Goal: Task Accomplishment & Management: Manage account settings

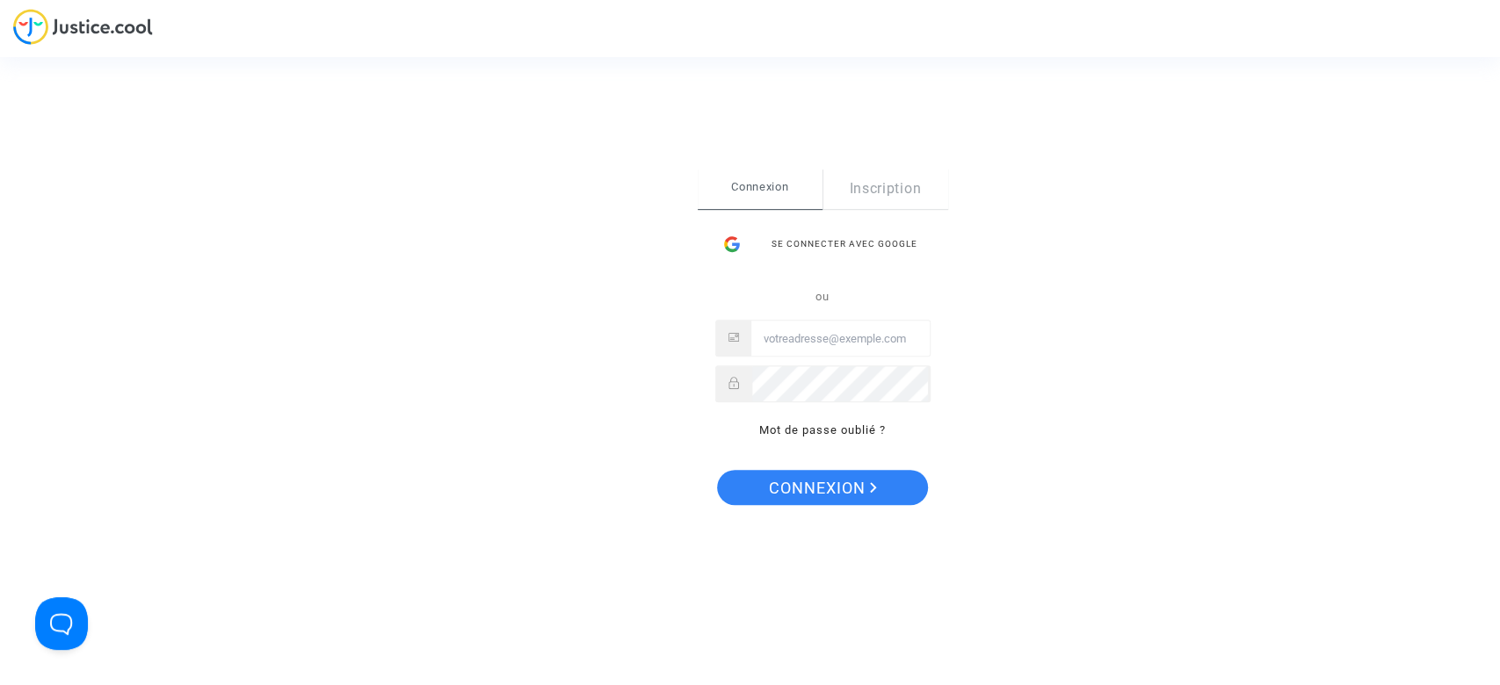
type input "[EMAIL_ADDRESS][DOMAIN_NAME]"
click at [837, 488] on span "Connexion" at bounding box center [823, 488] width 108 height 37
type input "hibo@pitcher-avocat.fr"
click at [785, 489] on span "Connexion" at bounding box center [823, 488] width 108 height 37
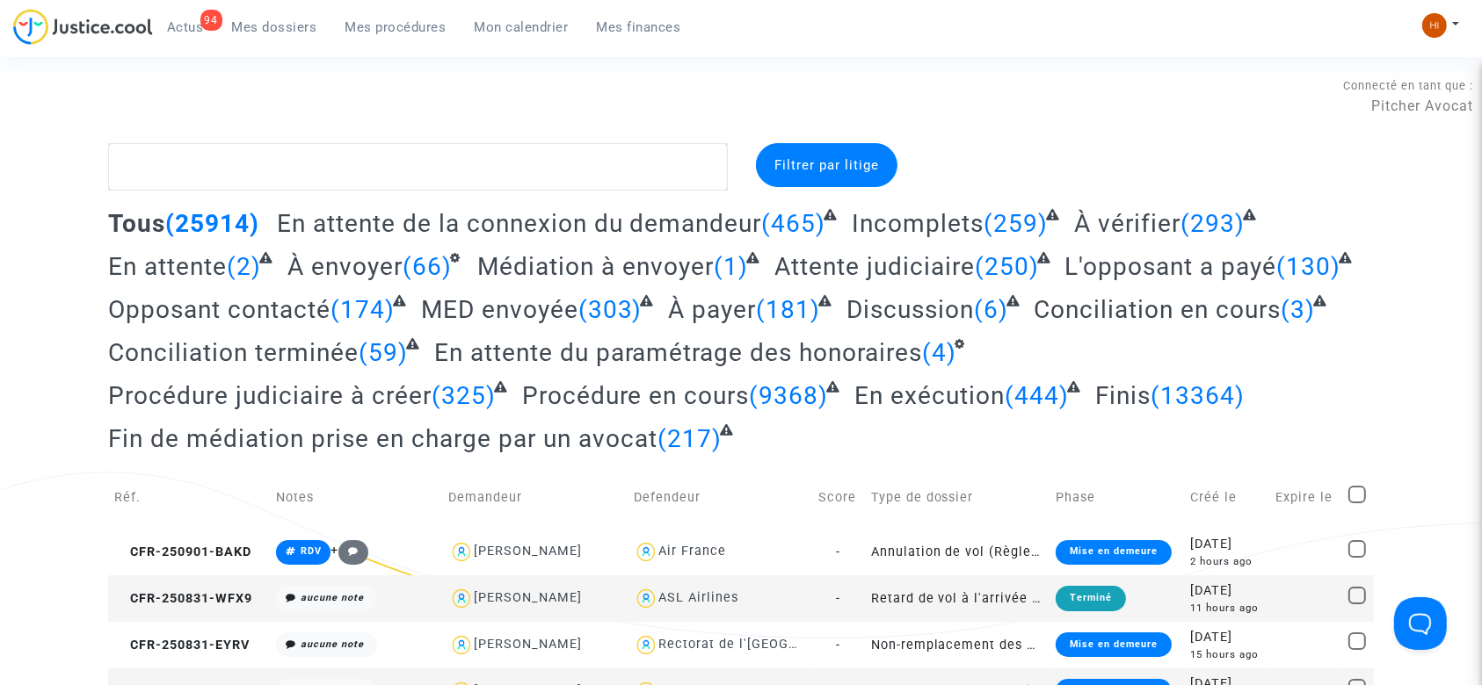
click at [378, 14] on link "Mes procédures" at bounding box center [395, 27] width 129 height 26
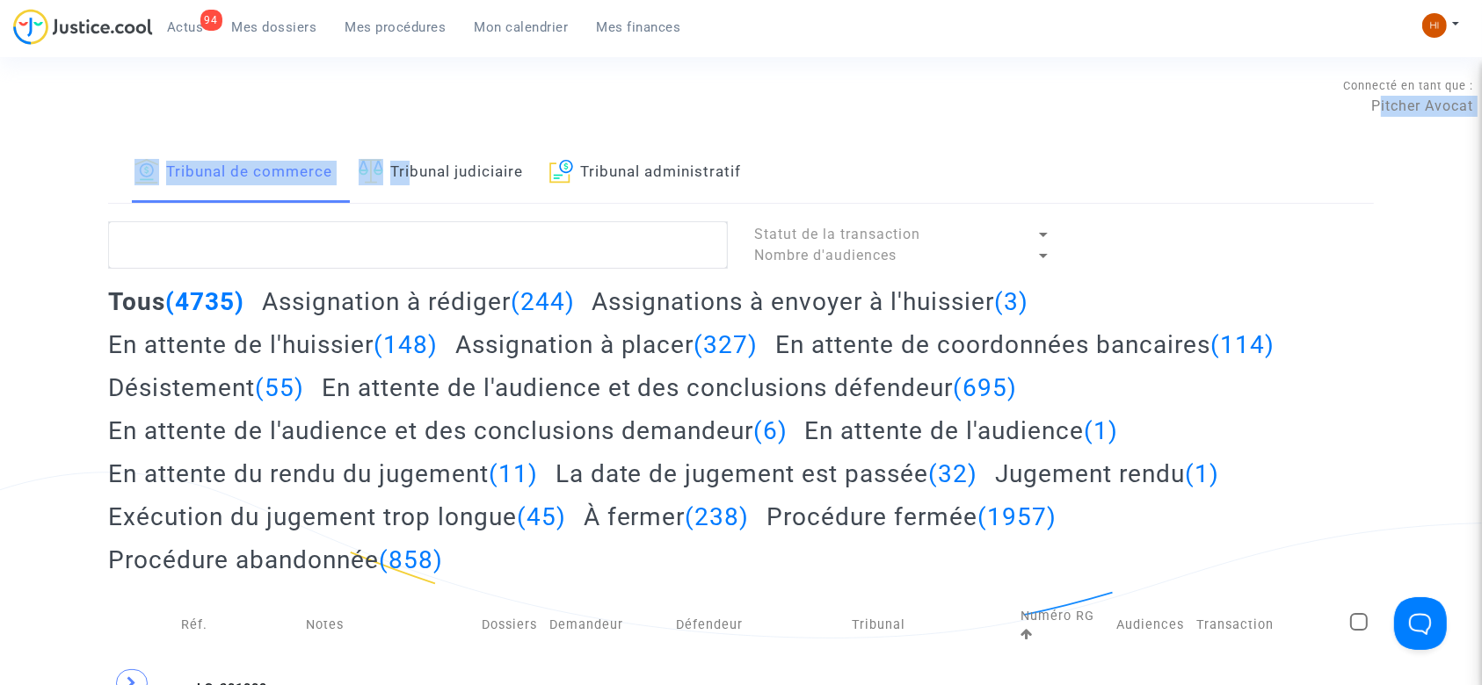
drag, startPoint x: 402, startPoint y: 134, endPoint x: 414, endPoint y: 165, distance: 33.6
click at [414, 165] on link "Tribunal judiciaire" at bounding box center [441, 173] width 164 height 60
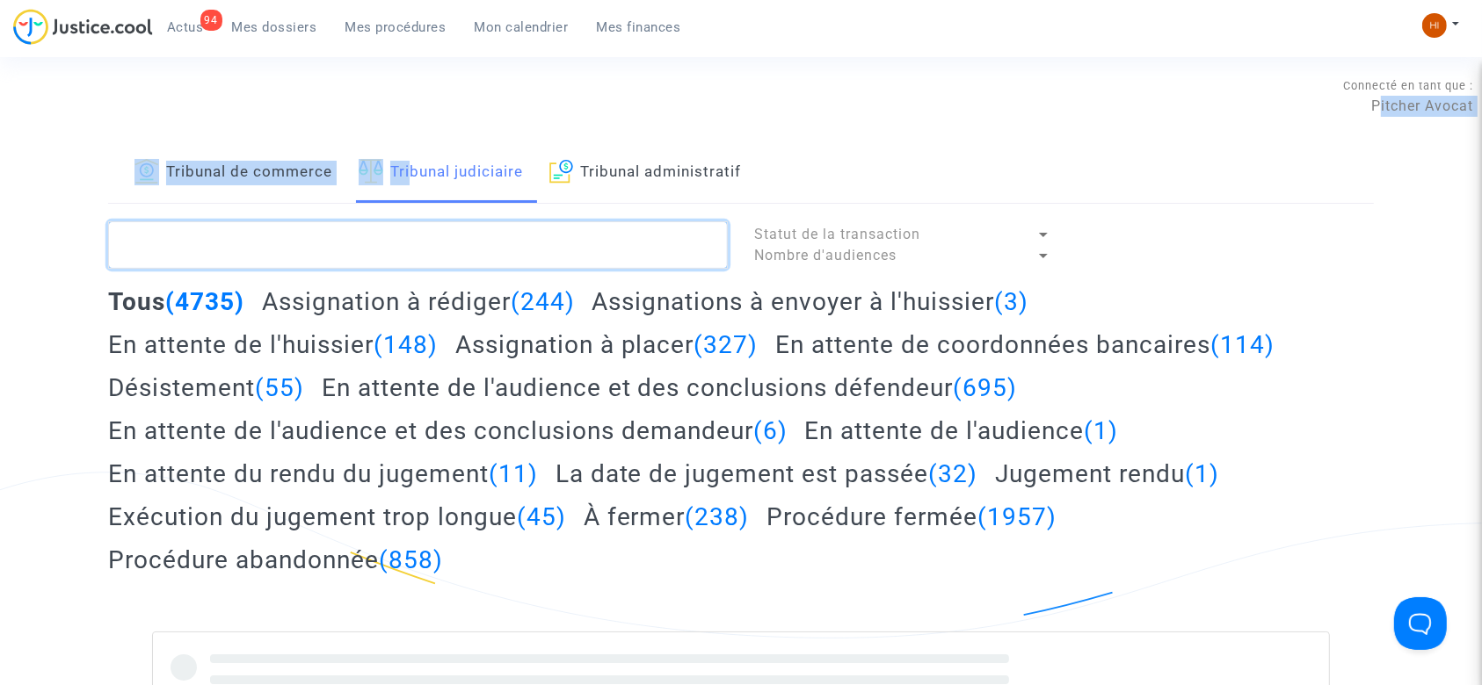
click at [425, 257] on textarea at bounding box center [418, 244] width 620 height 47
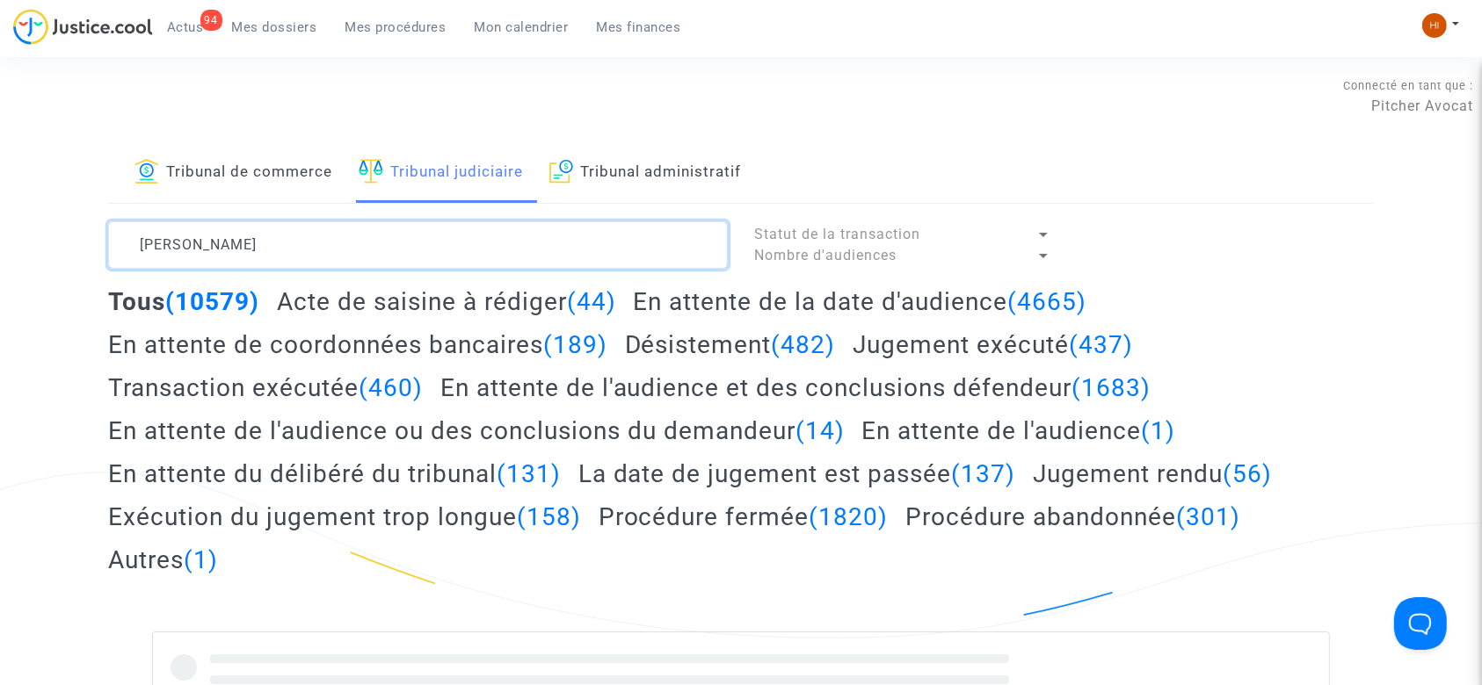
type textarea "LEVY SHAI"
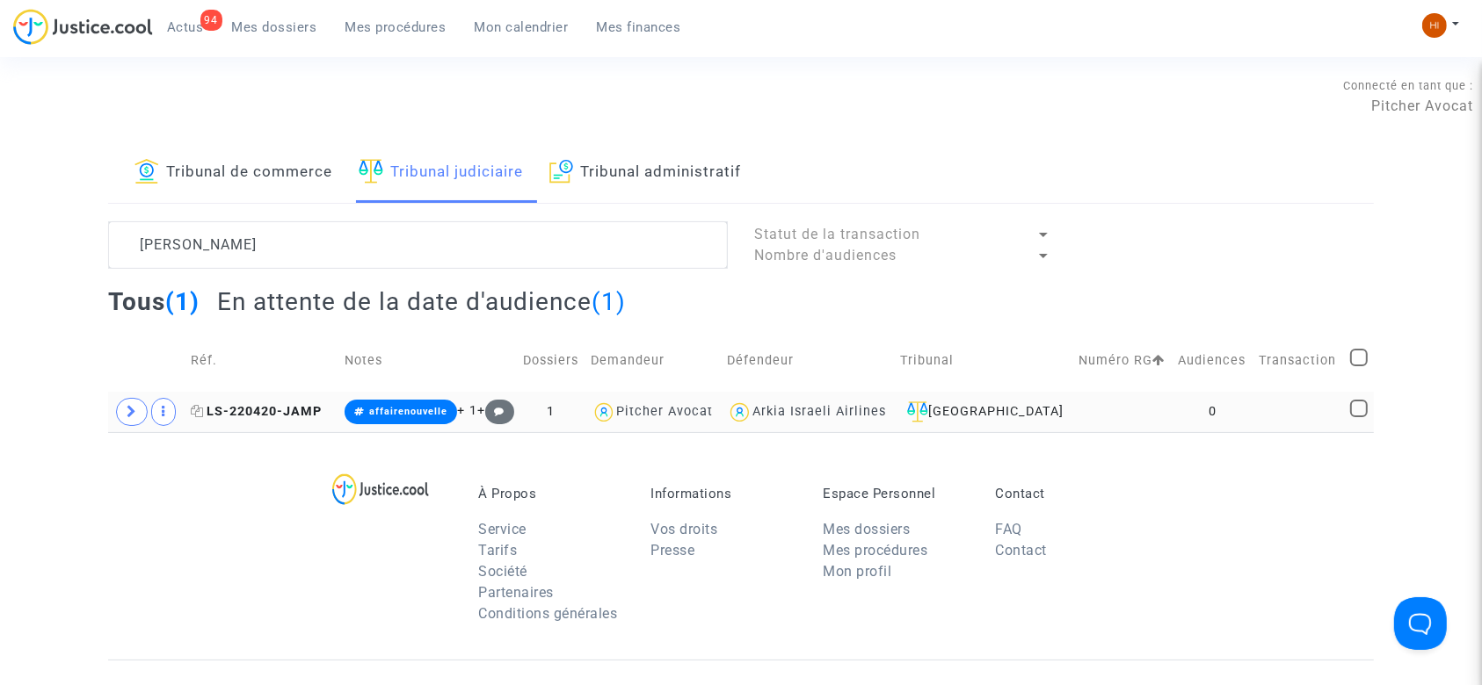
click at [255, 404] on span "LS-220420-JAMP" at bounding box center [256, 411] width 131 height 15
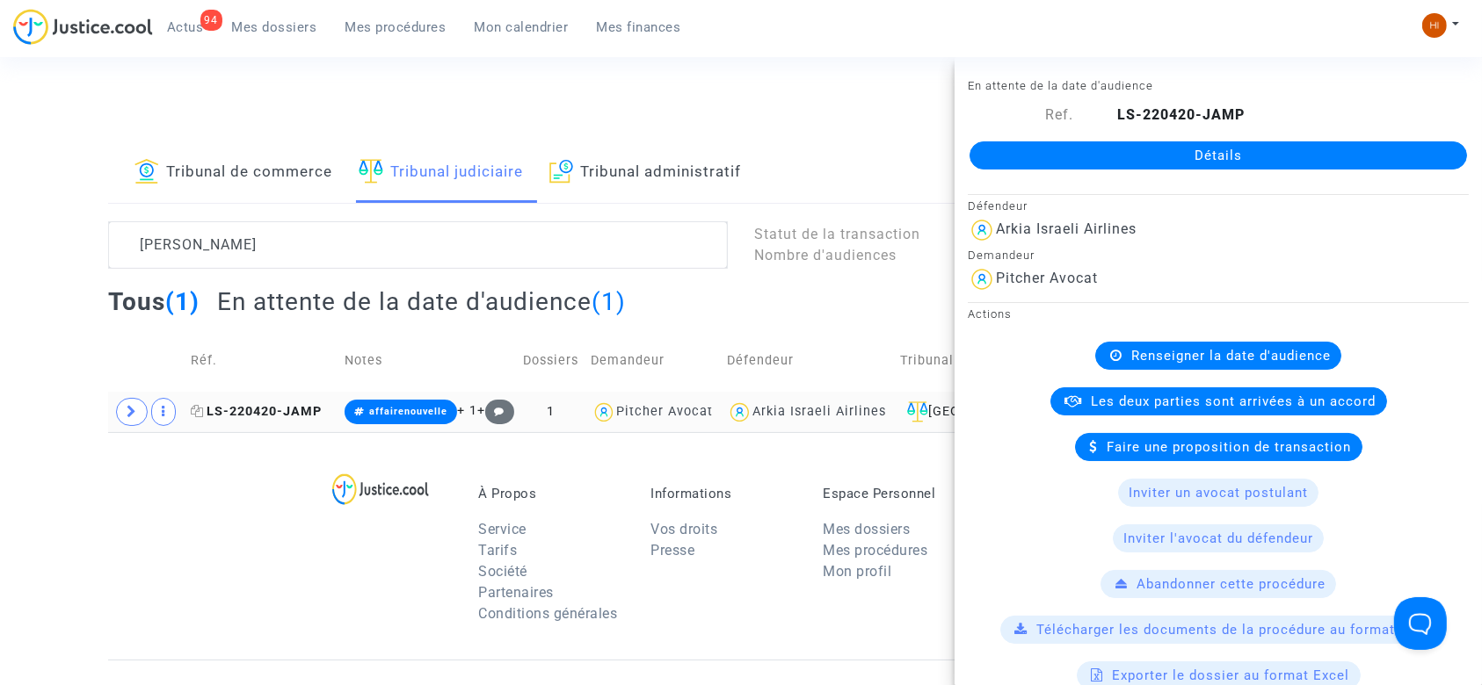
click at [286, 408] on span "LS-220420-JAMP" at bounding box center [256, 411] width 131 height 15
click at [199, 406] on icon at bounding box center [197, 411] width 13 height 12
click at [120, 417] on span at bounding box center [132, 412] width 32 height 28
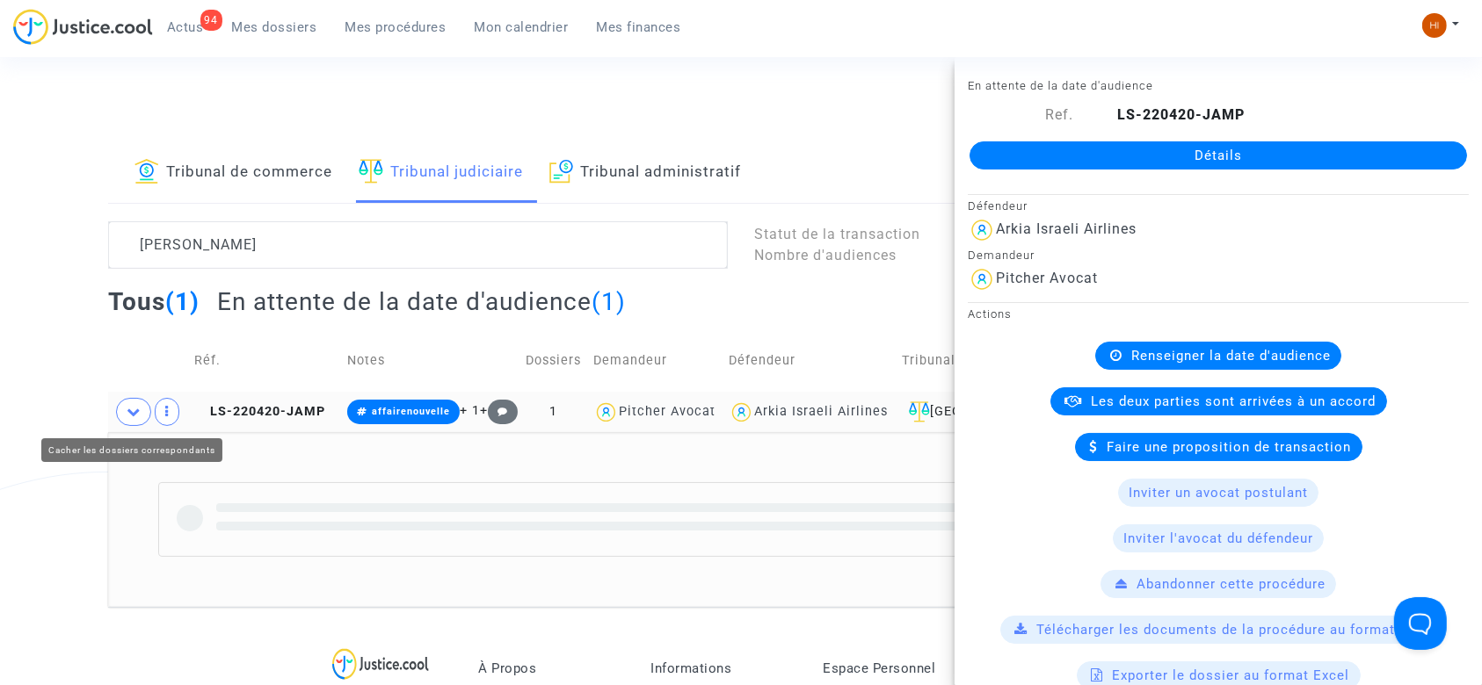
click at [120, 417] on span at bounding box center [133, 412] width 35 height 28
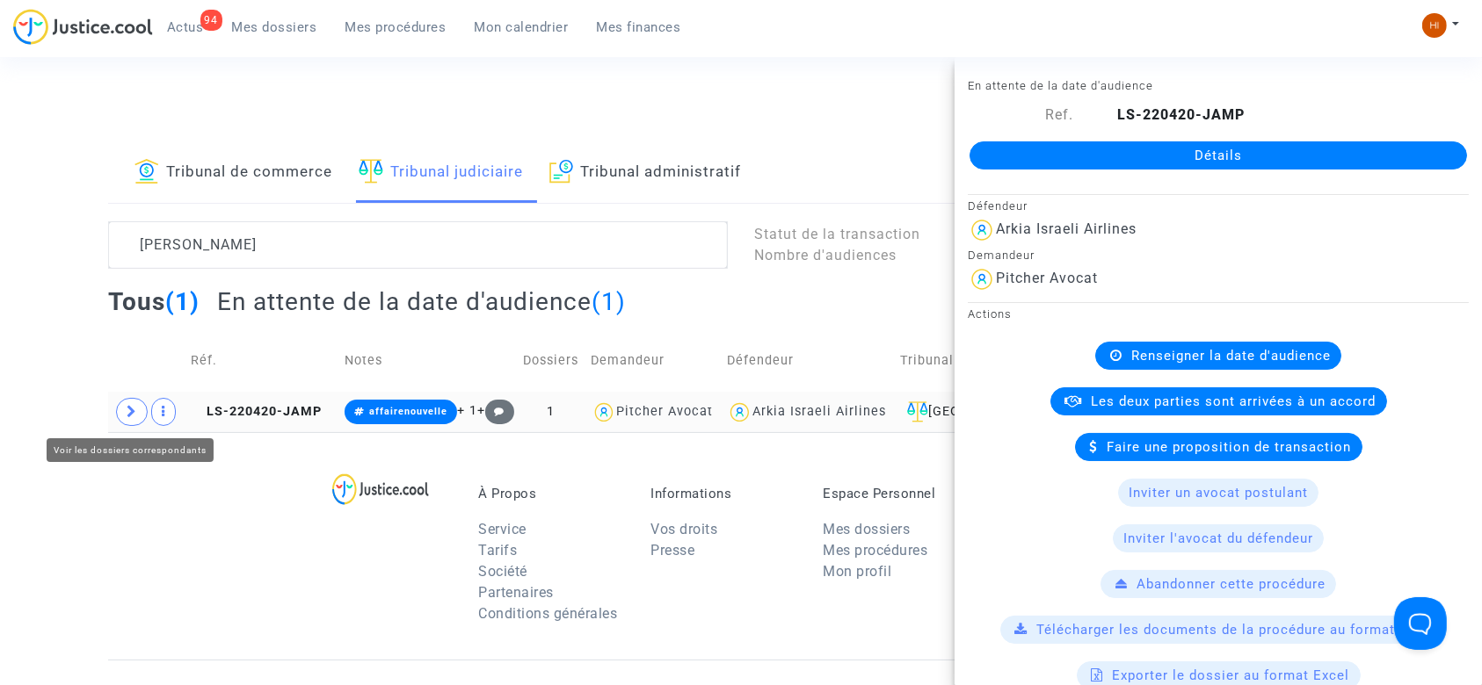
click at [137, 406] on span at bounding box center [132, 412] width 32 height 28
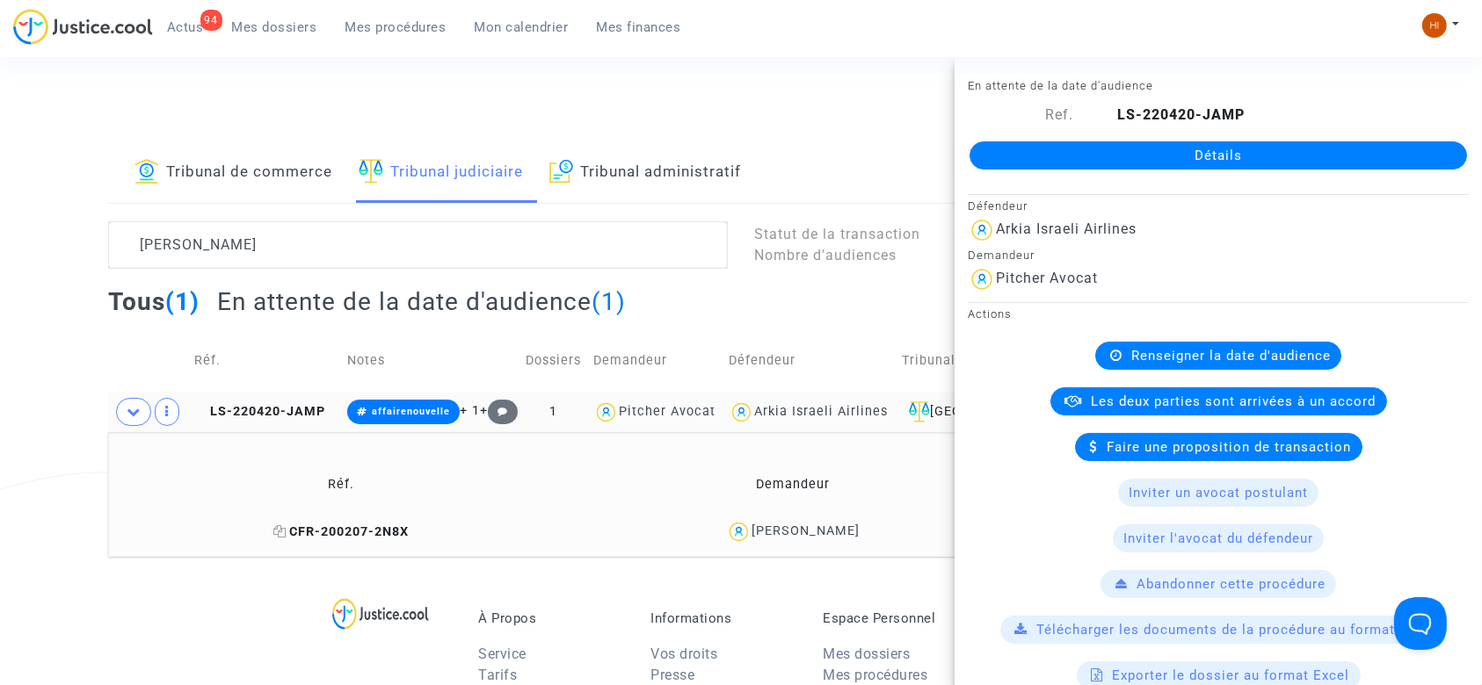
click at [286, 527] on icon at bounding box center [279, 532] width 13 height 12
click at [1048, 156] on link "Détails" at bounding box center [1217, 155] width 497 height 28
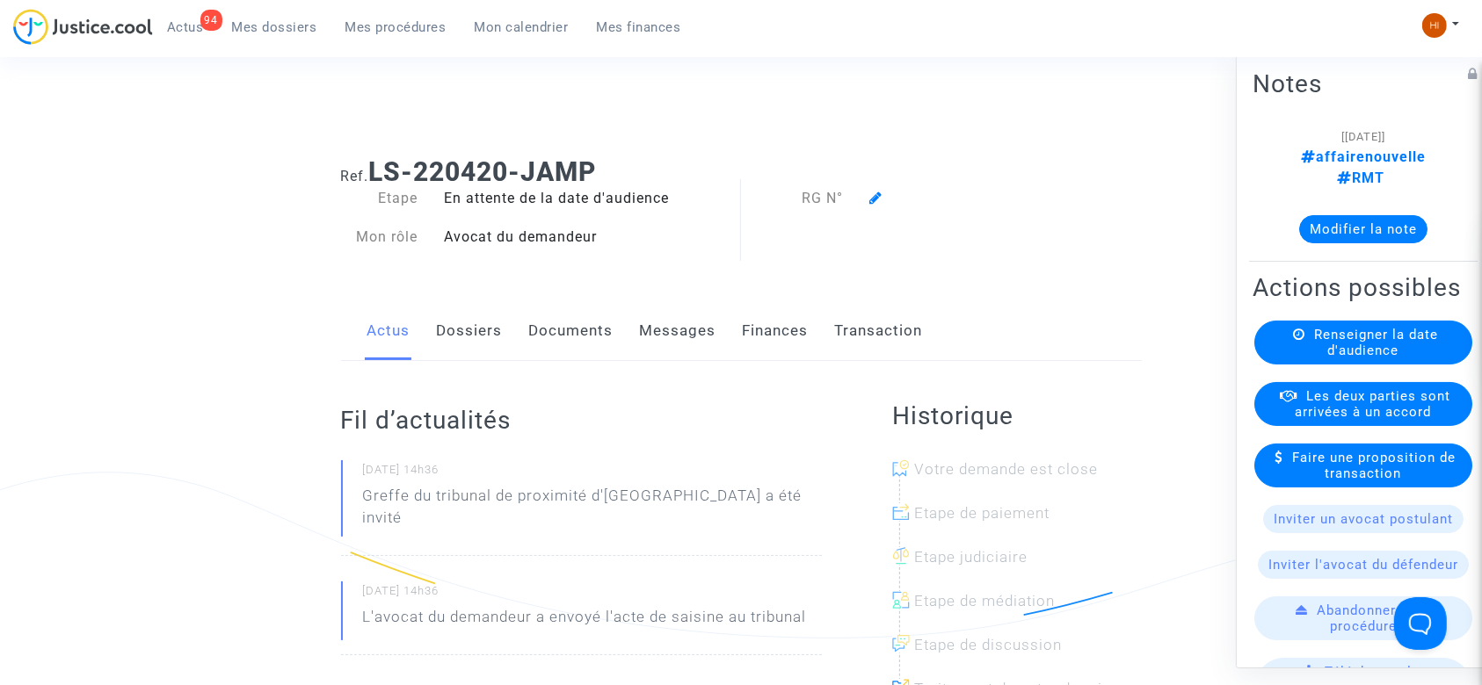
click at [1336, 376] on available-action-list "Renseigner la date d'audience Les deux parties sont arrivées à un accord Faire …" at bounding box center [1362, 673] width 221 height 705
click at [1336, 352] on span "Renseigner la date d'audience" at bounding box center [1376, 343] width 124 height 32
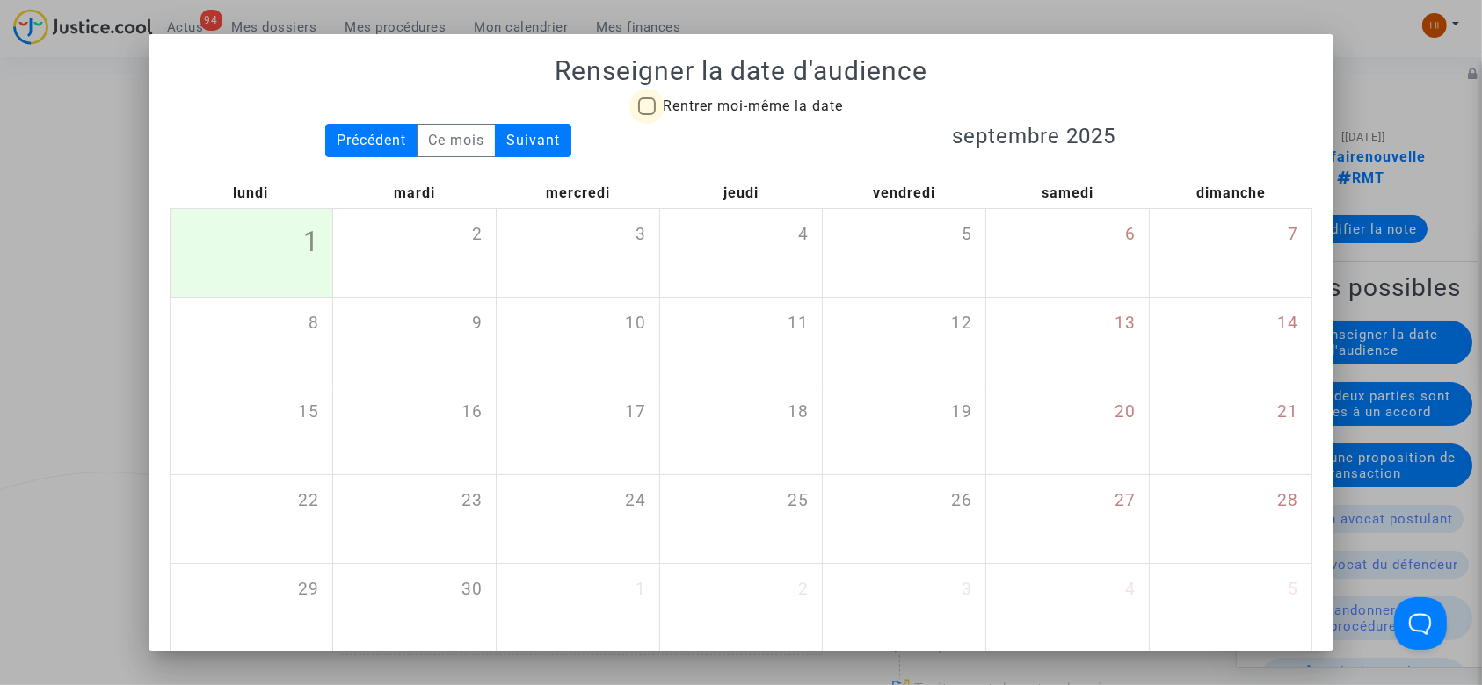
click at [730, 105] on span "Rentrer moi-même la date" at bounding box center [753, 106] width 180 height 17
click at [647, 115] on input "Rentrer moi-même la date" at bounding box center [646, 115] width 1 height 1
checkbox input "true"
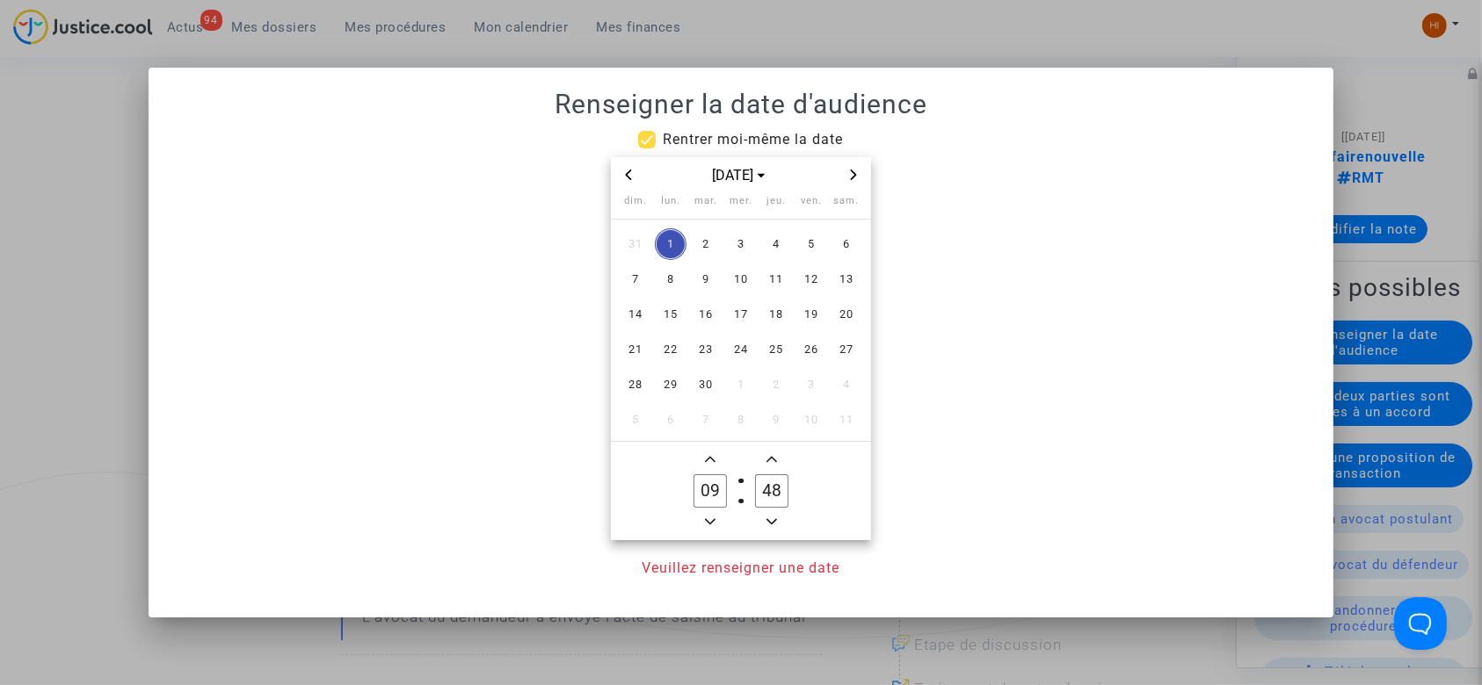
click at [850, 172] on icon "Next month" at bounding box center [853, 175] width 11 height 11
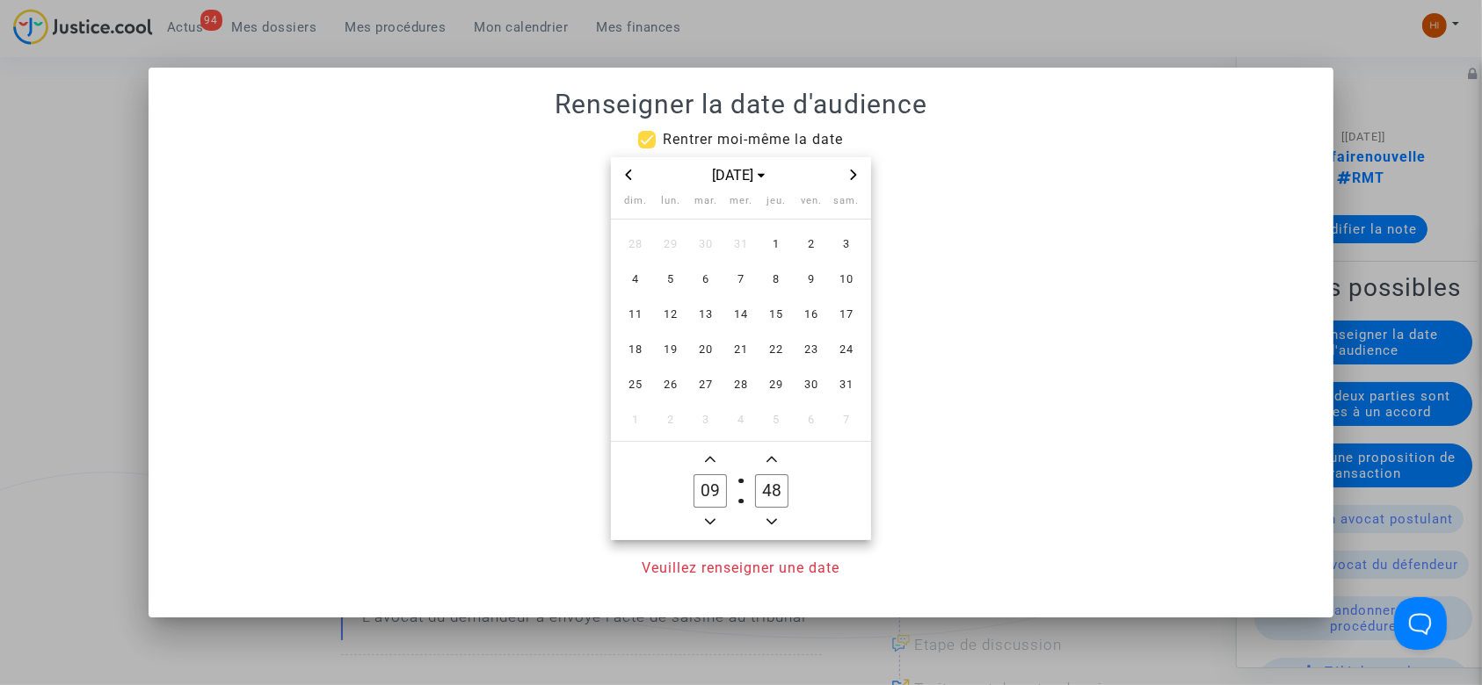
click at [850, 172] on icon "Next month" at bounding box center [853, 175] width 11 height 11
click at [628, 173] on icon "Previous month" at bounding box center [628, 175] width 11 height 11
click at [731, 285] on span "11" at bounding box center [741, 280] width 32 height 32
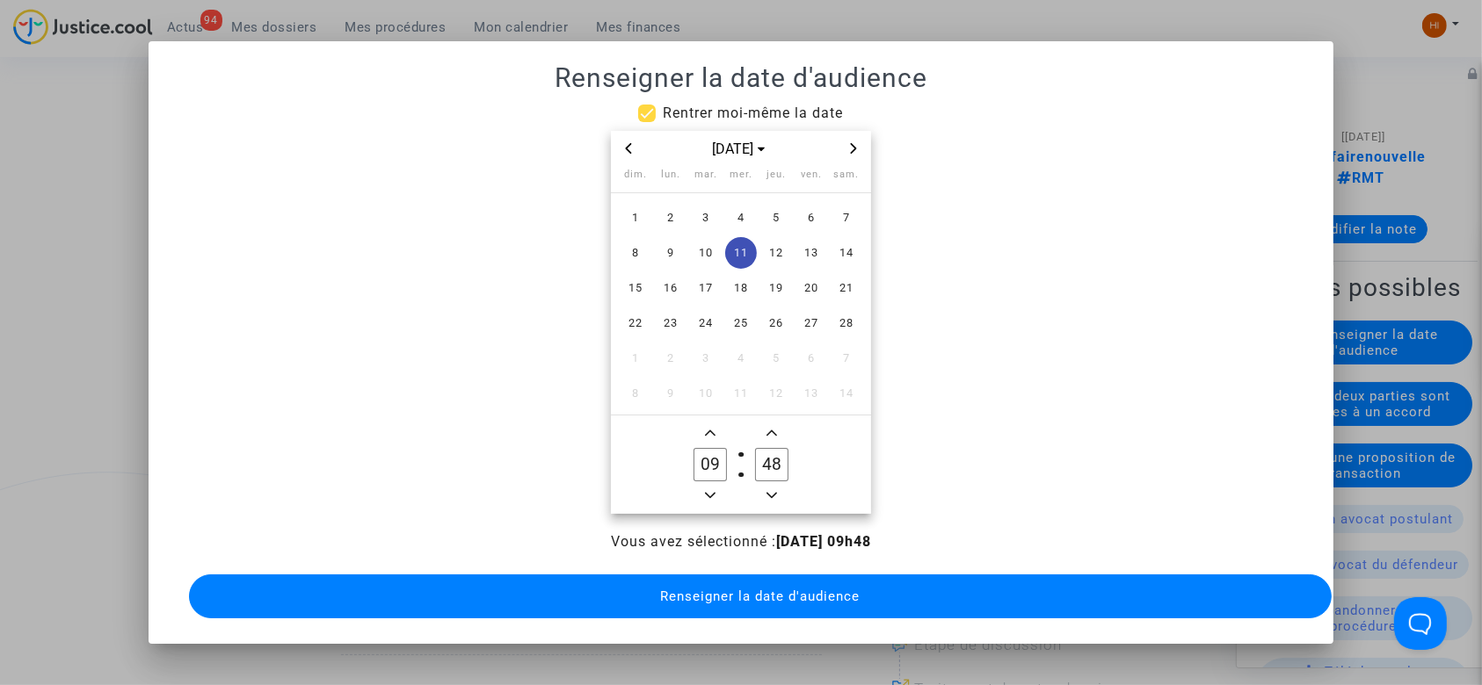
drag, startPoint x: 775, startPoint y: 462, endPoint x: 748, endPoint y: 453, distance: 28.6
click at [748, 453] on label "48 Minute" at bounding box center [772, 464] width 62 height 35
click at [773, 500] on icon "Minus a minute" at bounding box center [771, 495] width 11 height 11
click at [773, 500] on owl-date-time-timer "09 Hour 37 Minute" at bounding box center [741, 465] width 260 height 98
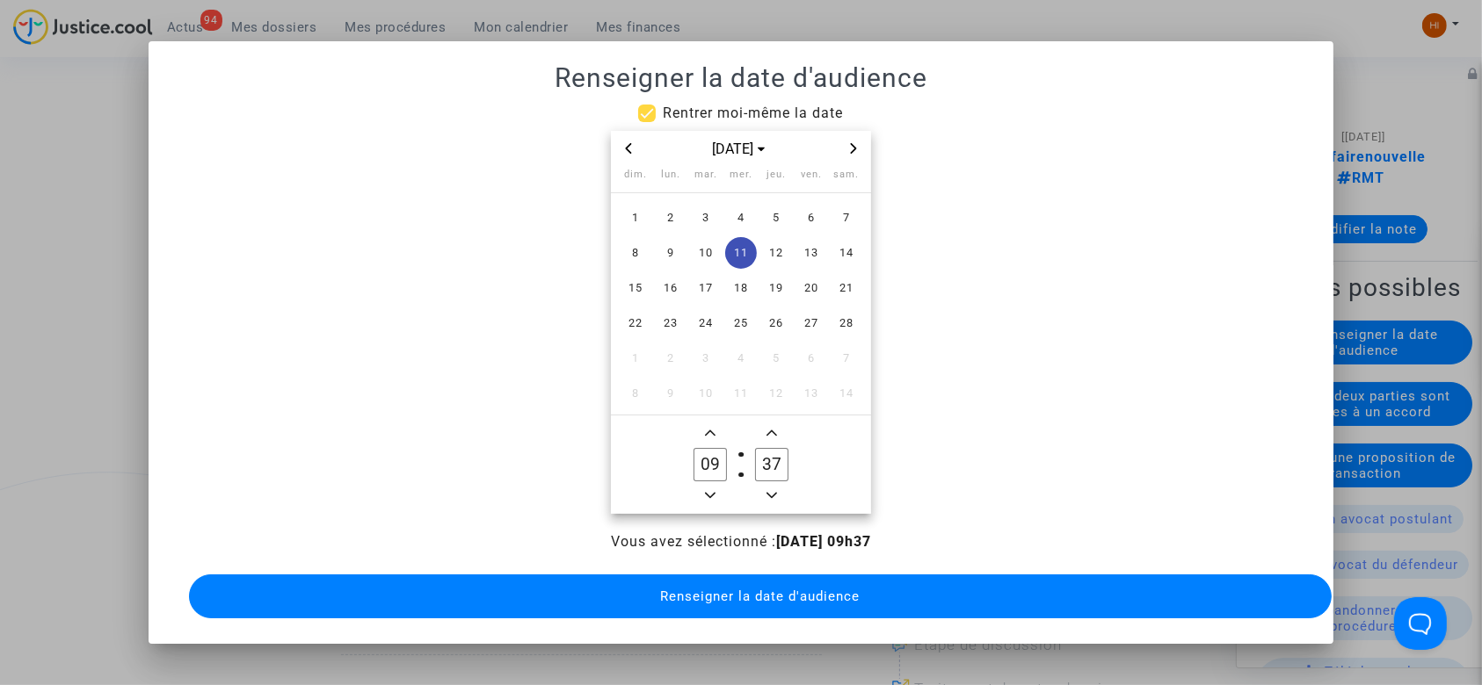
click at [773, 500] on owl-date-time-timer "09 Hour 37 Minute" at bounding box center [741, 465] width 260 height 98
drag, startPoint x: 773, startPoint y: 500, endPoint x: 780, endPoint y: 463, distance: 37.6
click at [780, 463] on owl-date-time-timer "09 Hour 37 Minute" at bounding box center [741, 465] width 260 height 98
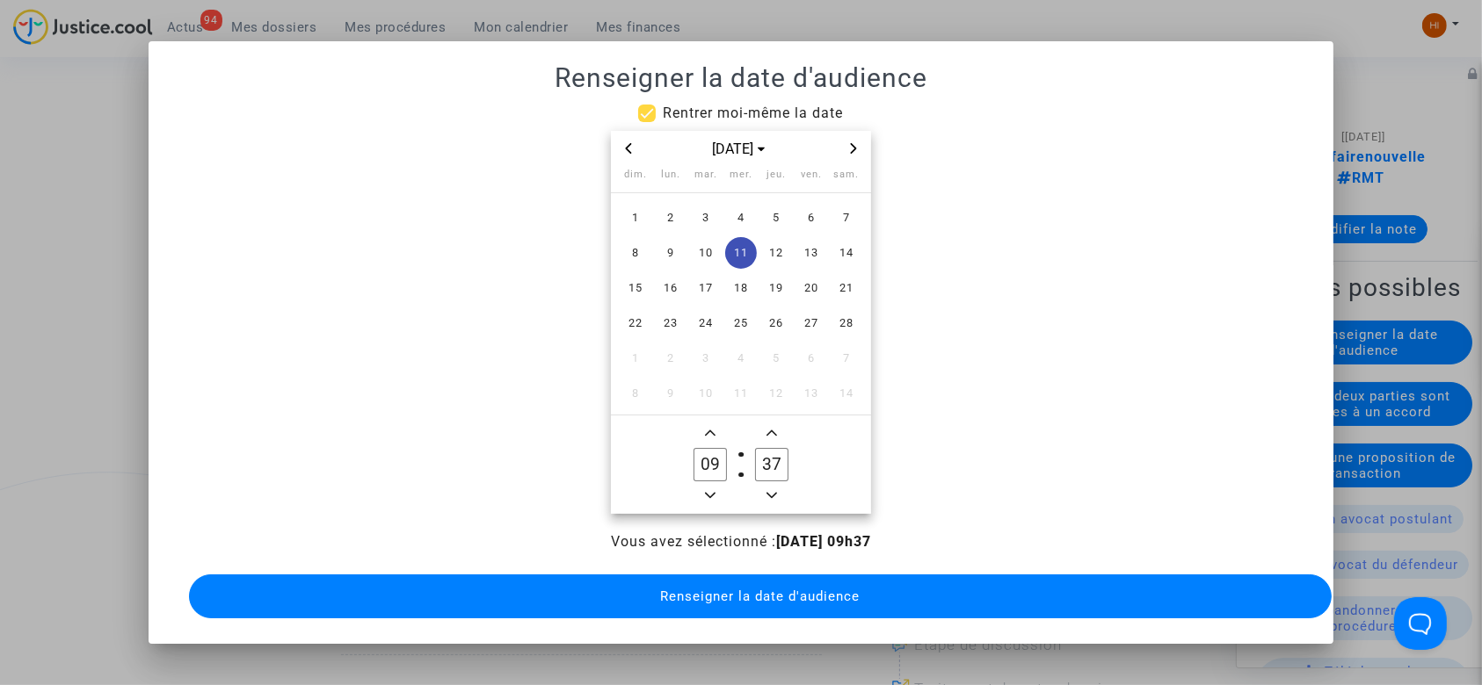
click at [780, 463] on input "37" at bounding box center [771, 464] width 33 height 33
drag, startPoint x: 782, startPoint y: 463, endPoint x: 770, endPoint y: 460, distance: 12.8
click at [770, 460] on input "33" at bounding box center [771, 464] width 33 height 33
type input "30"
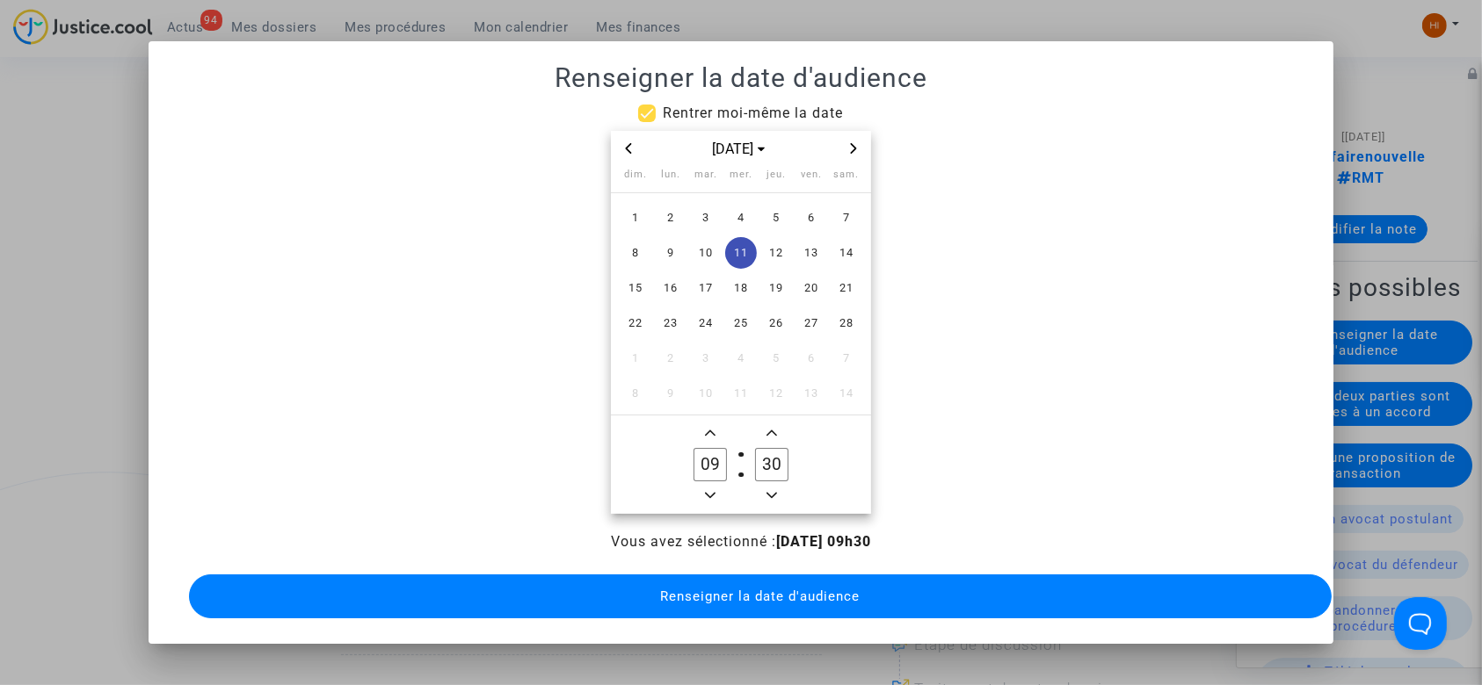
click at [731, 589] on span "Renseigner la date d'audience" at bounding box center [759, 597] width 199 height 16
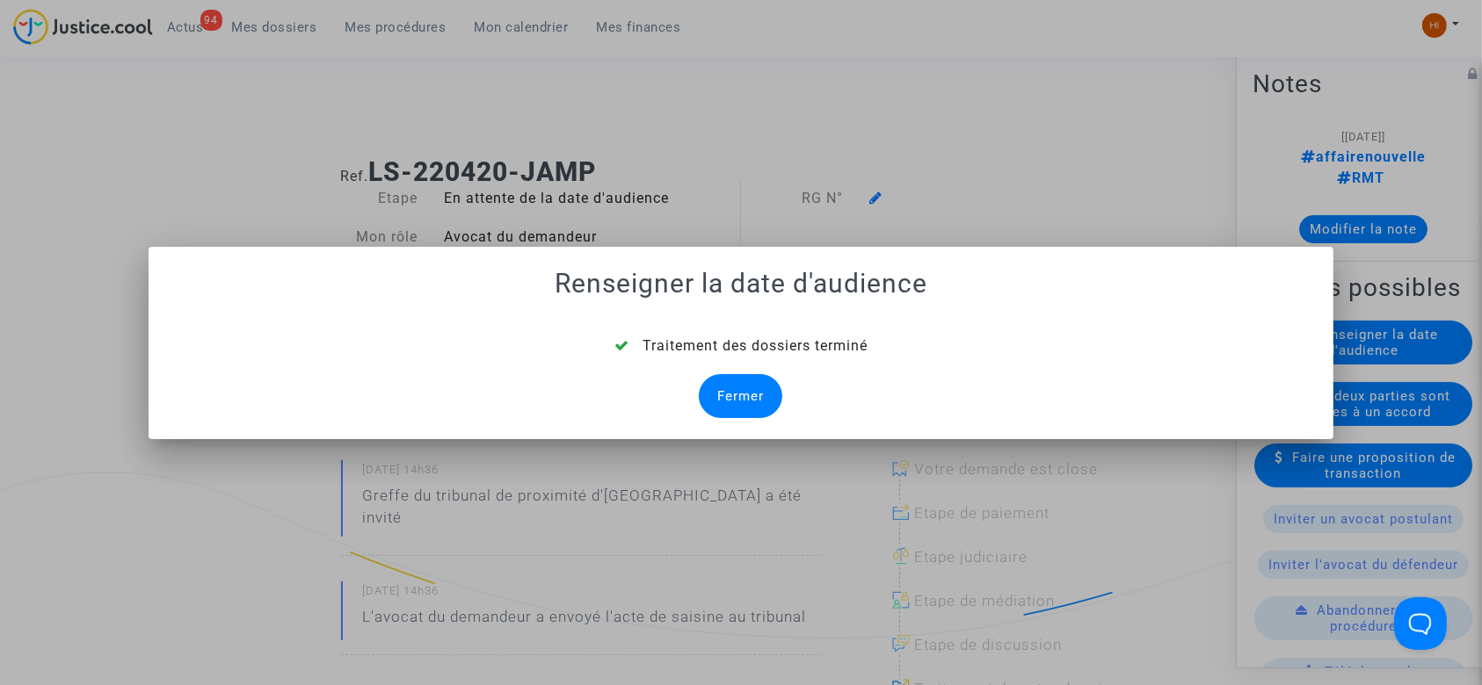
click at [763, 404] on div "Fermer" at bounding box center [740, 396] width 83 height 44
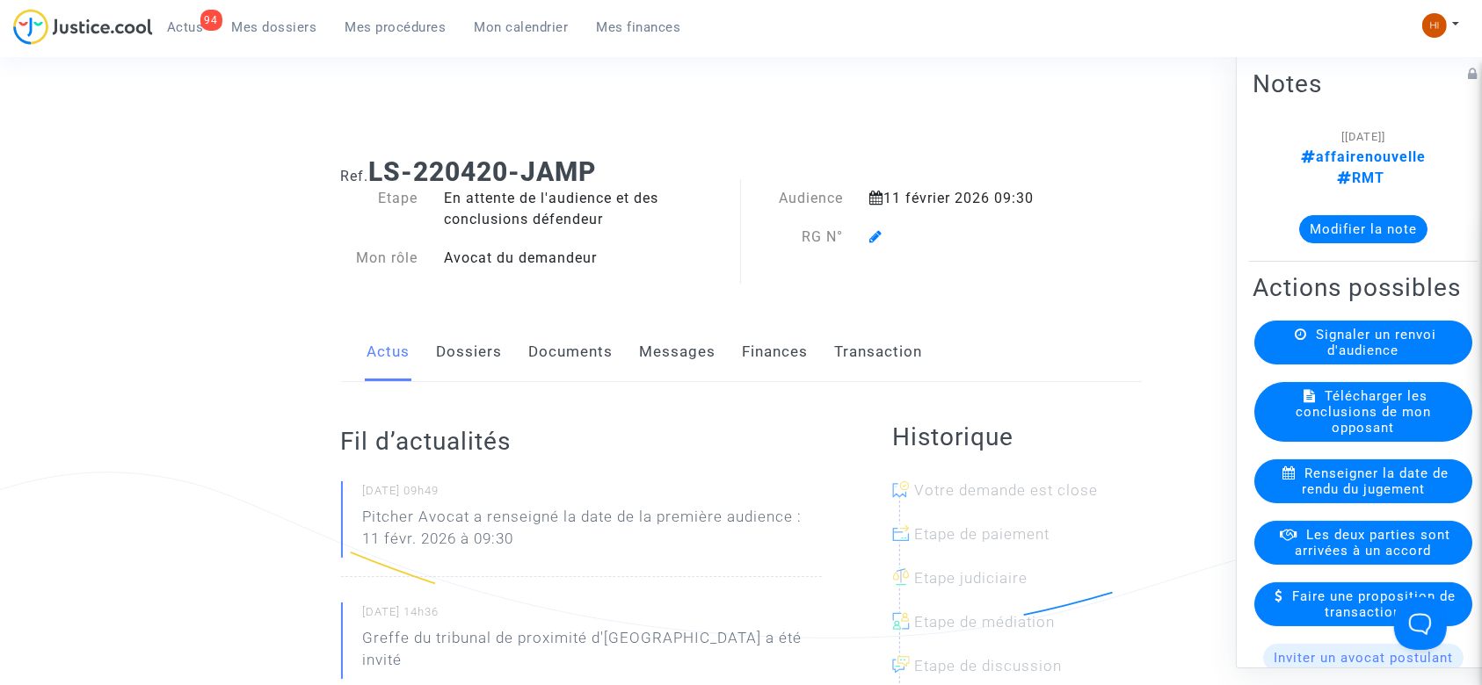
click at [875, 233] on icon at bounding box center [875, 236] width 13 height 14
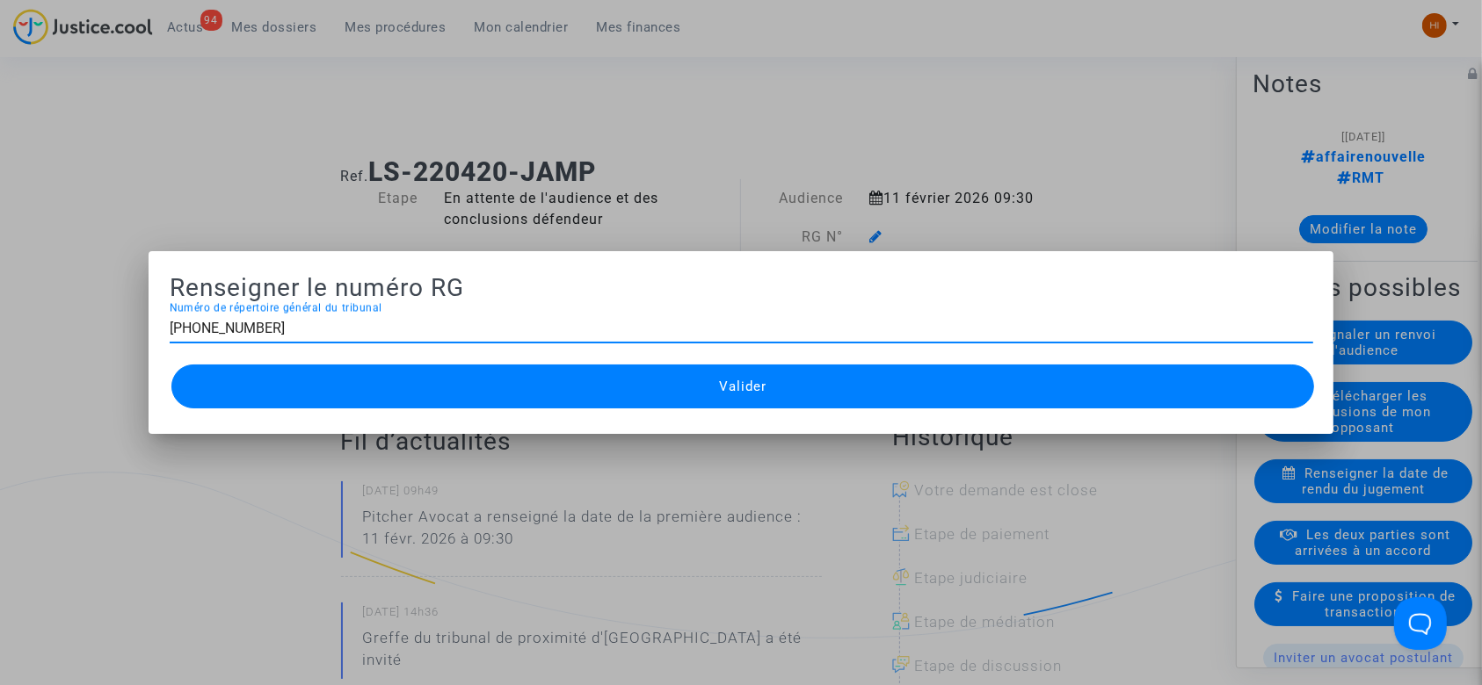
type input "11-24-001600"
click at [661, 405] on button "Valider" at bounding box center [742, 387] width 1143 height 44
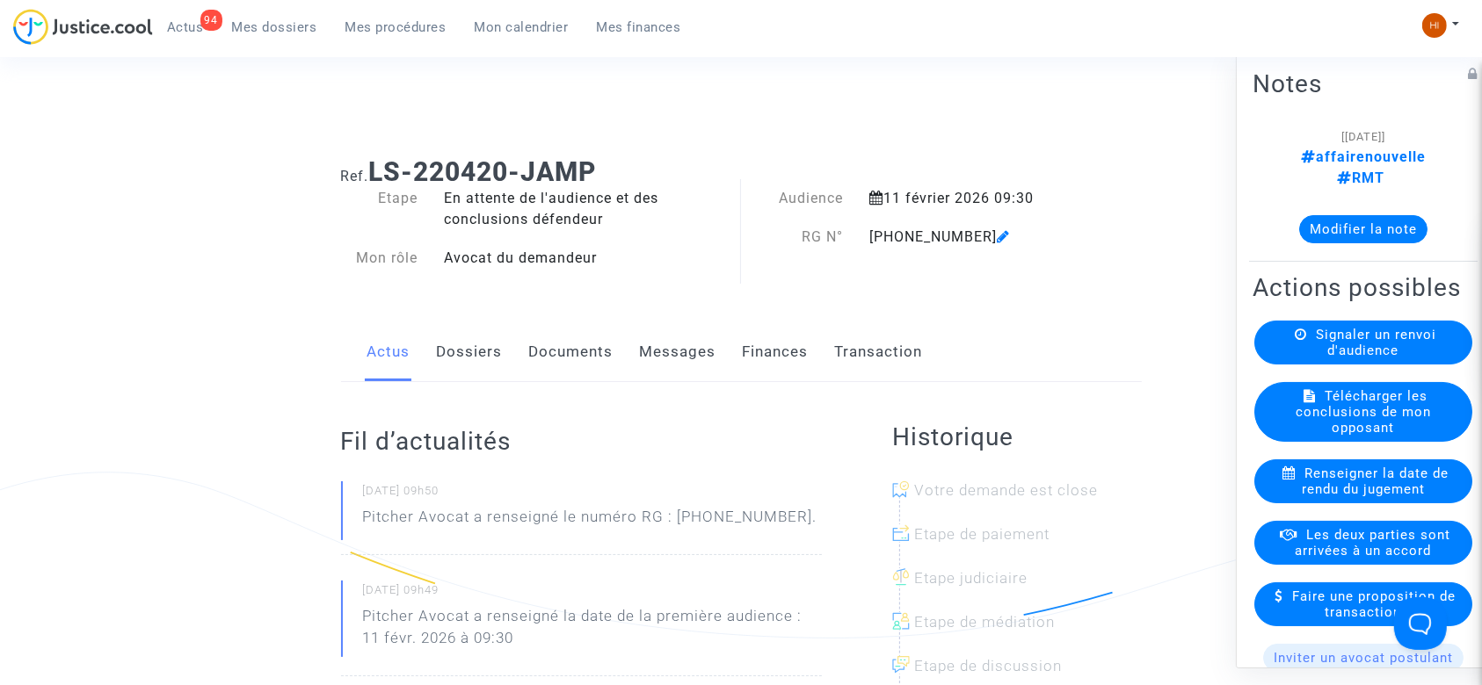
click at [562, 341] on link "Documents" at bounding box center [571, 352] width 84 height 58
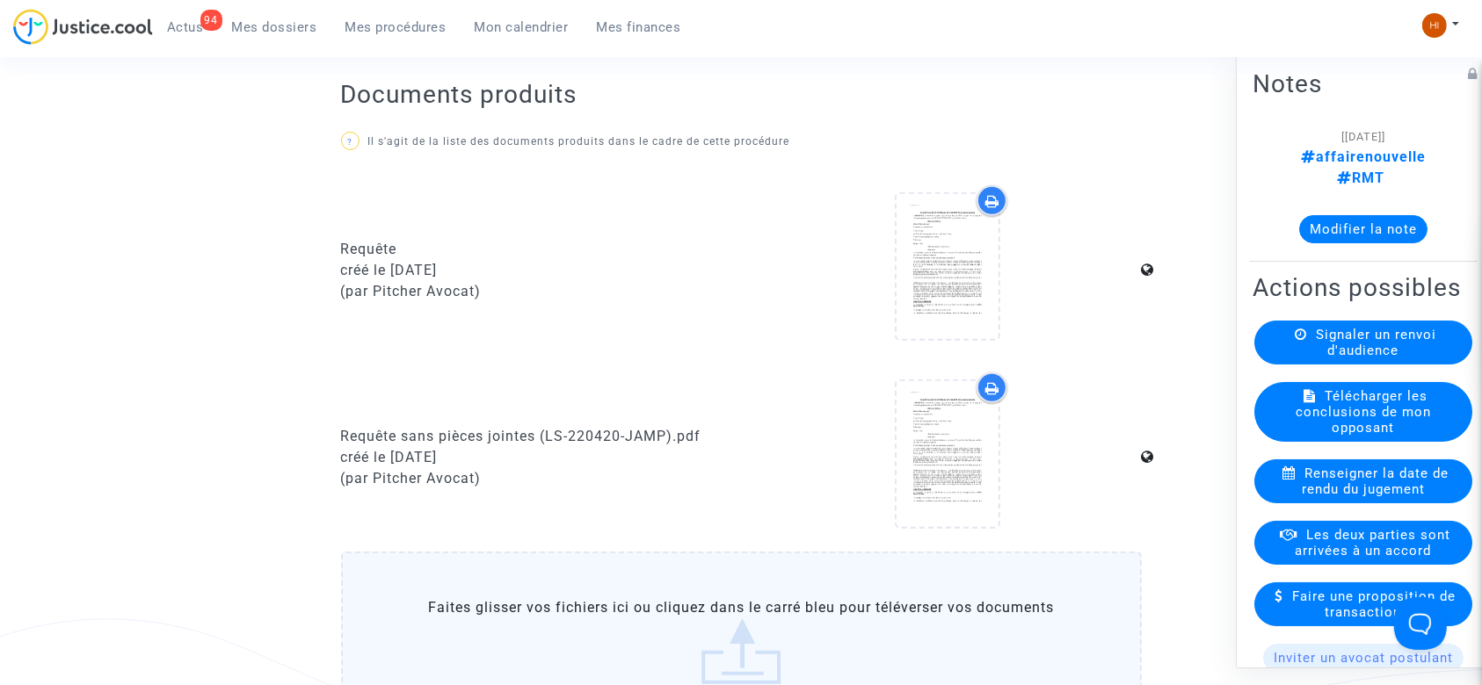
scroll to position [680, 0]
click at [869, 577] on label "Faites glisser vos fichiers ici ou cliquez dans le carré bleu pour téléverser v…" at bounding box center [741, 638] width 801 height 179
click at [0, 0] on input "Faites glisser vos fichiers ici ou cliquez dans le carré bleu pour téléverser v…" at bounding box center [0, 0] width 0 height 0
click at [1104, 46] on div "94 Actus Mes dossiers Mes procédures Mon calendrier Mes finances Mon profil Cha…" at bounding box center [741, 33] width 1482 height 48
click at [687, 617] on label "Faites glisser vos fichiers ici ou cliquez dans le carré bleu pour téléverser v…" at bounding box center [741, 638] width 801 height 179
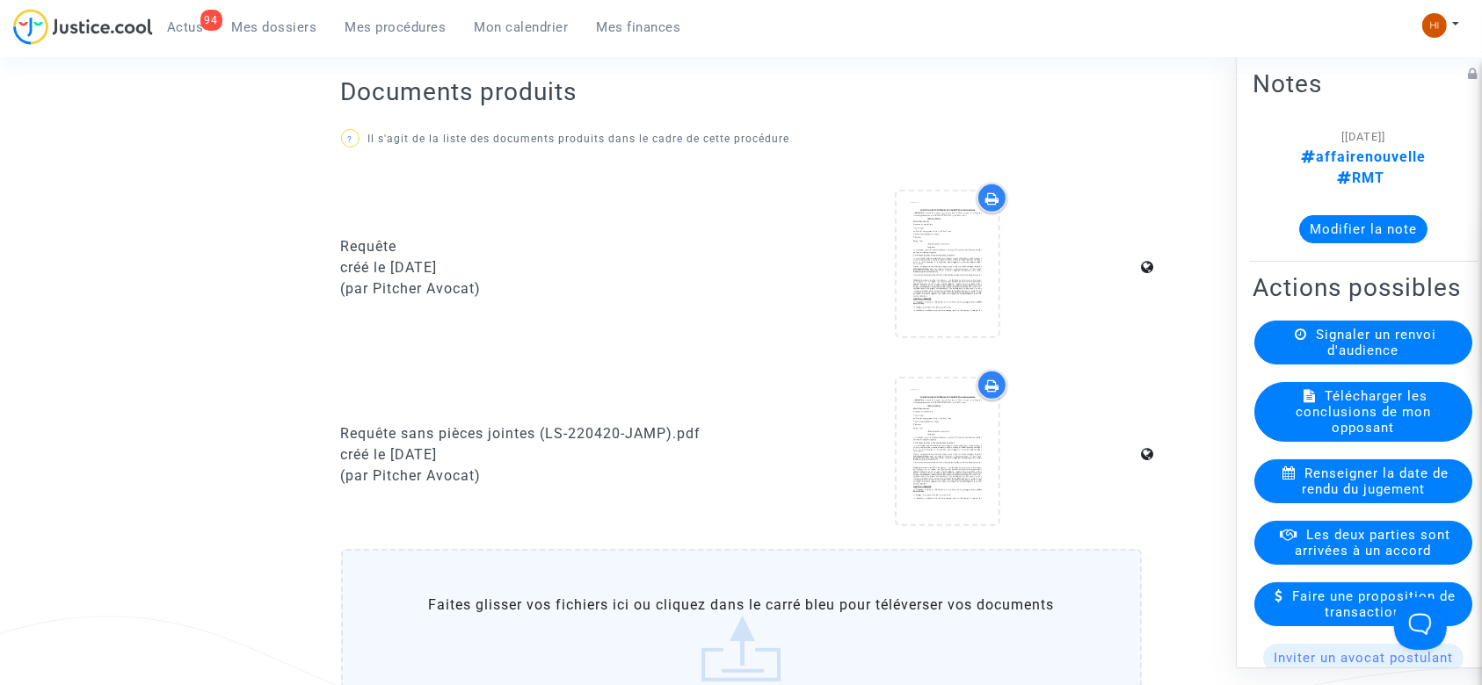
click at [0, 0] on input "Faites glisser vos fichiers ici ou cliquez dans le carré bleu pour téléverser v…" at bounding box center [0, 0] width 0 height 0
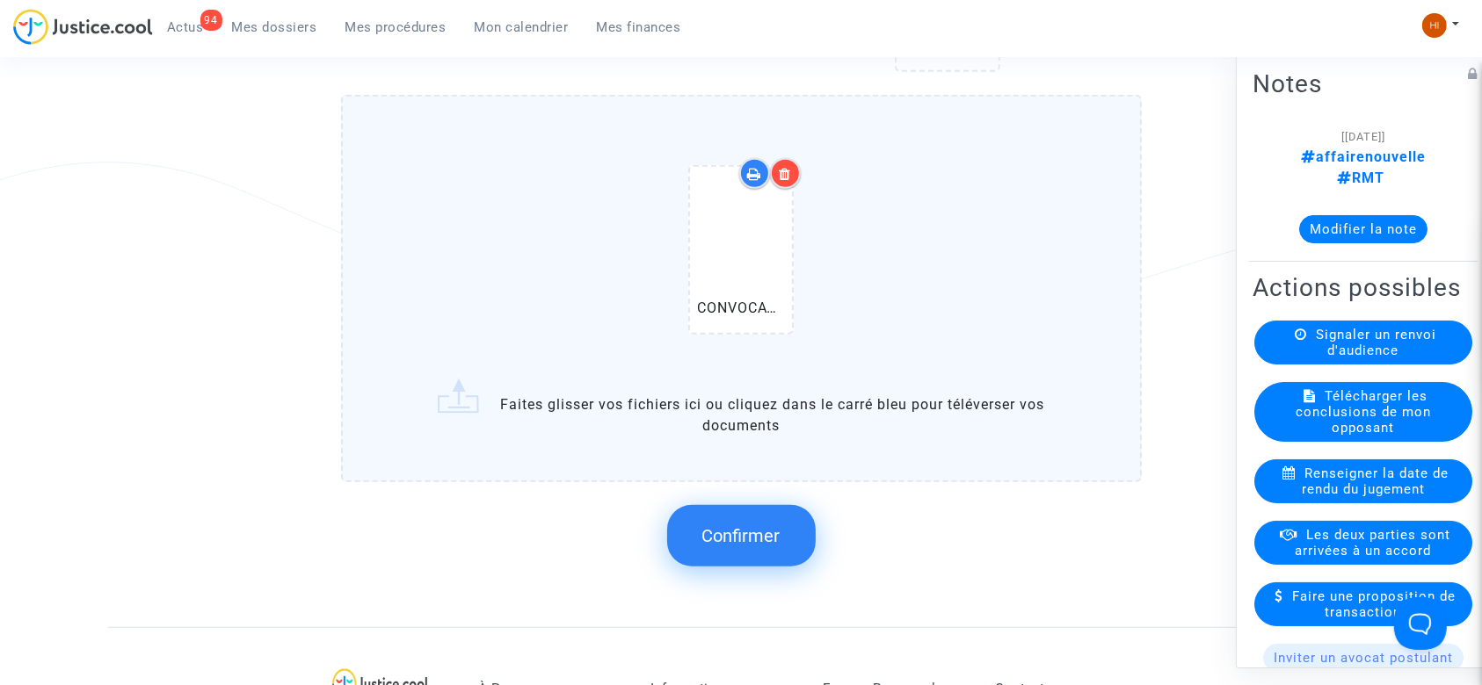
scroll to position [1141, 0]
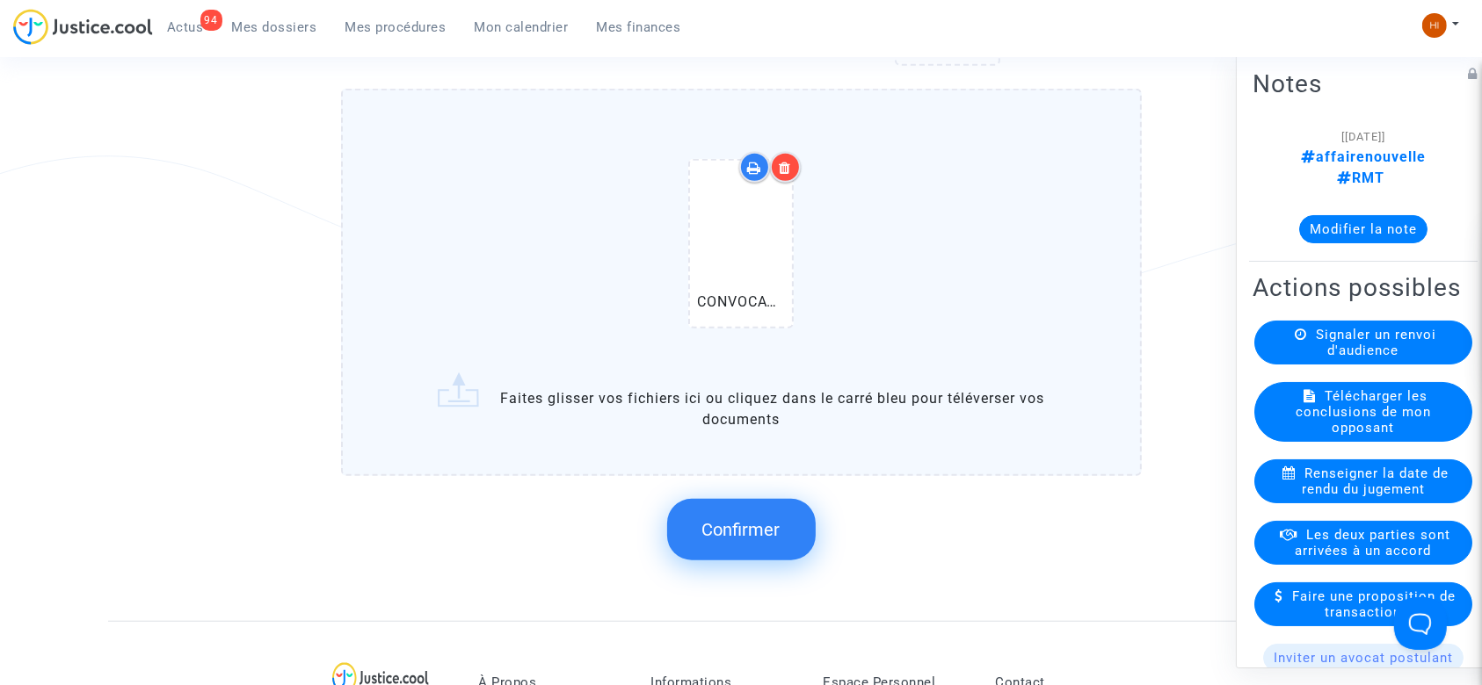
click at [714, 523] on span "Confirmer" at bounding box center [741, 529] width 78 height 21
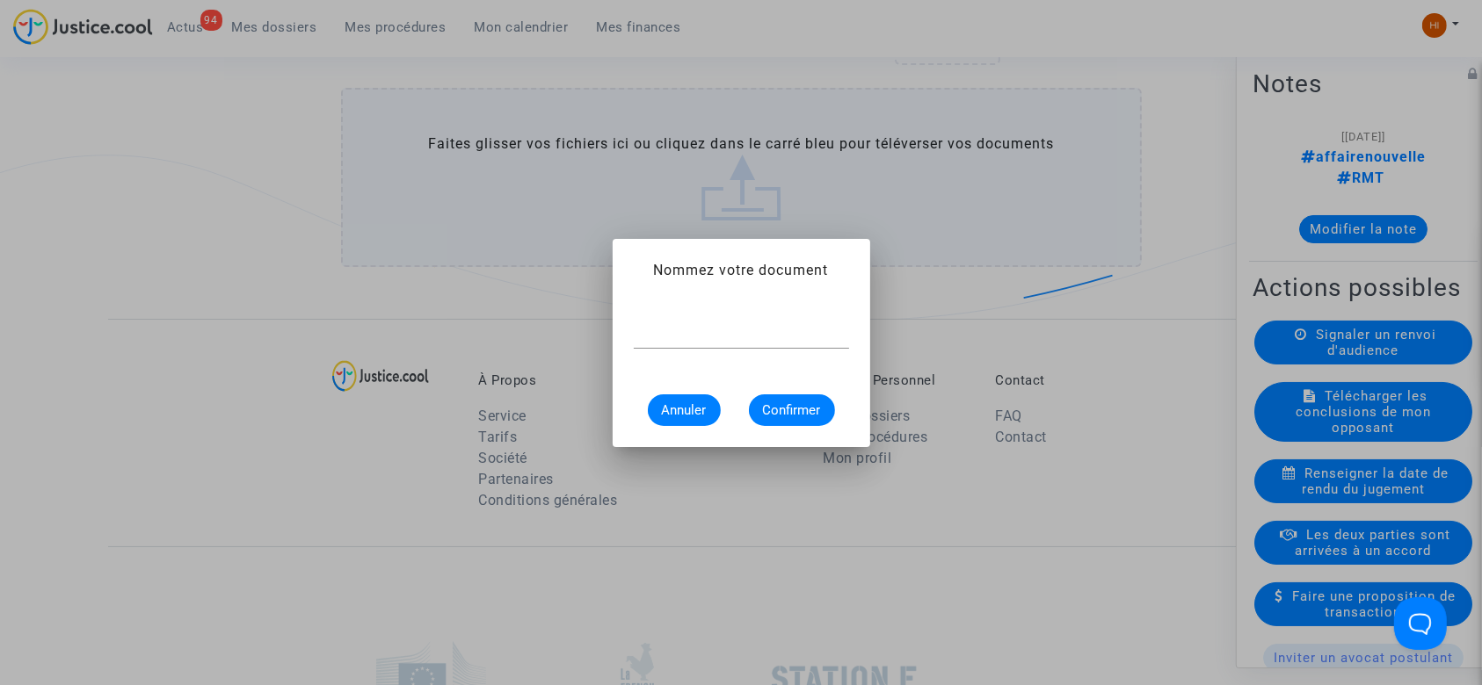
scroll to position [0, 0]
type input "CONVOCATION"
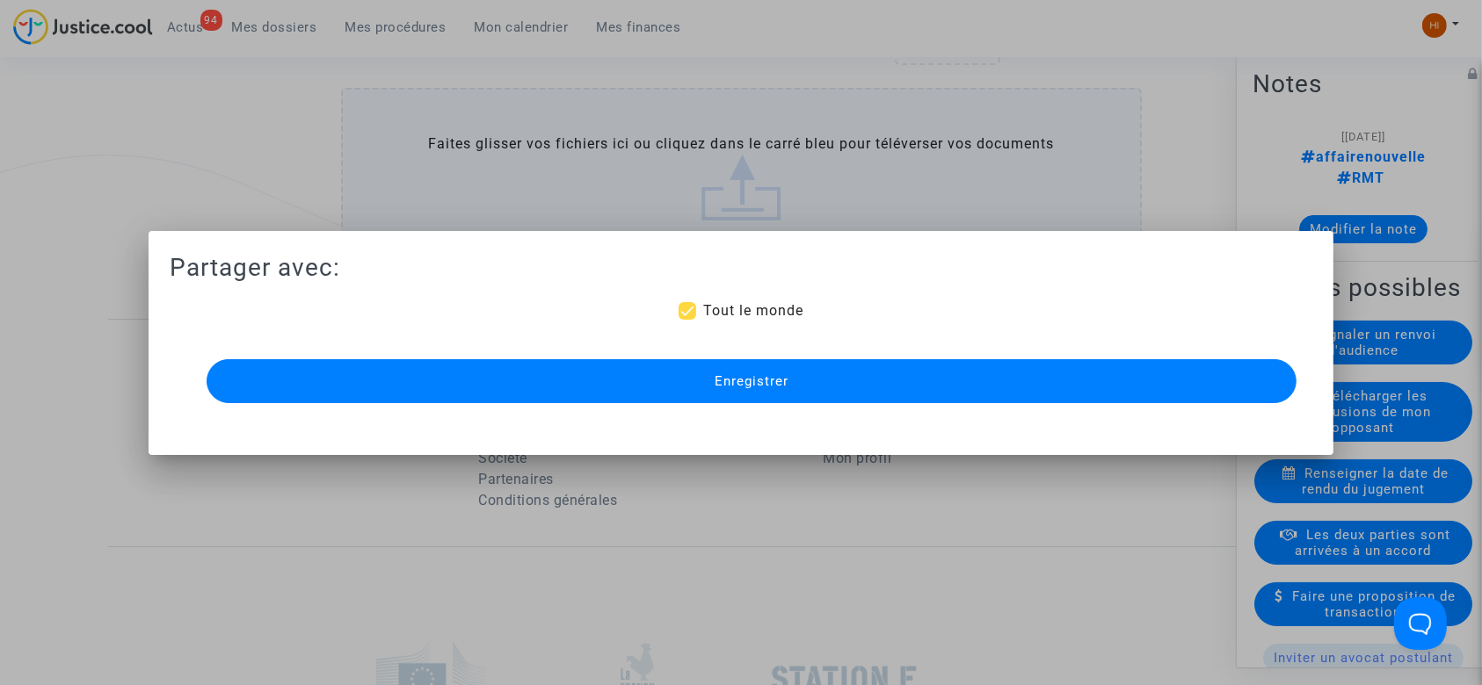
click at [758, 393] on button "Enregistrer" at bounding box center [752, 381] width 1091 height 44
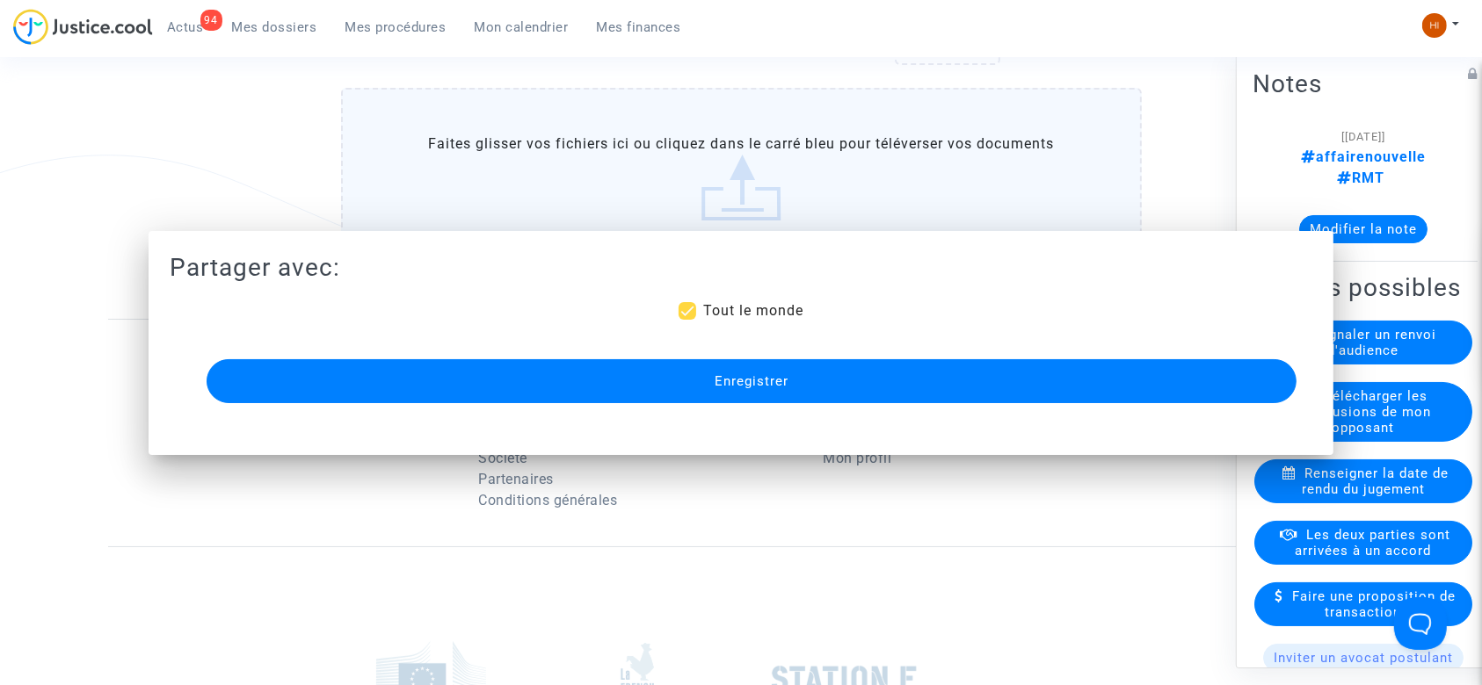
scroll to position [1141, 0]
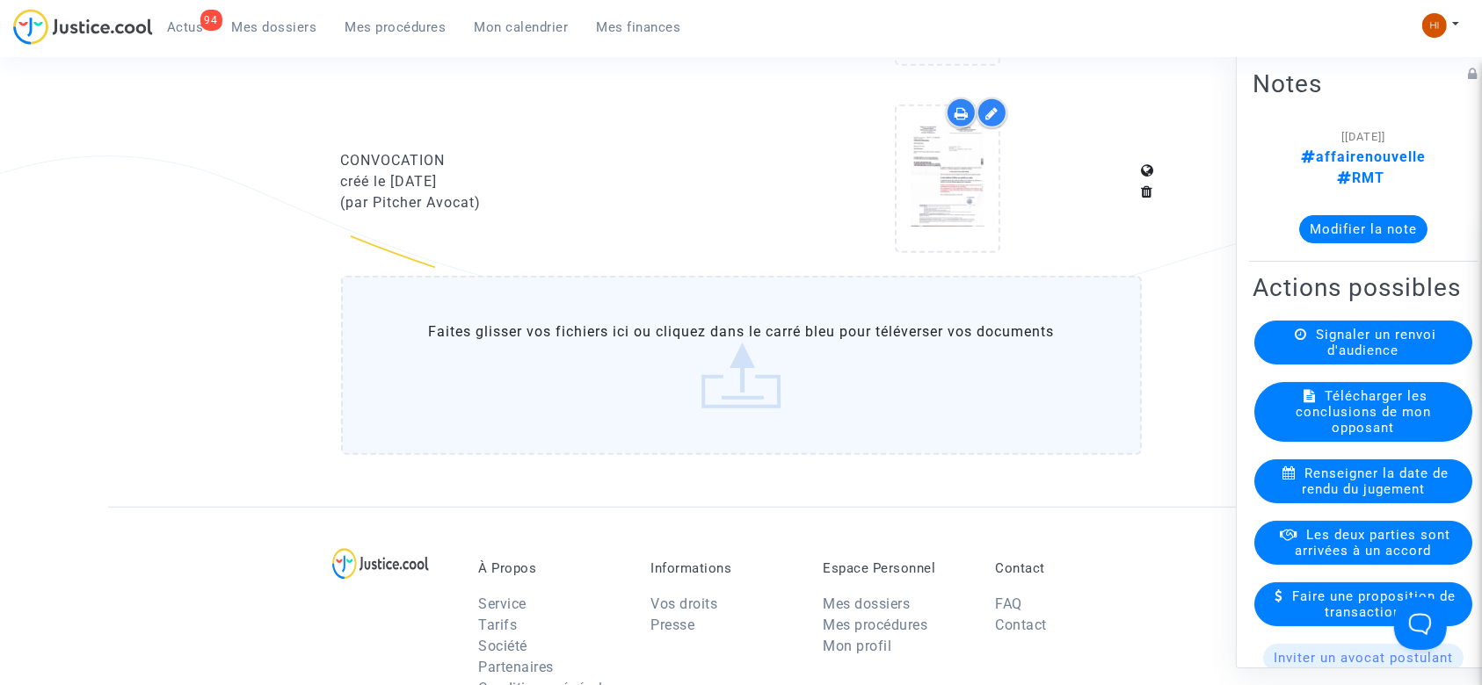
click at [403, 25] on span "Mes procédures" at bounding box center [395, 27] width 101 height 16
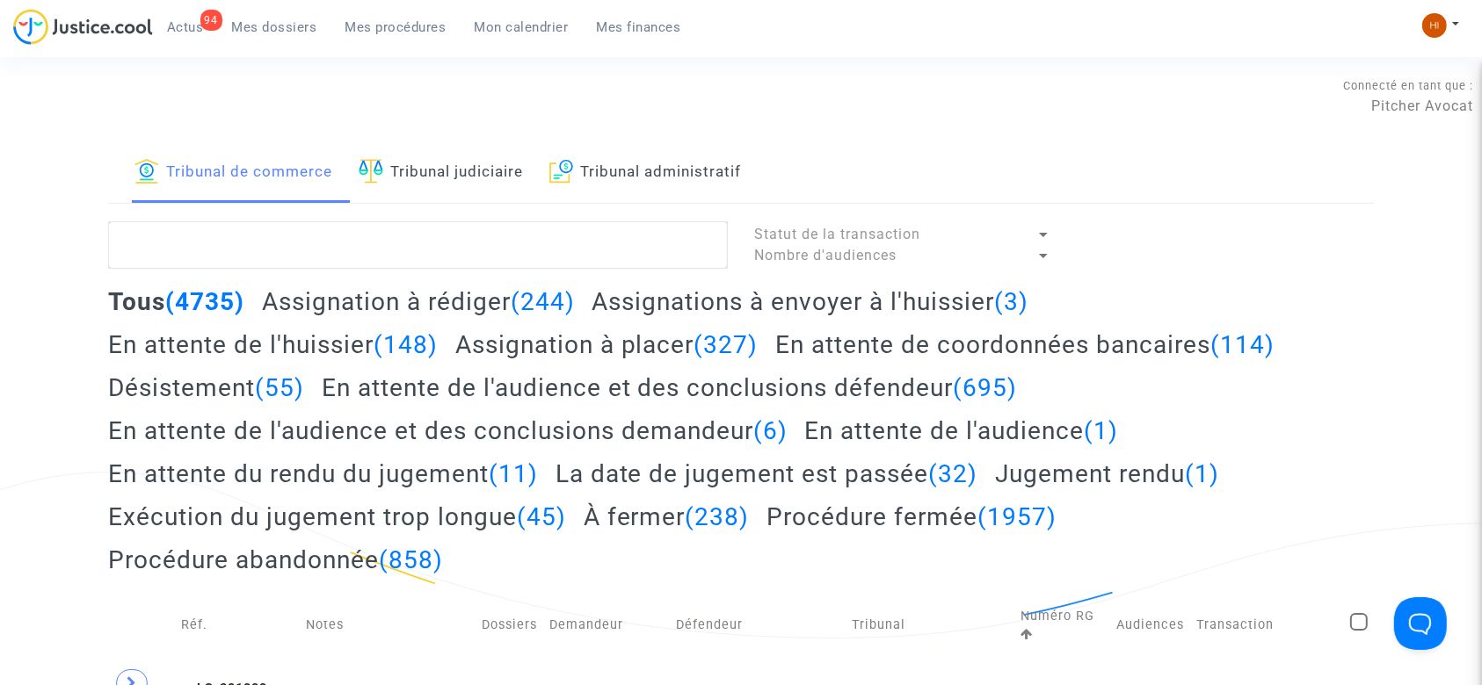
click at [456, 167] on link "Tribunal judiciaire" at bounding box center [441, 173] width 164 height 60
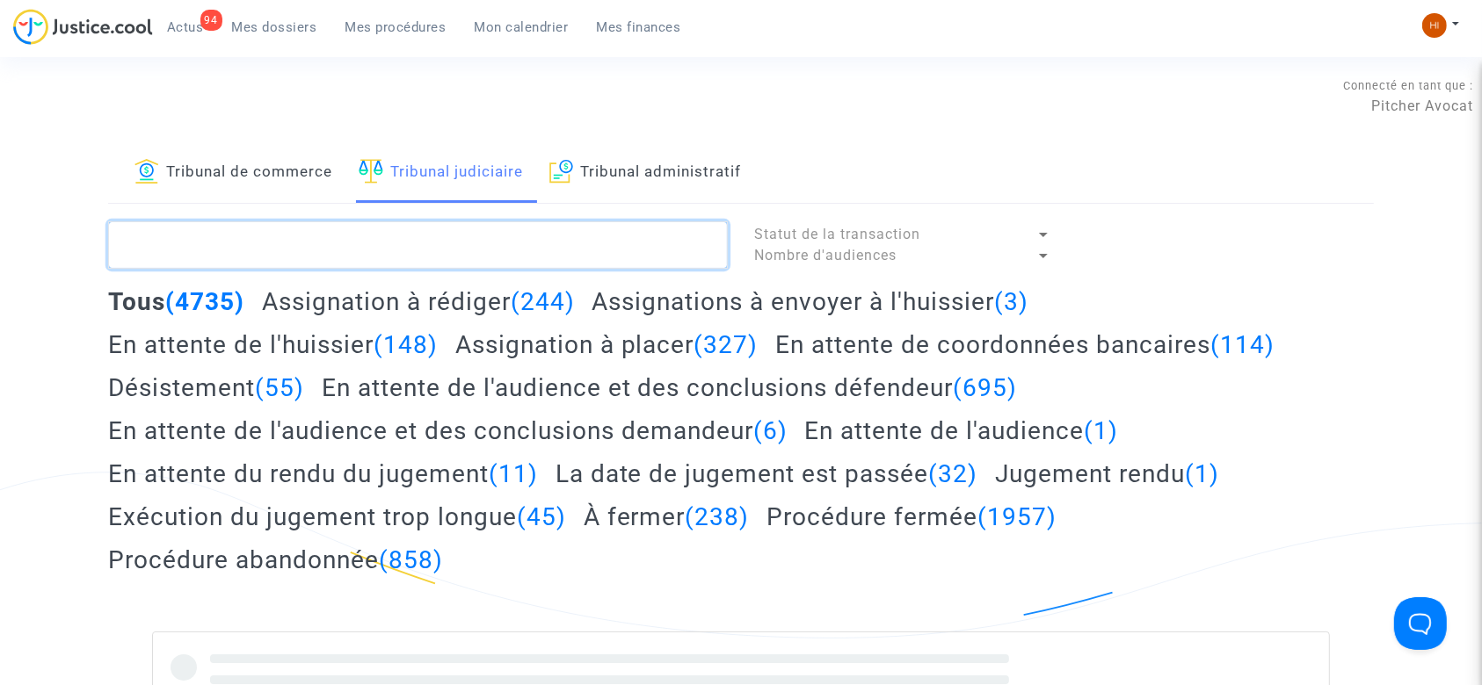
click at [415, 243] on textarea at bounding box center [418, 244] width 620 height 47
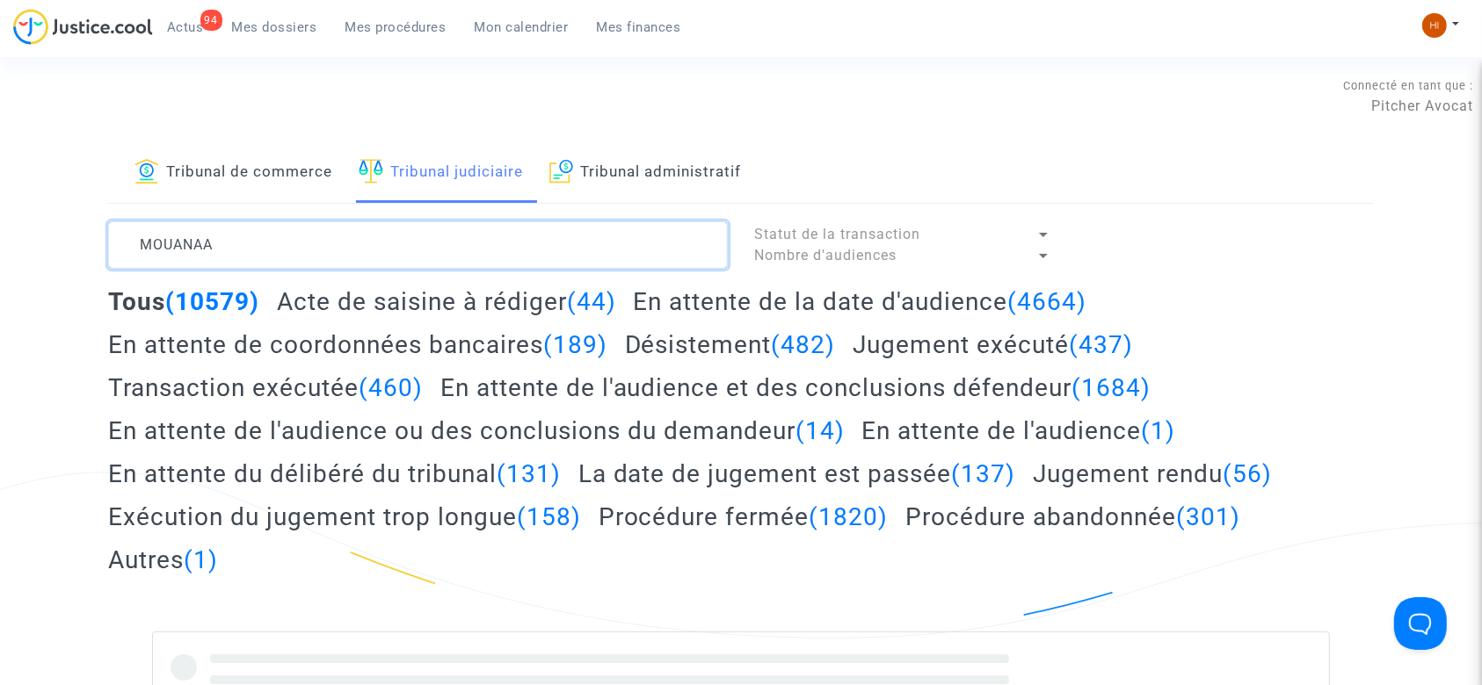
type textarea "MOUANAA"
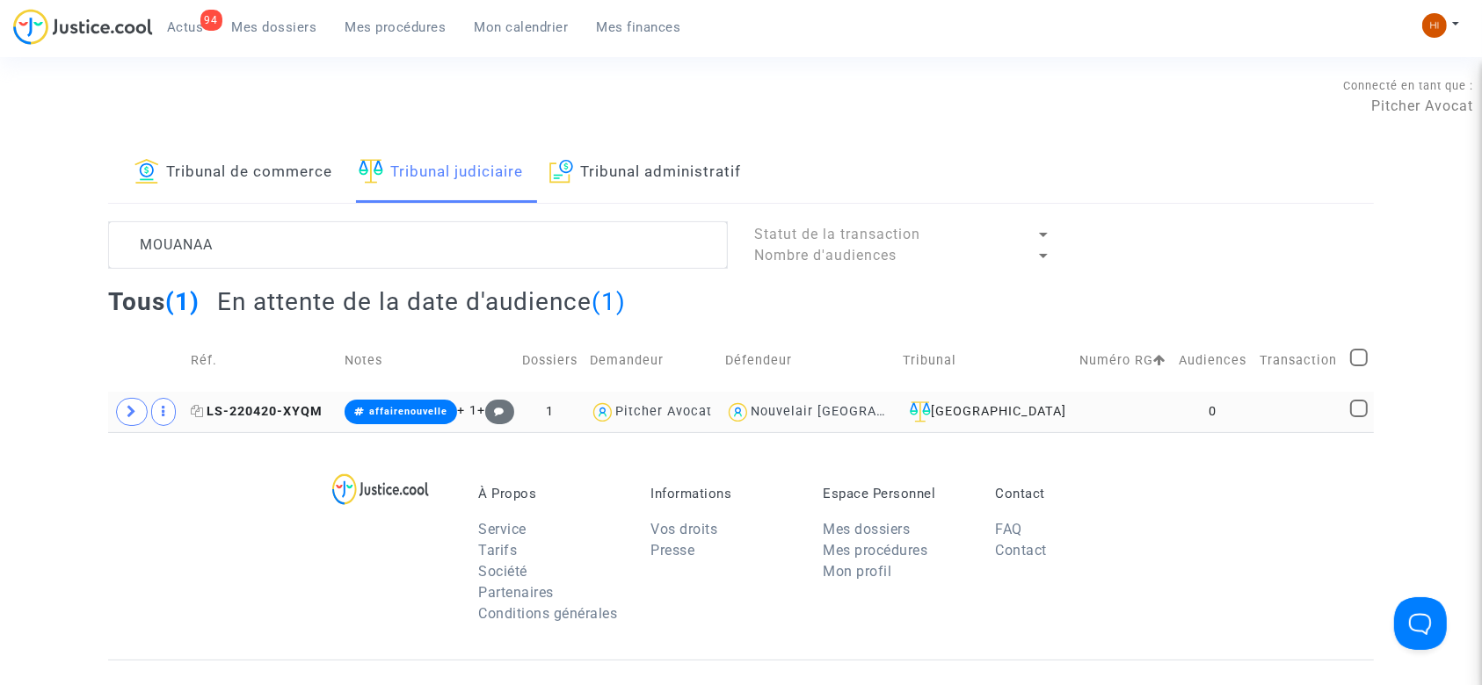
click at [198, 413] on icon at bounding box center [197, 411] width 13 height 12
click at [70, 356] on div "Tribunal de commerce Tribunal judiciaire Tribunal administratif MOUANAA Statut …" at bounding box center [741, 287] width 1482 height 289
click at [1283, 418] on td at bounding box center [1298, 412] width 91 height 40
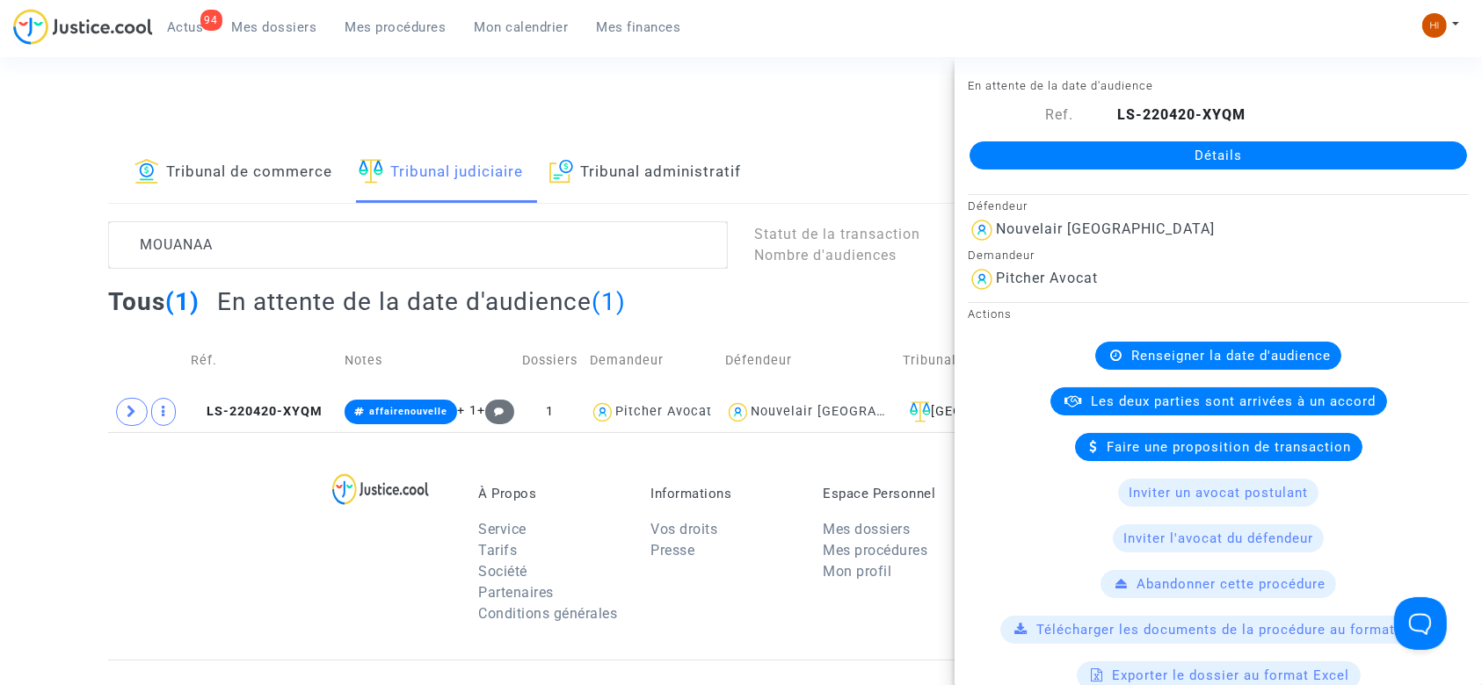
click at [1251, 156] on link "Détails" at bounding box center [1217, 155] width 497 height 28
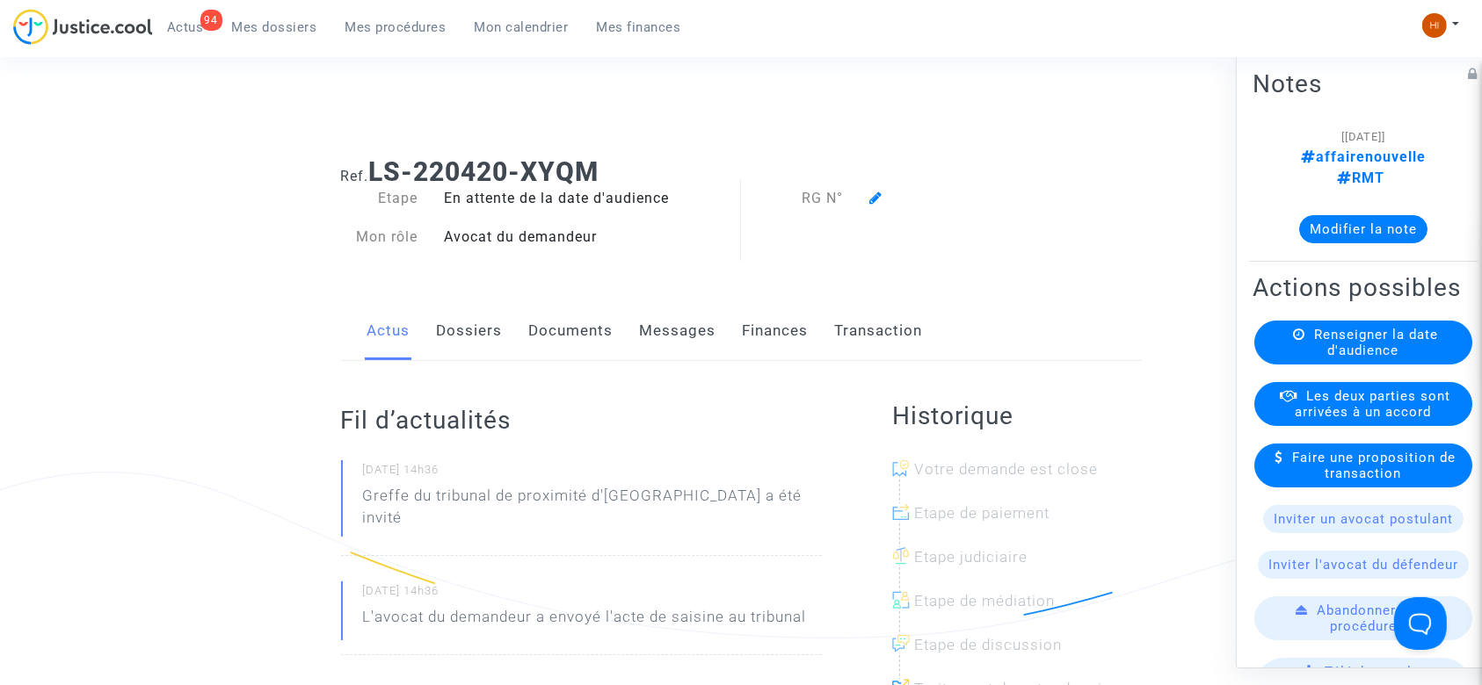
click at [1309, 365] on div "Renseigner la date d'audience" at bounding box center [1363, 343] width 218 height 44
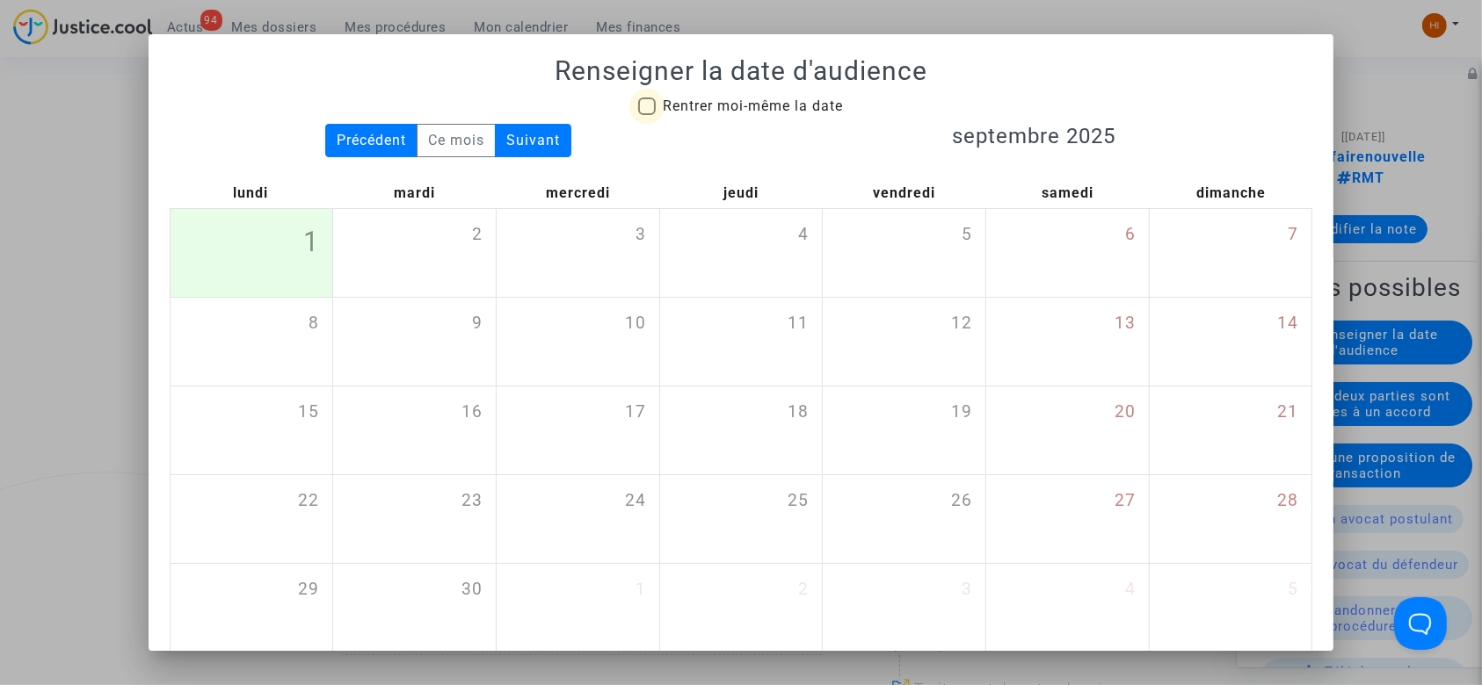
click at [725, 102] on span "Rentrer moi-même la date" at bounding box center [753, 106] width 180 height 17
click at [647, 115] on input "Rentrer moi-même la date" at bounding box center [646, 115] width 1 height 1
checkbox input "true"
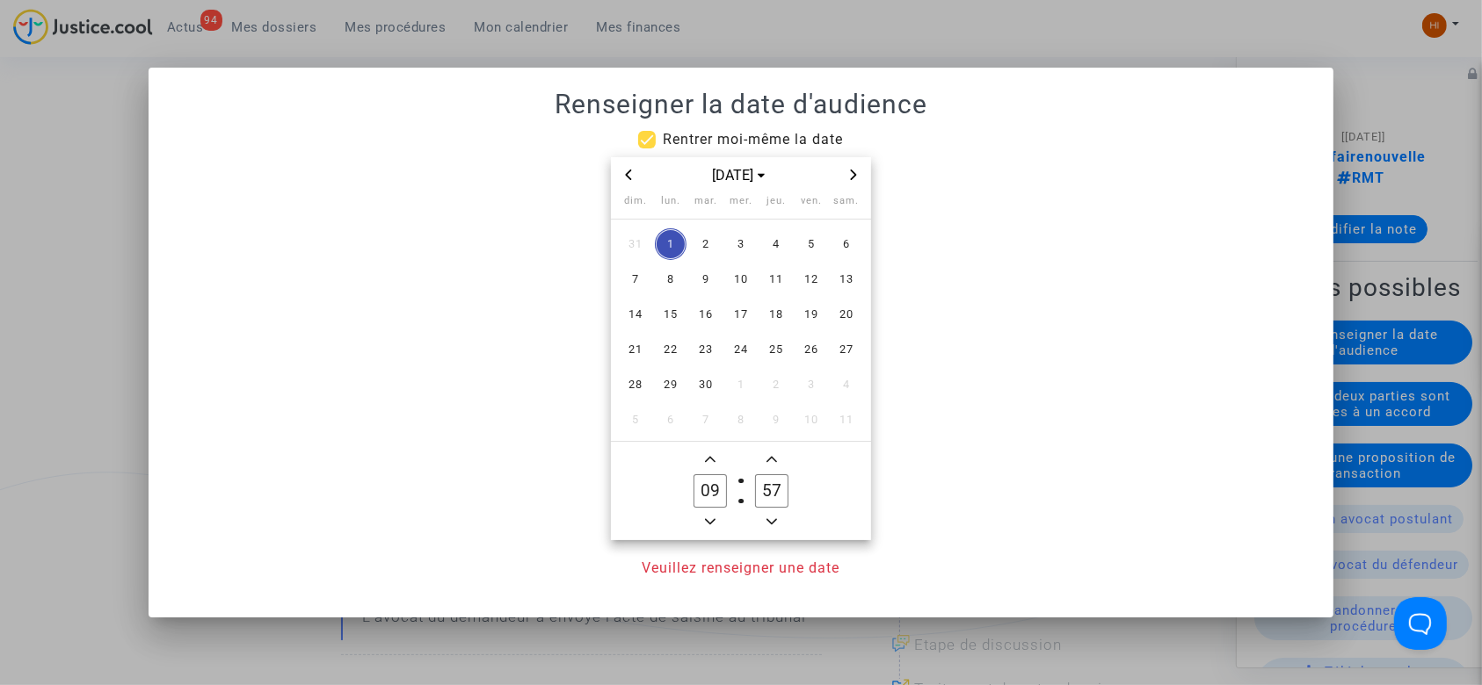
click at [860, 172] on span "Next month" at bounding box center [853, 174] width 21 height 21
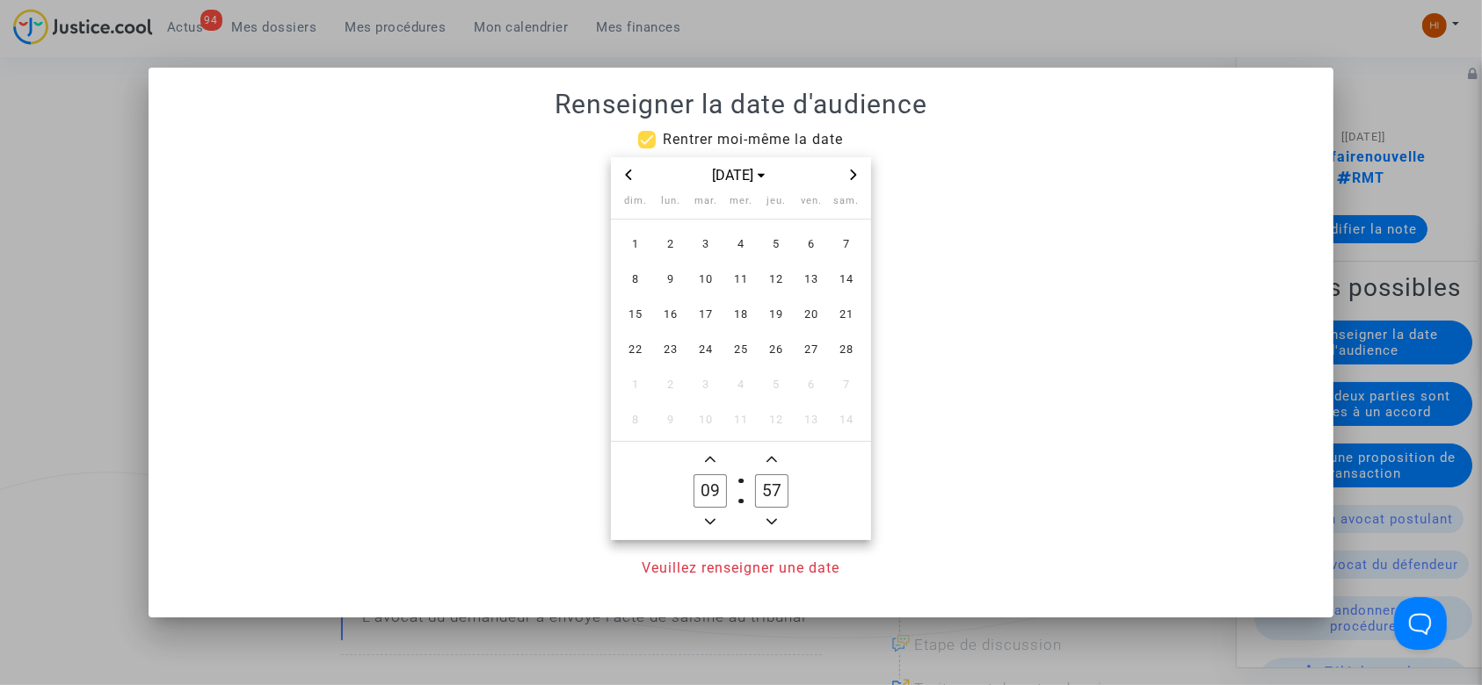
click at [860, 172] on span "Next month" at bounding box center [853, 174] width 21 height 21
click at [633, 178] on icon "Previous month" at bounding box center [628, 175] width 11 height 11
click at [745, 286] on span "11" at bounding box center [741, 280] width 32 height 32
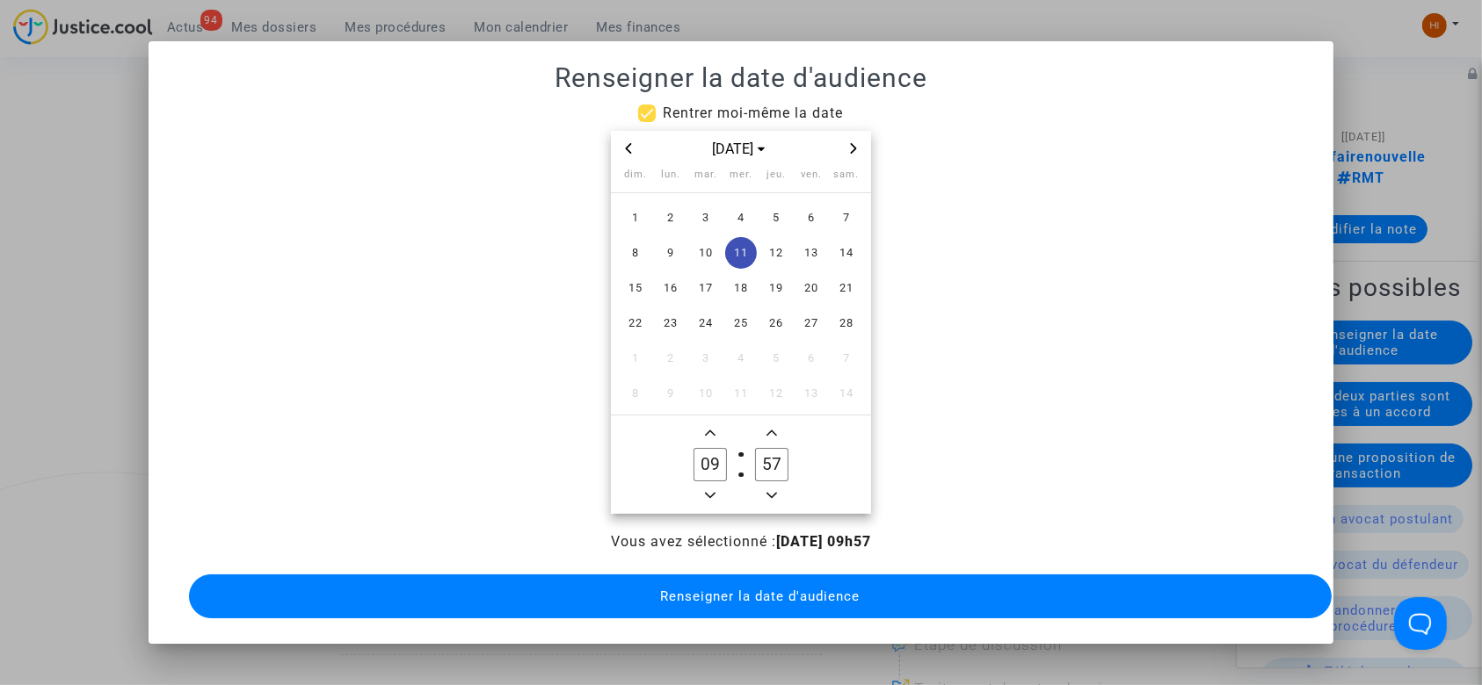
click at [772, 455] on input "57" at bounding box center [771, 464] width 33 height 33
drag, startPoint x: 771, startPoint y: 455, endPoint x: 744, endPoint y: 461, distance: 27.1
click at [744, 461] on owl-date-time-timer-box "57 Minute" at bounding box center [772, 465] width 62 height 84
drag, startPoint x: 773, startPoint y: 461, endPoint x: 787, endPoint y: 461, distance: 14.1
click at [787, 461] on input "37" at bounding box center [771, 464] width 33 height 33
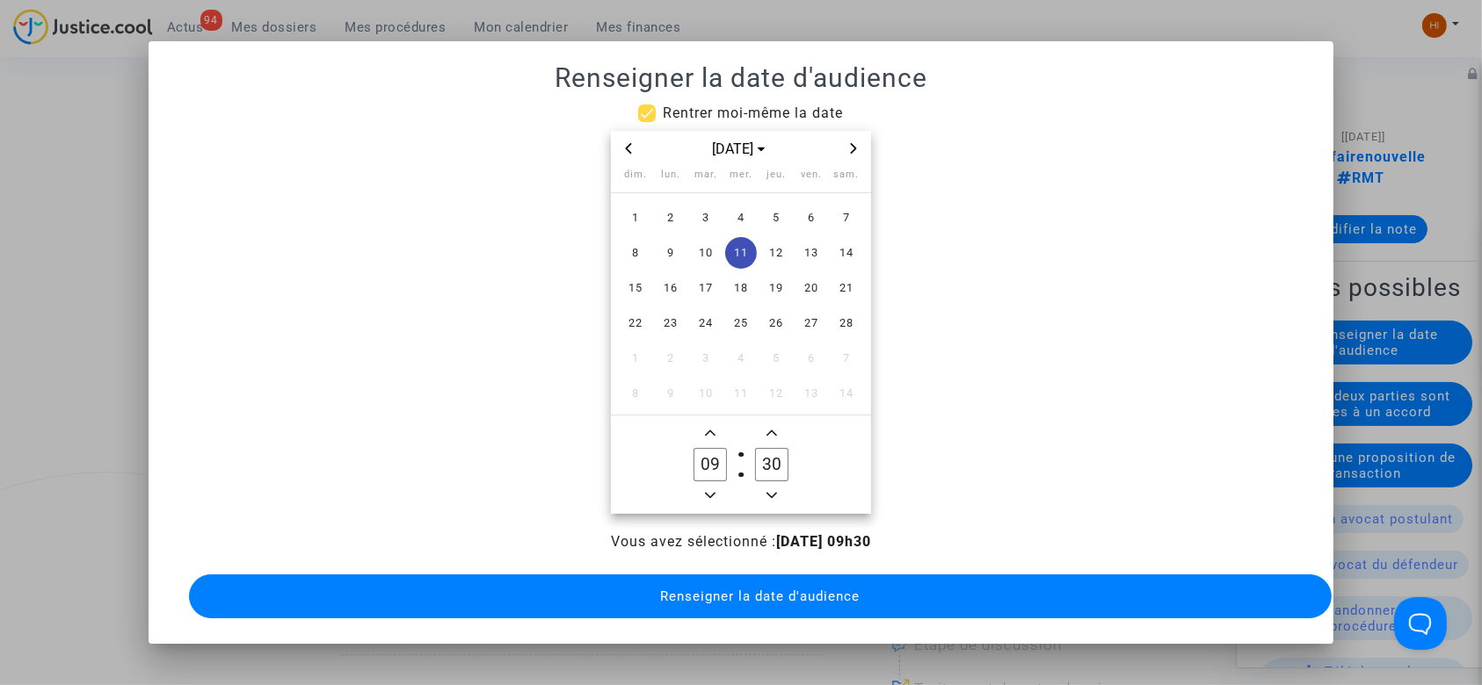
type input "30"
click at [667, 591] on span "Renseigner la date d'audience" at bounding box center [759, 597] width 199 height 16
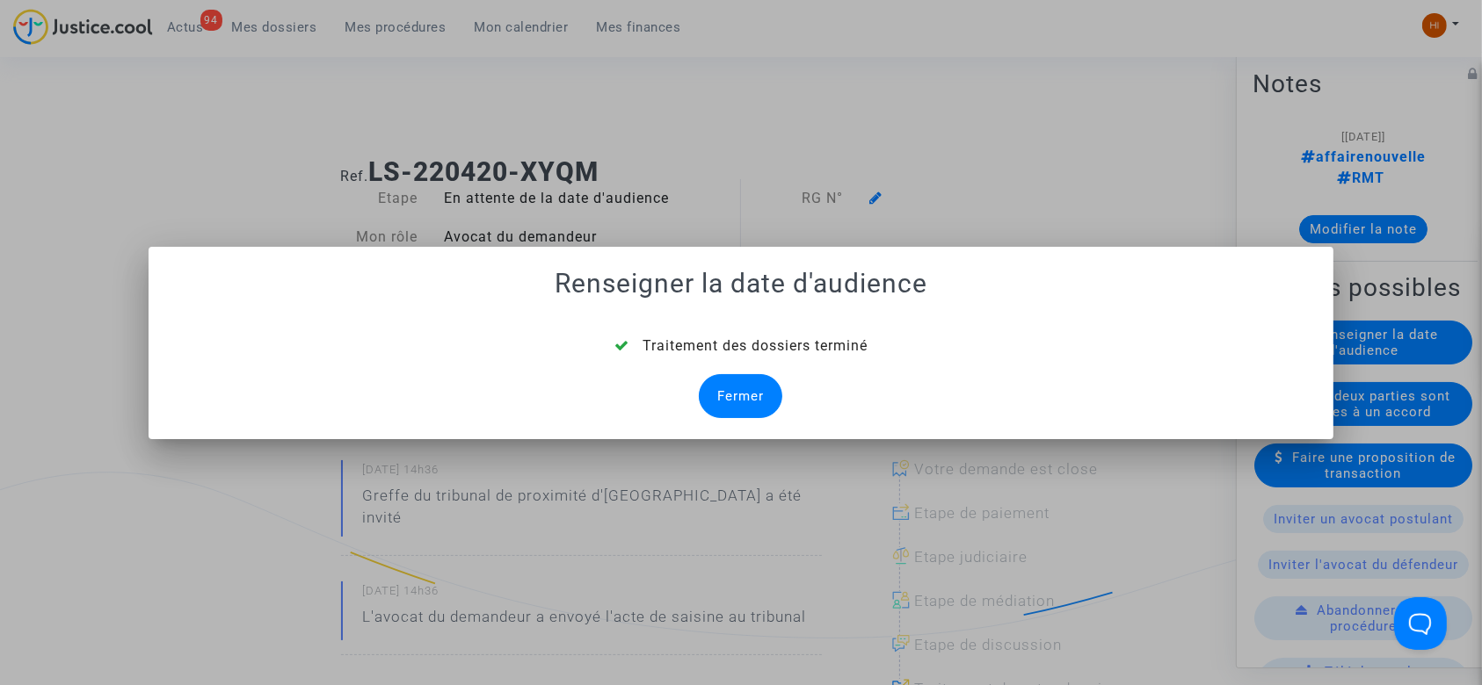
click at [740, 405] on div "Fermer" at bounding box center [740, 396] width 83 height 44
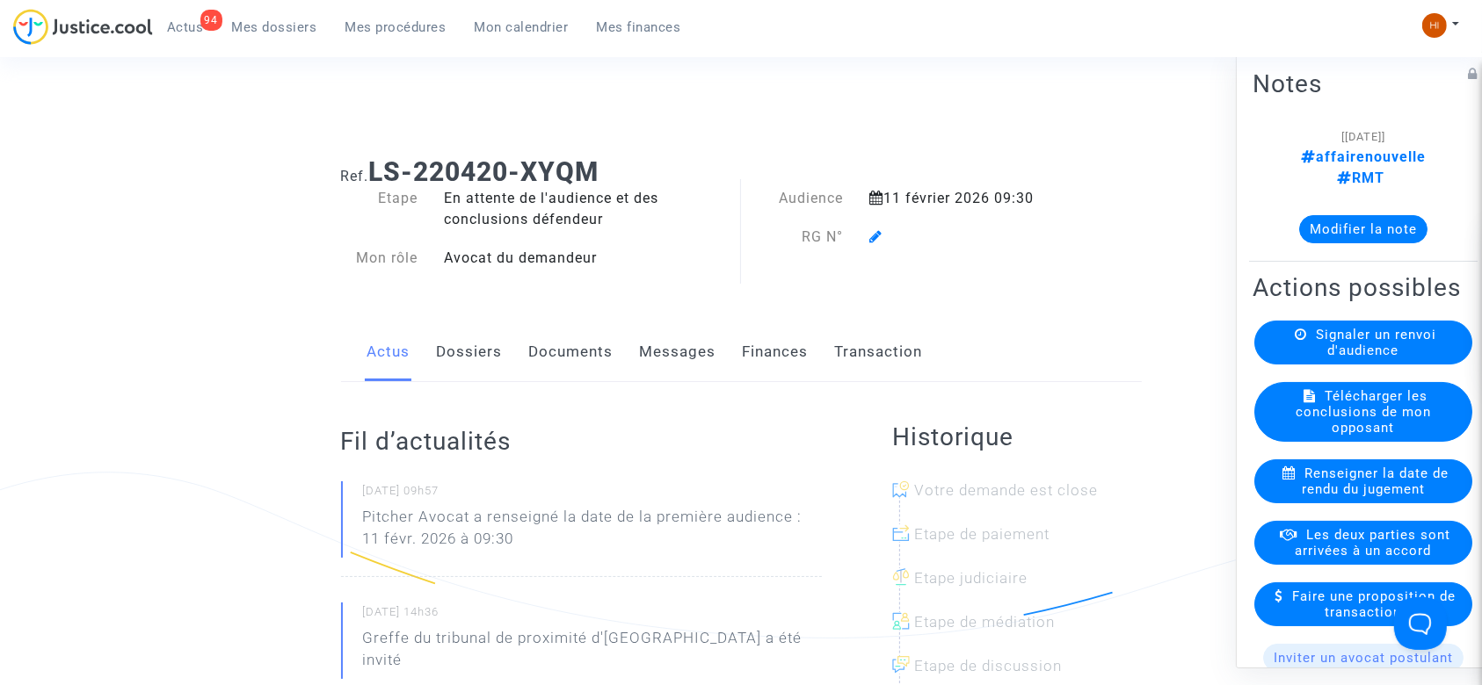
click at [474, 362] on link "Dossiers" at bounding box center [470, 352] width 66 height 58
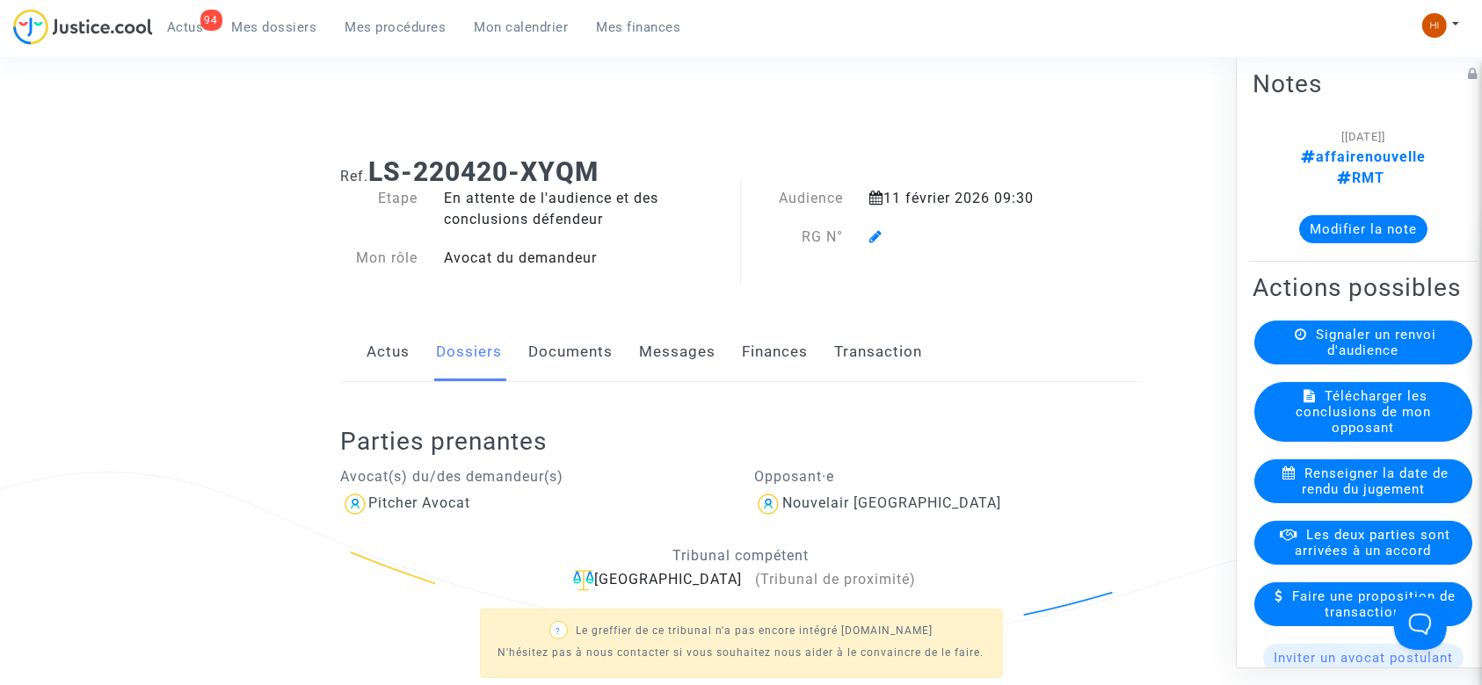
click at [874, 229] on icon at bounding box center [875, 236] width 13 height 14
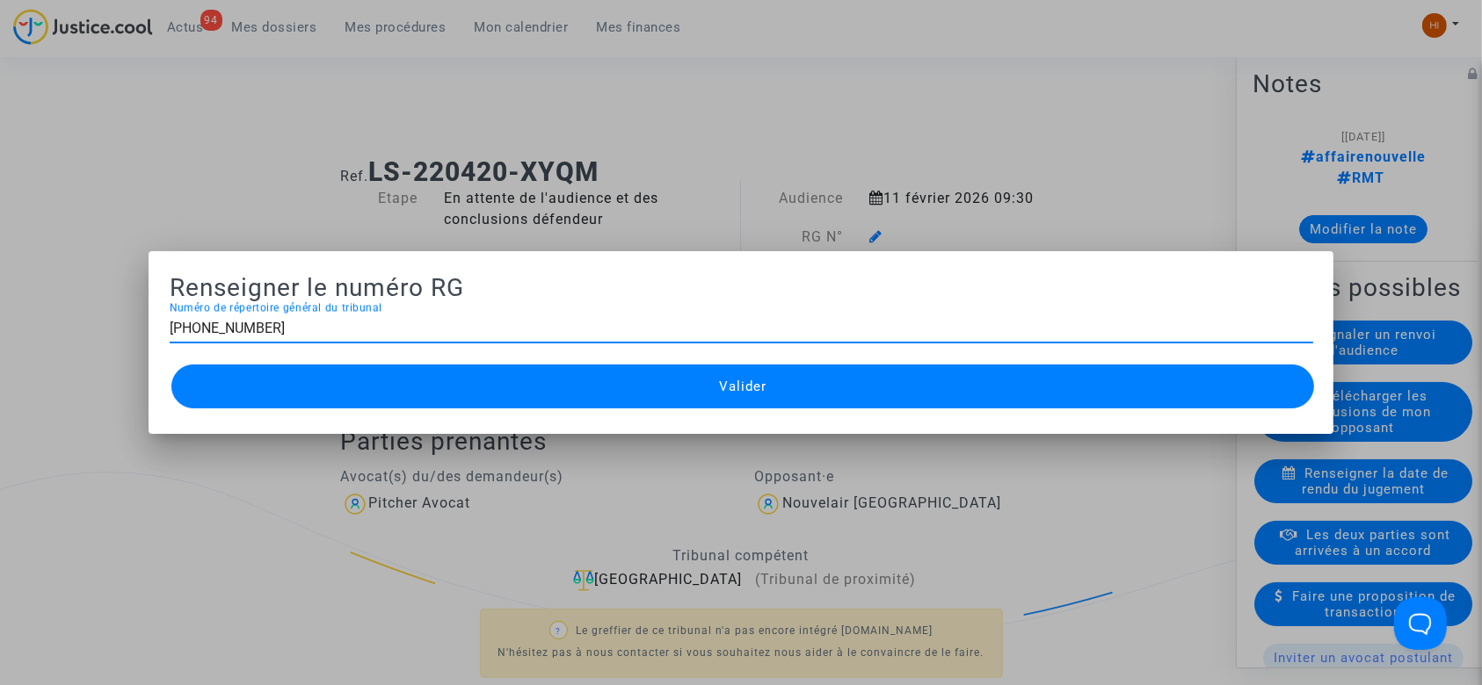
type input "11-22-001603"
click at [600, 335] on input "11-22-001603" at bounding box center [741, 329] width 1143 height 16
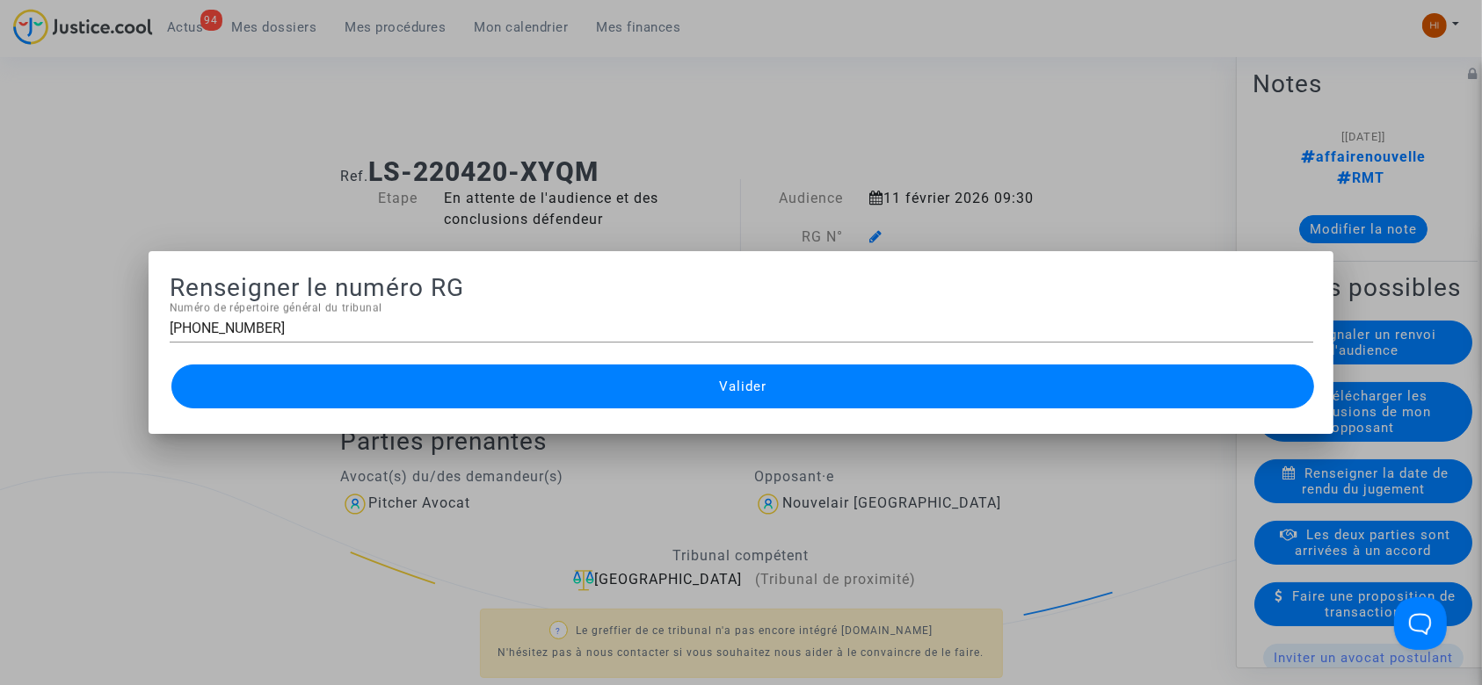
click at [605, 402] on button "Valider" at bounding box center [742, 387] width 1143 height 44
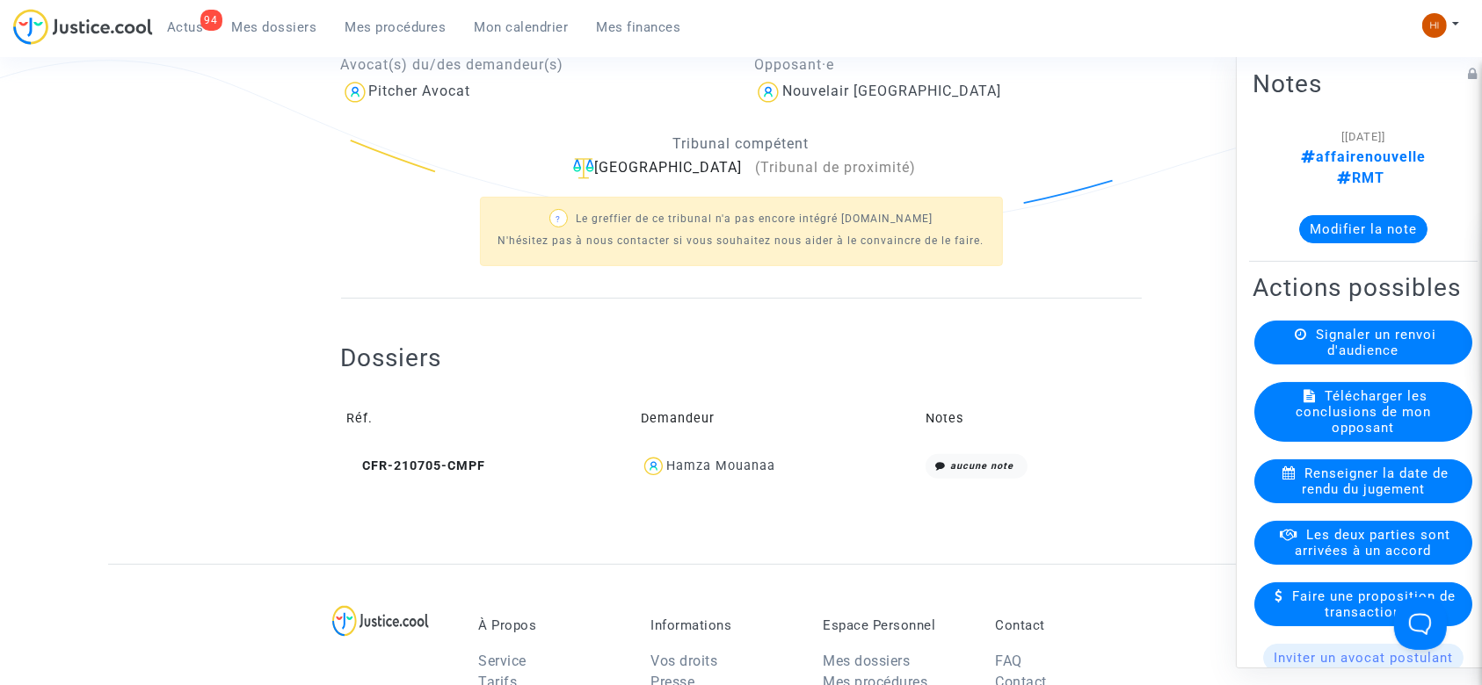
scroll to position [431, 0]
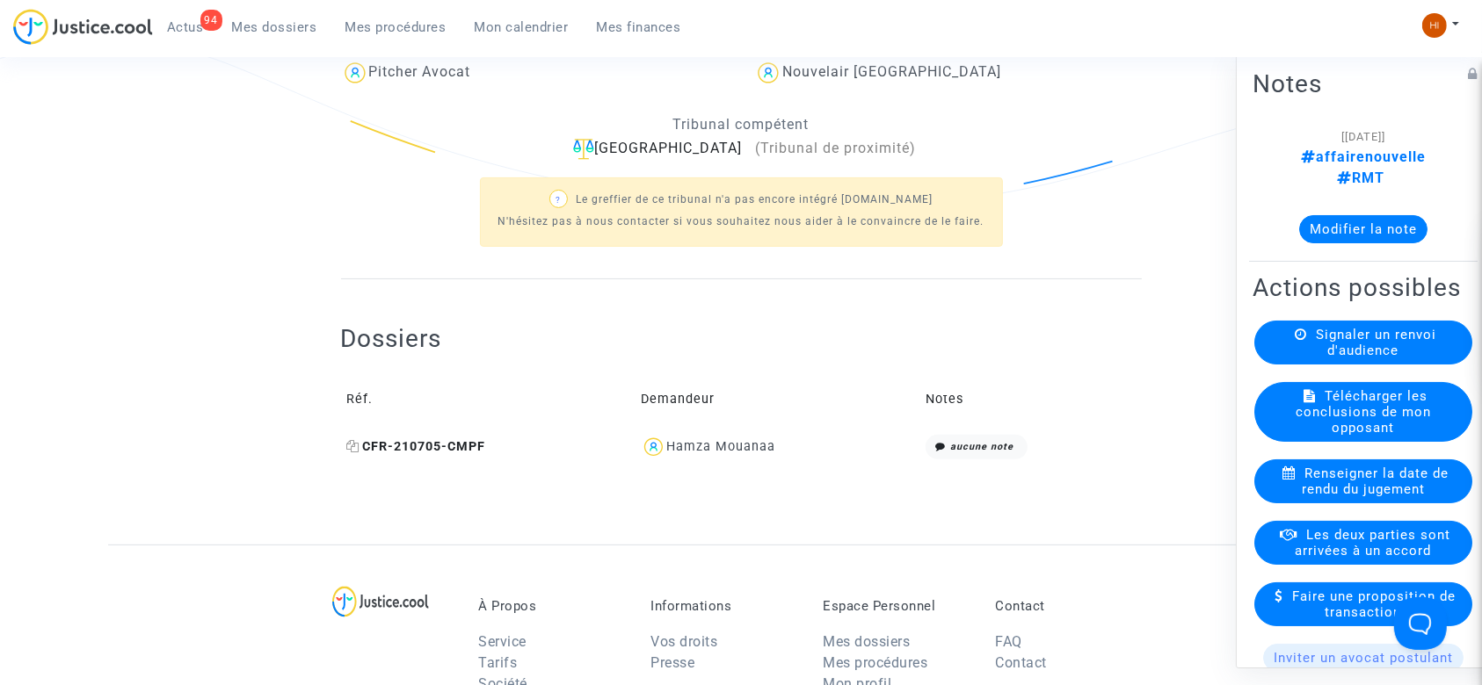
click at [350, 446] on icon at bounding box center [353, 446] width 13 height 12
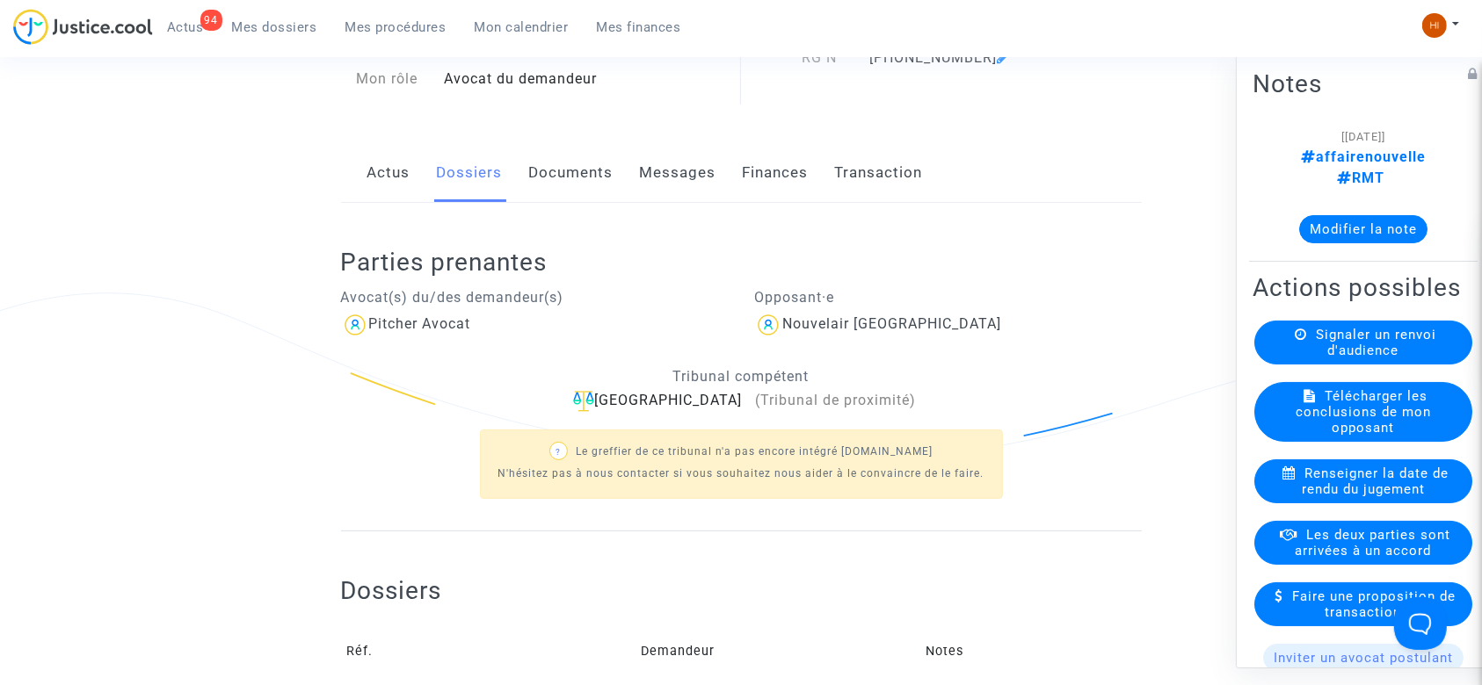
scroll to position [176, 0]
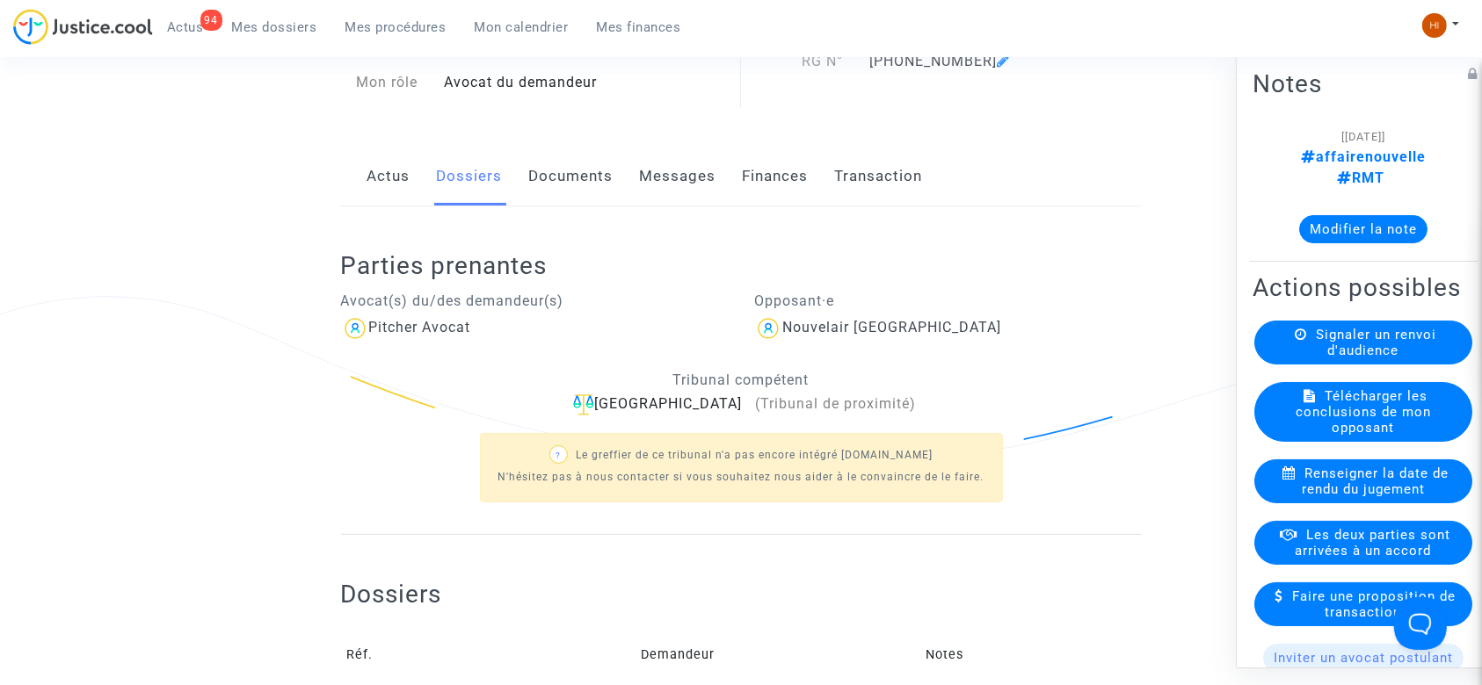
click at [549, 171] on link "Documents" at bounding box center [571, 177] width 84 height 58
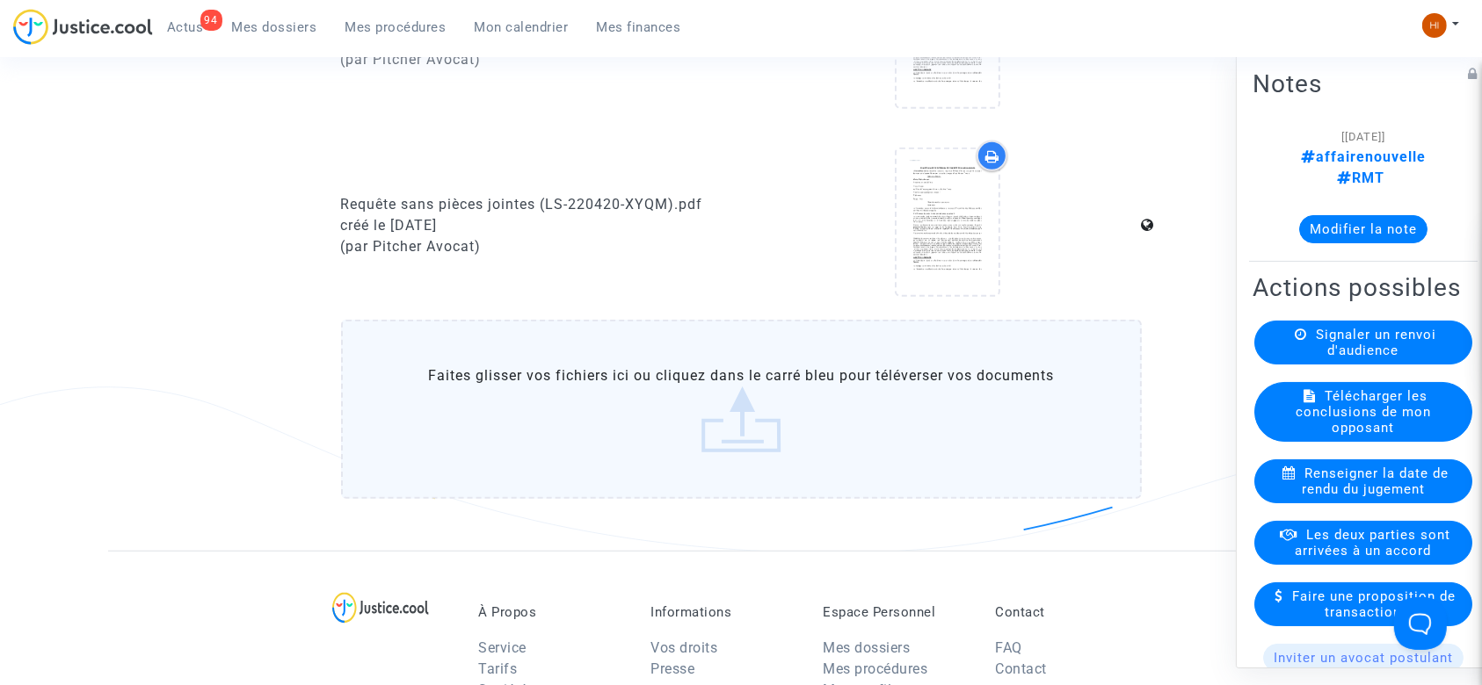
scroll to position [892, 0]
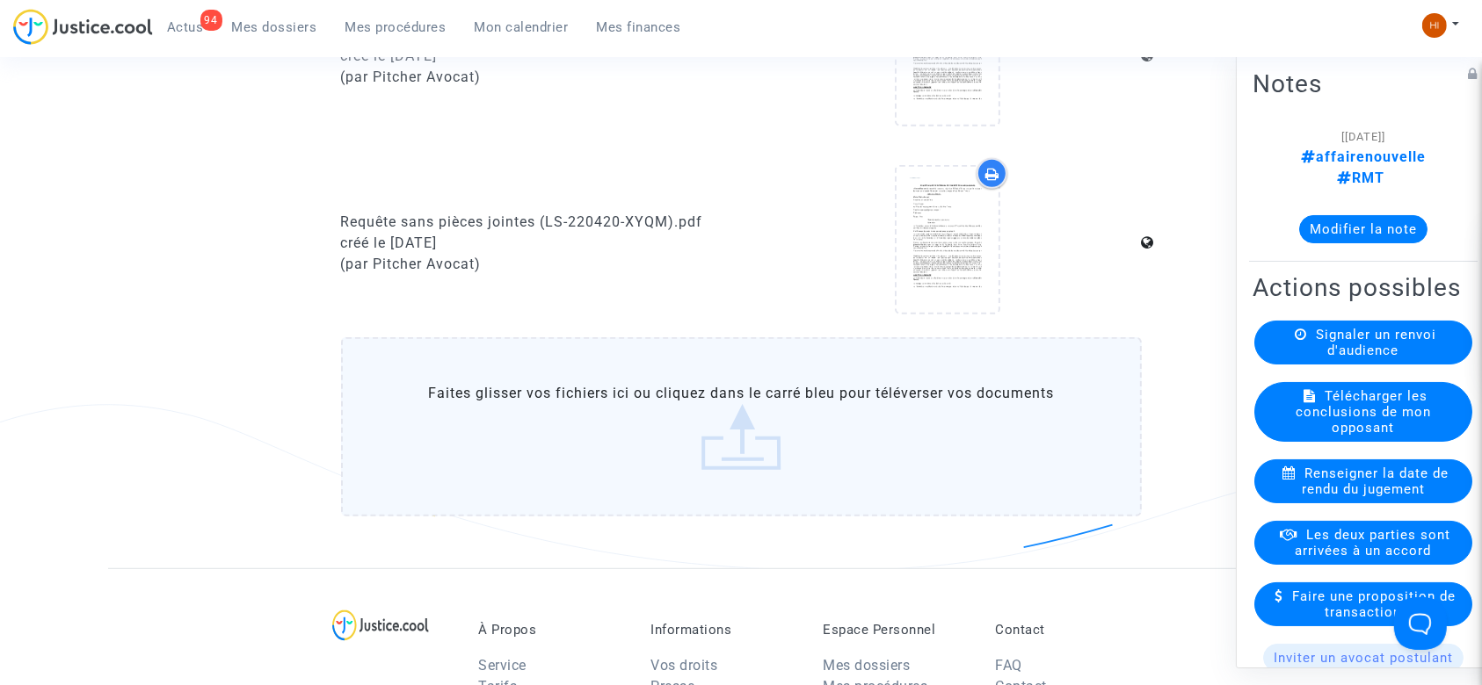
click at [670, 475] on label "Faites glisser vos fichiers ici ou cliquez dans le carré bleu pour téléverser v…" at bounding box center [741, 426] width 801 height 179
click at [0, 0] on input "Faites glisser vos fichiers ici ou cliquez dans le carré bleu pour téléverser v…" at bounding box center [0, 0] width 0 height 0
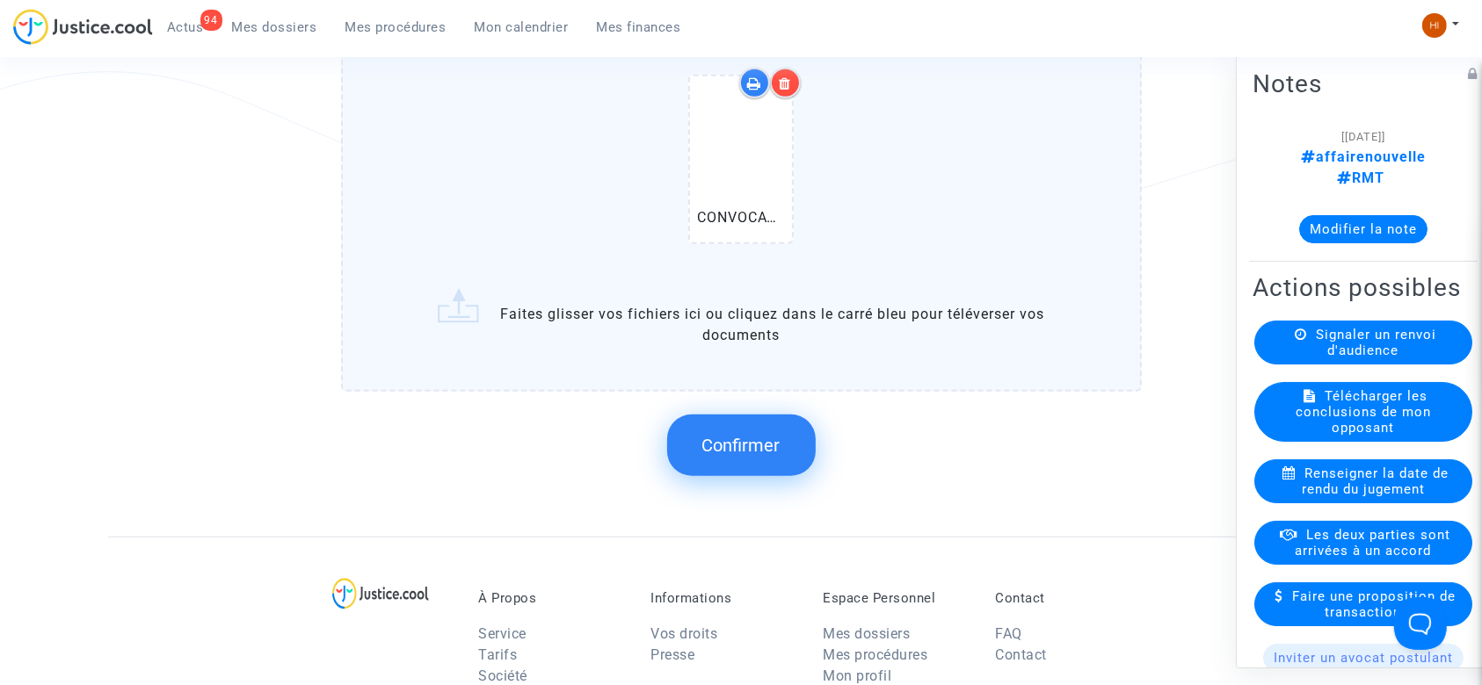
scroll to position [1240, 0]
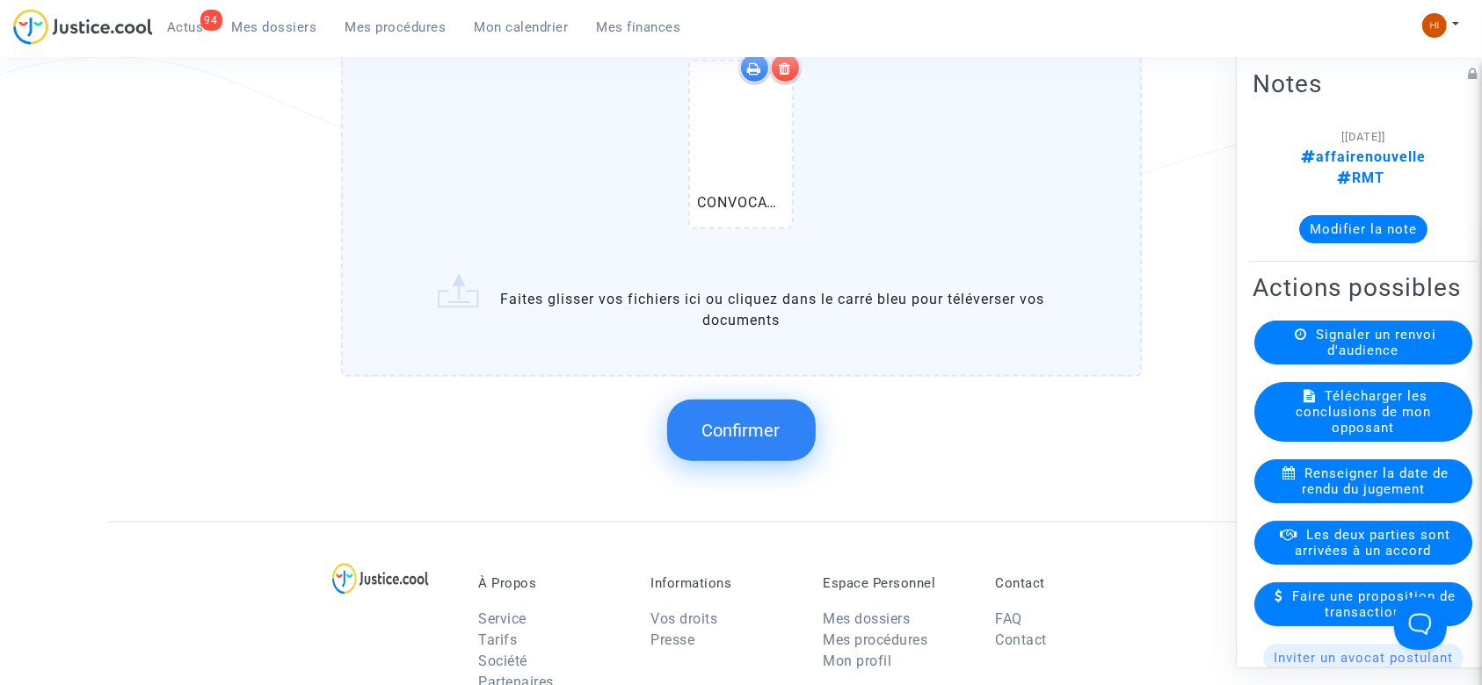
click at [751, 401] on button "Confirmer" at bounding box center [741, 431] width 149 height 62
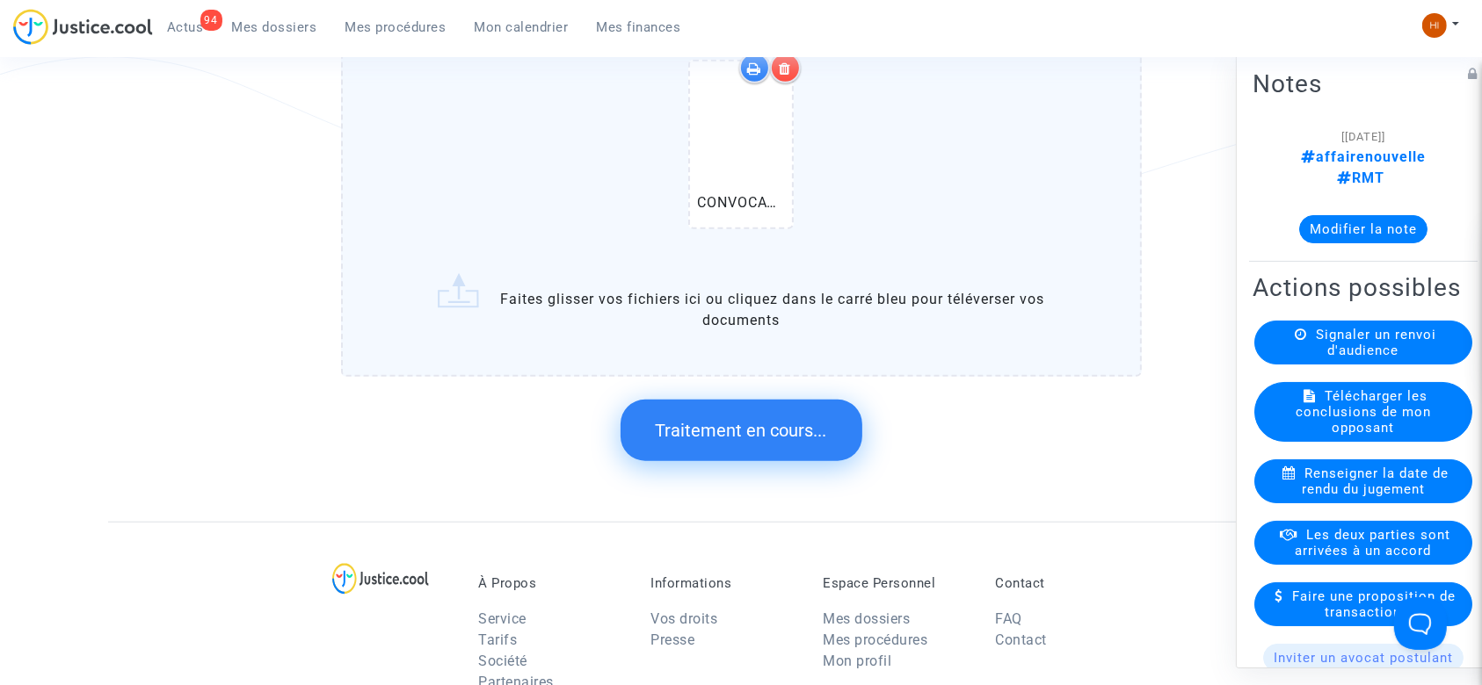
scroll to position [0, 0]
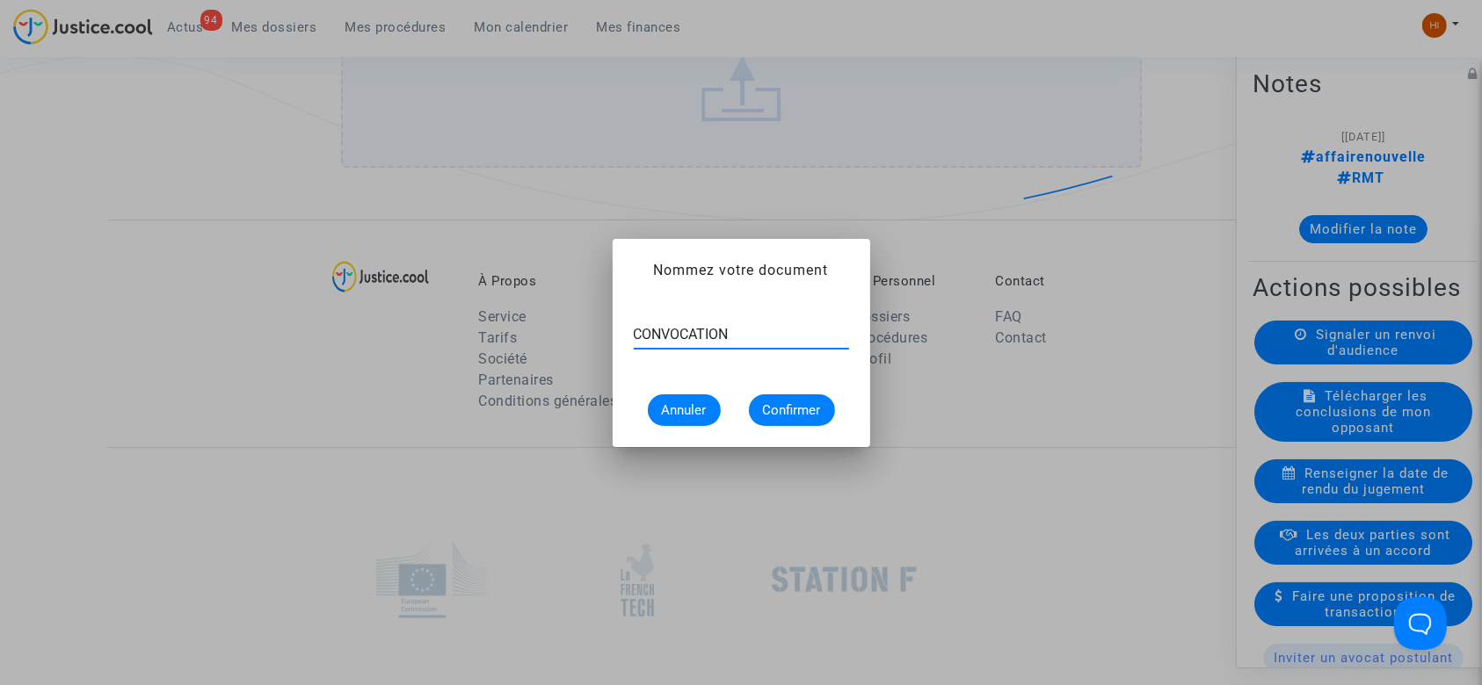
type input "CONVOCATION"
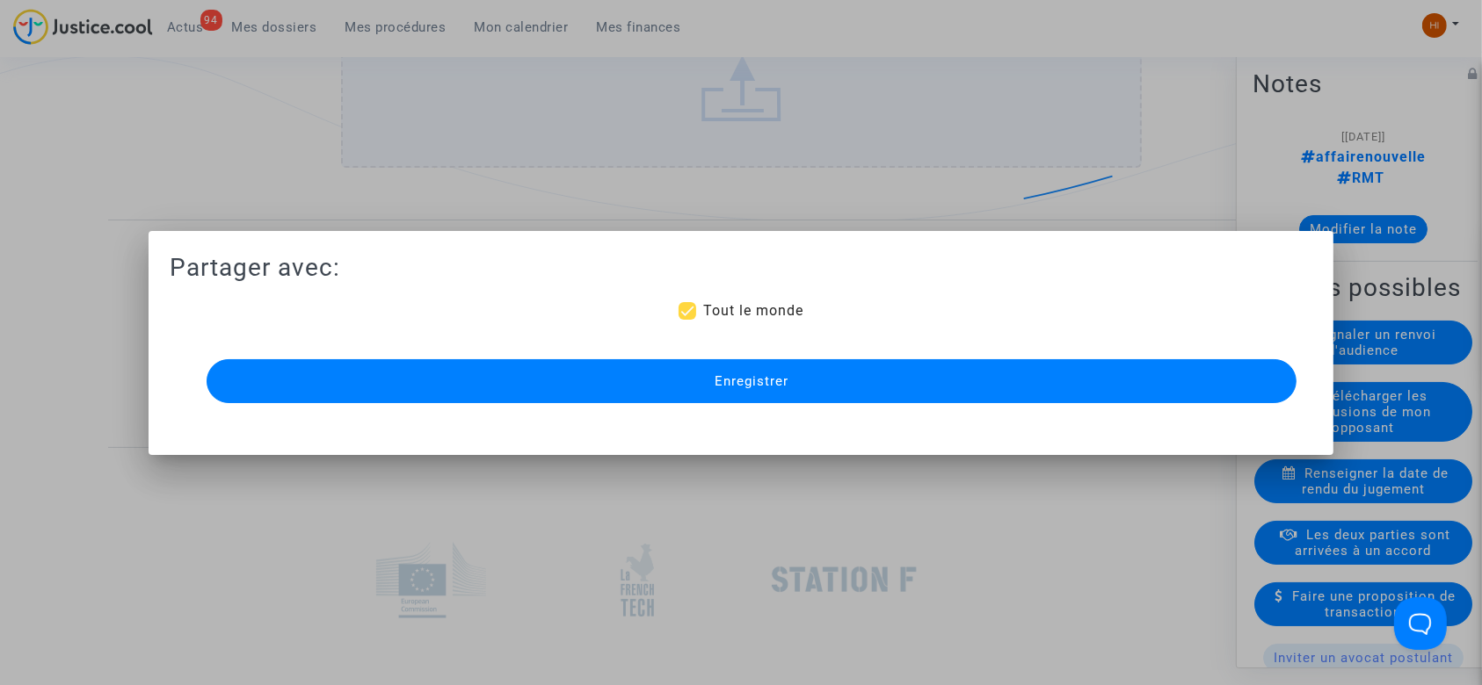
click at [755, 376] on span "Enregistrer" at bounding box center [751, 381] width 74 height 16
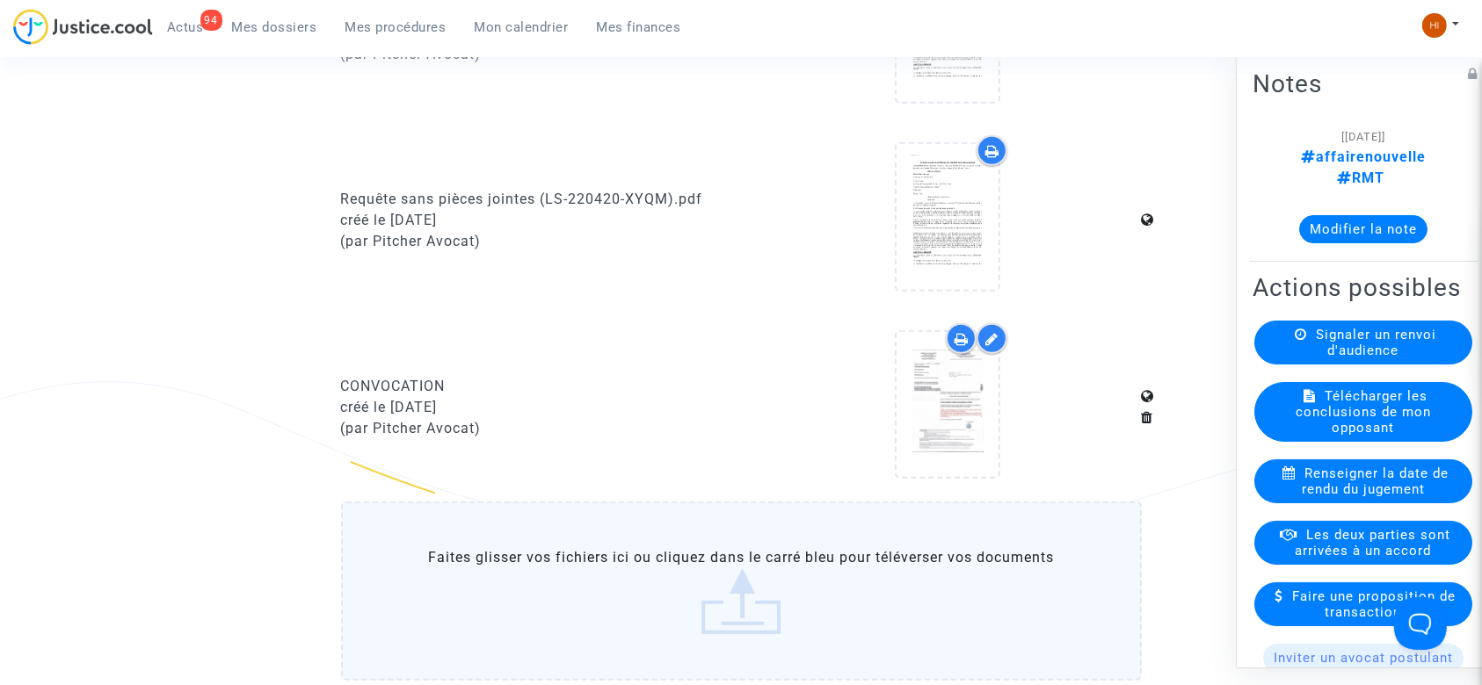
scroll to position [887, 0]
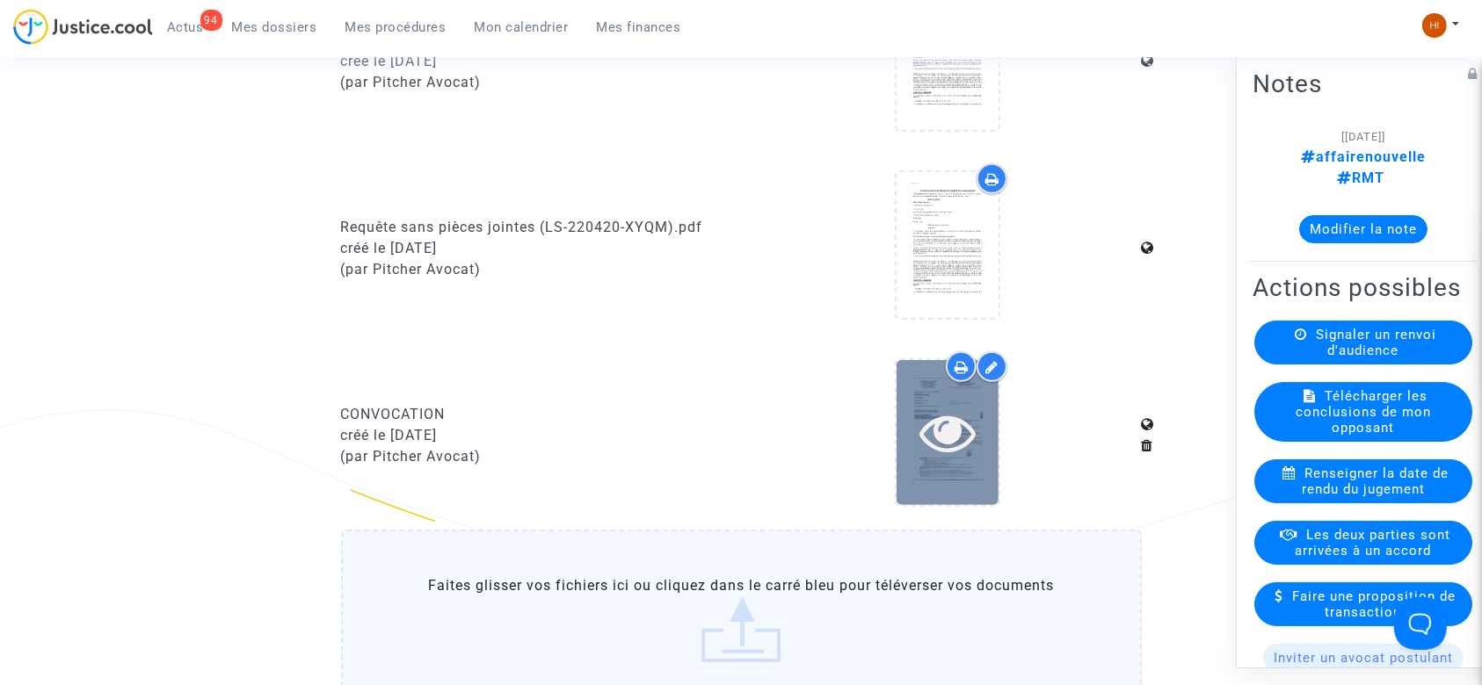
click at [938, 428] on icon at bounding box center [947, 432] width 57 height 56
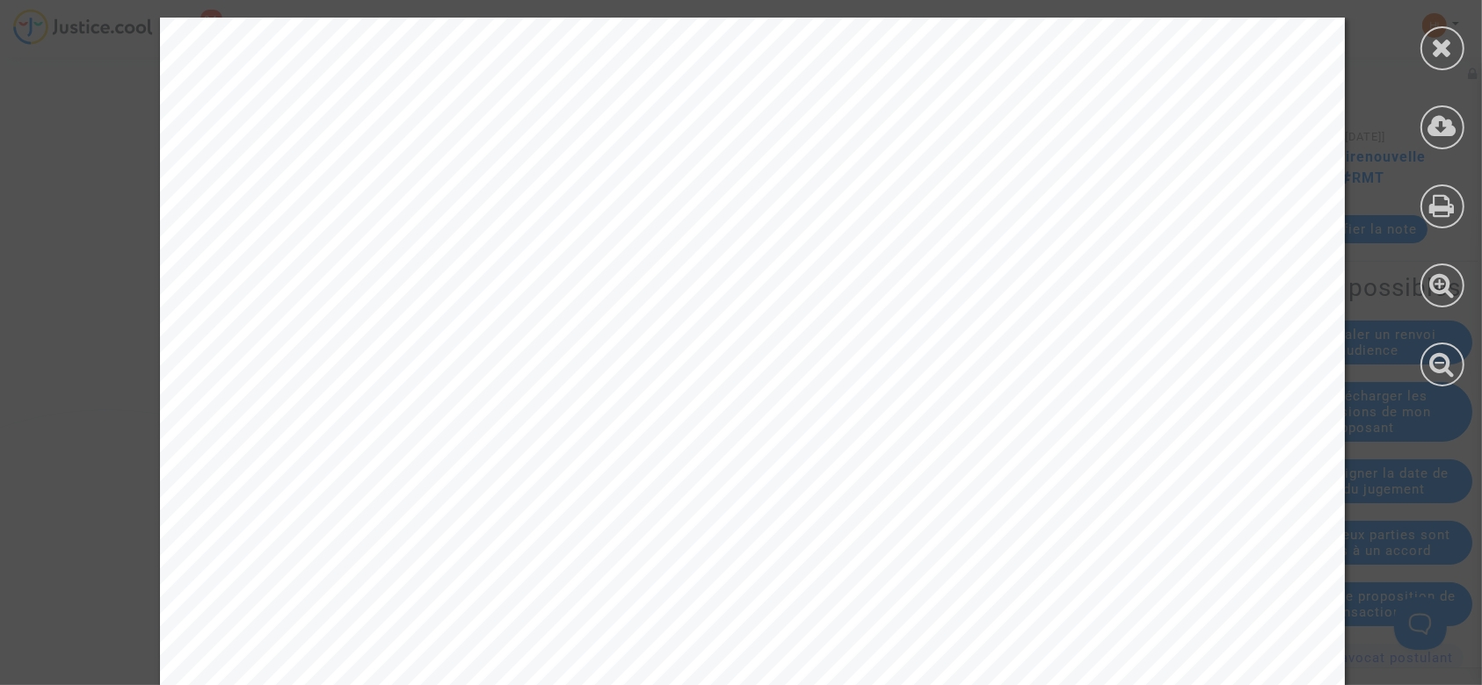
drag, startPoint x: 1479, startPoint y: 257, endPoint x: 1476, endPoint y: 433, distance: 176.7
click at [1476, 307] on div at bounding box center [1442, 202] width 79 height 404
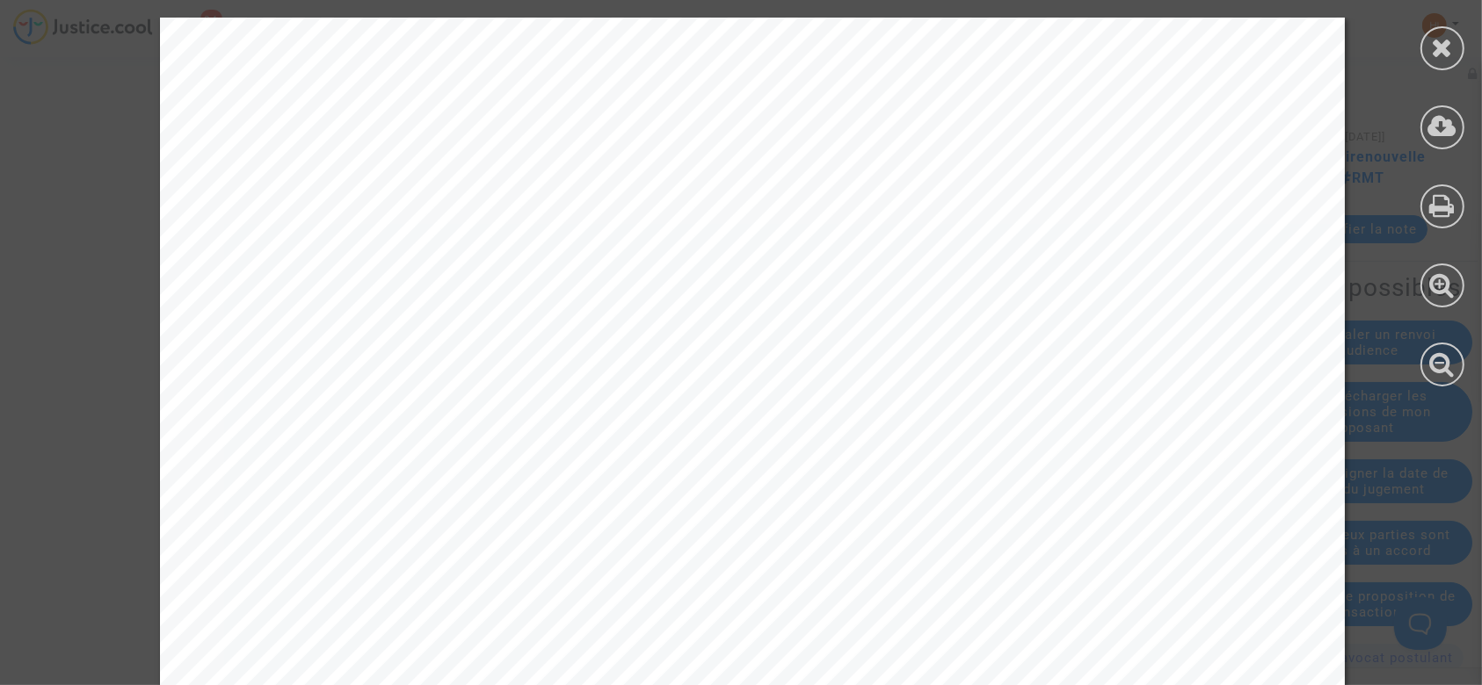
click at [1476, 307] on div at bounding box center [1442, 202] width 79 height 404
drag, startPoint x: 1476, startPoint y: 307, endPoint x: 1436, endPoint y: 40, distance: 269.3
click at [1436, 40] on div at bounding box center [1442, 202] width 79 height 404
click at [1436, 40] on icon at bounding box center [1443, 47] width 22 height 26
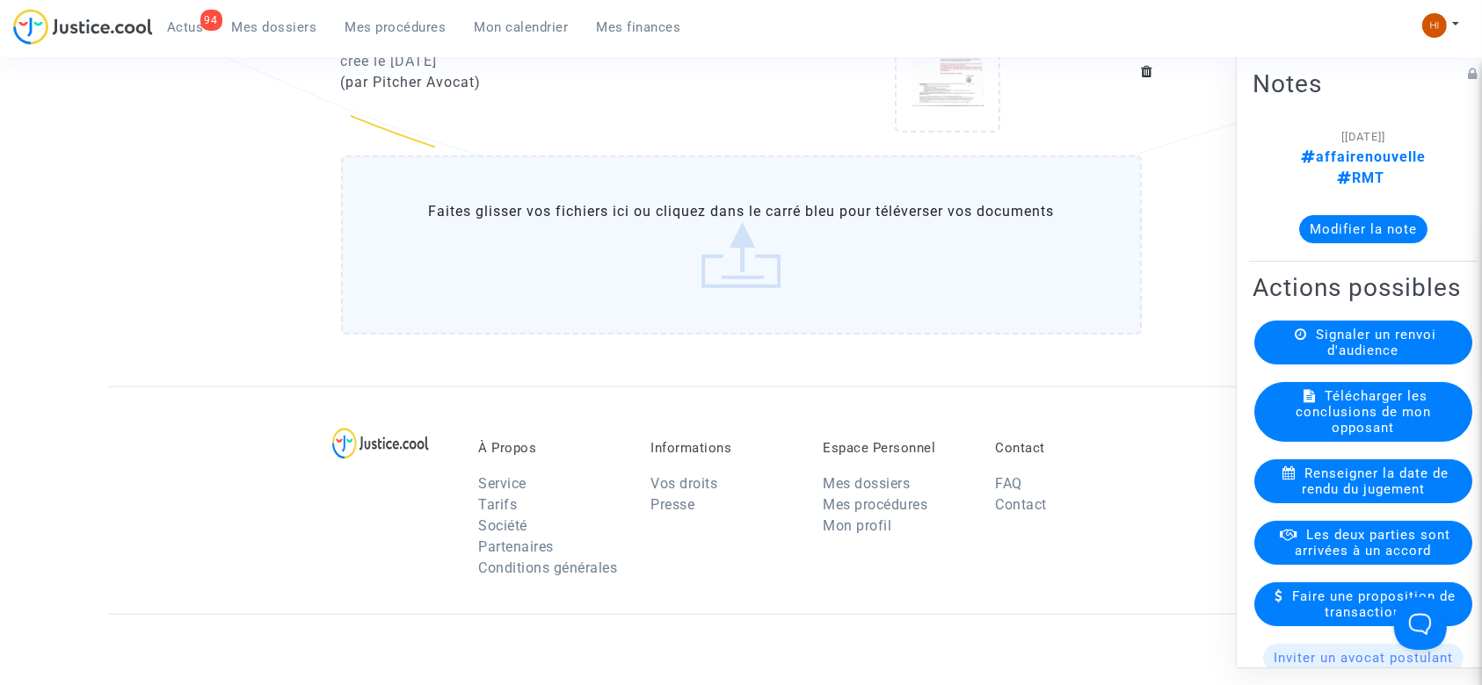
scroll to position [1252, 0]
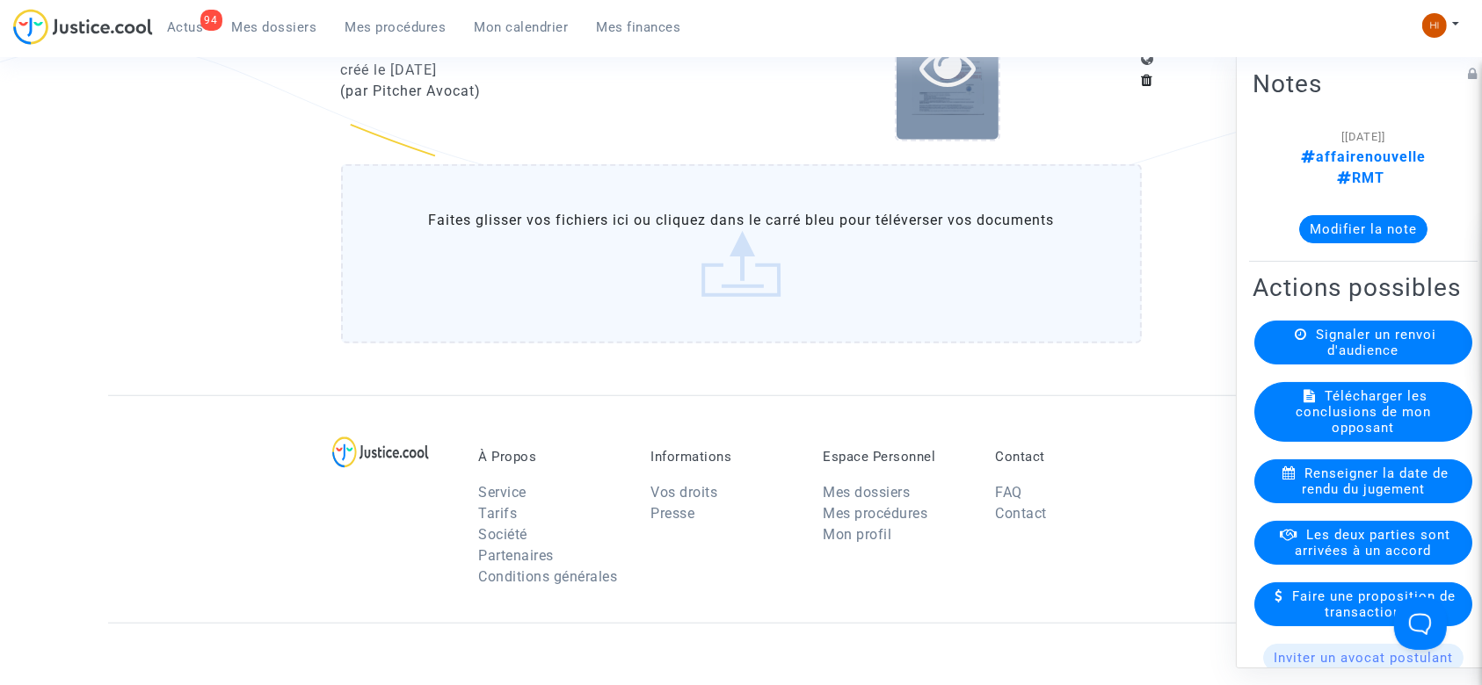
click at [947, 89] on icon at bounding box center [947, 67] width 57 height 56
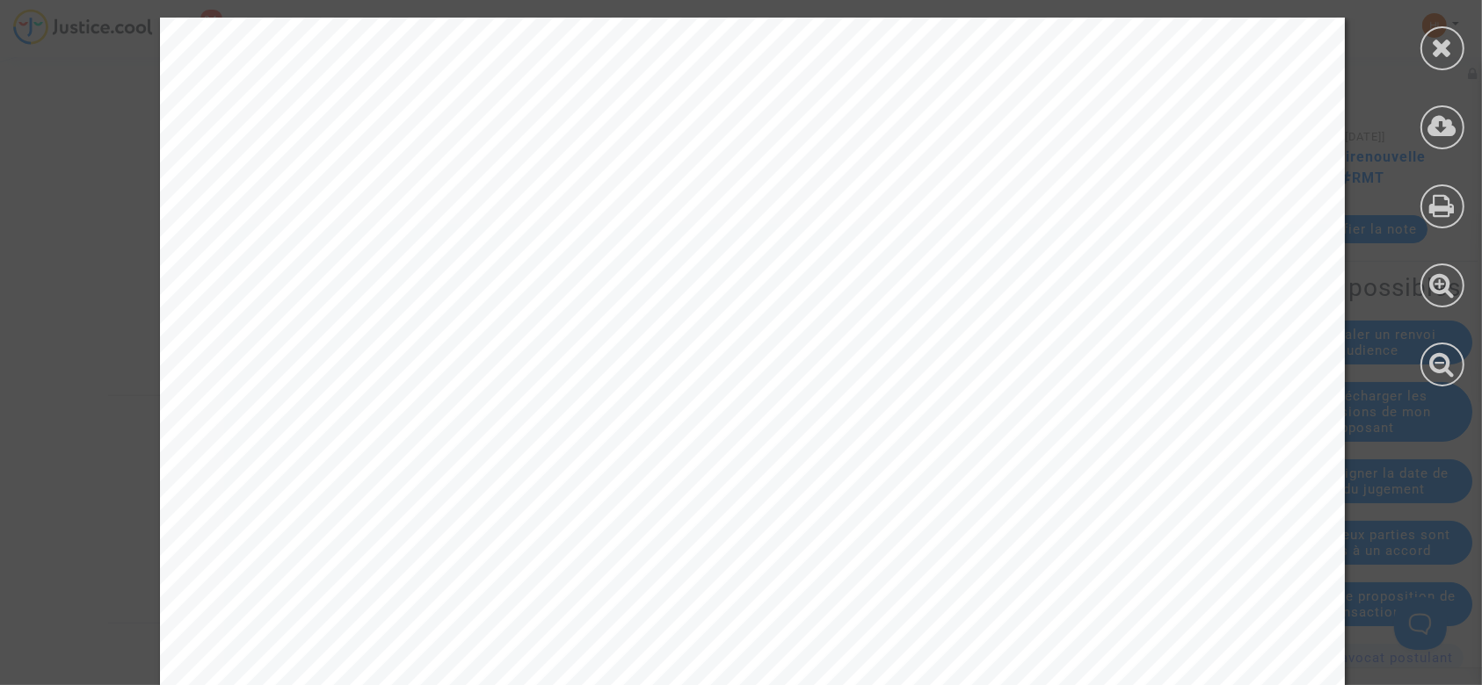
click at [1432, 51] on icon at bounding box center [1443, 47] width 22 height 26
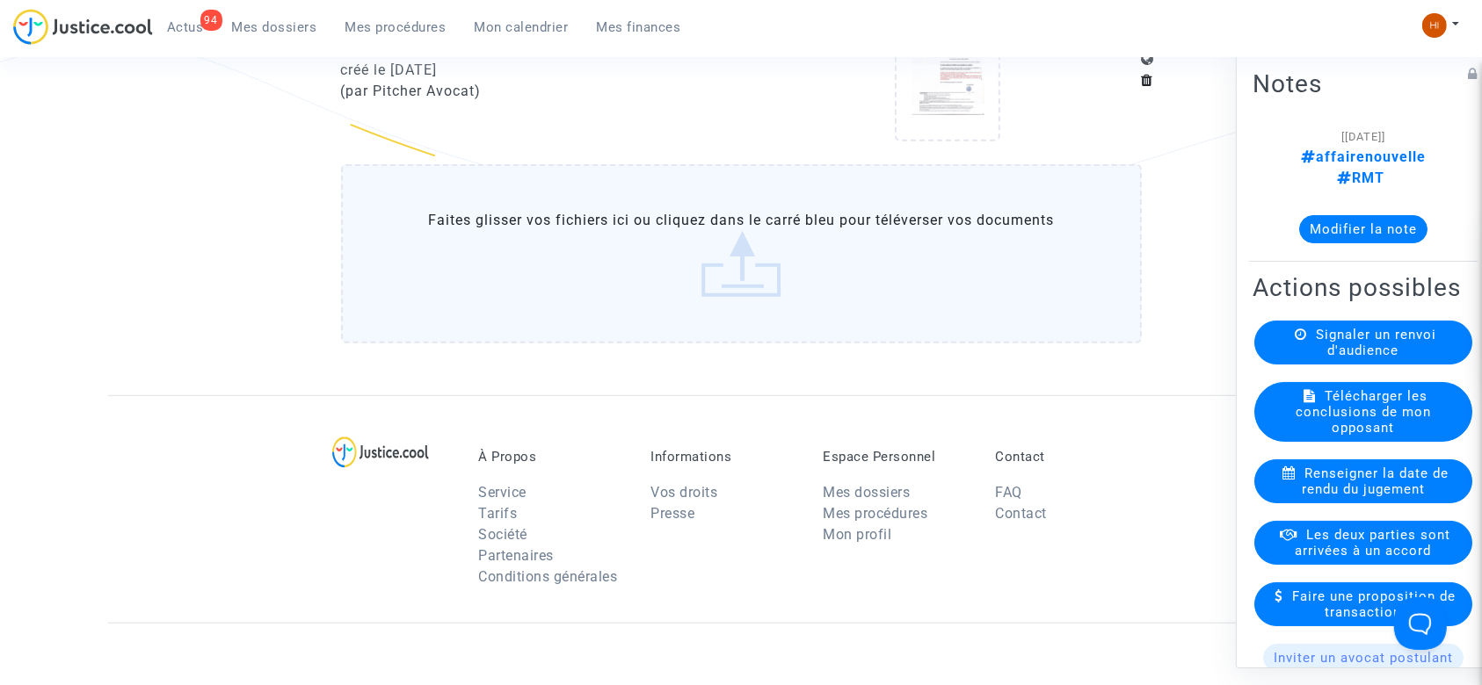
click at [394, 25] on span "Mes procédures" at bounding box center [395, 27] width 101 height 16
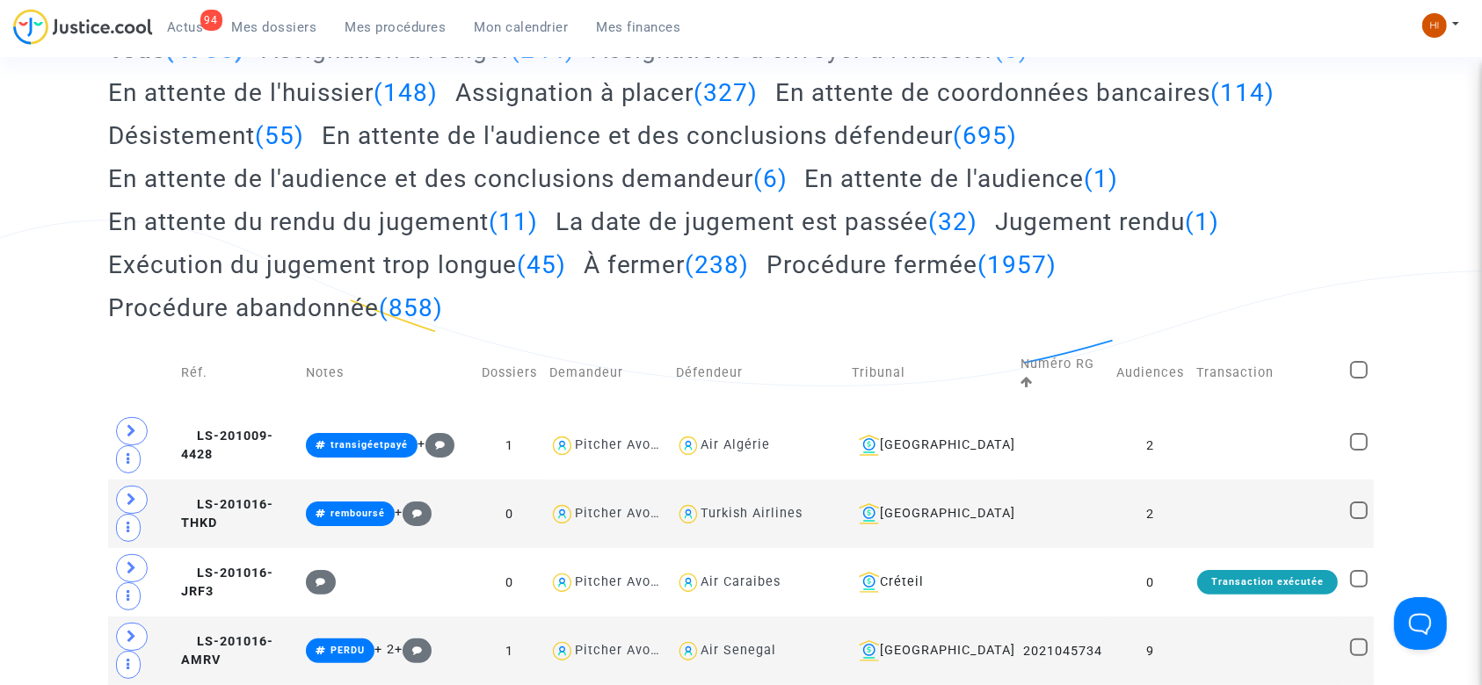
scroll to position [1252, 0]
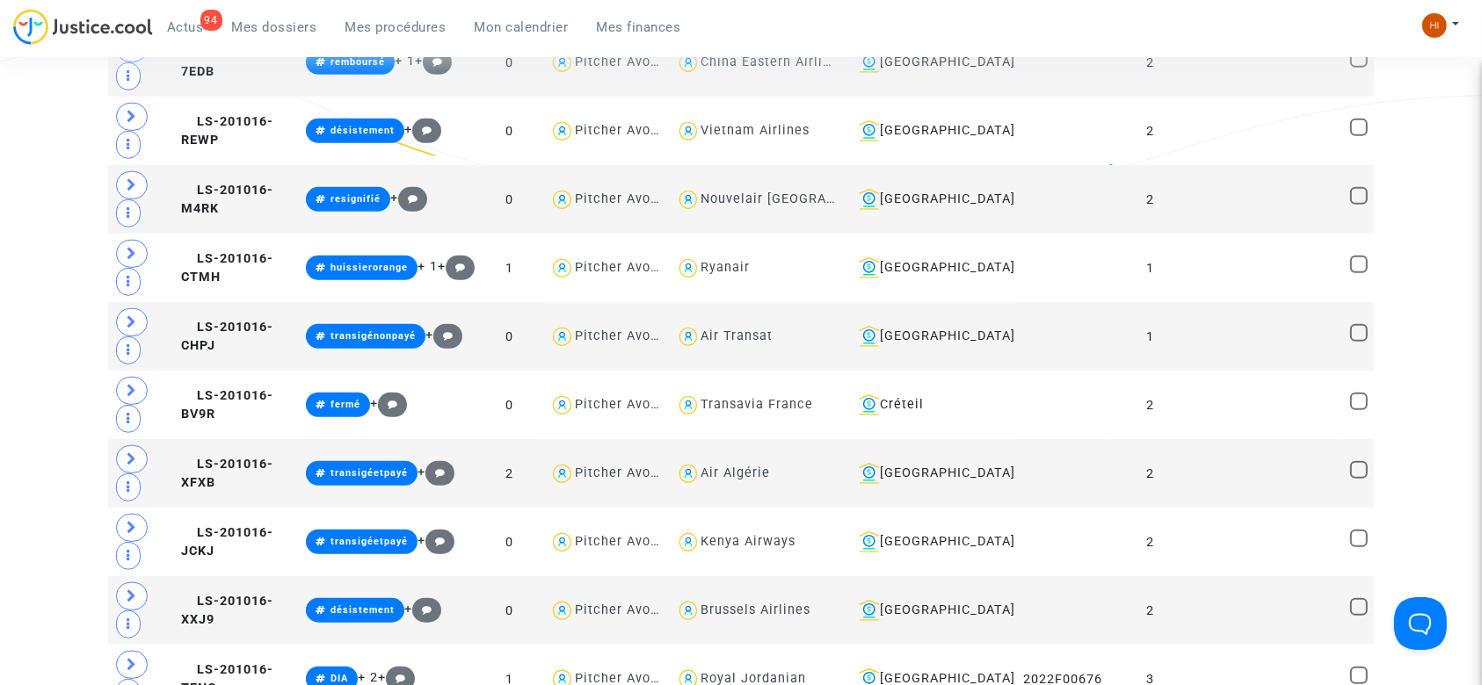
click at [366, 32] on span "Mes procédures" at bounding box center [395, 27] width 101 height 16
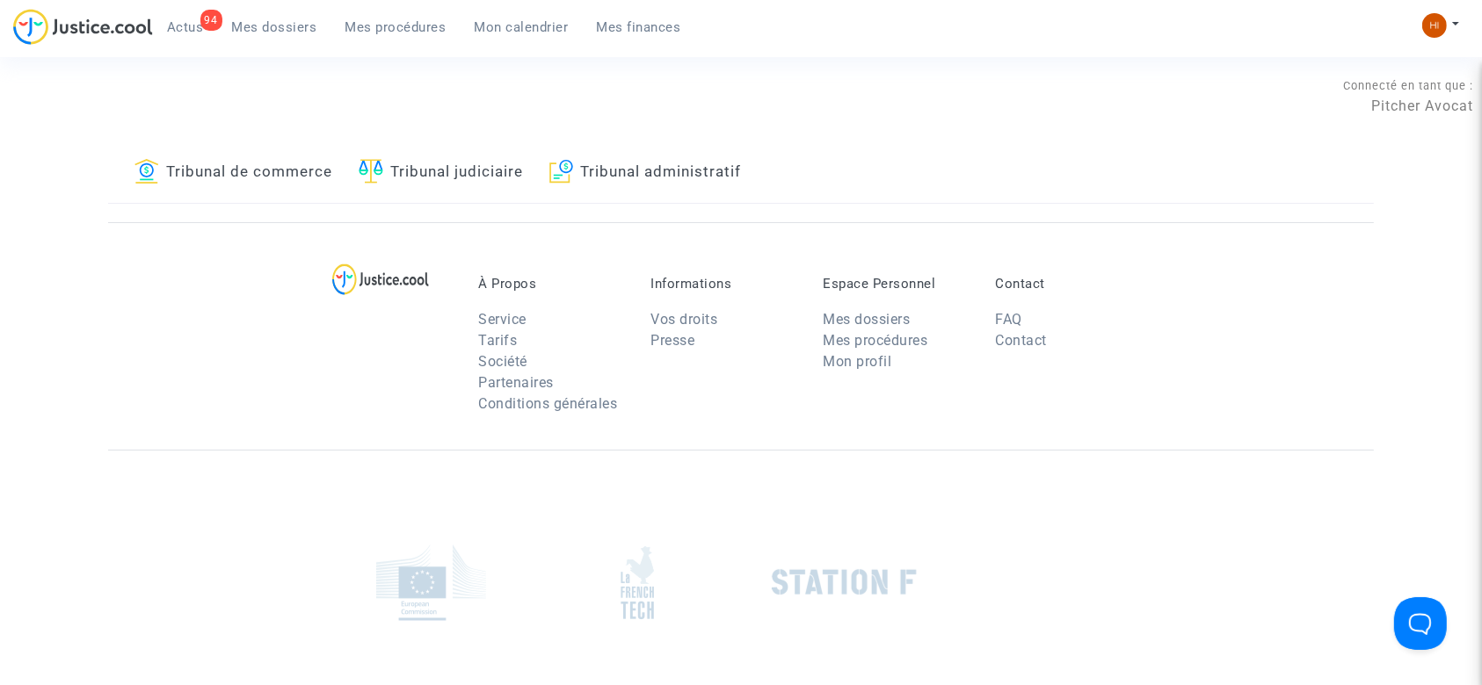
click at [460, 179] on link "Tribunal judiciaire" at bounding box center [441, 173] width 164 height 60
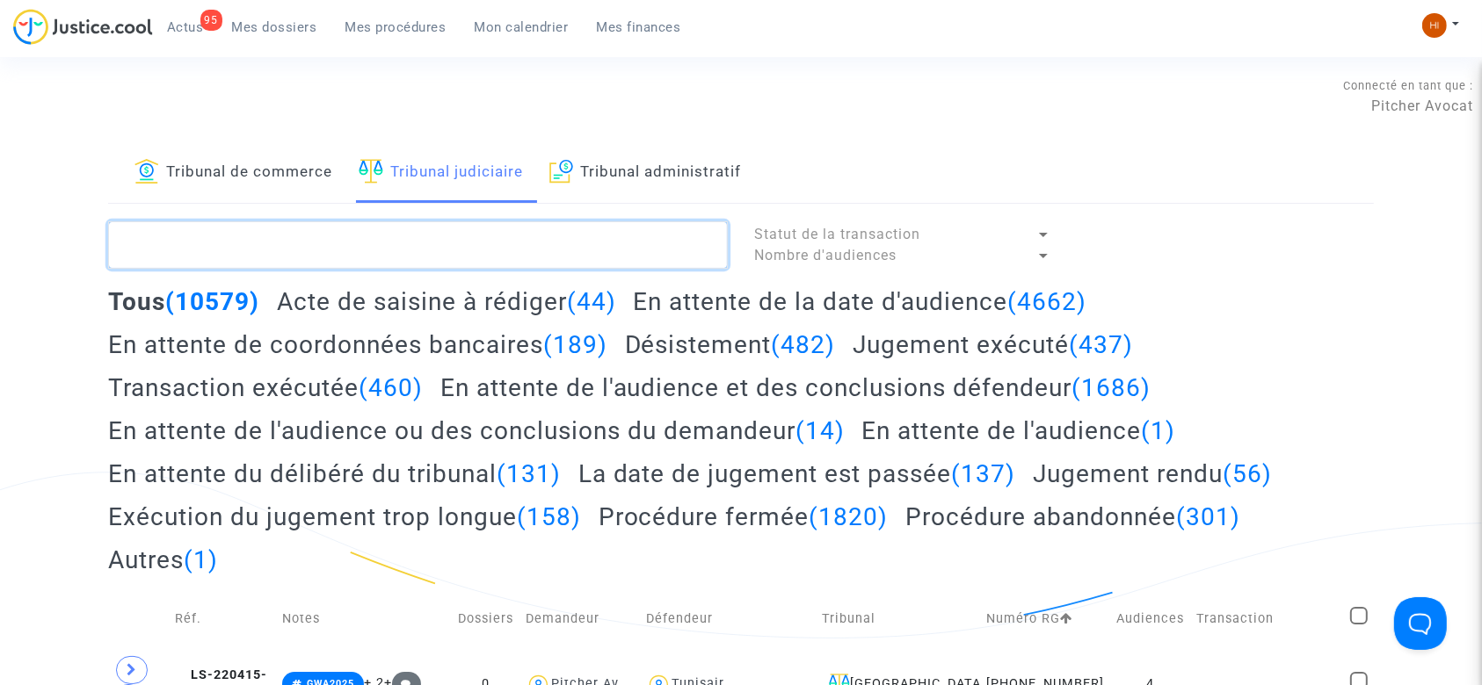
click at [167, 244] on textarea at bounding box center [418, 244] width 620 height 47
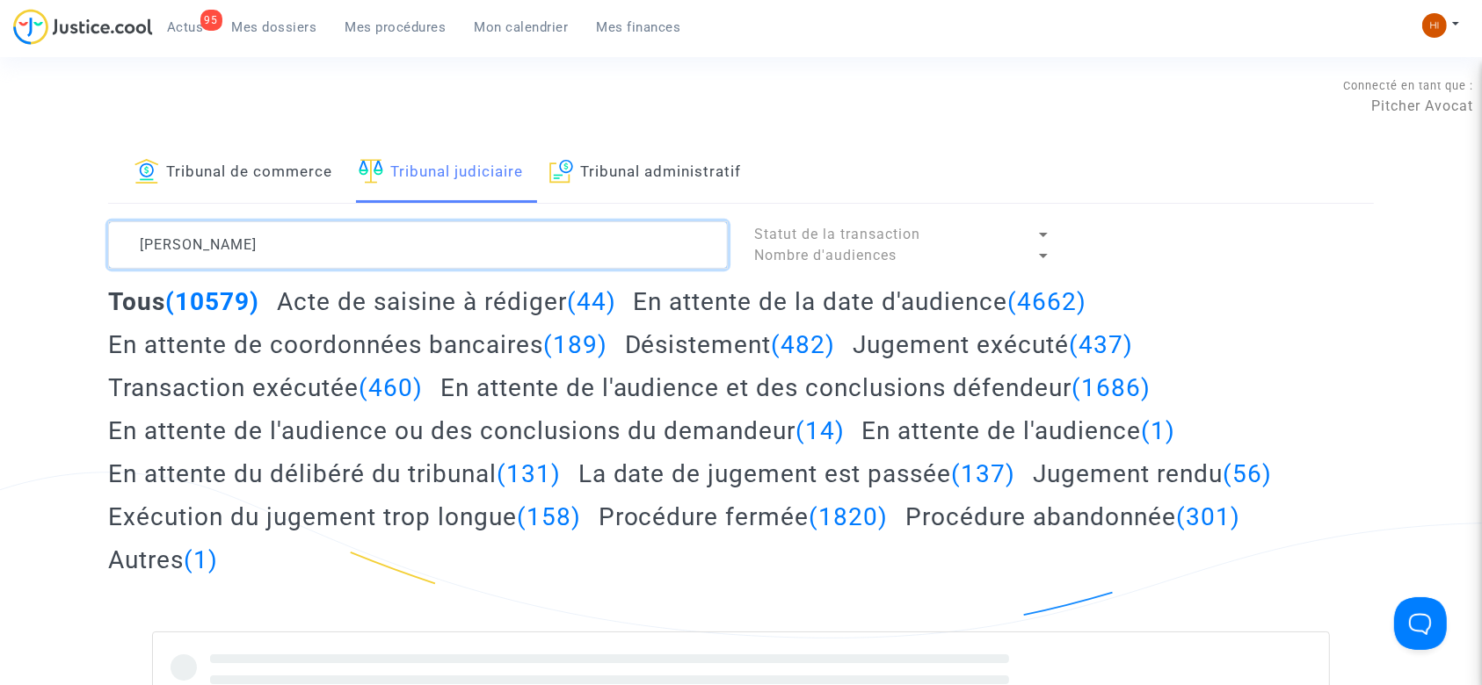
type textarea "hariki"
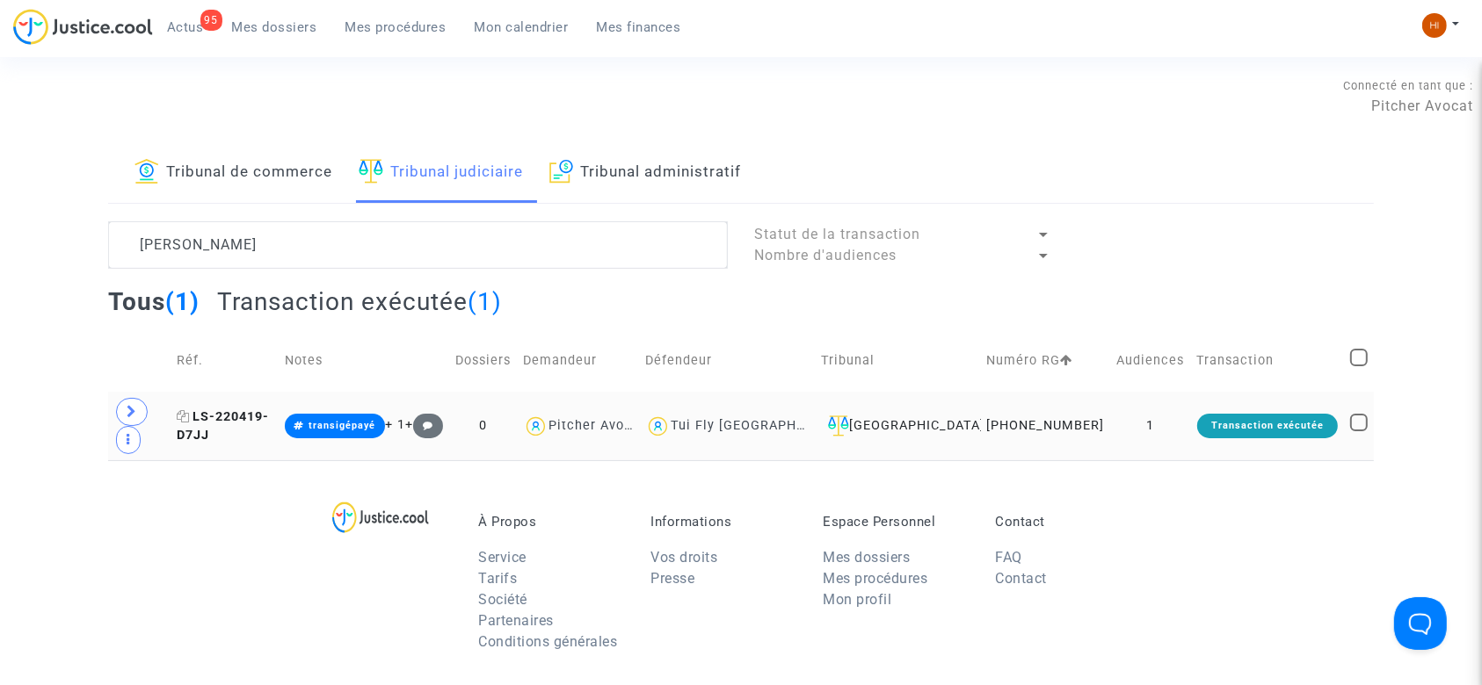
click at [245, 423] on span "LS-220419-D7JJ" at bounding box center [223, 427] width 92 height 34
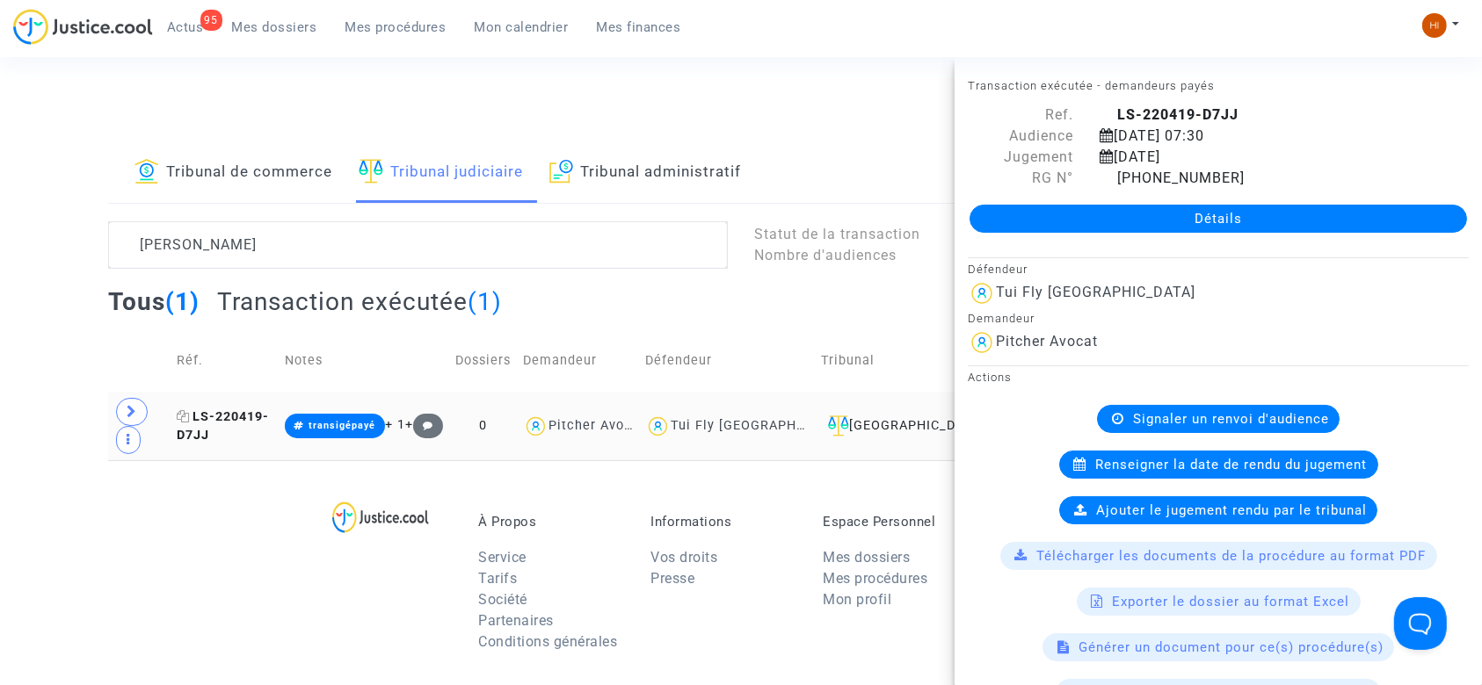
click at [190, 423] on icon at bounding box center [183, 416] width 13 height 12
click at [134, 418] on icon at bounding box center [132, 411] width 11 height 13
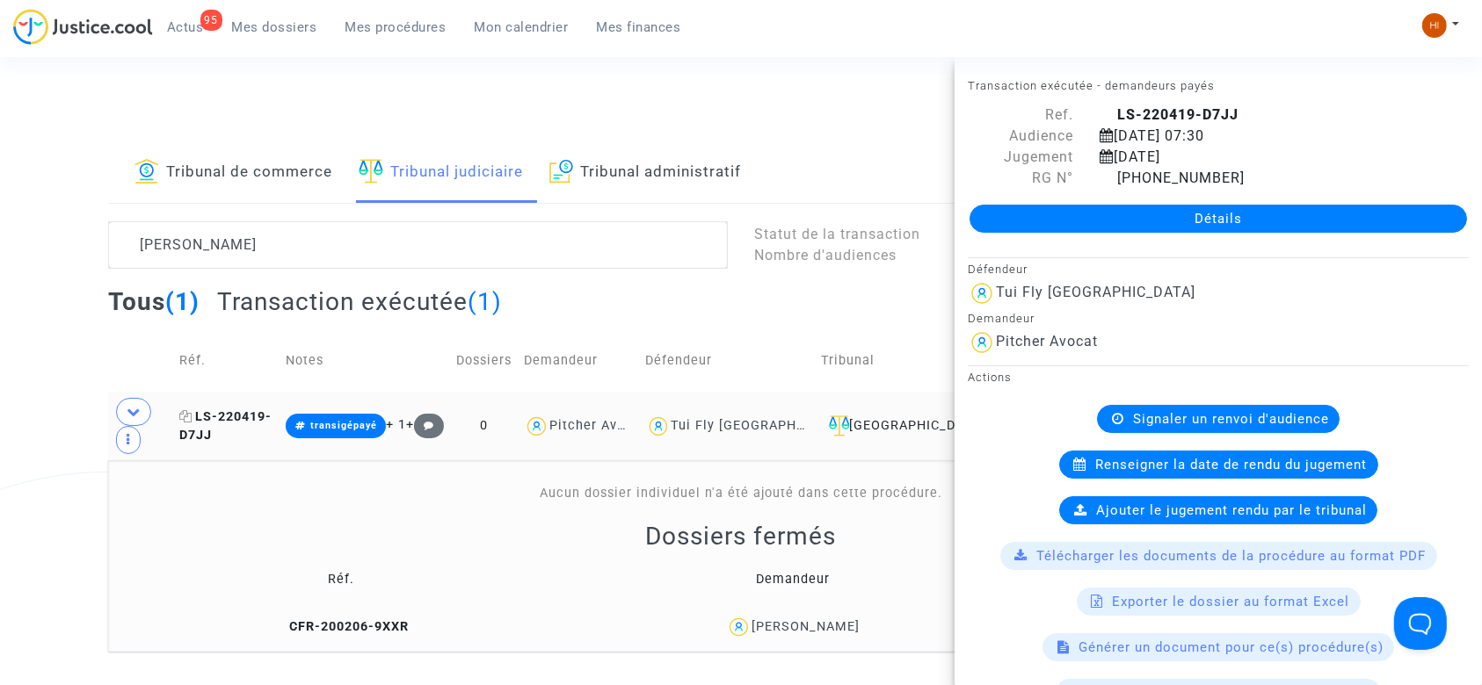
click at [270, 432] on span "LS-220419-D7JJ" at bounding box center [225, 427] width 92 height 34
click at [1146, 210] on link "Détails" at bounding box center [1217, 219] width 497 height 28
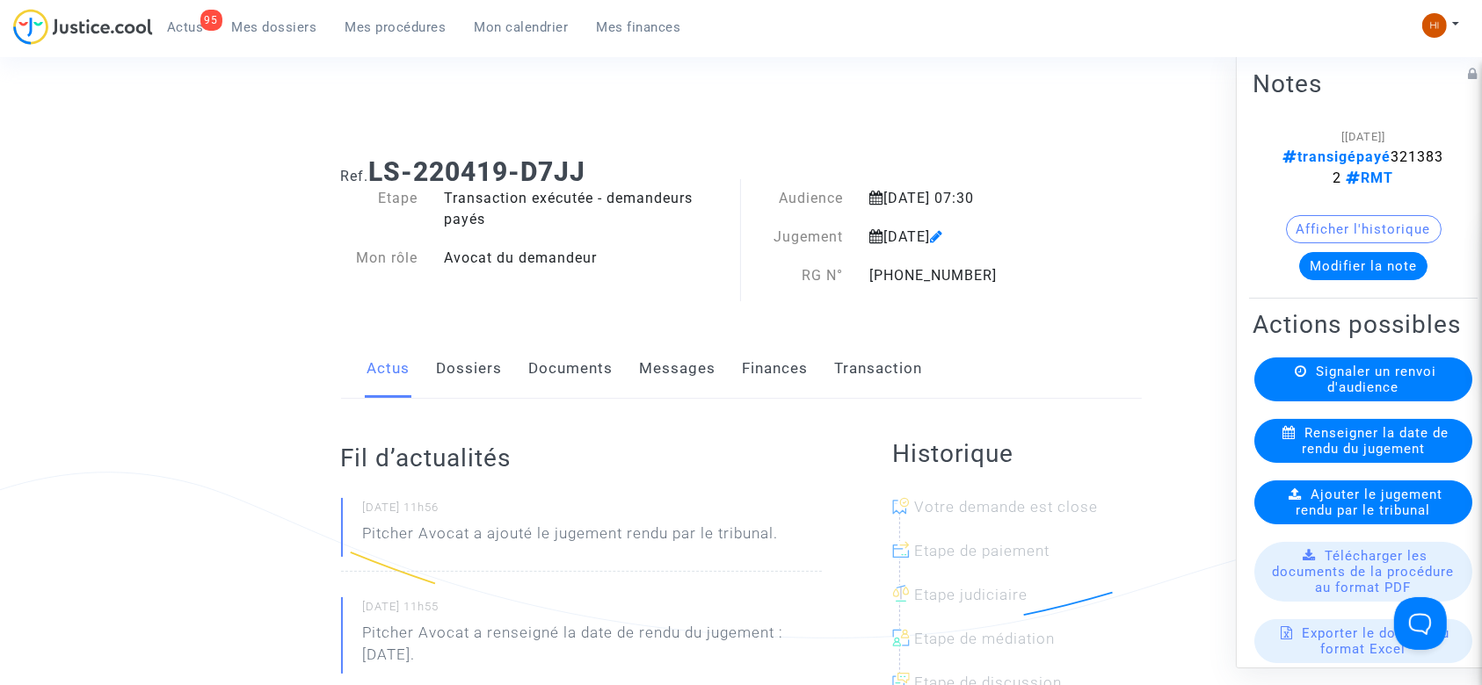
click at [591, 368] on link "Documents" at bounding box center [571, 369] width 84 height 58
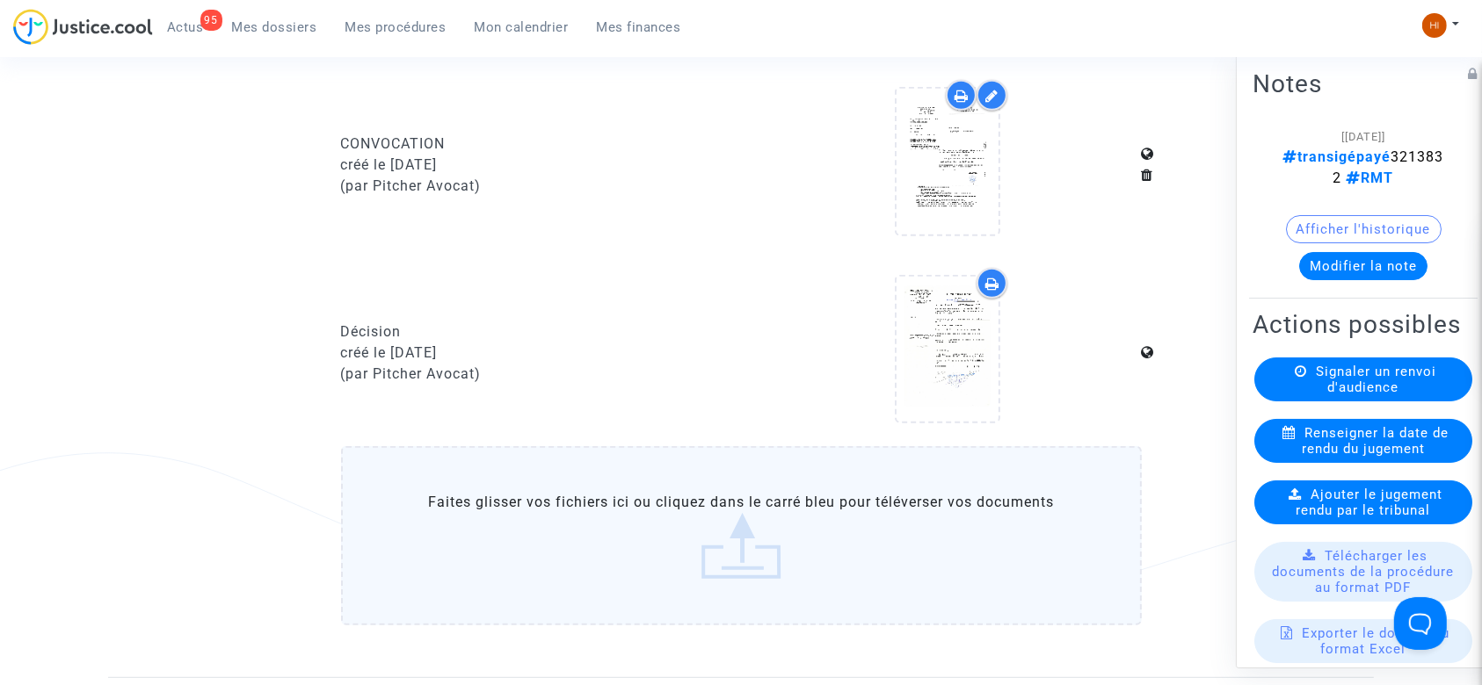
scroll to position [846, 0]
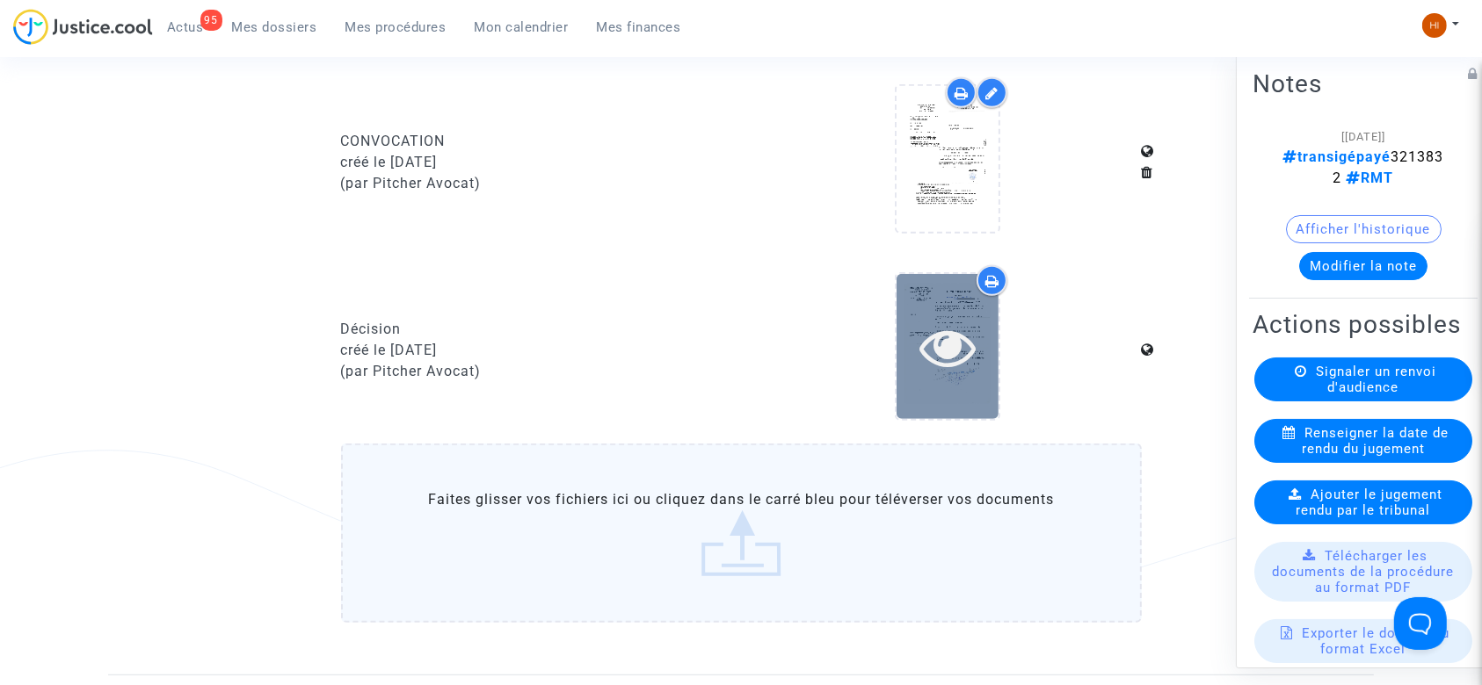
click at [946, 334] on icon at bounding box center [947, 347] width 57 height 56
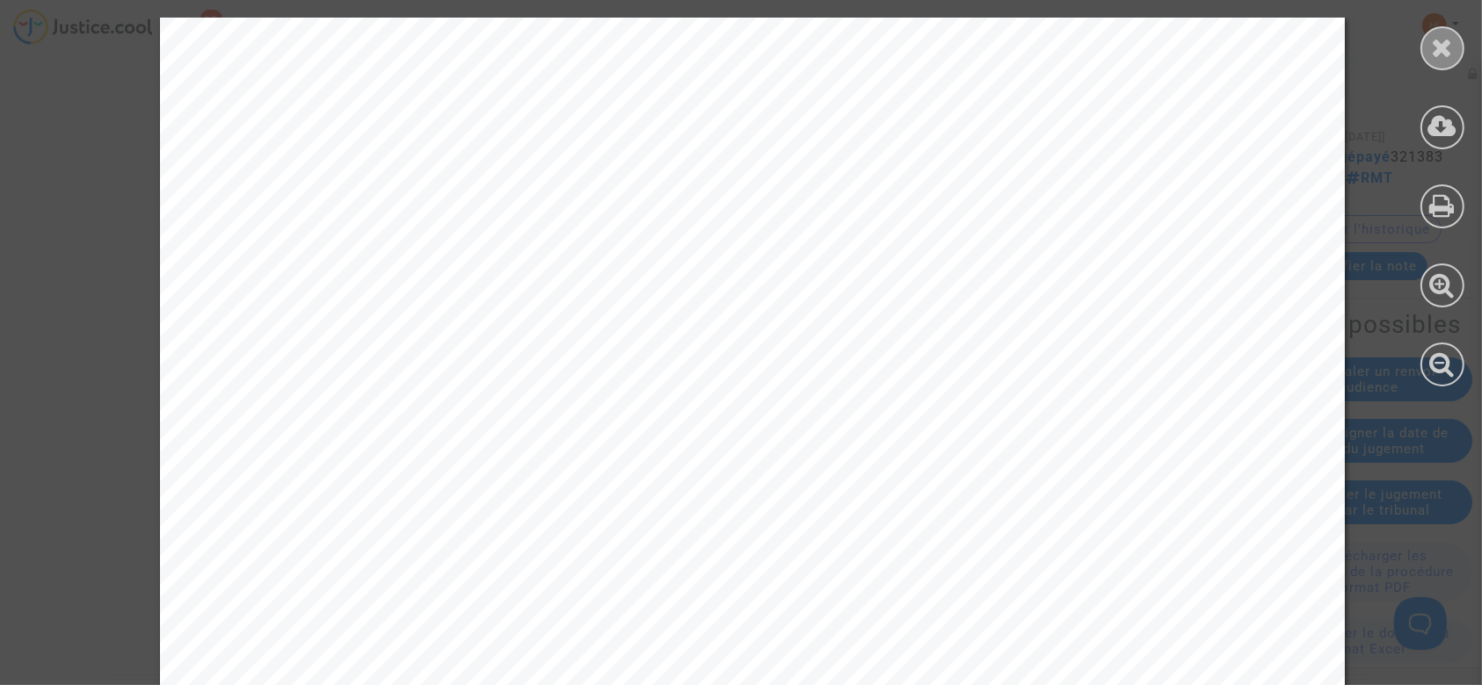
click at [1432, 46] on icon at bounding box center [1443, 47] width 22 height 26
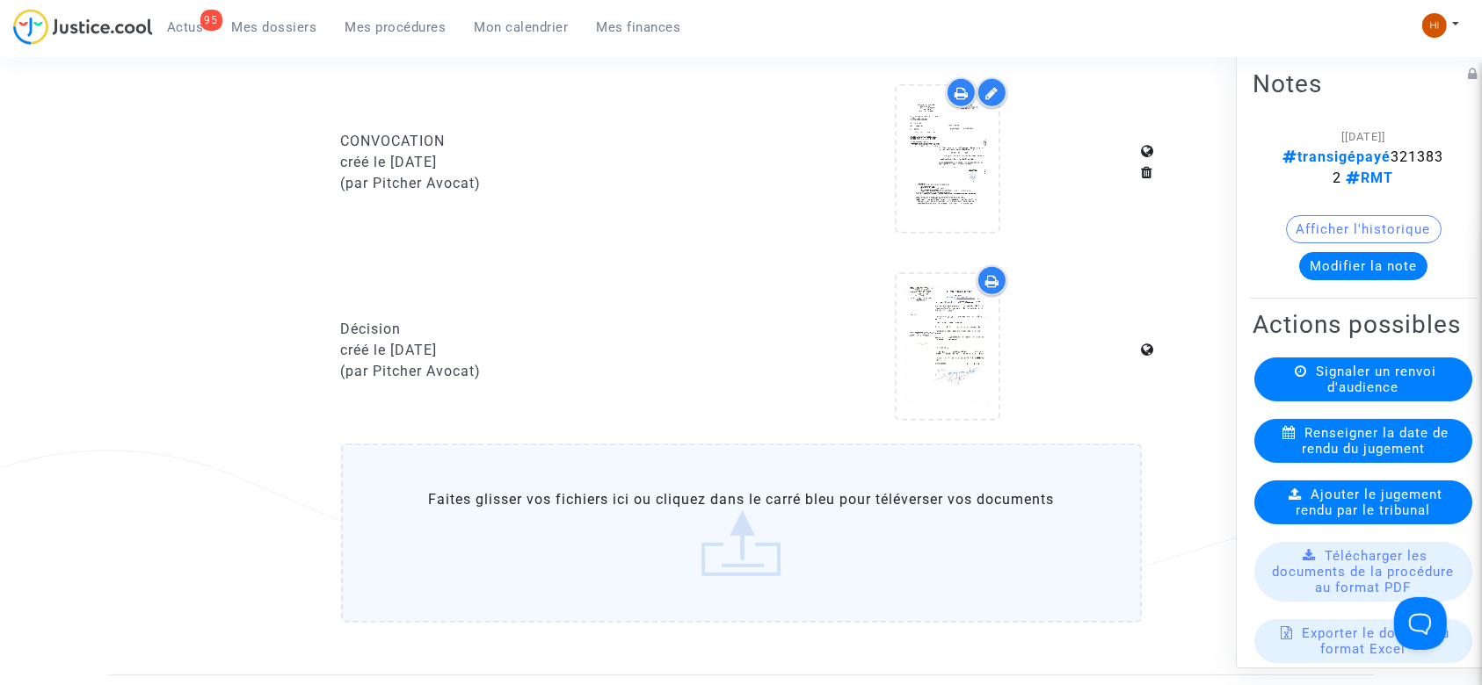
click at [841, 476] on label "Faites glisser vos fichiers ici ou cliquez dans le carré bleu pour téléverser v…" at bounding box center [741, 533] width 801 height 179
click at [0, 0] on input "Faites glisser vos fichiers ici ou cliquez dans le carré bleu pour téléverser v…" at bounding box center [0, 0] width 0 height 0
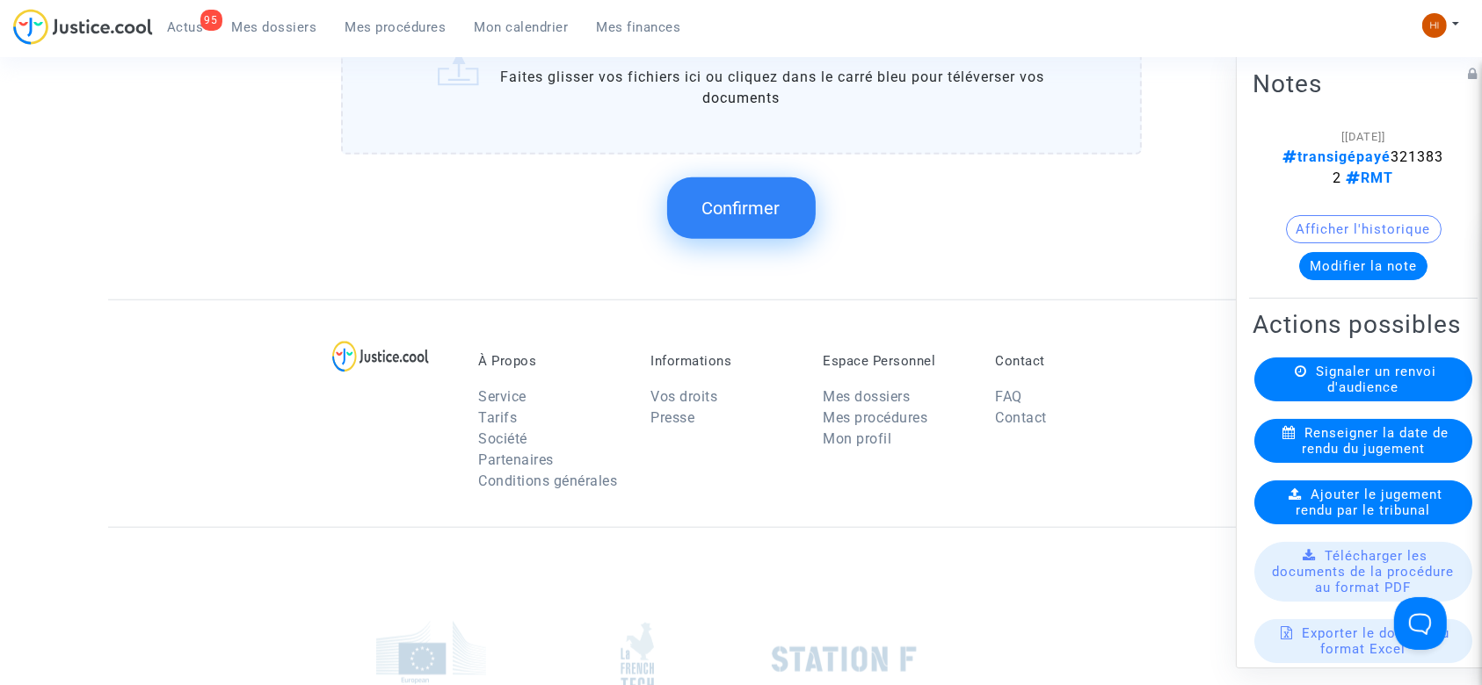
scroll to position [1498, 0]
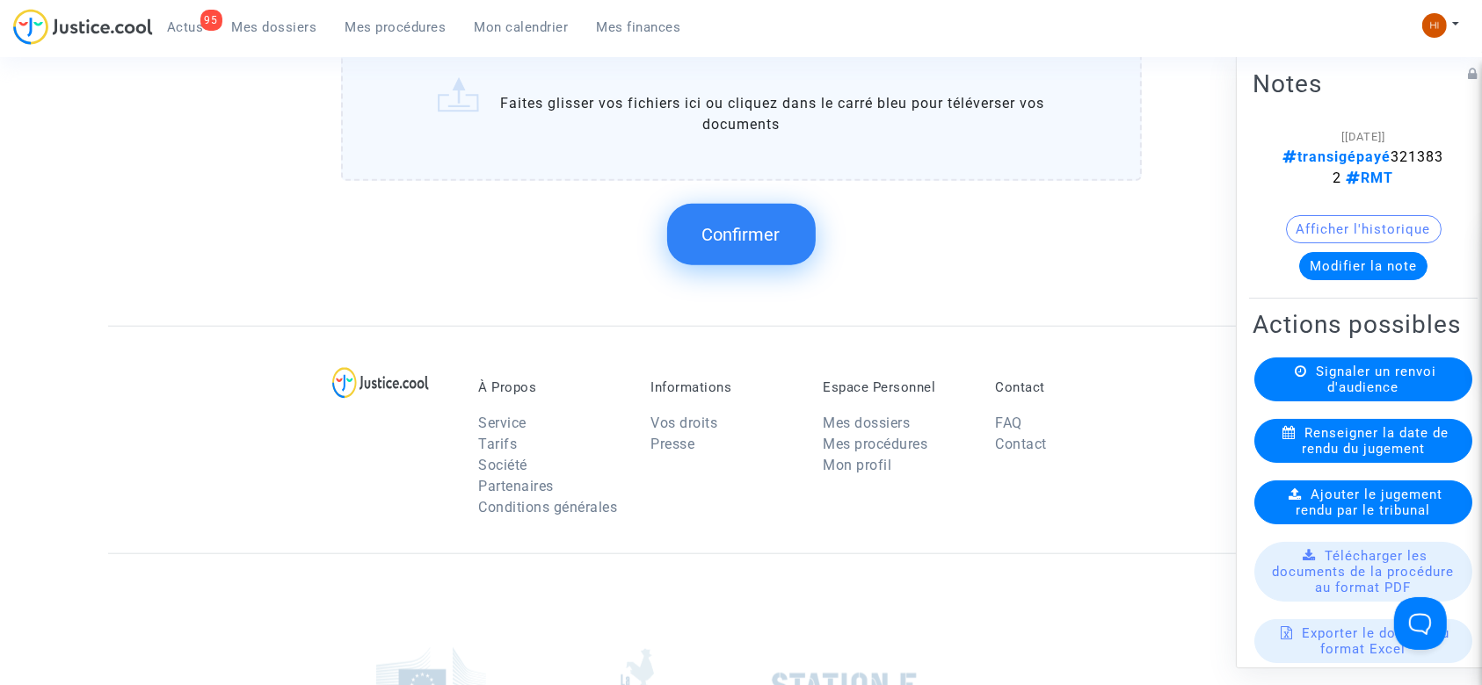
click at [741, 228] on span "Confirmer" at bounding box center [741, 234] width 78 height 21
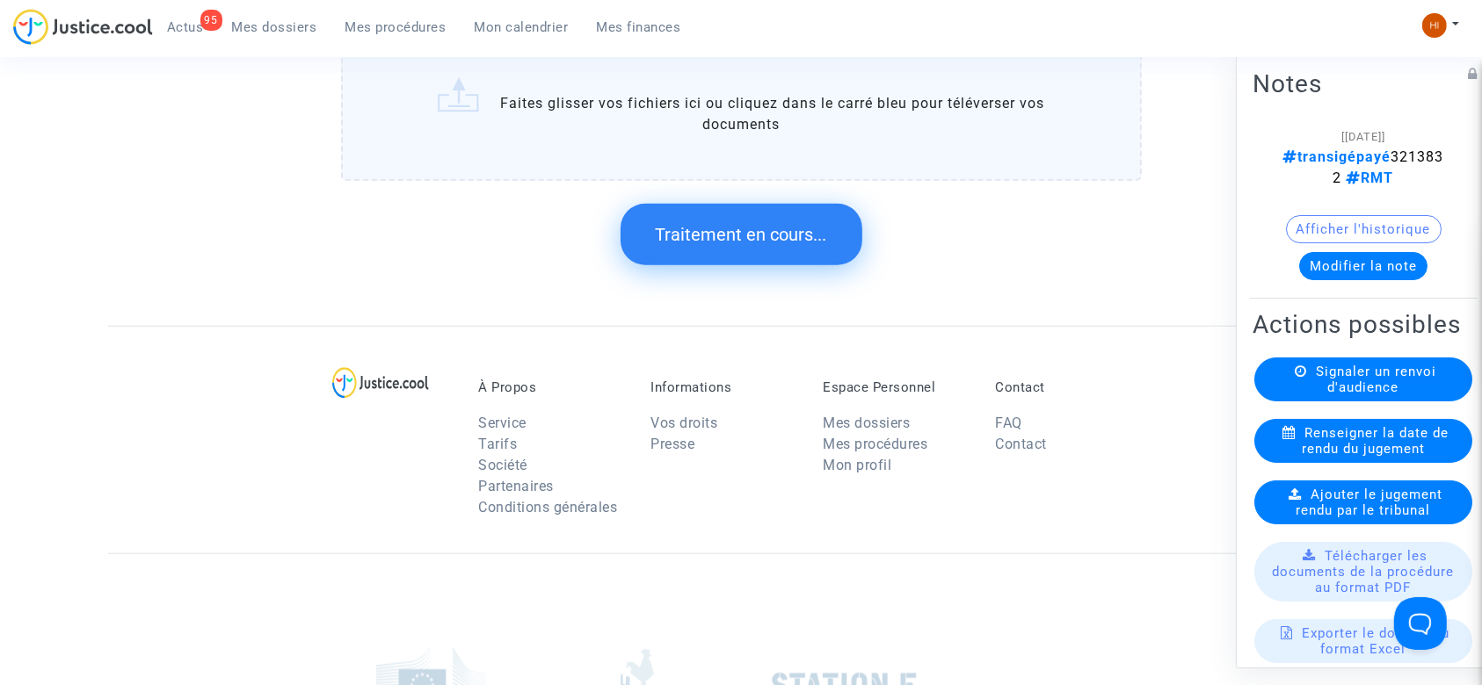
scroll to position [0, 0]
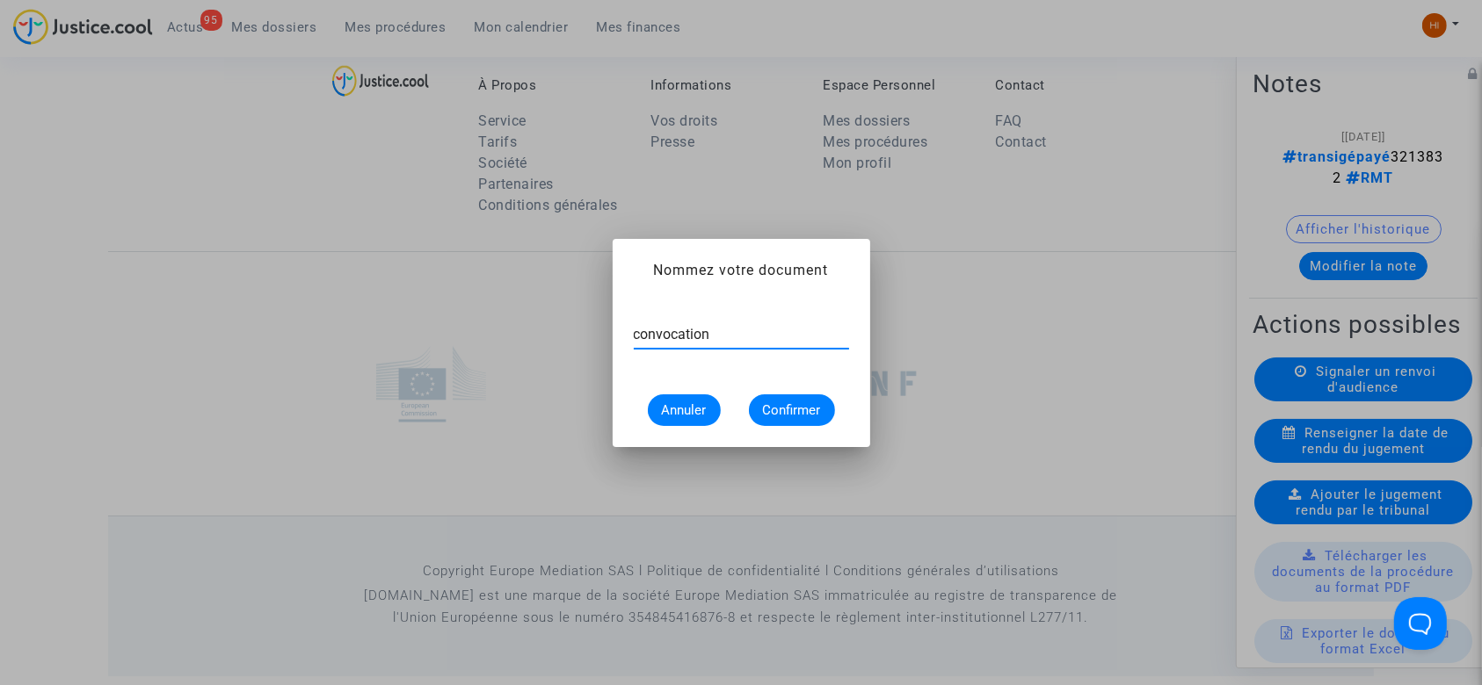
type input "convocation"
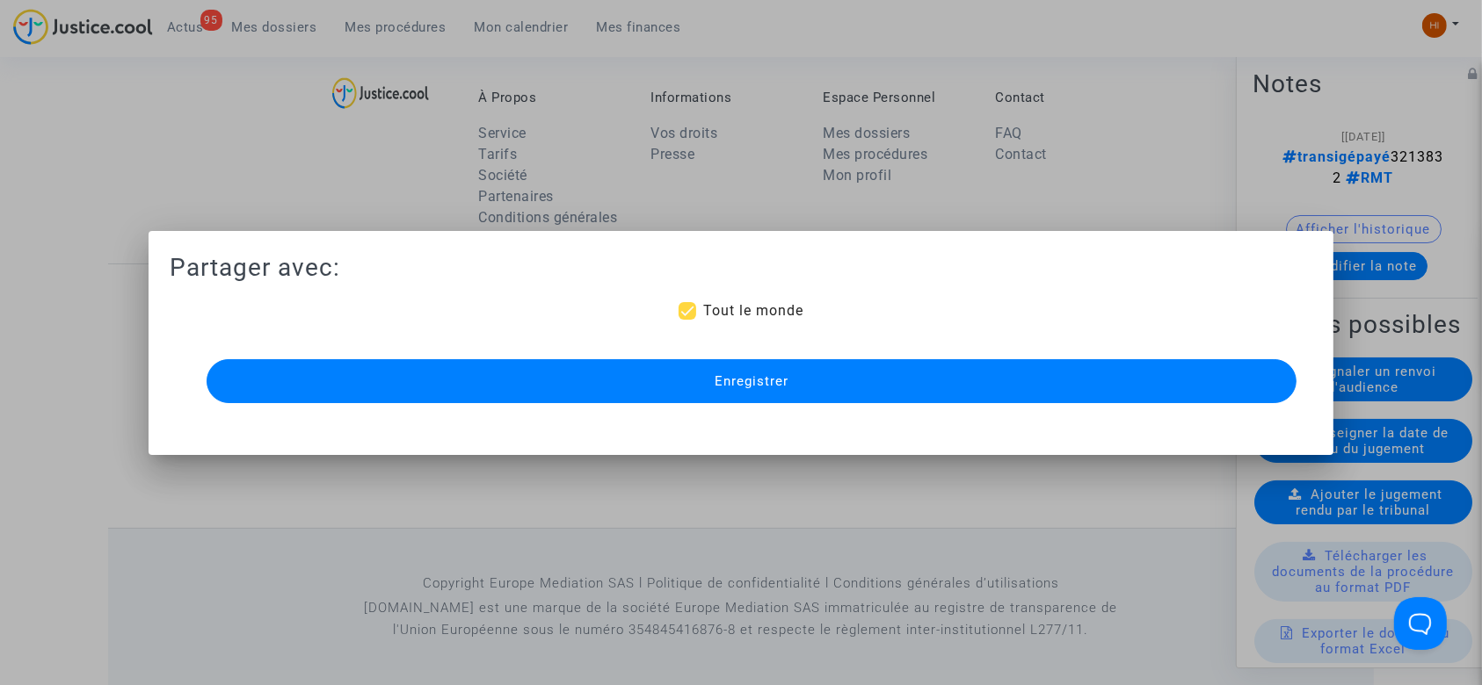
click at [675, 390] on button "Enregistrer" at bounding box center [752, 381] width 1091 height 44
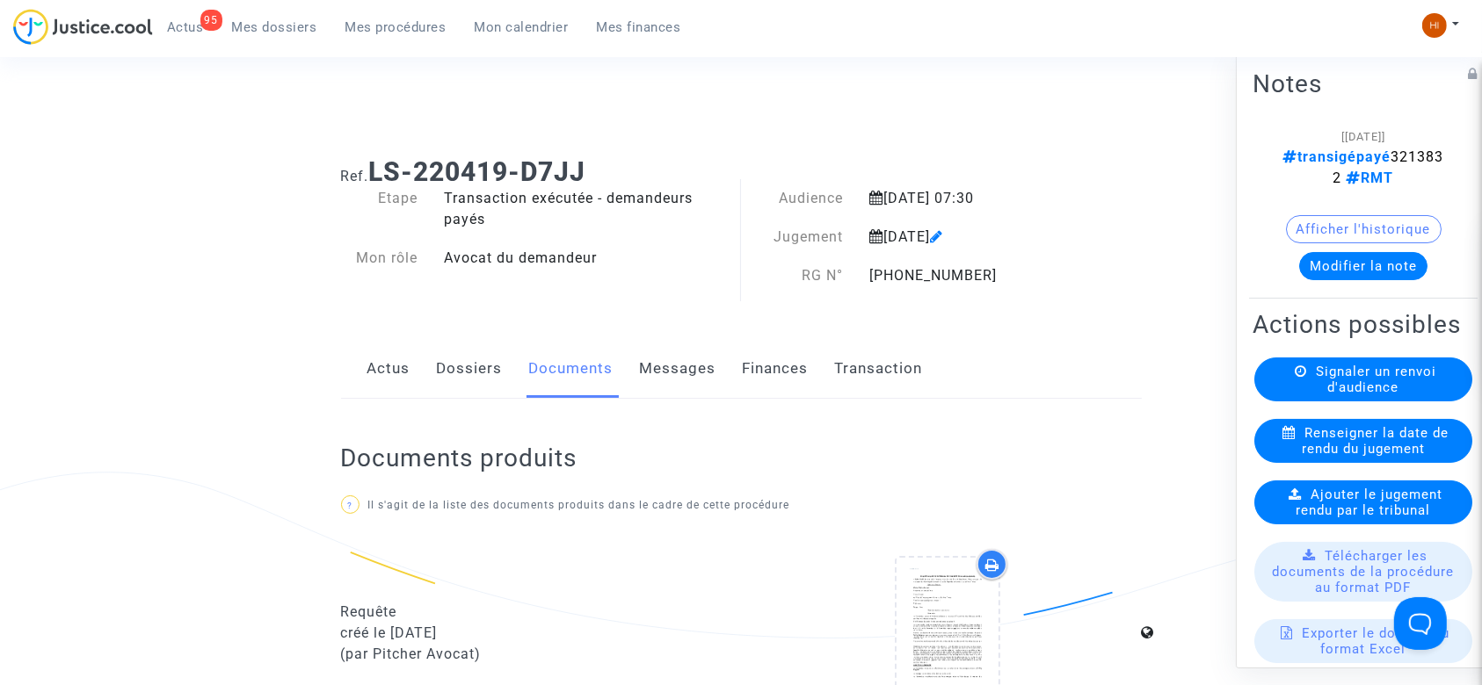
scroll to position [1485, 0]
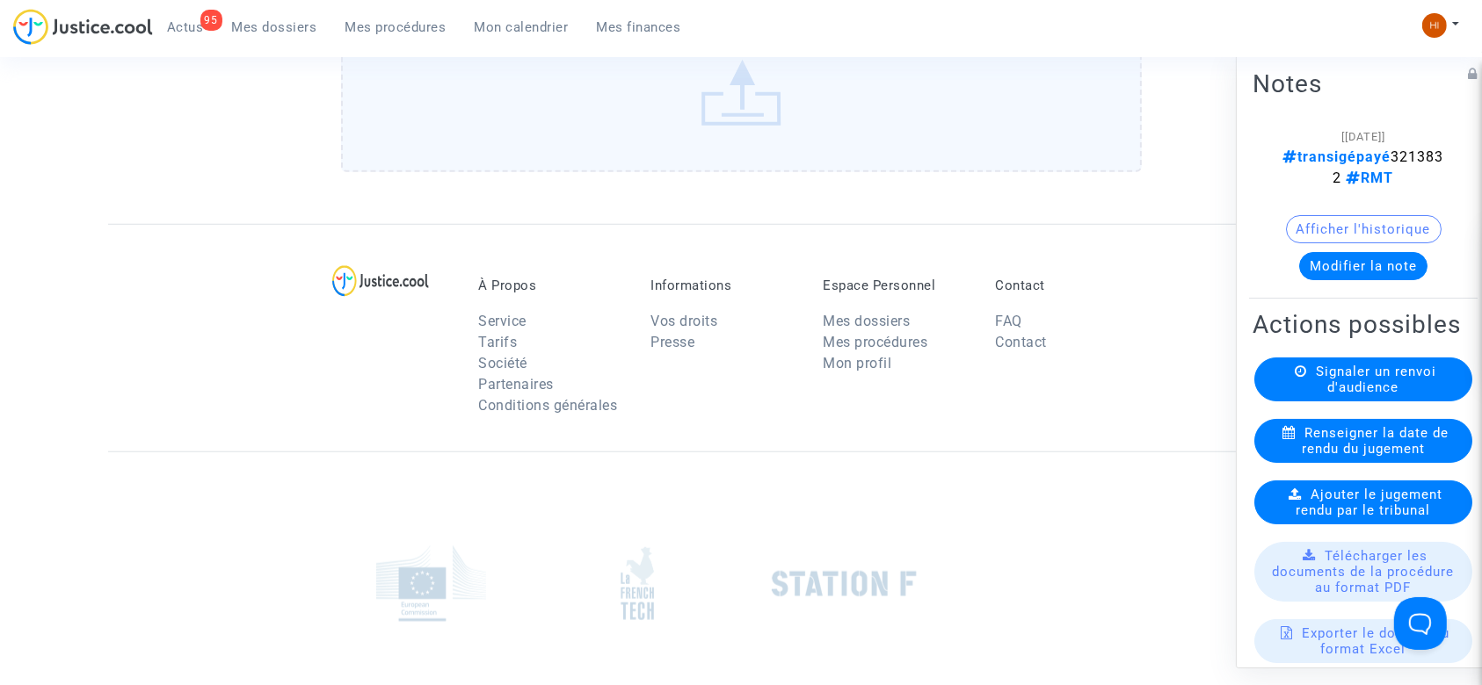
click at [394, 37] on link "Mes procédures" at bounding box center [395, 27] width 129 height 26
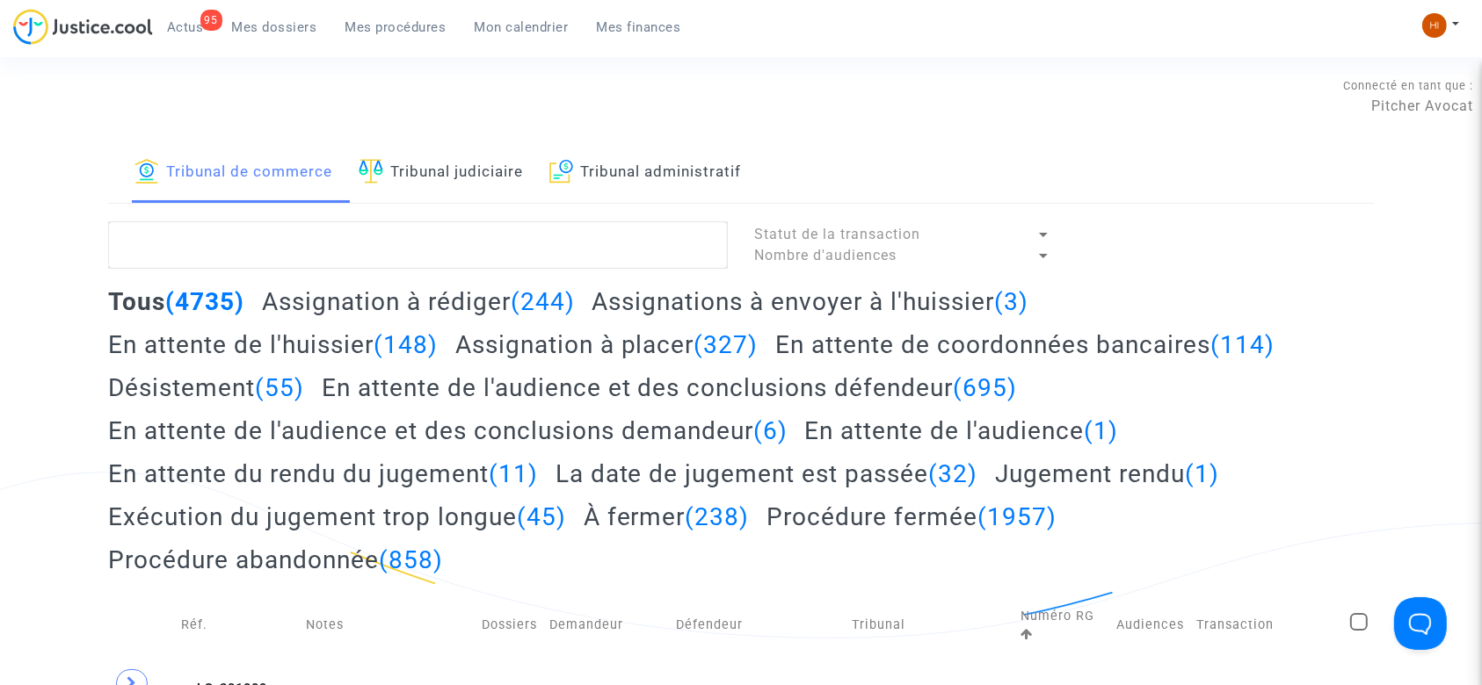
click at [493, 167] on link "Tribunal judiciaire" at bounding box center [441, 173] width 164 height 60
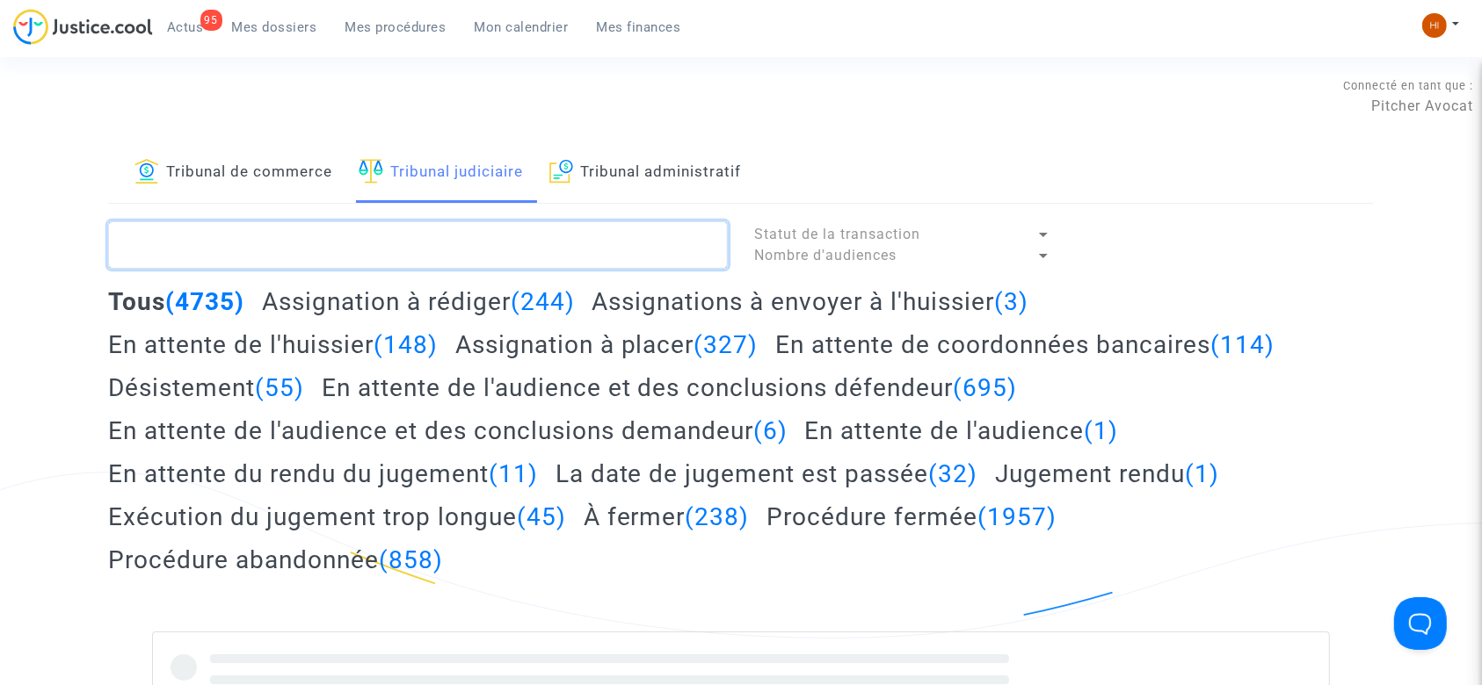
click at [505, 247] on textarea at bounding box center [418, 244] width 620 height 47
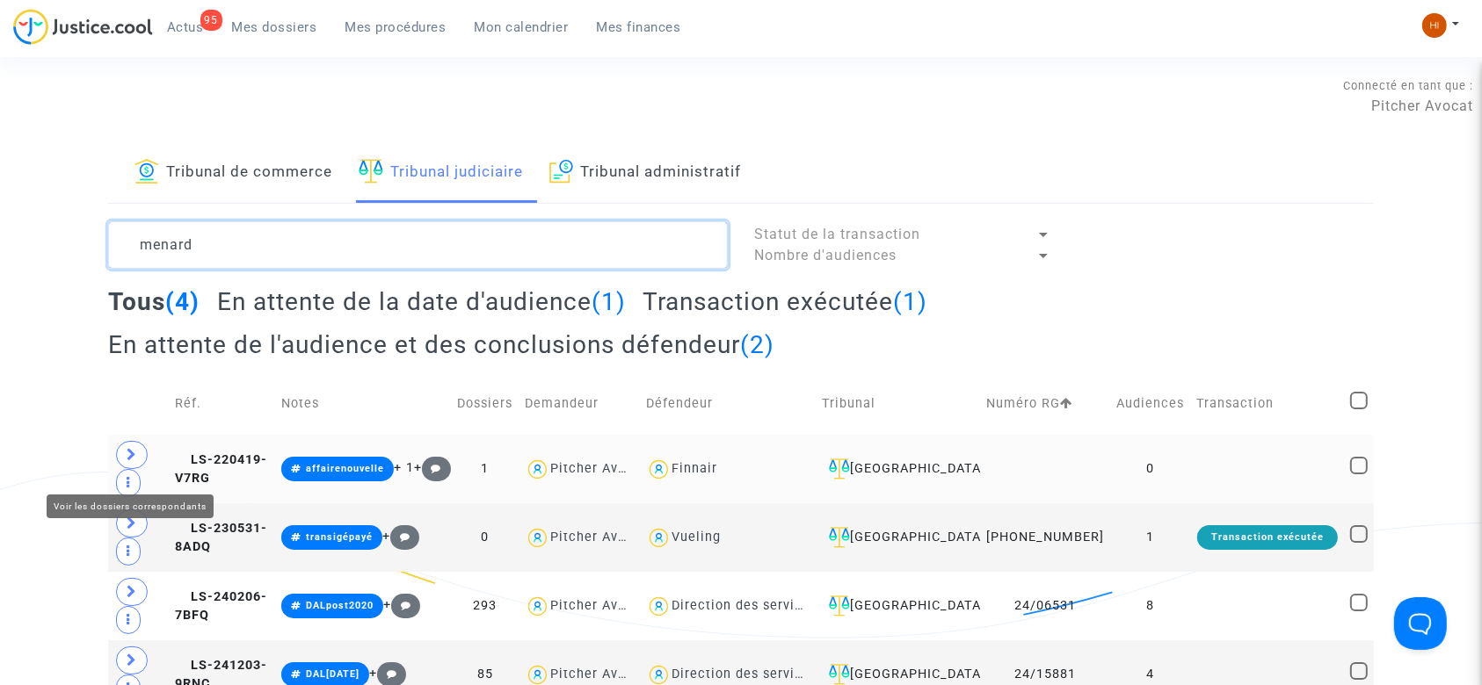
type textarea "menard"
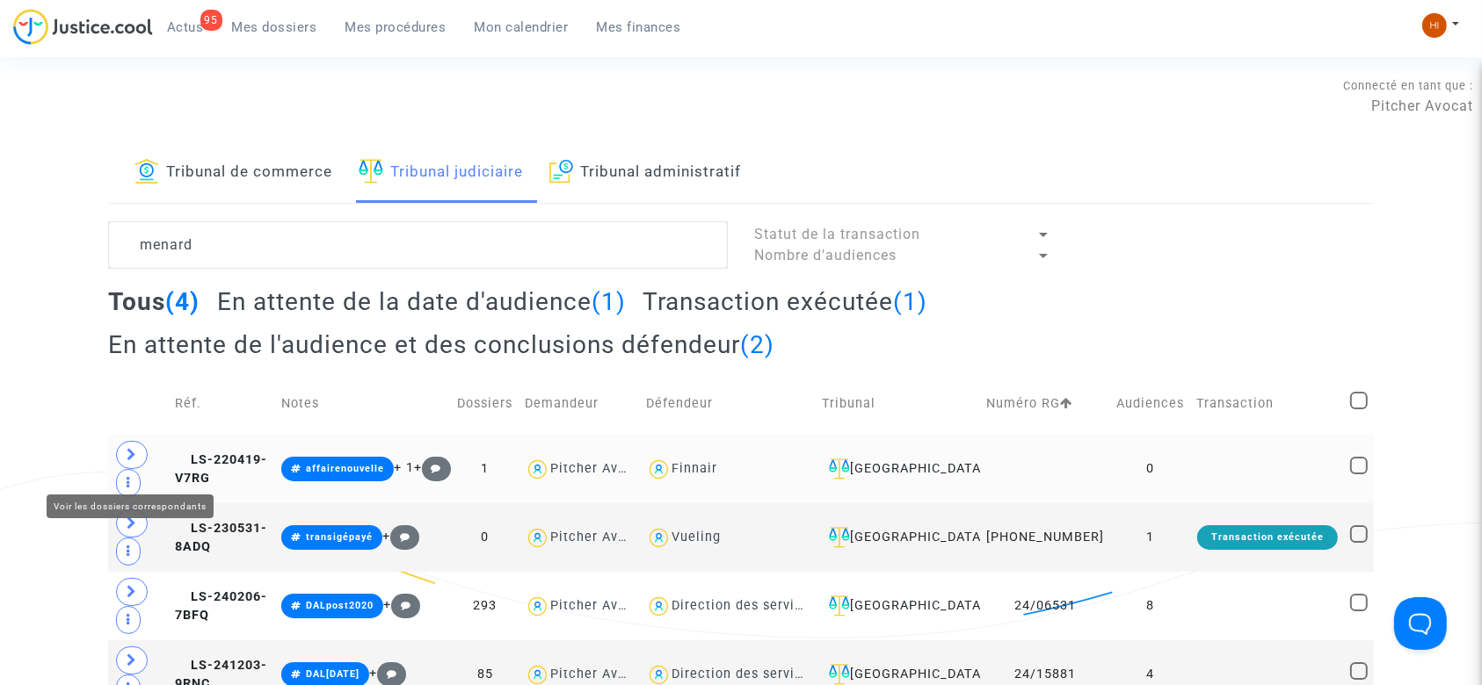
click at [125, 468] on span at bounding box center [132, 455] width 32 height 28
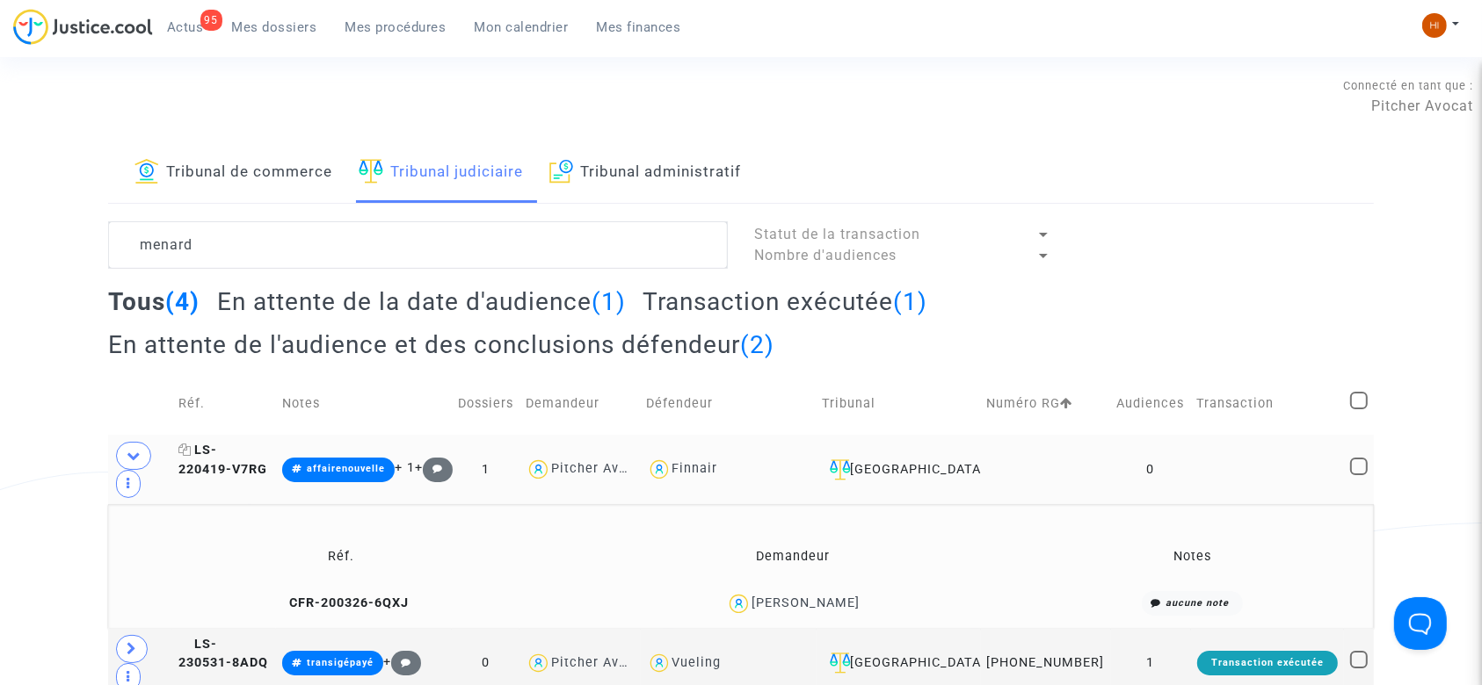
click at [190, 456] on icon at bounding box center [184, 450] width 13 height 12
click at [788, 611] on div "Frédéric Menard" at bounding box center [805, 603] width 108 height 15
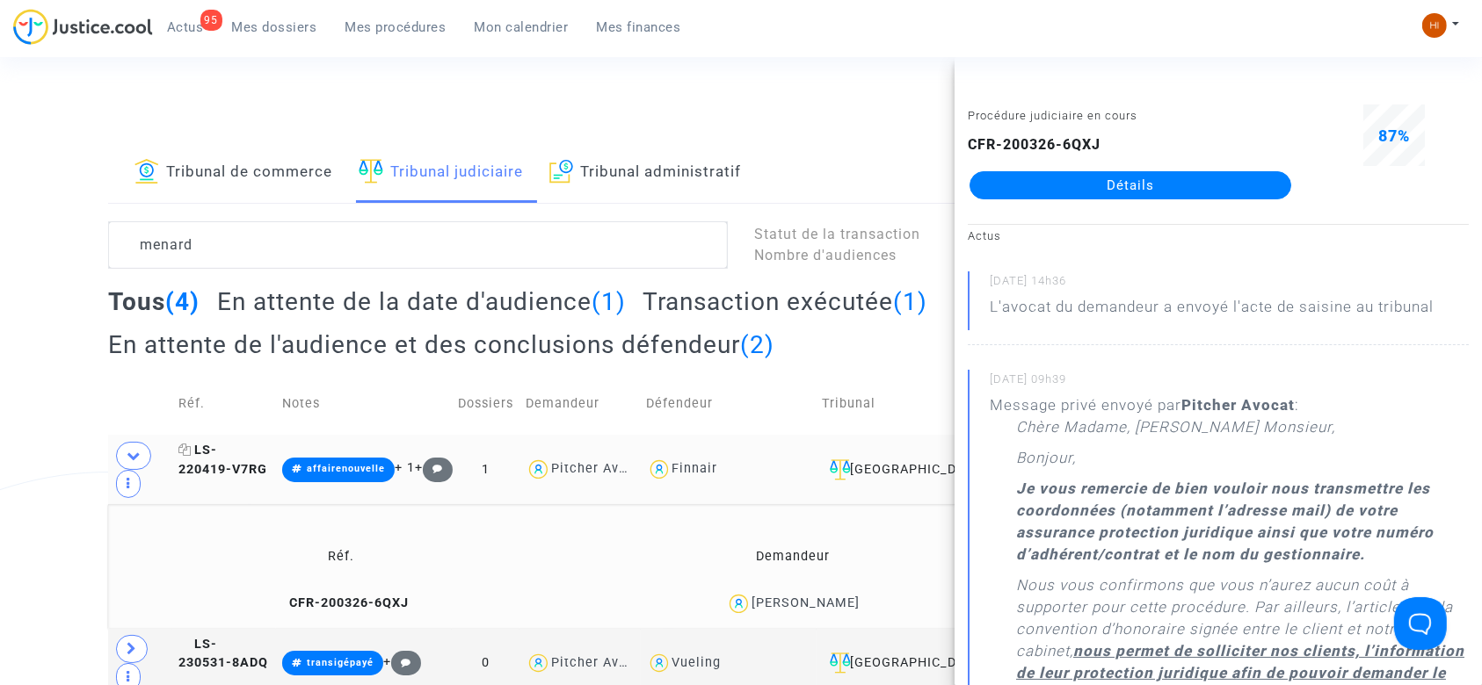
click at [238, 471] on span "LS-220419-V7RG" at bounding box center [222, 460] width 89 height 34
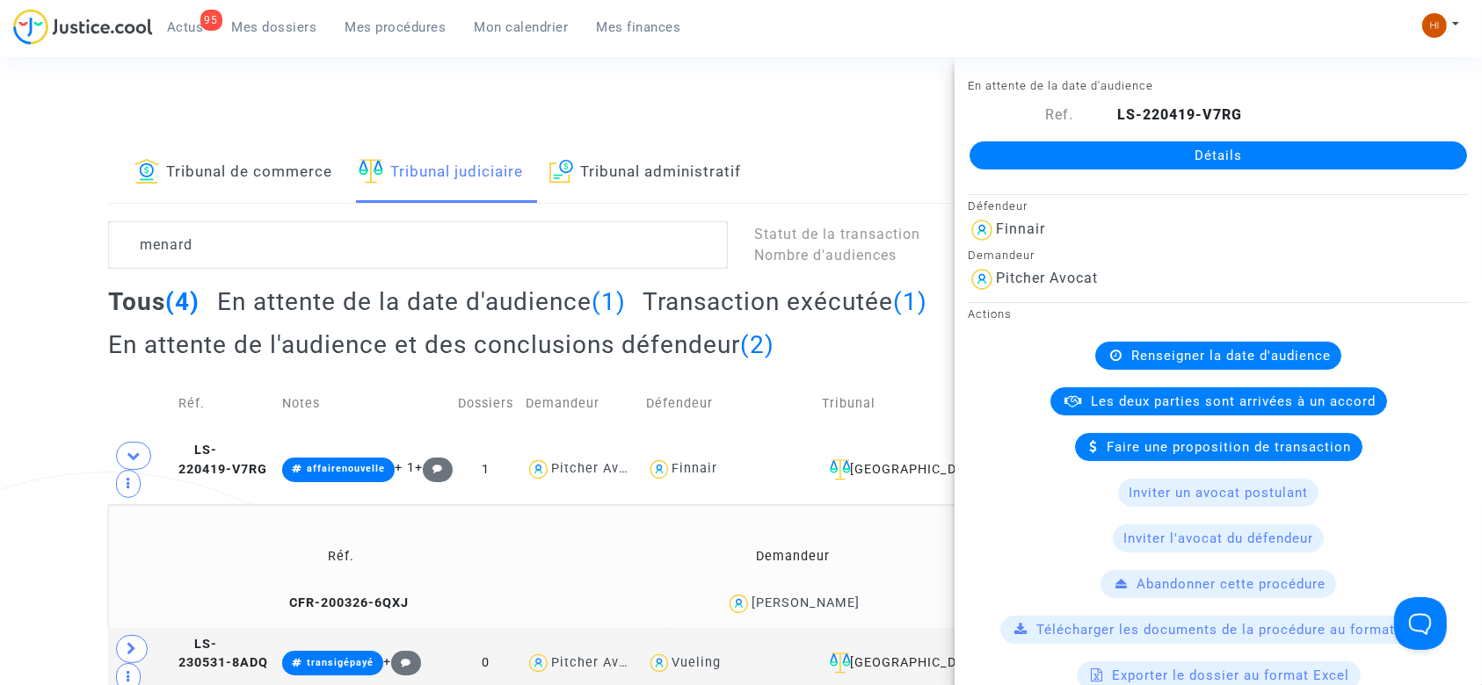
click at [1057, 156] on link "Détails" at bounding box center [1217, 155] width 497 height 28
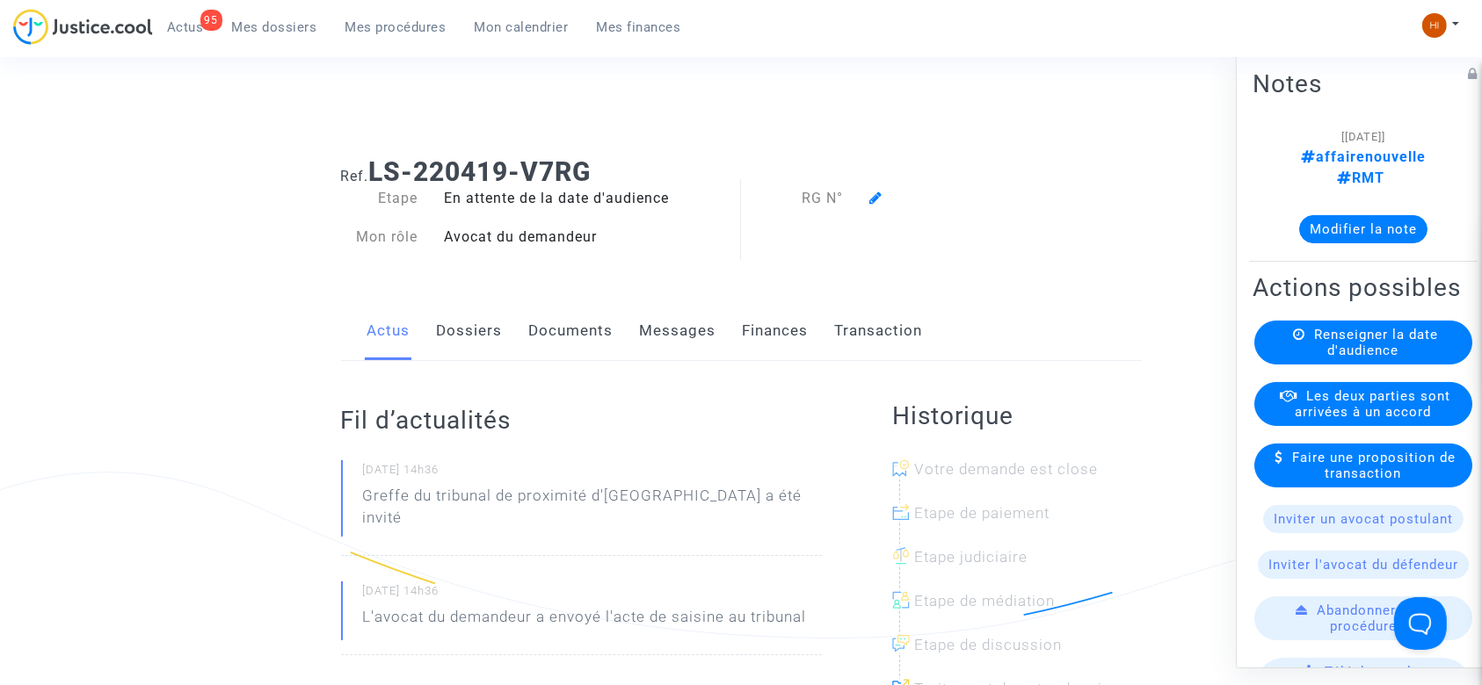
click at [480, 325] on link "Dossiers" at bounding box center [470, 331] width 66 height 58
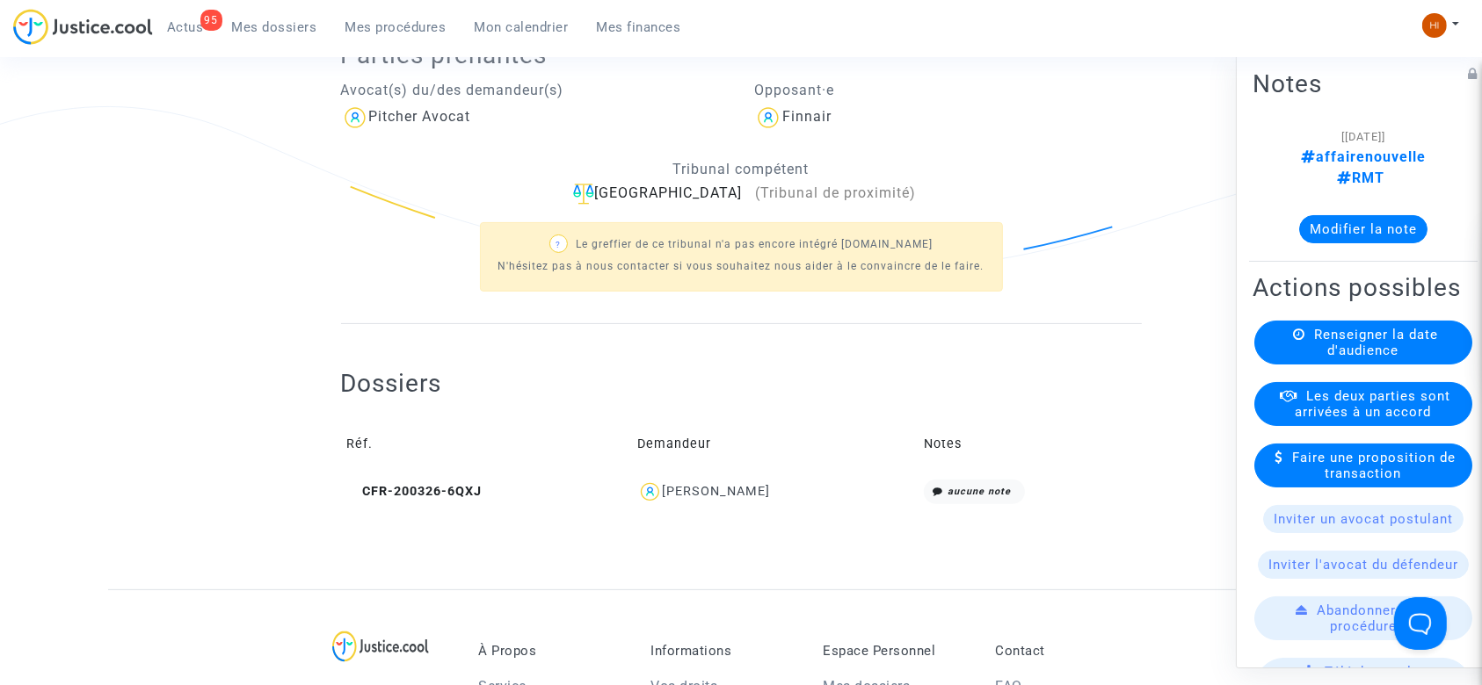
scroll to position [366, 0]
click at [350, 487] on icon at bounding box center [353, 491] width 13 height 12
click at [1345, 359] on span "Renseigner la date d'audience" at bounding box center [1376, 343] width 124 height 32
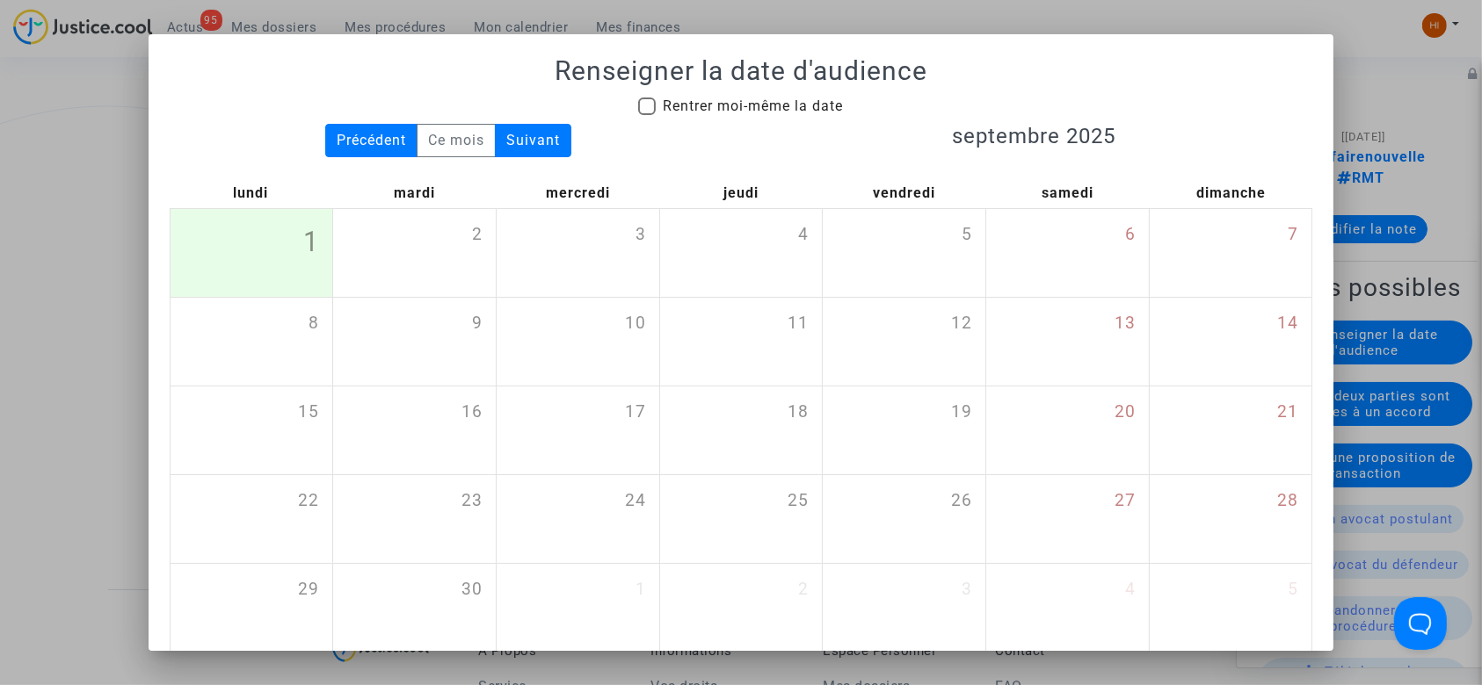
click at [724, 102] on span "Rentrer moi-même la date" at bounding box center [753, 106] width 180 height 17
click at [647, 115] on input "Rentrer moi-même la date" at bounding box center [646, 115] width 1 height 1
checkbox input "true"
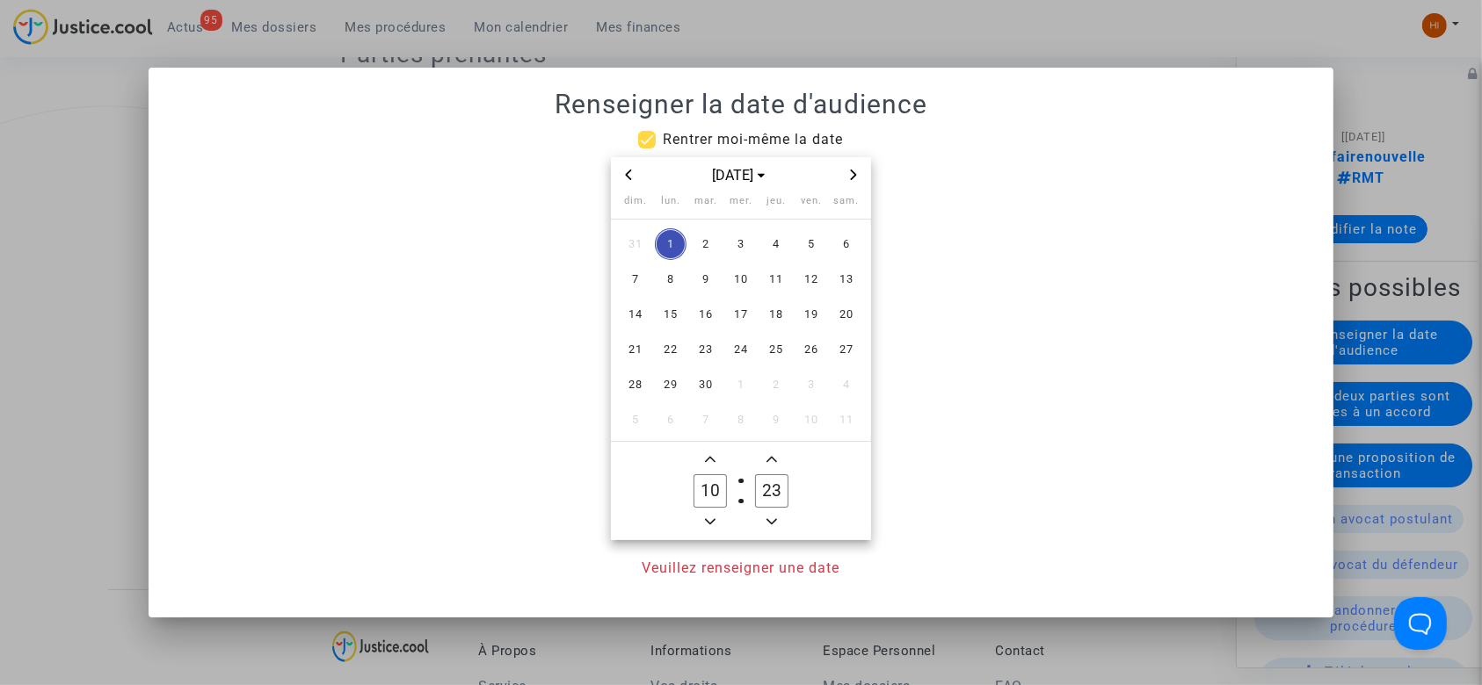
click at [852, 175] on icon "Next month" at bounding box center [853, 175] width 11 height 11
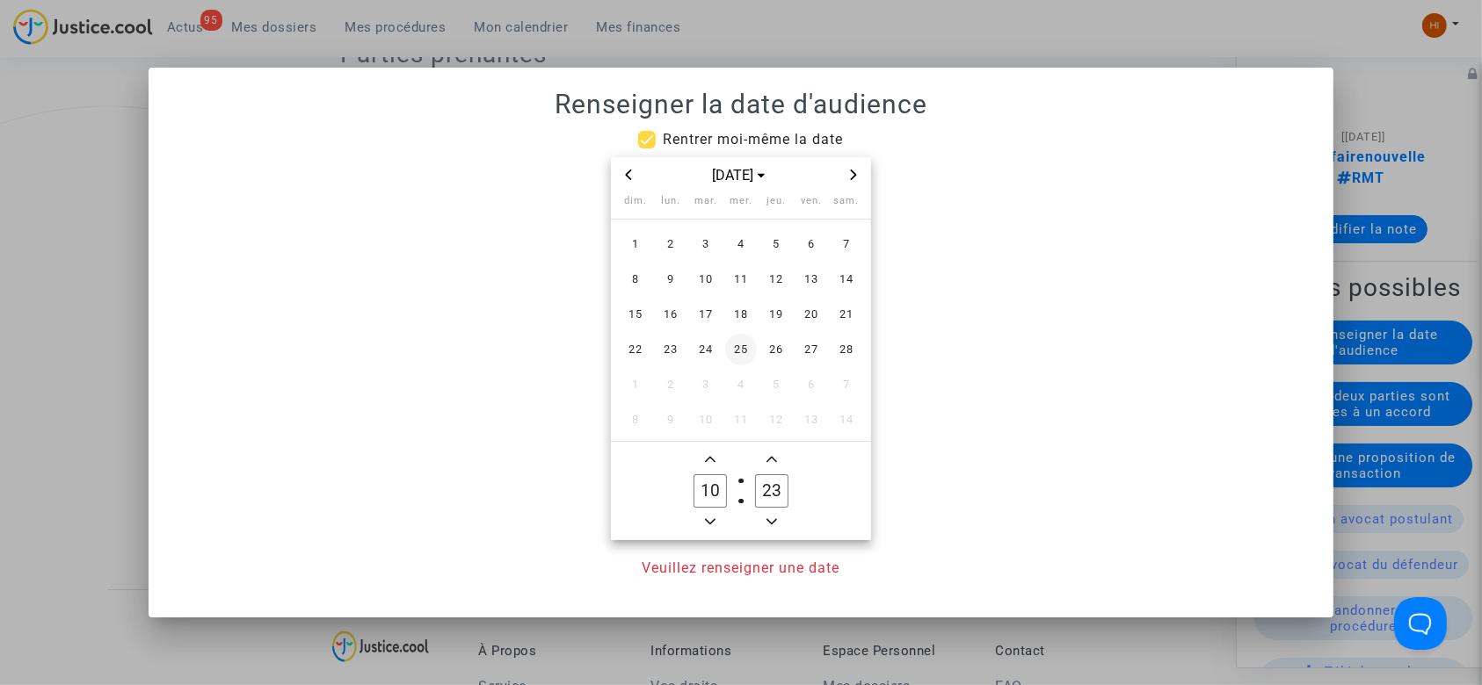
drag, startPoint x: 736, startPoint y: 278, endPoint x: 731, endPoint y: 352, distance: 74.9
click at [731, 352] on tbody "1 2 3 4 5 6 7 8 9 10 11 12 13 14 15 16 17 18 19 20 21 22 23 24 25 26 27 28 1 2 …" at bounding box center [741, 332] width 246 height 211
click at [737, 275] on span "11" at bounding box center [741, 280] width 32 height 32
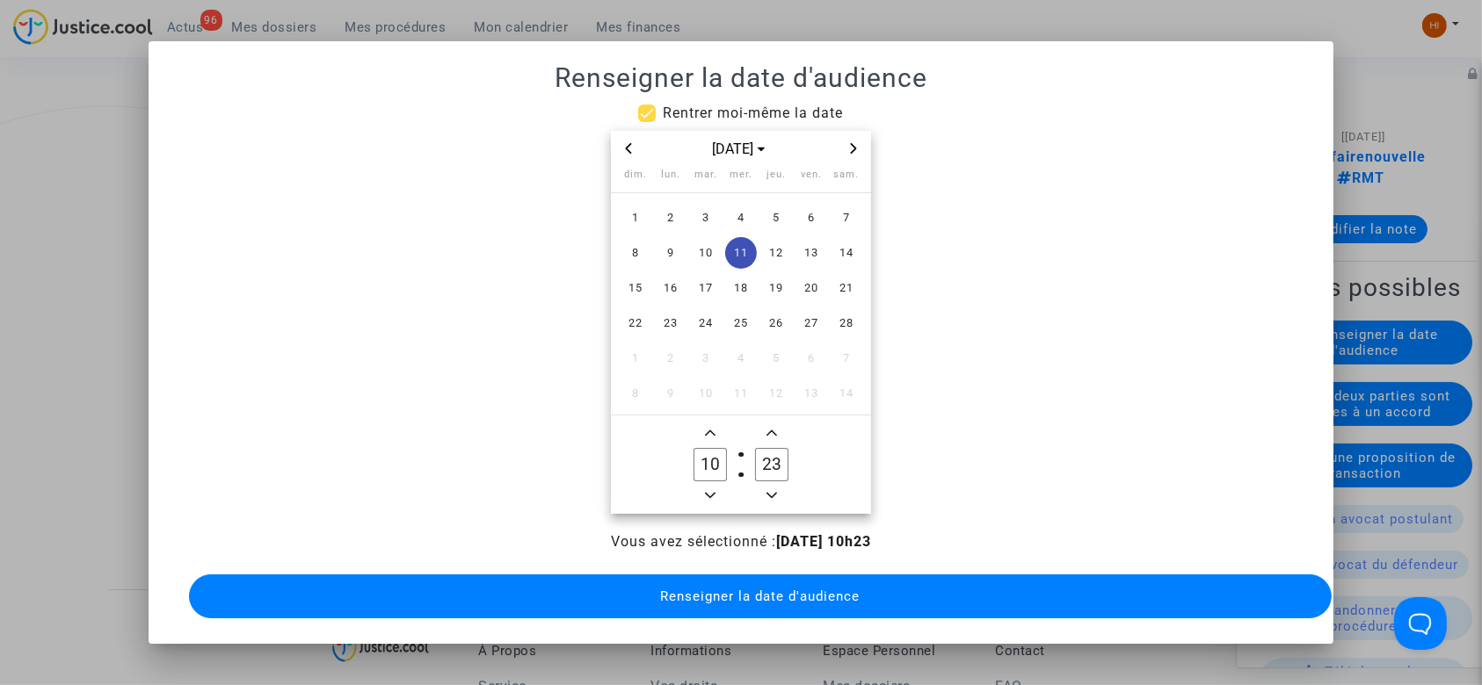
click at [708, 490] on icon "Minus a hour" at bounding box center [710, 495] width 11 height 11
type input "09"
drag, startPoint x: 759, startPoint y: 456, endPoint x: 736, endPoint y: 455, distance: 22.9
click at [741, 455] on label "23 Minute" at bounding box center [772, 464] width 62 height 35
drag, startPoint x: 759, startPoint y: 455, endPoint x: 741, endPoint y: 456, distance: 18.5
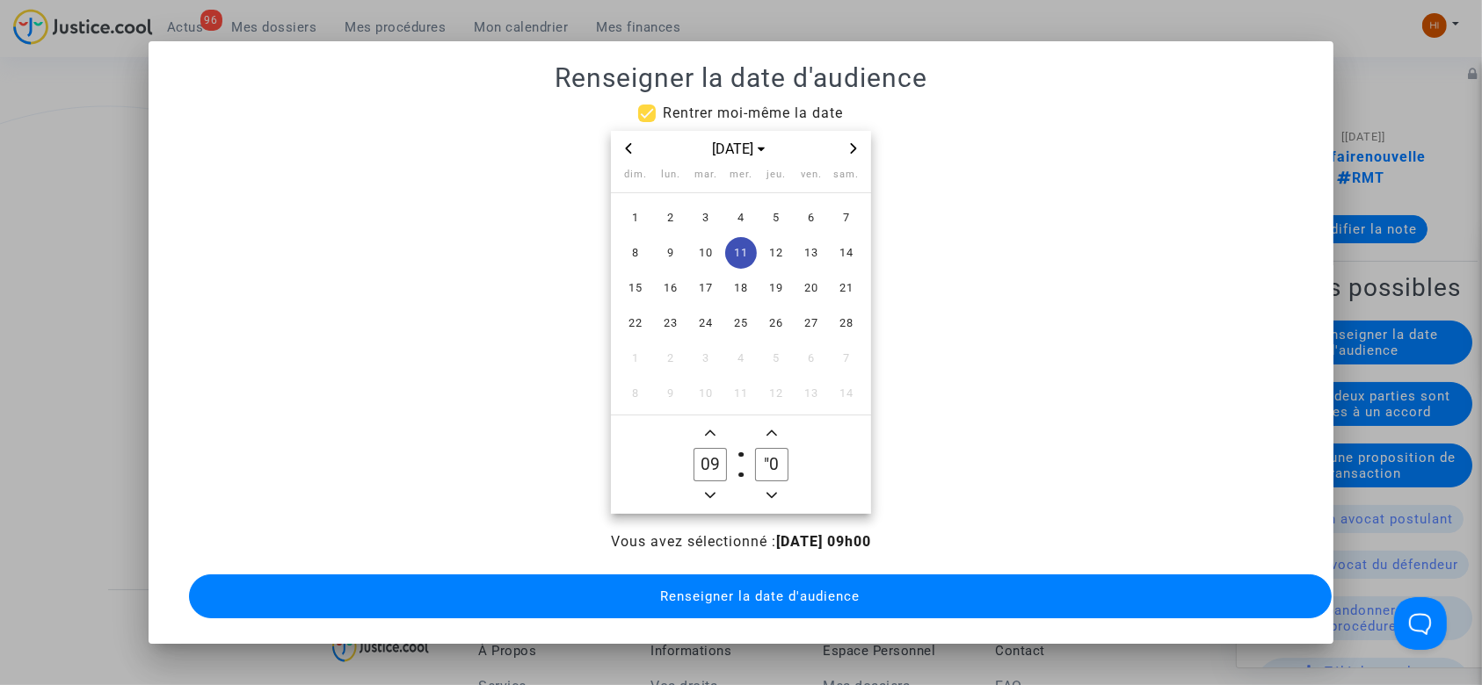
click at [741, 456] on owl-date-time-timer-box ""0 Minute" at bounding box center [772, 465] width 62 height 84
type input "30"
click at [666, 601] on span "Renseigner la date d'audience" at bounding box center [759, 597] width 199 height 16
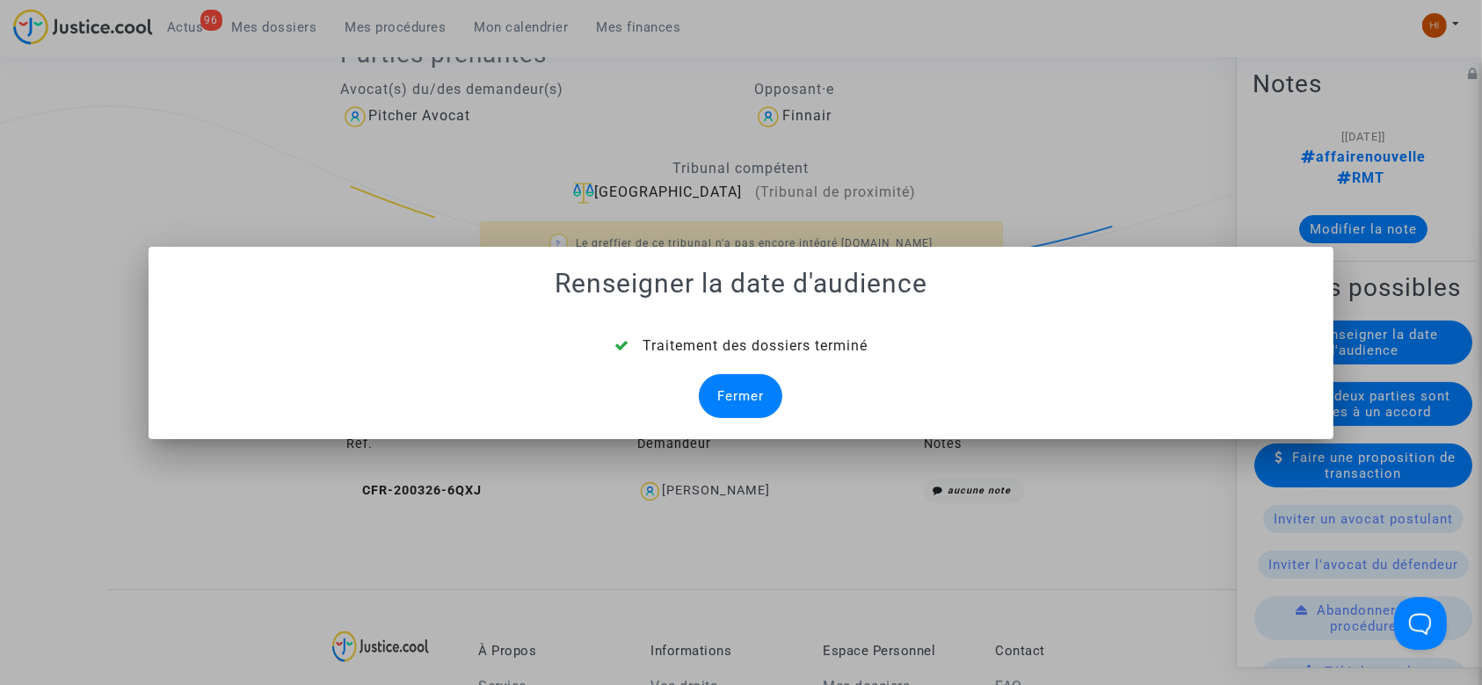
click at [736, 387] on div "Fermer" at bounding box center [740, 396] width 83 height 44
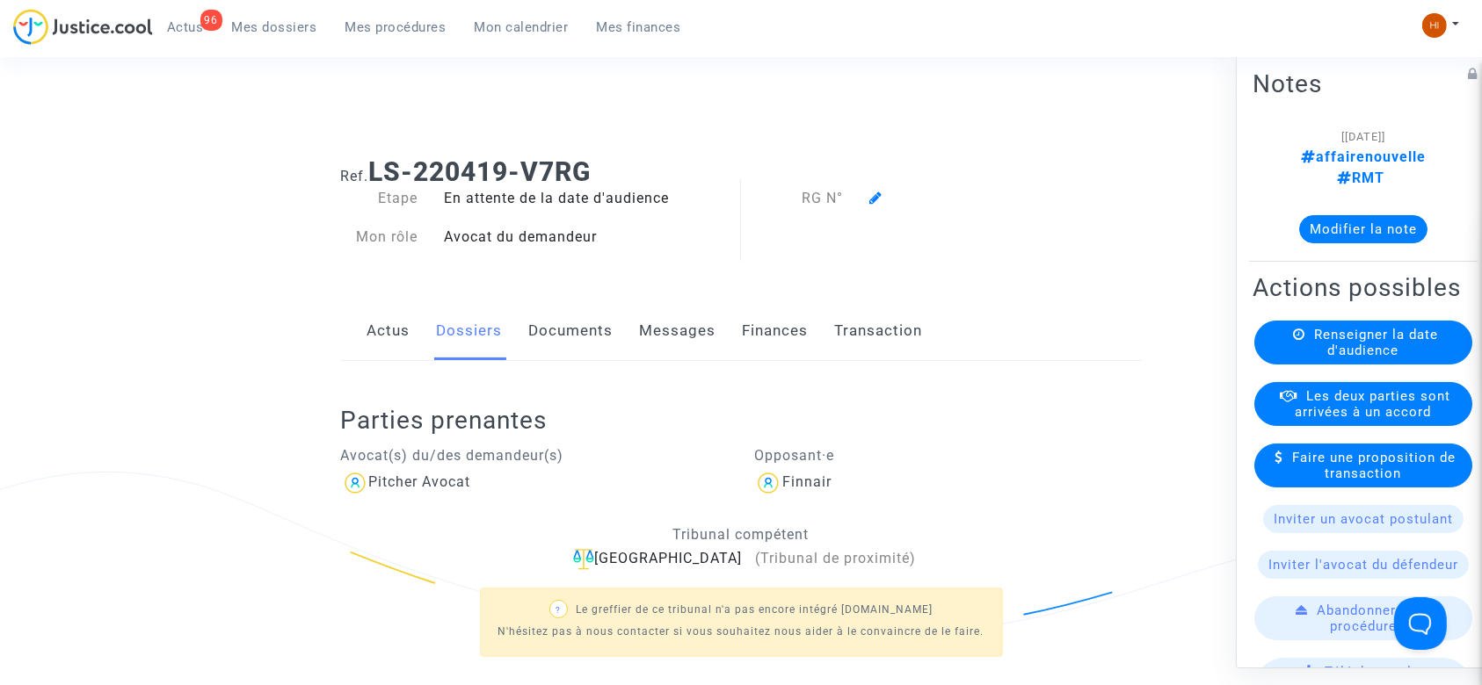
scroll to position [366, 0]
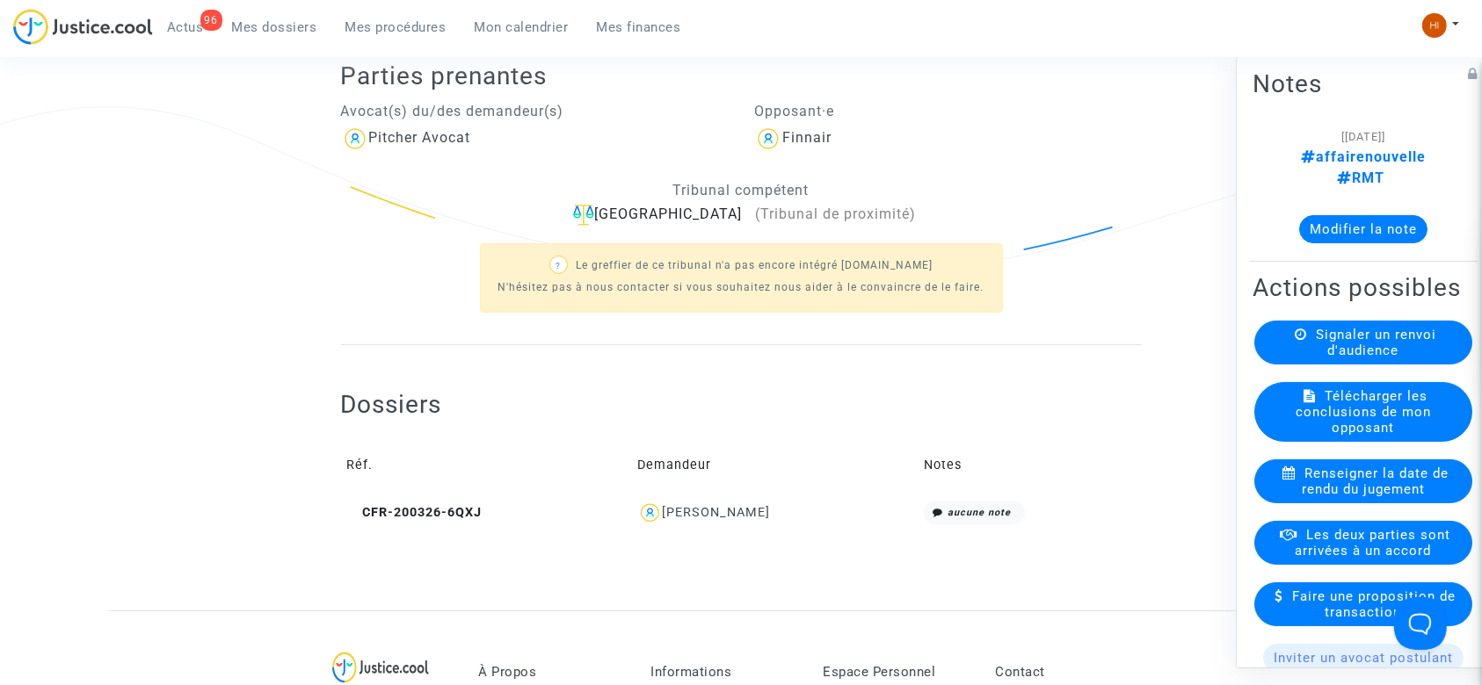
click at [249, 236] on ng-component "Ref. LS-220419-V7RG Etape En attente de l'audience et des conclusions défendeur…" at bounding box center [740, 194] width 1265 height 833
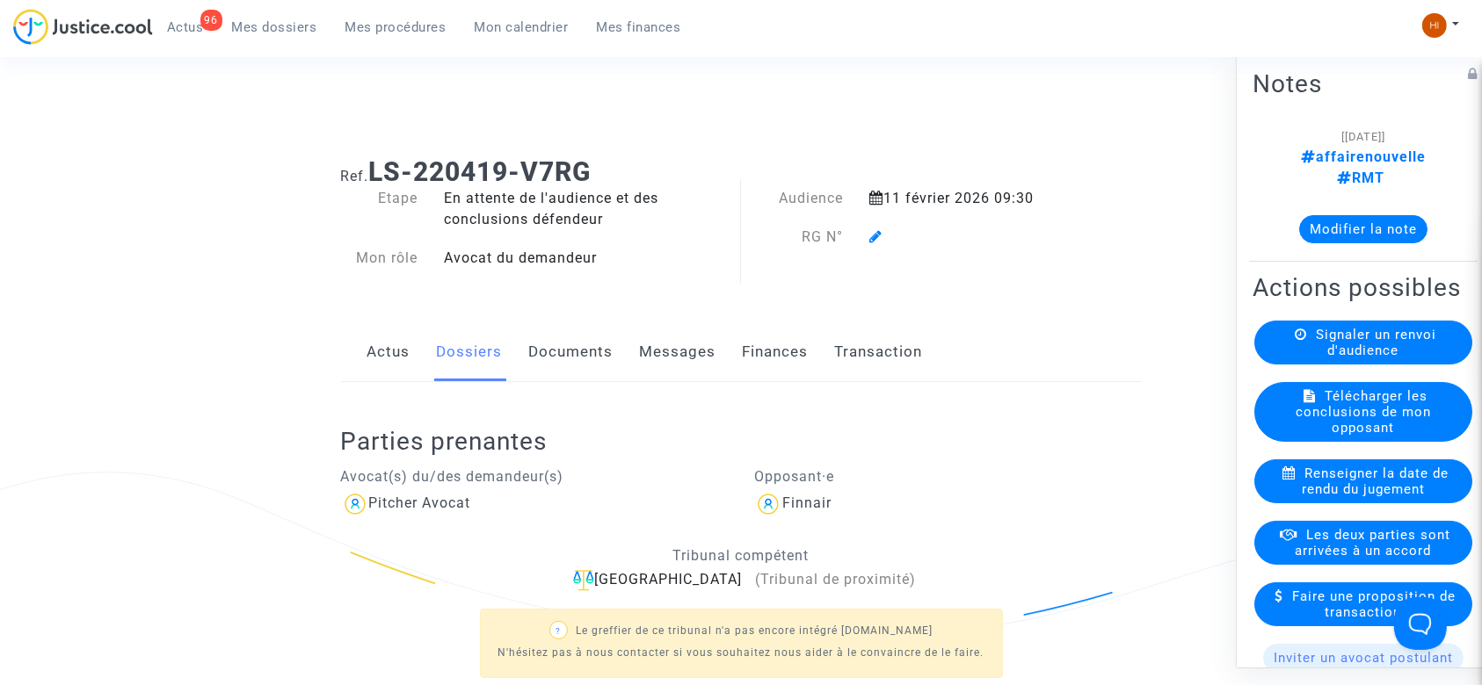
click at [872, 242] on icon at bounding box center [875, 236] width 13 height 14
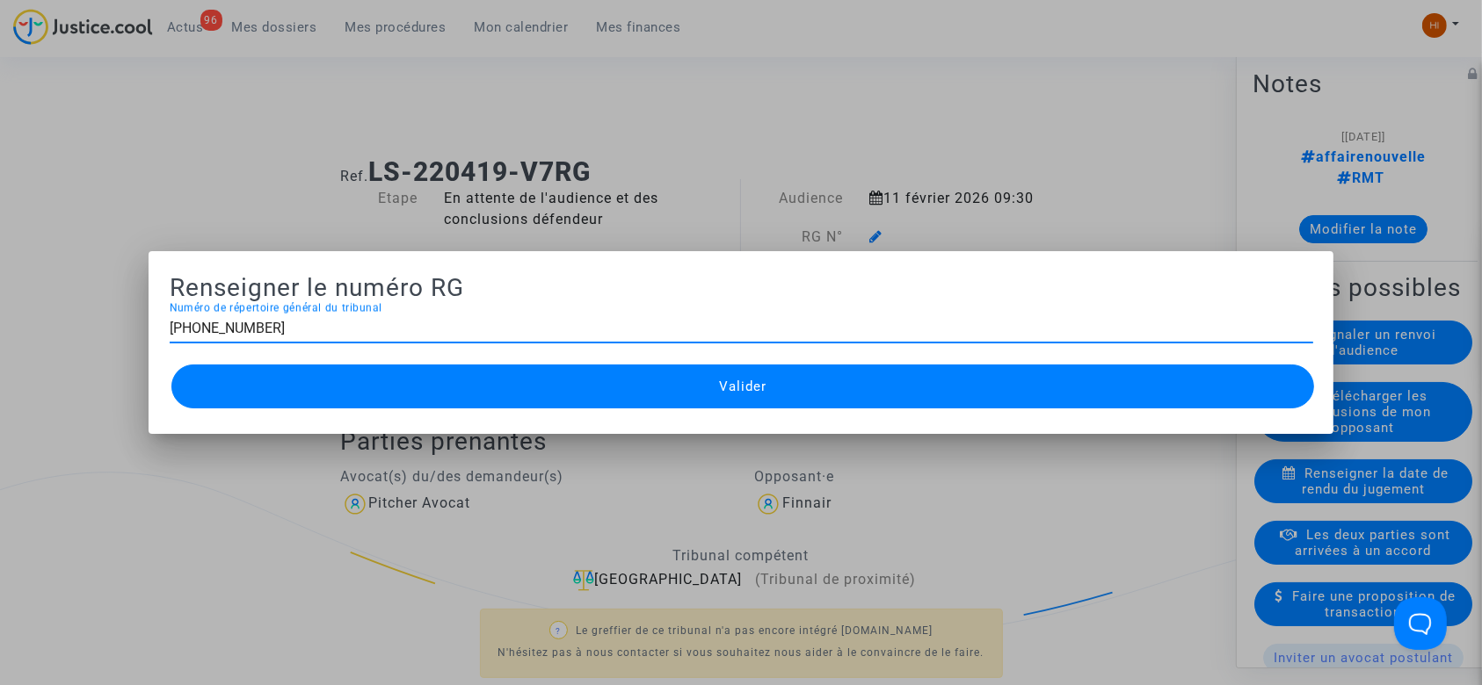
type input "11-22-001606"
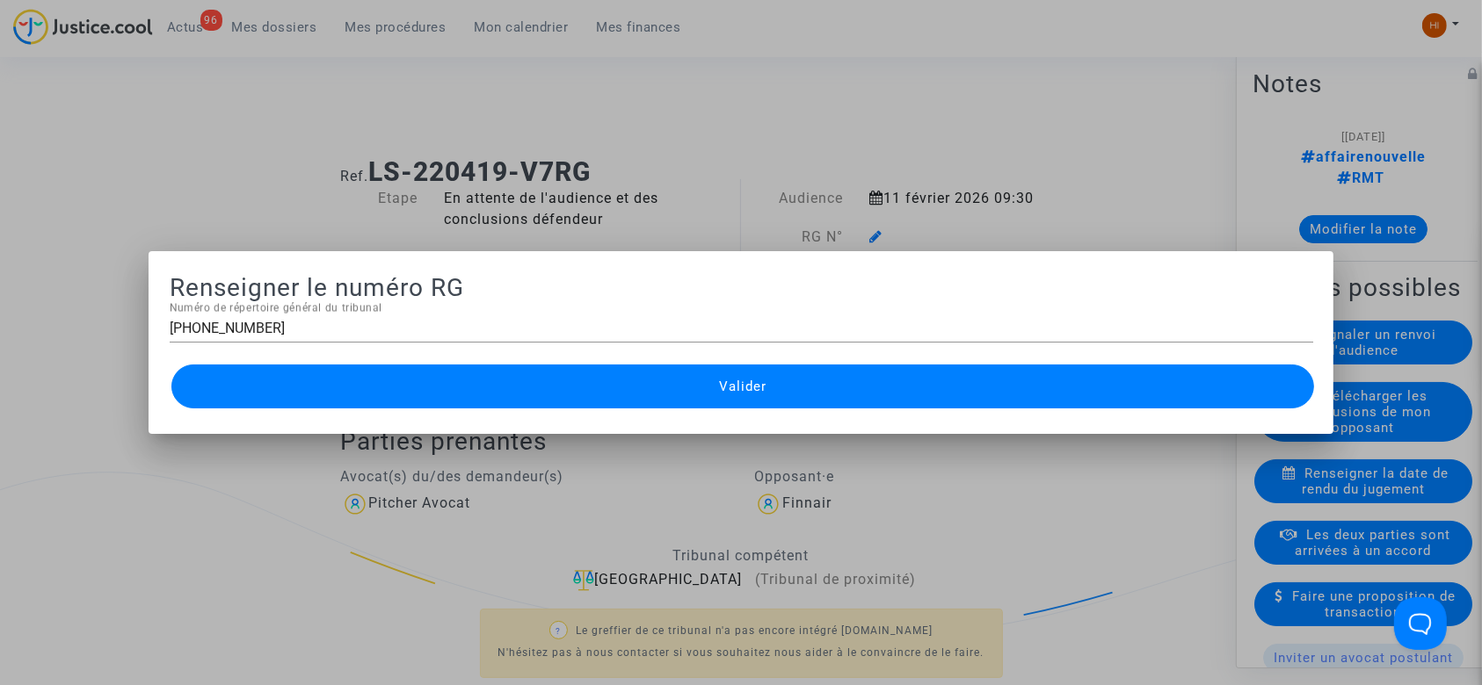
click at [518, 314] on div "11-22-001606 Numéro de répertoire général du tribunal" at bounding box center [741, 323] width 1143 height 40
drag, startPoint x: 518, startPoint y: 314, endPoint x: 519, endPoint y: 335, distance: 21.1
click at [519, 335] on div "11-22-001606 Numéro de répertoire général du tribunal" at bounding box center [741, 323] width 1143 height 40
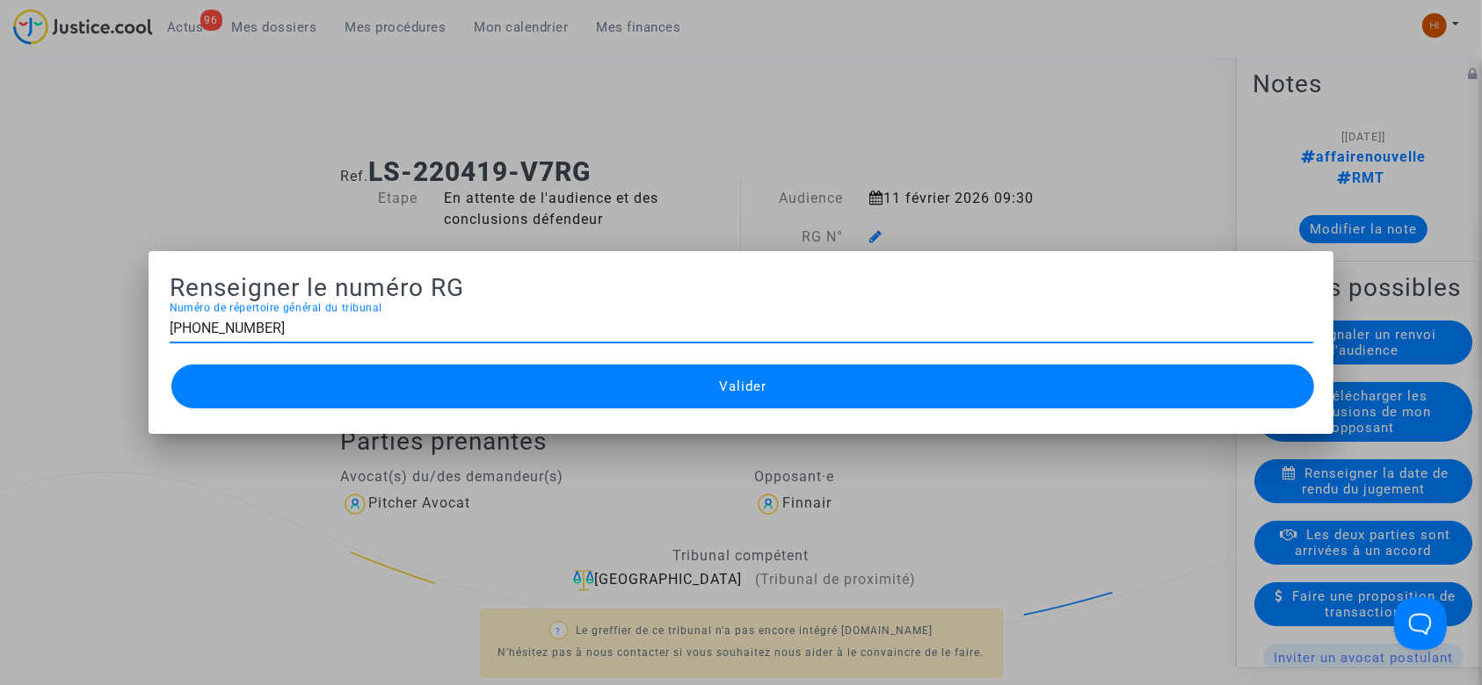
click at [519, 335] on input "11-22-001606" at bounding box center [741, 329] width 1143 height 16
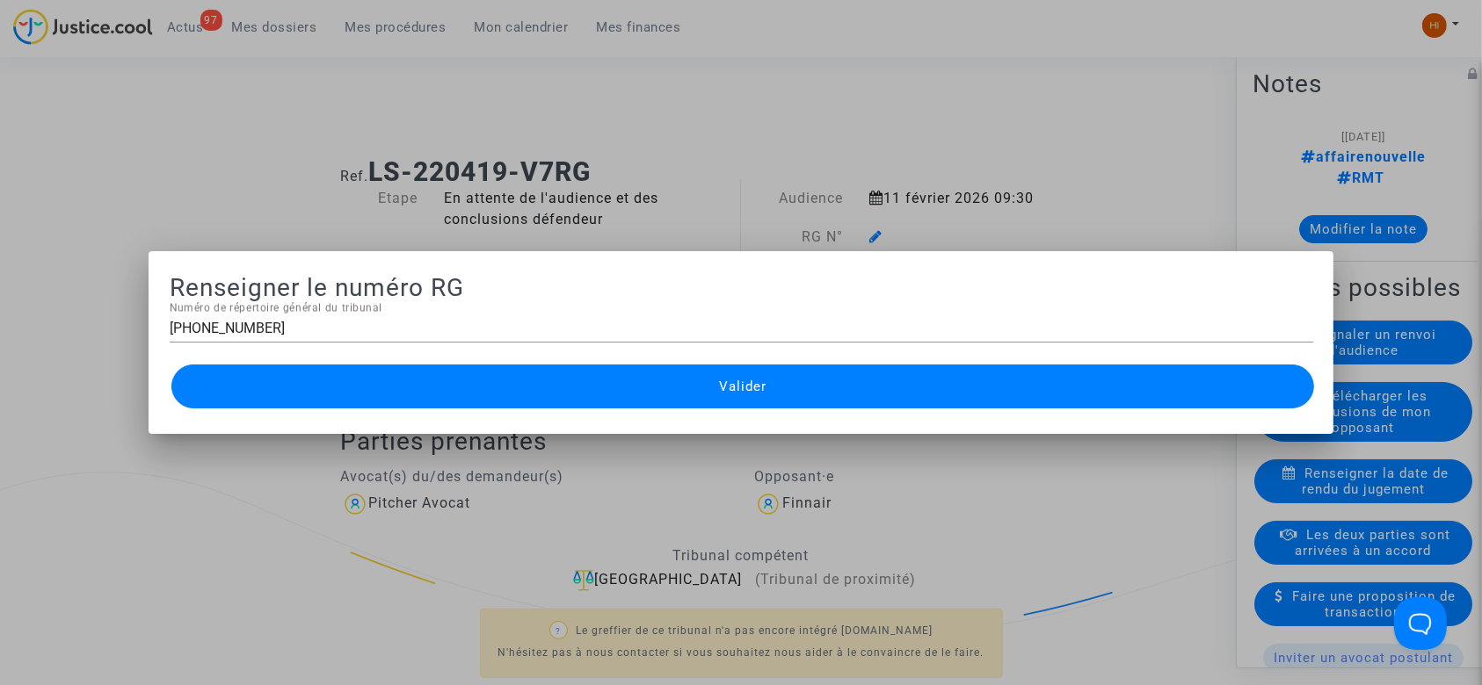
click at [381, 384] on button "Valider" at bounding box center [742, 387] width 1143 height 44
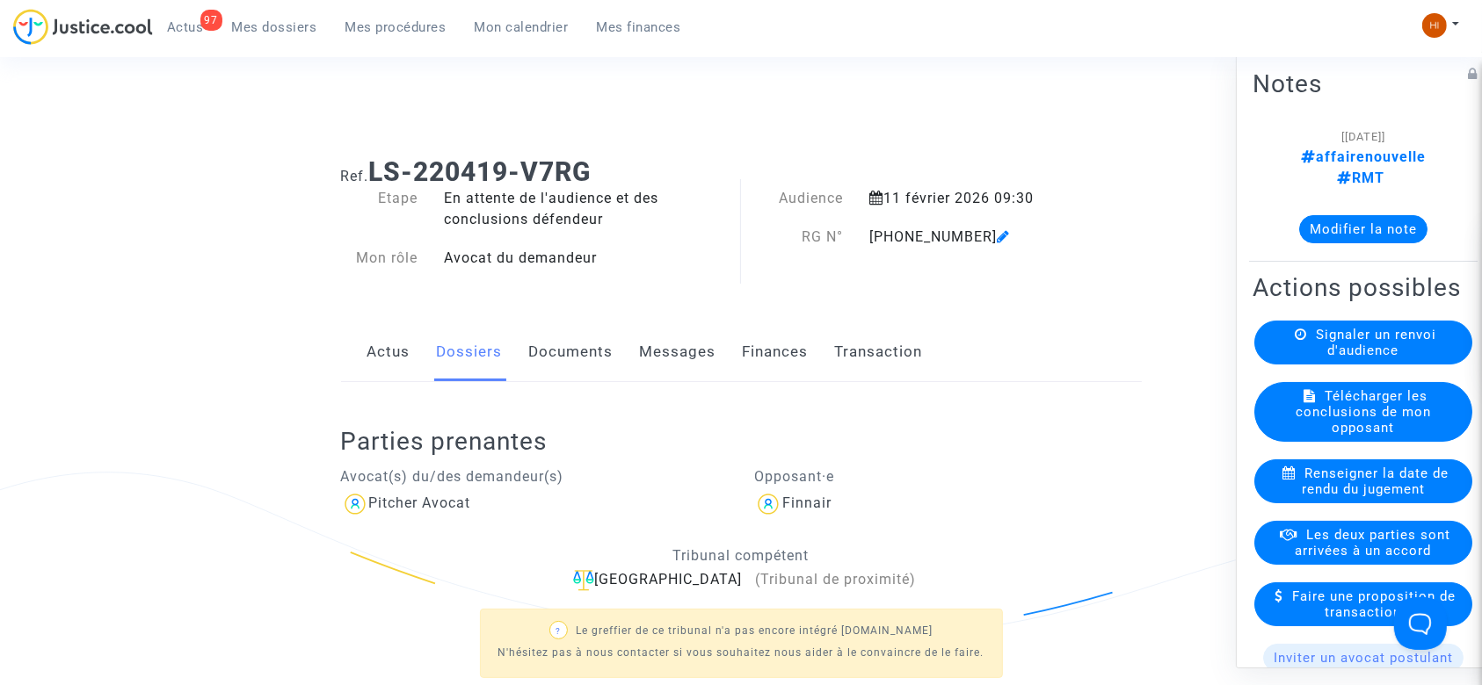
click at [535, 355] on link "Documents" at bounding box center [571, 352] width 84 height 58
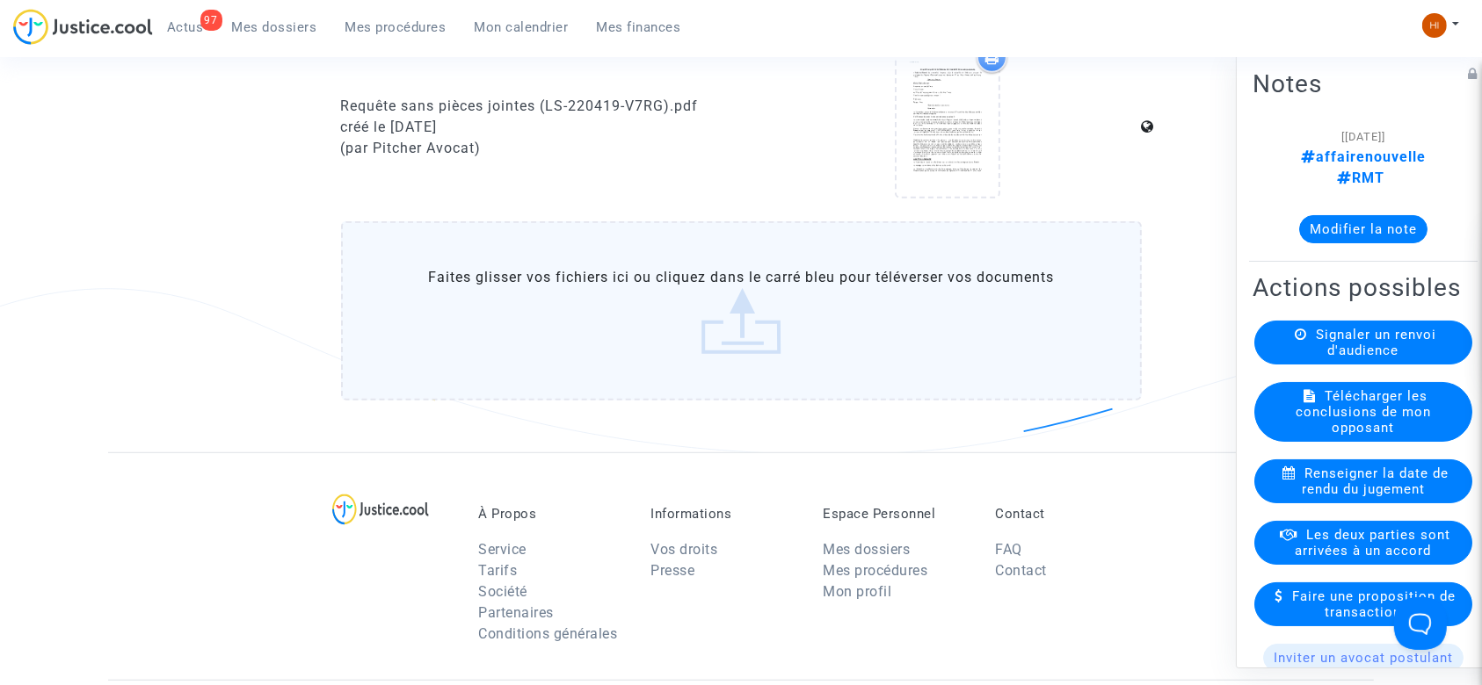
scroll to position [998, 0]
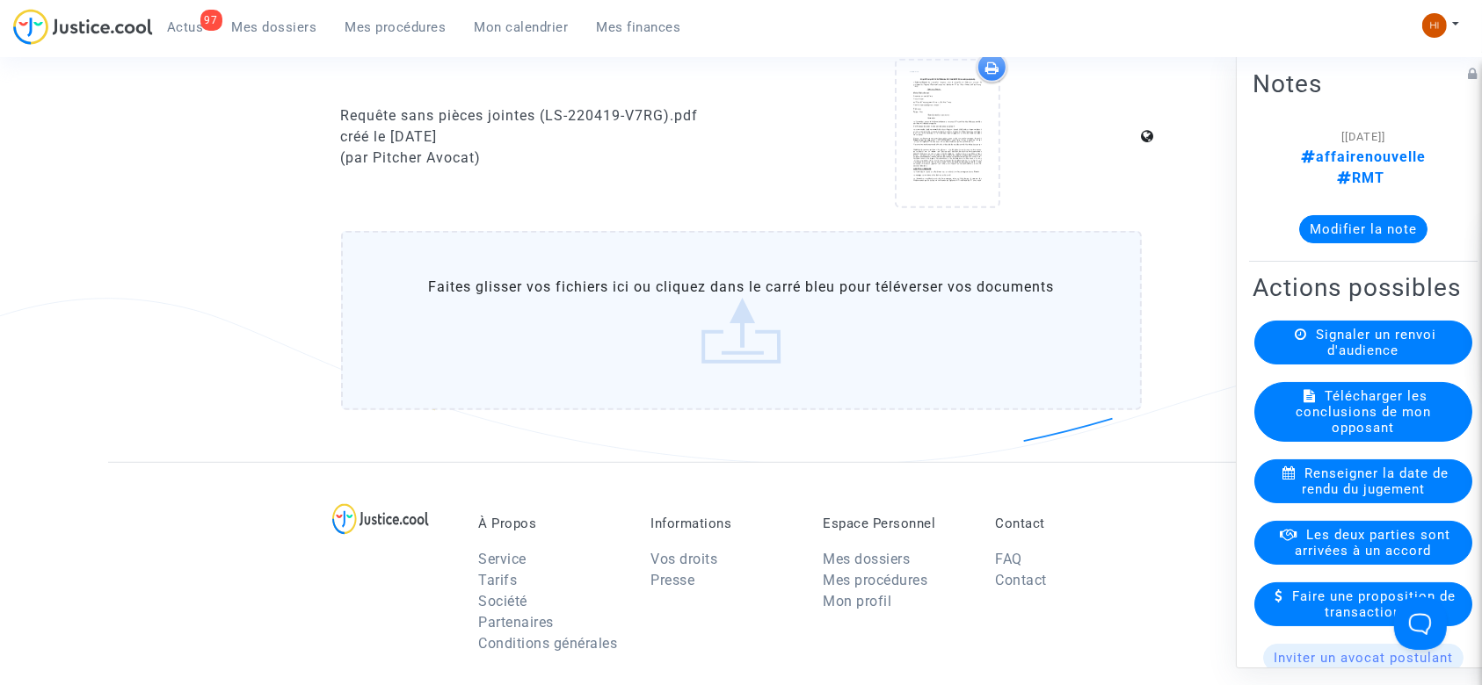
click at [729, 311] on label "Faites glisser vos fichiers ici ou cliquez dans le carré bleu pour téléverser v…" at bounding box center [741, 320] width 801 height 179
click at [0, 0] on input "Faites glisser vos fichiers ici ou cliquez dans le carré bleu pour téléverser v…" at bounding box center [0, 0] width 0 height 0
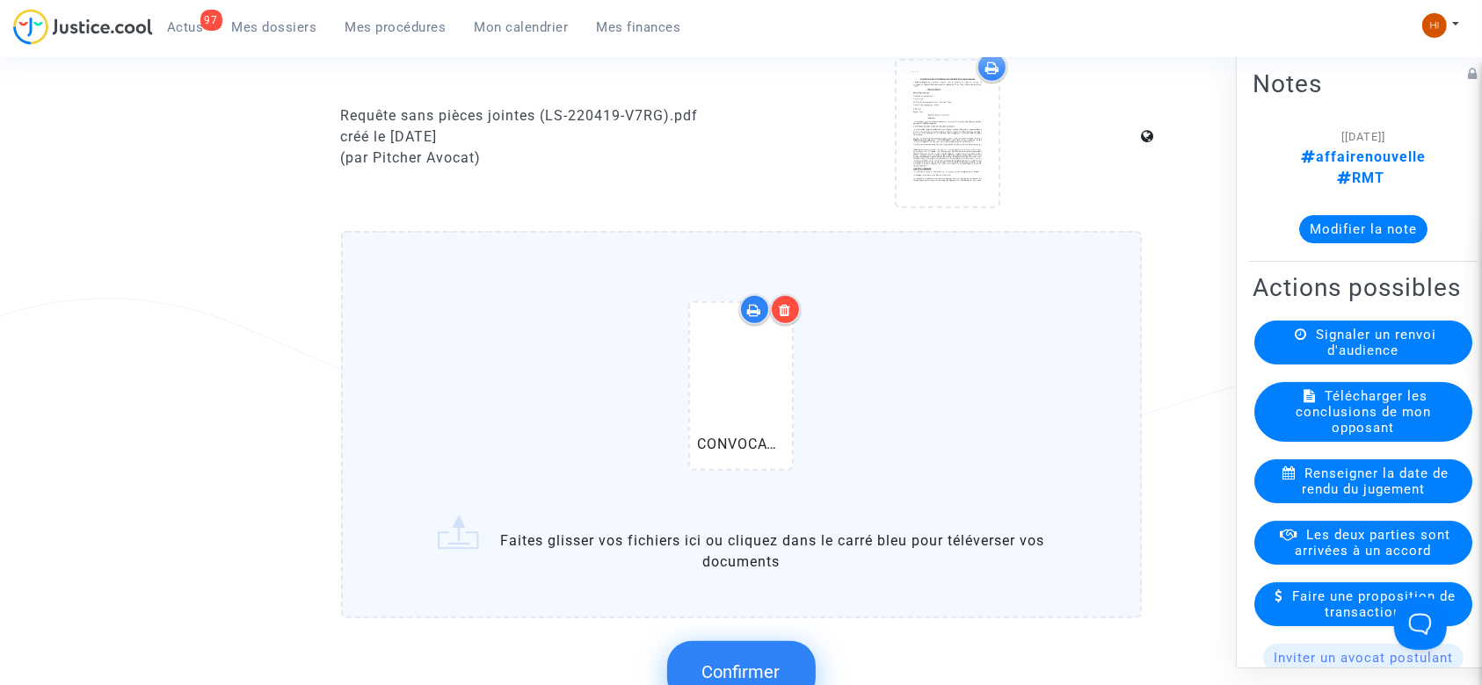
click at [703, 662] on span "Confirmer" at bounding box center [741, 672] width 78 height 21
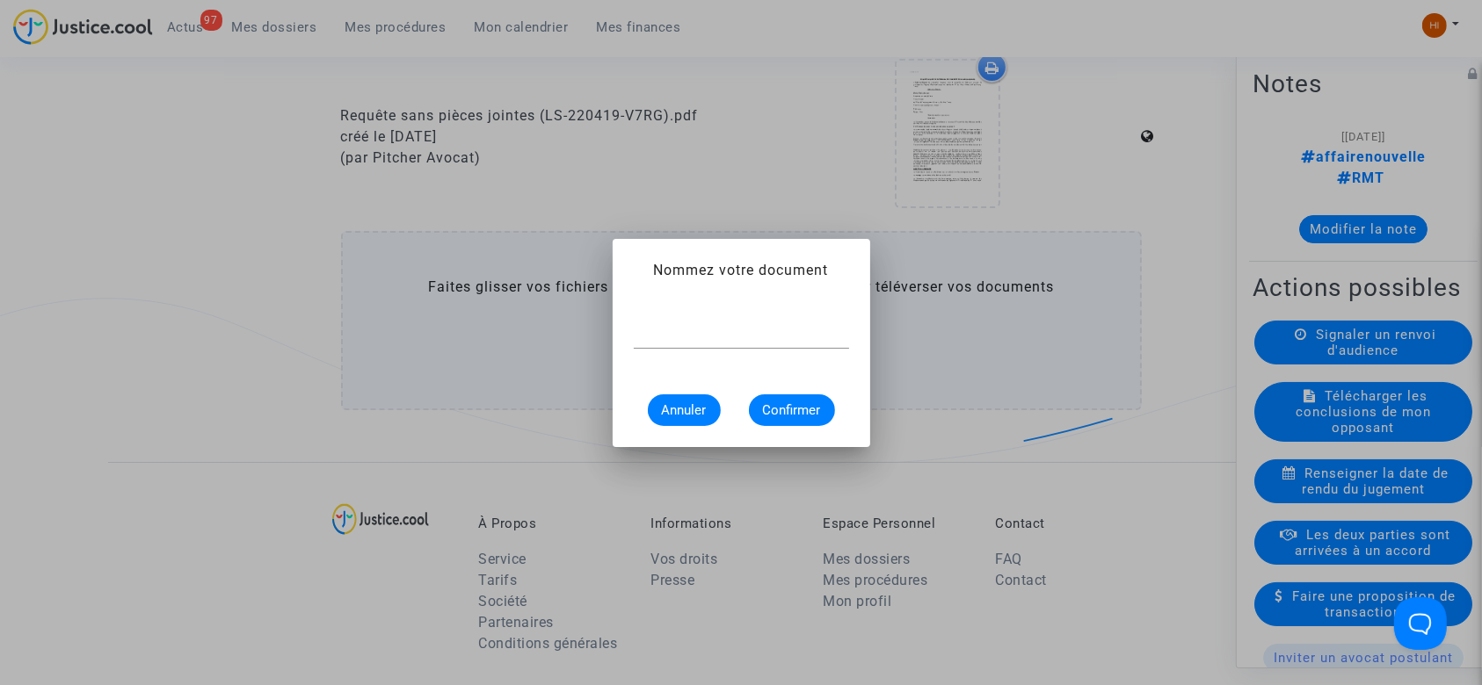
scroll to position [0, 0]
type input "CONVOCATION"
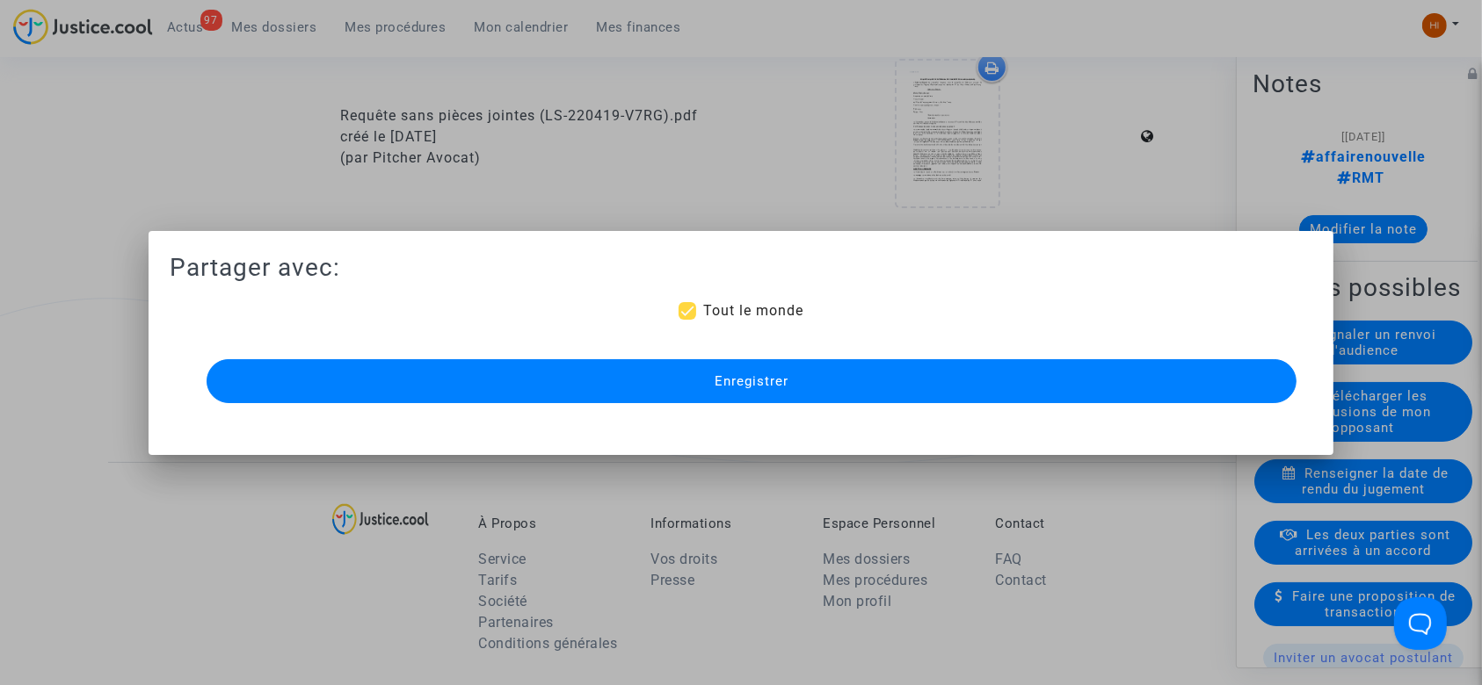
click at [917, 369] on button "Enregistrer" at bounding box center [752, 381] width 1091 height 44
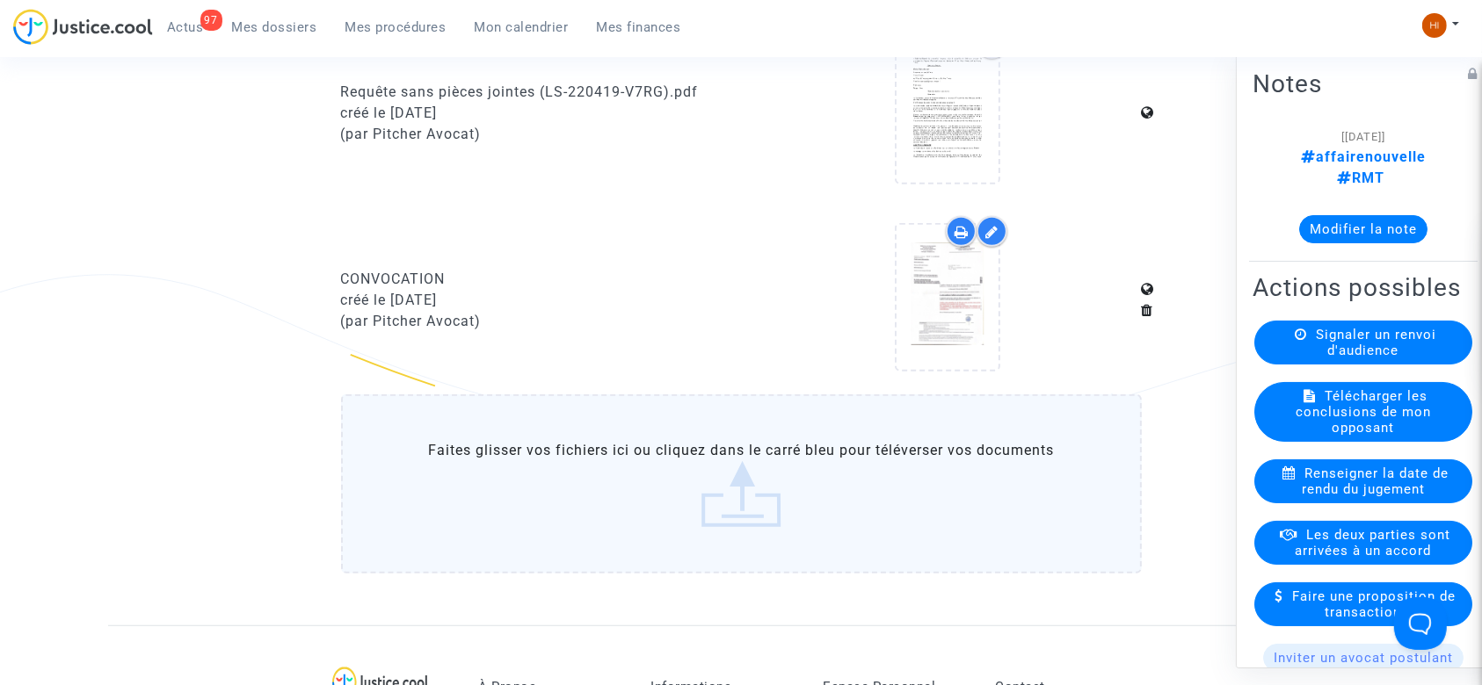
scroll to position [989, 0]
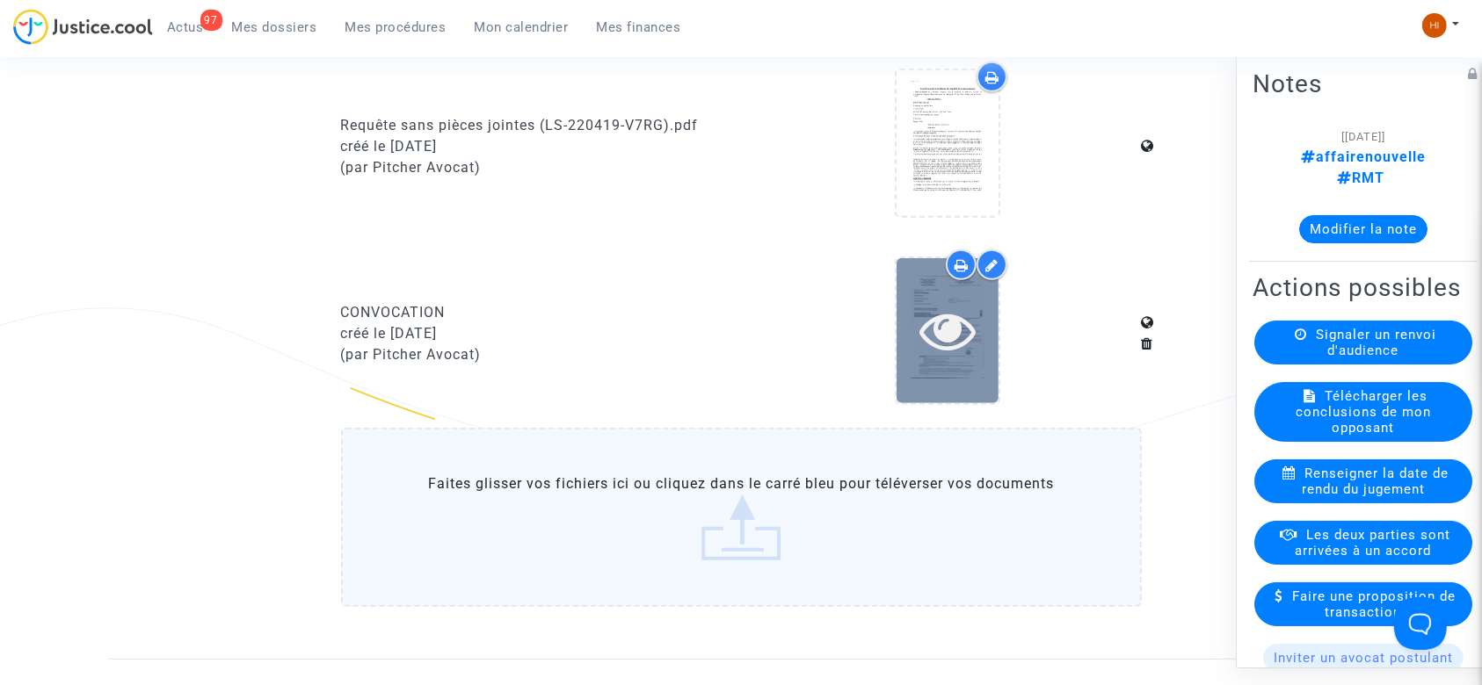
click at [925, 337] on icon at bounding box center [947, 330] width 57 height 56
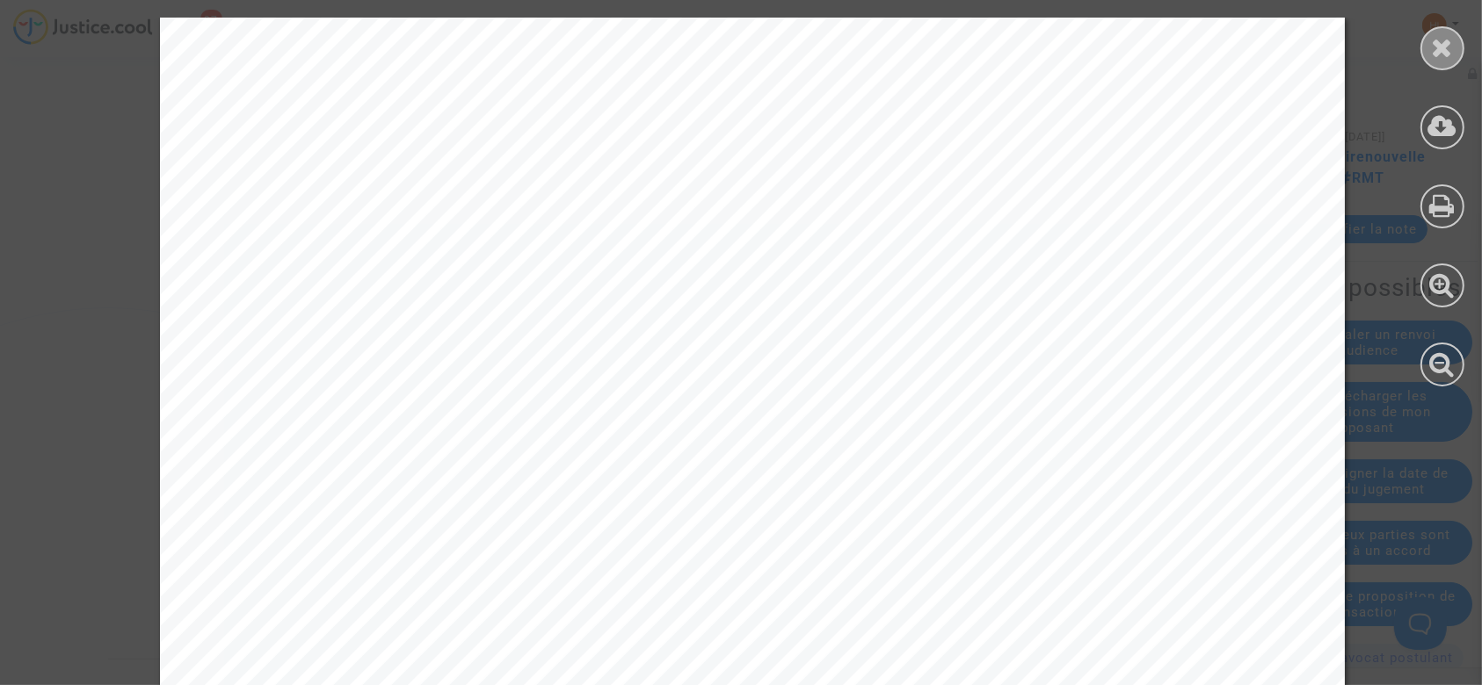
click at [1450, 57] on icon at bounding box center [1443, 47] width 22 height 26
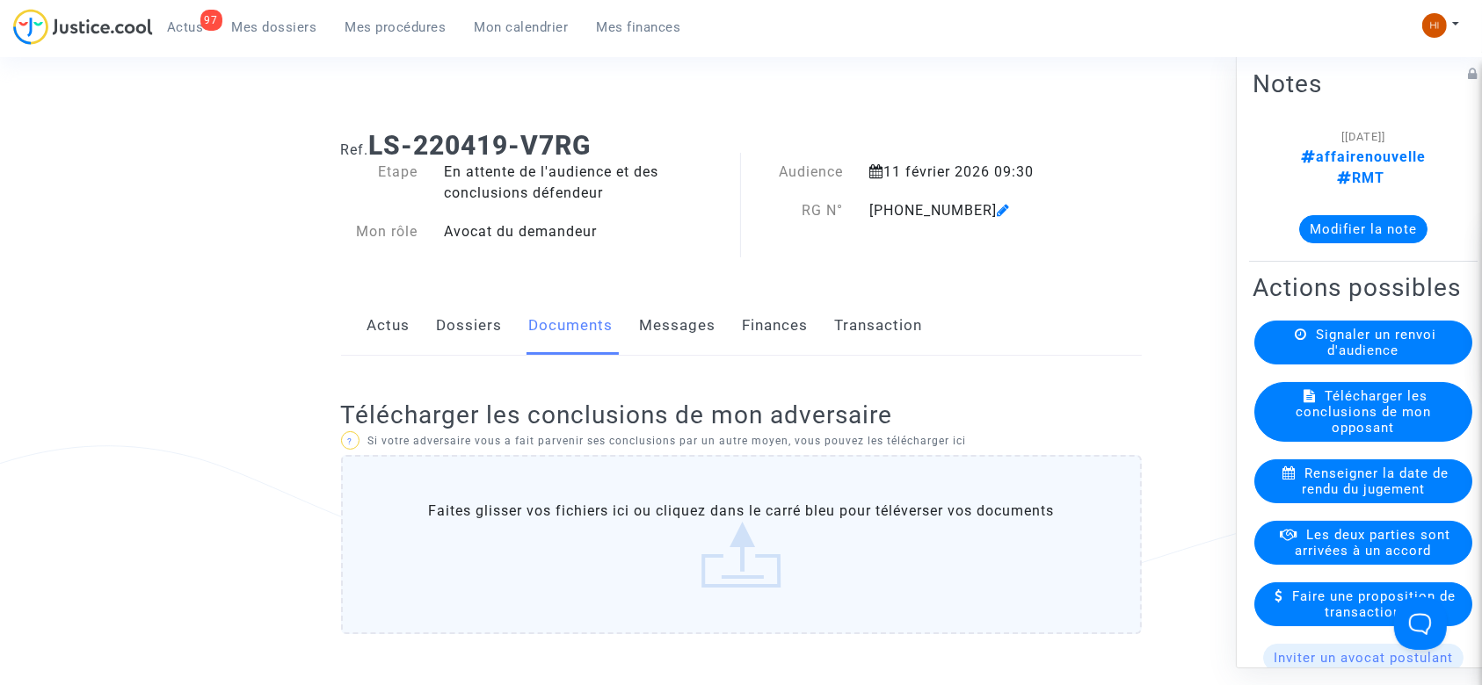
scroll to position [9, 0]
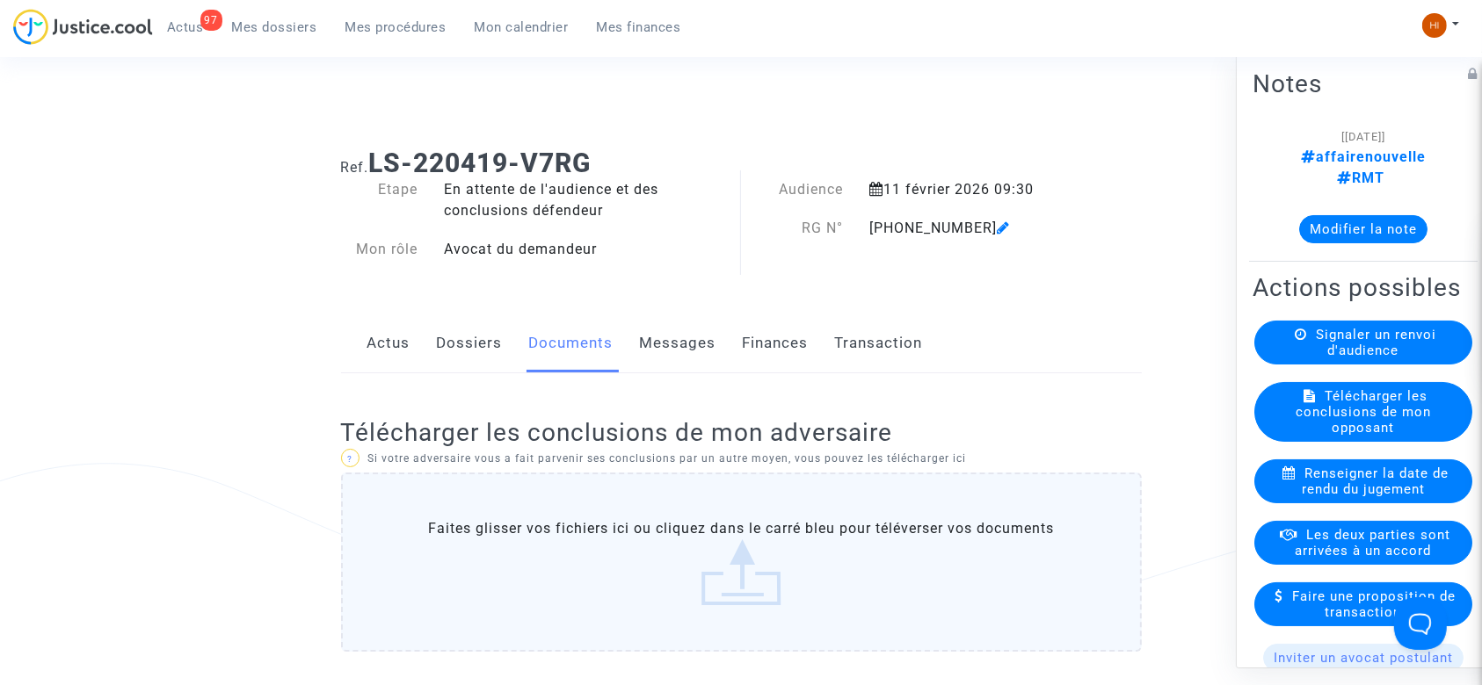
click at [381, 25] on span "Mes procédures" at bounding box center [395, 27] width 101 height 16
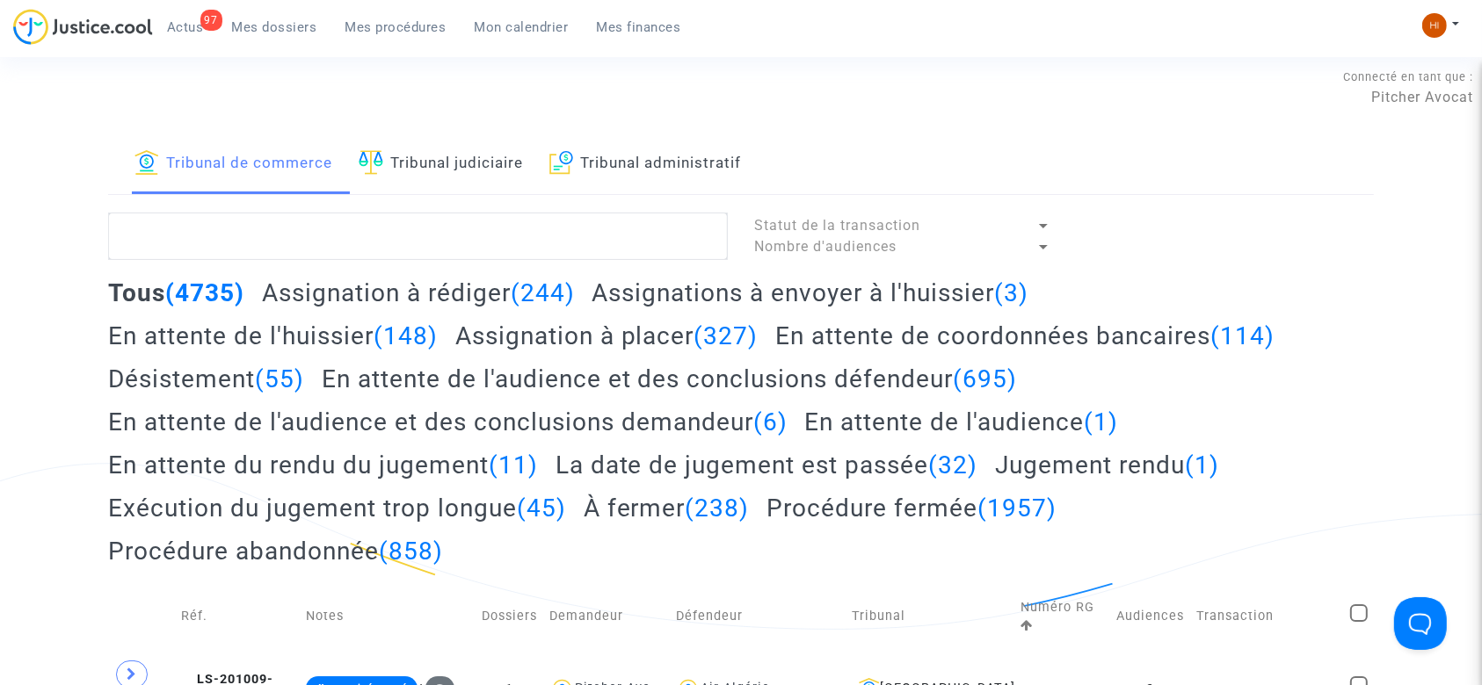
click at [504, 175] on link "Tribunal judiciaire" at bounding box center [441, 164] width 164 height 60
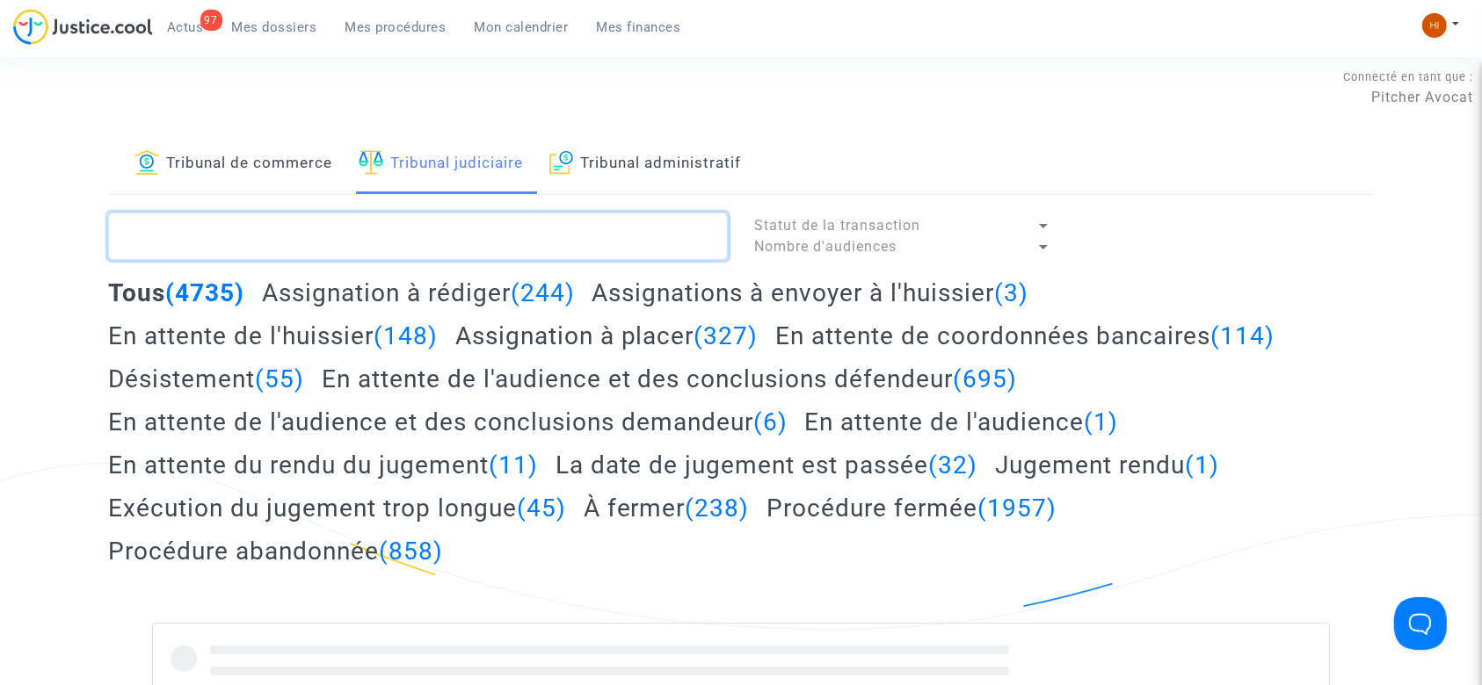
click at [470, 231] on textarea at bounding box center [418, 236] width 620 height 47
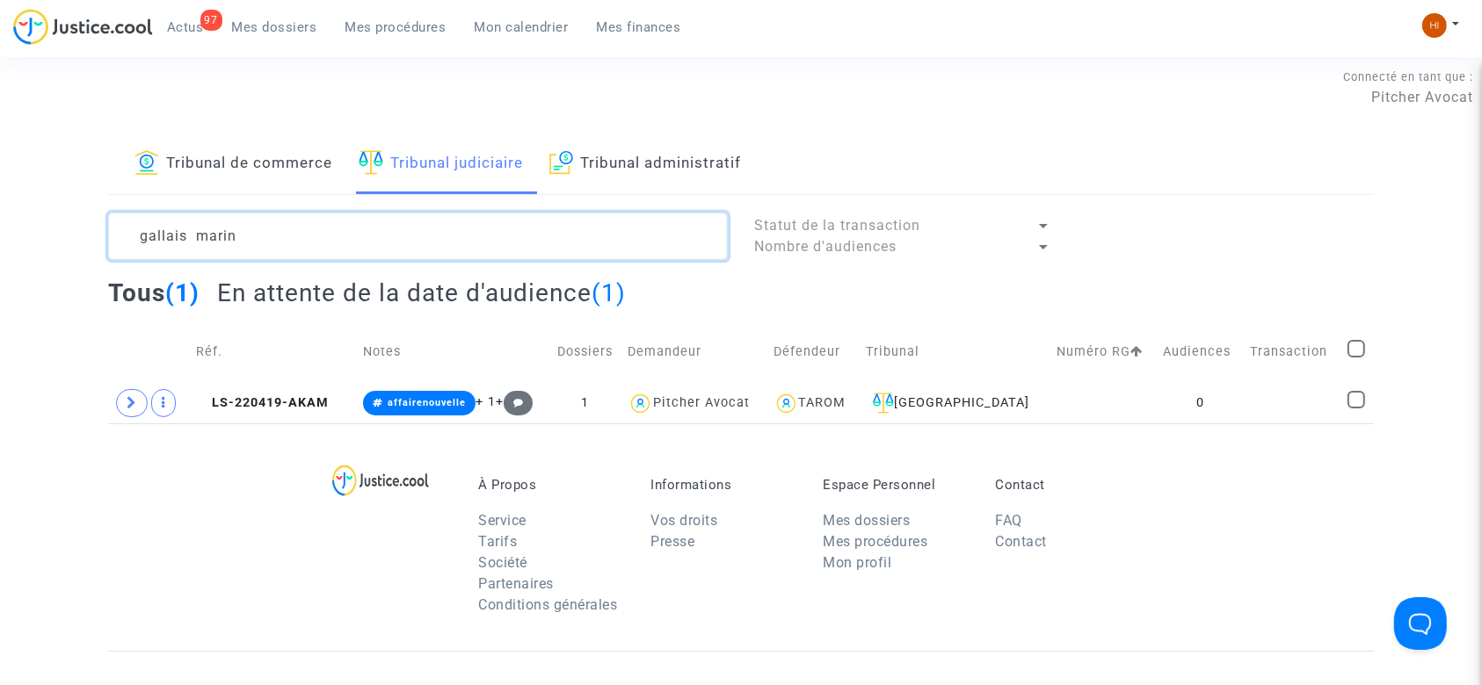
type textarea "gallais marin"
click at [280, 398] on span "LS-220419-AKAM" at bounding box center [262, 402] width 133 height 15
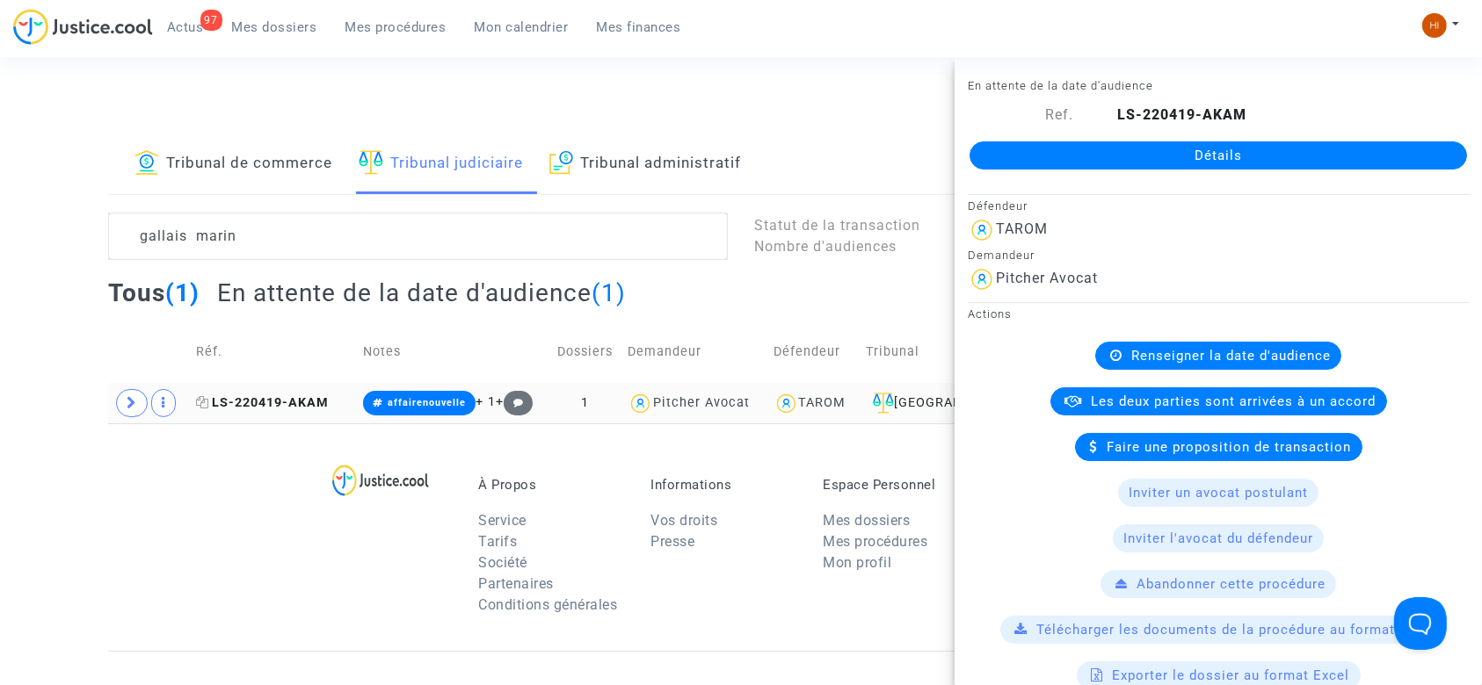
click at [204, 402] on icon at bounding box center [202, 402] width 13 height 12
click at [241, 395] on span "LS-220419-AKAM" at bounding box center [262, 402] width 133 height 15
click at [1060, 159] on link "Détails" at bounding box center [1217, 155] width 497 height 28
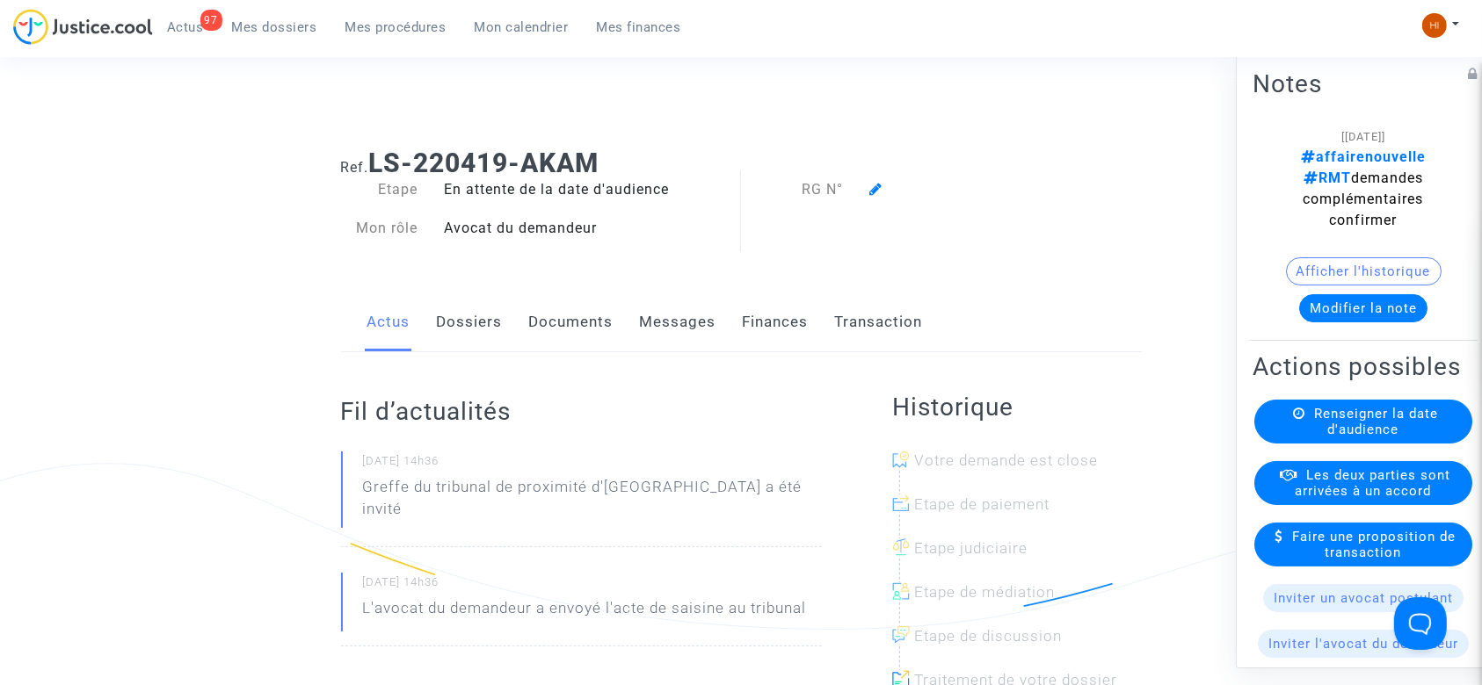
click at [1319, 436] on span "Renseigner la date d'audience" at bounding box center [1376, 422] width 124 height 32
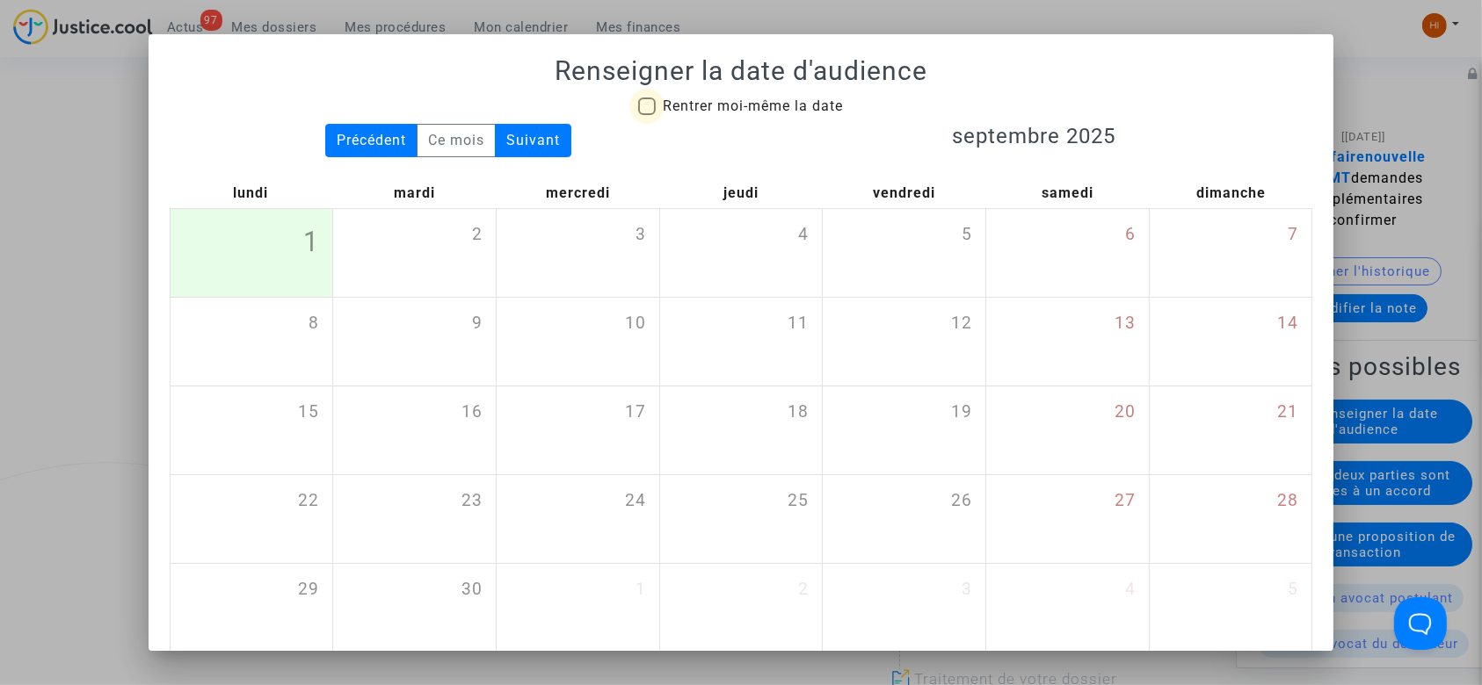
click at [800, 107] on span "Rentrer moi-même la date" at bounding box center [753, 106] width 180 height 17
click at [647, 115] on input "Rentrer moi-même la date" at bounding box center [646, 115] width 1 height 1
checkbox input "true"
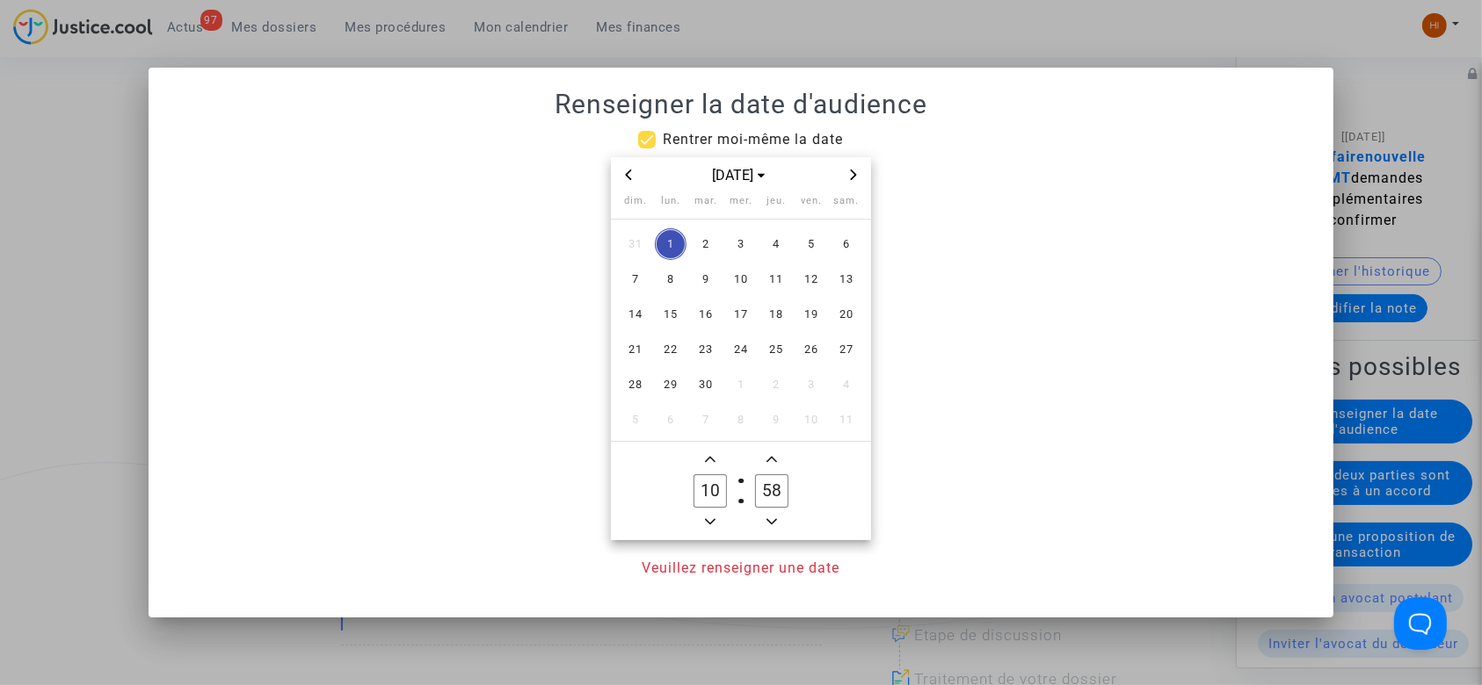
click at [851, 170] on icon "Next month" at bounding box center [853, 175] width 11 height 11
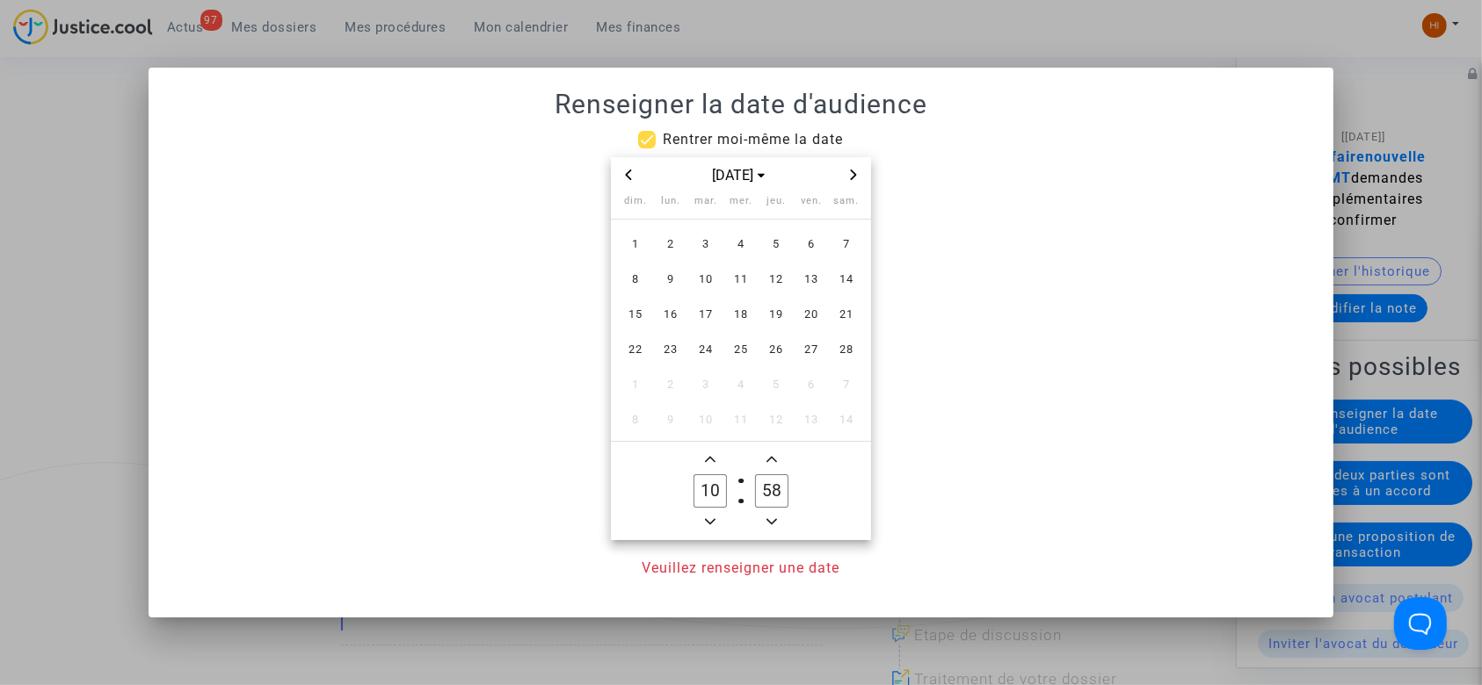
click at [851, 170] on icon "Next month" at bounding box center [853, 175] width 11 height 11
click at [621, 170] on span "Previous month" at bounding box center [628, 174] width 21 height 21
click at [749, 276] on span "11" at bounding box center [741, 280] width 32 height 32
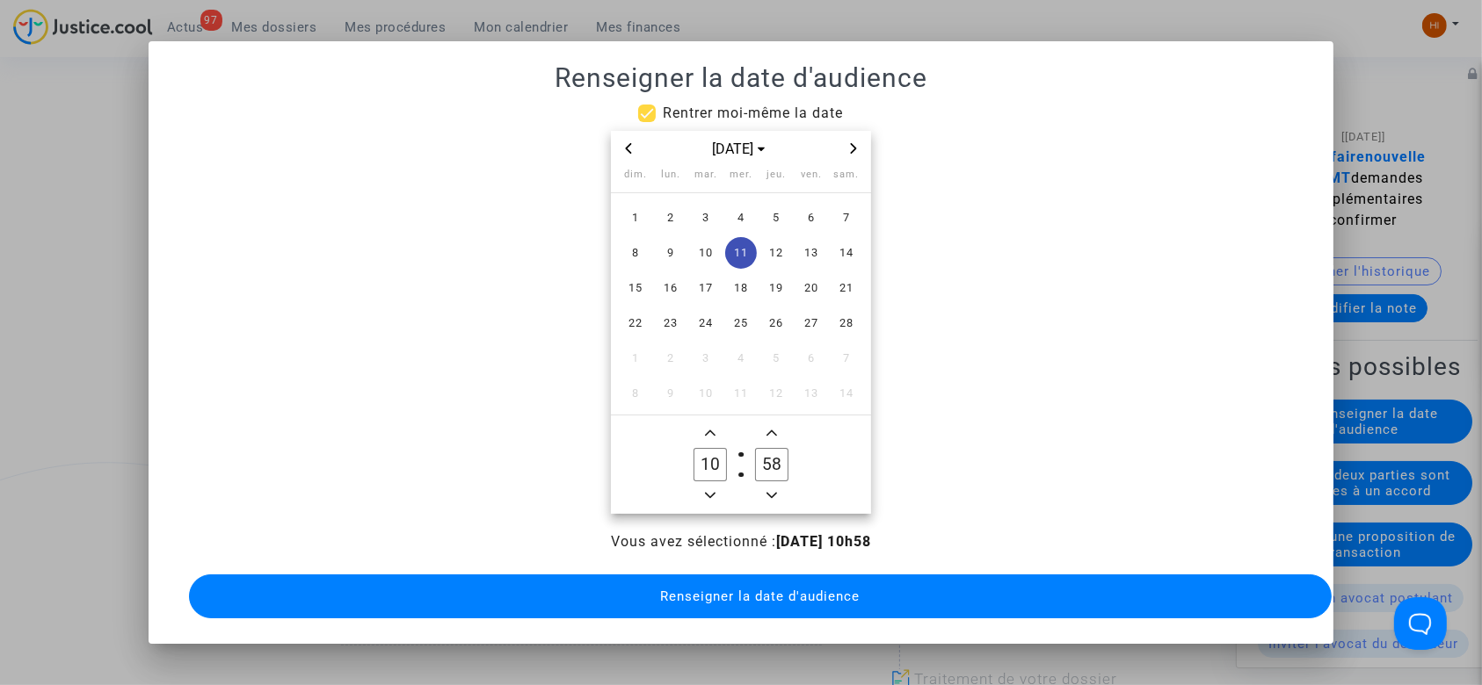
click at [715, 485] on span "Minus a hour" at bounding box center [710, 495] width 21 height 21
type input "09"
click at [765, 460] on input ""0" at bounding box center [771, 464] width 33 height 33
type input "30"
click at [754, 604] on span "Renseigner la date d'audience" at bounding box center [759, 597] width 199 height 16
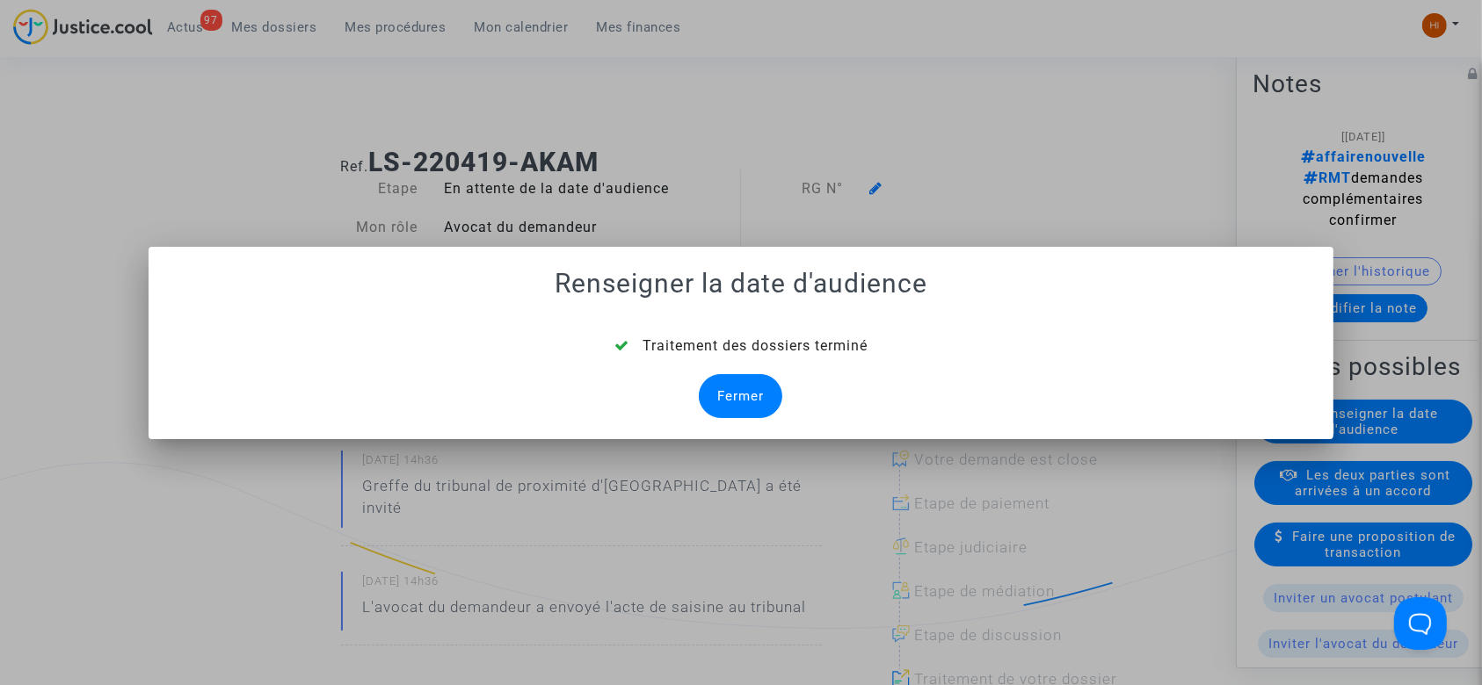
click at [732, 411] on div "Fermer" at bounding box center [740, 396] width 83 height 44
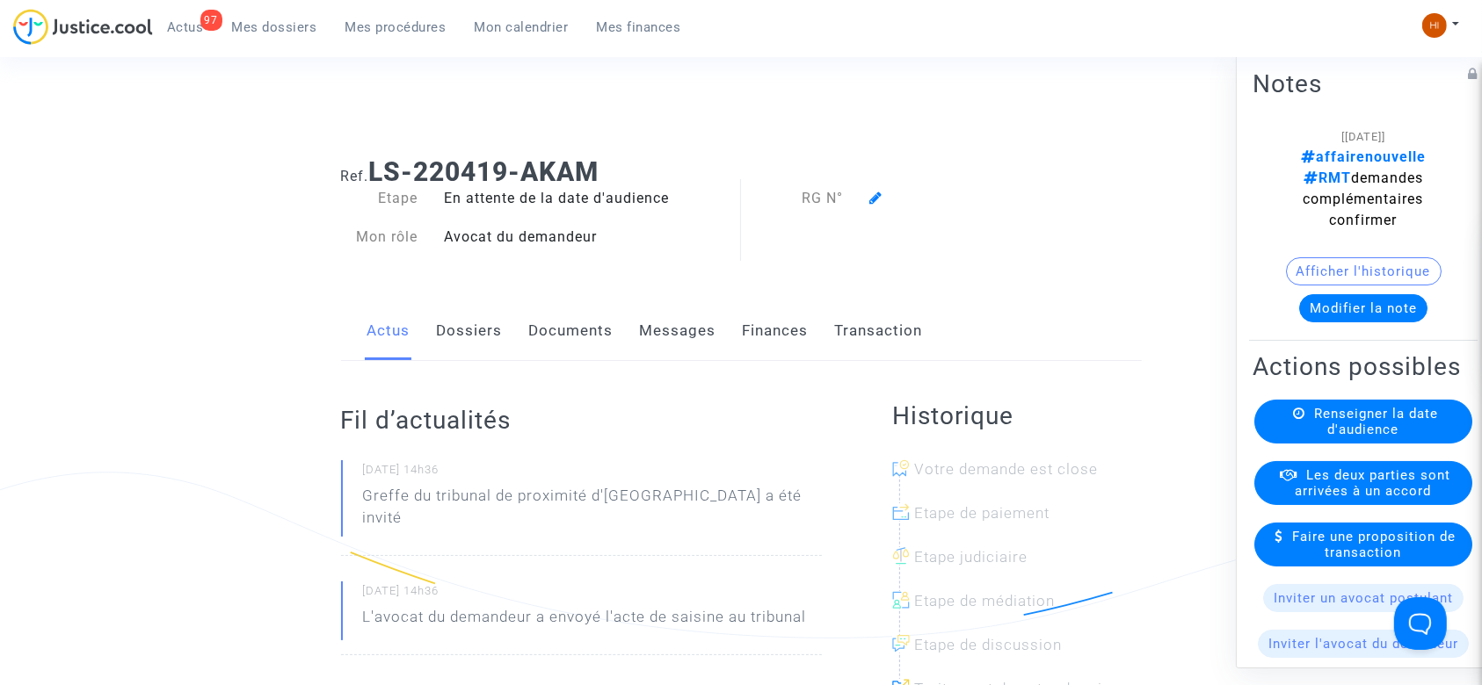
scroll to position [9, 0]
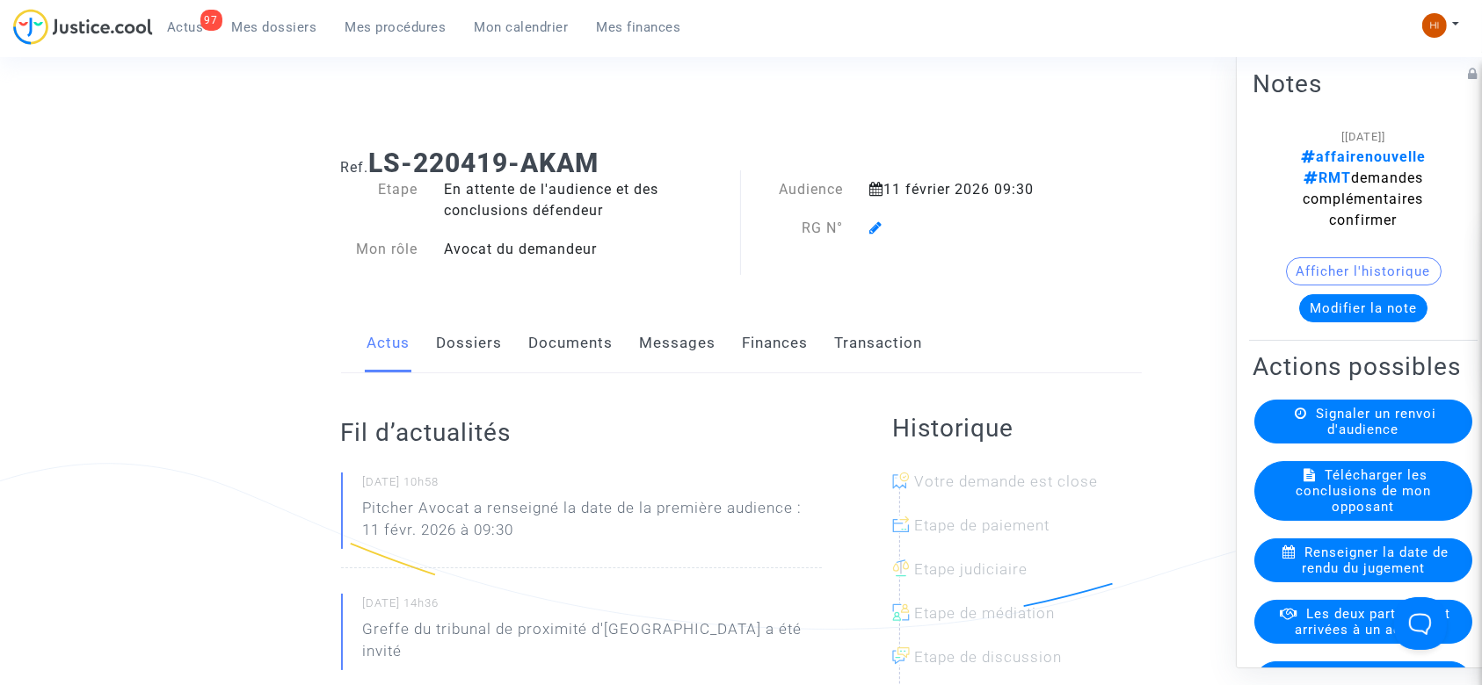
click at [488, 341] on link "Dossiers" at bounding box center [470, 344] width 66 height 58
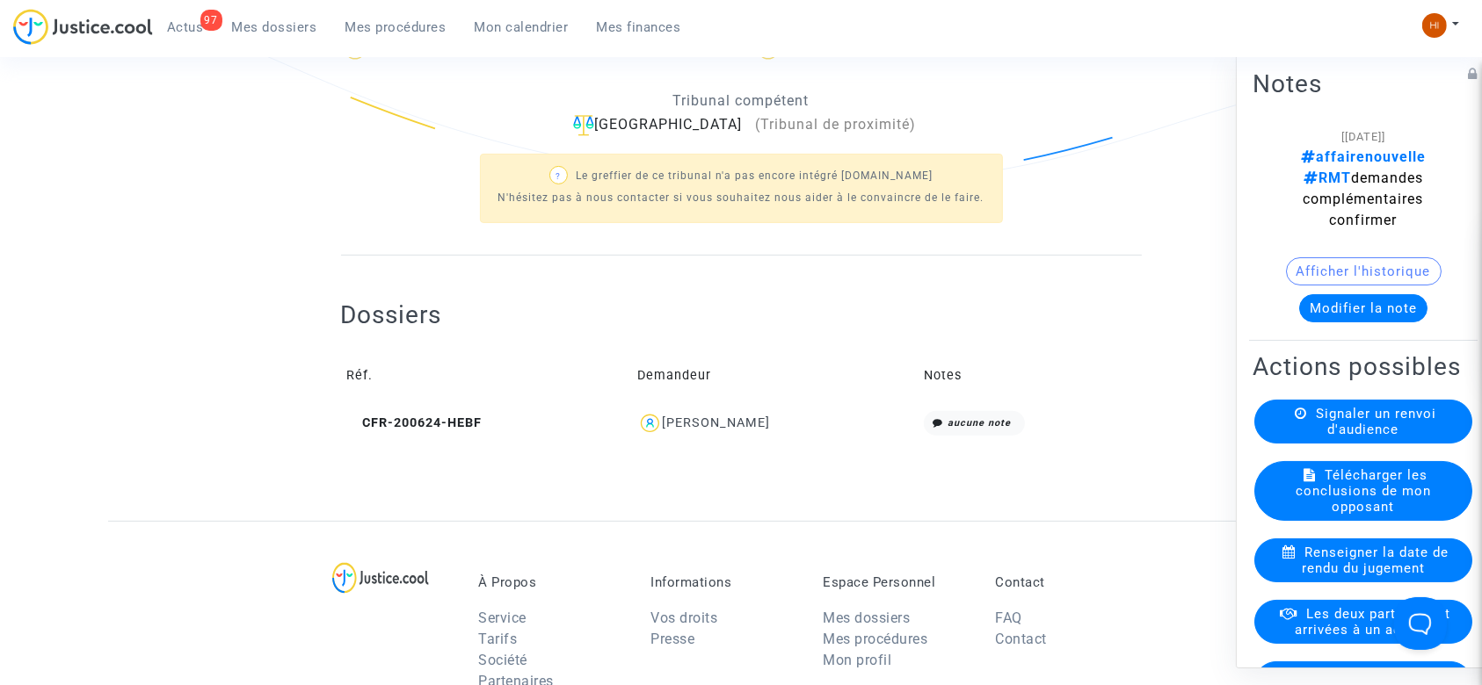
scroll to position [451, 0]
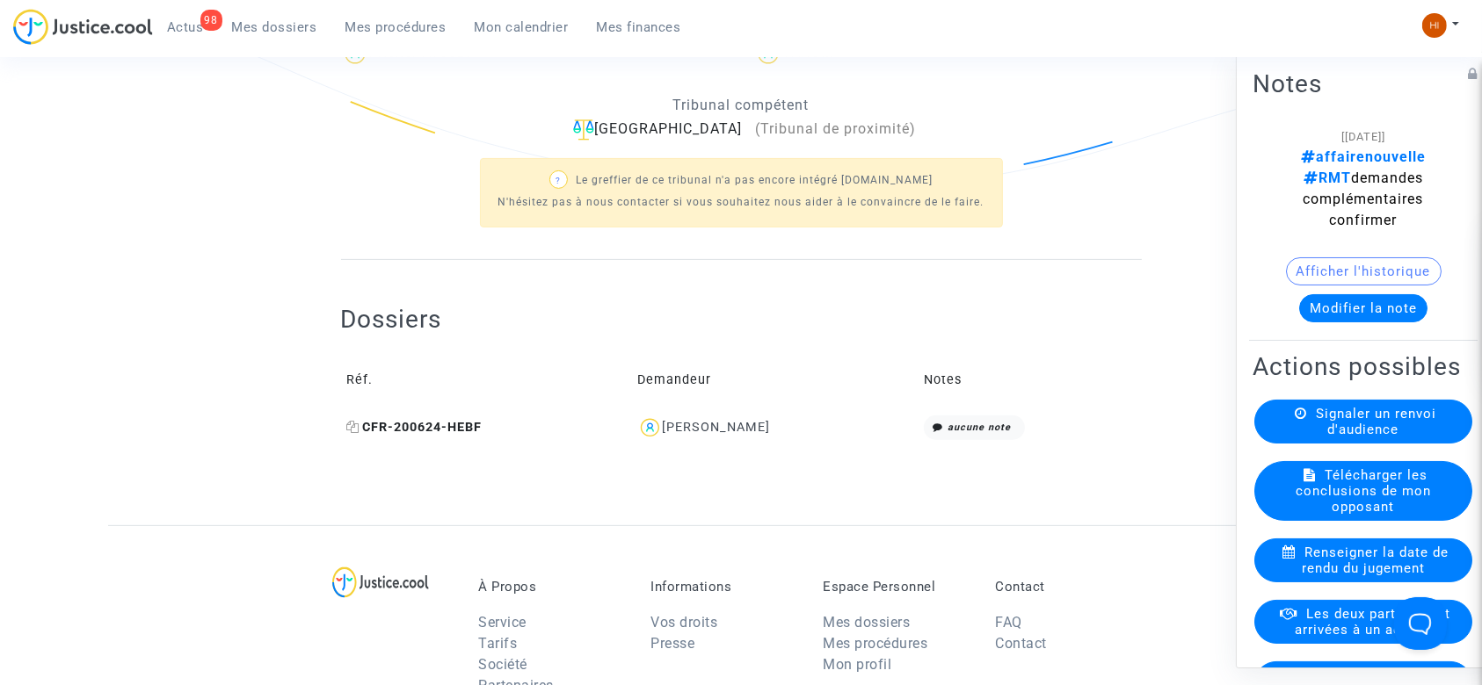
click at [352, 422] on icon at bounding box center [353, 427] width 13 height 12
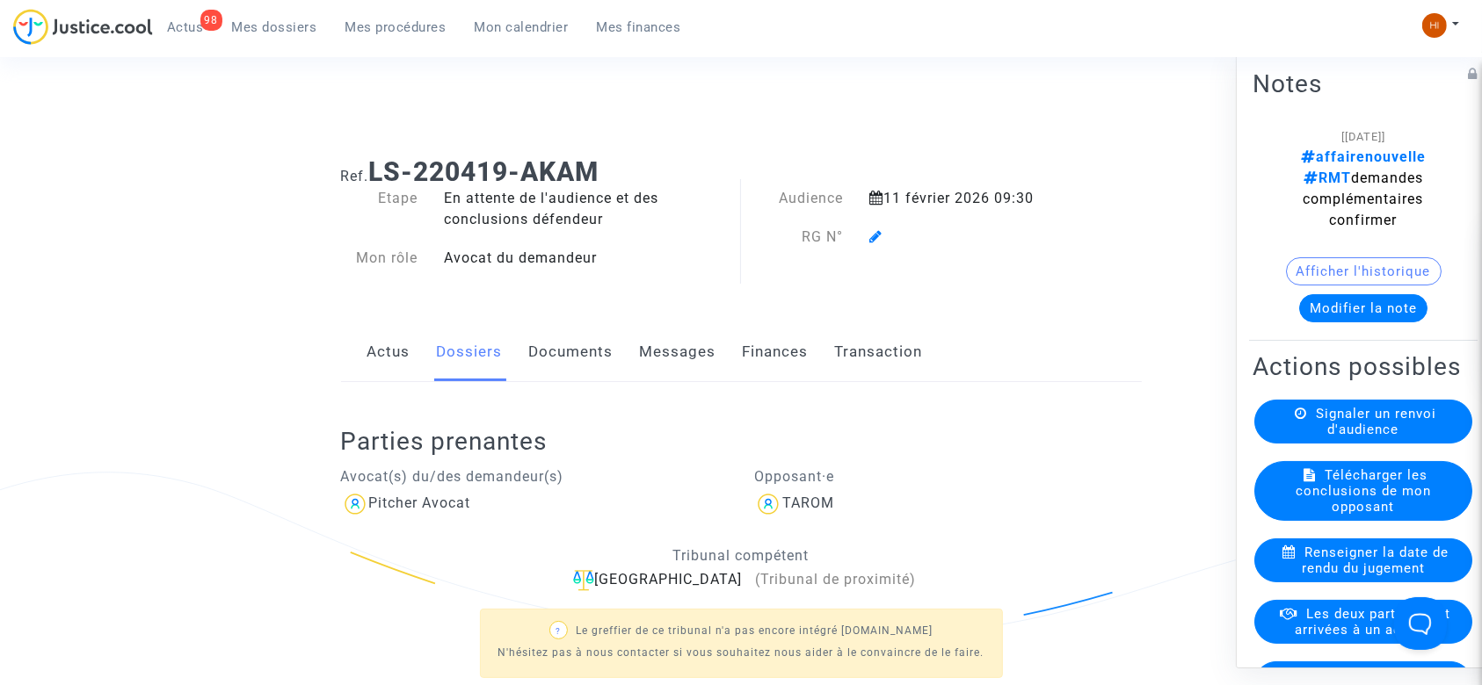
click at [174, 257] on ng-component "Ref. LS-220419-AKAM Etape En attente de l'audience et des conclusions défendeur…" at bounding box center [740, 559] width 1265 height 833
click at [878, 236] on icon at bounding box center [875, 236] width 13 height 14
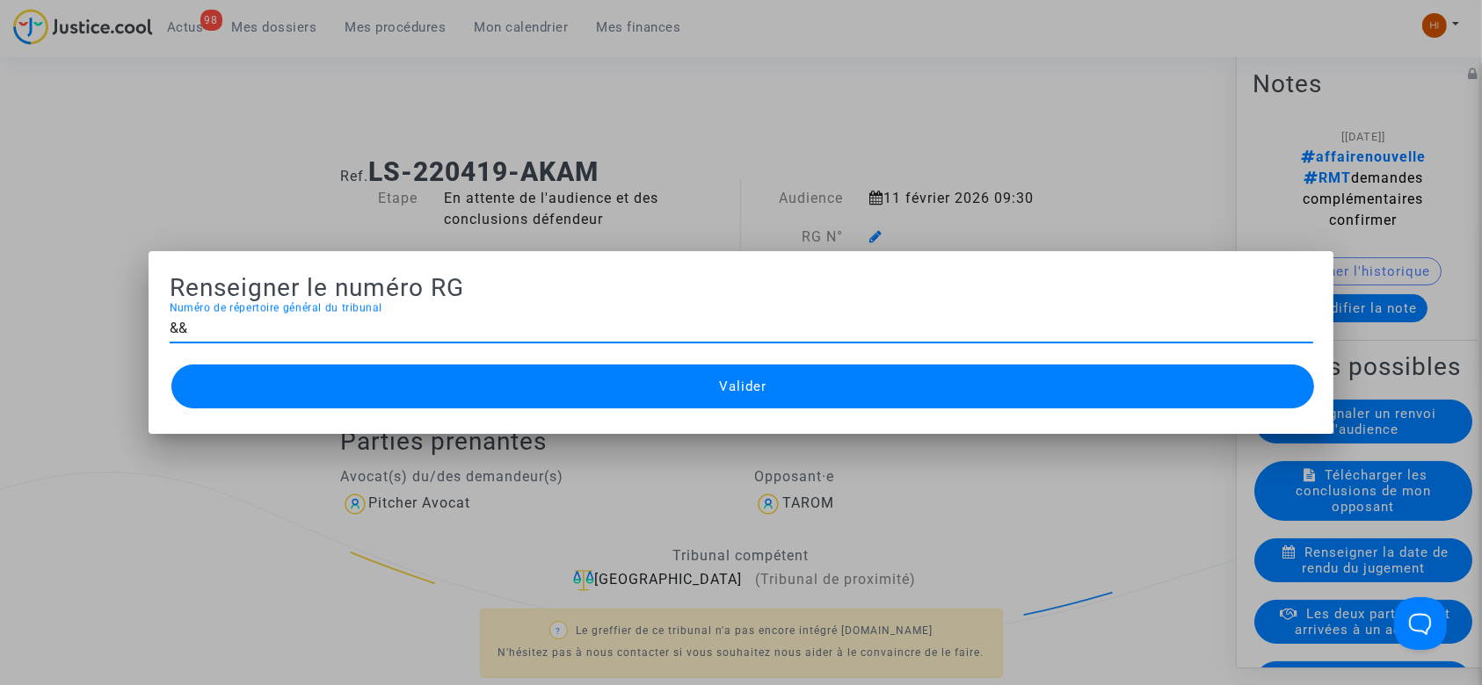
type input "&"
type input "11-22-1594"
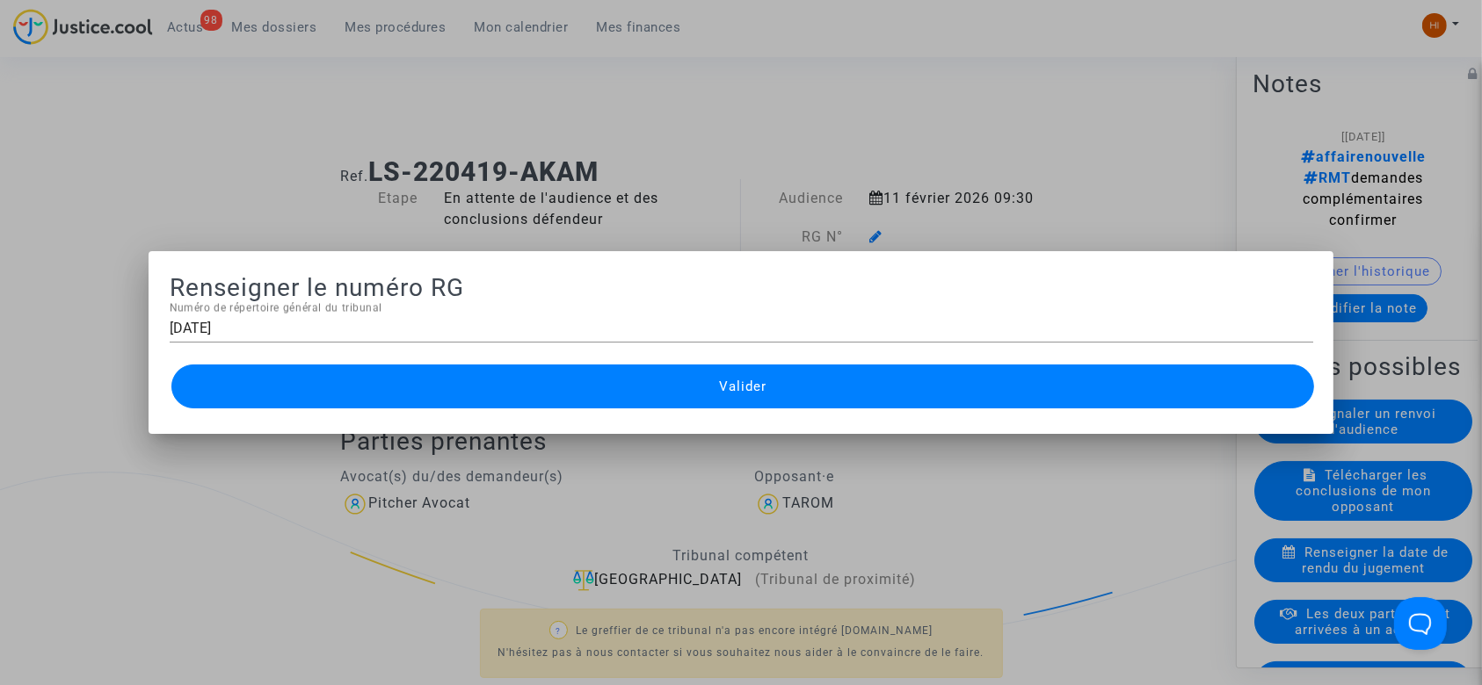
click at [816, 395] on button "Valider" at bounding box center [742, 387] width 1143 height 44
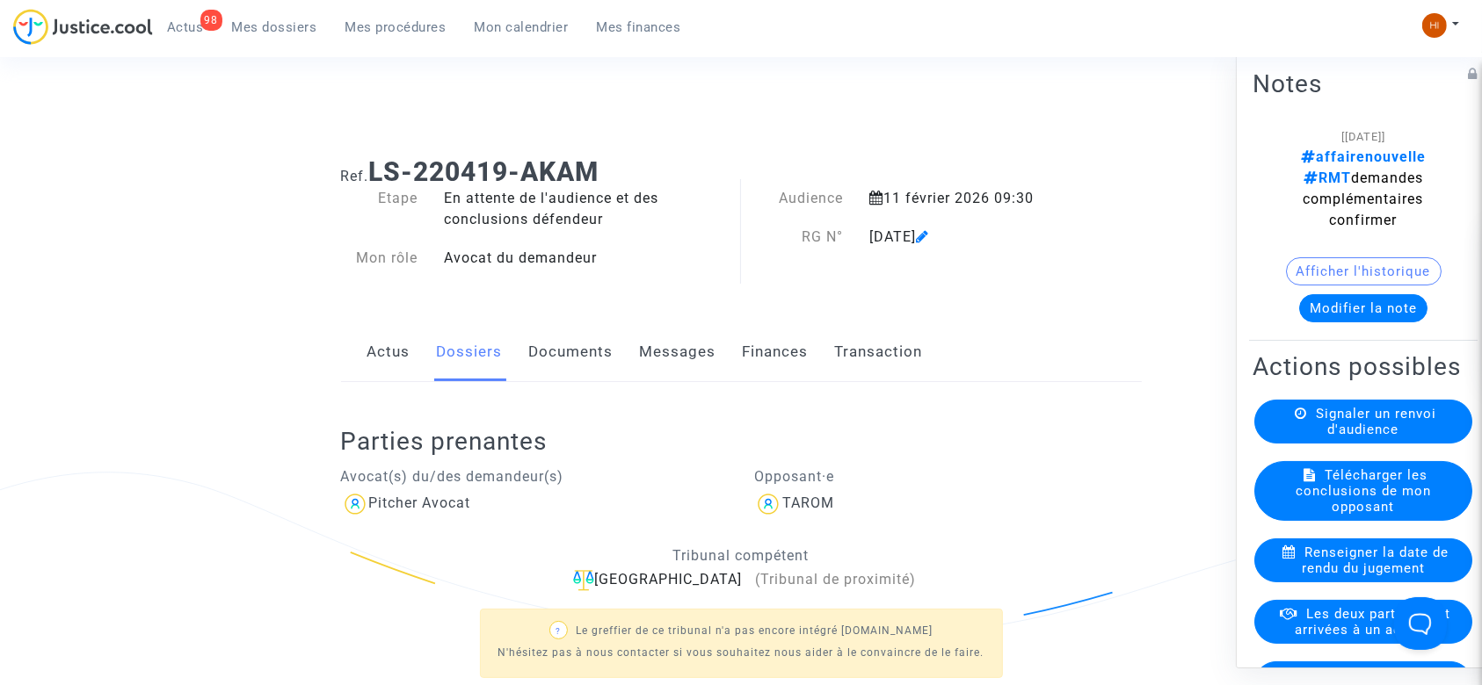
click at [566, 343] on link "Documents" at bounding box center [571, 352] width 84 height 58
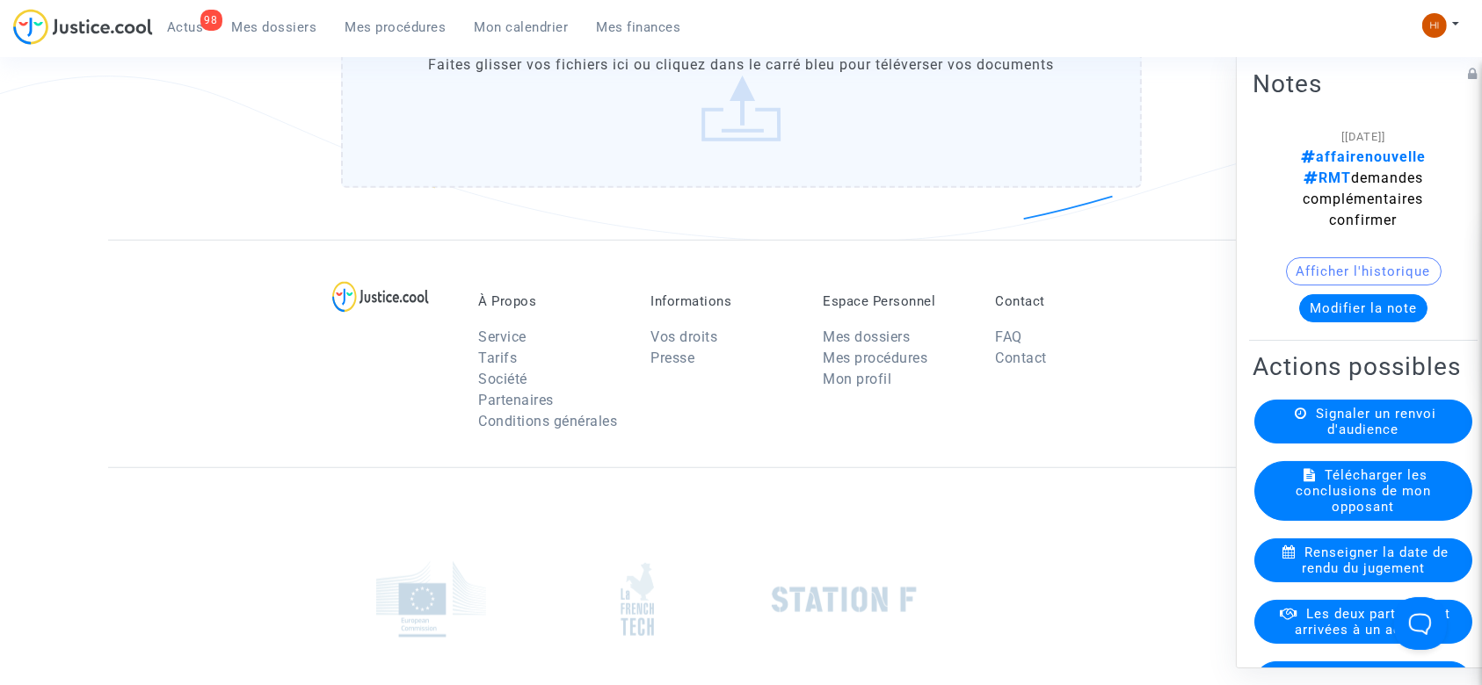
scroll to position [1216, 0]
click at [569, 135] on label "Faites glisser vos fichiers ici ou cliquez dans le carré bleu pour téléverser v…" at bounding box center [741, 102] width 801 height 179
click at [0, 0] on input "Faites glisser vos fichiers ici ou cliquez dans le carré bleu pour téléverser v…" at bounding box center [0, 0] width 0 height 0
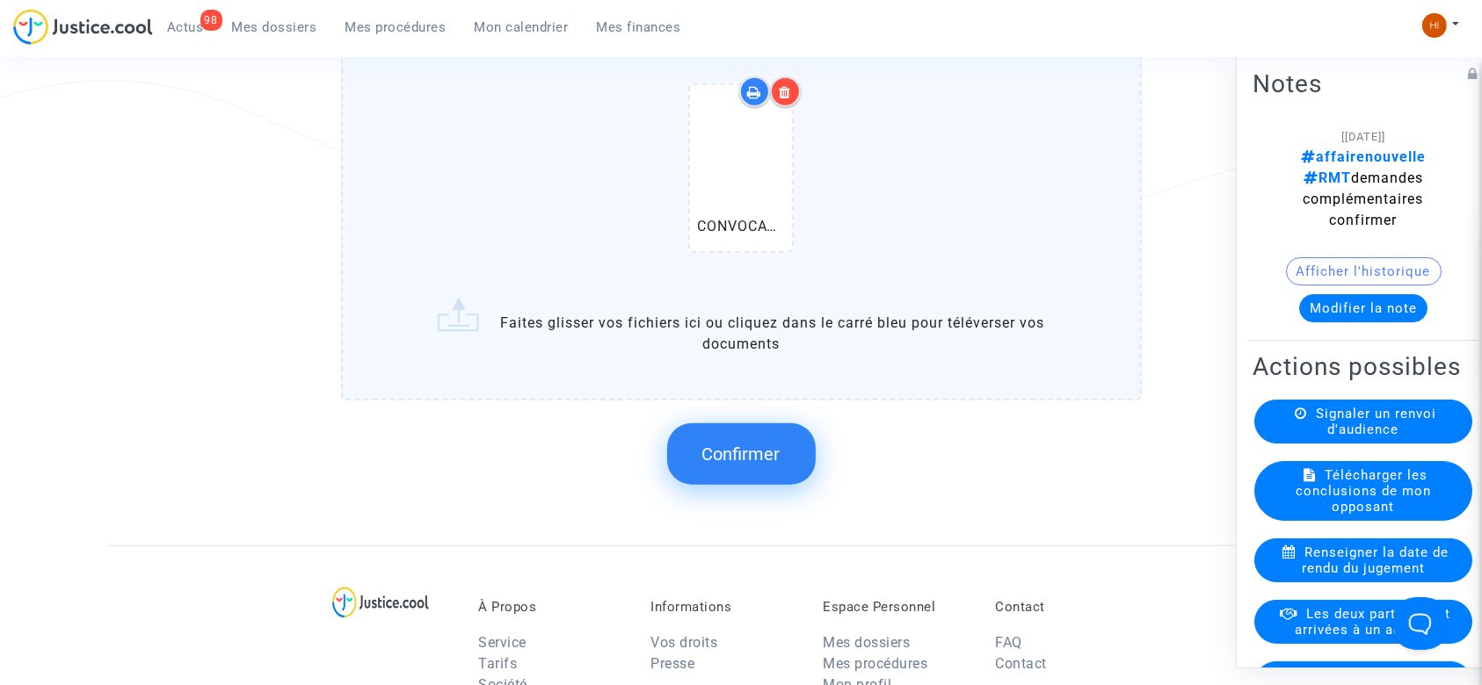
click at [720, 446] on span "Confirmer" at bounding box center [741, 454] width 78 height 21
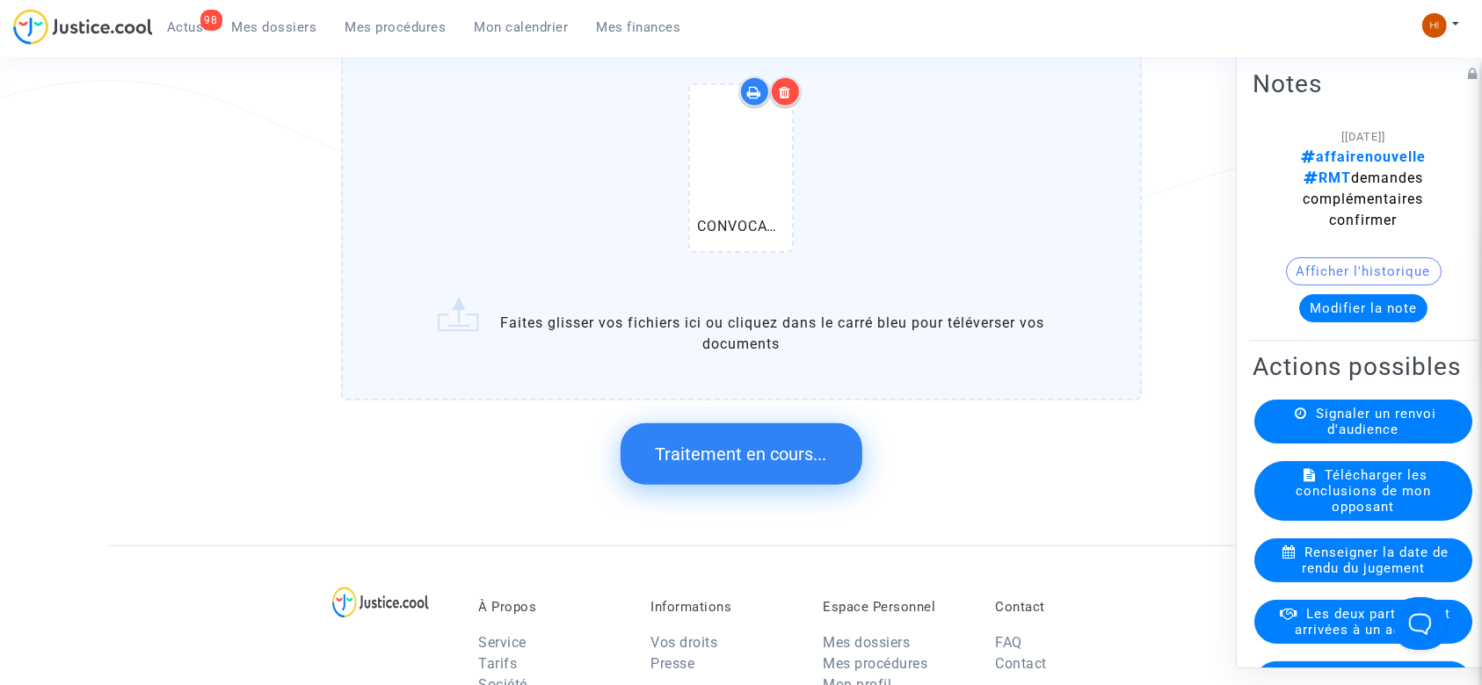
scroll to position [0, 0]
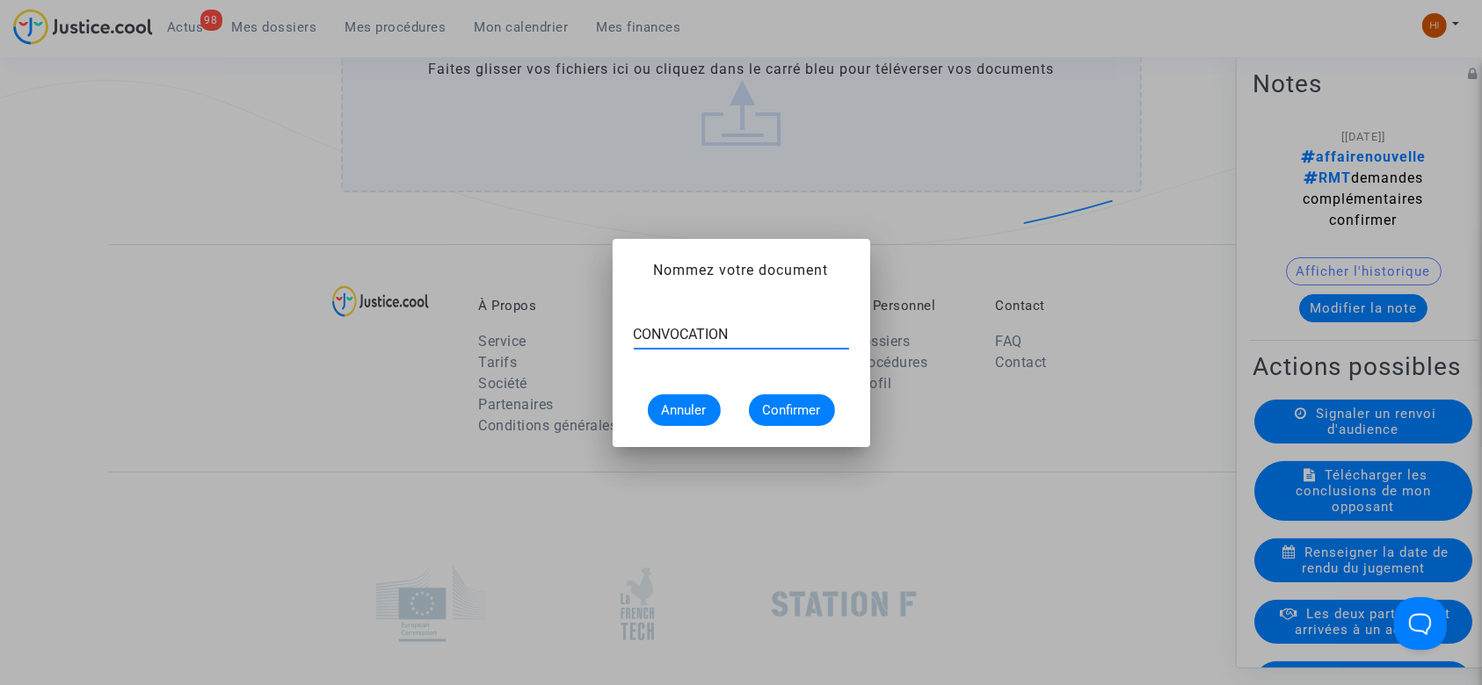
type input "CONVOCATION"
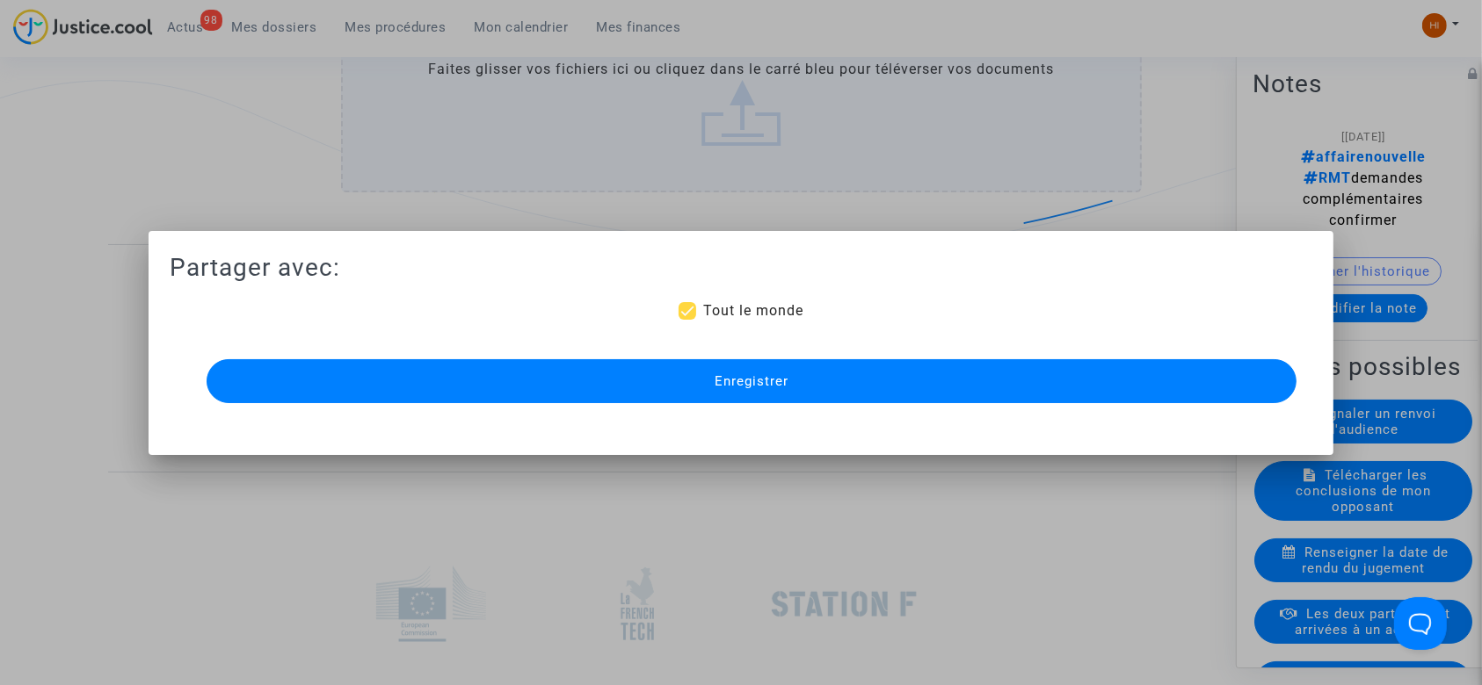
click at [1019, 387] on button "Enregistrer" at bounding box center [752, 381] width 1091 height 44
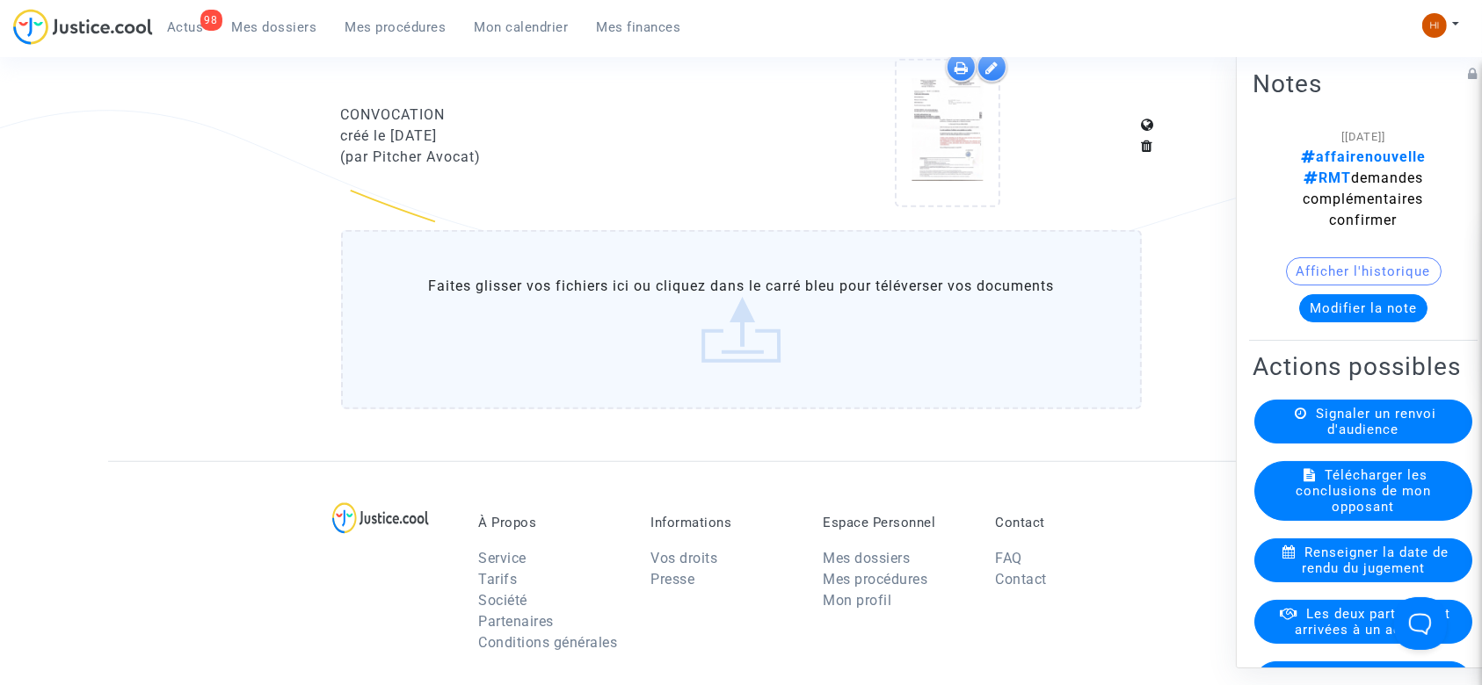
scroll to position [1195, 0]
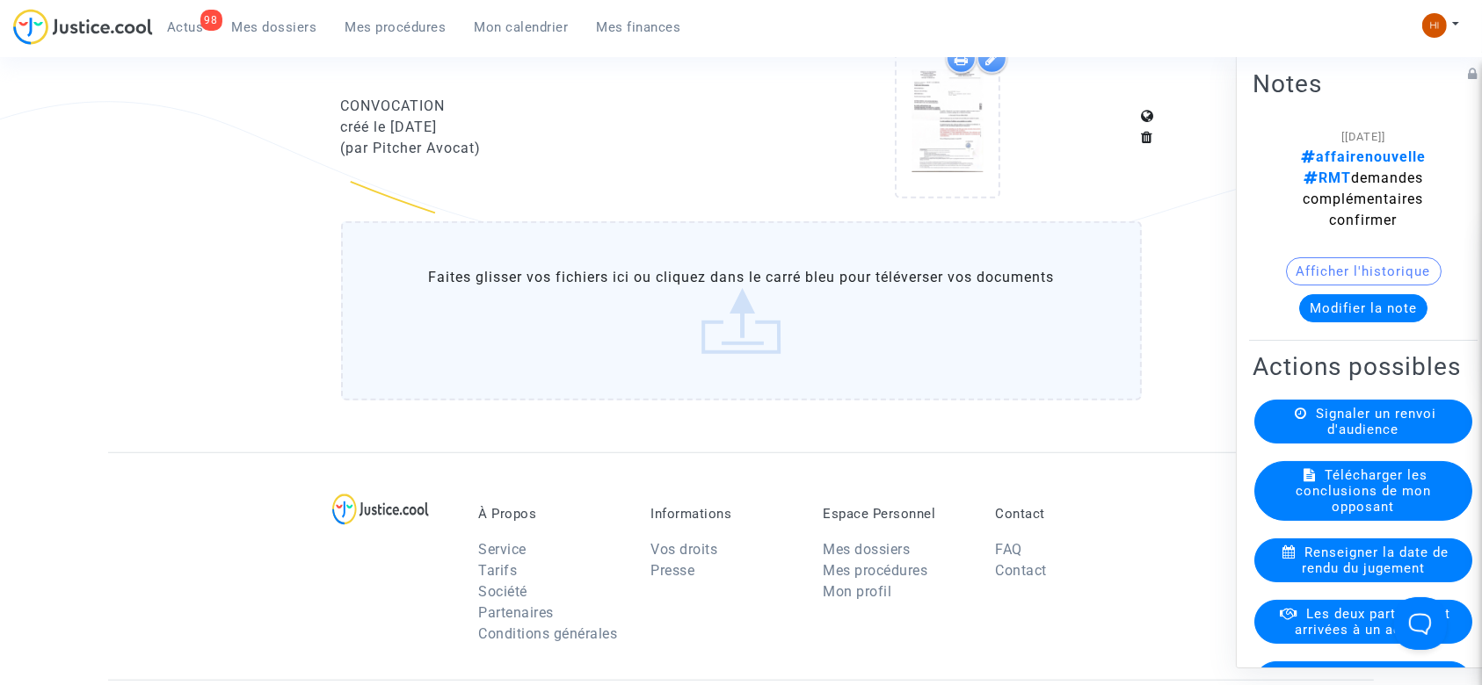
click at [382, 33] on span "Mes procédures" at bounding box center [395, 27] width 101 height 16
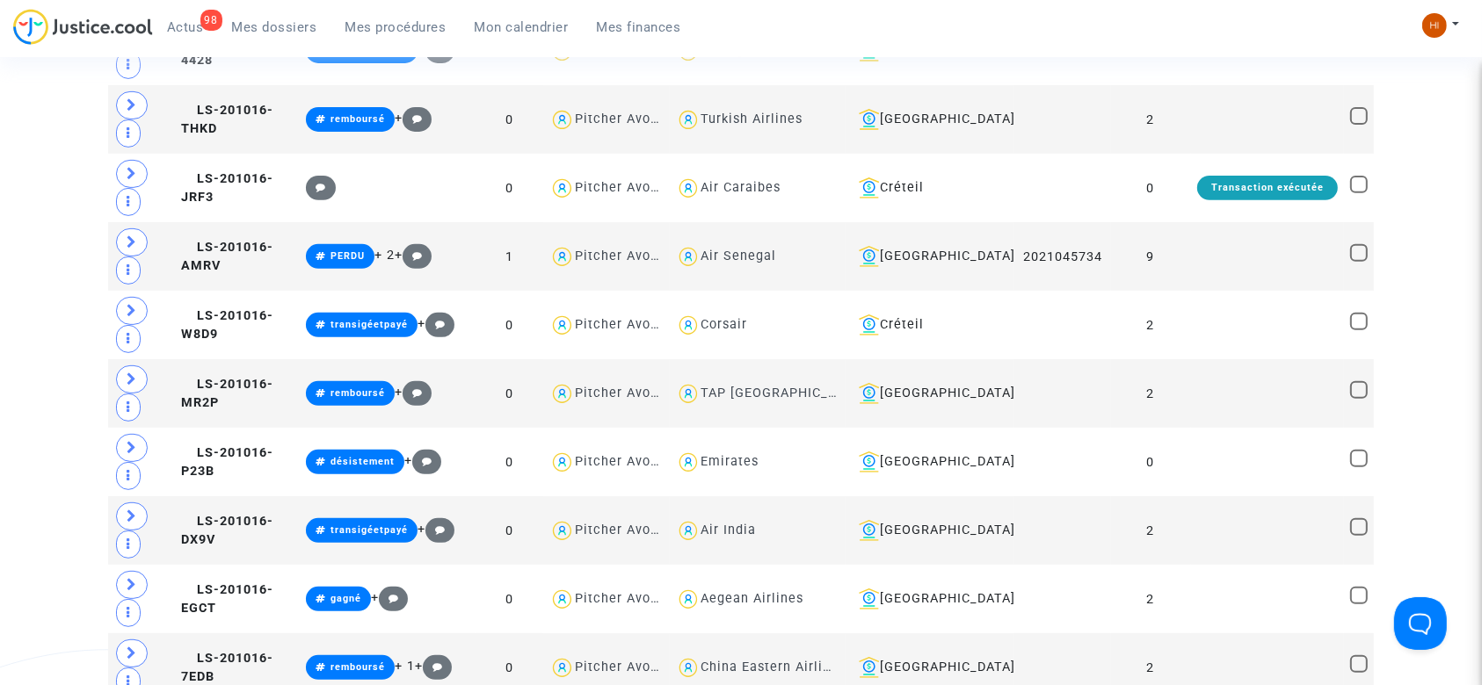
scroll to position [1195, 0]
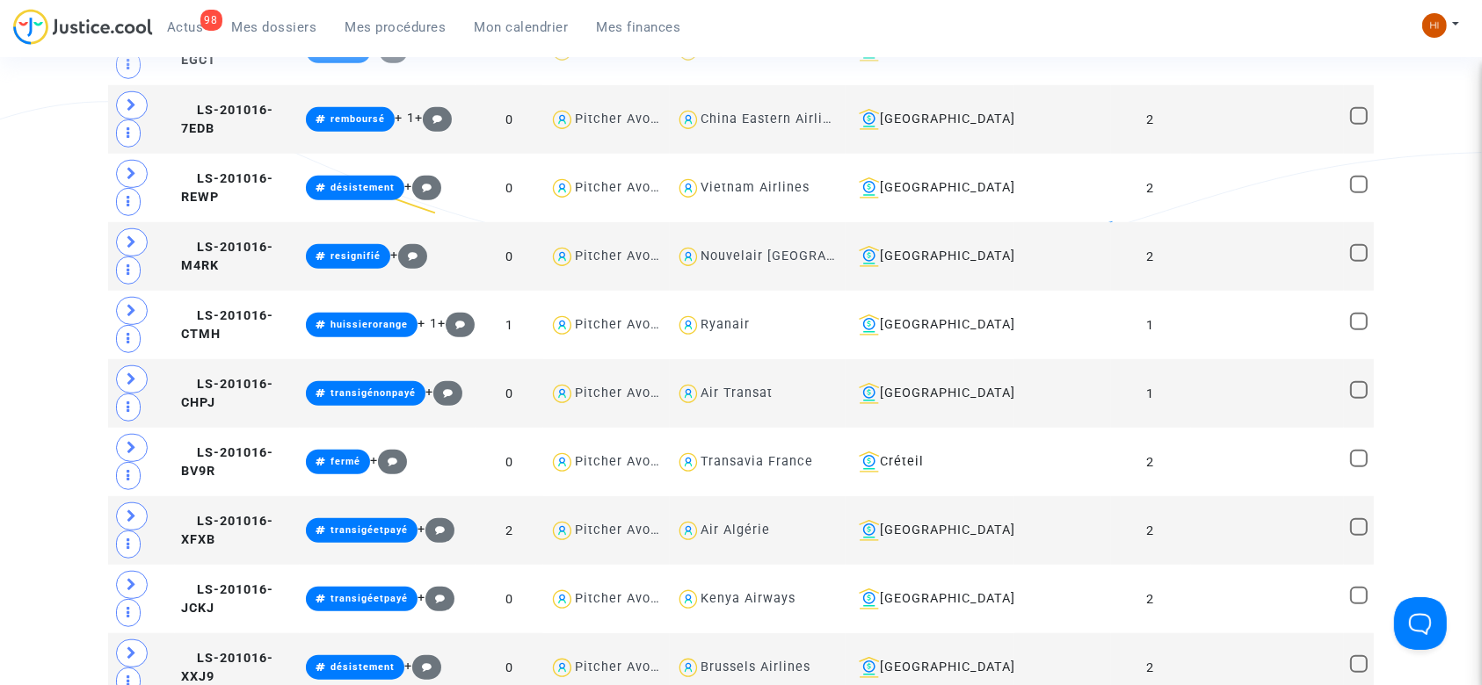
click at [394, 36] on link "Mes procédures" at bounding box center [395, 27] width 129 height 26
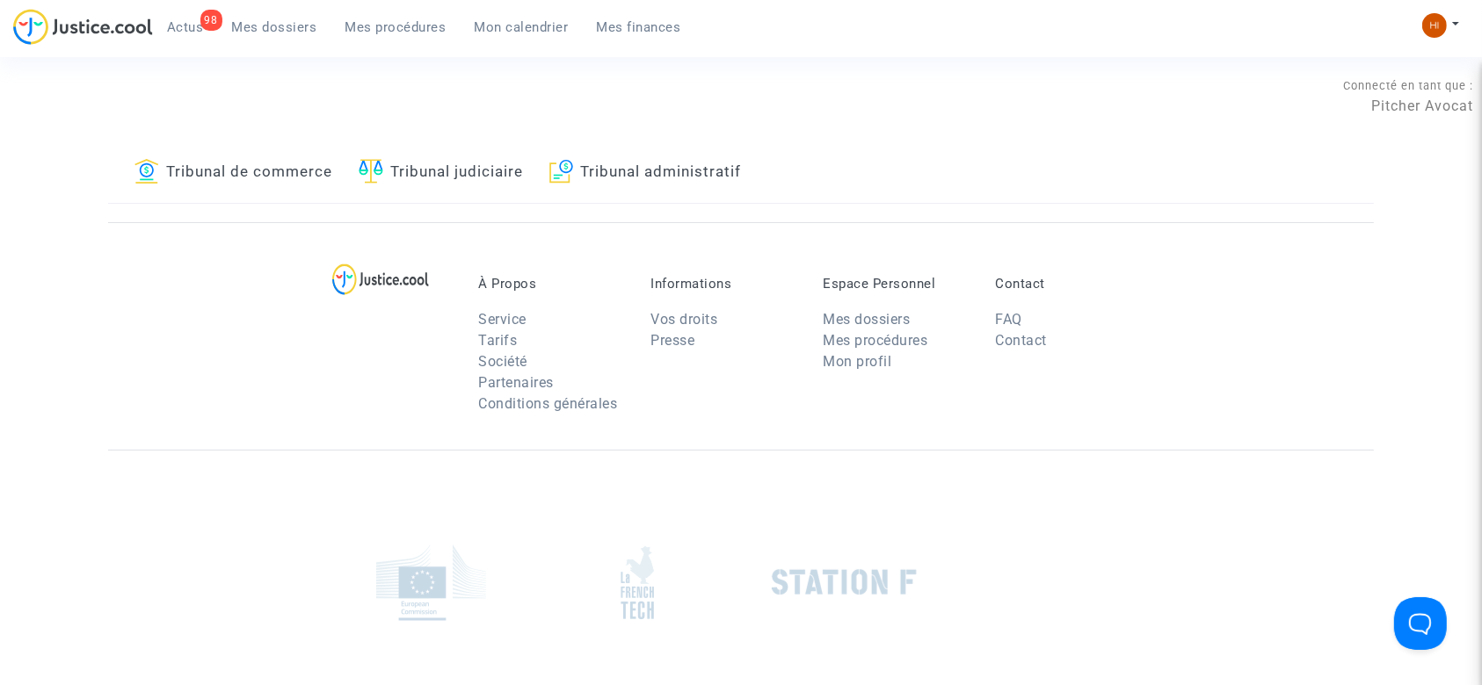
click at [446, 182] on link "Tribunal judiciaire" at bounding box center [441, 173] width 164 height 60
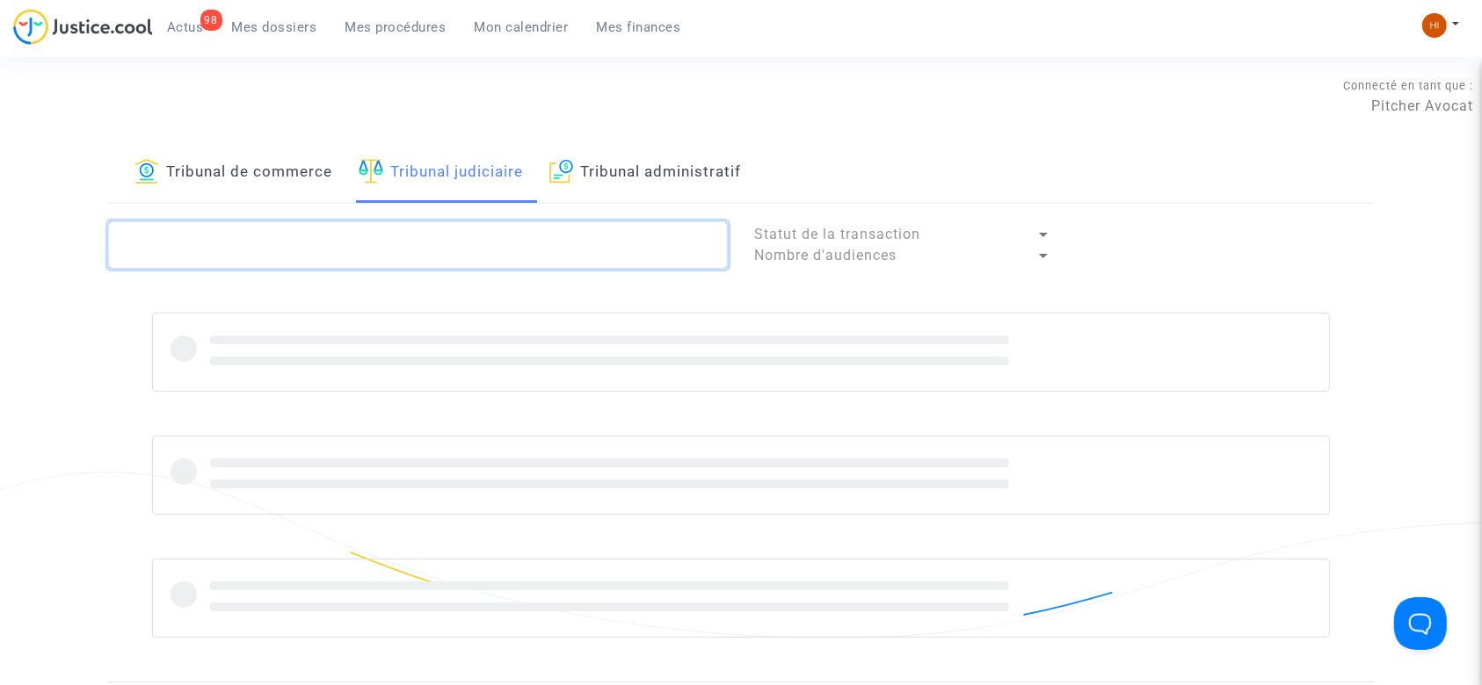
click at [433, 227] on textarea at bounding box center [418, 244] width 620 height 47
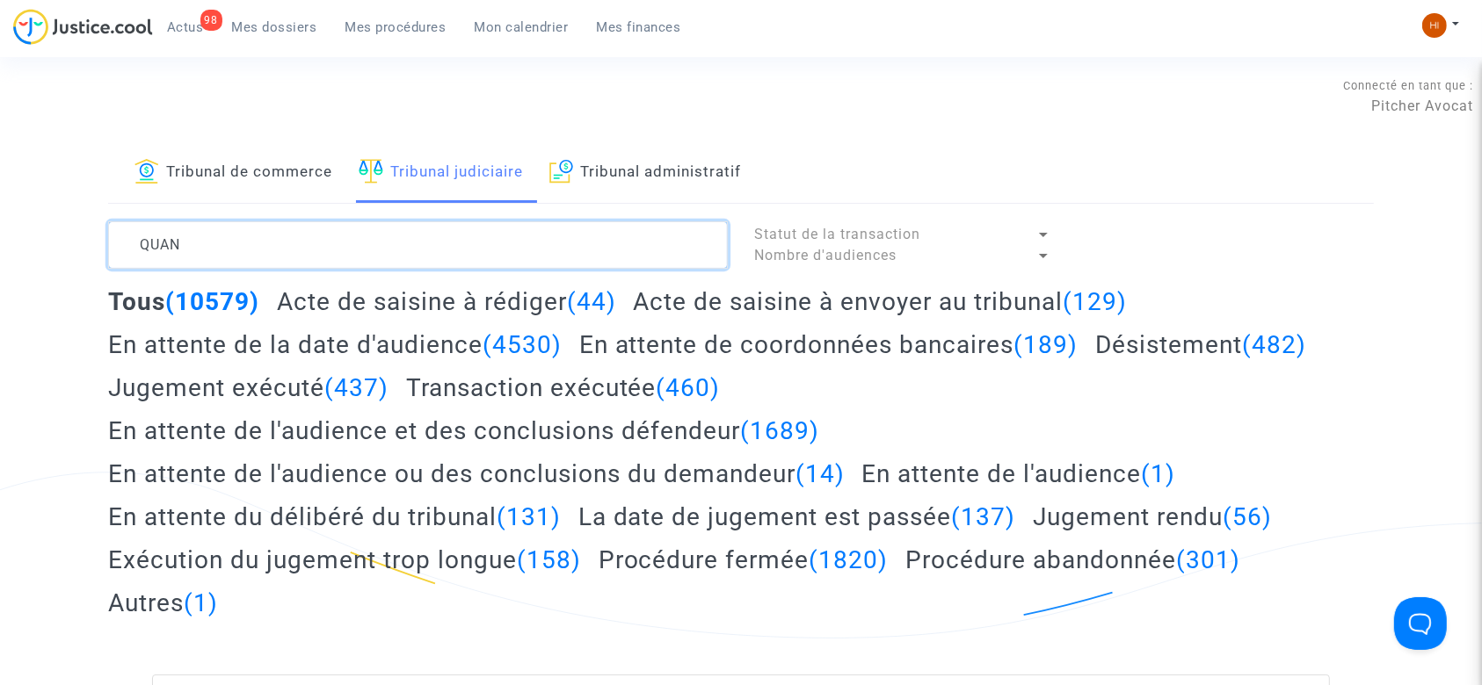
type textarea "QUAN"
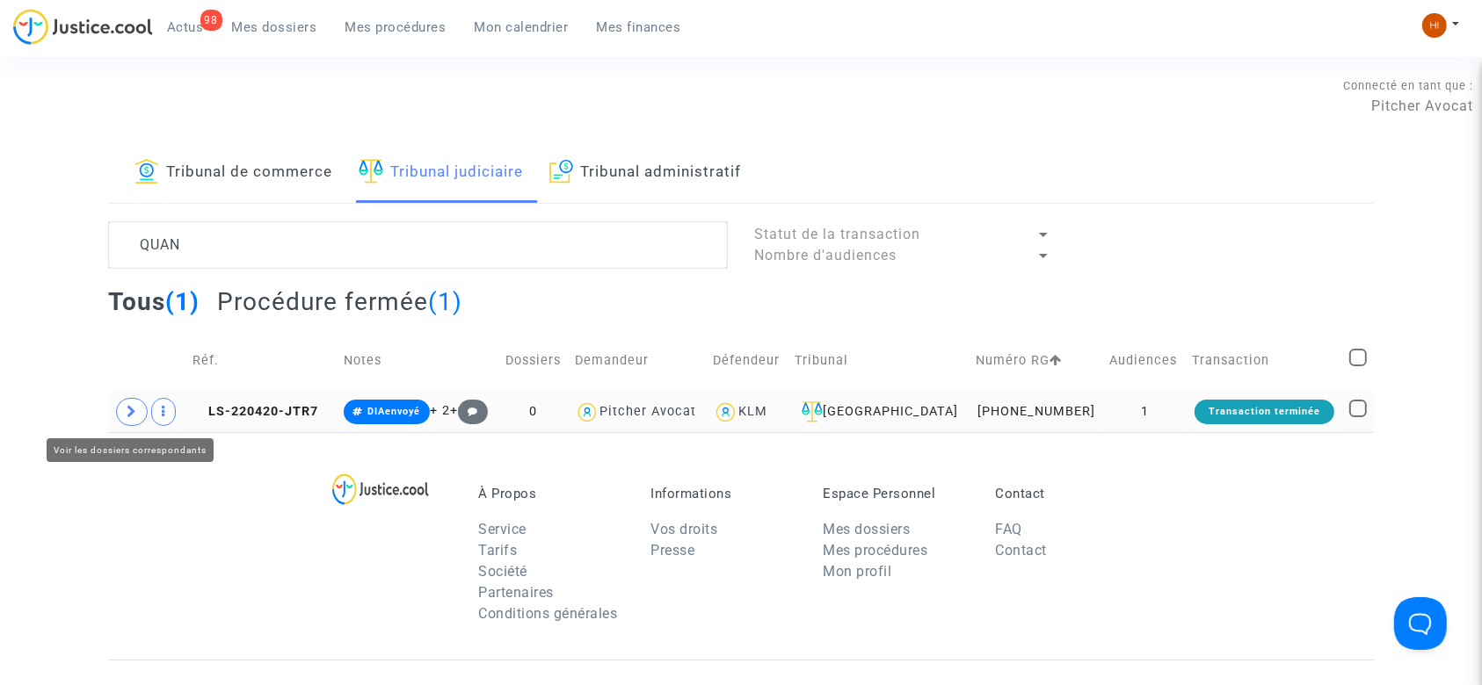
click at [131, 414] on icon at bounding box center [132, 411] width 11 height 13
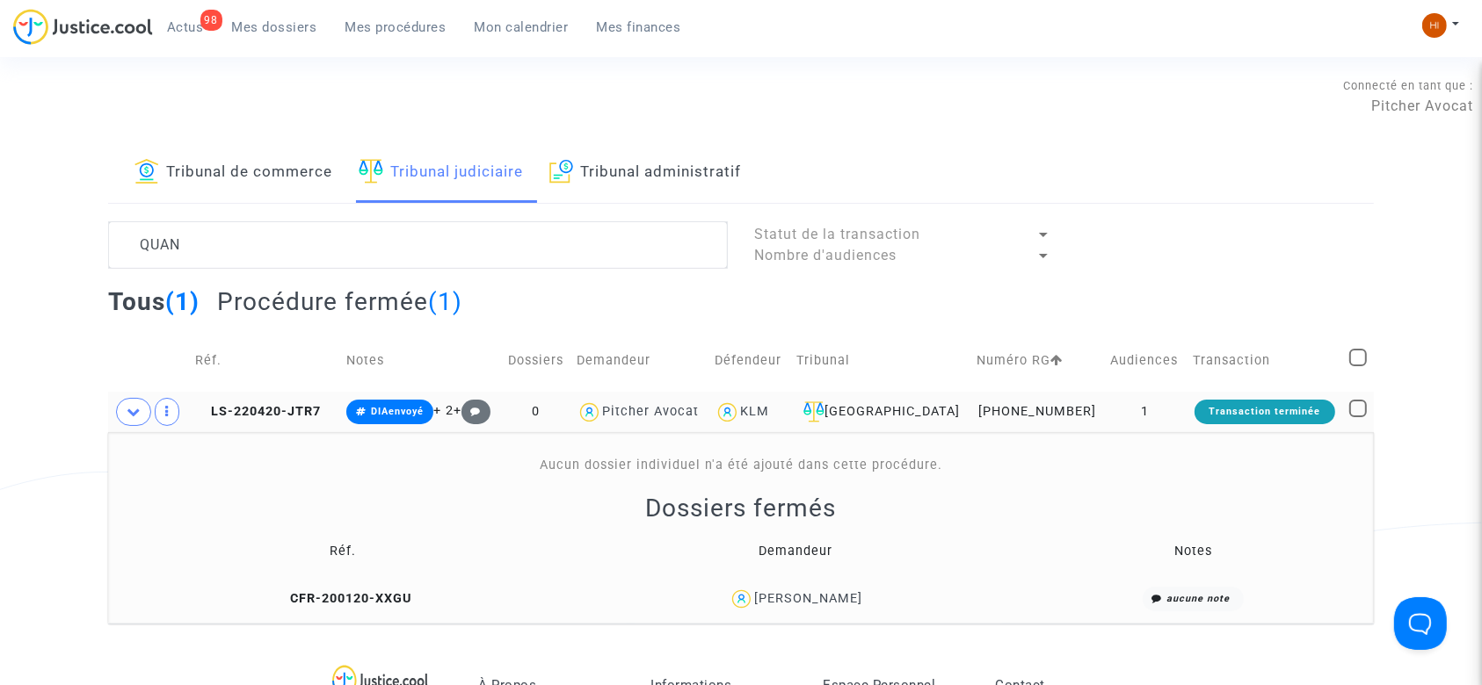
click at [72, 341] on div "Tribunal de commerce Tribunal judiciaire Tribunal administratif QUAN Statut de …" at bounding box center [741, 383] width 1482 height 481
click at [381, 594] on span "CFR-200120-XXGU" at bounding box center [342, 598] width 137 height 15
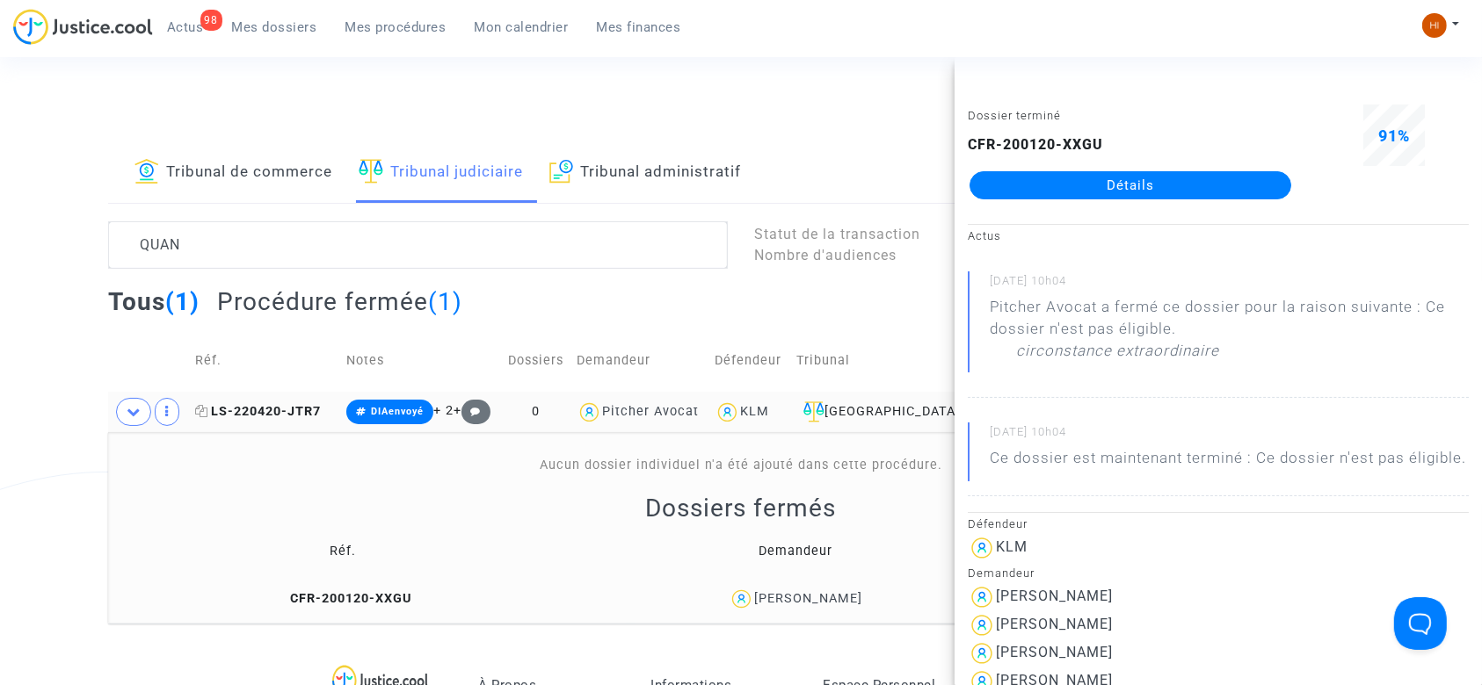
click at [203, 405] on icon at bounding box center [201, 411] width 13 height 12
click at [295, 410] on span "LS-220420-JTR7" at bounding box center [258, 411] width 126 height 15
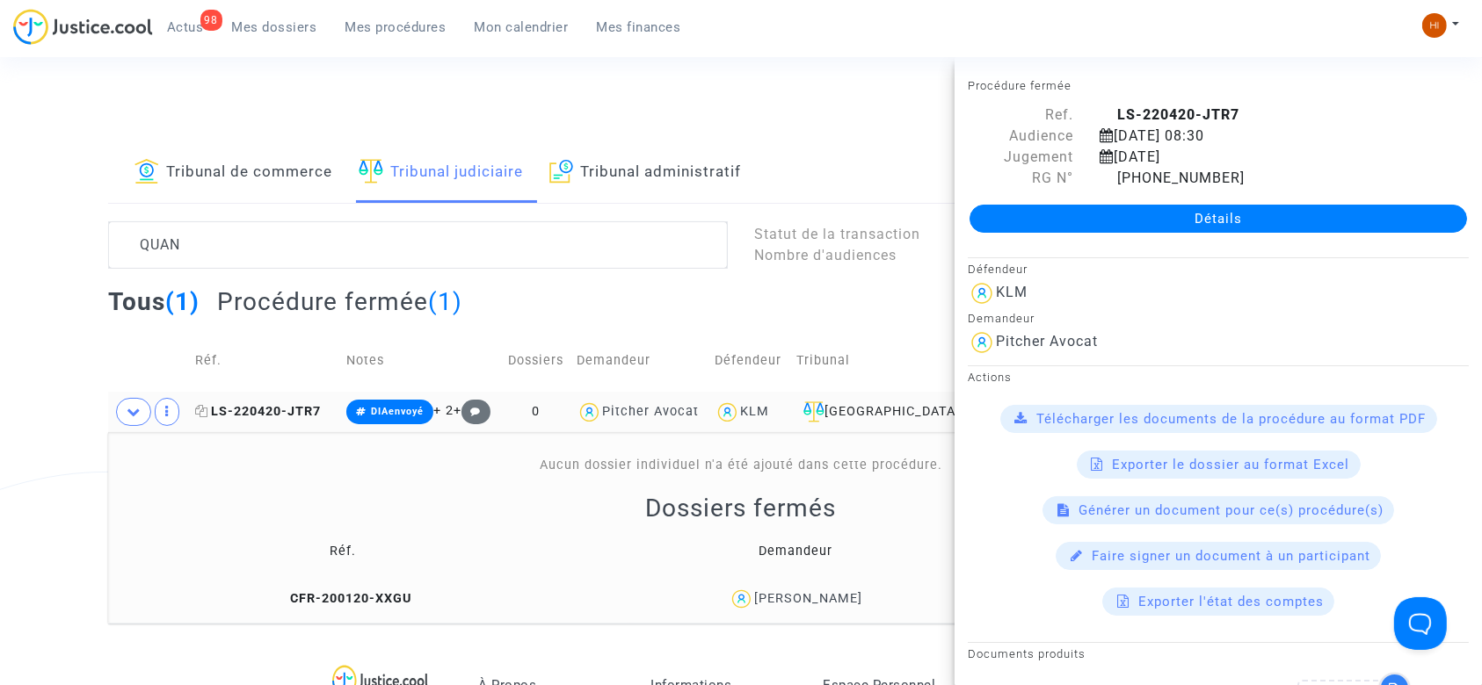
click at [277, 405] on span "LS-220420-JTR7" at bounding box center [258, 411] width 126 height 15
click at [1121, 219] on link "Détails" at bounding box center [1217, 219] width 497 height 28
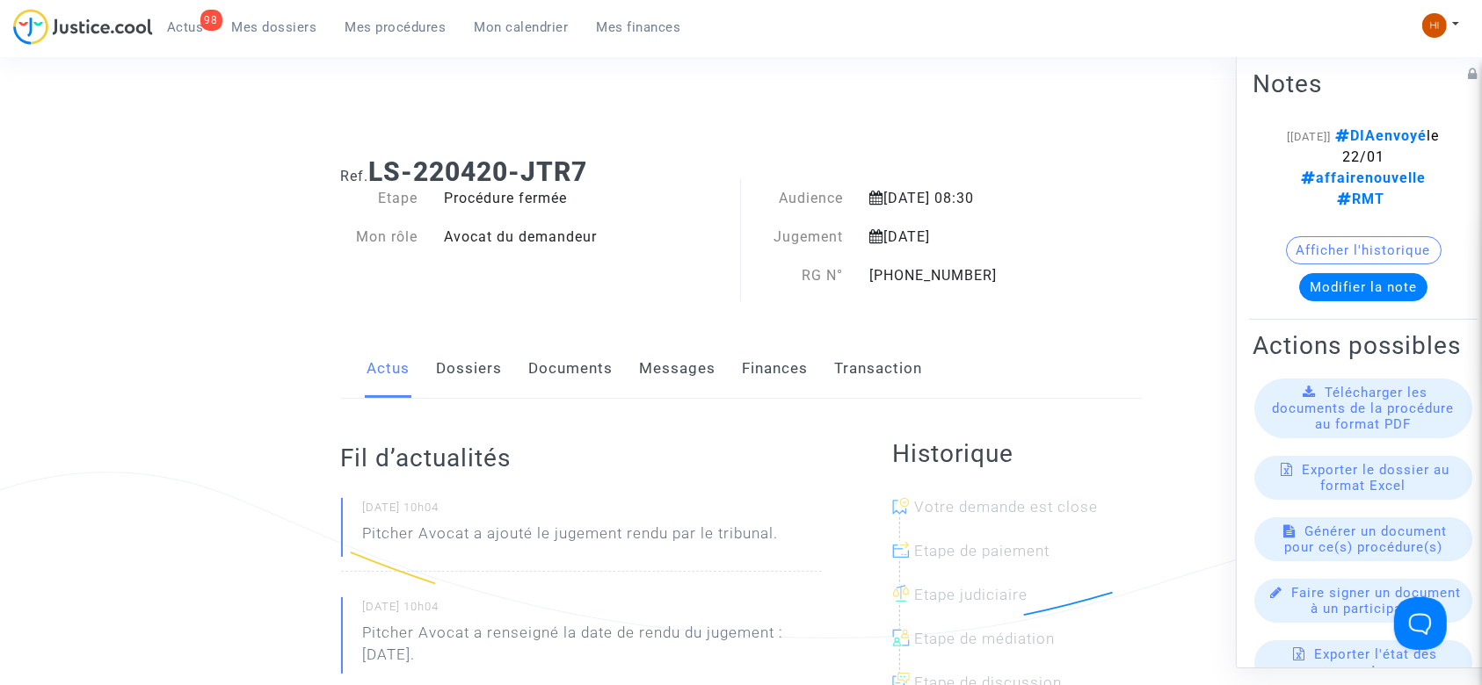
click at [473, 373] on link "Dossiers" at bounding box center [470, 369] width 66 height 58
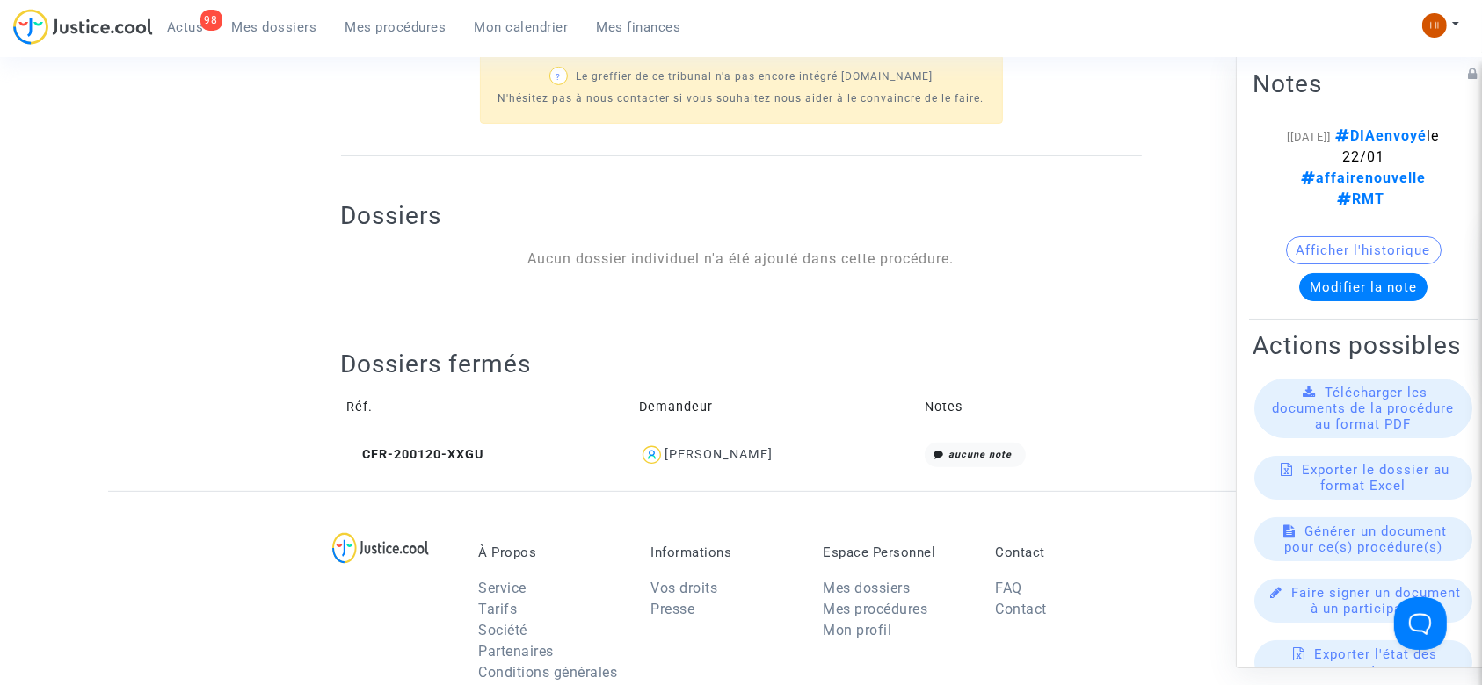
scroll to position [582, 0]
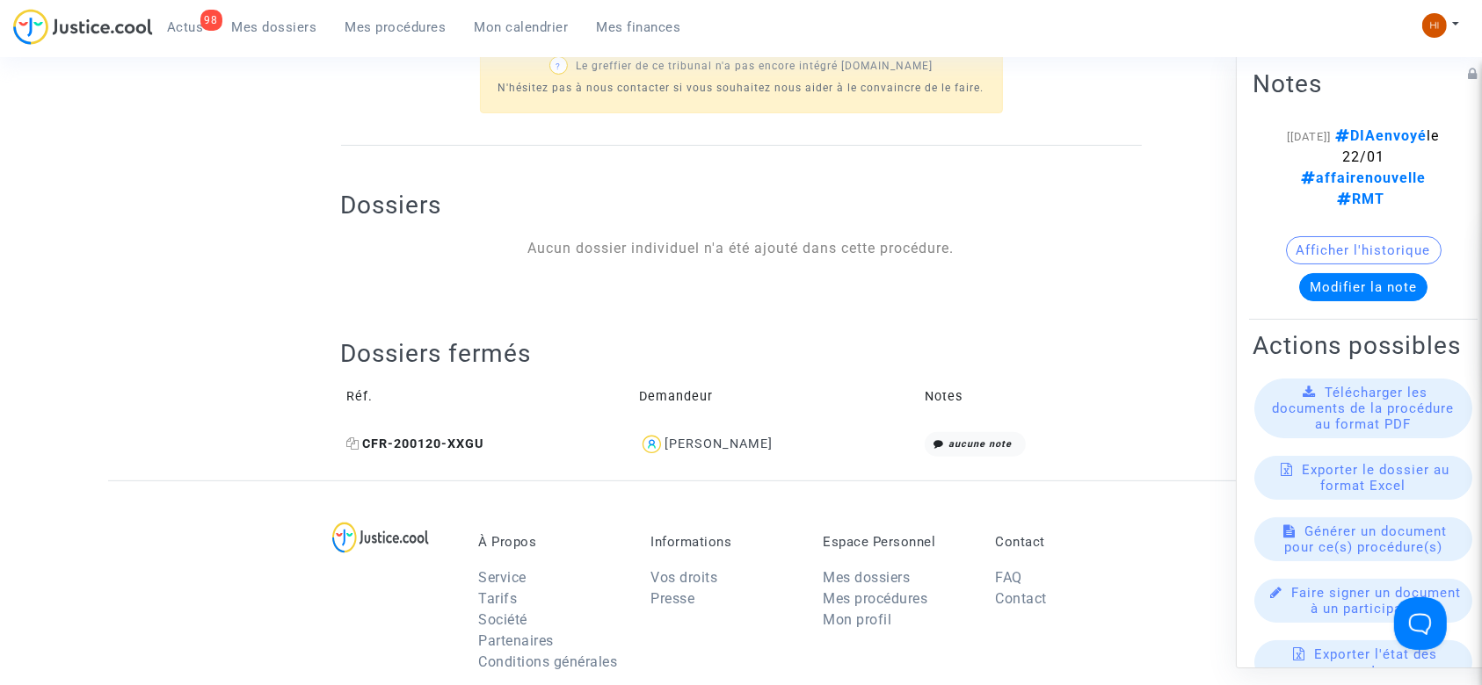
click at [355, 439] on icon at bounding box center [353, 444] width 13 height 12
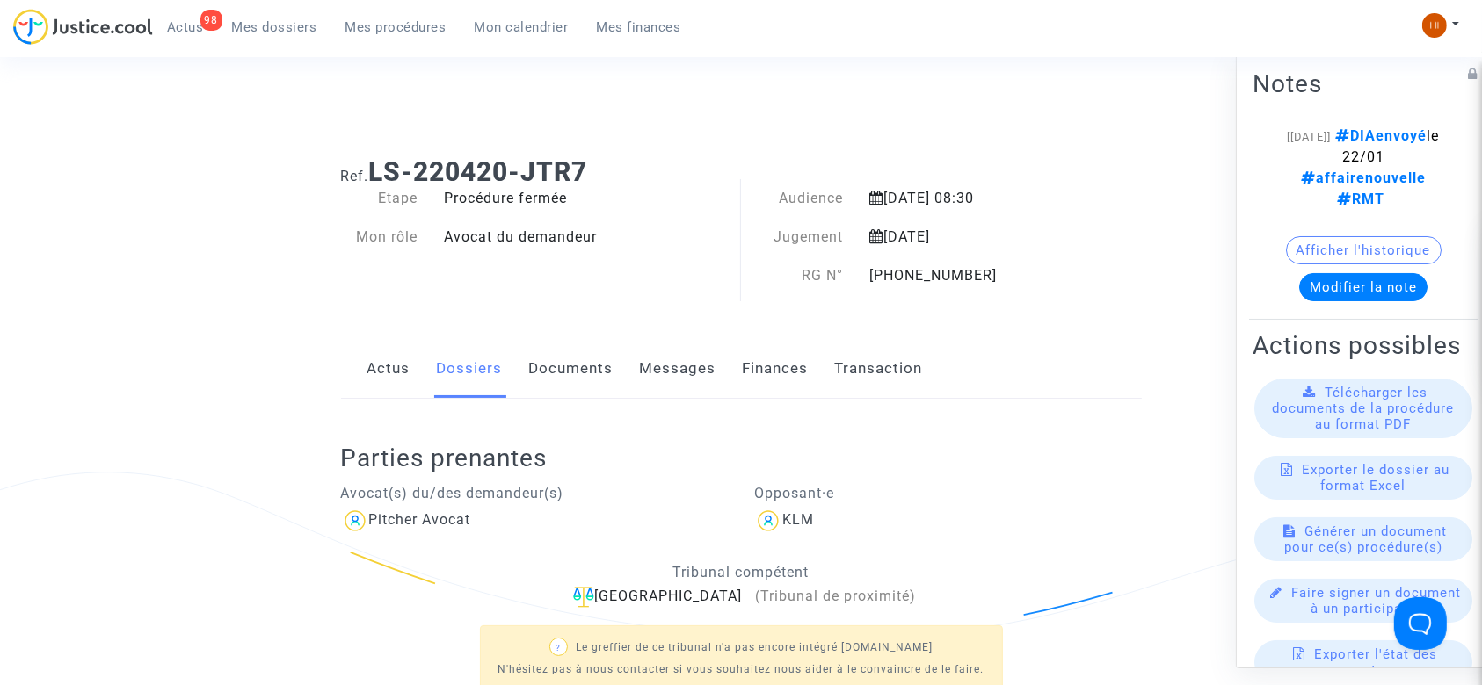
click at [593, 362] on link "Documents" at bounding box center [571, 369] width 84 height 58
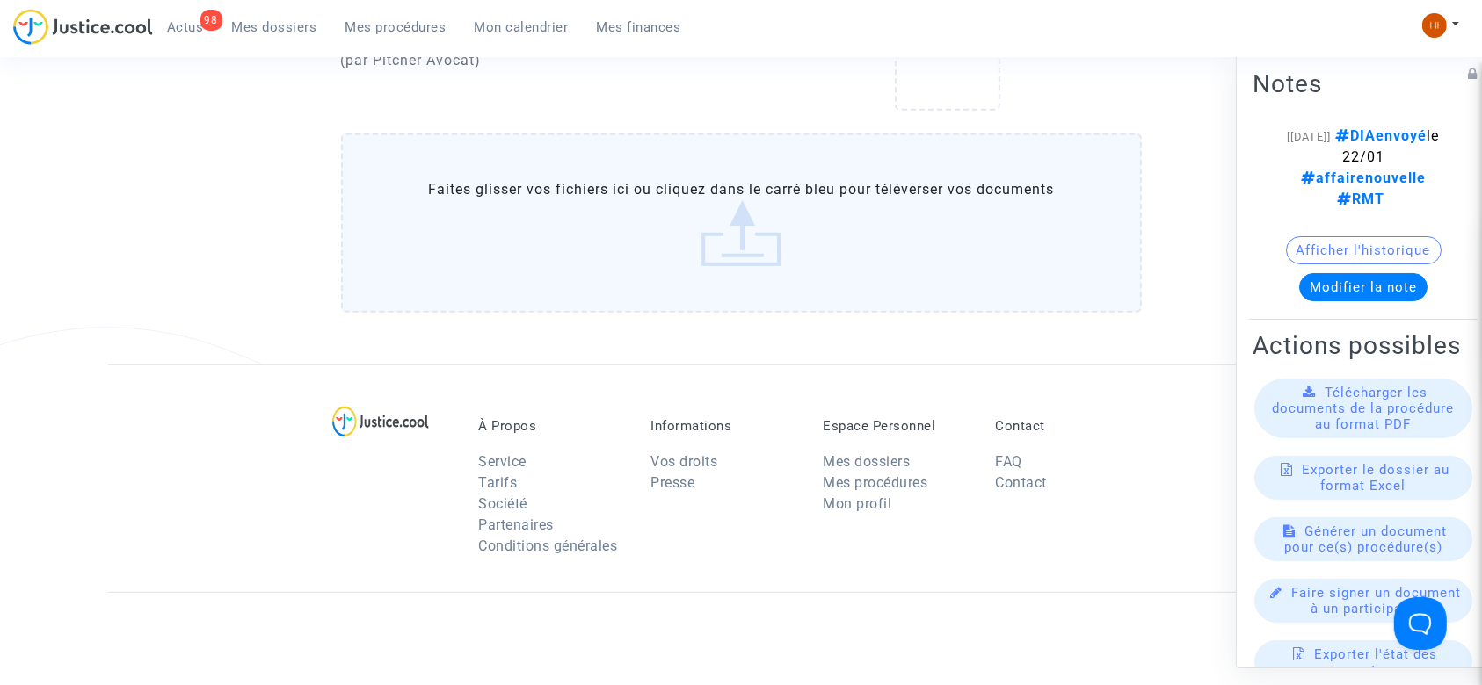
scroll to position [964, 0]
click at [526, 228] on label "Faites glisser vos fichiers ici ou cliquez dans le carré bleu pour téléverser v…" at bounding box center [741, 228] width 801 height 179
click at [0, 0] on input "Faites glisser vos fichiers ici ou cliquez dans le carré bleu pour téléverser v…" at bounding box center [0, 0] width 0 height 0
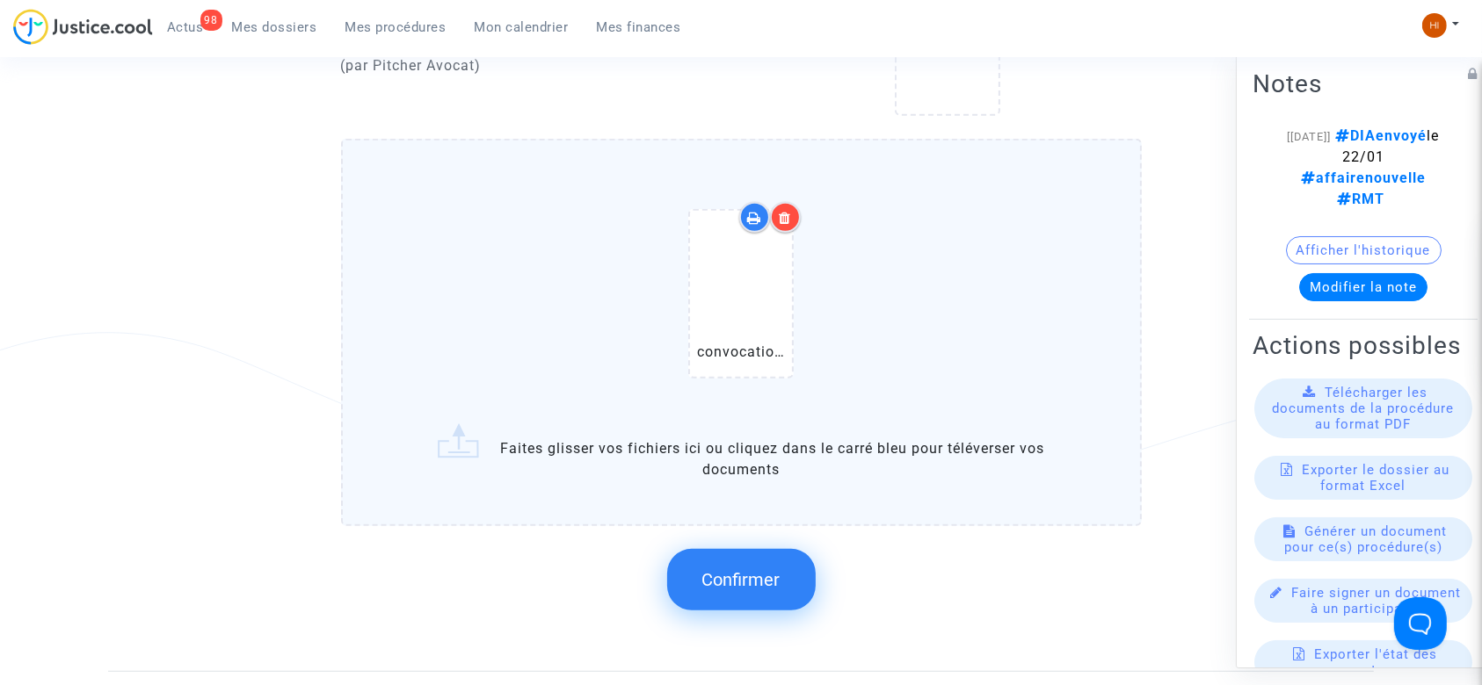
click at [742, 587] on span "Confirmer" at bounding box center [741, 579] width 78 height 21
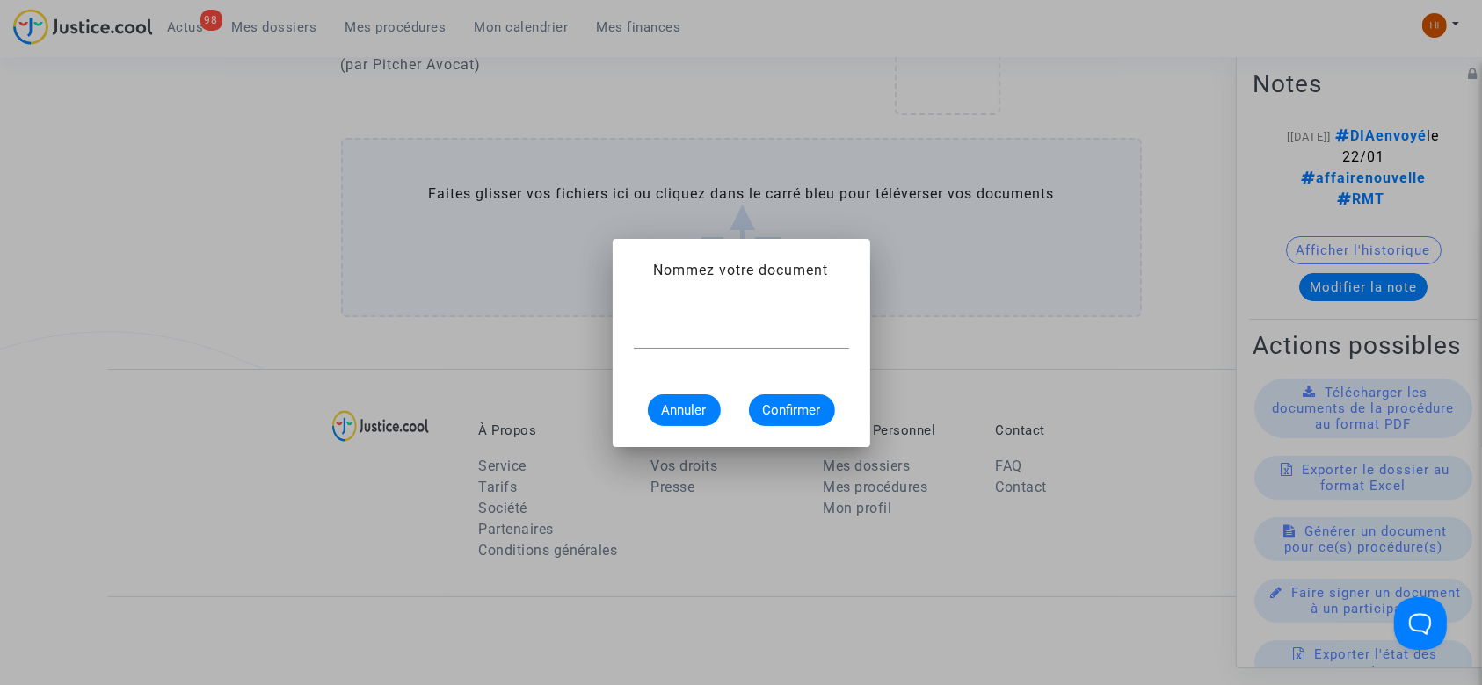
scroll to position [0, 0]
type input "convocation"
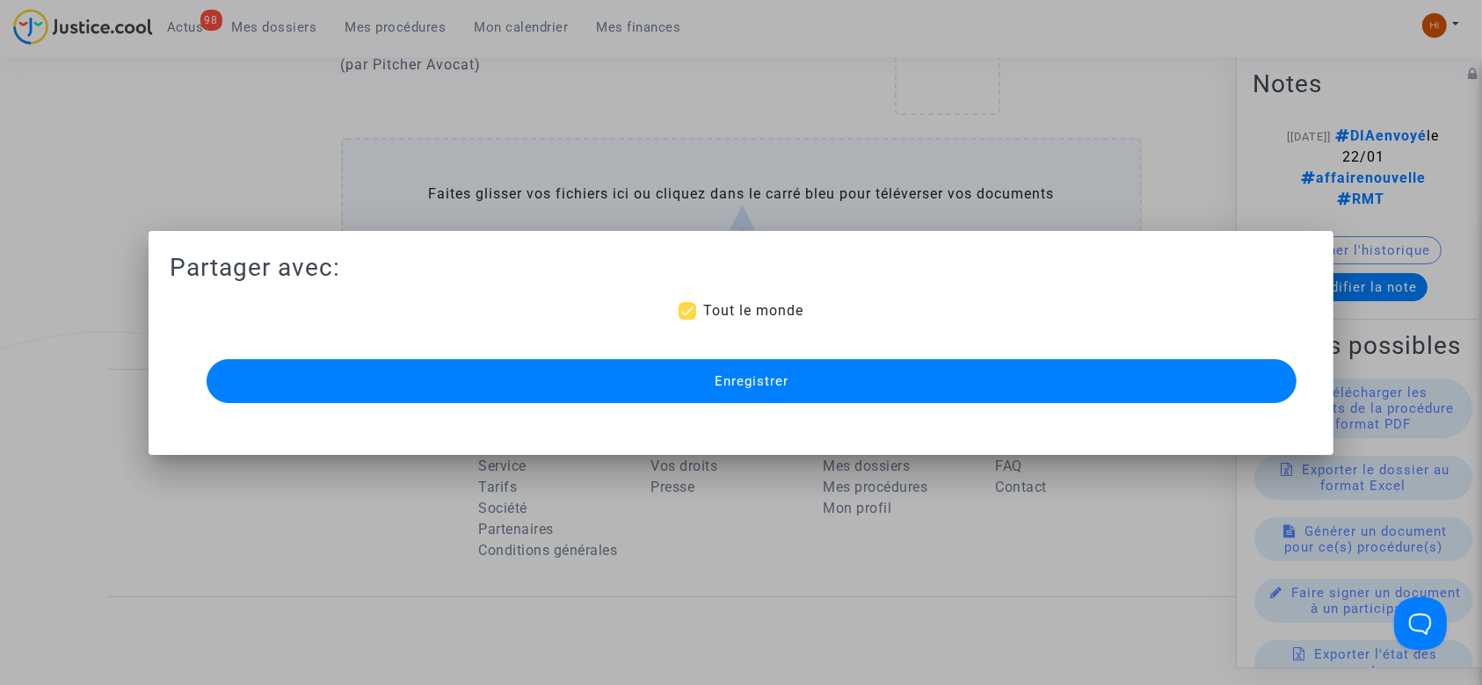
click at [689, 390] on button "Enregistrer" at bounding box center [752, 381] width 1091 height 44
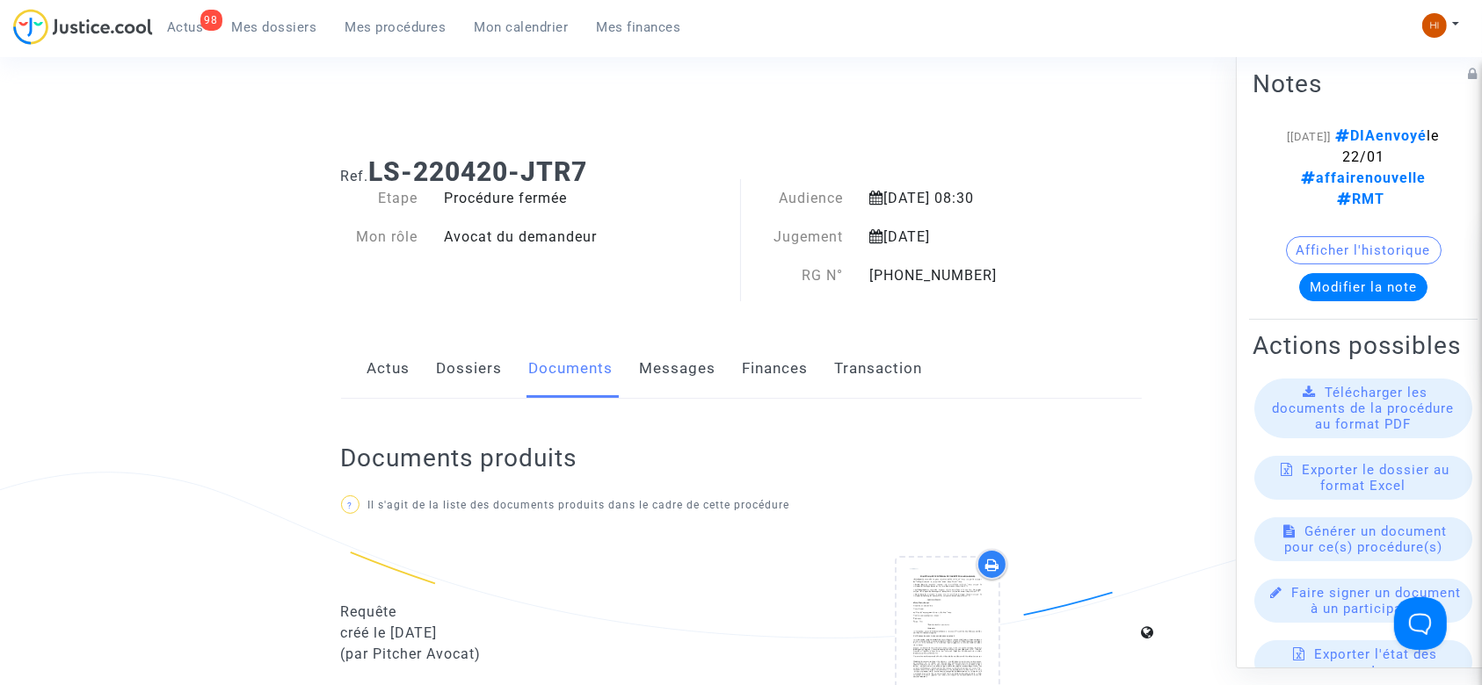
scroll to position [964, 0]
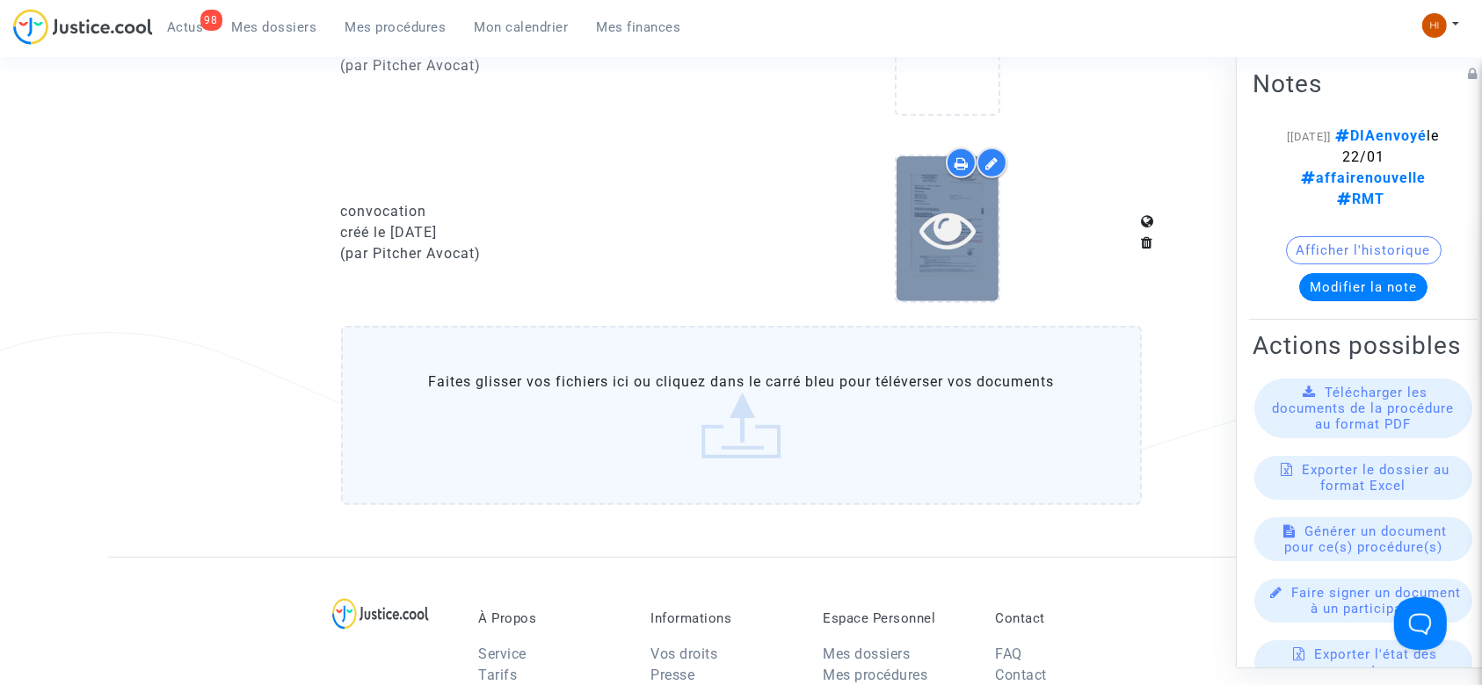
click at [963, 242] on icon at bounding box center [947, 229] width 57 height 56
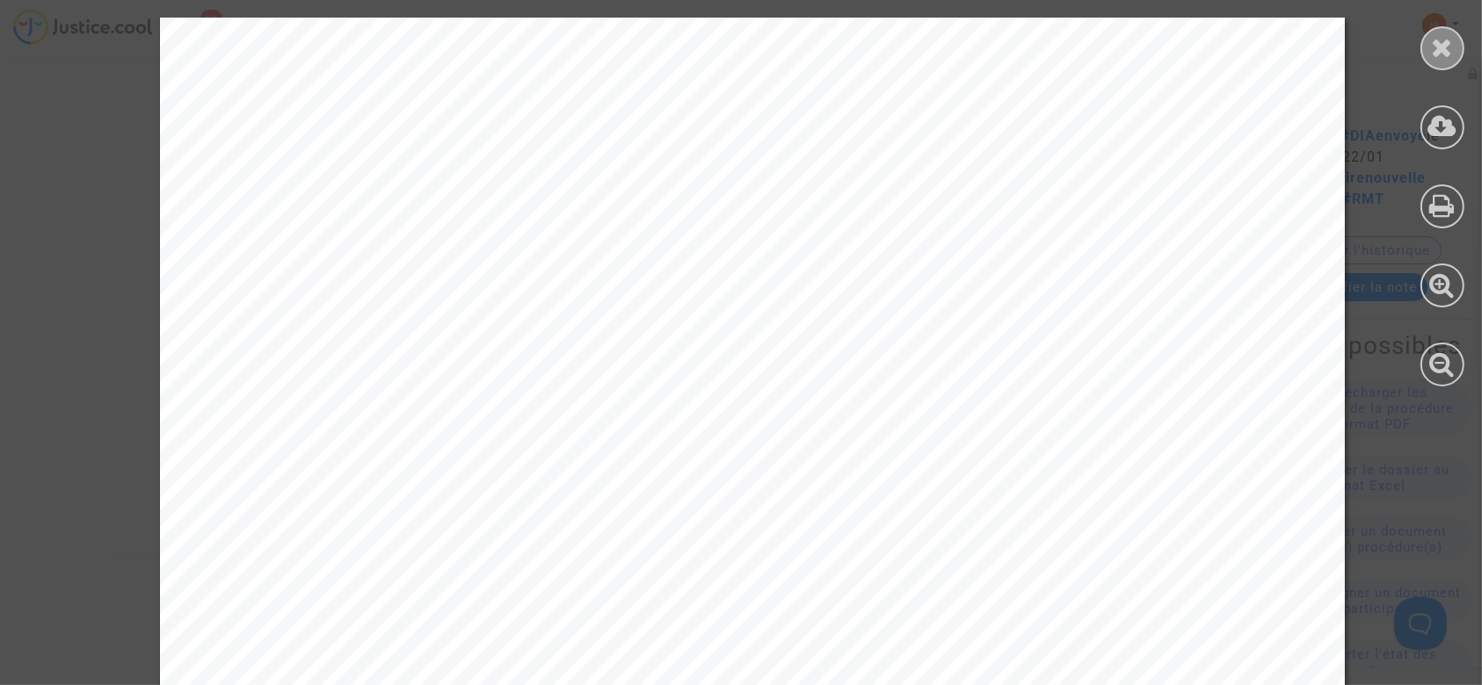
click at [1448, 62] on div at bounding box center [1442, 48] width 44 height 44
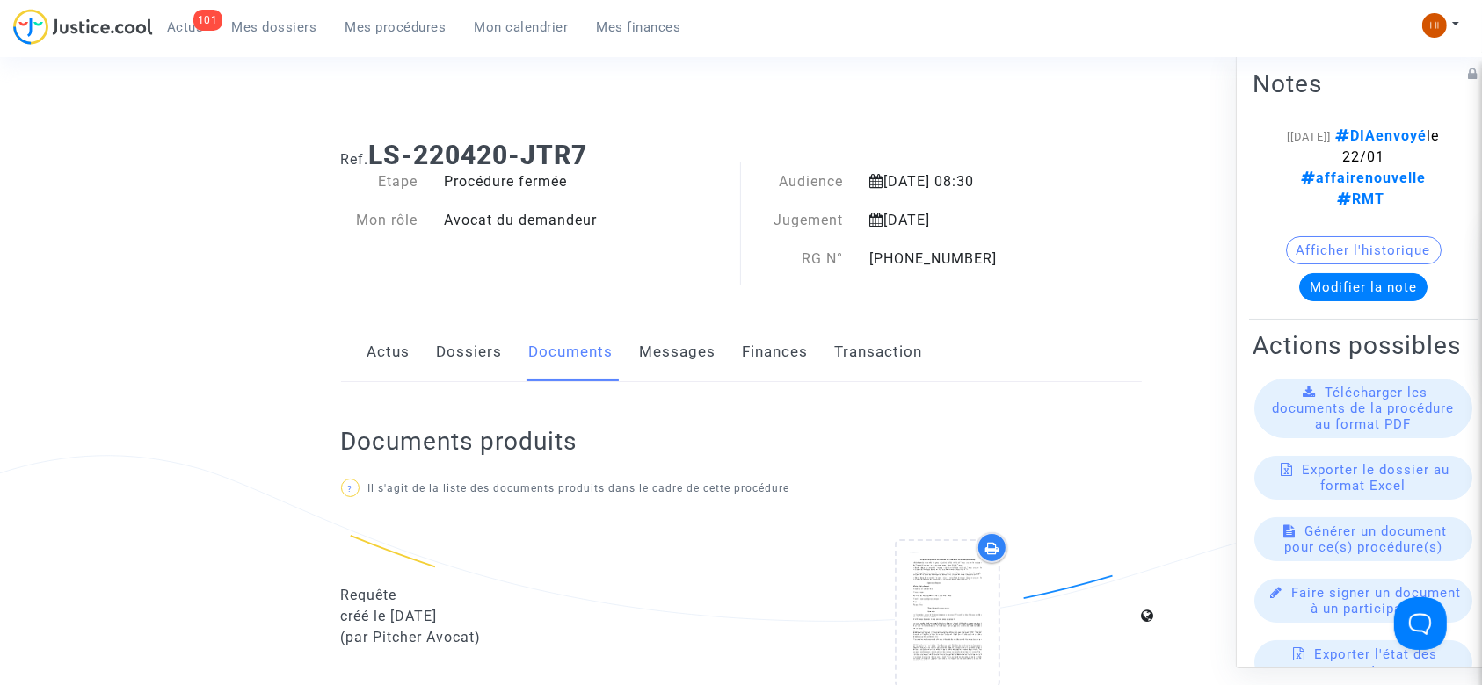
scroll to position [0, 0]
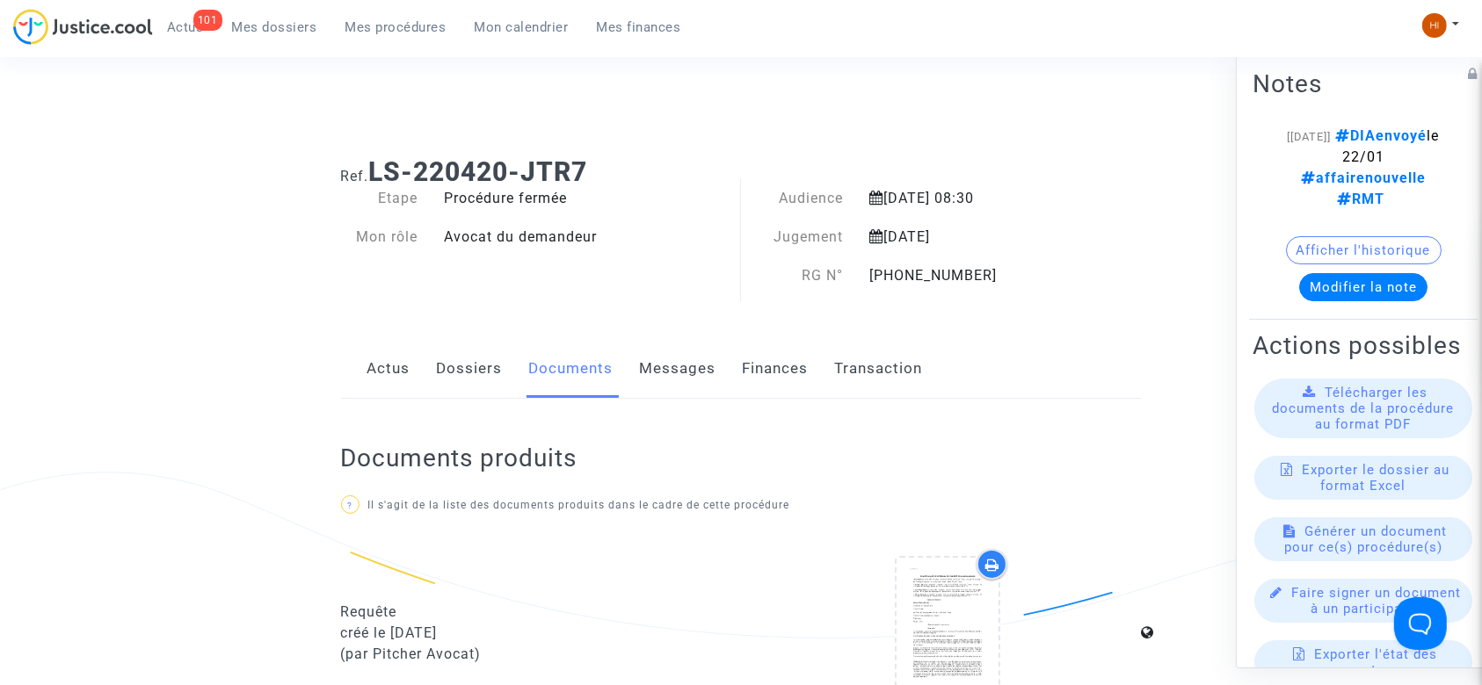
click at [388, 29] on span "Mes procédures" at bounding box center [395, 27] width 101 height 16
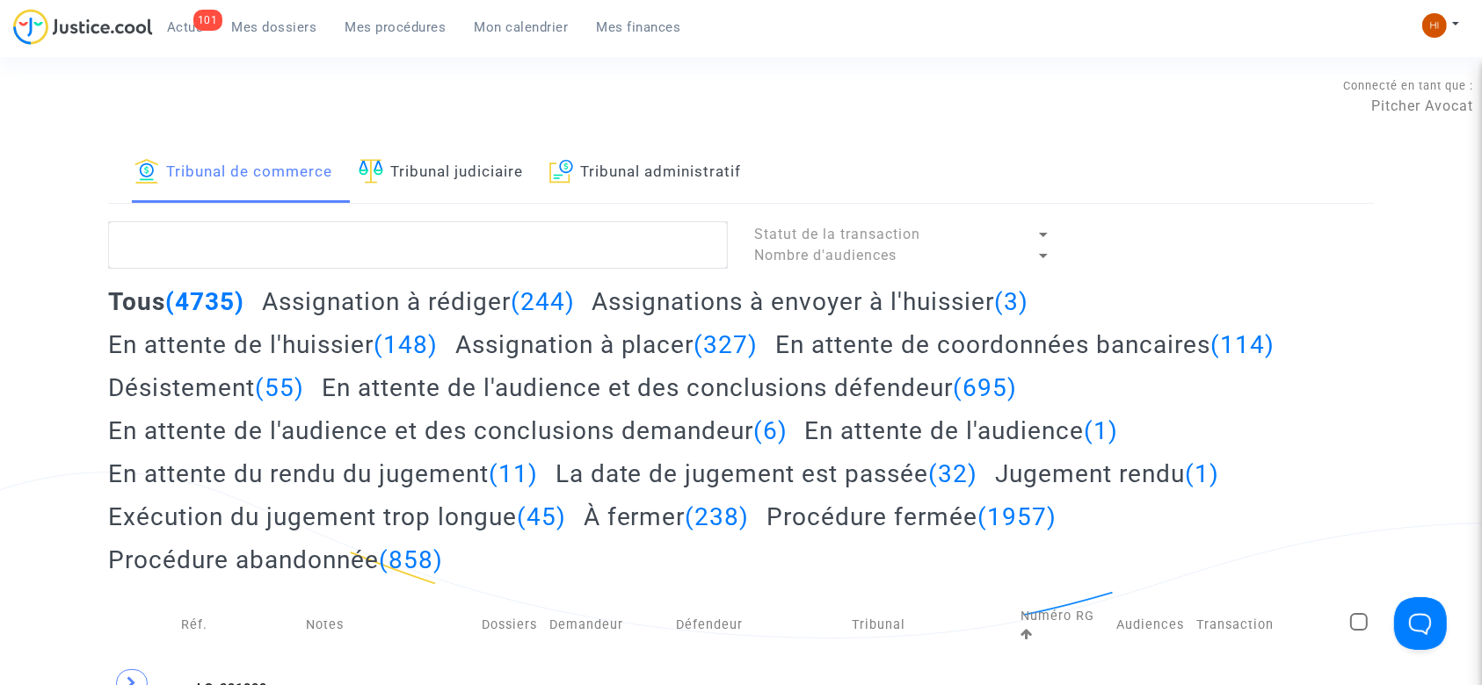
click at [464, 169] on link "Tribunal judiciaire" at bounding box center [441, 173] width 164 height 60
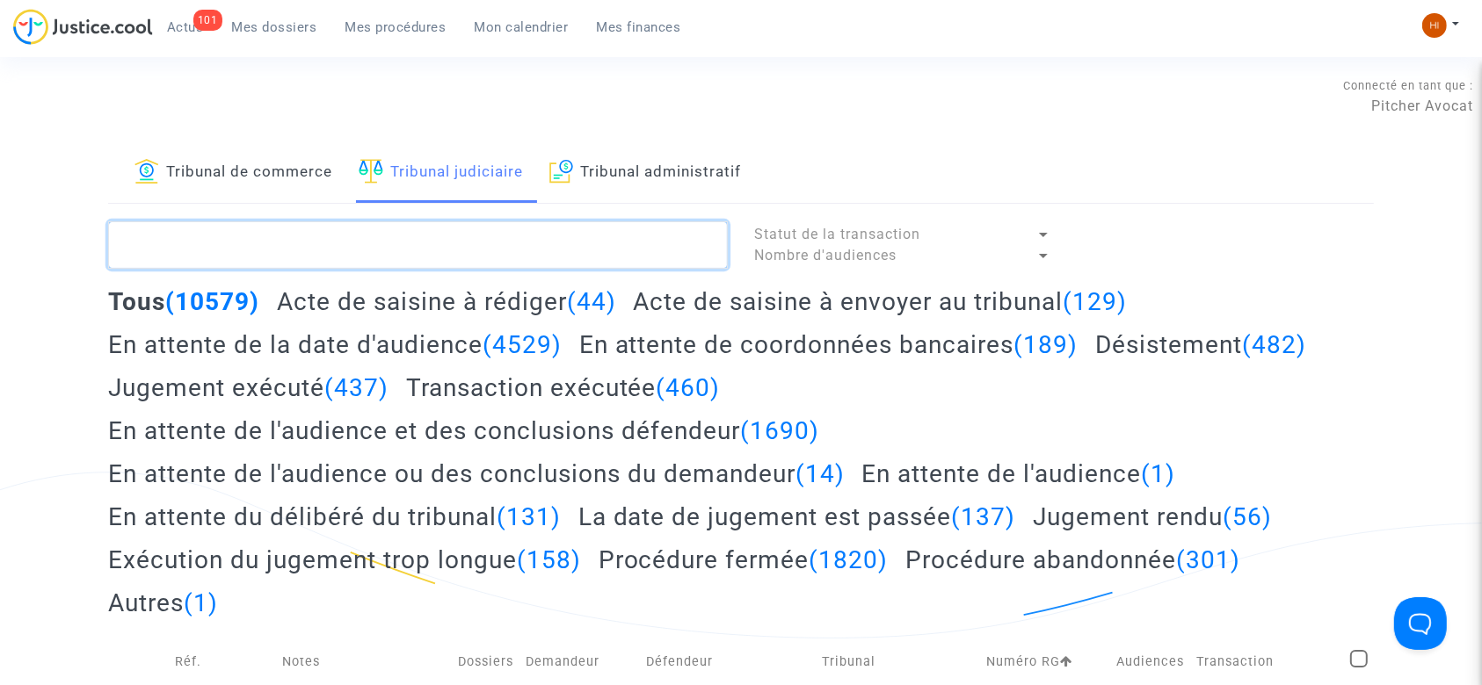
click at [250, 250] on textarea at bounding box center [418, 244] width 620 height 47
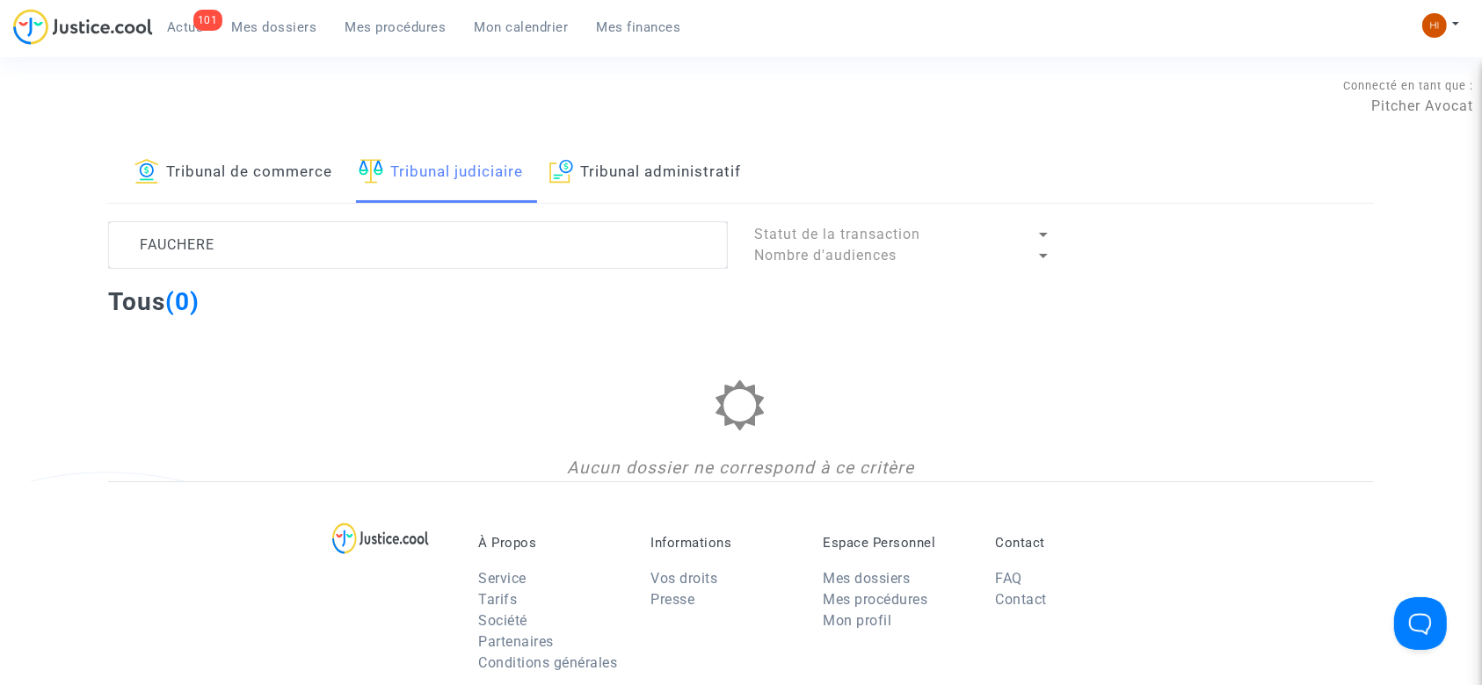
click at [154, 369] on lawsuits-list "FAUCHERE Statut de la transaction Nombre d'audiences Tous (0) Aucun dossier ne …" at bounding box center [740, 351] width 1265 height 260
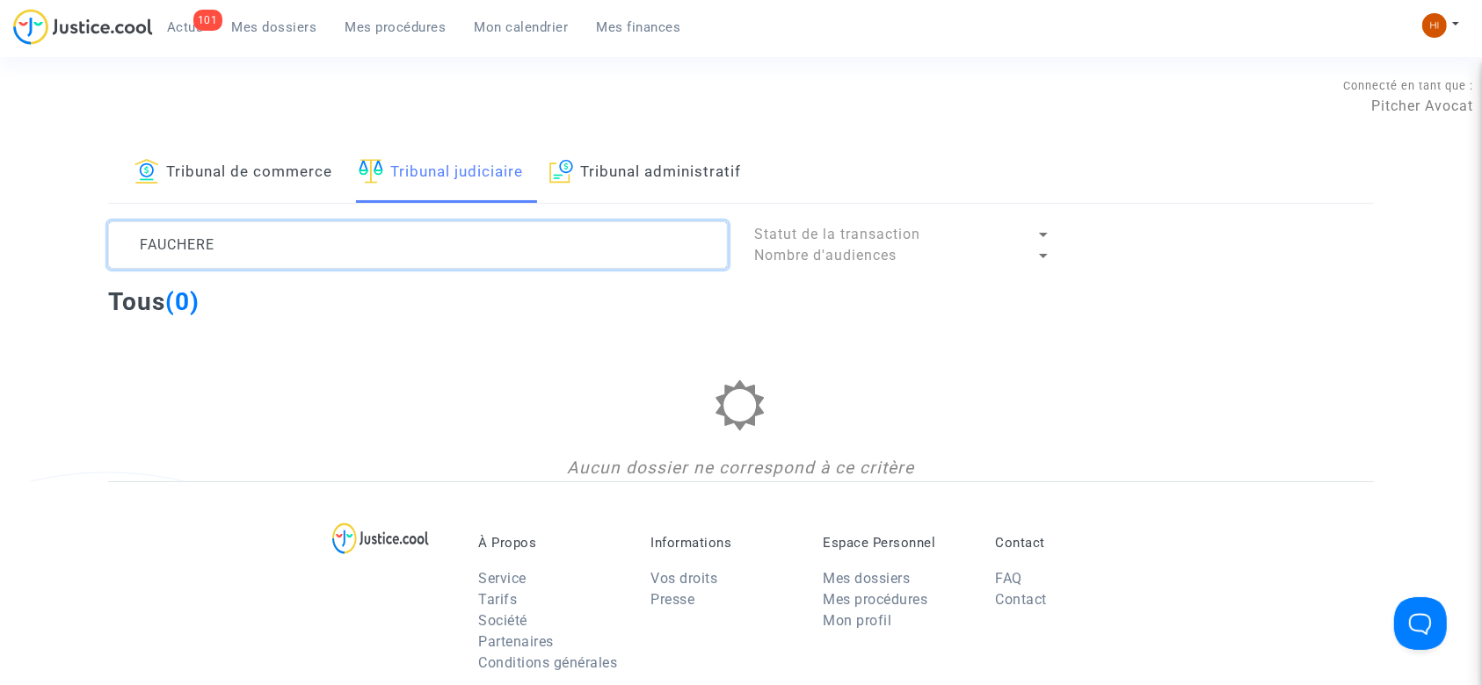
click at [185, 245] on textarea at bounding box center [418, 244] width 620 height 47
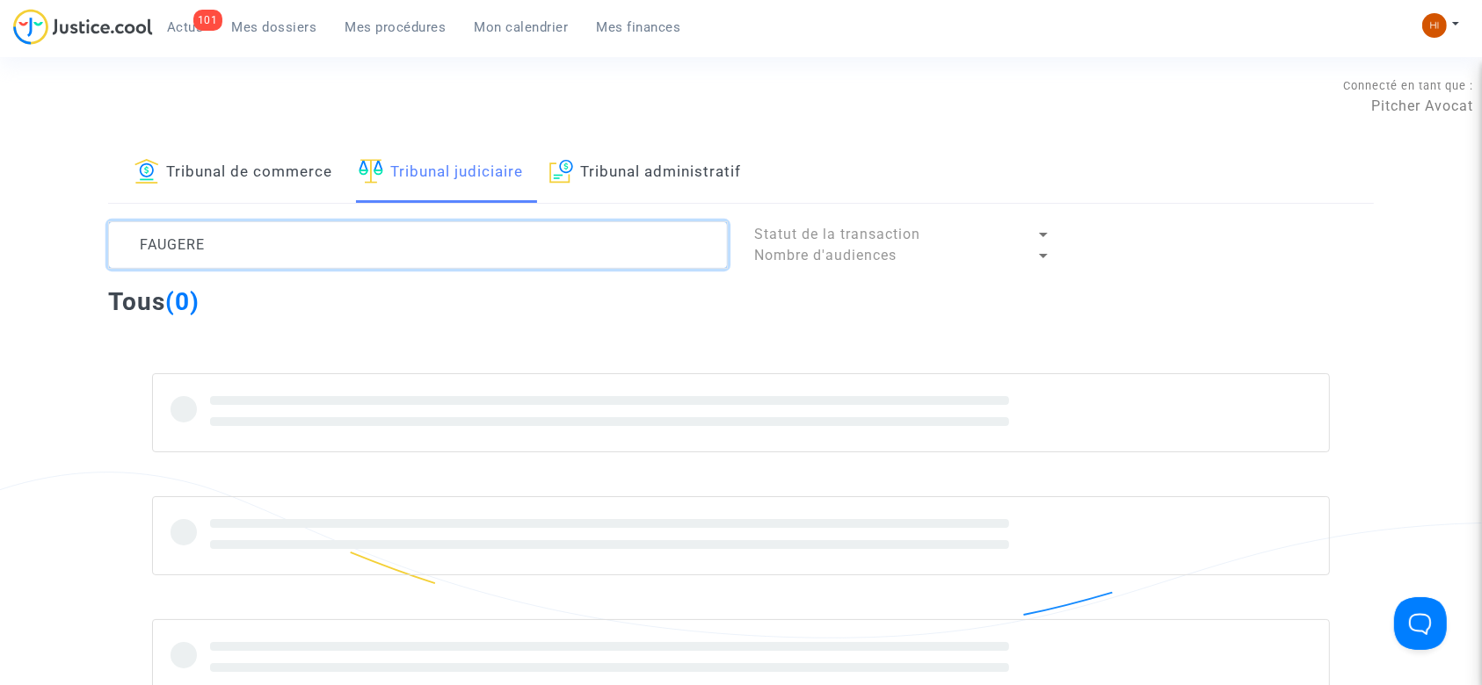
type textarea "FAUGERE"
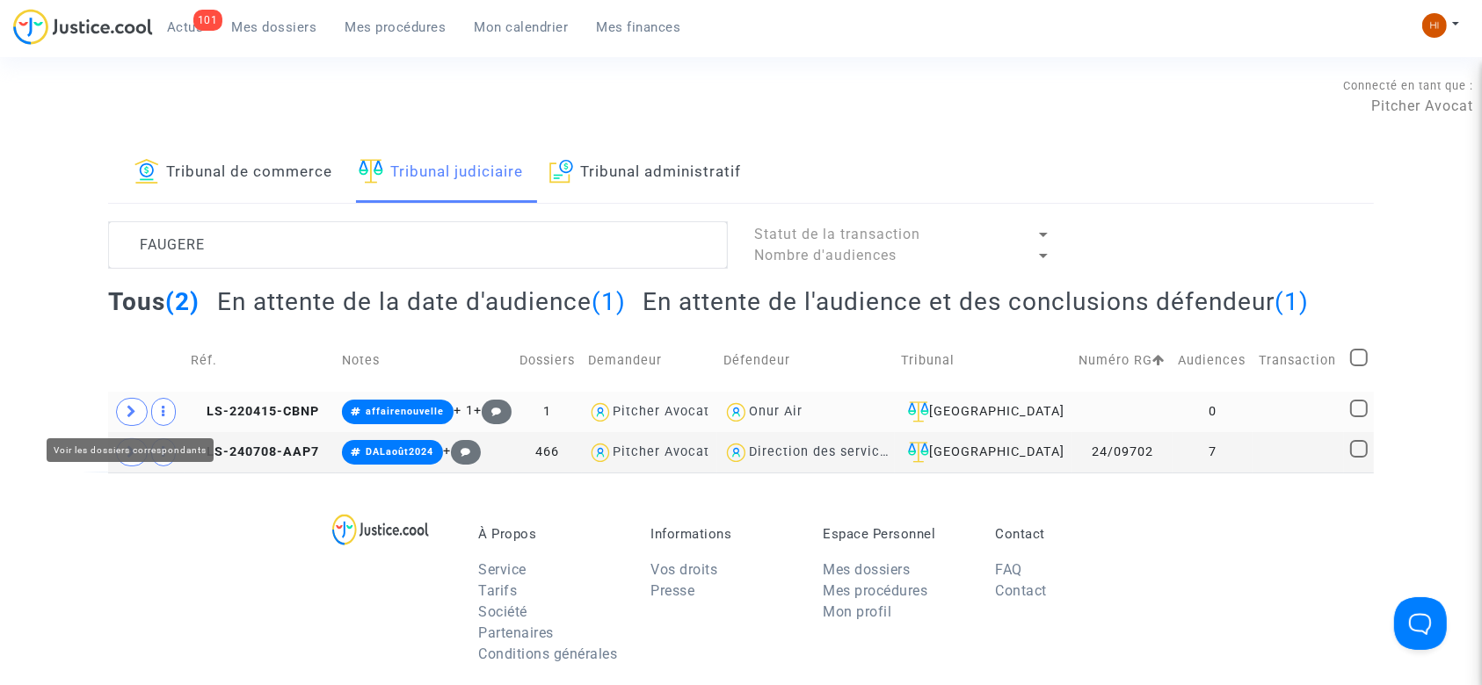
click at [134, 409] on icon at bounding box center [132, 411] width 11 height 13
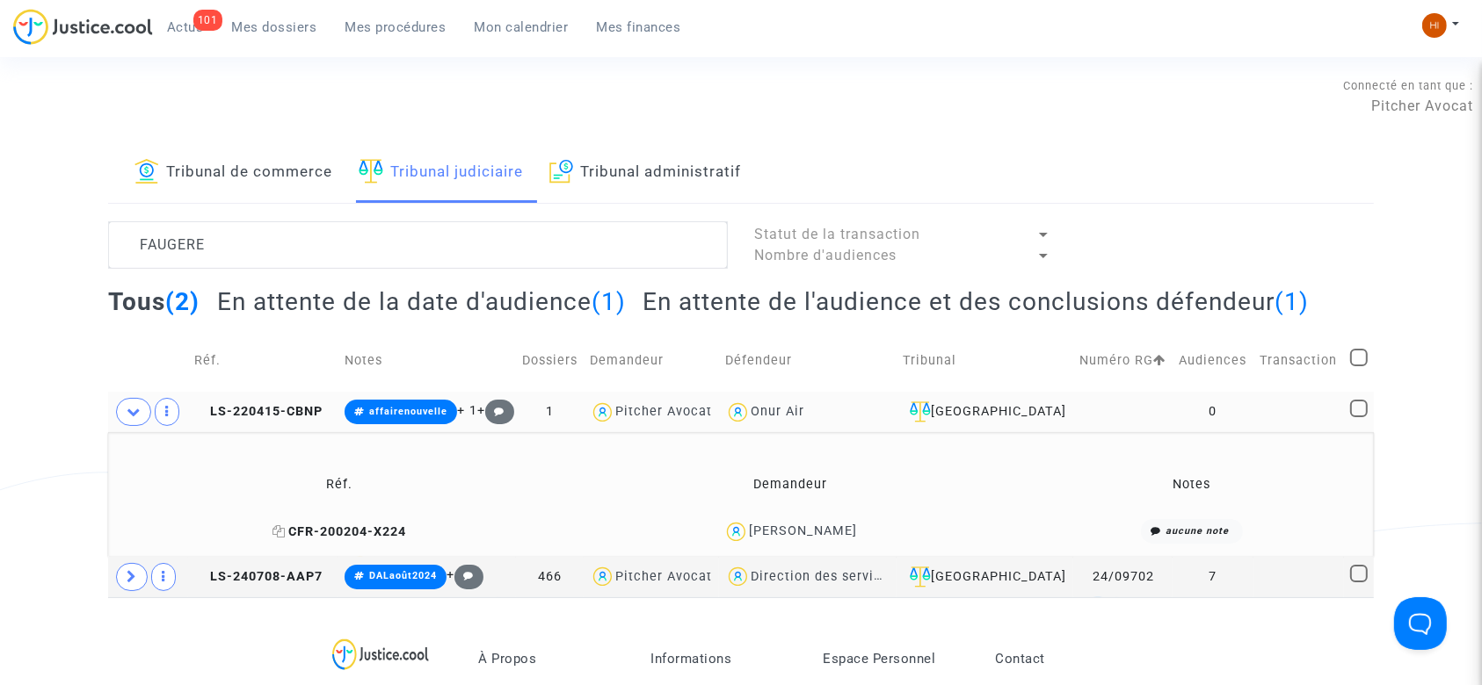
click at [274, 531] on icon at bounding box center [279, 532] width 13 height 12
click at [197, 410] on icon at bounding box center [200, 411] width 13 height 12
click at [294, 409] on span "LS-220415-CBNP" at bounding box center [258, 411] width 128 height 15
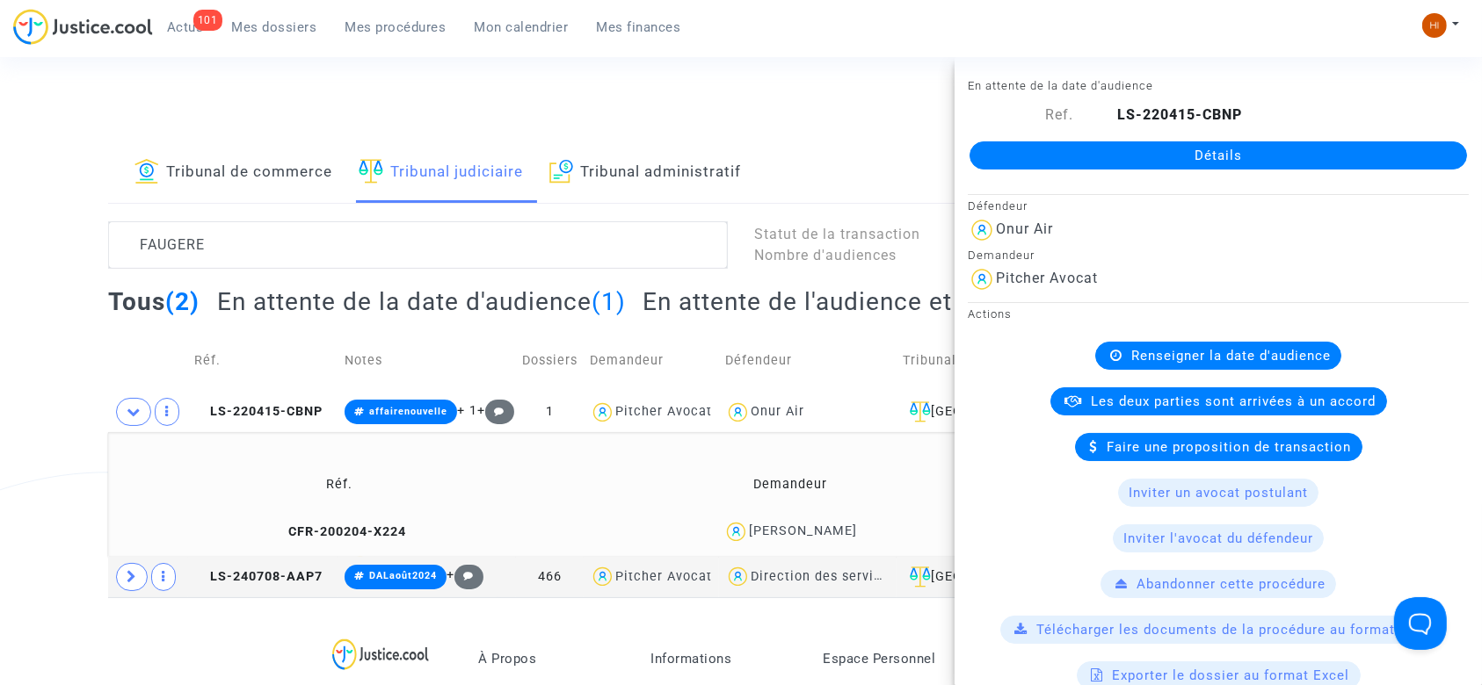
click at [1104, 155] on link "Détails" at bounding box center [1217, 155] width 497 height 28
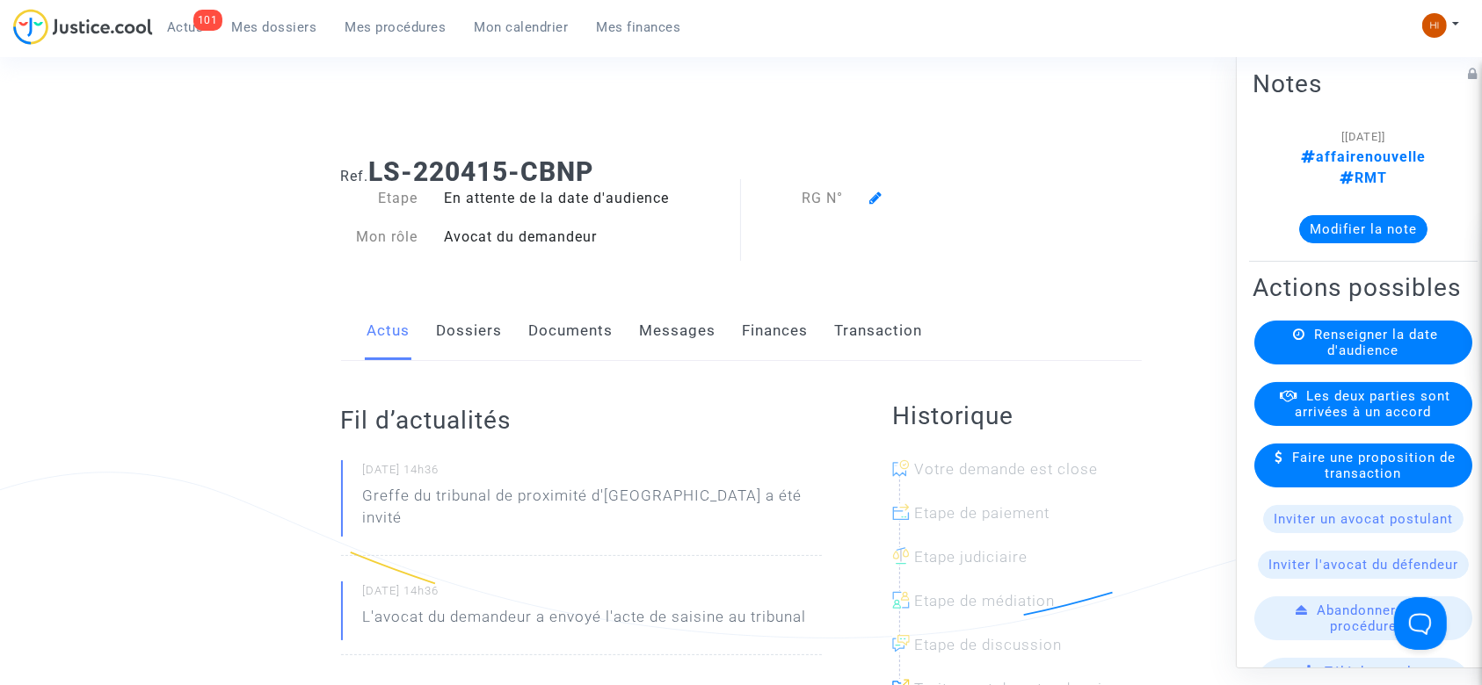
click at [1299, 341] on div "Renseigner la date d'audience" at bounding box center [1363, 343] width 218 height 44
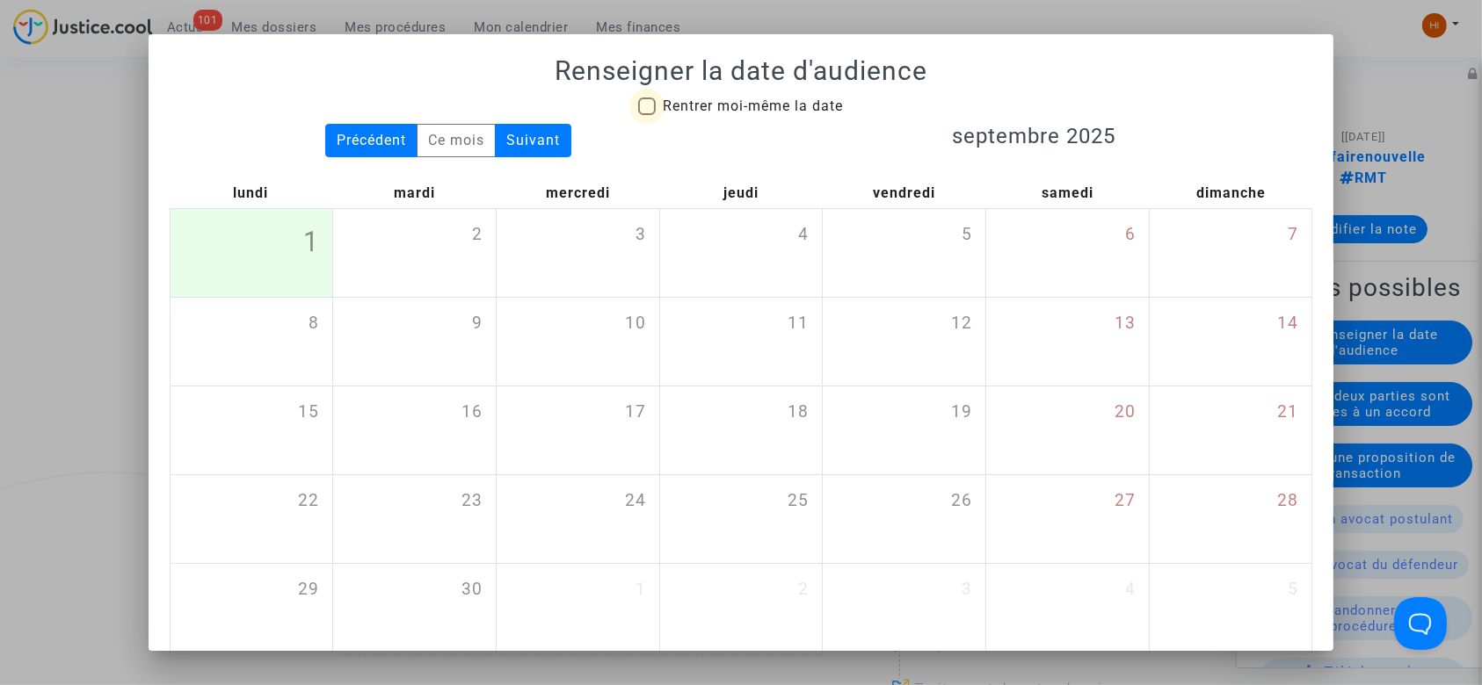
click at [741, 114] on span "Rentrer moi-même la date" at bounding box center [753, 106] width 180 height 17
click at [647, 115] on input "Rentrer moi-même la date" at bounding box center [646, 115] width 1 height 1
checkbox input "true"
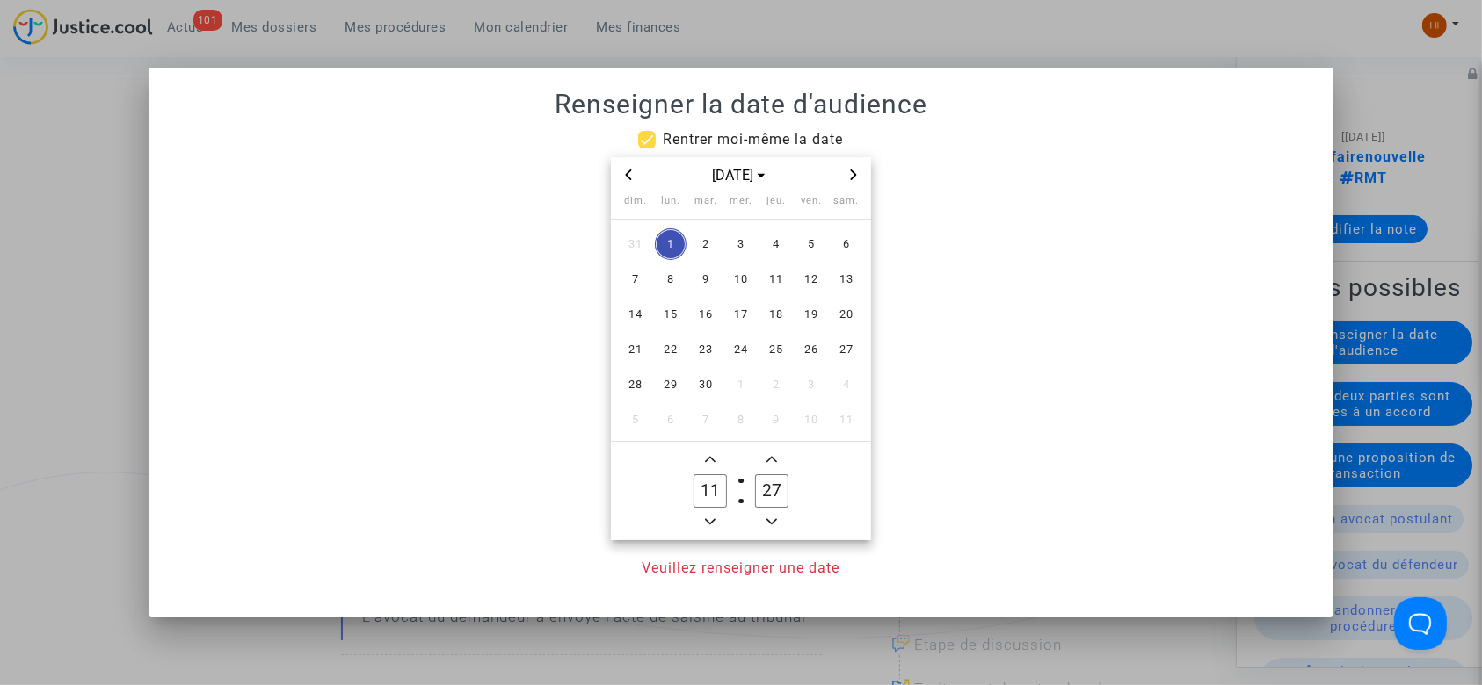
click at [859, 168] on span "Next month" at bounding box center [853, 174] width 21 height 21
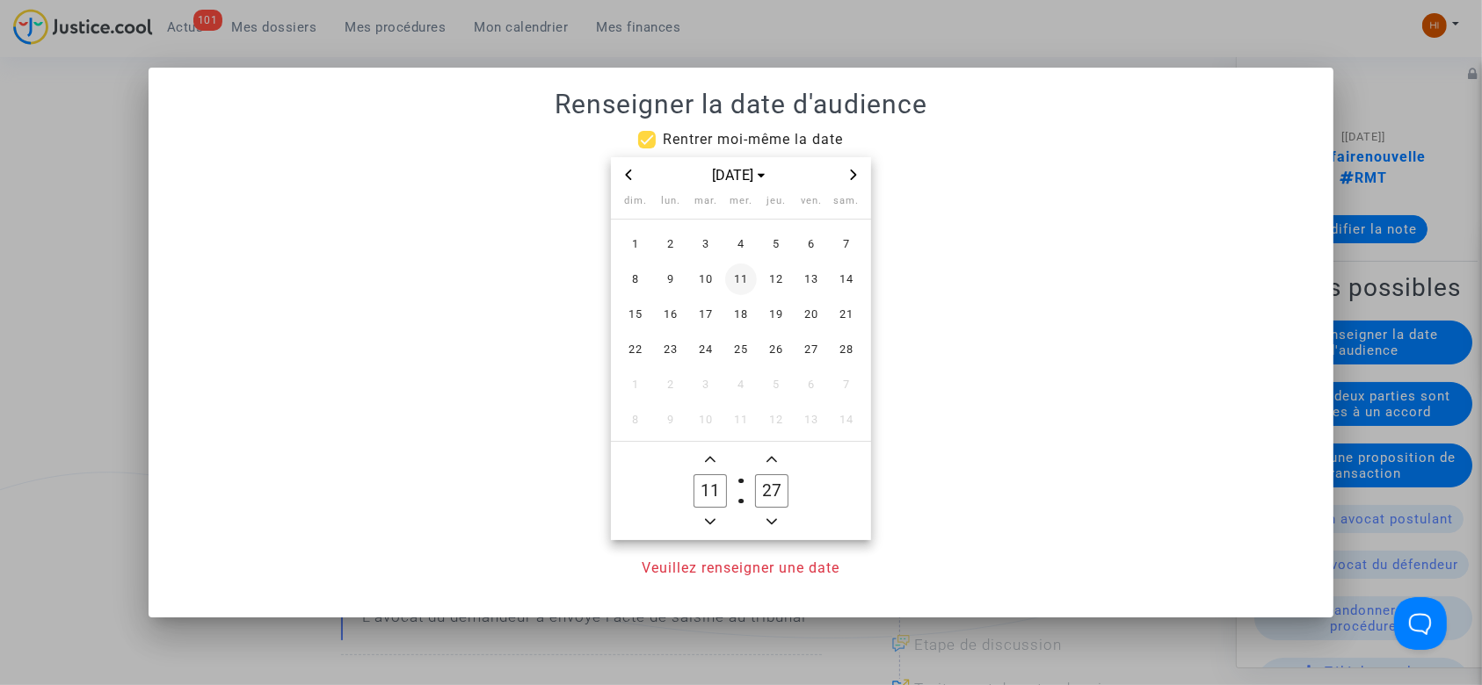
click at [738, 285] on span "11" at bounding box center [741, 280] width 32 height 32
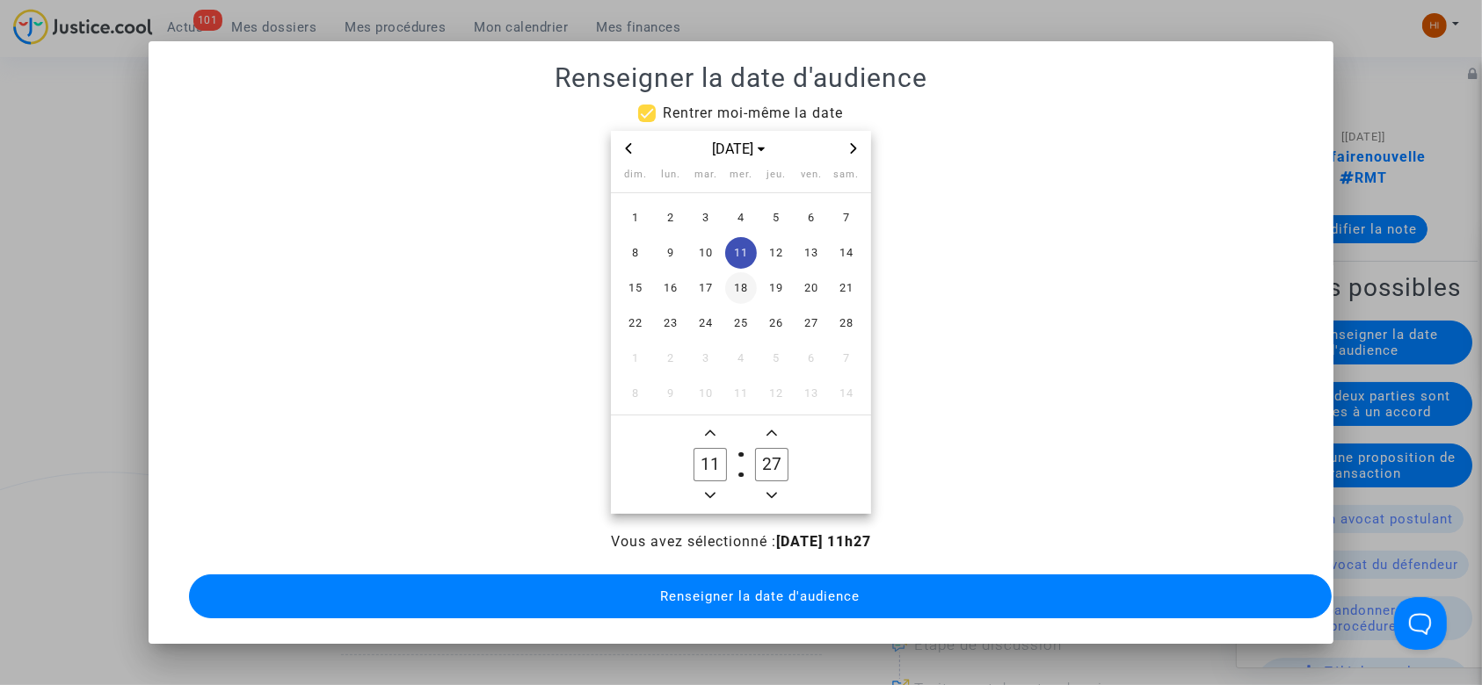
click at [738, 285] on span "18" at bounding box center [741, 288] width 32 height 32
click at [736, 253] on span "11" at bounding box center [741, 253] width 32 height 32
click at [714, 489] on span "Minus a hour" at bounding box center [710, 495] width 21 height 21
click at [714, 490] on icon "Minus a hour" at bounding box center [710, 495] width 11 height 11
type input "09"
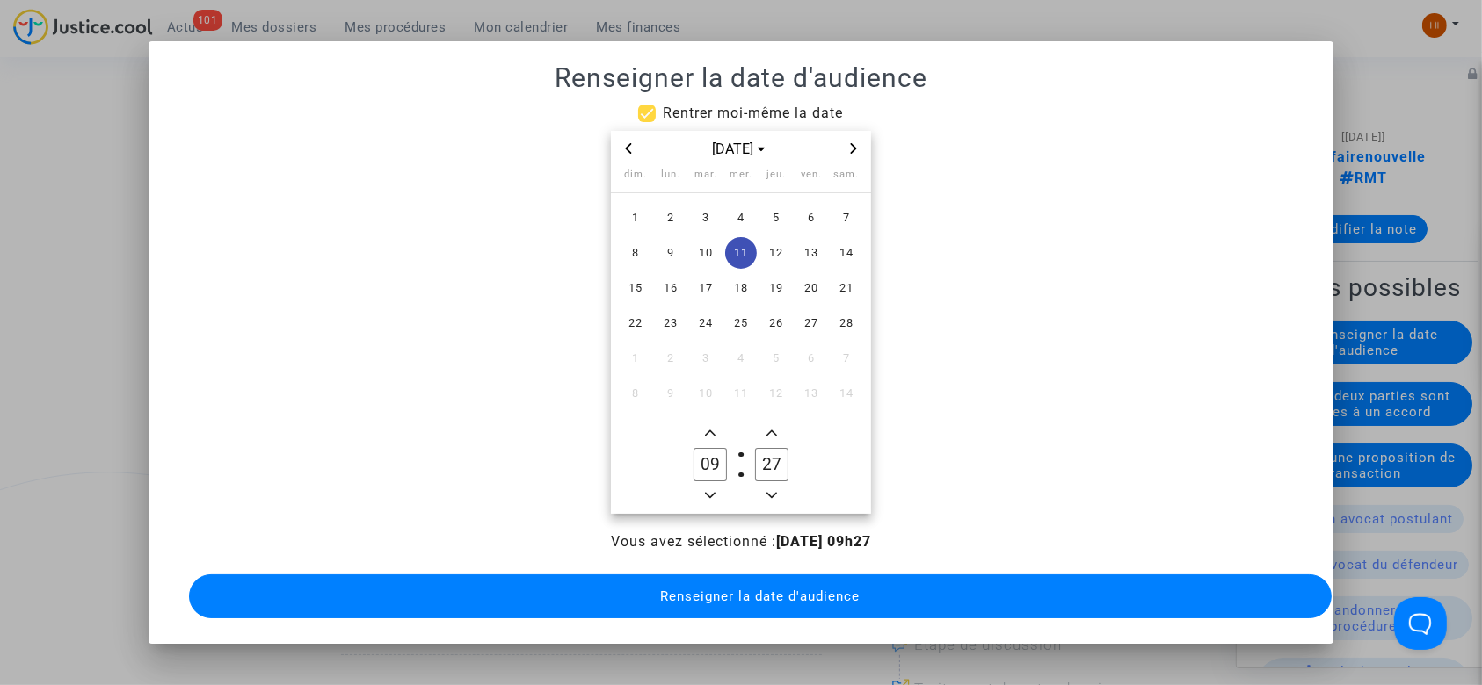
click at [714, 489] on owl-date-time-timer-box "09 Hour" at bounding box center [710, 465] width 62 height 84
click at [766, 428] on icon "Add a minute" at bounding box center [771, 433] width 11 height 11
click at [761, 424] on button "Add a minute" at bounding box center [771, 434] width 21 height 22
click at [761, 424] on span "Add a minute" at bounding box center [771, 433] width 21 height 21
type input "30"
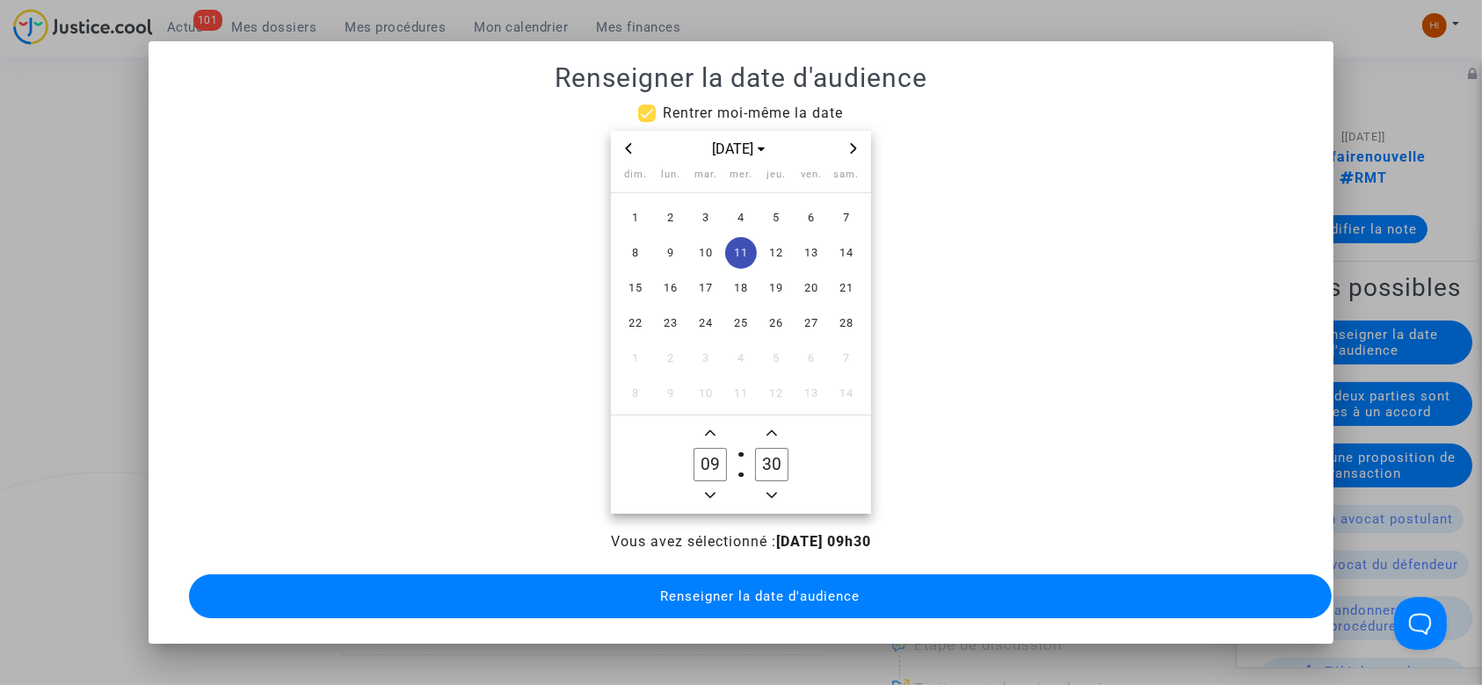
click at [707, 589] on span "Renseigner la date d'audience" at bounding box center [759, 597] width 199 height 16
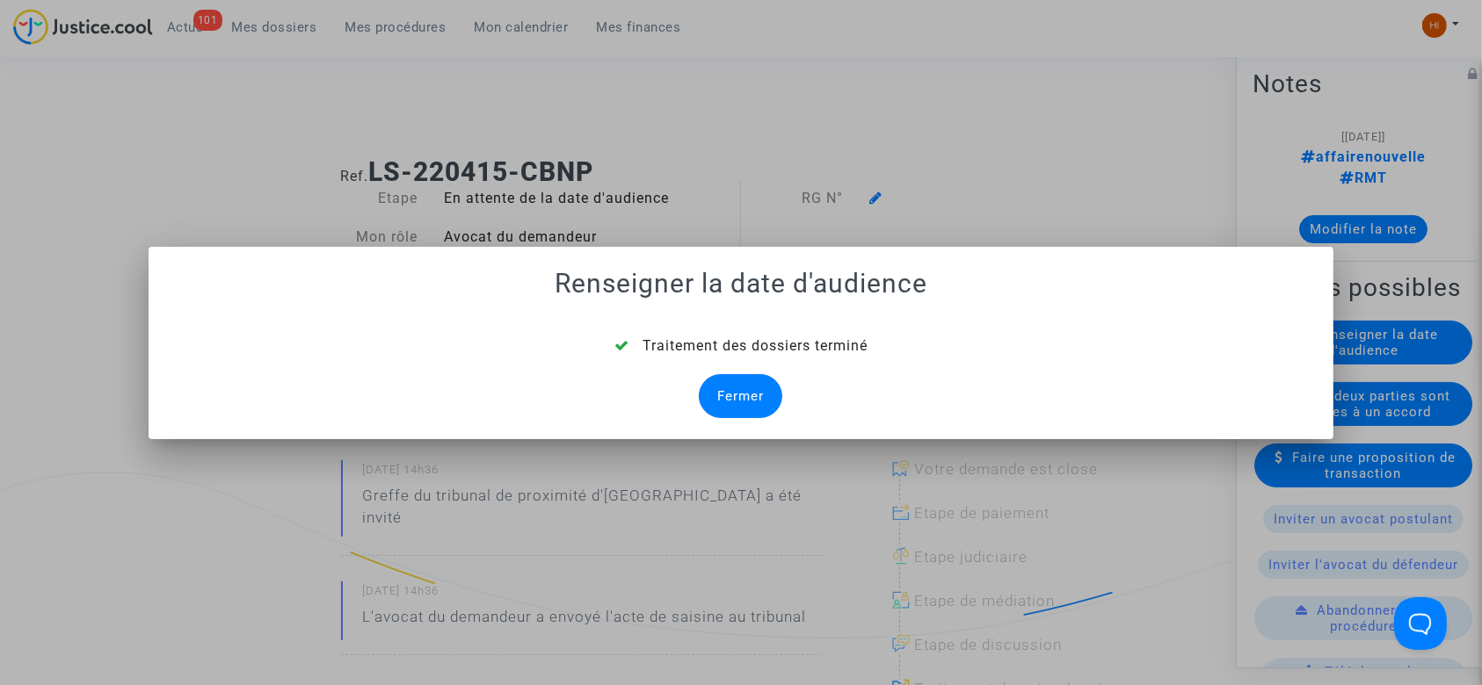
click at [734, 404] on div "Fermer" at bounding box center [740, 396] width 83 height 44
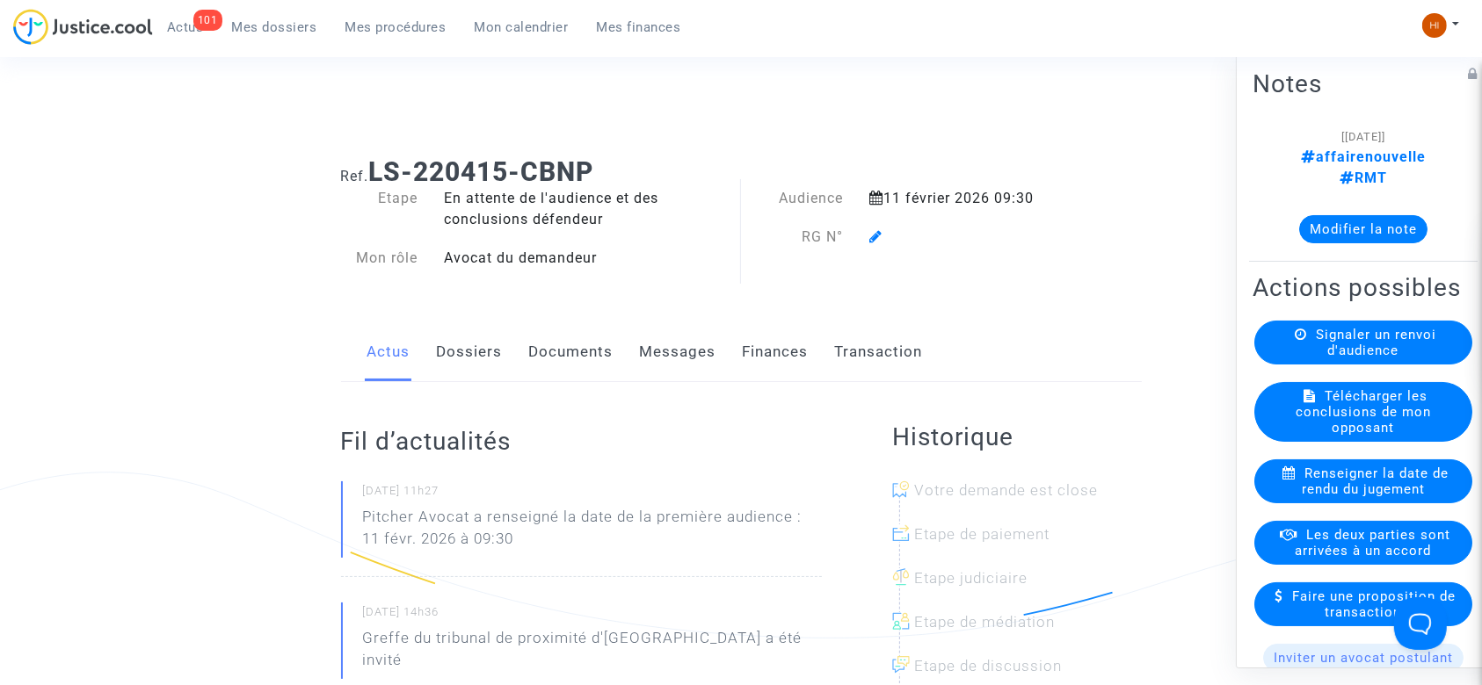
click at [31, 163] on div "Ref. LS-220415-CBNP Etape En attente de l'audience et des conclusions défendeur…" at bounding box center [741, 656] width 1482 height 1027
click at [875, 237] on icon at bounding box center [875, 236] width 13 height 14
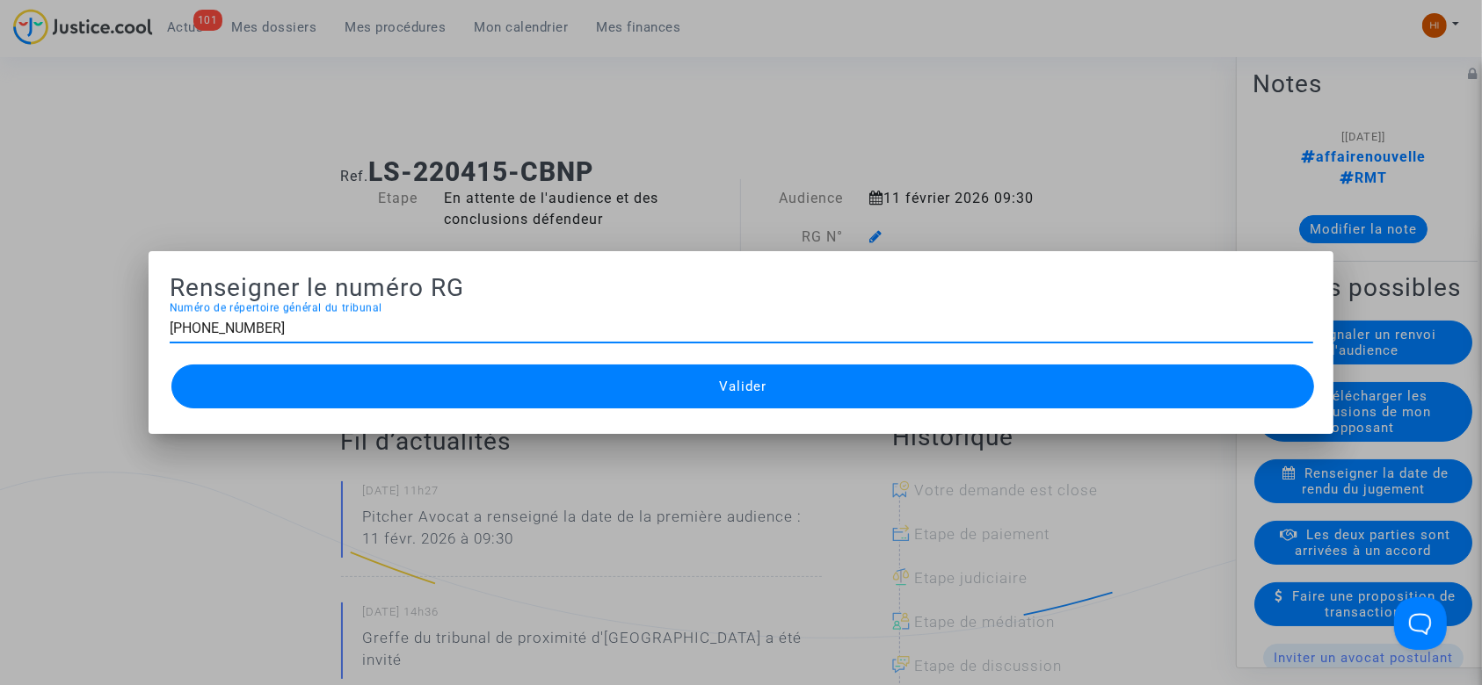
type input "11-22-001586"
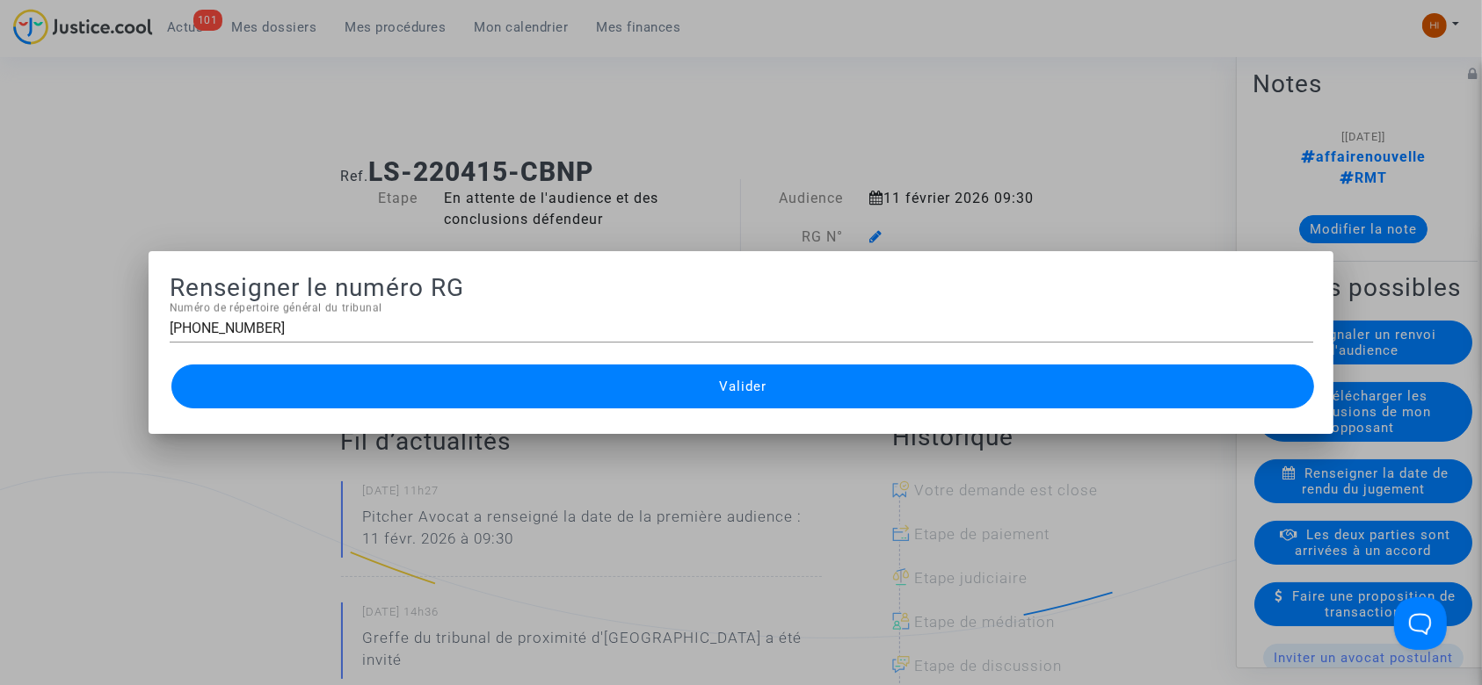
click at [742, 373] on button "Valider" at bounding box center [742, 387] width 1143 height 44
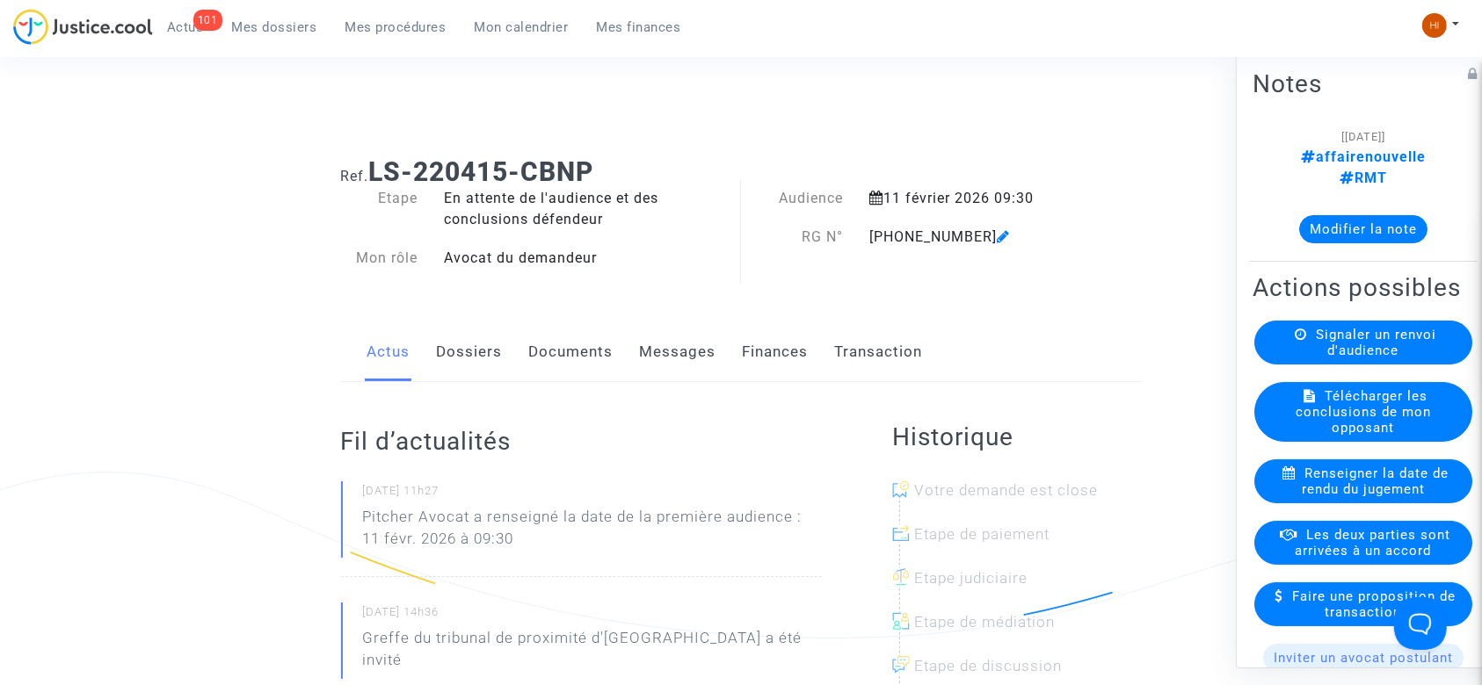
click at [442, 357] on link "Dossiers" at bounding box center [470, 352] width 66 height 58
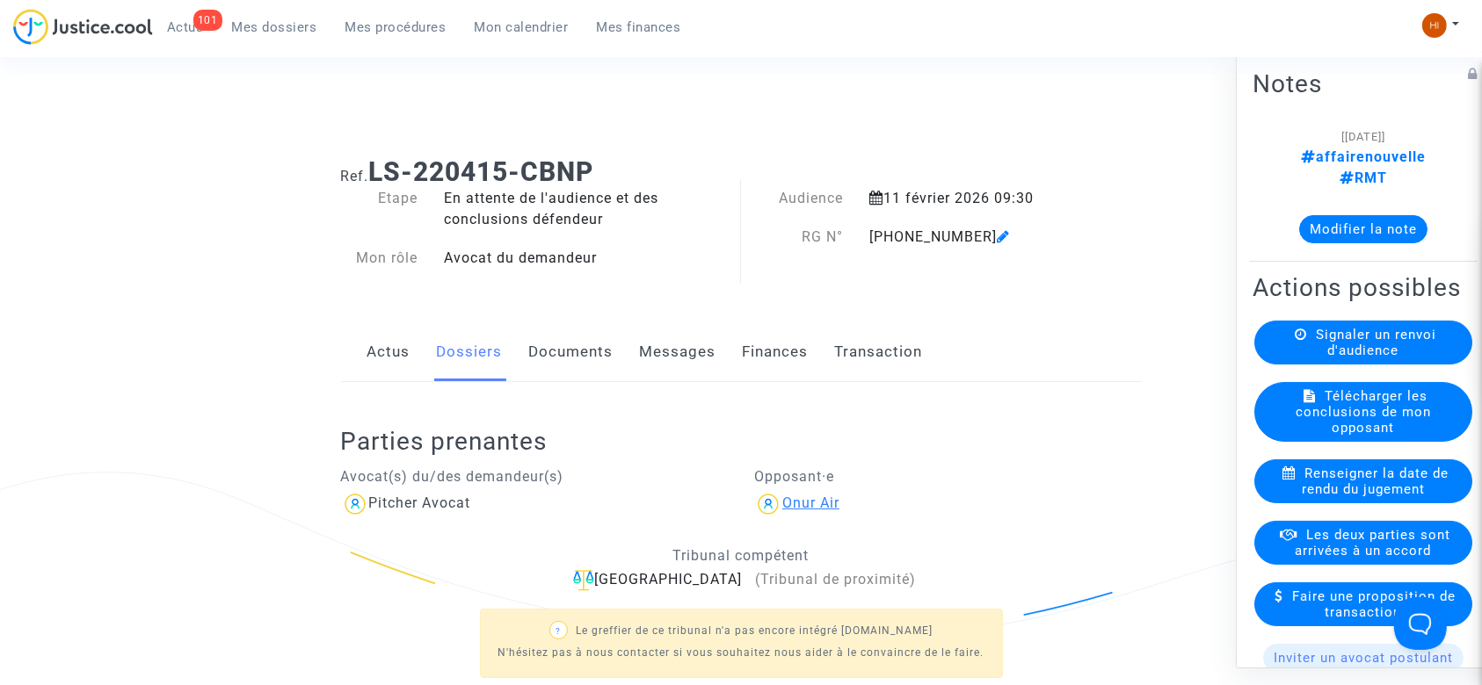
click at [789, 504] on div "Onur Air" at bounding box center [810, 503] width 57 height 17
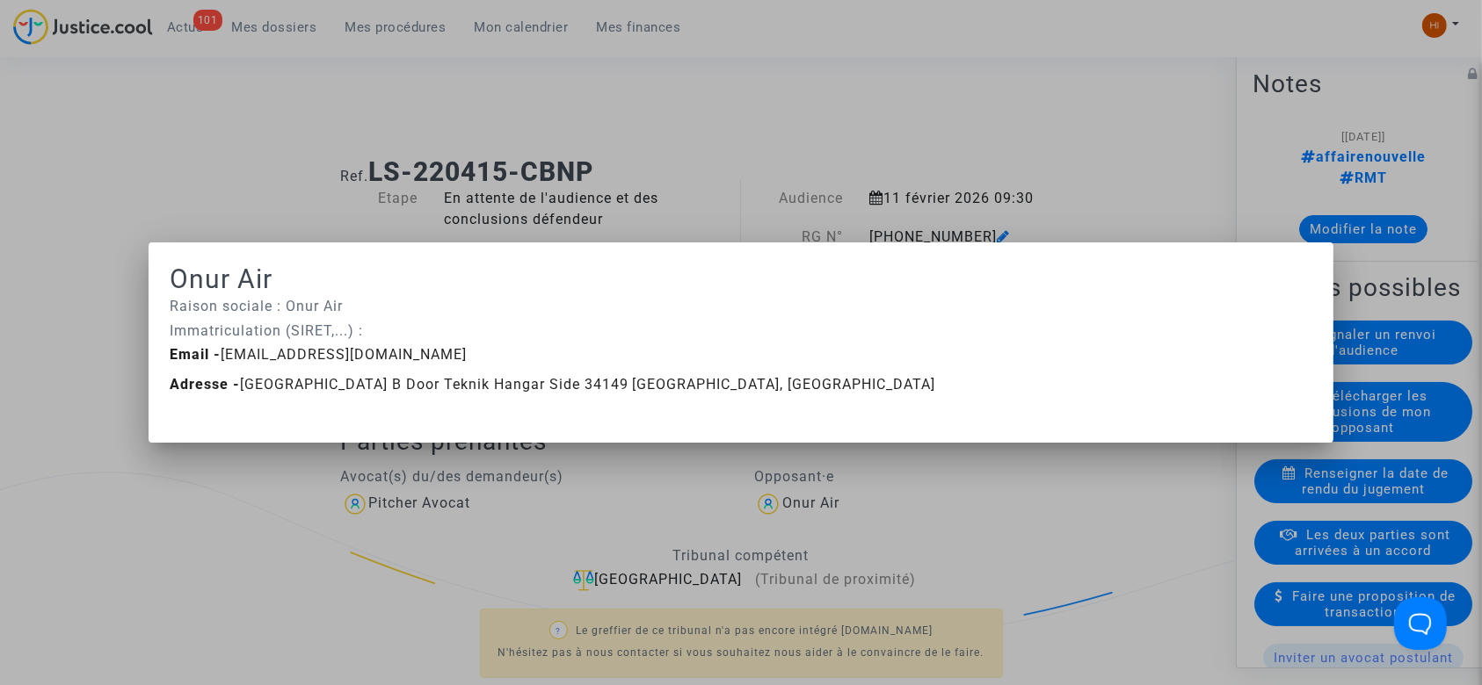
click at [743, 207] on div at bounding box center [741, 342] width 1482 height 685
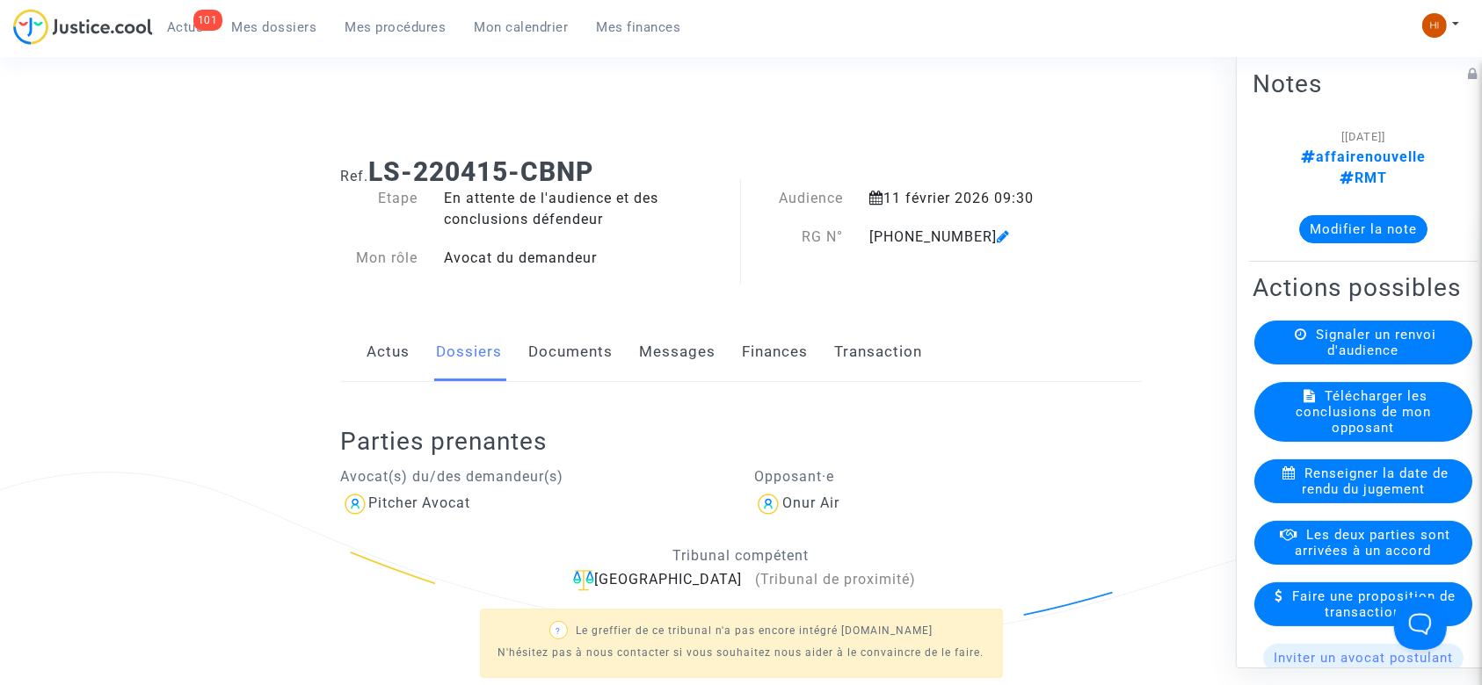
click at [569, 355] on link "Documents" at bounding box center [571, 352] width 84 height 58
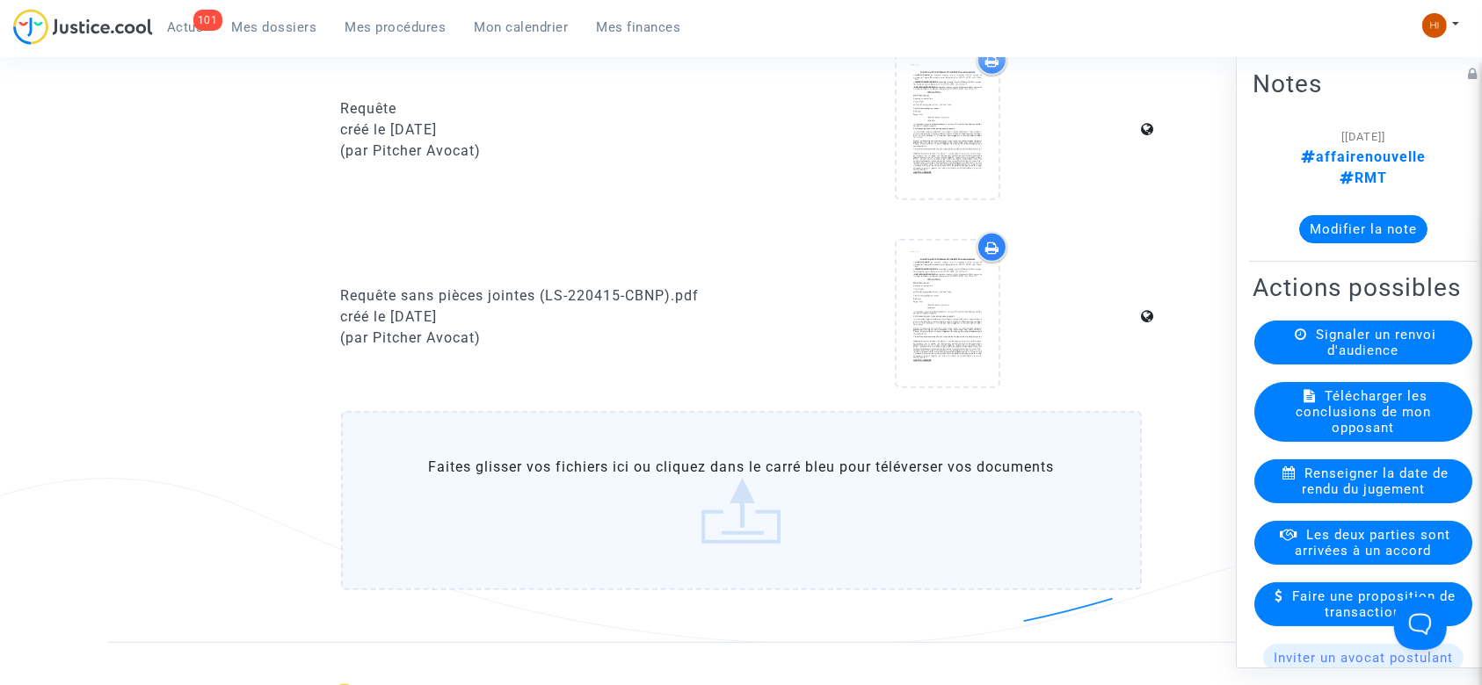
scroll to position [826, 0]
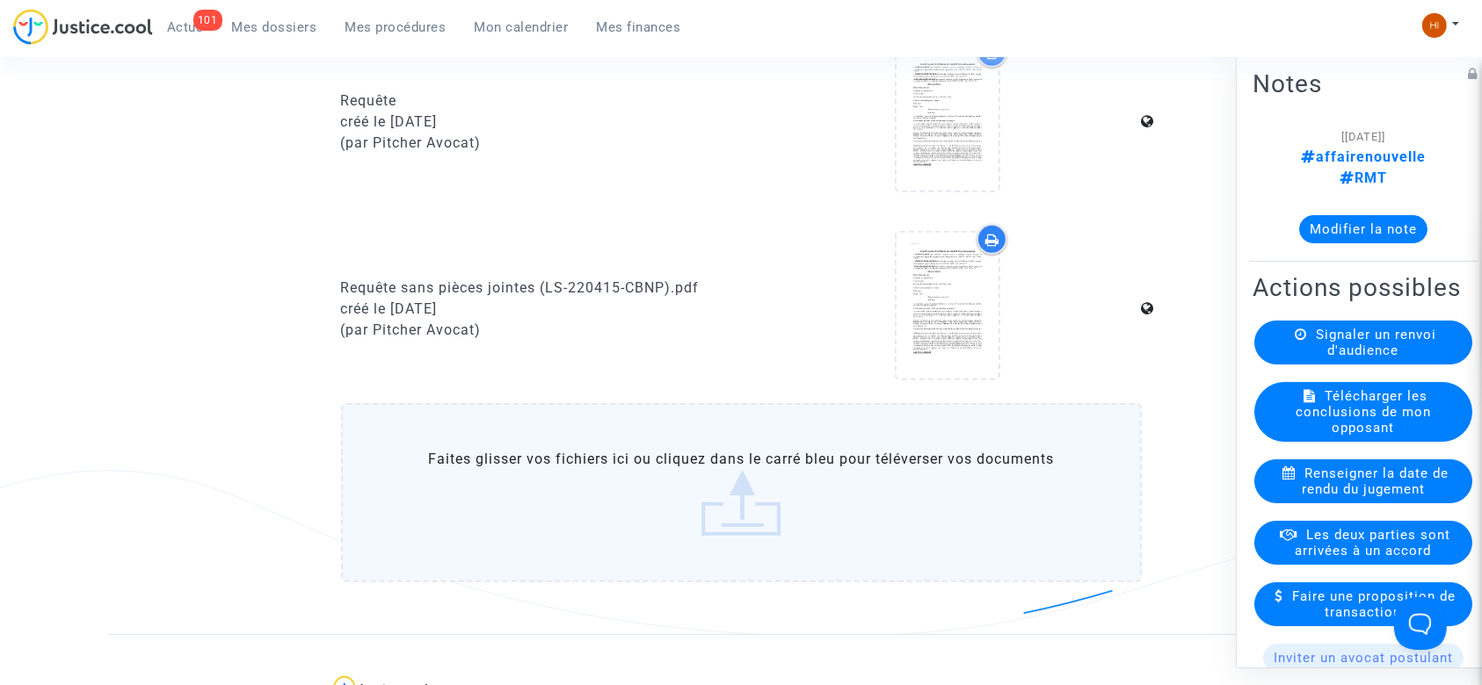
click at [441, 442] on label "Faites glisser vos fichiers ici ou cliquez dans le carré bleu pour téléverser v…" at bounding box center [741, 492] width 801 height 179
click at [0, 0] on input "Faites glisser vos fichiers ici ou cliquez dans le carré bleu pour téléverser v…" at bounding box center [0, 0] width 0 height 0
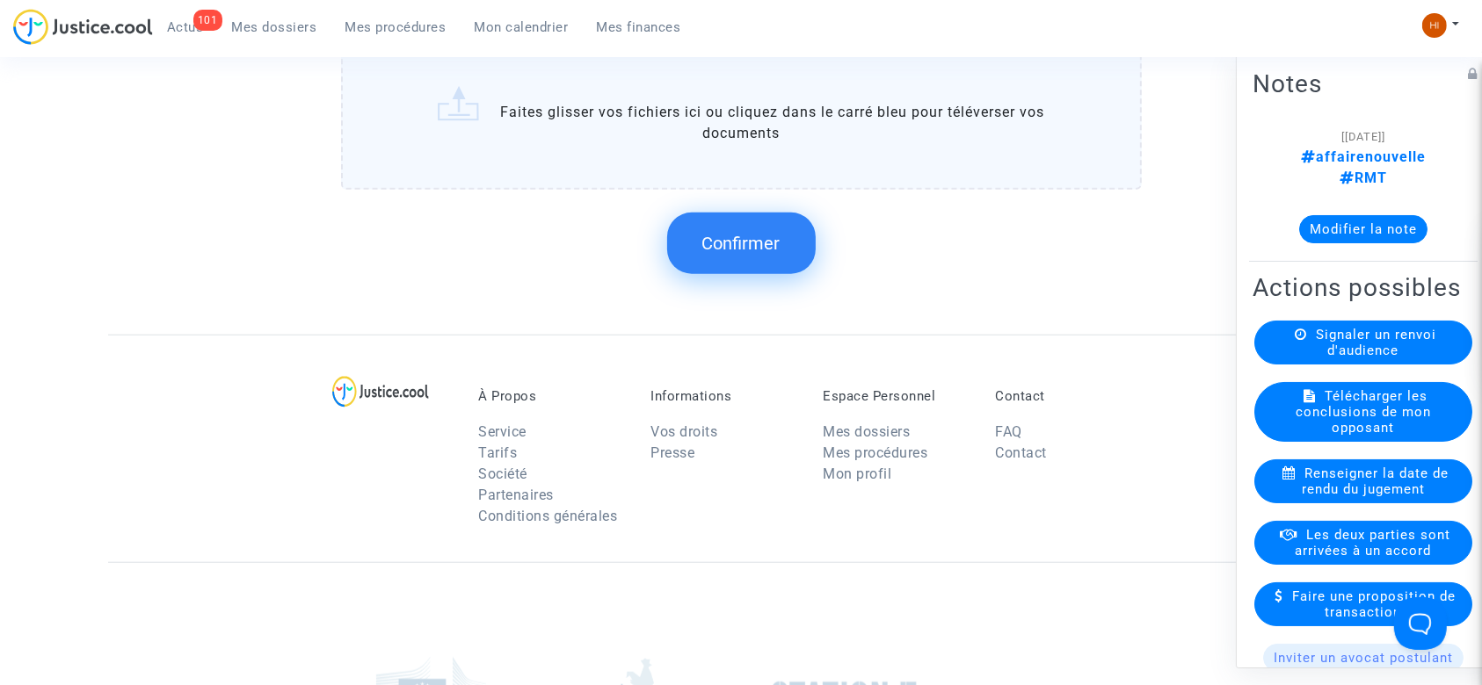
scroll to position [1440, 0]
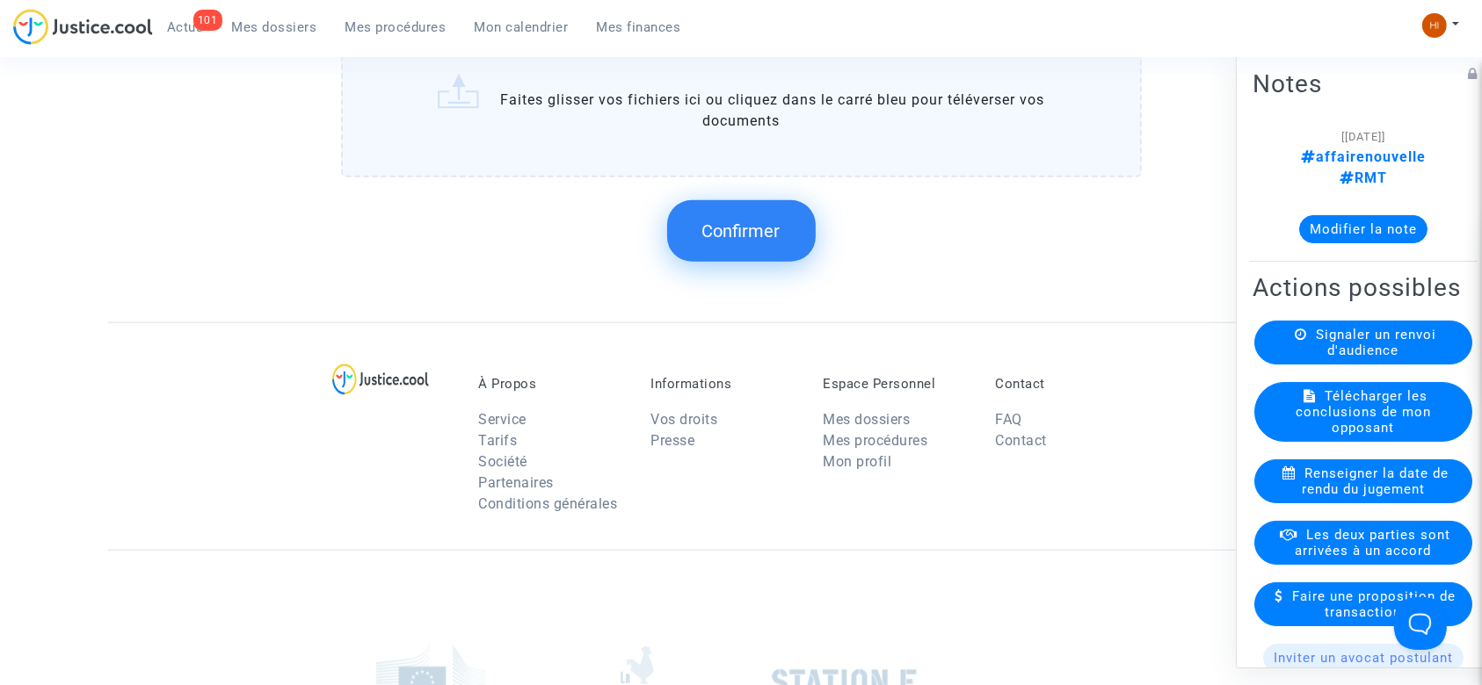
click at [731, 236] on span "Confirmer" at bounding box center [741, 231] width 78 height 21
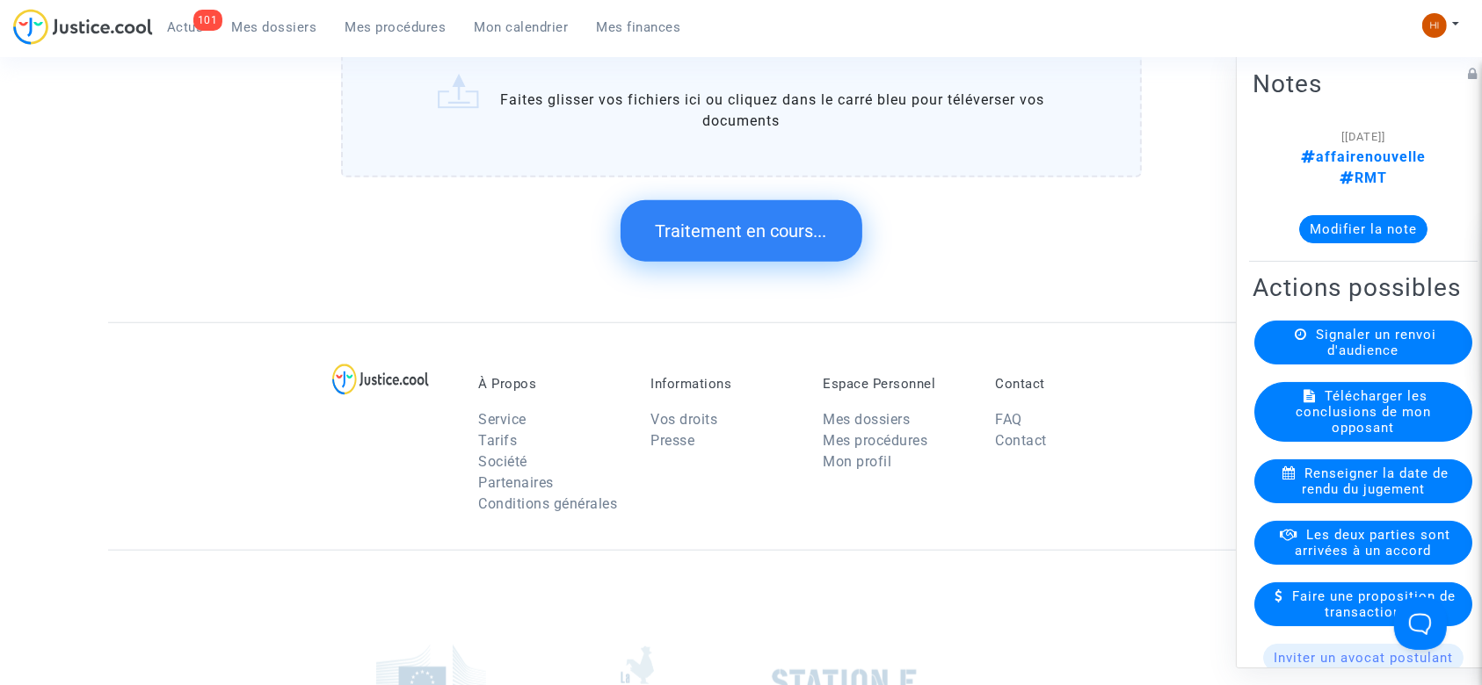
scroll to position [0, 0]
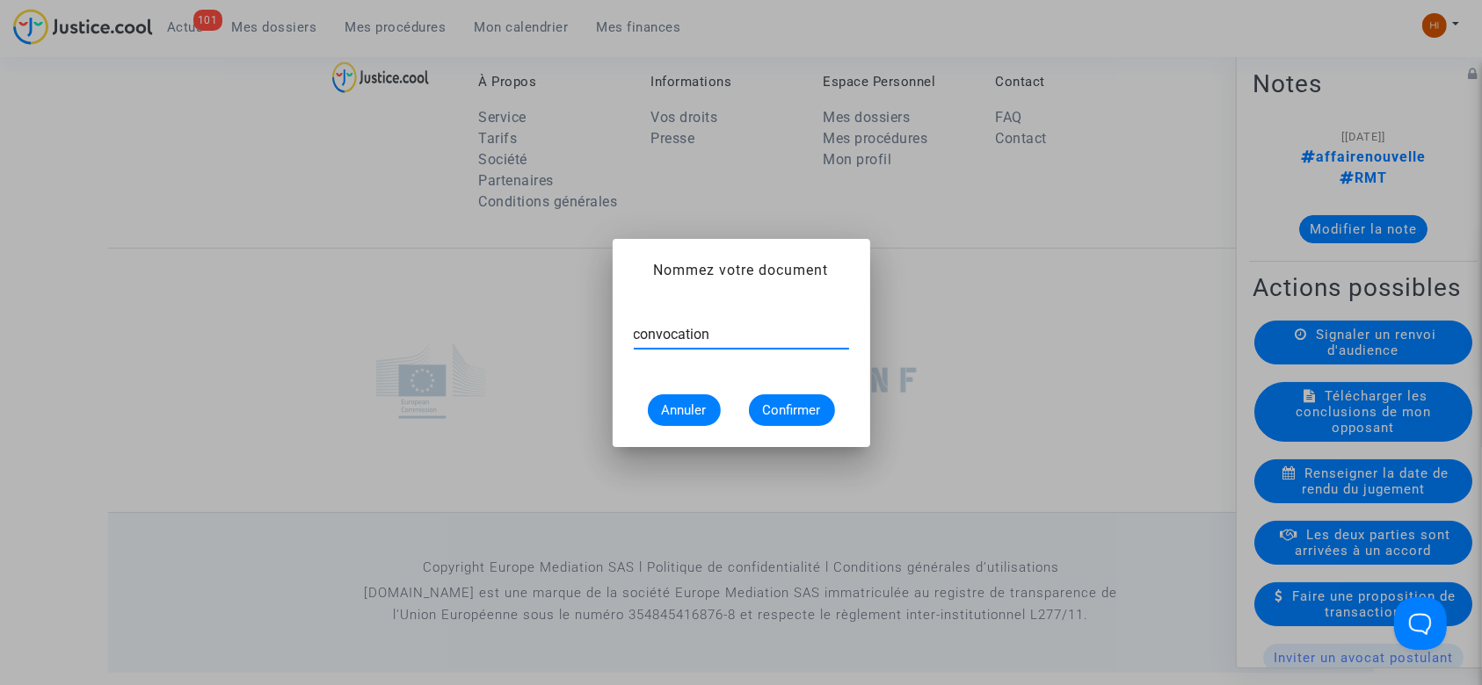
type input "convocation"
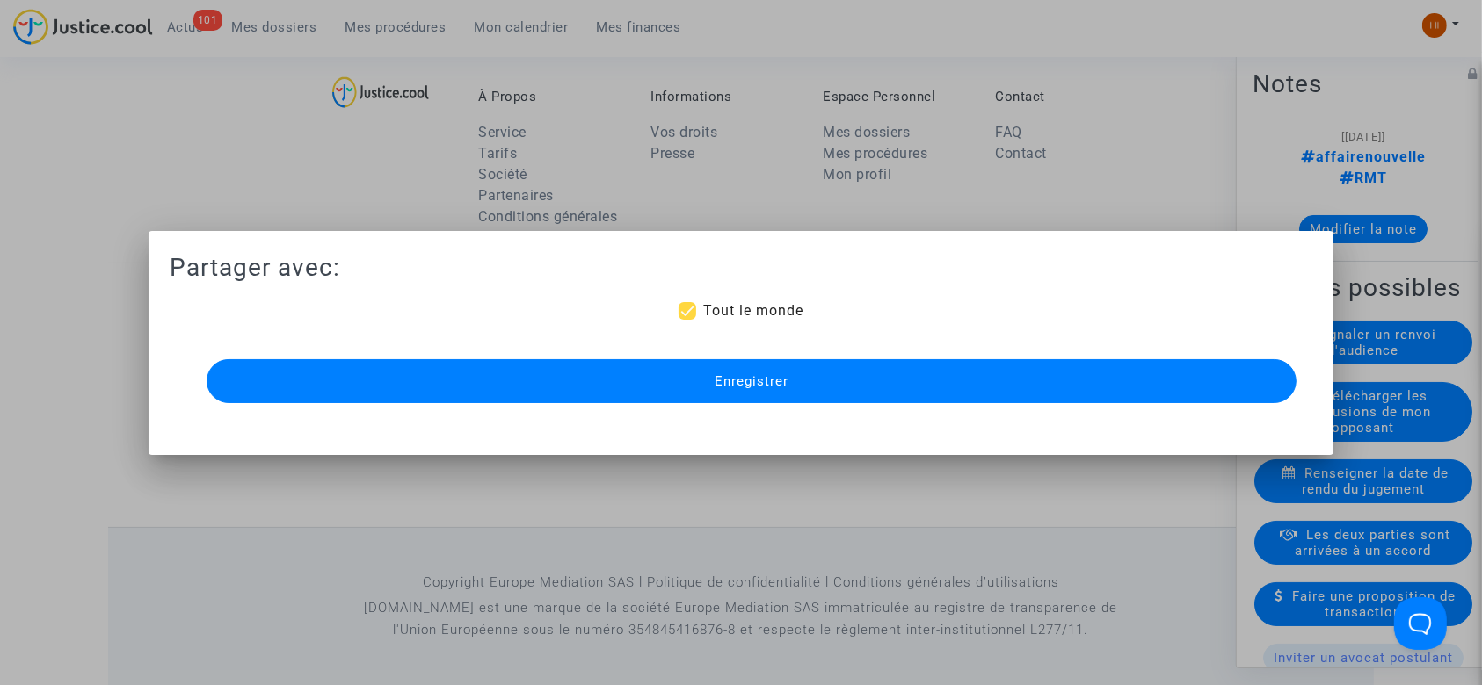
click at [602, 393] on button "Enregistrer" at bounding box center [752, 381] width 1091 height 44
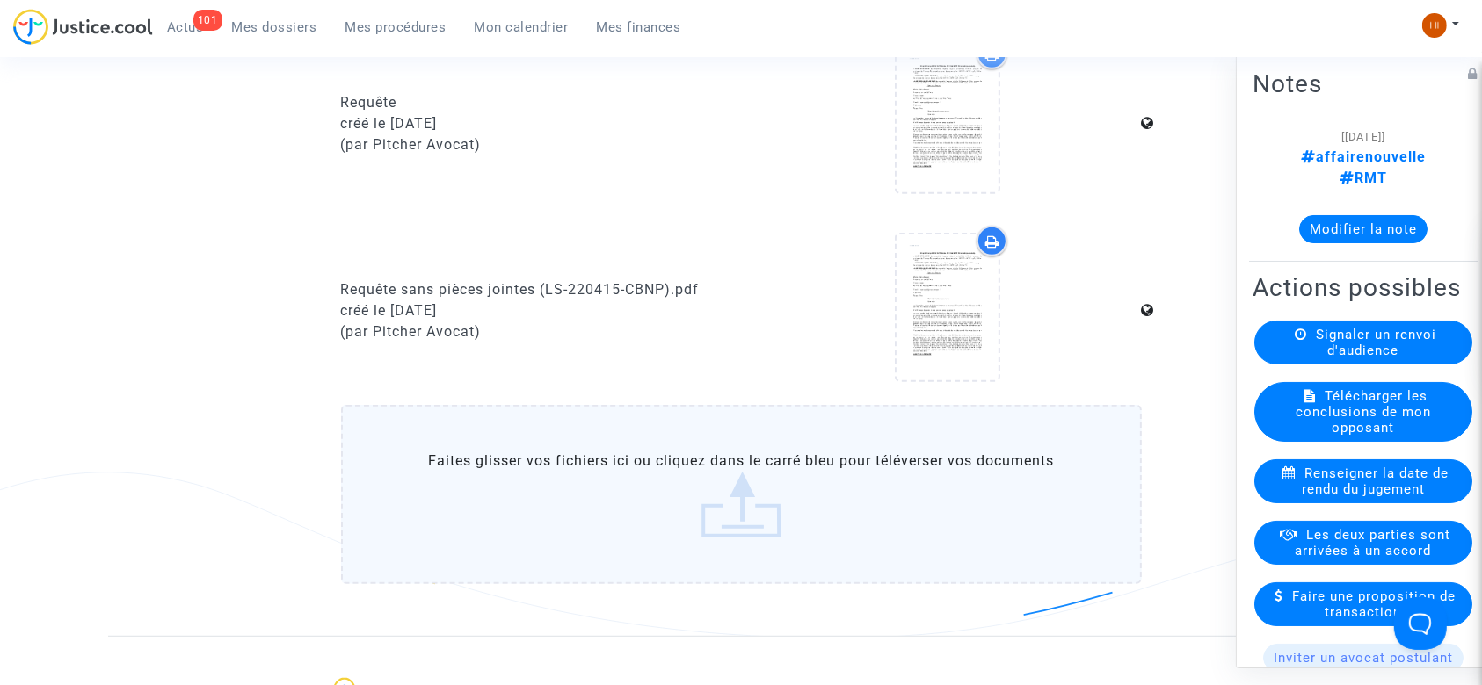
scroll to position [25, 0]
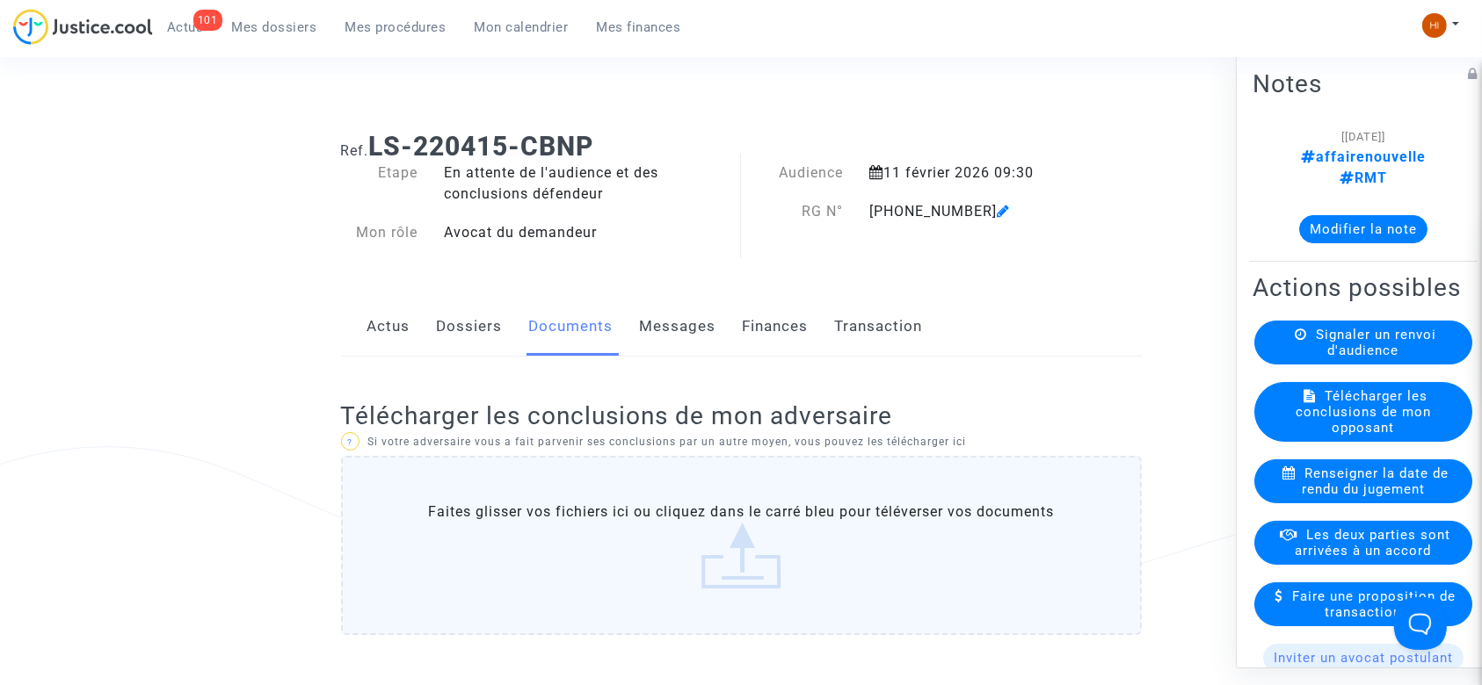
click at [997, 214] on icon at bounding box center [1003, 211] width 13 height 14
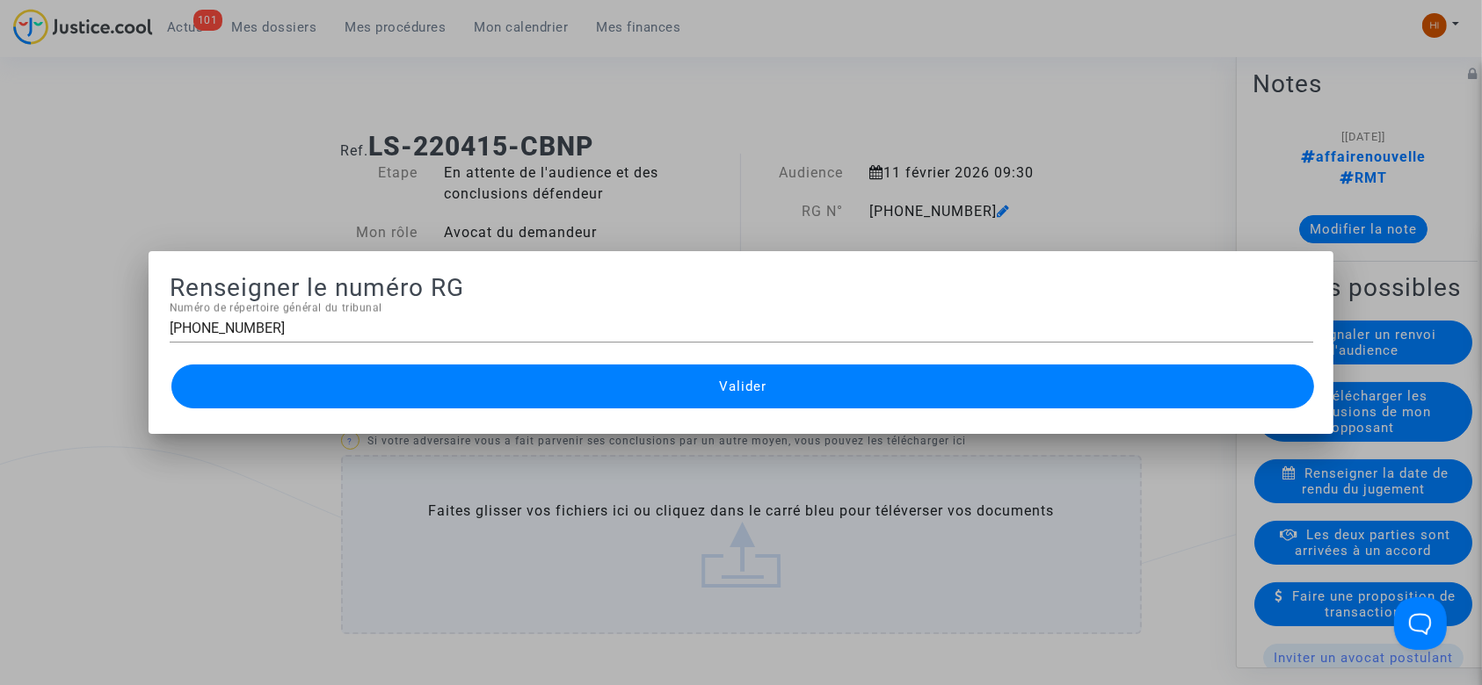
click at [932, 158] on div at bounding box center [741, 342] width 1482 height 685
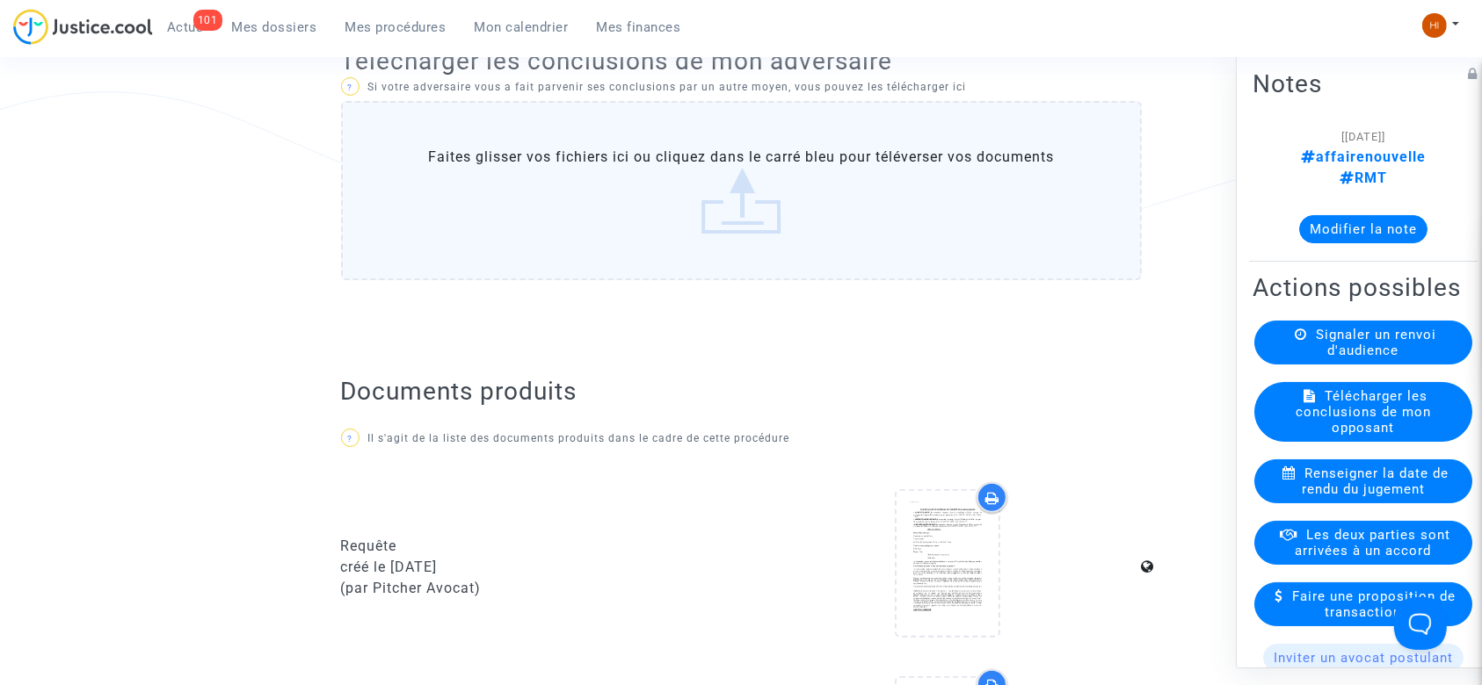
scroll to position [375, 0]
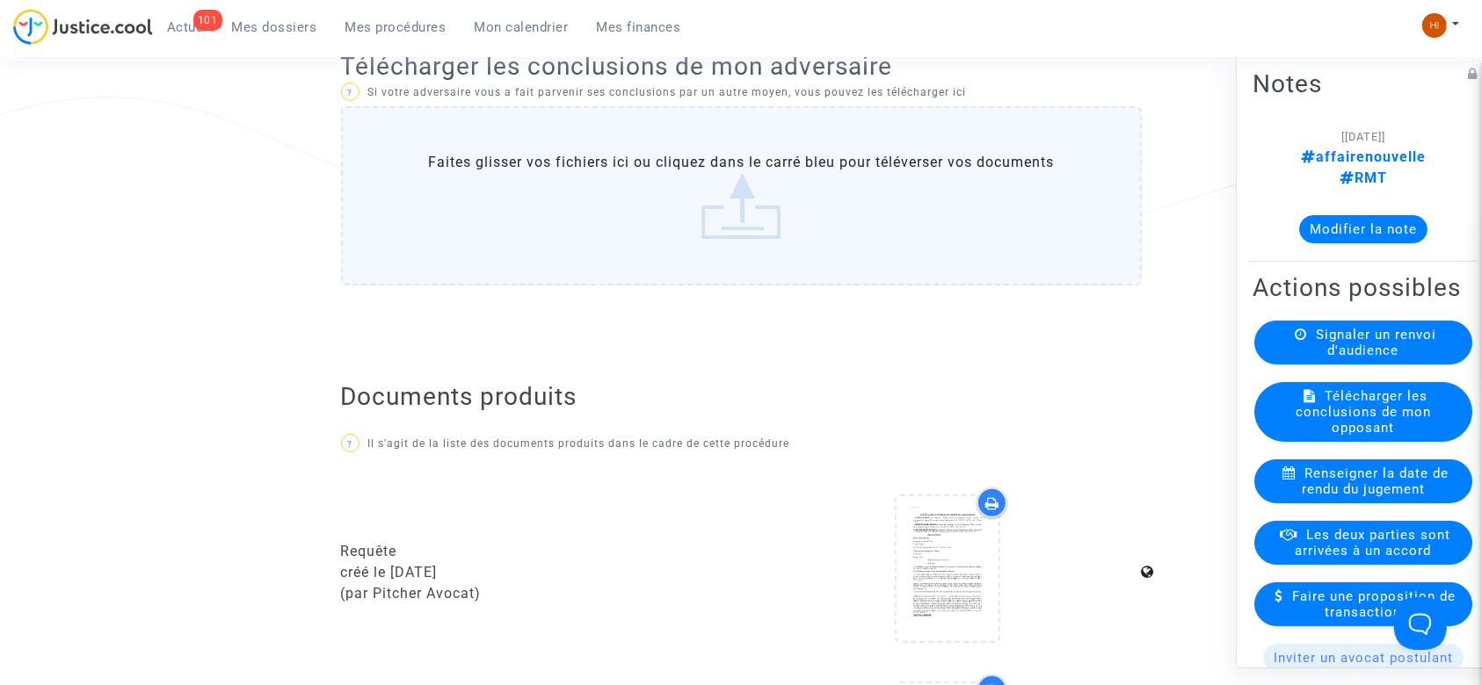
click at [391, 29] on span "Mes procédures" at bounding box center [395, 27] width 101 height 16
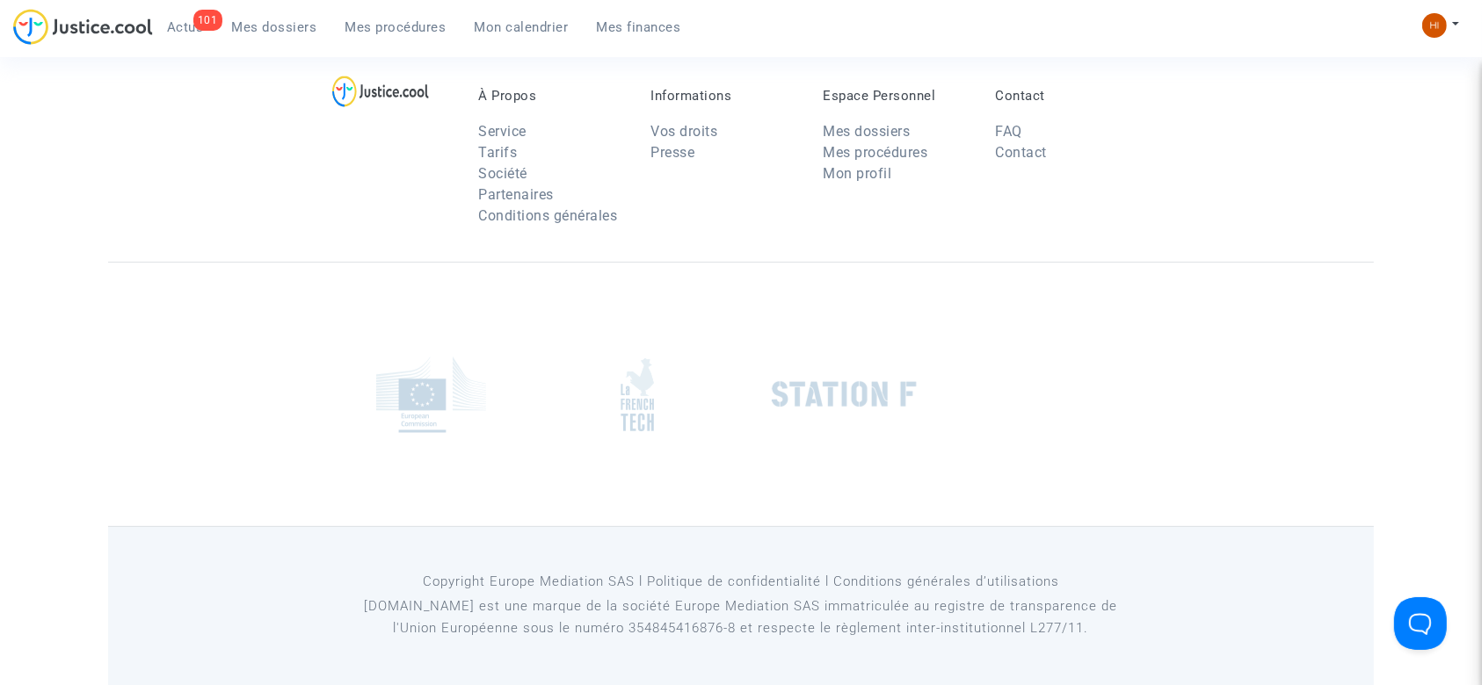
scroll to position [375, 0]
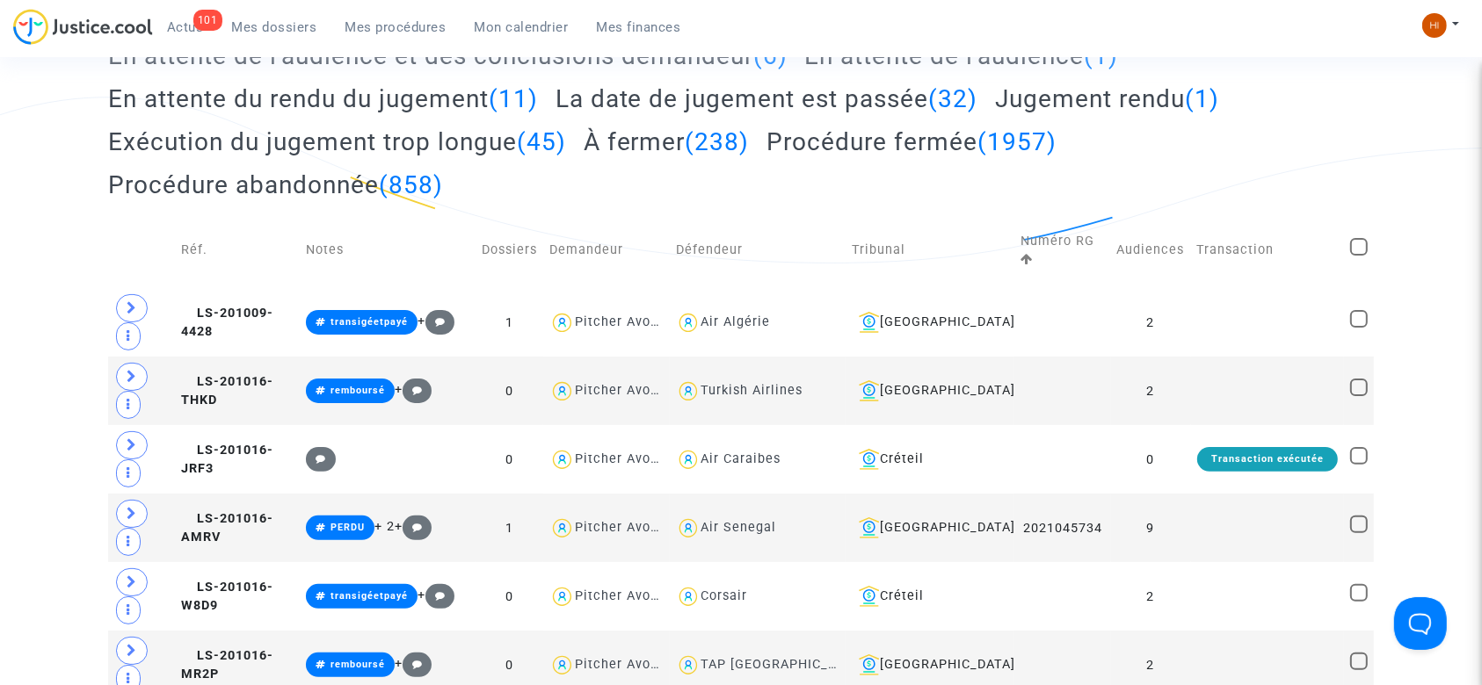
click at [375, 28] on span "Mes procédures" at bounding box center [395, 27] width 101 height 16
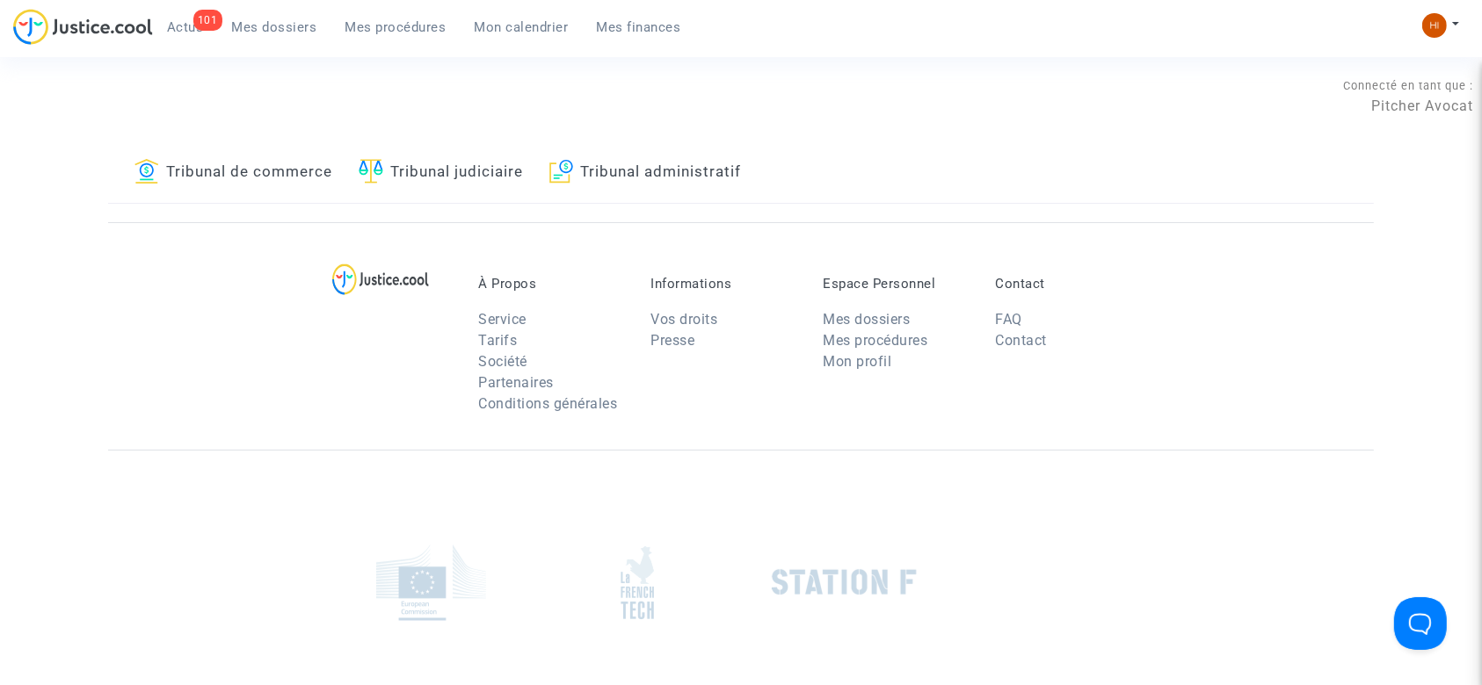
click at [414, 168] on link "Tribunal judiciaire" at bounding box center [441, 173] width 164 height 60
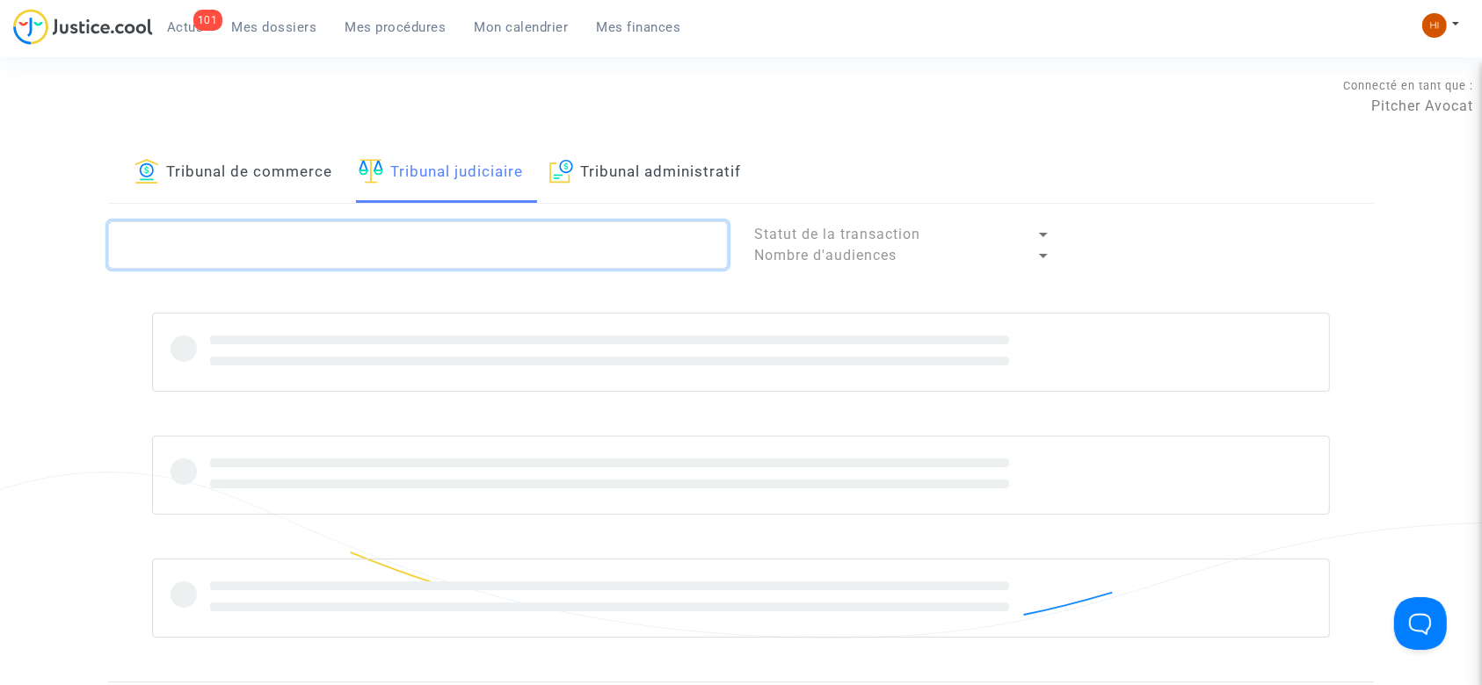
click at [377, 250] on textarea at bounding box center [418, 244] width 620 height 47
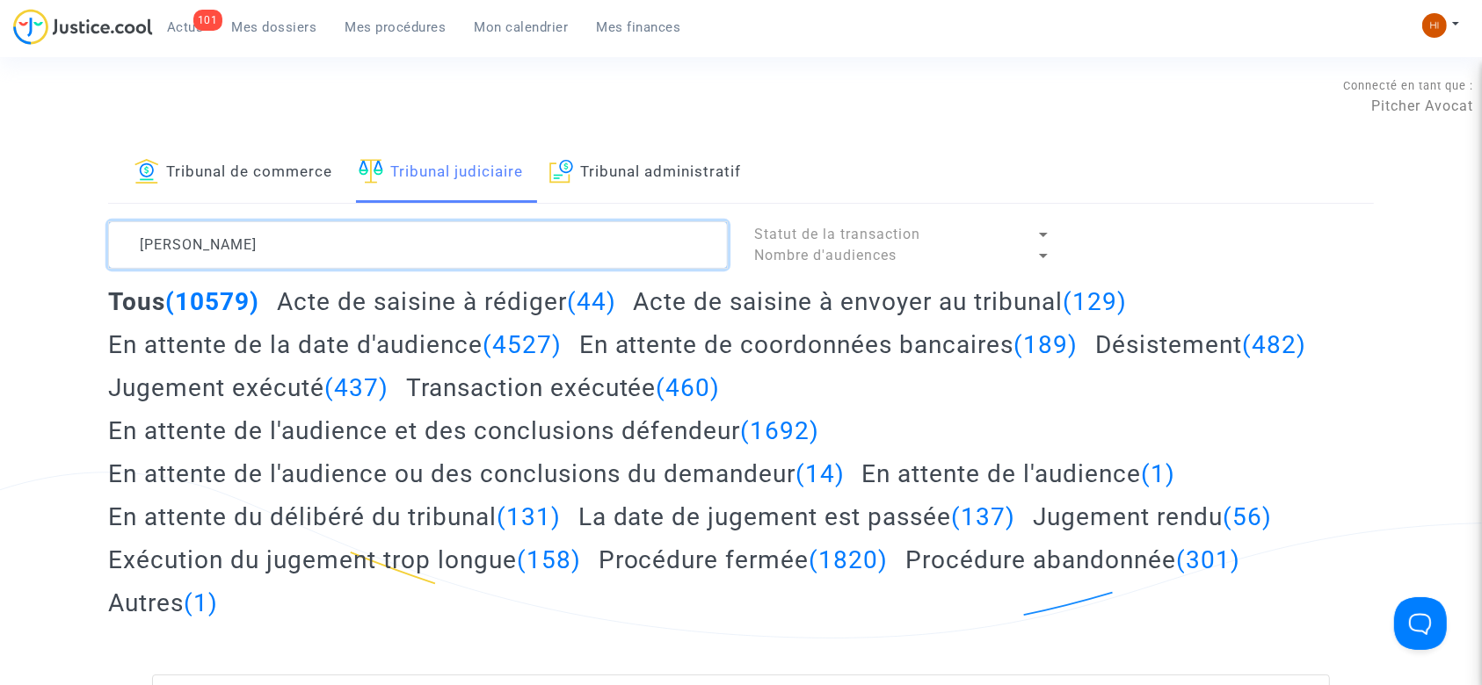
type textarea "MAURICE MARC"
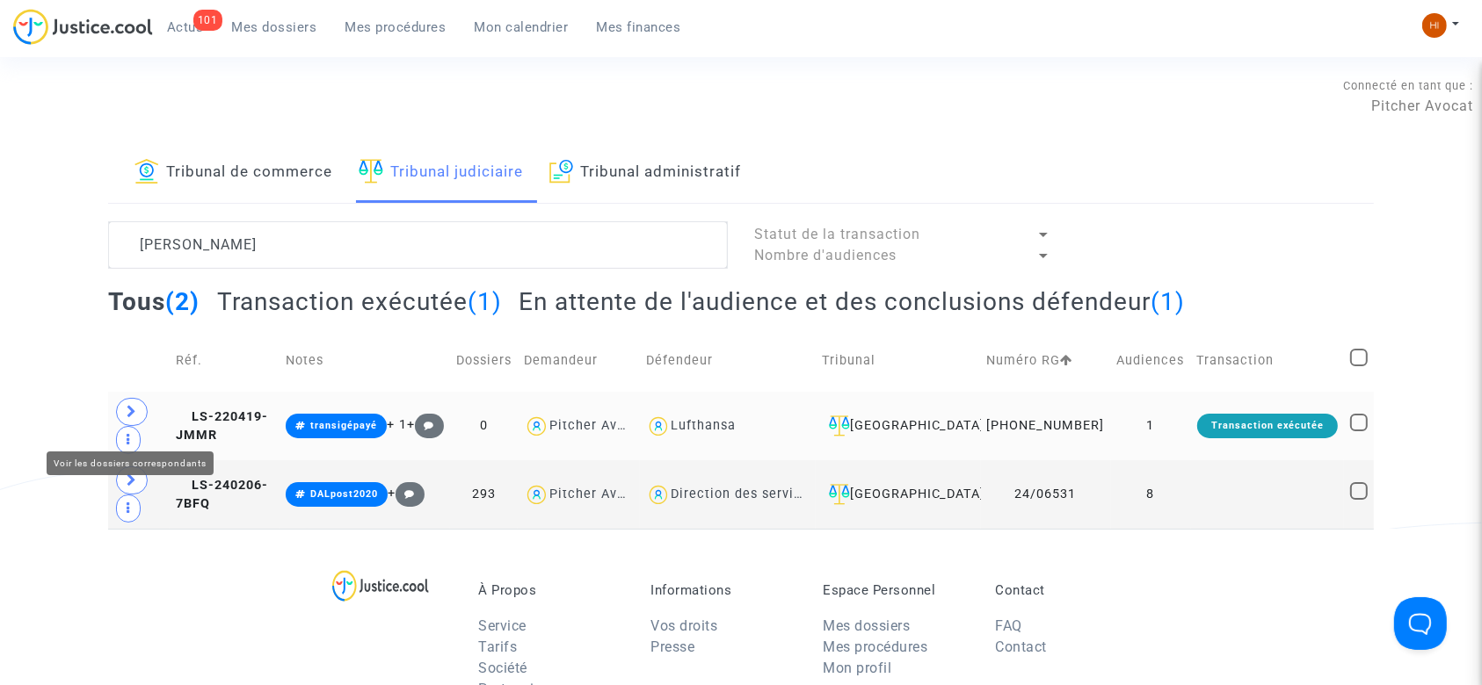
click at [137, 419] on span at bounding box center [132, 412] width 32 height 28
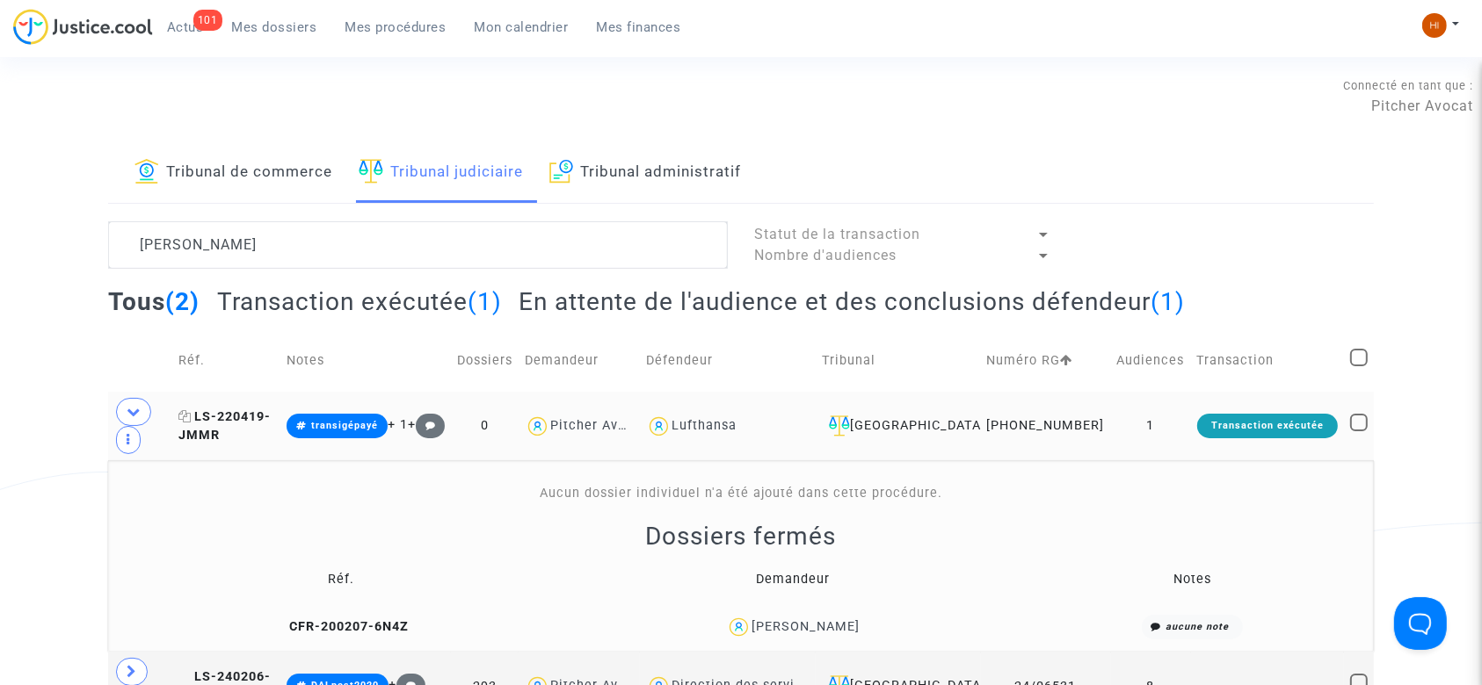
click at [192, 423] on icon at bounding box center [184, 416] width 13 height 12
click at [224, 427] on span "LS-220419-JMMR" at bounding box center [224, 427] width 92 height 34
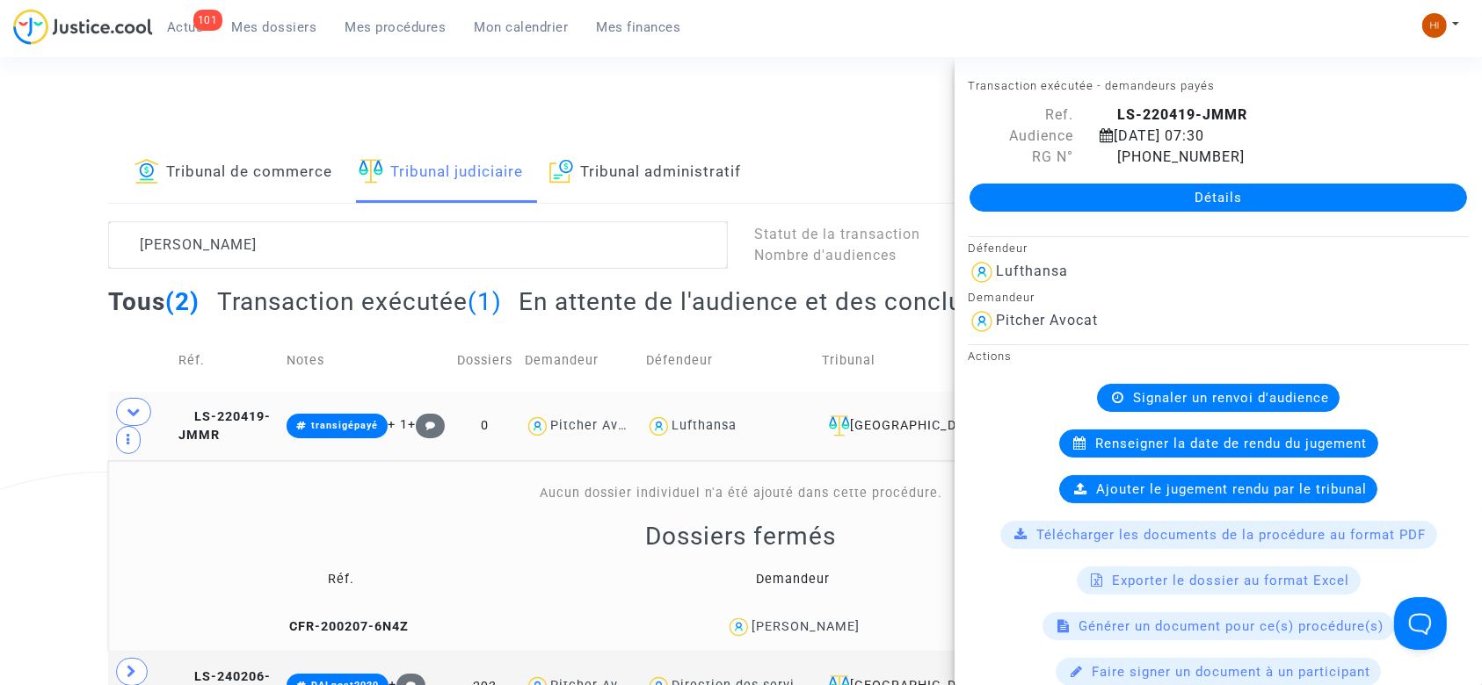
click at [254, 421] on span "LS-220419-JMMR" at bounding box center [224, 427] width 92 height 34
click at [1144, 192] on link "Détails" at bounding box center [1217, 198] width 497 height 28
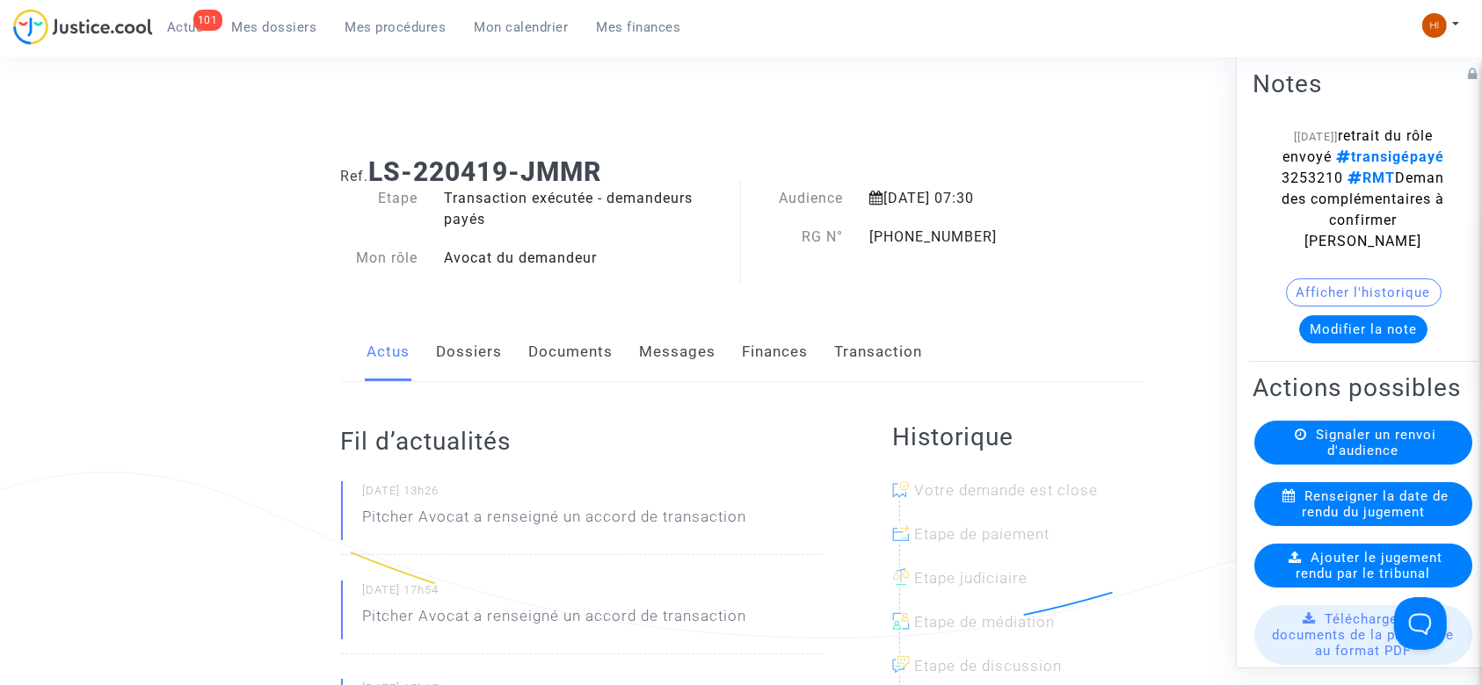
click at [573, 359] on link "Documents" at bounding box center [571, 352] width 84 height 58
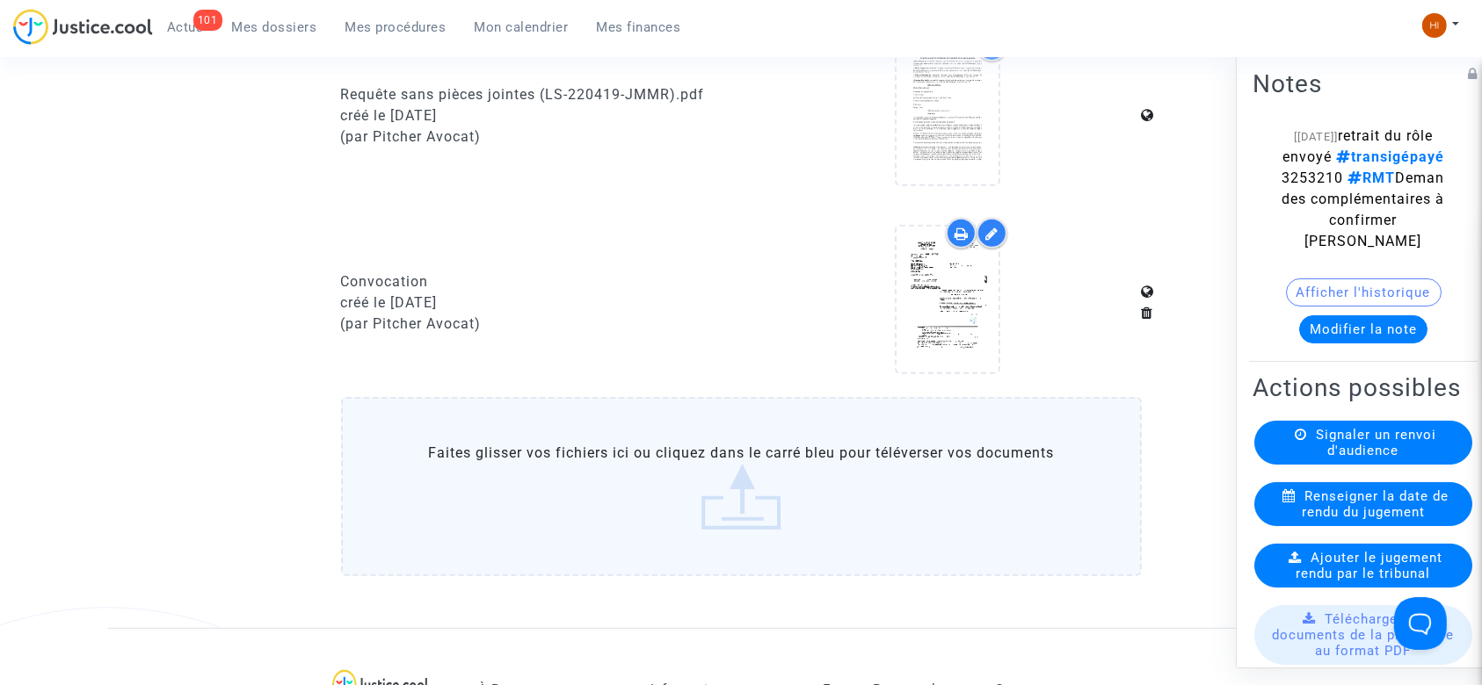
scroll to position [700, 0]
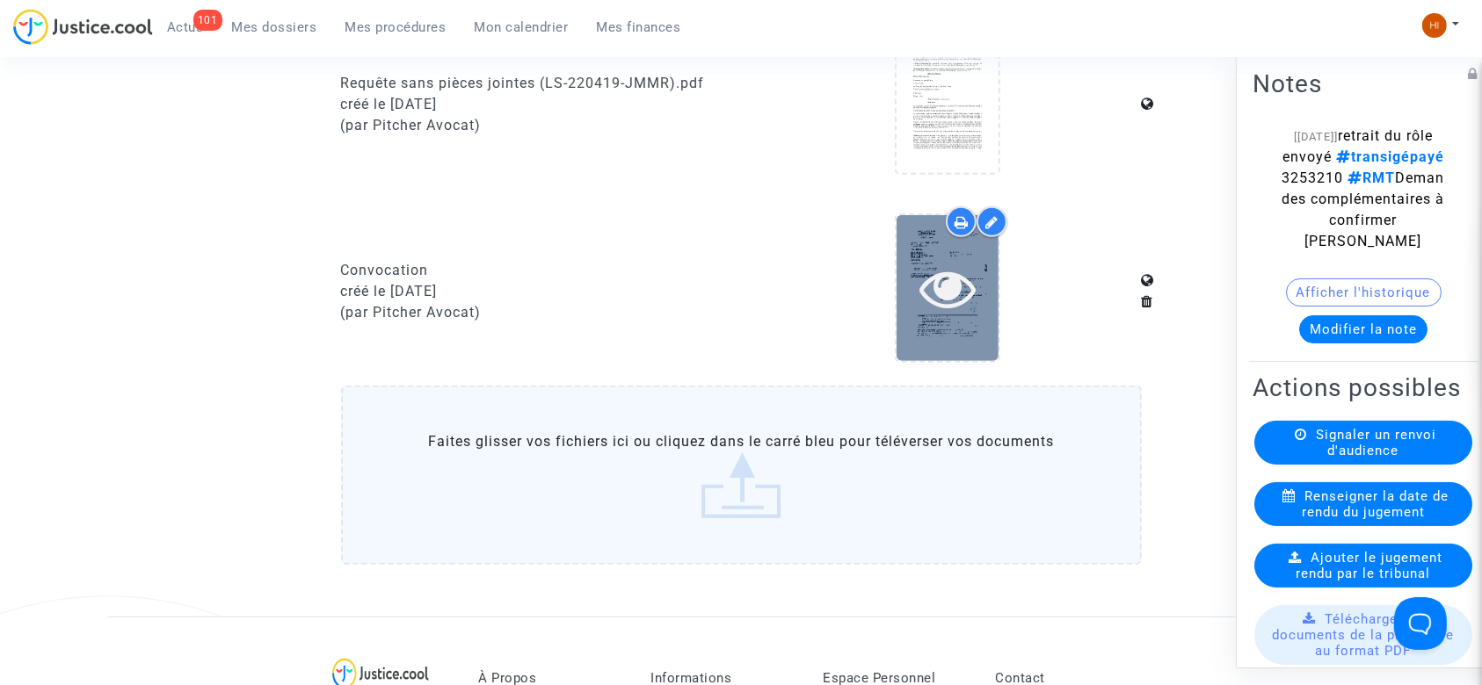
click at [974, 308] on icon at bounding box center [947, 288] width 57 height 56
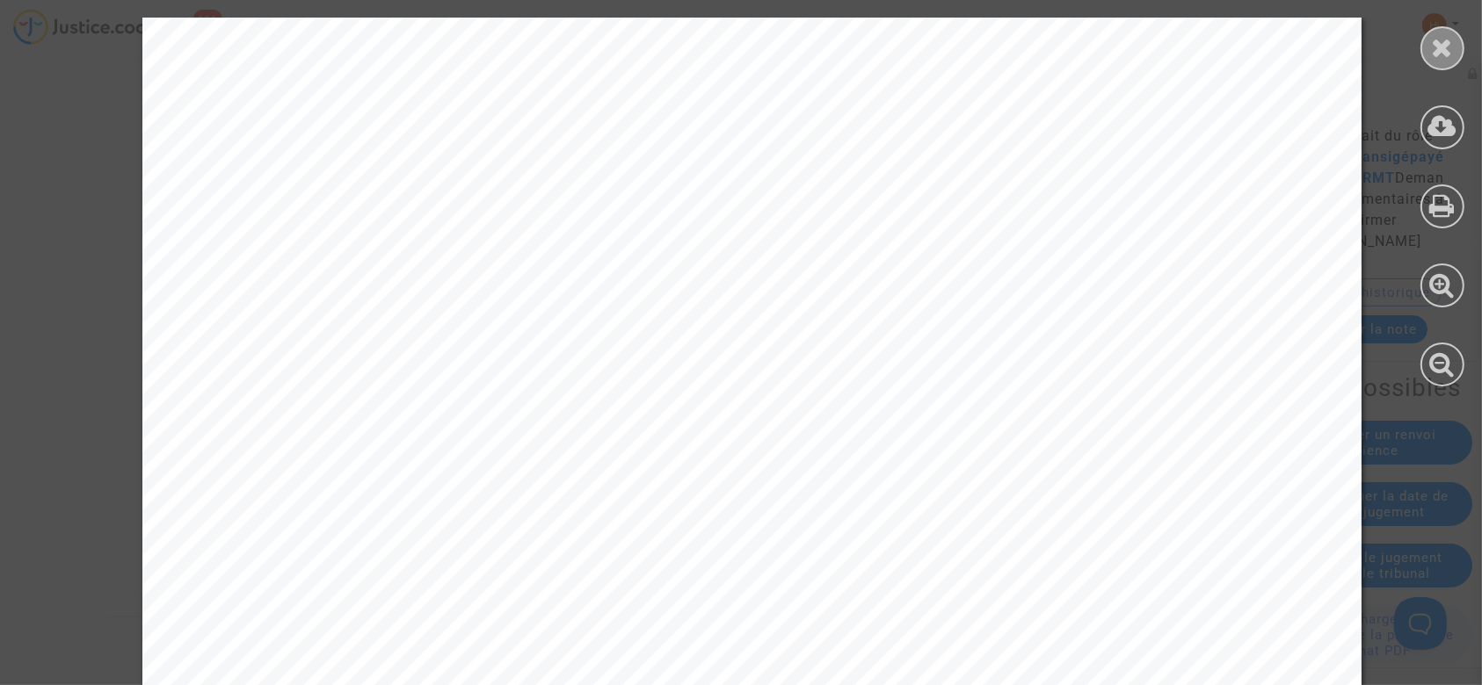
click at [1432, 53] on icon at bounding box center [1443, 47] width 22 height 26
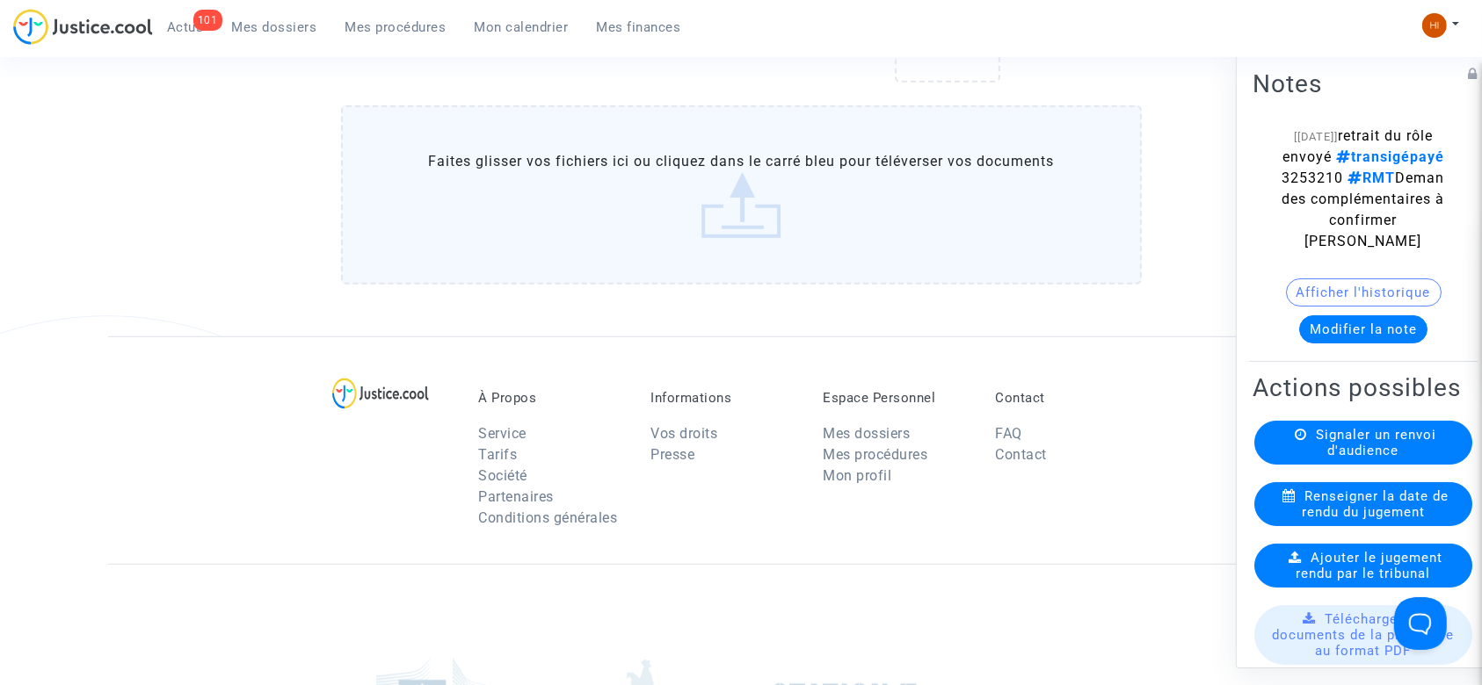
scroll to position [949, 0]
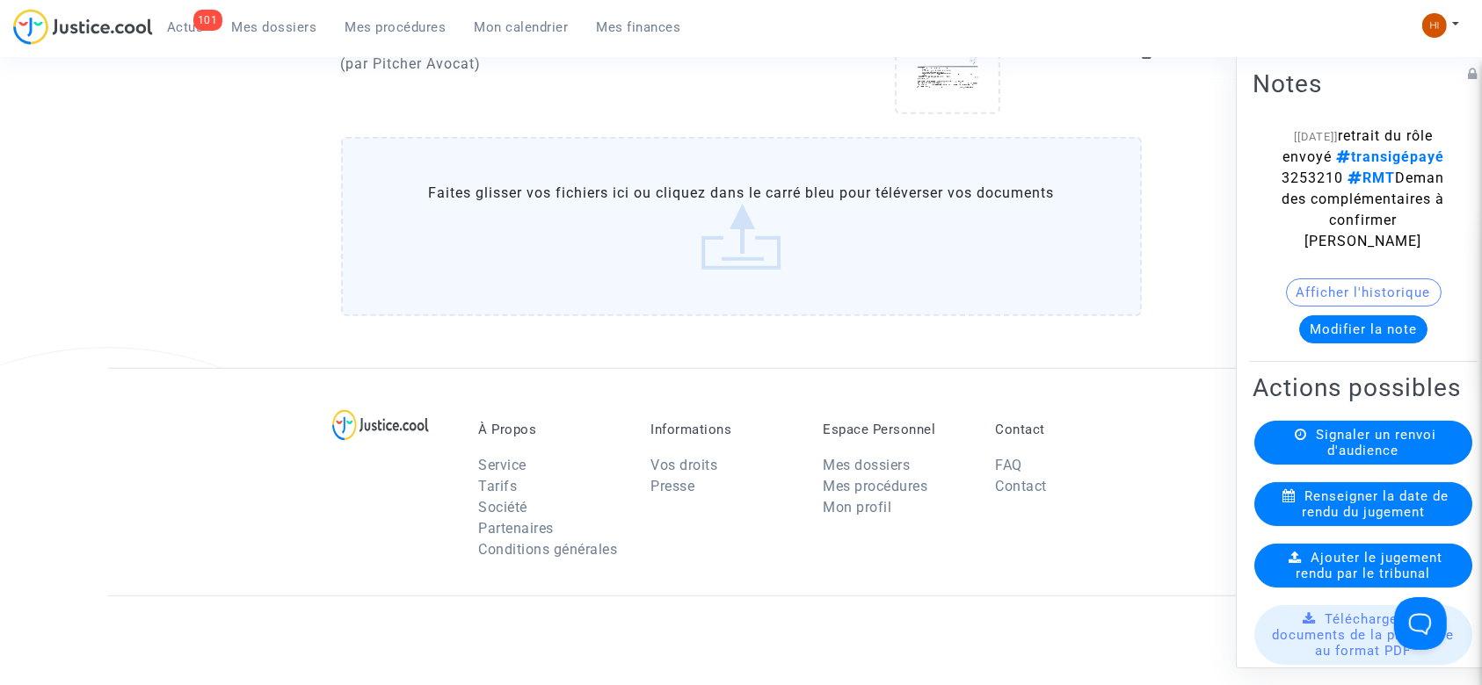
click at [622, 198] on label "Faites glisser vos fichiers ici ou cliquez dans le carré bleu pour téléverser v…" at bounding box center [741, 226] width 801 height 179
click at [0, 0] on input "Faites glisser vos fichiers ici ou cliquez dans le carré bleu pour téléverser v…" at bounding box center [0, 0] width 0 height 0
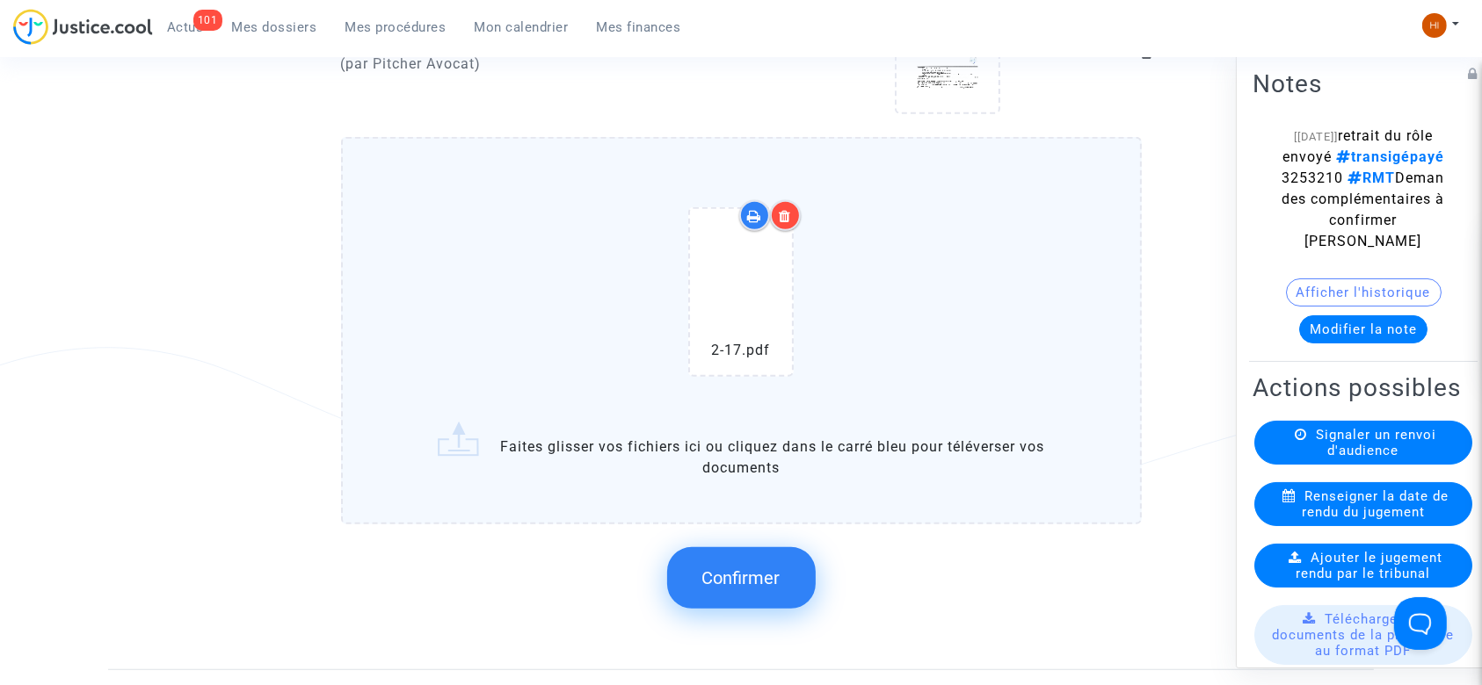
click at [709, 561] on button "Confirmer" at bounding box center [741, 579] width 149 height 62
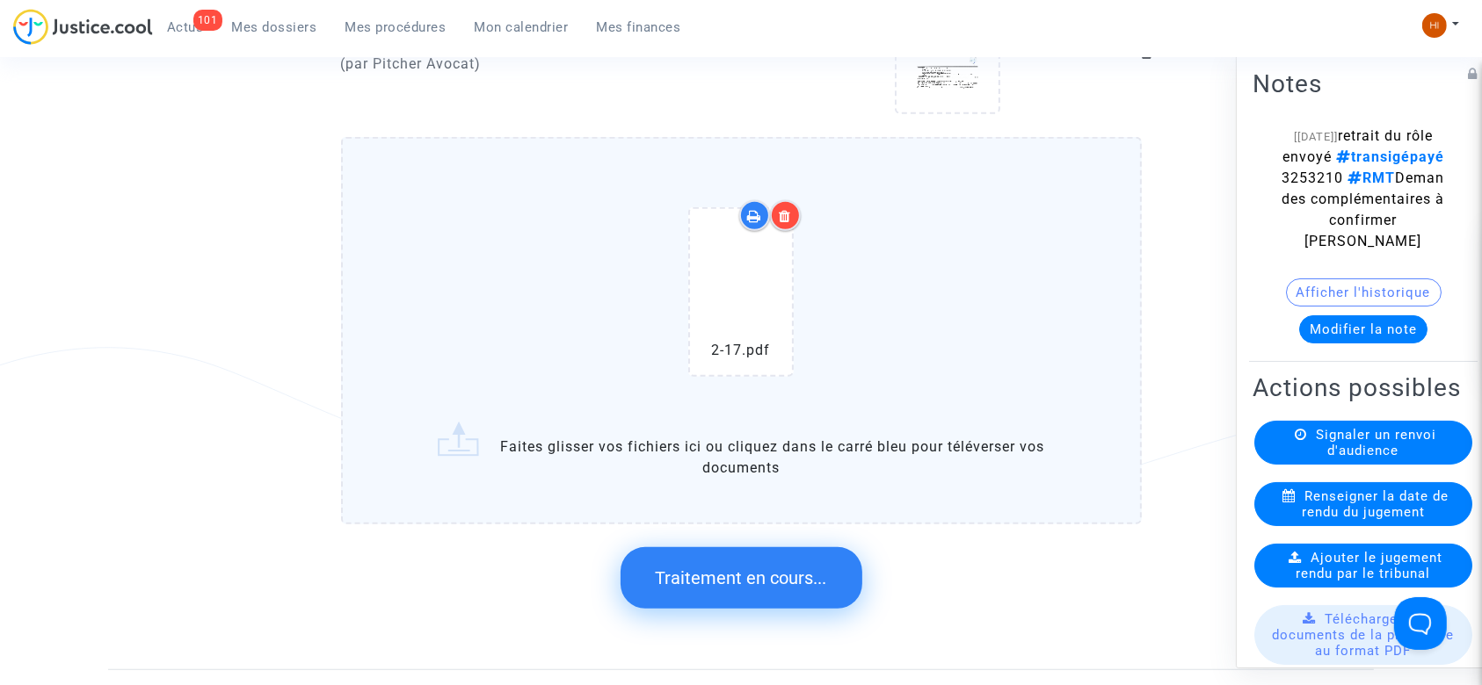
scroll to position [0, 0]
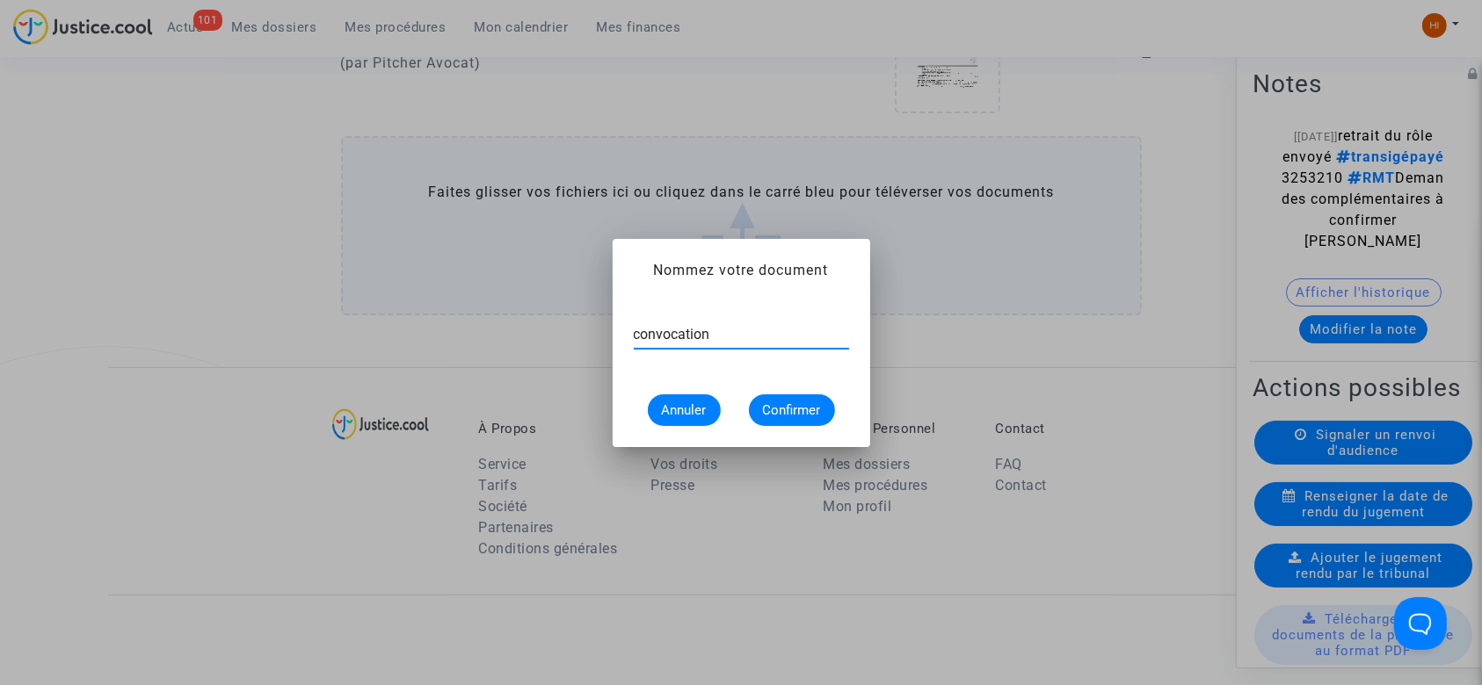
type input "convocation"
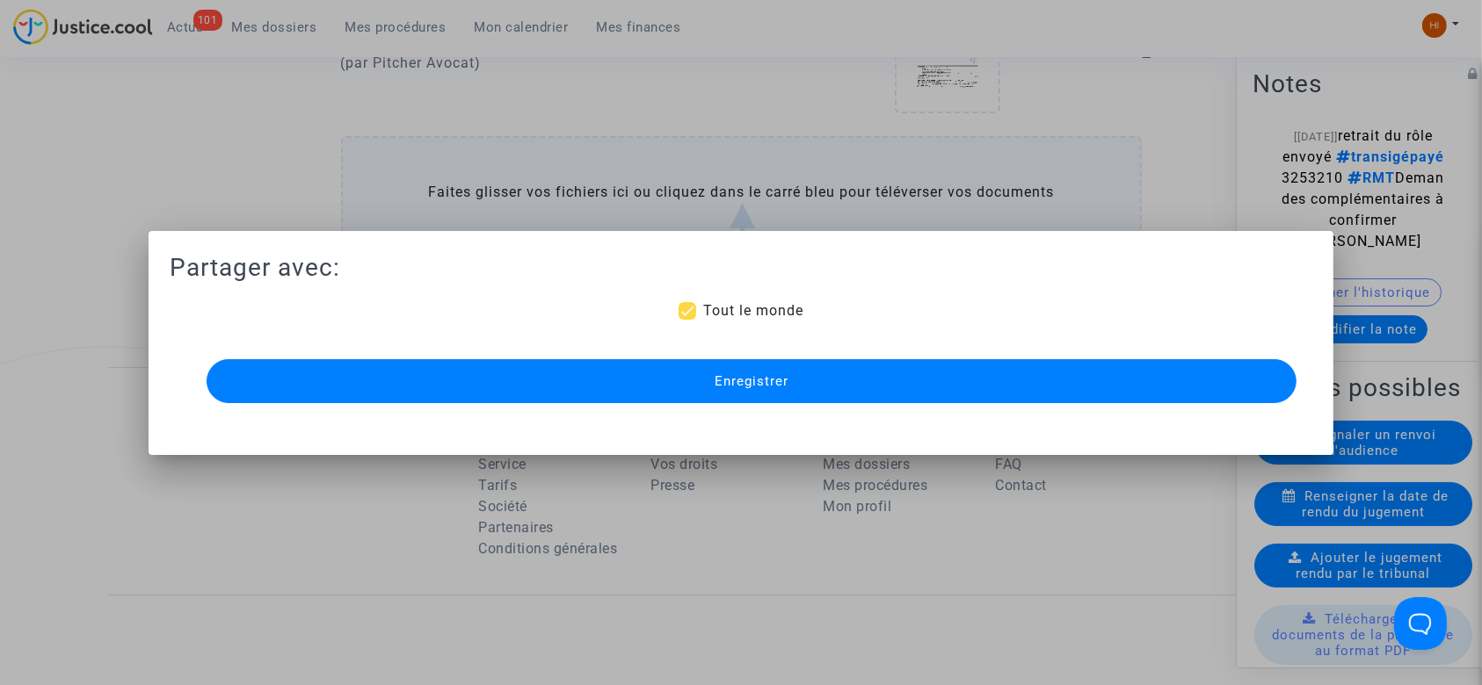
click at [735, 372] on button "Enregistrer" at bounding box center [752, 381] width 1091 height 44
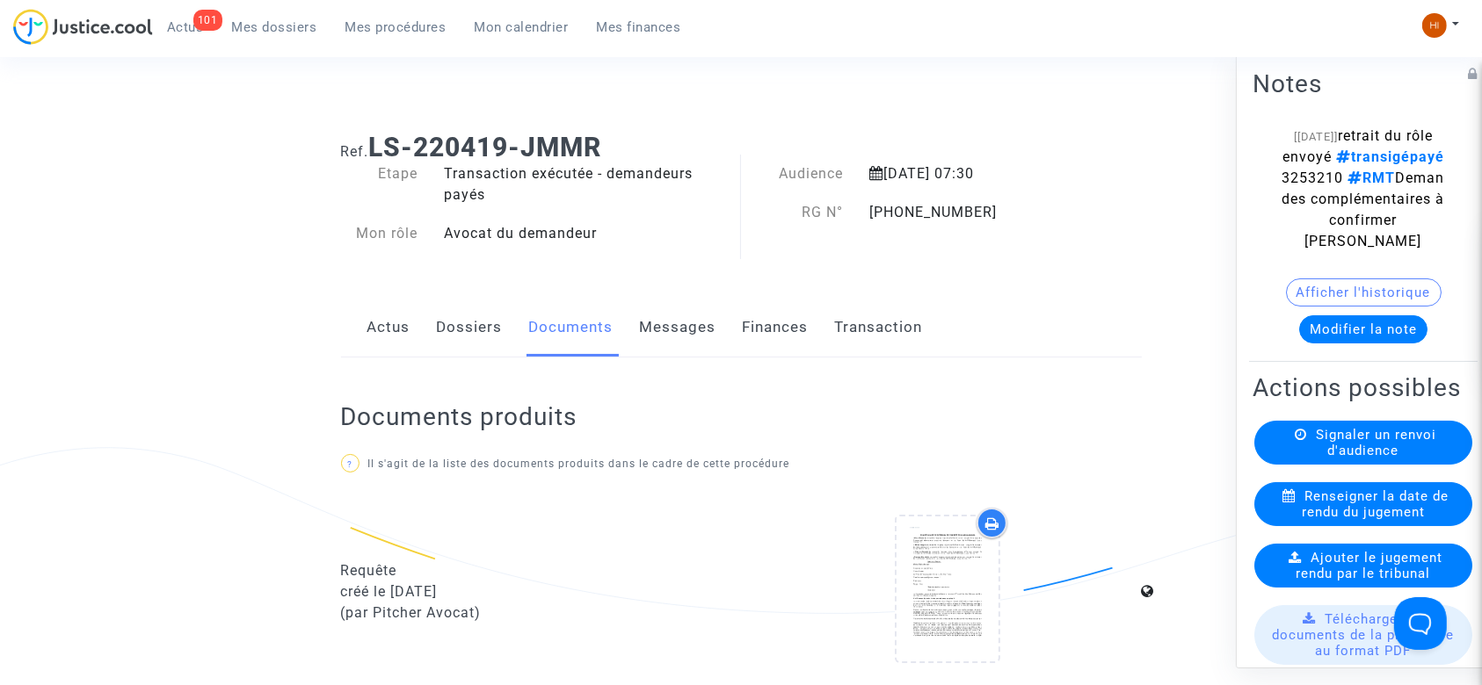
scroll to position [17, 0]
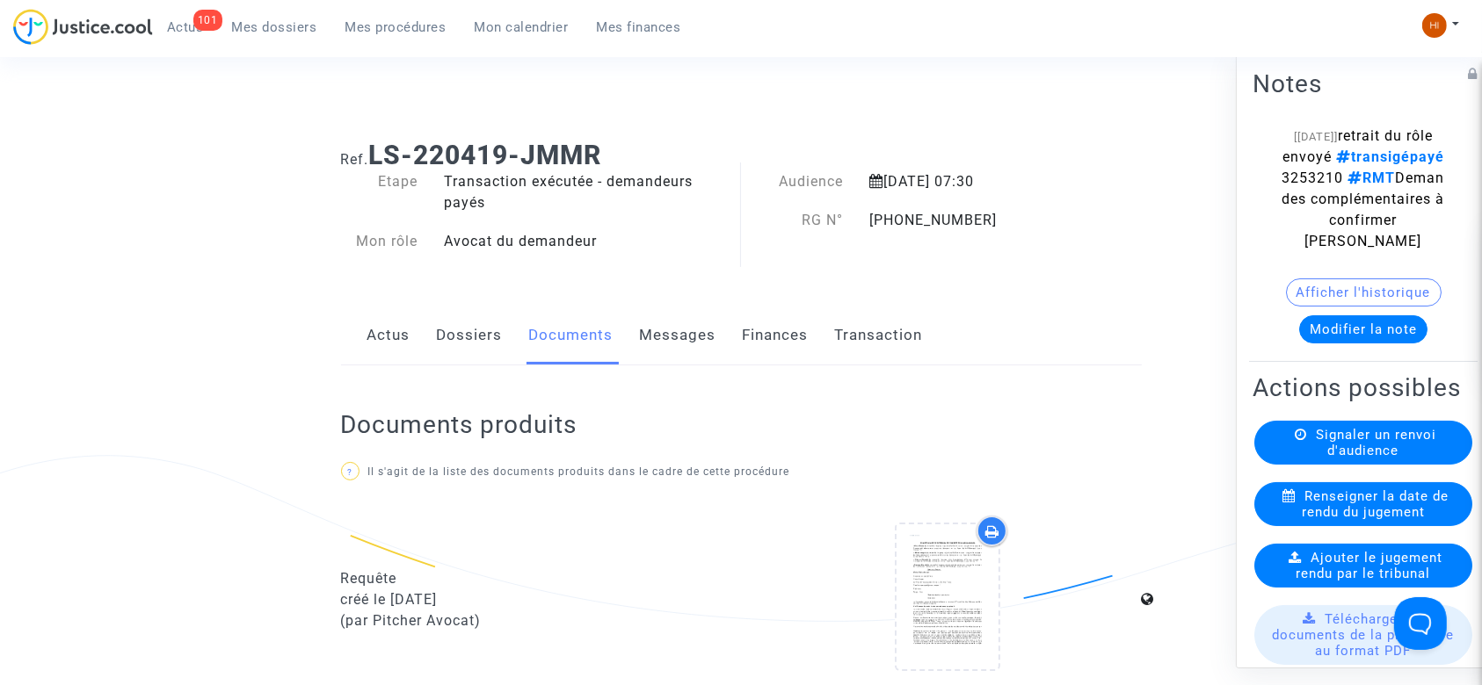
click at [454, 330] on link "Dossiers" at bounding box center [470, 336] width 66 height 58
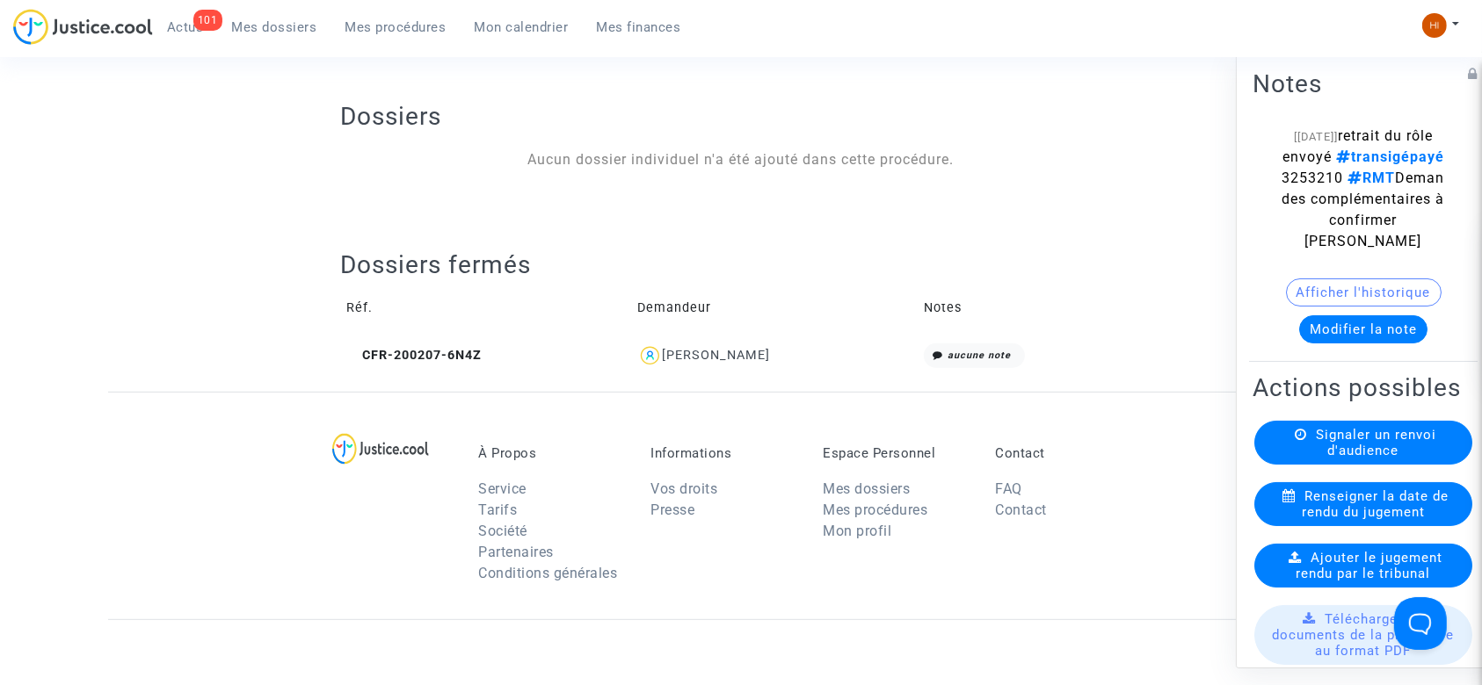
scroll to position [652, 0]
click at [356, 356] on icon at bounding box center [353, 357] width 13 height 12
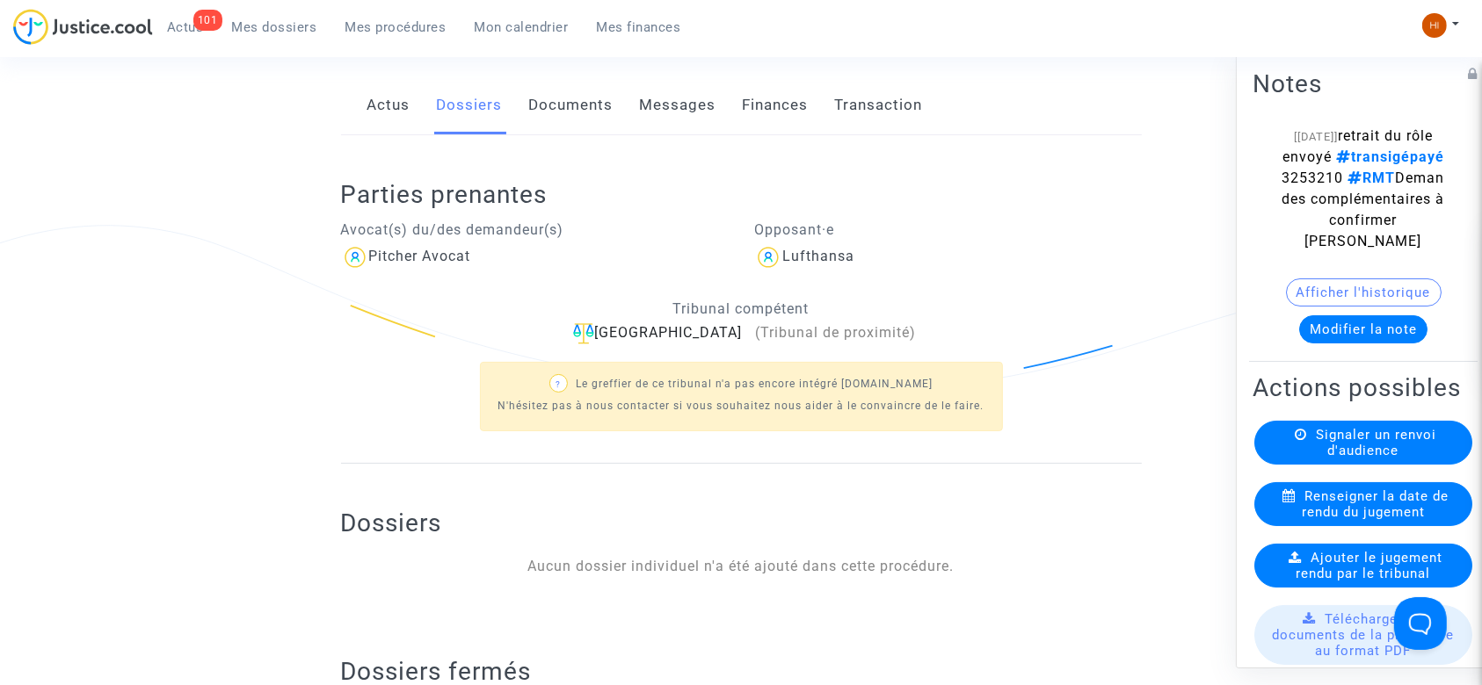
scroll to position [241, 0]
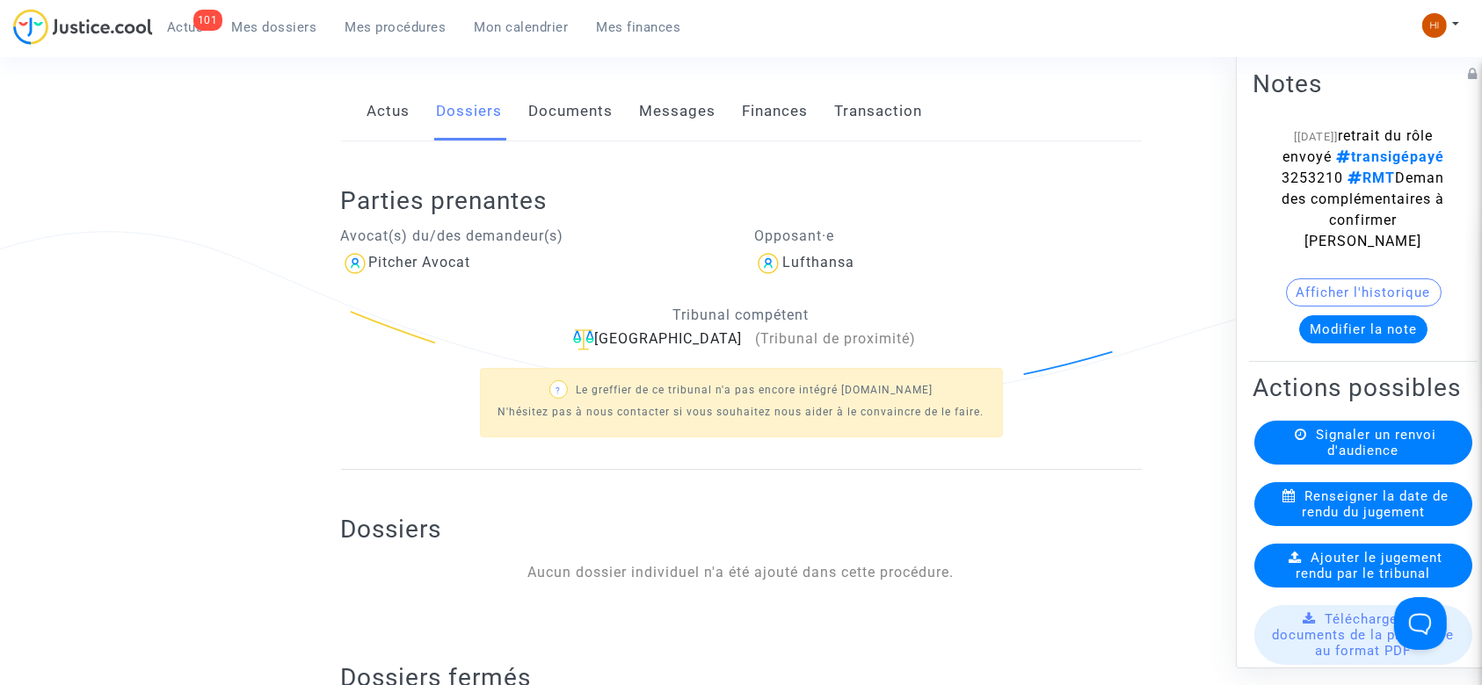
click at [561, 116] on link "Documents" at bounding box center [571, 112] width 84 height 58
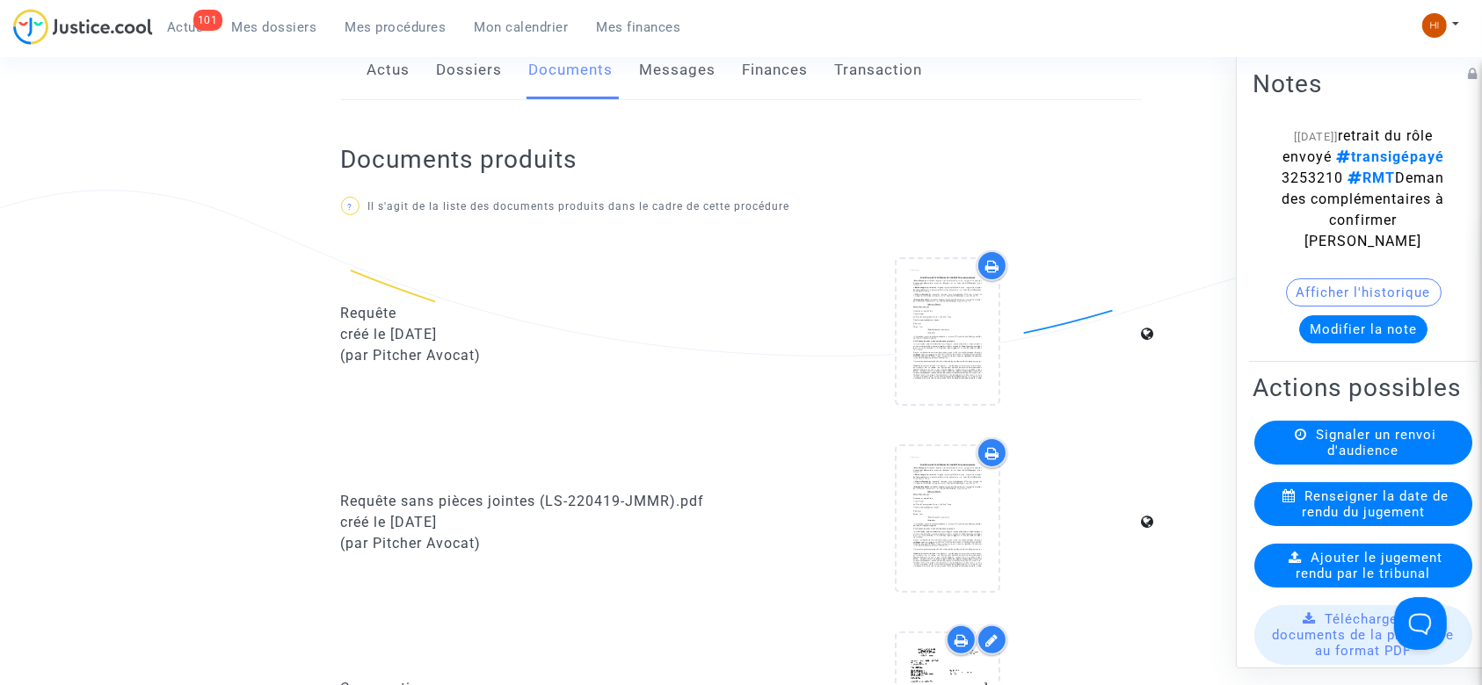
scroll to position [183, 0]
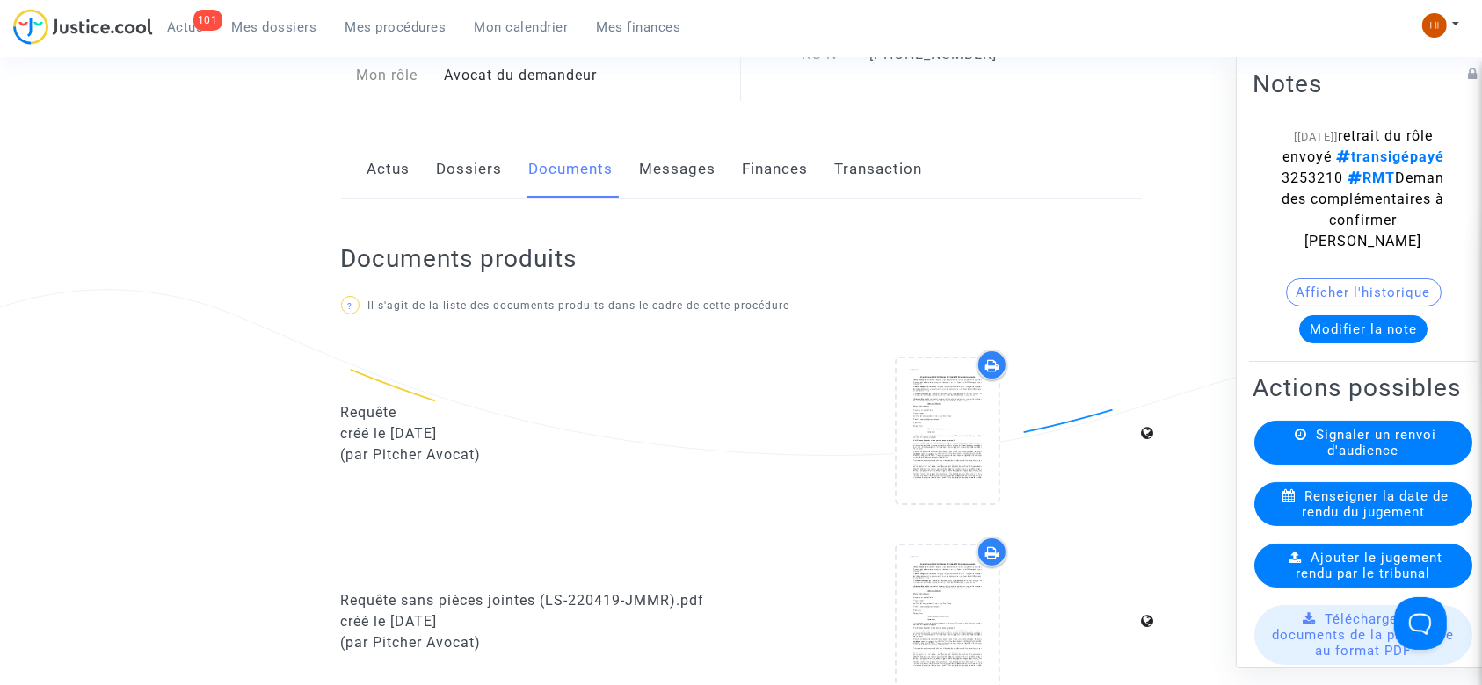
click at [1476, 62] on div "Notes [03/06/2025] retrait du rôle envoyé transigépayé 3253210 RMT Demandes com…" at bounding box center [1368, 360] width 264 height 617
drag, startPoint x: 1476, startPoint y: 62, endPoint x: 1498, endPoint y: 63, distance: 22.0
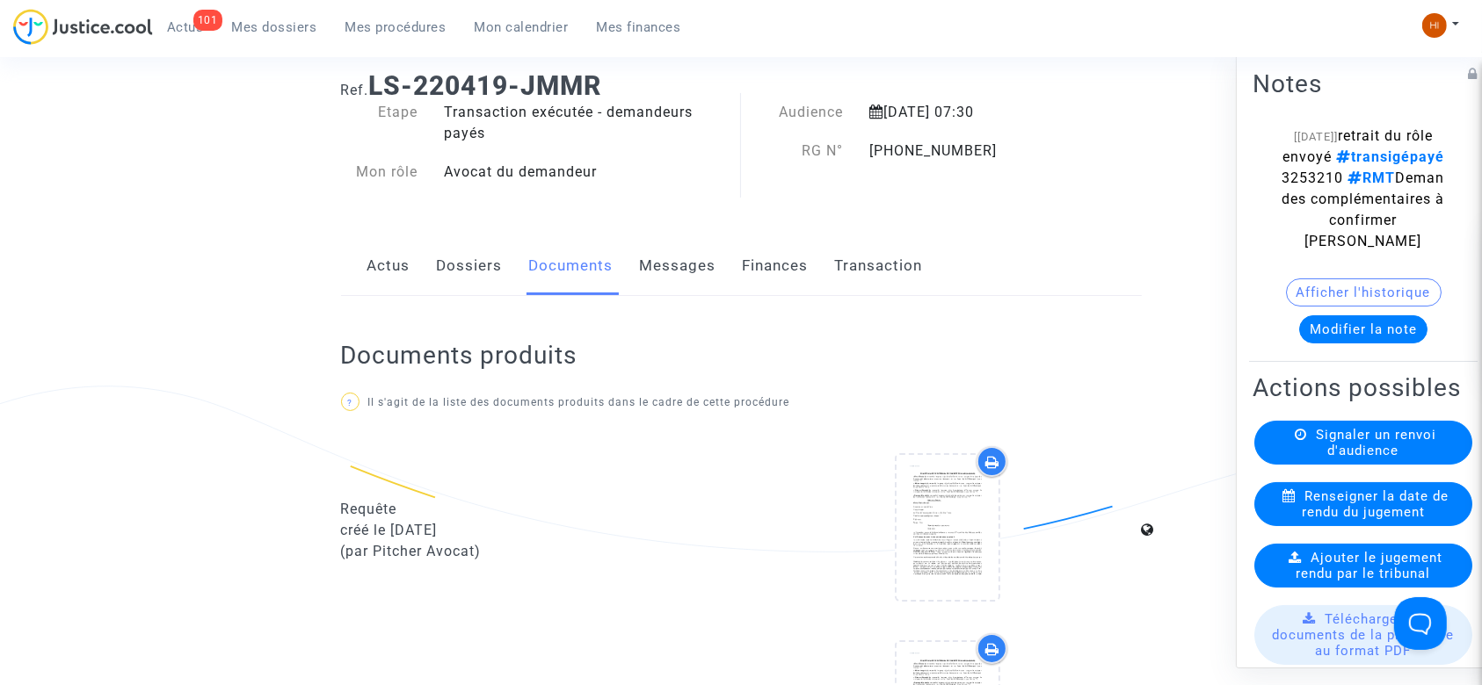
scroll to position [0, 0]
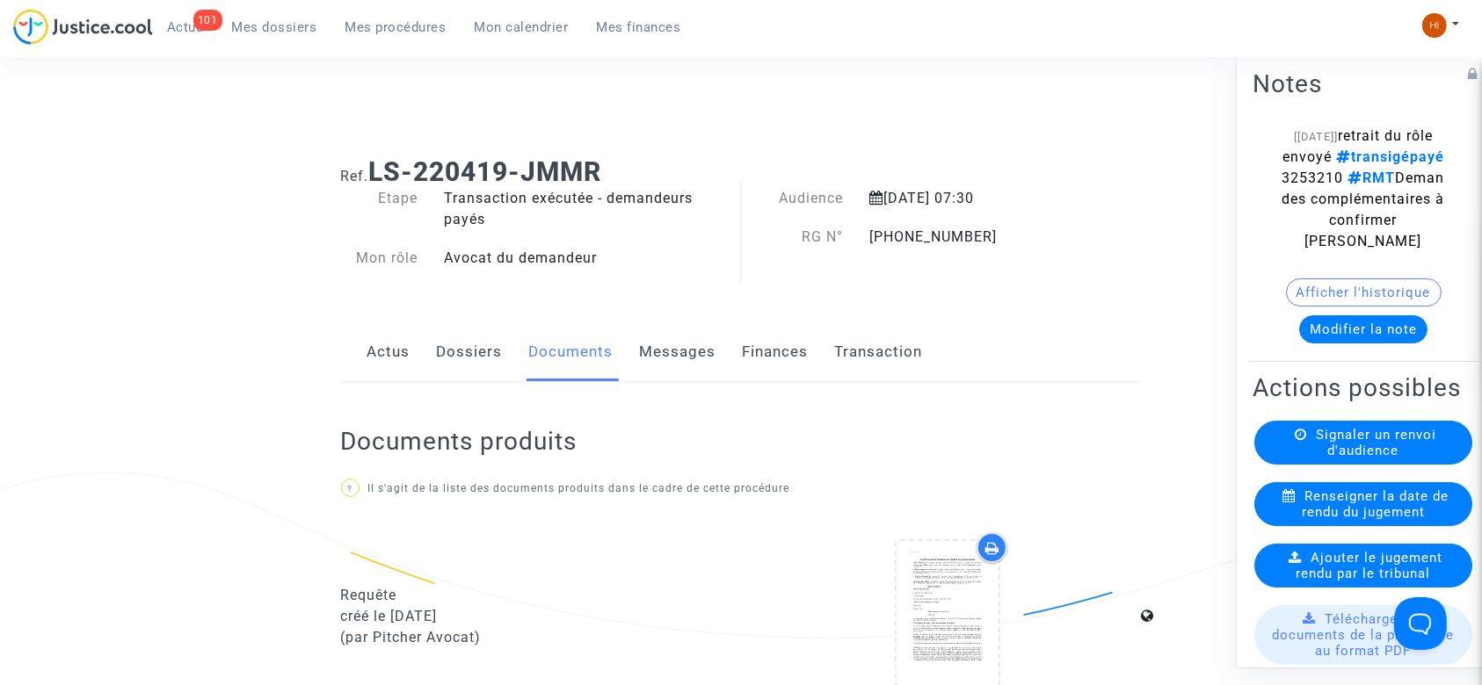
click at [404, 25] on span "Mes procédures" at bounding box center [395, 27] width 101 height 16
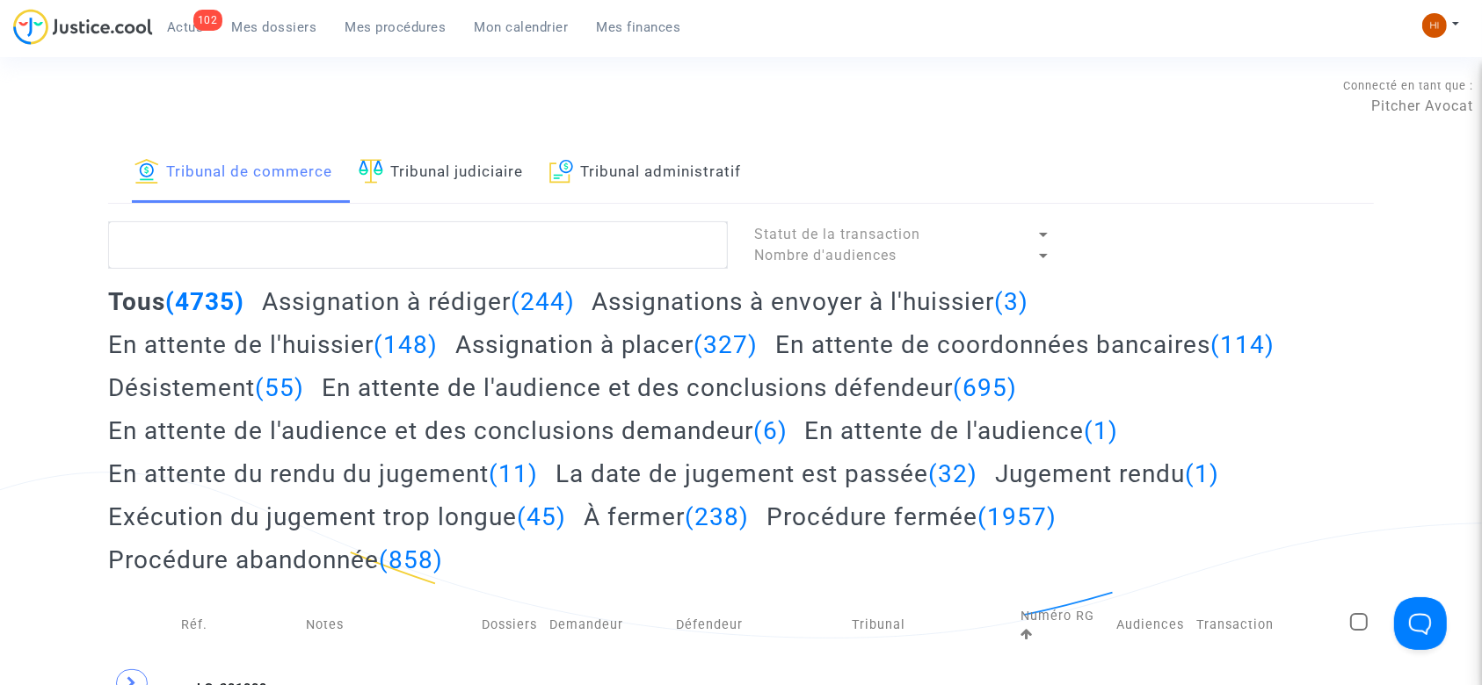
click at [500, 178] on link "Tribunal judiciaire" at bounding box center [441, 173] width 164 height 60
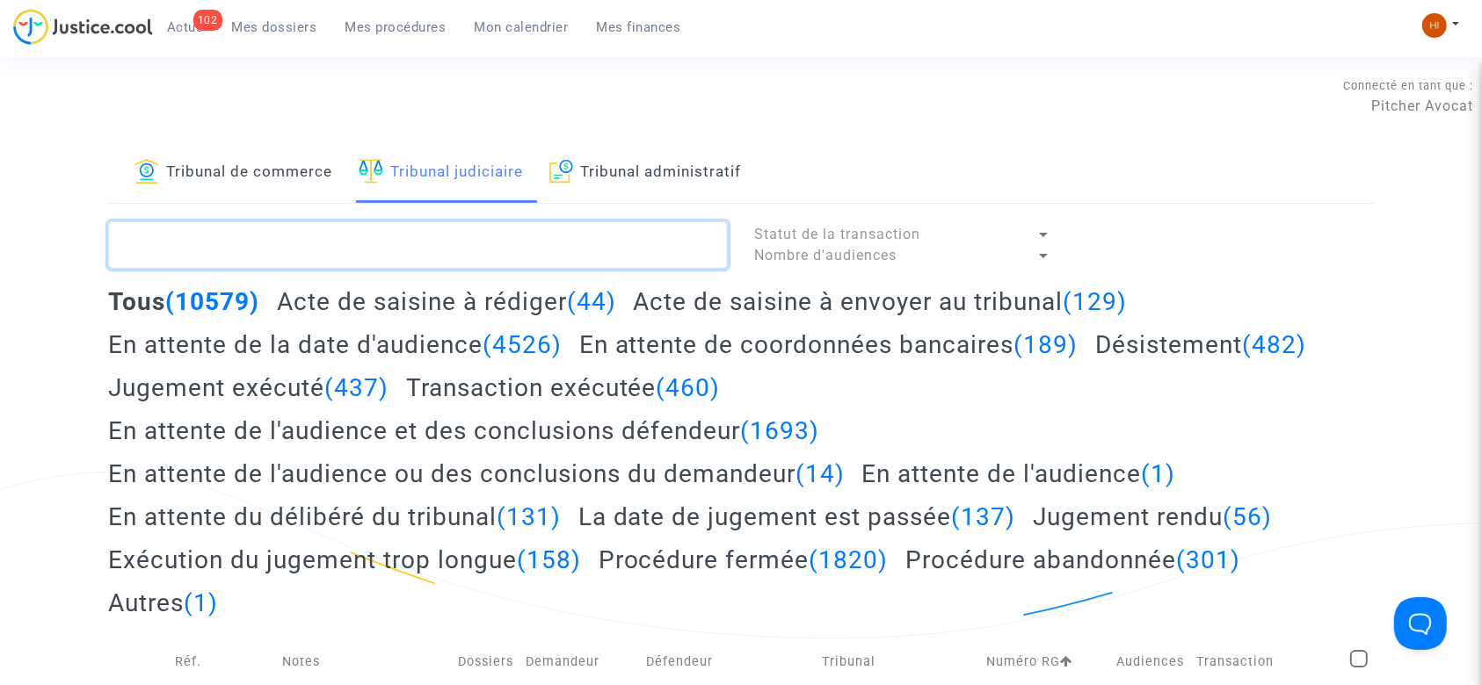
click at [471, 238] on textarea at bounding box center [418, 244] width 620 height 47
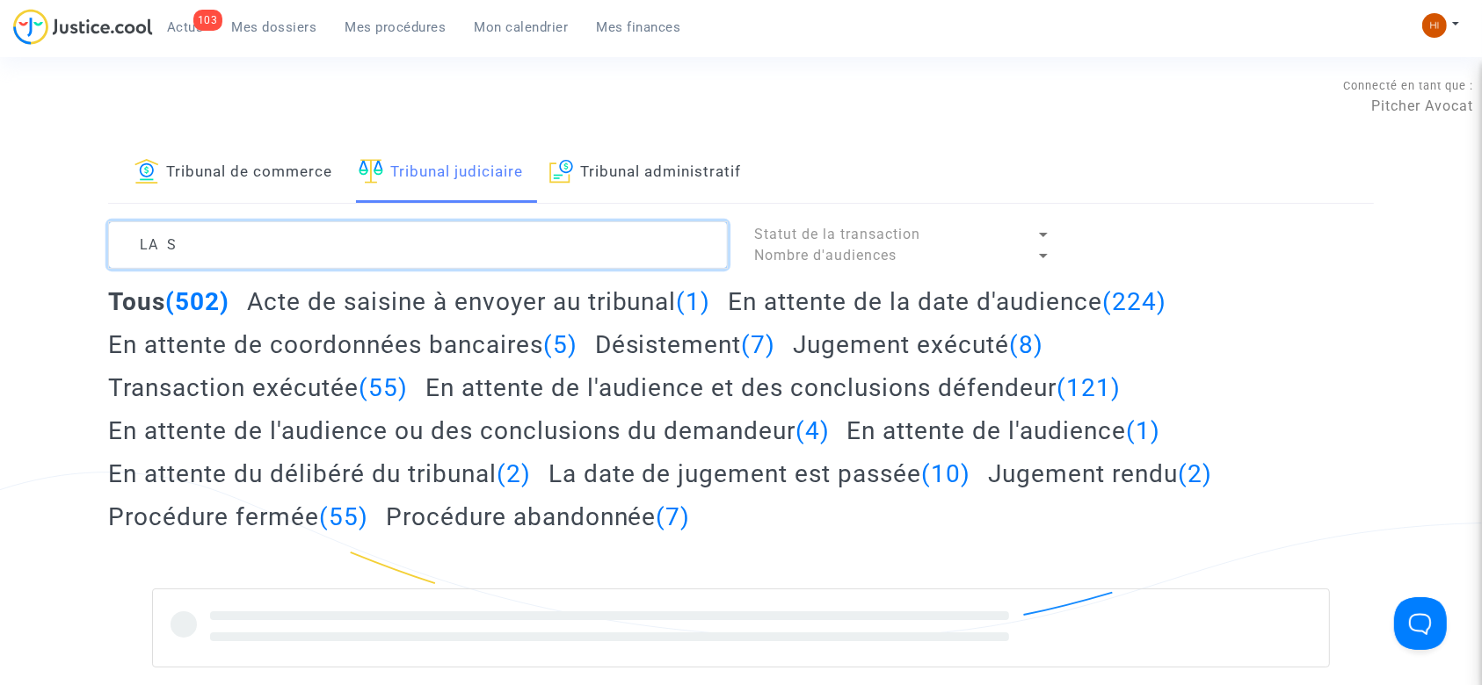
type textarea "LA S"
click at [193, 252] on textarea at bounding box center [418, 244] width 620 height 47
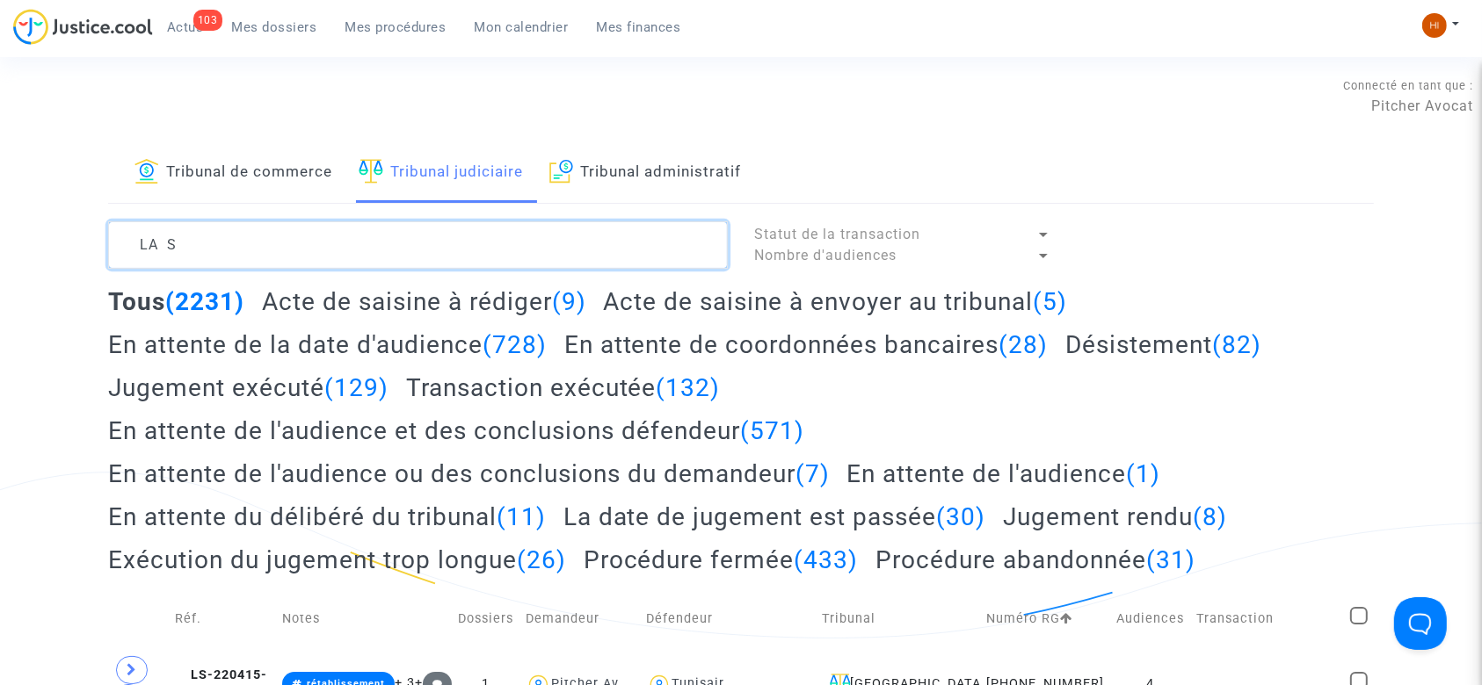
click at [193, 252] on textarea at bounding box center [418, 244] width 620 height 47
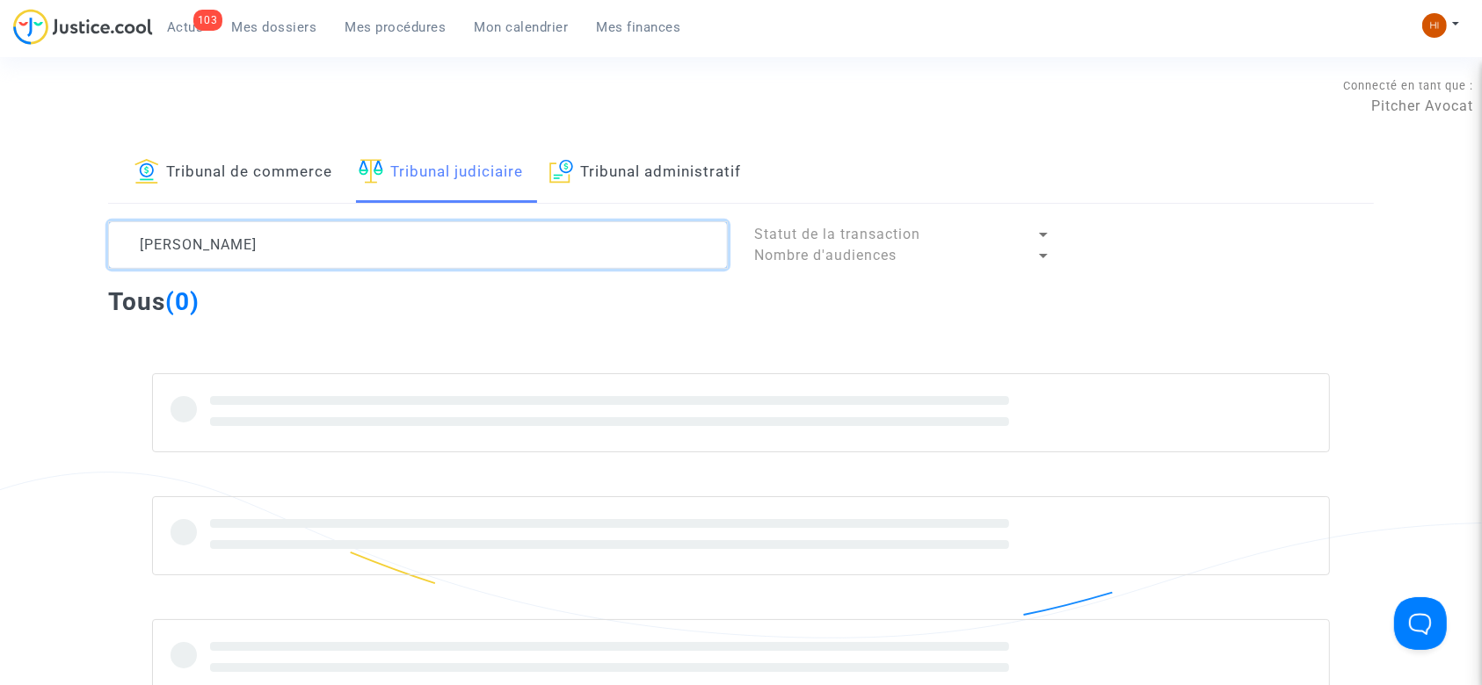
type textarea "J"
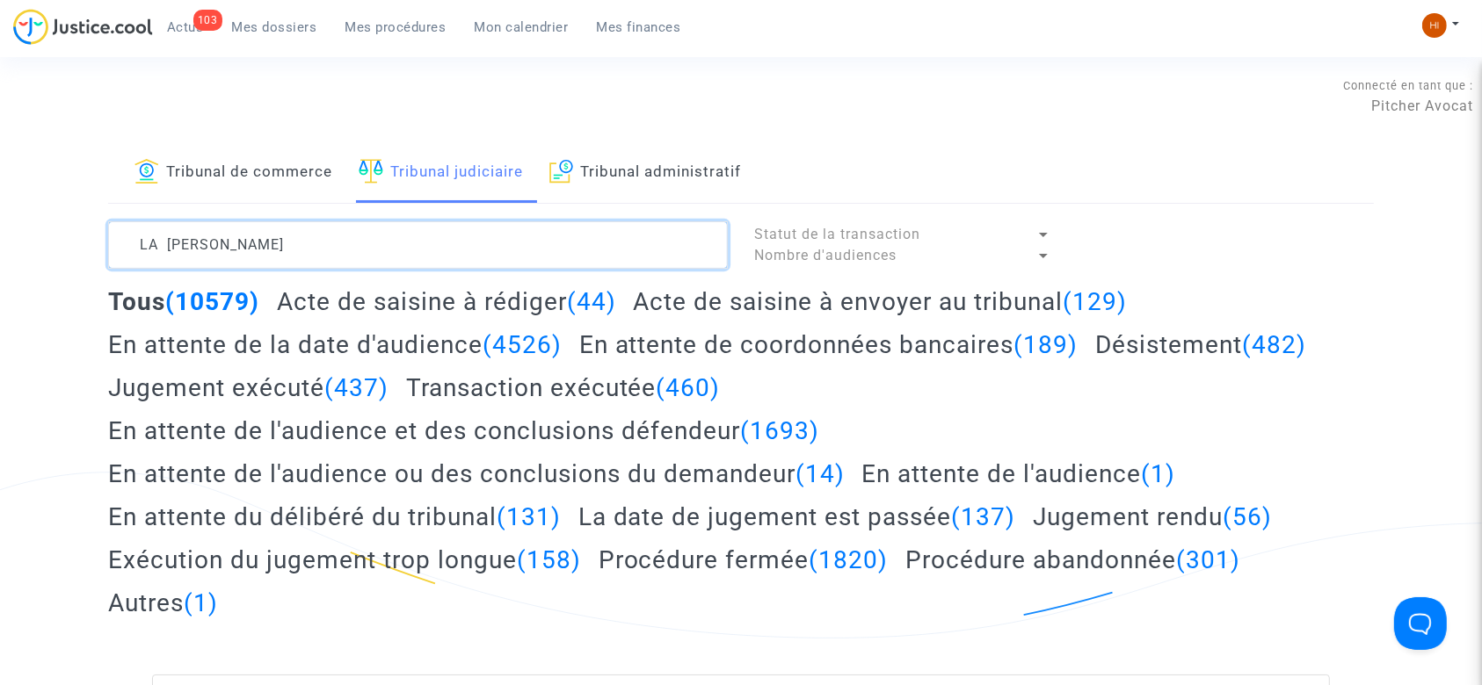
type textarea "LA stéphane"
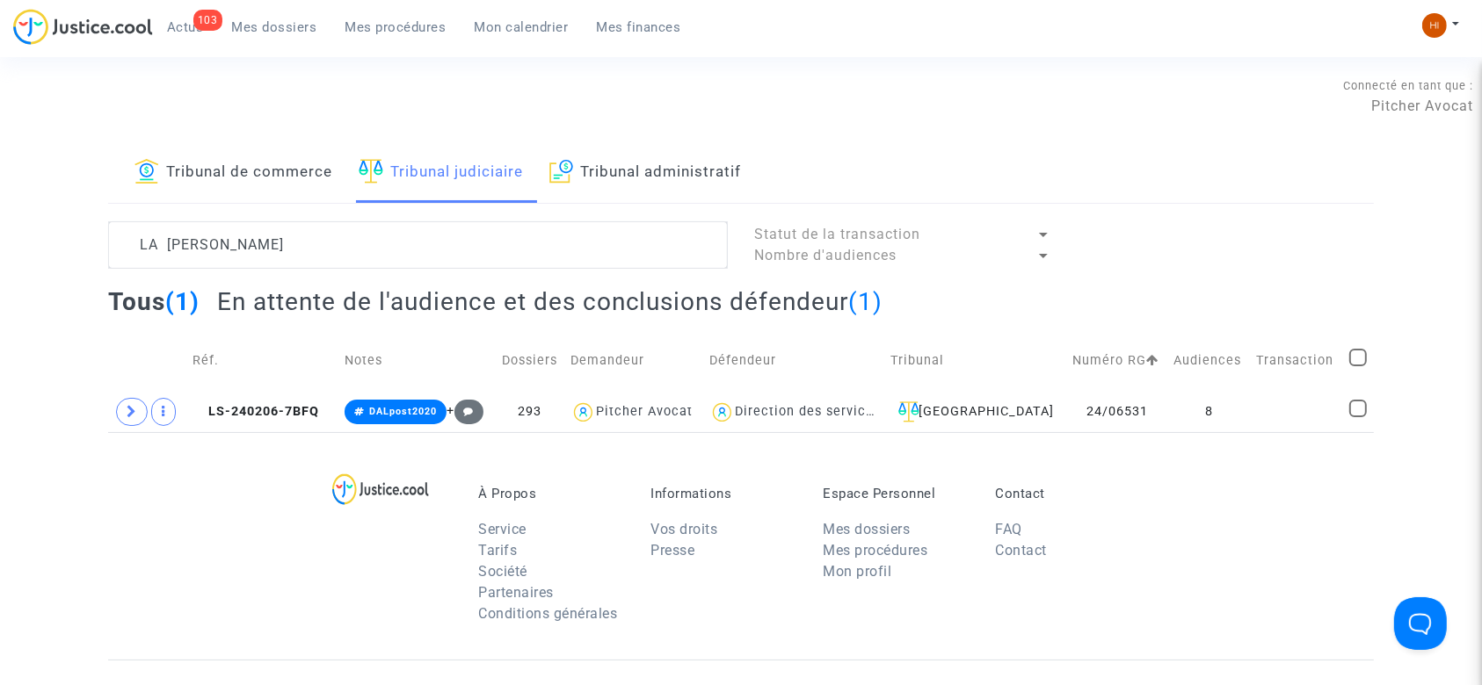
click at [253, 594] on div "À Propos Service Tarifs Société Partenaires Conditions générales Informations V…" at bounding box center [740, 546] width 1265 height 228
click at [120, 414] on span at bounding box center [132, 412] width 32 height 28
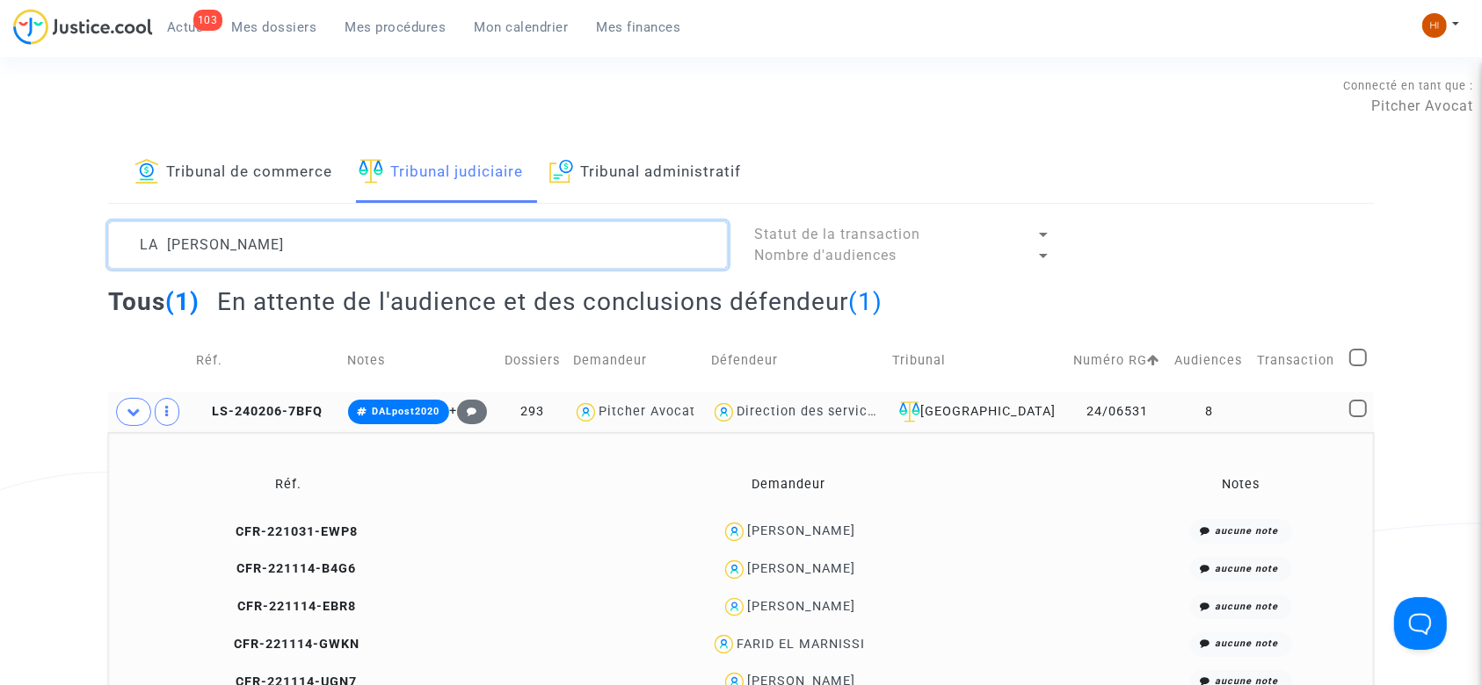
click at [408, 236] on textarea at bounding box center [418, 244] width 620 height 47
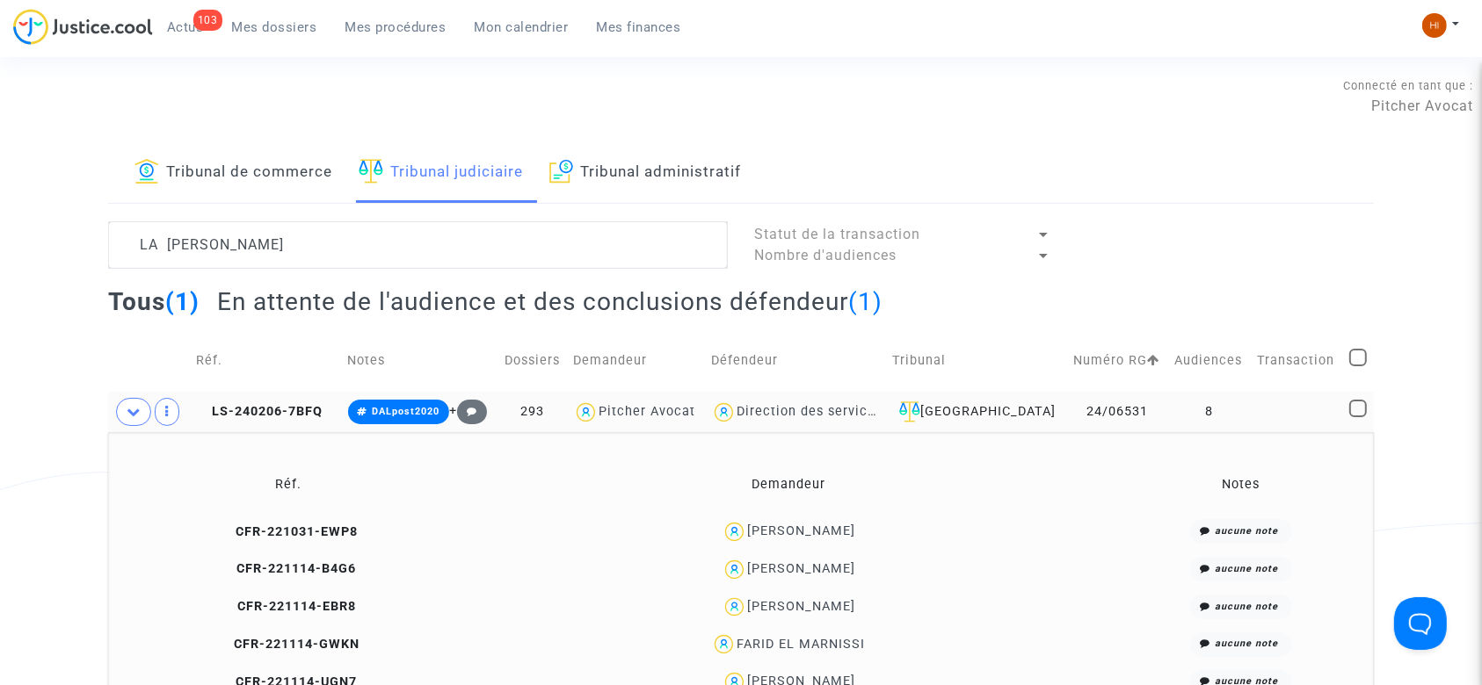
click at [262, 30] on span "Mes dossiers" at bounding box center [274, 27] width 85 height 16
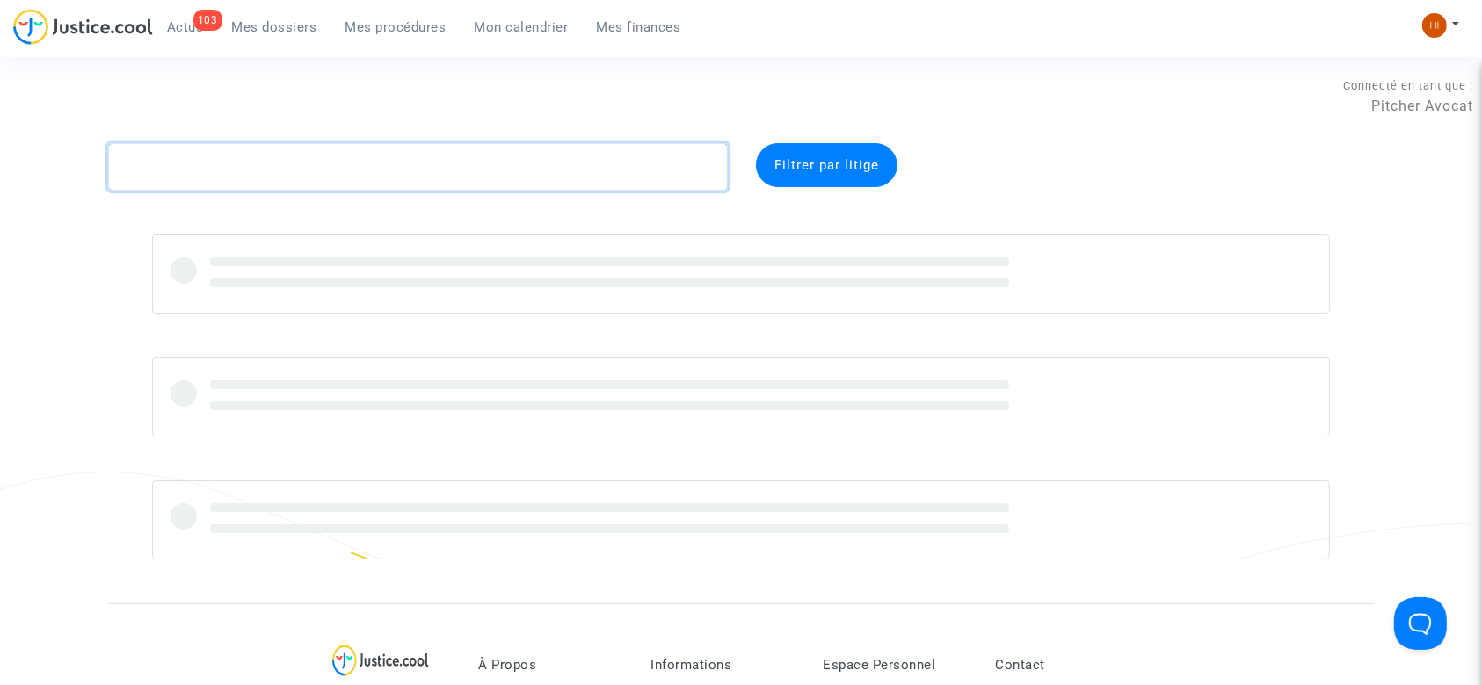
click at [309, 169] on textarea at bounding box center [418, 166] width 620 height 47
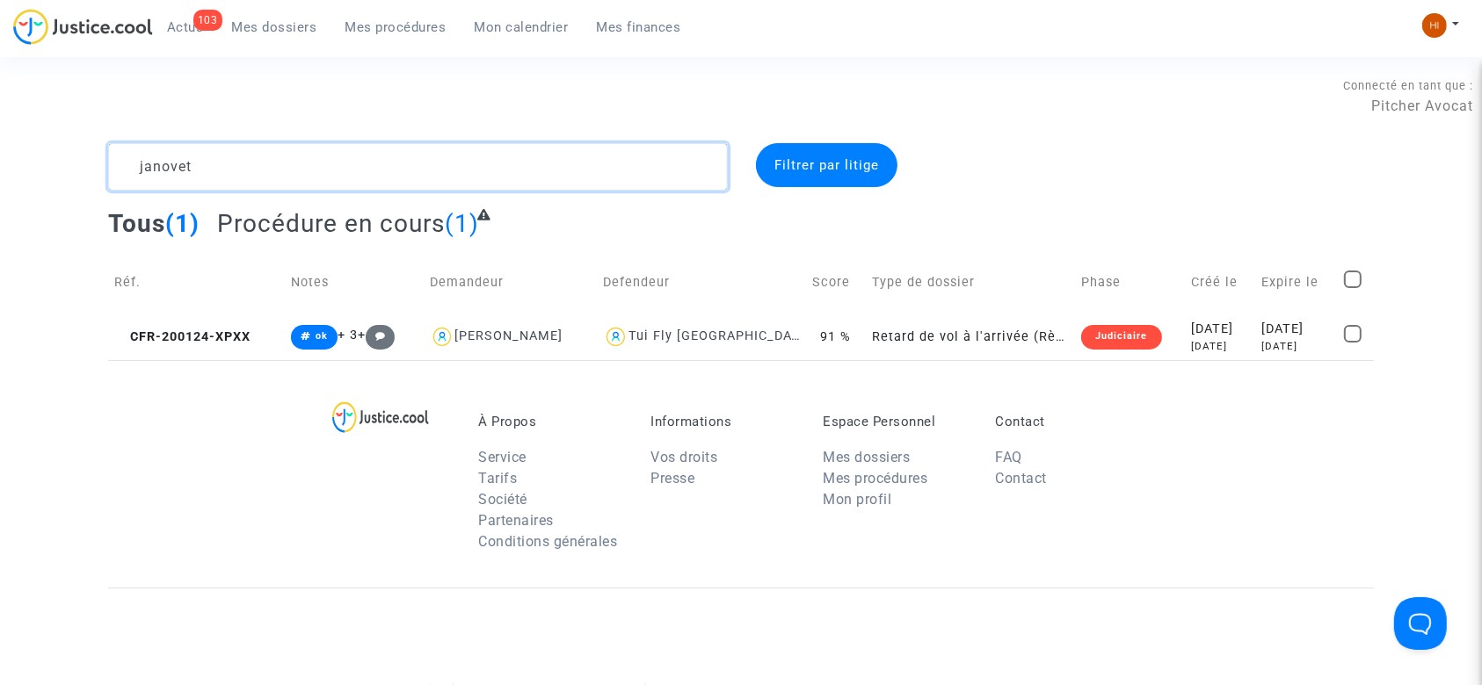
type textarea "janovet"
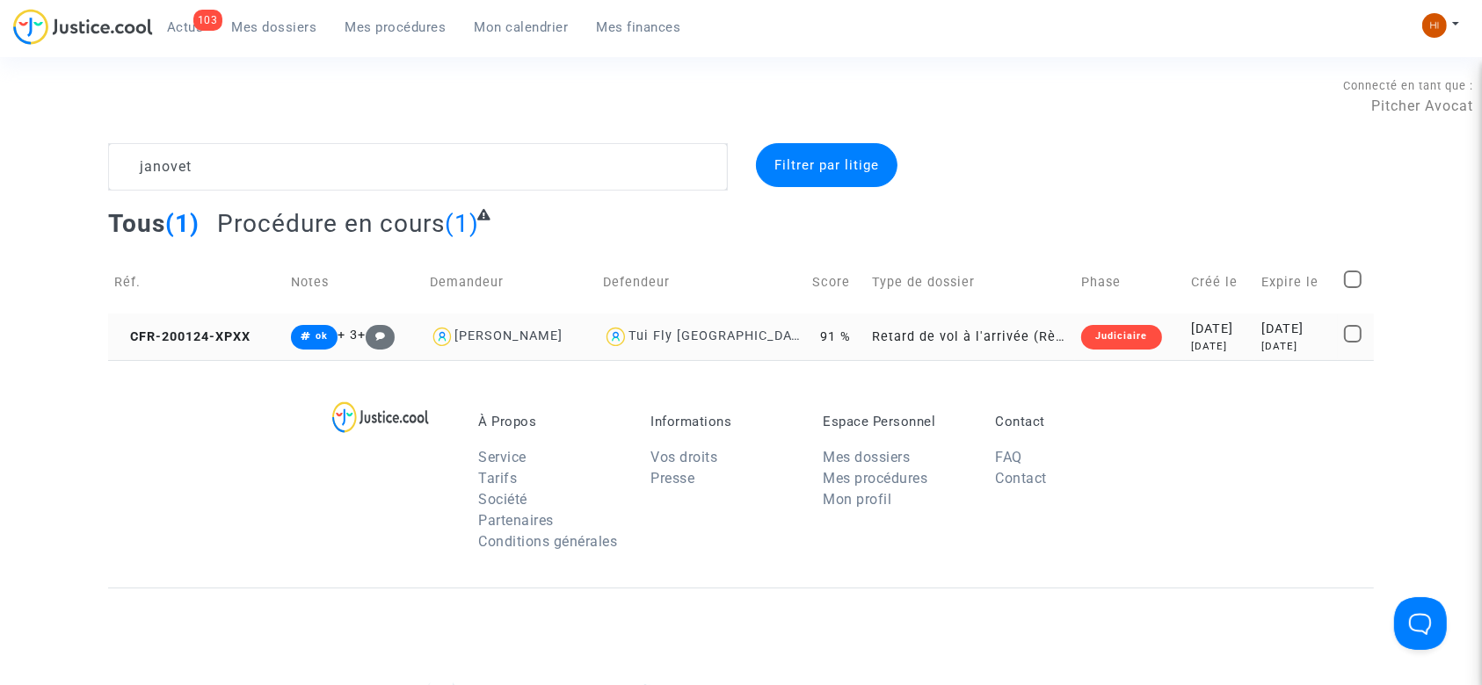
drag, startPoint x: 154, startPoint y: 408, endPoint x: 190, endPoint y: 323, distance: 92.5
click at [190, 323] on section "Connecté en tant que : Pitcher Avocat janovet Filtrer par litige Tous (1) Procé…" at bounding box center [741, 506] width 1482 height 1012
click at [190, 323] on td "CFR-200124-XPXX" at bounding box center [196, 337] width 177 height 47
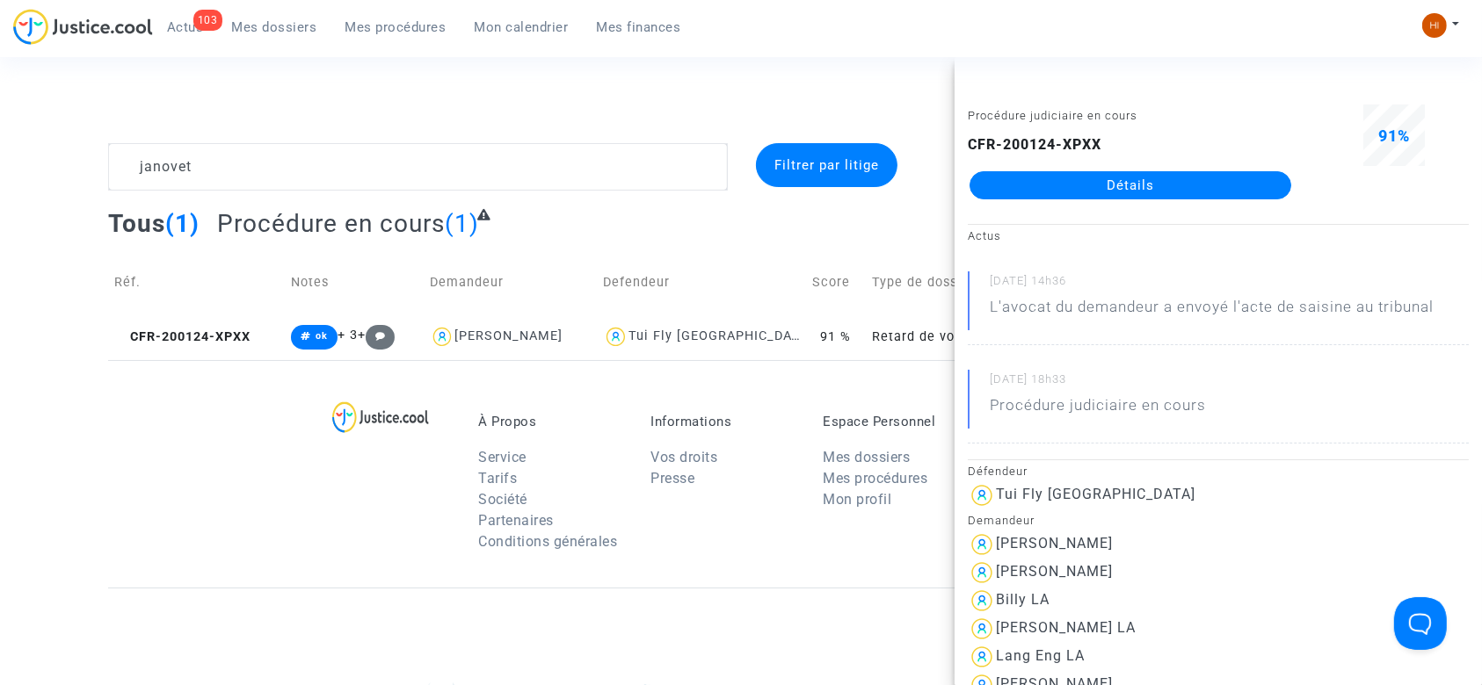
click at [1017, 195] on link "Détails" at bounding box center [1130, 185] width 322 height 28
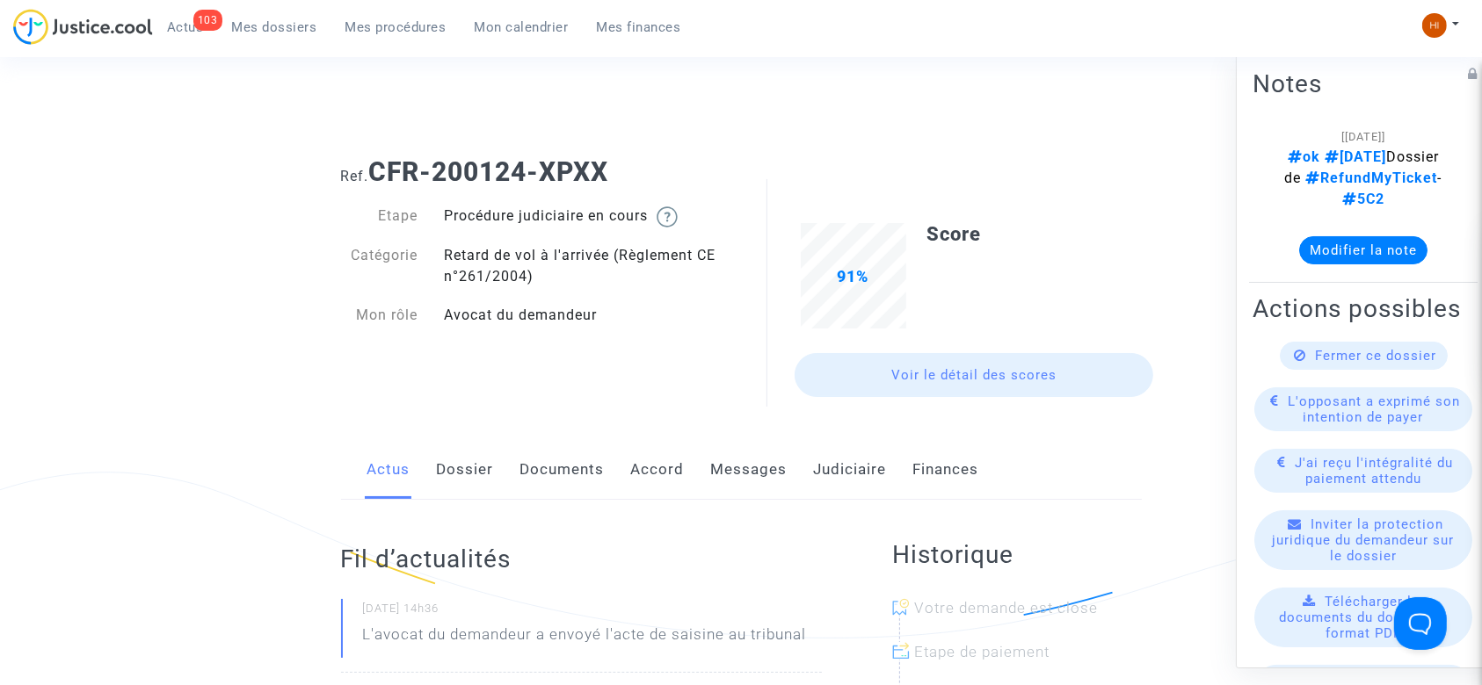
click at [844, 442] on link "Judiciaire" at bounding box center [850, 470] width 73 height 58
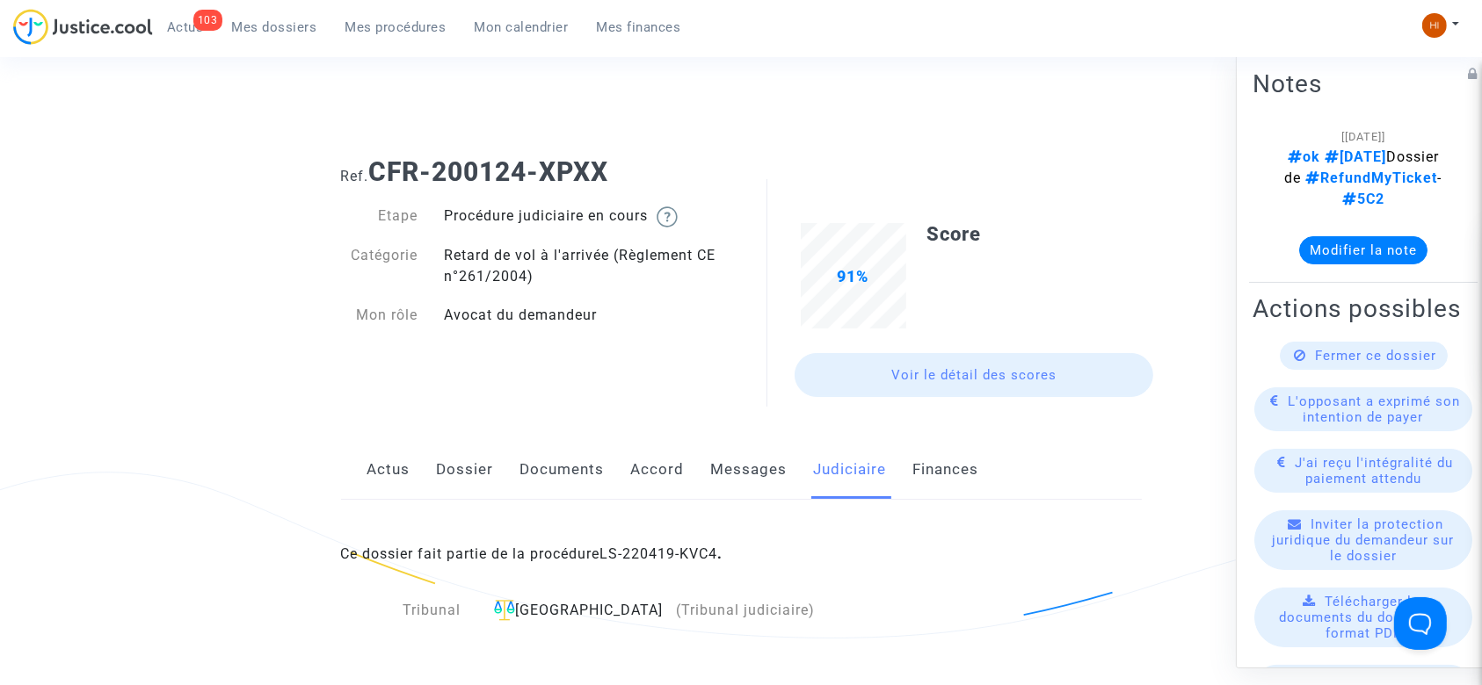
drag, startPoint x: 646, startPoint y: 182, endPoint x: 373, endPoint y: 182, distance: 273.3
click at [373, 182] on h1 "Ref. CFR-200124-XPXX" at bounding box center [741, 172] width 801 height 32
copy b "CFR-200124-XPXX"
click at [678, 552] on link "LS-220419-KVC4" at bounding box center [659, 554] width 118 height 17
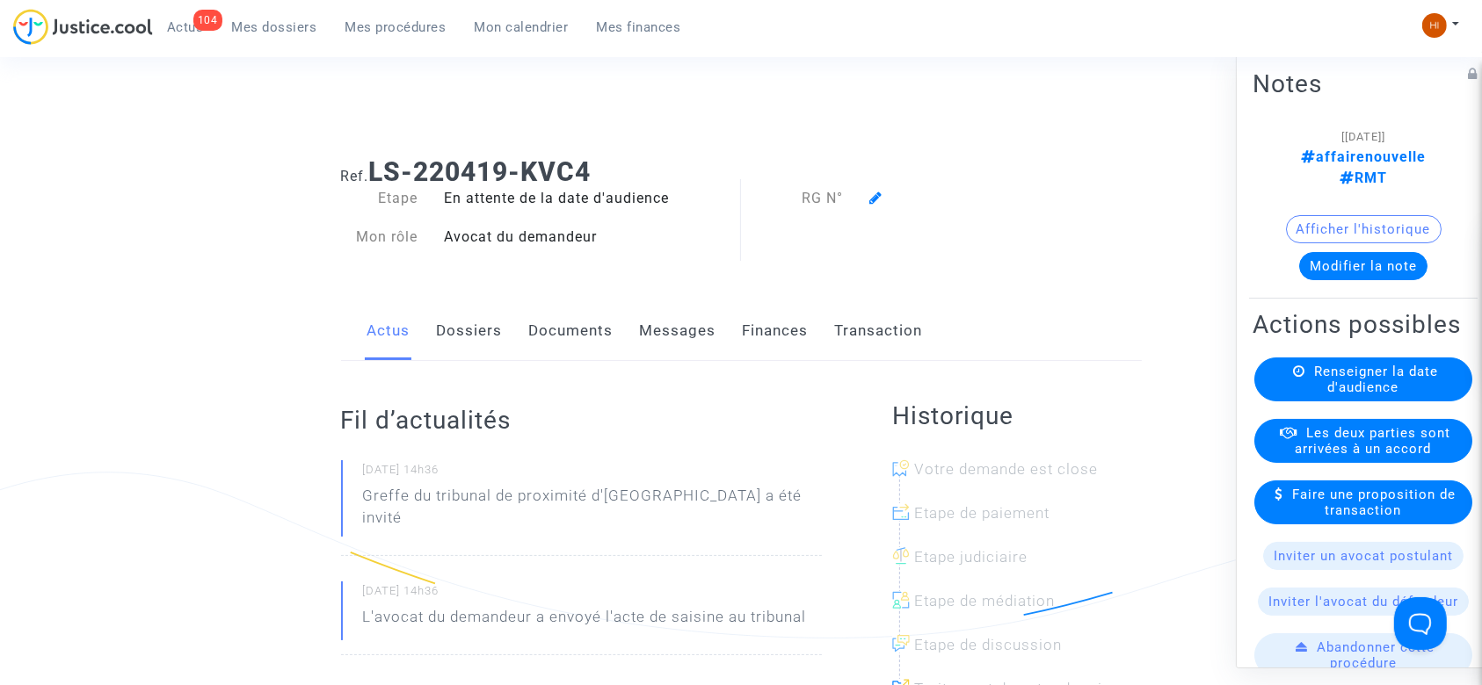
click at [1303, 393] on div "Renseigner la date d'audience" at bounding box center [1363, 380] width 218 height 44
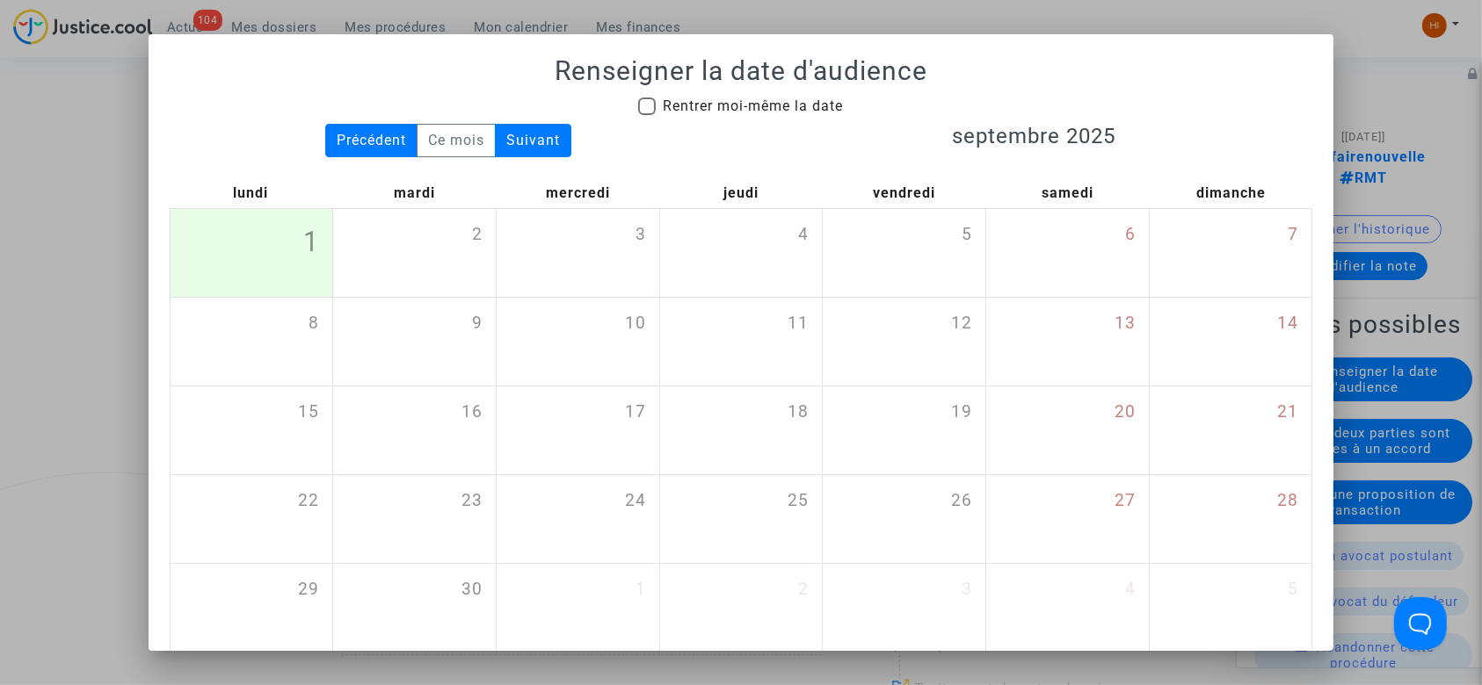
click at [118, 56] on div at bounding box center [741, 342] width 1482 height 685
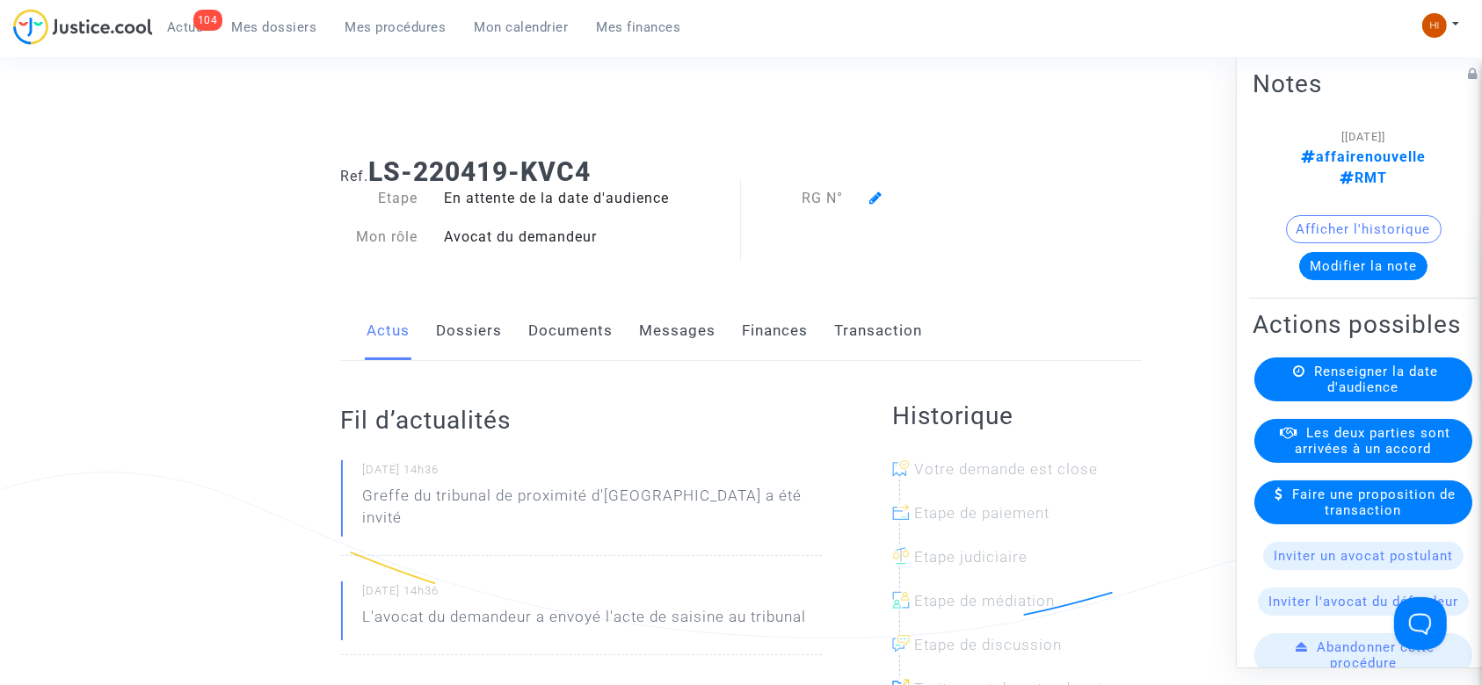
click at [458, 333] on link "Dossiers" at bounding box center [470, 331] width 66 height 58
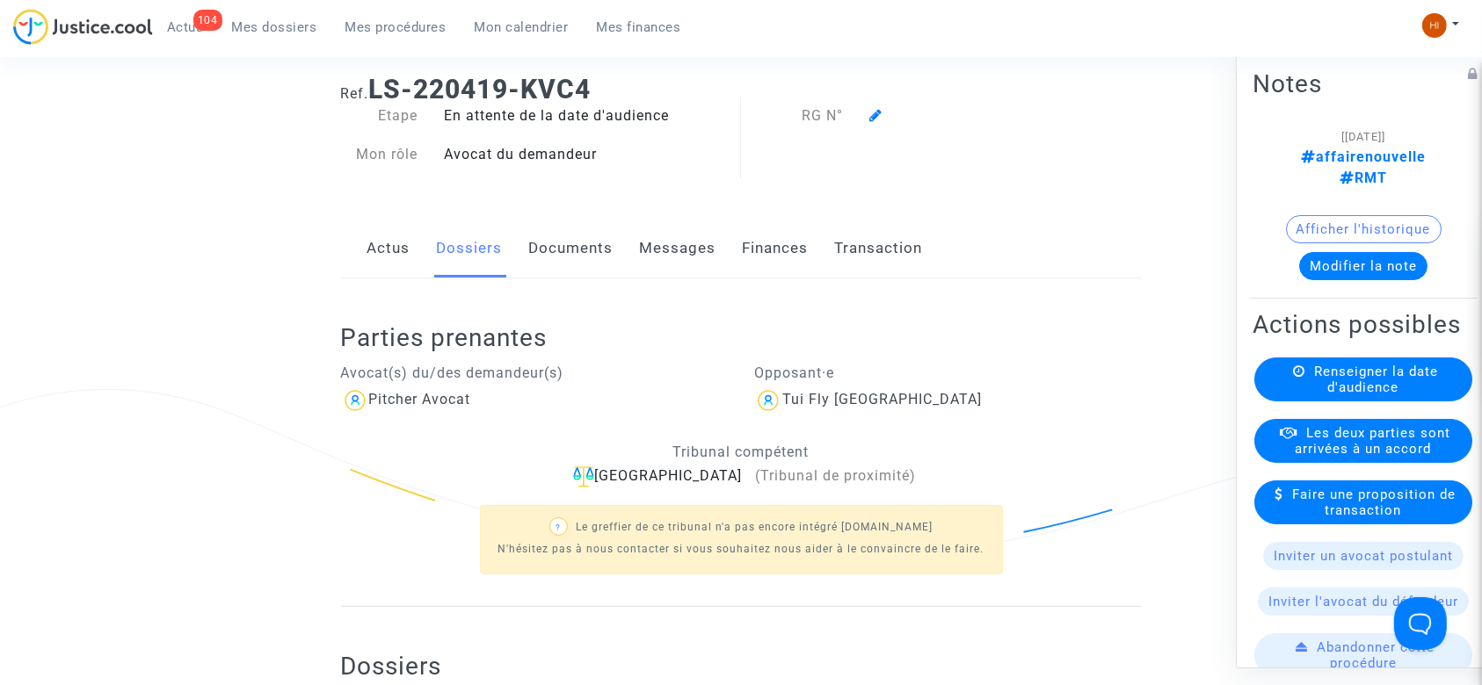
scroll to position [77, 0]
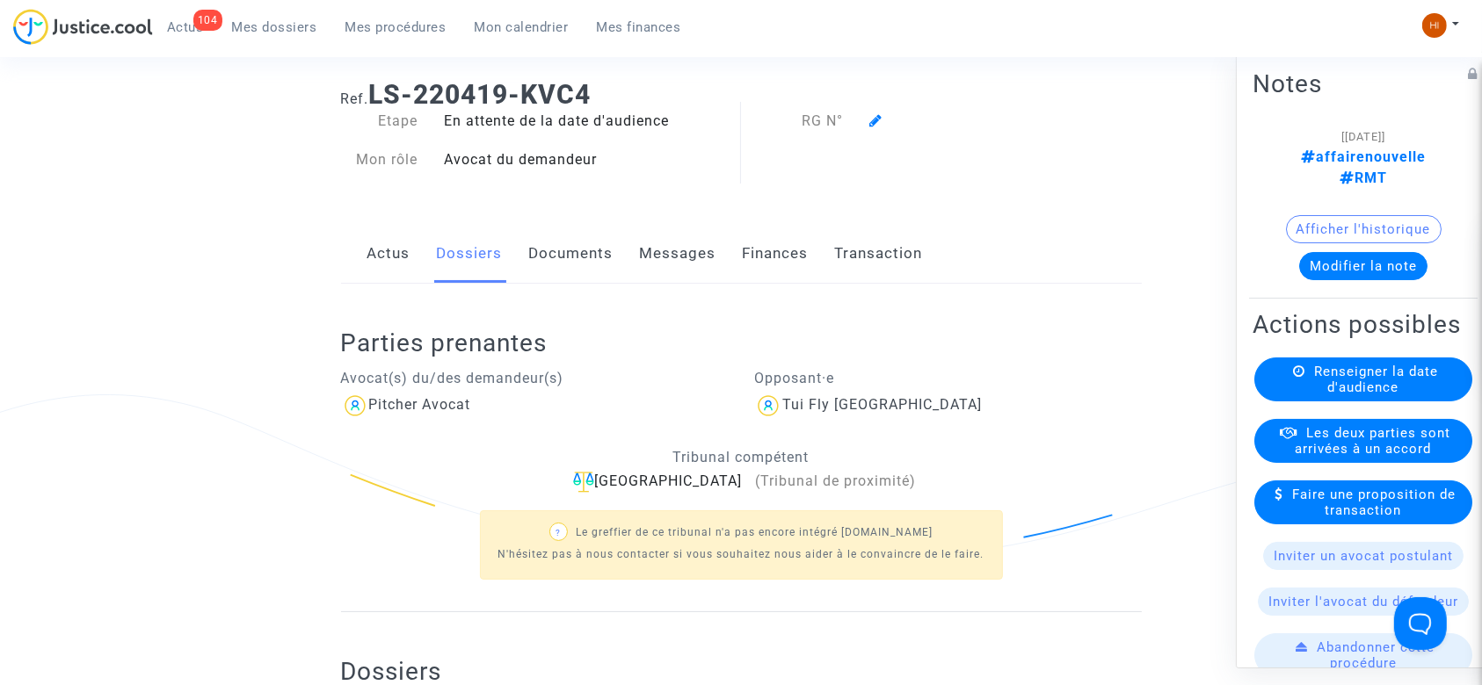
click at [1314, 376] on span "Renseigner la date d'audience" at bounding box center [1376, 380] width 124 height 32
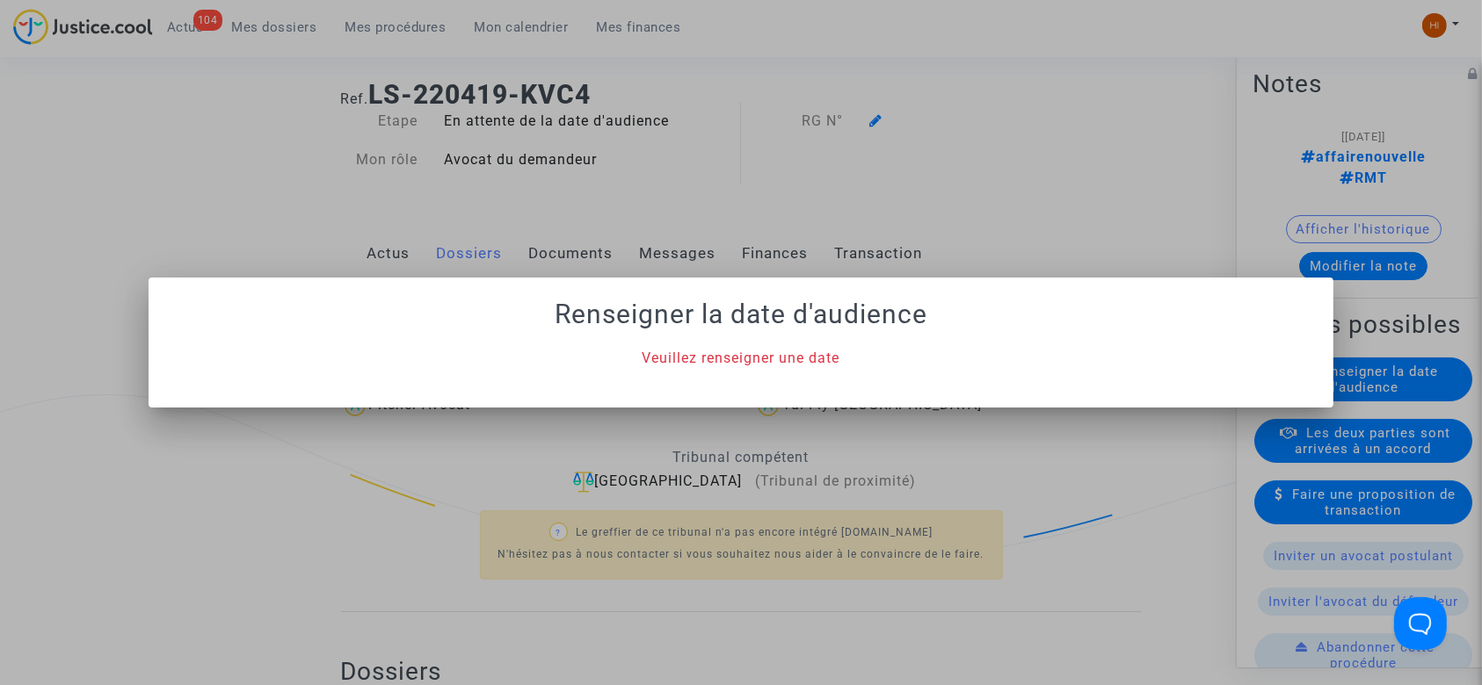
scroll to position [0, 0]
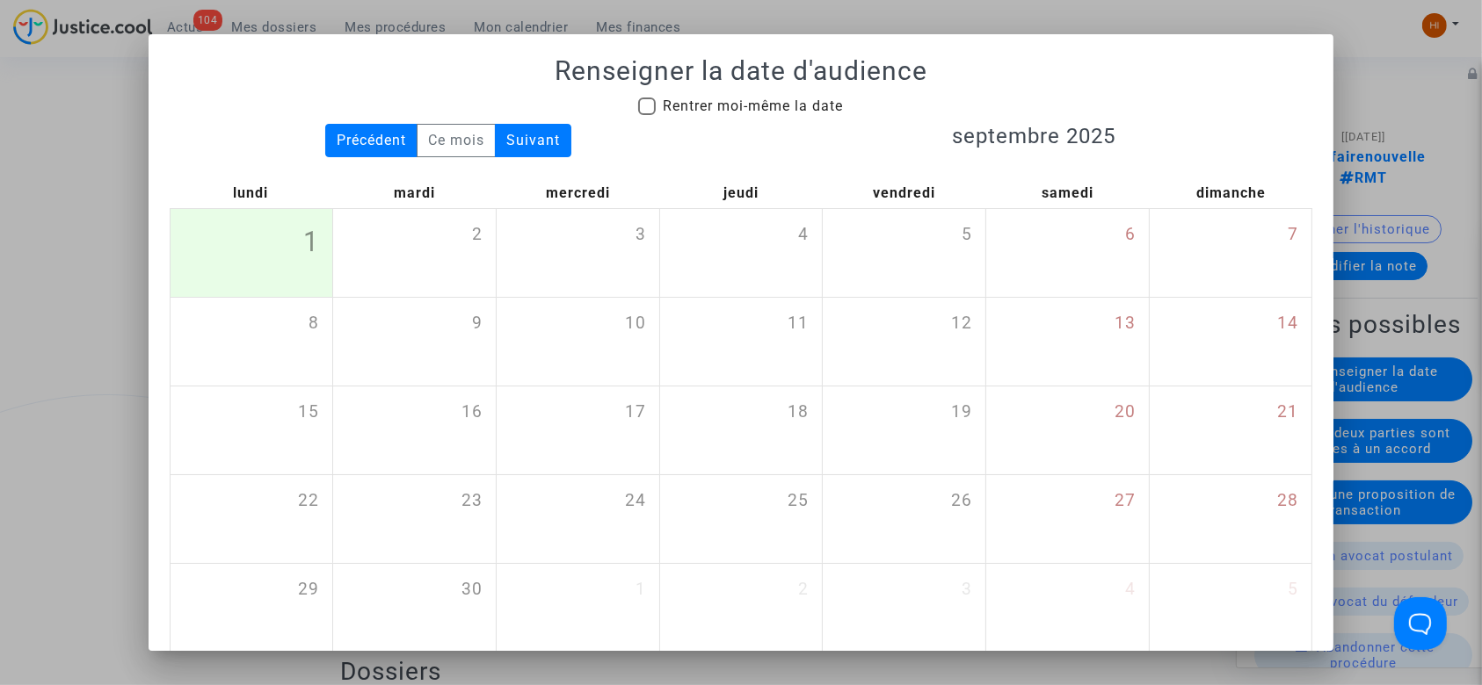
click at [704, 112] on span "Rentrer moi-même la date" at bounding box center [753, 106] width 180 height 17
click at [647, 115] on input "Rentrer moi-même la date" at bounding box center [646, 115] width 1 height 1
checkbox input "true"
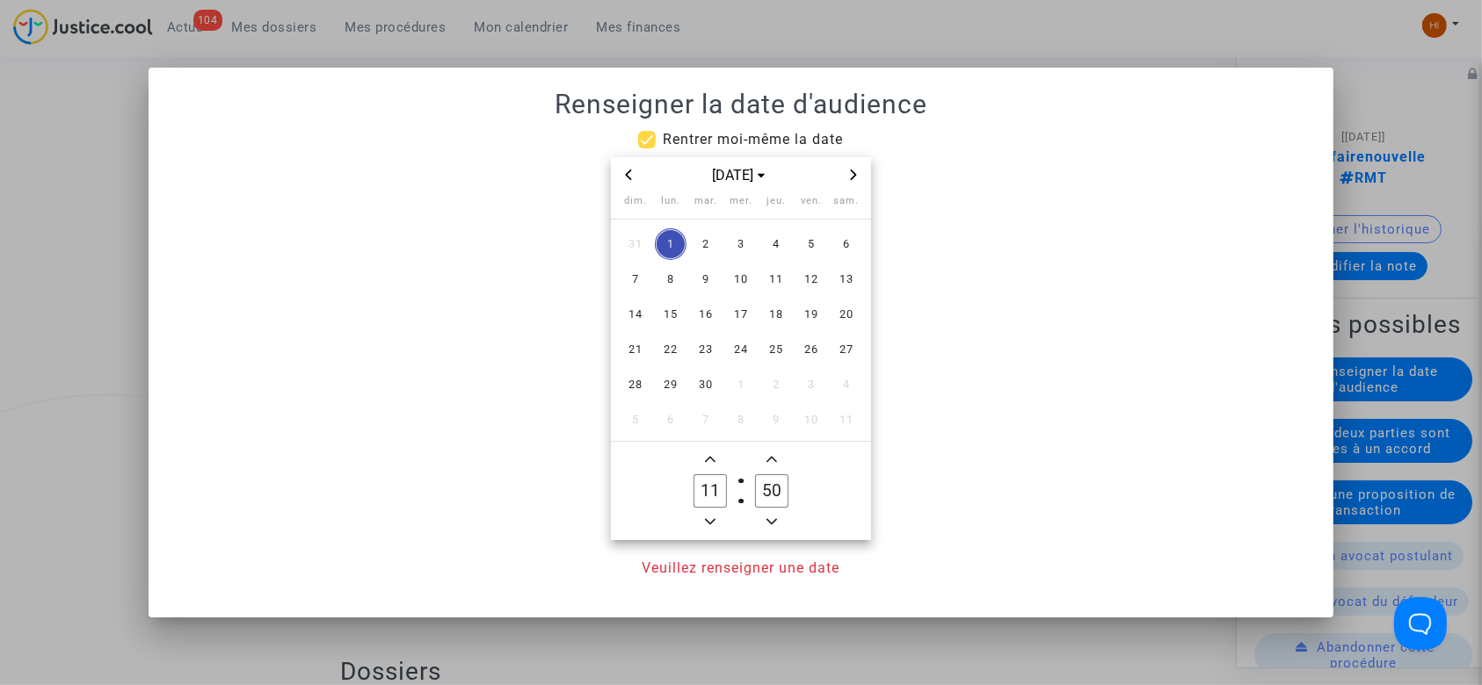
click at [851, 167] on span "Next month" at bounding box center [853, 174] width 21 height 21
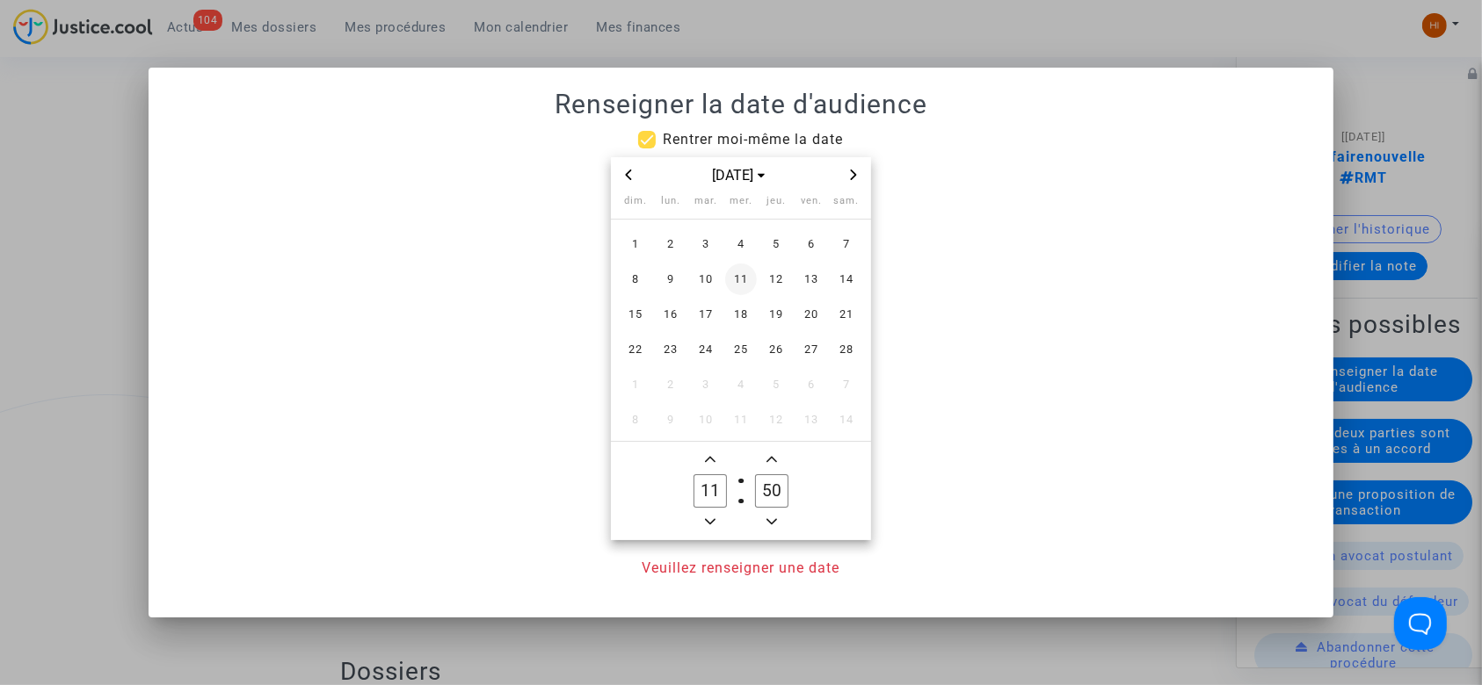
click at [732, 279] on span "11" at bounding box center [741, 280] width 32 height 32
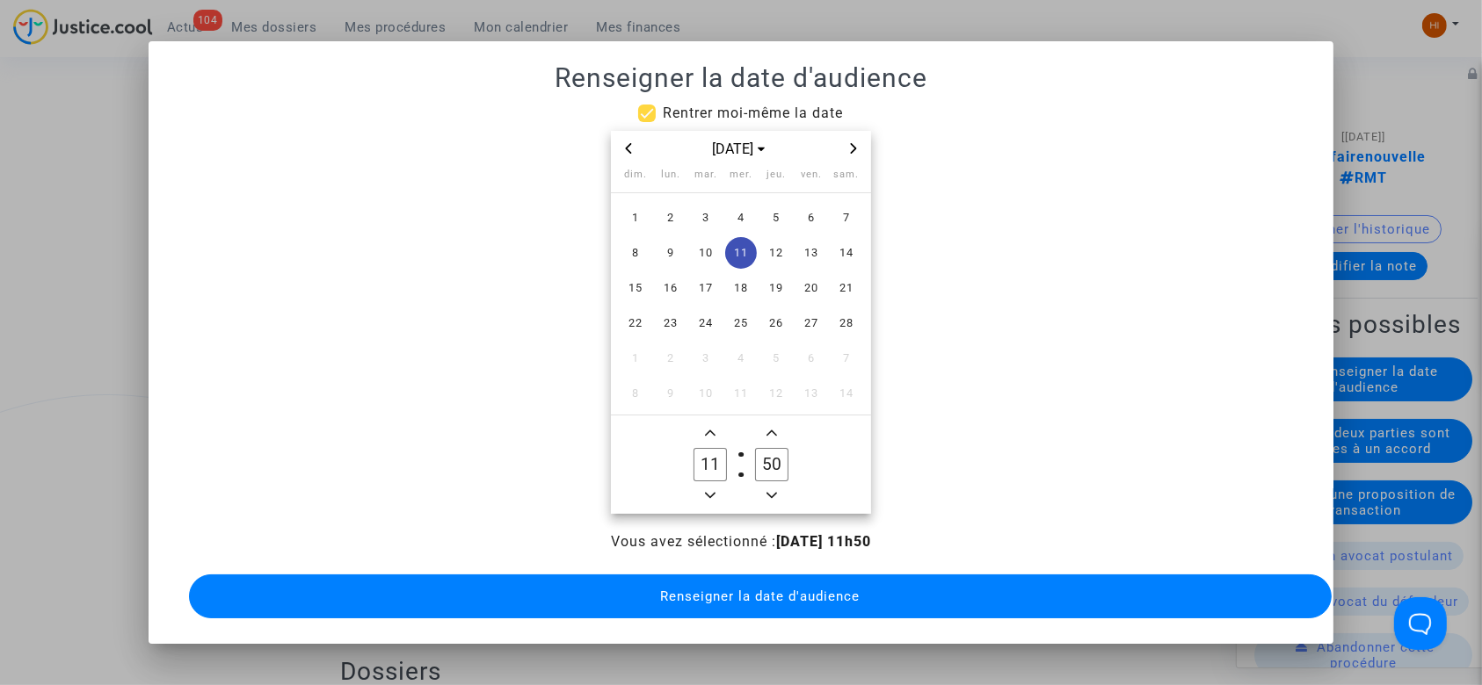
click at [703, 485] on span "Minus a hour" at bounding box center [710, 495] width 21 height 21
click at [705, 490] on icon "Minus a hour" at bounding box center [710, 495] width 11 height 11
type input "09"
click at [703, 482] on owl-date-time-timer-box "09 Hour" at bounding box center [710, 465] width 62 height 84
drag, startPoint x: 771, startPoint y: 468, endPoint x: 758, endPoint y: 467, distance: 12.3
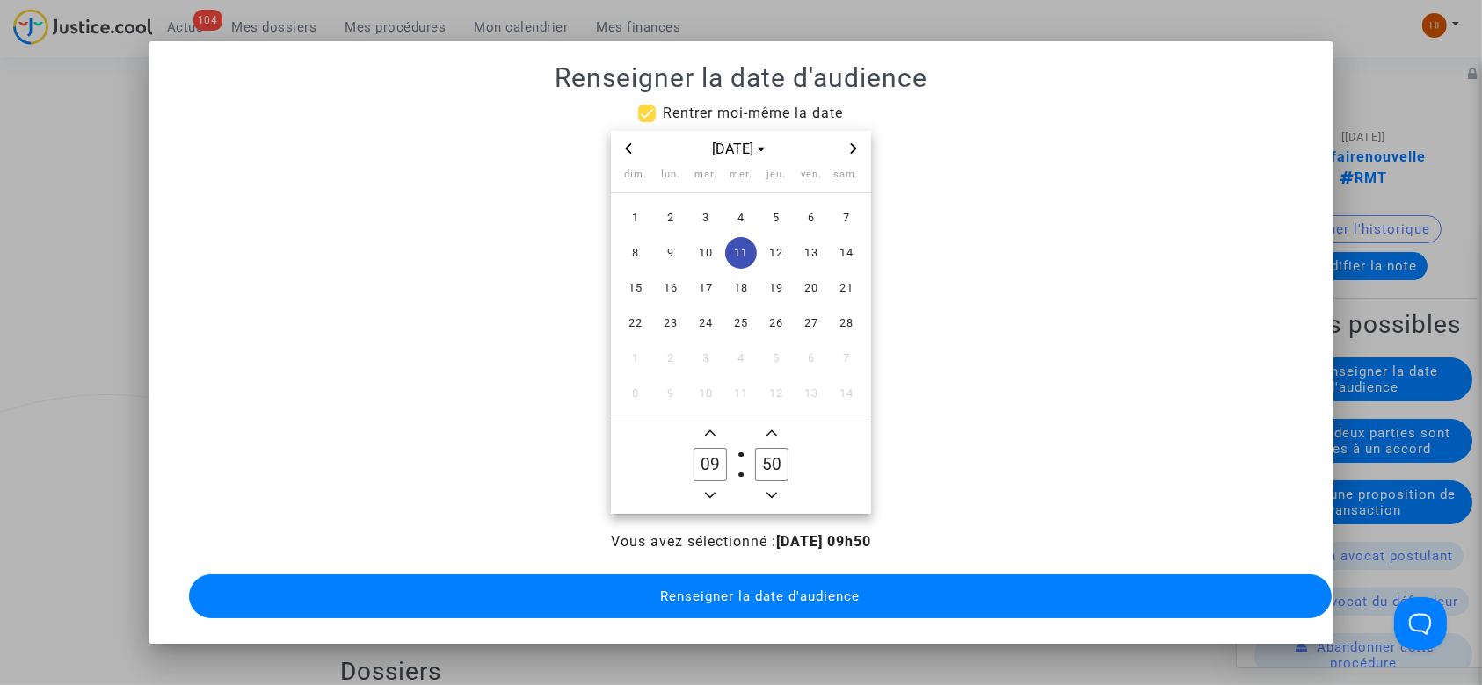
click at [758, 467] on input "50" at bounding box center [771, 464] width 33 height 33
type input "30"
click at [660, 589] on span "Renseigner la date d'audience" at bounding box center [759, 597] width 199 height 16
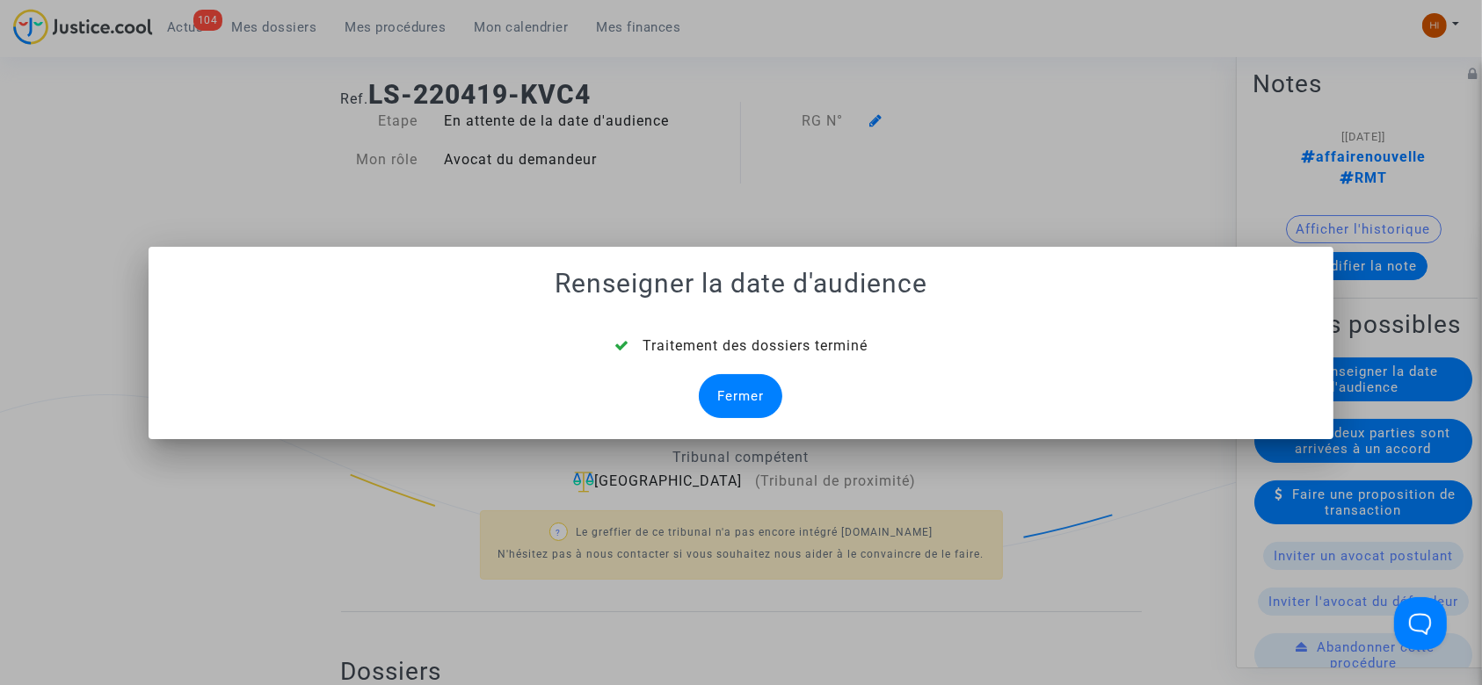
click at [742, 386] on div "Fermer" at bounding box center [740, 396] width 83 height 44
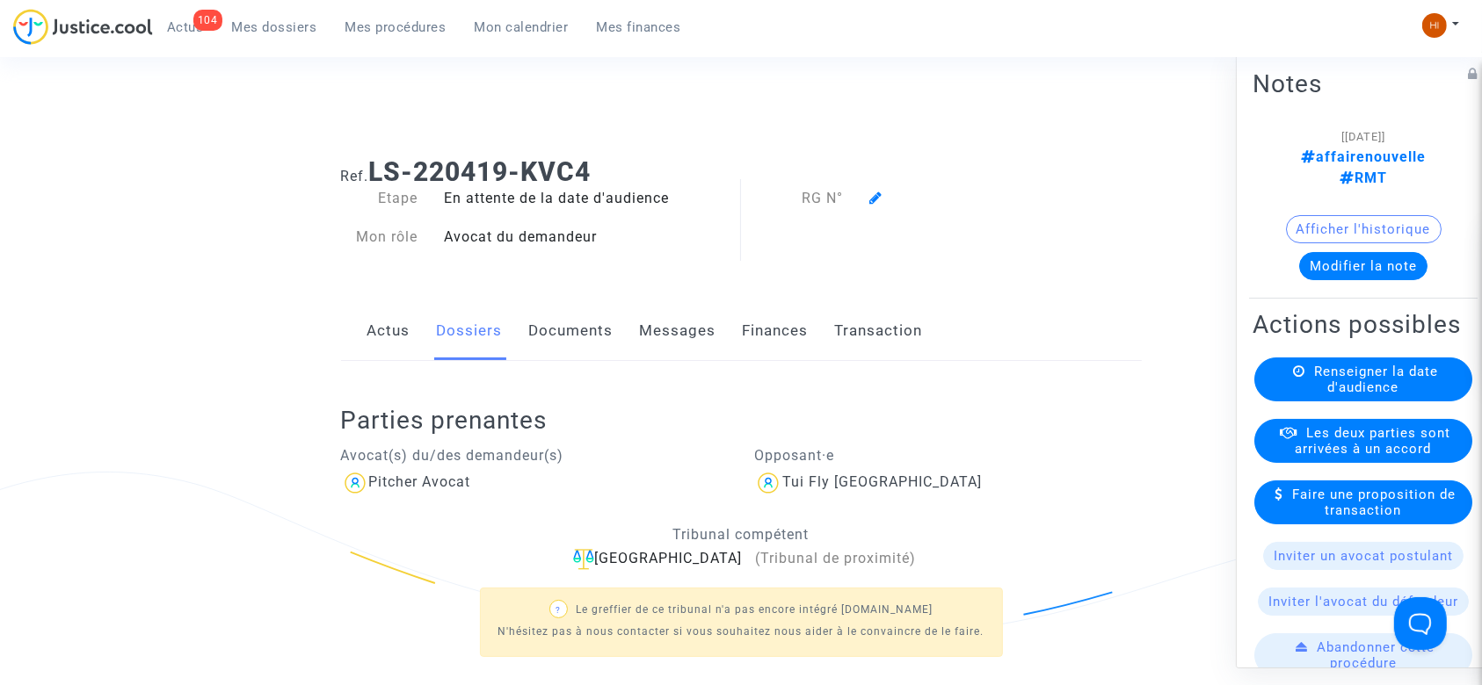
scroll to position [77, 0]
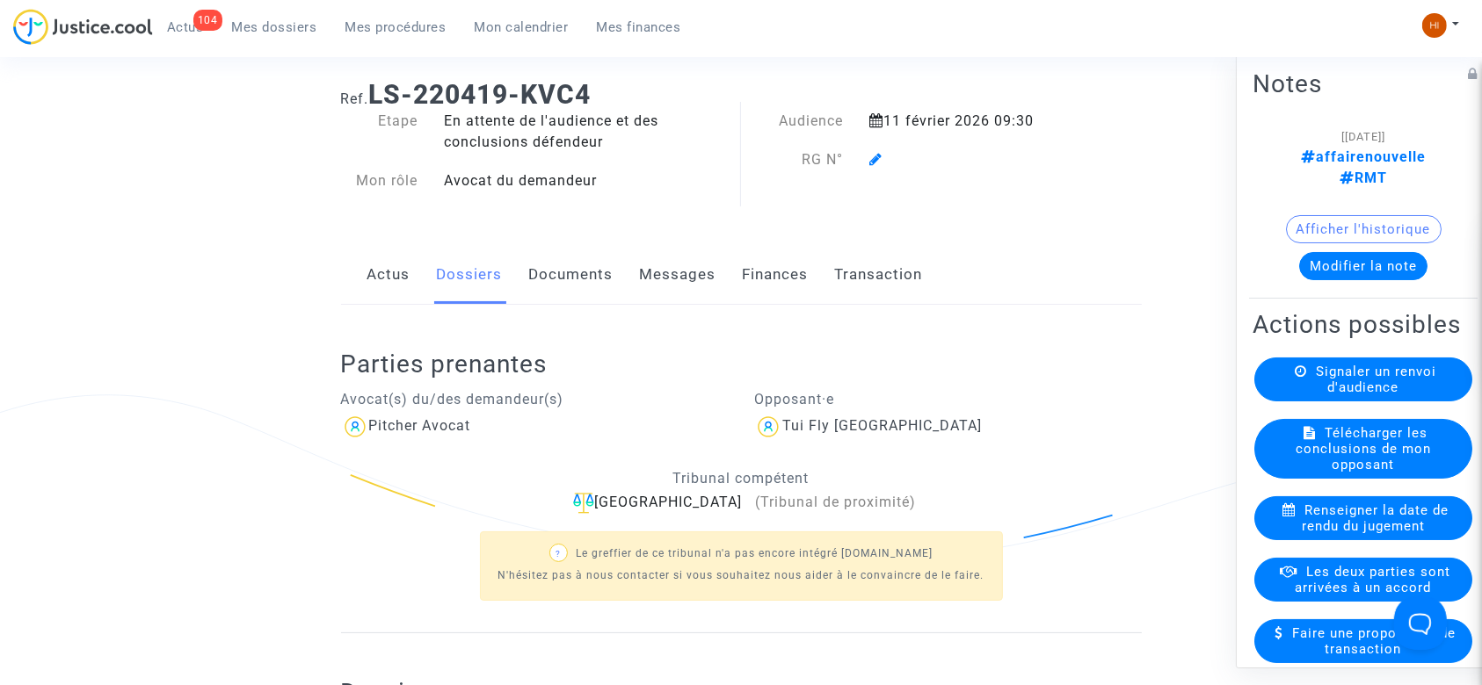
click at [203, 295] on ng-component "Ref. LS-220419-KVC4 Etape En attente de l'audience et des conclusions défendeur…" at bounding box center [740, 482] width 1265 height 833
click at [874, 159] on icon at bounding box center [875, 159] width 13 height 14
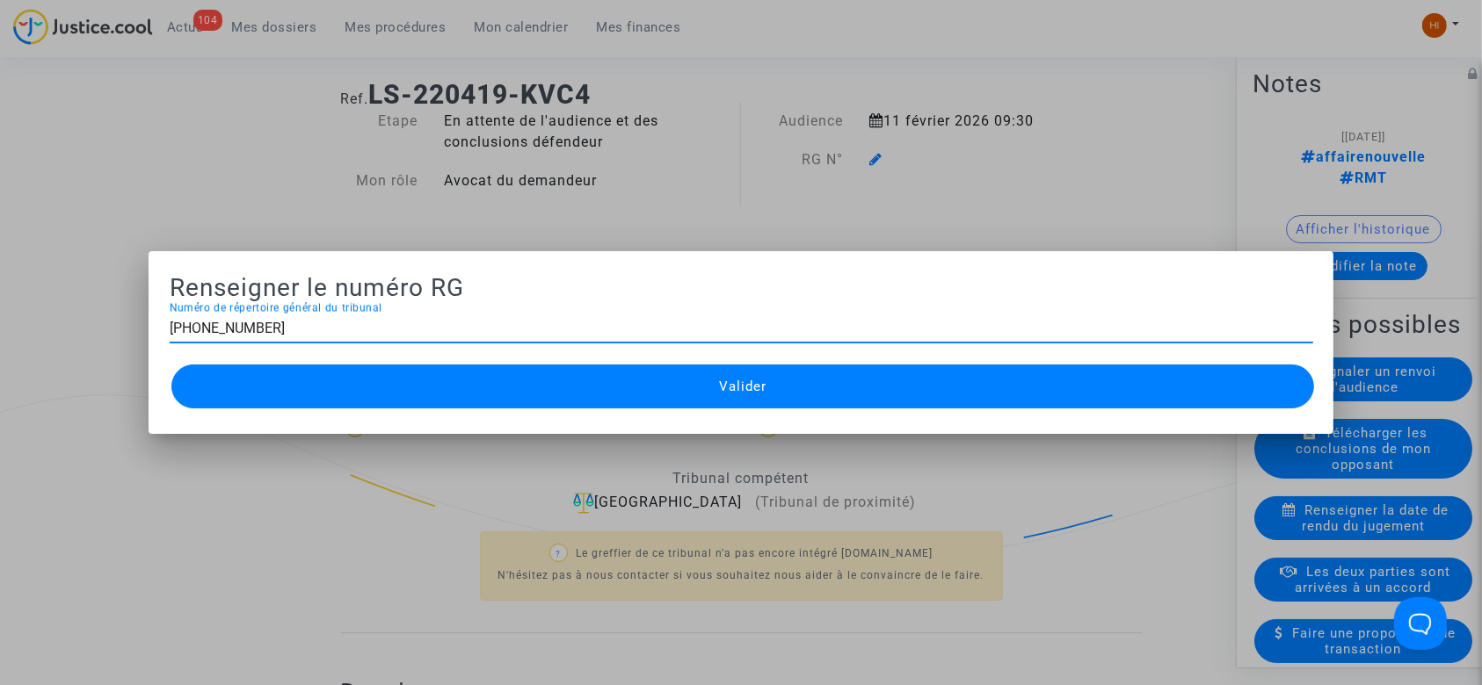
type input "11-22-001612"
click at [793, 381] on button "Valider" at bounding box center [742, 387] width 1143 height 44
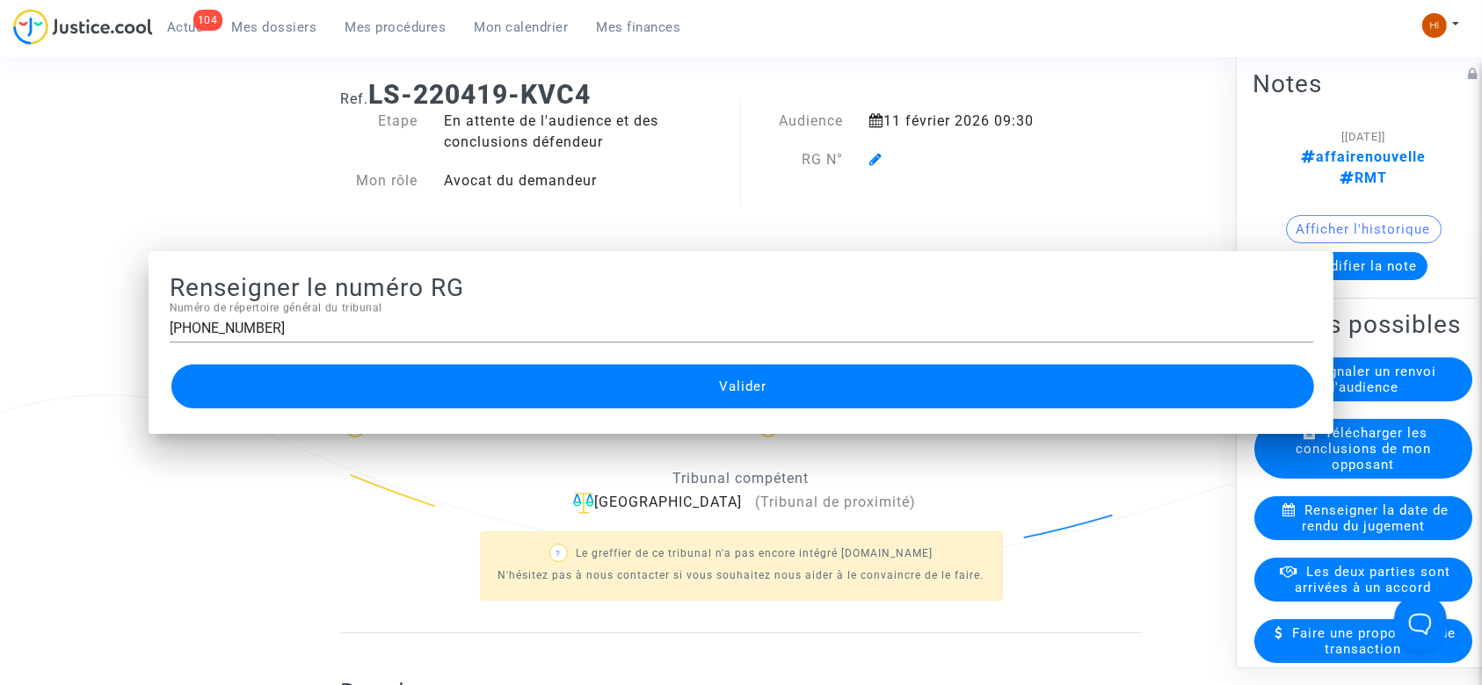
scroll to position [77, 0]
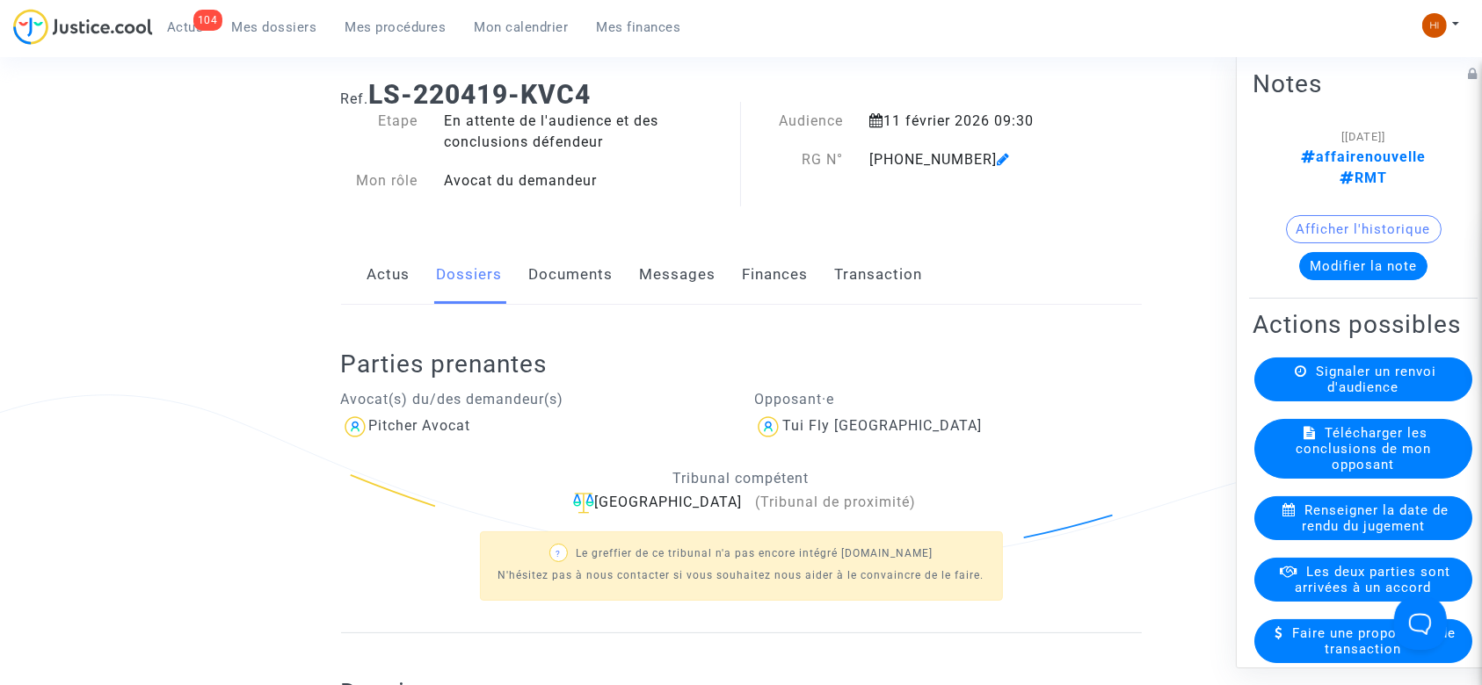
click at [580, 274] on link "Documents" at bounding box center [571, 275] width 84 height 58
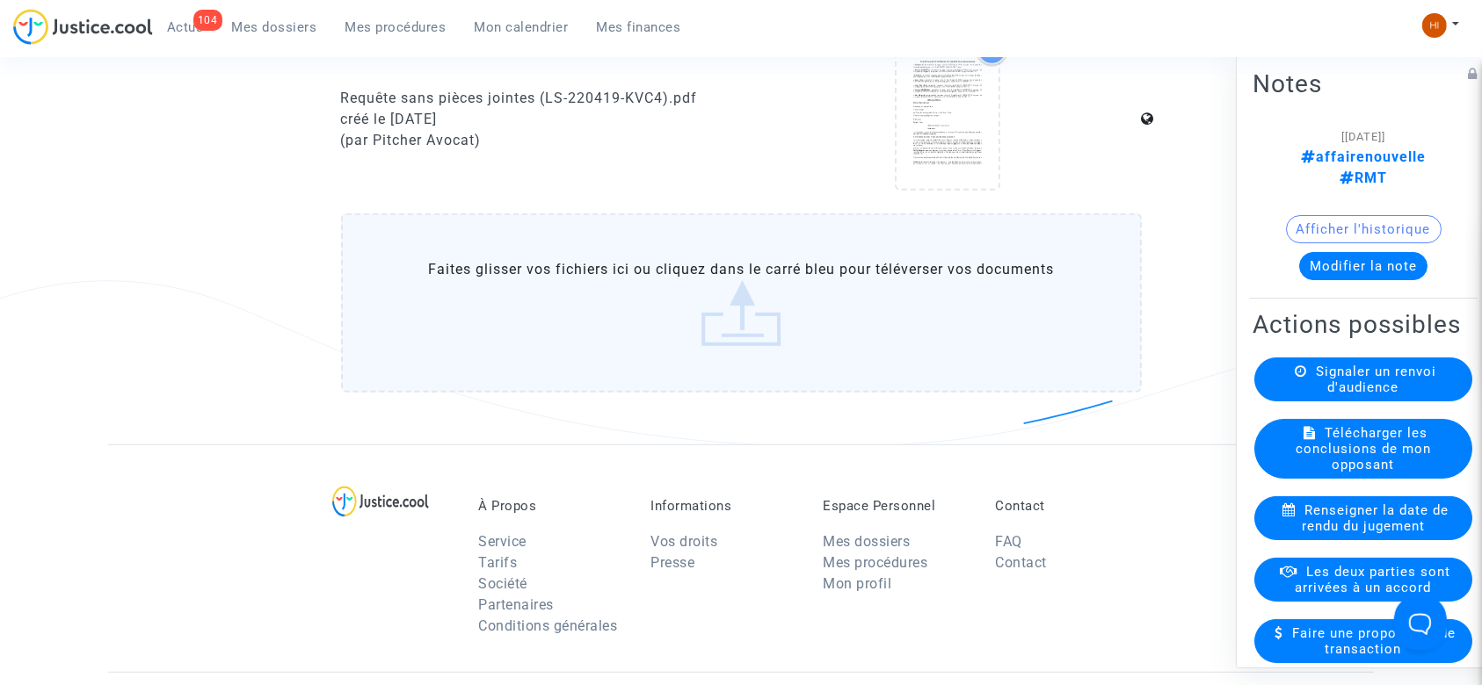
scroll to position [1012, 0]
click at [693, 319] on label "Faites glisser vos fichiers ici ou cliquez dans le carré bleu pour téléverser v…" at bounding box center [741, 307] width 801 height 179
click at [0, 0] on input "Faites glisser vos fichiers ici ou cliquez dans le carré bleu pour téléverser v…" at bounding box center [0, 0] width 0 height 0
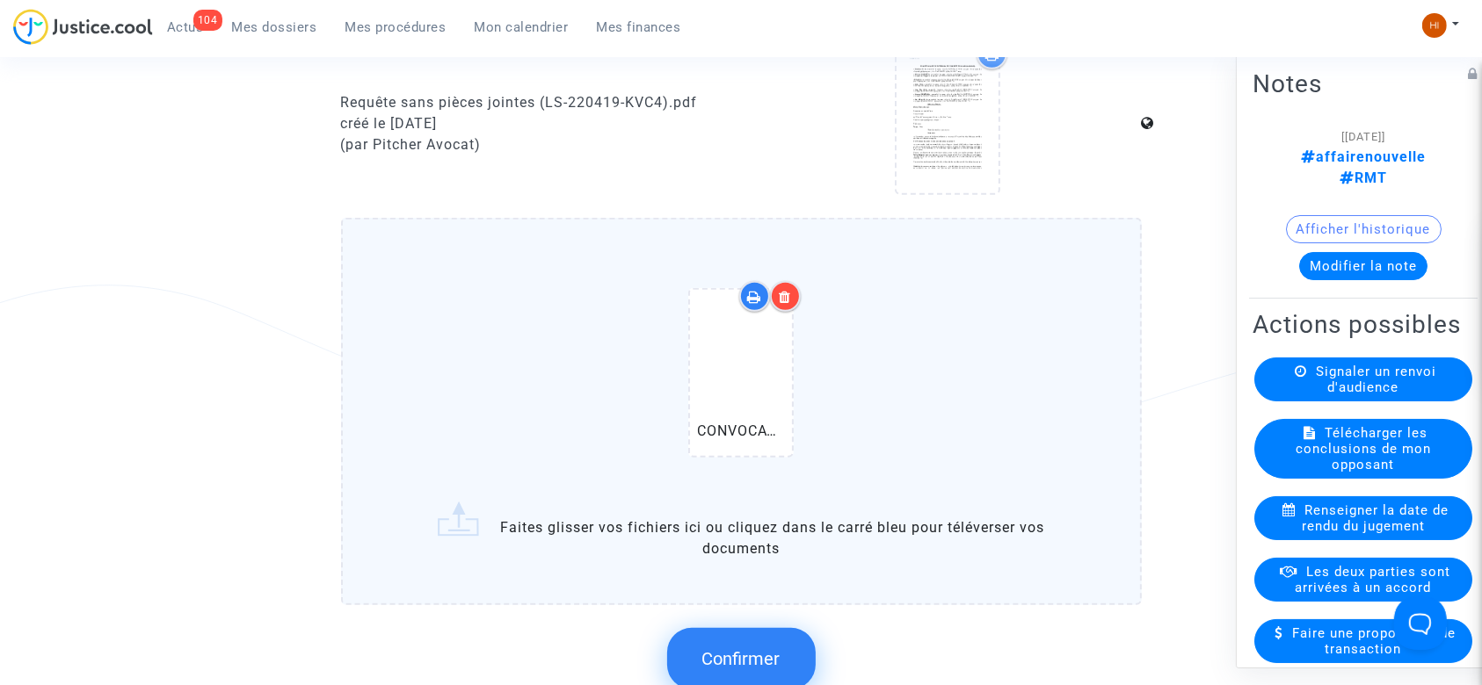
click at [738, 656] on span "Confirmer" at bounding box center [741, 659] width 78 height 21
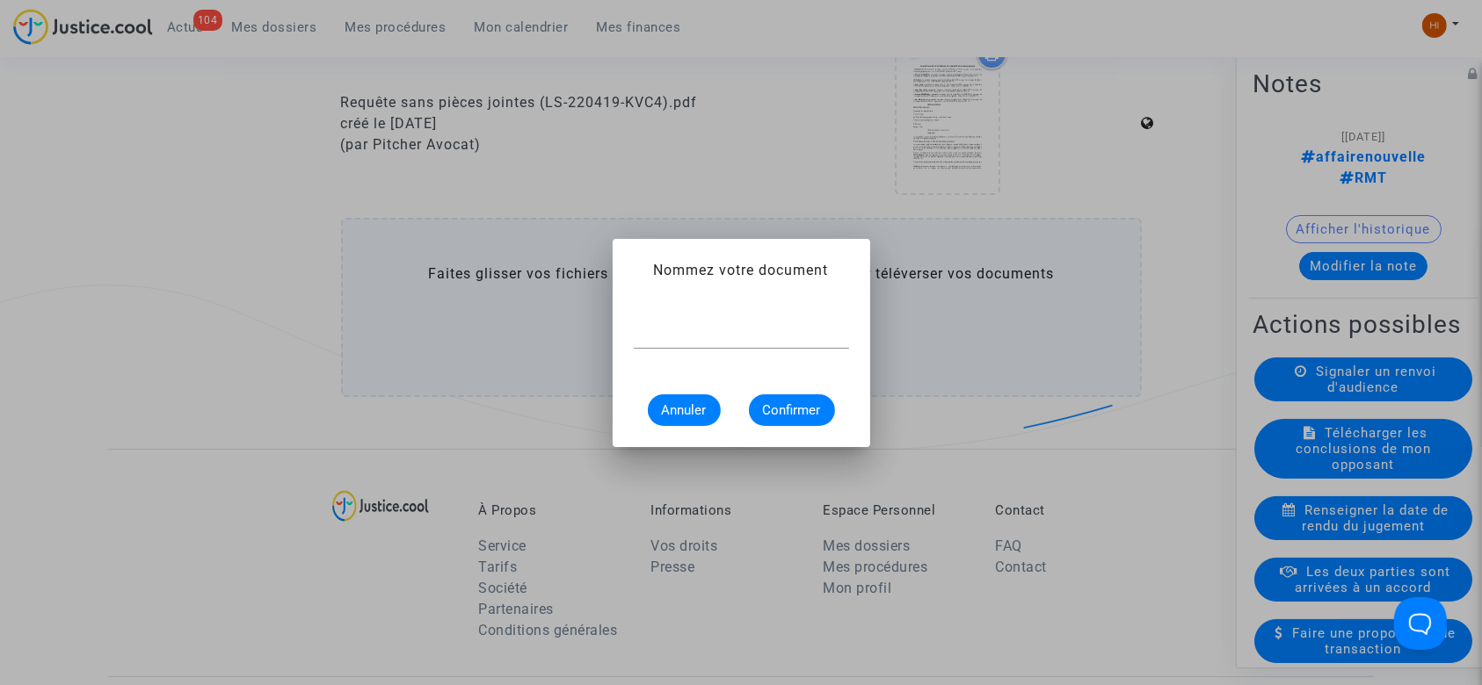
scroll to position [0, 0]
type input "convocation"
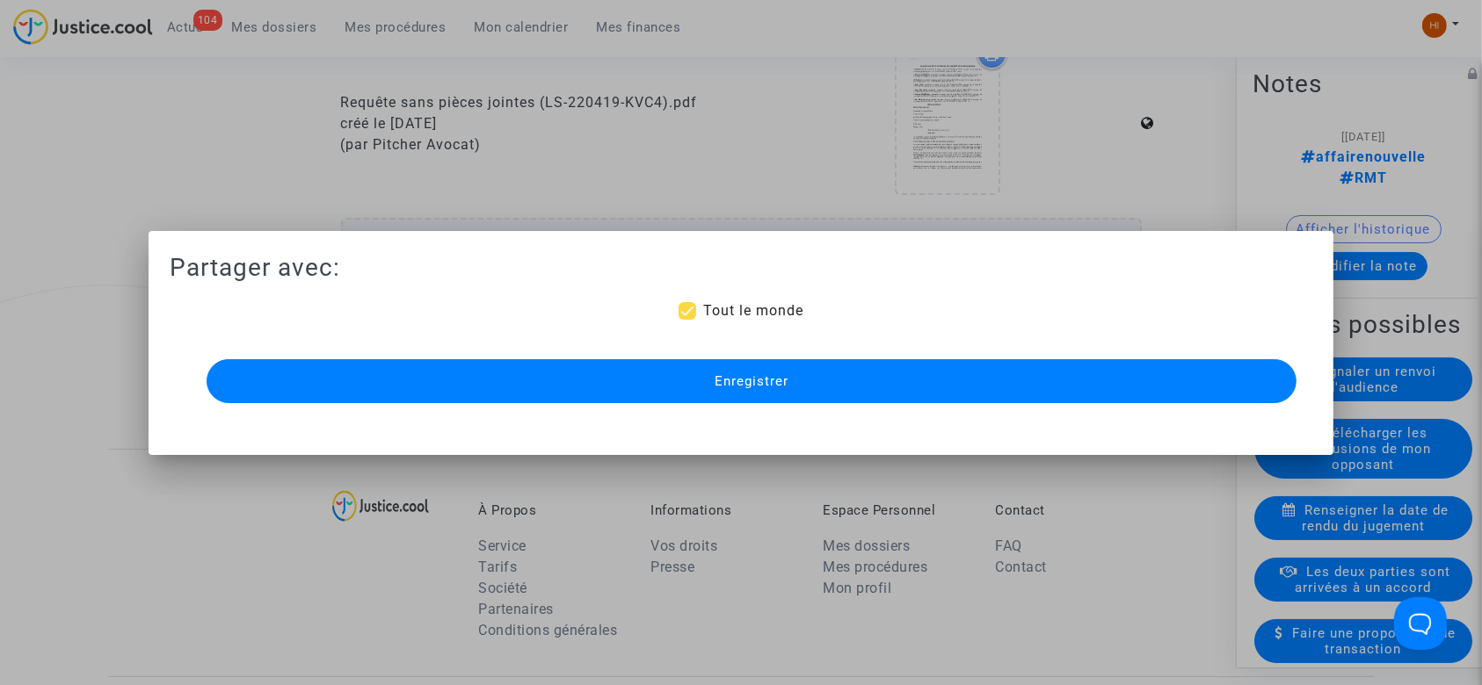
click at [792, 397] on button "Enregistrer" at bounding box center [752, 381] width 1091 height 44
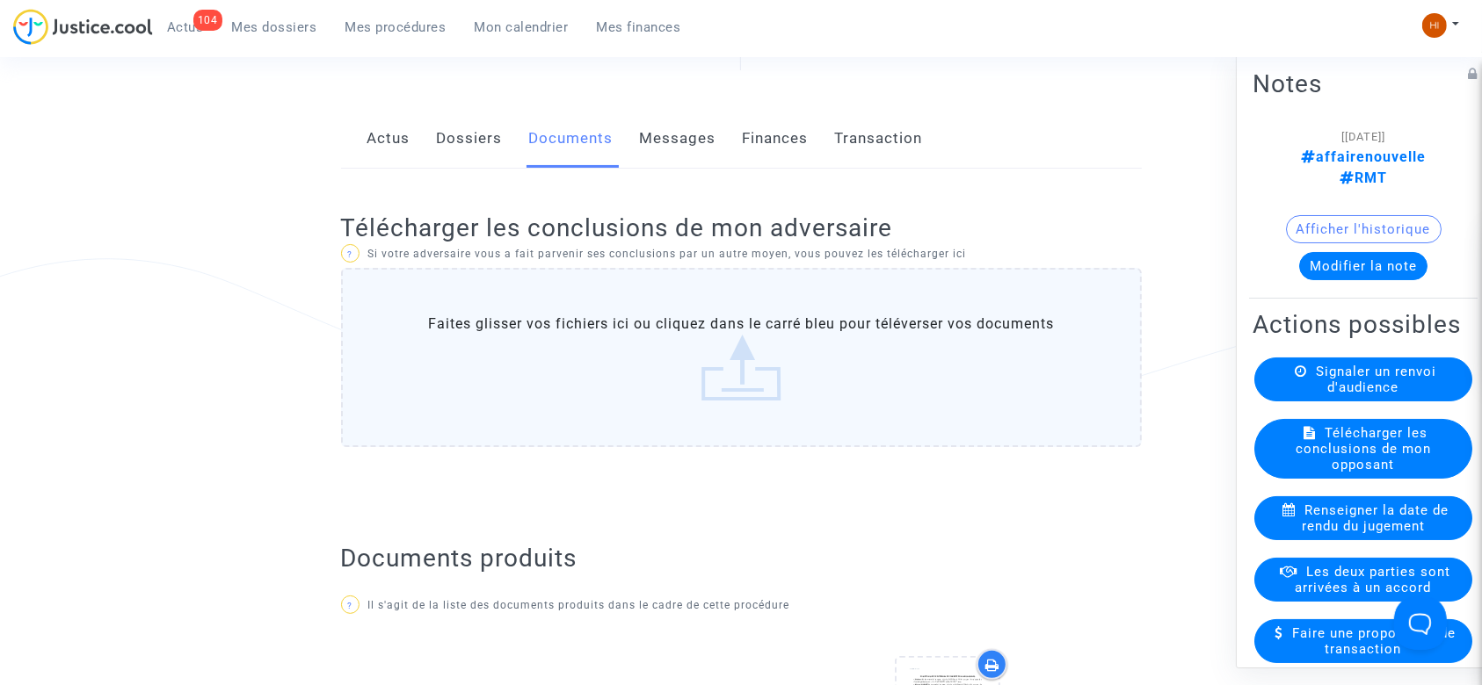
scroll to position [14, 0]
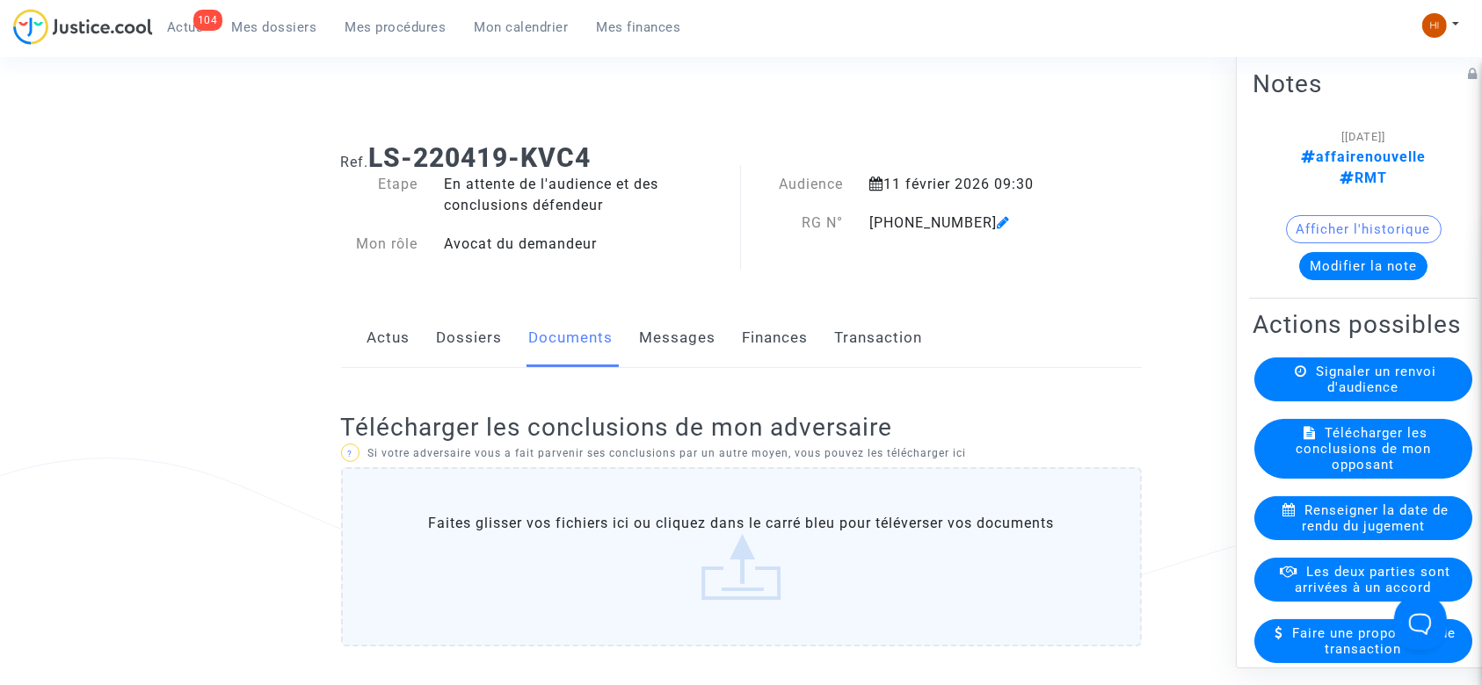
drag, startPoint x: 597, startPoint y: 154, endPoint x: 374, endPoint y: 155, distance: 222.3
click at [374, 155] on h1 "Ref. LS-220419-KVC4" at bounding box center [741, 158] width 801 height 32
copy b "LS-220419-KVC4"
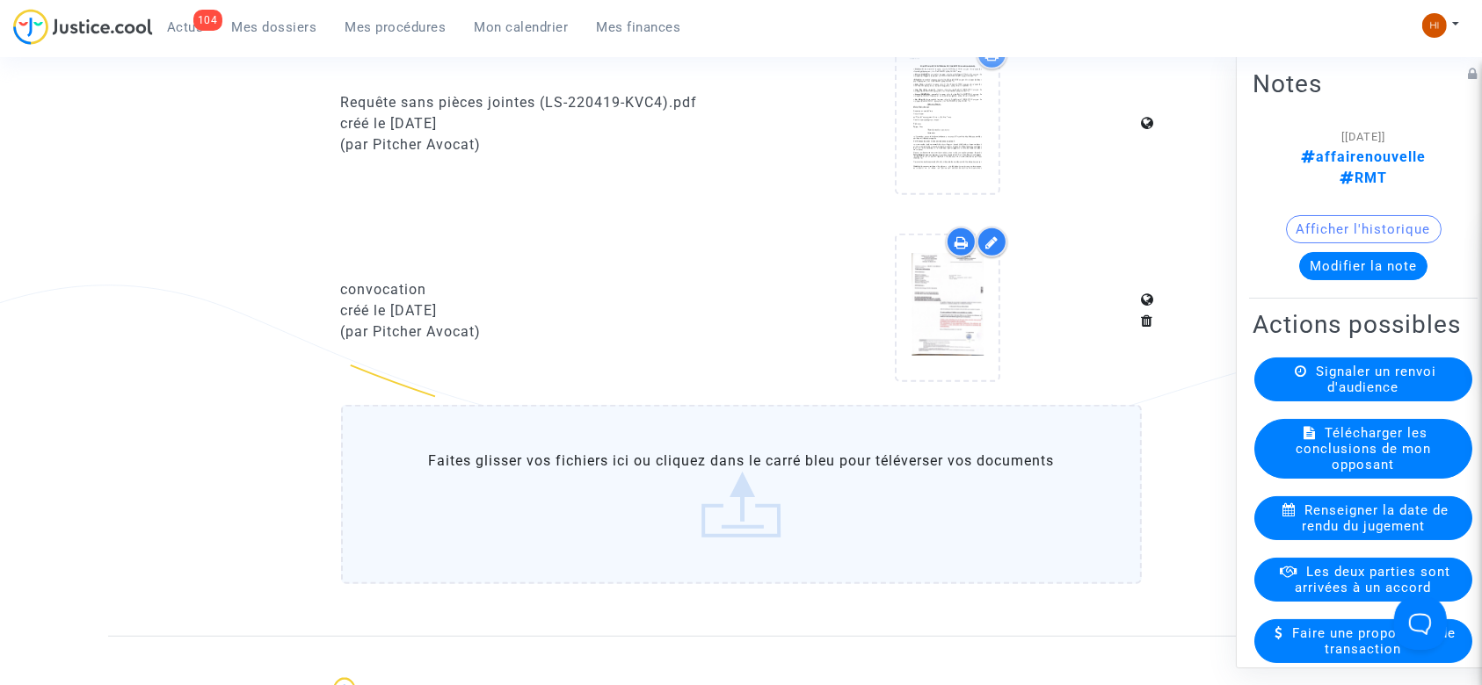
scroll to position [1008, 0]
click at [373, 24] on span "Mes procédures" at bounding box center [395, 27] width 101 height 16
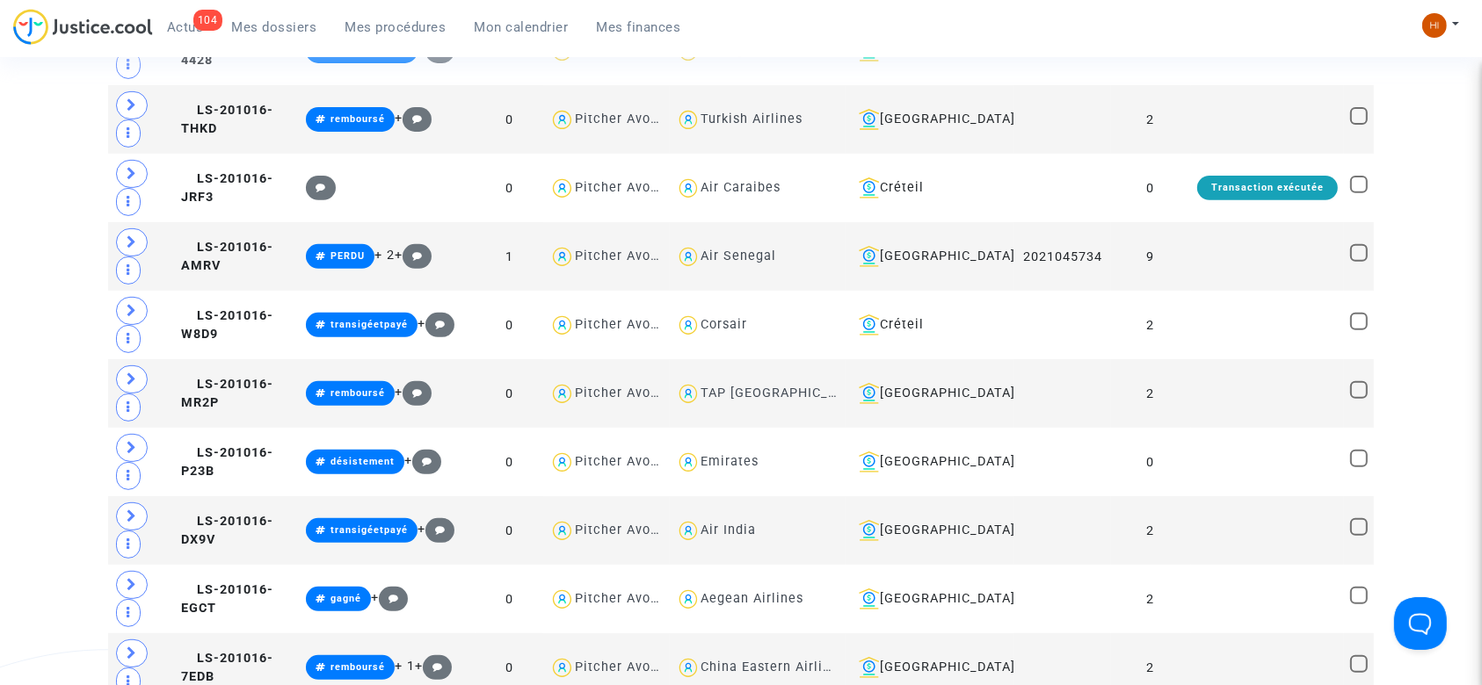
scroll to position [1008, 0]
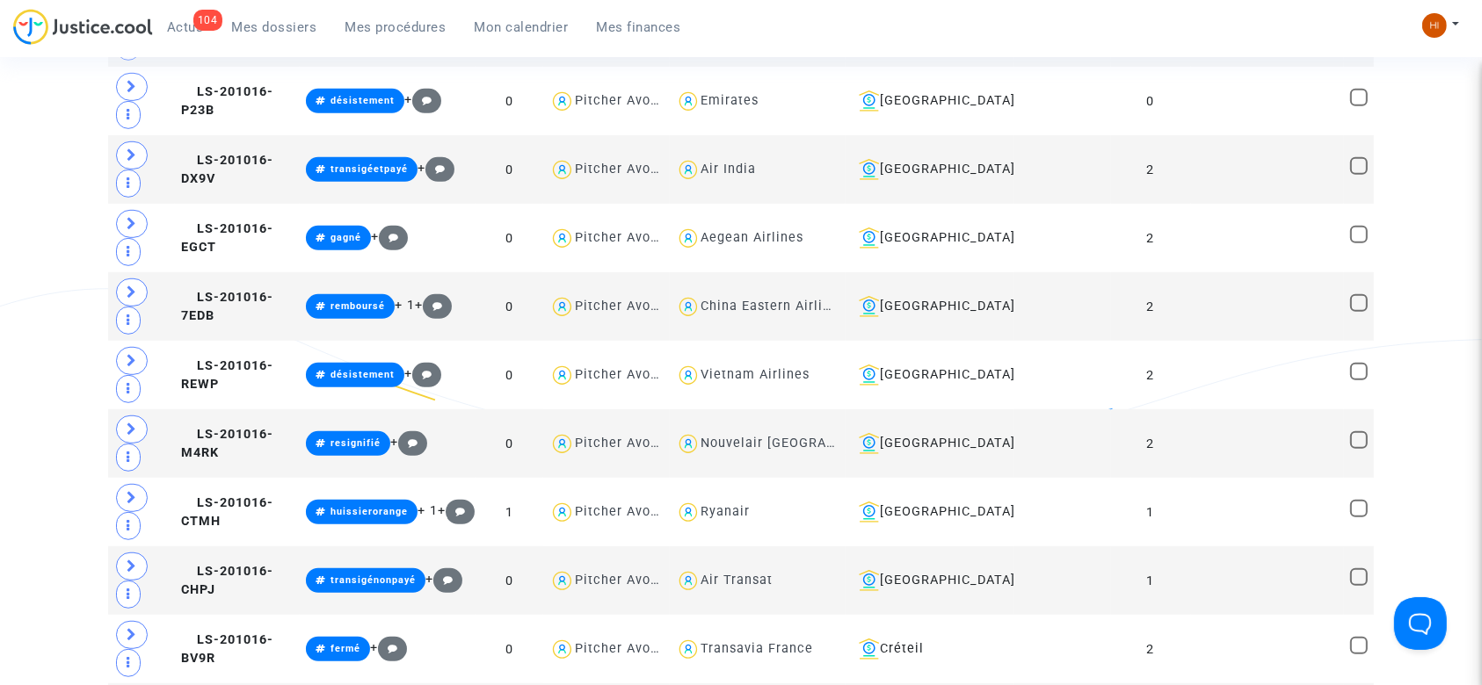
click at [417, 33] on span "Mes procédures" at bounding box center [395, 27] width 101 height 16
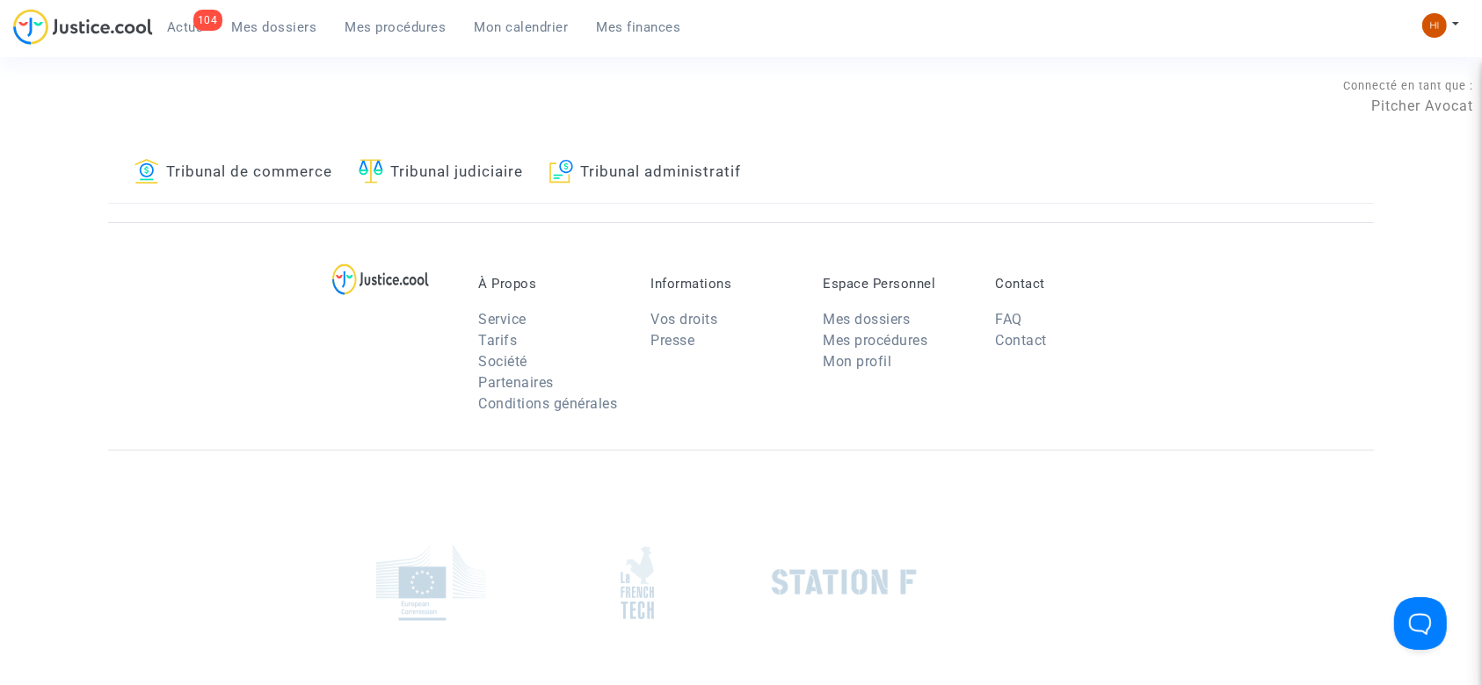
click at [510, 147] on link "Tribunal judiciaire" at bounding box center [441, 173] width 164 height 60
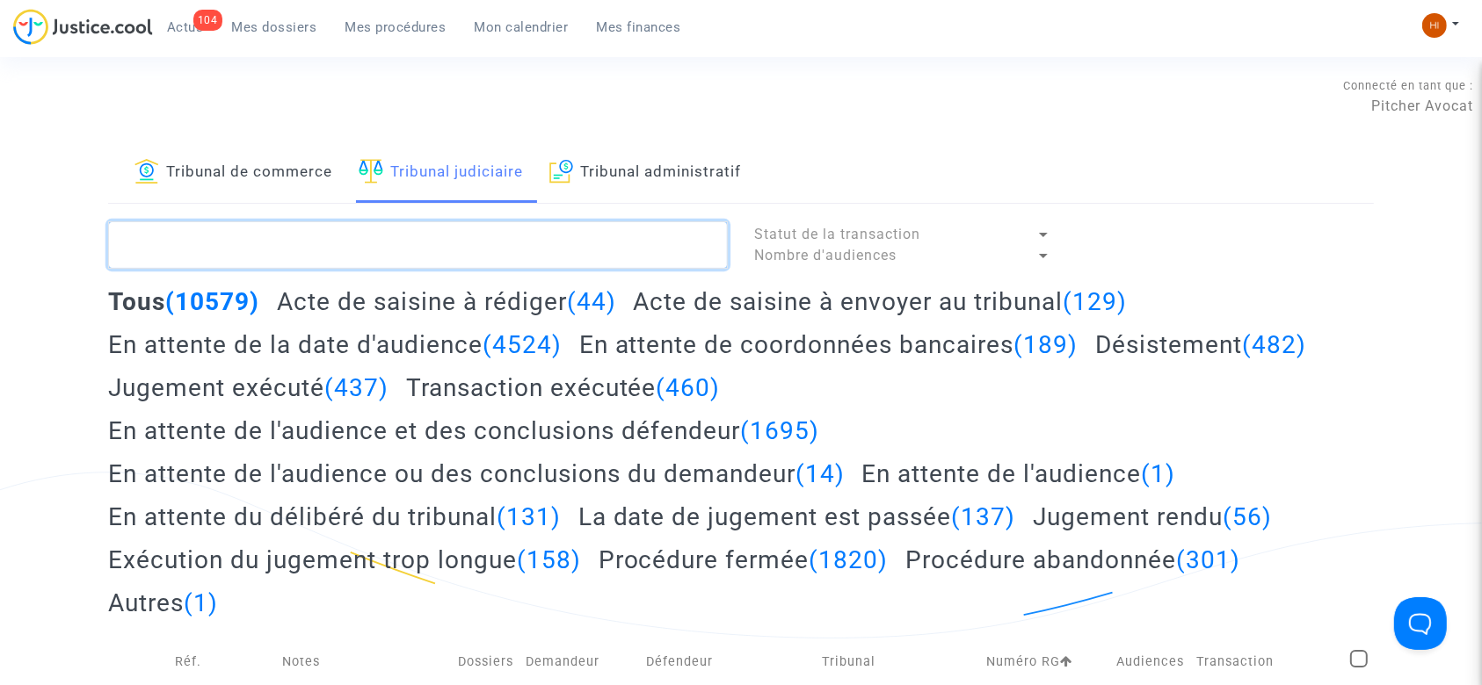
click at [247, 257] on textarea at bounding box center [418, 244] width 620 height 47
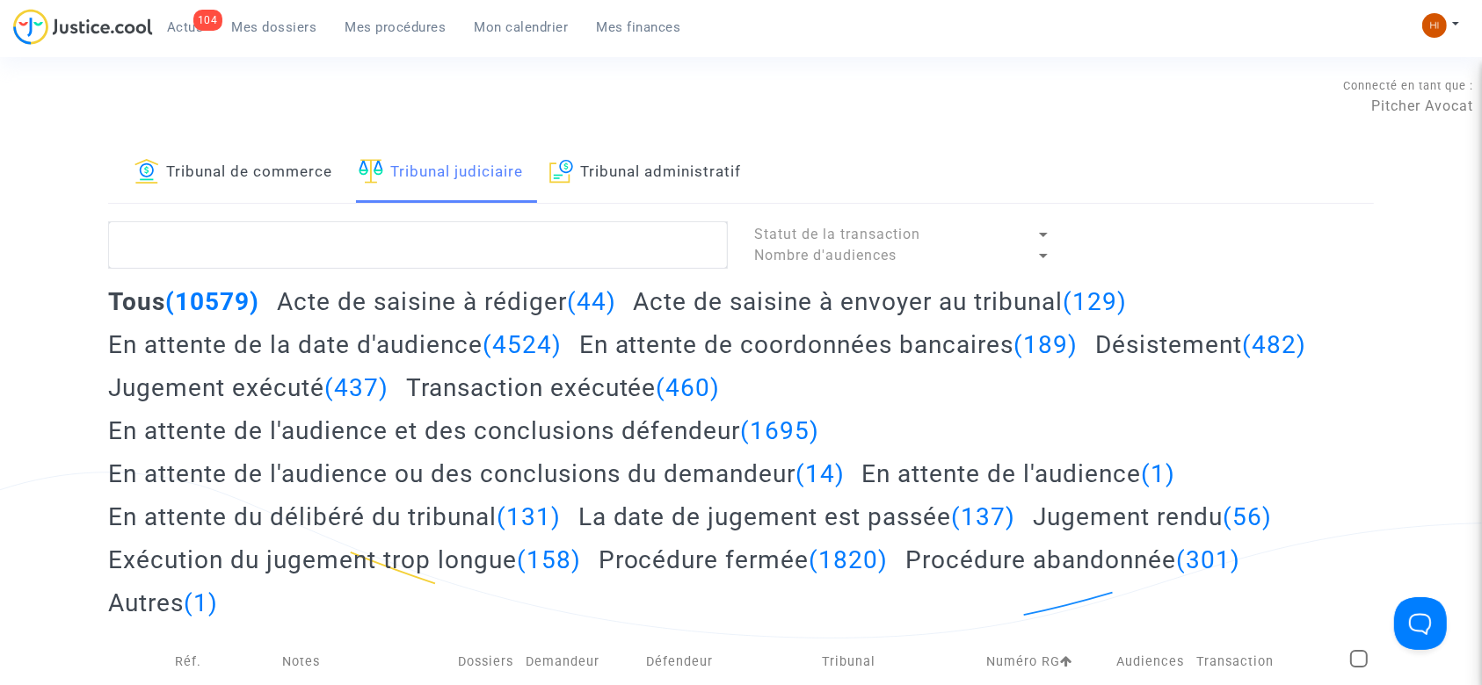
click at [254, 28] on span "Mes dossiers" at bounding box center [274, 27] width 85 height 16
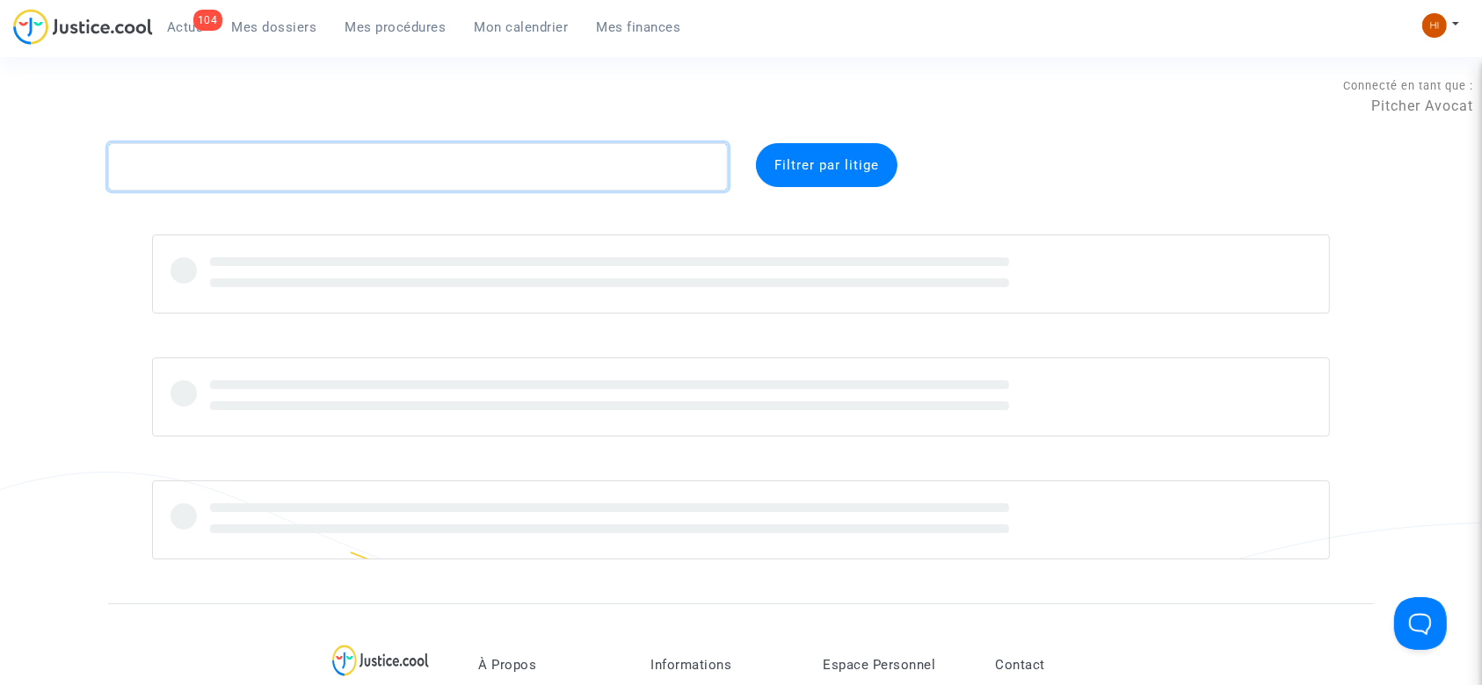
click at [318, 184] on textarea at bounding box center [418, 166] width 620 height 47
paste textarea "CFR-241114-RYJM"
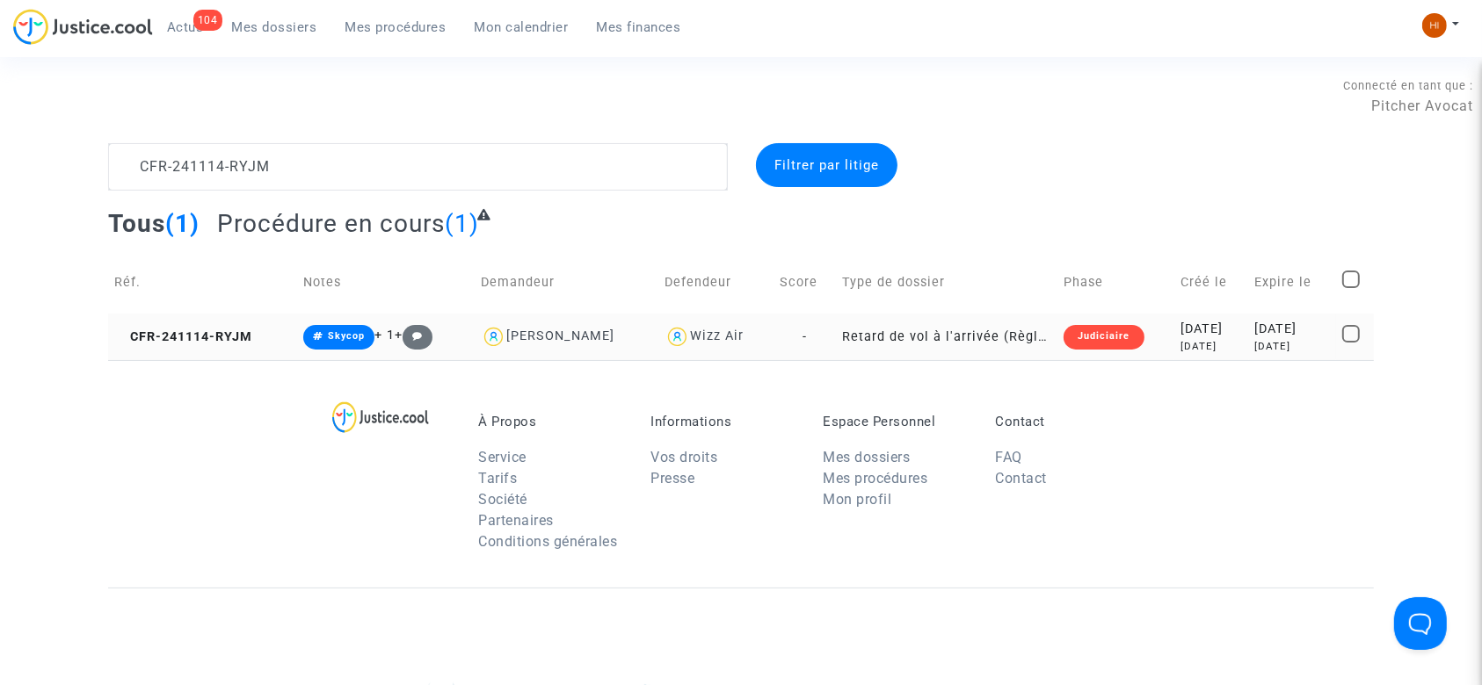
click at [174, 345] on td "CFR-241114-RYJM" at bounding box center [202, 337] width 189 height 47
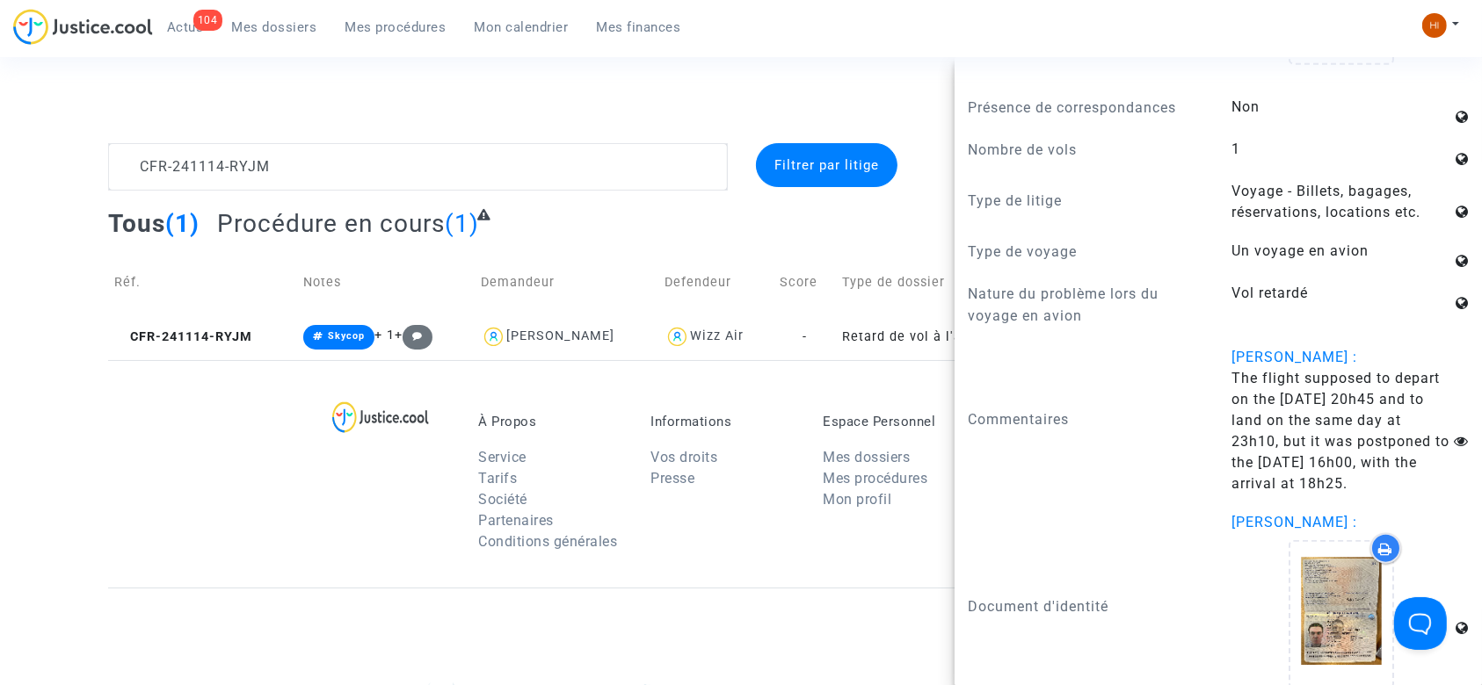
scroll to position [2300, 0]
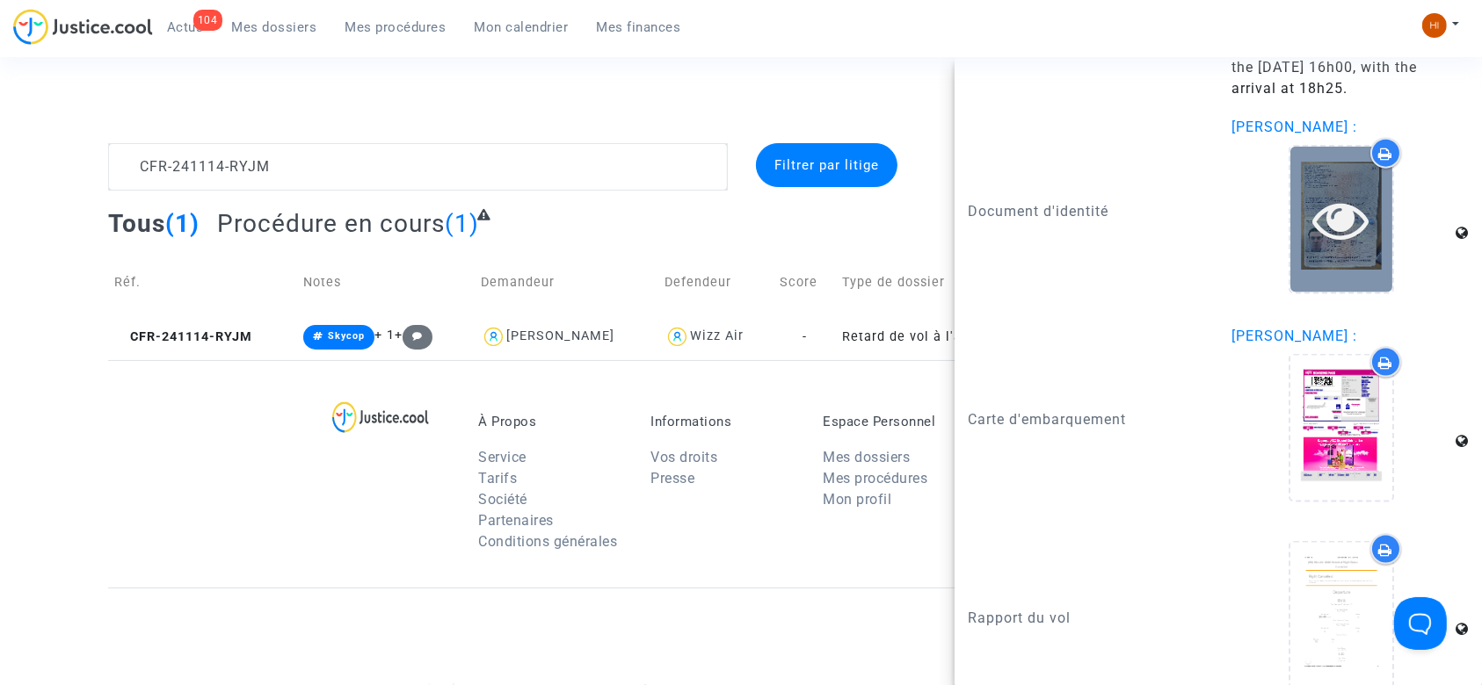
click at [1316, 192] on icon at bounding box center [1341, 220] width 57 height 56
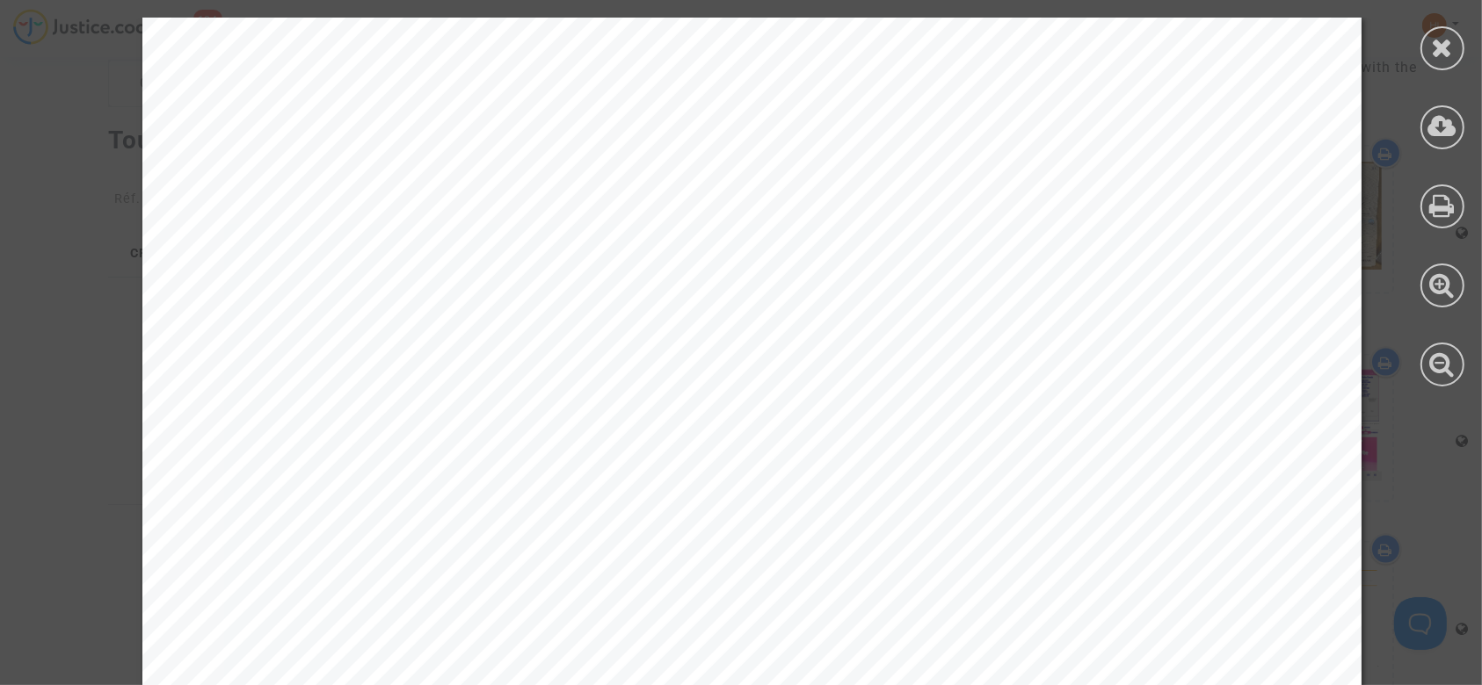
scroll to position [93, 0]
drag, startPoint x: 1474, startPoint y: 271, endPoint x: 1474, endPoint y: 343, distance: 72.1
click at [1474, 343] on div at bounding box center [1442, 202] width 79 height 404
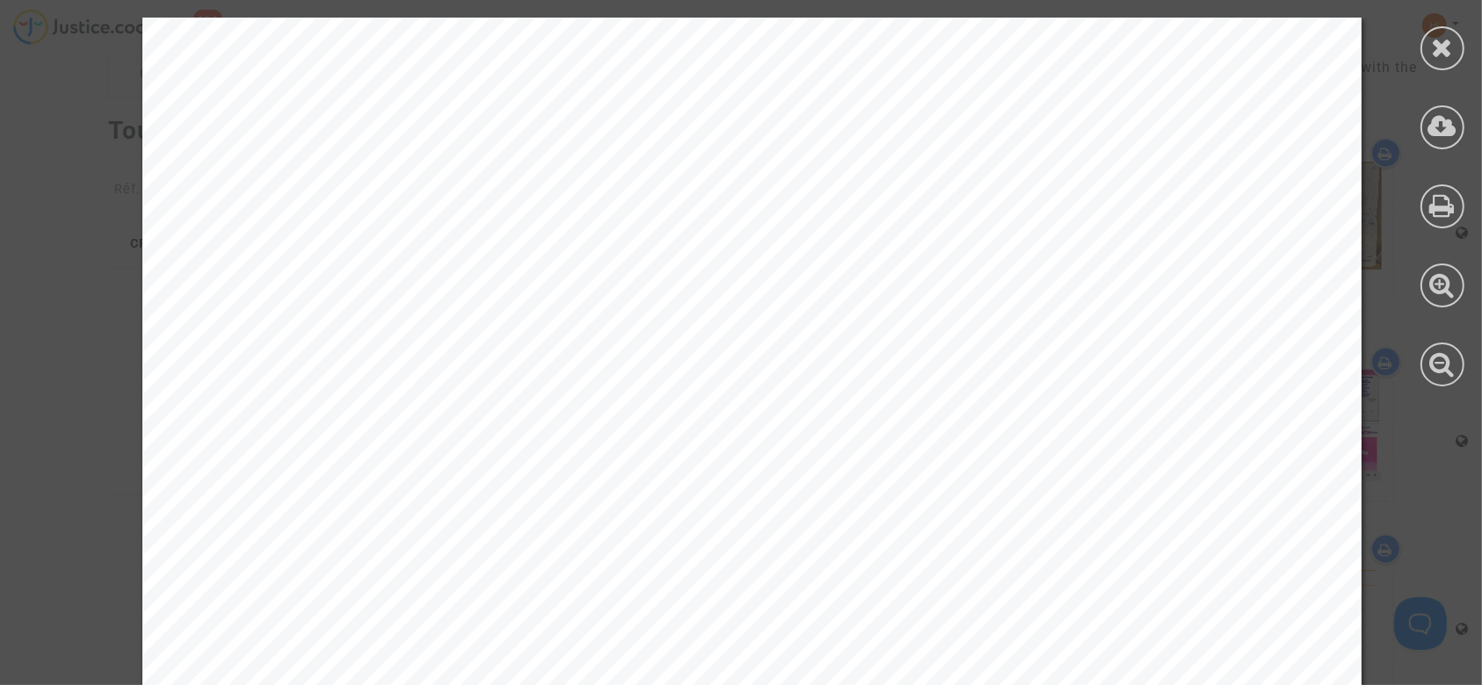
click at [1439, 54] on icon at bounding box center [1443, 47] width 22 height 26
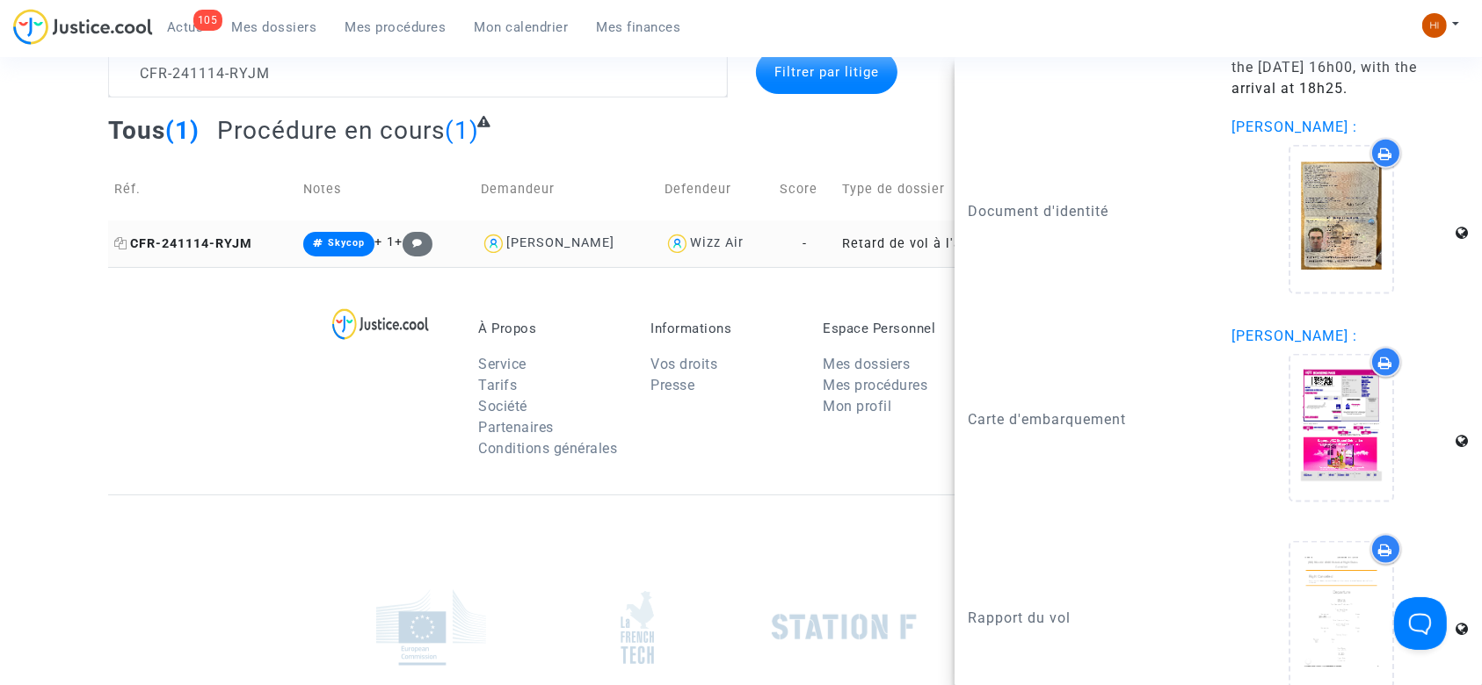
click at [190, 236] on span "CFR-241114-RYJM" at bounding box center [183, 243] width 138 height 15
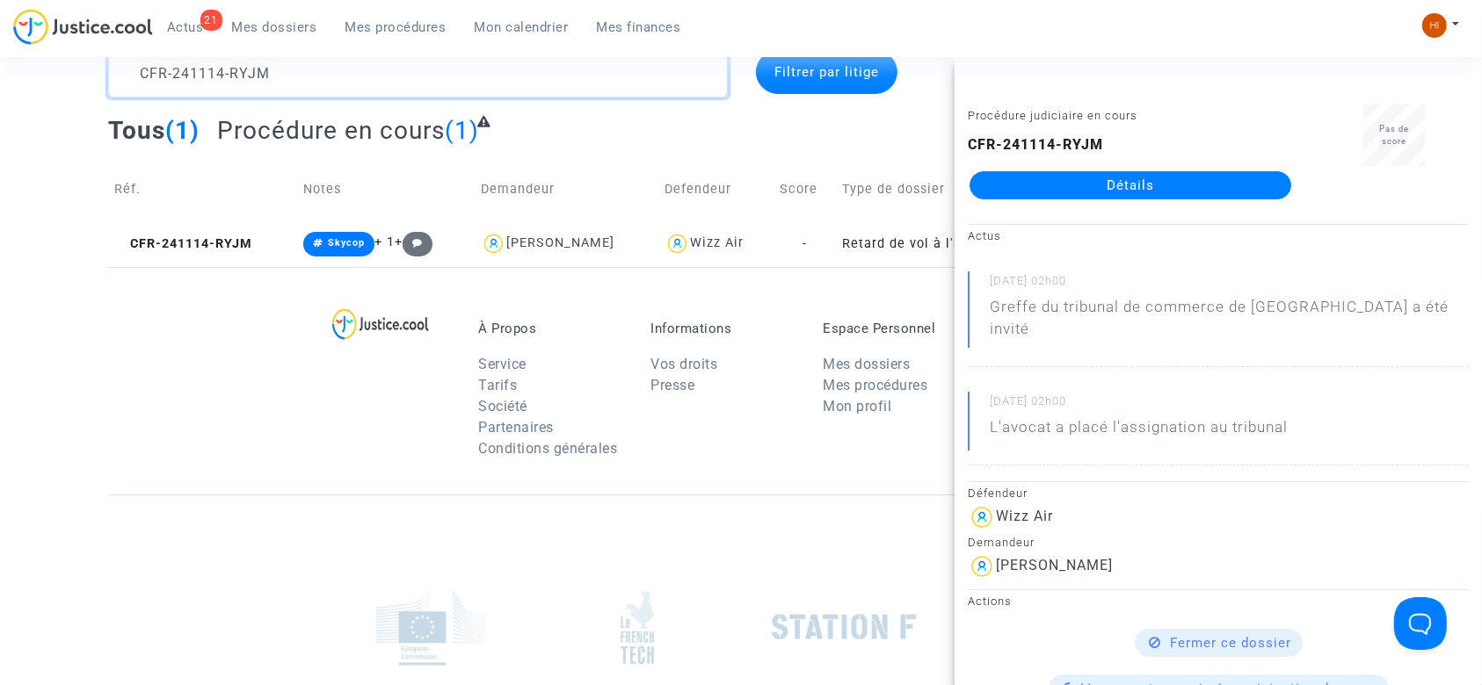
click at [295, 77] on textarea at bounding box center [418, 73] width 620 height 47
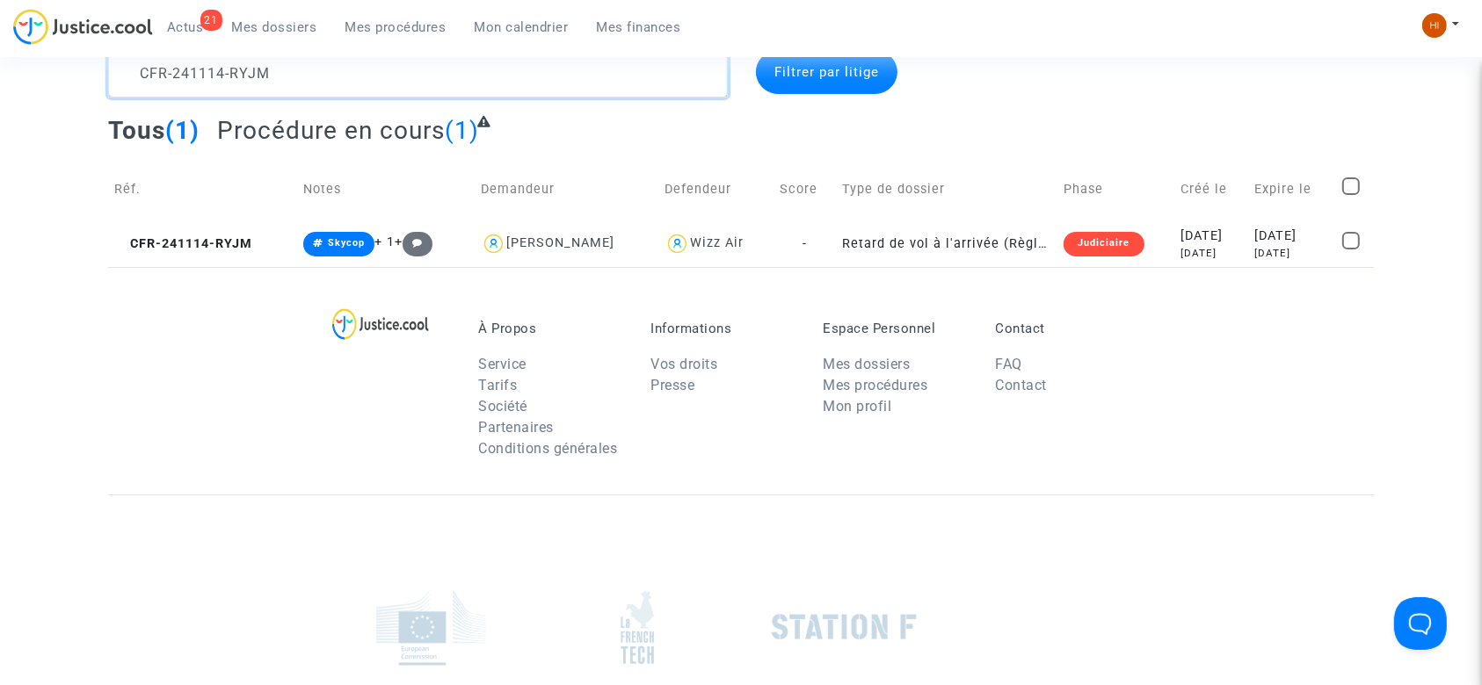
click at [295, 77] on textarea at bounding box center [418, 73] width 620 height 47
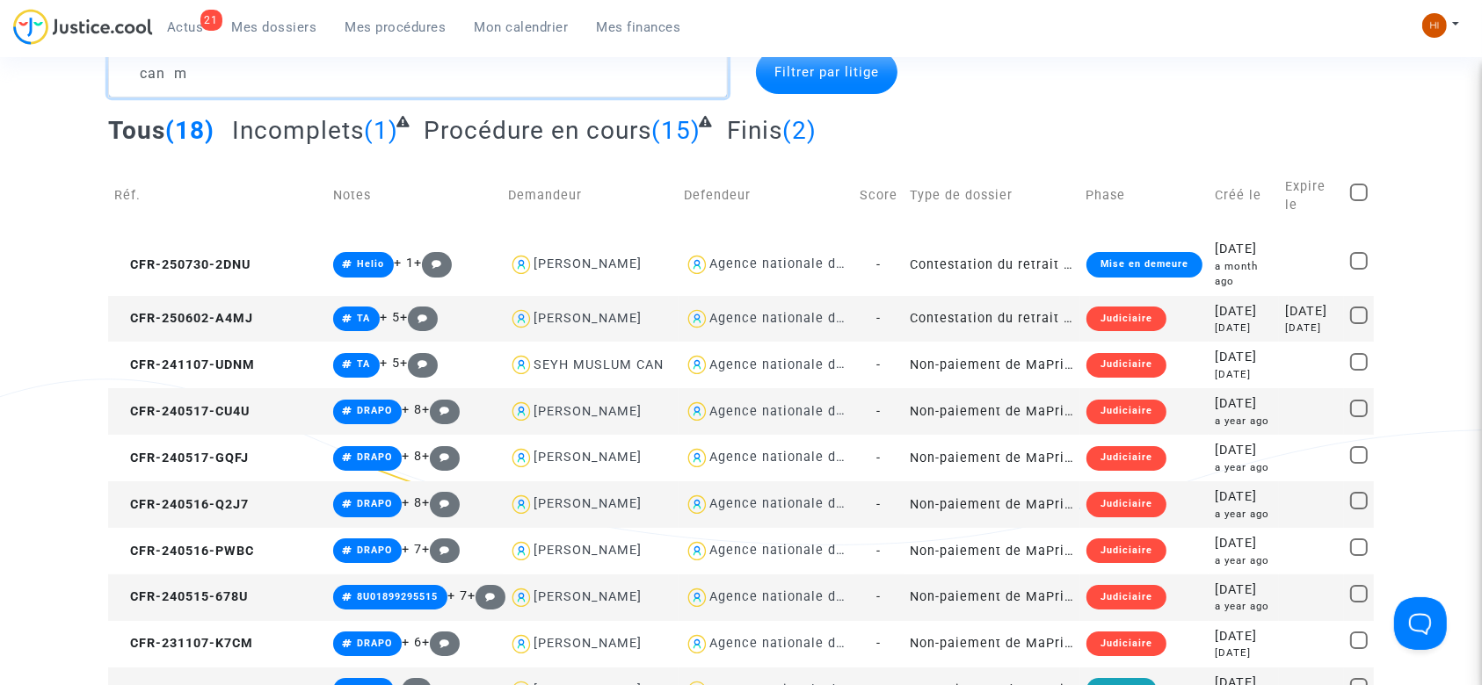
type textarea "can m"
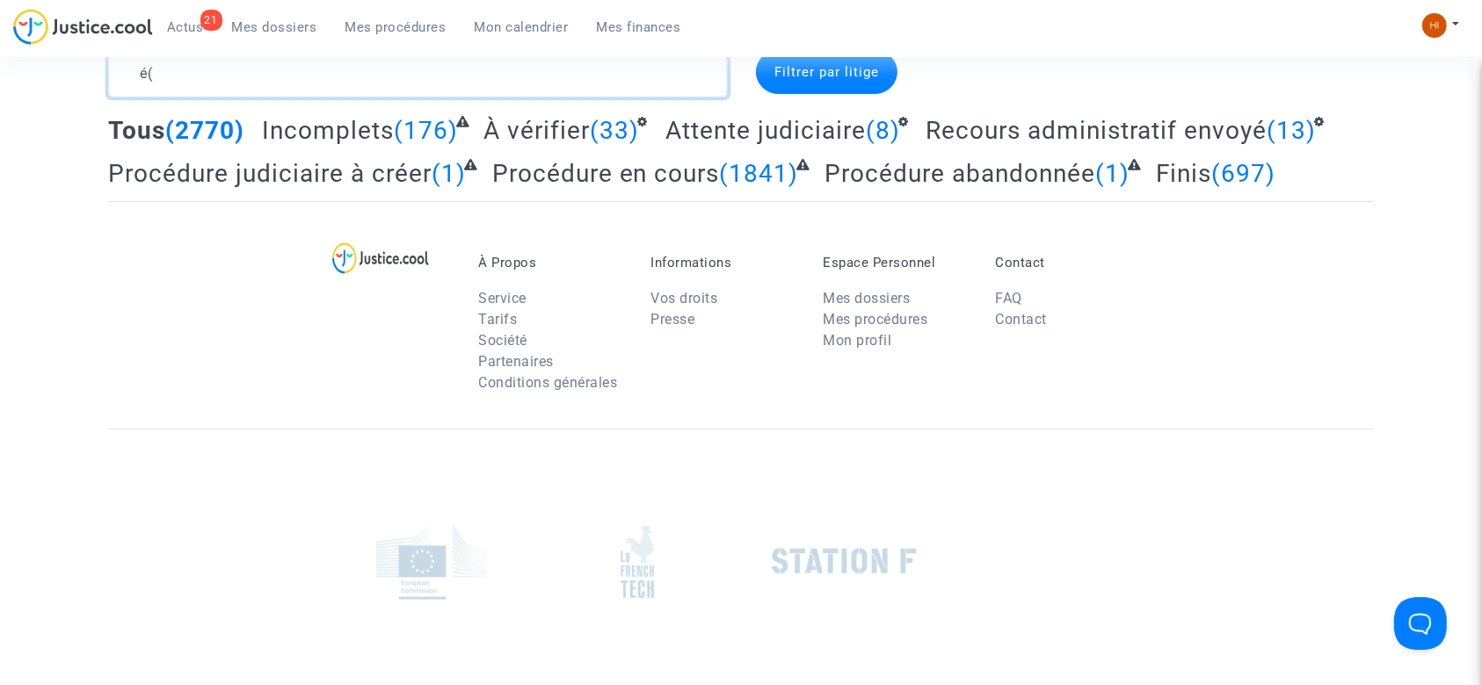
type textarea "é"
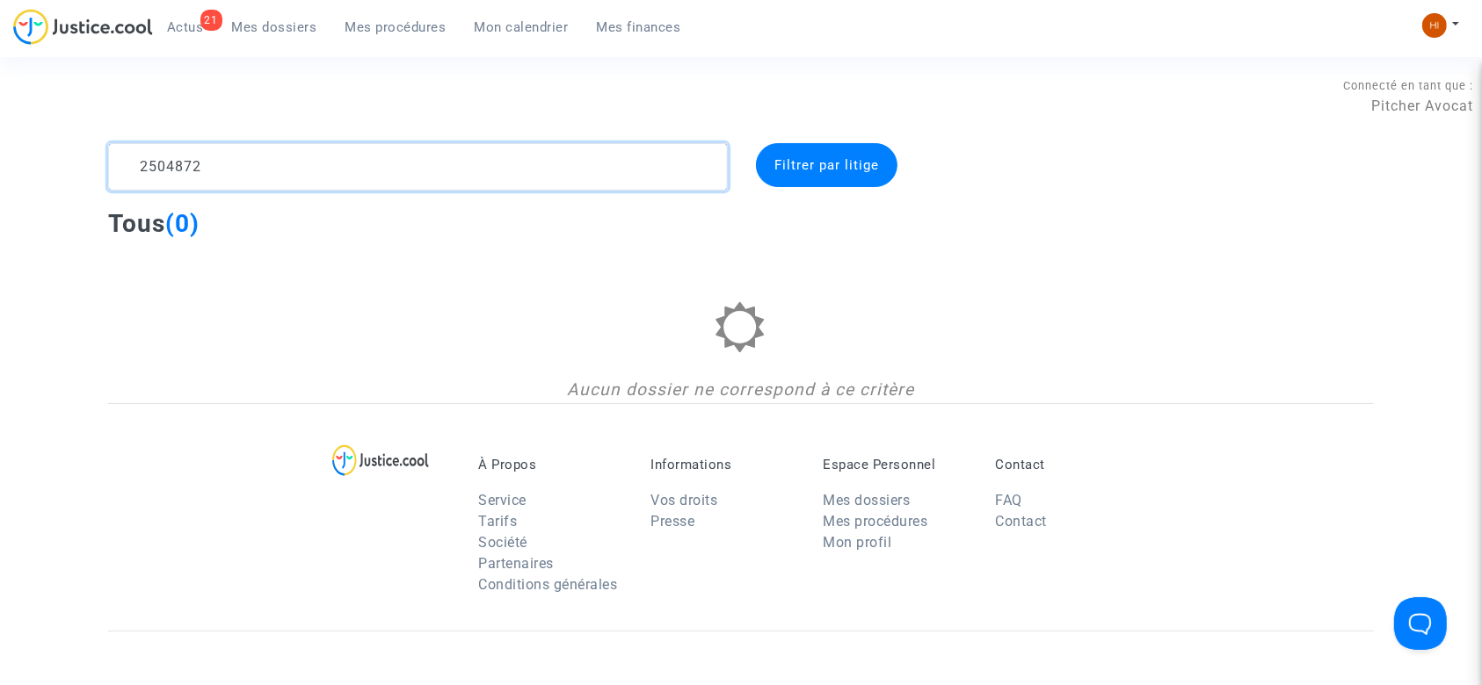
type textarea "2504872"
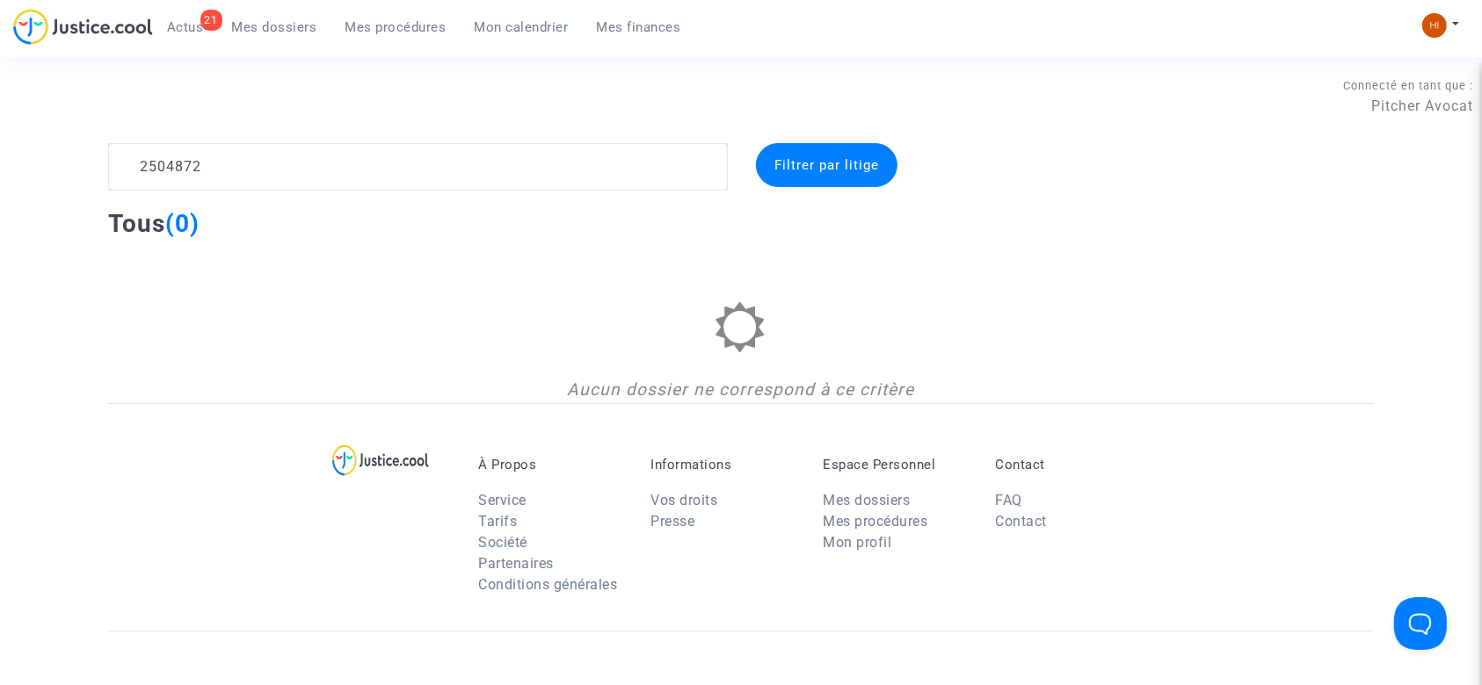
click at [374, 33] on span "Mes procédures" at bounding box center [395, 27] width 101 height 16
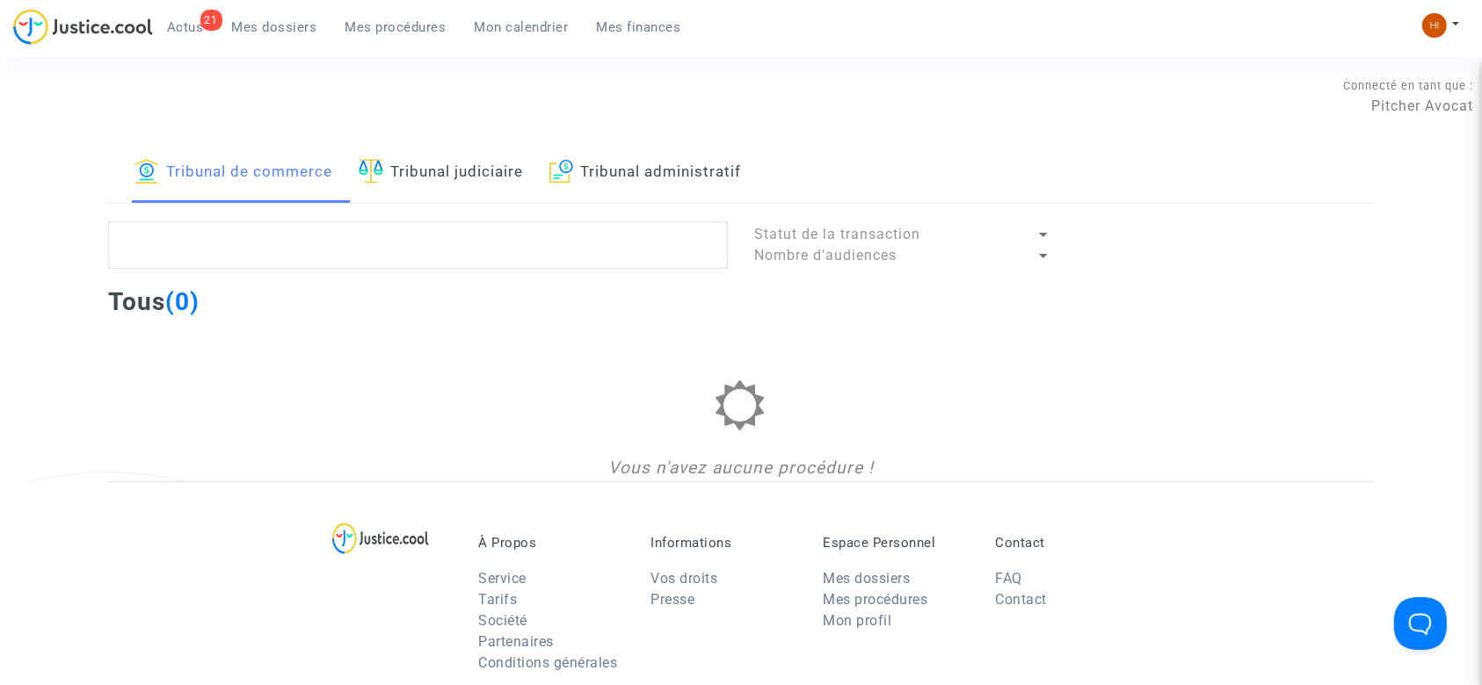
click at [653, 163] on link "Tribunal administratif" at bounding box center [645, 173] width 192 height 60
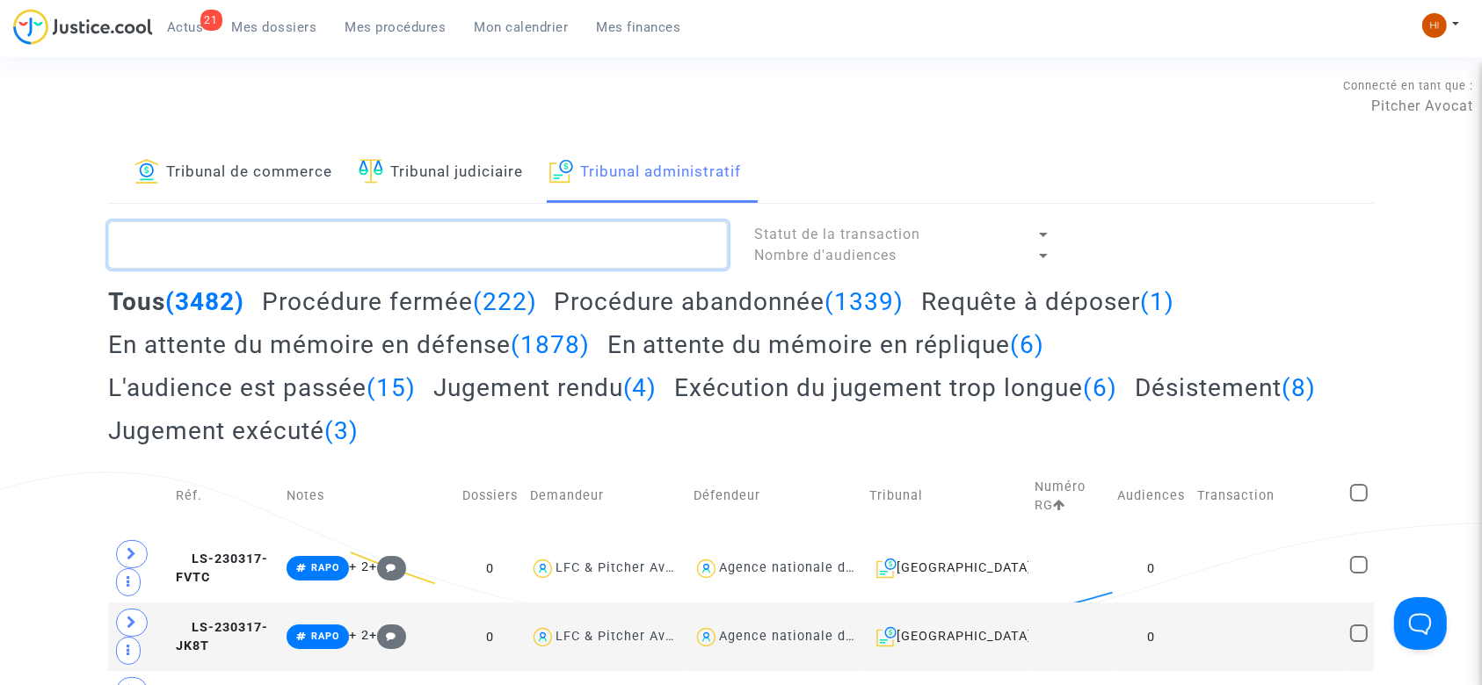
click at [609, 260] on textarea at bounding box center [418, 244] width 620 height 47
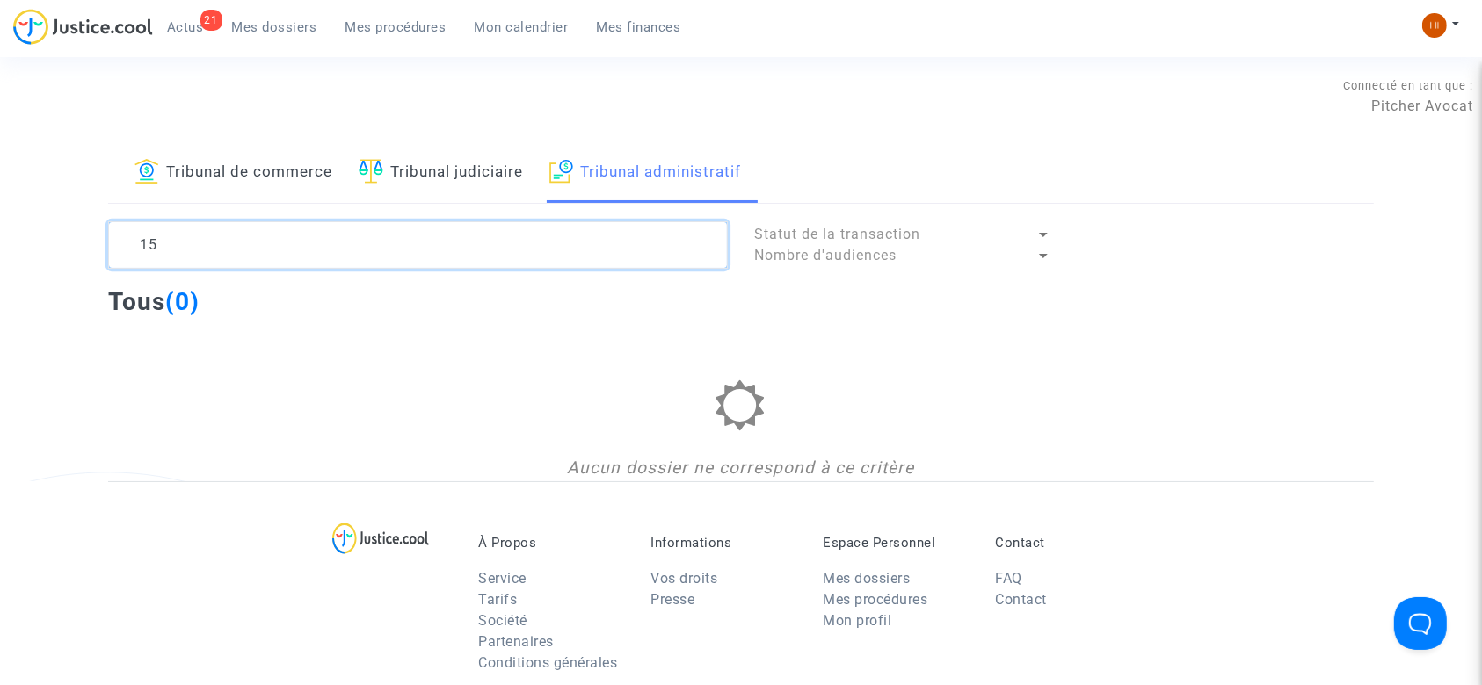
type textarea "1"
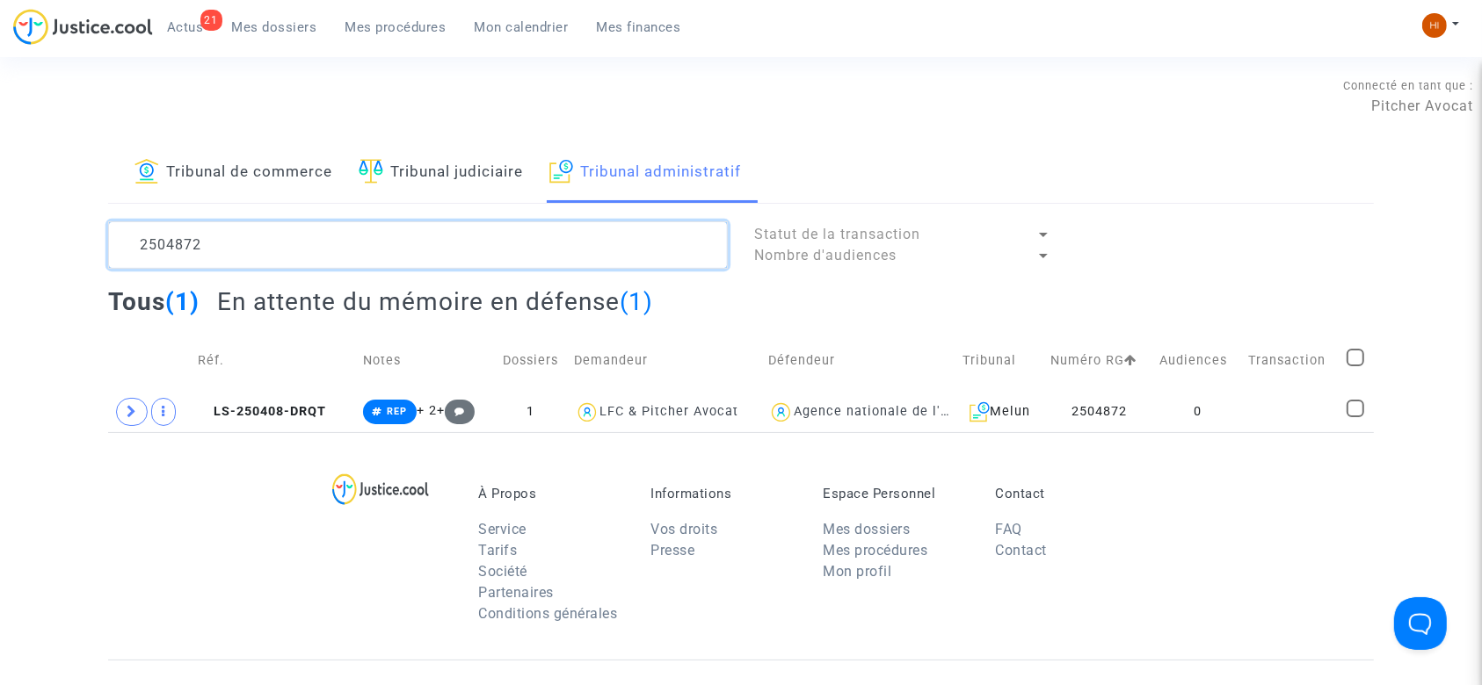
click at [294, 242] on textarea at bounding box center [418, 244] width 620 height 47
drag, startPoint x: 294, startPoint y: 242, endPoint x: 119, endPoint y: 246, distance: 175.8
click at [119, 246] on textarea at bounding box center [418, 244] width 620 height 47
type textarea "2504872"
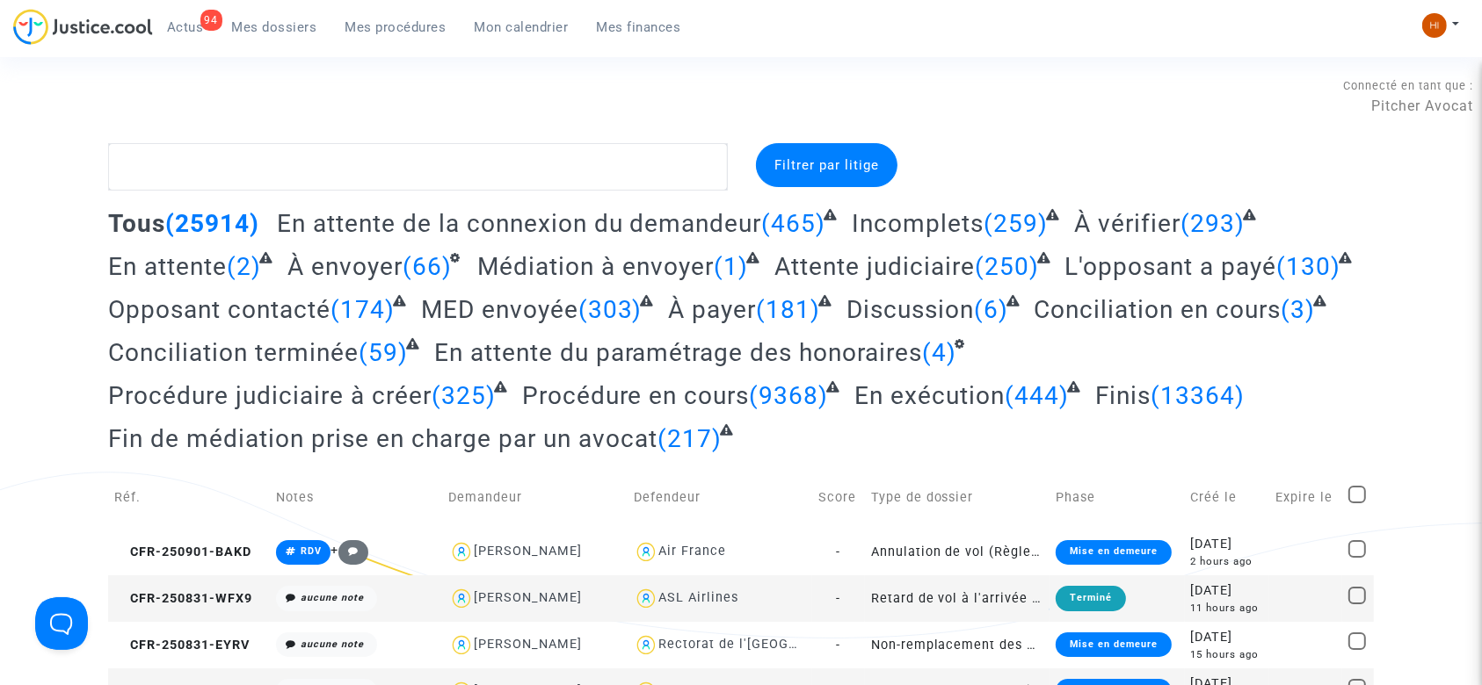
click at [368, 31] on span "Mes procédures" at bounding box center [395, 27] width 101 height 16
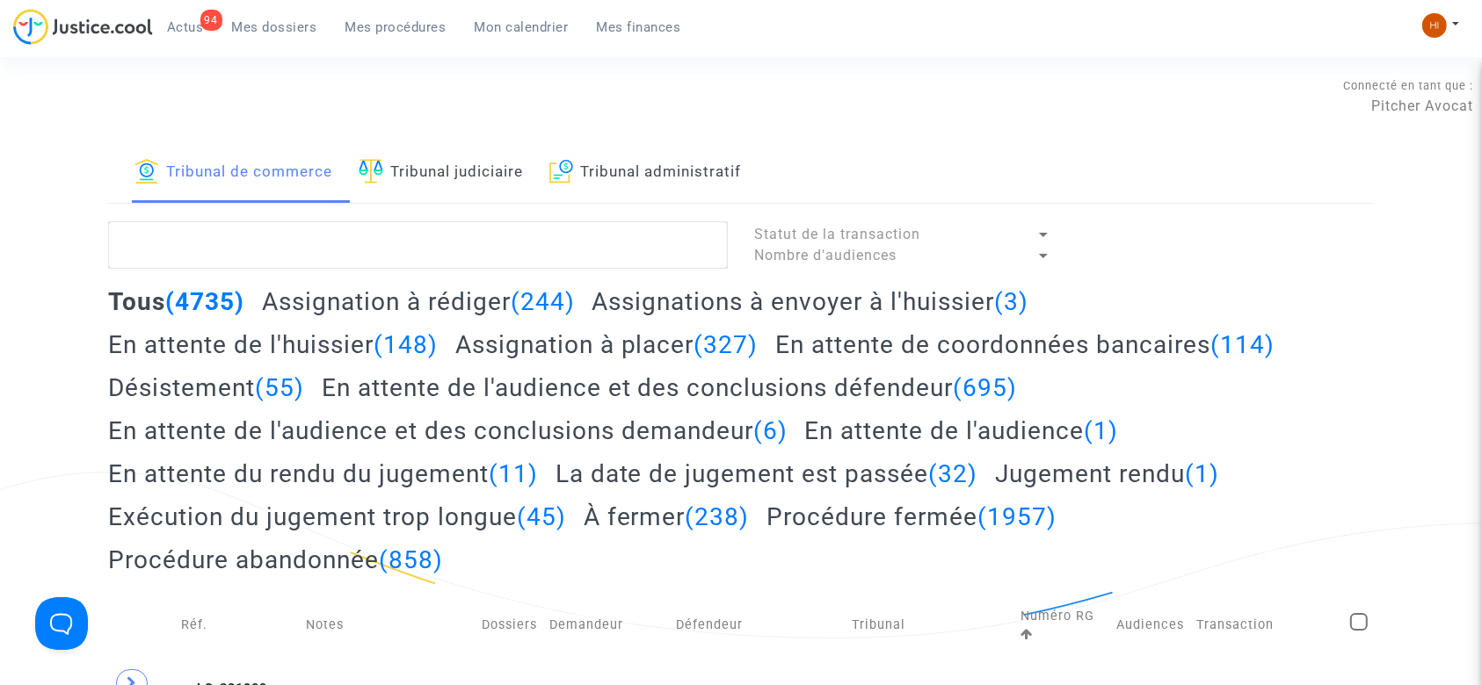
click at [462, 178] on link "Tribunal judiciaire" at bounding box center [441, 173] width 164 height 60
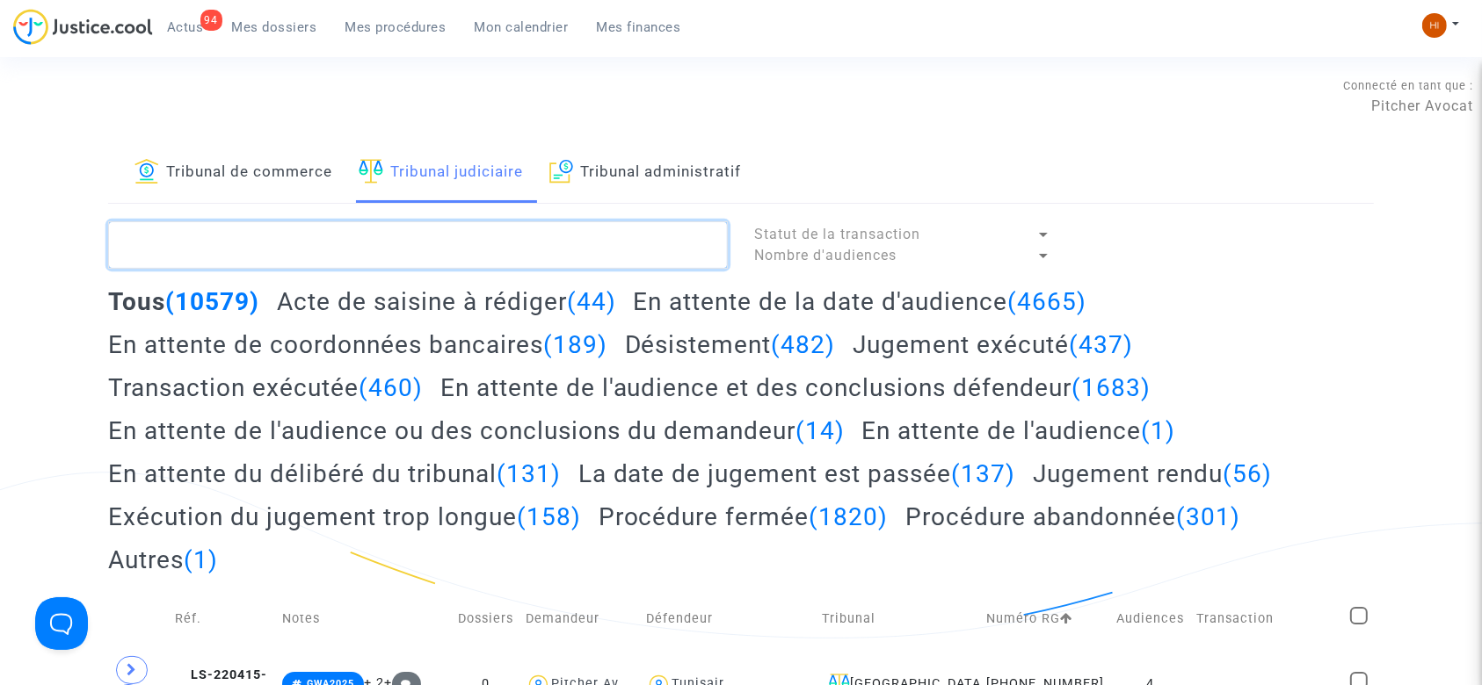
click at [292, 236] on textarea at bounding box center [418, 244] width 620 height 47
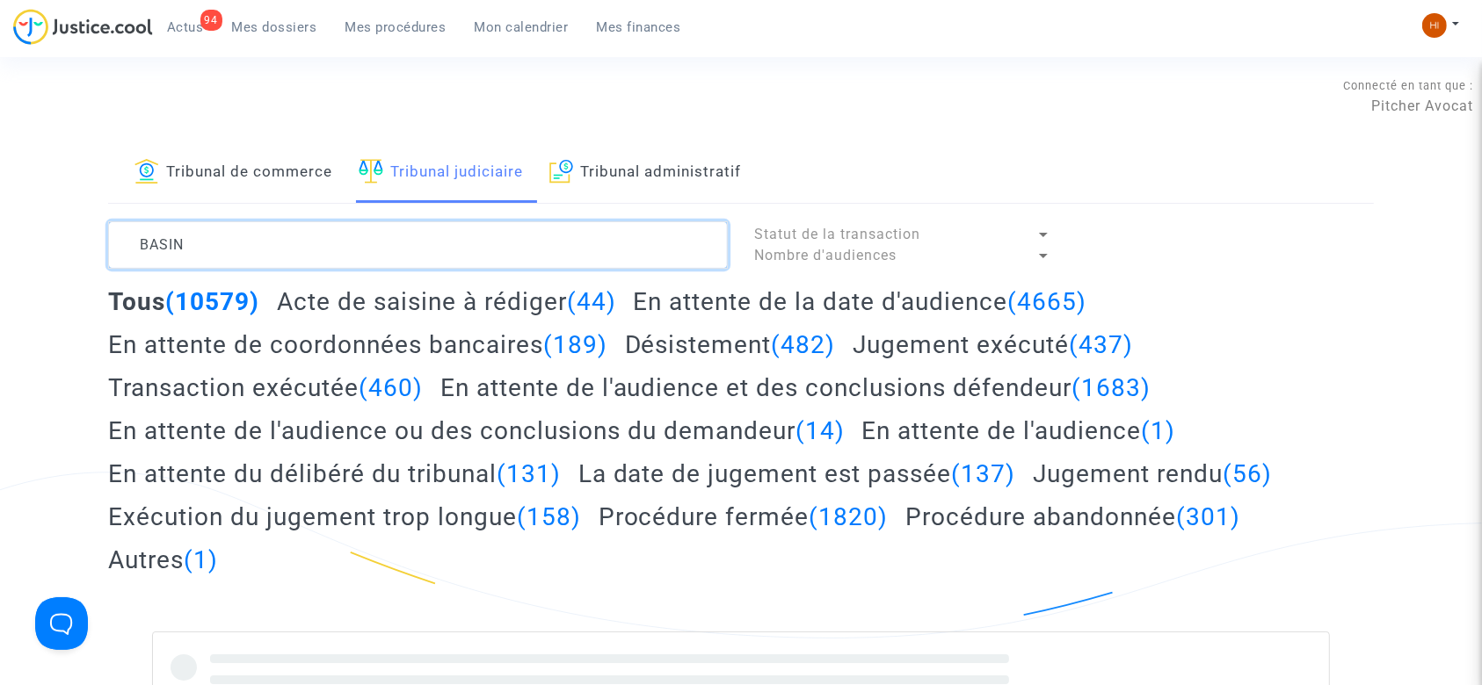
type textarea "BASIN"
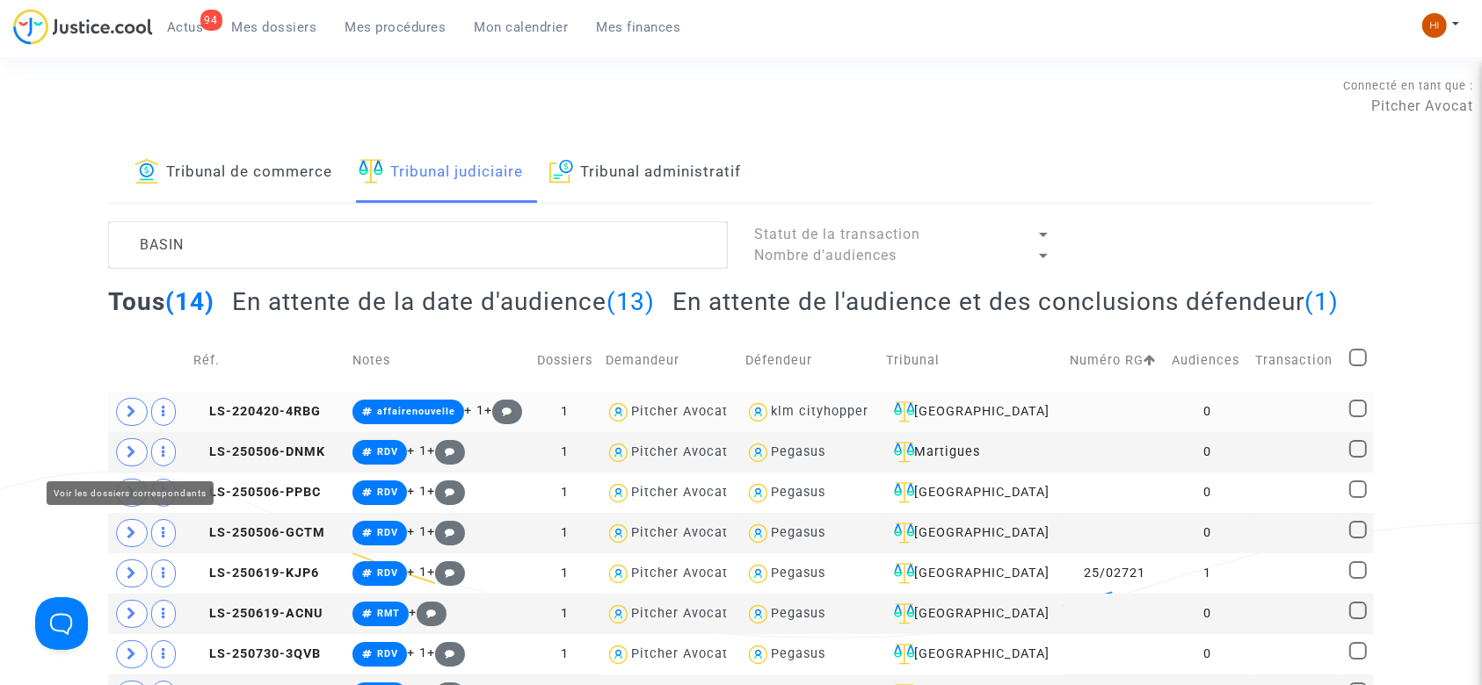
click at [137, 426] on span at bounding box center [132, 412] width 32 height 28
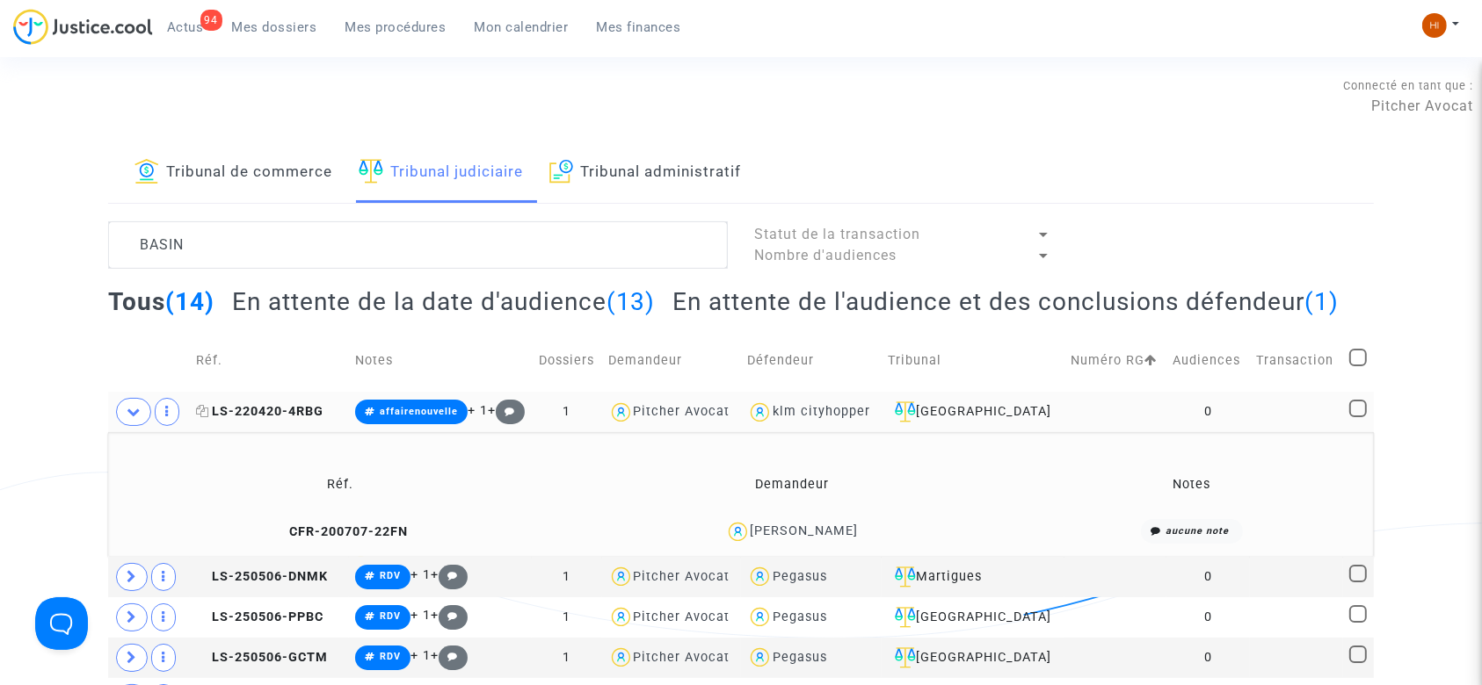
click at [290, 419] on span "LS-220420-4RBG" at bounding box center [259, 411] width 127 height 15
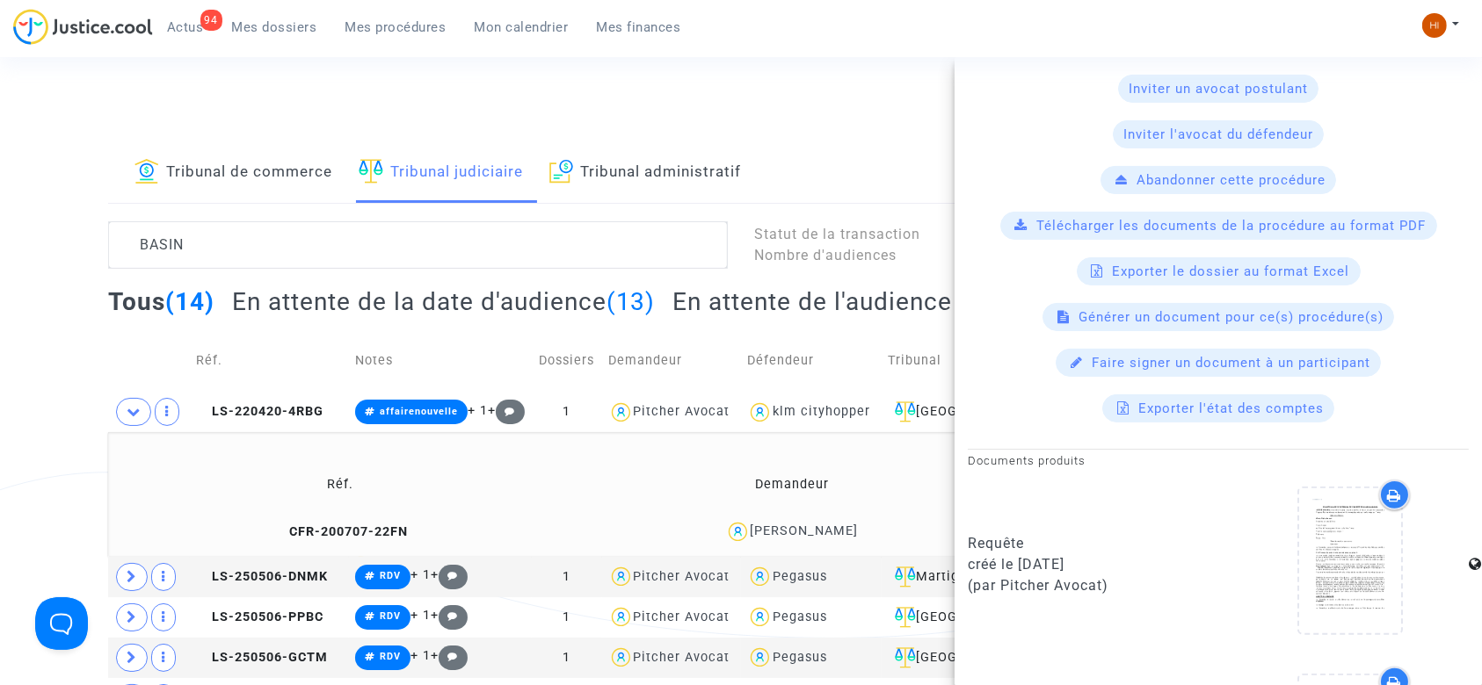
scroll to position [446, 0]
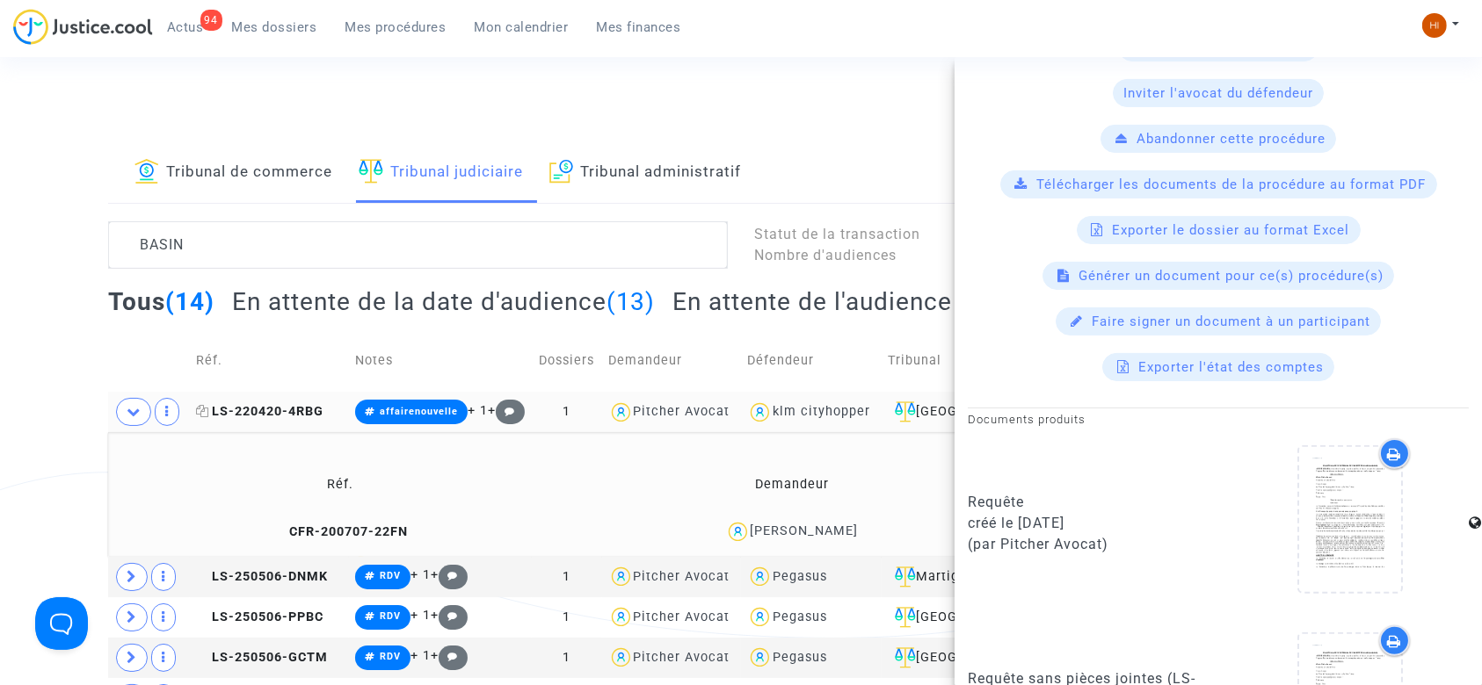
click at [288, 419] on span "LS-220420-4RBG" at bounding box center [259, 411] width 127 height 15
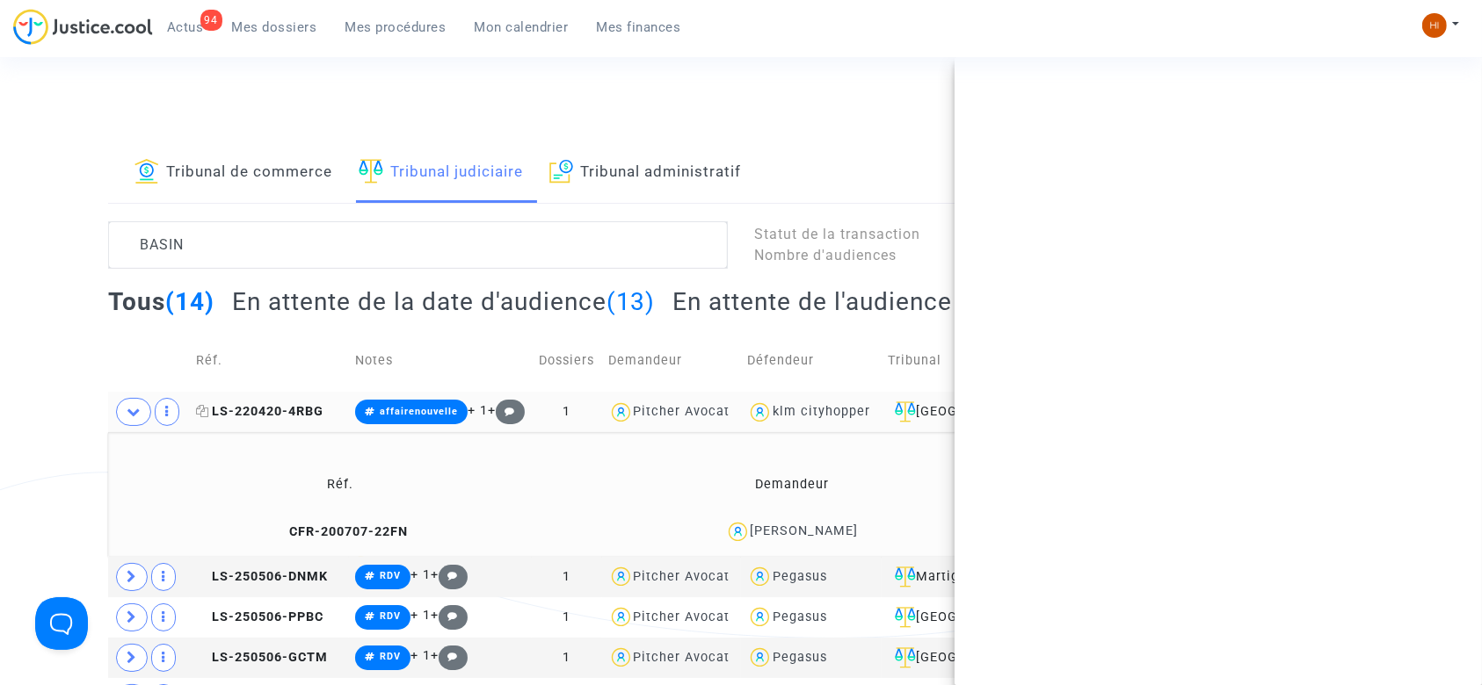
scroll to position [0, 0]
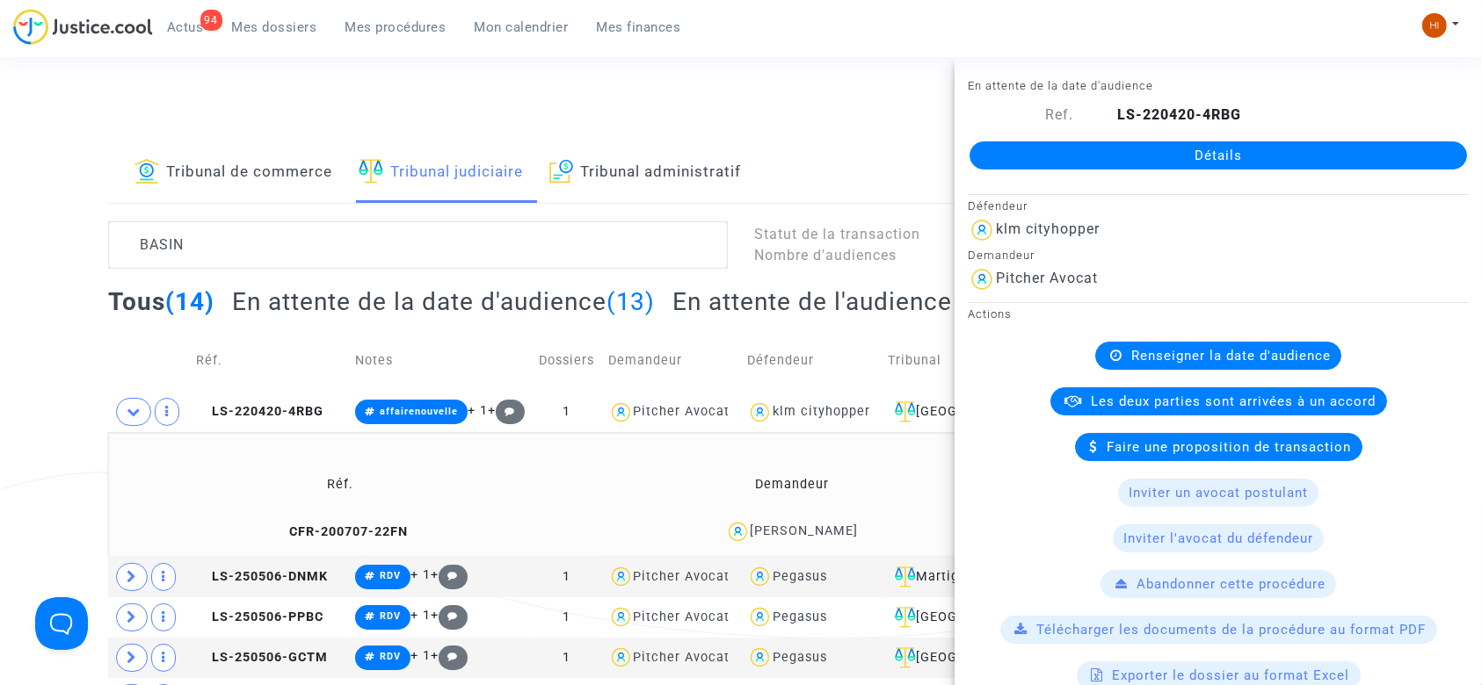
click at [1122, 145] on link "Détails" at bounding box center [1217, 155] width 497 height 28
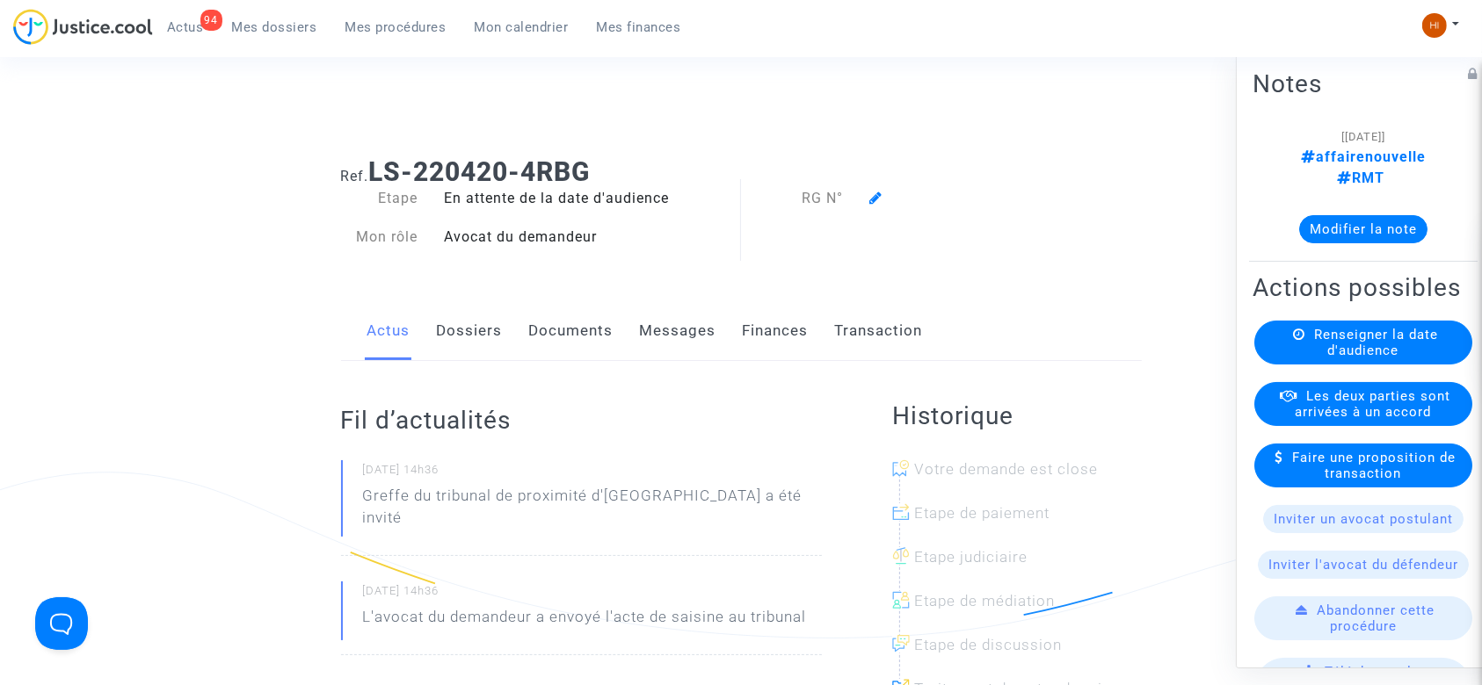
click at [3, 234] on div "Ref. LS-220420-4RBG Etape En attente de la date d'audience Mon rôle Avocat du d…" at bounding box center [741, 586] width 1482 height 886
click at [616, 167] on h1 "Ref. LS-220420-4RBG" at bounding box center [741, 172] width 801 height 32
drag, startPoint x: 616, startPoint y: 167, endPoint x: 380, endPoint y: 173, distance: 236.5
click at [380, 173] on h1 "Ref. LS-220420-4RBG" at bounding box center [741, 172] width 801 height 32
copy b "LS-220420-4RBG"
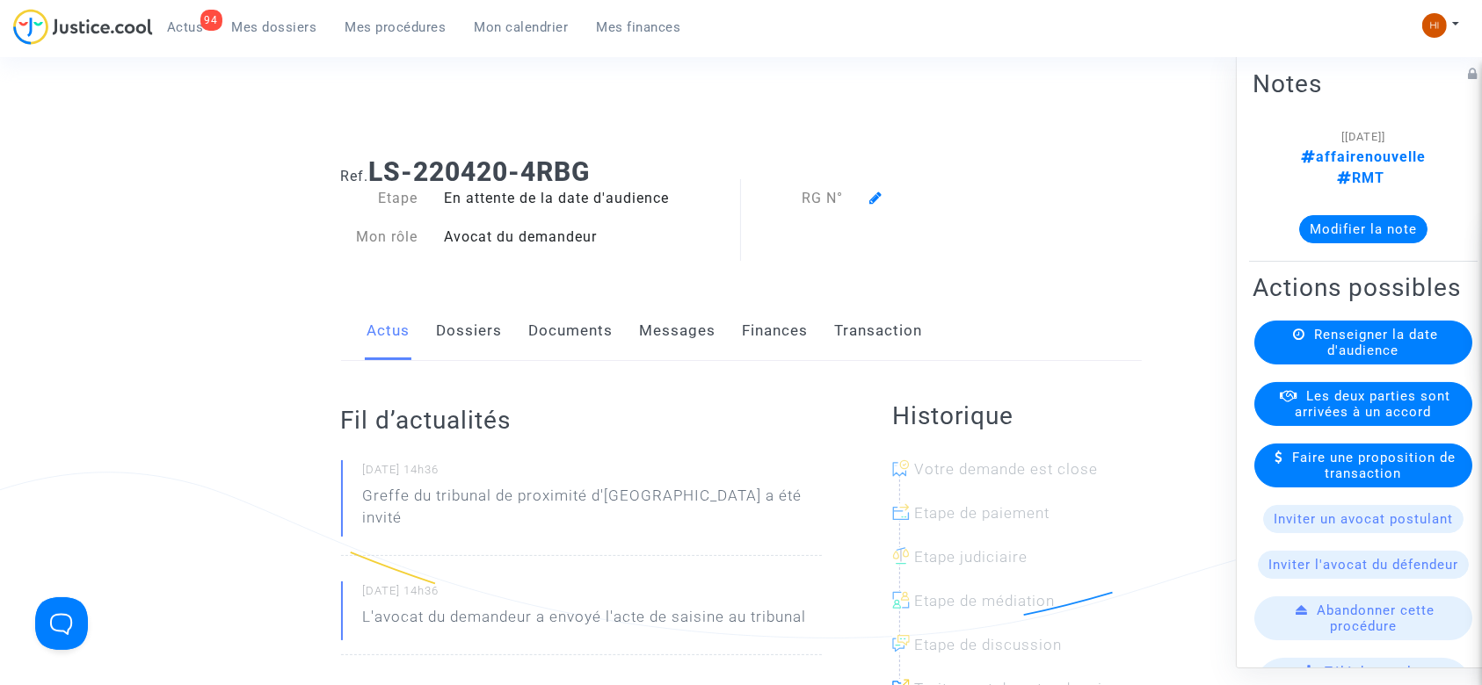
click at [1366, 352] on span "Renseigner la date d'audience" at bounding box center [1376, 343] width 124 height 32
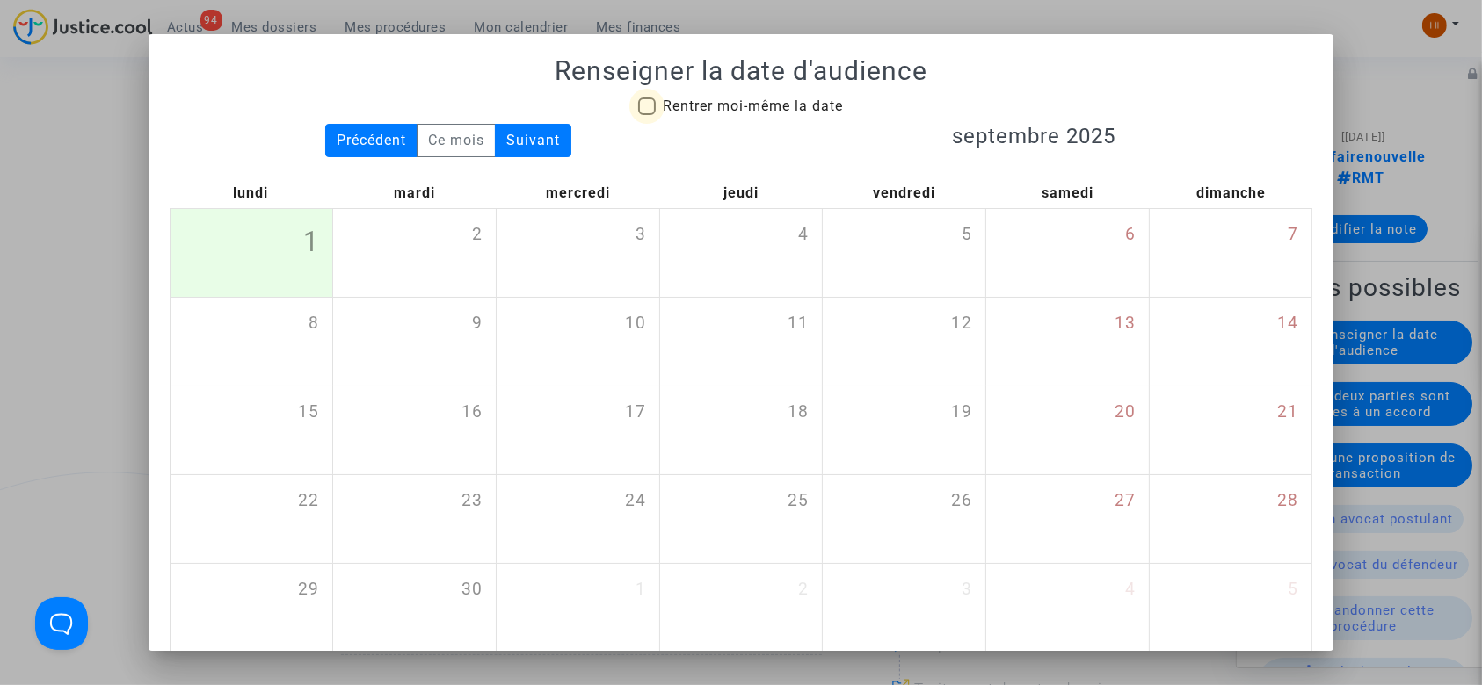
click at [725, 104] on span "Rentrer moi-même la date" at bounding box center [753, 106] width 180 height 17
click at [647, 115] on input "Rentrer moi-même la date" at bounding box center [646, 115] width 1 height 1
checkbox input "true"
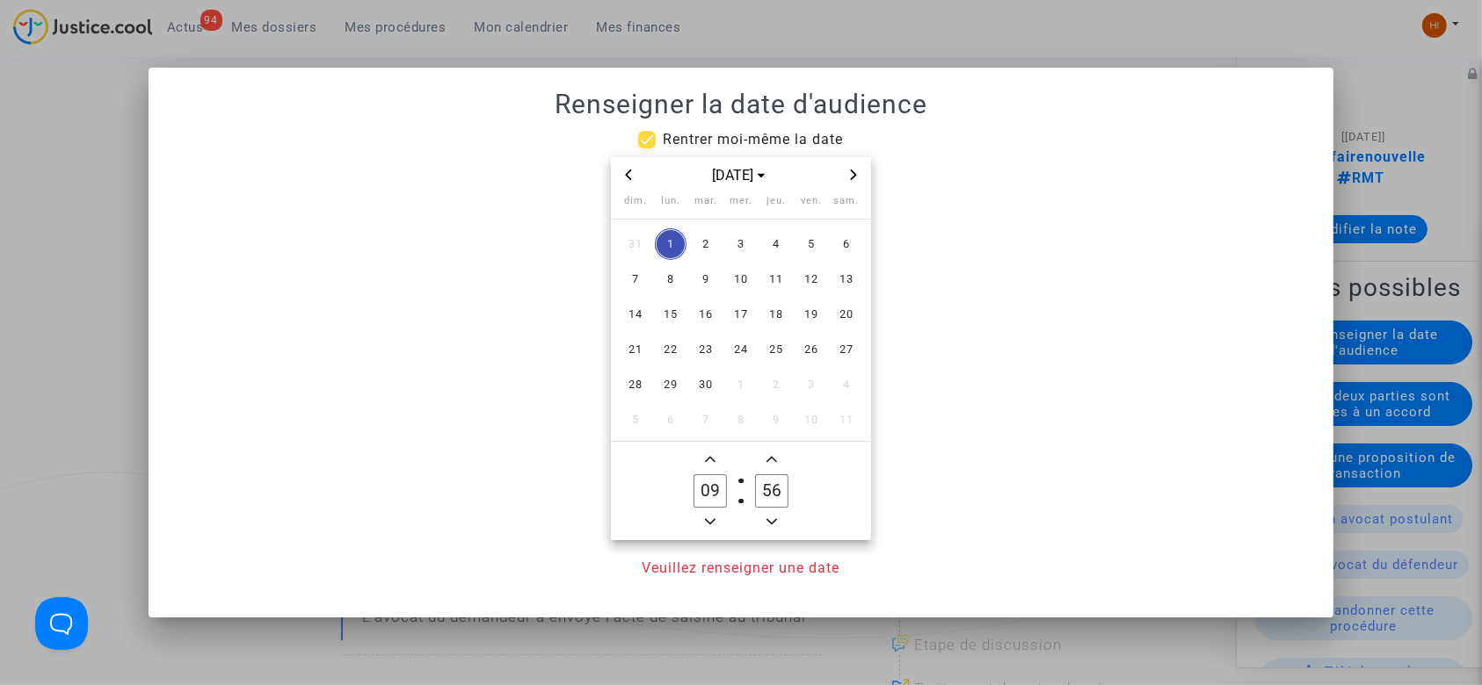
click at [852, 173] on icon "Next month" at bounding box center [853, 175] width 11 height 11
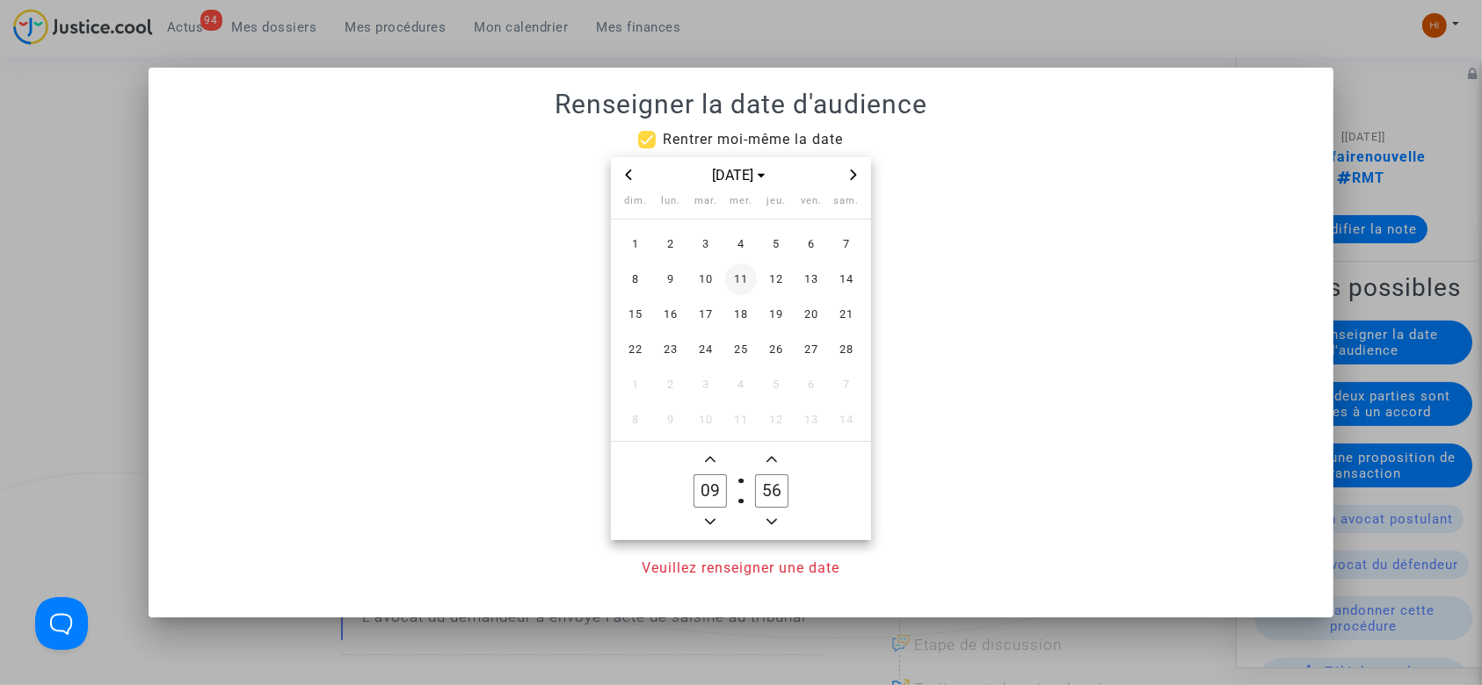
click at [744, 286] on span "11" at bounding box center [741, 280] width 32 height 32
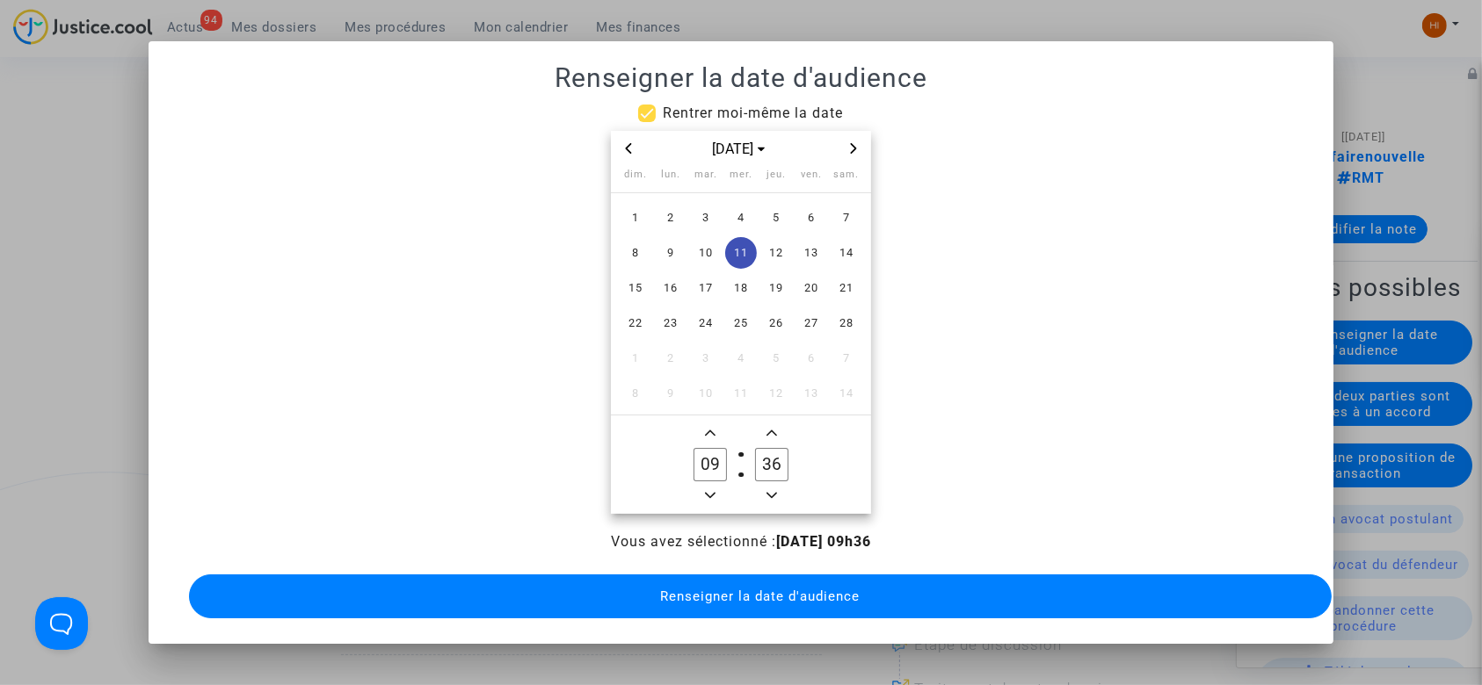
click at [780, 463] on input "36" at bounding box center [771, 464] width 33 height 33
click at [772, 463] on input "36" at bounding box center [771, 464] width 33 height 33
type input "30"
click at [671, 602] on button "Renseigner la date d'audience" at bounding box center [760, 597] width 1143 height 44
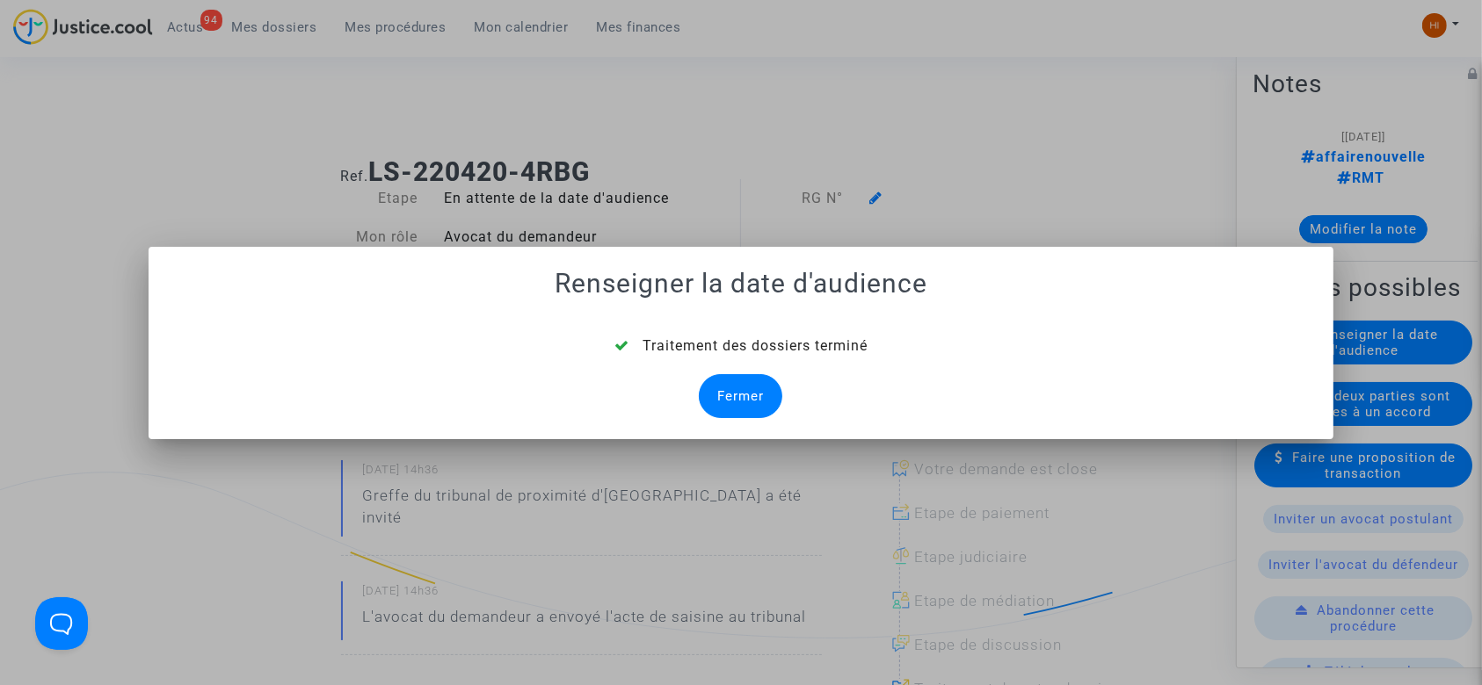
click at [735, 390] on div "Fermer" at bounding box center [740, 396] width 83 height 44
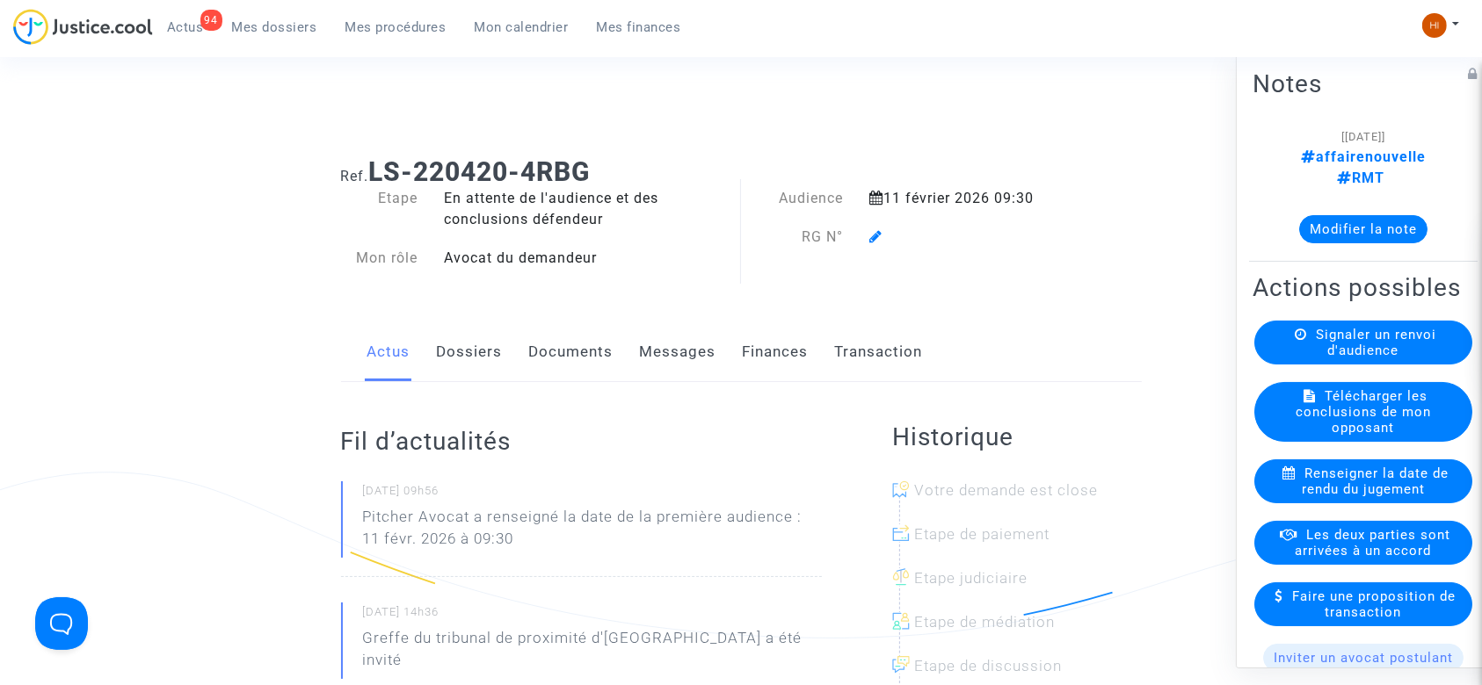
click at [874, 242] on icon at bounding box center [875, 236] width 13 height 14
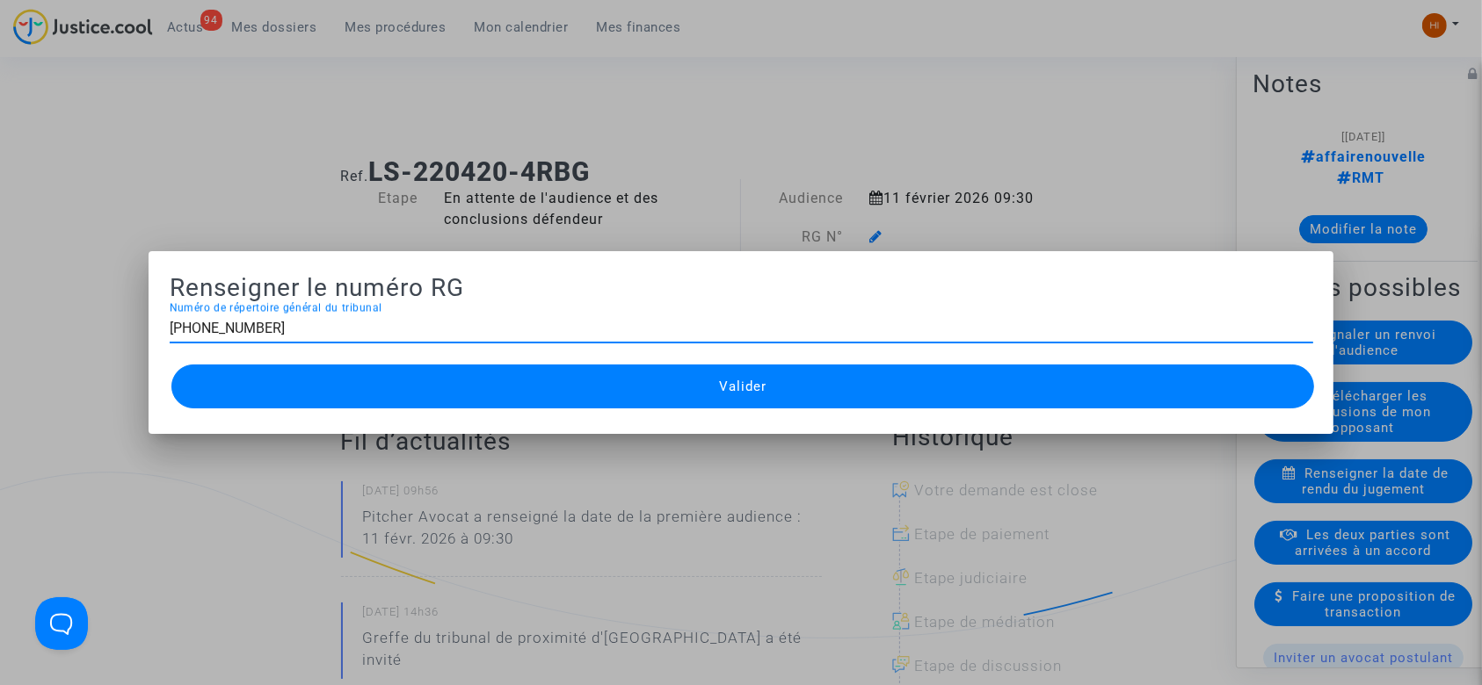
type input "11-22-001602"
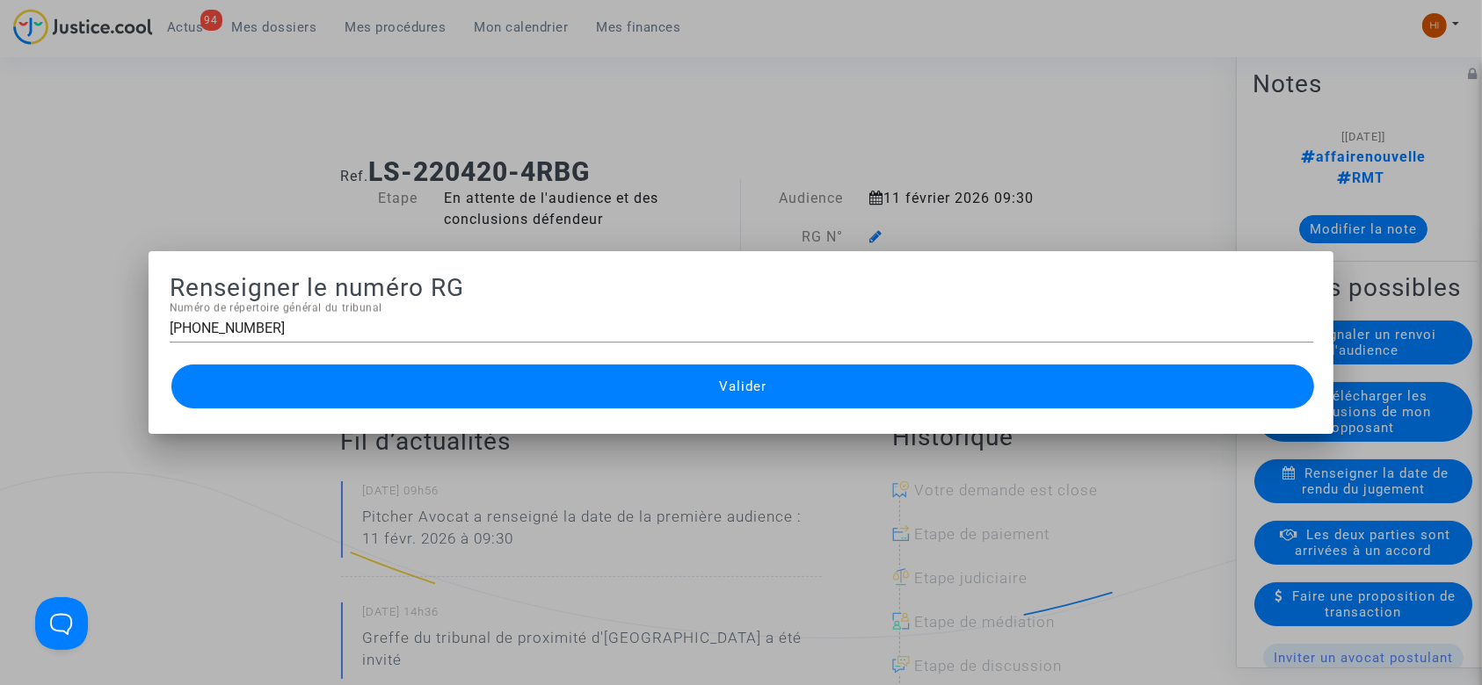
click at [245, 388] on button "Valider" at bounding box center [742, 387] width 1143 height 44
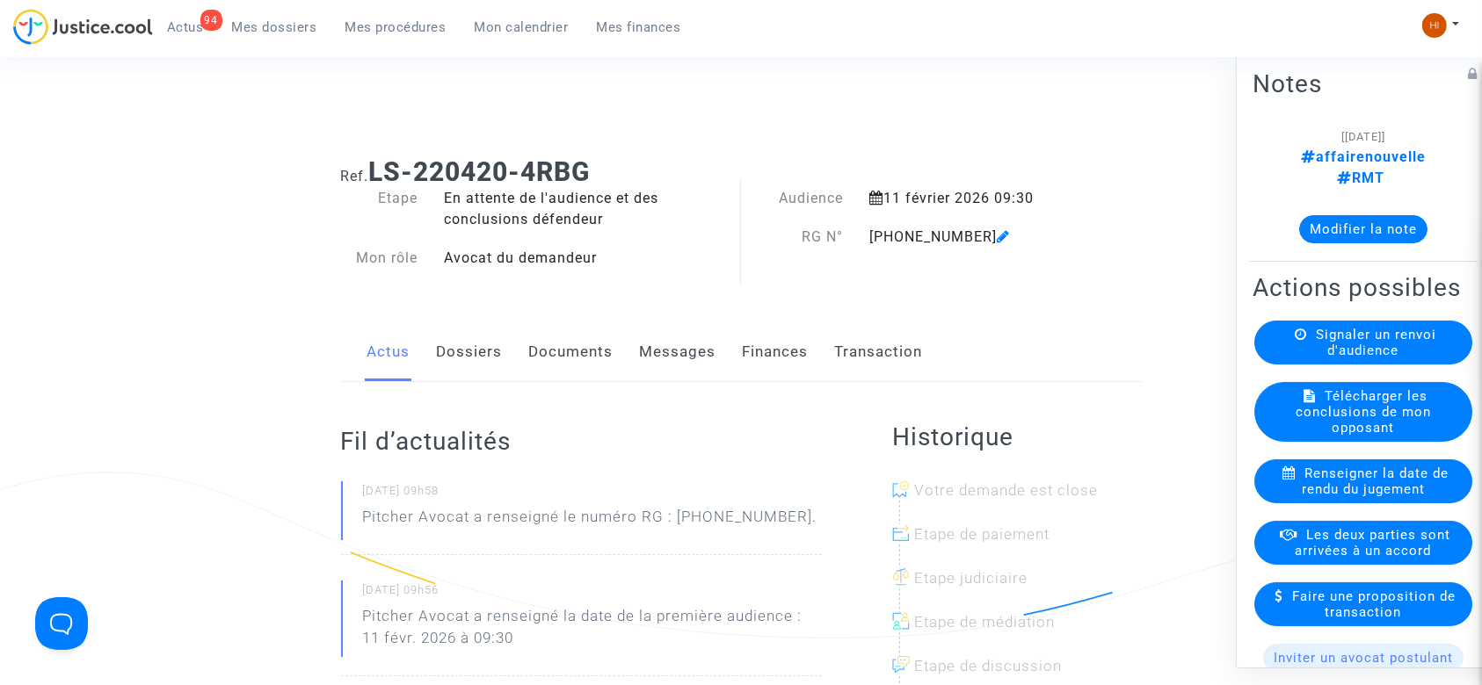
click at [457, 357] on link "Dossiers" at bounding box center [470, 352] width 66 height 58
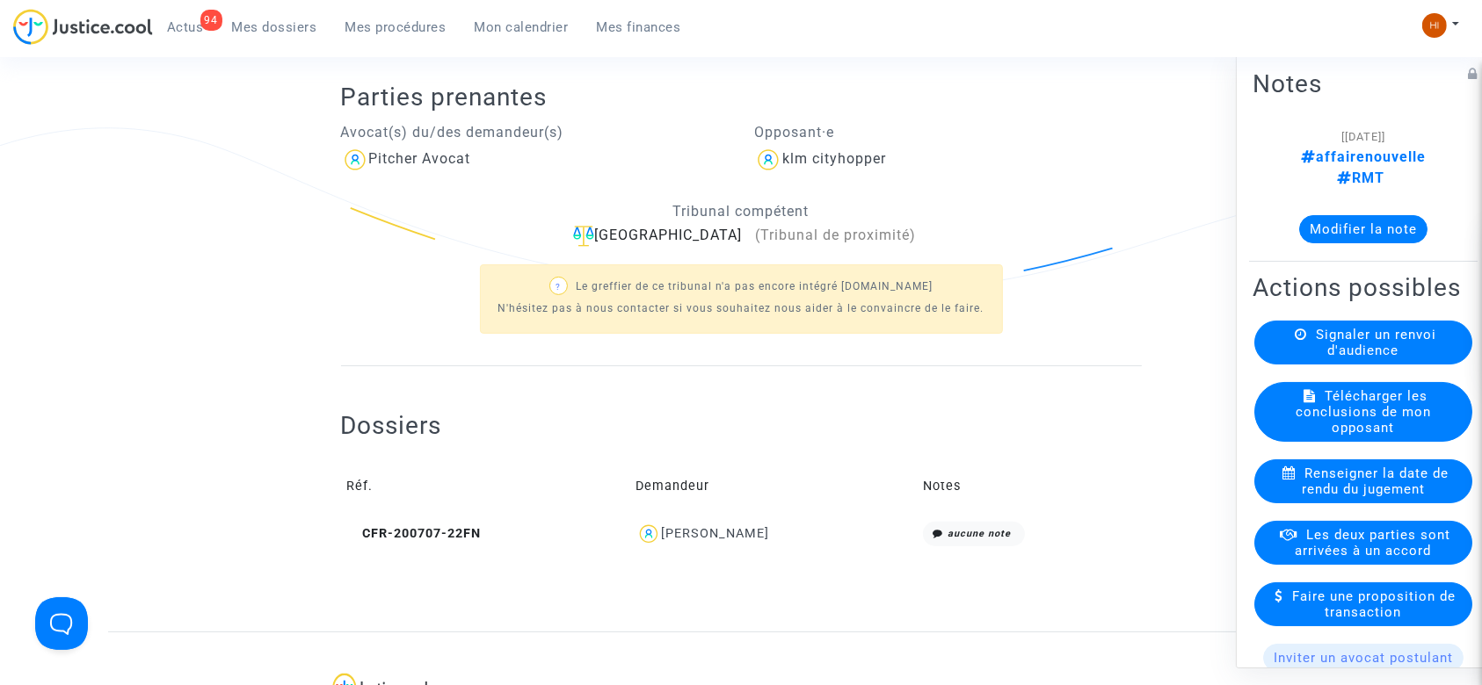
scroll to position [362, 0]
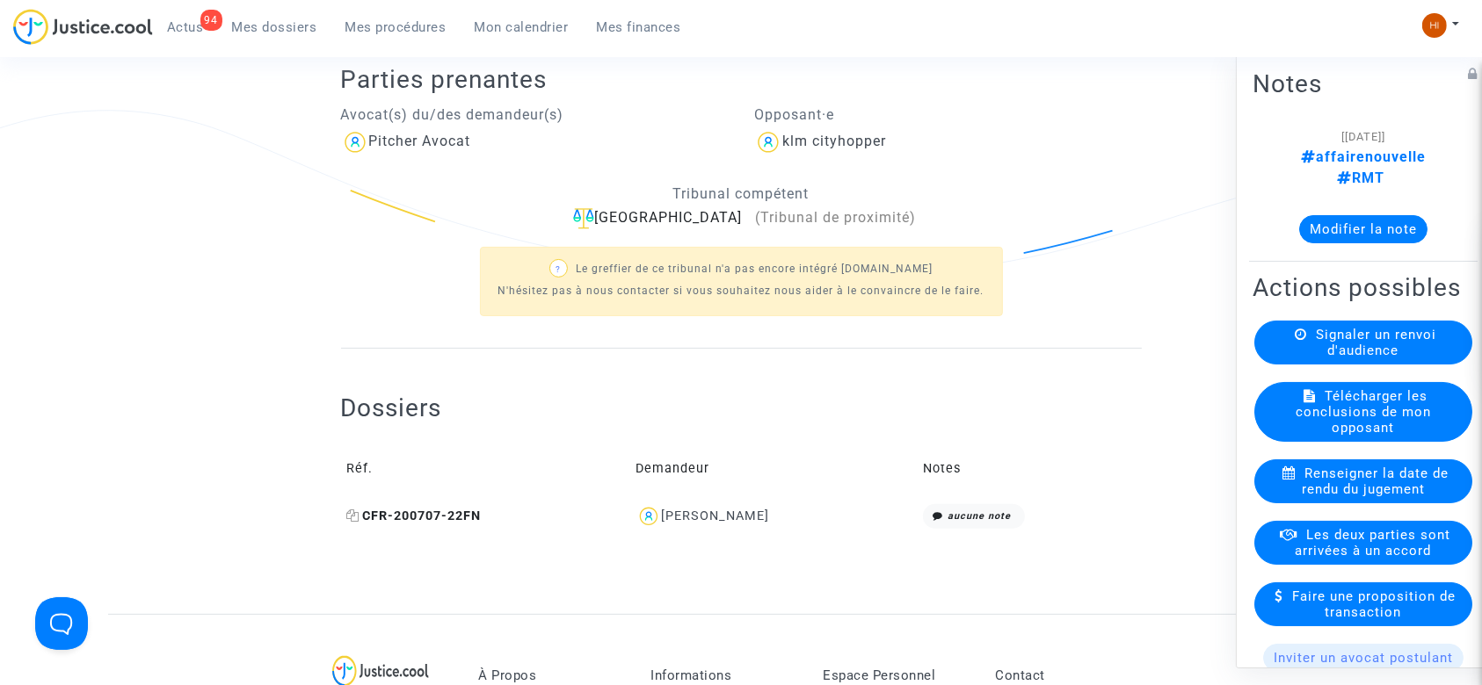
click at [352, 513] on icon at bounding box center [353, 516] width 13 height 12
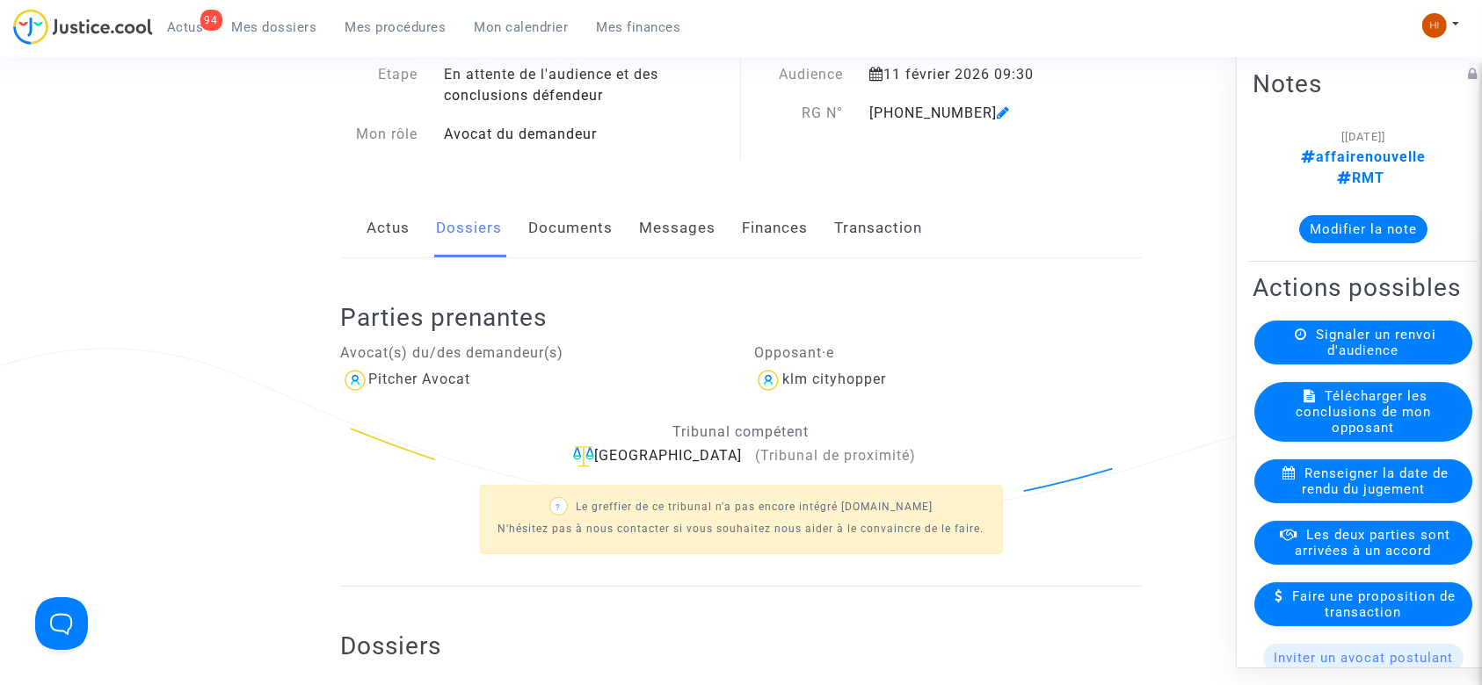
scroll to position [122, 0]
click at [583, 221] on link "Documents" at bounding box center [571, 230] width 84 height 58
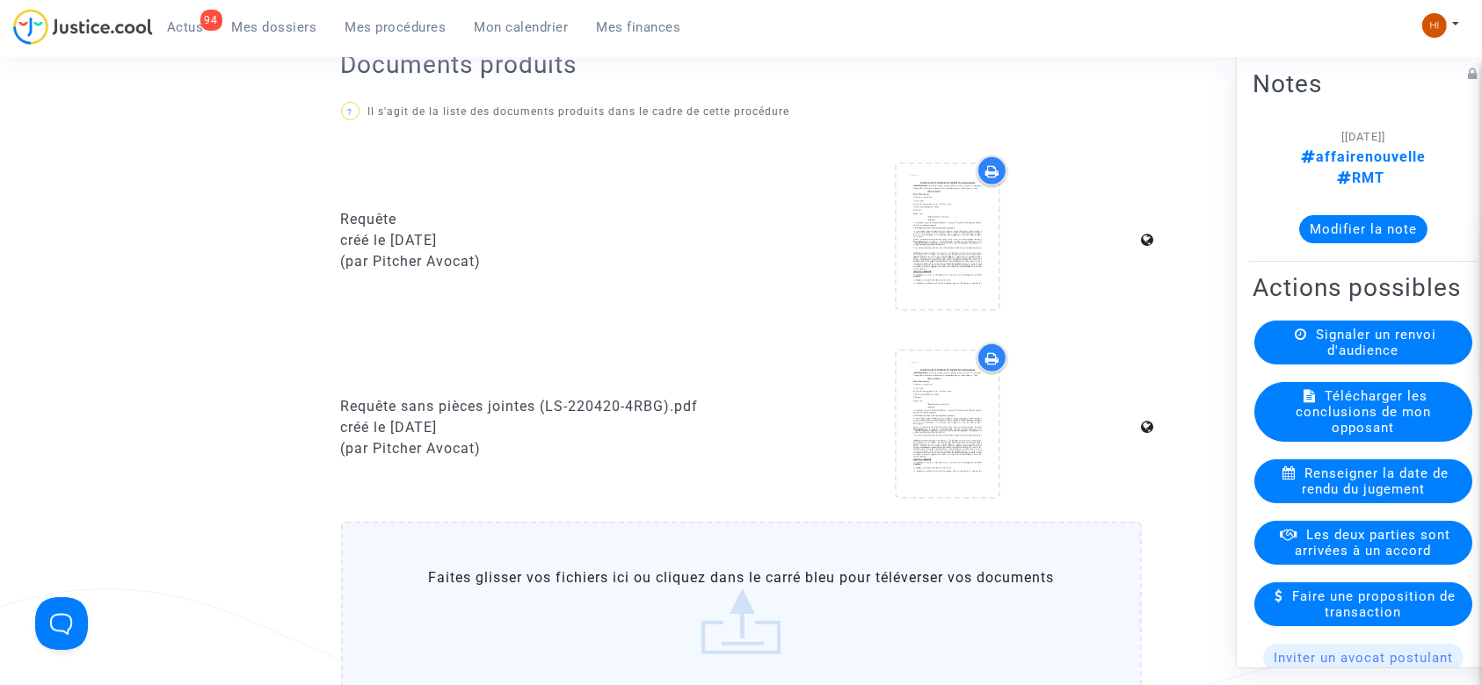
scroll to position [682, 0]
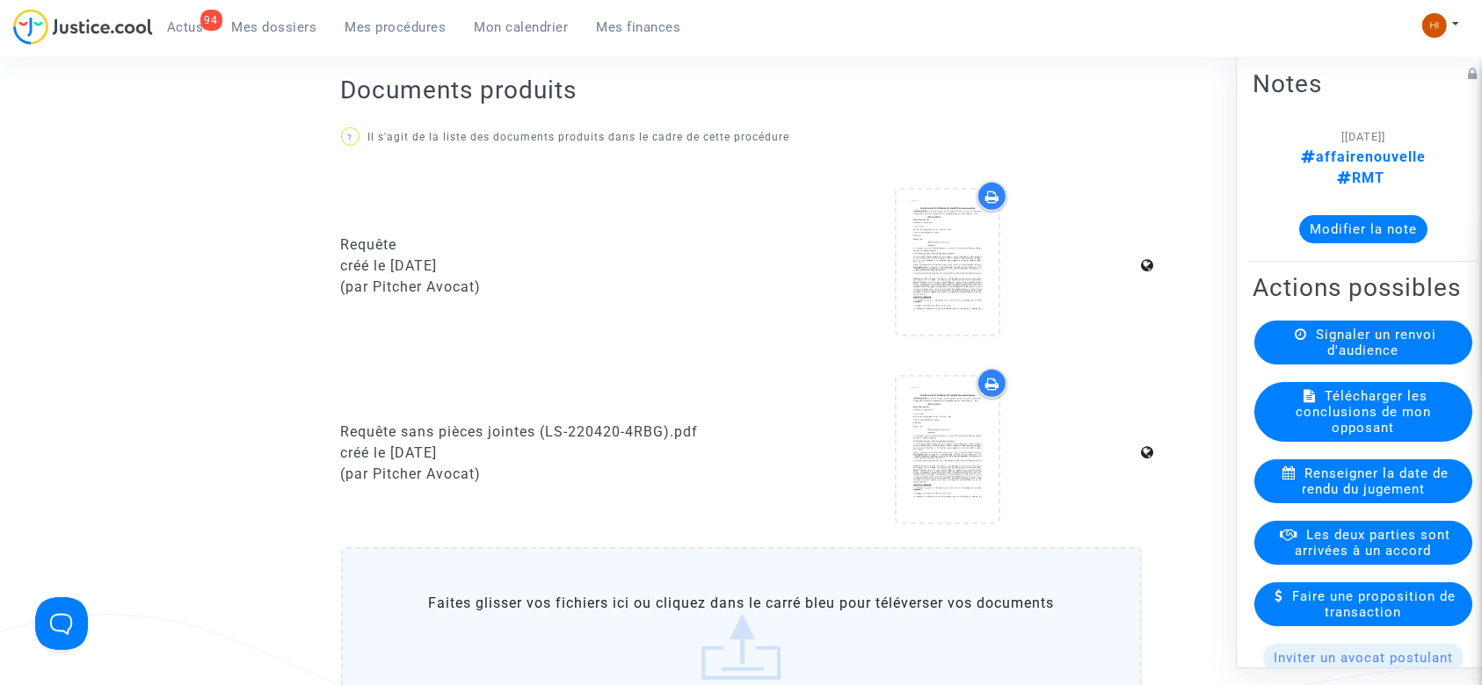
click at [871, 634] on label "Faites glisser vos fichiers ici ou cliquez dans le carré bleu pour téléverser v…" at bounding box center [741, 637] width 801 height 179
click at [0, 0] on input "Faites glisser vos fichiers ici ou cliquez dans le carré bleu pour téléverser v…" at bounding box center [0, 0] width 0 height 0
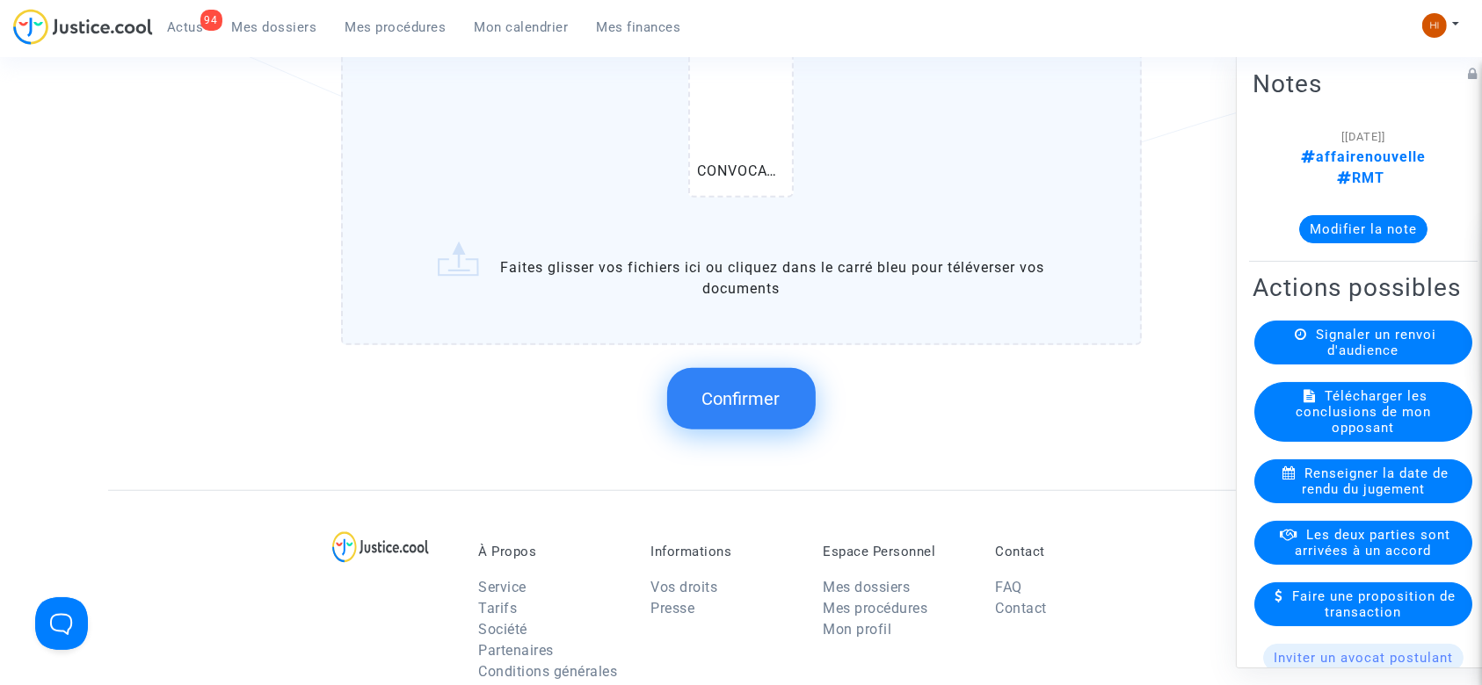
scroll to position [1265, 0]
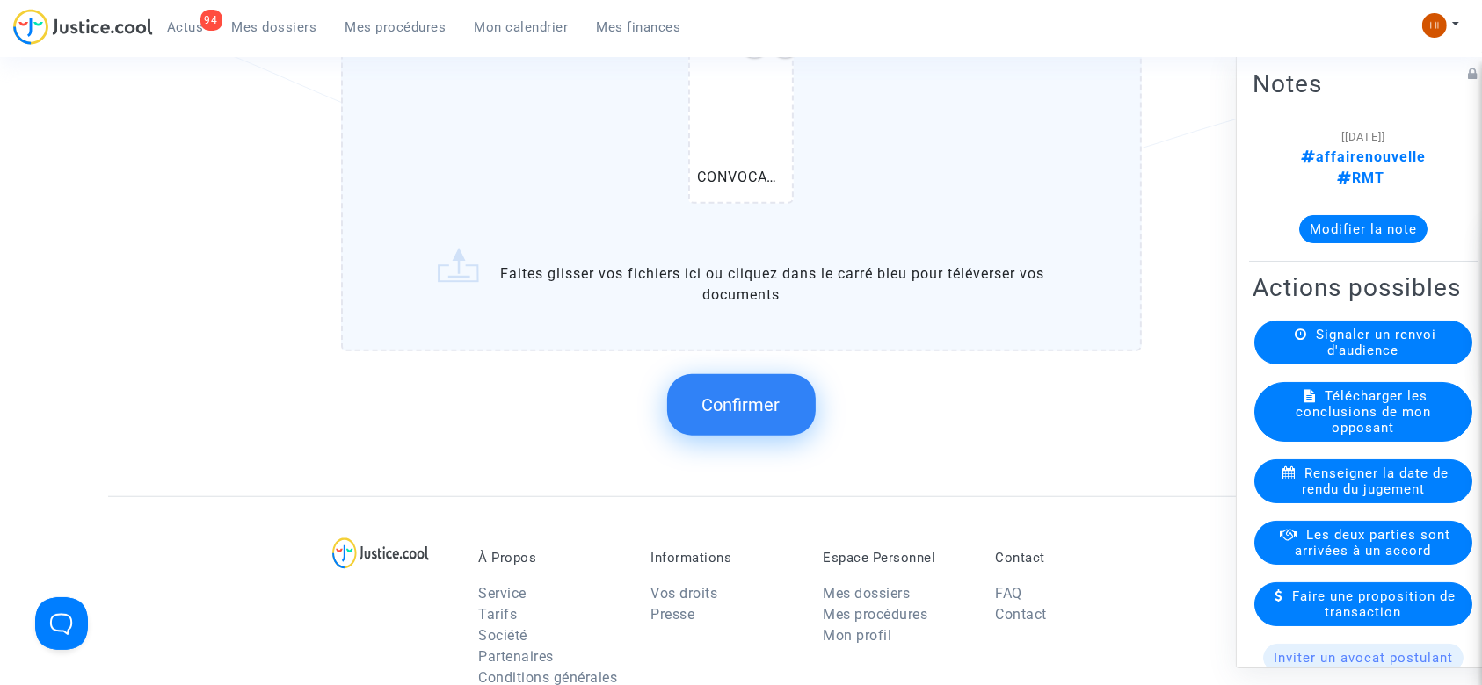
click at [748, 416] on button "Confirmer" at bounding box center [741, 405] width 149 height 62
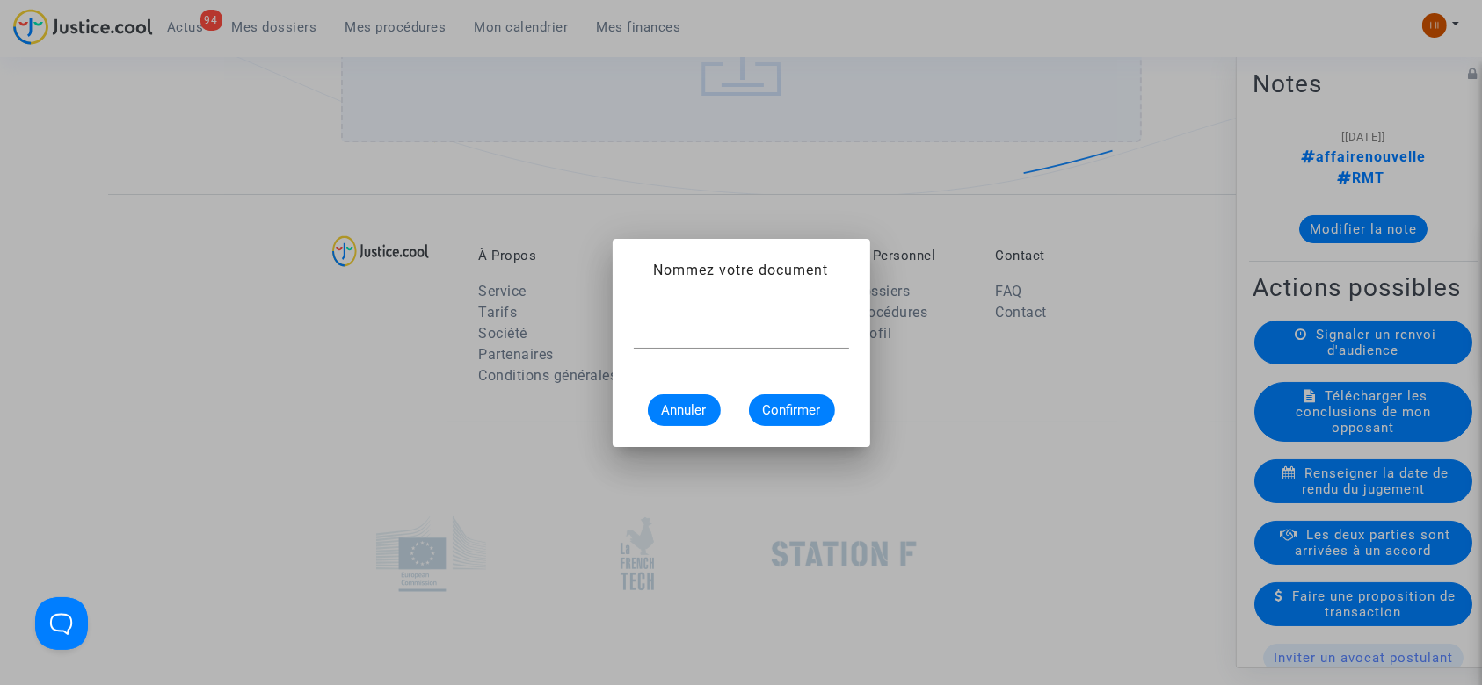
scroll to position [0, 0]
type input "V"
type input "CONVOCATION"
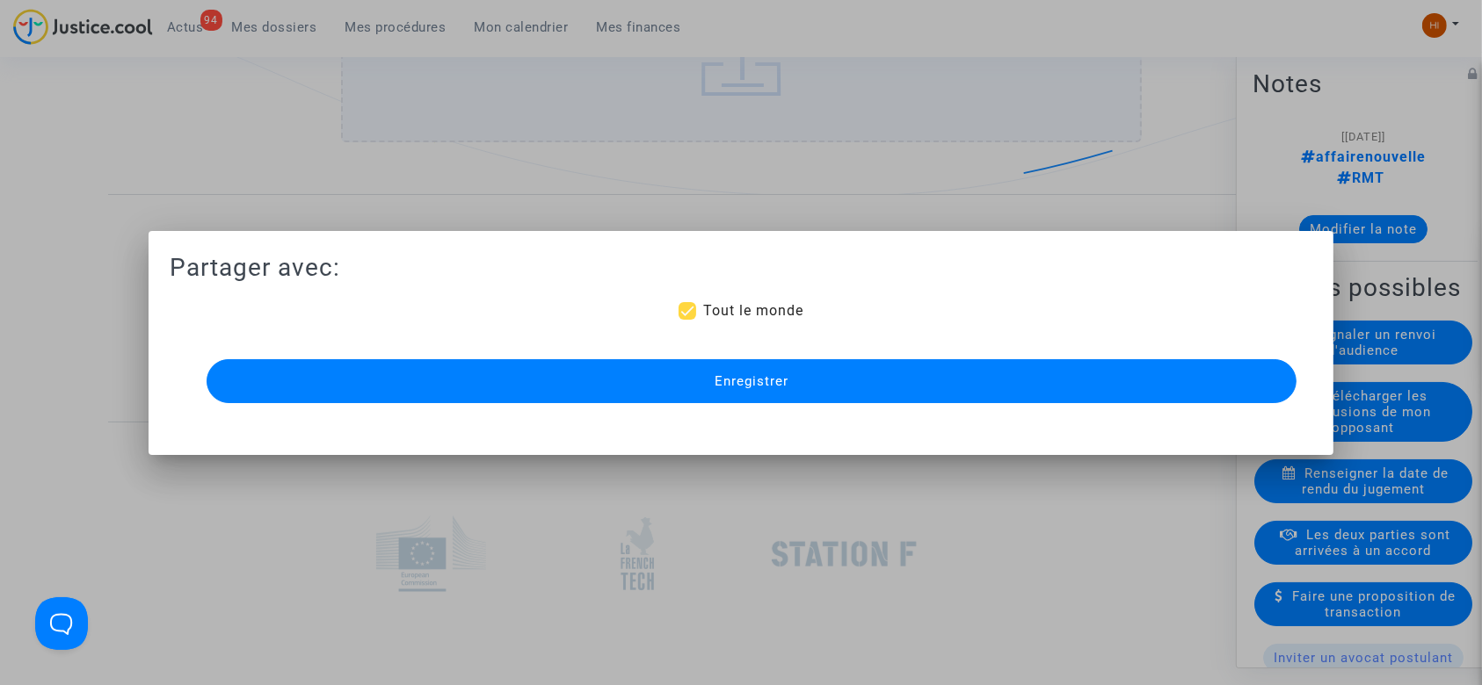
click at [686, 395] on button "Enregistrer" at bounding box center [752, 381] width 1091 height 44
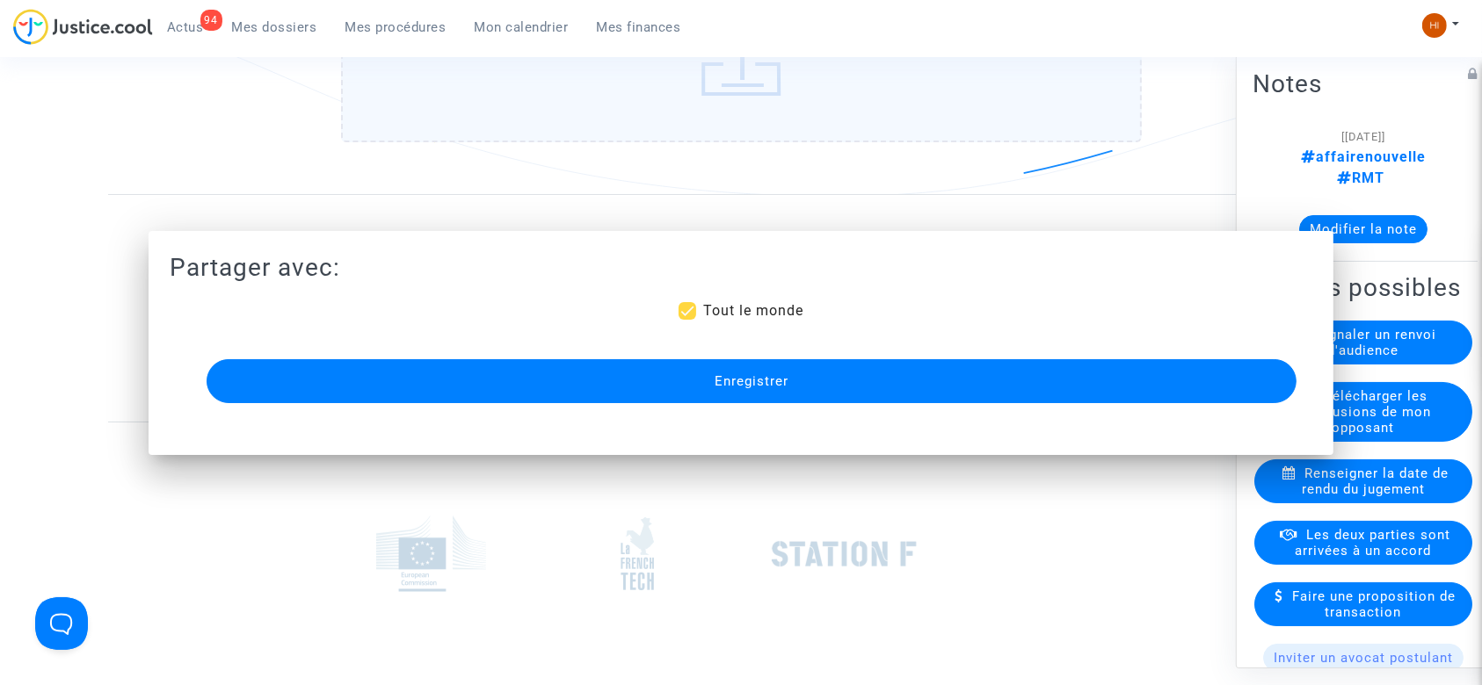
scroll to position [1265, 0]
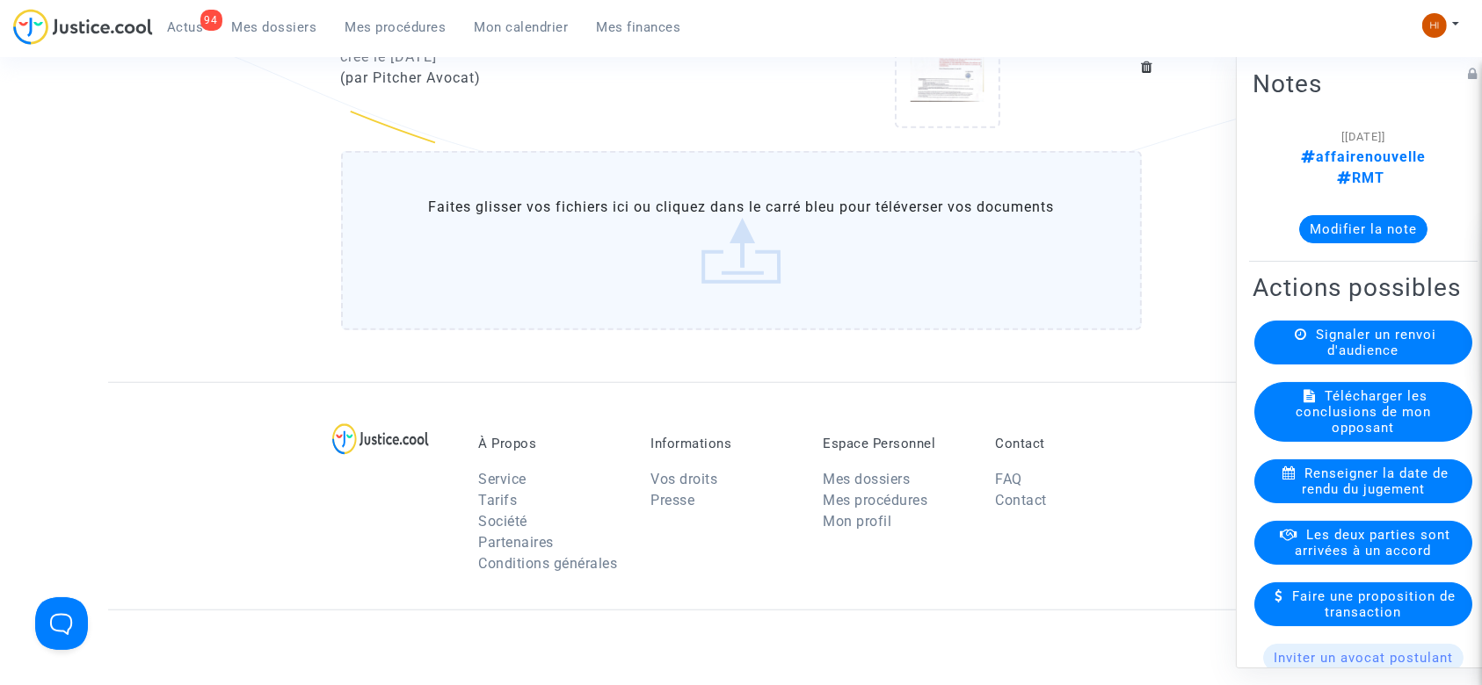
click at [375, 27] on span "Mes procédures" at bounding box center [395, 27] width 101 height 16
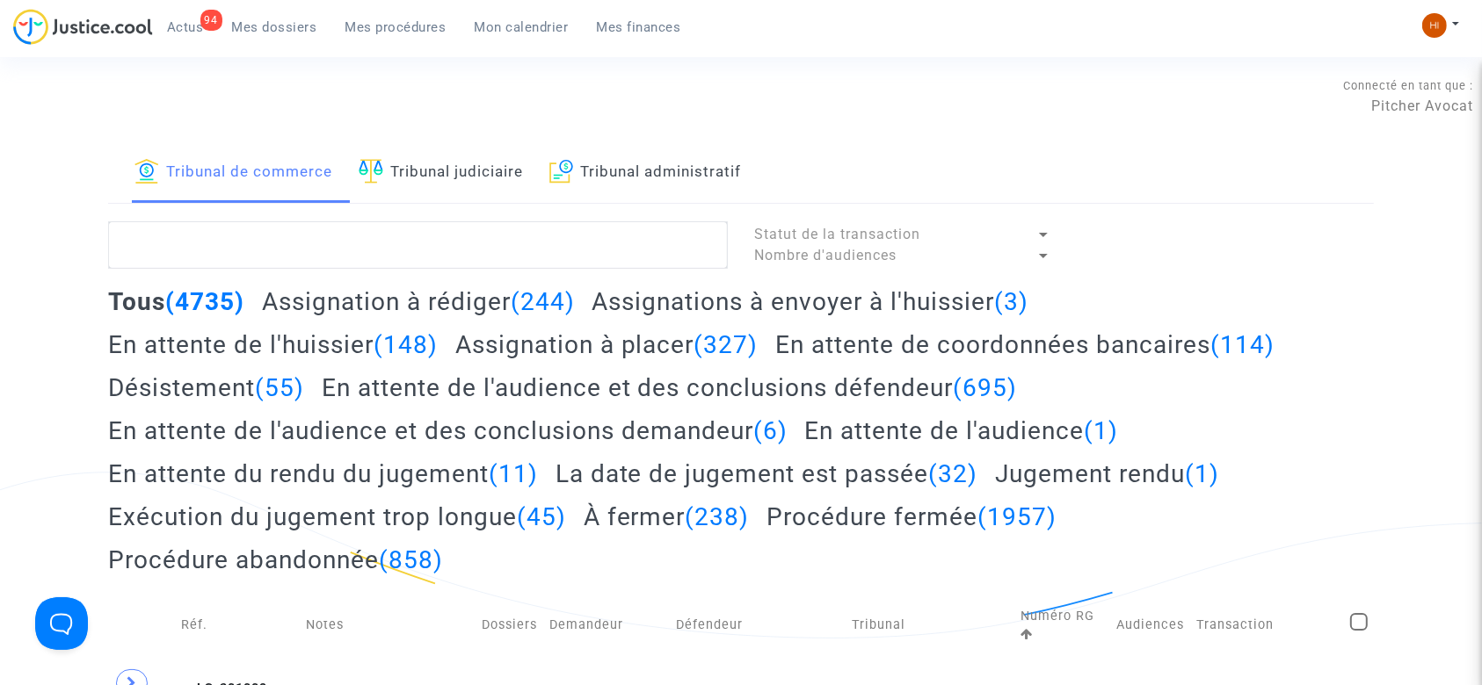
click at [450, 163] on link "Tribunal judiciaire" at bounding box center [441, 173] width 164 height 60
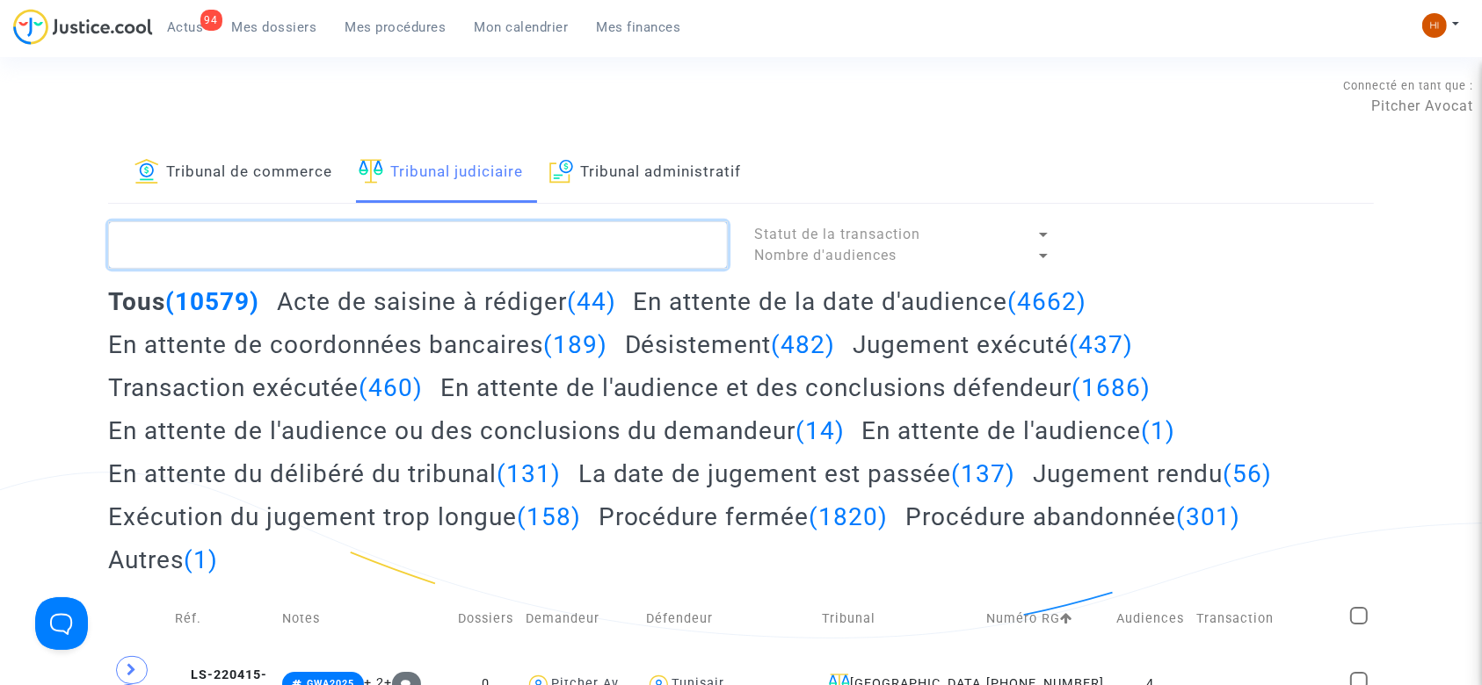
click at [546, 244] on textarea at bounding box center [418, 244] width 620 height 47
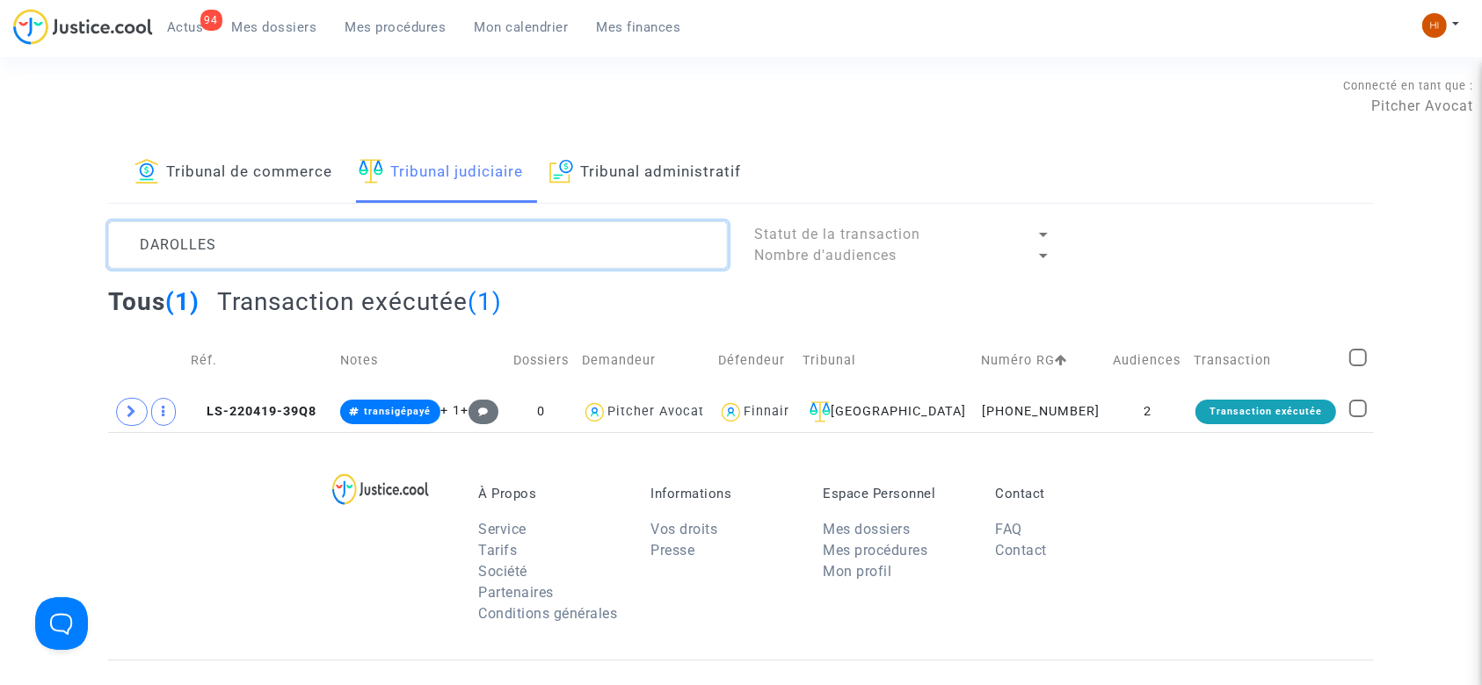
type textarea "DAROLLES"
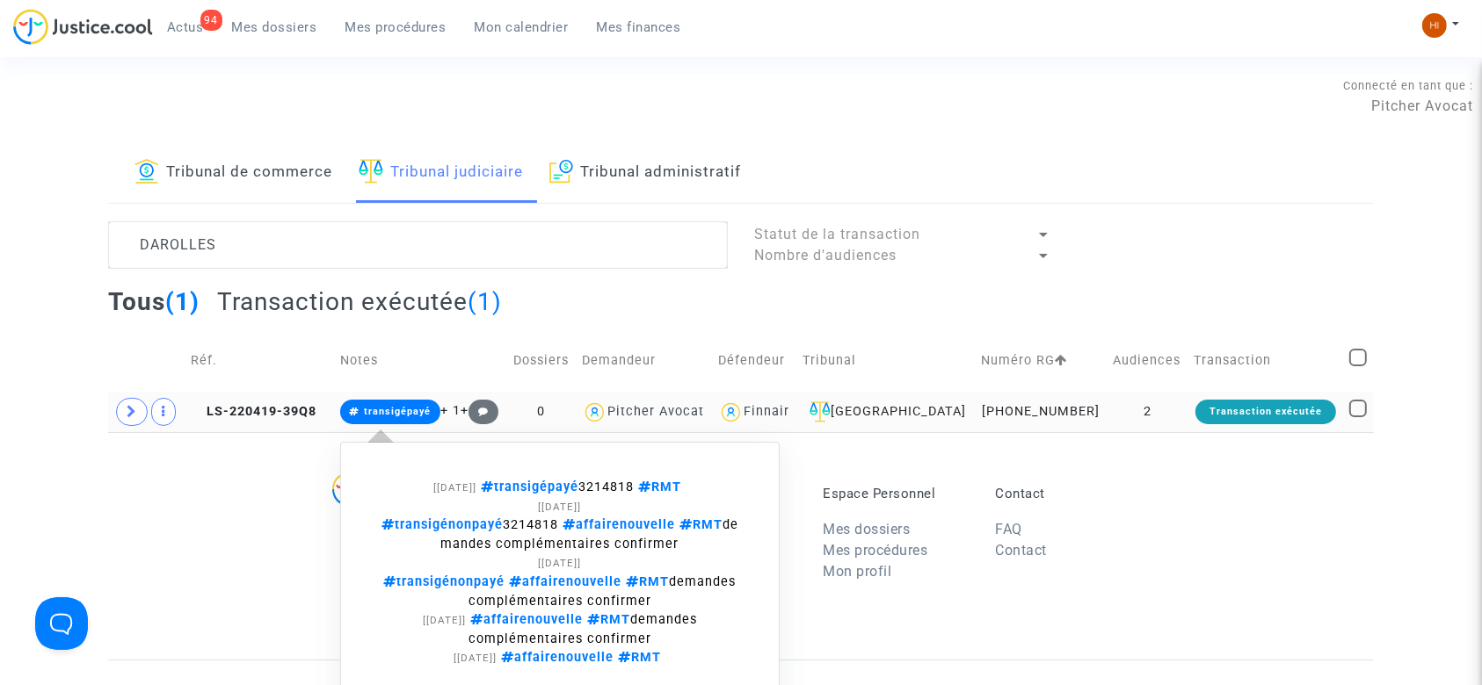
click at [397, 409] on span "transigépayé" at bounding box center [397, 411] width 67 height 11
drag, startPoint x: 598, startPoint y: 486, endPoint x: 656, endPoint y: 483, distance: 58.1
click at [656, 483] on span "transigépayé 3214818 RMT" at bounding box center [580, 487] width 209 height 15
copy span "3214818"
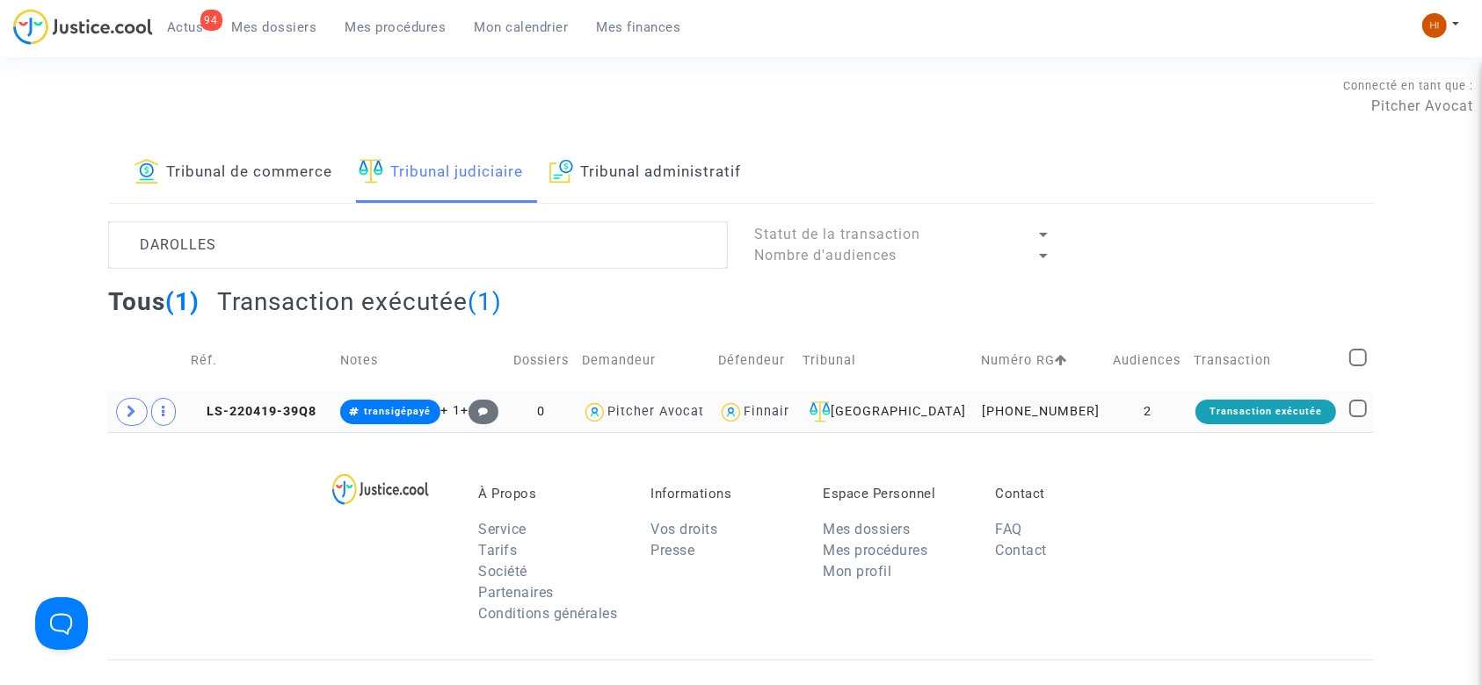
click at [244, 401] on td "LS-220419-39Q8" at bounding box center [259, 412] width 149 height 40
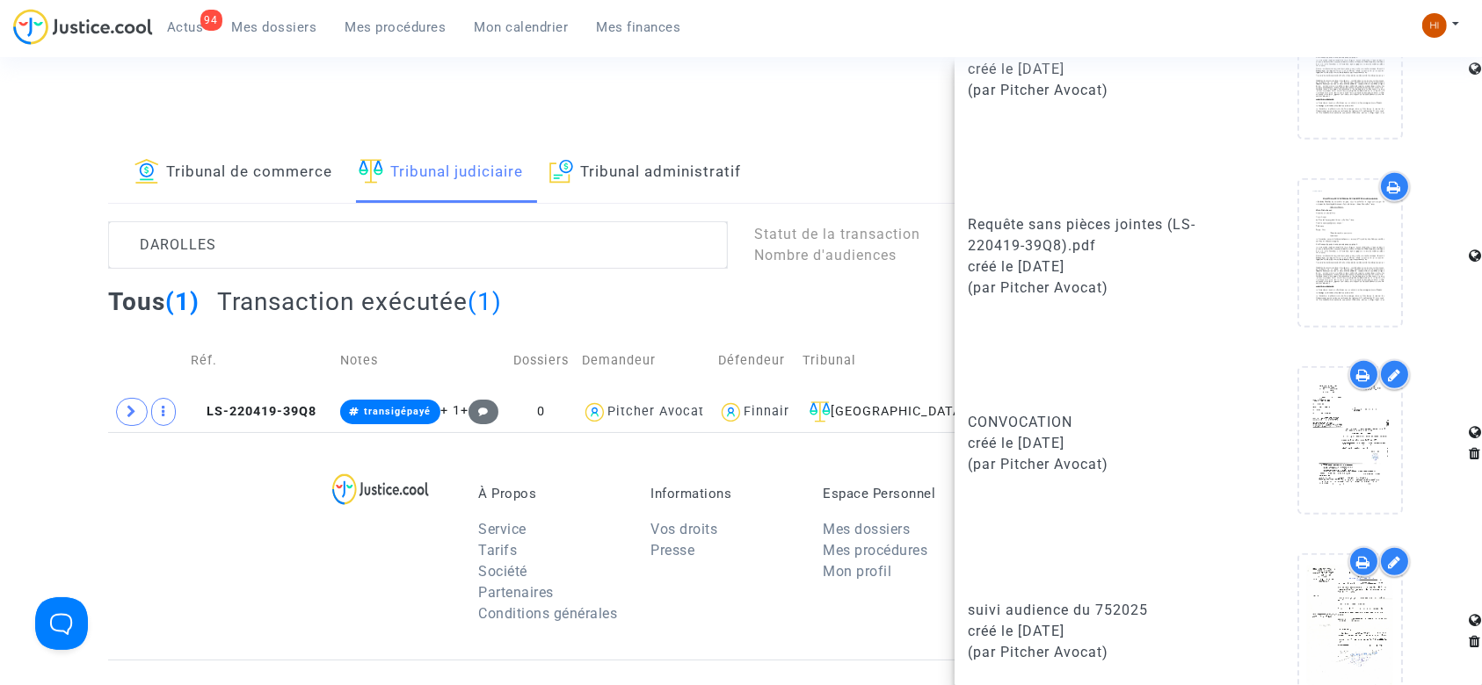
scroll to position [907, 0]
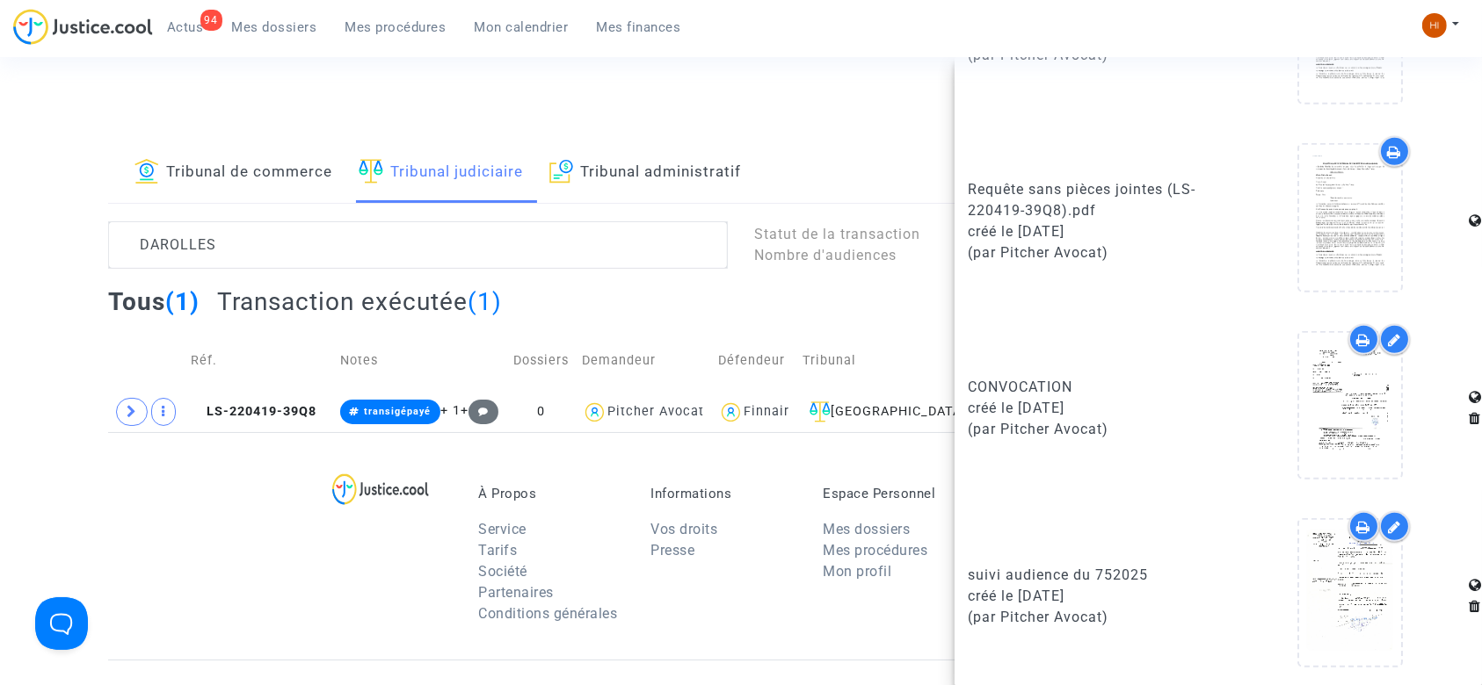
click at [126, 529] on div "À Propos Service Tarifs Société Partenaires Conditions générales Informations V…" at bounding box center [740, 546] width 1265 height 228
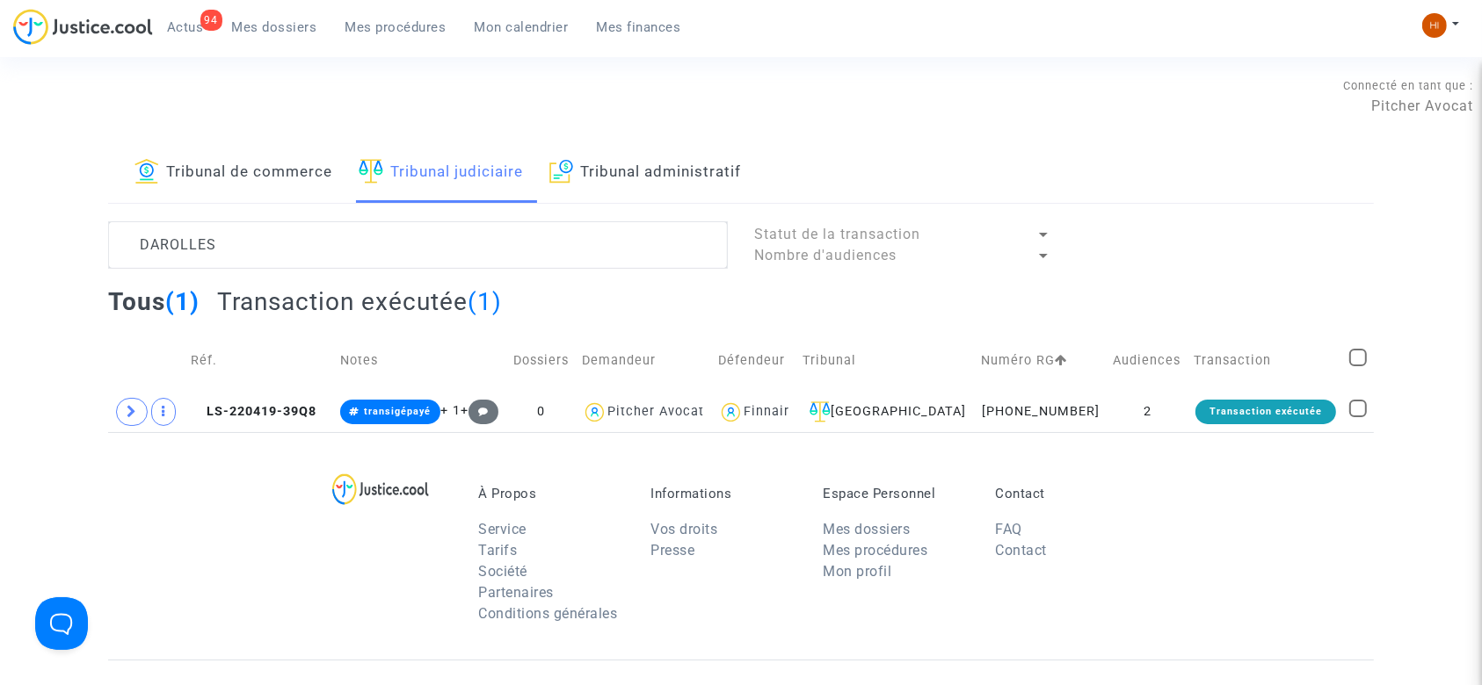
scroll to position [0, 0]
click at [249, 405] on span "LS-220419-39Q8" at bounding box center [254, 411] width 126 height 15
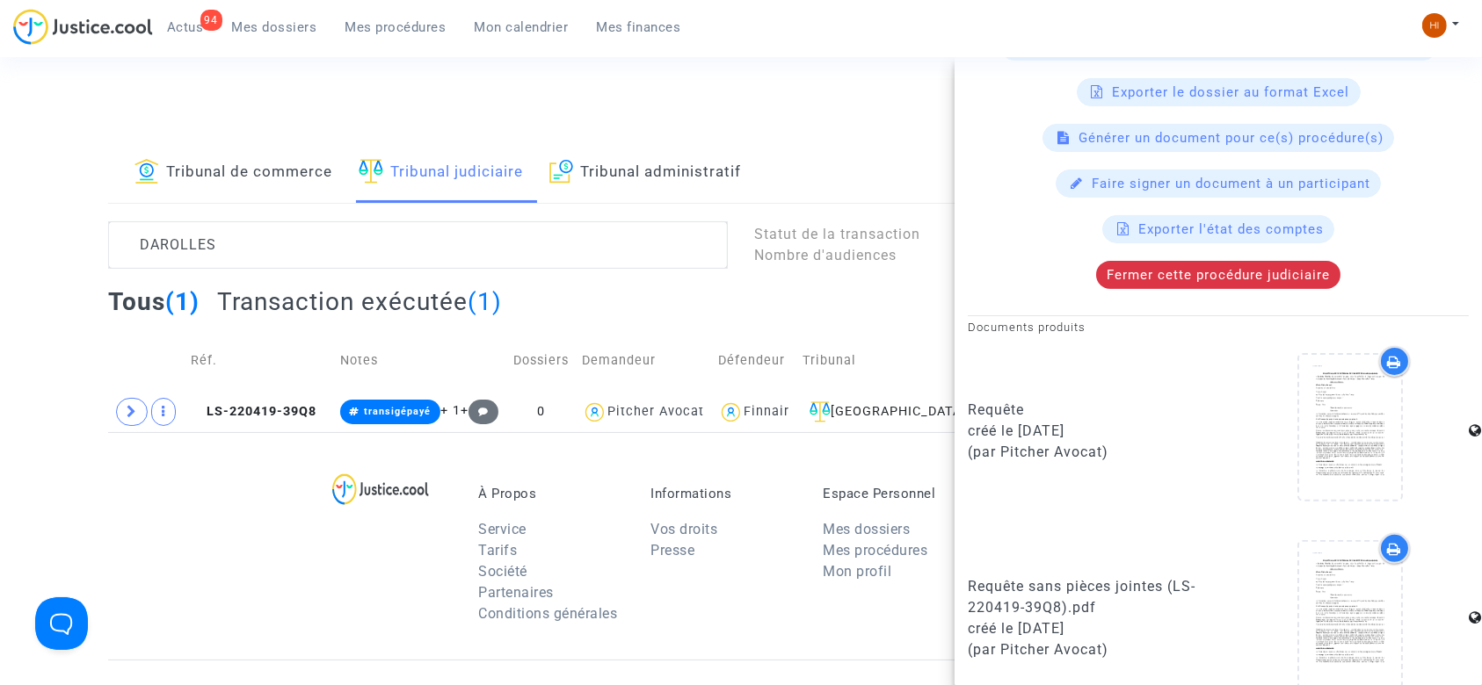
scroll to position [512, 0]
click at [194, 482] on div "À Propos Service Tarifs Société Partenaires Conditions générales Informations V…" at bounding box center [740, 546] width 1265 height 228
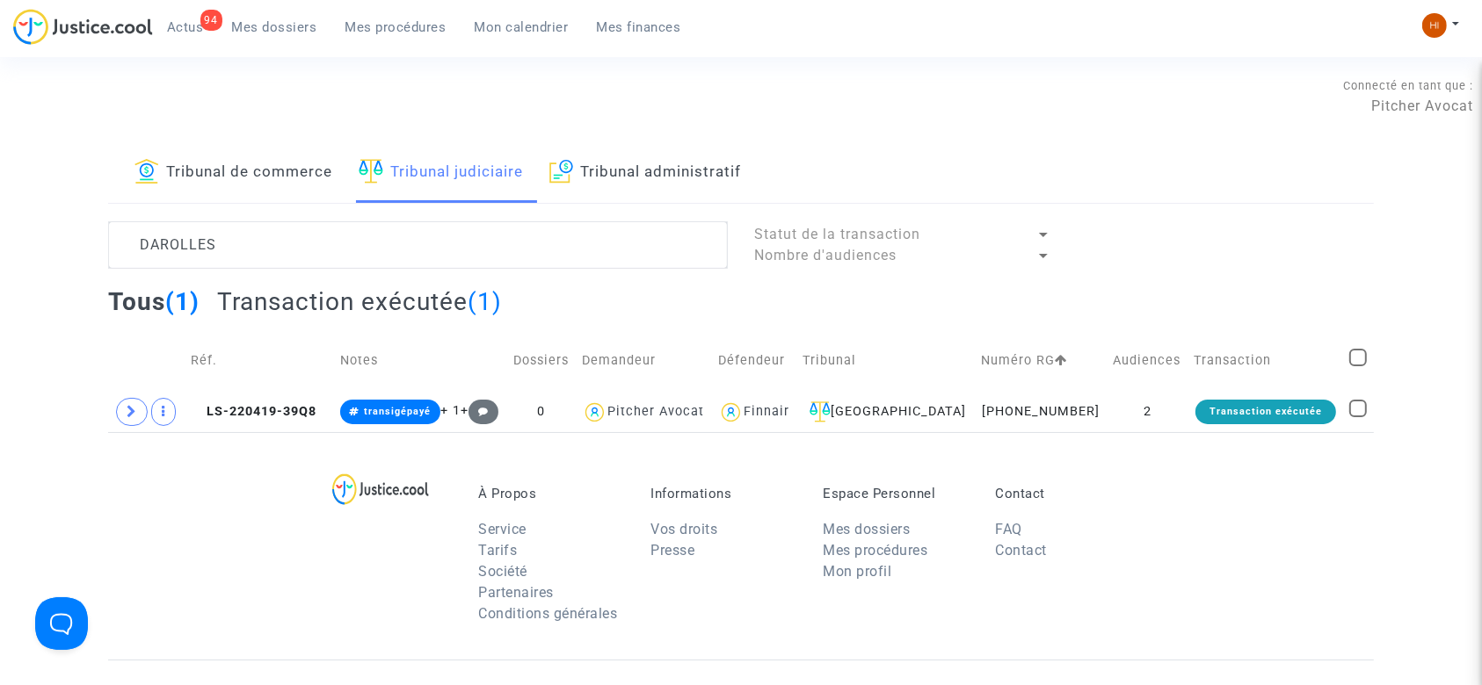
scroll to position [0, 0]
click at [272, 410] on span "LS-220419-39Q8" at bounding box center [254, 411] width 126 height 15
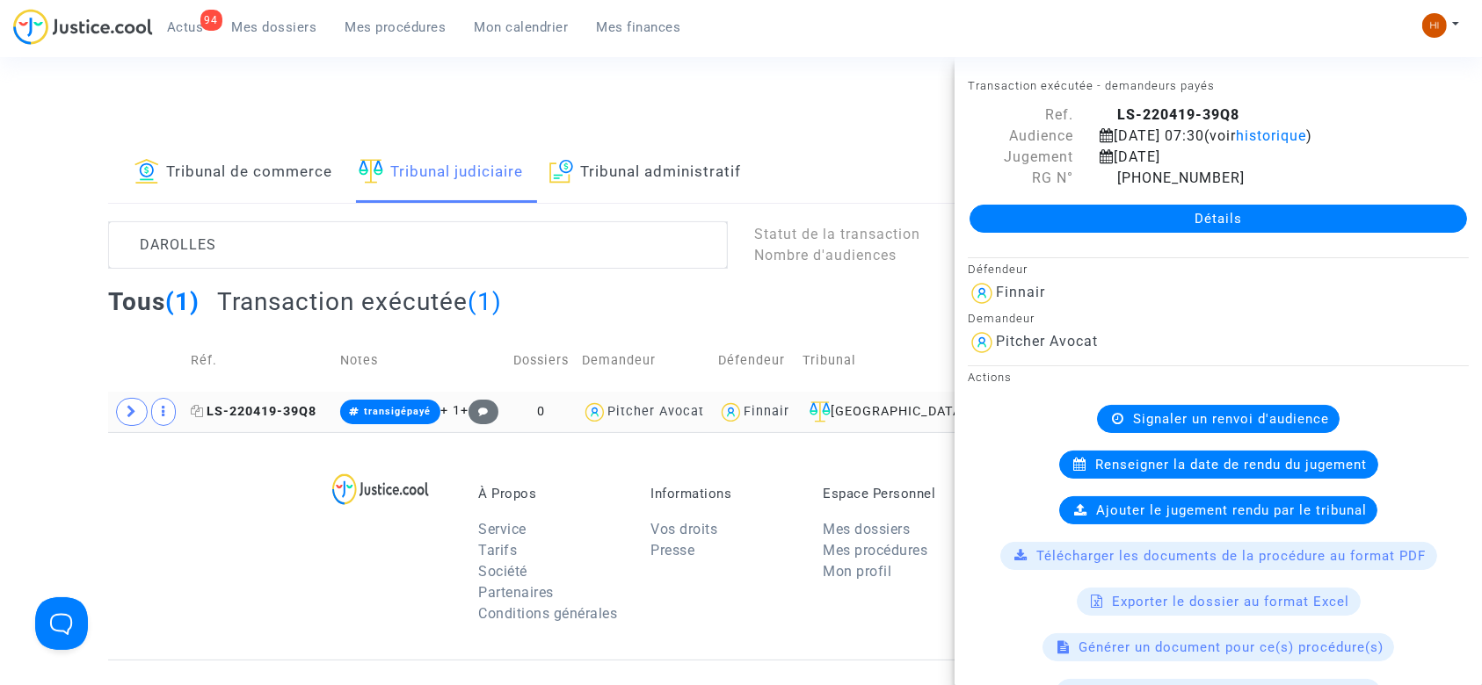
click at [204, 416] on icon at bounding box center [197, 411] width 13 height 12
click at [1123, 217] on link "Détails" at bounding box center [1217, 219] width 497 height 28
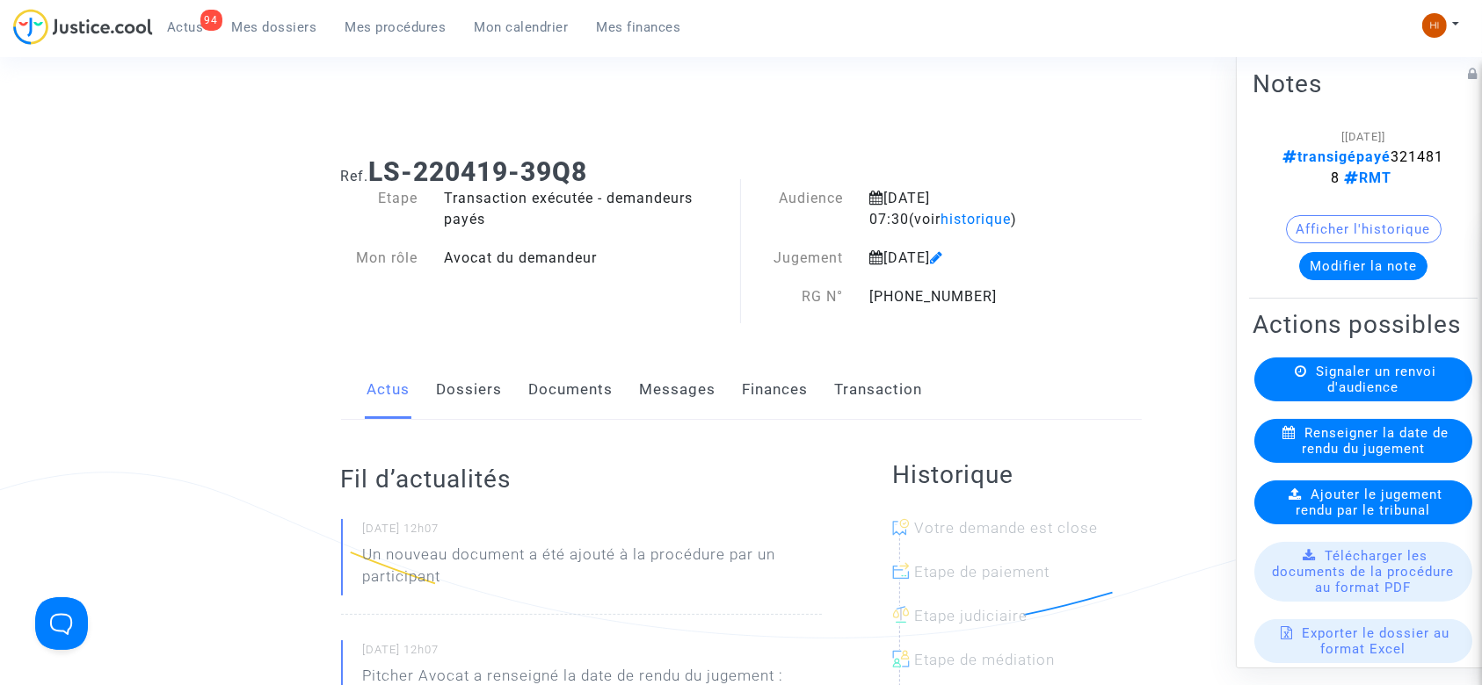
click at [468, 402] on link "Dossiers" at bounding box center [470, 390] width 66 height 58
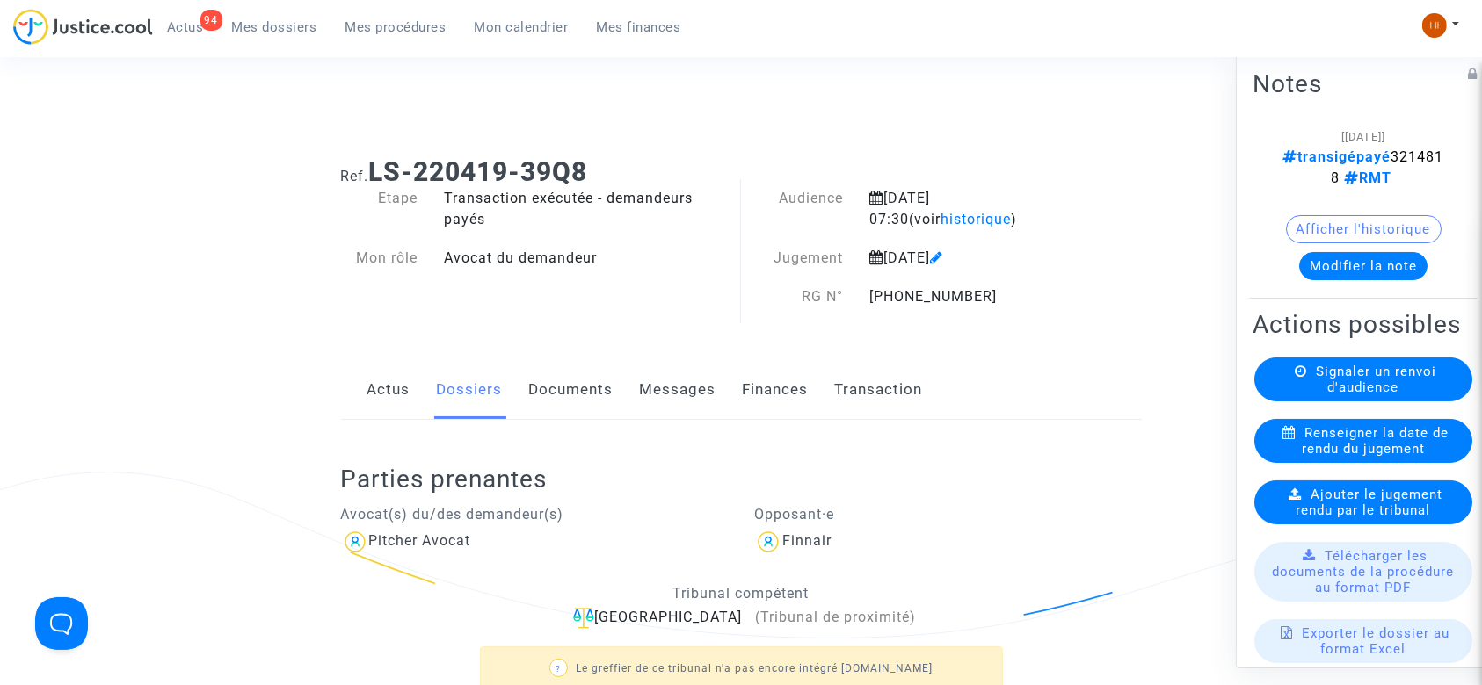
click at [591, 393] on link "Documents" at bounding box center [571, 390] width 84 height 58
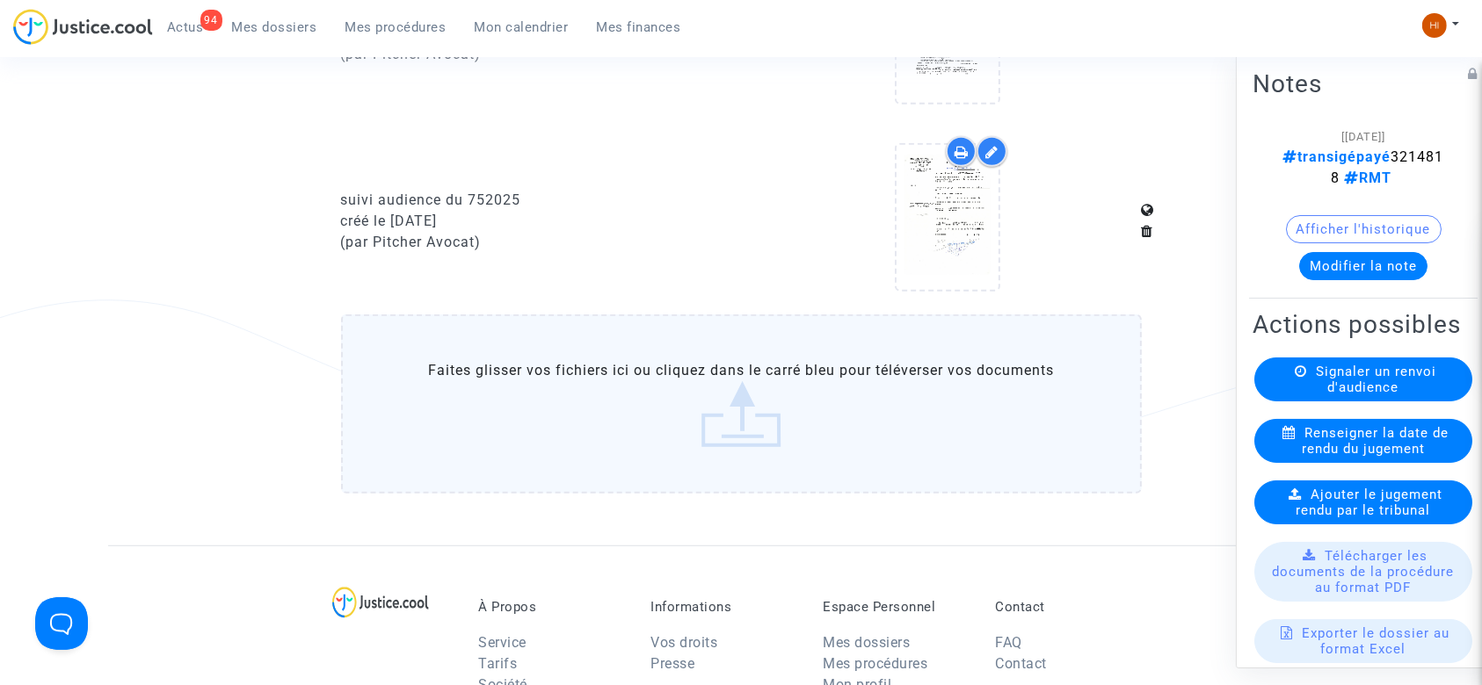
scroll to position [999, 0]
click at [627, 396] on label "Faites glisser vos fichiers ici ou cliquez dans le carré bleu pour téléverser v…" at bounding box center [741, 401] width 801 height 179
click at [0, 0] on input "Faites glisser vos fichiers ici ou cliquez dans le carré bleu pour téléverser v…" at bounding box center [0, 0] width 0 height 0
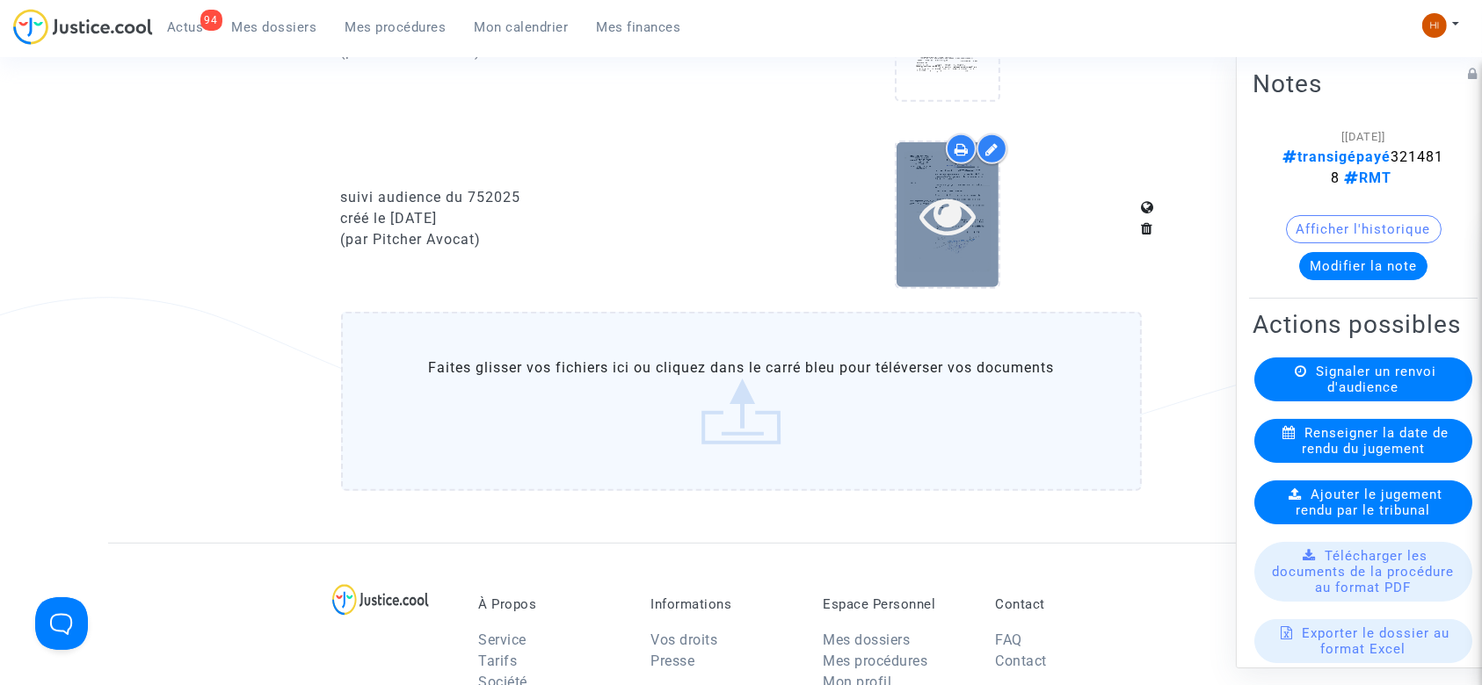
click at [921, 207] on icon at bounding box center [947, 215] width 57 height 56
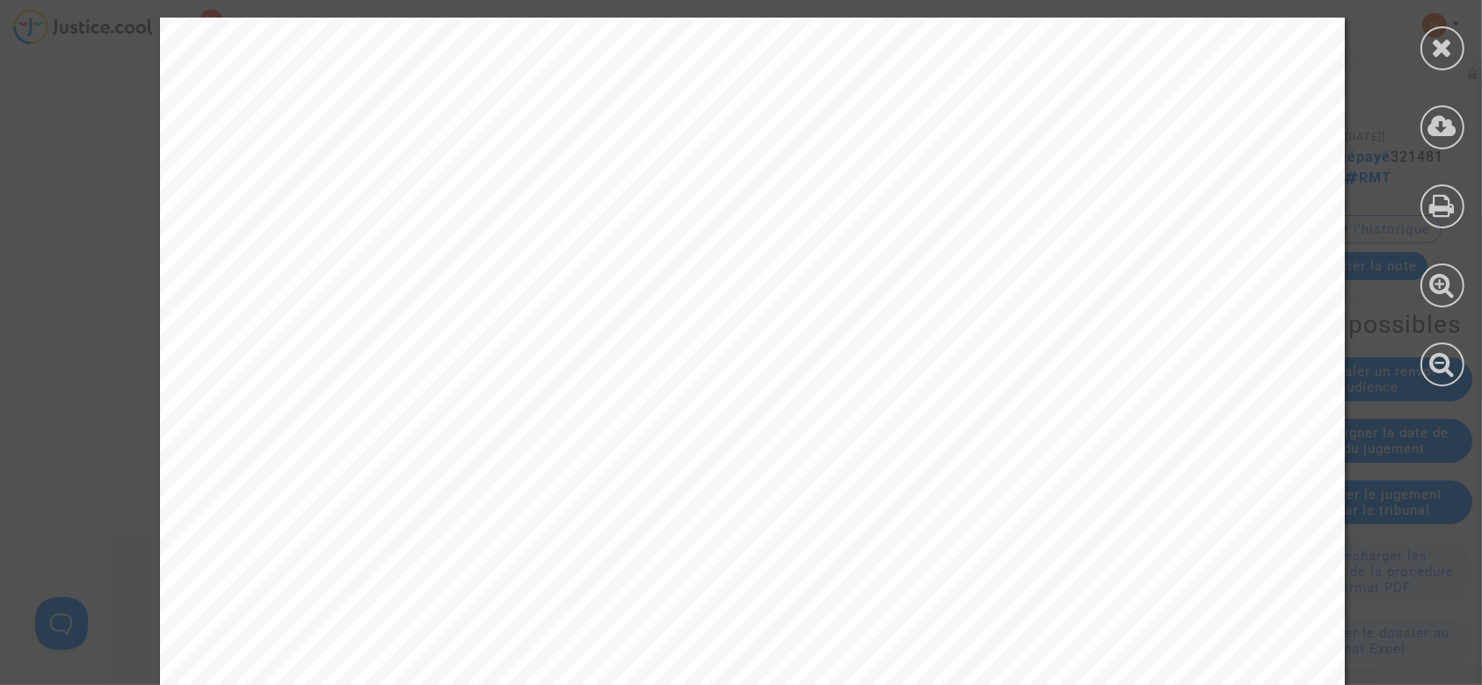
scroll to position [1506, 0]
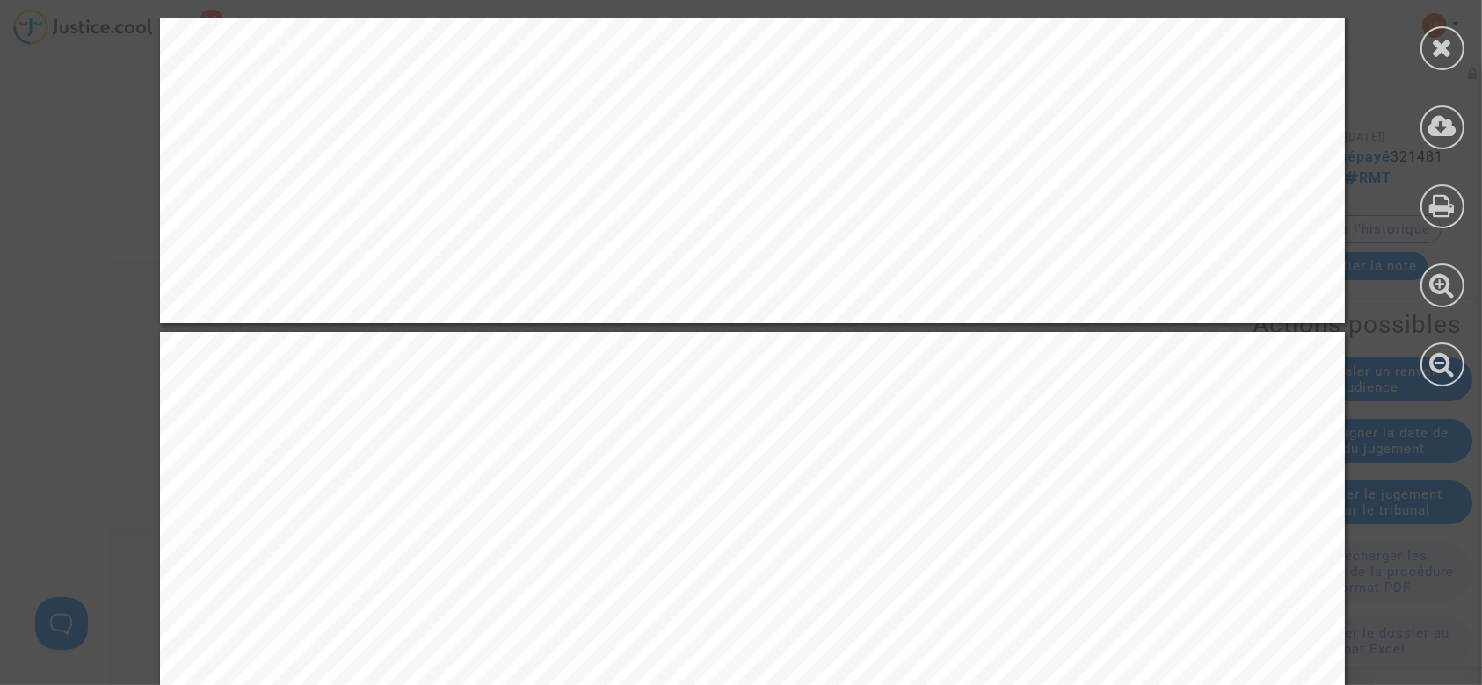
scroll to position [13217, 0]
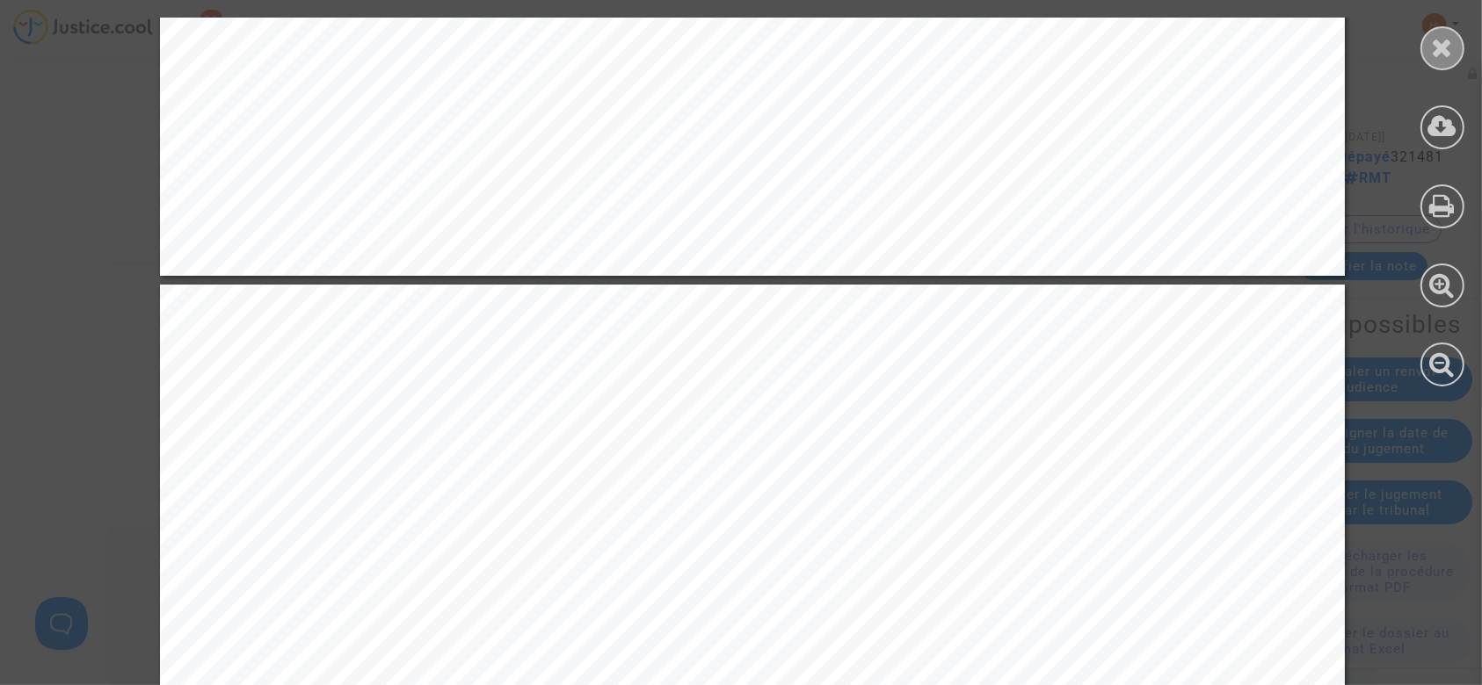
click at [1428, 49] on div at bounding box center [1442, 48] width 44 height 44
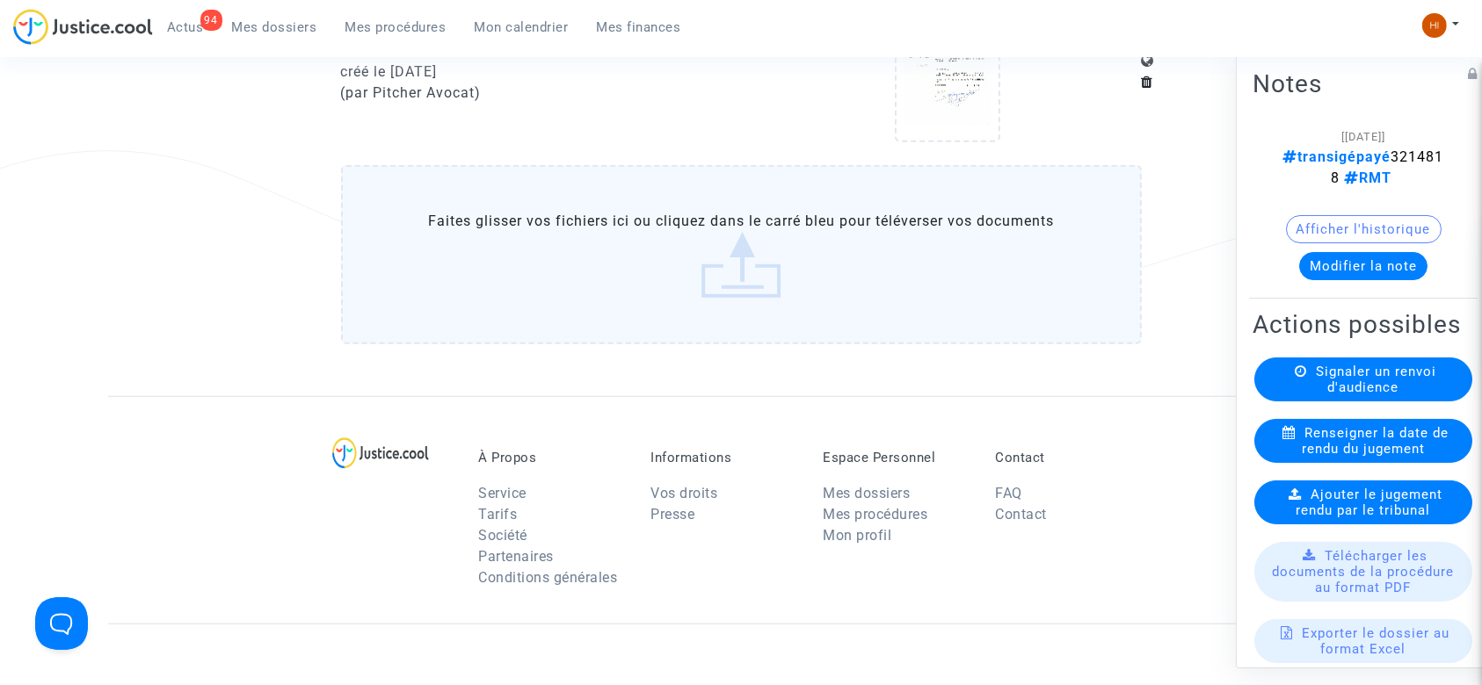
scroll to position [1033, 0]
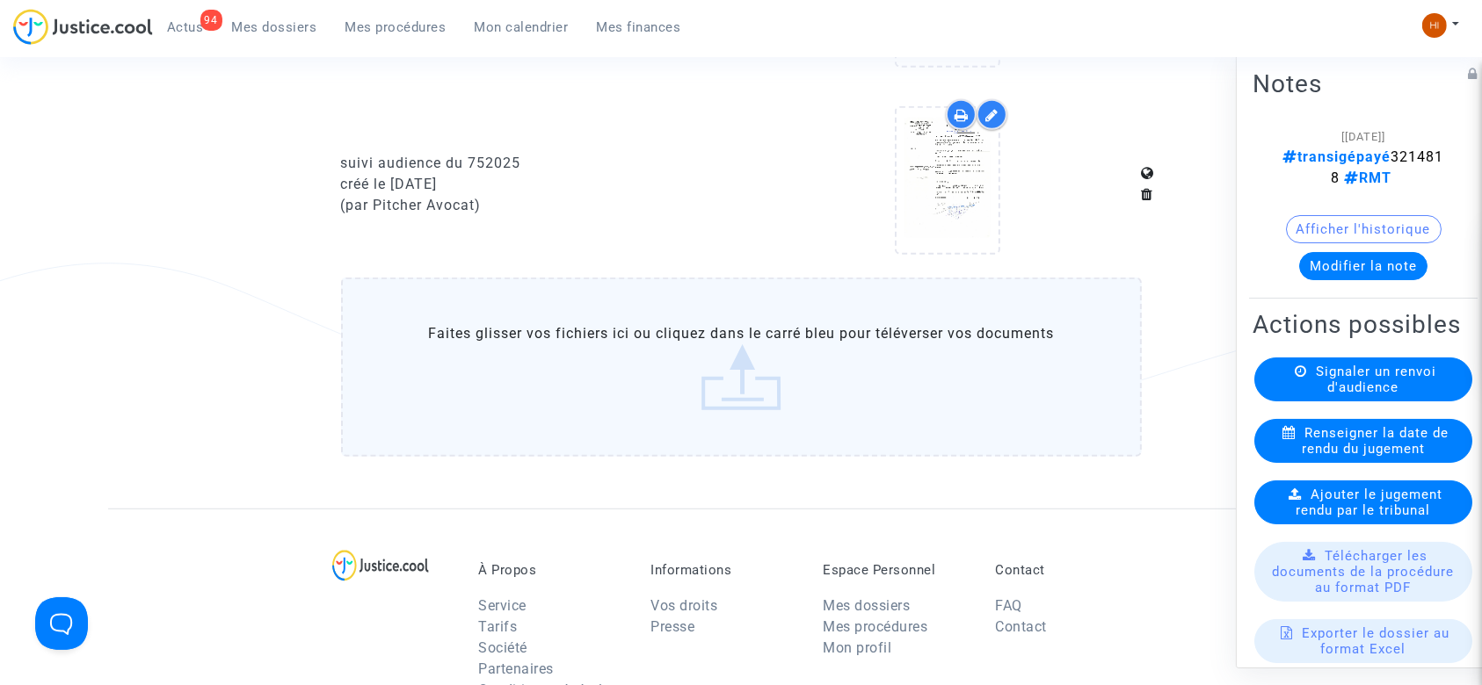
click at [670, 376] on label "Faites glisser vos fichiers ici ou cliquez dans le carré bleu pour téléverser v…" at bounding box center [741, 367] width 801 height 179
click at [0, 0] on input "Faites glisser vos fichiers ici ou cliquez dans le carré bleu pour téléverser v…" at bounding box center [0, 0] width 0 height 0
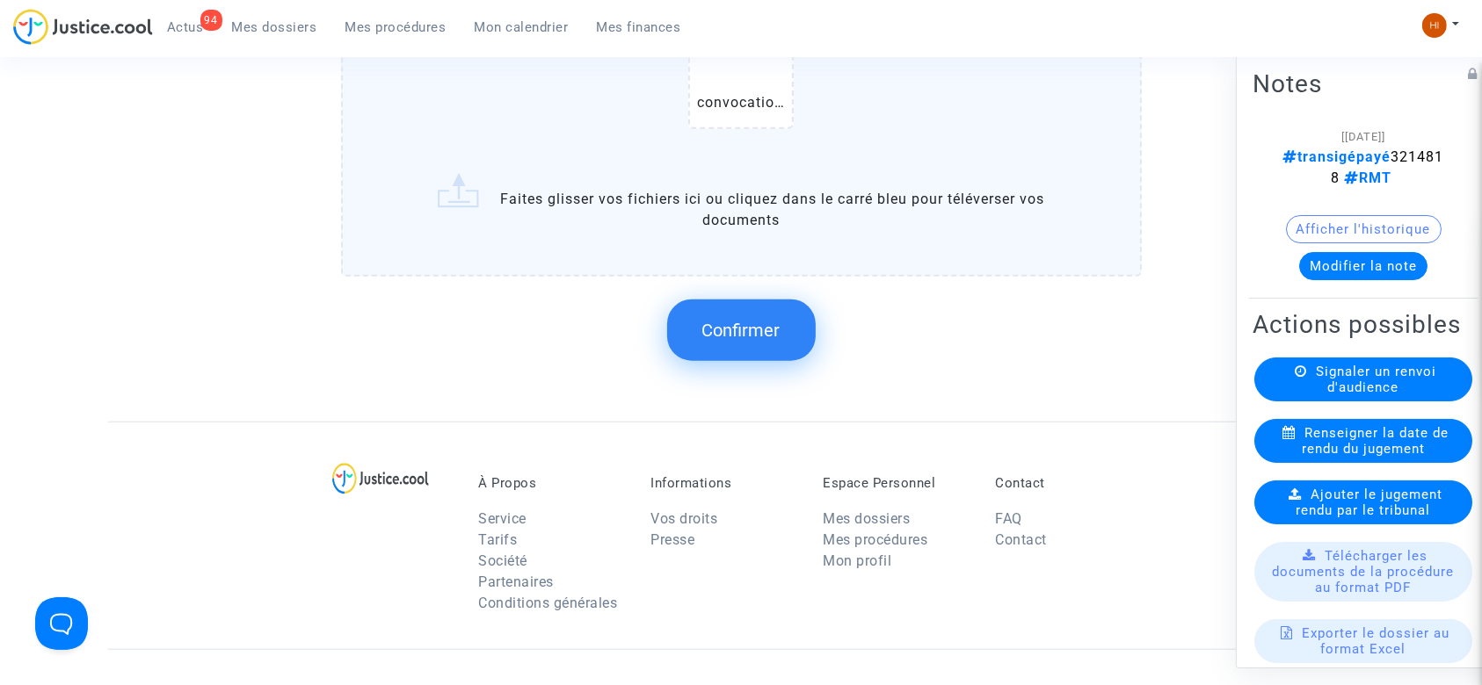
scroll to position [1426, 0]
click at [729, 338] on button "Confirmer" at bounding box center [741, 327] width 149 height 62
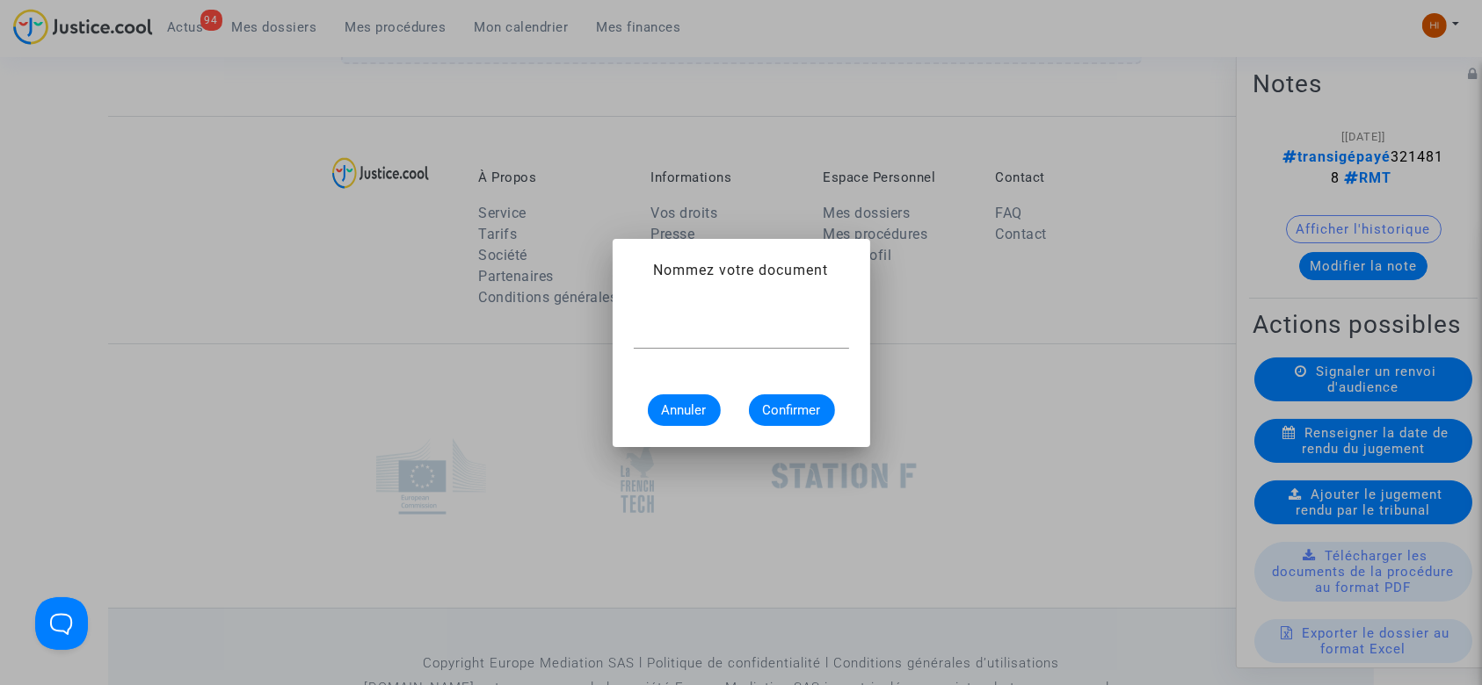
scroll to position [0, 0]
type input "CONVOCATION"
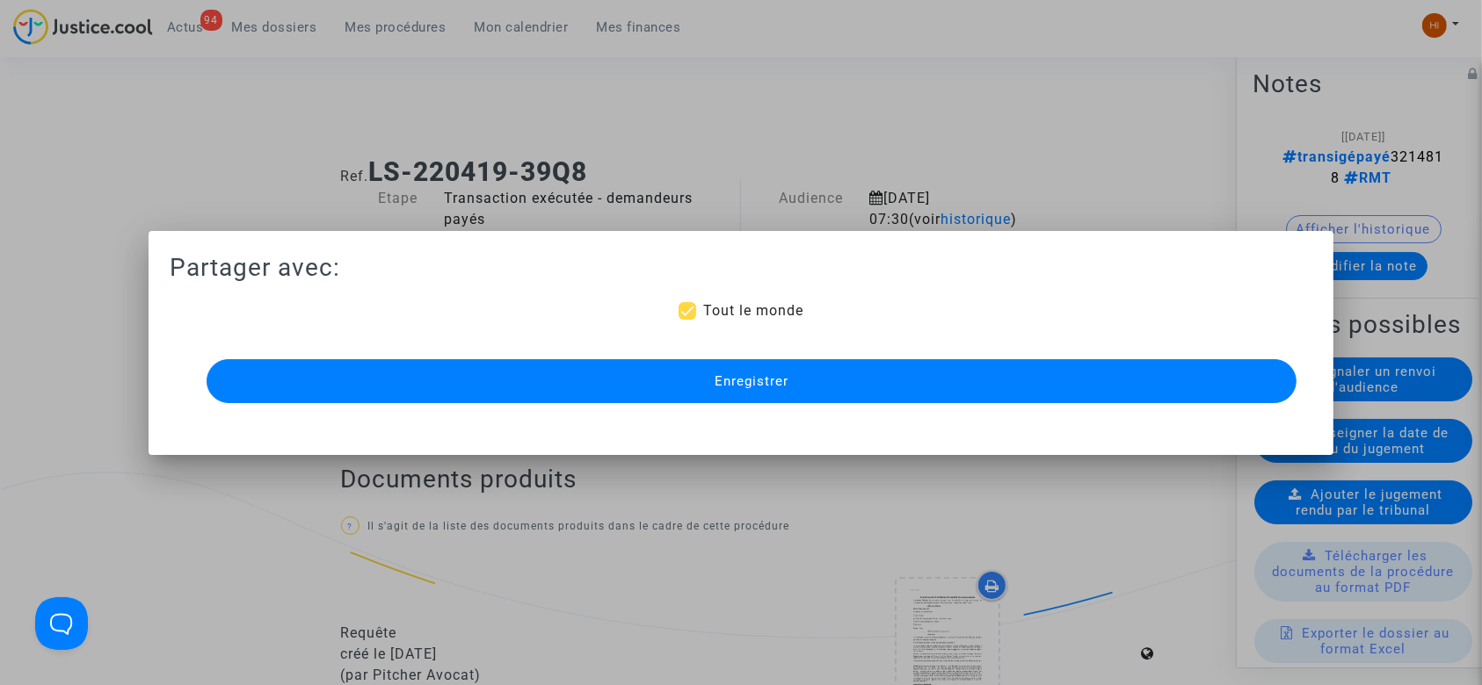
scroll to position [1426, 0]
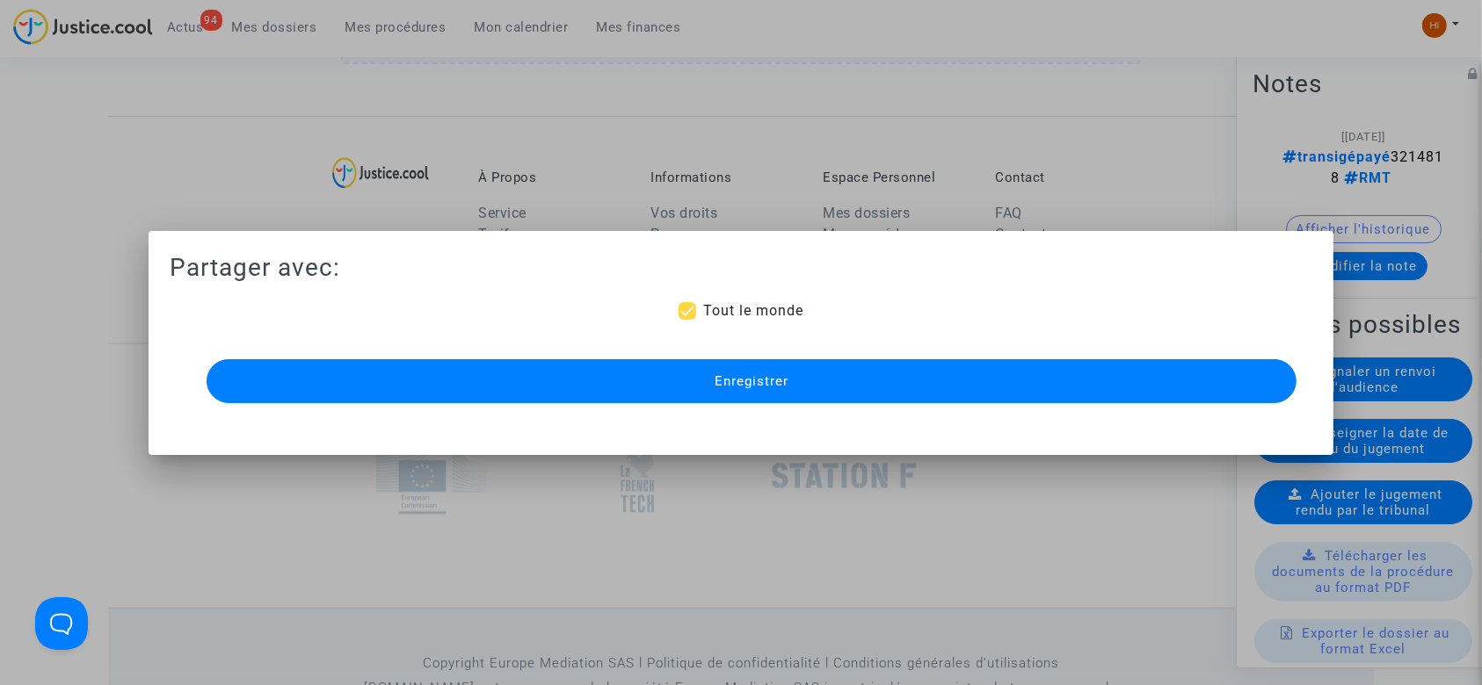
click at [647, 367] on button "Enregistrer" at bounding box center [752, 381] width 1091 height 44
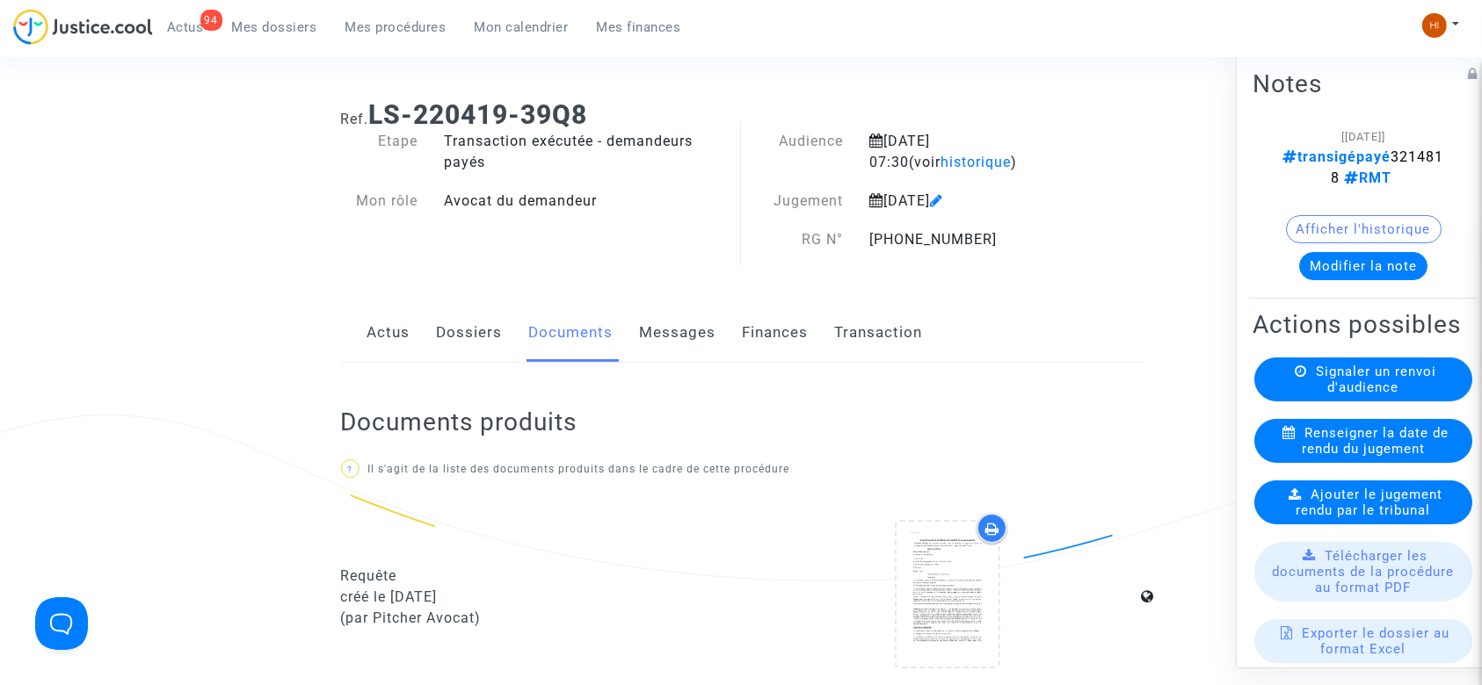
scroll to position [0, 0]
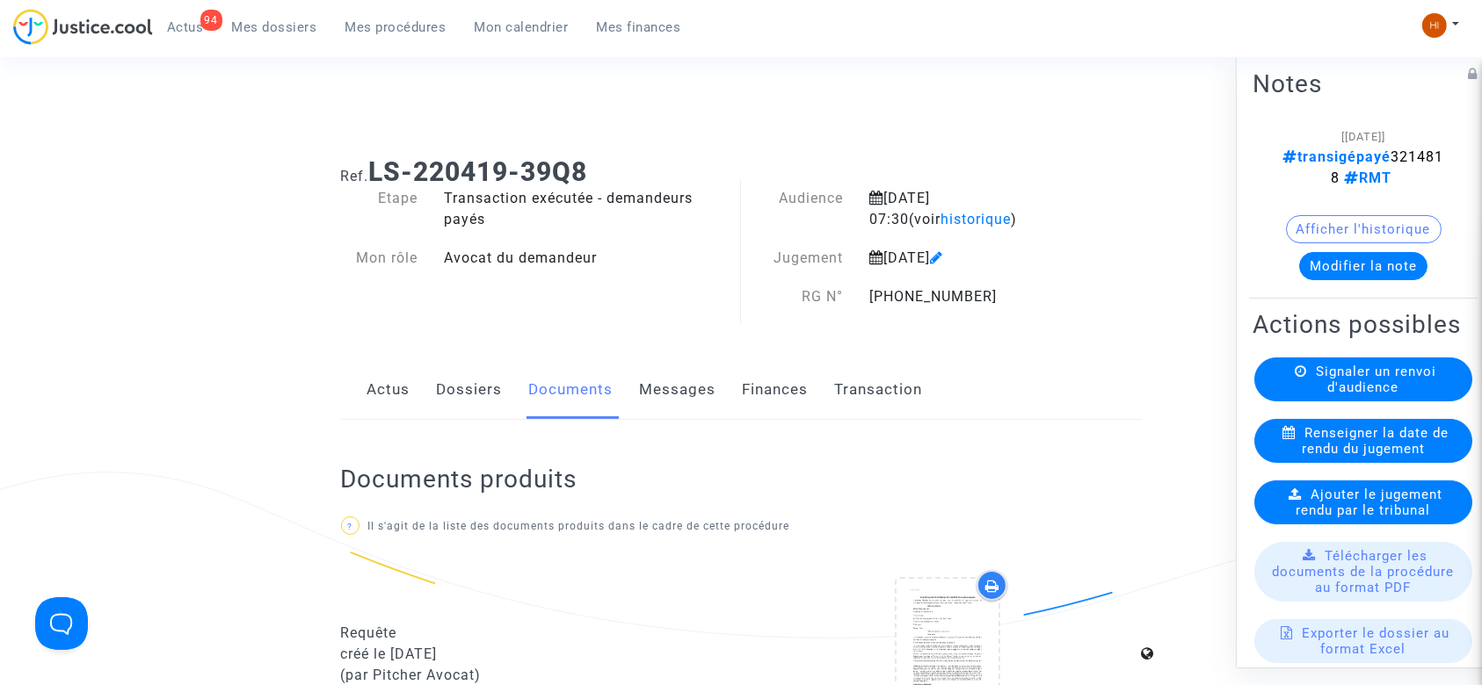
drag, startPoint x: 591, startPoint y: 167, endPoint x: 371, endPoint y: 172, distance: 220.6
click at [371, 172] on h1 "Ref. LS-220419-39Q8" at bounding box center [741, 172] width 801 height 32
copy b "LS-220419-39Q8"
click at [481, 400] on link "Dossiers" at bounding box center [470, 390] width 66 height 58
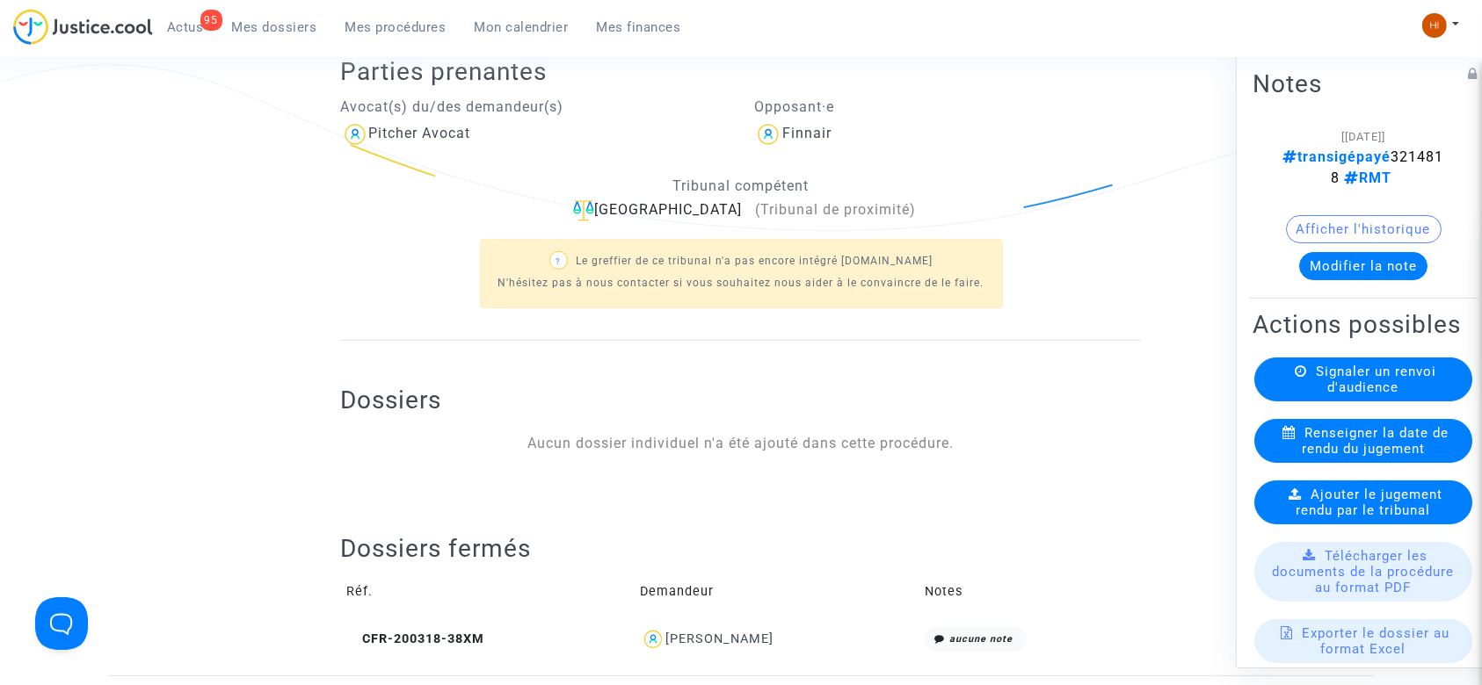
scroll to position [401, 0]
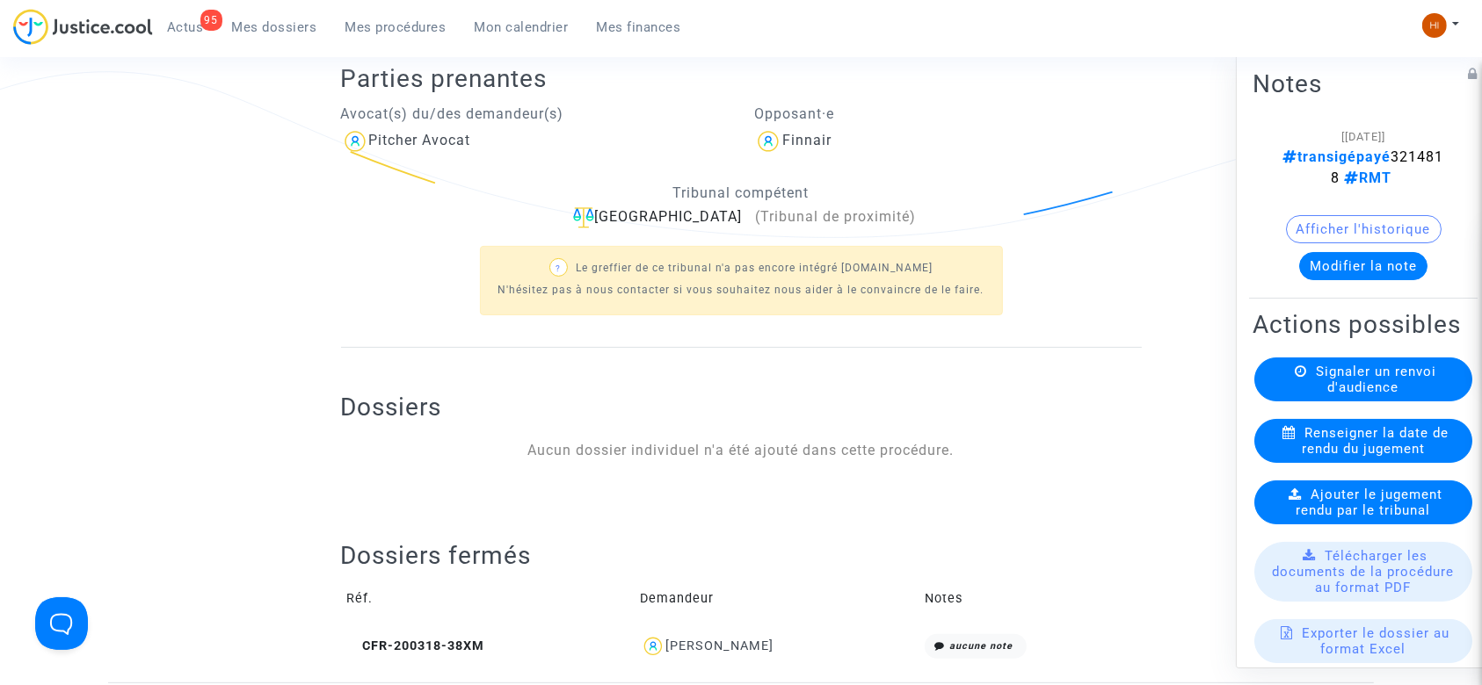
drag, startPoint x: 798, startPoint y: 643, endPoint x: 661, endPoint y: 643, distance: 137.1
click at [661, 643] on div "Sandrine Darolles" at bounding box center [777, 647] width 272 height 25
copy div "Sandrine Darolles"
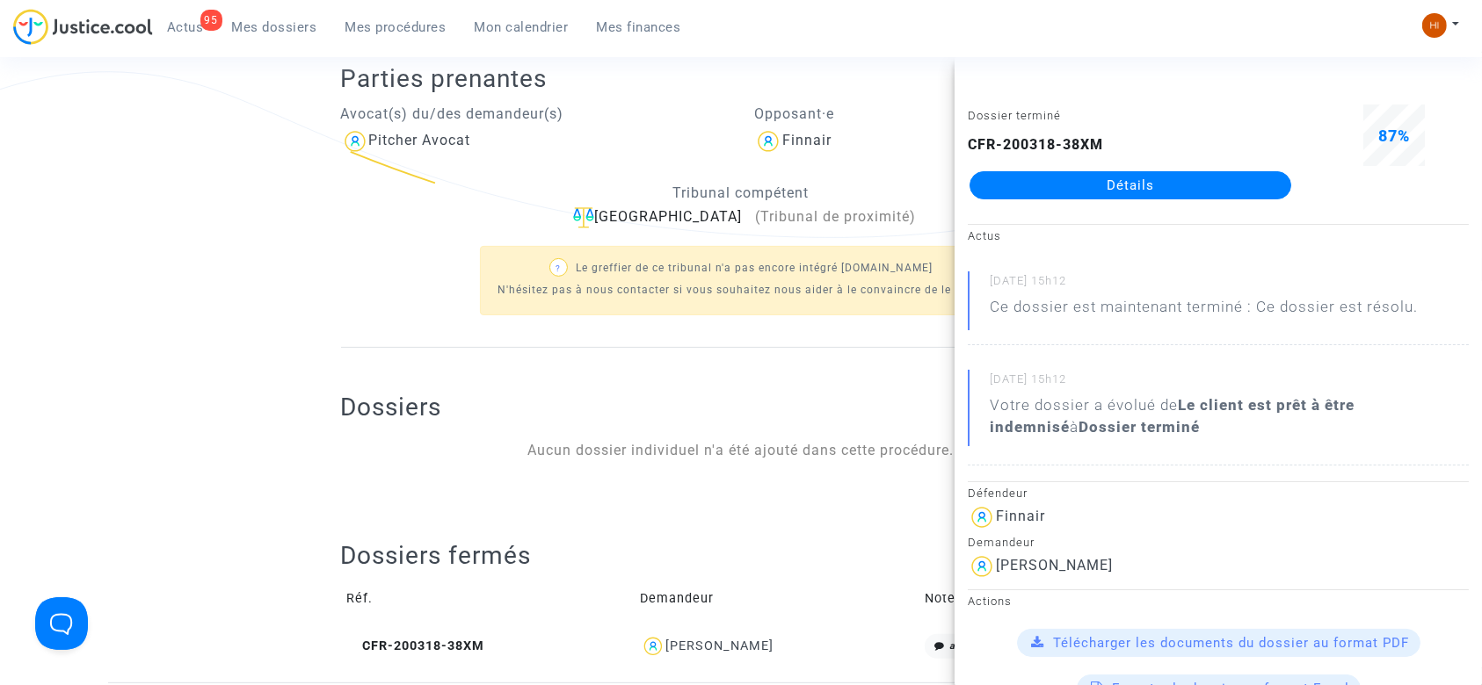
click at [639, 562] on div "Dossiers fermés Réf. Demandeur Notes CFR-200318-38XM Sandrine Darolles aucune n…" at bounding box center [741, 603] width 801 height 126
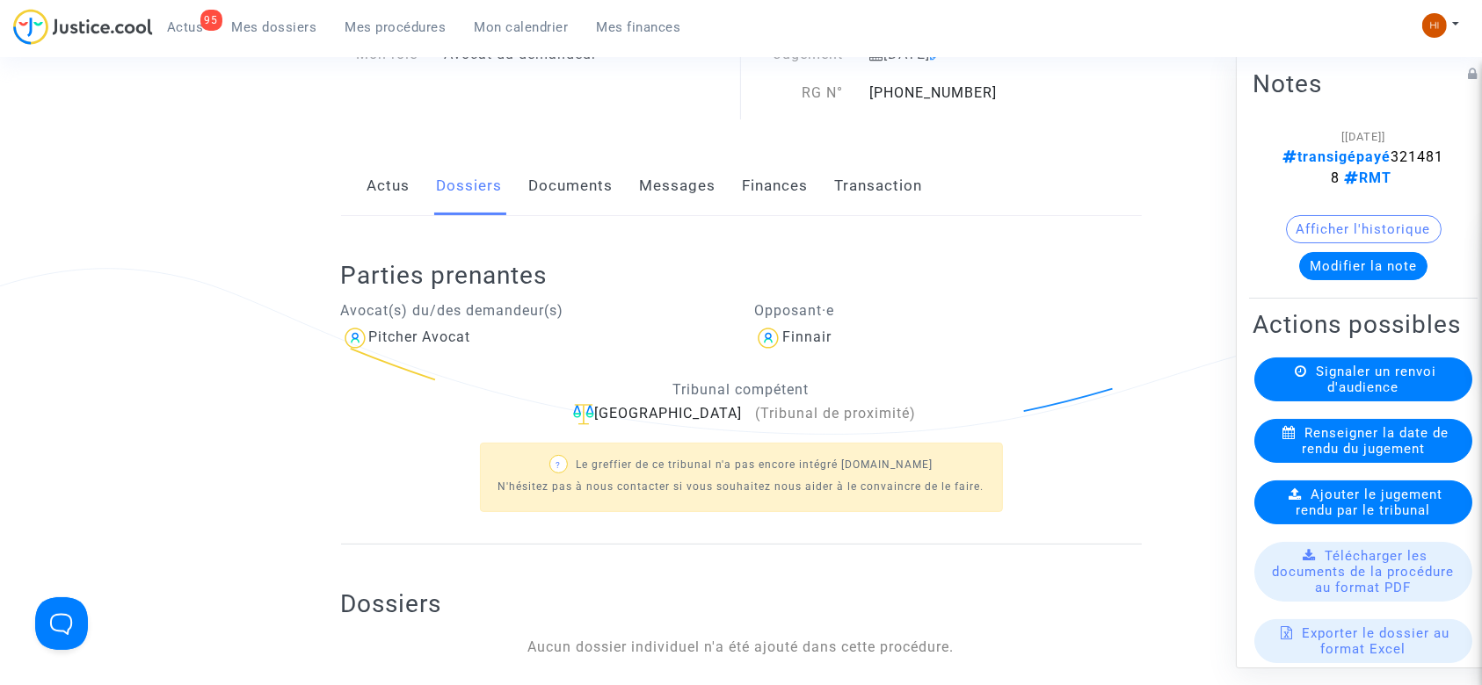
scroll to position [196, 0]
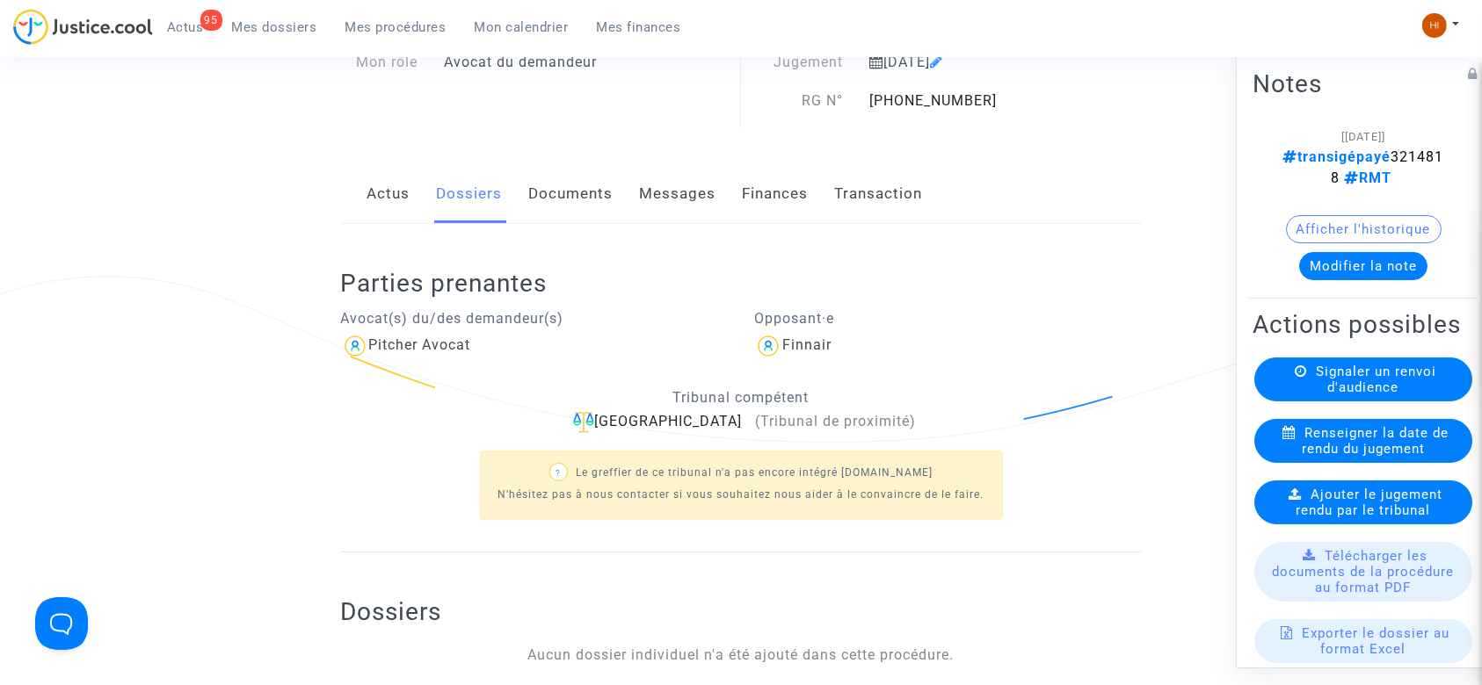
click at [569, 178] on link "Documents" at bounding box center [571, 194] width 84 height 58
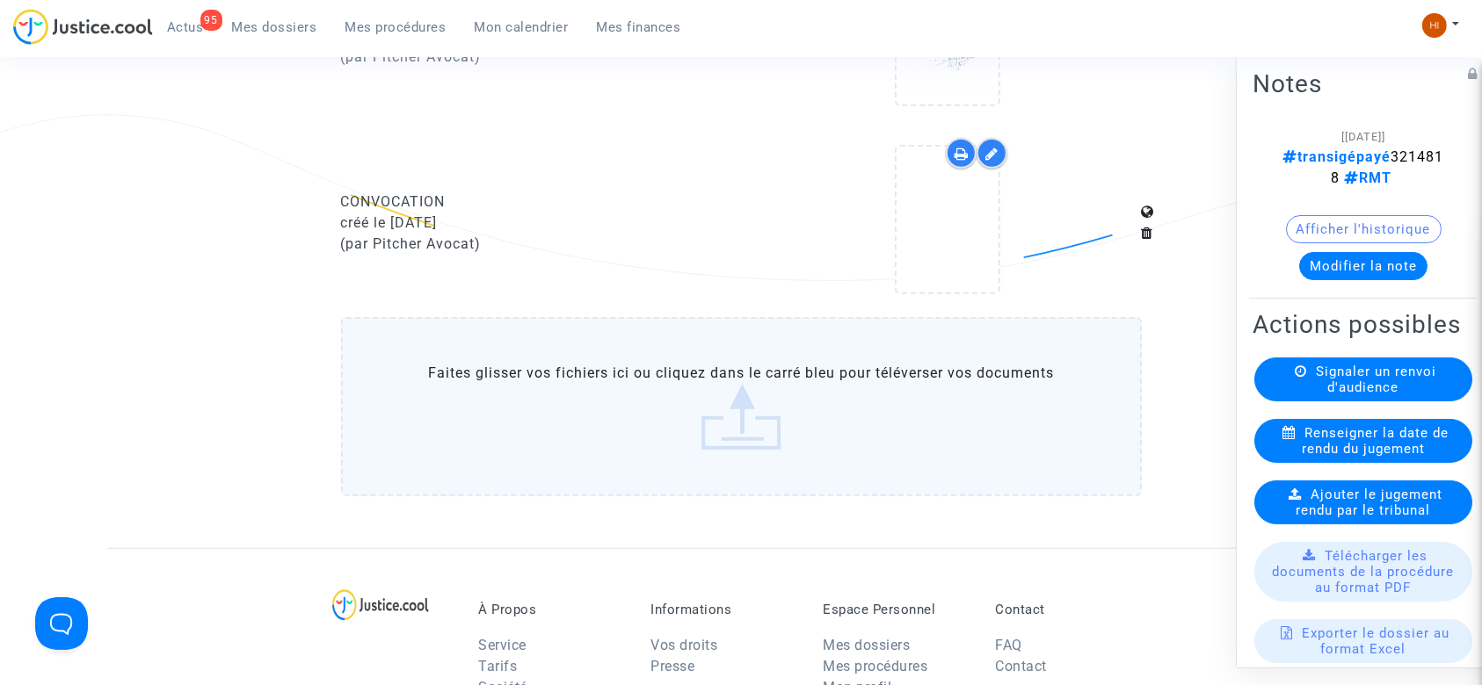
scroll to position [1186, 0]
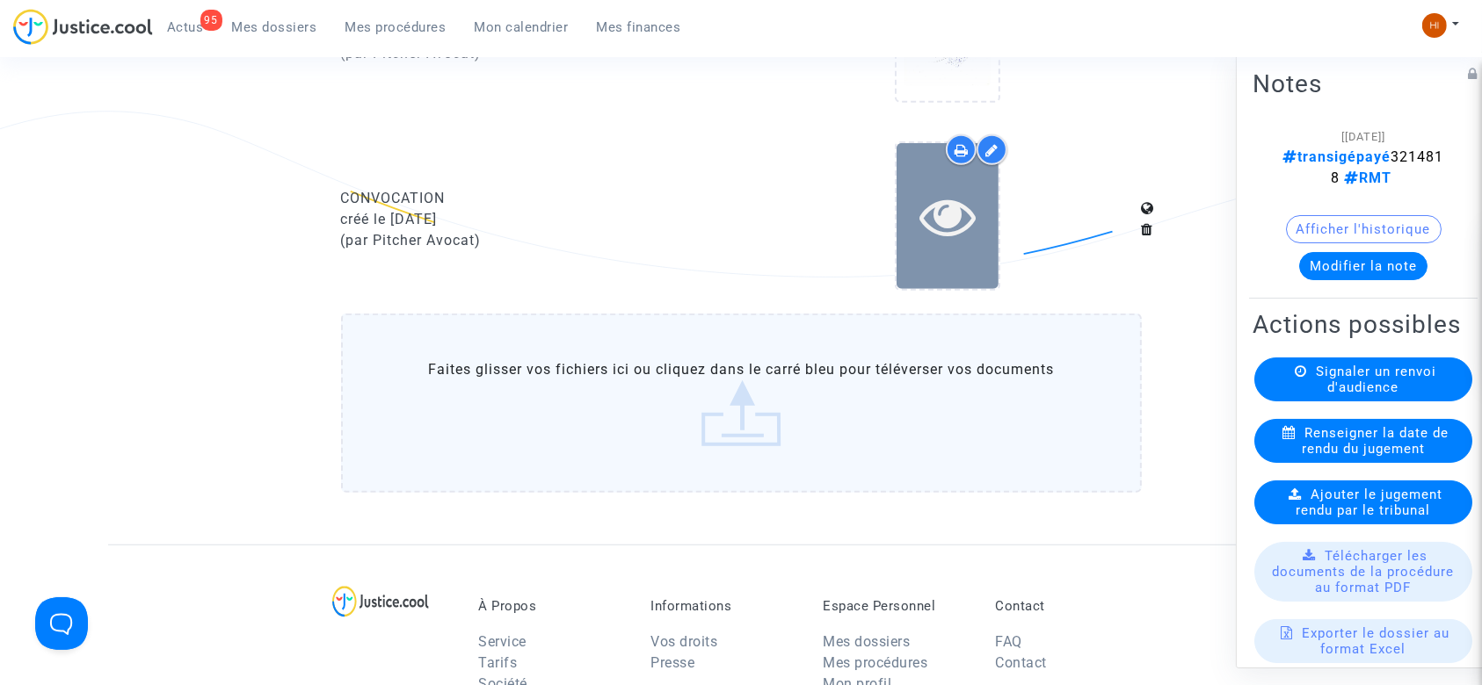
click at [935, 210] on icon at bounding box center [947, 216] width 57 height 56
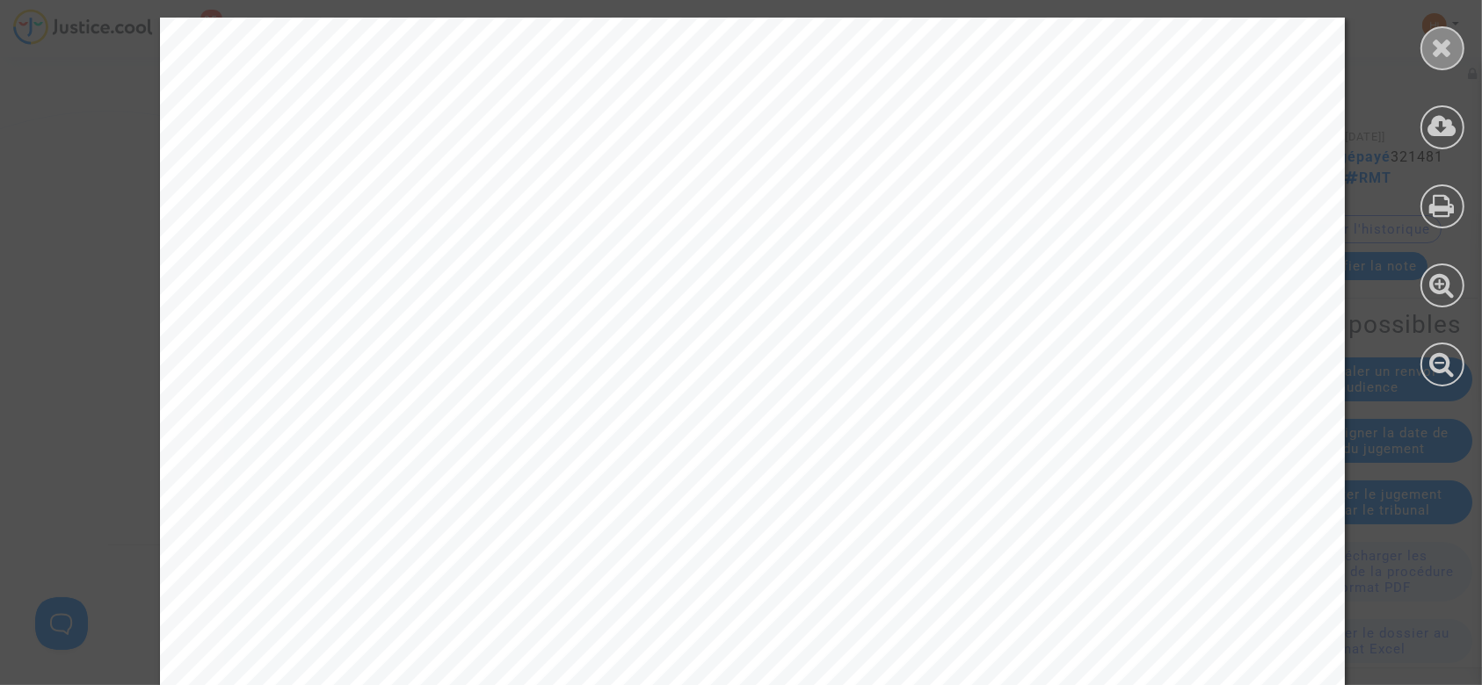
click at [1447, 51] on icon at bounding box center [1443, 47] width 22 height 26
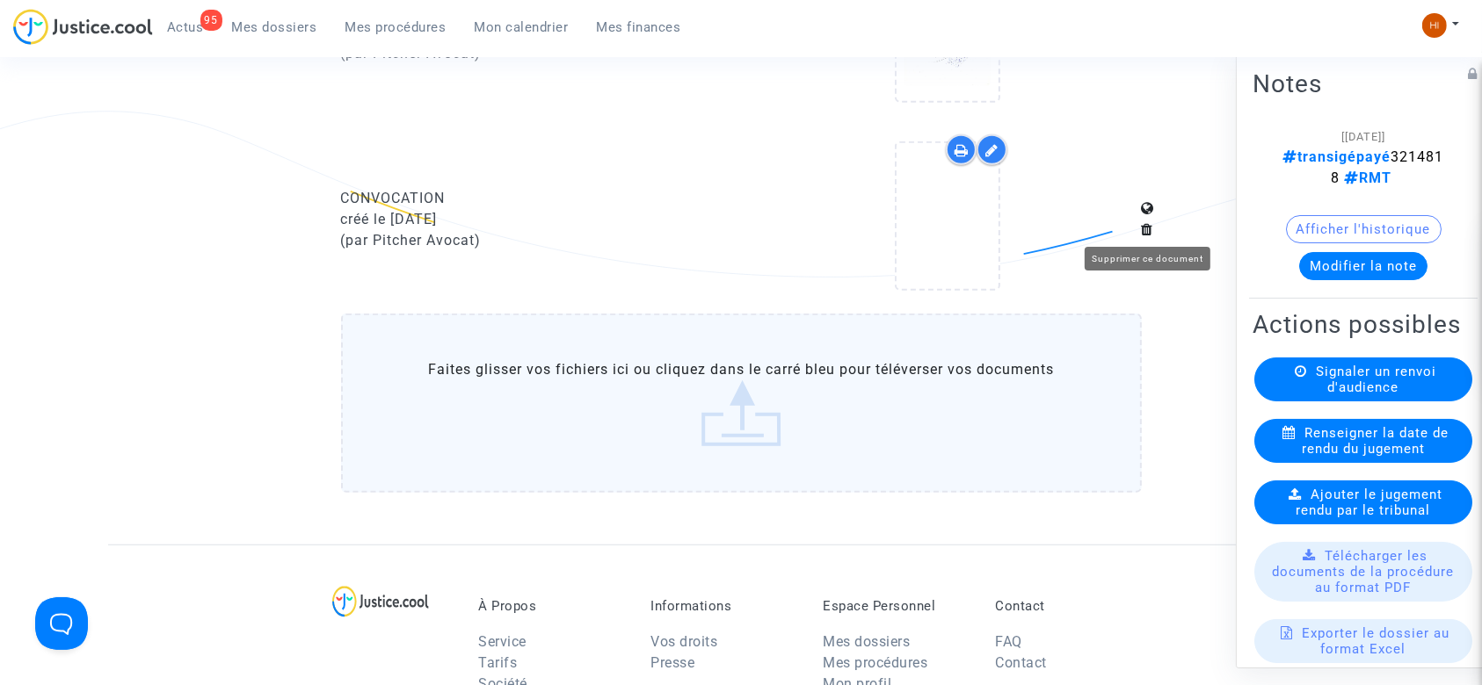
click at [1144, 224] on icon at bounding box center [1148, 229] width 12 height 14
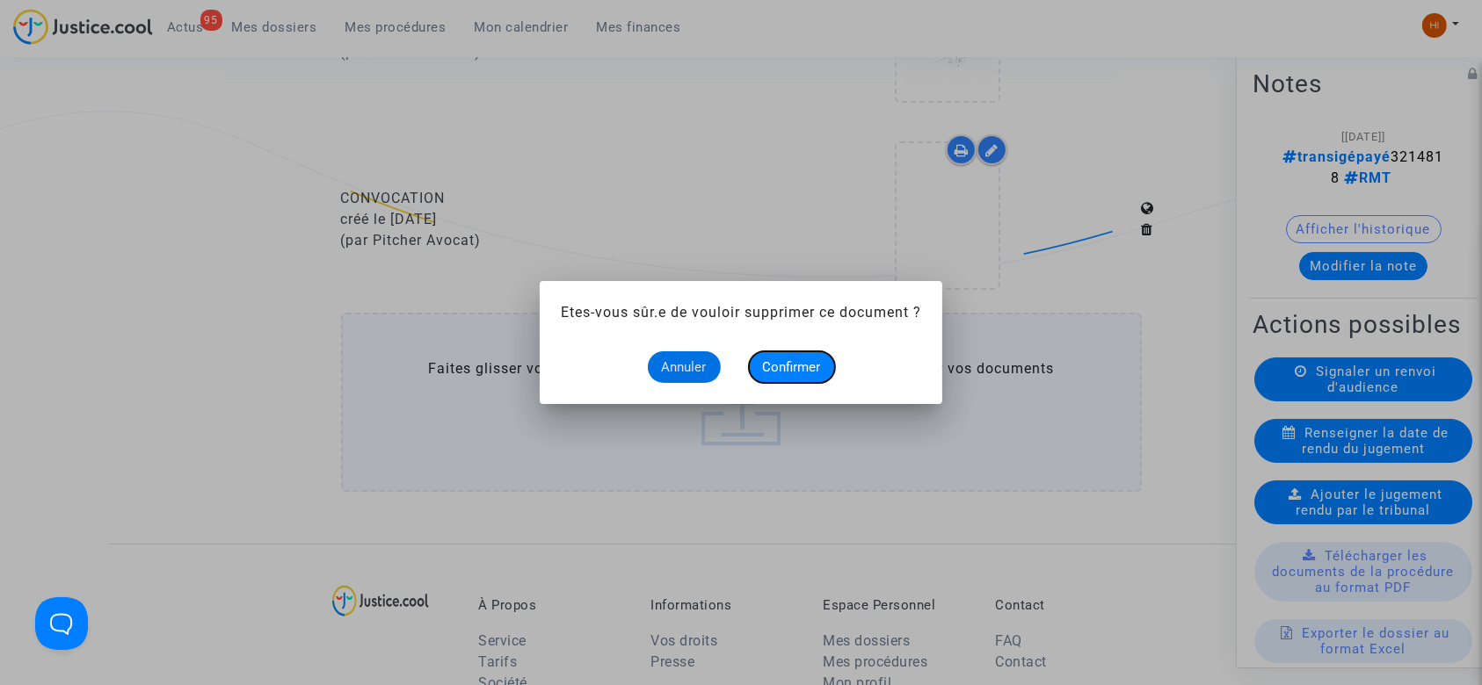
click at [749, 352] on button "Confirmer" at bounding box center [792, 368] width 86 height 32
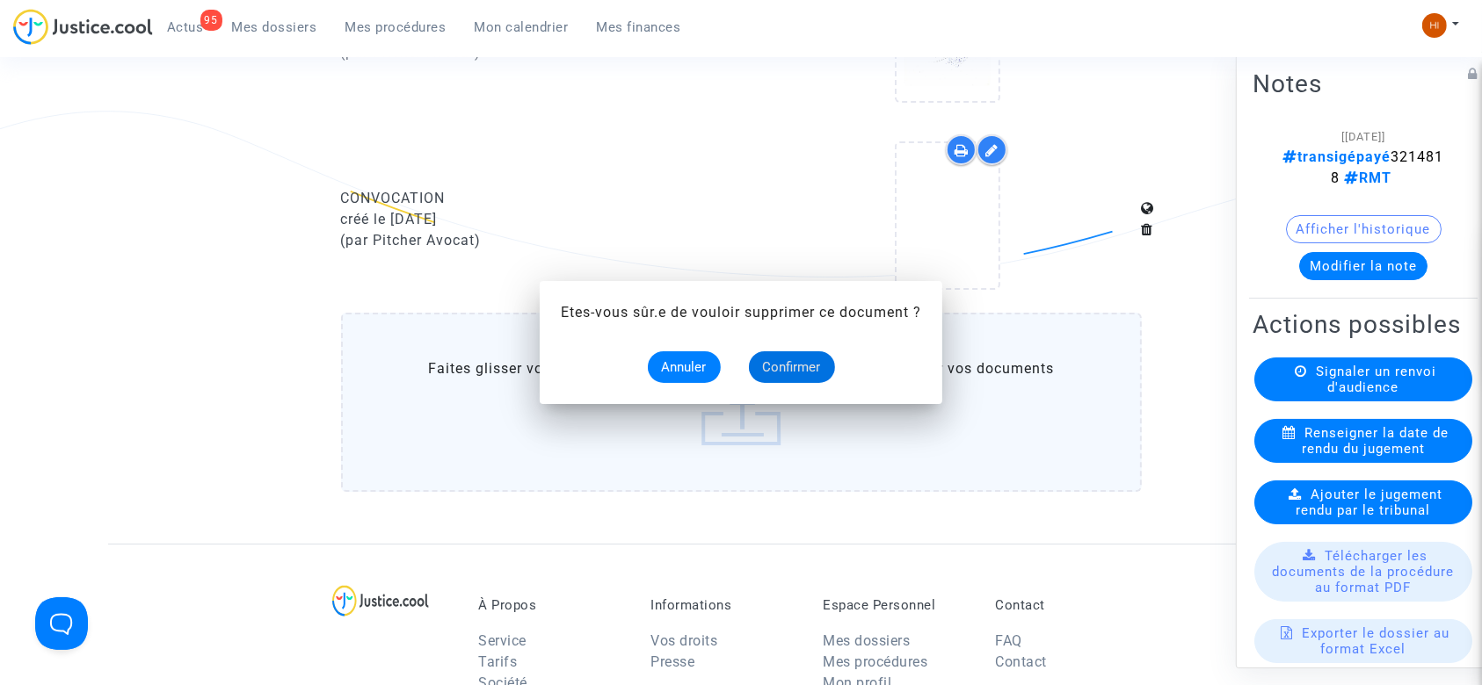
scroll to position [1186, 0]
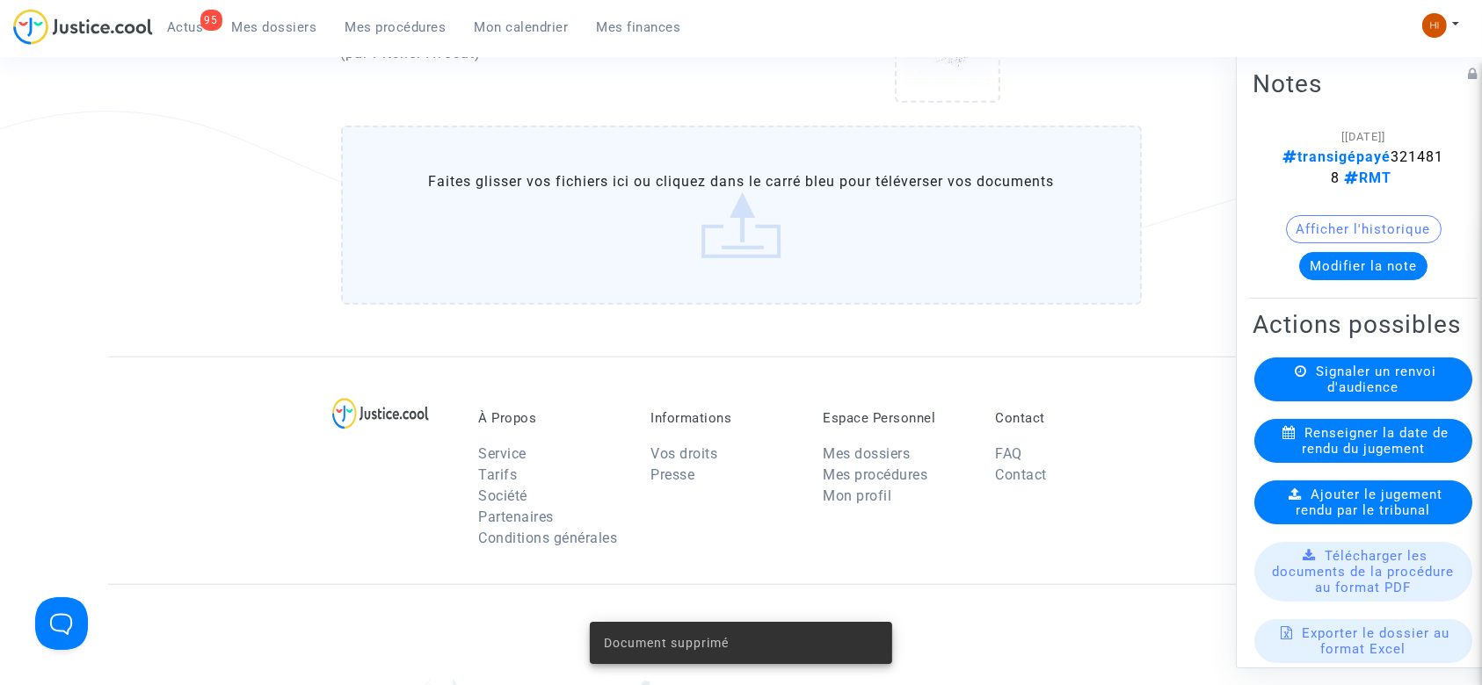
click at [783, 238] on label "Faites glisser vos fichiers ici ou cliquez dans le carré bleu pour téléverser v…" at bounding box center [741, 215] width 801 height 179
click at [0, 0] on input "Faites glisser vos fichiers ici ou cliquez dans le carré bleu pour téléverser v…" at bounding box center [0, 0] width 0 height 0
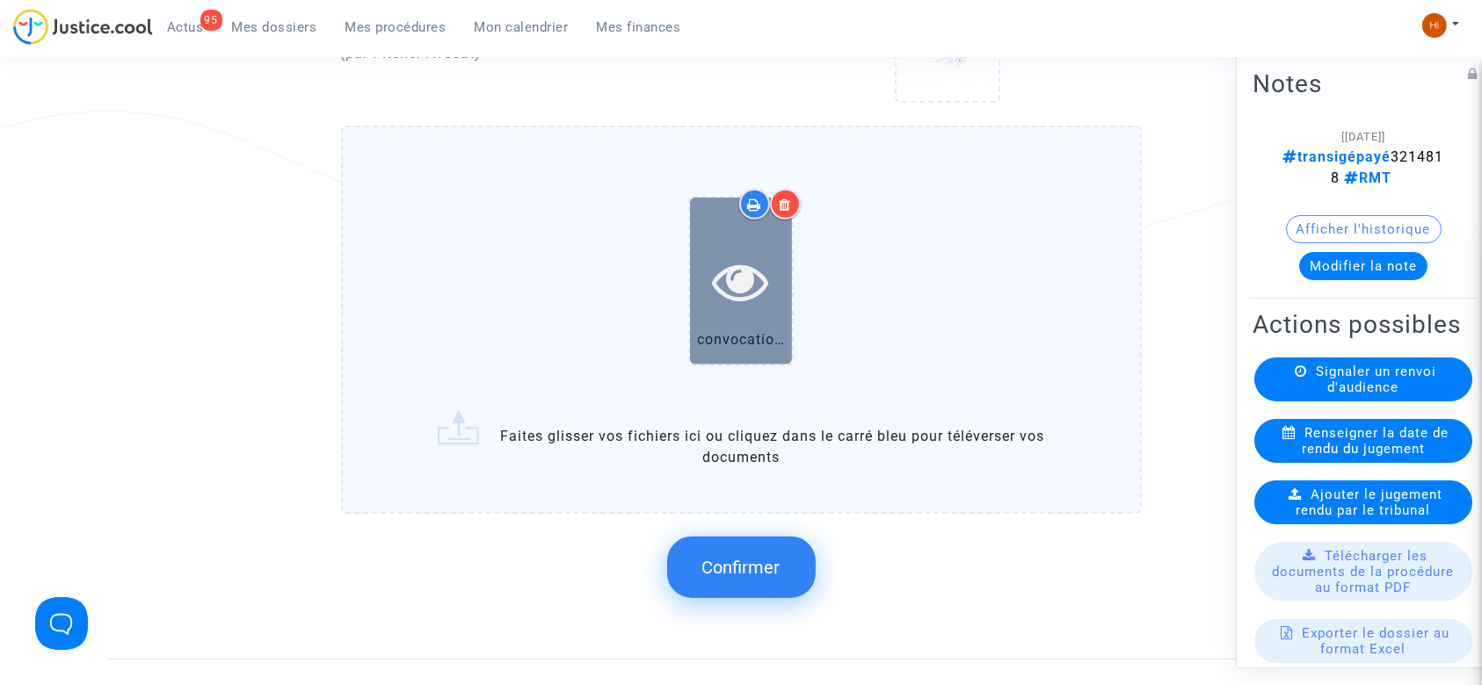
click at [737, 262] on icon at bounding box center [741, 281] width 57 height 56
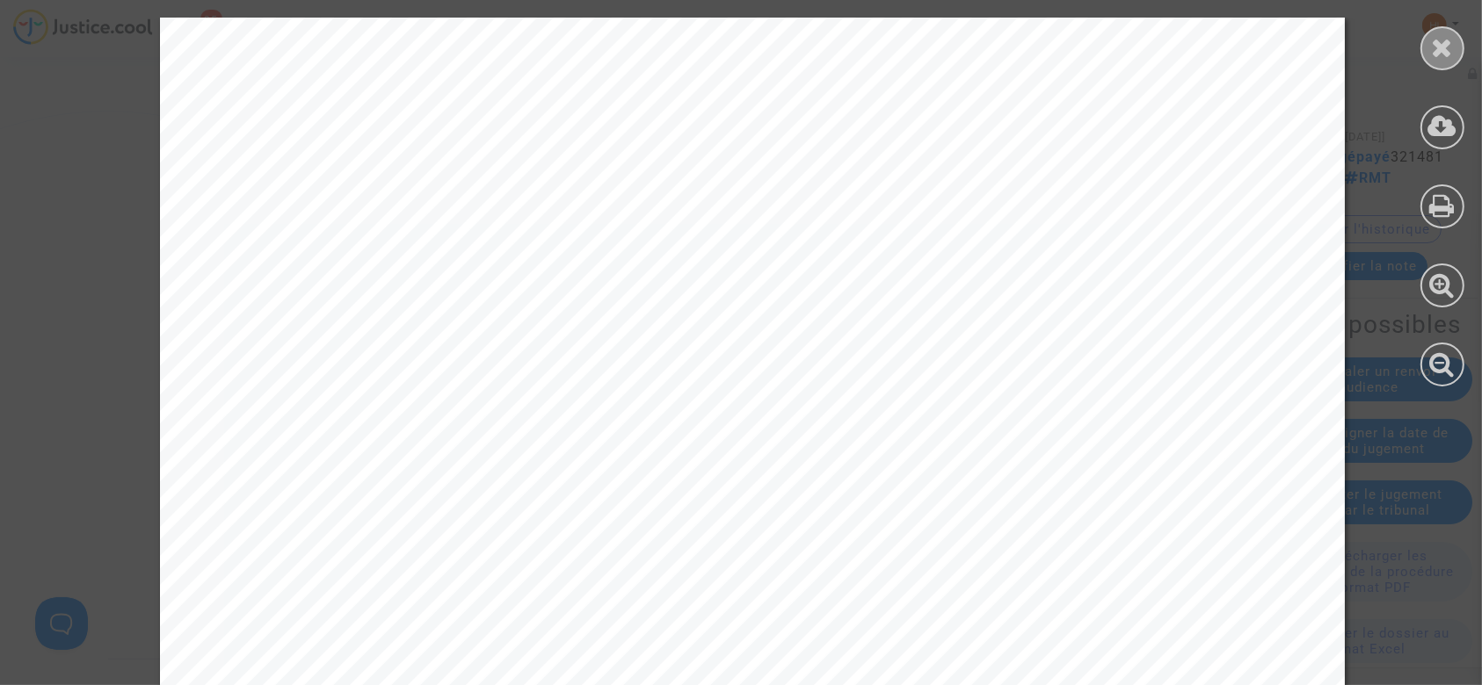
click at [1447, 49] on icon at bounding box center [1443, 47] width 22 height 26
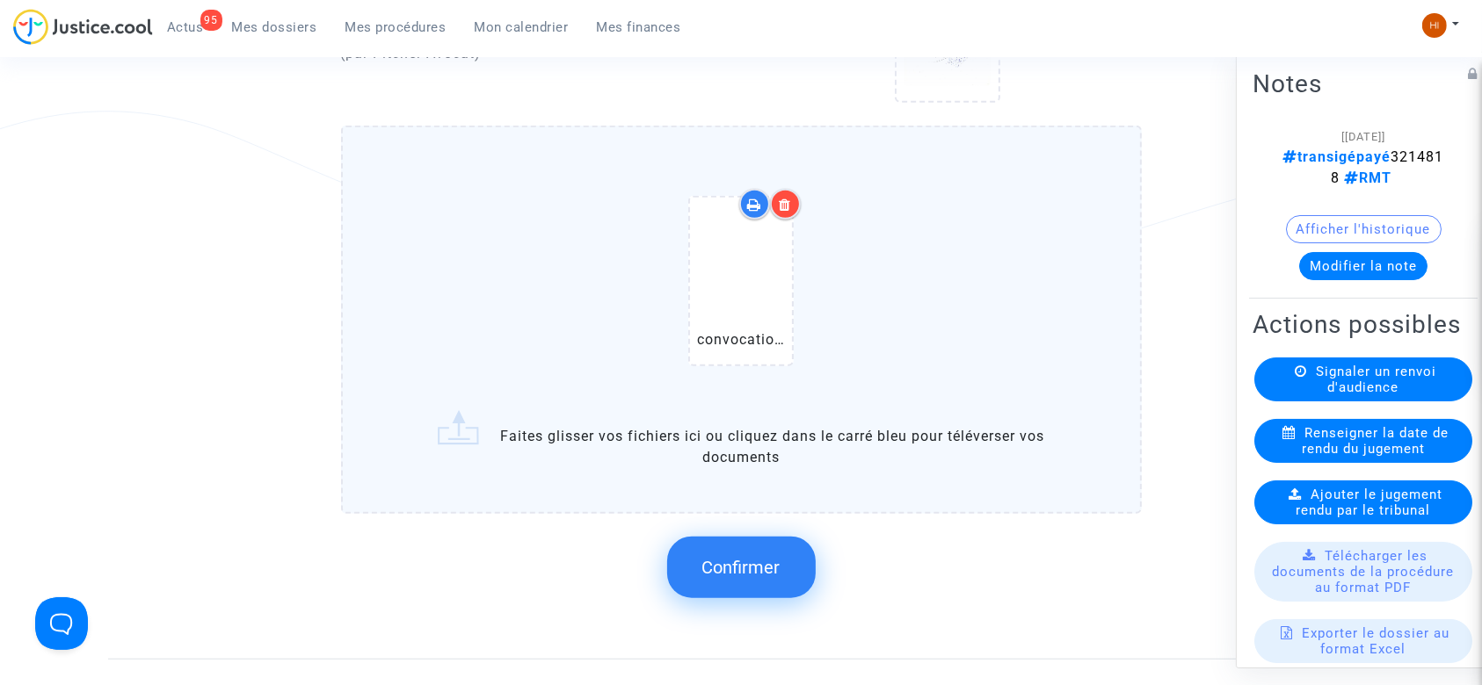
click at [745, 550] on button "Confirmer" at bounding box center [741, 568] width 149 height 62
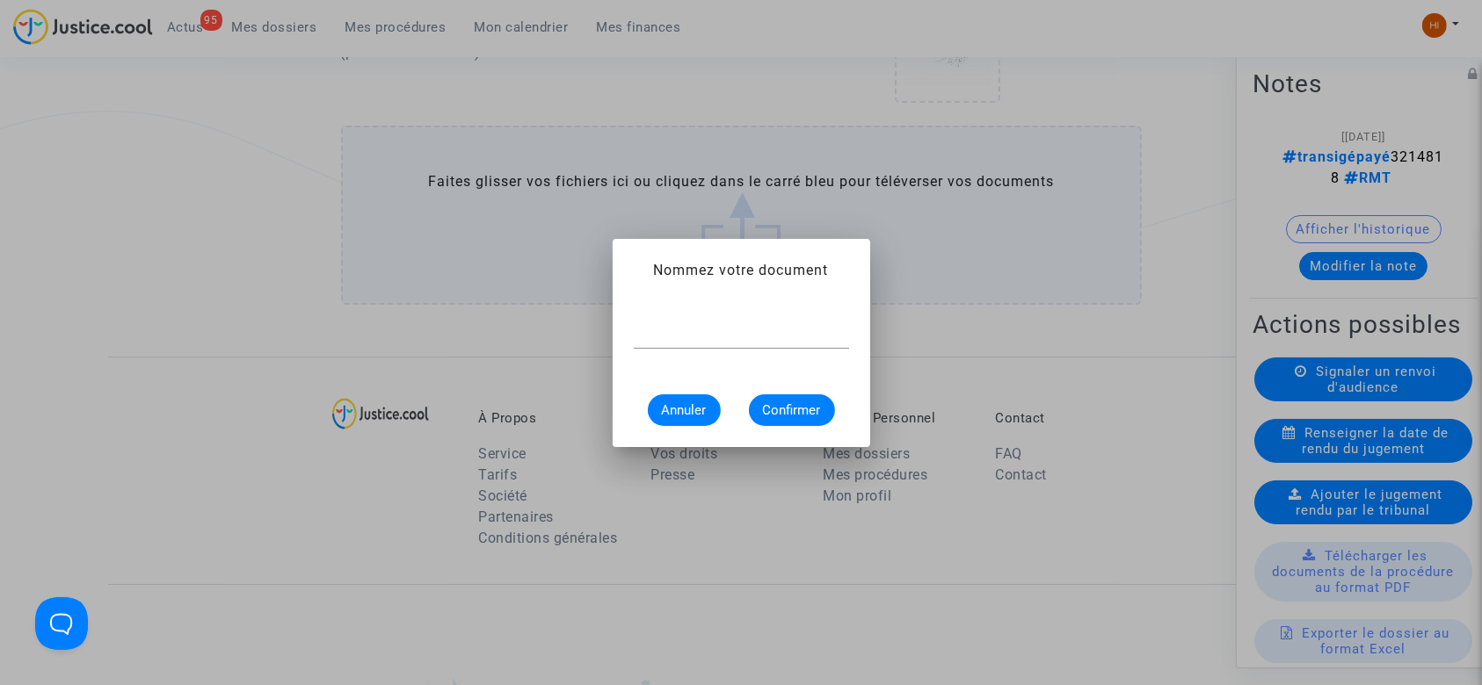
scroll to position [0, 0]
type input "CONVOCATION"
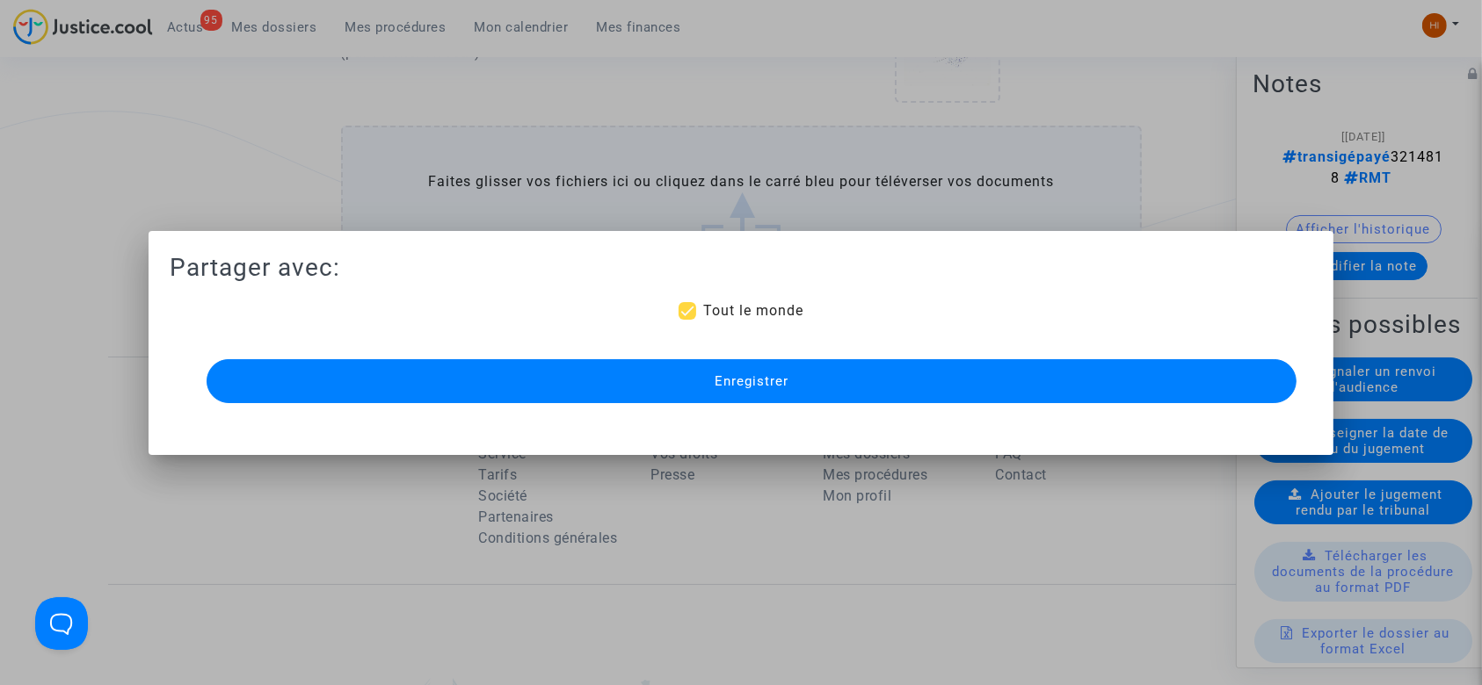
click at [930, 362] on button "Enregistrer" at bounding box center [752, 381] width 1091 height 44
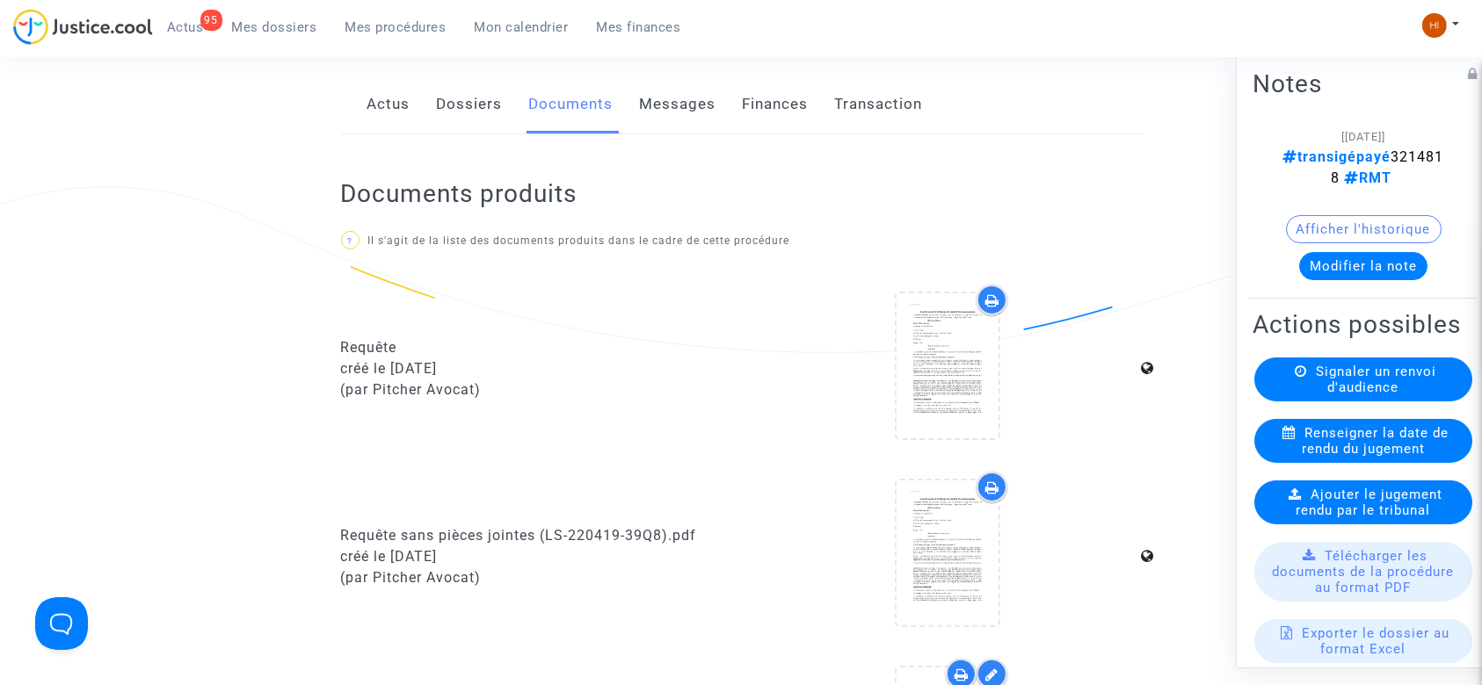
scroll to position [39, 0]
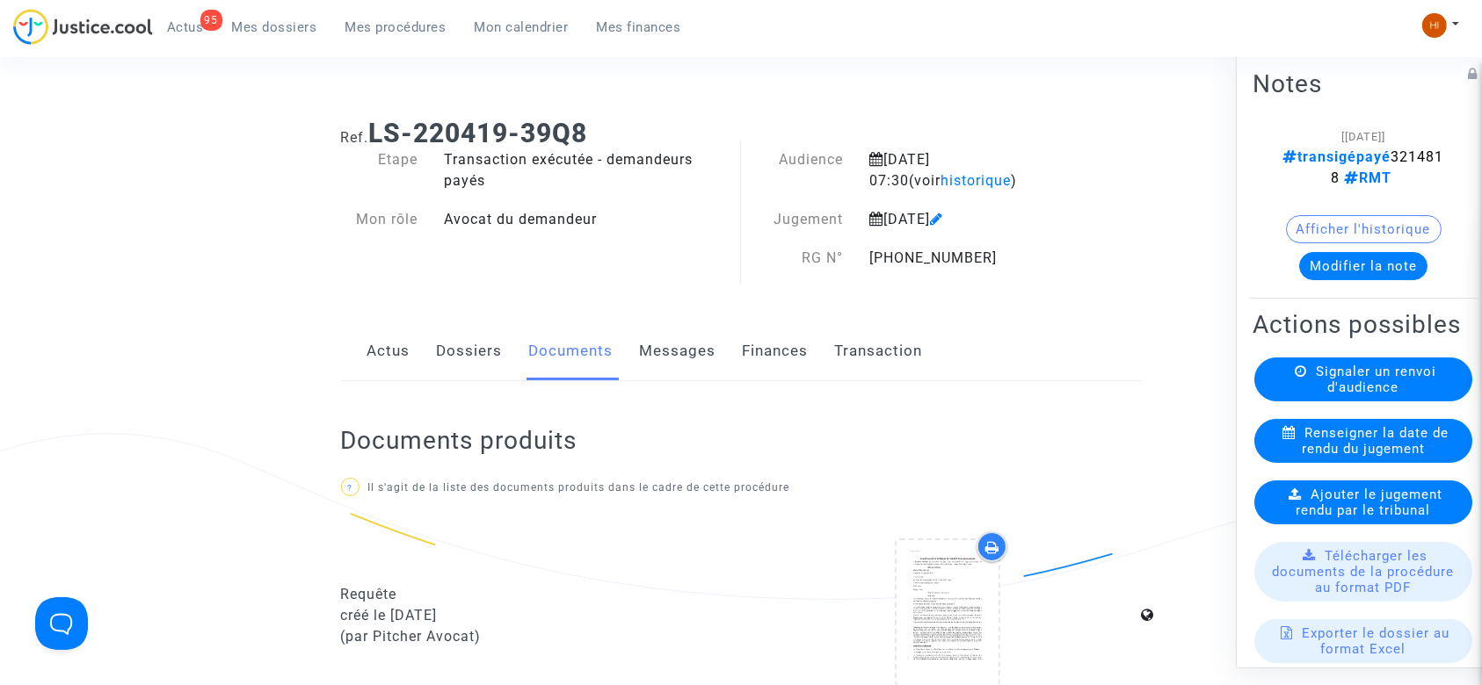
click at [462, 340] on link "Dossiers" at bounding box center [470, 352] width 66 height 58
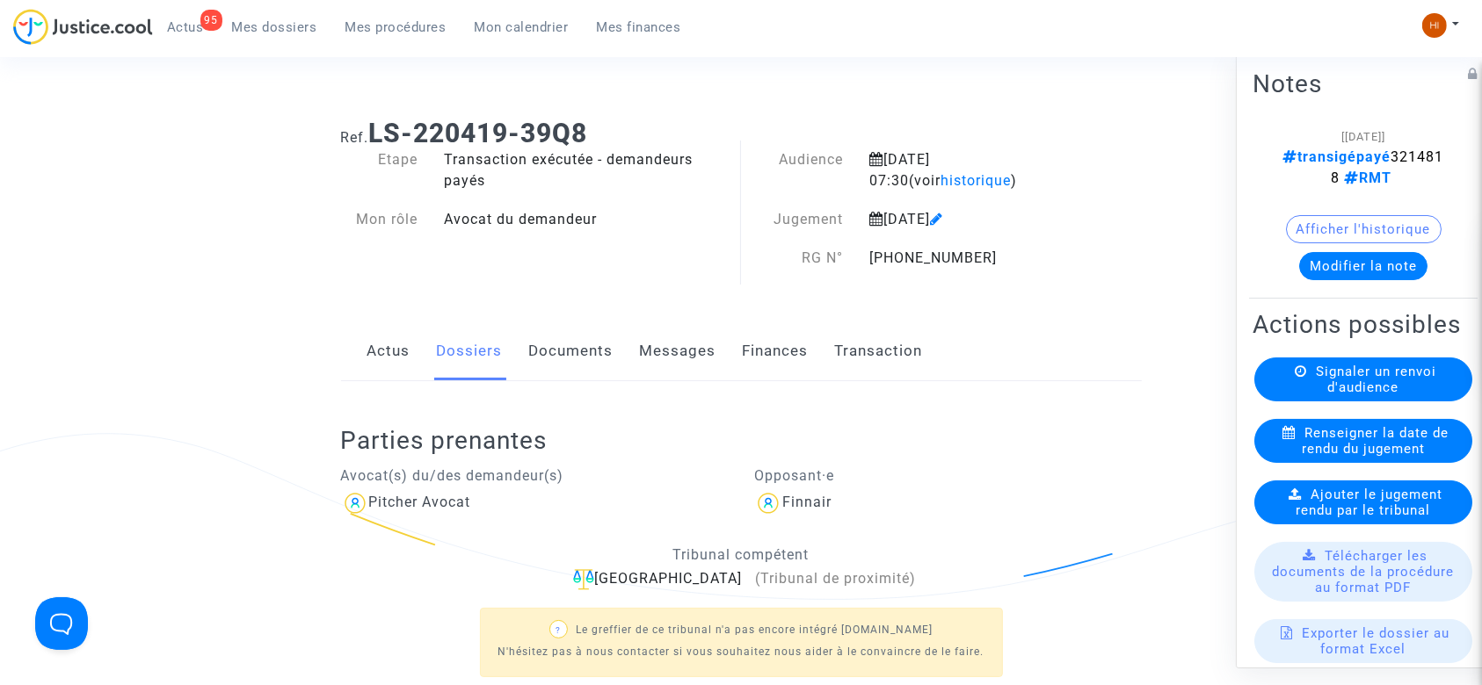
click at [388, 25] on span "Mes procédures" at bounding box center [395, 27] width 101 height 16
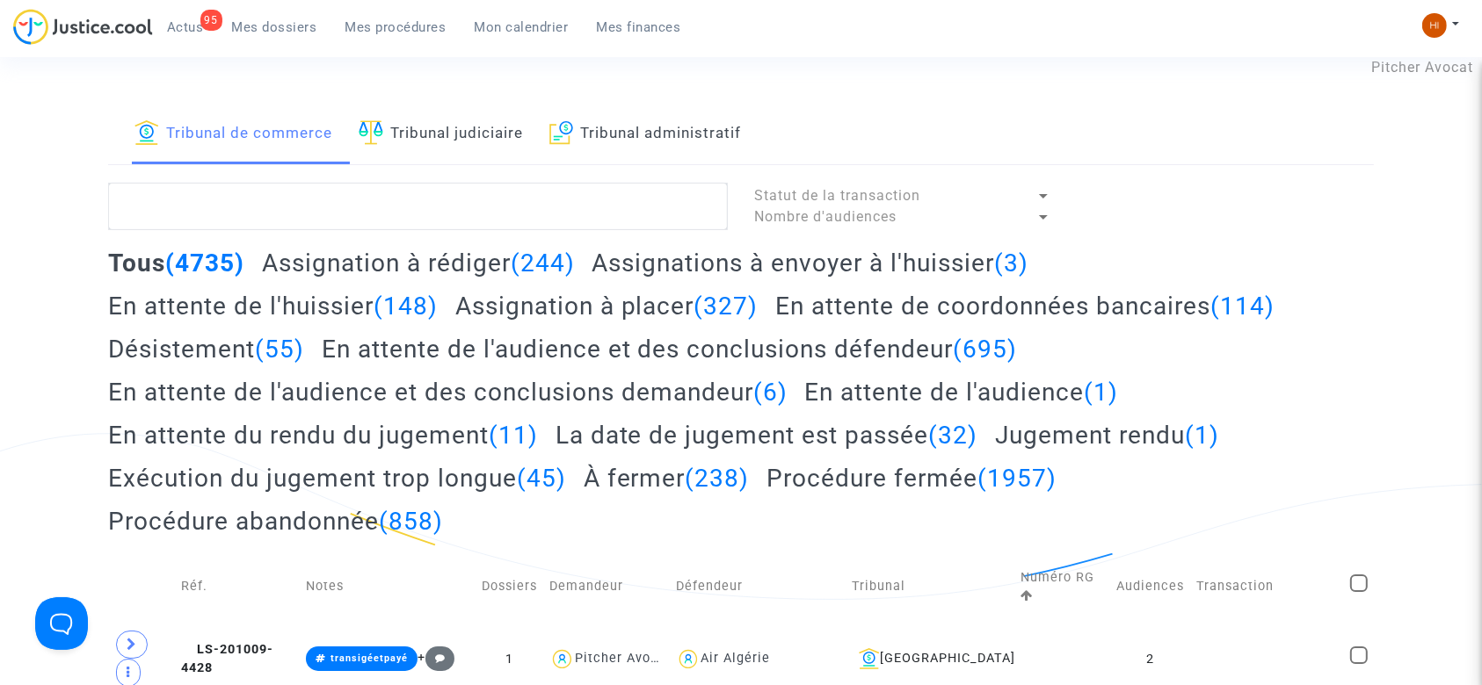
click at [510, 157] on link "Tribunal judiciaire" at bounding box center [441, 135] width 164 height 60
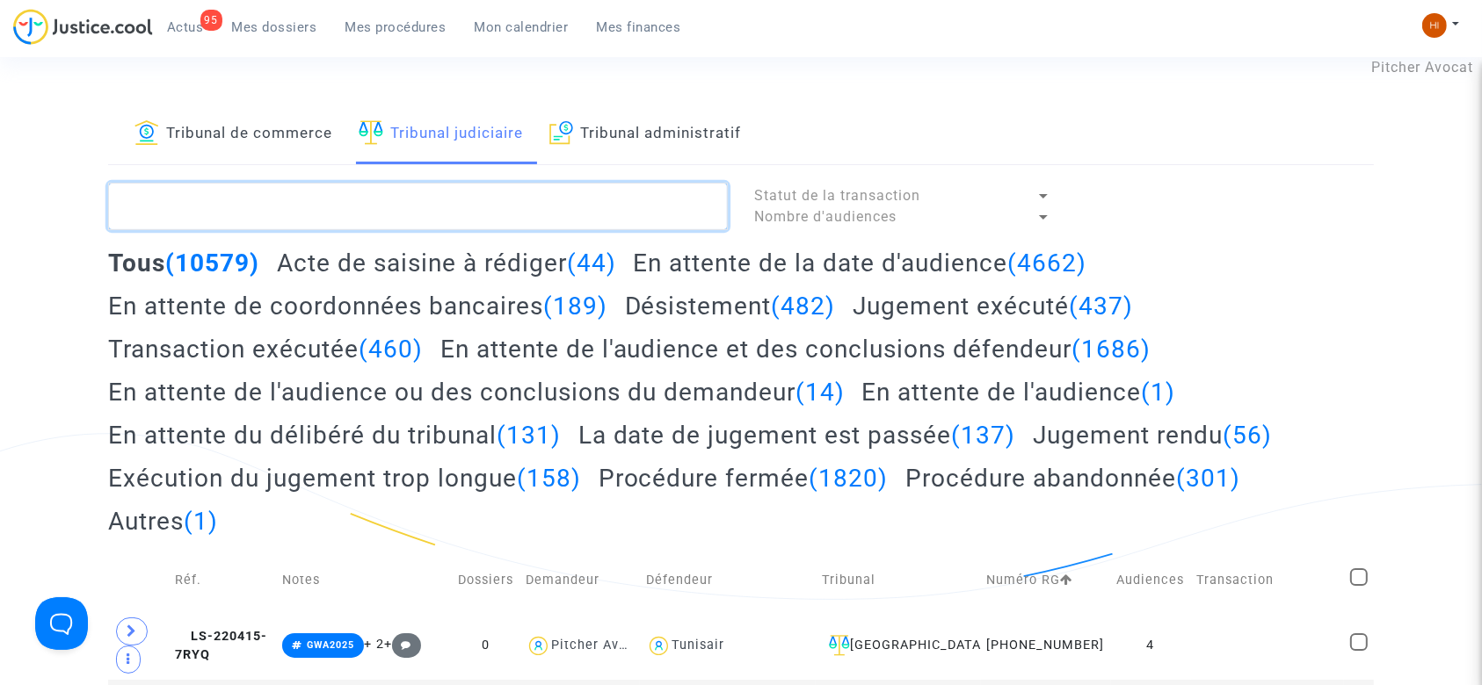
click at [536, 215] on textarea at bounding box center [418, 206] width 620 height 47
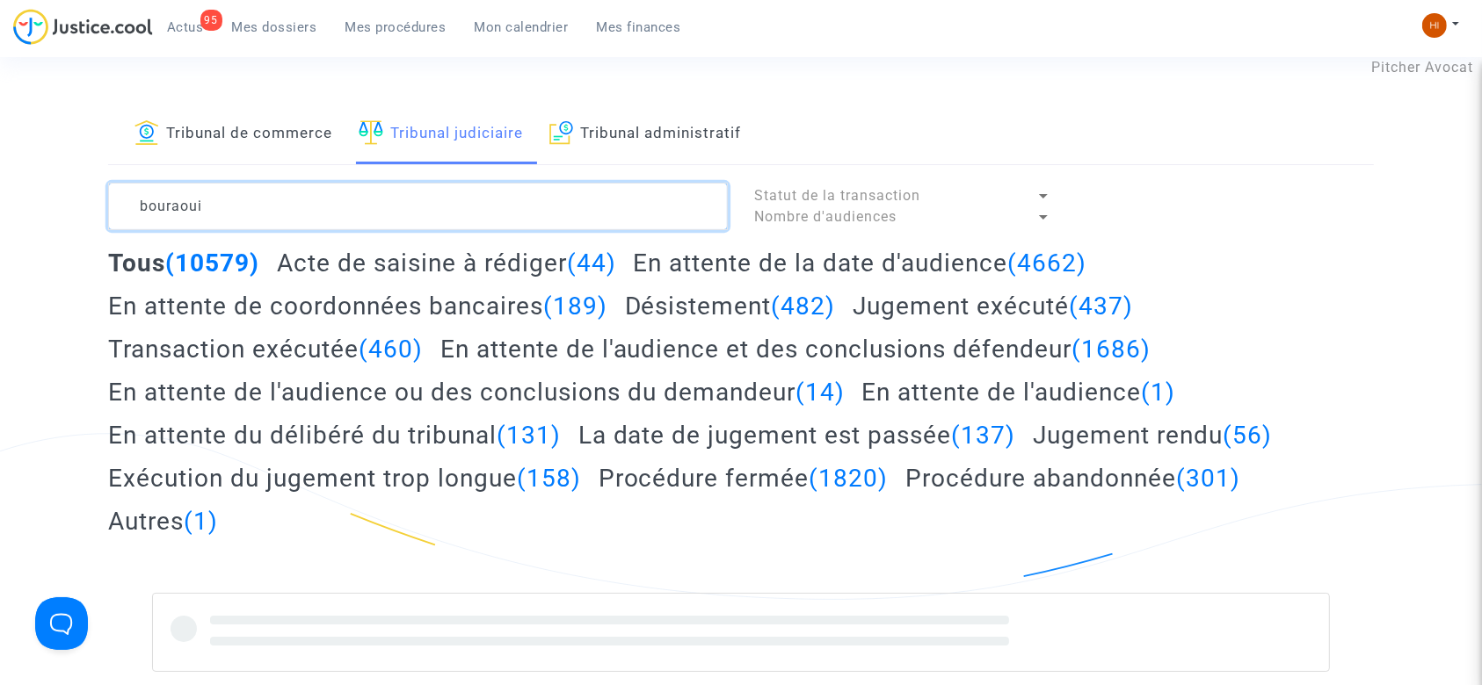
type textarea "bouraoui"
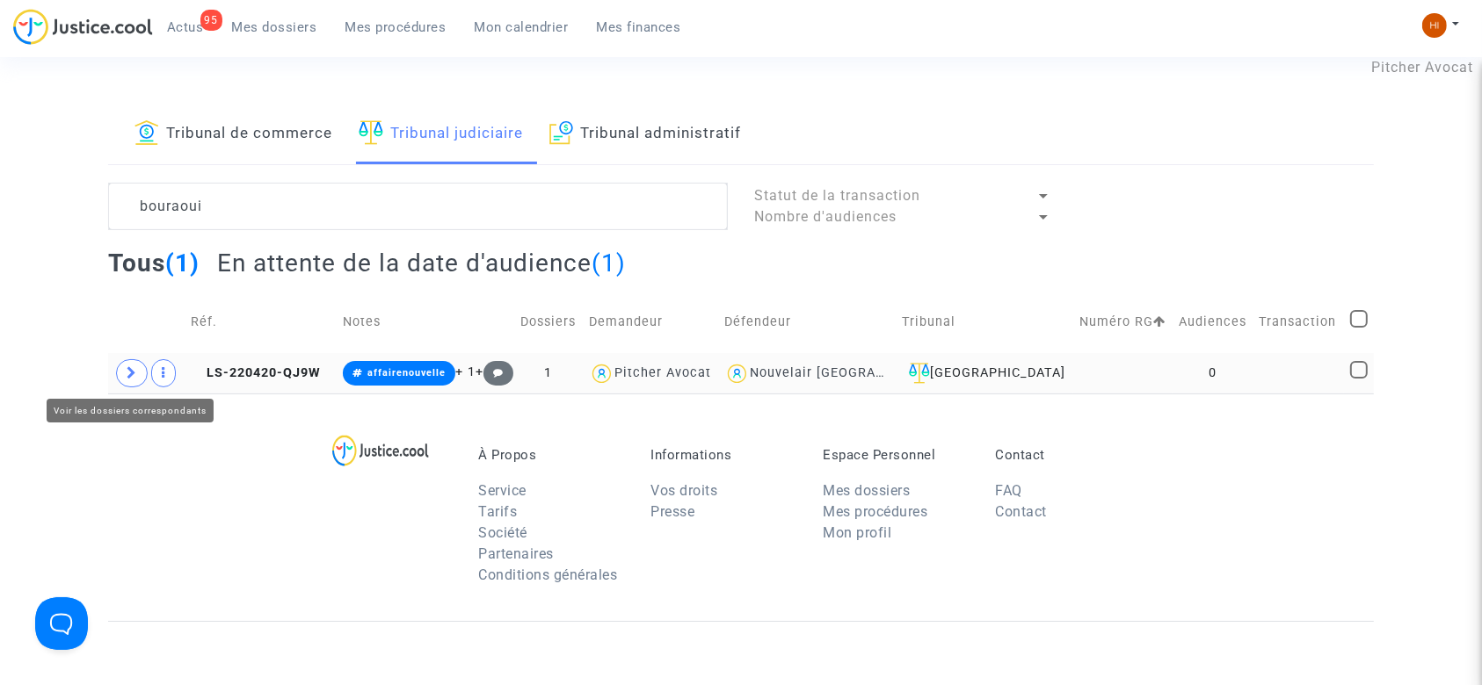
click at [127, 371] on icon at bounding box center [132, 372] width 11 height 13
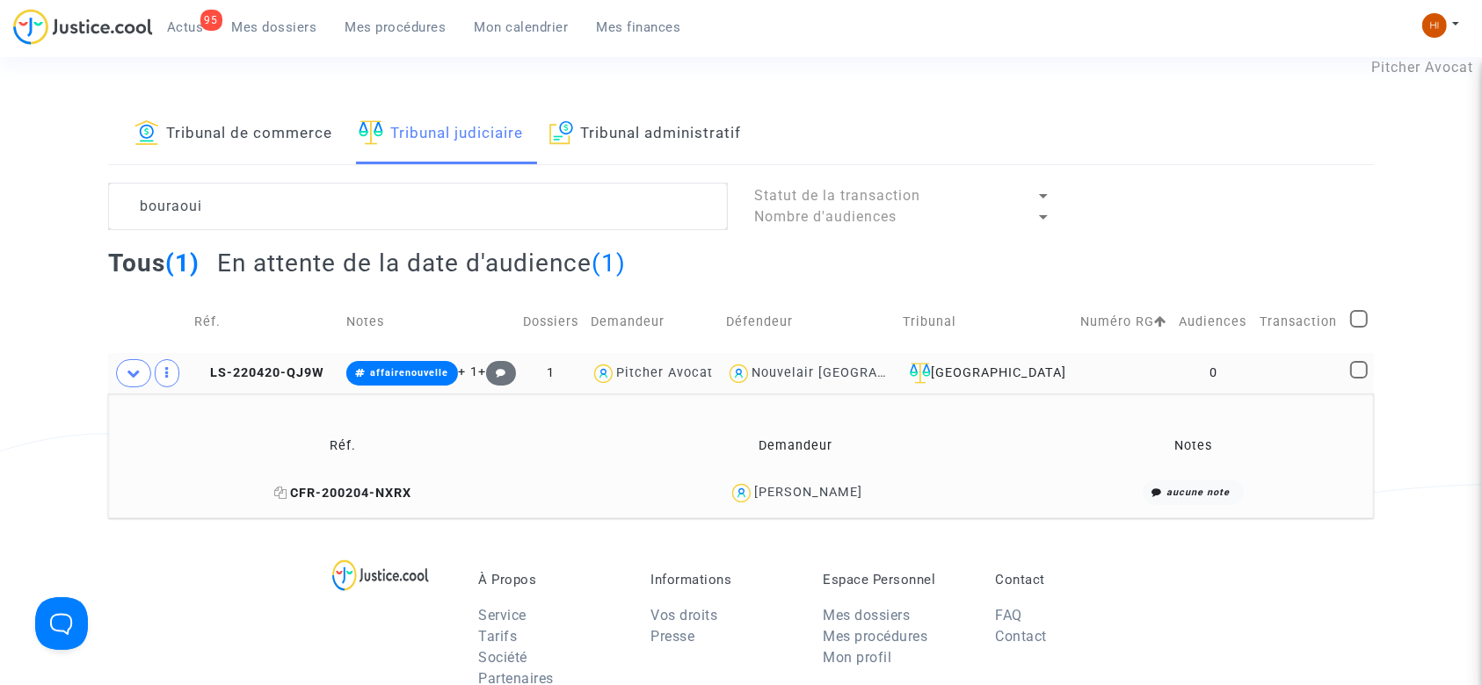
click at [282, 493] on icon at bounding box center [280, 493] width 13 height 12
click at [296, 372] on span "LS-220420-QJ9W" at bounding box center [259, 373] width 130 height 15
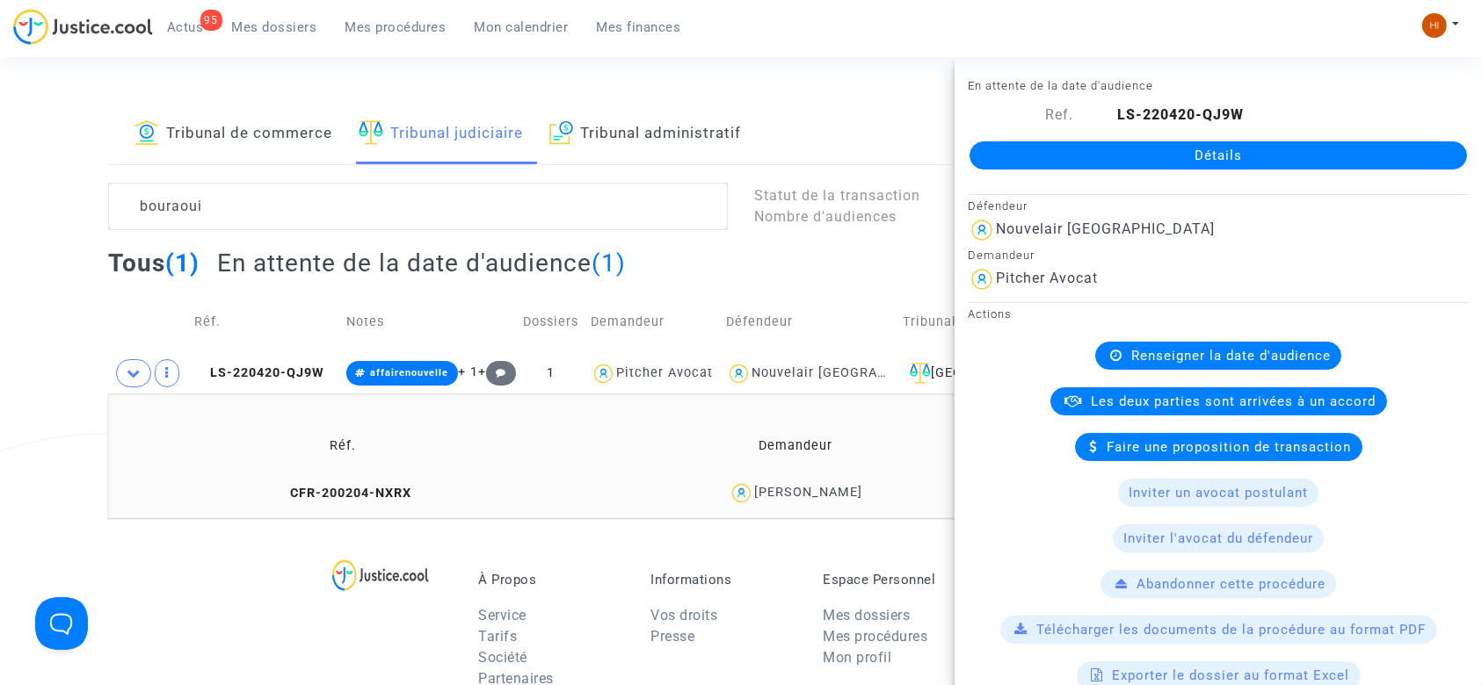
click at [1253, 352] on span "Renseigner la date d'audience" at bounding box center [1230, 356] width 199 height 16
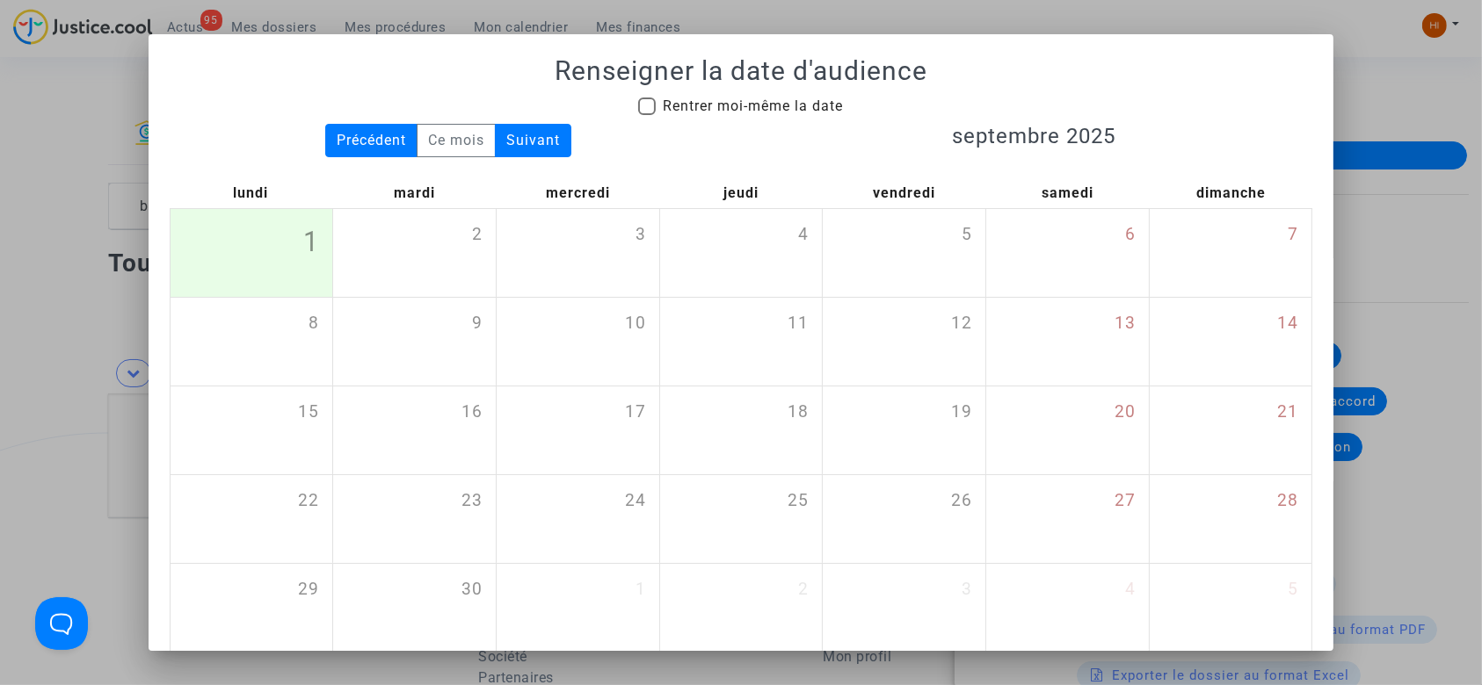
click at [762, 99] on span "Rentrer moi-même la date" at bounding box center [753, 106] width 180 height 17
click at [647, 115] on input "Rentrer moi-même la date" at bounding box center [646, 115] width 1 height 1
checkbox input "true"
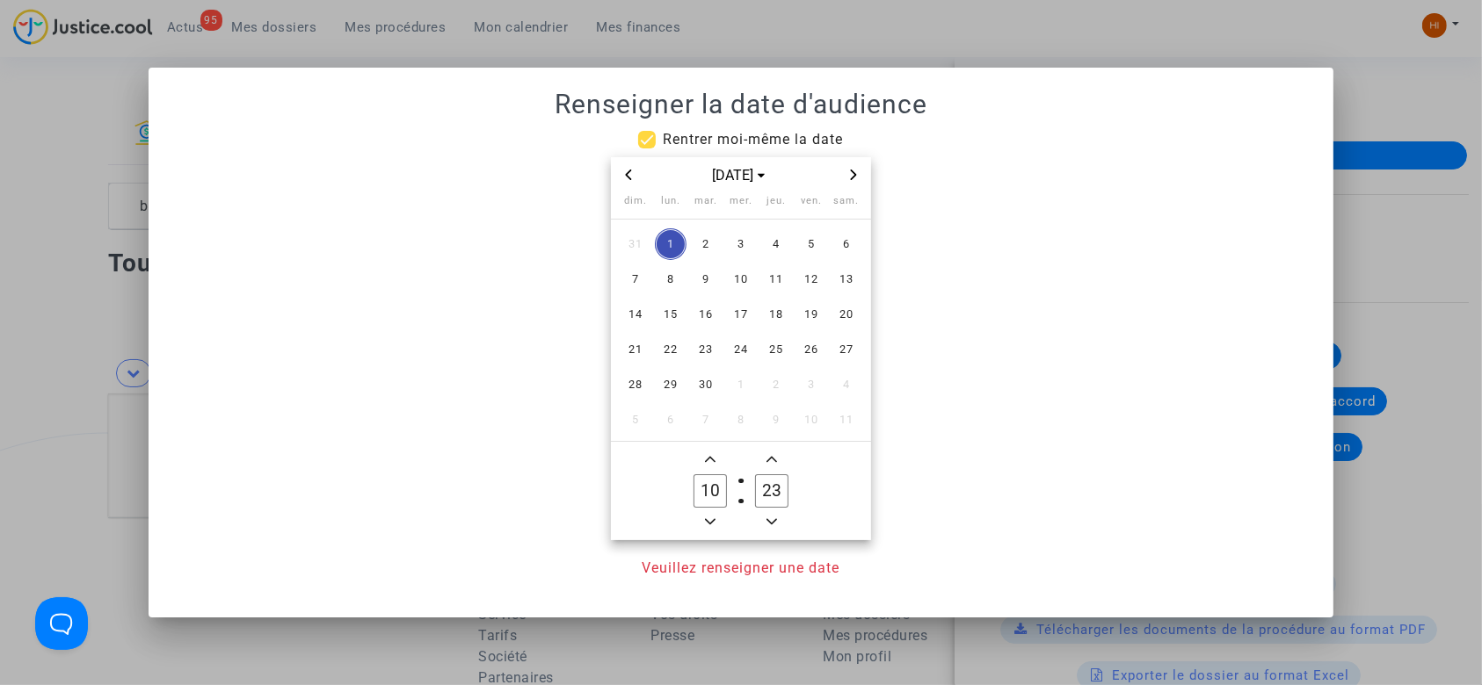
click at [852, 178] on icon "Next month" at bounding box center [854, 175] width 6 height 11
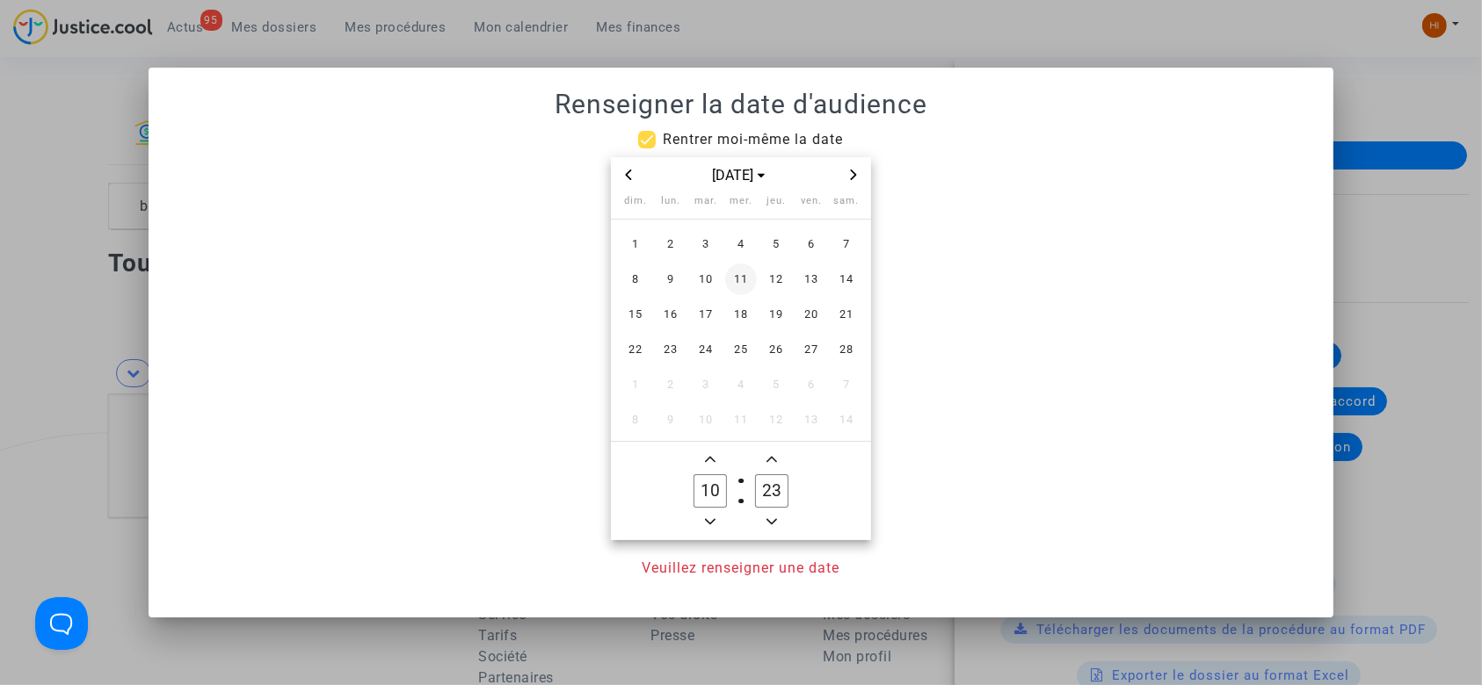
click at [736, 285] on span "11" at bounding box center [741, 280] width 32 height 32
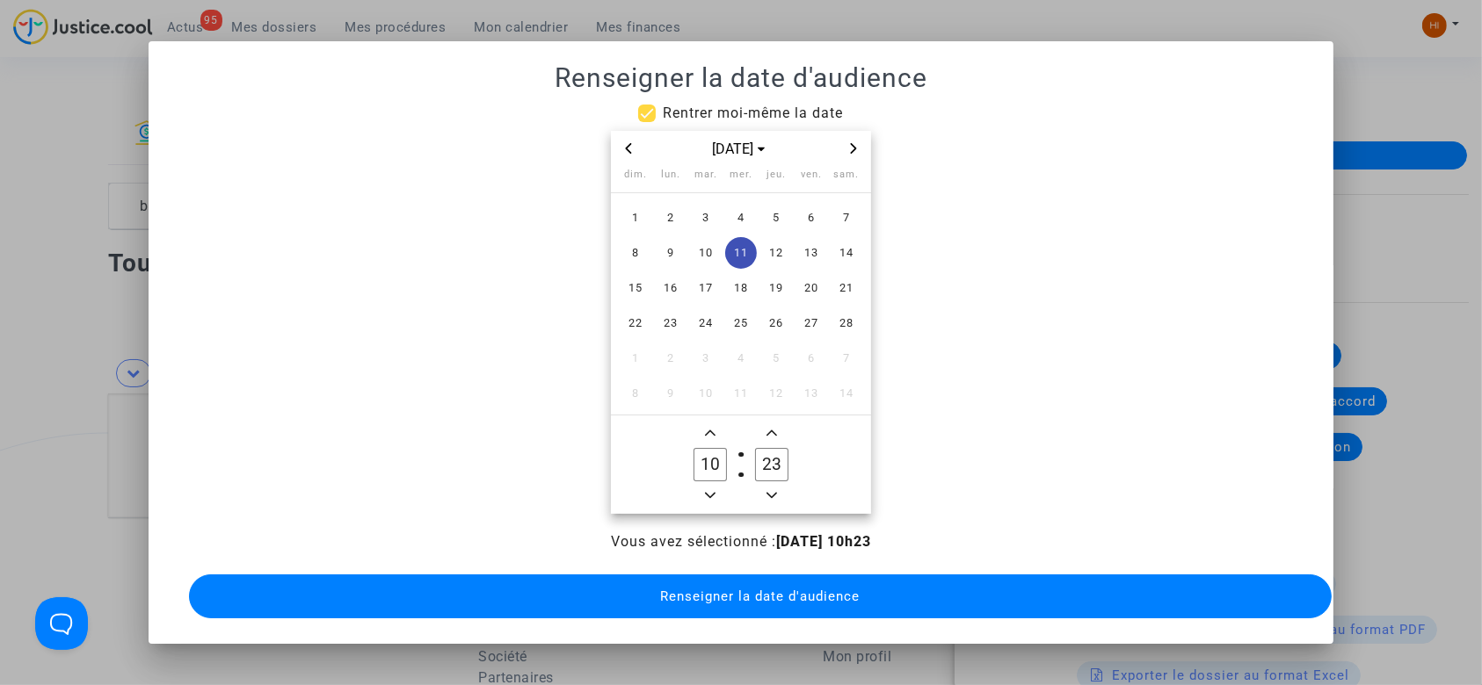
click at [709, 490] on icon "Minus a hour" at bounding box center [710, 495] width 11 height 11
type input "09"
click at [766, 428] on icon "Add a minute" at bounding box center [771, 433] width 11 height 11
click at [766, 425] on span "Add a minute" at bounding box center [771, 433] width 21 height 21
click at [766, 428] on icon "Add a minute" at bounding box center [771, 433] width 11 height 11
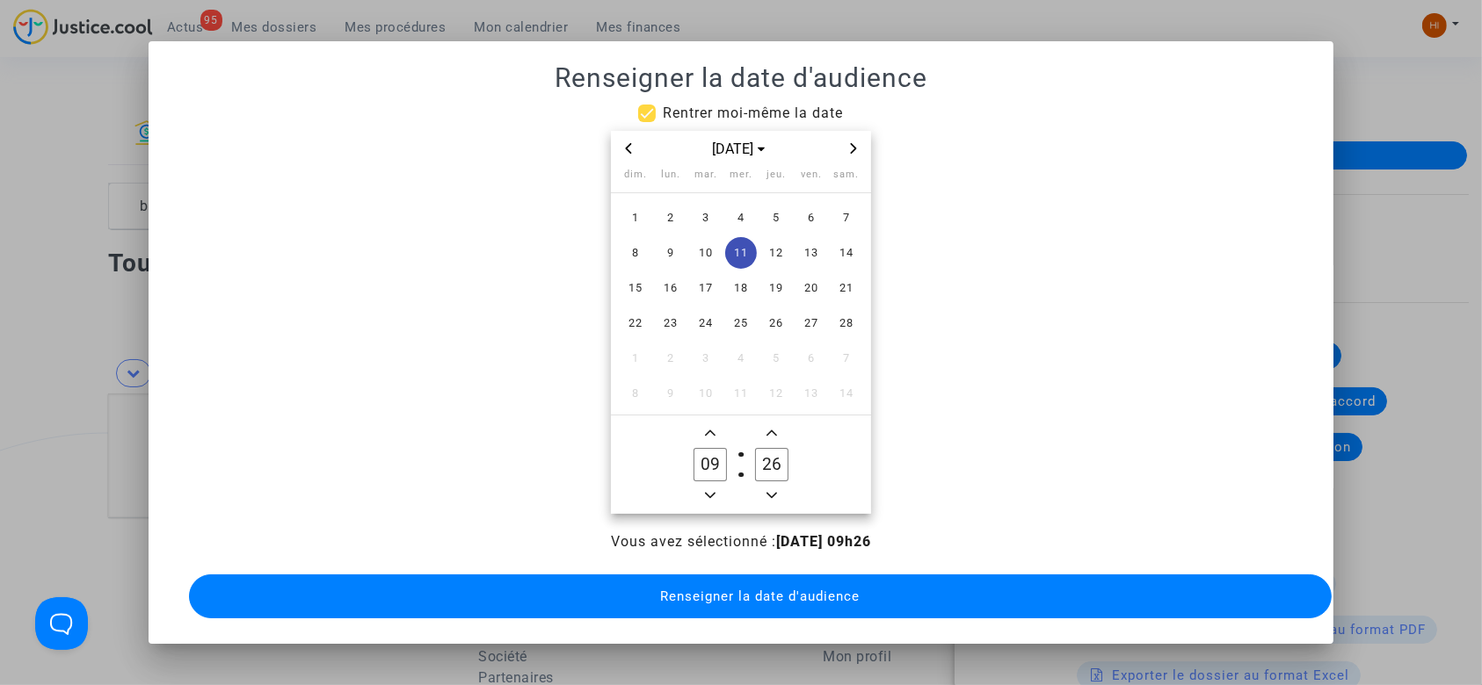
click at [766, 428] on icon "Add a minute" at bounding box center [771, 433] width 11 height 11
click at [766, 425] on span "Add a minute" at bounding box center [771, 433] width 21 height 21
click at [766, 428] on icon "Add a minute" at bounding box center [771, 433] width 11 height 11
click at [766, 425] on span "Add a minute" at bounding box center [771, 433] width 21 height 21
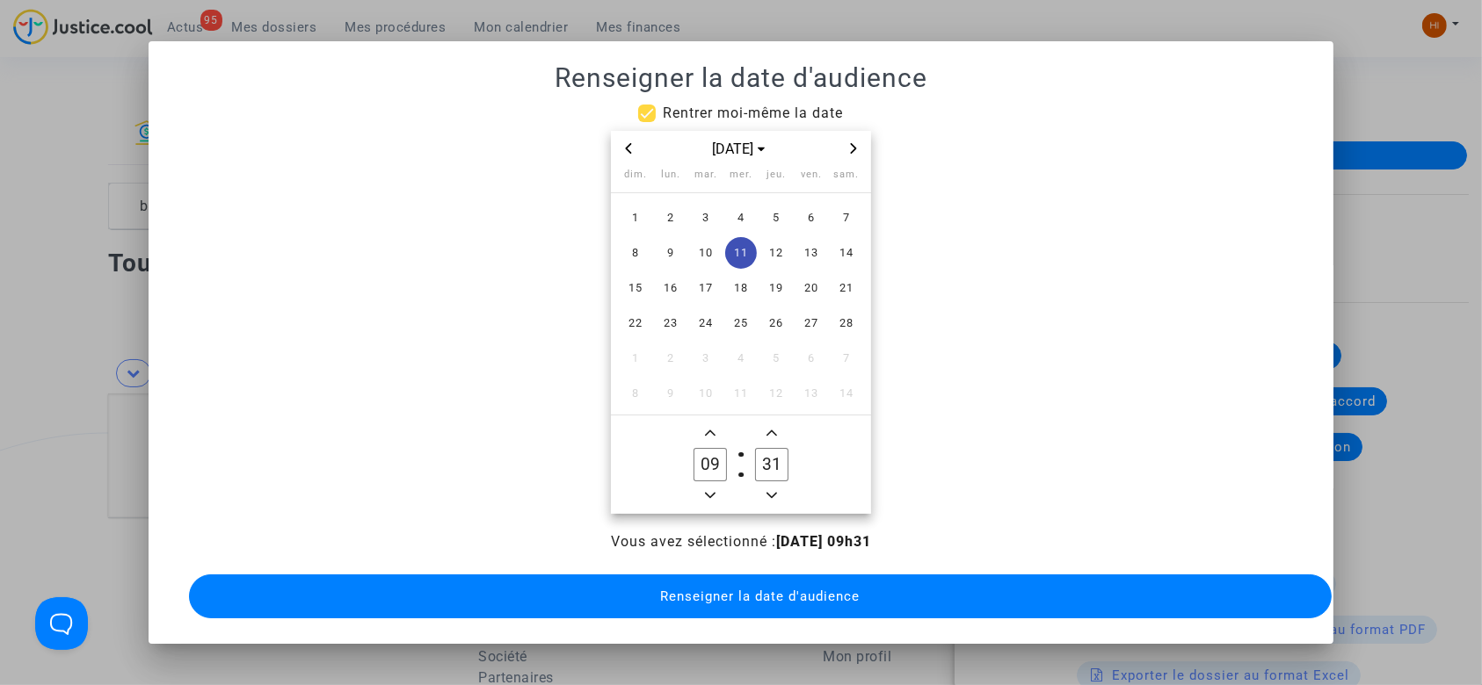
click at [771, 493] on icon "Minus a minute" at bounding box center [771, 495] width 11 height 11
type input "30"
click at [753, 596] on span "Renseigner la date d'audience" at bounding box center [759, 597] width 199 height 16
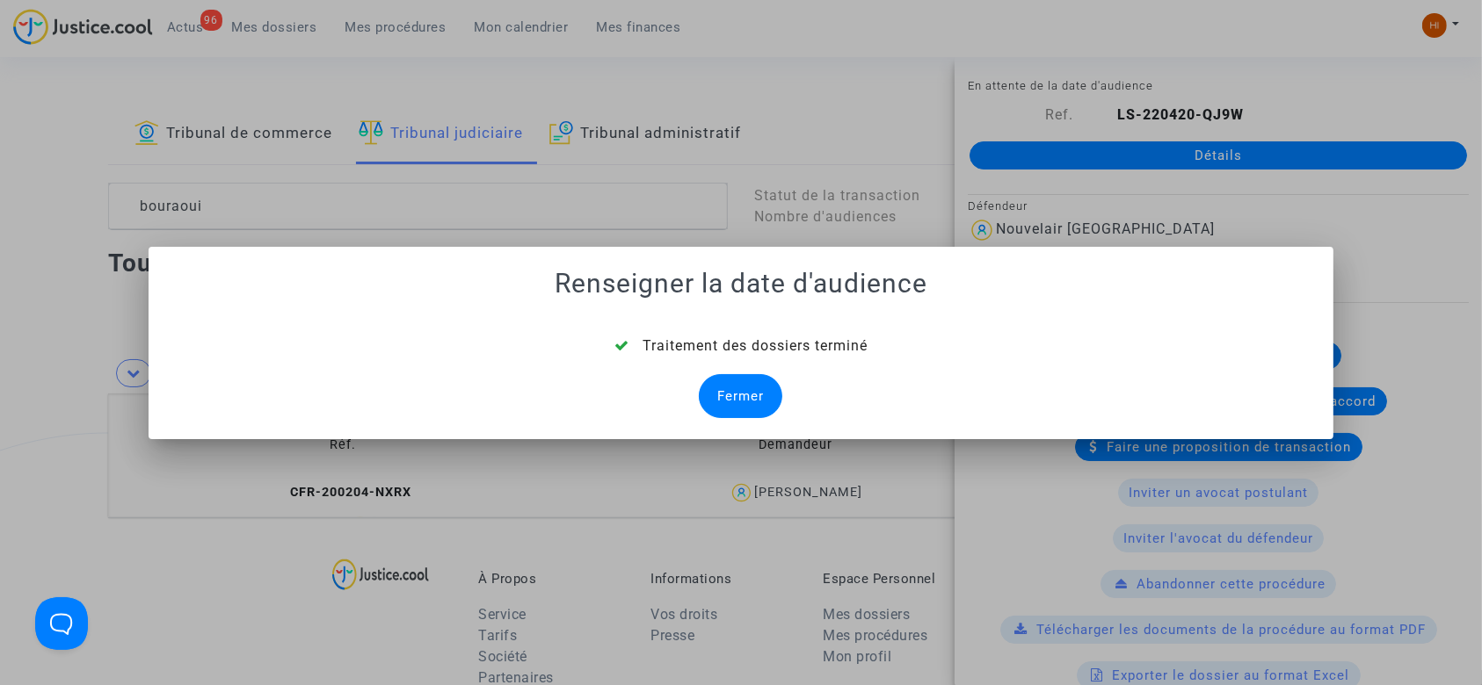
click at [719, 388] on div "Fermer" at bounding box center [740, 396] width 83 height 44
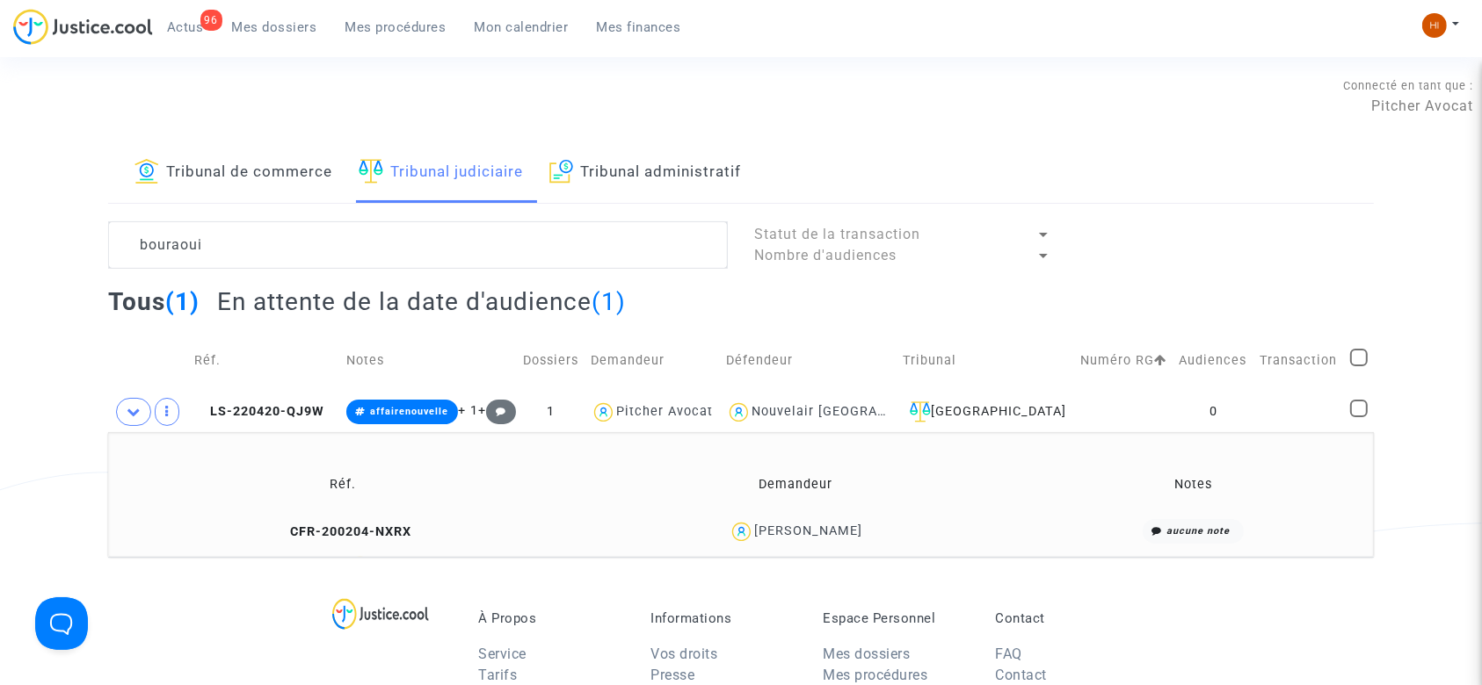
scroll to position [39, 0]
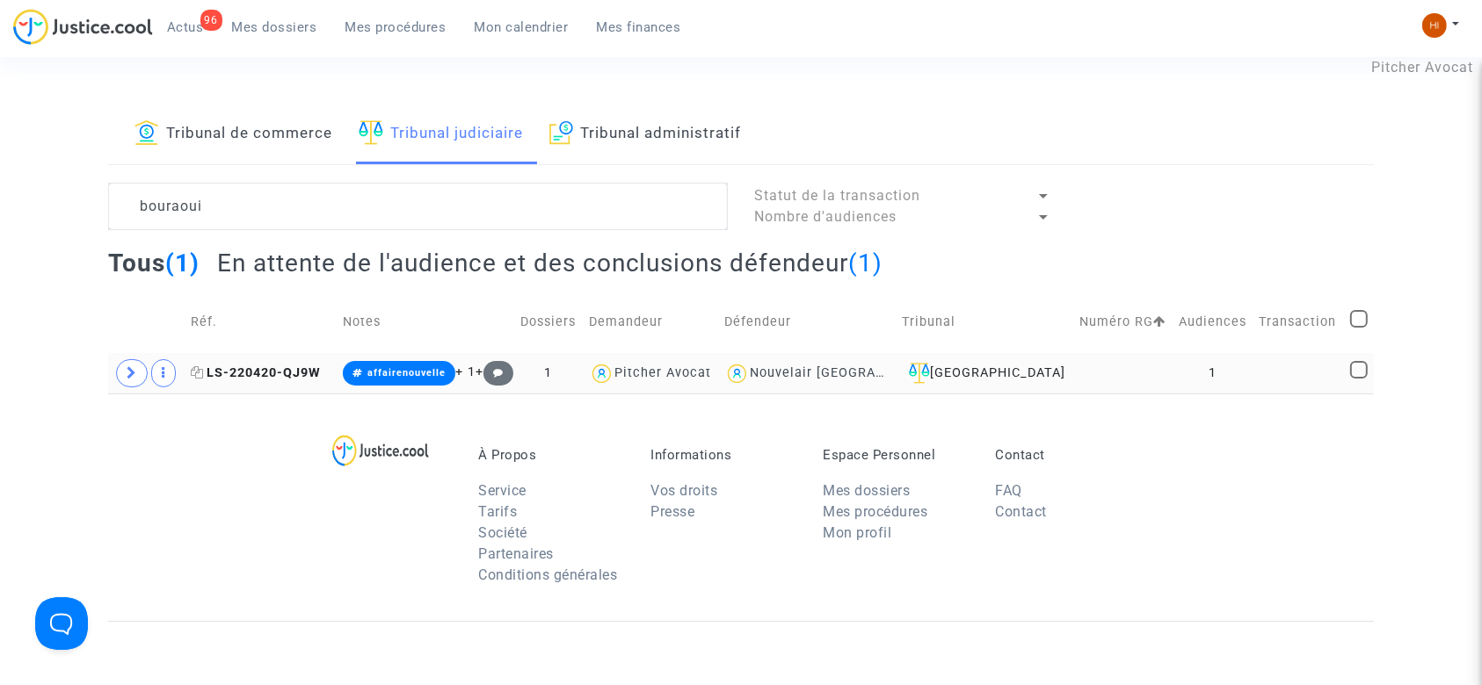
click at [236, 371] on span "LS-220420-QJ9W" at bounding box center [256, 373] width 130 height 15
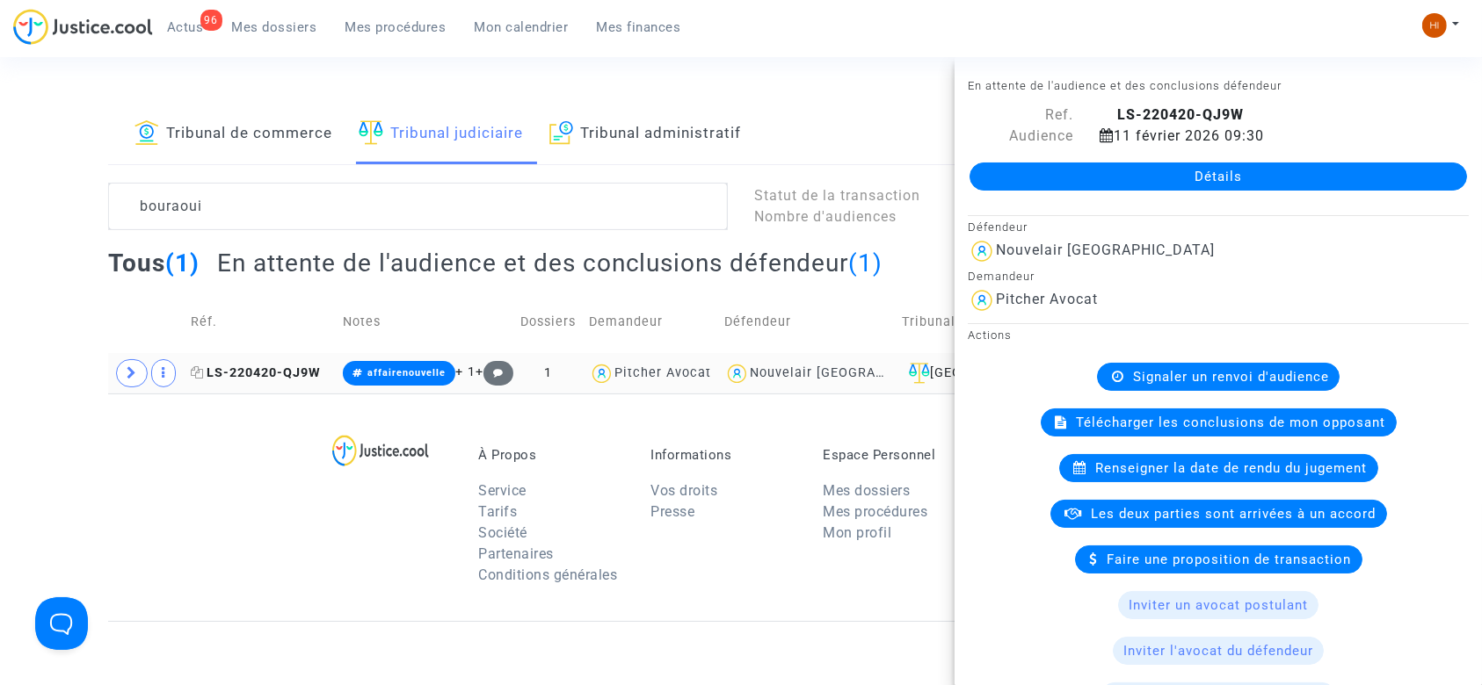
click at [201, 373] on icon at bounding box center [197, 372] width 13 height 12
click at [127, 371] on icon at bounding box center [132, 372] width 11 height 13
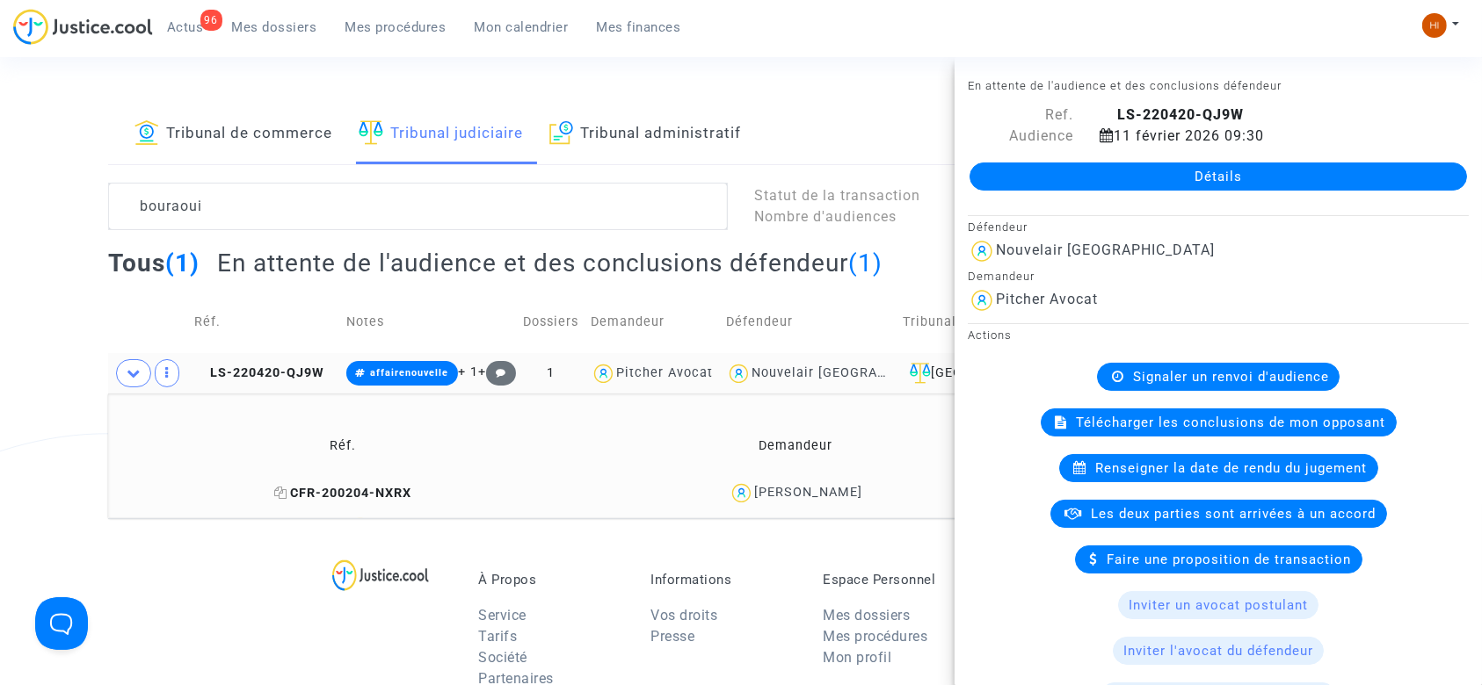
click at [281, 491] on icon at bounding box center [280, 493] width 13 height 12
click at [373, 496] on span "CFR-200204-NXRX" at bounding box center [342, 493] width 137 height 15
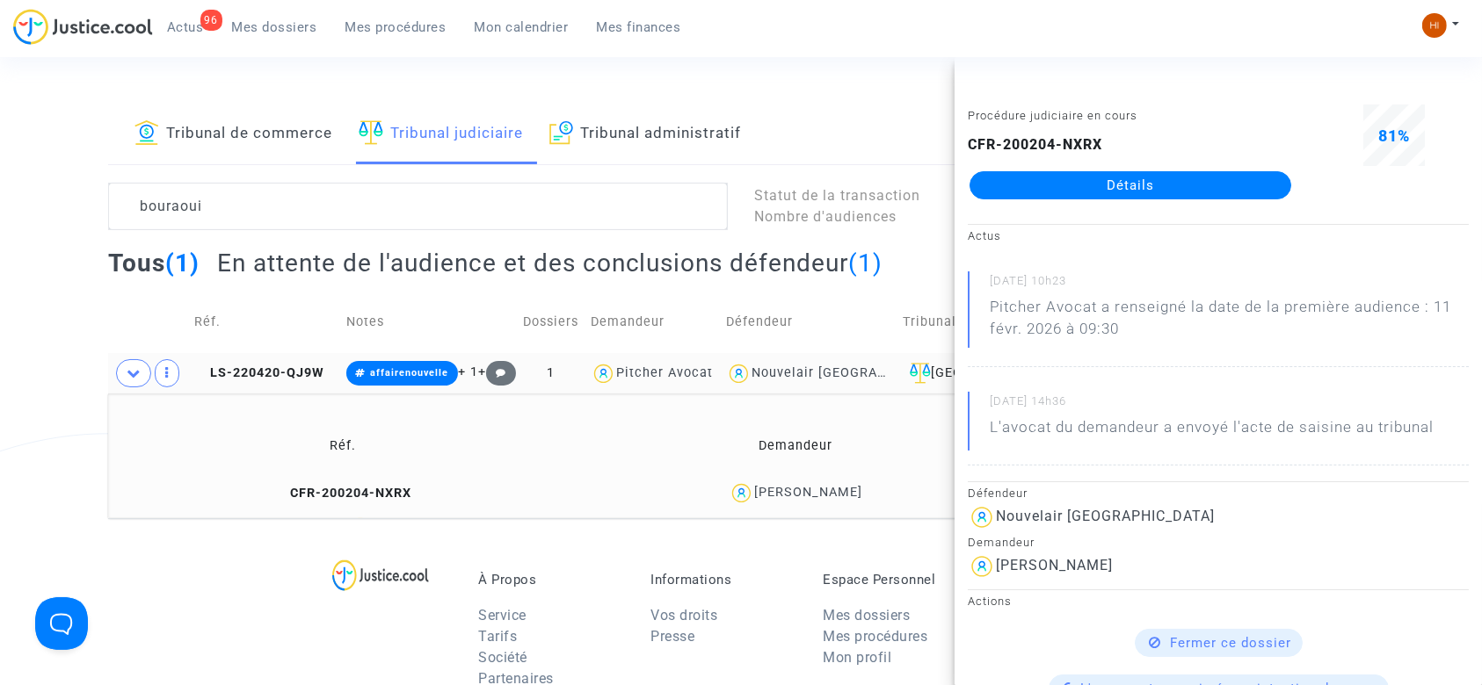
click at [347, 456] on td "Réf." at bounding box center [343, 445] width 458 height 57
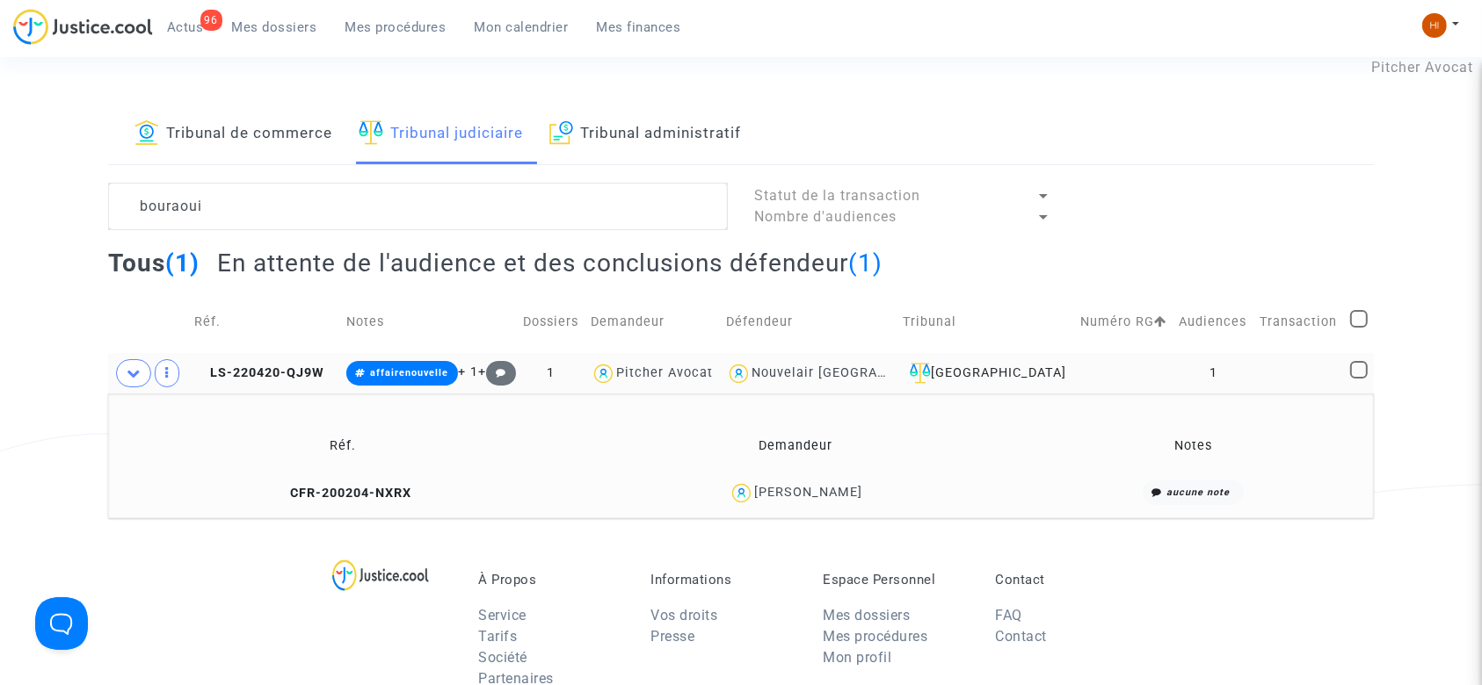
click at [274, 359] on td "LS-220420-QJ9W" at bounding box center [264, 373] width 152 height 40
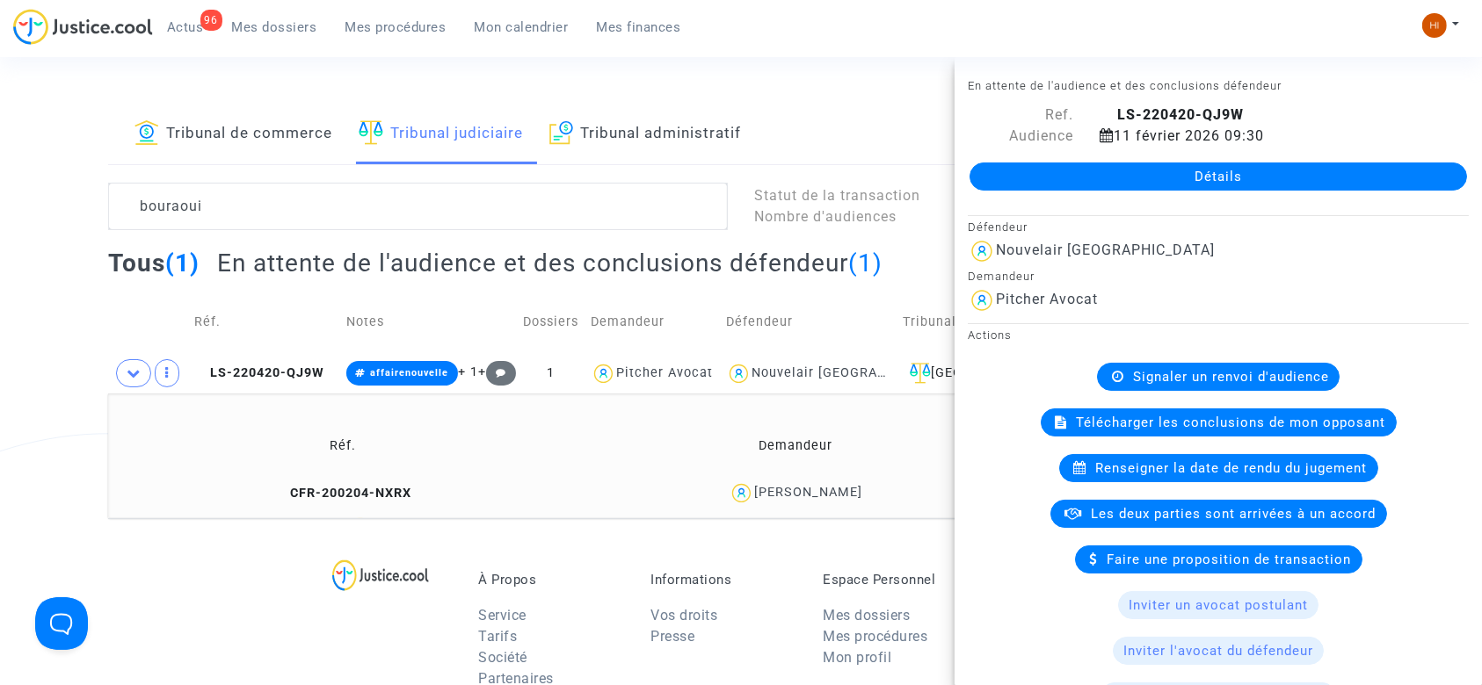
click at [1061, 170] on link "Détails" at bounding box center [1217, 177] width 497 height 28
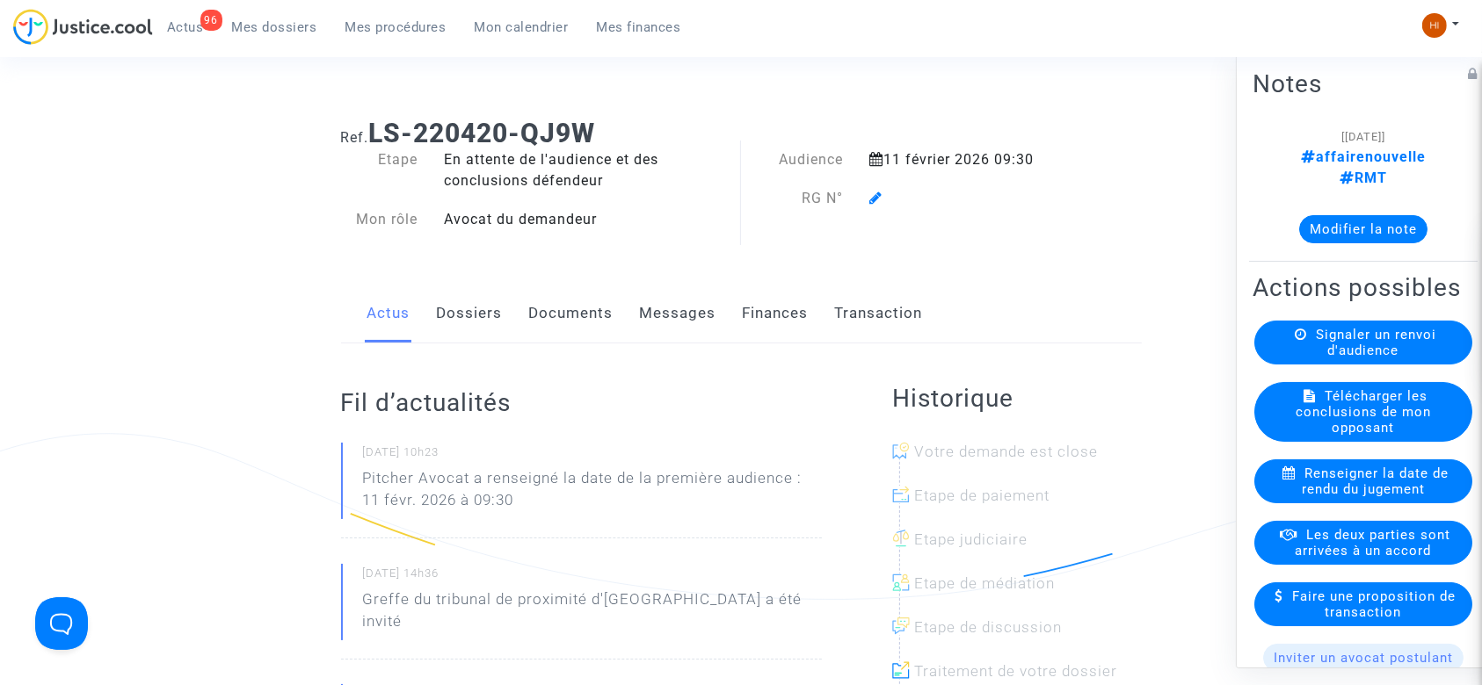
click at [880, 192] on icon at bounding box center [875, 198] width 13 height 14
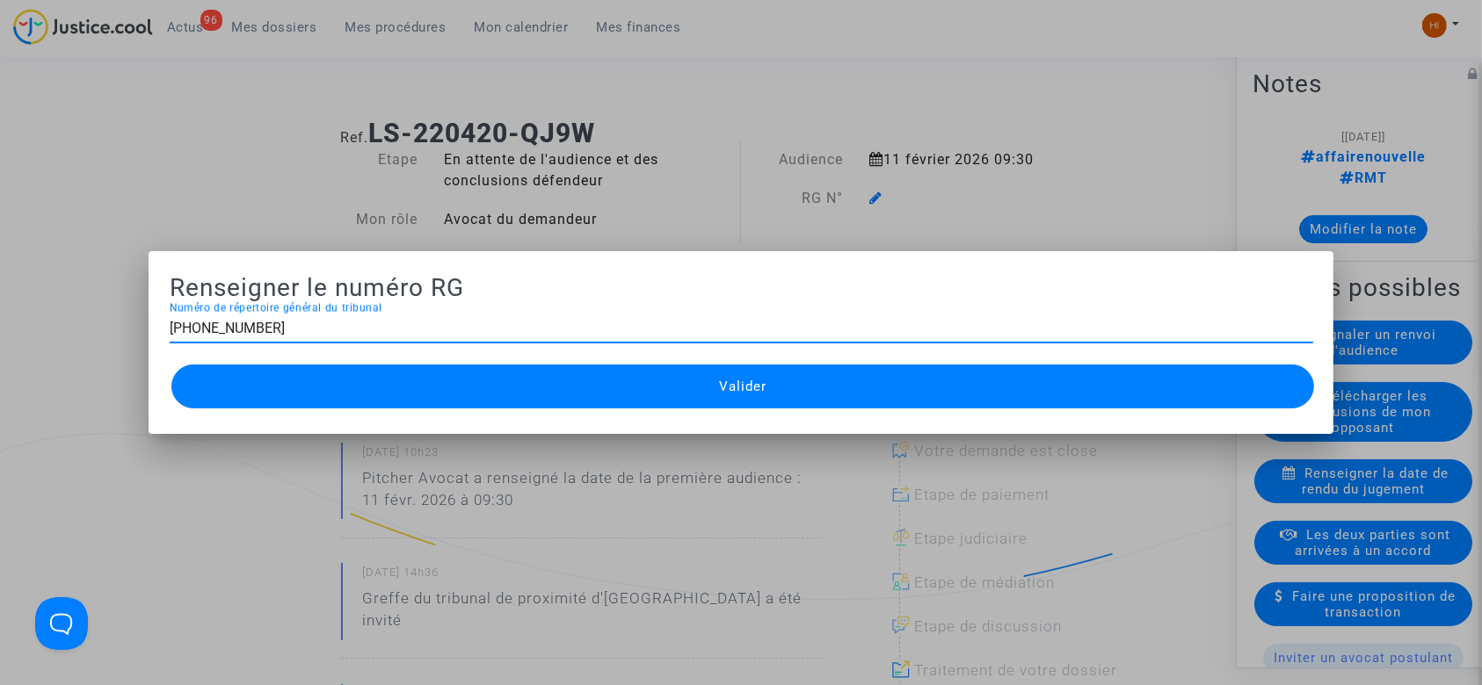
type input "11-22-001604"
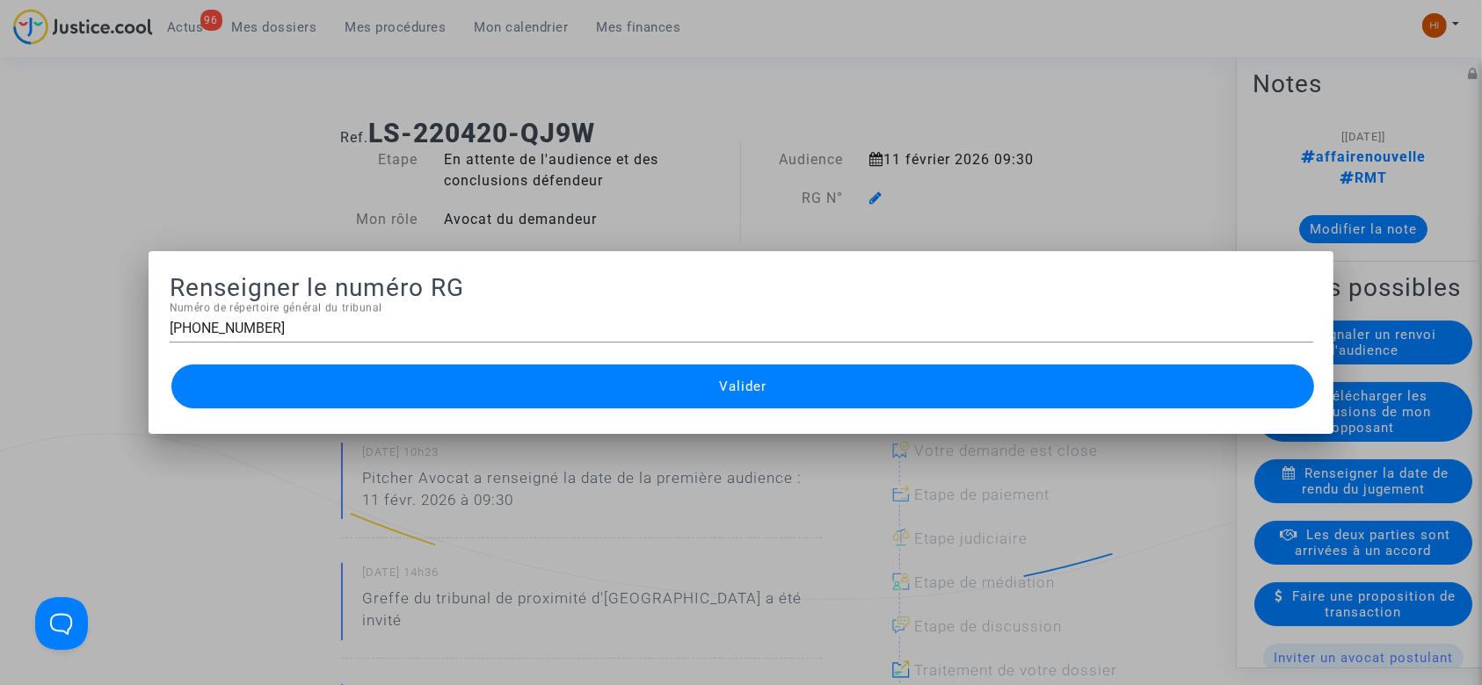
click at [267, 326] on input "11-22-001604" at bounding box center [741, 329] width 1143 height 16
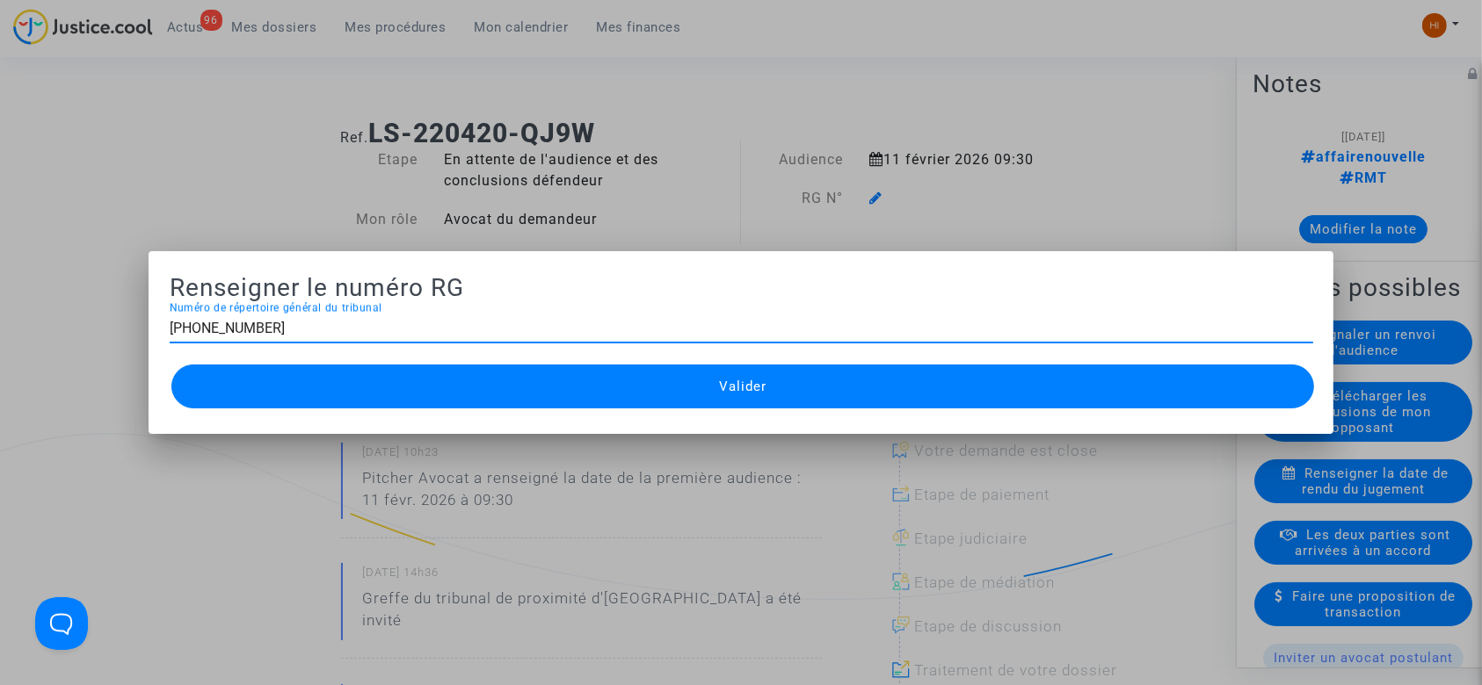
click at [267, 326] on input "11-22-001604" at bounding box center [741, 329] width 1143 height 16
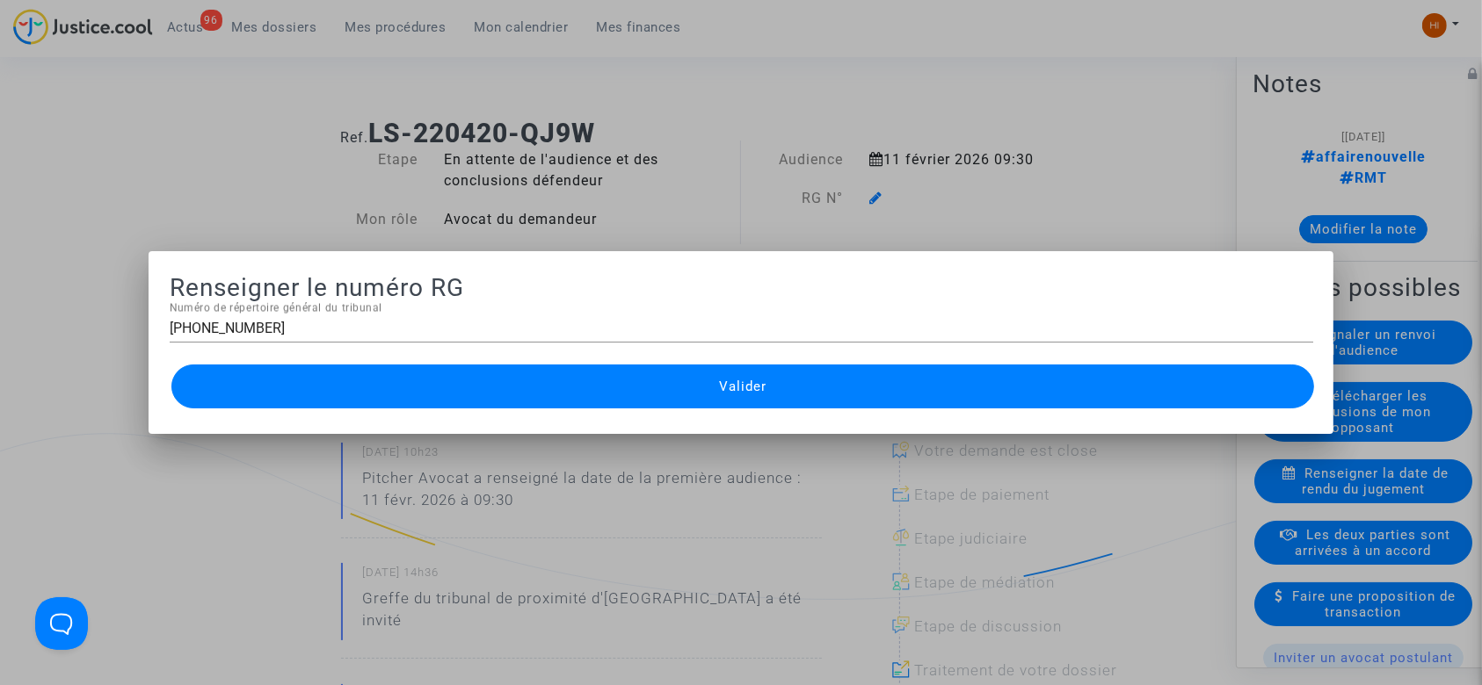
click at [304, 386] on button "Valider" at bounding box center [742, 387] width 1143 height 44
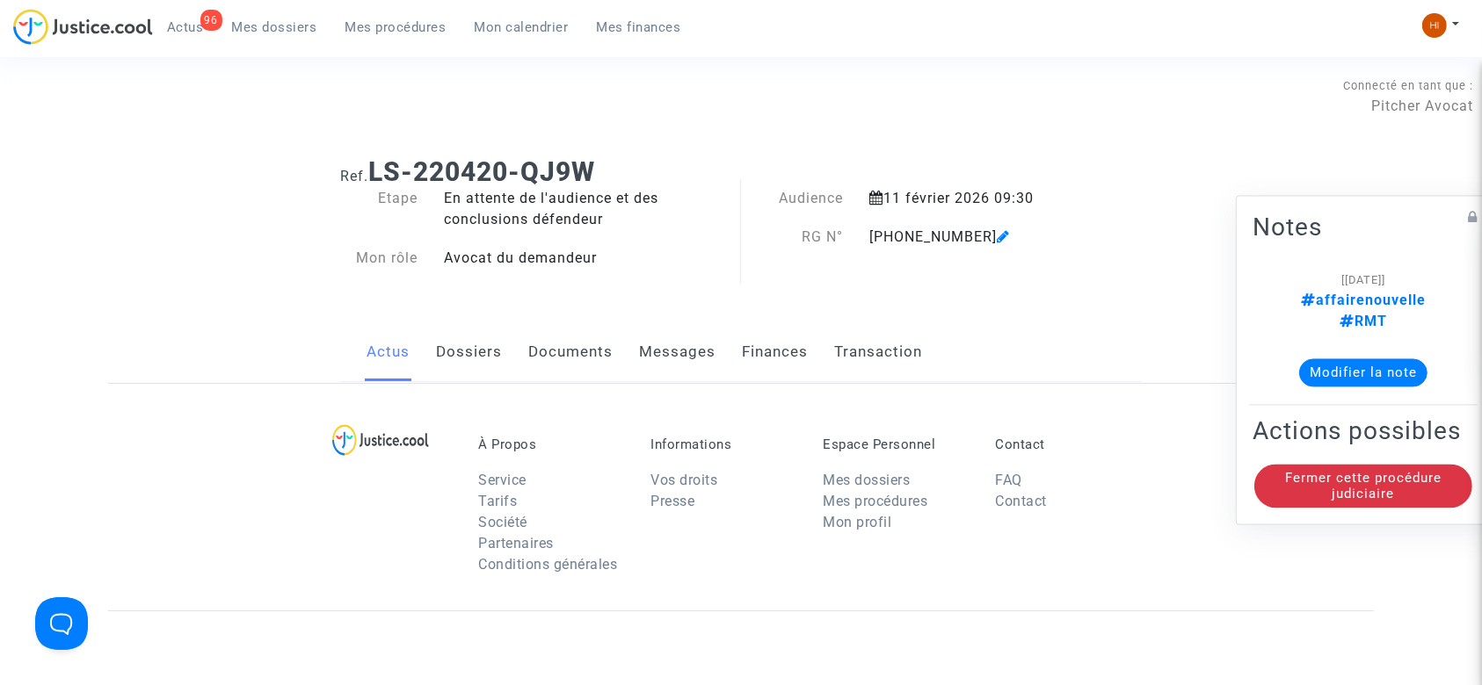
scroll to position [39, 0]
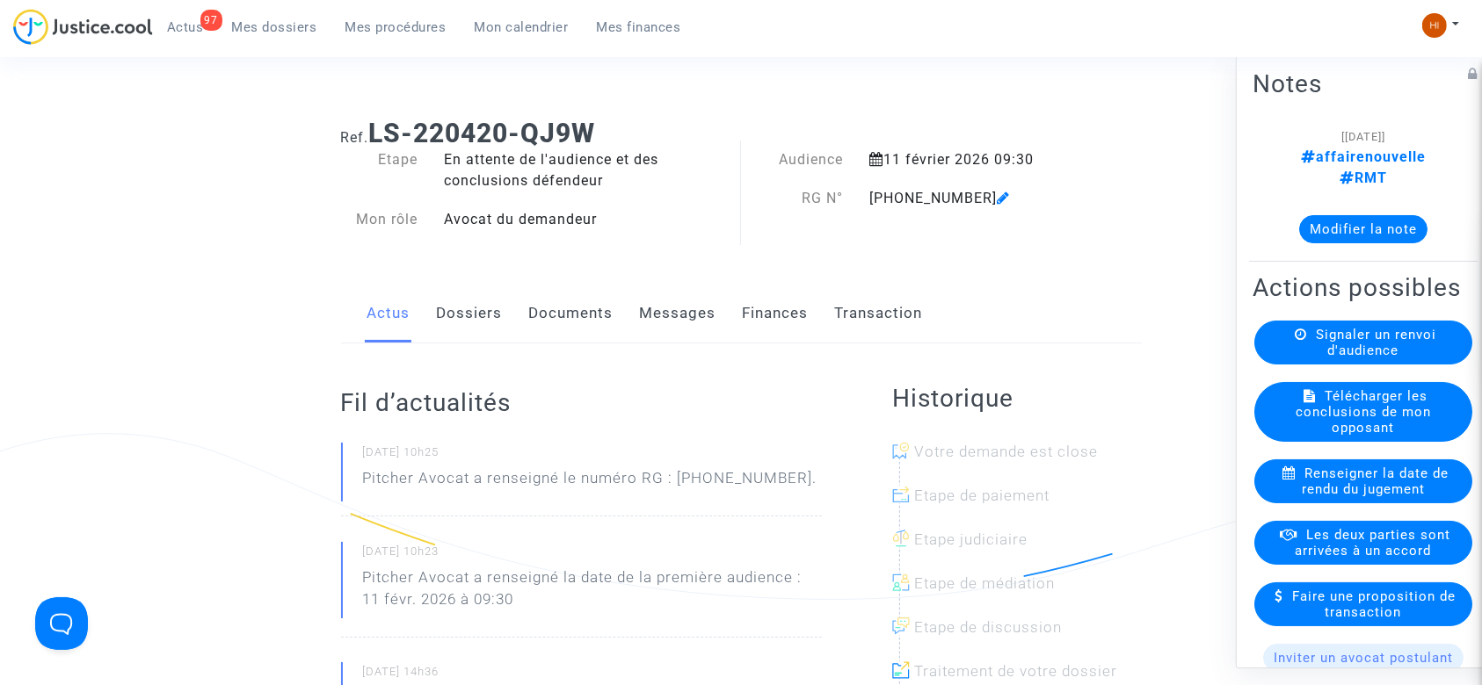
click at [575, 328] on link "Documents" at bounding box center [571, 314] width 84 height 58
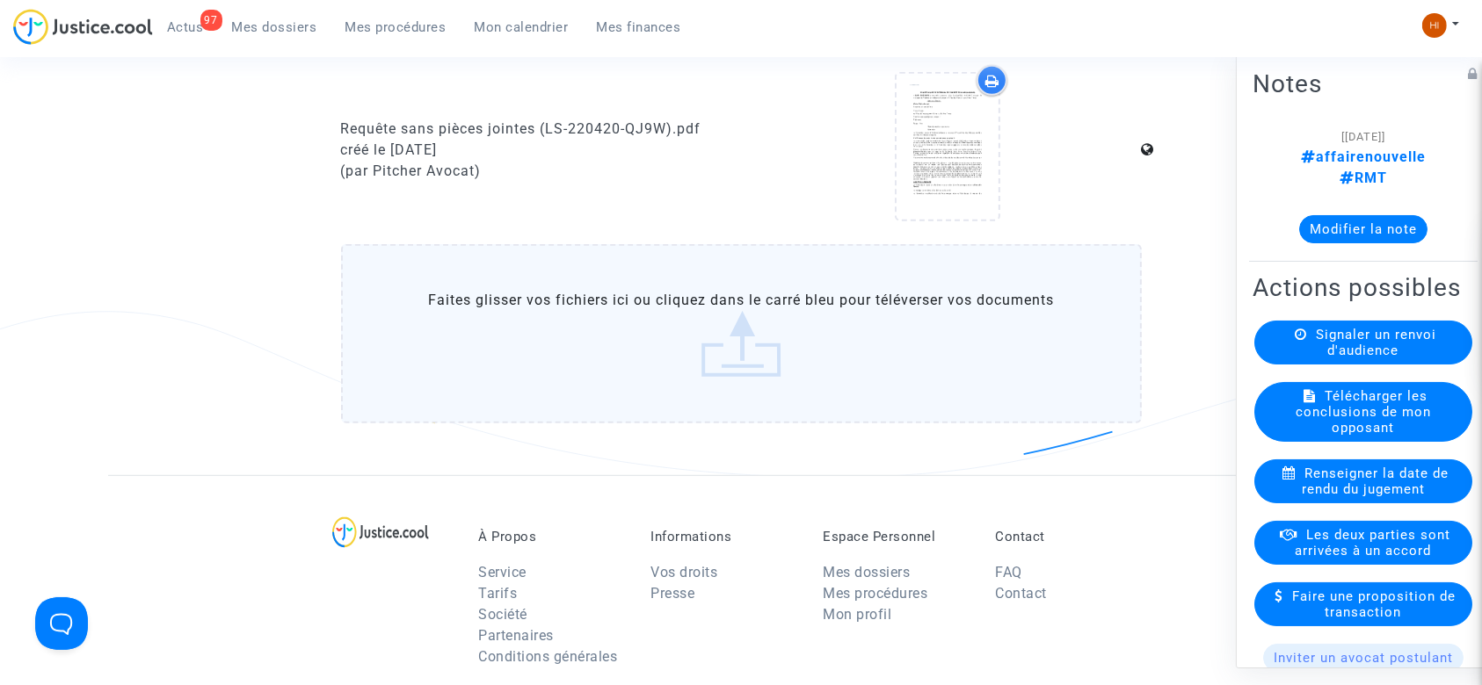
scroll to position [970, 0]
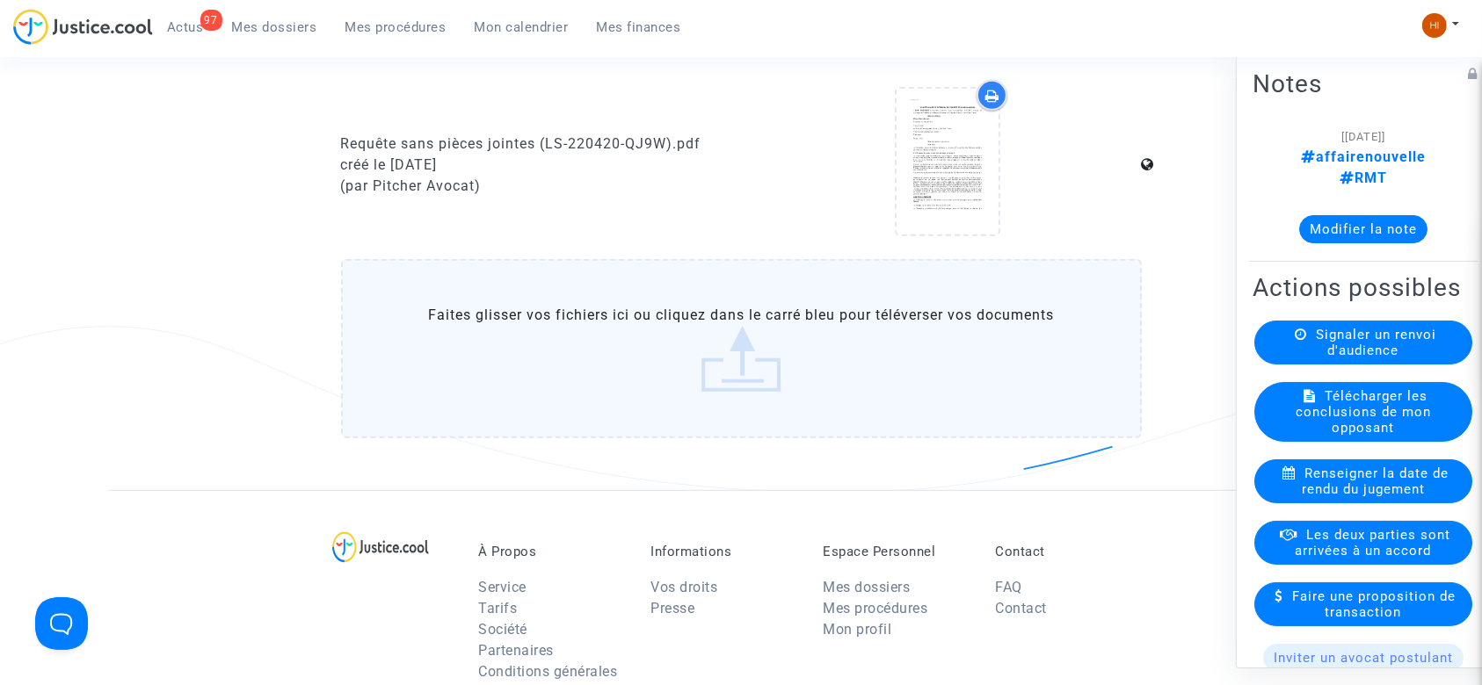
click at [823, 336] on label "Faites glisser vos fichiers ici ou cliquez dans le carré bleu pour téléverser v…" at bounding box center [741, 348] width 801 height 179
click at [0, 0] on input "Faites glisser vos fichiers ici ou cliquez dans le carré bleu pour téléverser v…" at bounding box center [0, 0] width 0 height 0
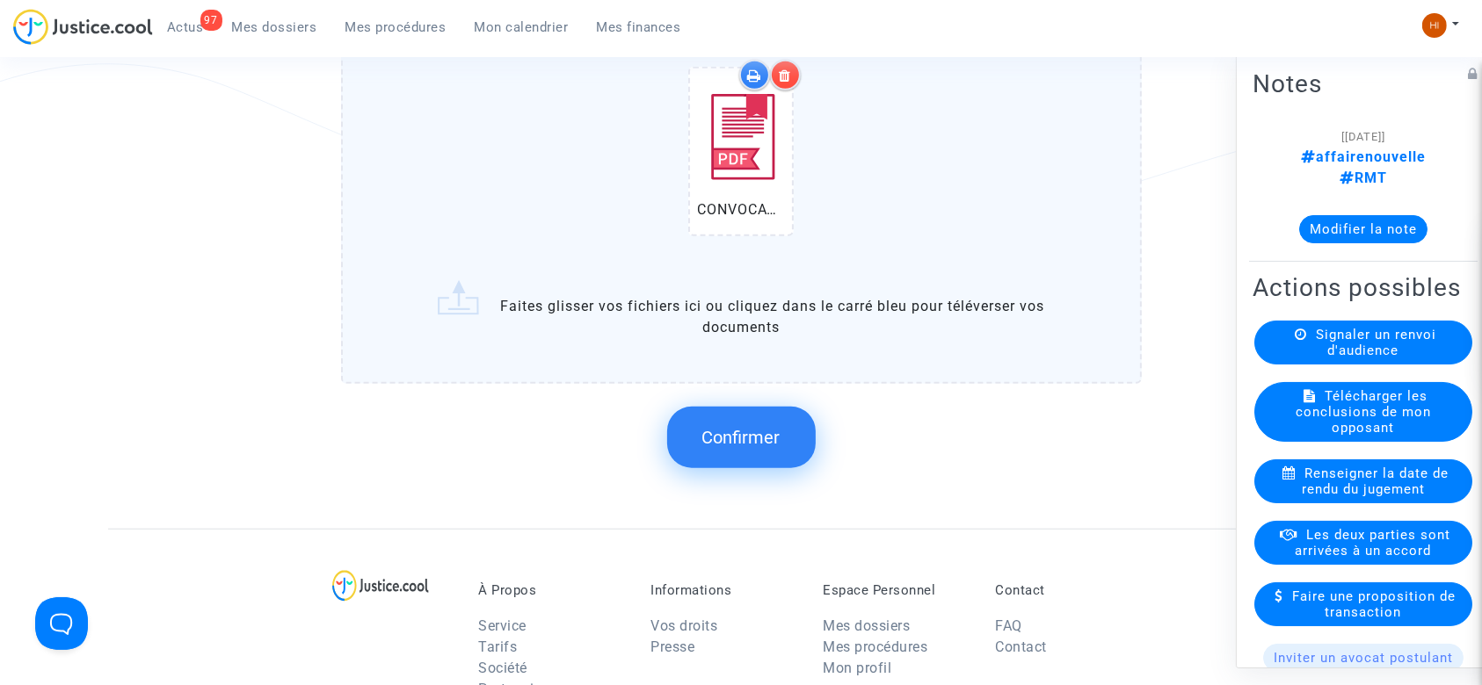
scroll to position [1396, 0]
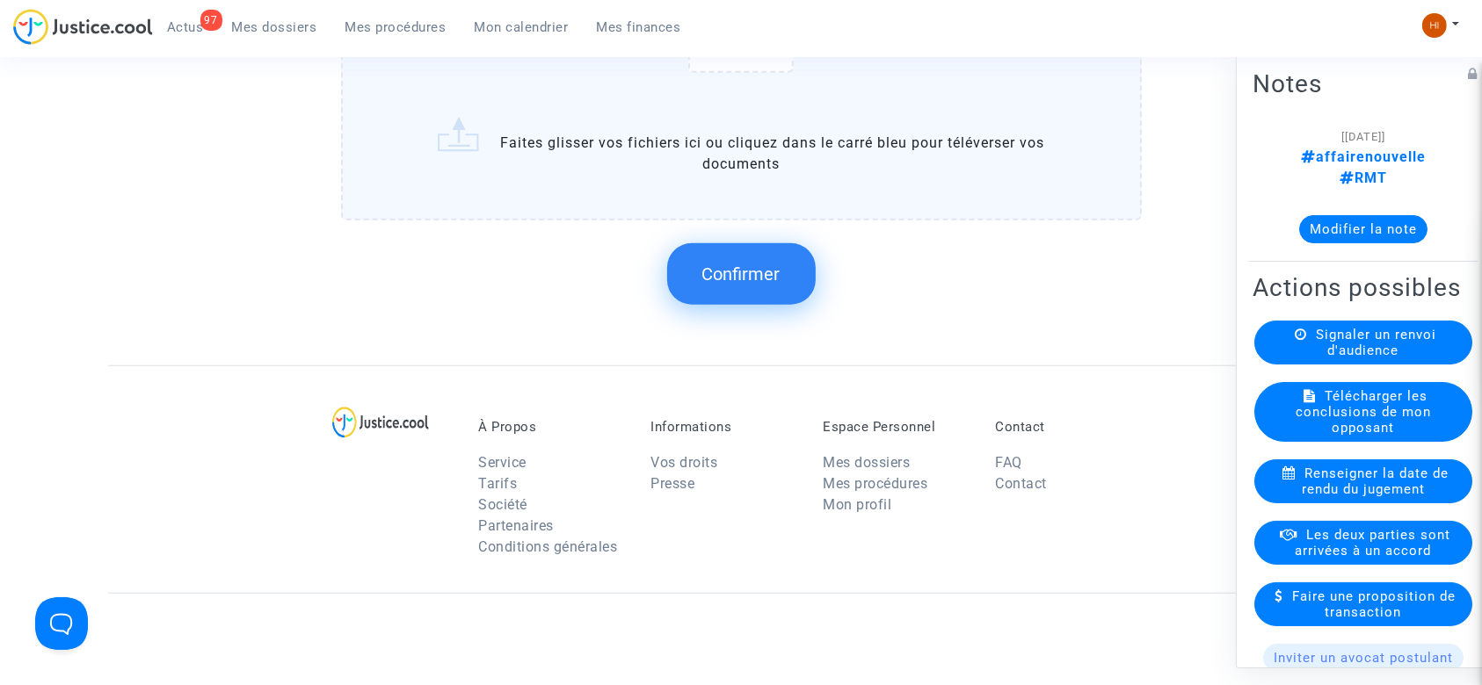
click at [746, 265] on span "Confirmer" at bounding box center [741, 274] width 78 height 21
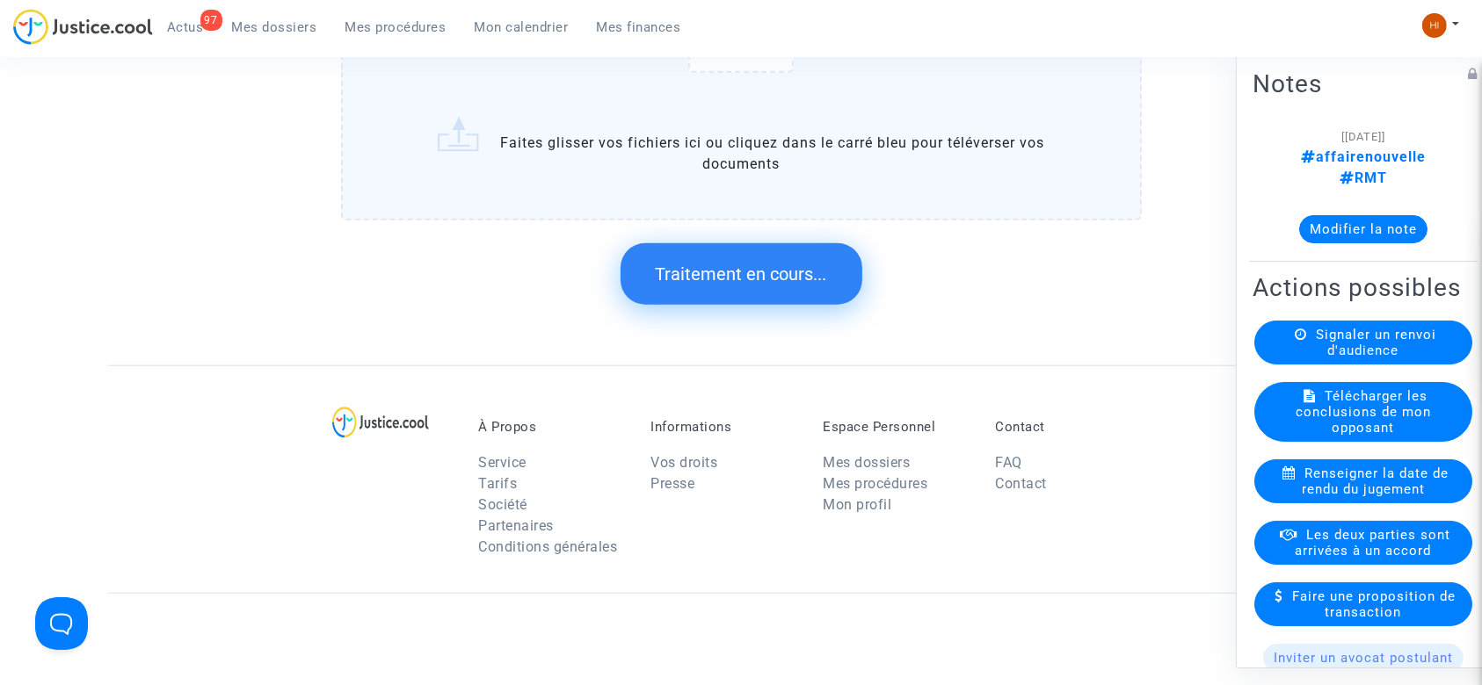
scroll to position [0, 0]
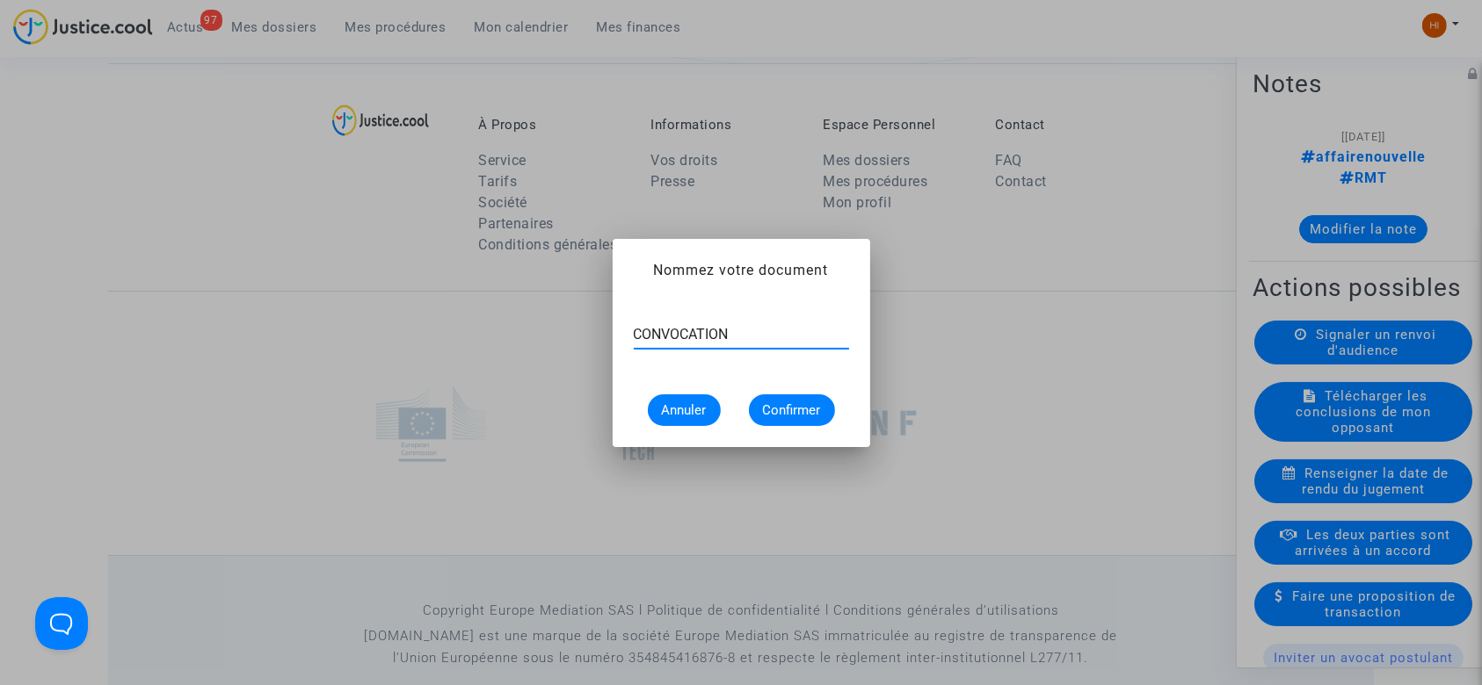
type input "CONVOCATION"
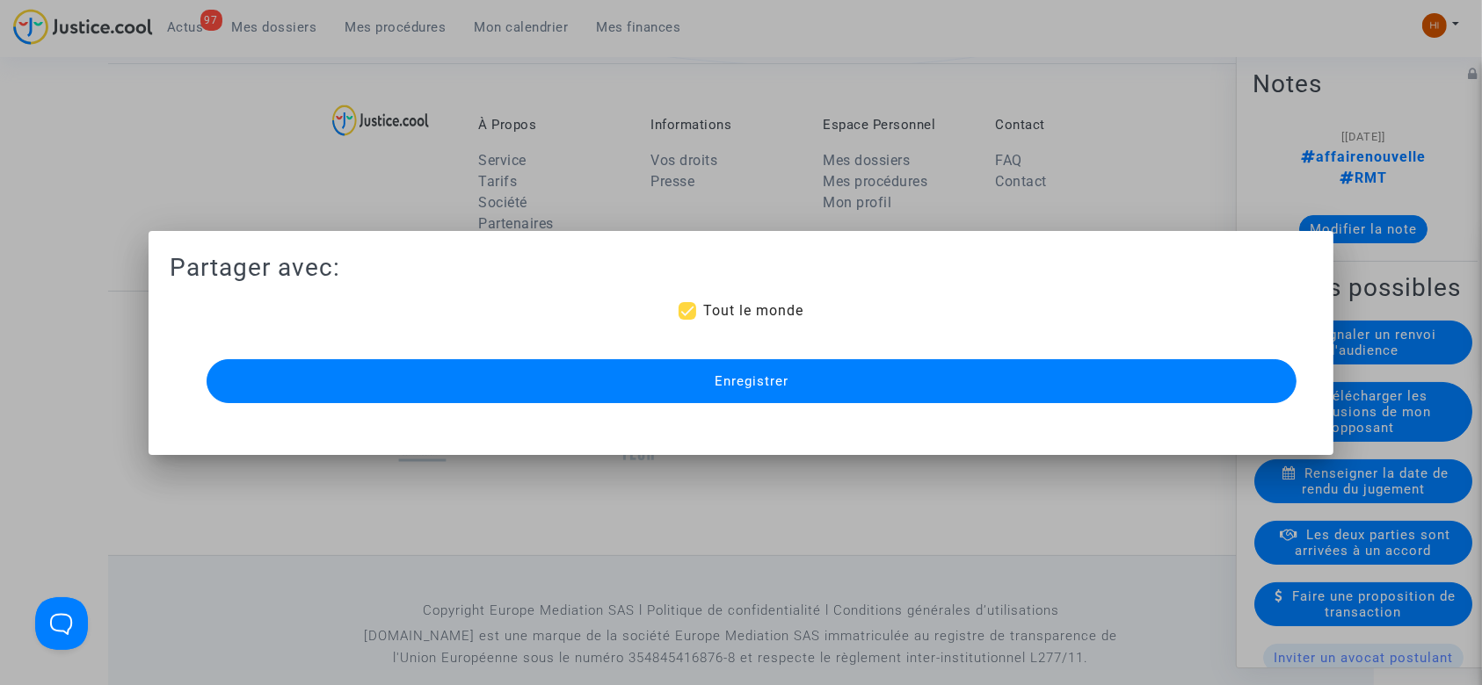
click at [622, 410] on mat-dialog-container "Partager avec: Tout le monde Enregistrer" at bounding box center [742, 343] width 1186 height 224
click at [615, 364] on button "Enregistrer" at bounding box center [752, 381] width 1091 height 44
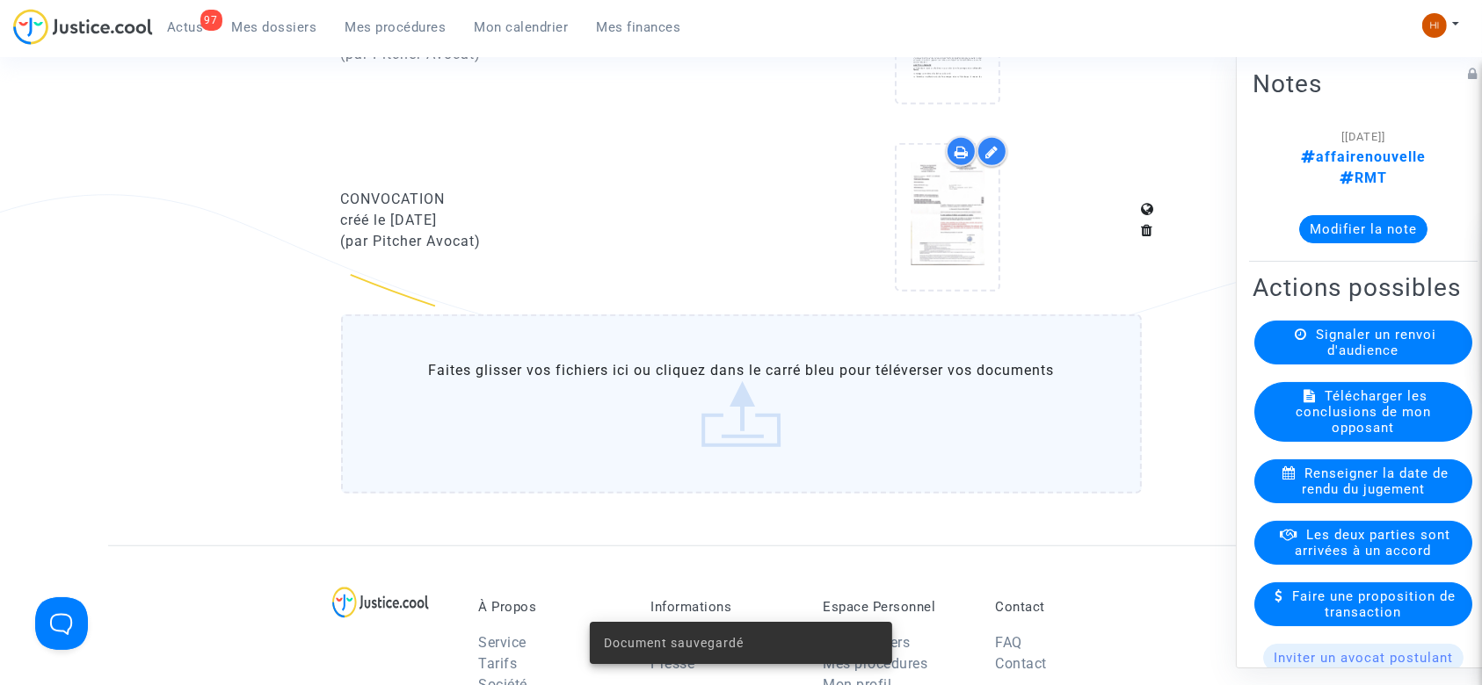
scroll to position [1026, 0]
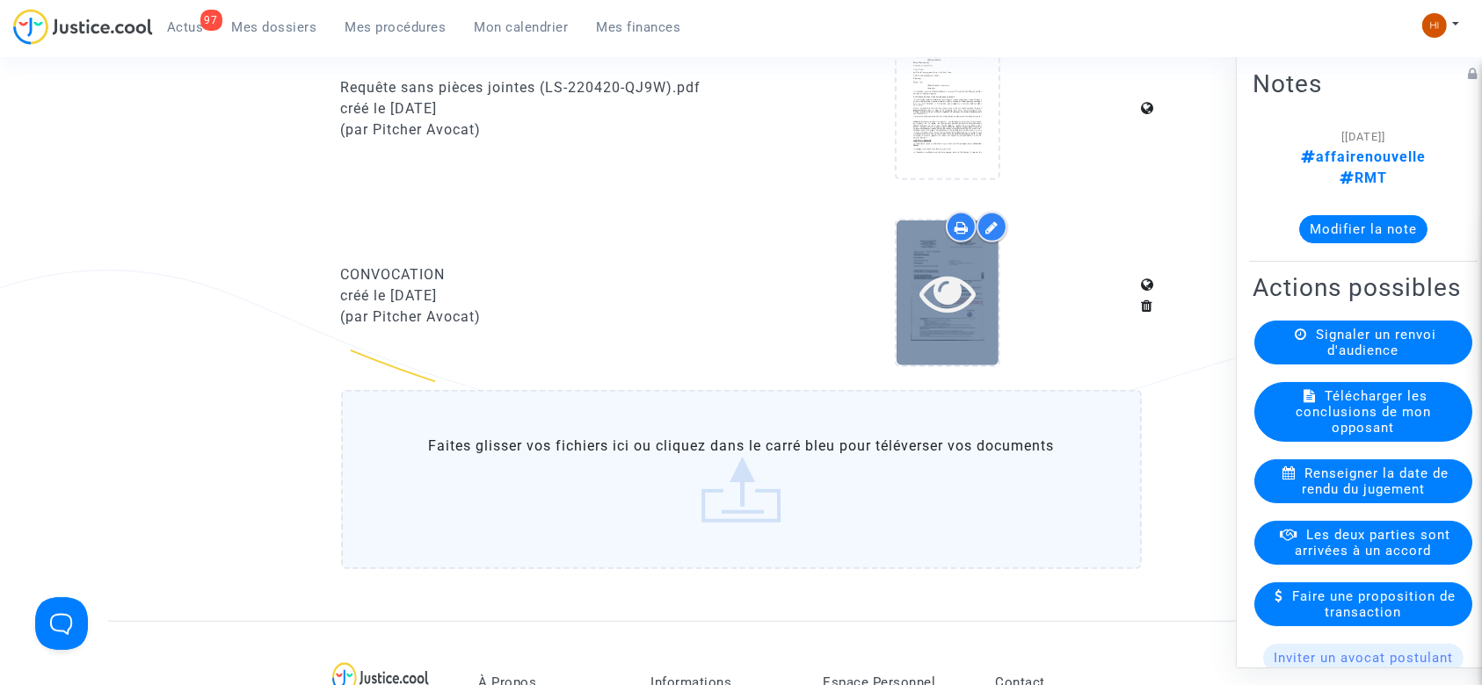
click at [959, 301] on icon at bounding box center [947, 293] width 57 height 56
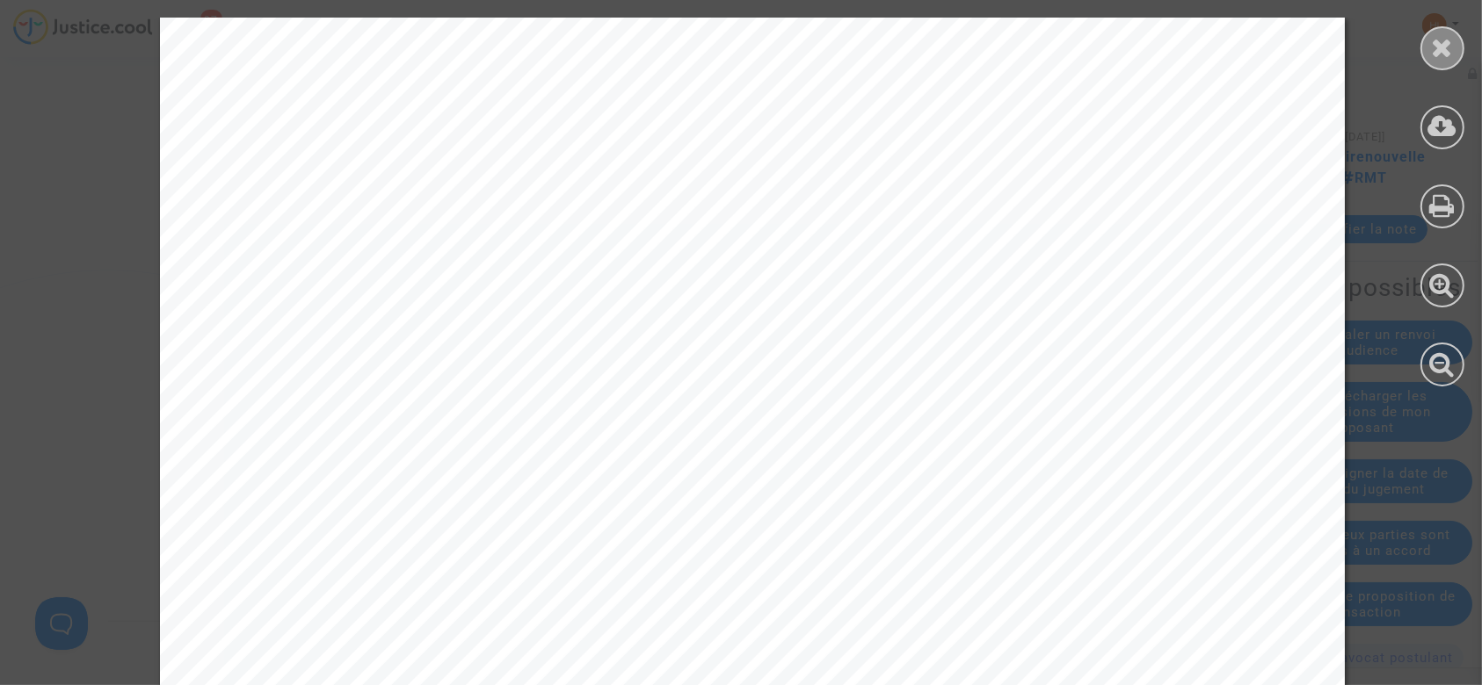
click at [1435, 37] on icon at bounding box center [1443, 47] width 22 height 26
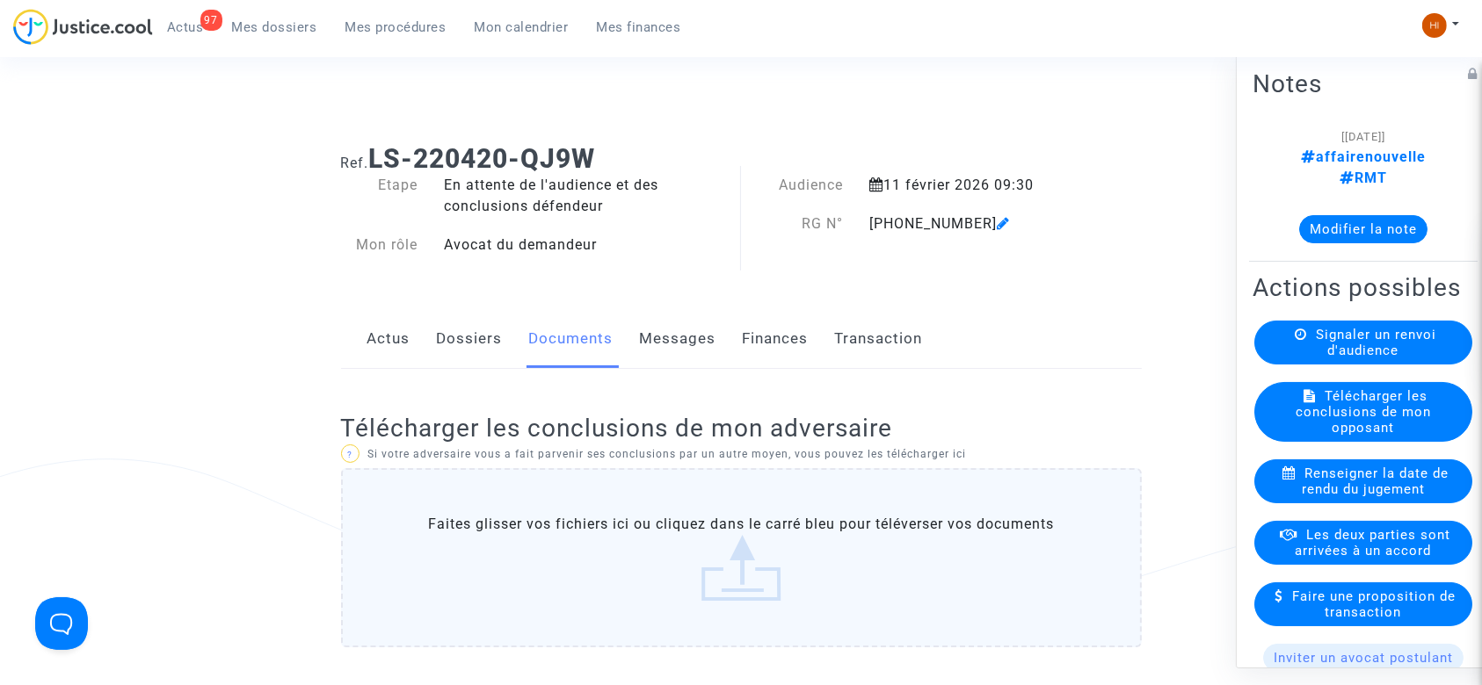
scroll to position [0, 0]
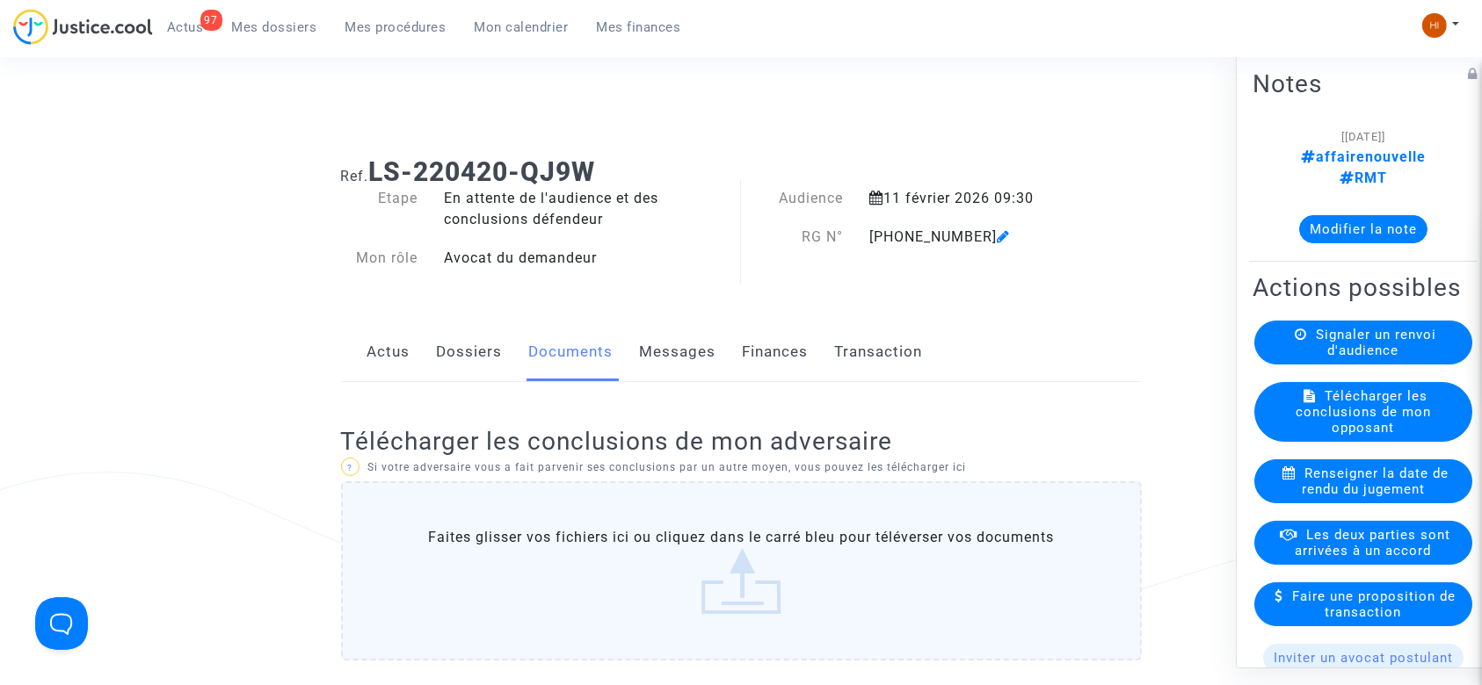
click at [372, 14] on link "Mes procédures" at bounding box center [395, 27] width 129 height 26
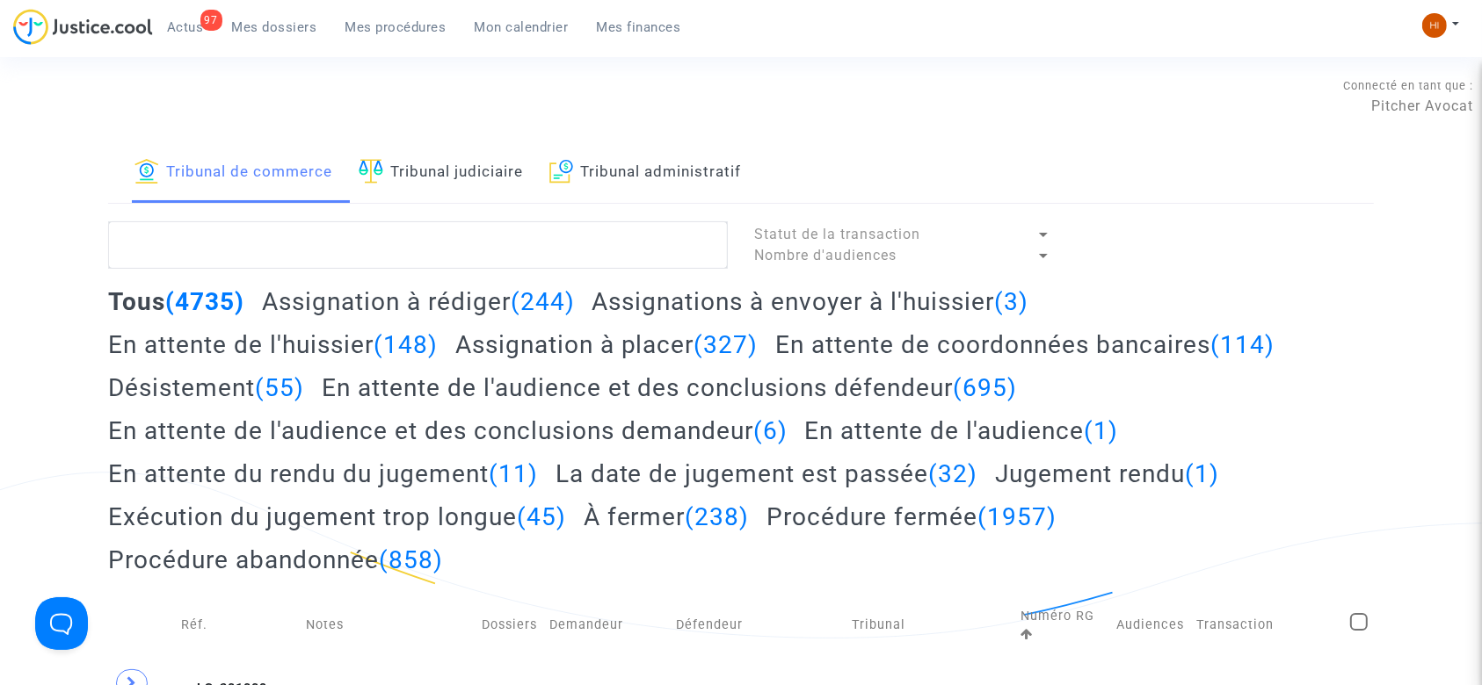
click at [407, 170] on link "Tribunal judiciaire" at bounding box center [441, 173] width 164 height 60
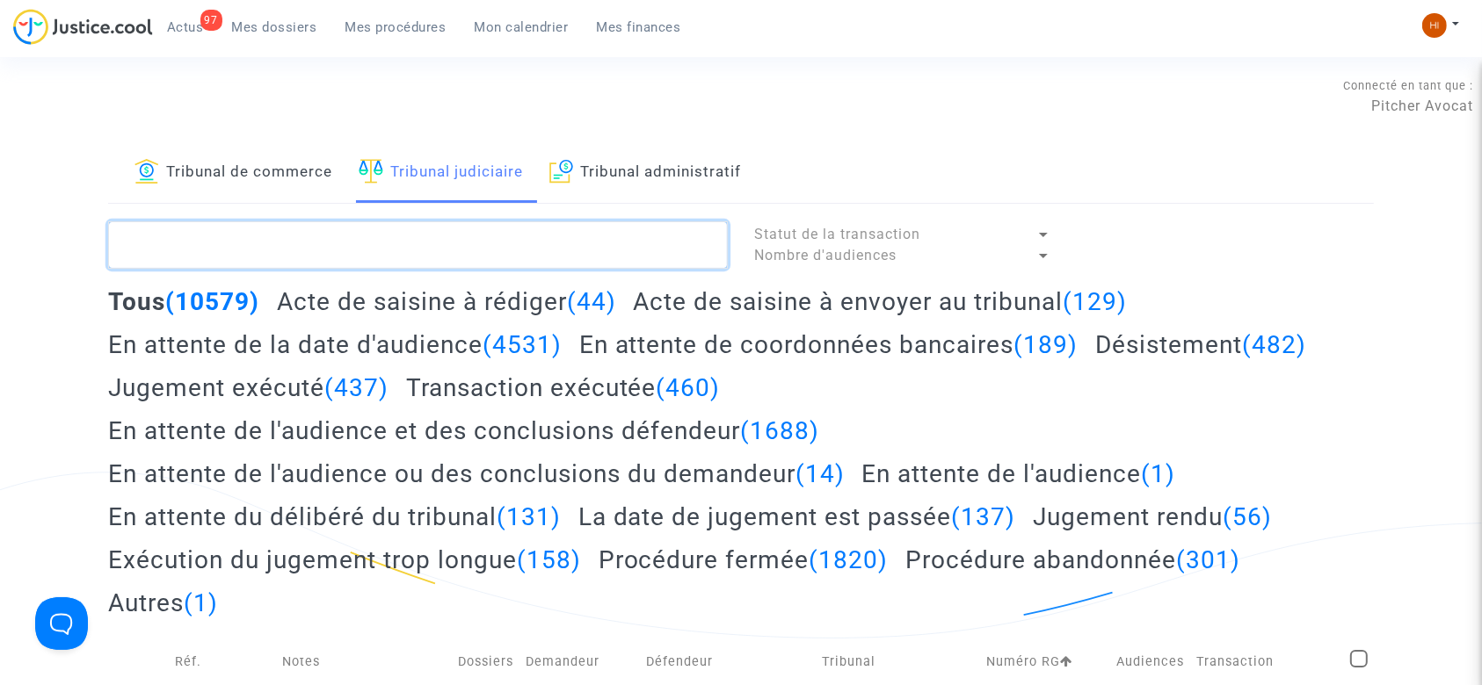
click at [280, 257] on textarea at bounding box center [418, 244] width 620 height 47
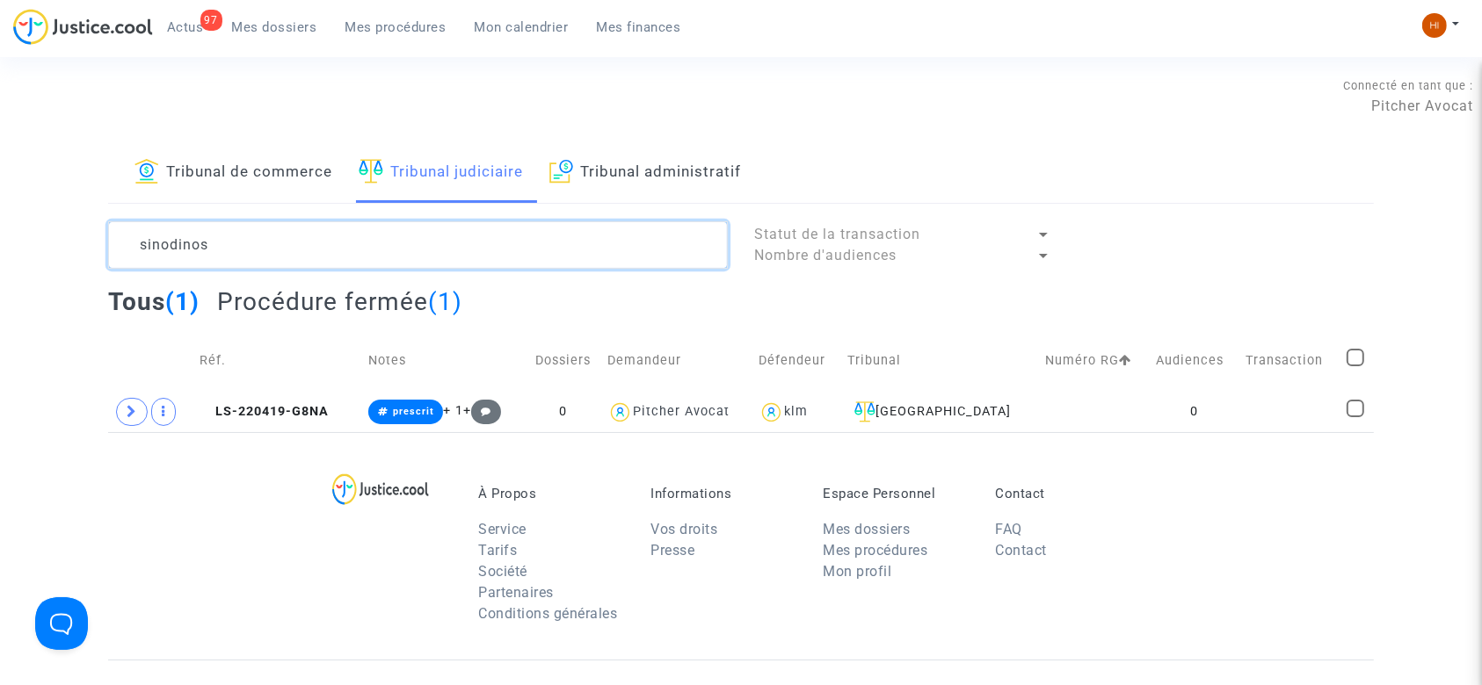
type textarea "sinodinos"
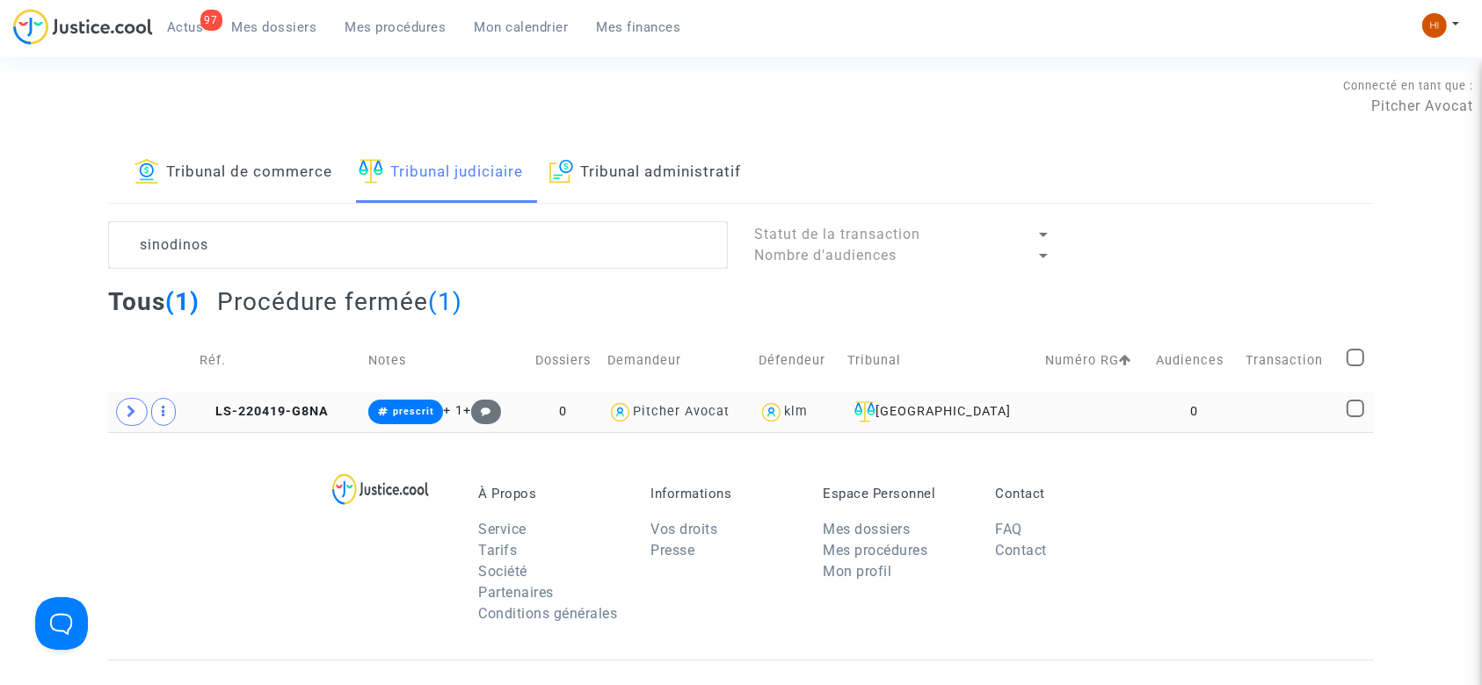
click at [1128, 402] on td at bounding box center [1094, 412] width 111 height 40
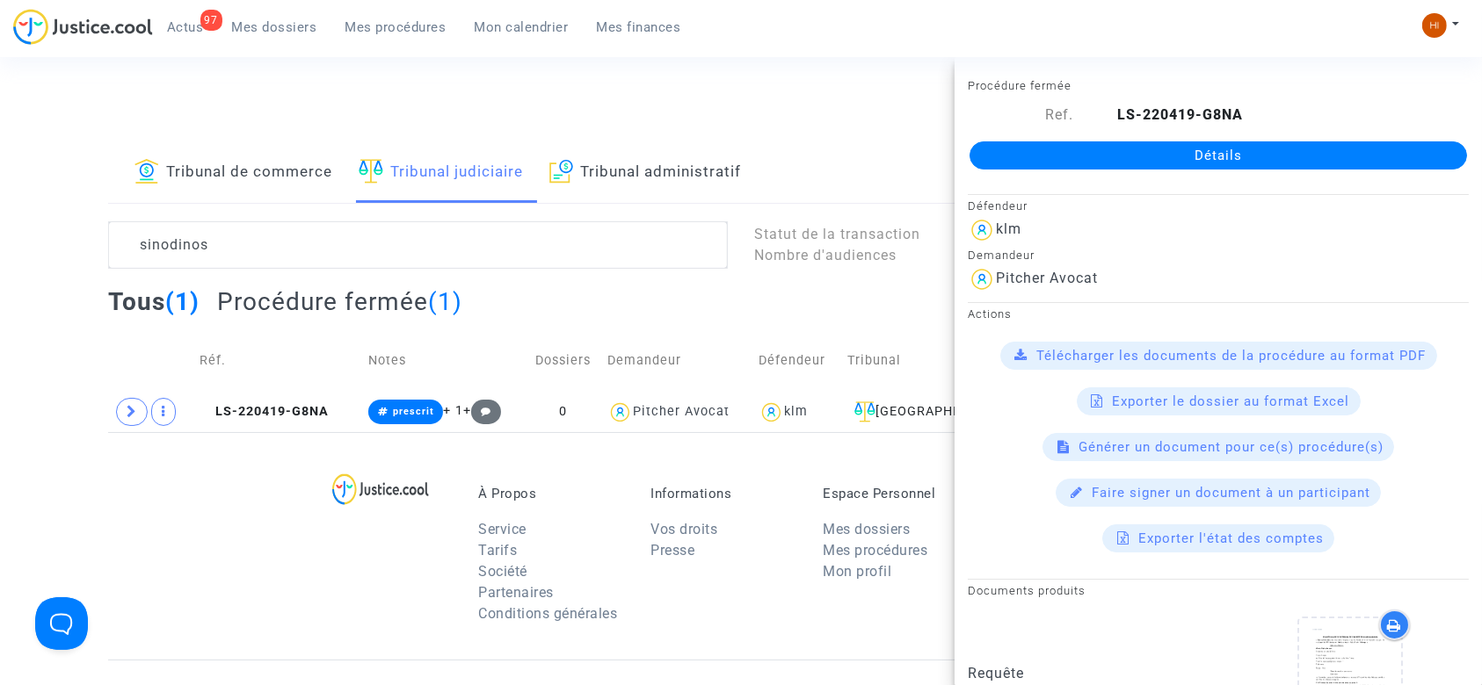
click at [1253, 146] on link "Détails" at bounding box center [1217, 155] width 497 height 28
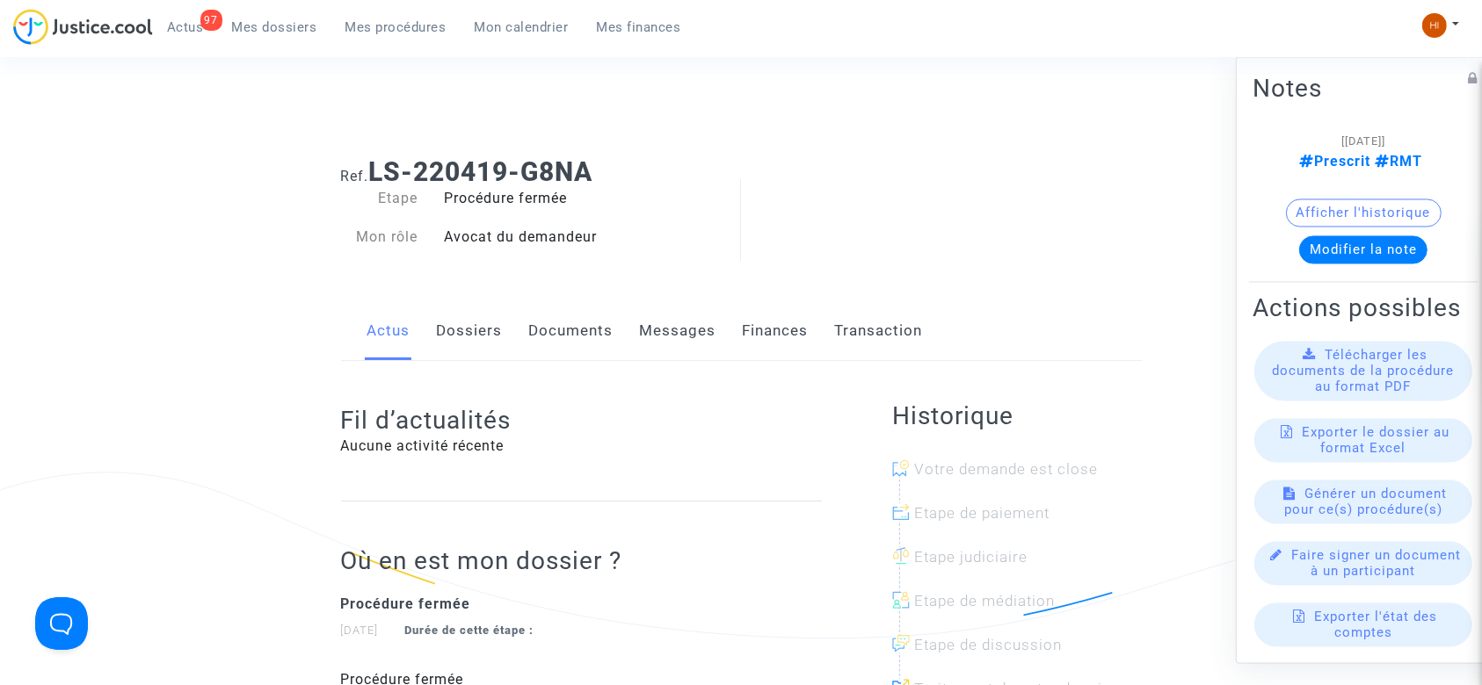
click at [457, 332] on link "Dossiers" at bounding box center [470, 331] width 66 height 58
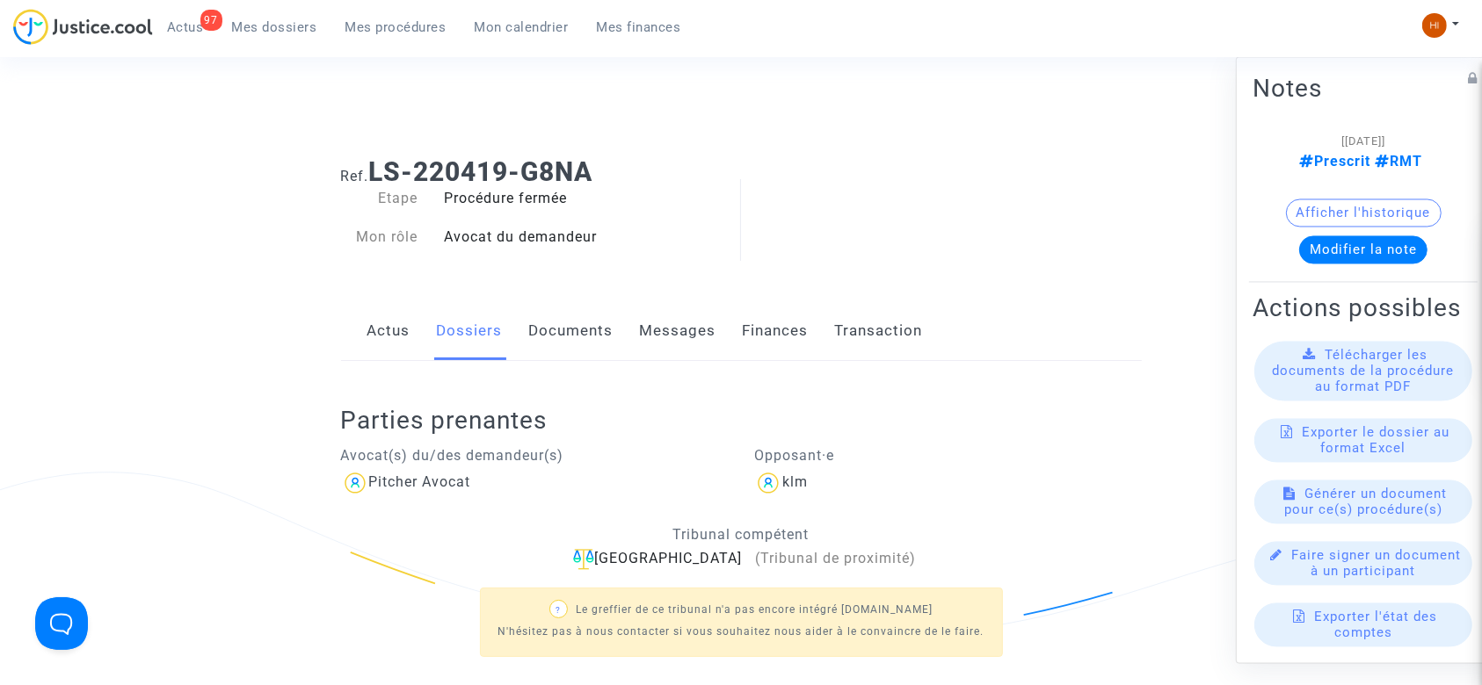
drag, startPoint x: 605, startPoint y: 166, endPoint x: 376, endPoint y: 172, distance: 228.6
click at [376, 172] on h1 "Ref. LS-220419-G8NA" at bounding box center [741, 172] width 801 height 32
click at [899, 152] on div "Ref. LS-220419-G8NA" at bounding box center [741, 165] width 827 height 45
click at [555, 338] on link "Documents" at bounding box center [571, 331] width 84 height 58
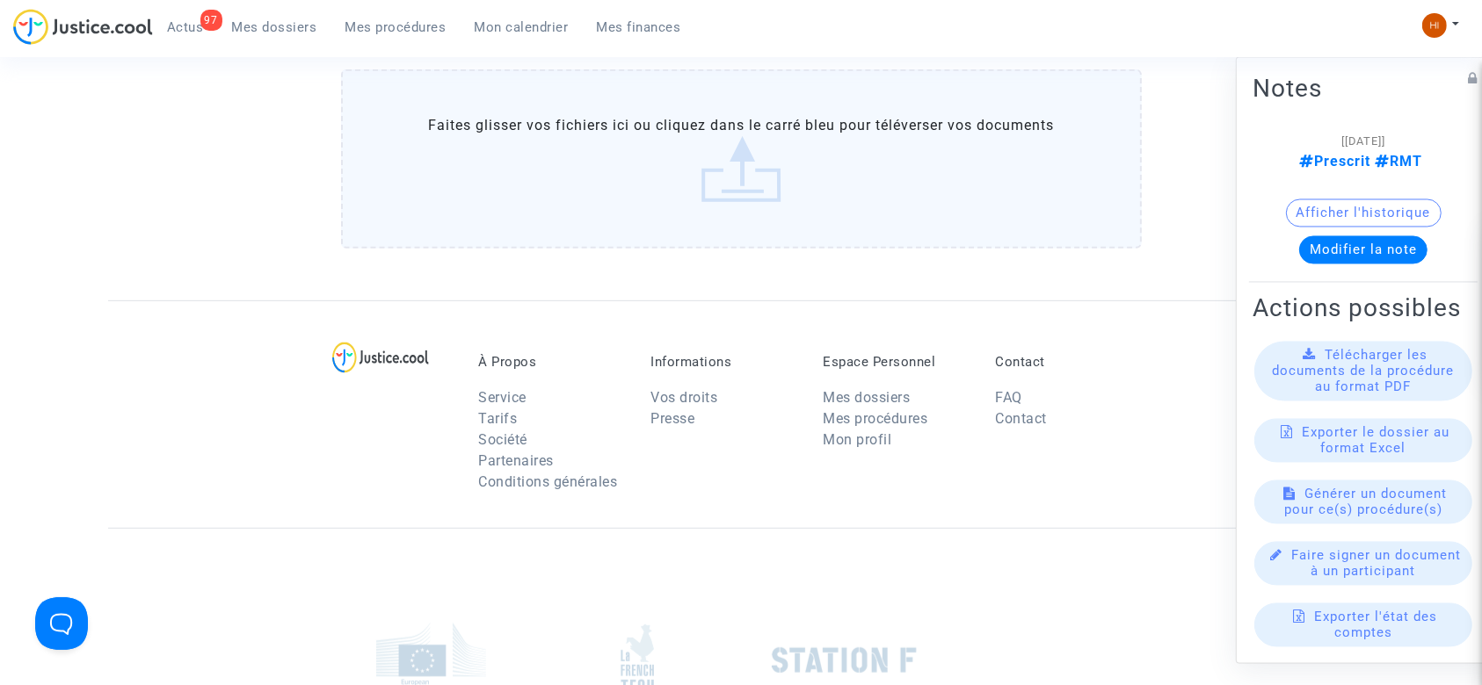
scroll to position [790, 0]
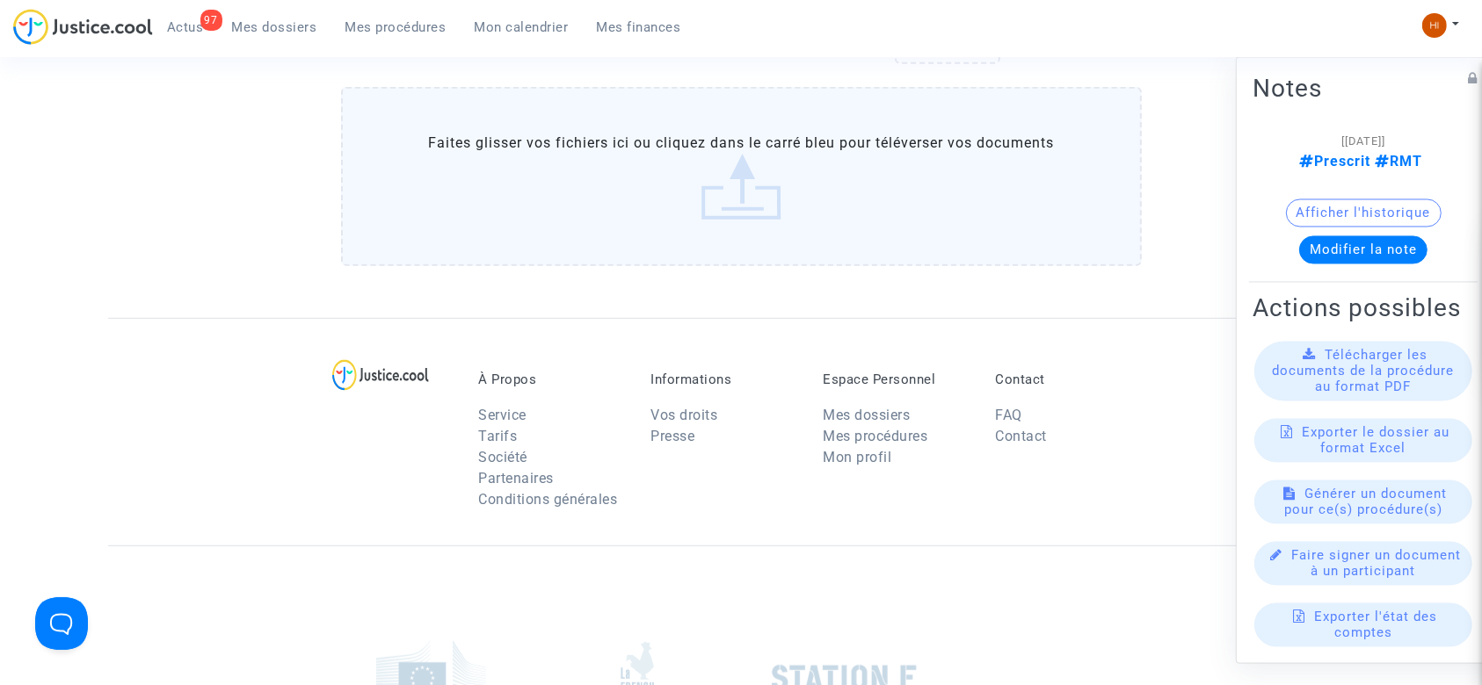
click at [721, 210] on label "Faites glisser vos fichiers ici ou cliquez dans le carré bleu pour téléverser v…" at bounding box center [741, 176] width 801 height 179
click at [0, 0] on input "Faites glisser vos fichiers ici ou cliquez dans le carré bleu pour téléverser v…" at bounding box center [0, 0] width 0 height 0
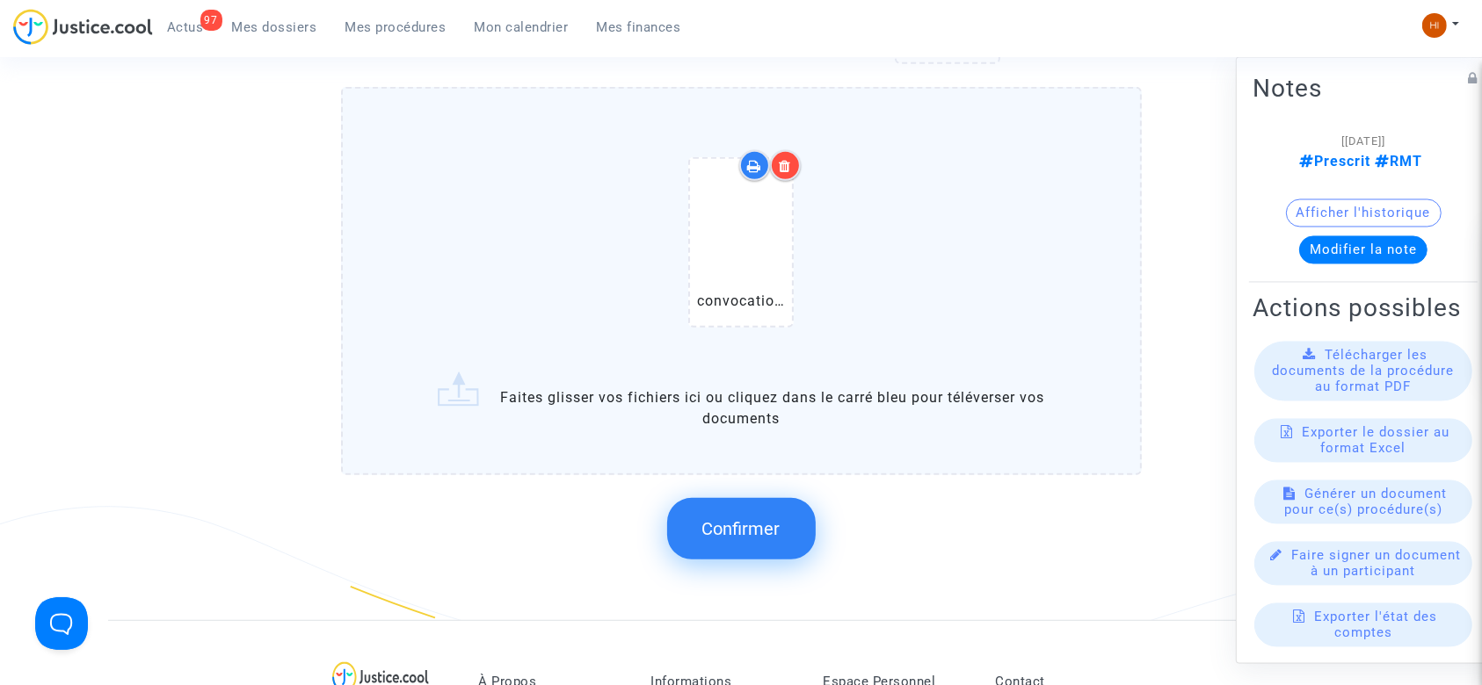
click at [737, 530] on span "Confirmer" at bounding box center [741, 529] width 78 height 21
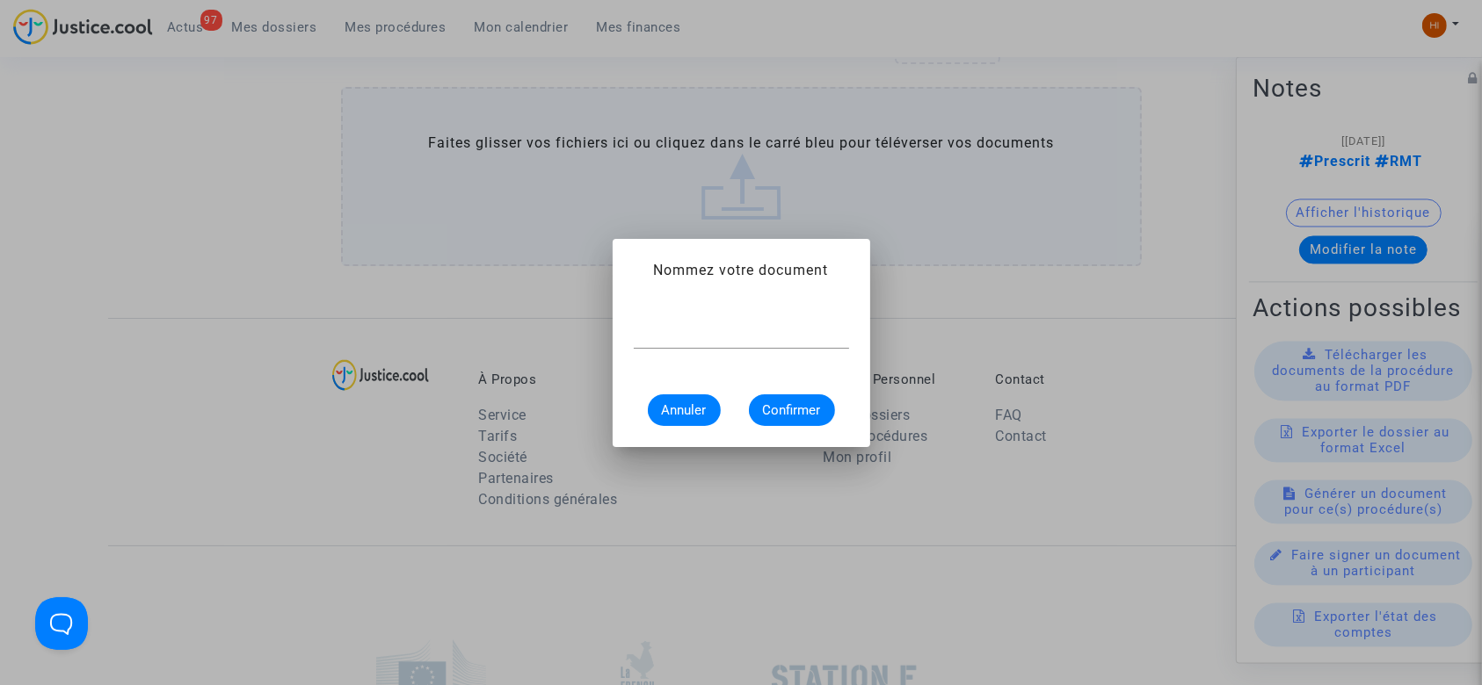
scroll to position [0, 0]
type input "CONVOCATION"
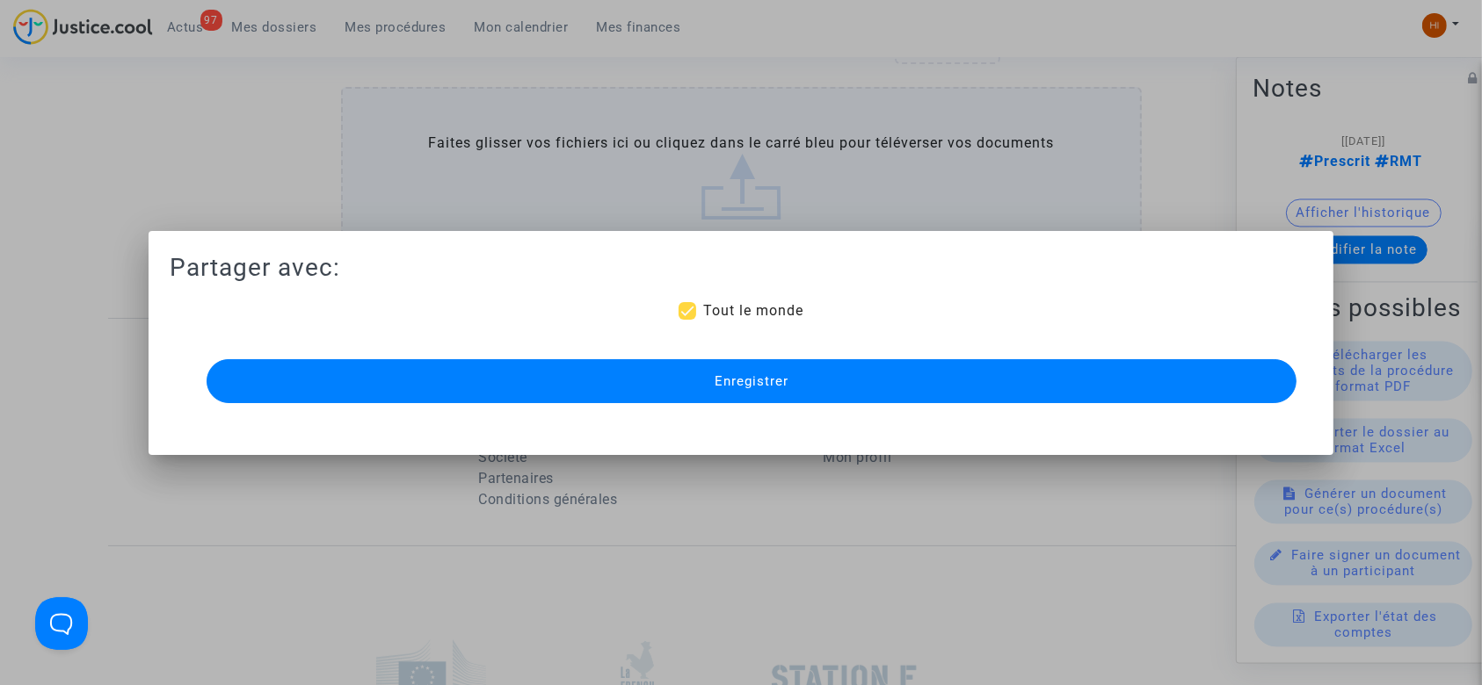
click at [781, 381] on span "Enregistrer" at bounding box center [751, 381] width 74 height 16
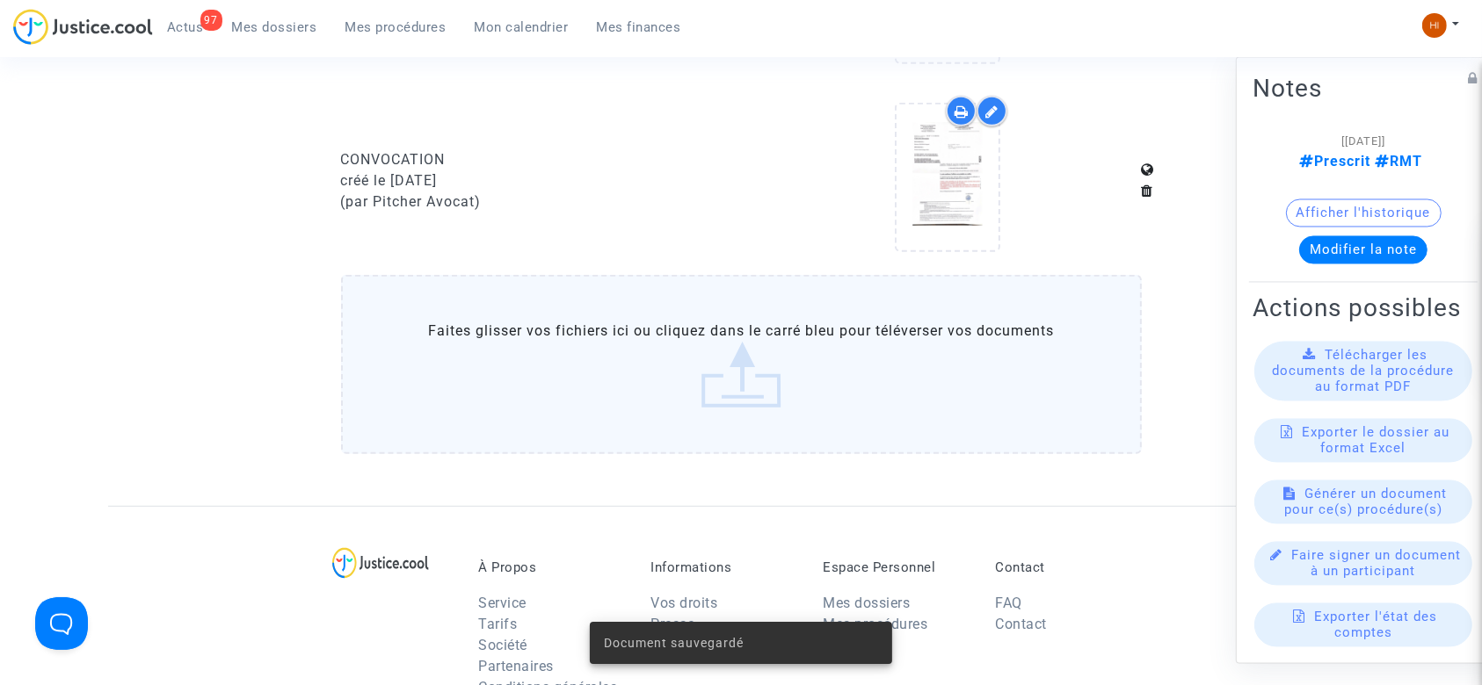
scroll to position [190, 0]
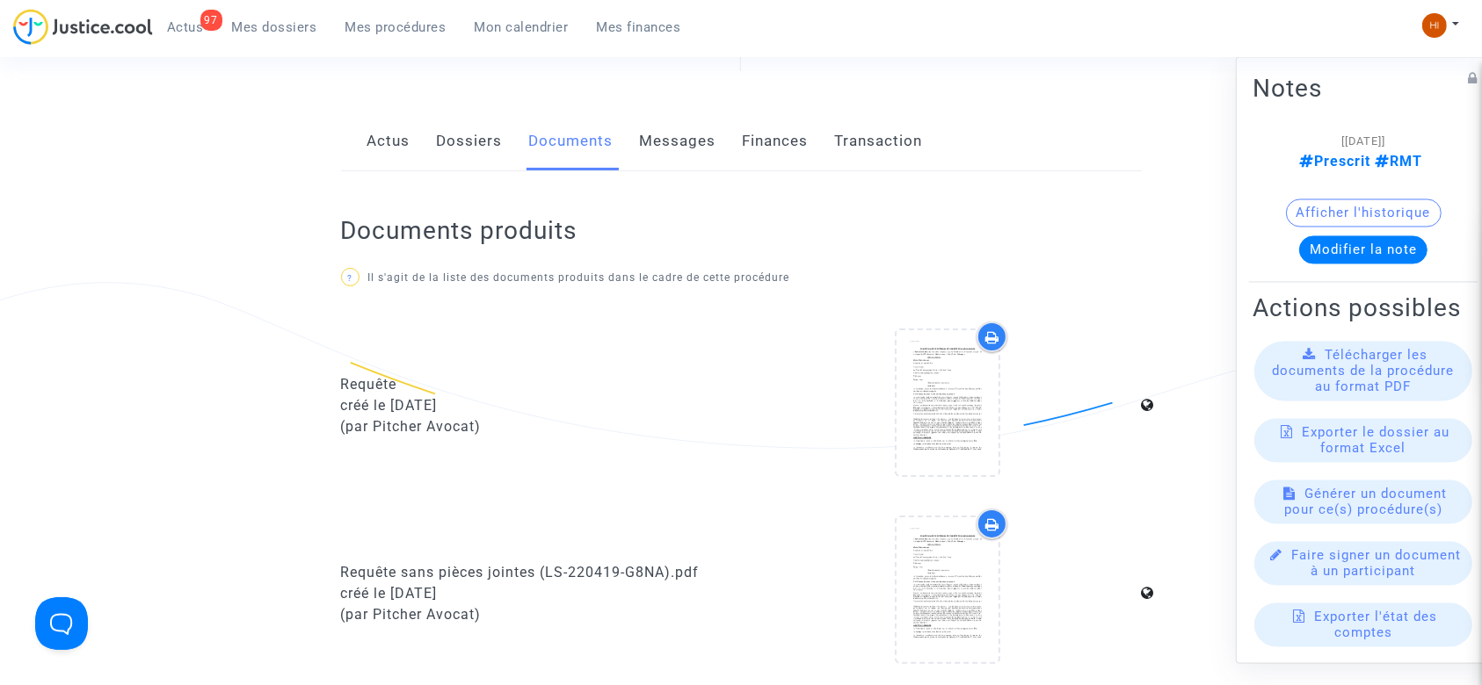
click at [400, 33] on span "Mes procédures" at bounding box center [395, 27] width 101 height 16
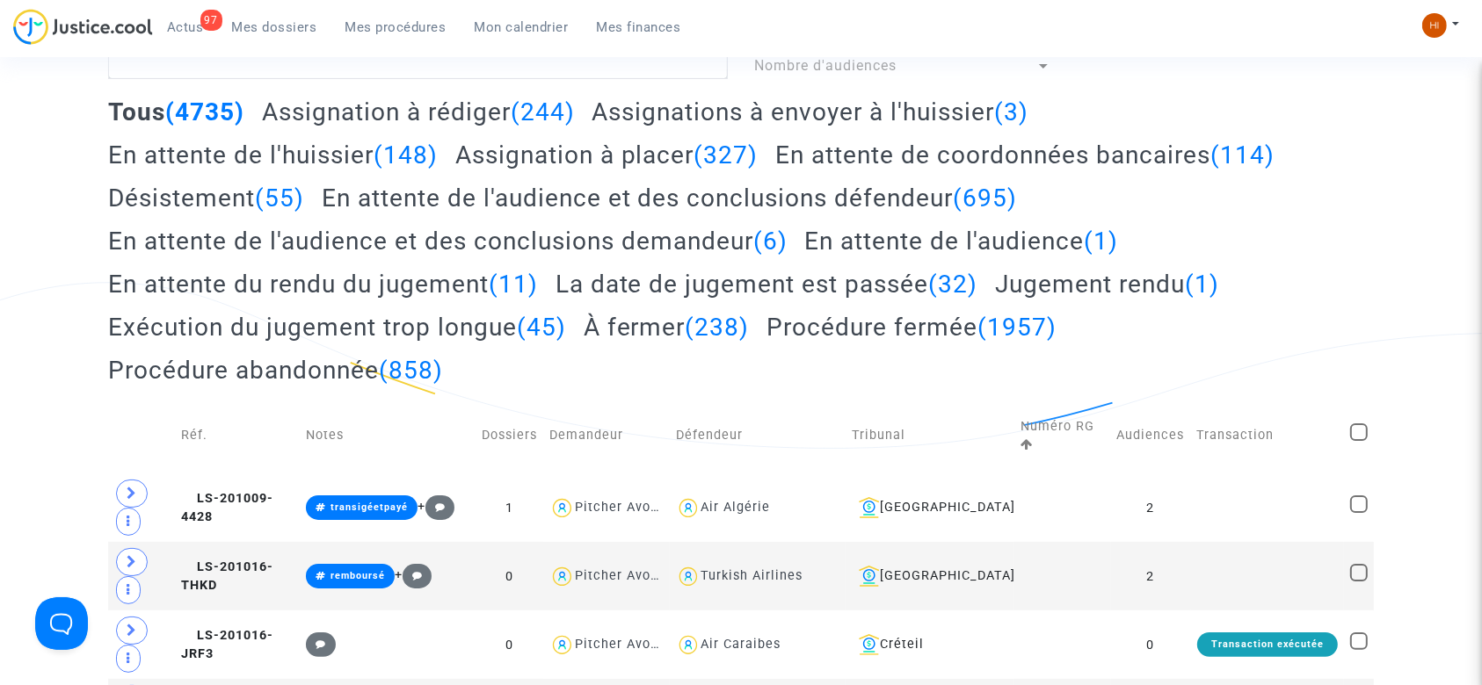
click at [394, 17] on link "Mes procédures" at bounding box center [395, 27] width 129 height 26
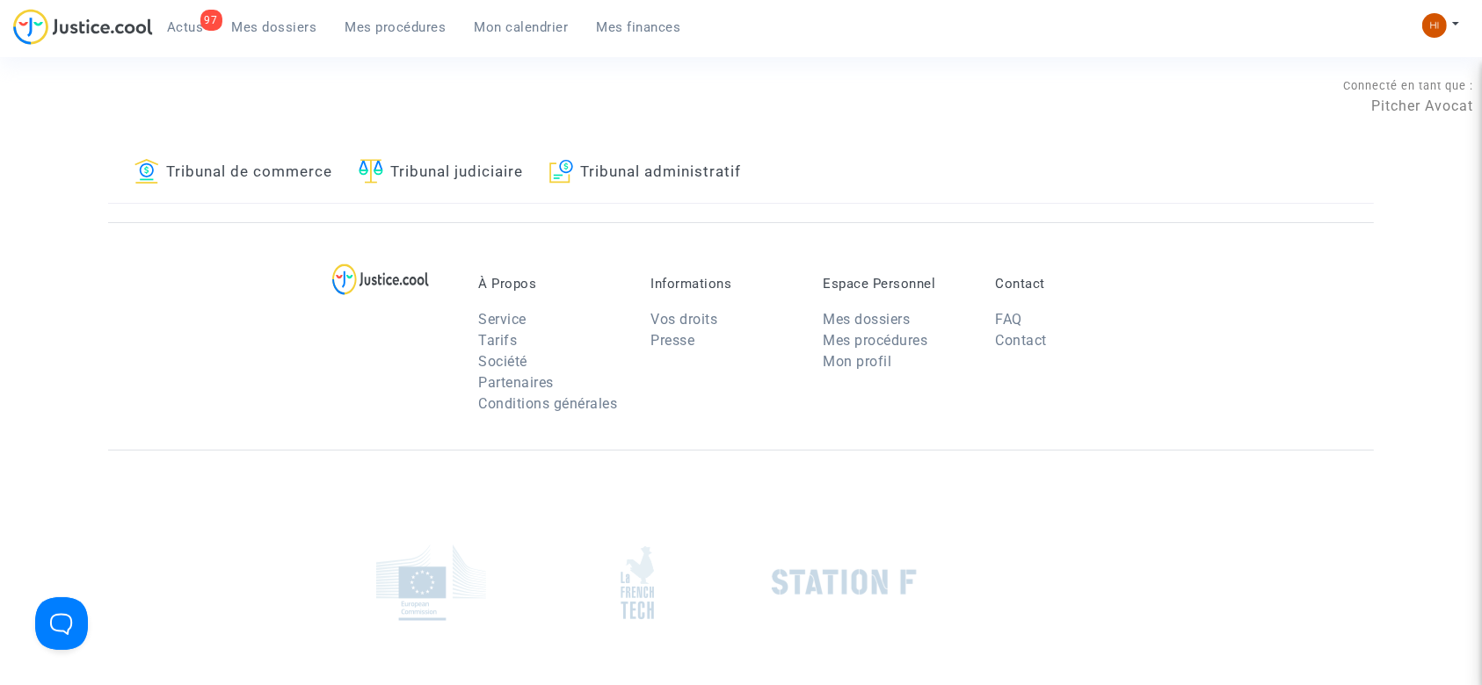
click at [473, 163] on link "Tribunal judiciaire" at bounding box center [441, 173] width 164 height 60
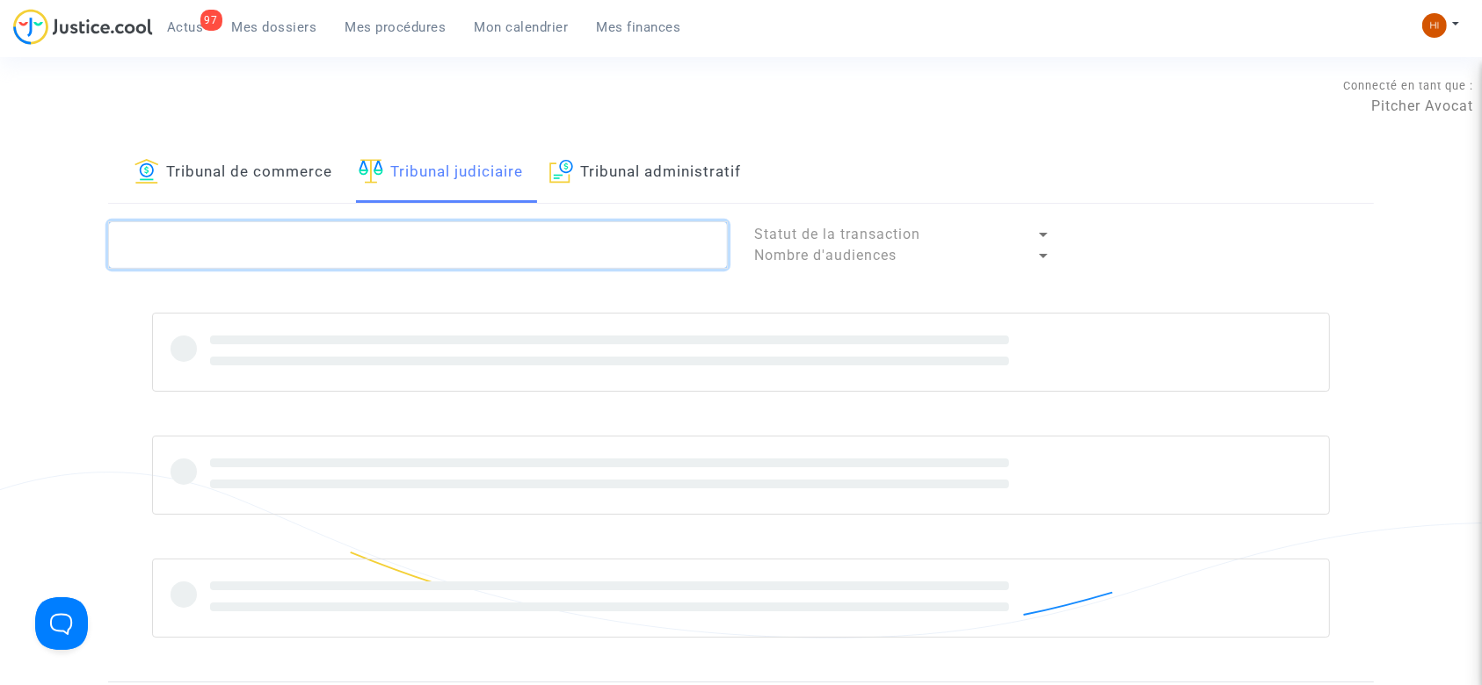
click at [453, 243] on textarea at bounding box center [418, 244] width 620 height 47
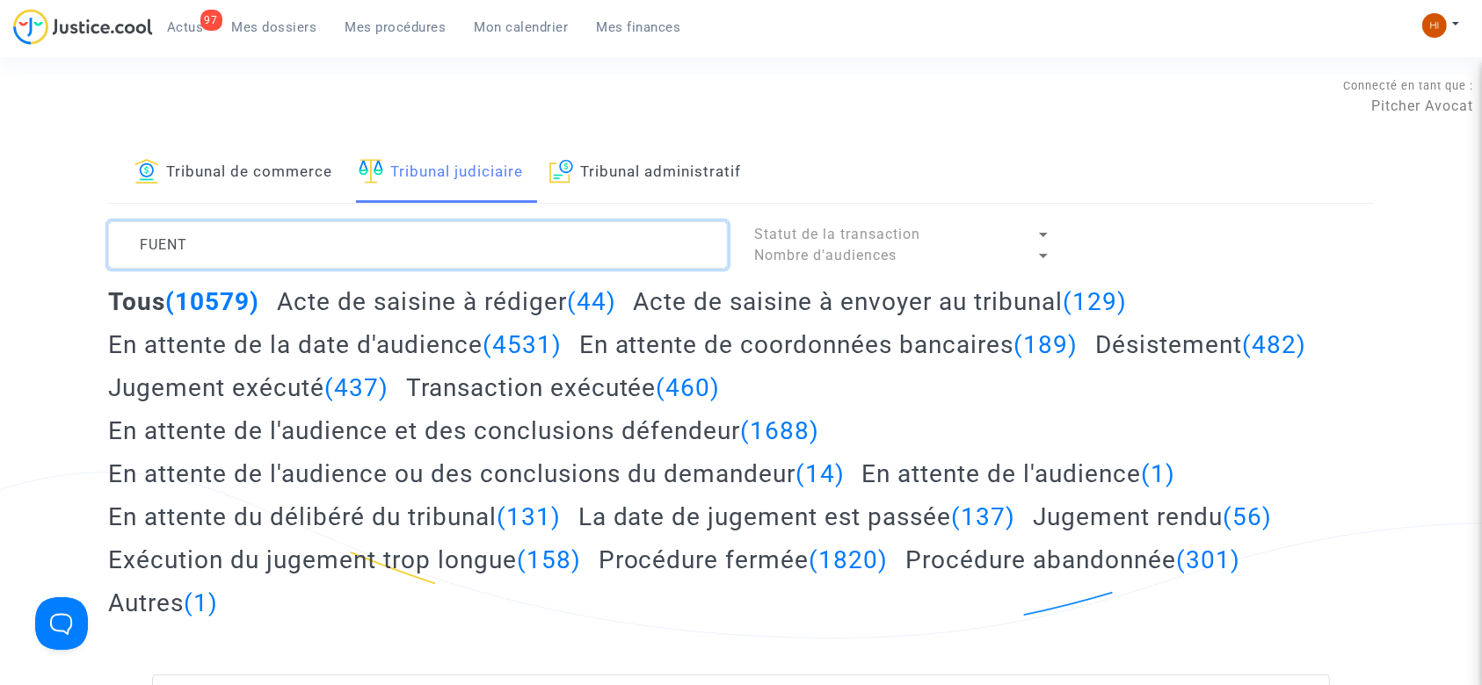
type textarea "FUENT"
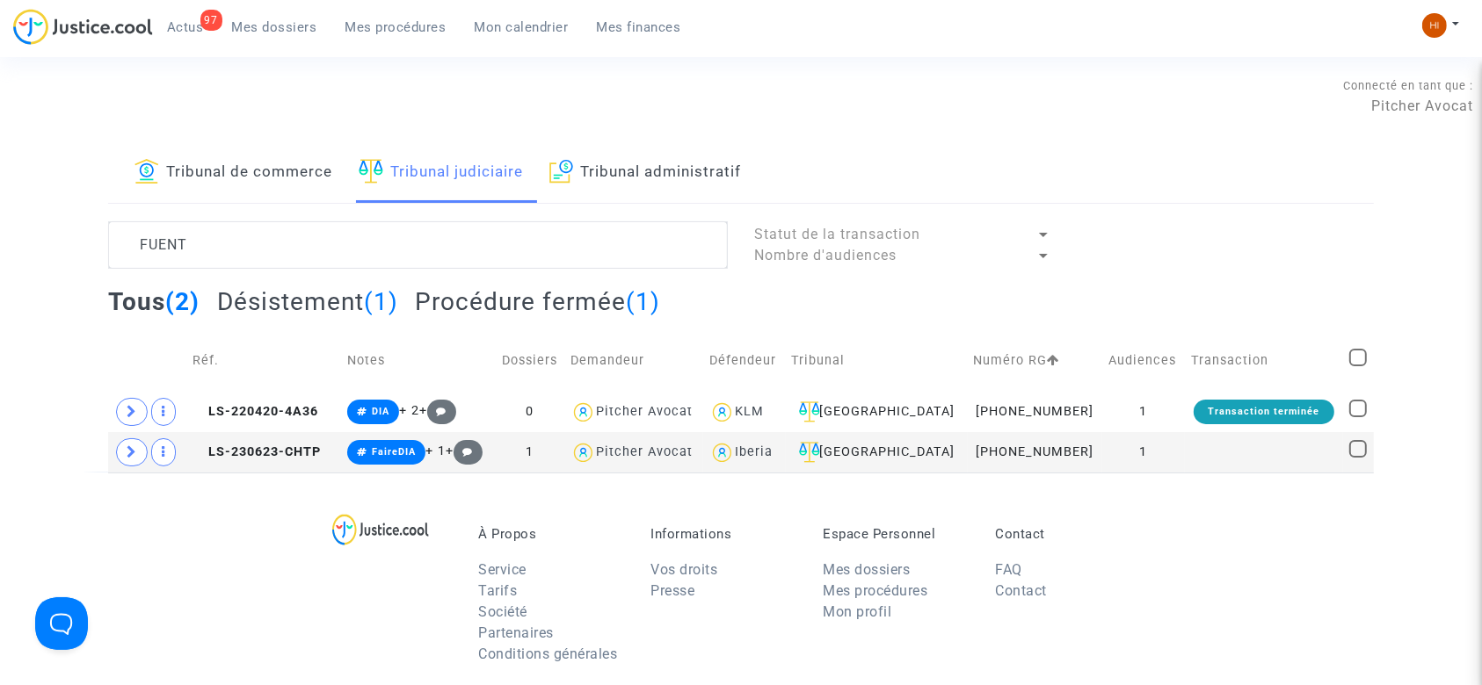
click at [181, 540] on div "À Propos Service Tarifs Société Partenaires Conditions générales Informations V…" at bounding box center [740, 587] width 1265 height 228
click at [240, 404] on span "LS-220420-4A36" at bounding box center [255, 411] width 126 height 15
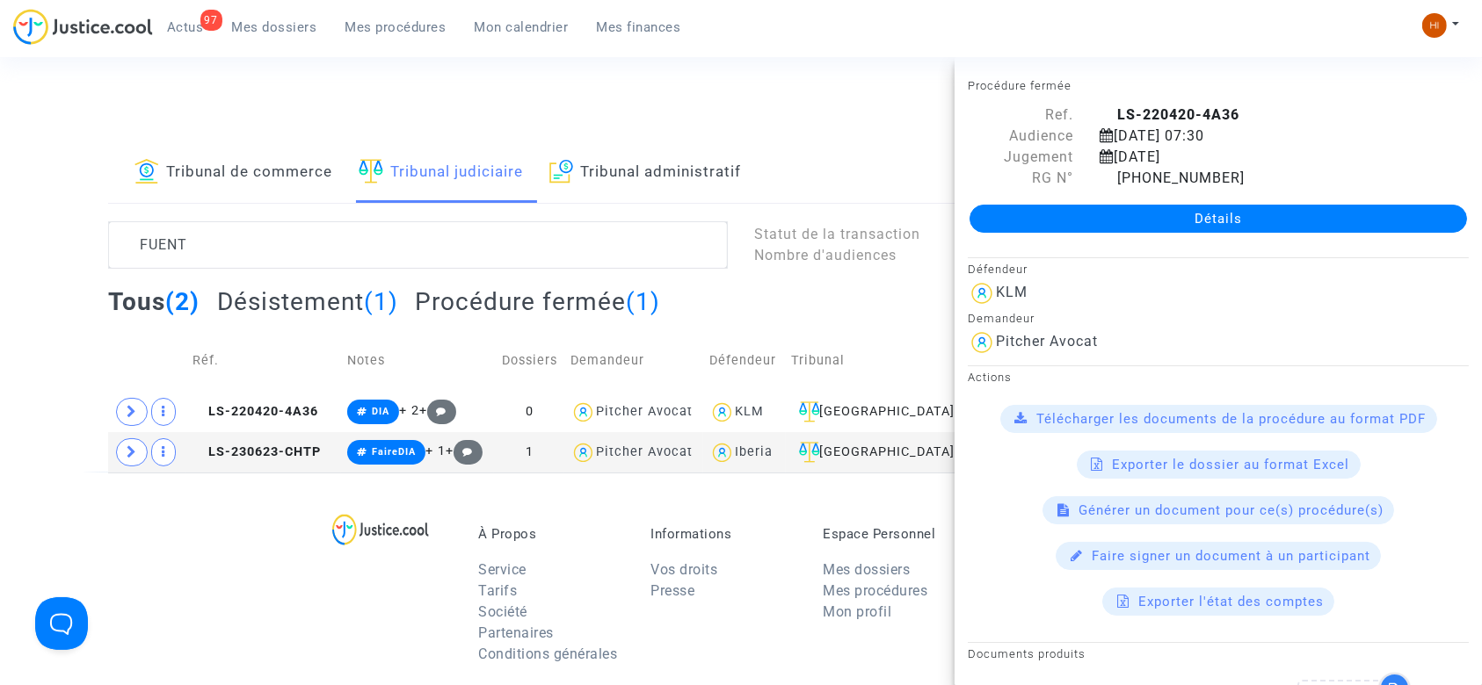
click at [215, 531] on div "À Propos Service Tarifs Société Partenaires Conditions générales Informations V…" at bounding box center [740, 587] width 1265 height 228
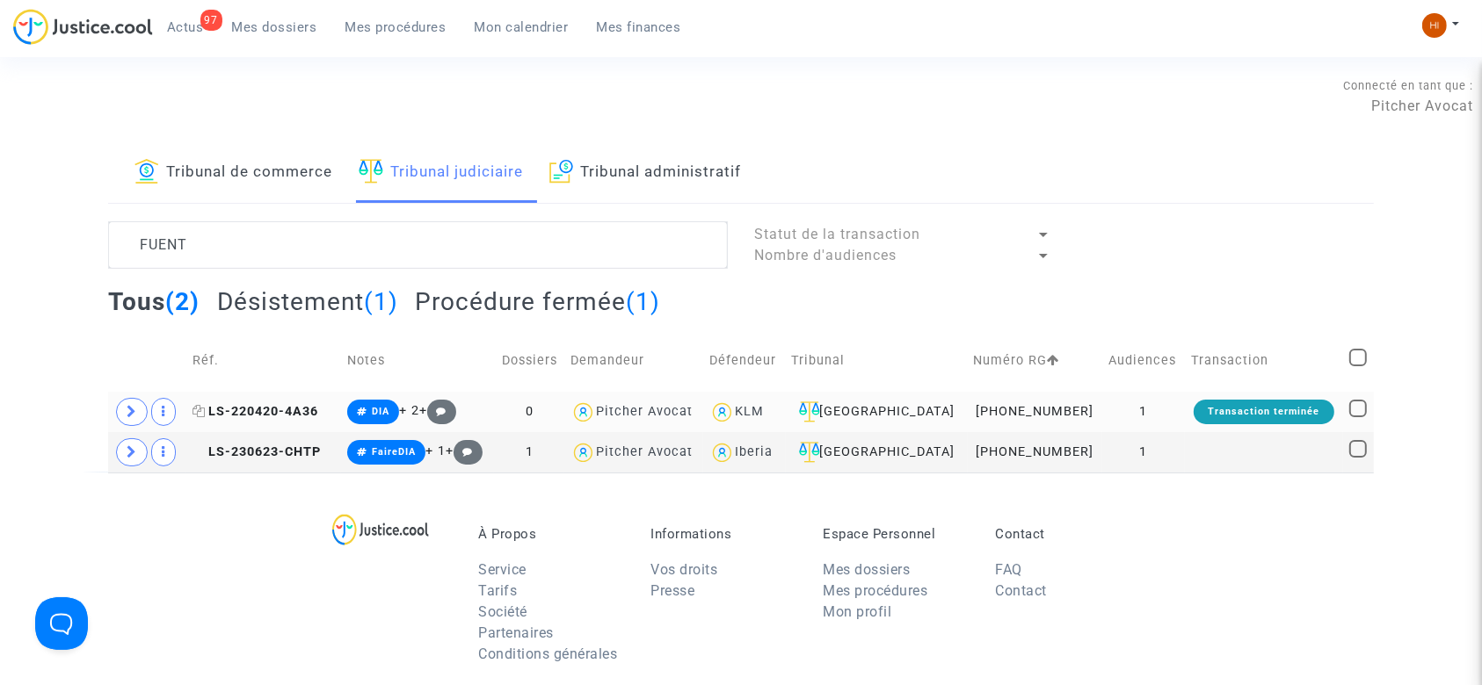
click at [258, 404] on span "LS-220420-4A36" at bounding box center [255, 411] width 126 height 15
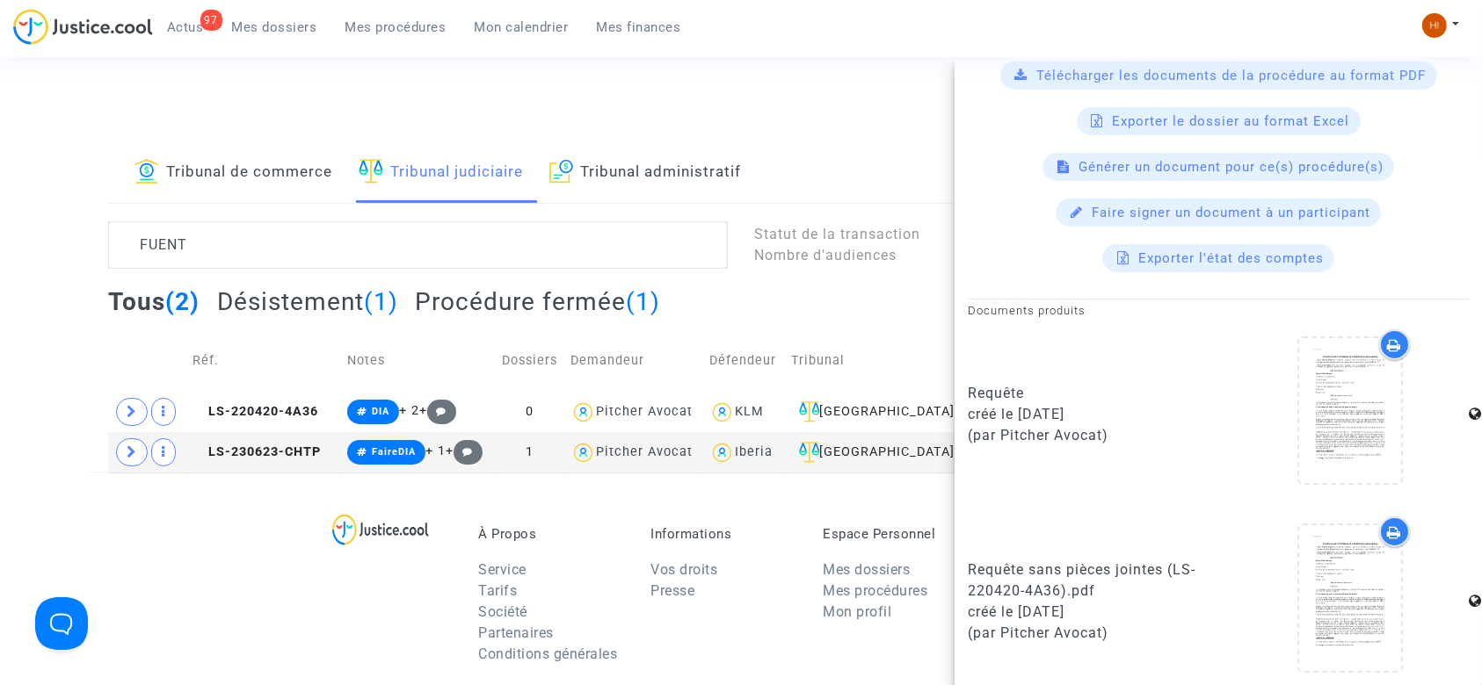
scroll to position [342, 0]
click at [192, 411] on td "LS-220420-4A36" at bounding box center [263, 412] width 155 height 40
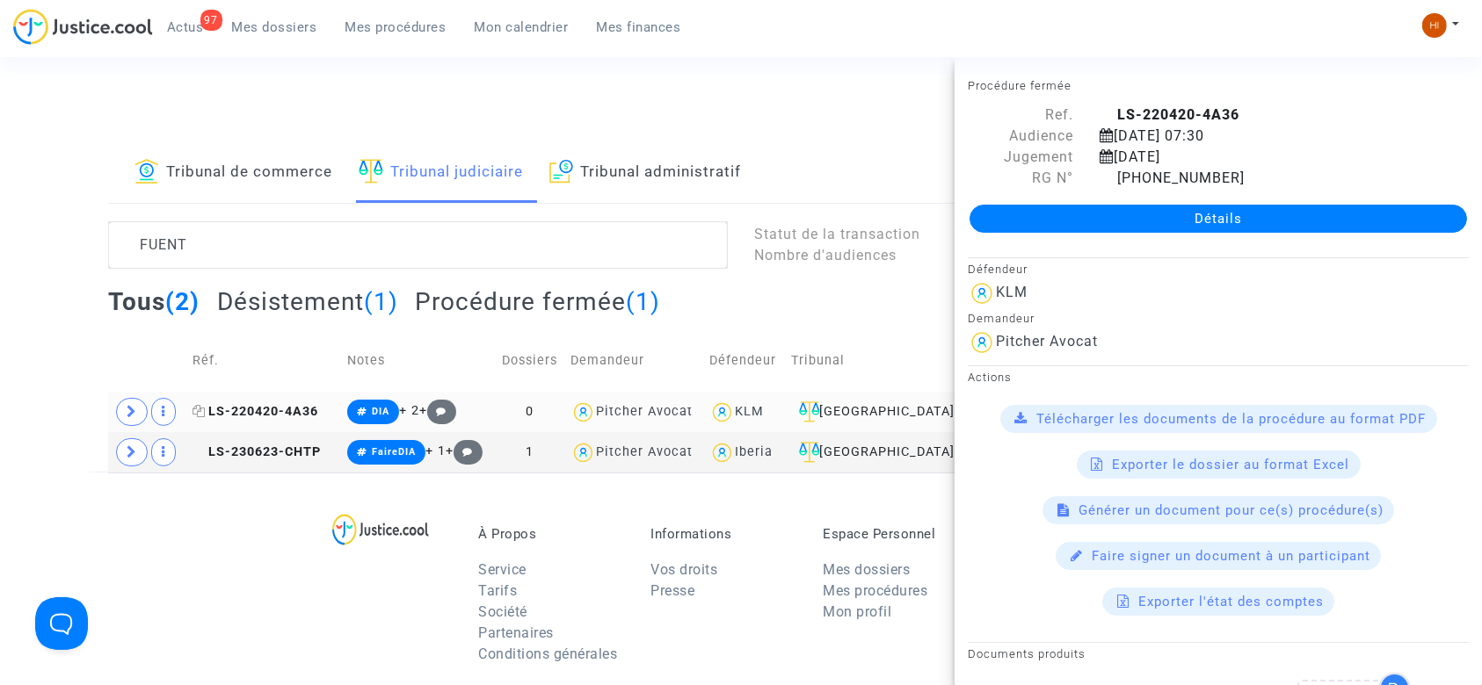
click at [201, 411] on icon at bounding box center [198, 411] width 13 height 12
click at [132, 411] on icon at bounding box center [132, 411] width 11 height 13
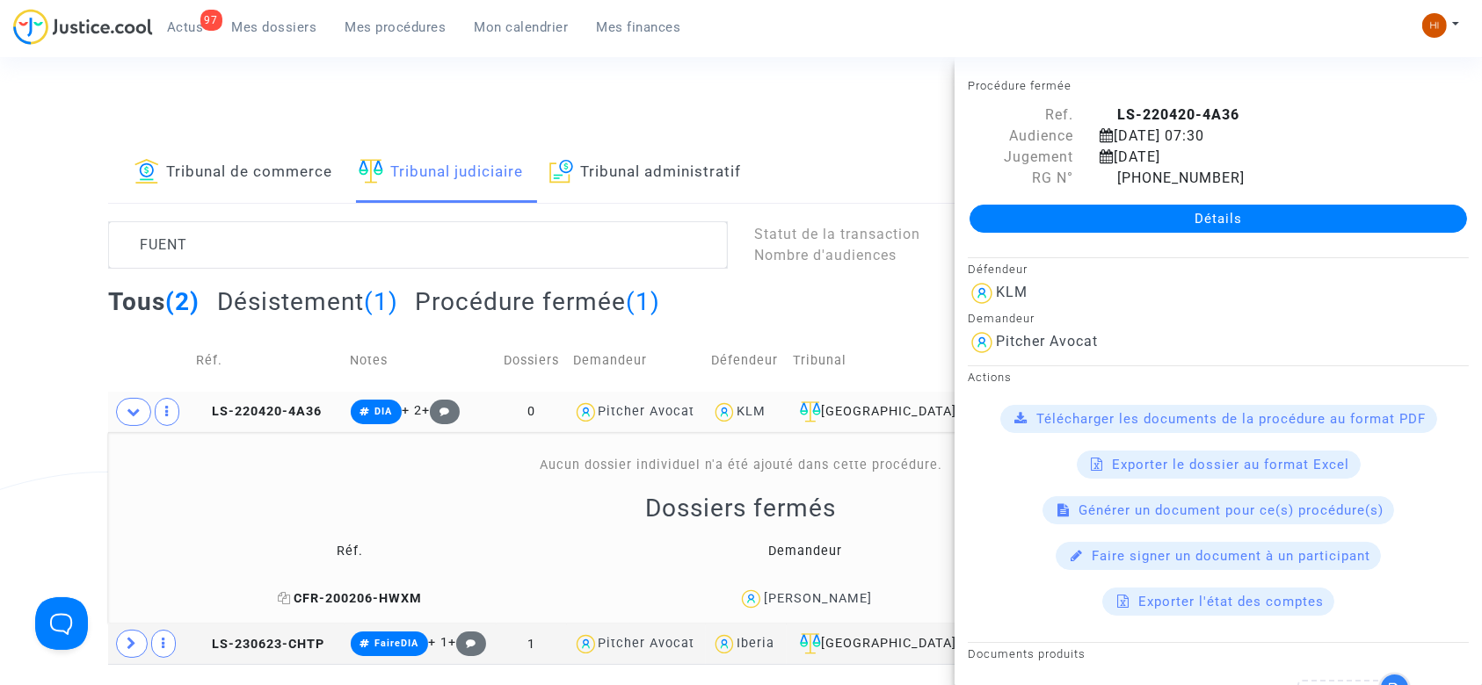
click at [278, 596] on icon at bounding box center [284, 598] width 13 height 12
click at [1143, 222] on link "Détails" at bounding box center [1217, 219] width 497 height 28
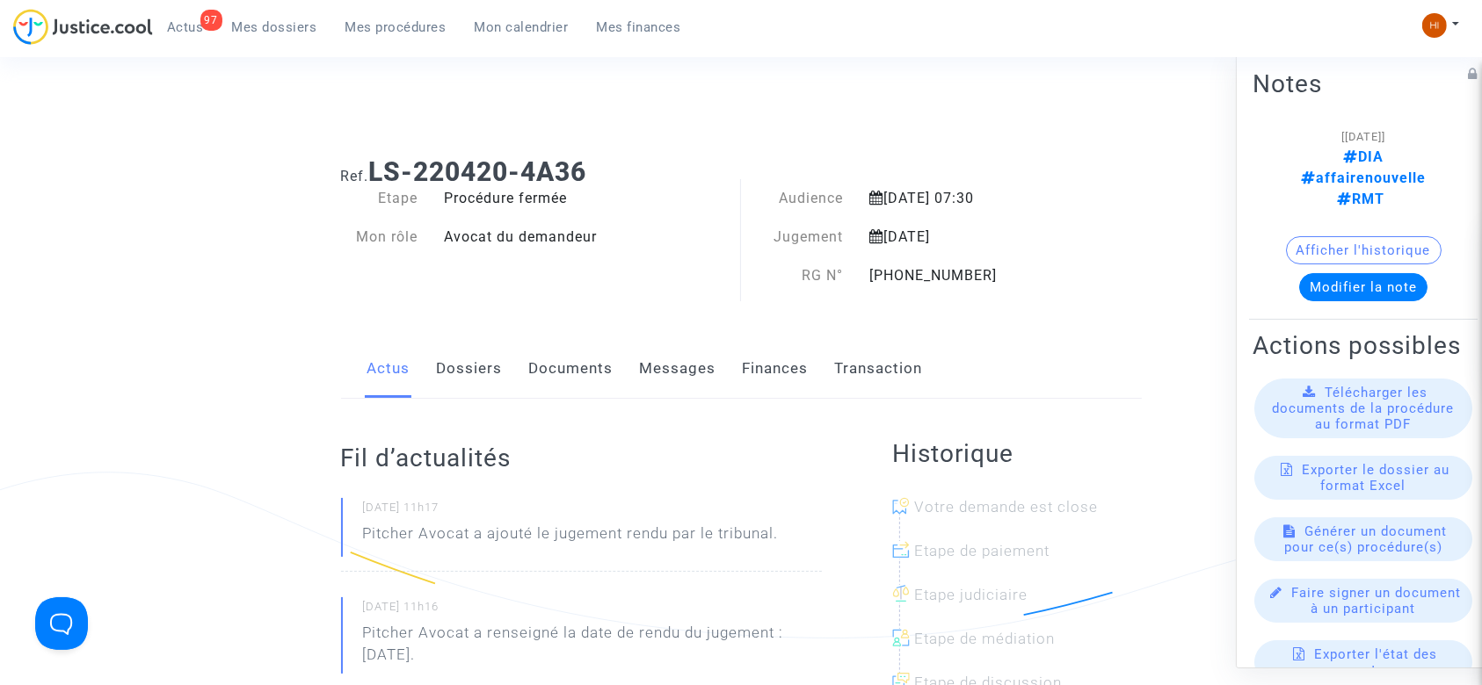
click at [579, 370] on link "Documents" at bounding box center [571, 369] width 84 height 58
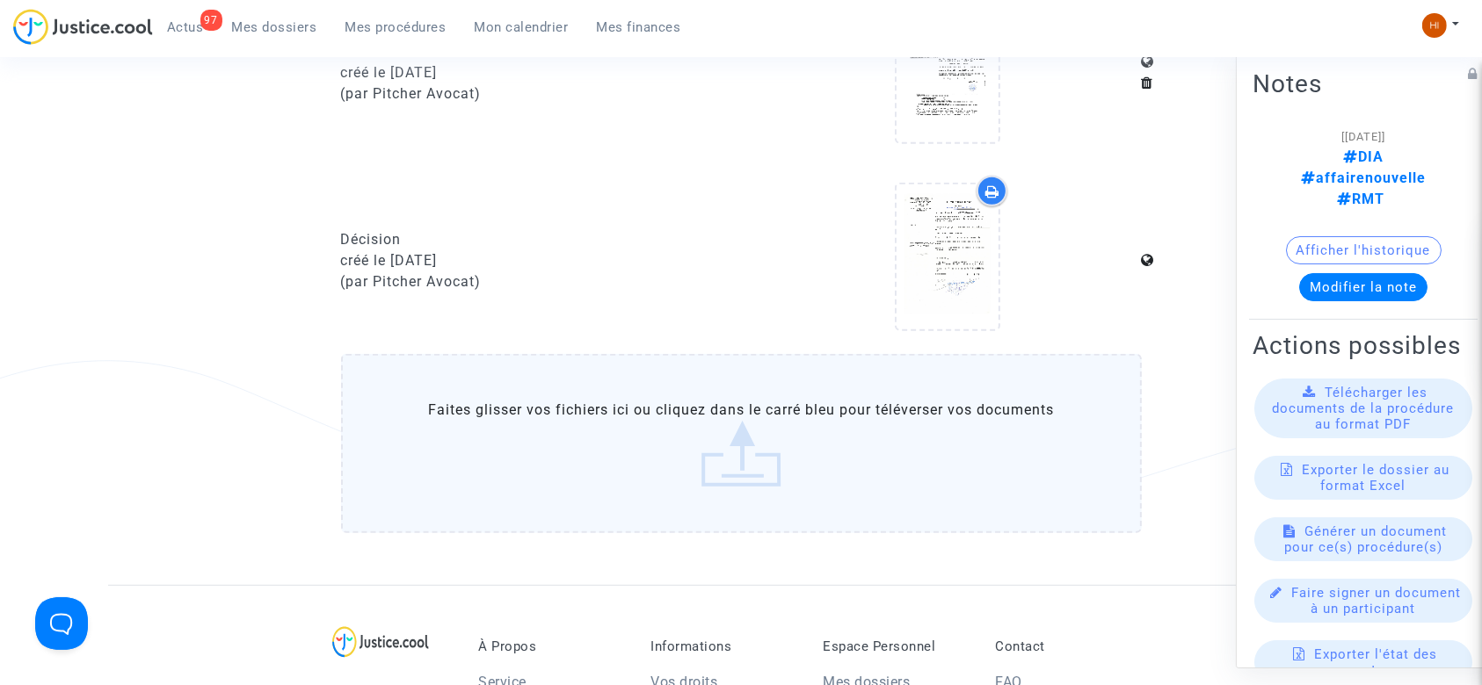
scroll to position [923, 0]
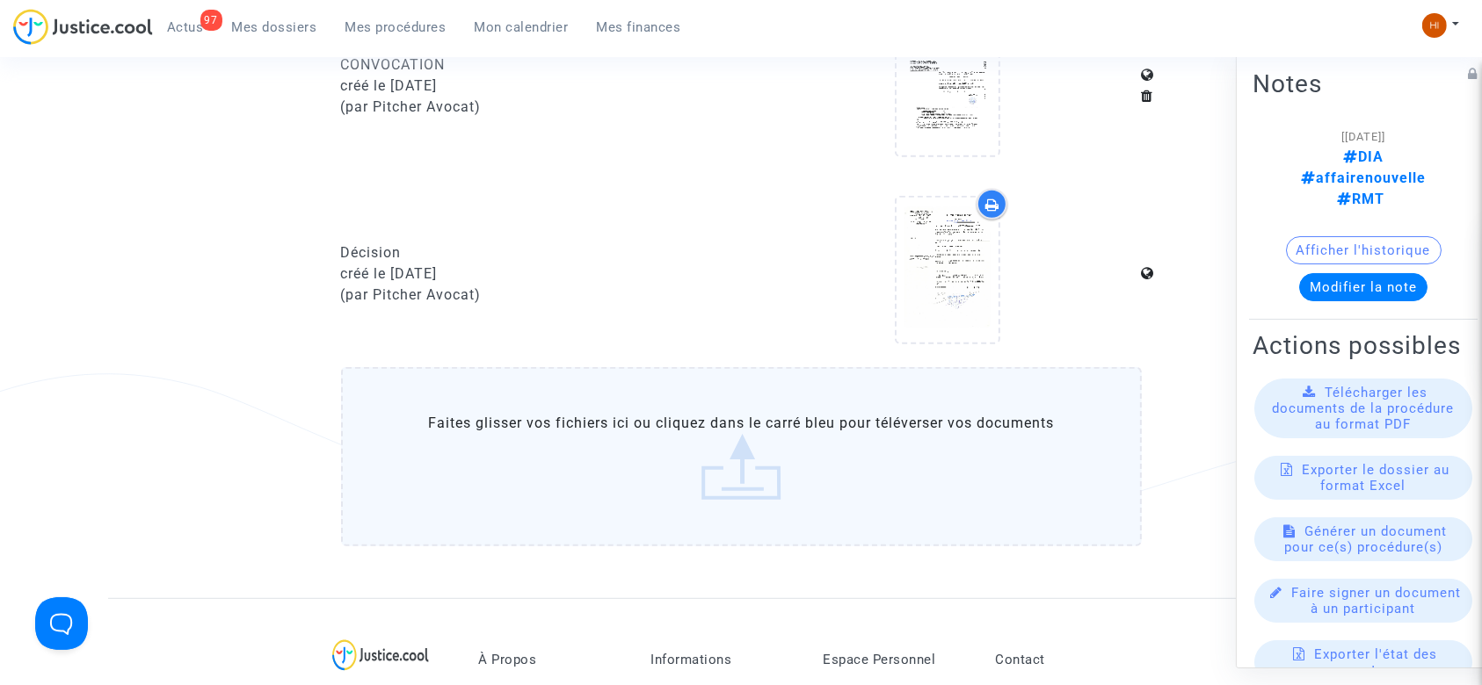
click at [706, 446] on label "Faites glisser vos fichiers ici ou cliquez dans le carré bleu pour téléverser v…" at bounding box center [741, 456] width 801 height 179
click at [0, 0] on input "Faites glisser vos fichiers ici ou cliquez dans le carré bleu pour téléverser v…" at bounding box center [0, 0] width 0 height 0
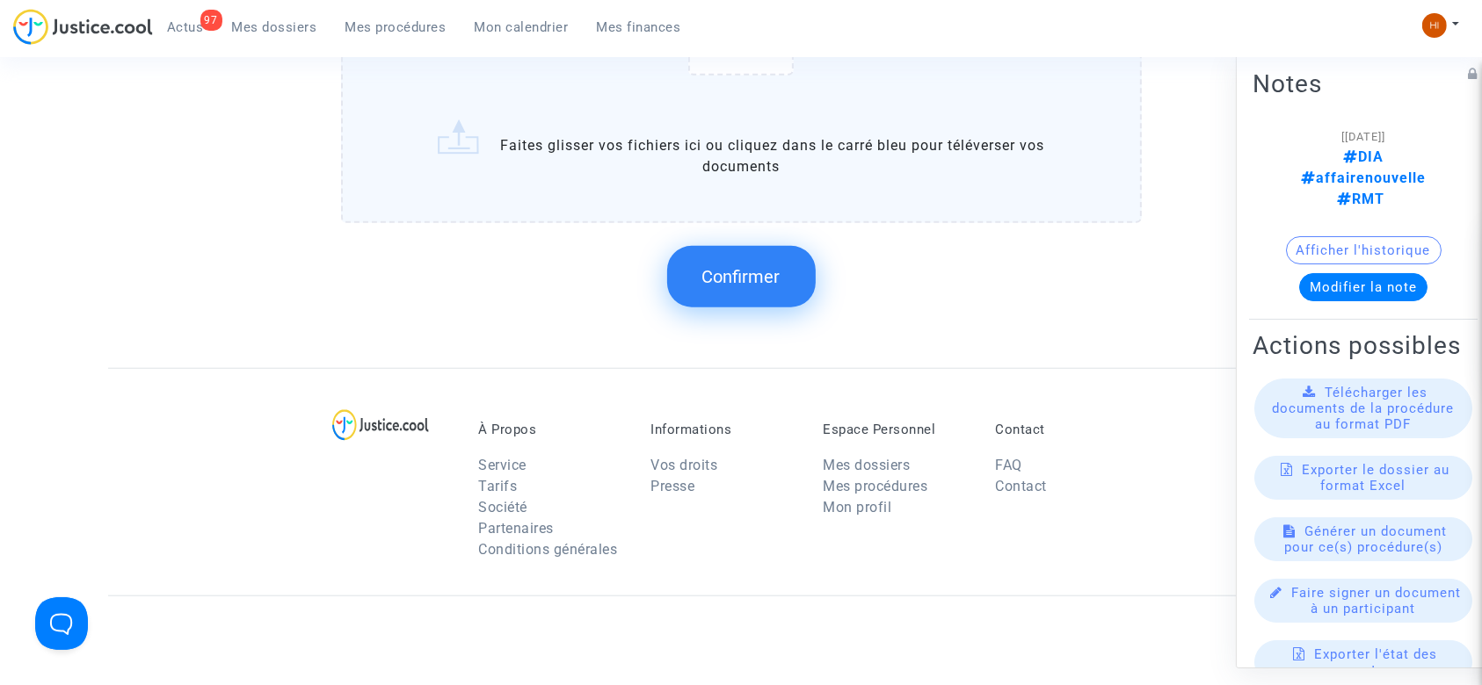
scroll to position [1461, 0]
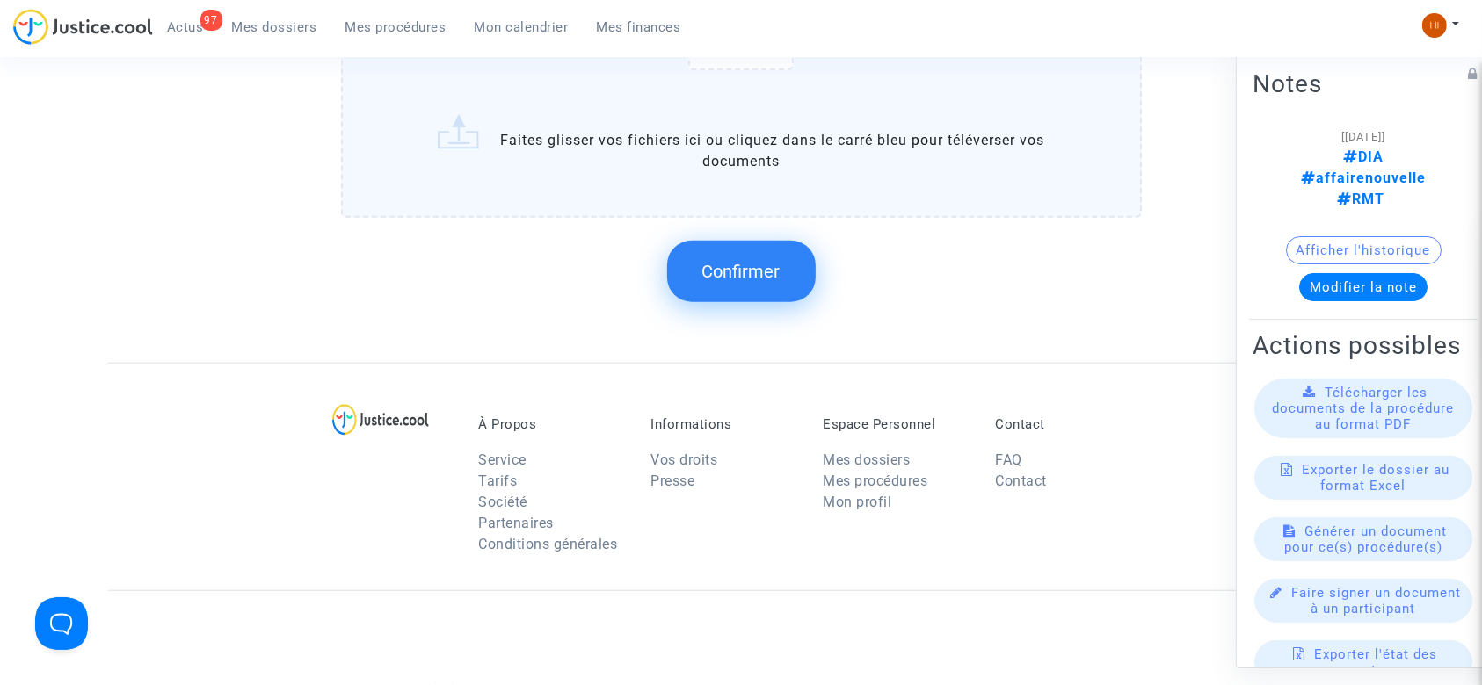
click at [749, 270] on span "Confirmer" at bounding box center [741, 271] width 78 height 21
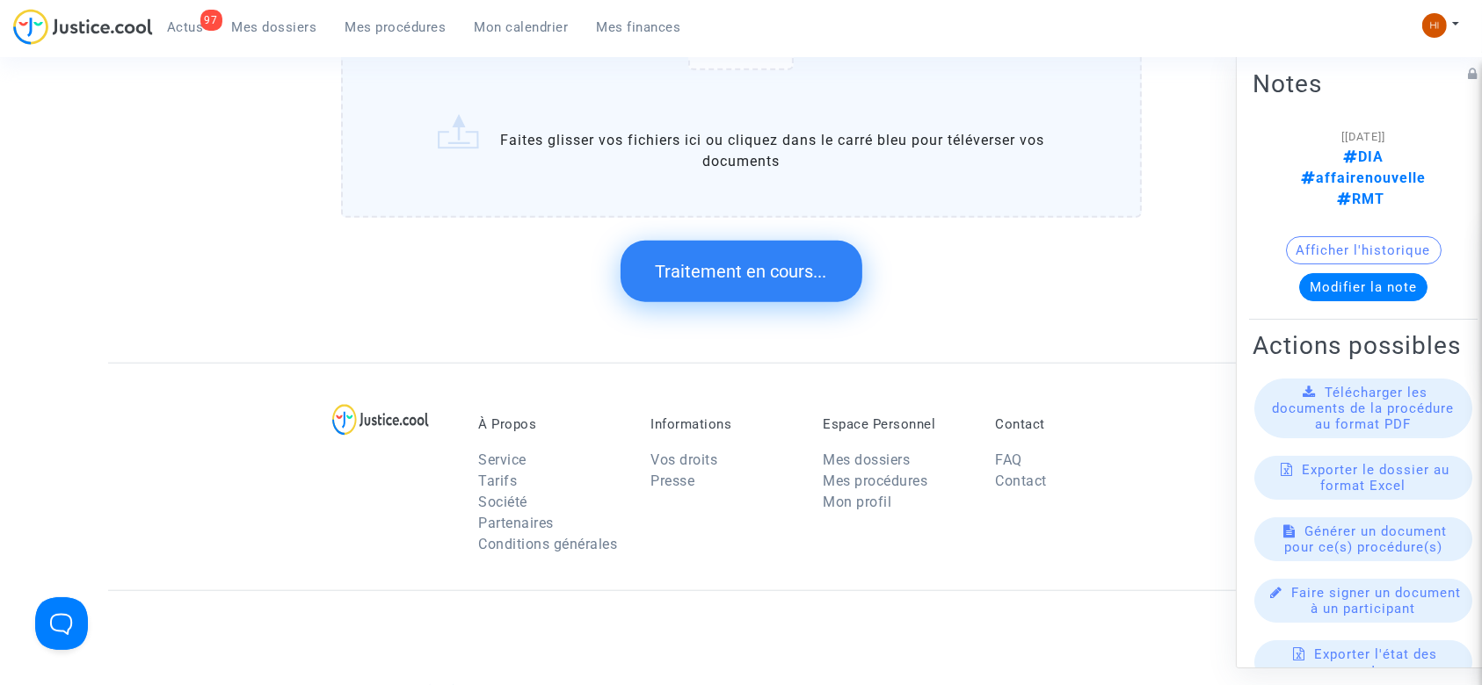
scroll to position [0, 0]
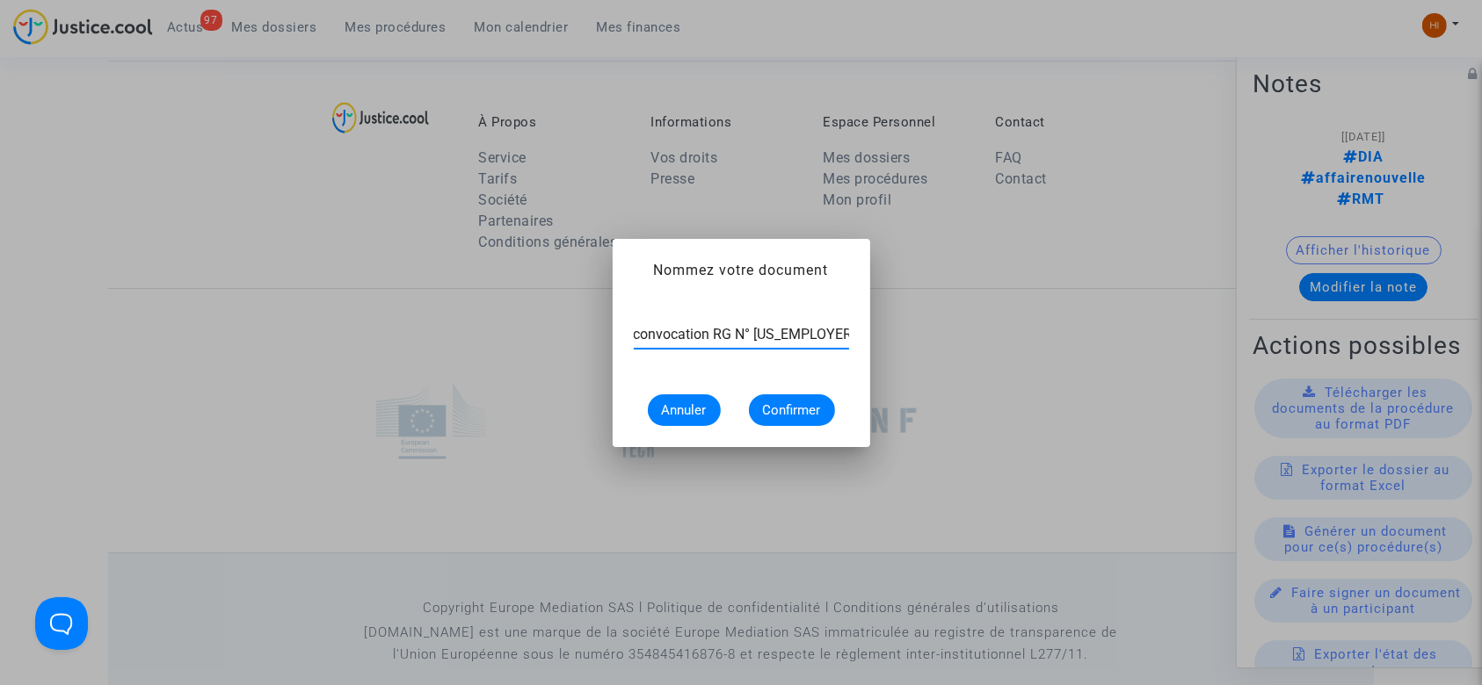
type input "convocation RG N° 11-2261580"
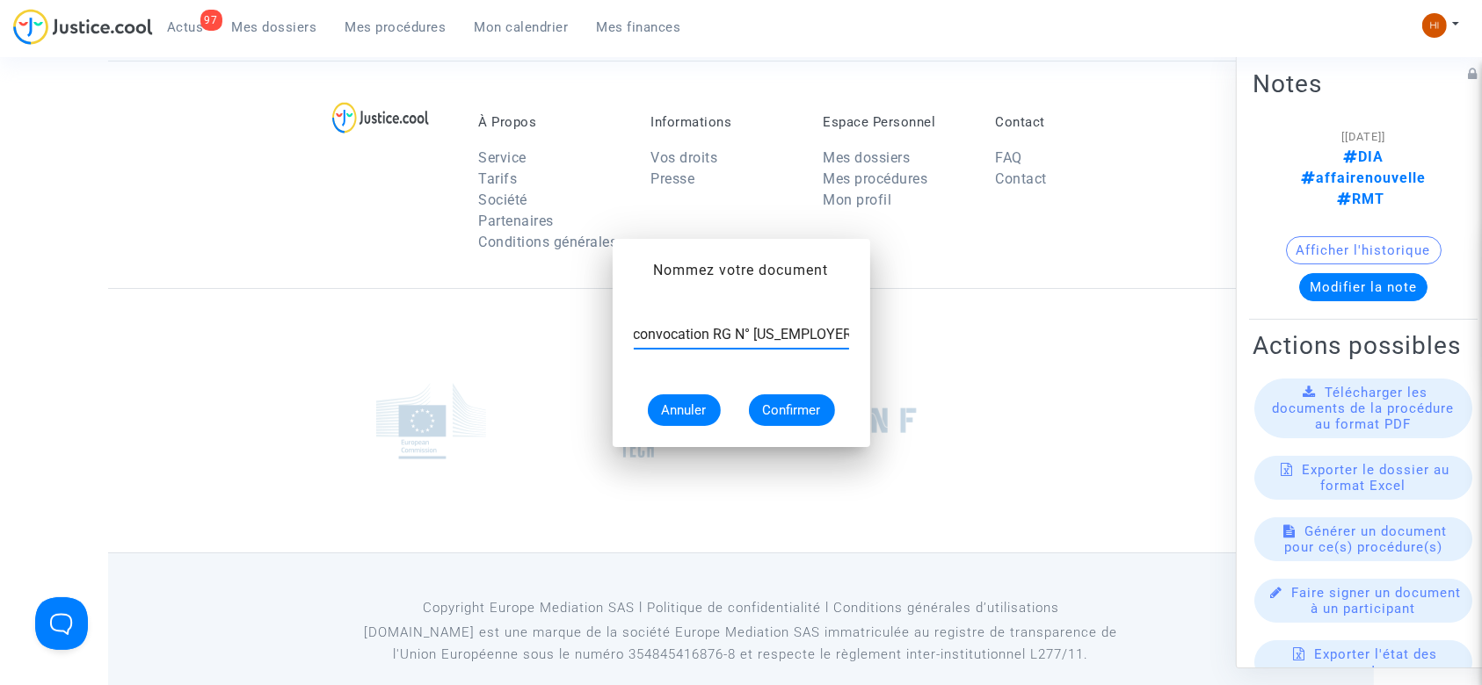
scroll to position [1461, 0]
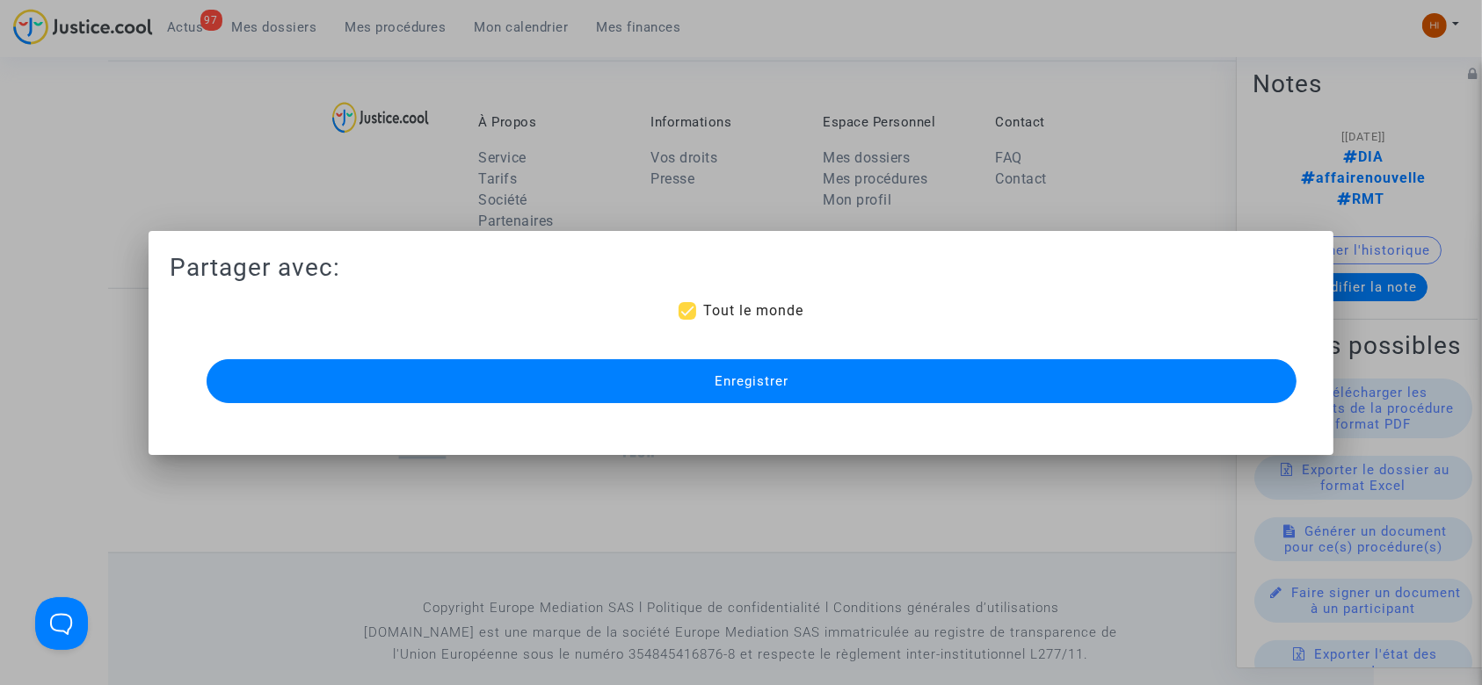
click at [733, 386] on span "Enregistrer" at bounding box center [751, 381] width 74 height 16
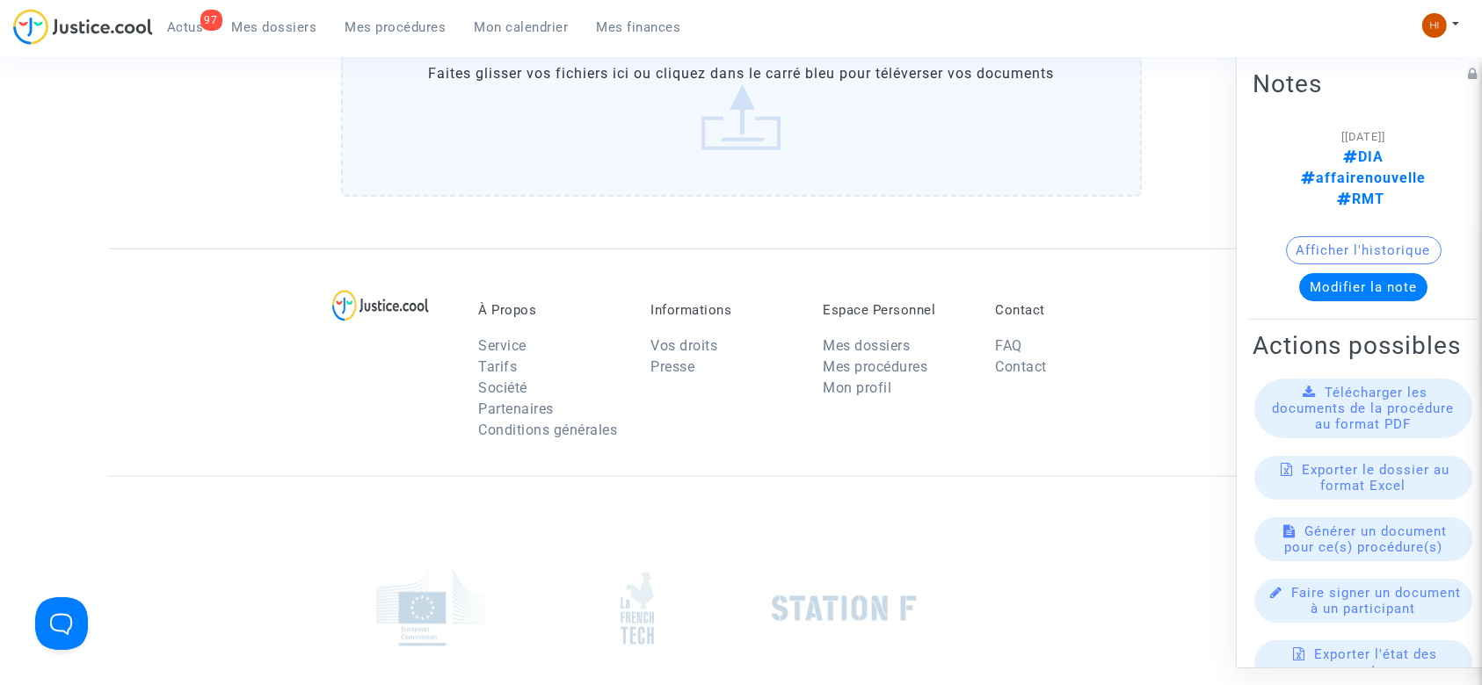
click at [374, 35] on link "Mes procédures" at bounding box center [395, 27] width 129 height 26
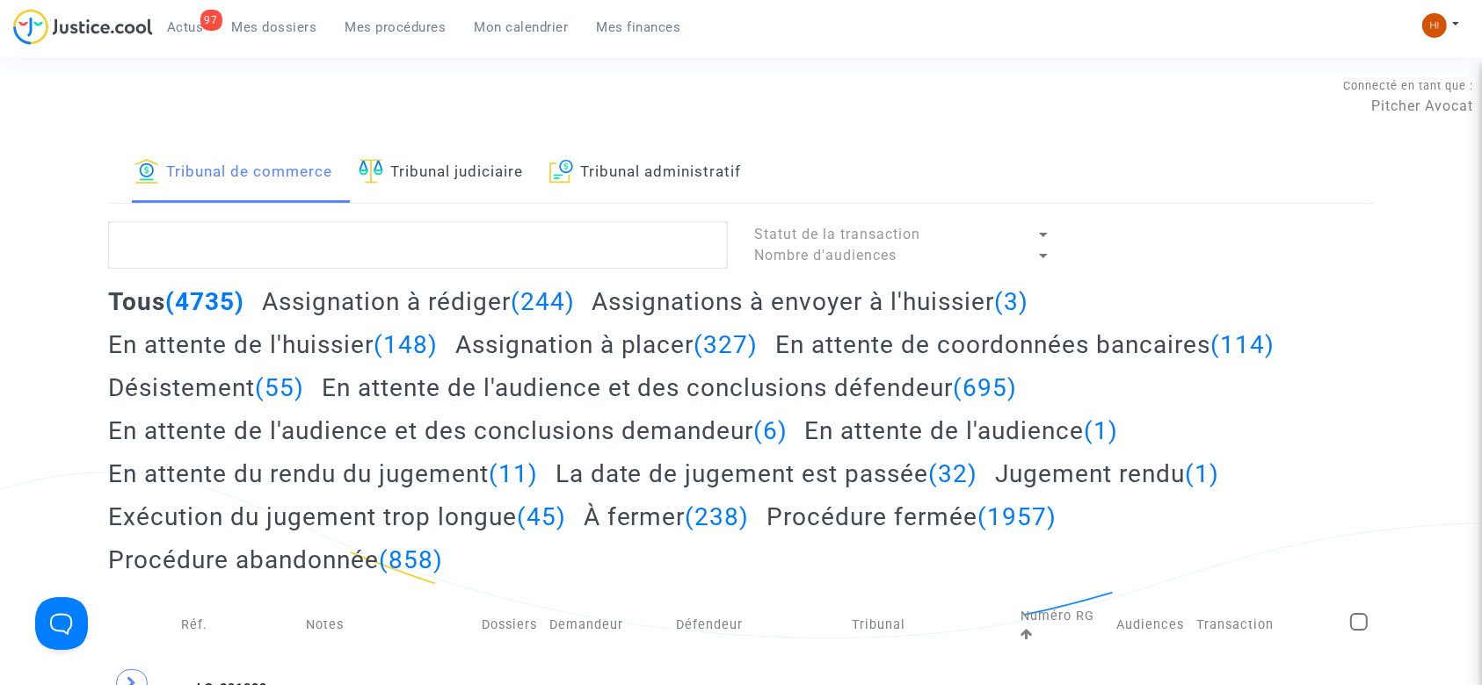
click at [478, 165] on link "Tribunal judiciaire" at bounding box center [441, 173] width 164 height 60
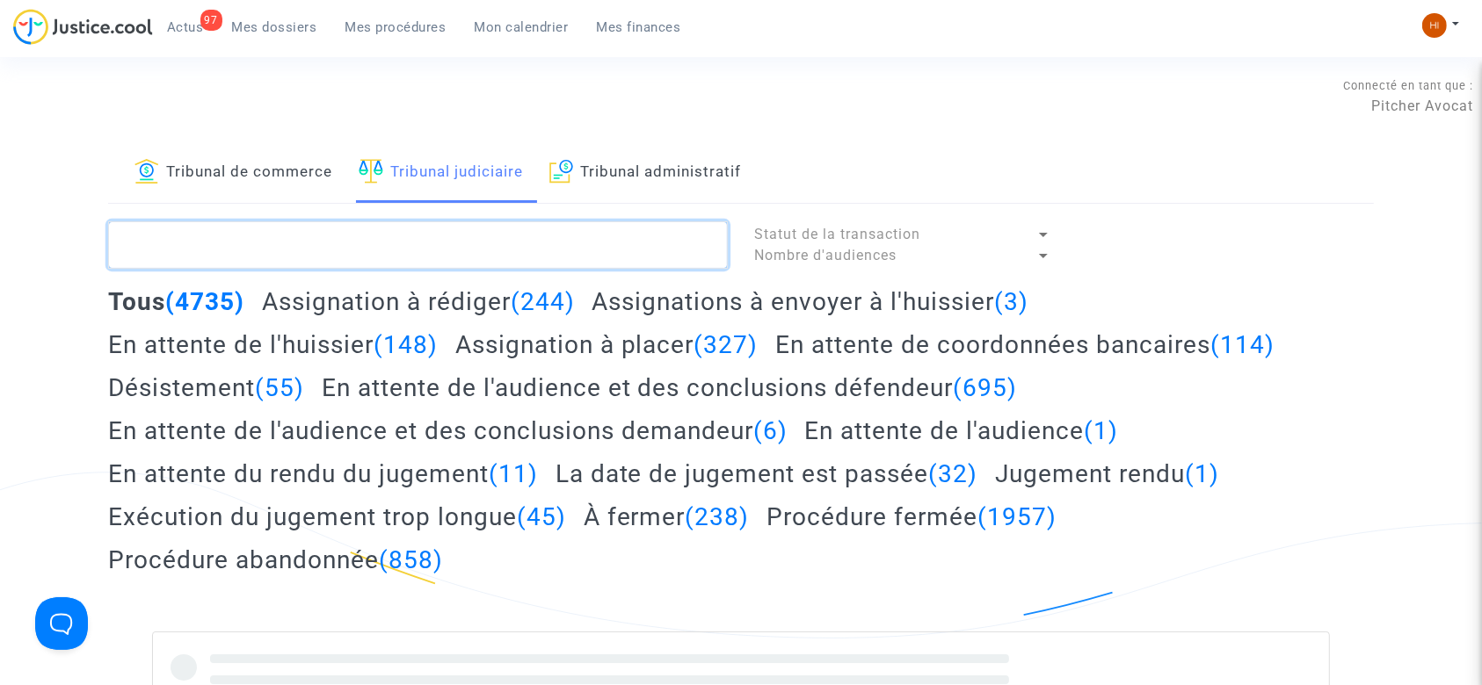
click at [451, 241] on textarea at bounding box center [418, 244] width 620 height 47
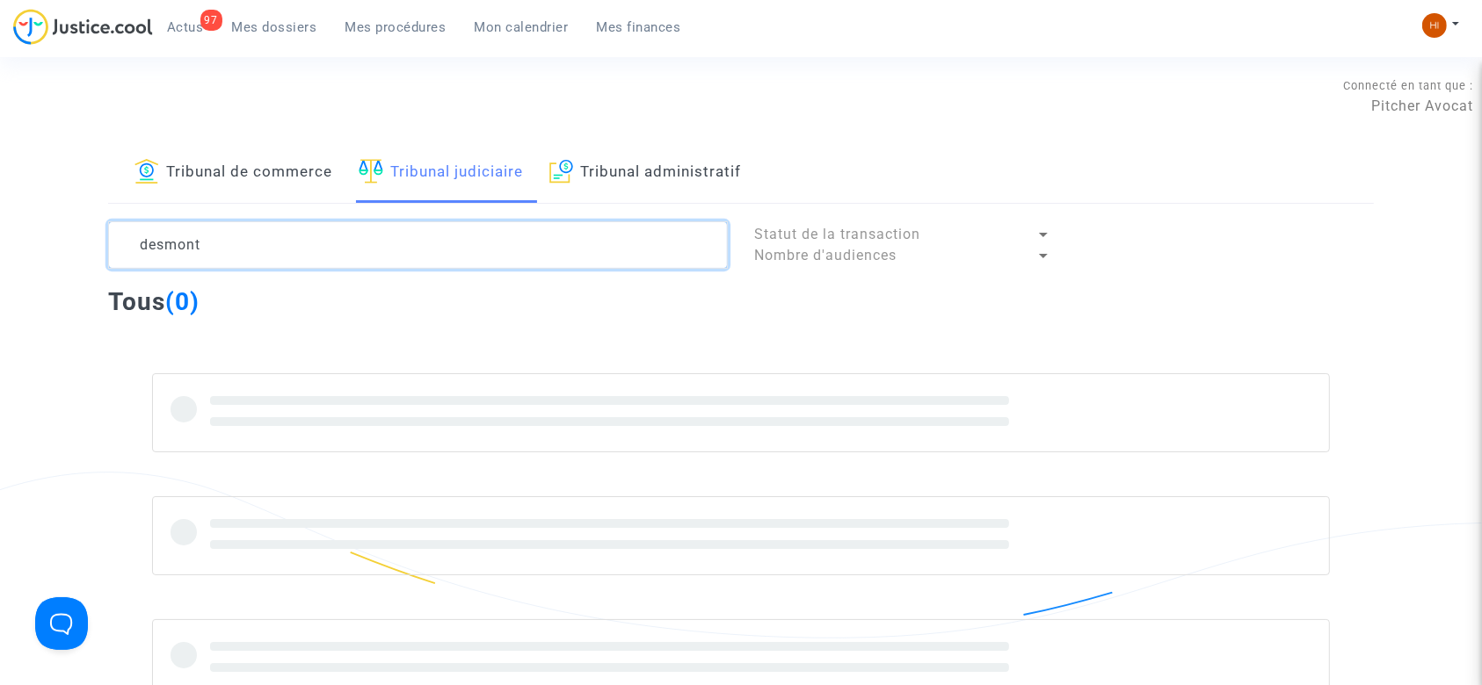
type textarea "desmont"
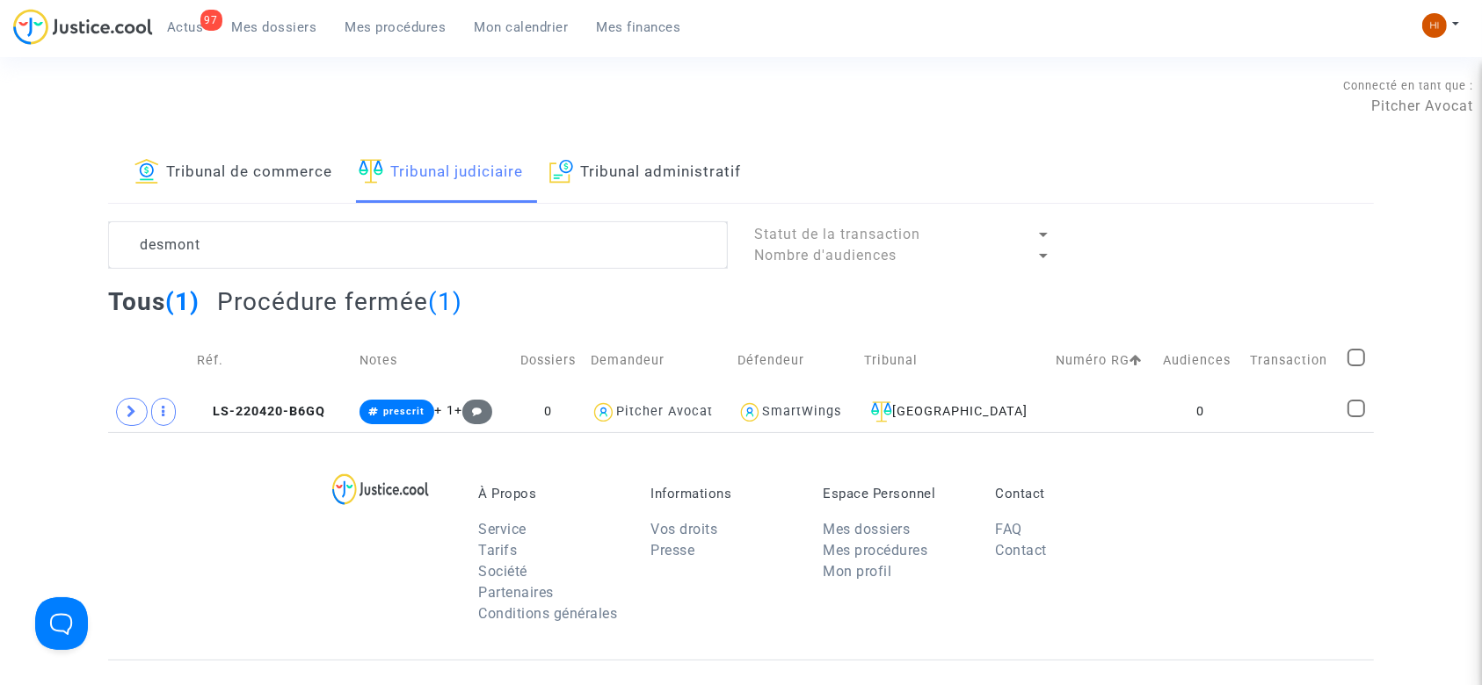
click at [90, 90] on div "Connecté en tant que : Pitcher Avocat" at bounding box center [736, 96] width 1473 height 42
click at [202, 410] on icon at bounding box center [203, 411] width 13 height 12
click at [141, 407] on span at bounding box center [132, 412] width 32 height 28
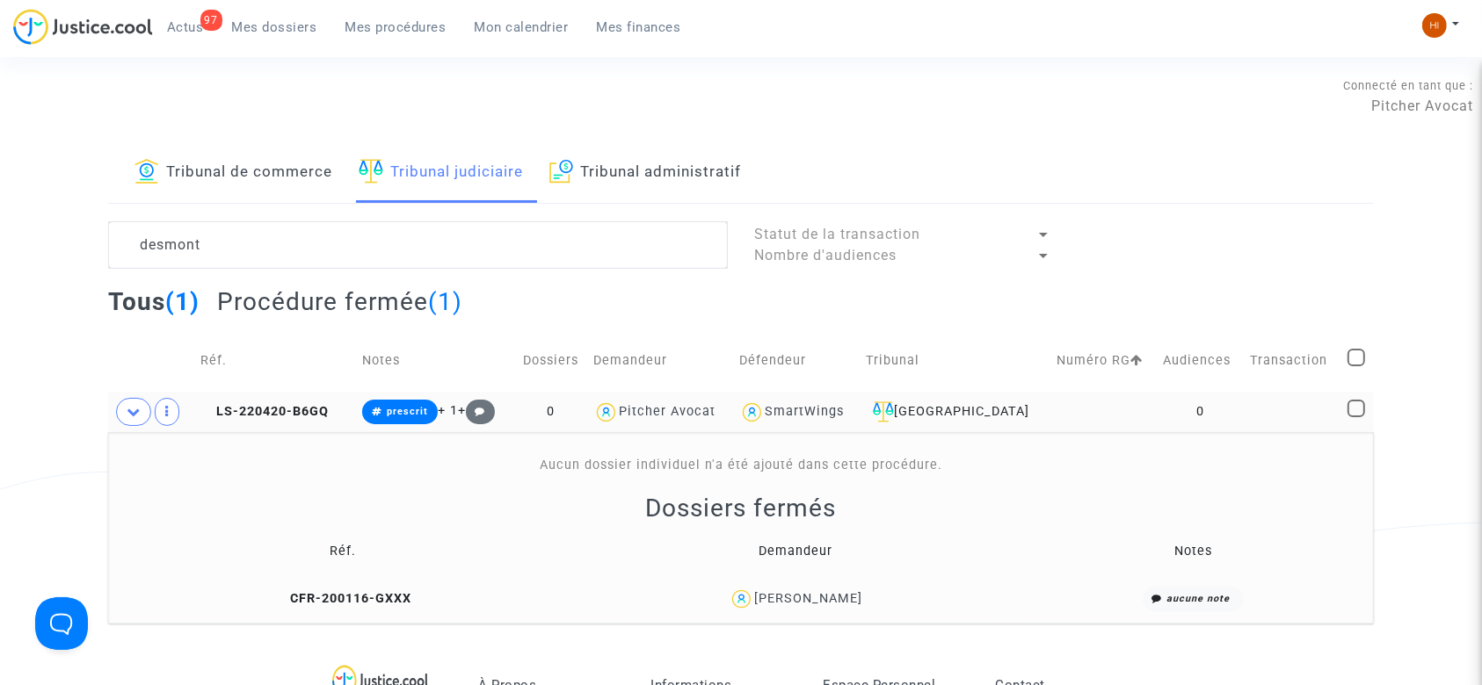
drag, startPoint x: 889, startPoint y: 598, endPoint x: 738, endPoint y: 603, distance: 151.2
click at [738, 603] on div "Maximilien Desmont" at bounding box center [795, 599] width 434 height 25
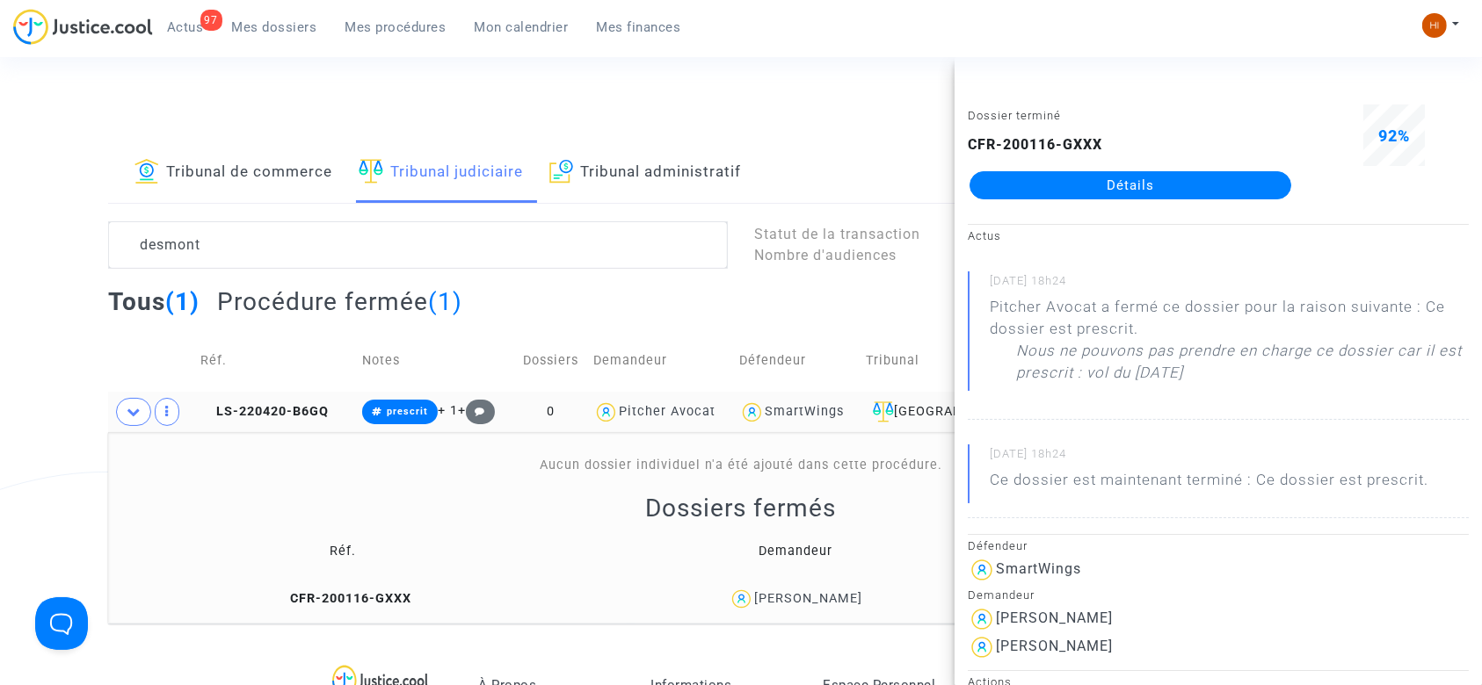
copy div "Maximilien Desmont"
click at [265, 407] on span "LS-220420-B6GQ" at bounding box center [264, 411] width 128 height 15
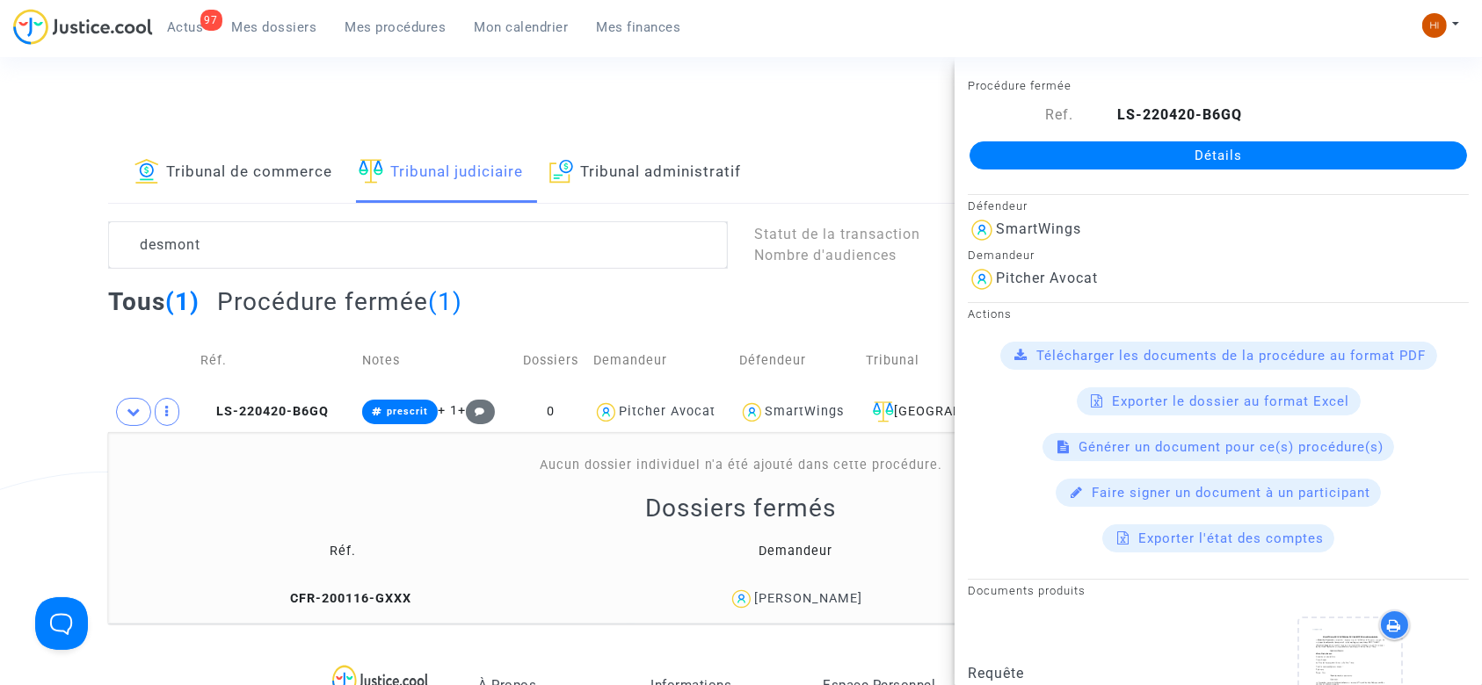
click at [1055, 149] on link "Détails" at bounding box center [1217, 155] width 497 height 28
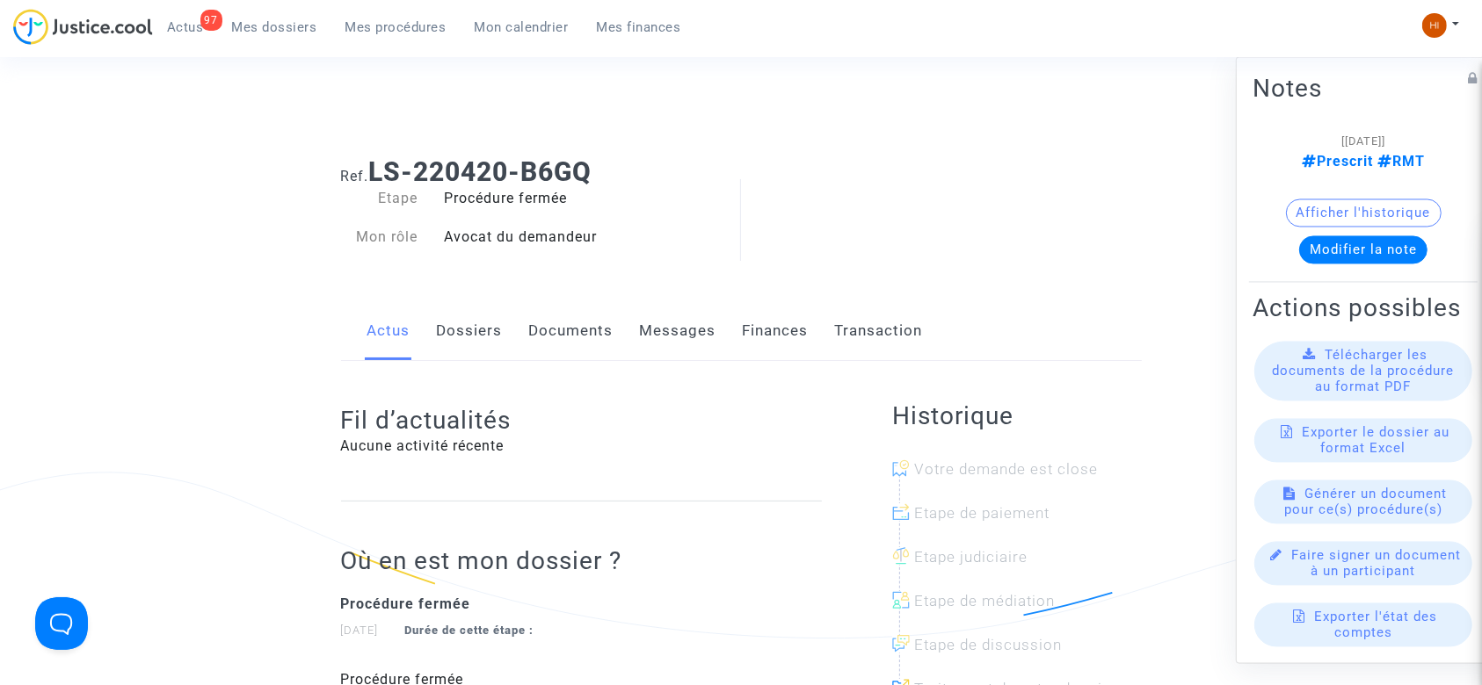
click at [571, 328] on link "Documents" at bounding box center [571, 331] width 84 height 58
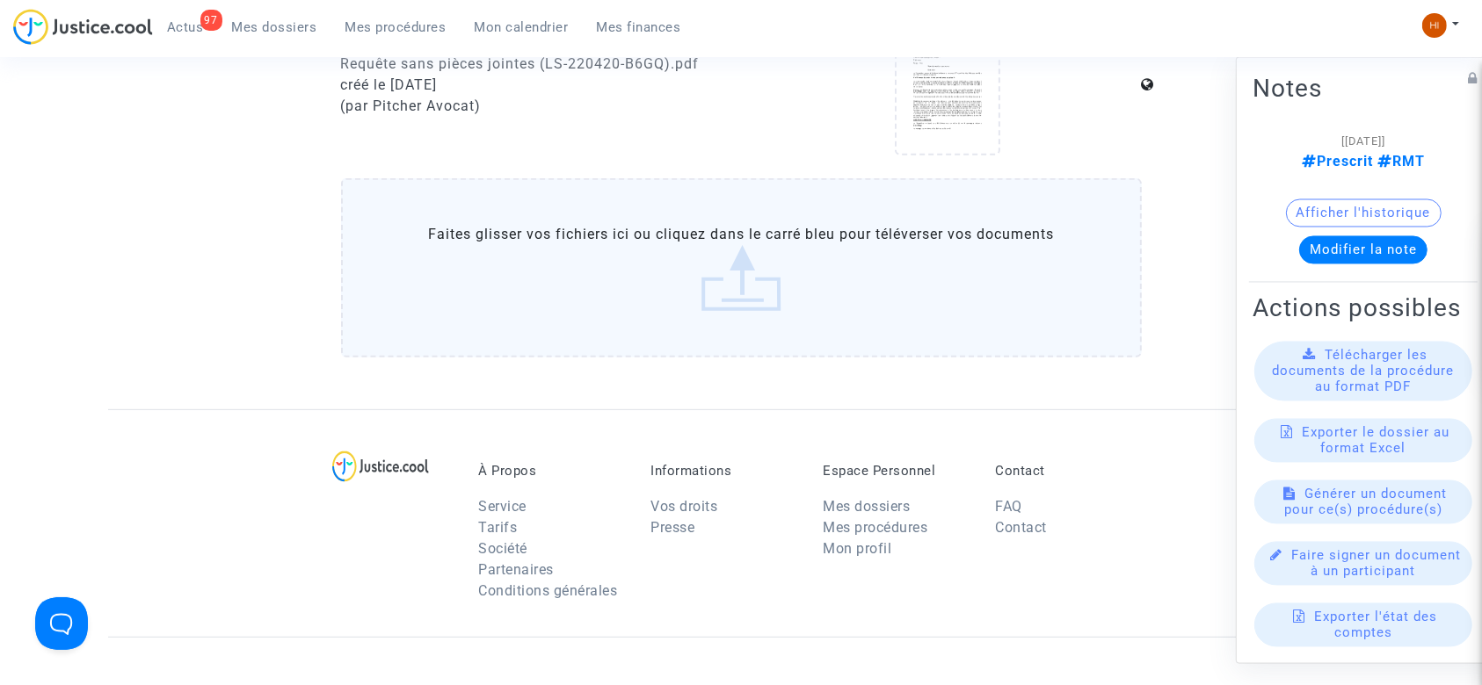
scroll to position [694, 0]
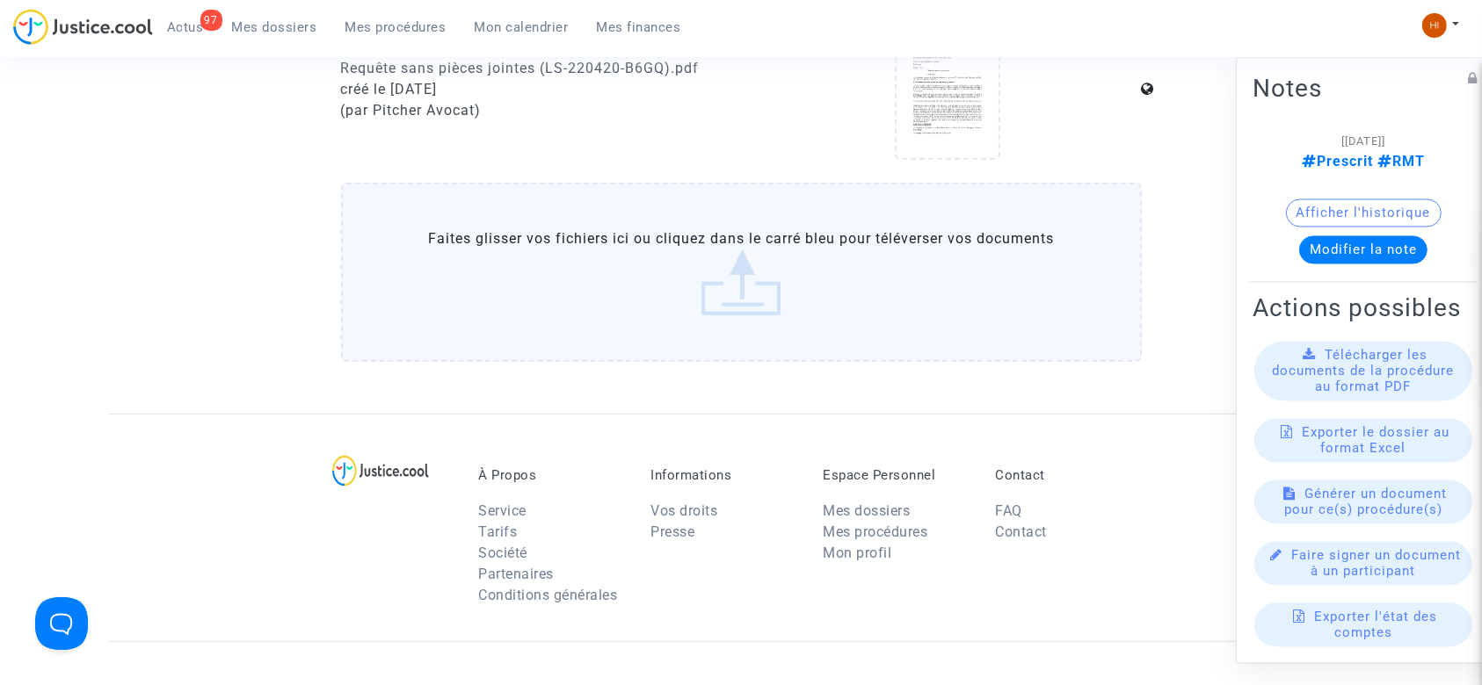
click at [770, 331] on label "Faites glisser vos fichiers ici ou cliquez dans le carré bleu pour téléverser v…" at bounding box center [741, 272] width 801 height 179
click at [0, 0] on input "Faites glisser vos fichiers ici ou cliquez dans le carré bleu pour téléverser v…" at bounding box center [0, 0] width 0 height 0
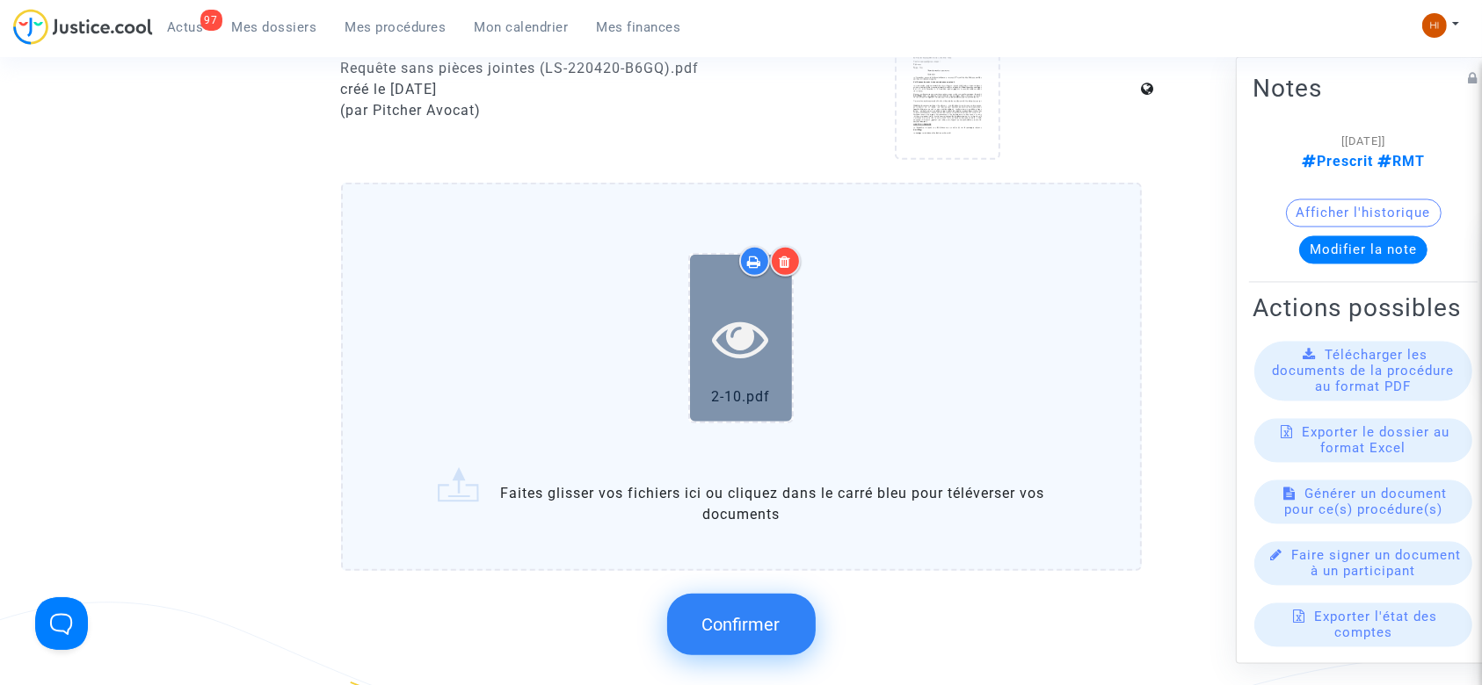
click at [740, 337] on icon at bounding box center [741, 338] width 57 height 56
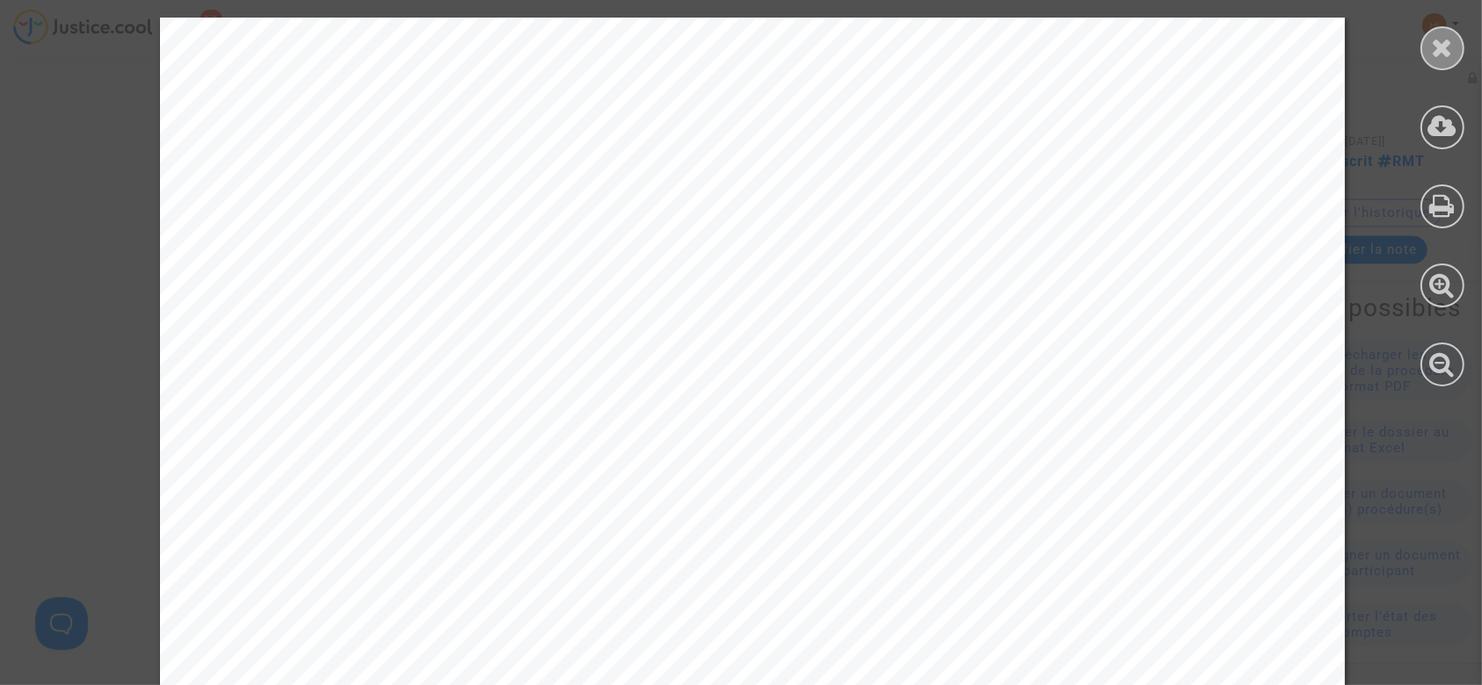
click at [1436, 54] on icon at bounding box center [1443, 47] width 22 height 26
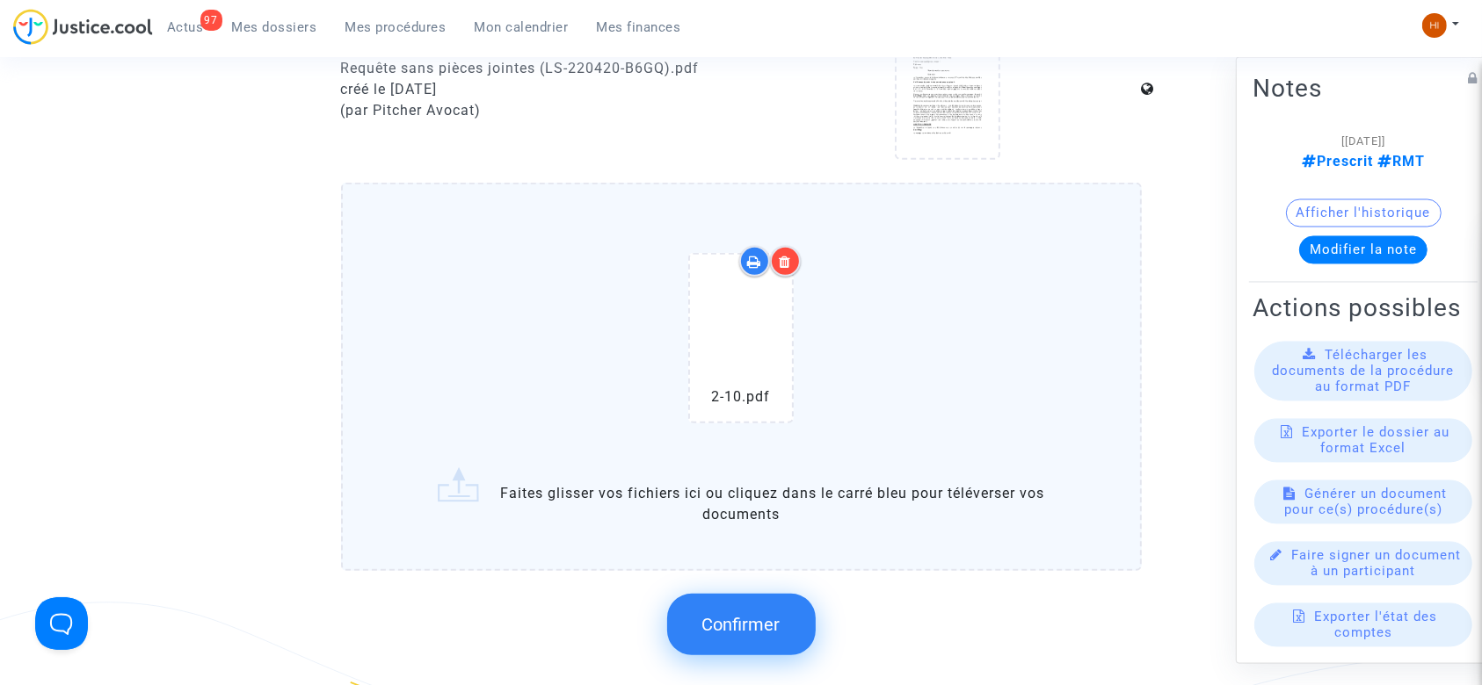
click at [787, 262] on icon at bounding box center [786, 262] width 12 height 14
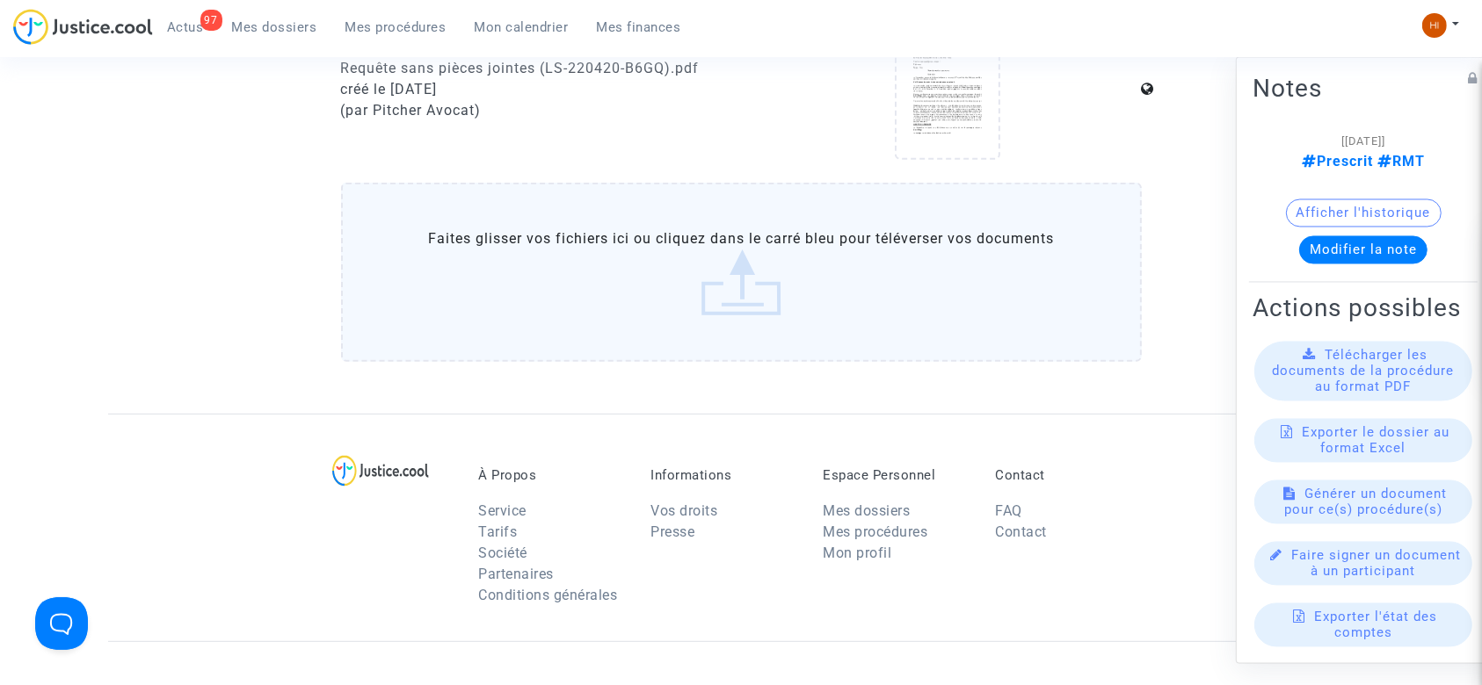
click at [646, 257] on label "Faites glisser vos fichiers ici ou cliquez dans le carré bleu pour téléverser v…" at bounding box center [741, 272] width 801 height 179
click at [0, 0] on input "Faites glisser vos fichiers ici ou cliquez dans le carré bleu pour téléverser v…" at bounding box center [0, 0] width 0 height 0
click at [840, 294] on label "Faites glisser vos fichiers ici ou cliquez dans le carré bleu pour téléverser v…" at bounding box center [741, 272] width 801 height 179
click at [0, 0] on input "Faites glisser vos fichiers ici ou cliquez dans le carré bleu pour téléverser v…" at bounding box center [0, 0] width 0 height 0
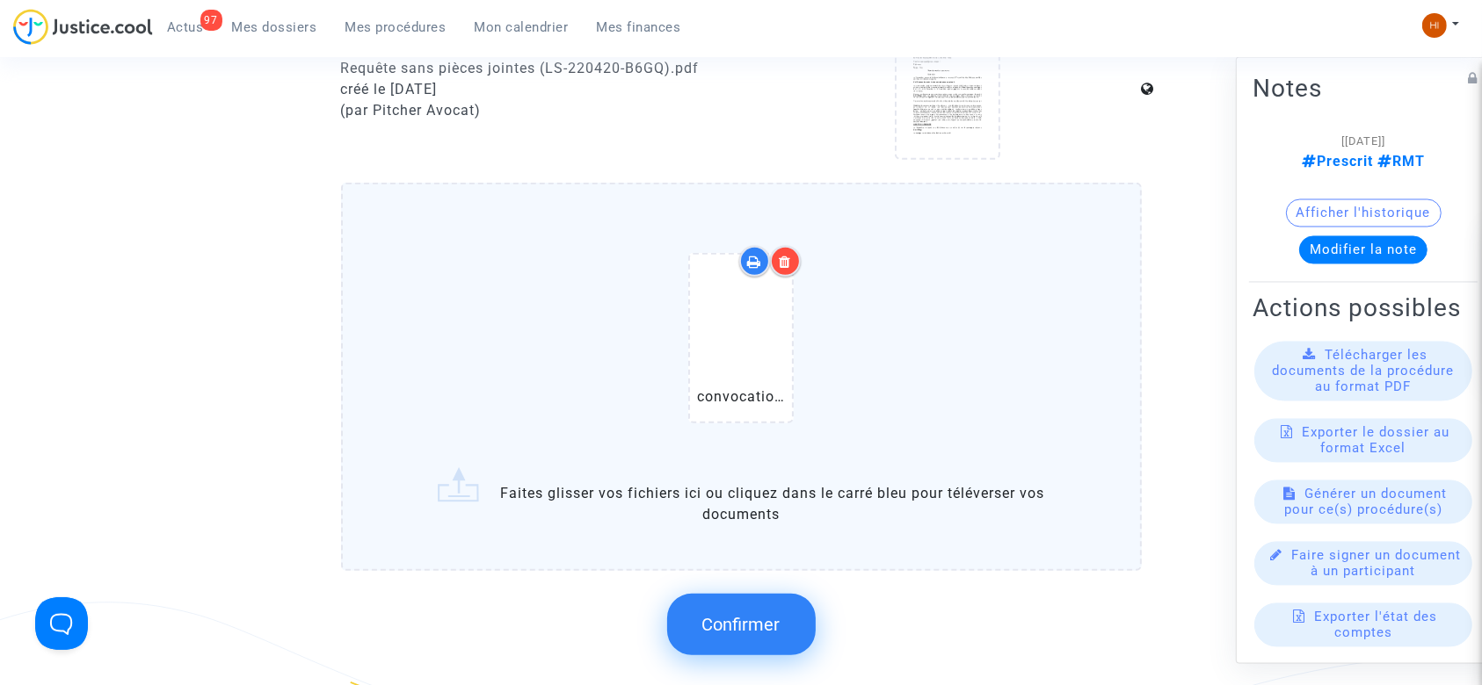
click at [766, 617] on span "Confirmer" at bounding box center [741, 624] width 78 height 21
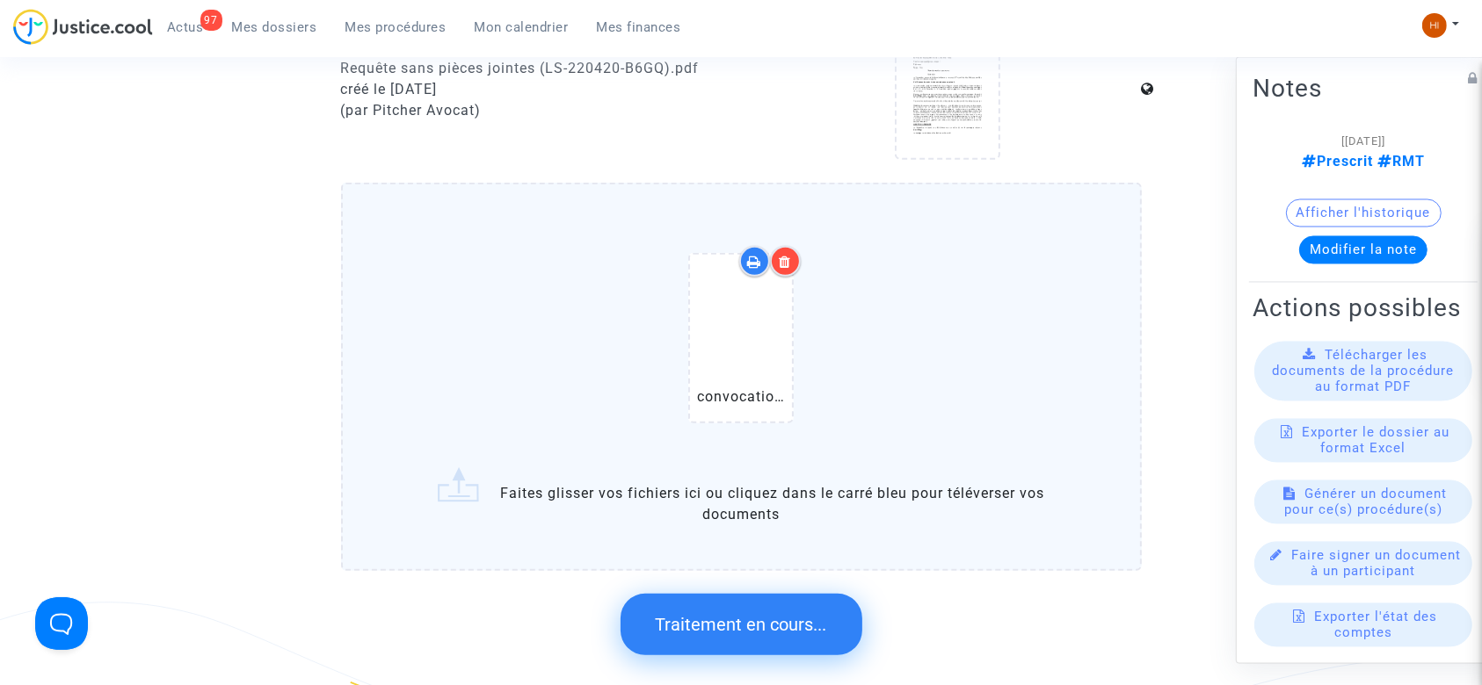
scroll to position [0, 0]
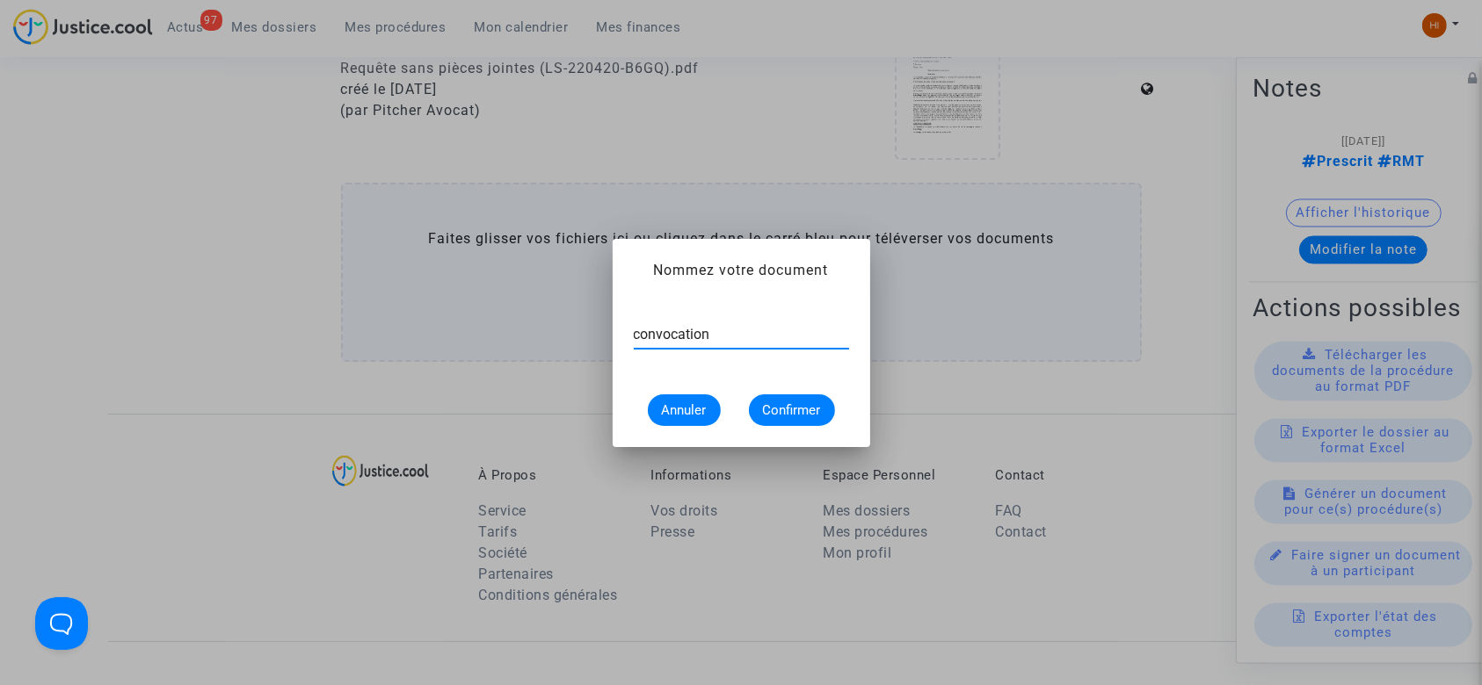
type input "convocation"
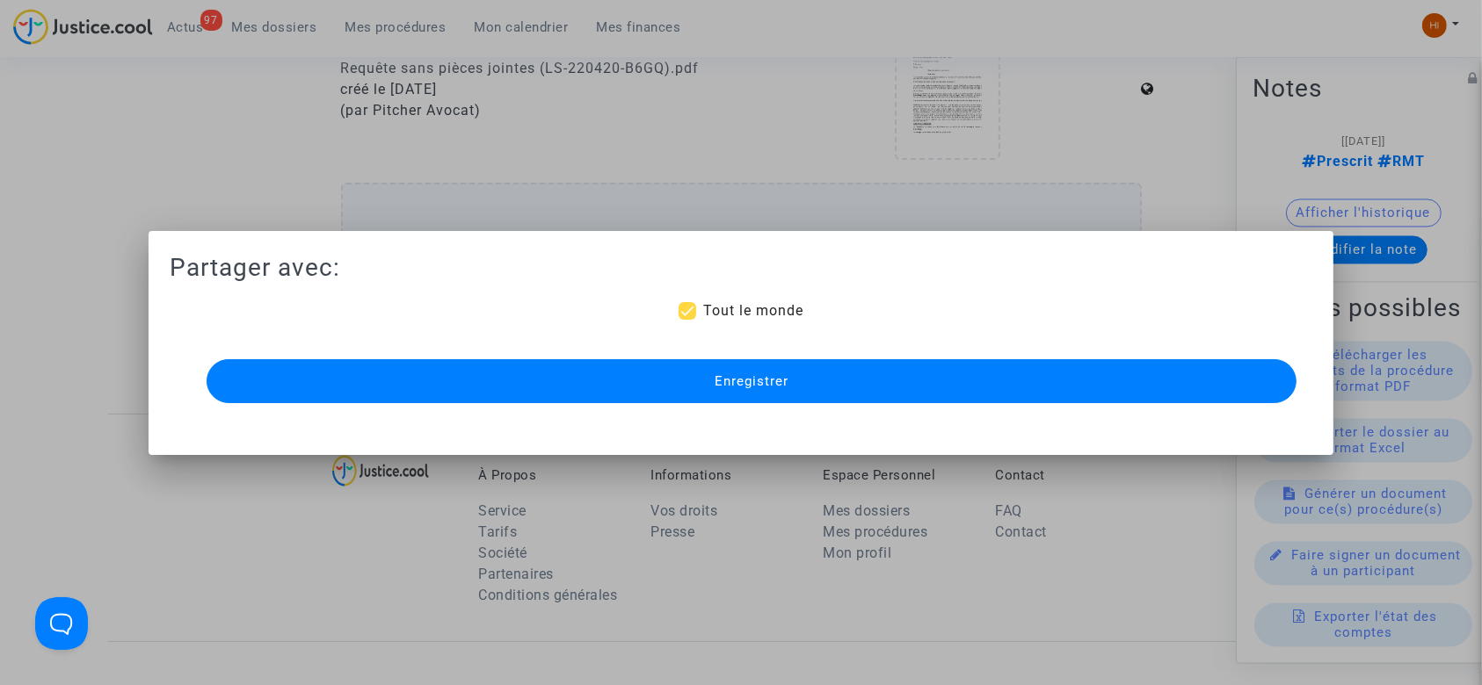
click at [805, 376] on button "Enregistrer" at bounding box center [752, 381] width 1091 height 44
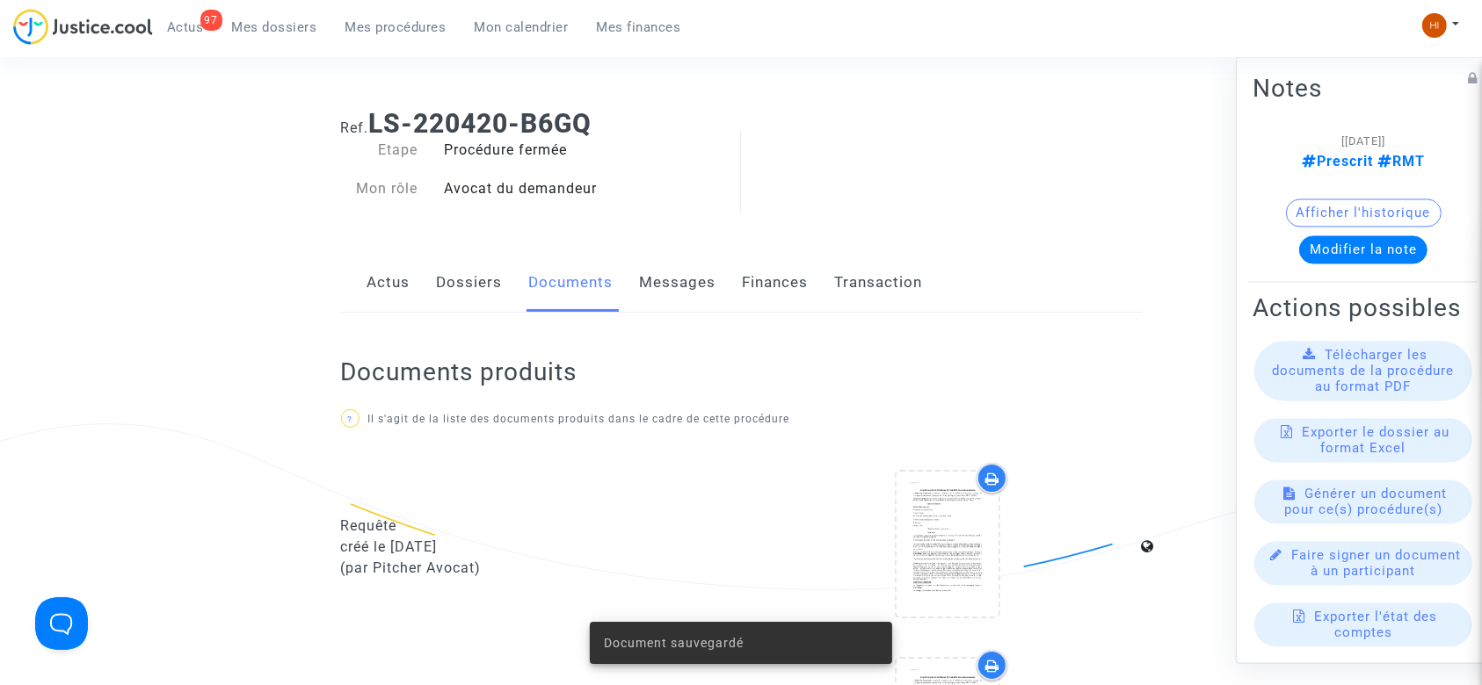
scroll to position [6, 0]
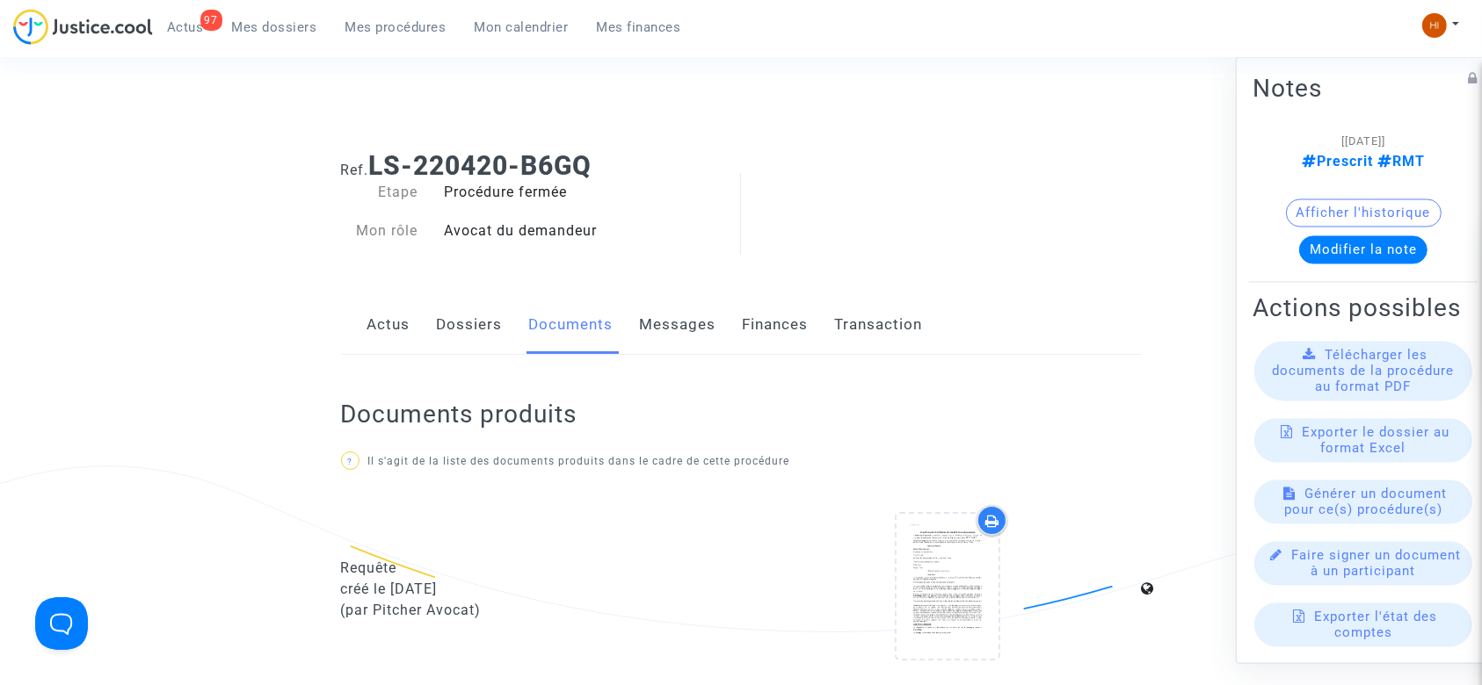
click at [464, 323] on link "Dossiers" at bounding box center [470, 325] width 66 height 58
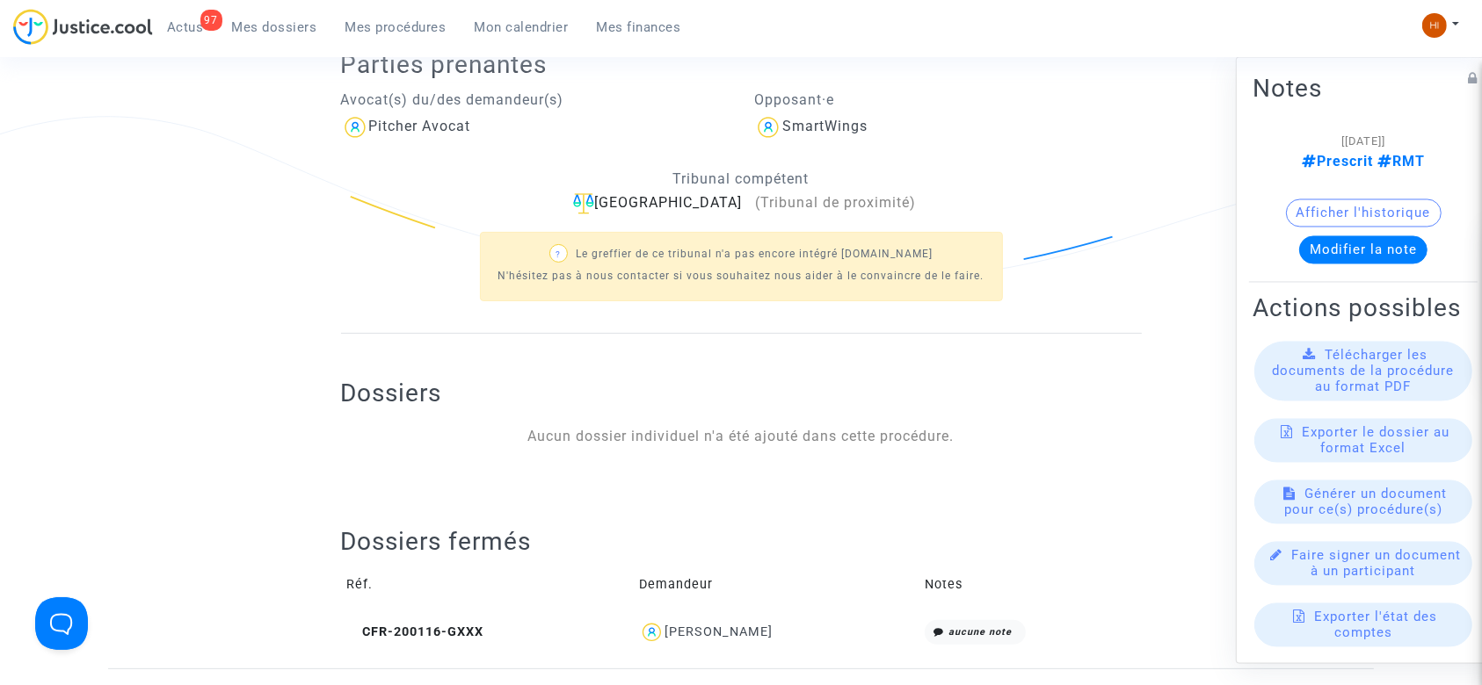
scroll to position [359, 0]
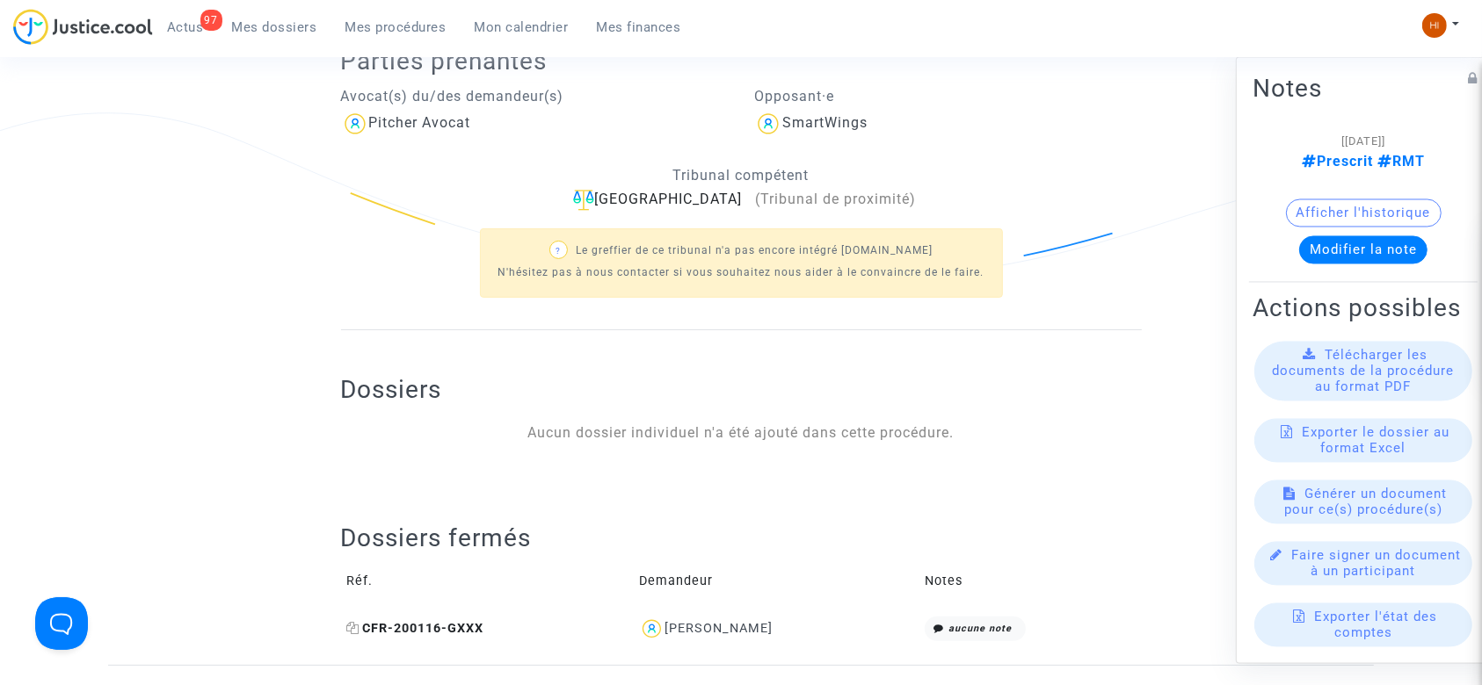
click at [358, 631] on icon at bounding box center [353, 628] width 13 height 12
click at [359, 36] on link "Mes procédures" at bounding box center [395, 27] width 129 height 26
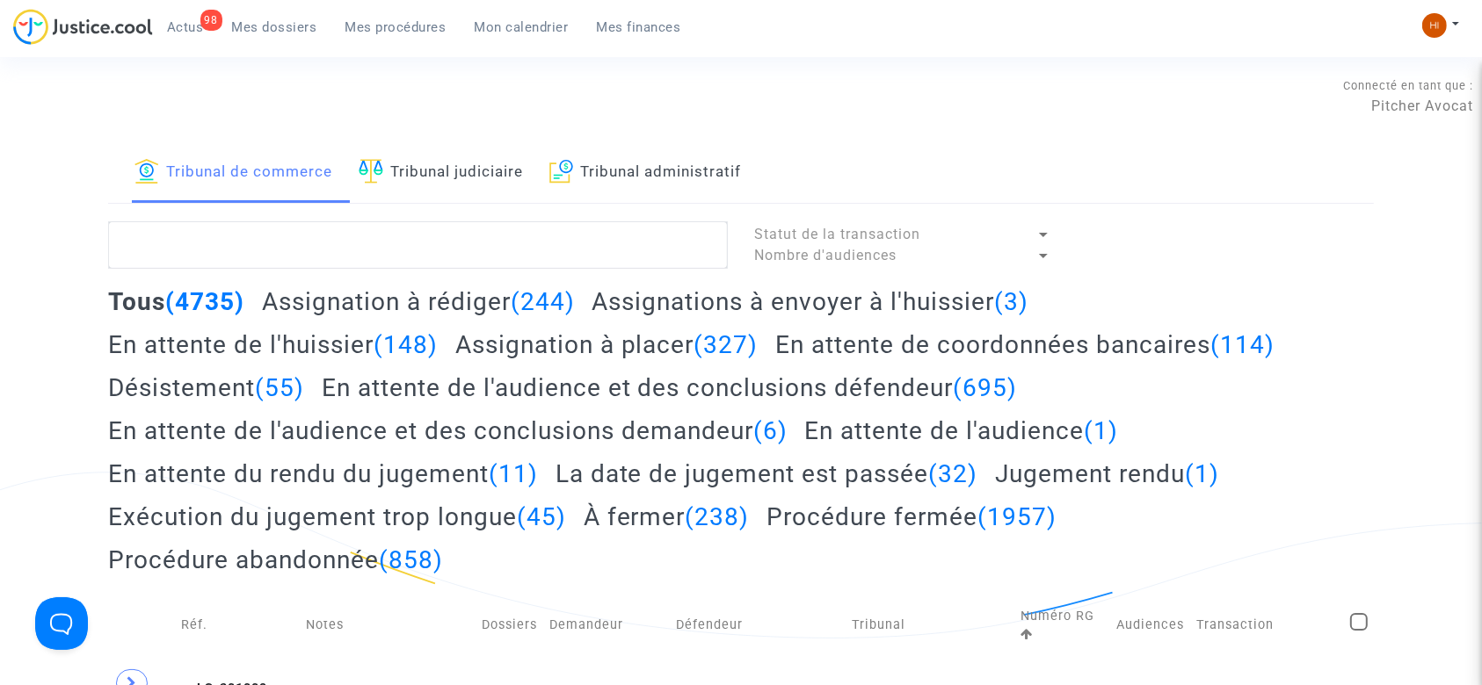
click at [505, 173] on link "Tribunal judiciaire" at bounding box center [441, 173] width 164 height 60
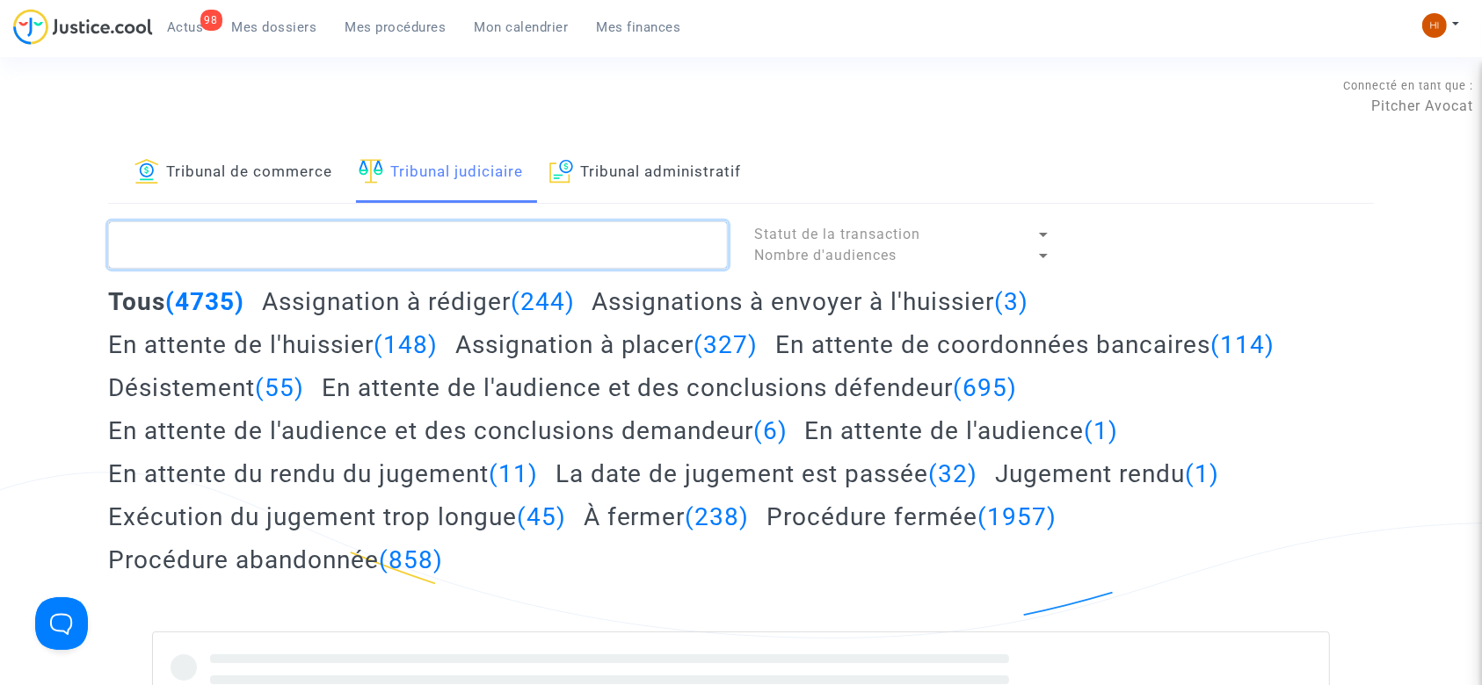
click at [497, 231] on textarea at bounding box center [418, 244] width 620 height 47
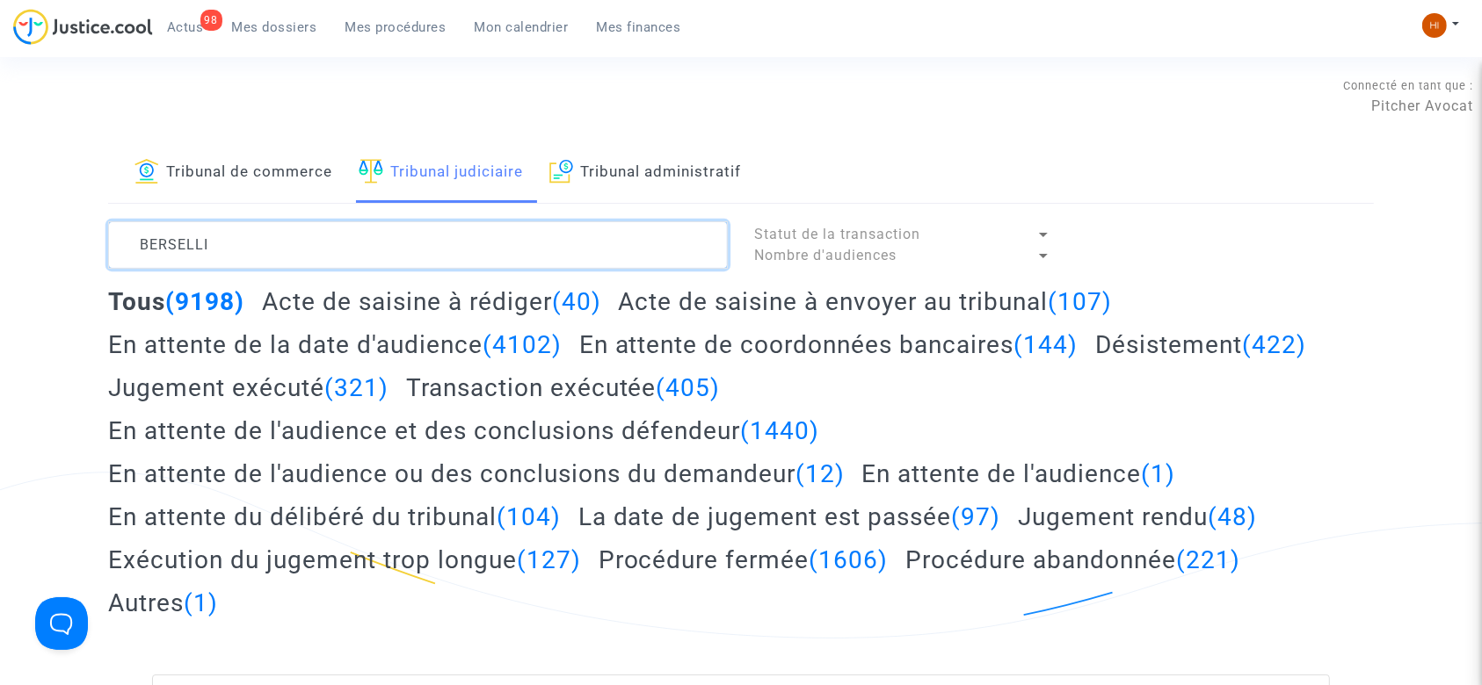
type textarea "BERSELLI"
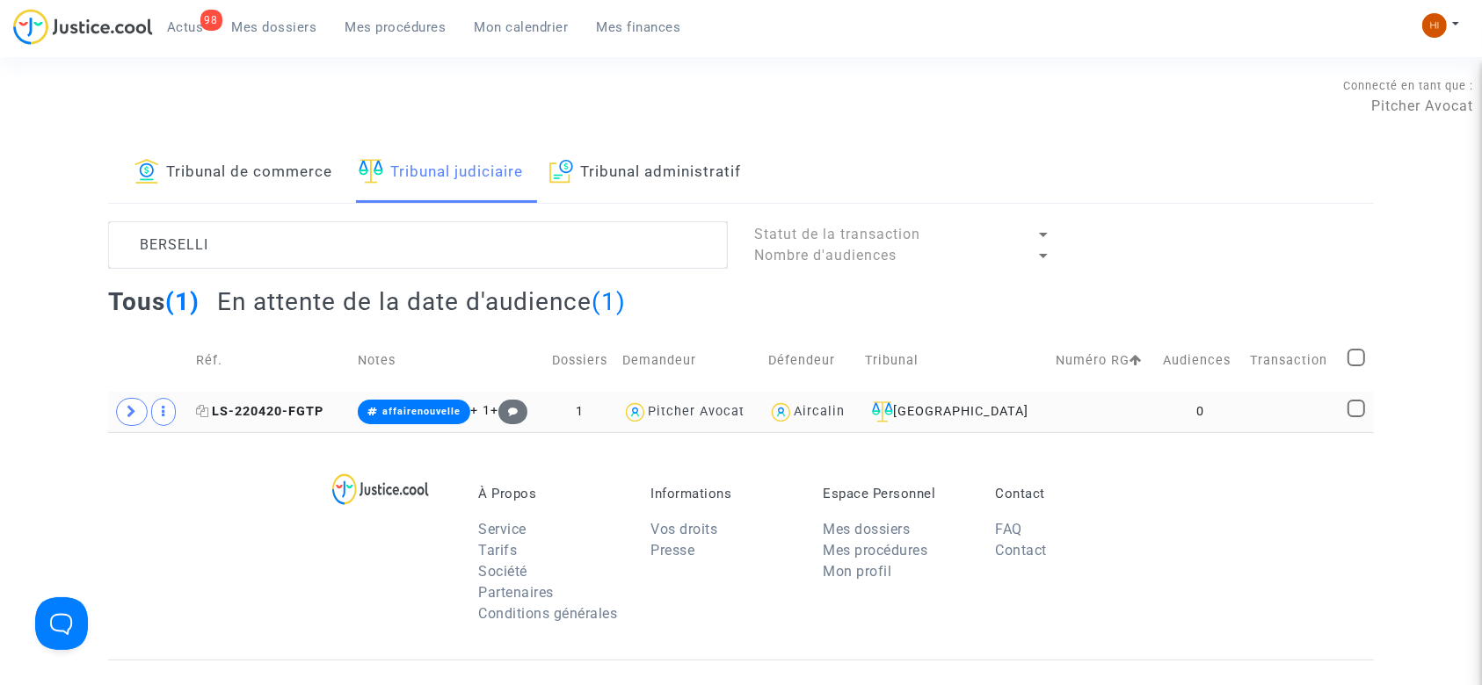
click at [204, 410] on icon at bounding box center [202, 411] width 13 height 12
click at [291, 411] on span "LS-220420-FGTP" at bounding box center [259, 411] width 127 height 15
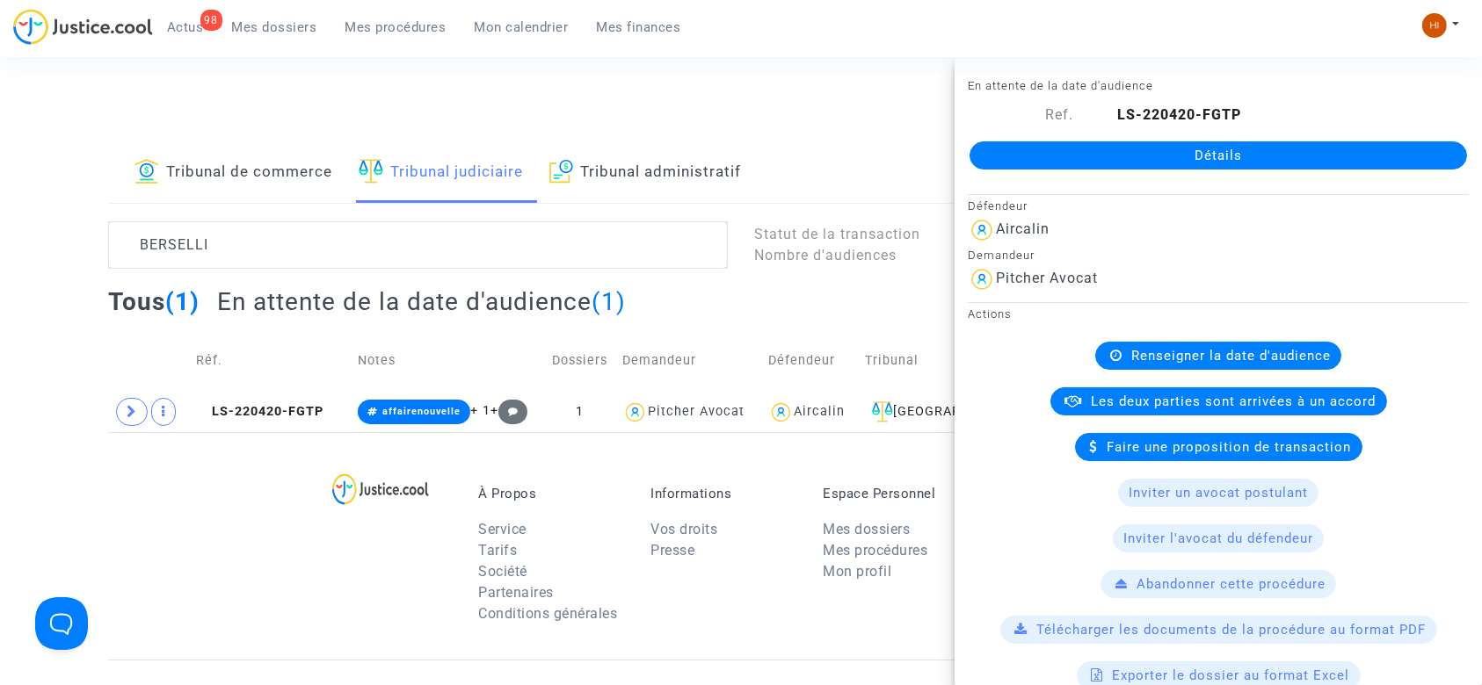
click at [1030, 151] on link "Détails" at bounding box center [1217, 155] width 497 height 28
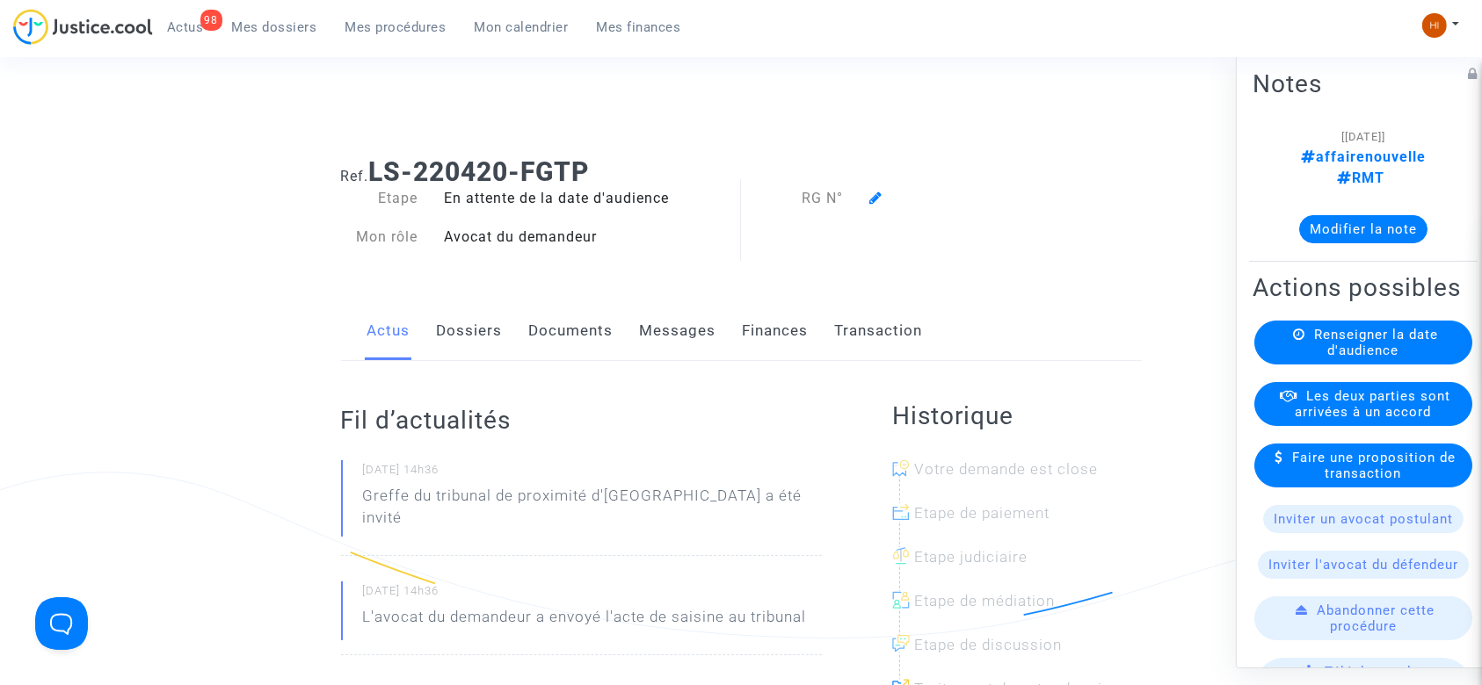
click at [1308, 362] on div "Renseigner la date d'audience" at bounding box center [1363, 343] width 218 height 44
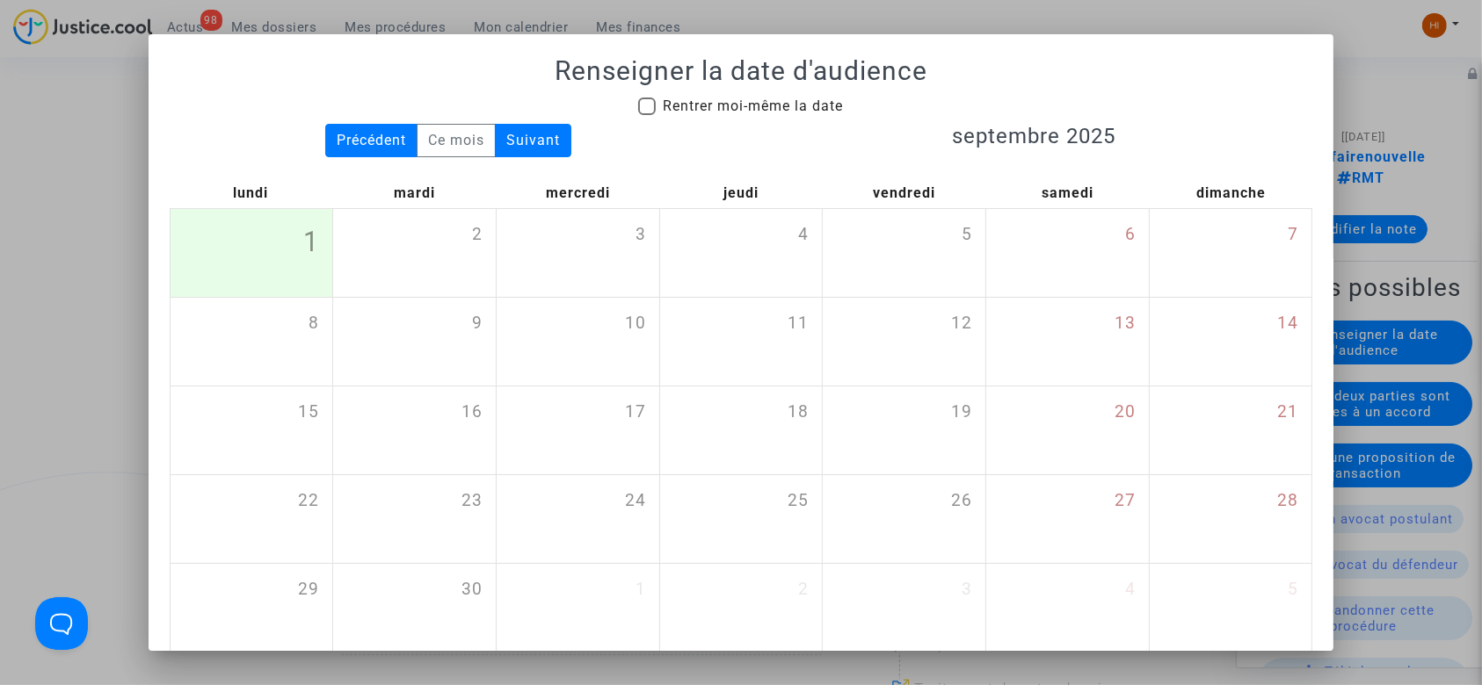
click at [816, 105] on span "Rentrer moi-même la date" at bounding box center [753, 106] width 180 height 17
click at [647, 115] on input "Rentrer moi-même la date" at bounding box center [646, 115] width 1 height 1
checkbox input "true"
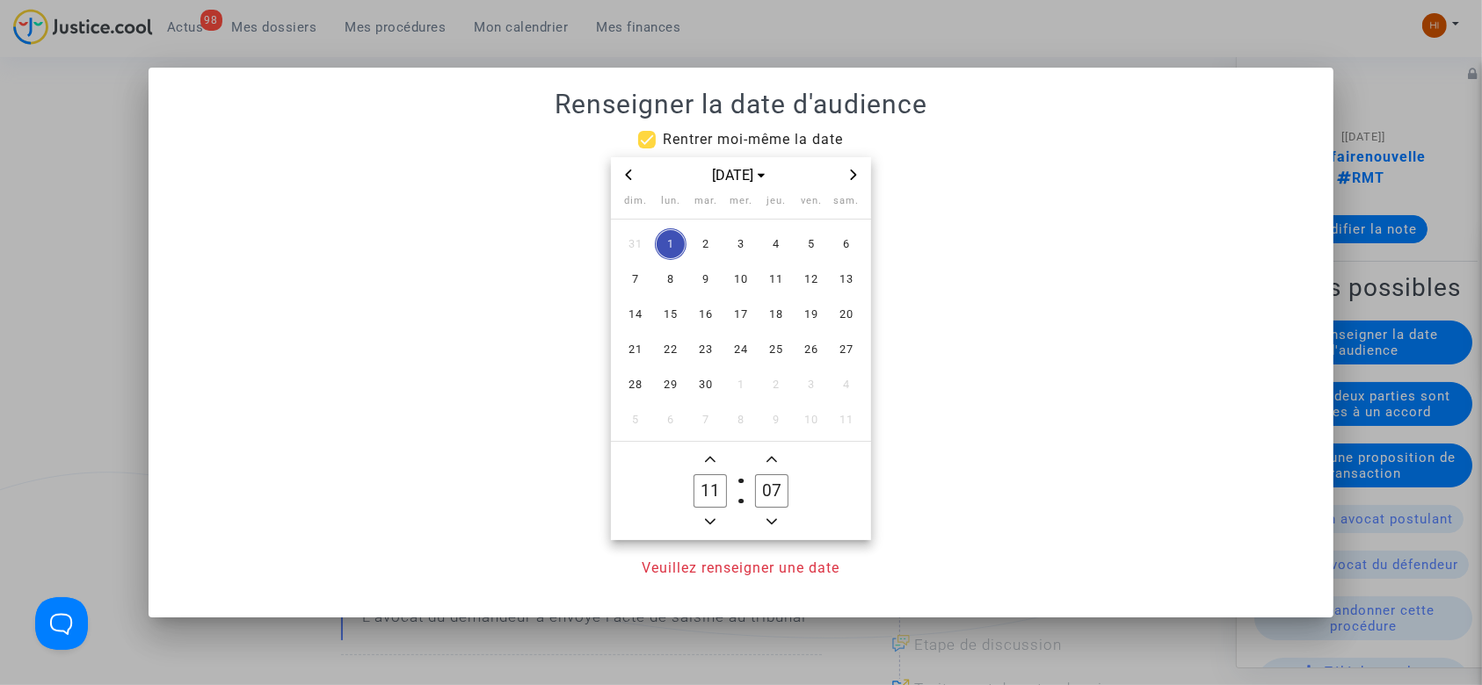
click at [850, 173] on icon "Next month" at bounding box center [853, 175] width 11 height 11
click at [857, 172] on icon "Next month" at bounding box center [853, 175] width 11 height 11
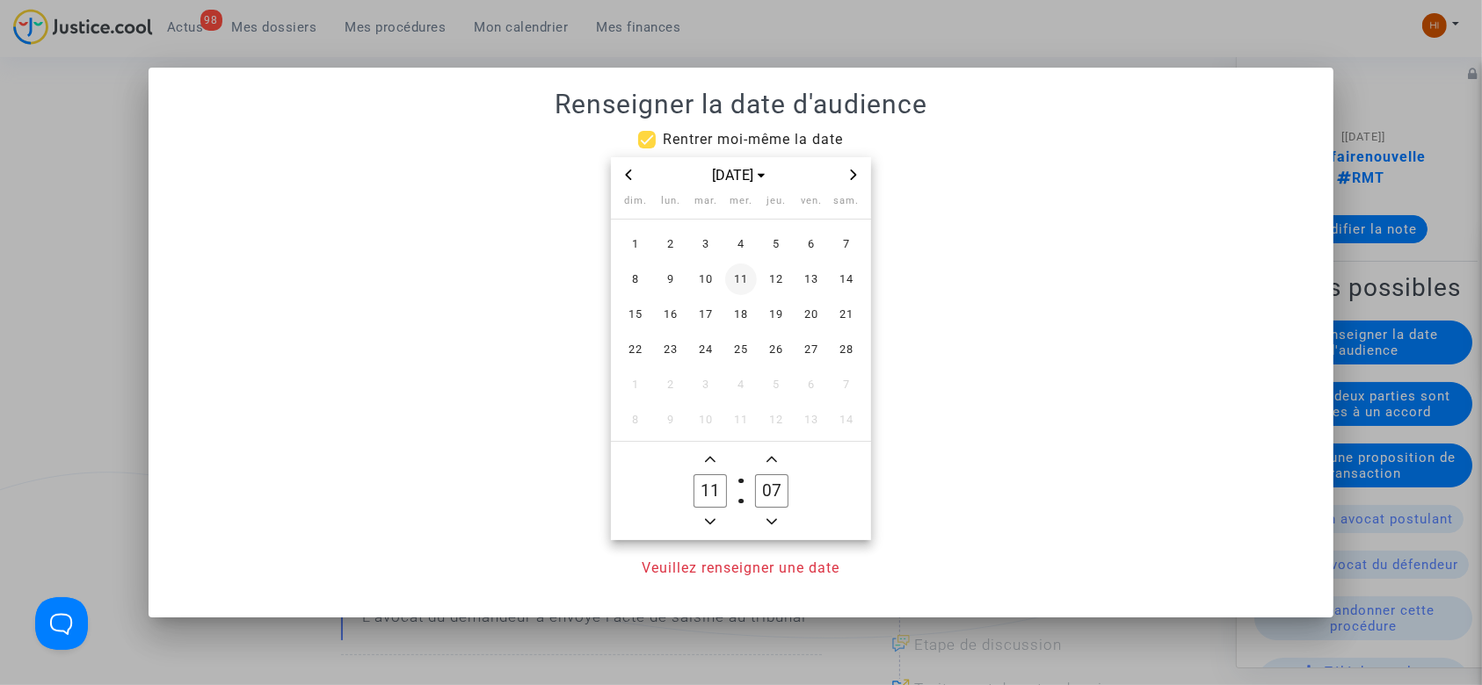
click at [738, 276] on span "11" at bounding box center [741, 280] width 32 height 32
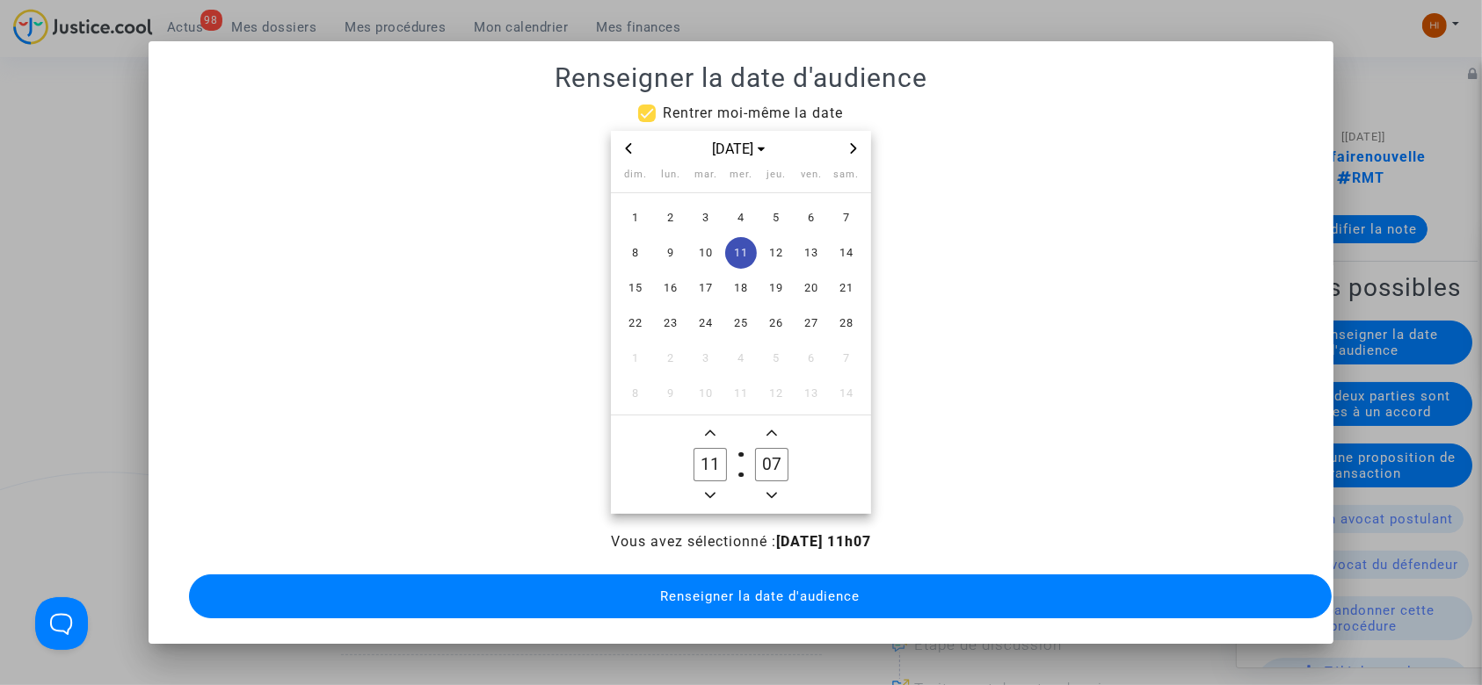
click at [712, 490] on icon "Minus a hour" at bounding box center [710, 495] width 11 height 11
click at [712, 483] on owl-date-time-timer-box "10 Hour" at bounding box center [710, 465] width 62 height 84
click at [705, 490] on icon "Minus a hour" at bounding box center [710, 495] width 11 height 11
type input "09"
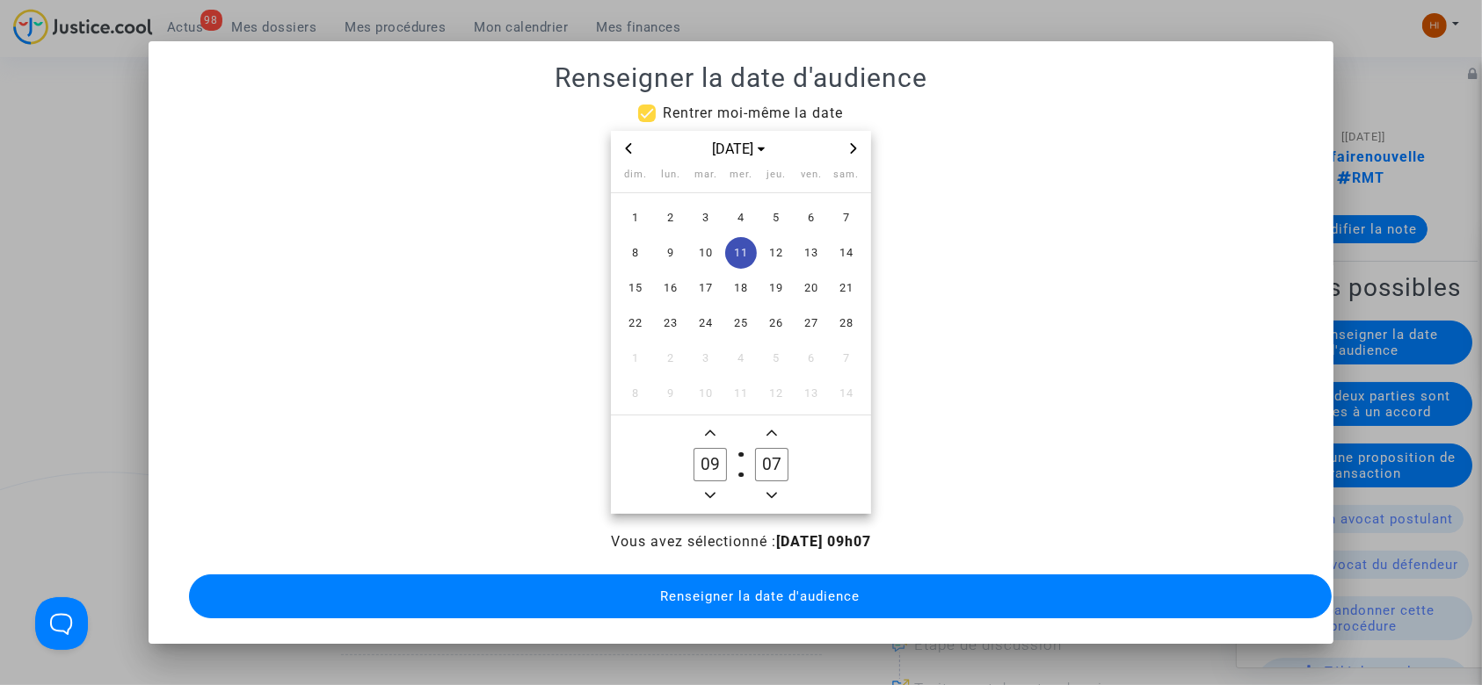
drag, startPoint x: 772, startPoint y: 468, endPoint x: 745, endPoint y: 468, distance: 27.2
click at [745, 468] on label "07 Minute" at bounding box center [772, 464] width 62 height 35
drag, startPoint x: 778, startPoint y: 454, endPoint x: 766, endPoint y: 454, distance: 11.4
click at [766, 454] on input "37" at bounding box center [771, 464] width 33 height 33
type input "30"
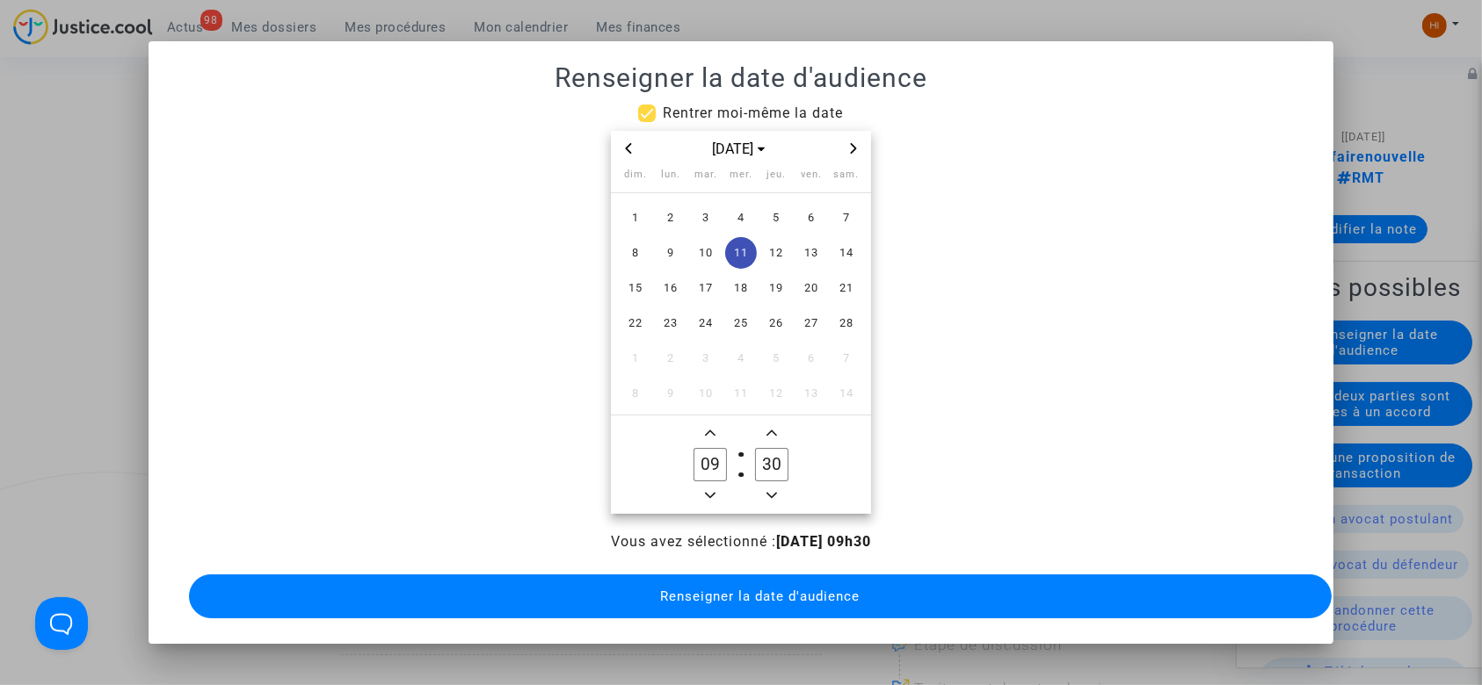
click at [743, 589] on span "Renseigner la date d'audience" at bounding box center [759, 597] width 199 height 16
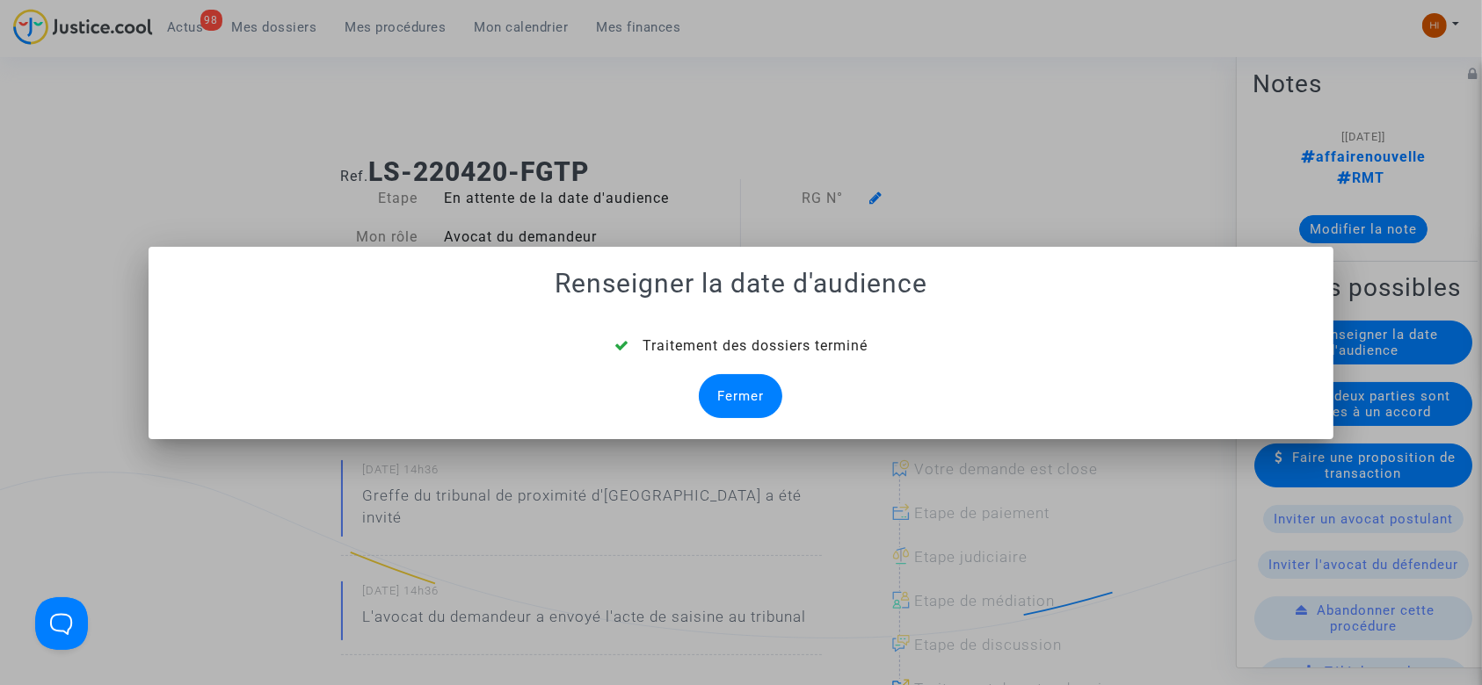
click at [726, 381] on div "Fermer" at bounding box center [740, 396] width 83 height 44
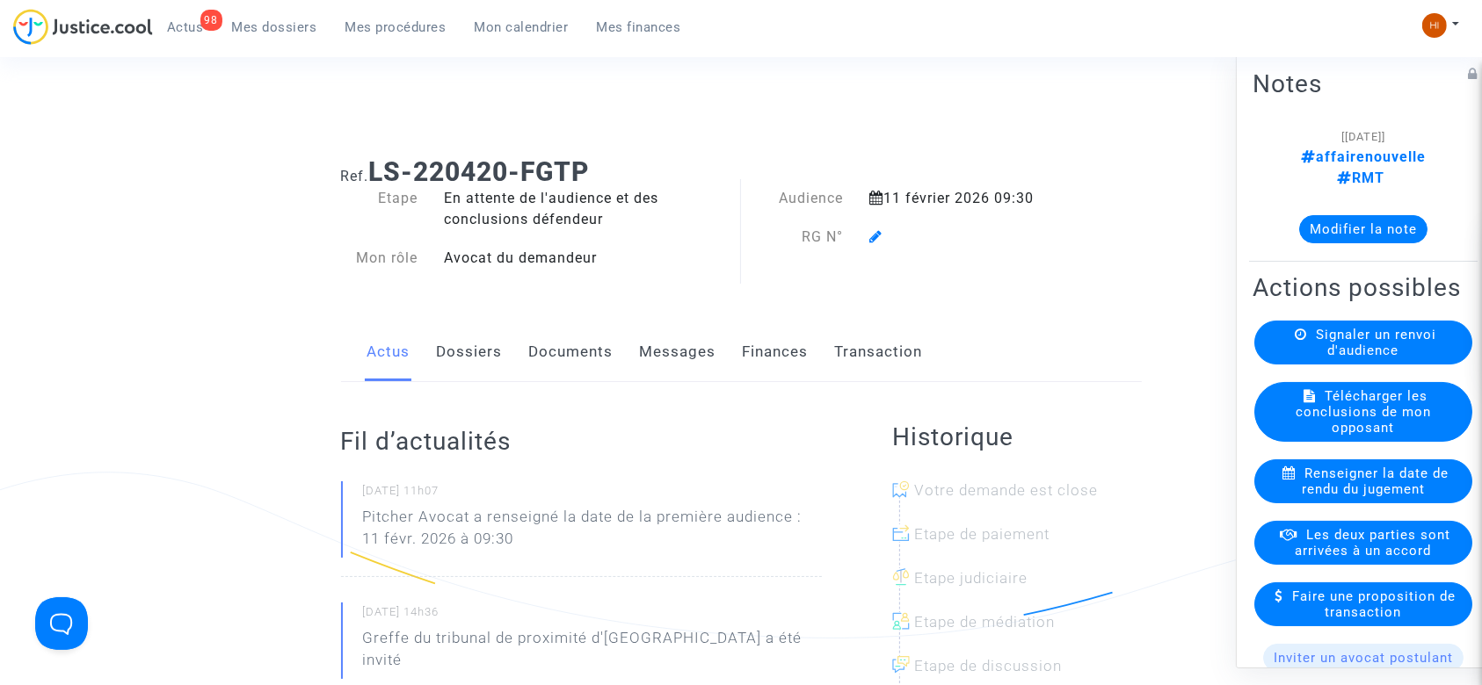
click at [457, 356] on link "Dossiers" at bounding box center [470, 352] width 66 height 58
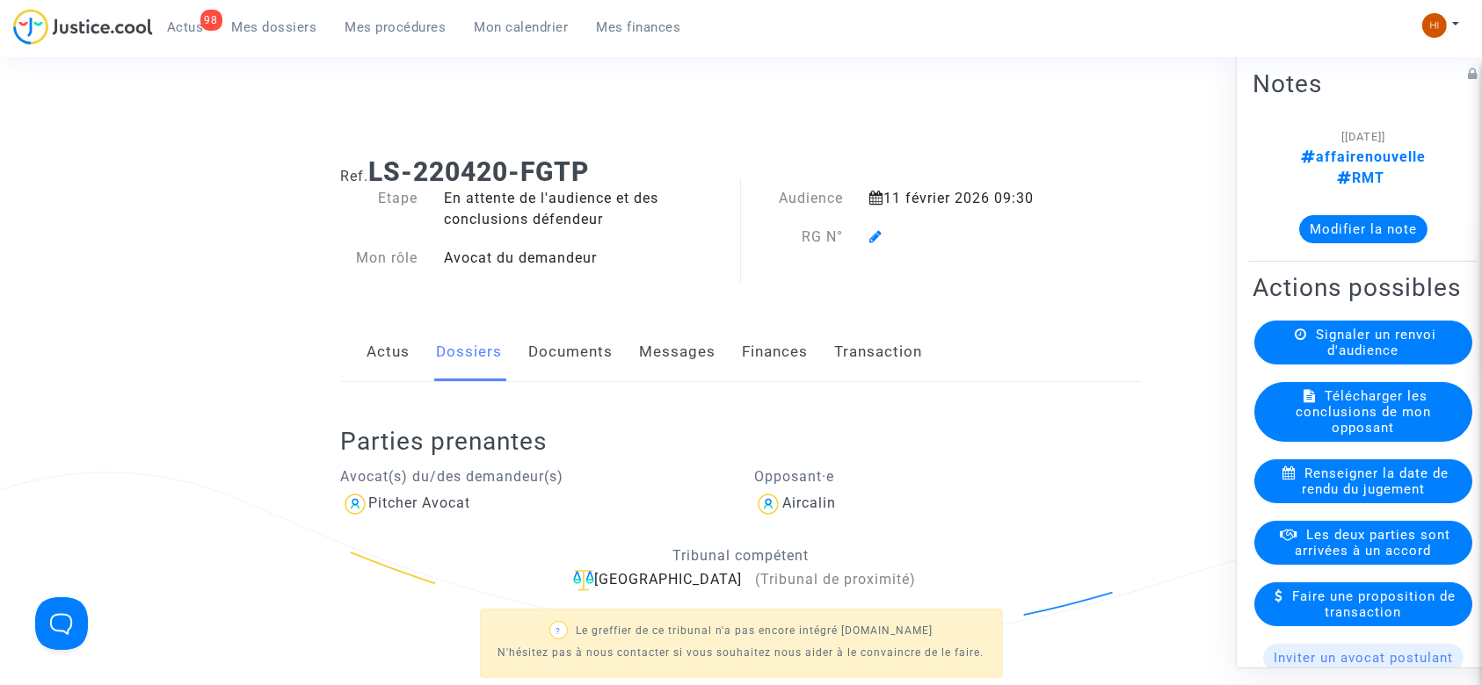
click at [594, 343] on link "Documents" at bounding box center [571, 352] width 84 height 58
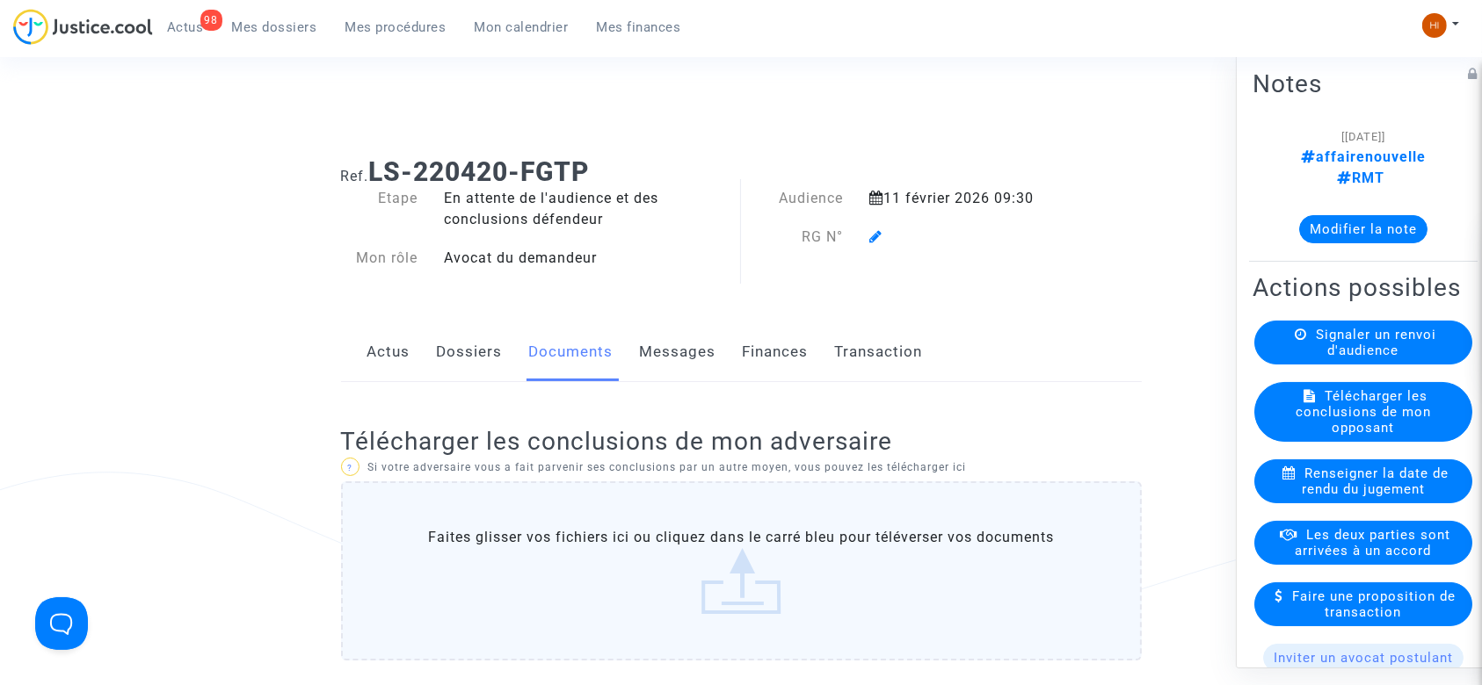
click at [870, 231] on icon at bounding box center [875, 236] width 13 height 14
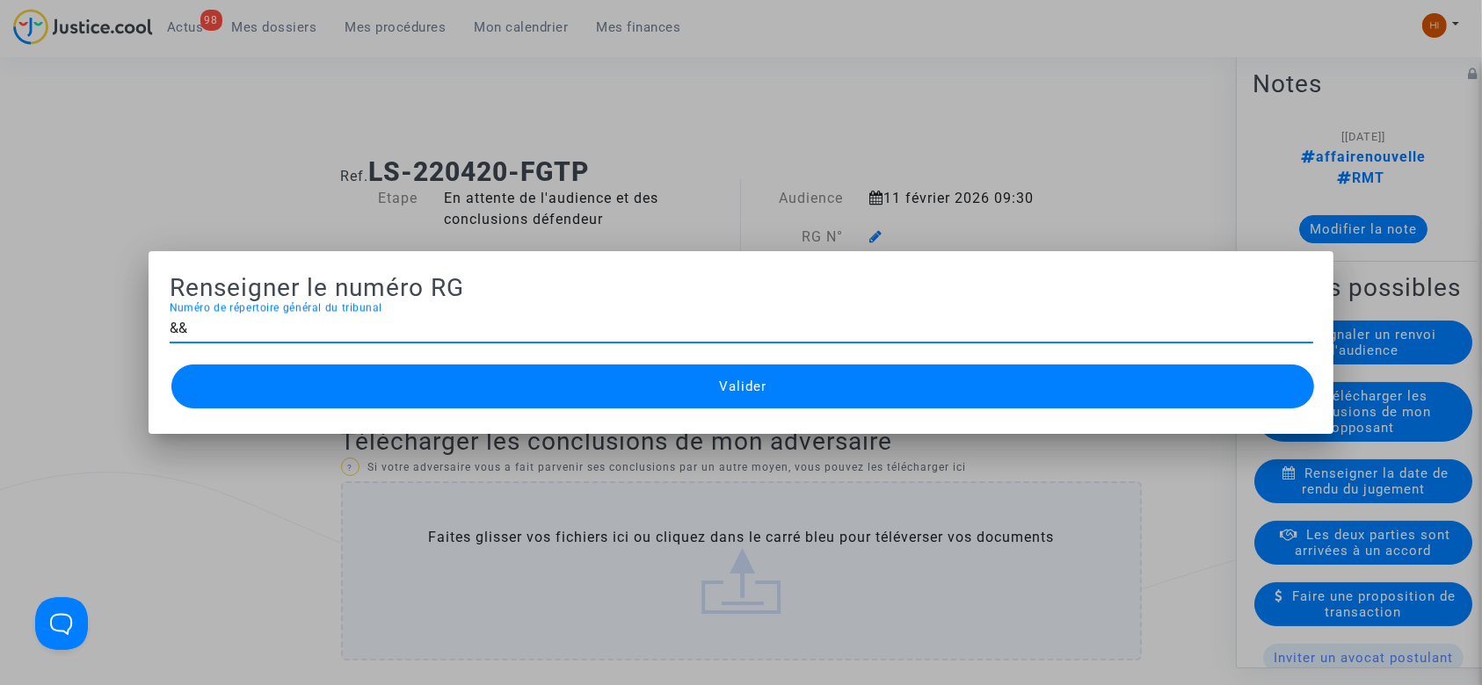
type input "&"
type input "11-22-001611"
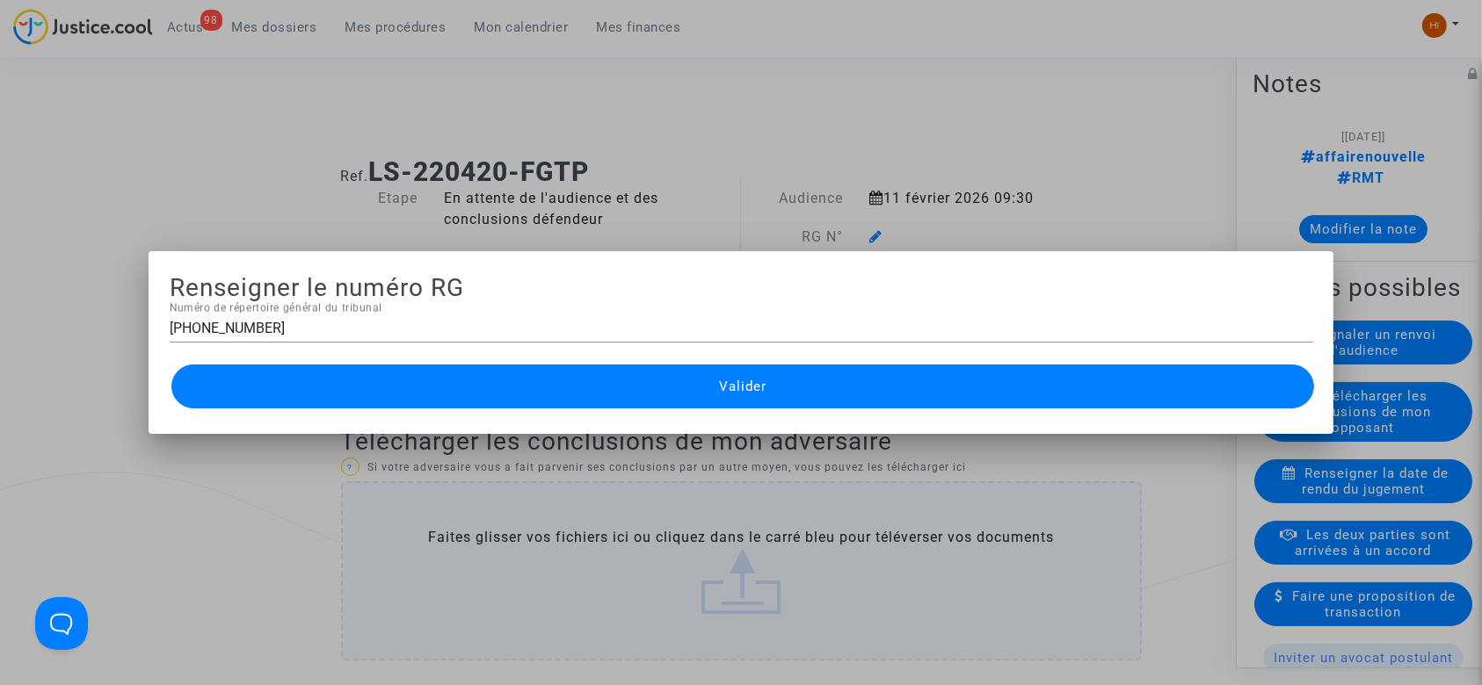
click at [1017, 379] on button "Valider" at bounding box center [742, 387] width 1143 height 44
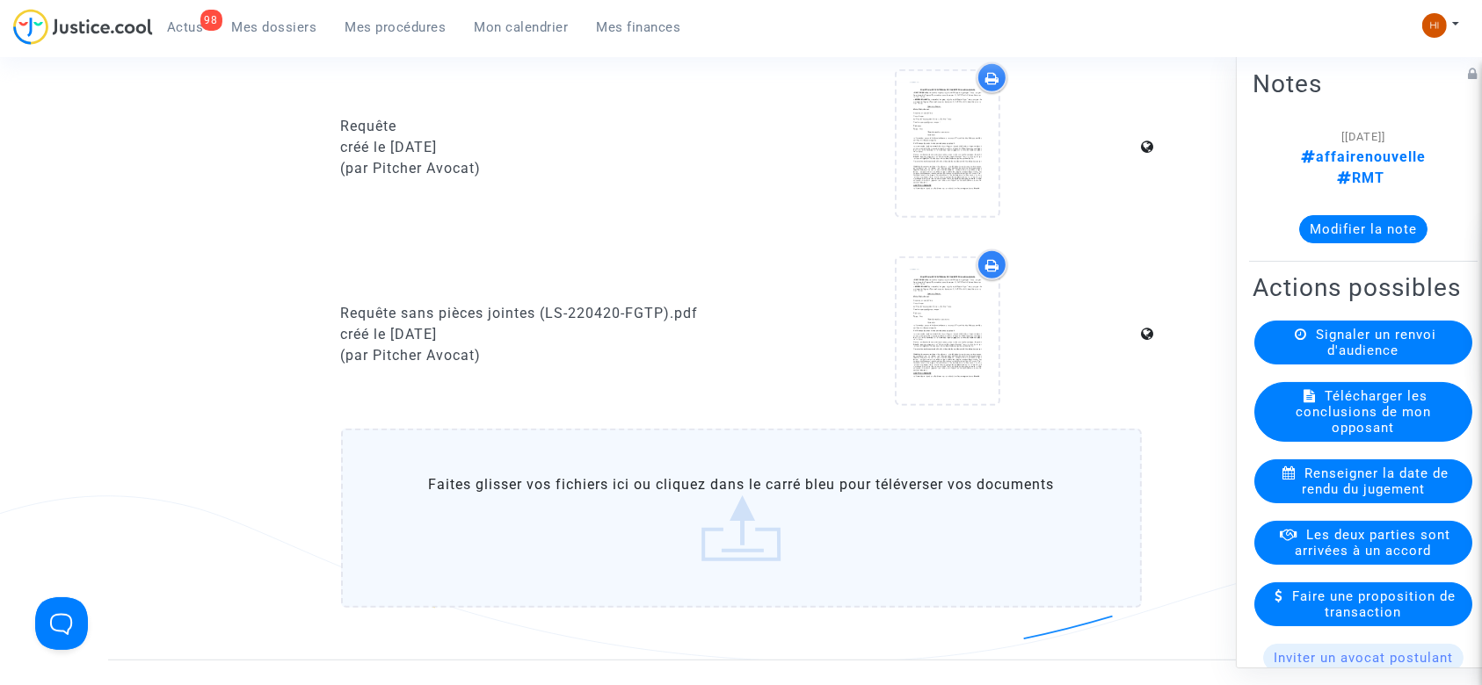
scroll to position [810, 0]
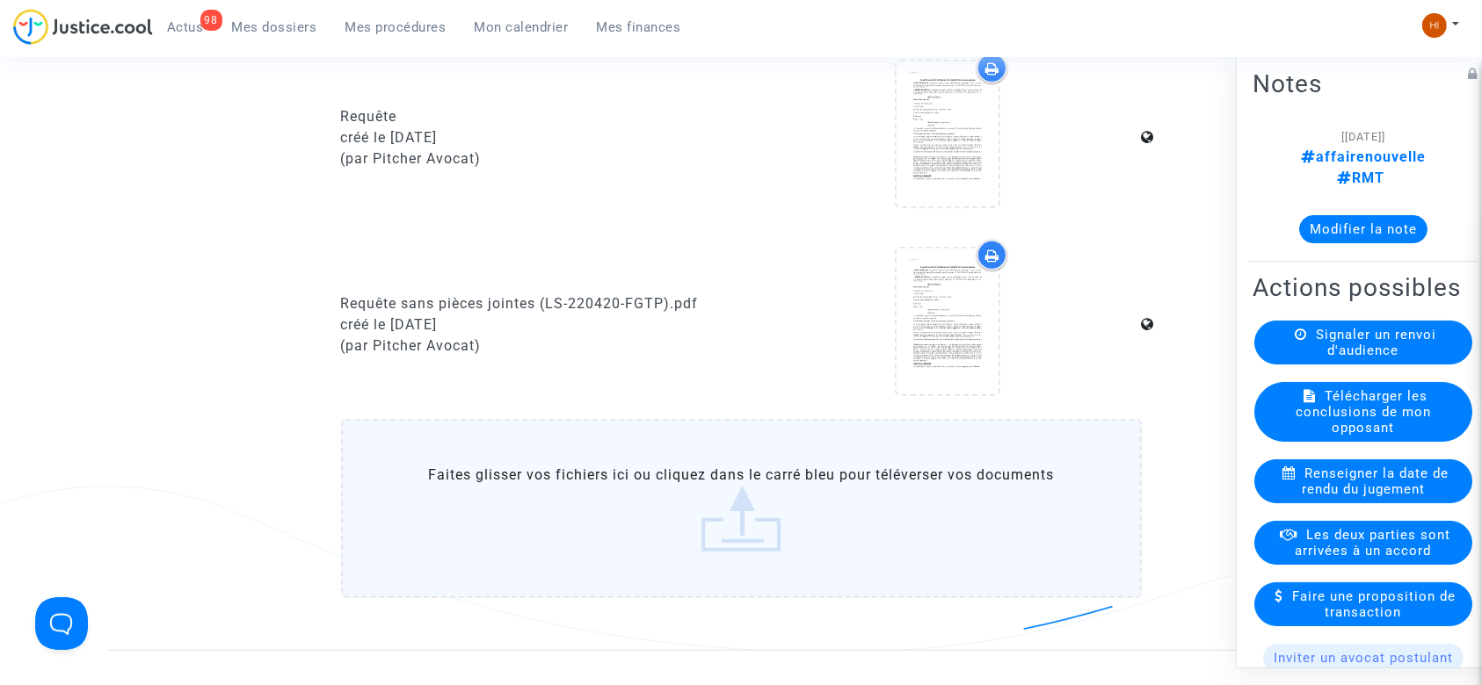
click at [878, 450] on label "Faites glisser vos fichiers ici ou cliquez dans le carré bleu pour téléverser v…" at bounding box center [741, 508] width 801 height 179
click at [0, 0] on input "Faites glisser vos fichiers ici ou cliquez dans le carré bleu pour téléverser v…" at bounding box center [0, 0] width 0 height 0
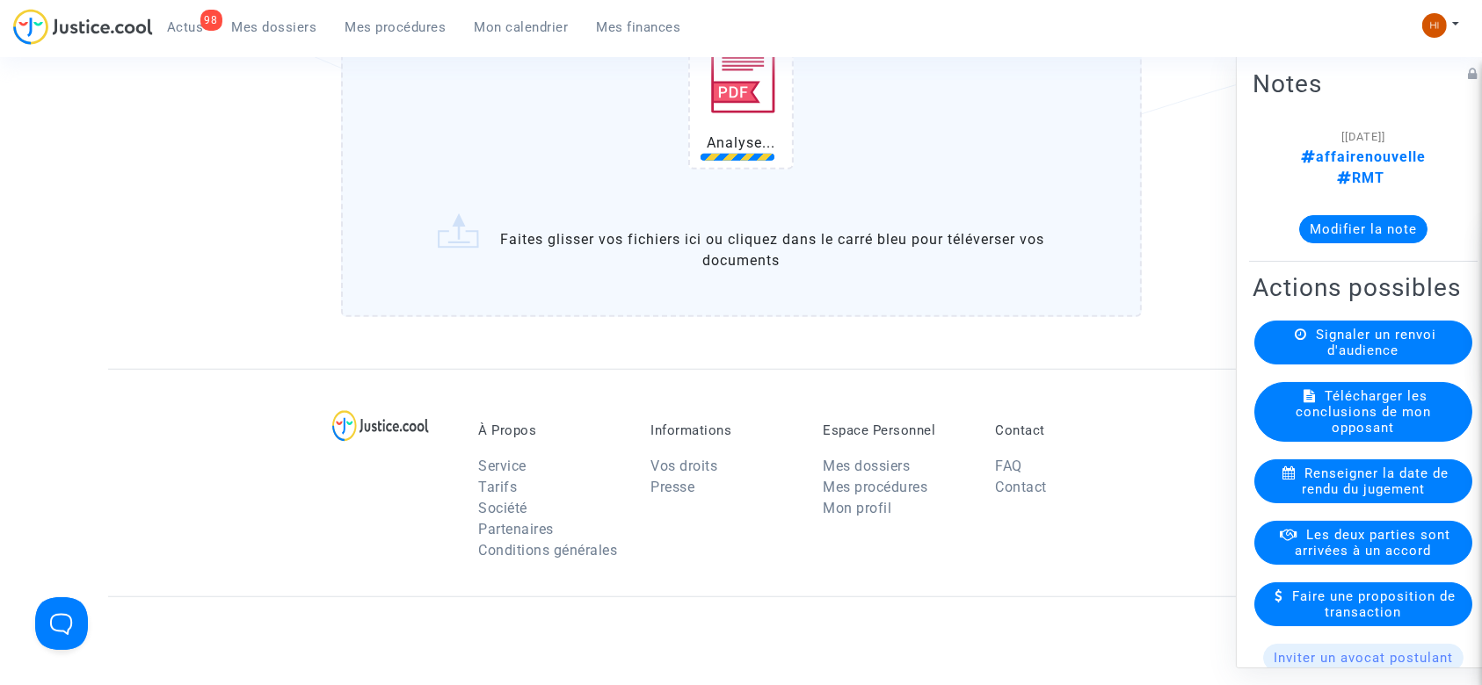
scroll to position [1305, 0]
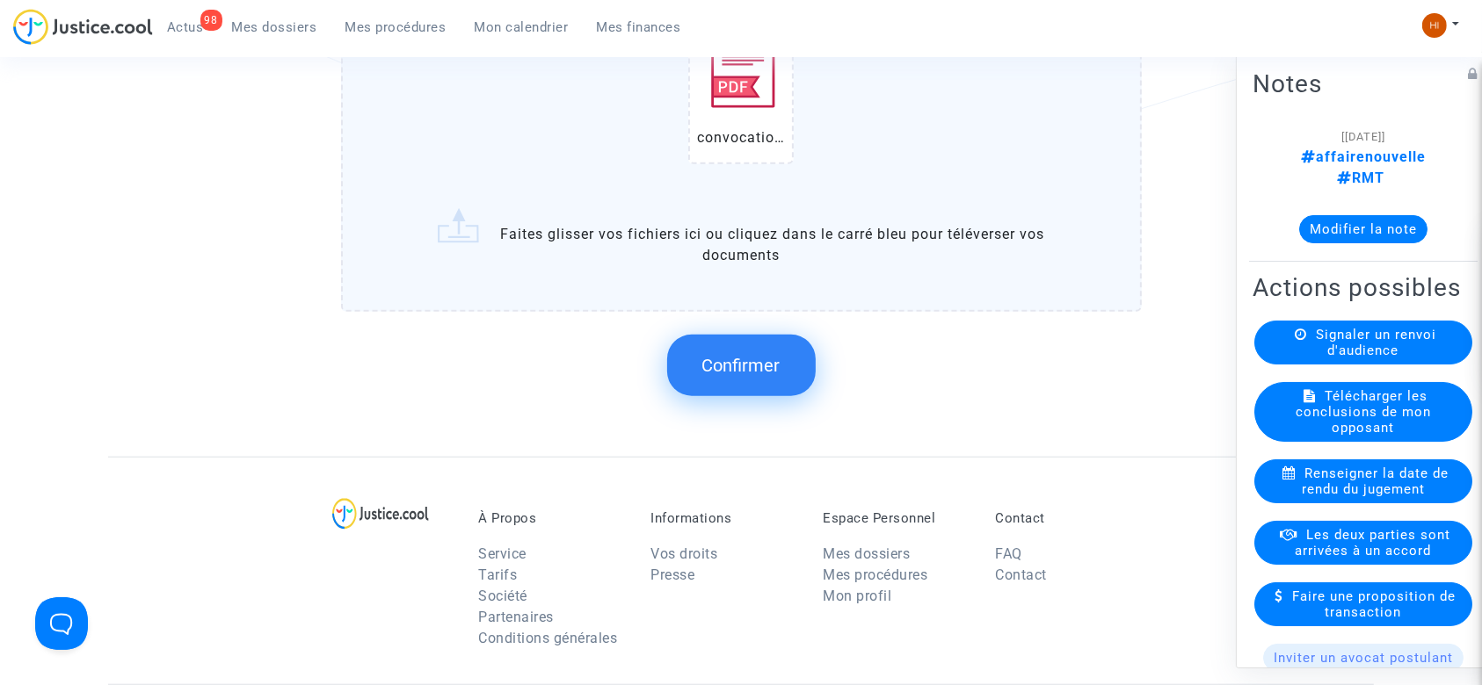
click at [709, 357] on span "Confirmer" at bounding box center [741, 365] width 78 height 21
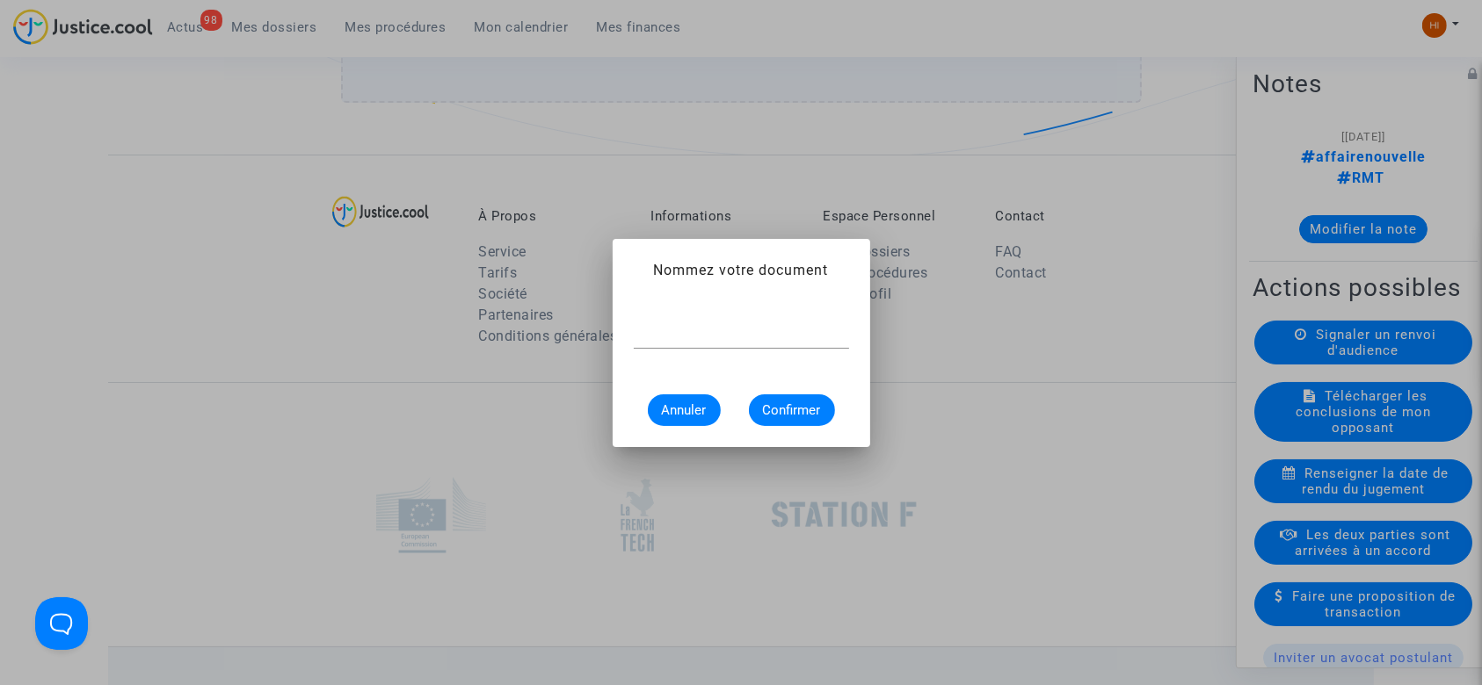
scroll to position [0, 0]
type input "CONVOCATION"
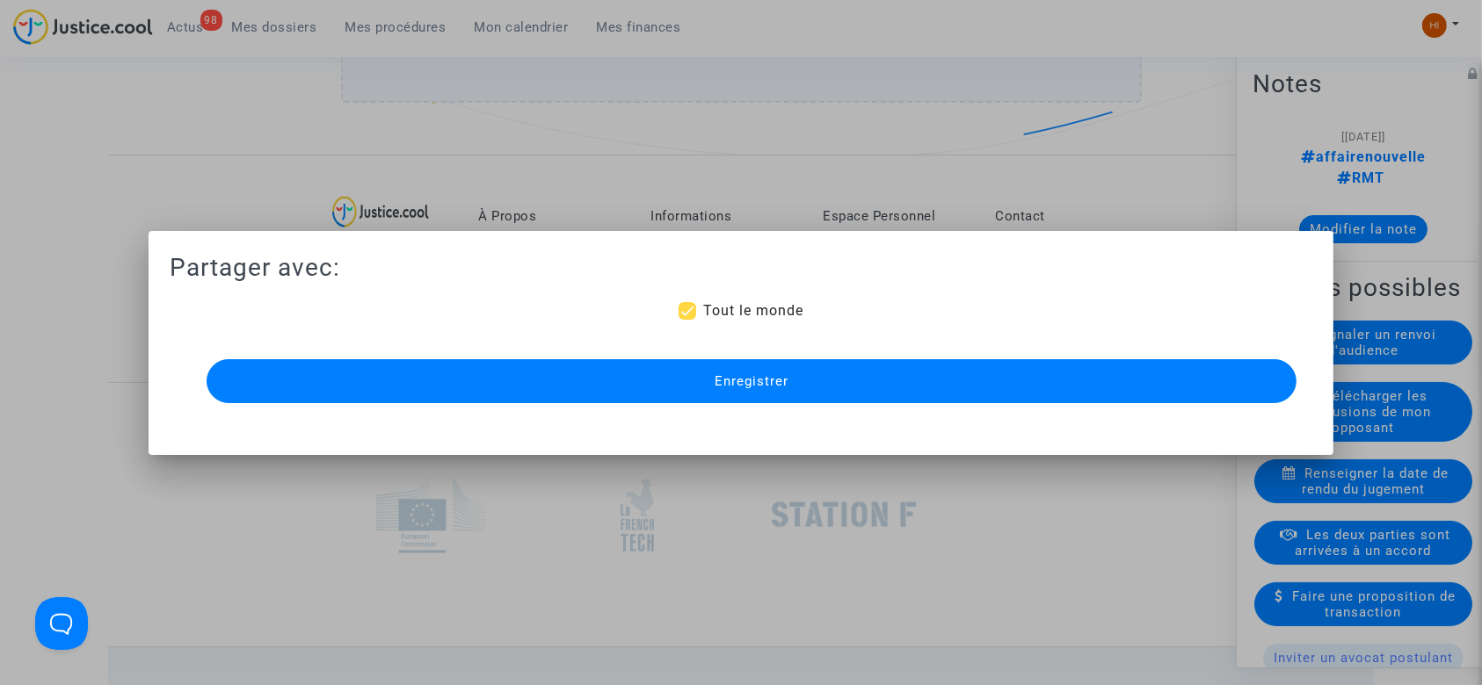
click at [698, 386] on button "Enregistrer" at bounding box center [752, 381] width 1091 height 44
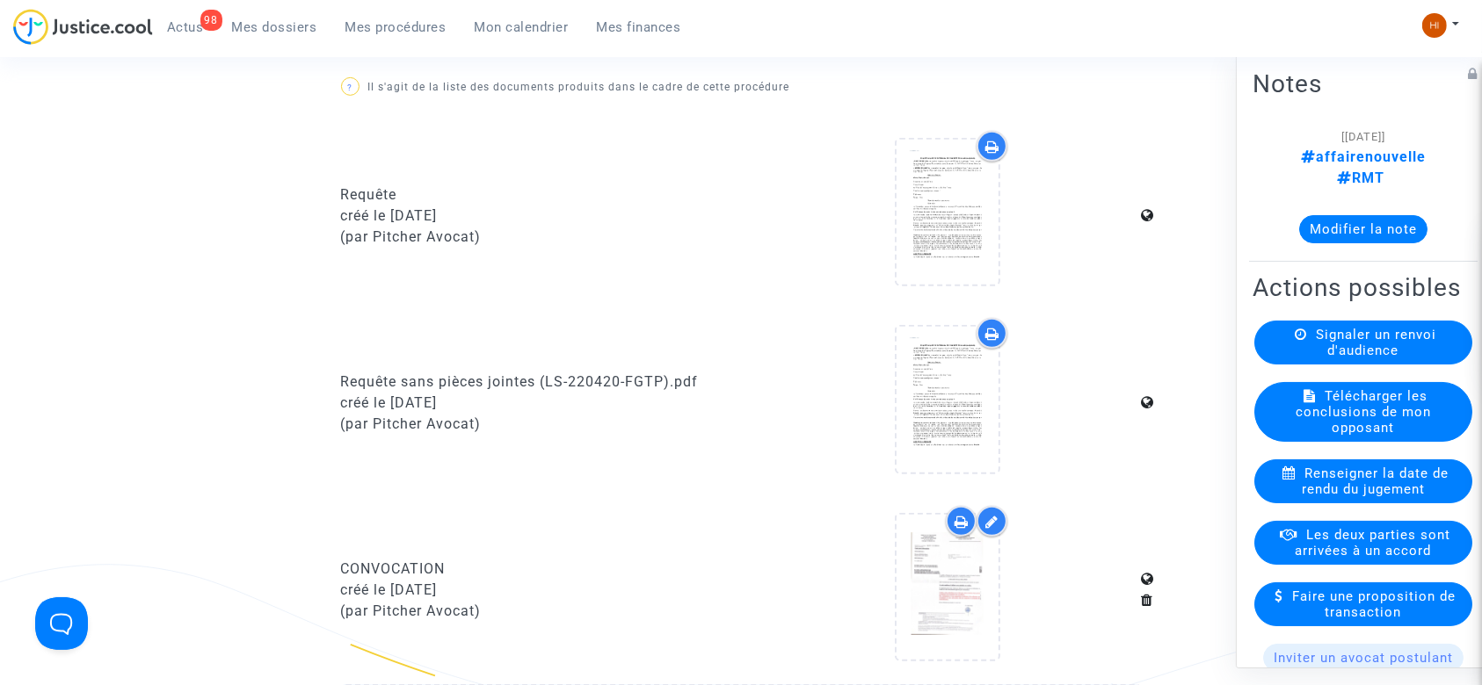
scroll to position [705, 0]
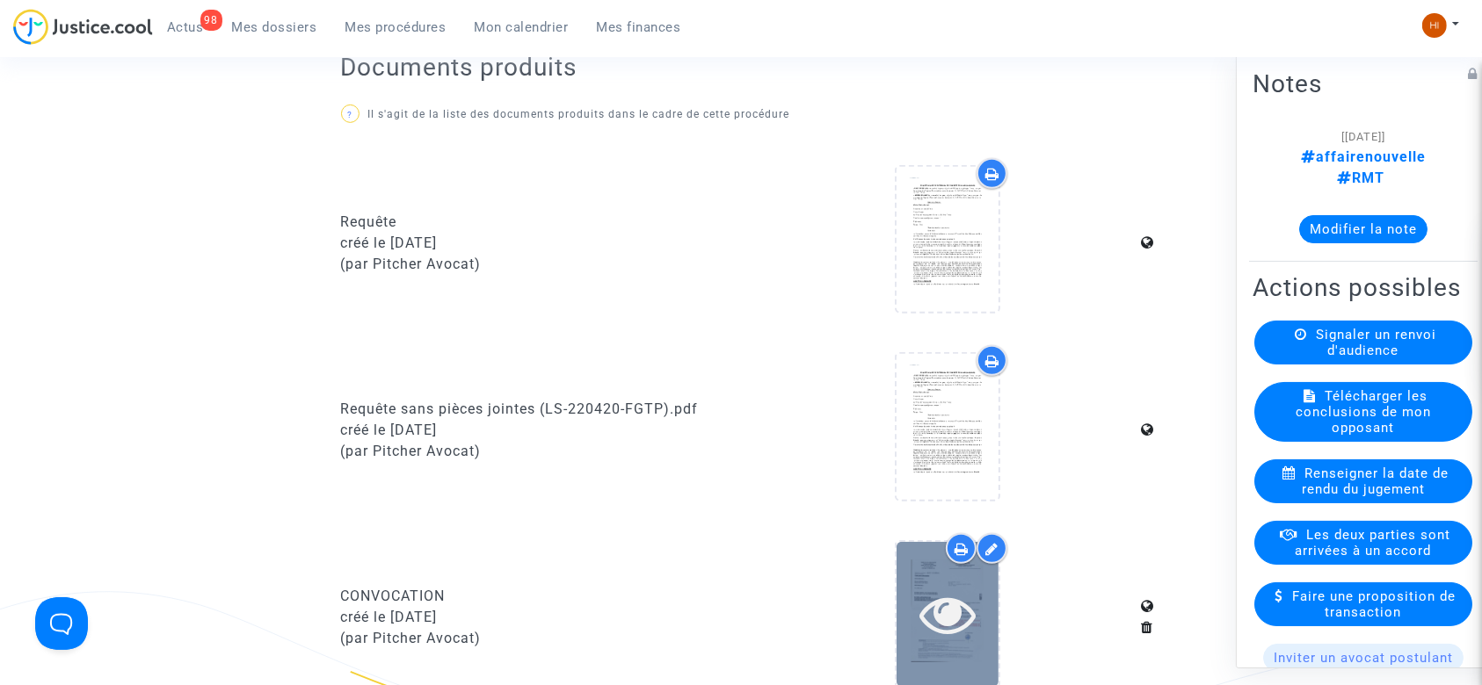
click at [954, 596] on icon at bounding box center [947, 614] width 57 height 56
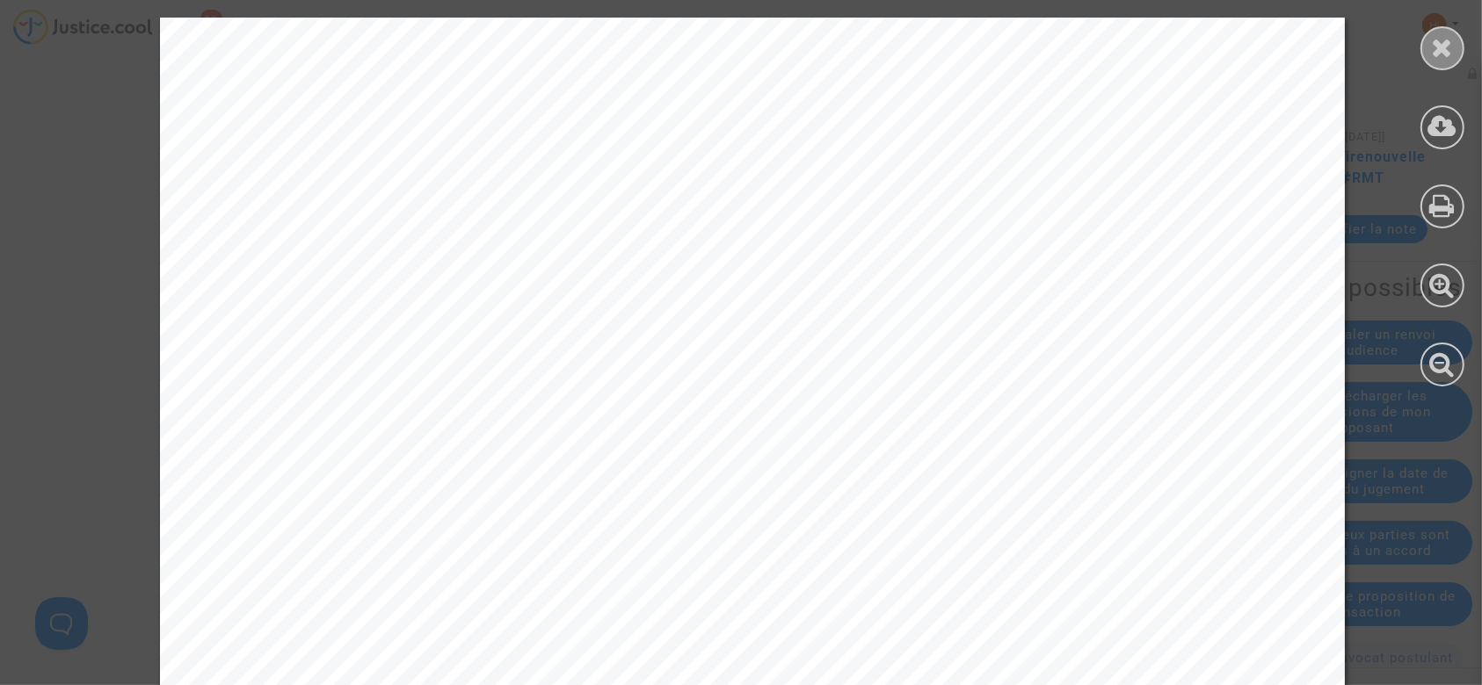
click at [1432, 60] on icon at bounding box center [1443, 47] width 22 height 26
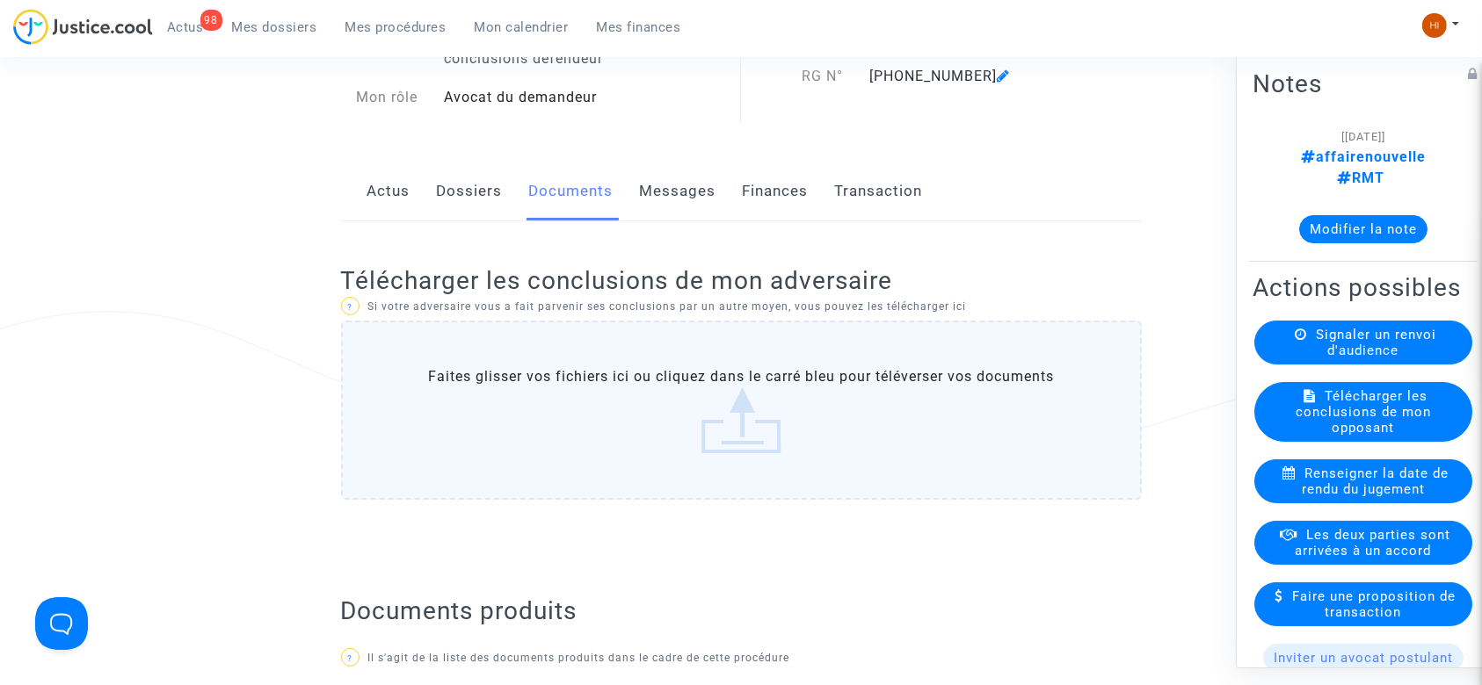
scroll to position [105, 0]
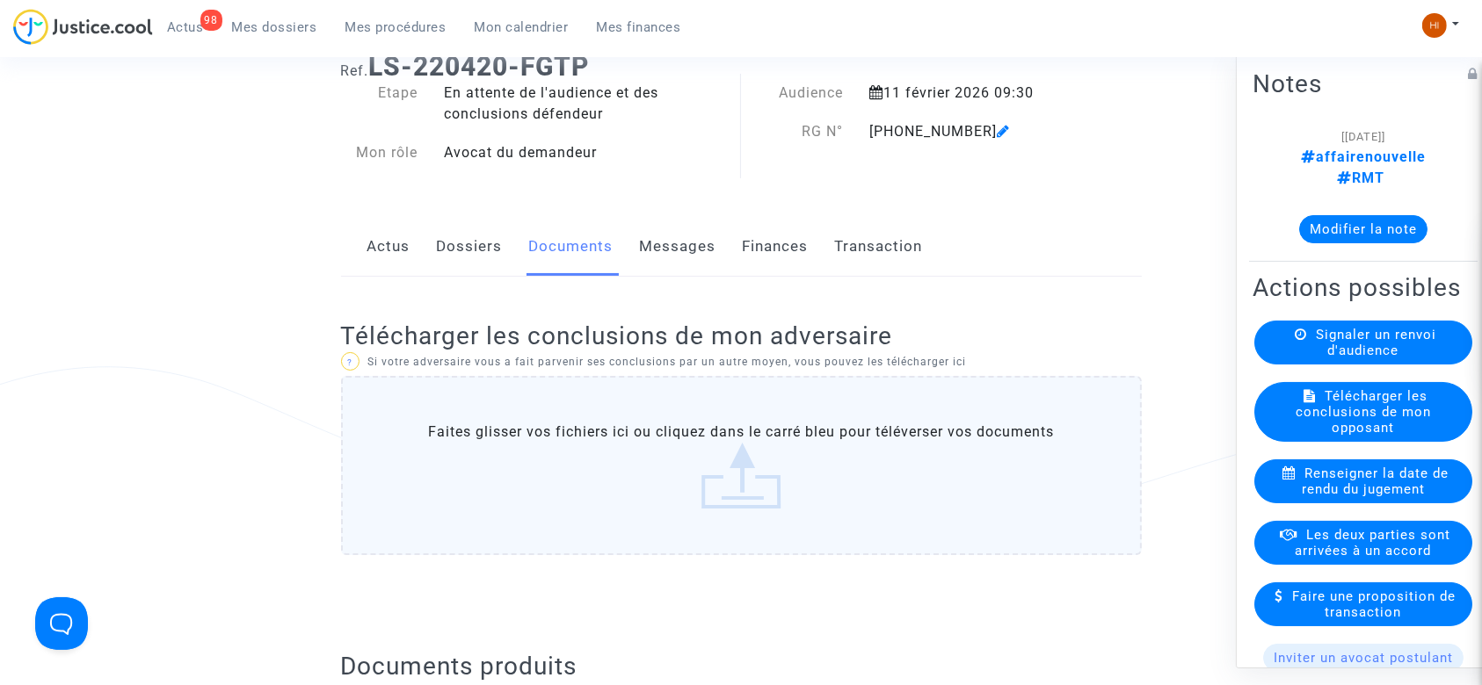
click at [452, 249] on link "Dossiers" at bounding box center [470, 247] width 66 height 58
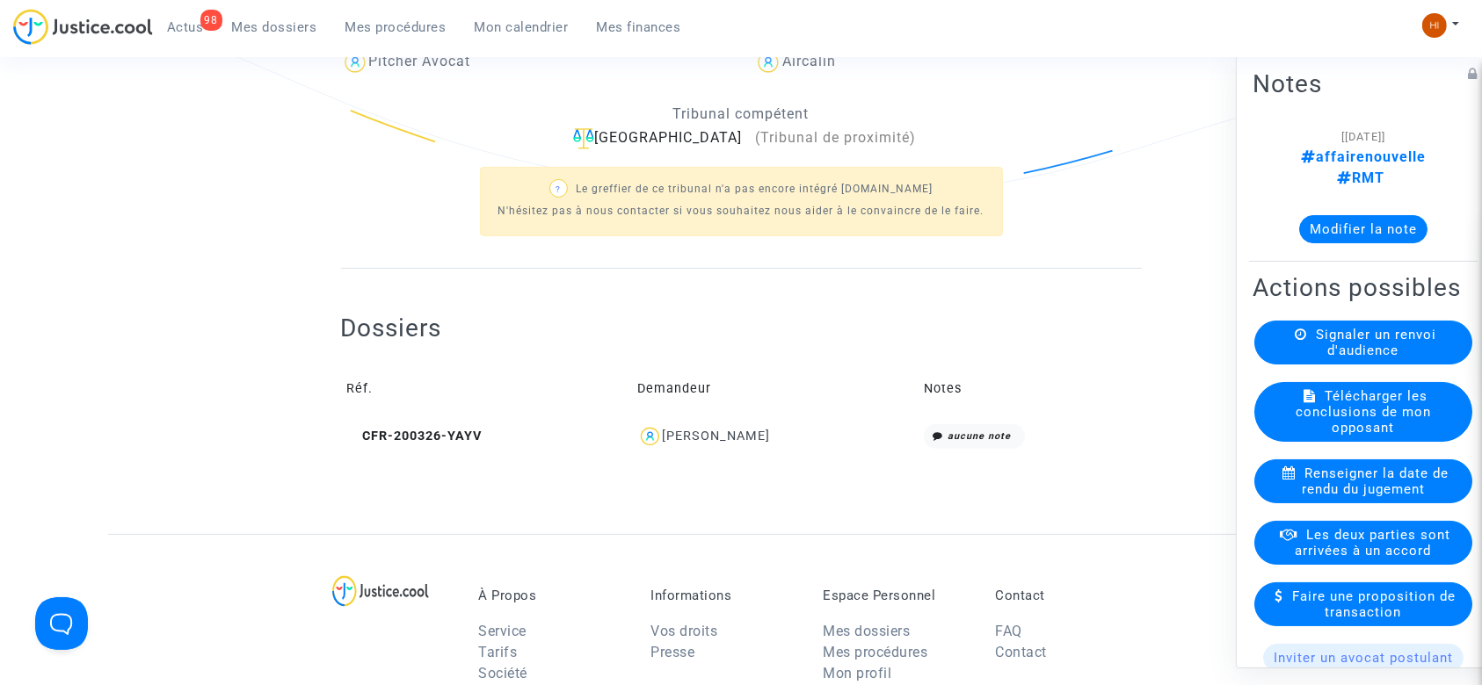
scroll to position [444, 0]
click at [352, 432] on icon at bounding box center [353, 434] width 13 height 12
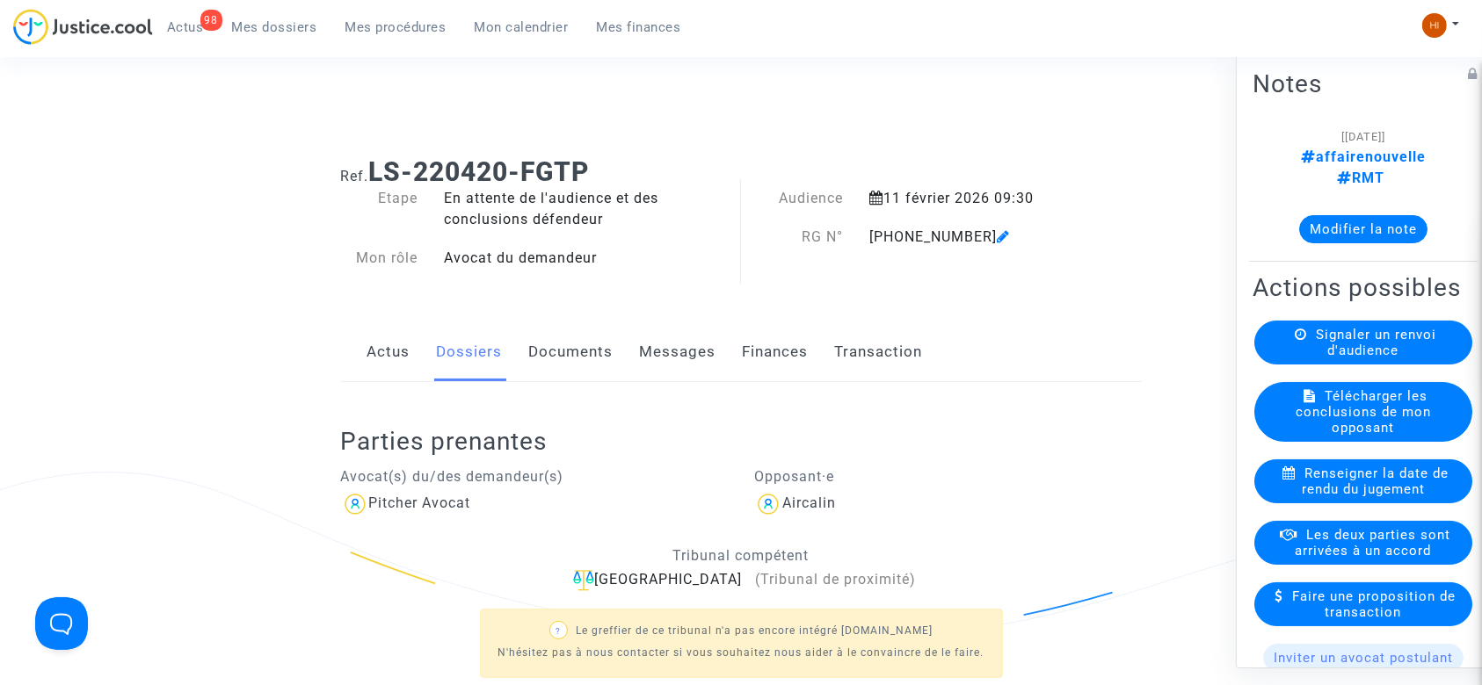
click at [567, 352] on link "Documents" at bounding box center [571, 352] width 84 height 58
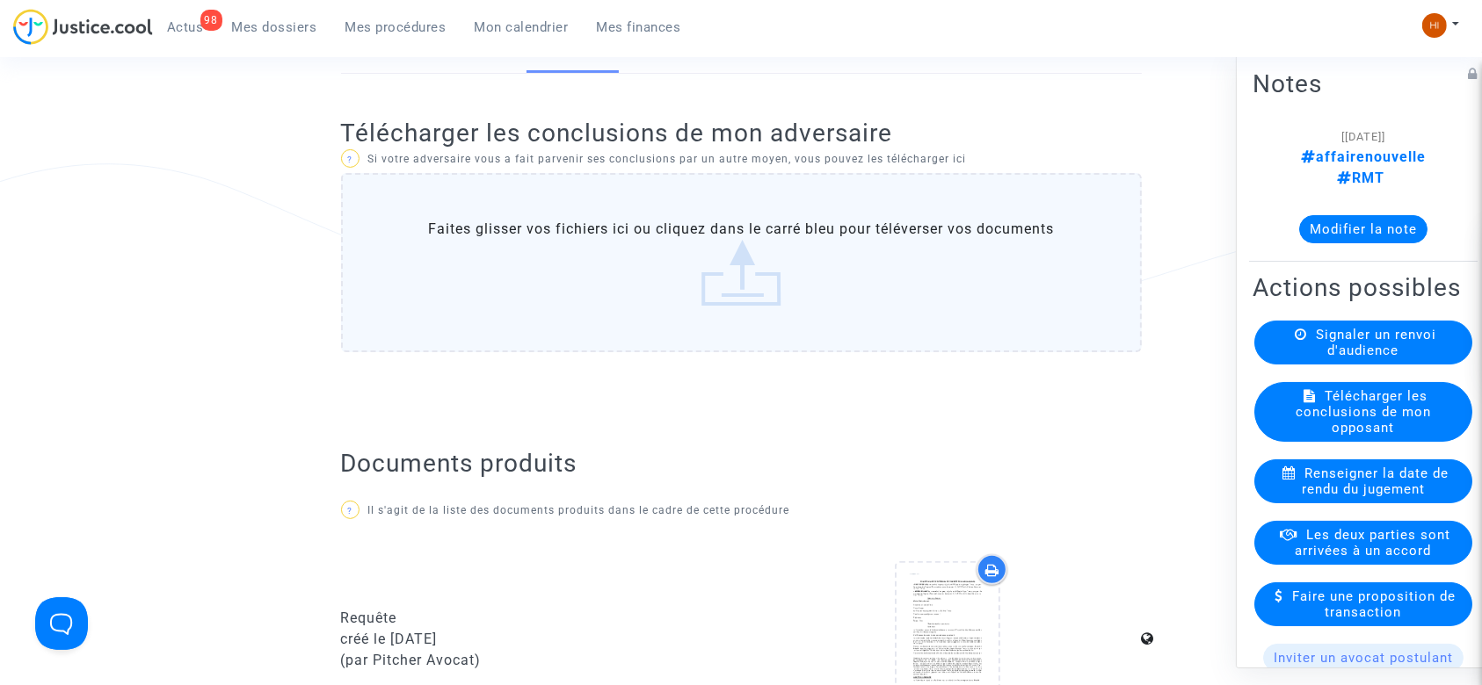
scroll to position [204, 0]
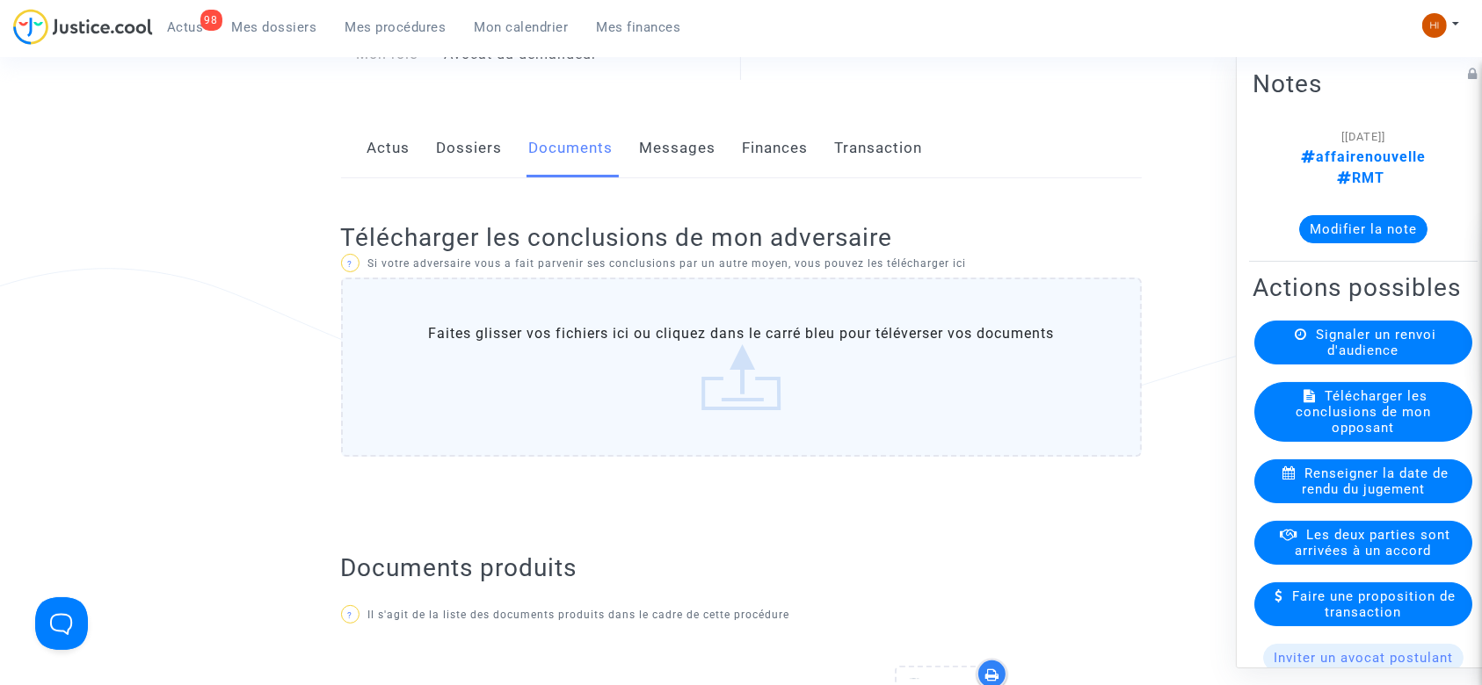
click at [392, 39] on link "Mes procédures" at bounding box center [395, 27] width 129 height 26
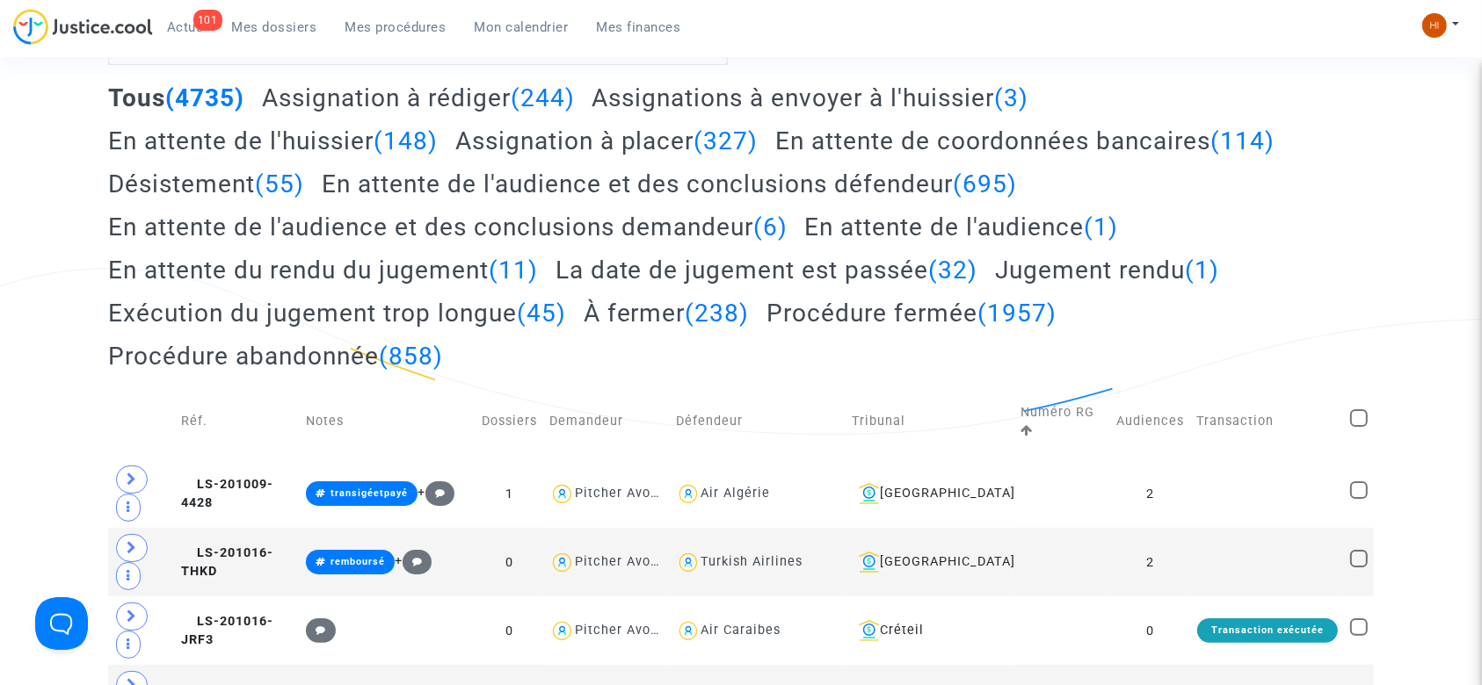
click at [394, 30] on span "Mes procédures" at bounding box center [395, 27] width 101 height 16
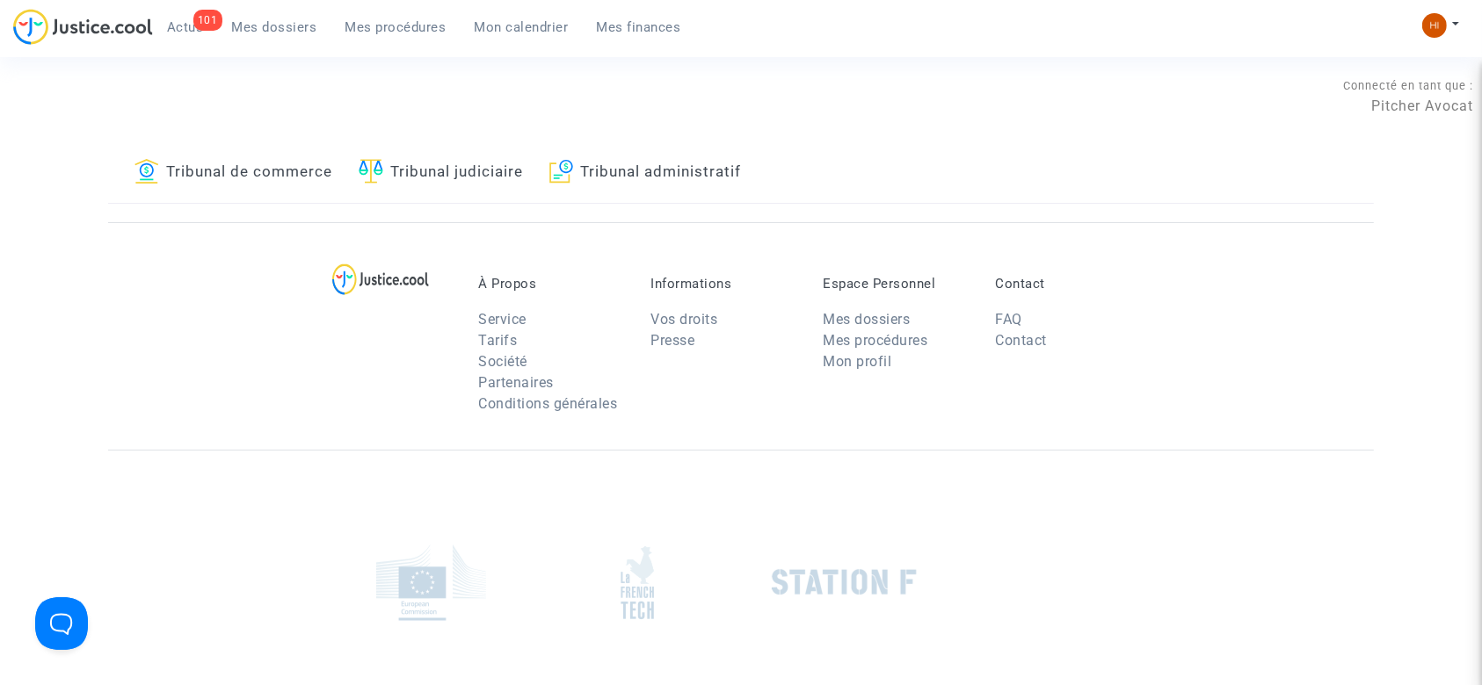
click at [461, 167] on link "Tribunal judiciaire" at bounding box center [441, 173] width 164 height 60
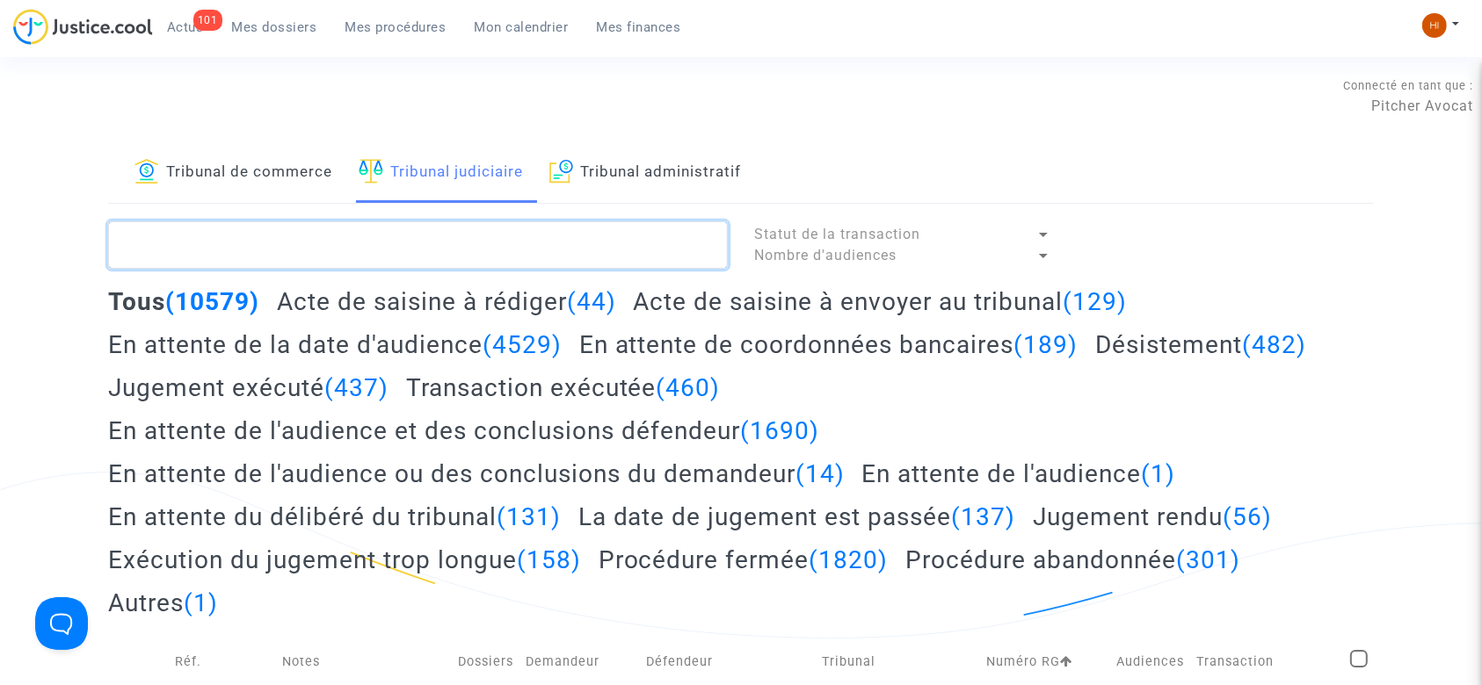
click at [337, 253] on textarea at bounding box center [418, 244] width 620 height 47
type textarea "CHORIN"
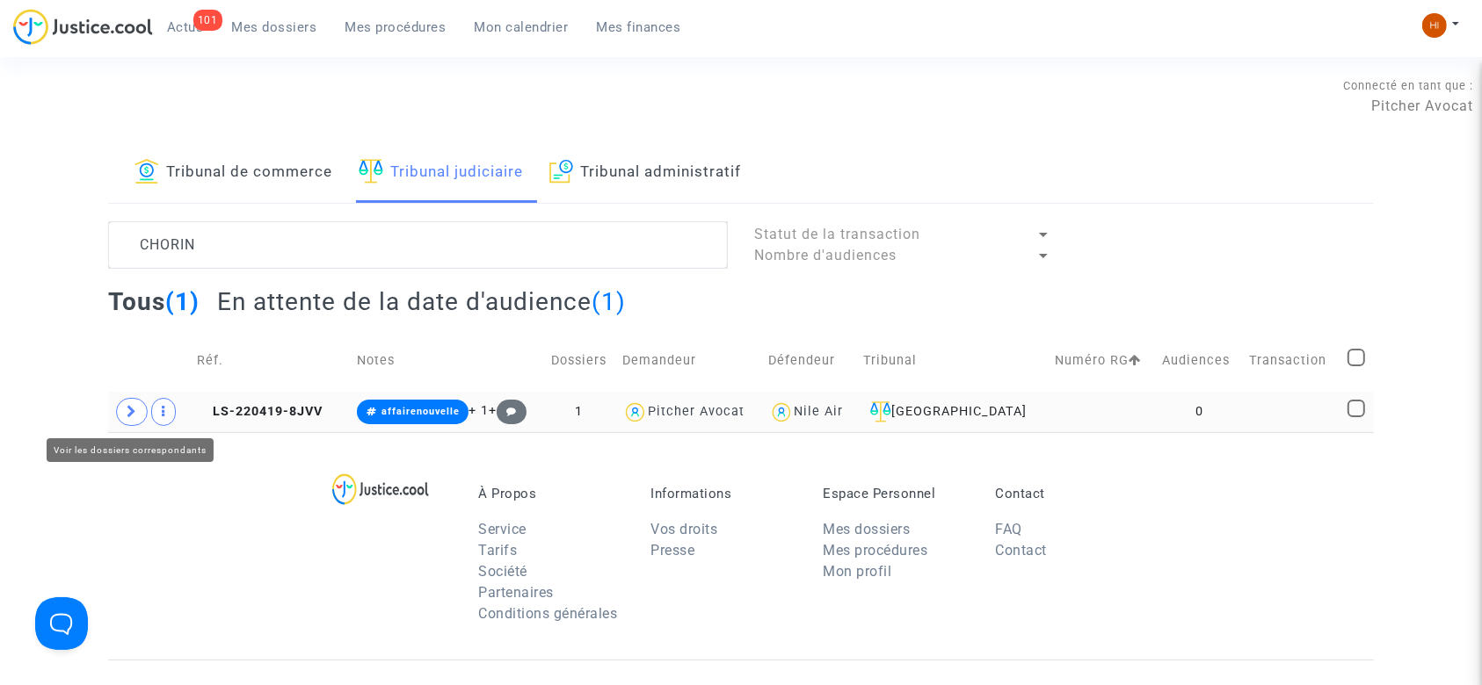
click at [127, 414] on icon at bounding box center [132, 411] width 11 height 13
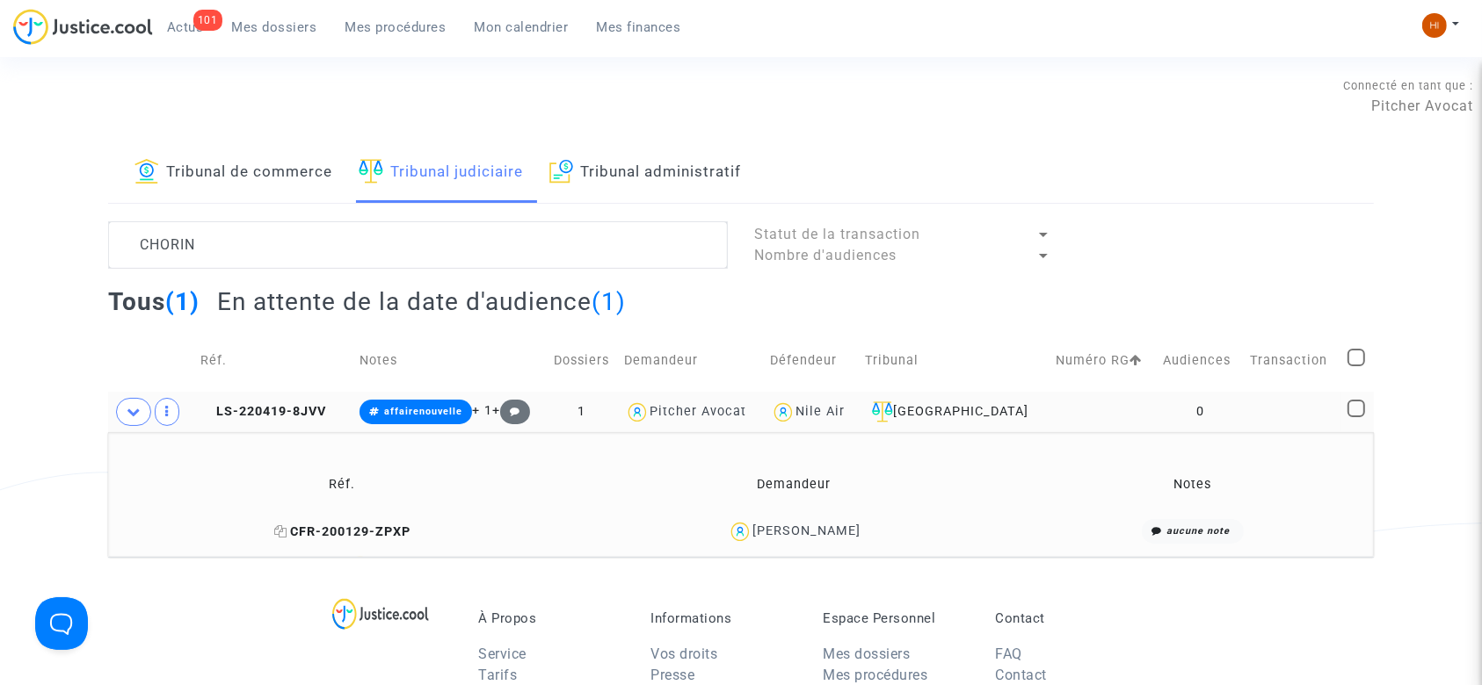
click at [286, 526] on icon at bounding box center [280, 532] width 13 height 12
click at [213, 410] on icon at bounding box center [206, 411] width 13 height 12
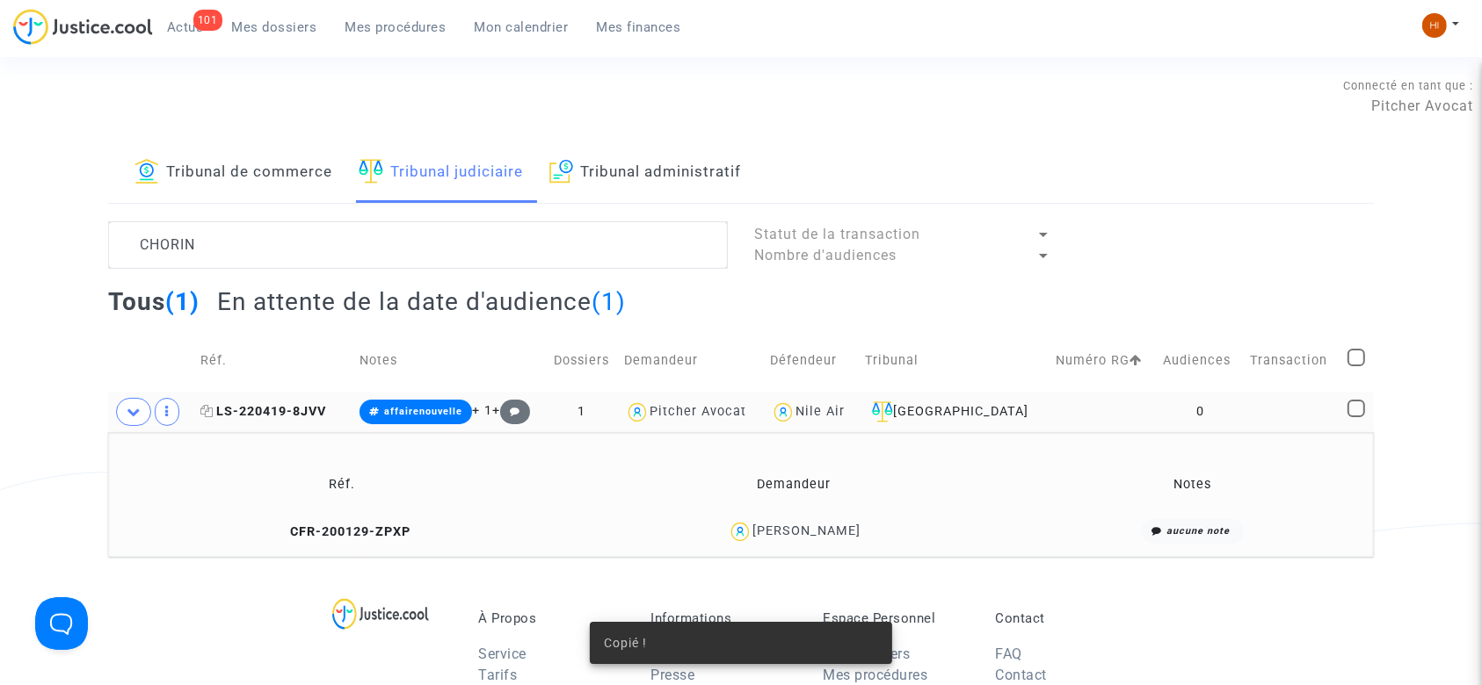
click at [213, 410] on icon at bounding box center [206, 411] width 13 height 12
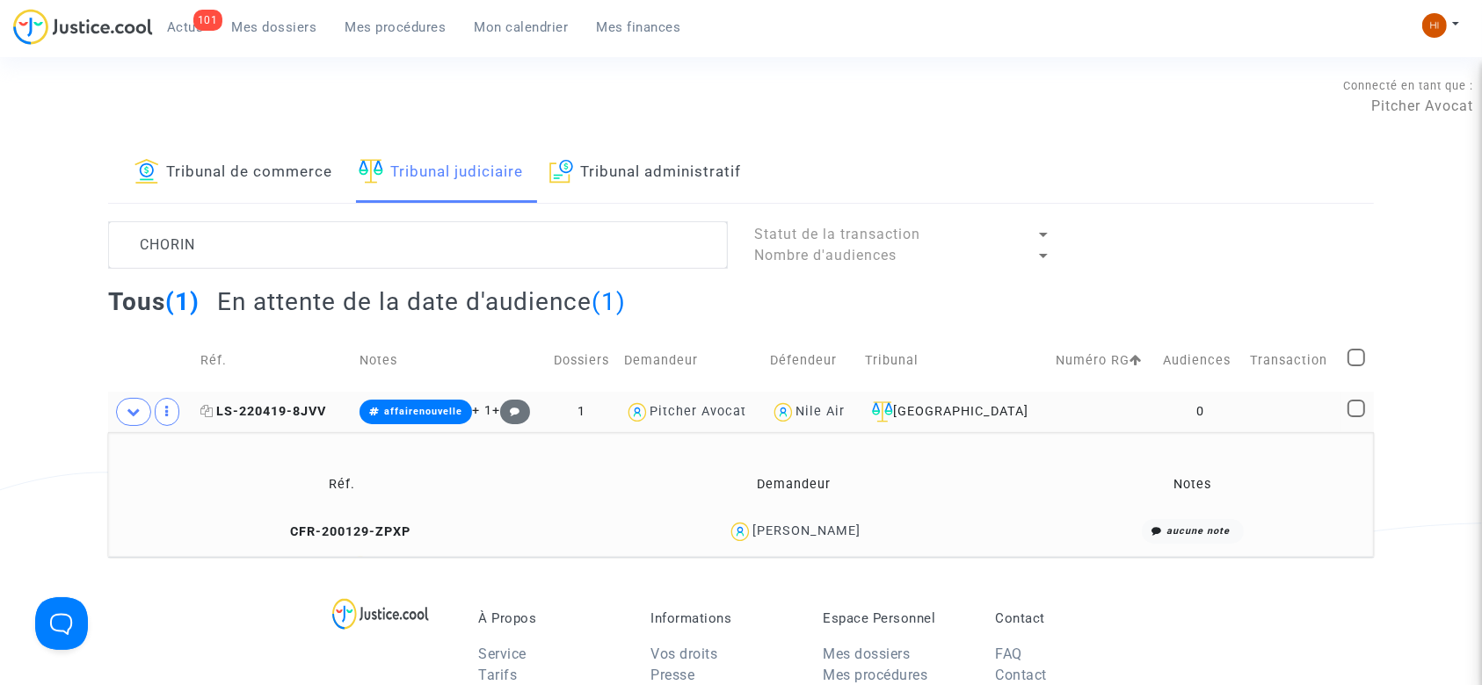
click at [299, 405] on span "LS-220419-8JVV" at bounding box center [263, 411] width 126 height 15
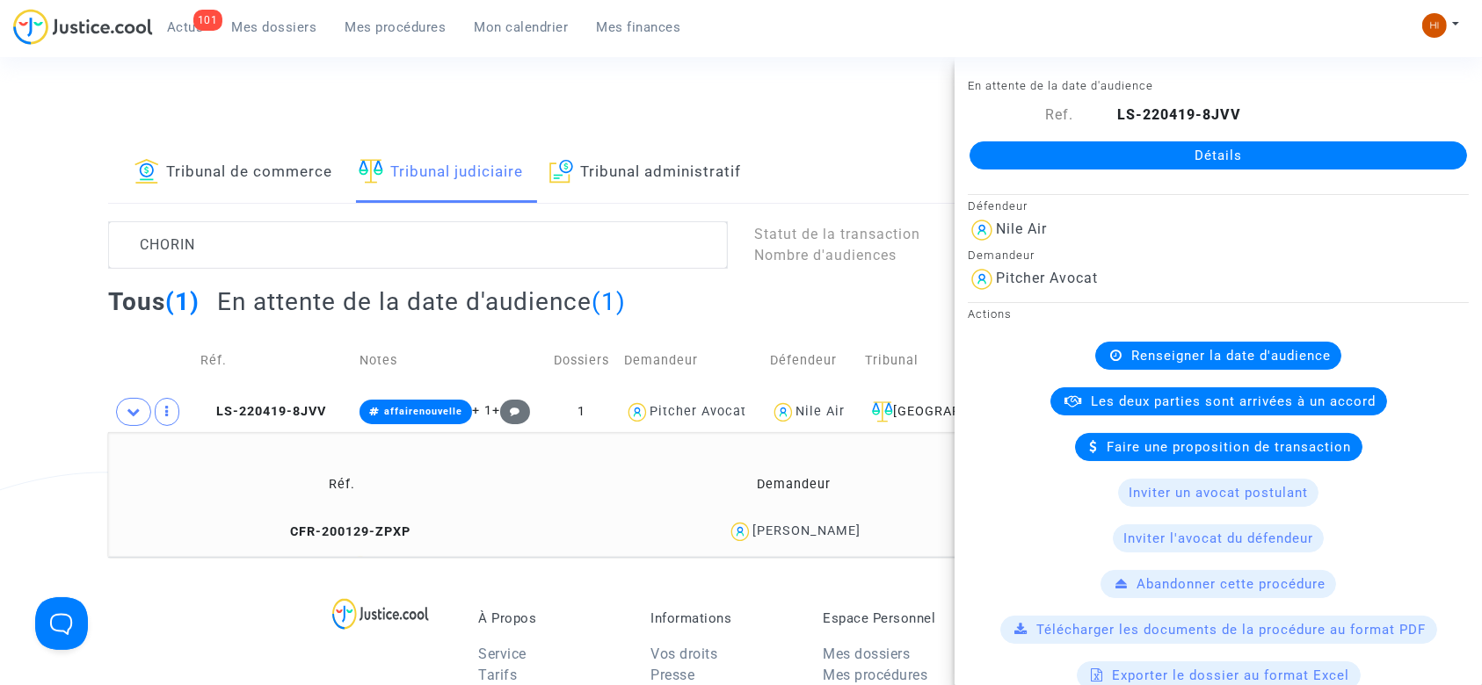
click at [1223, 144] on link "Détails" at bounding box center [1217, 155] width 497 height 28
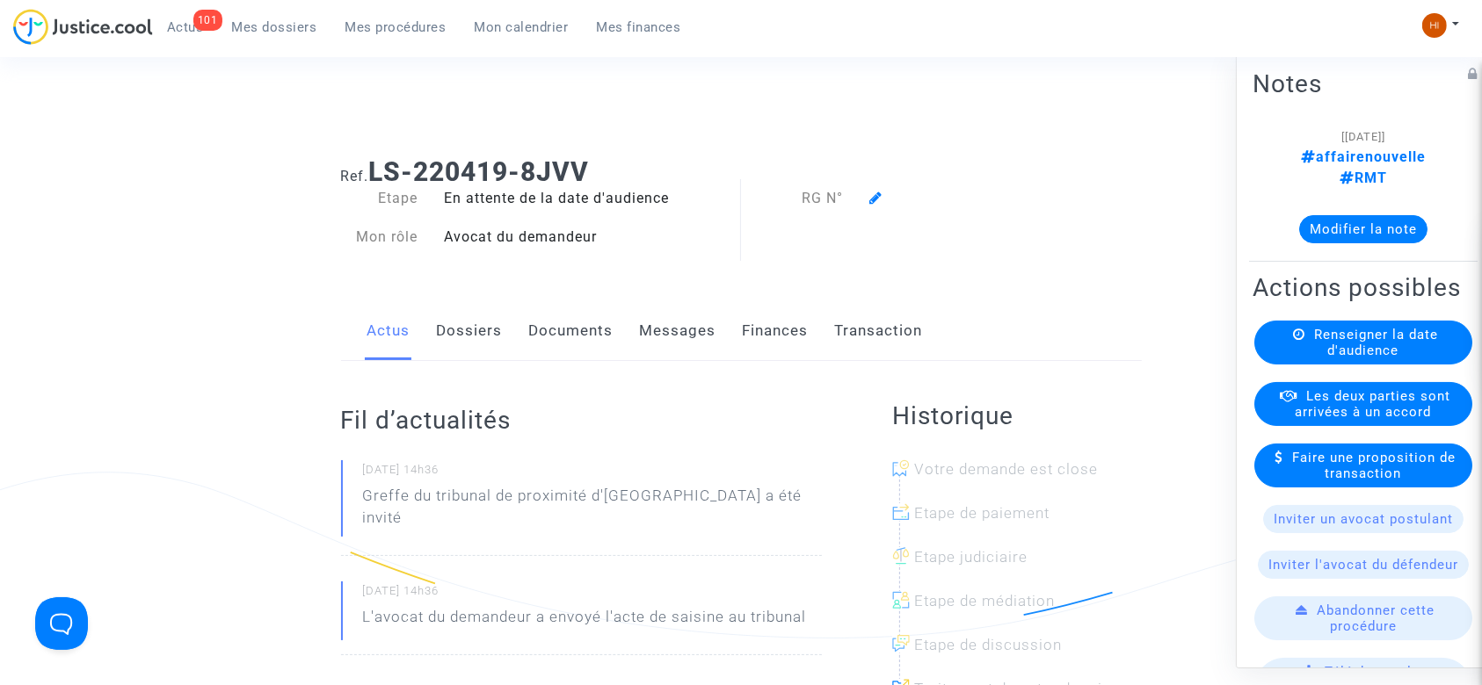
click at [1353, 345] on span "Renseigner la date d'audience" at bounding box center [1376, 343] width 124 height 32
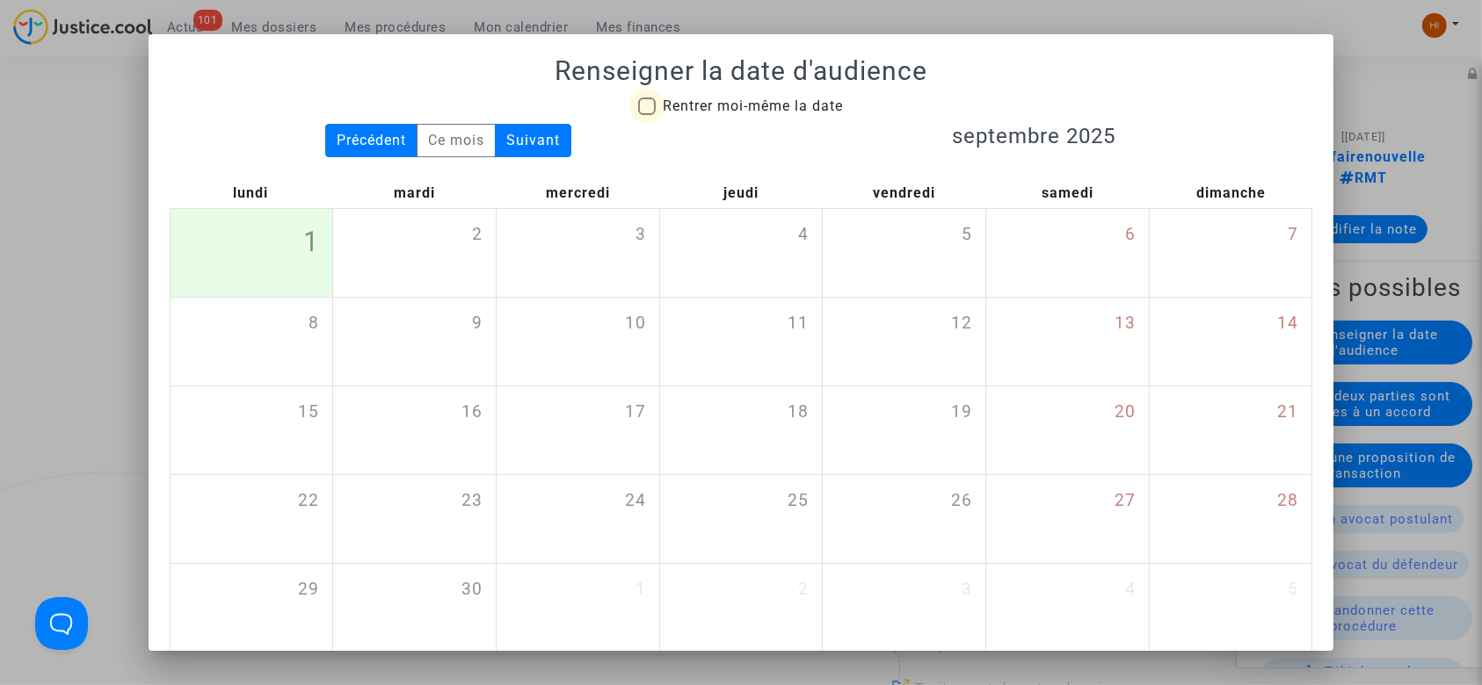
click at [707, 100] on span "Rentrer moi-même la date" at bounding box center [753, 106] width 180 height 17
click at [647, 115] on input "Rentrer moi-même la date" at bounding box center [646, 115] width 1 height 1
checkbox input "true"
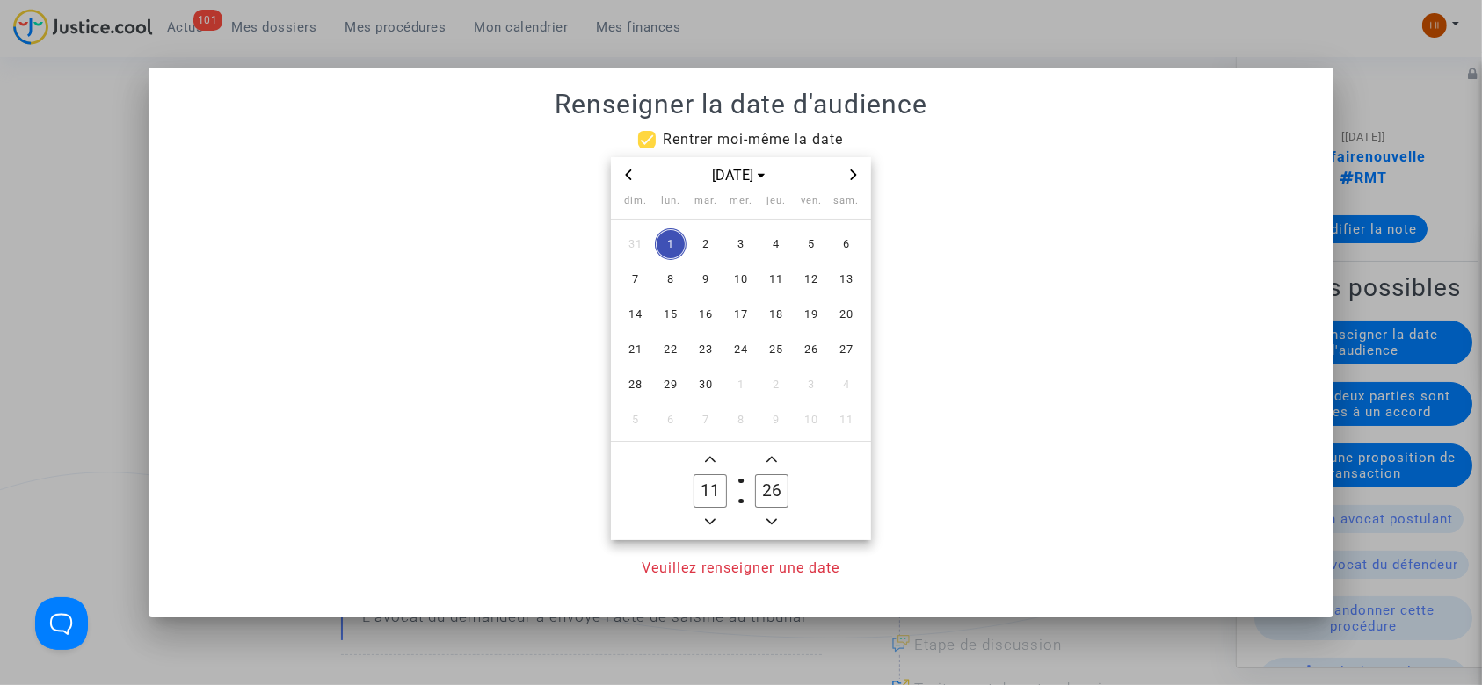
click at [843, 170] on span "Next month" at bounding box center [853, 174] width 21 height 21
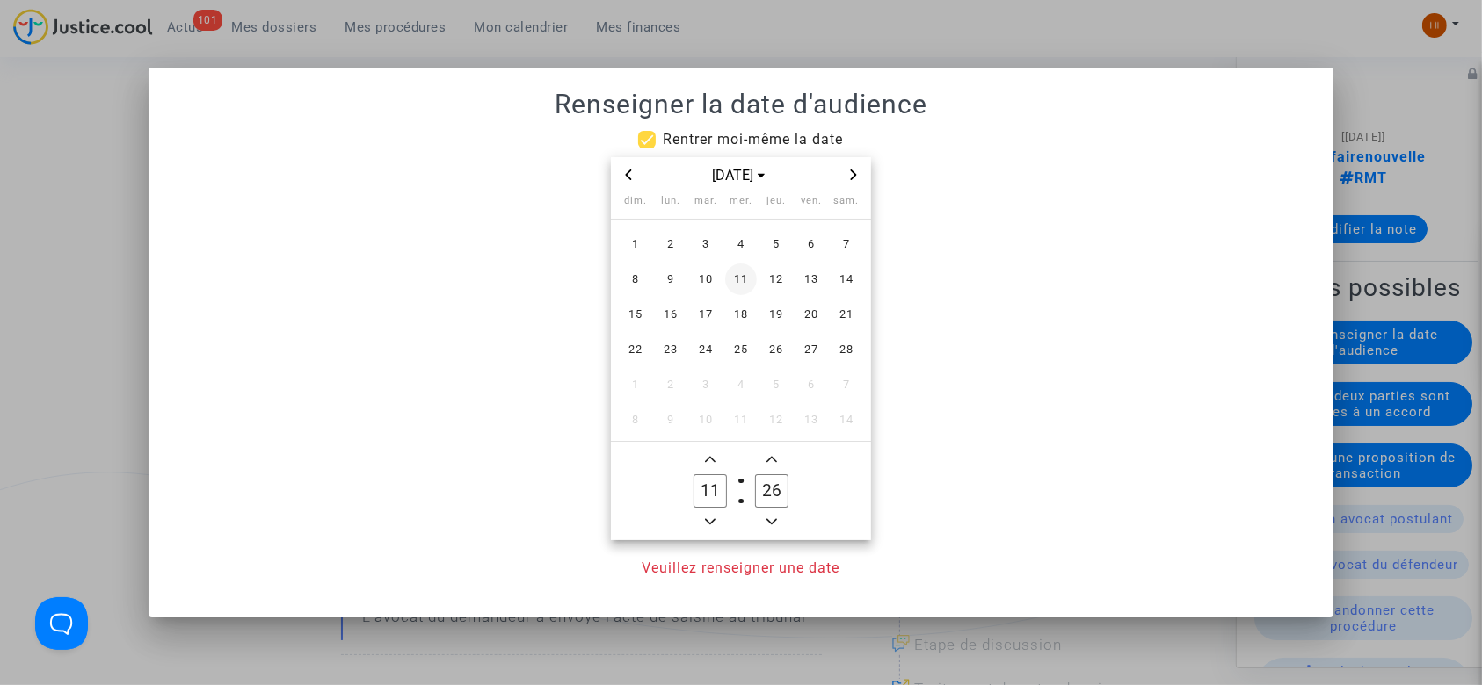
click at [745, 277] on span "11" at bounding box center [741, 280] width 32 height 32
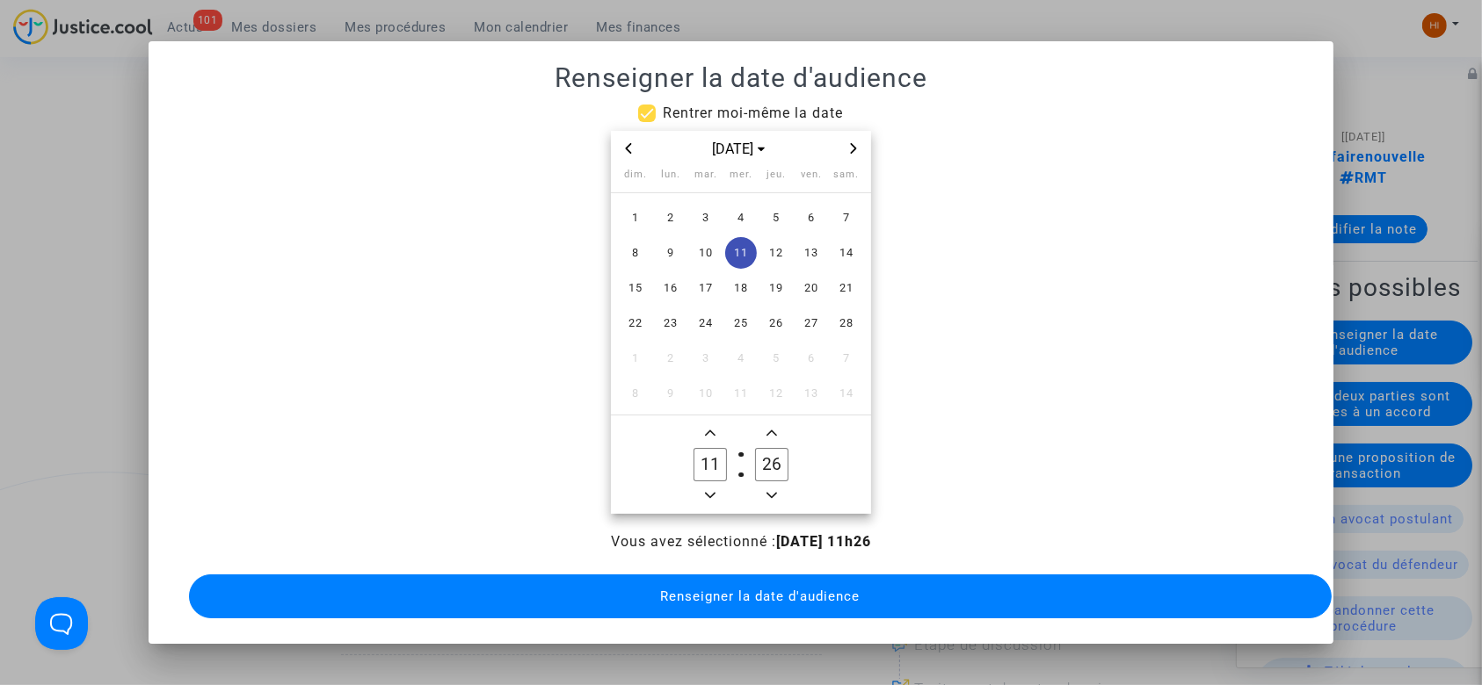
click at [706, 490] on icon "Minus a hour" at bounding box center [710, 495] width 11 height 11
type input "09"
click at [765, 442] on span "Add a minute" at bounding box center [771, 433] width 21 height 21
click at [765, 448] on input "27" at bounding box center [771, 464] width 33 height 33
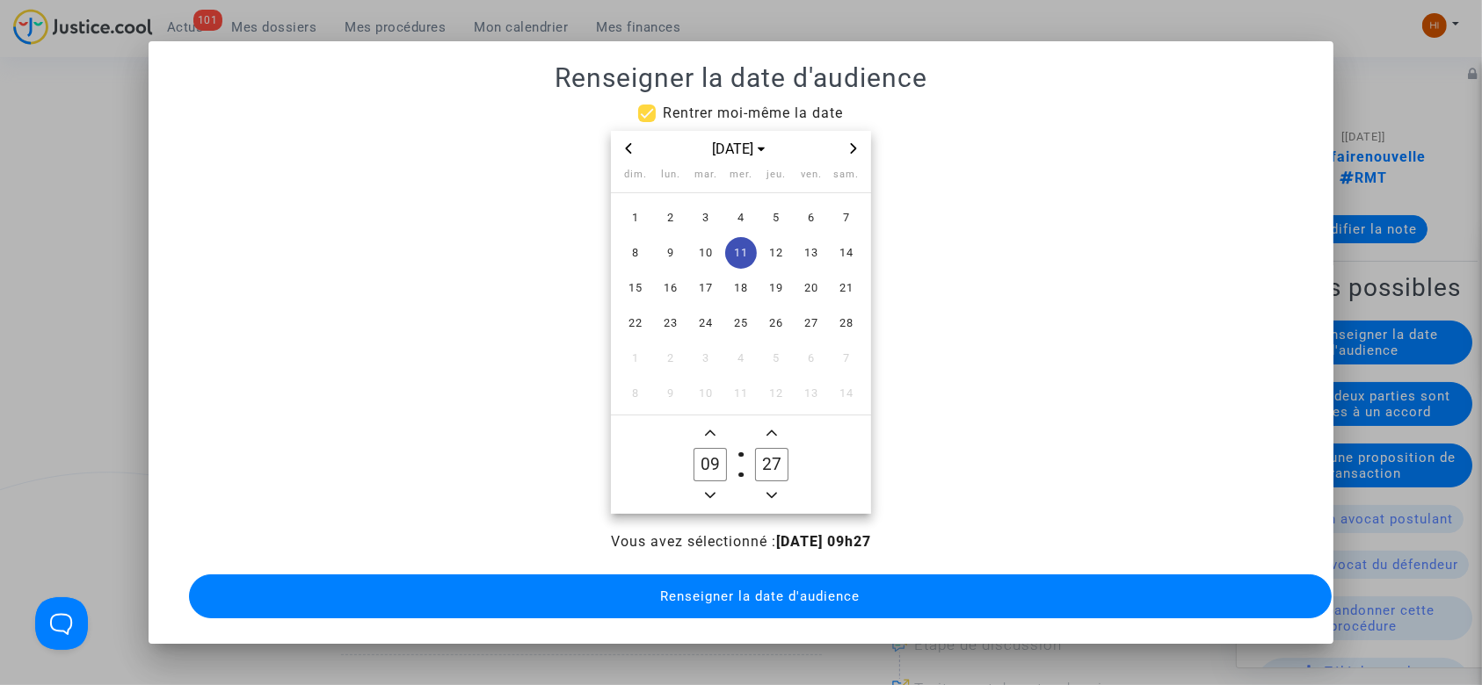
click at [765, 448] on input "27" at bounding box center [771, 464] width 33 height 33
click at [768, 432] on span "Add a minute" at bounding box center [771, 433] width 21 height 21
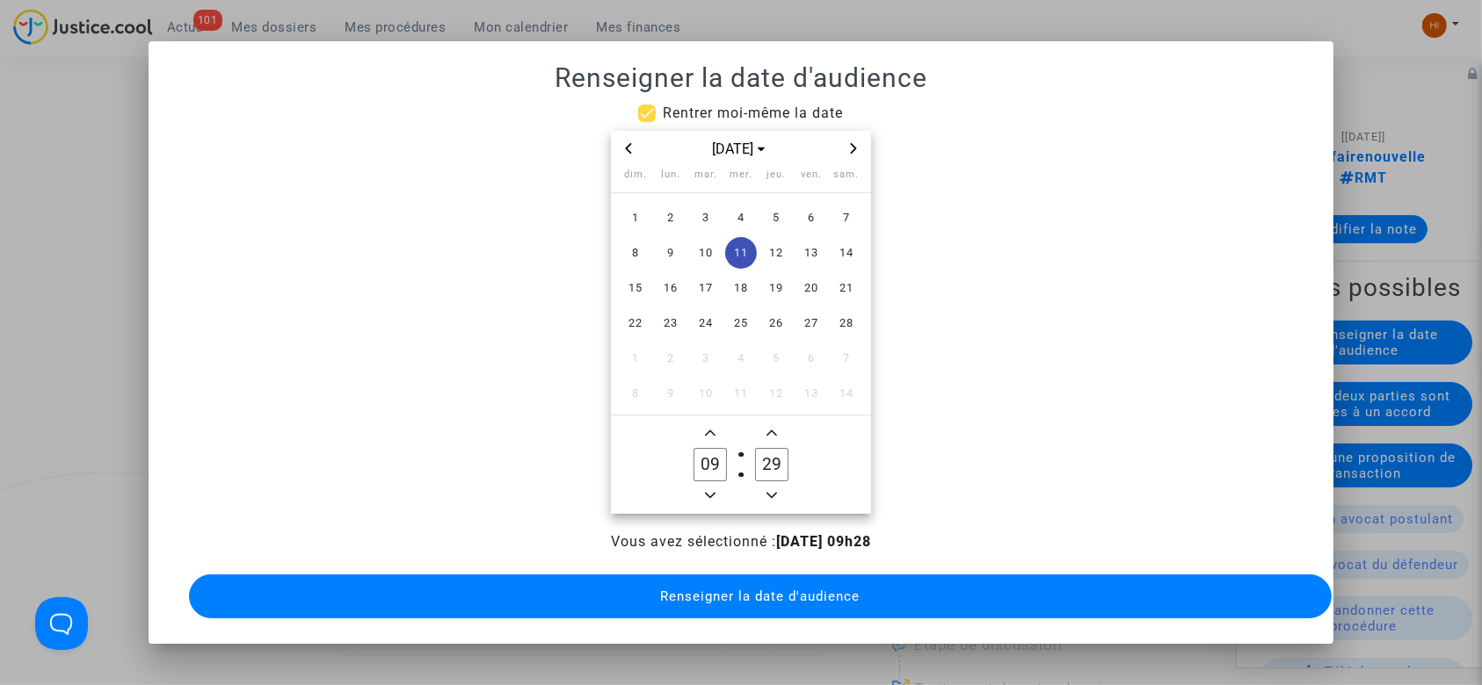
click at [768, 432] on icon "Add a minute" at bounding box center [771, 433] width 11 height 11
click at [768, 432] on span "Add a minute" at bounding box center [771, 433] width 21 height 21
click at [768, 432] on icon "Add a minute" at bounding box center [771, 433] width 11 height 11
click at [773, 485] on span "Minus a minute" at bounding box center [771, 495] width 21 height 21
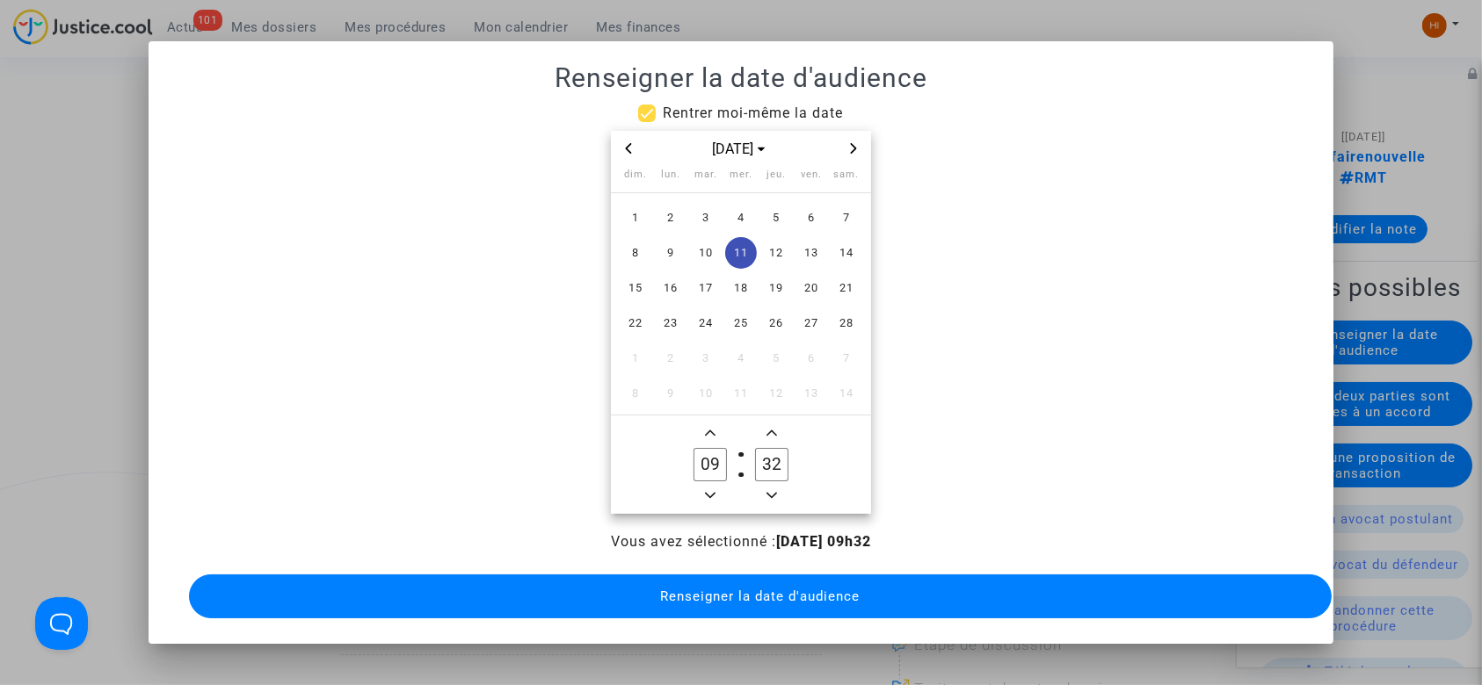
click at [773, 479] on owl-date-time-timer-box "32 Minute" at bounding box center [772, 465] width 62 height 84
click at [766, 490] on icon "Minus a minute" at bounding box center [771, 495] width 11 height 11
click at [765, 485] on button "Minus a minute" at bounding box center [771, 496] width 21 height 22
click at [765, 485] on span "Minus a minute" at bounding box center [771, 495] width 21 height 21
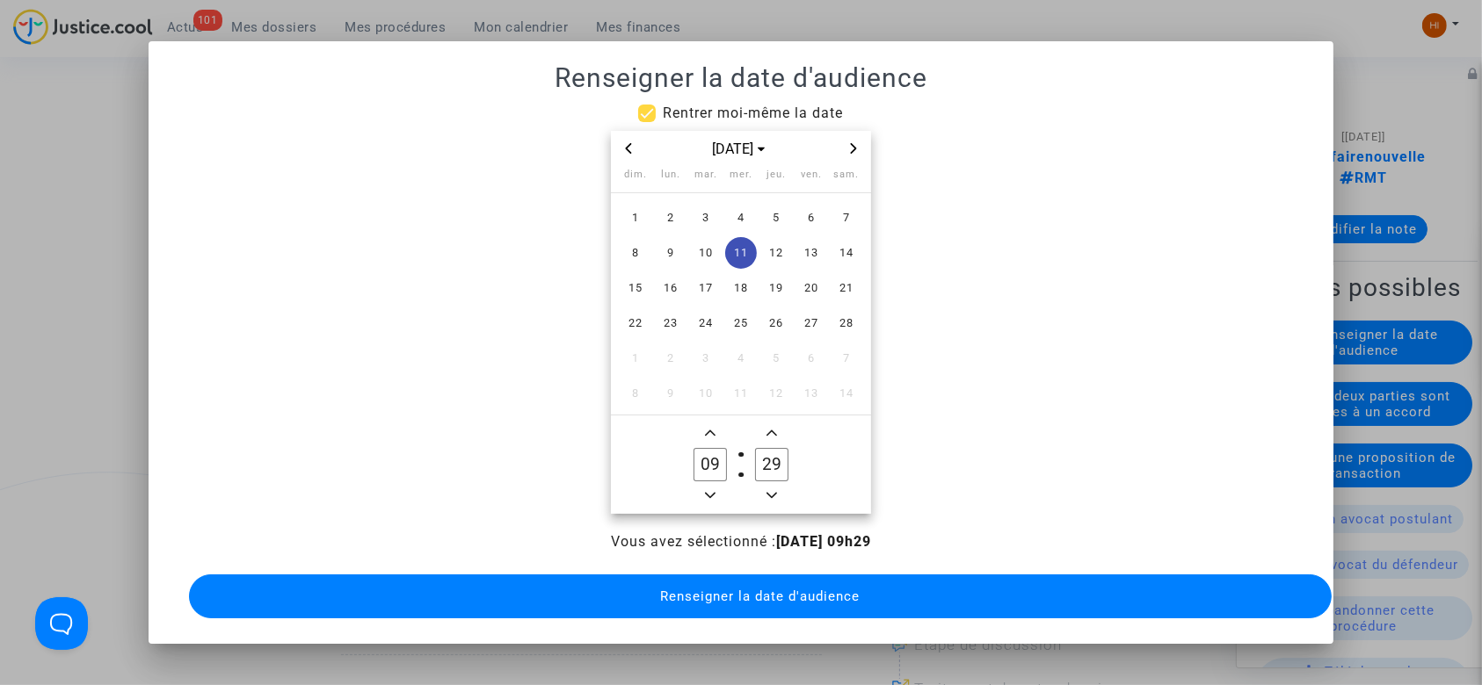
click at [766, 428] on icon "Add a minute" at bounding box center [771, 433] width 11 height 11
type input "30"
click at [751, 586] on button "Renseigner la date d'audience" at bounding box center [760, 597] width 1143 height 44
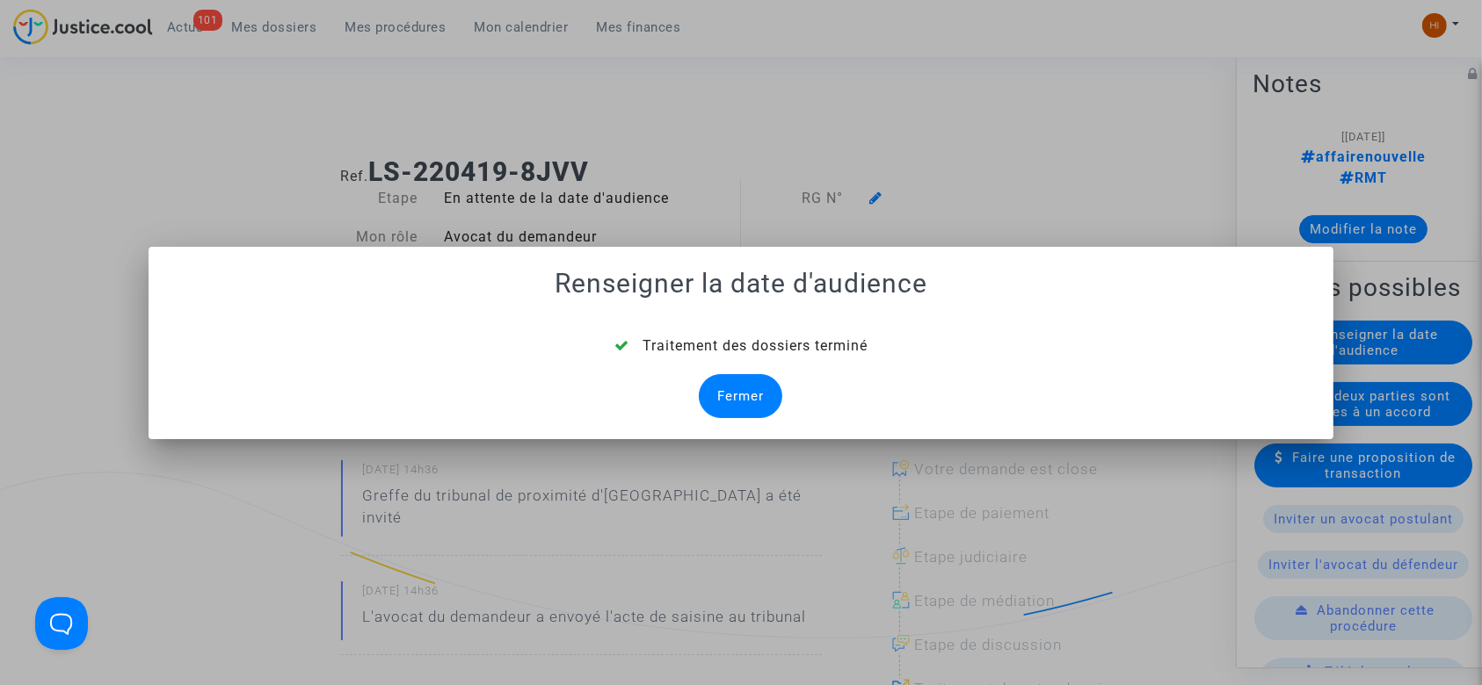
click at [177, 121] on div at bounding box center [741, 342] width 1482 height 685
click at [751, 395] on div "Fermer" at bounding box center [740, 396] width 83 height 44
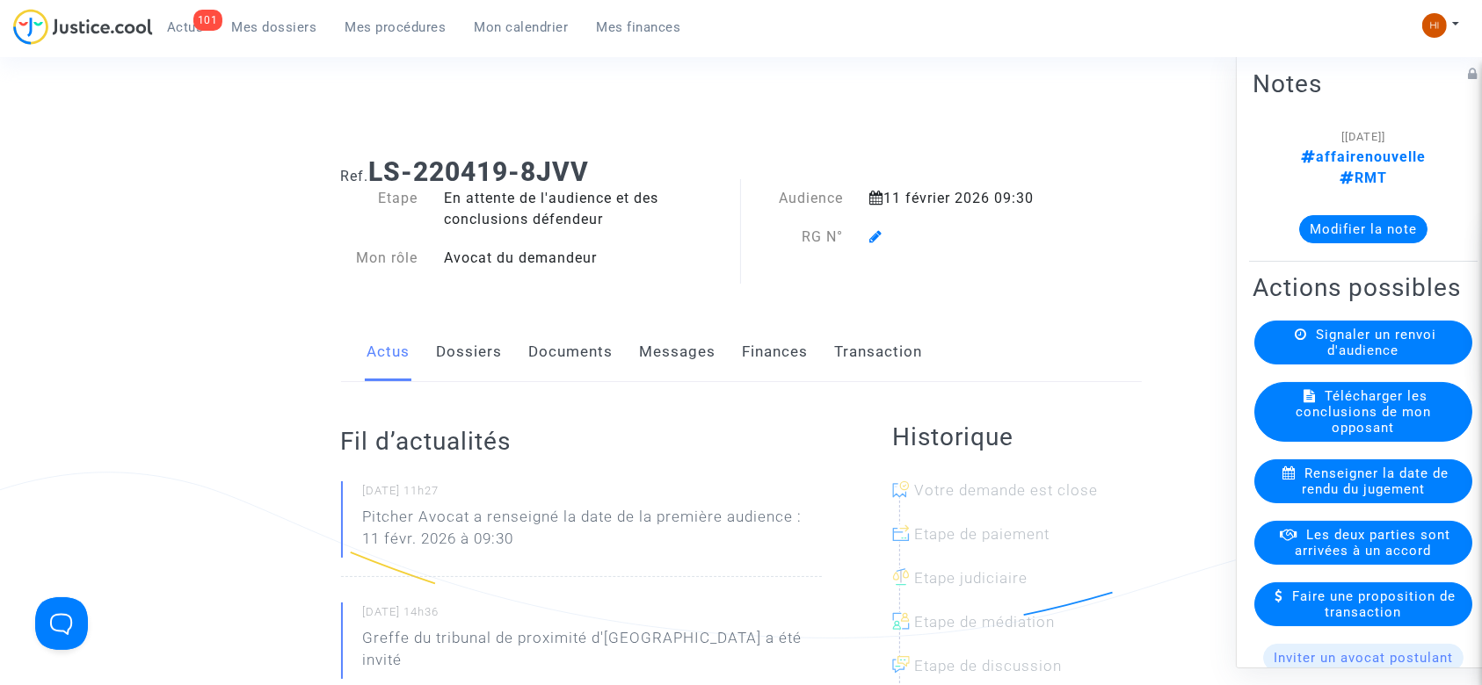
click at [873, 244] on span at bounding box center [875, 186] width 13 height 118
click at [880, 232] on icon at bounding box center [875, 236] width 13 height 14
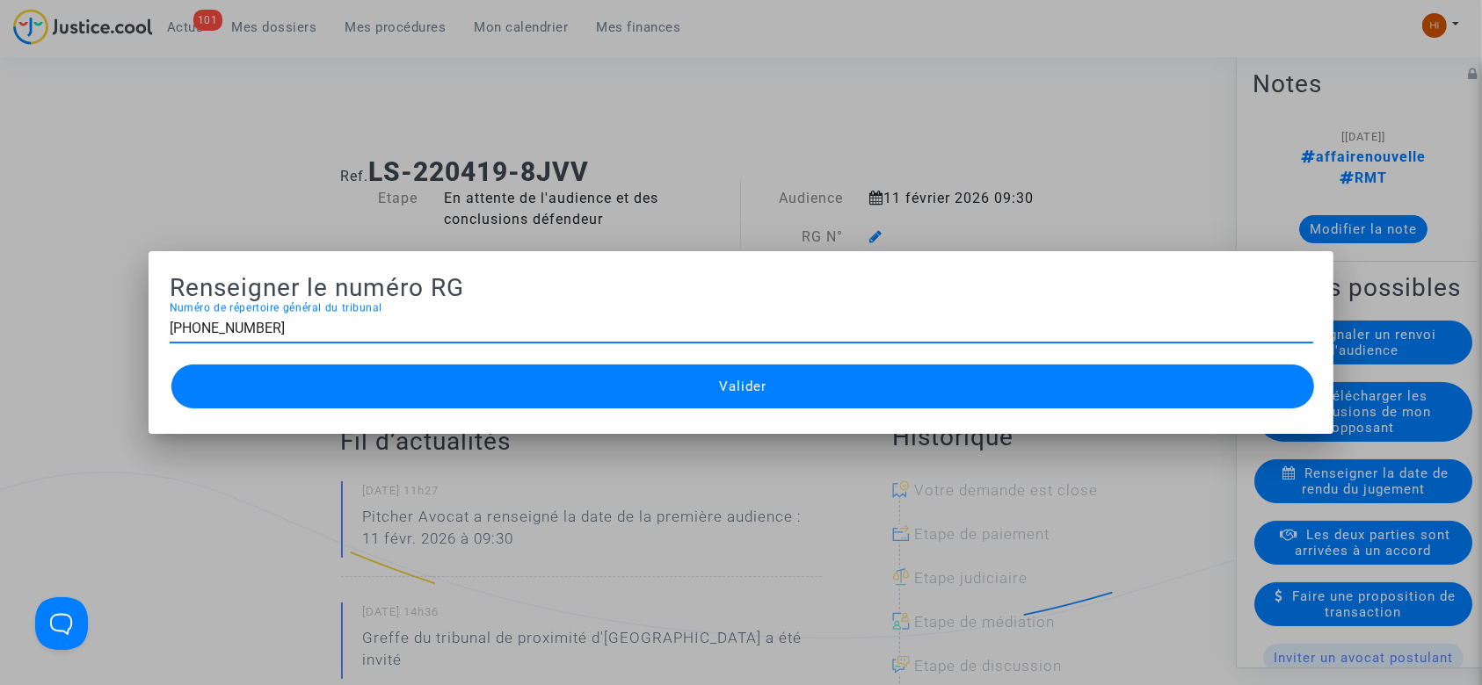
type input "11-22-001583"
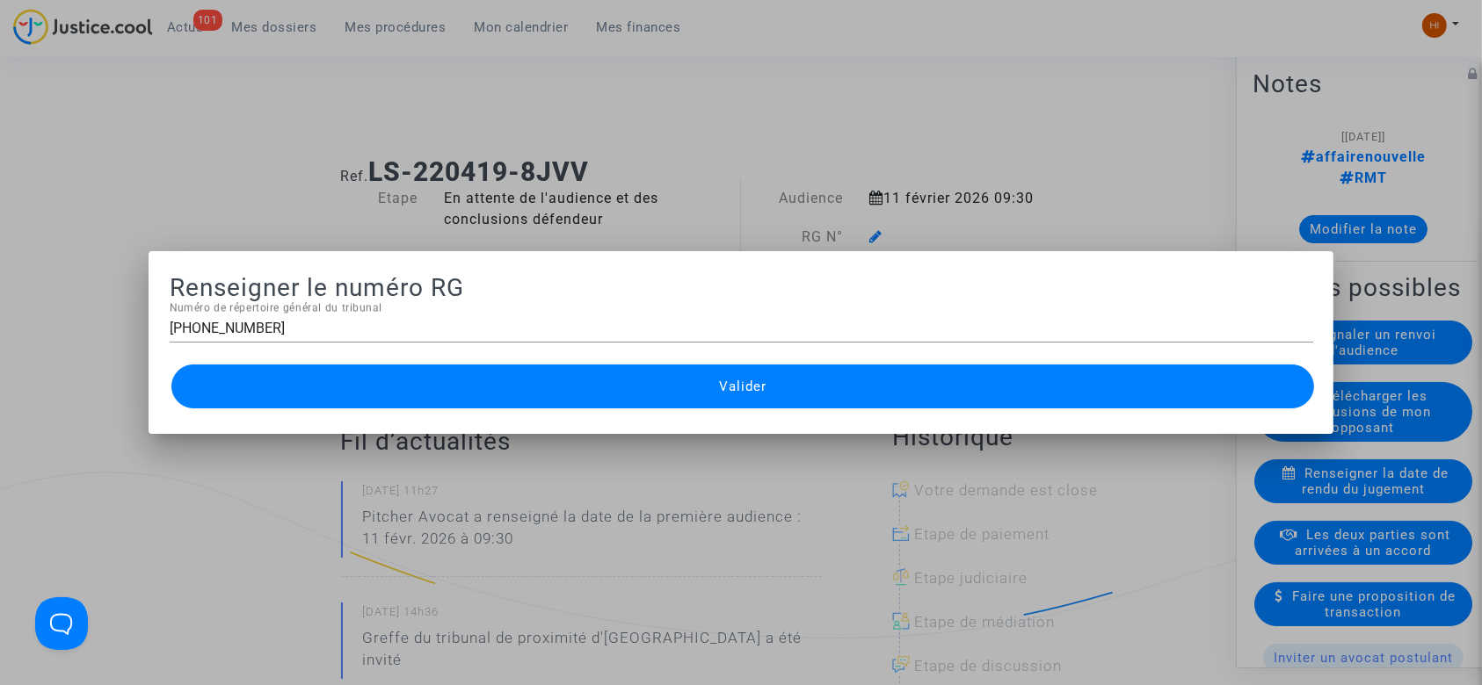
click at [731, 397] on button "Valider" at bounding box center [742, 387] width 1143 height 44
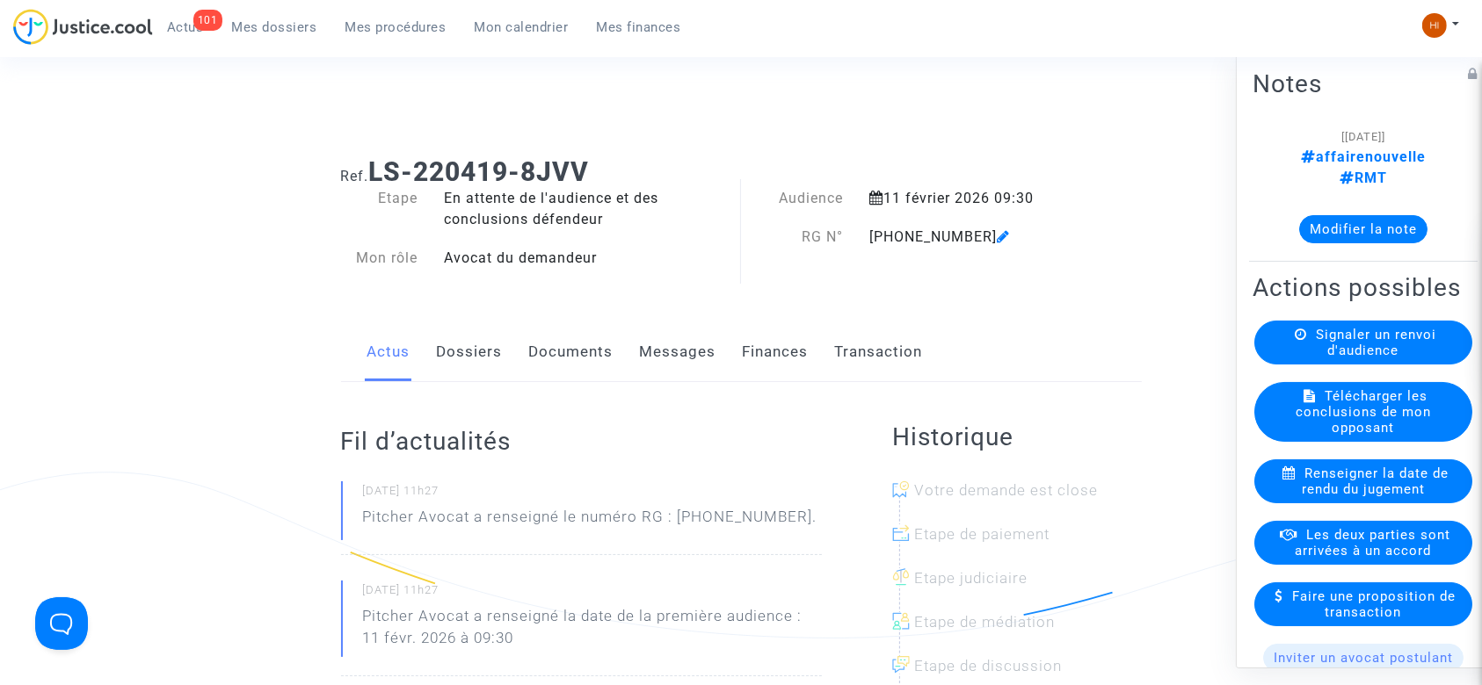
click at [554, 353] on link "Documents" at bounding box center [571, 352] width 84 height 58
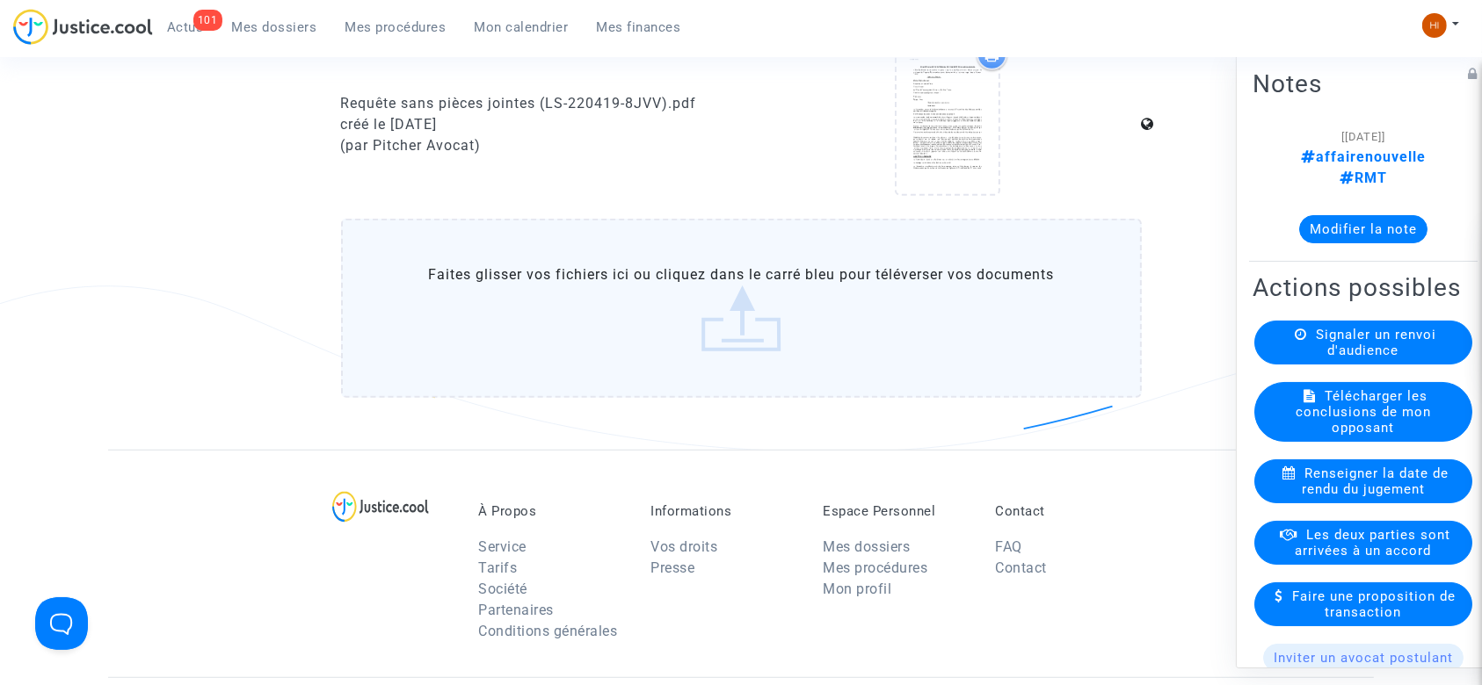
scroll to position [990, 0]
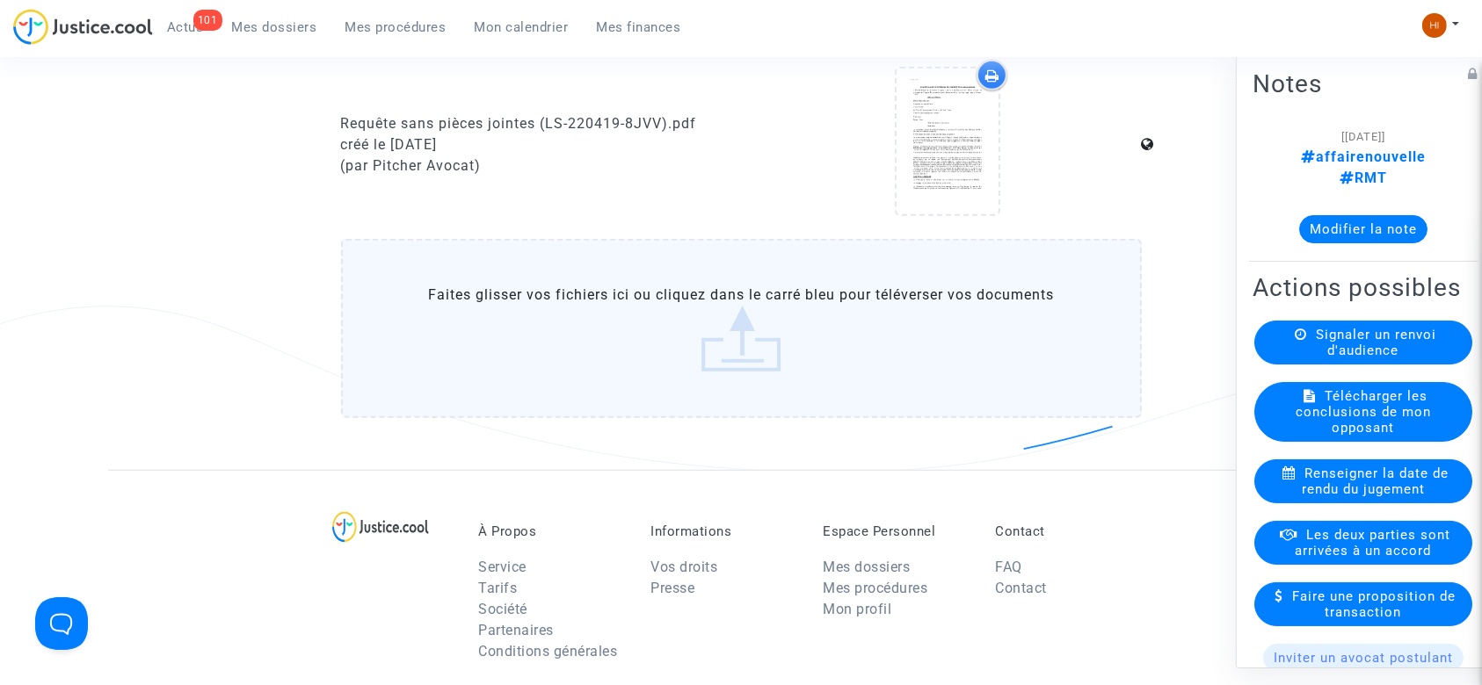
click at [892, 381] on label "Faites glisser vos fichiers ici ou cliquez dans le carré bleu pour téléverser v…" at bounding box center [741, 328] width 801 height 179
click at [0, 0] on input "Faites glisser vos fichiers ici ou cliquez dans le carré bleu pour téléverser v…" at bounding box center [0, 0] width 0 height 0
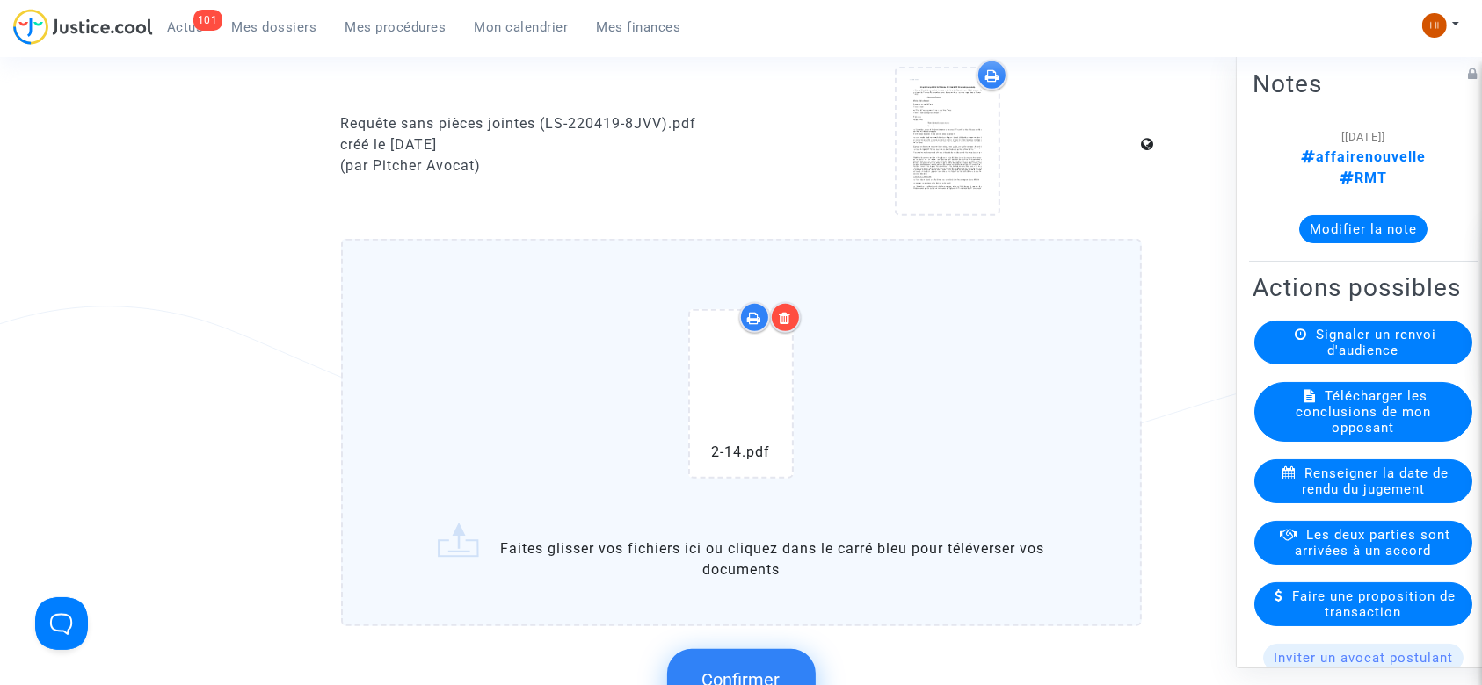
click at [720, 670] on span "Confirmer" at bounding box center [741, 680] width 78 height 21
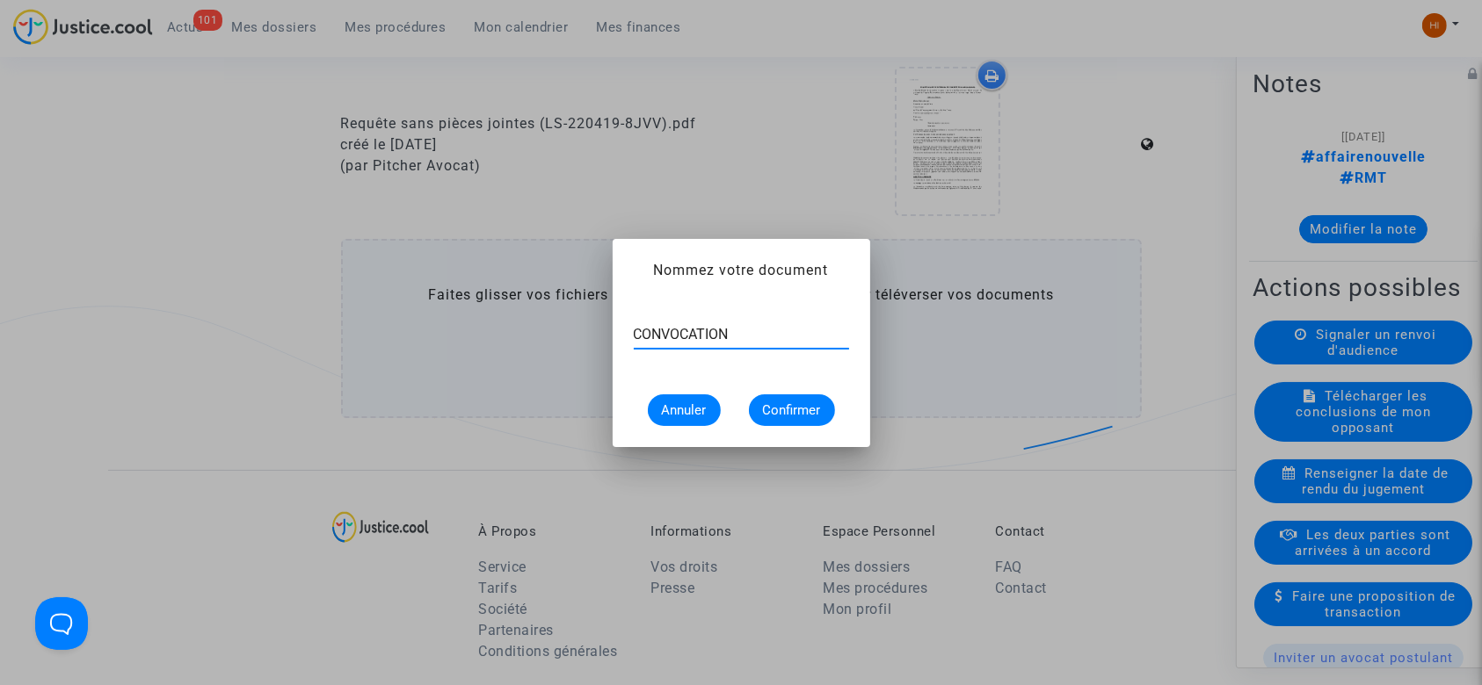
type input "CONVOCATION"
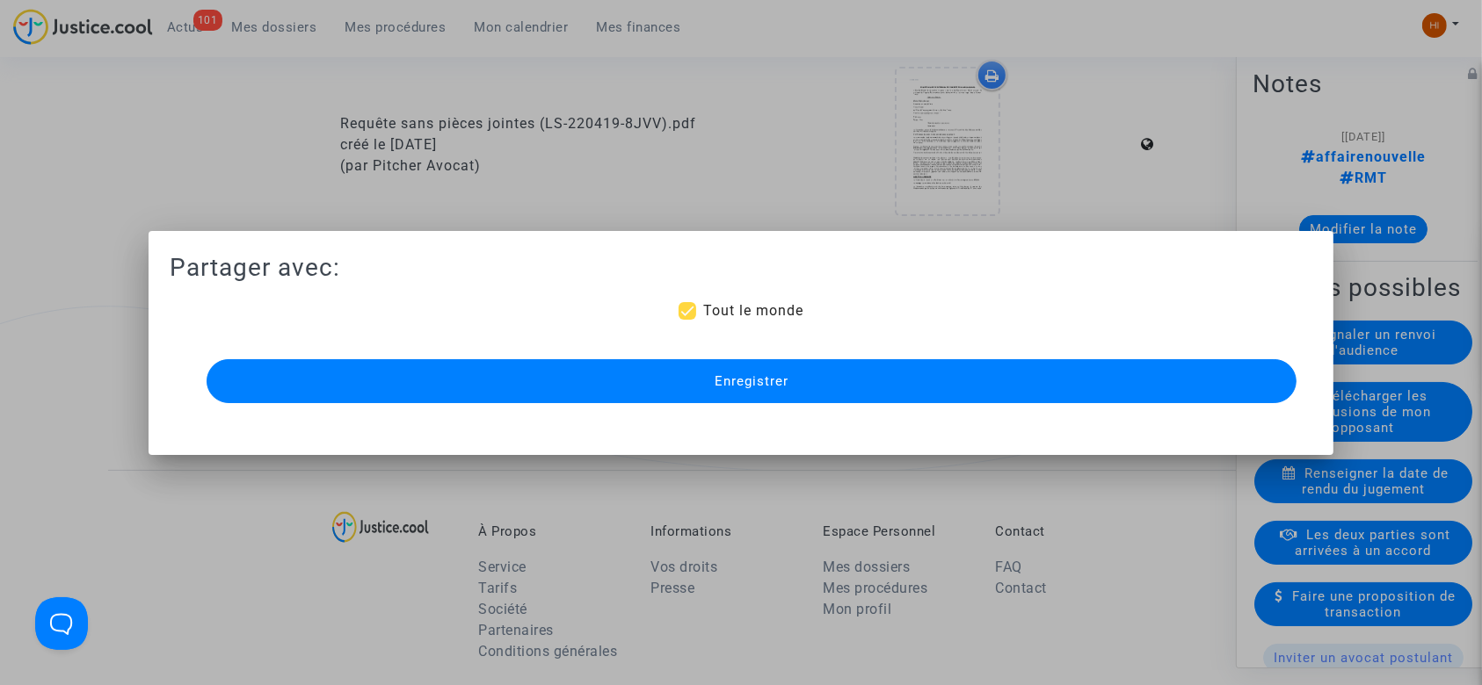
click at [933, 362] on button "Enregistrer" at bounding box center [752, 381] width 1091 height 44
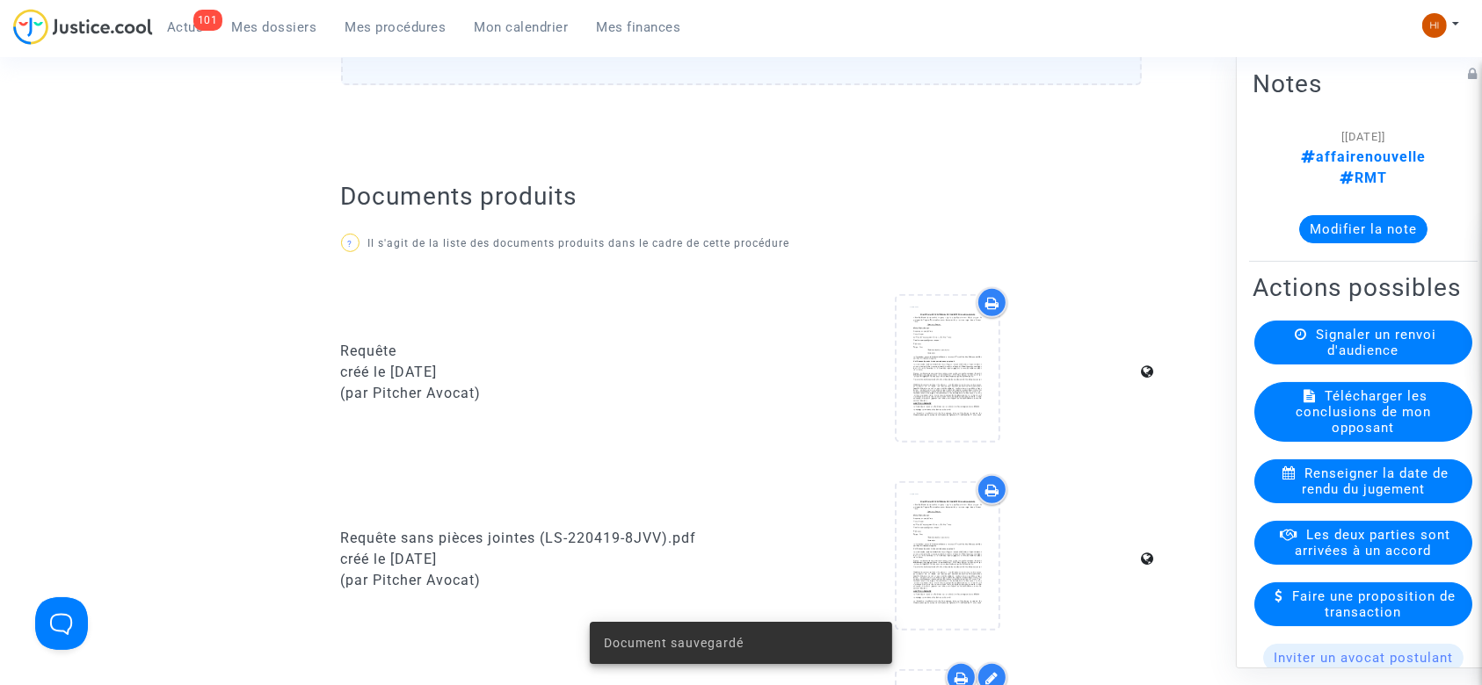
scroll to position [522, 0]
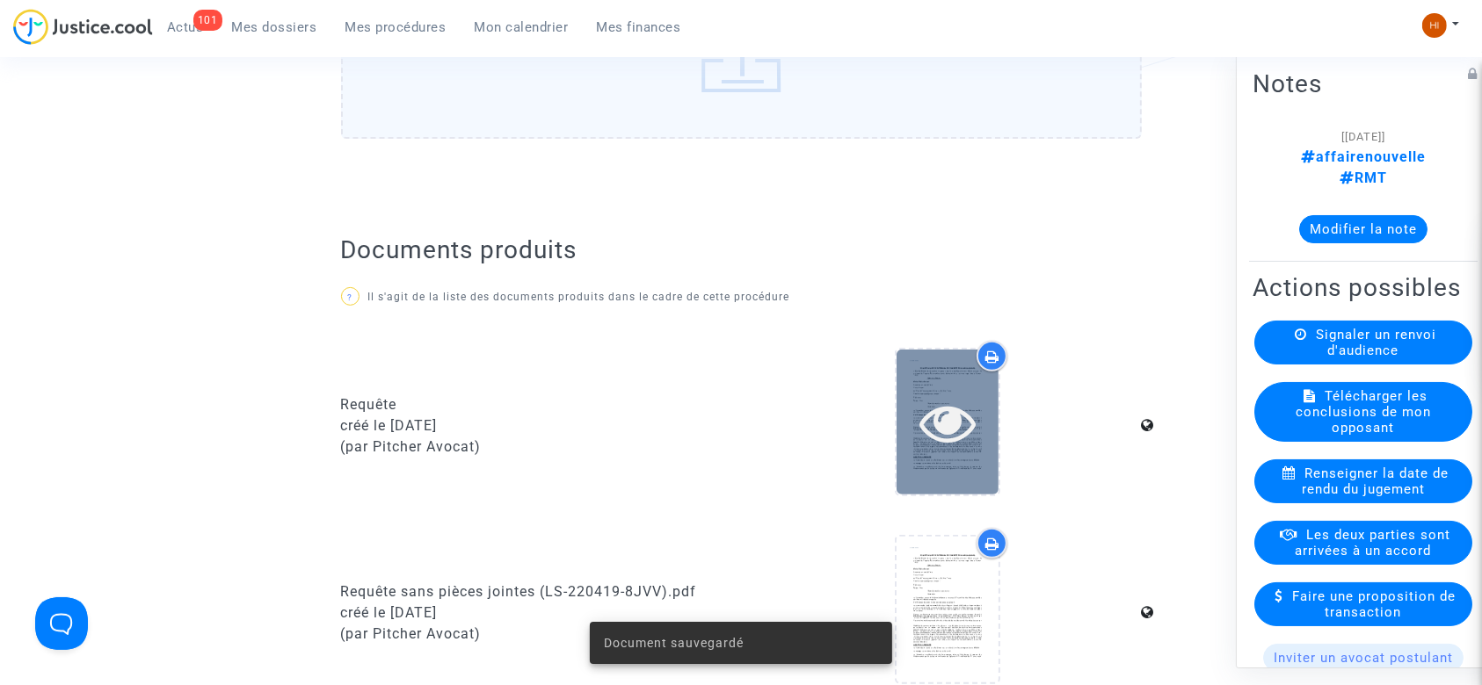
click at [914, 417] on div at bounding box center [947, 423] width 102 height 56
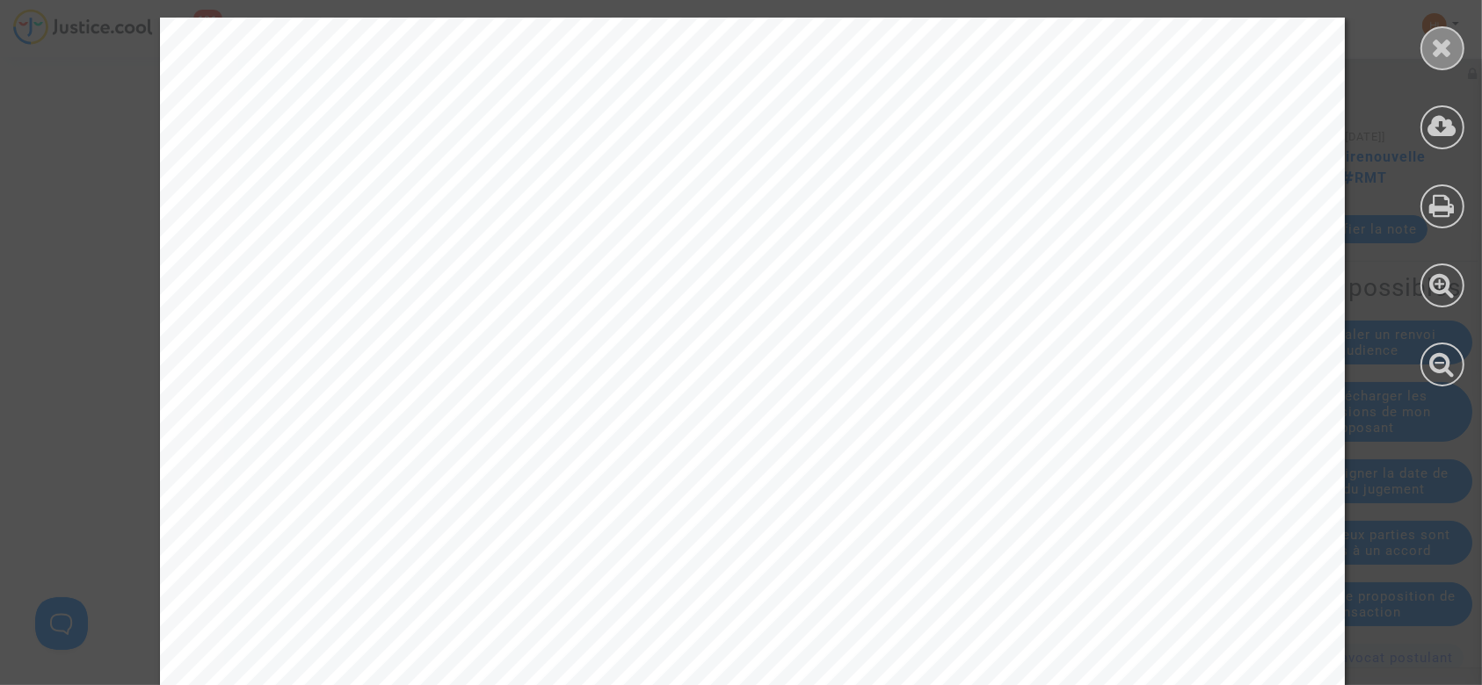
click at [1447, 53] on icon at bounding box center [1443, 47] width 22 height 26
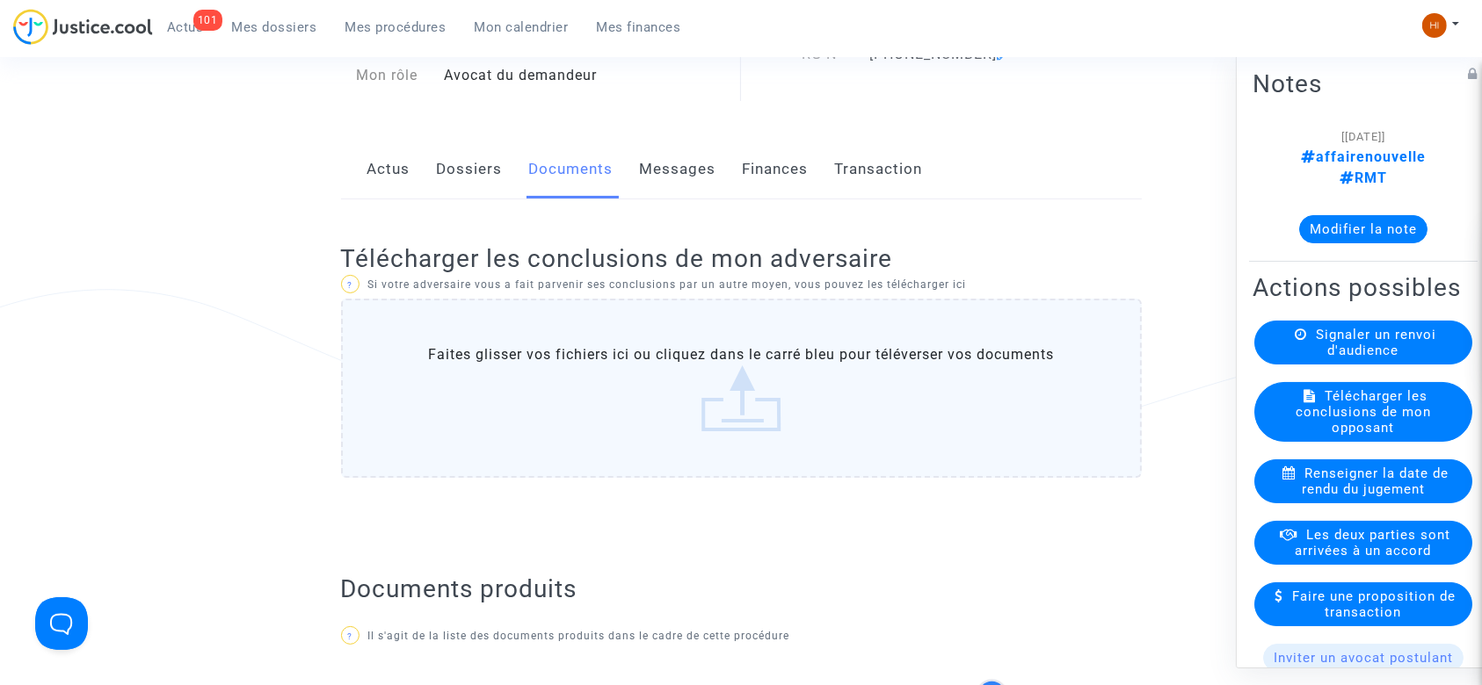
scroll to position [172, 0]
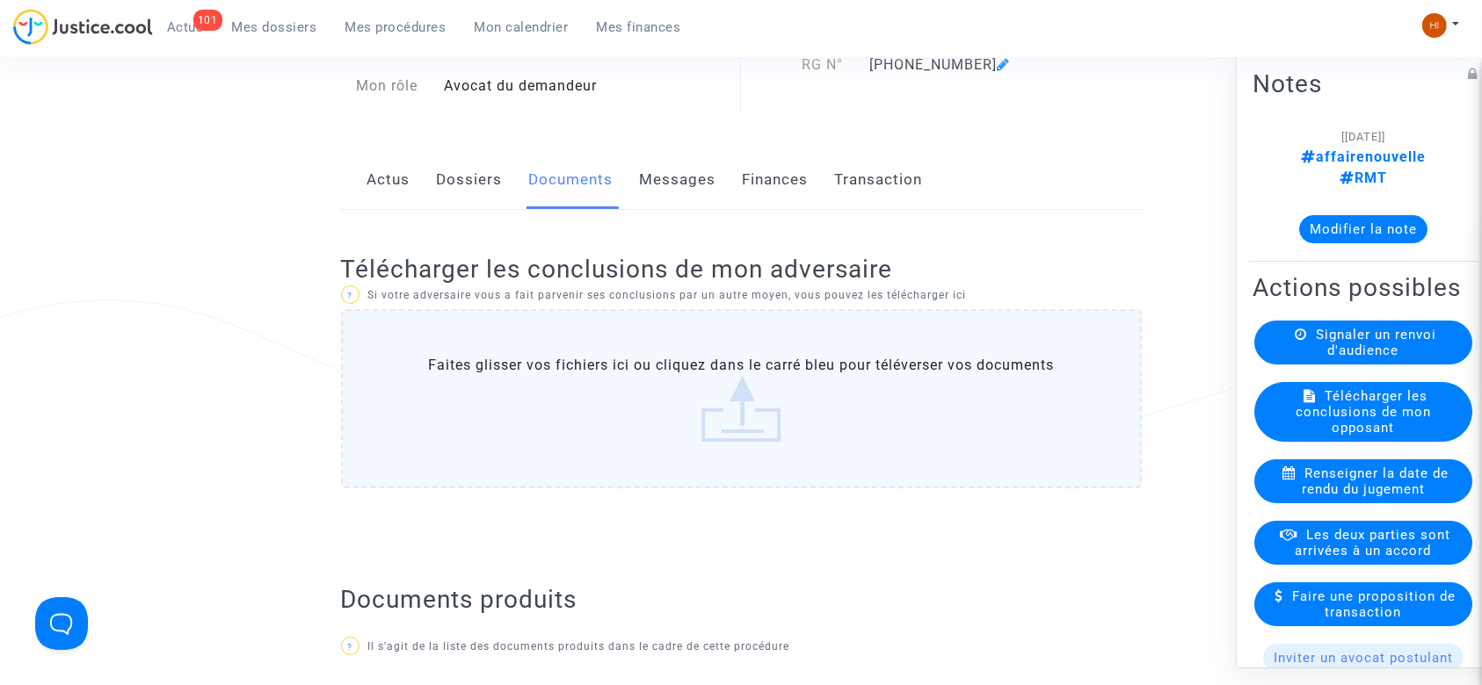
click at [493, 178] on link "Dossiers" at bounding box center [470, 180] width 66 height 58
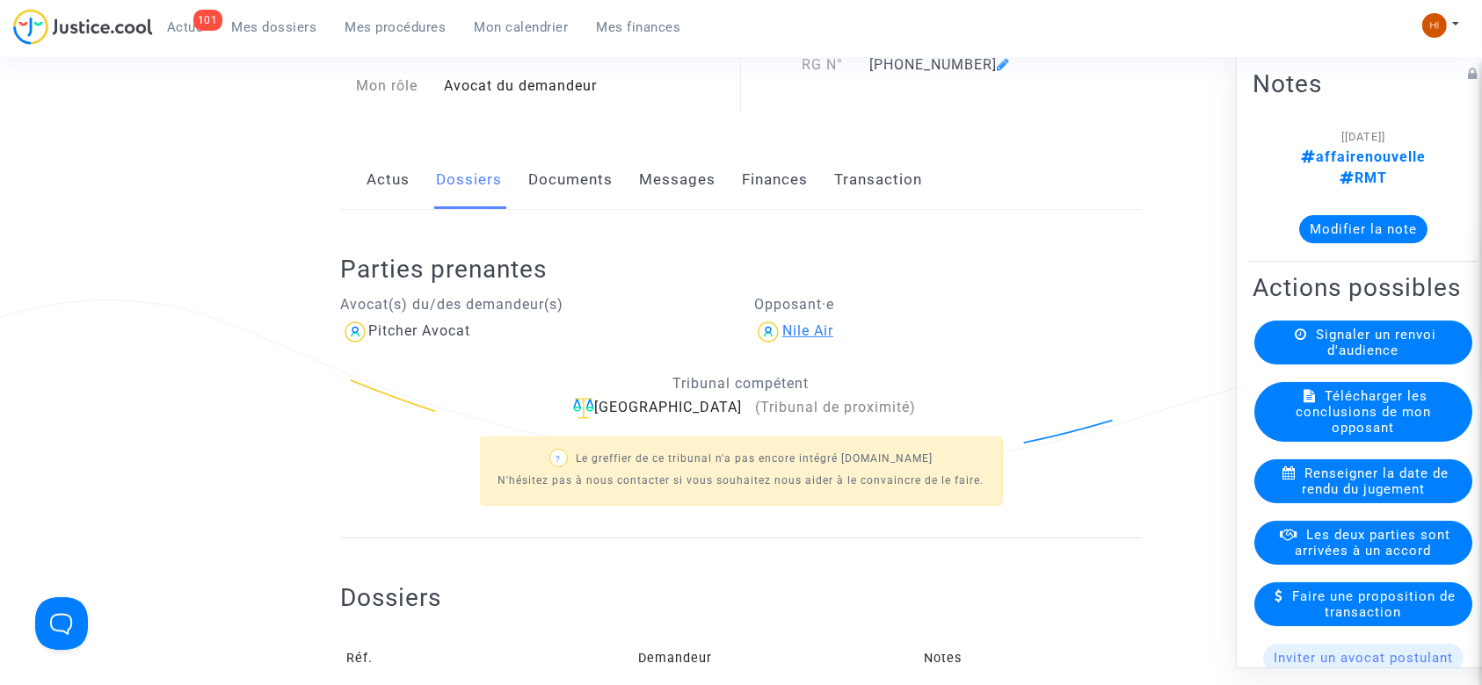
click at [803, 332] on div "Nile Air" at bounding box center [807, 331] width 51 height 17
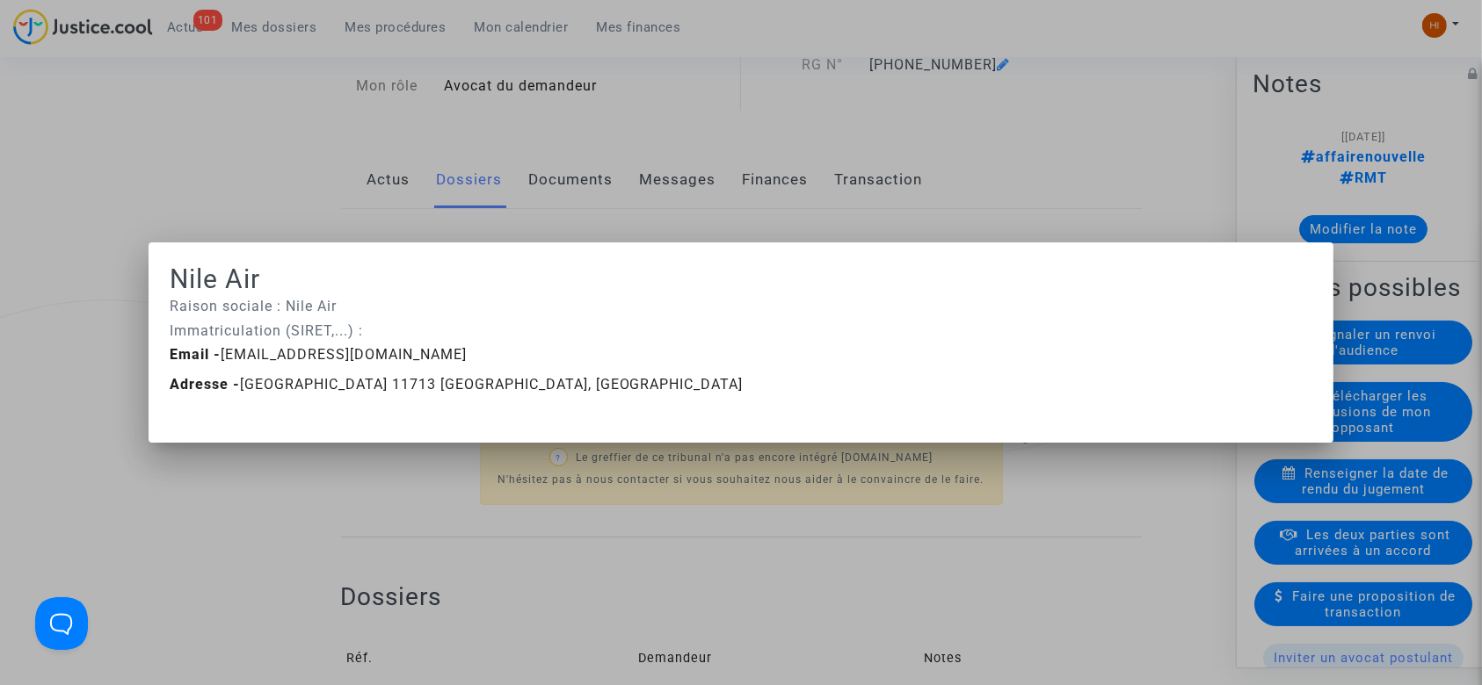
drag, startPoint x: 803, startPoint y: 332, endPoint x: 949, endPoint y: 64, distance: 305.2
click at [949, 64] on div "Nile Air Raison sociale : Nile Air Immatriculation (SIRET,...) : Email - info@n…" at bounding box center [741, 342] width 1482 height 685
click at [949, 64] on div at bounding box center [741, 342] width 1482 height 685
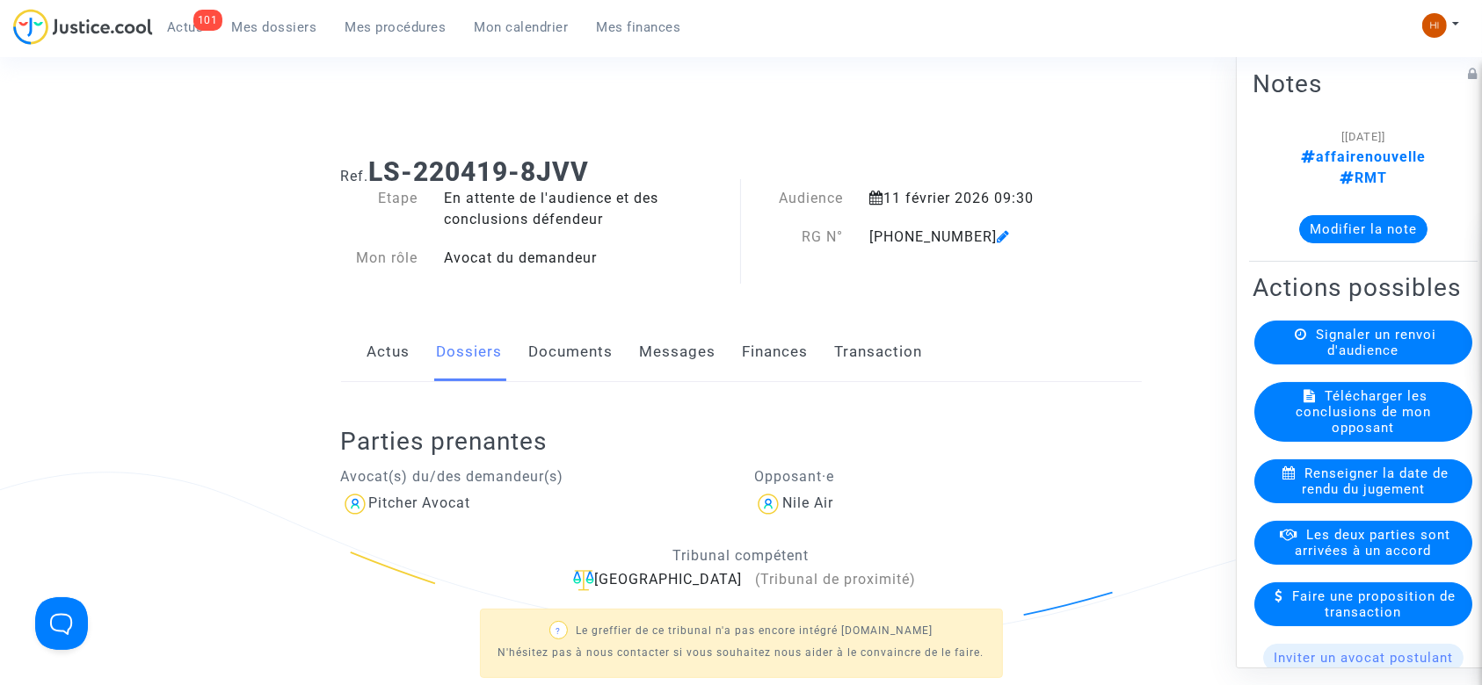
click at [548, 341] on link "Documents" at bounding box center [571, 352] width 84 height 58
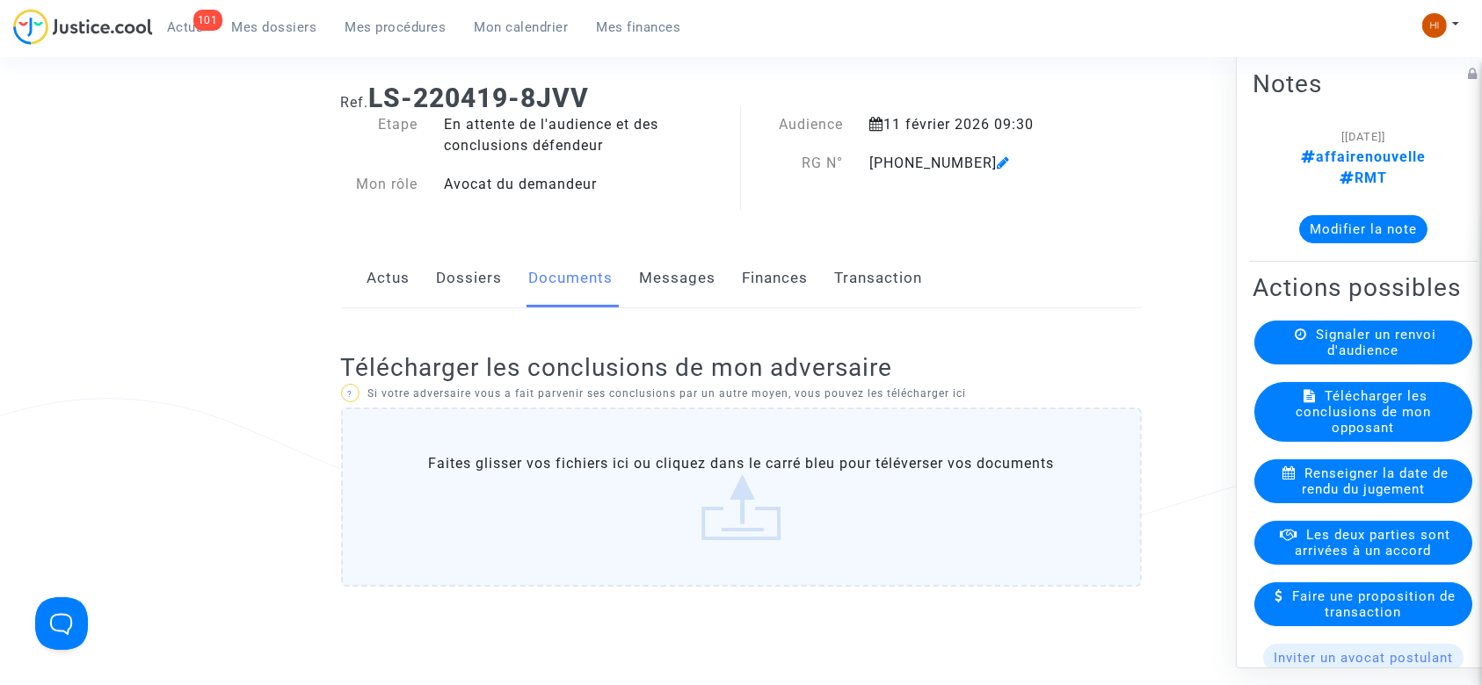
scroll to position [70, 0]
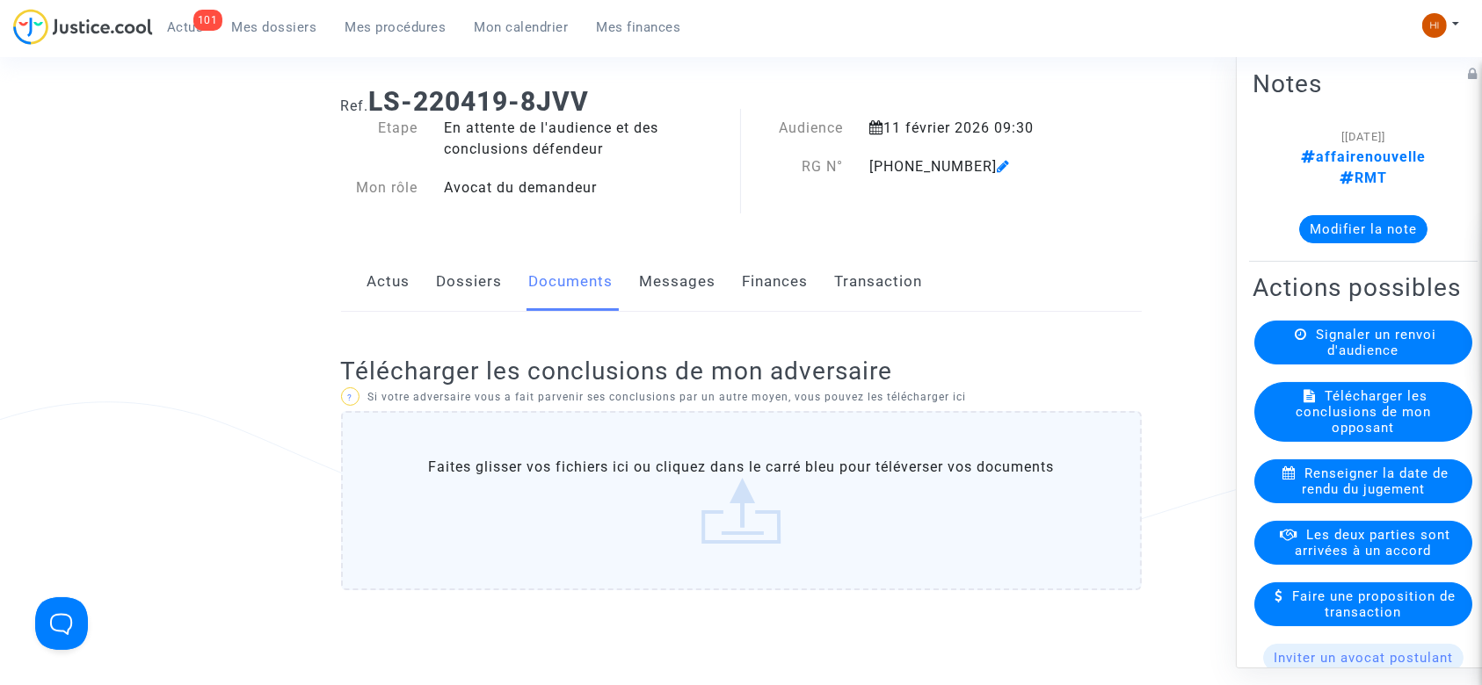
click at [355, 32] on span "Mes procédures" at bounding box center [395, 27] width 101 height 16
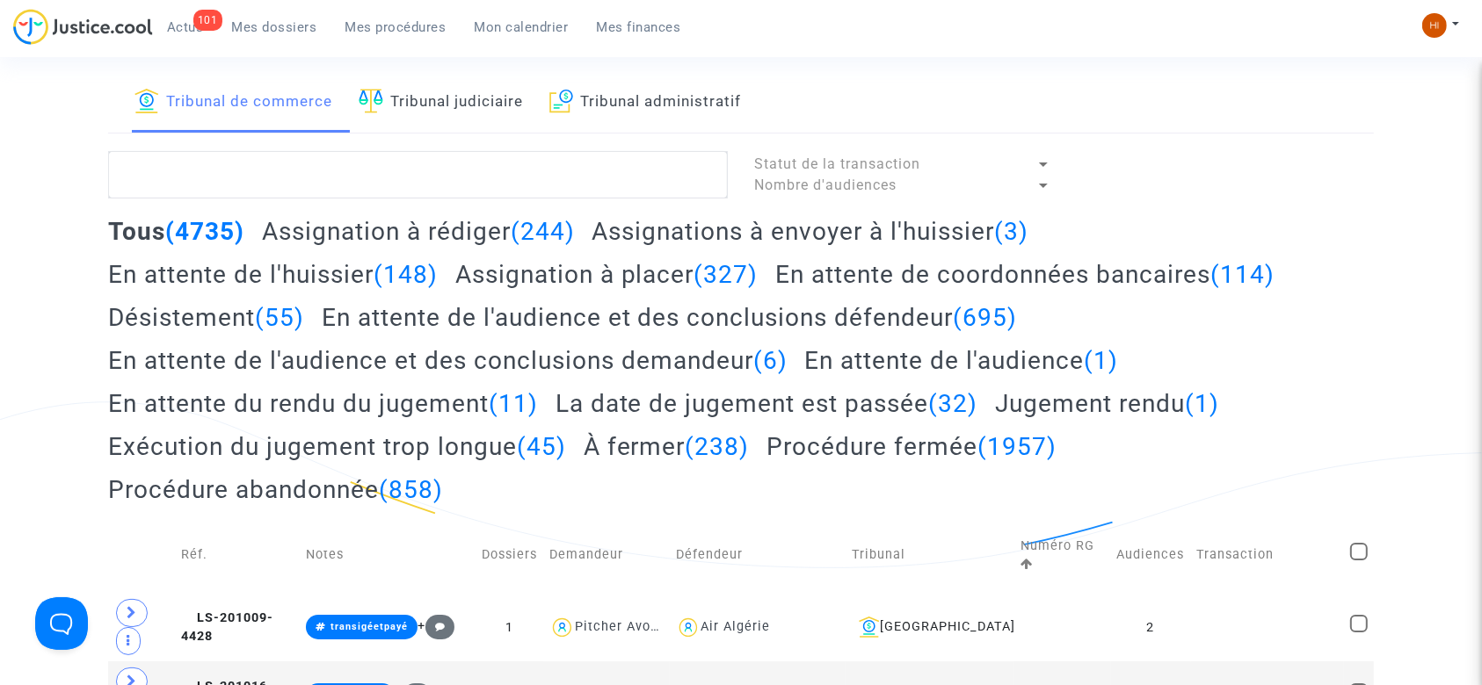
click at [516, 105] on link "Tribunal judiciaire" at bounding box center [441, 103] width 164 height 60
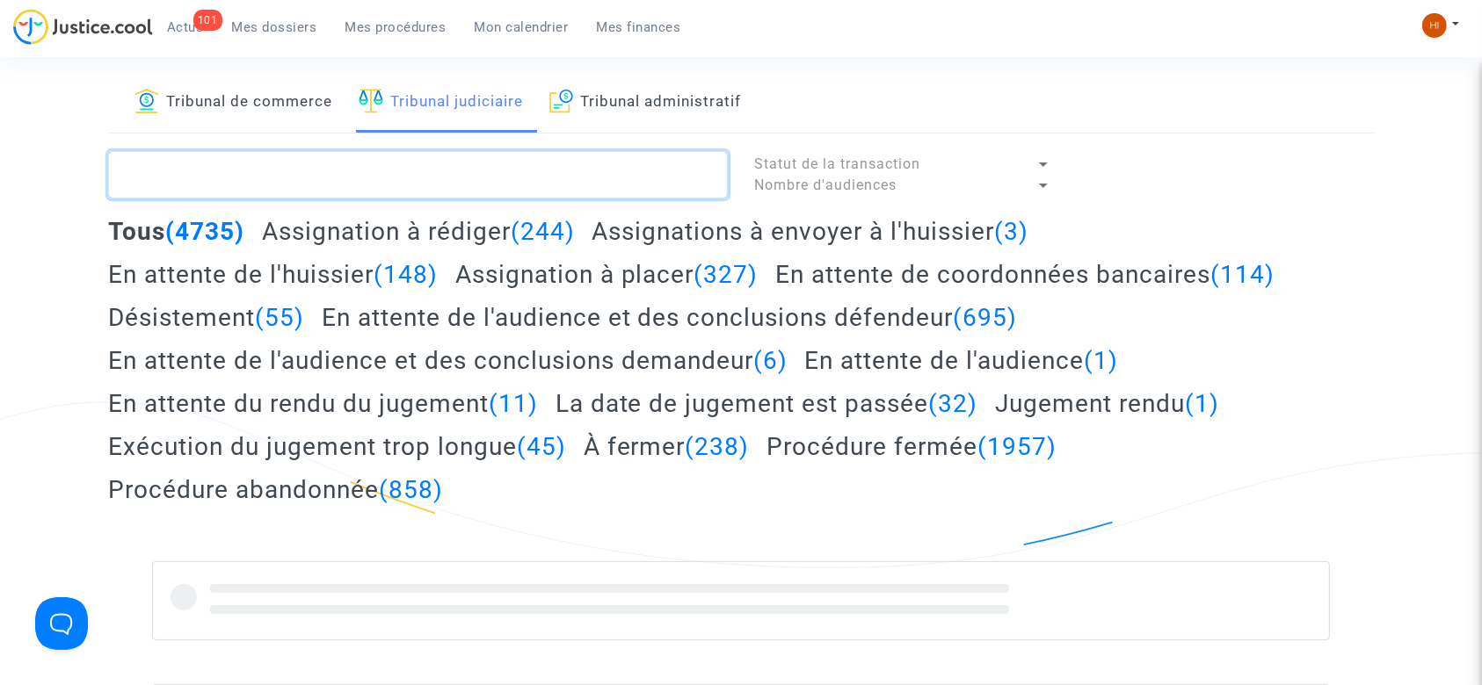
click at [499, 191] on textarea at bounding box center [418, 174] width 620 height 47
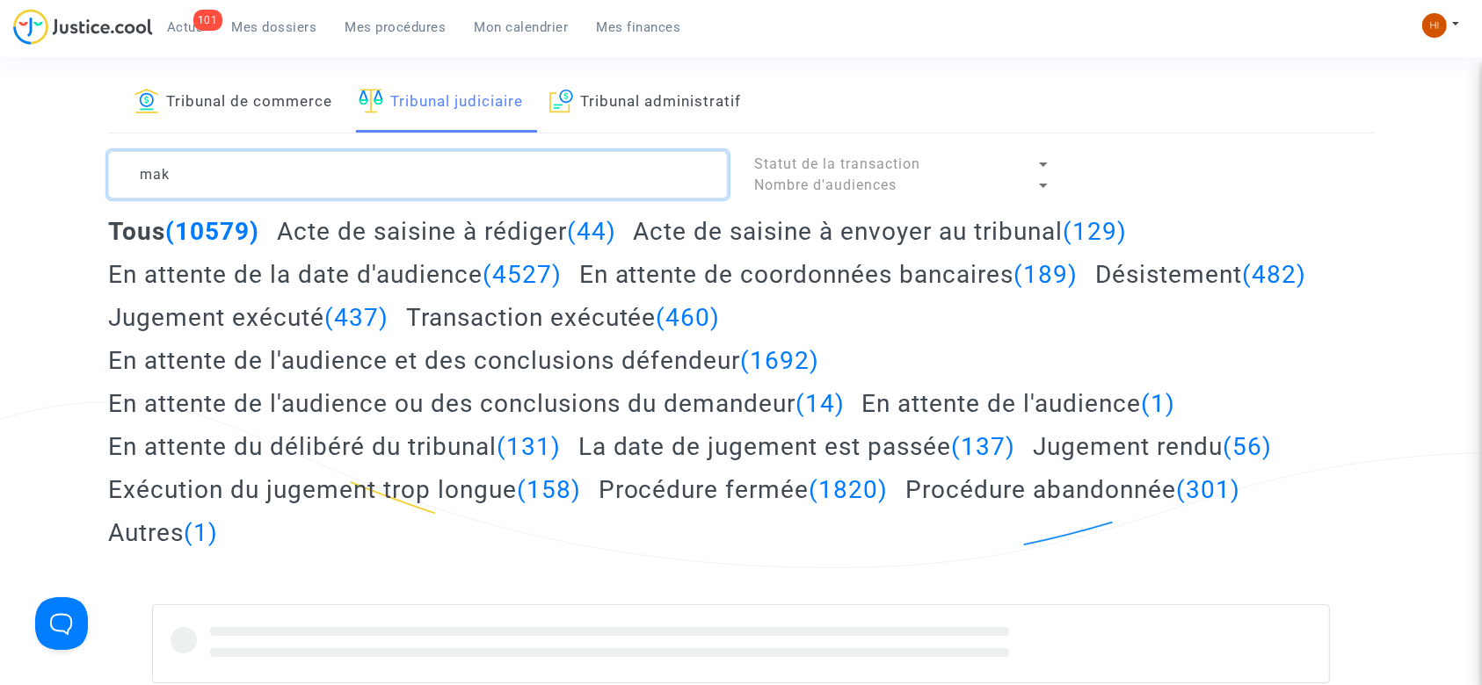
type textarea "mak"
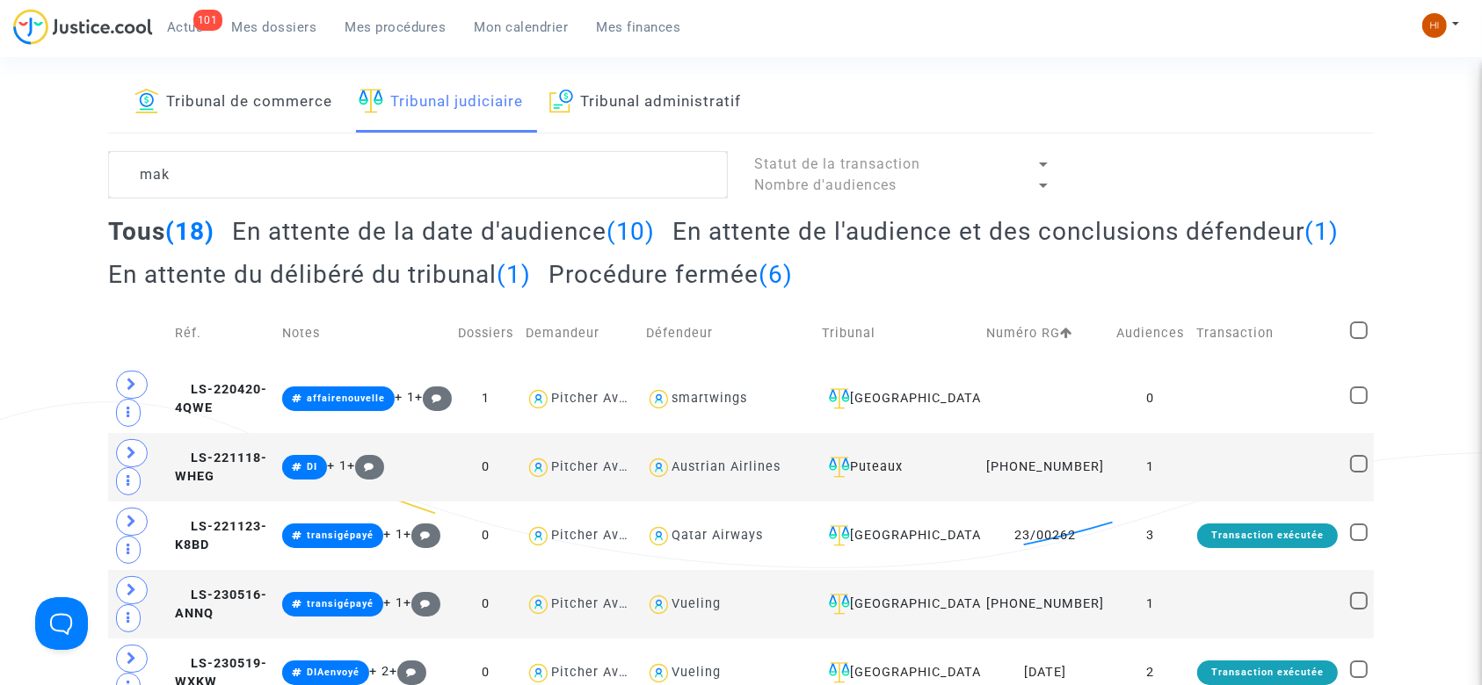
click at [131, 391] on icon at bounding box center [132, 384] width 11 height 13
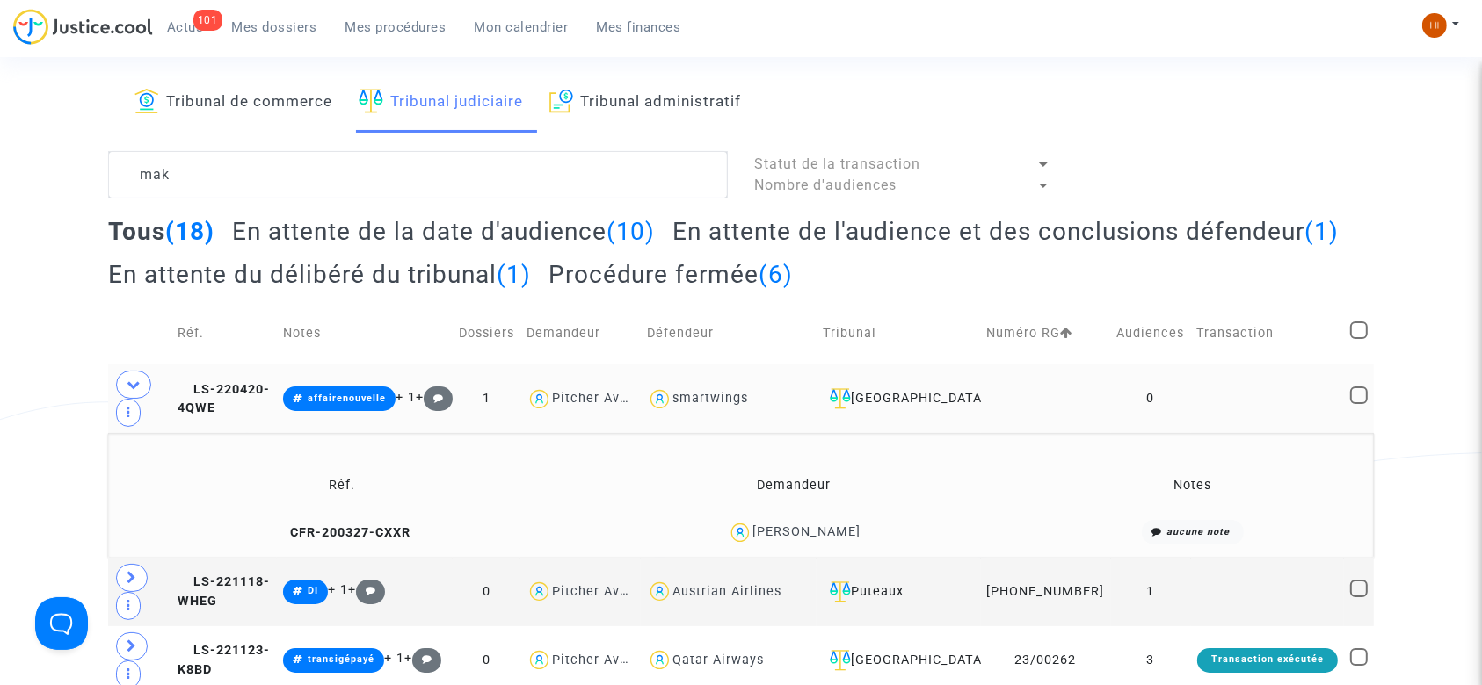
click at [267, 432] on td "LS-220420-4QWE" at bounding box center [223, 399] width 105 height 69
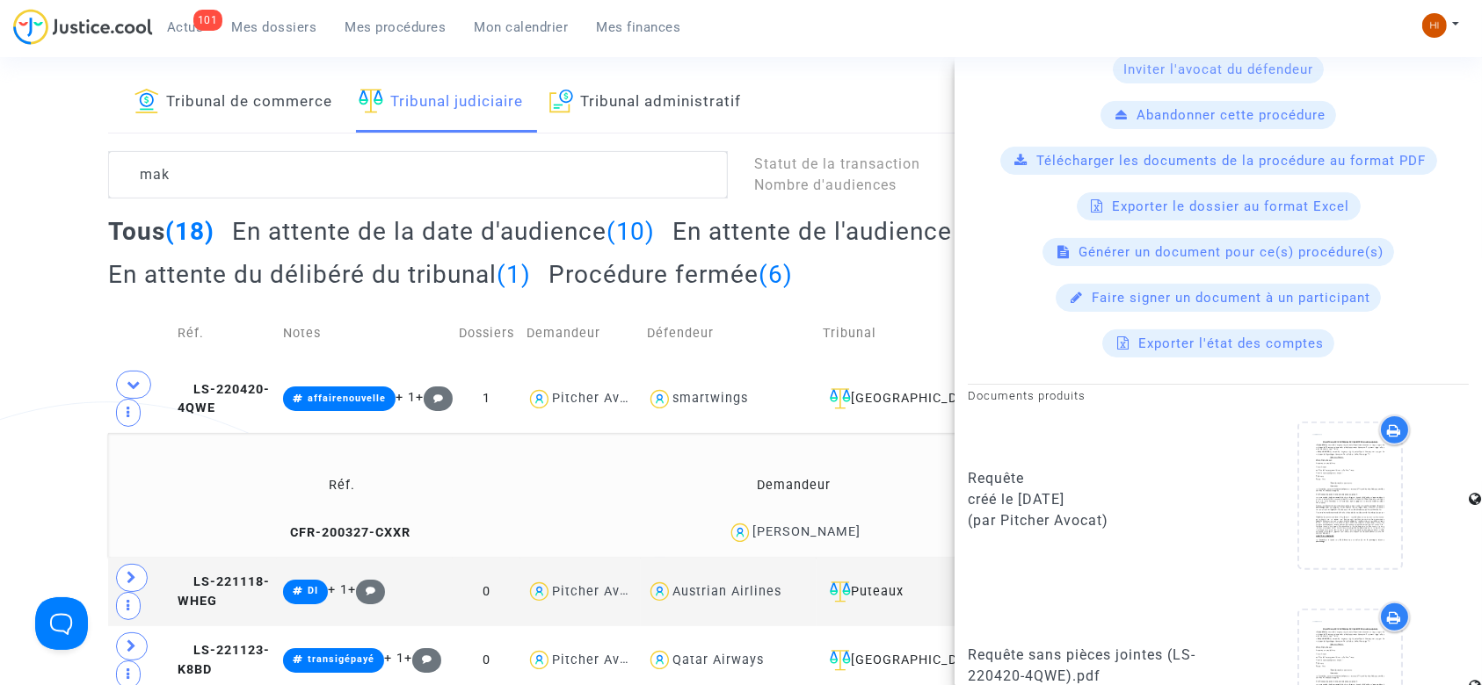
scroll to position [474, 0]
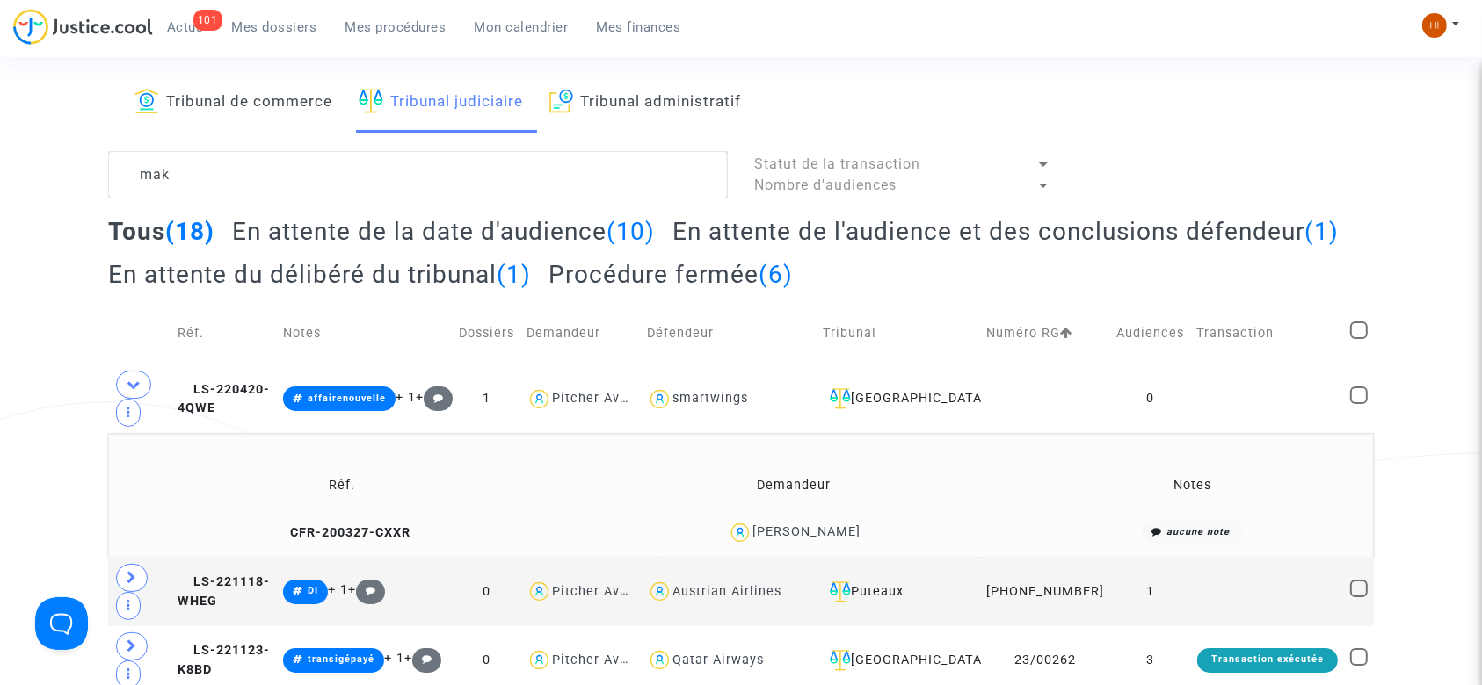
scroll to position [0, 0]
click at [287, 539] on icon at bounding box center [280, 532] width 13 height 12
click at [240, 417] on span "LS-220420-4QWE" at bounding box center [224, 399] width 92 height 34
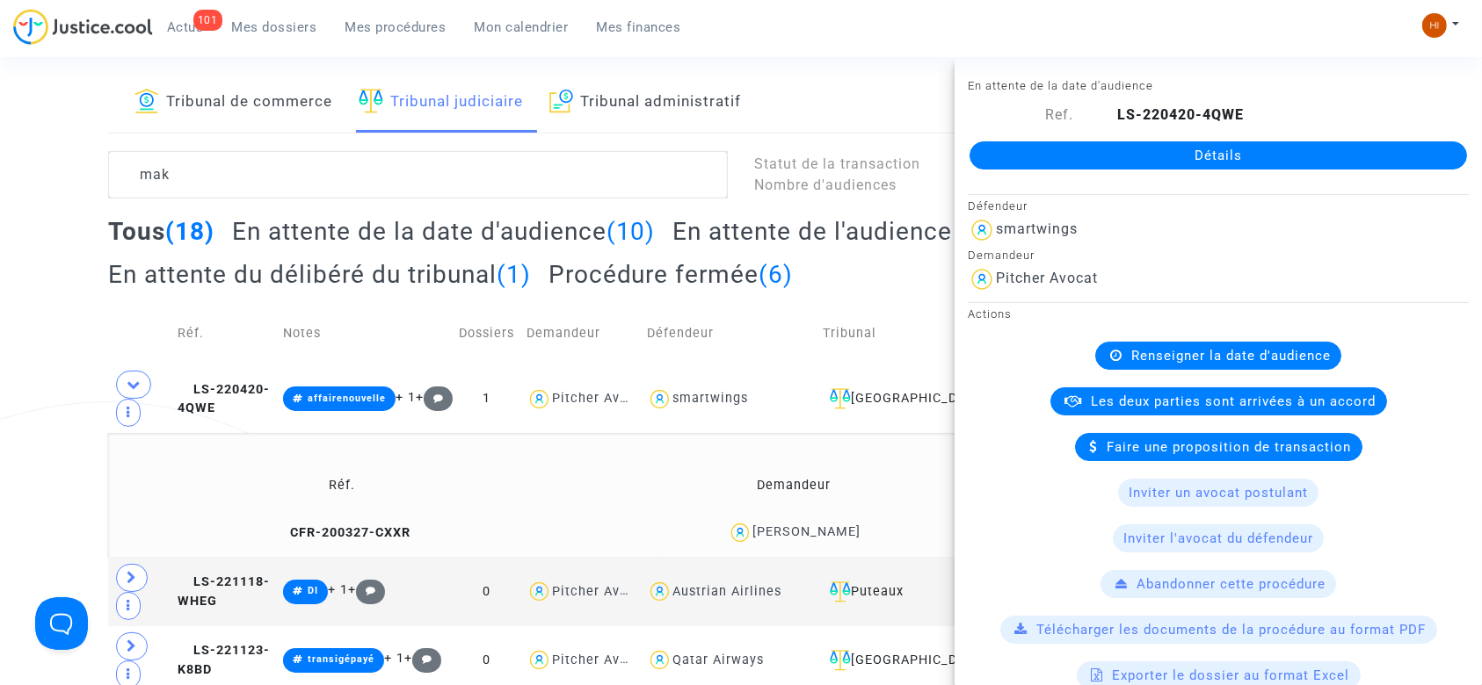
click at [1162, 158] on link "Détails" at bounding box center [1217, 155] width 497 height 28
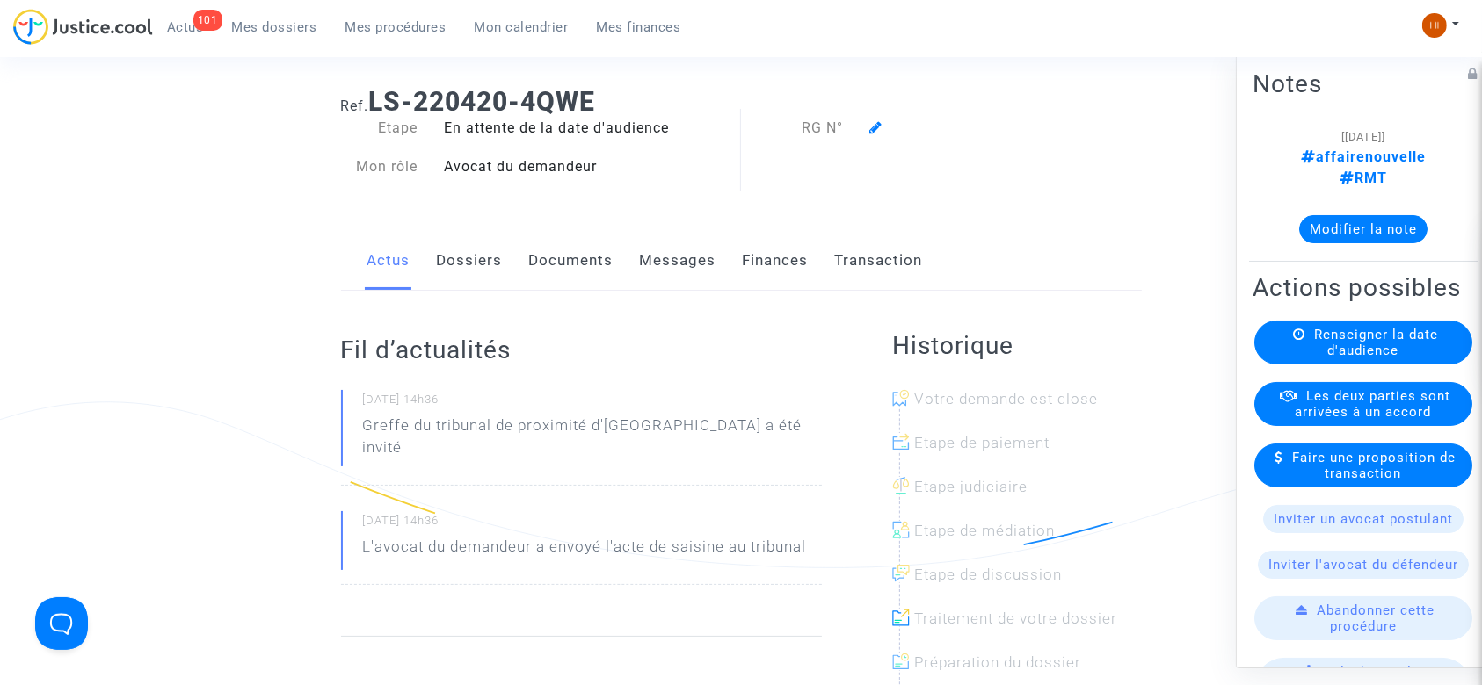
click at [112, 369] on ng-component "Ref. LS-220420-4QWE Etape En attente de la date d'audience Mon rôle Avocat du d…" at bounding box center [740, 516] width 1265 height 886
click at [1314, 337] on span "Renseigner la date d'audience" at bounding box center [1376, 343] width 124 height 32
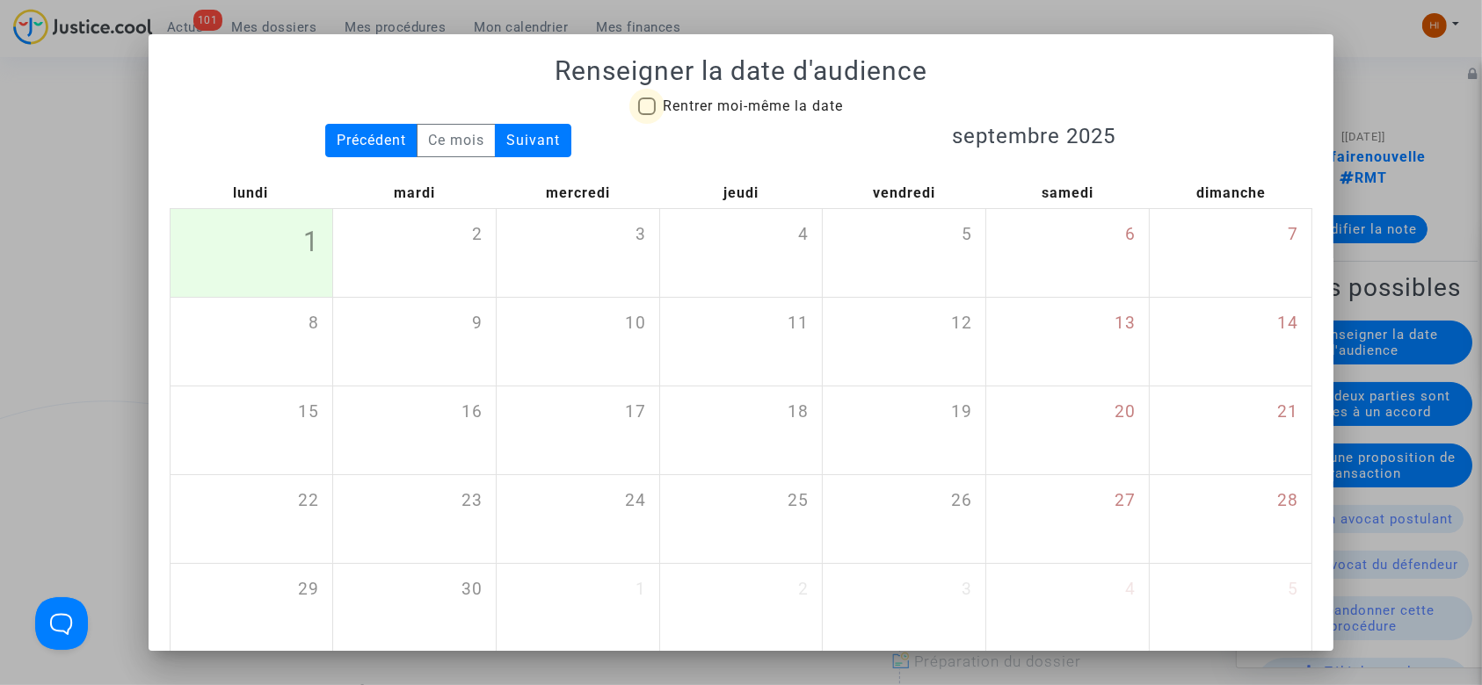
click at [701, 112] on span "Rentrer moi-même la date" at bounding box center [753, 106] width 180 height 17
click at [647, 115] on input "Rentrer moi-même la date" at bounding box center [646, 115] width 1 height 1
checkbox input "true"
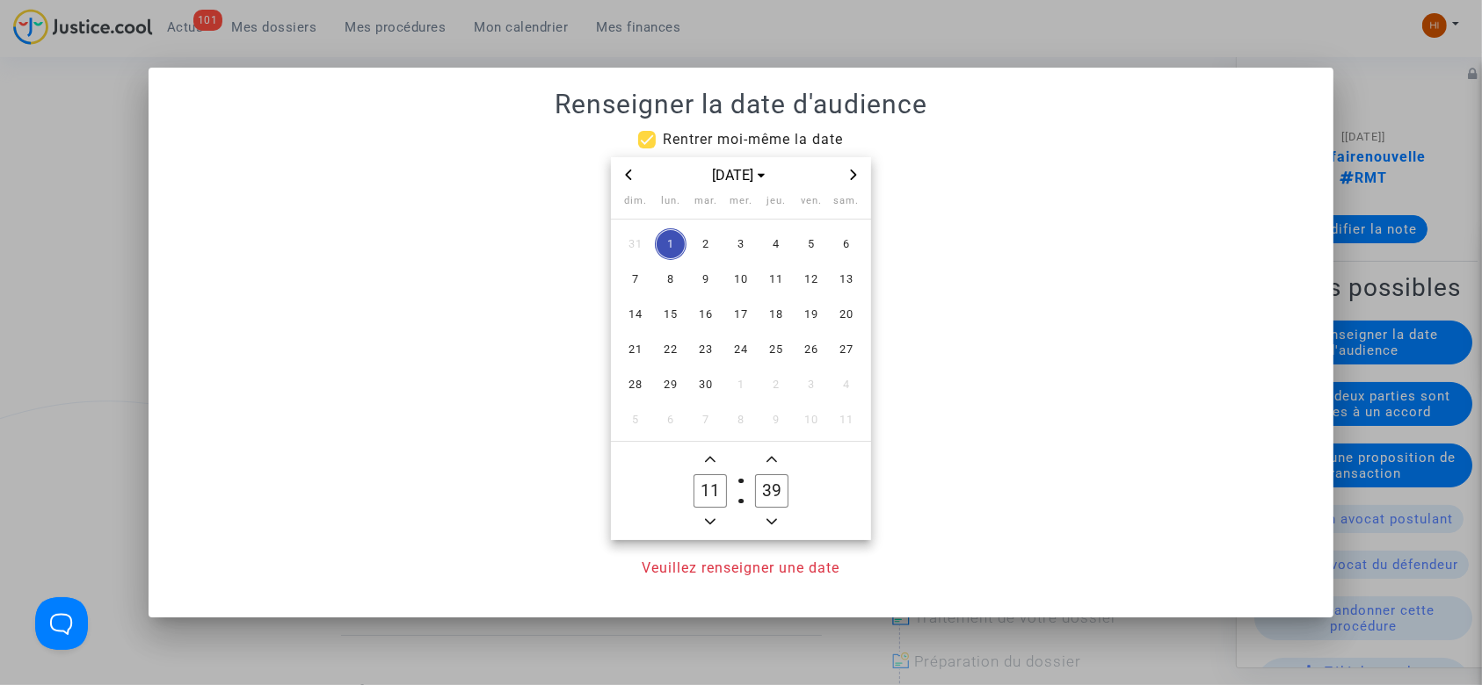
click at [857, 184] on span "Next month" at bounding box center [853, 174] width 21 height 21
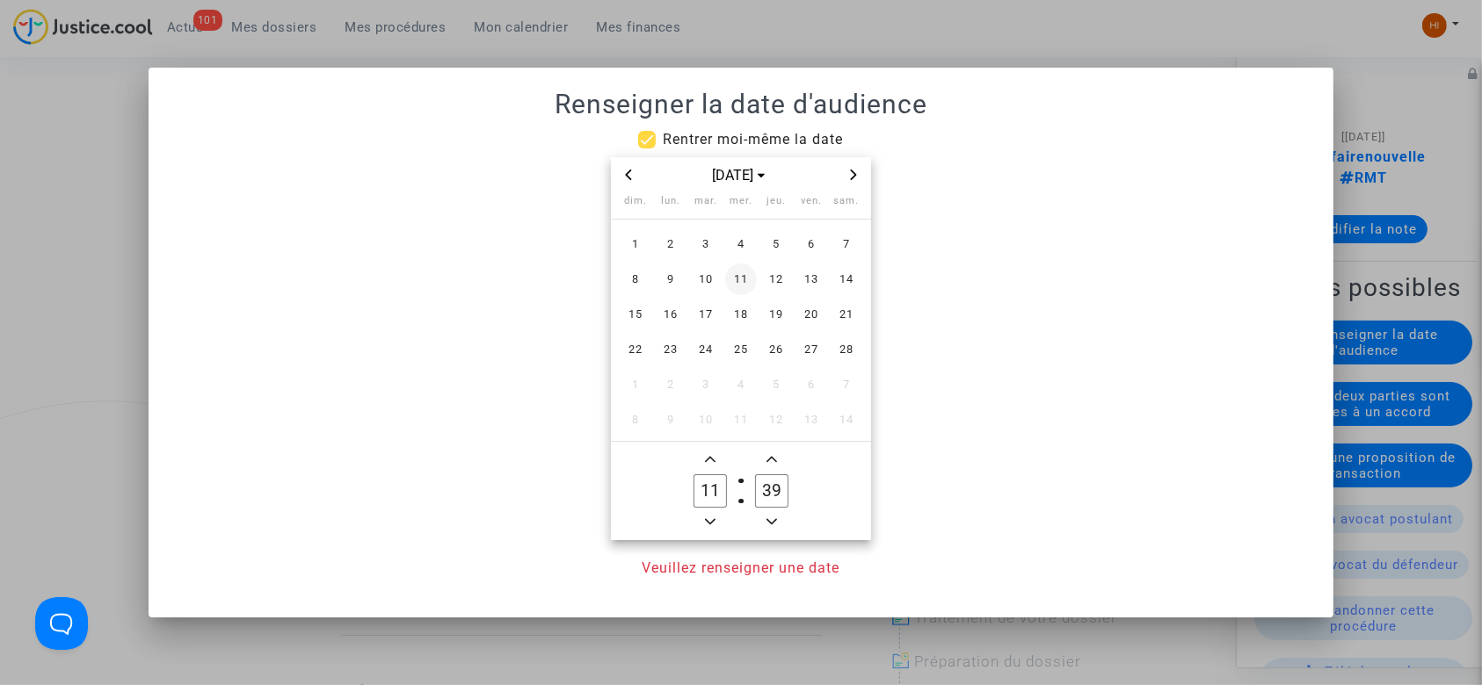
click at [743, 288] on span "11" at bounding box center [741, 280] width 32 height 32
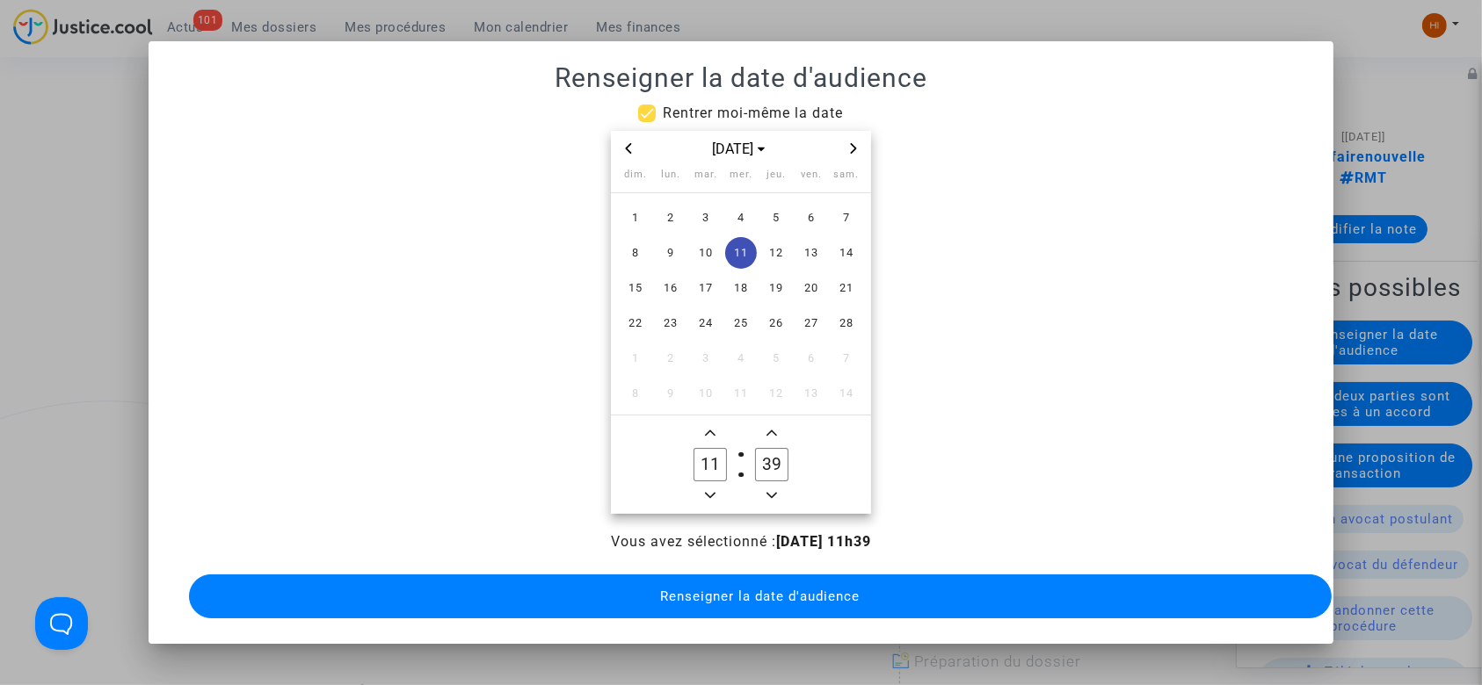
click at [710, 490] on icon "Minus a hour" at bounding box center [710, 495] width 11 height 11
click at [710, 485] on span "Minus a hour" at bounding box center [710, 495] width 21 height 21
type input "09"
click at [773, 468] on input "39" at bounding box center [771, 464] width 33 height 33
click at [773, 468] on input "00" at bounding box center [771, 464] width 33 height 33
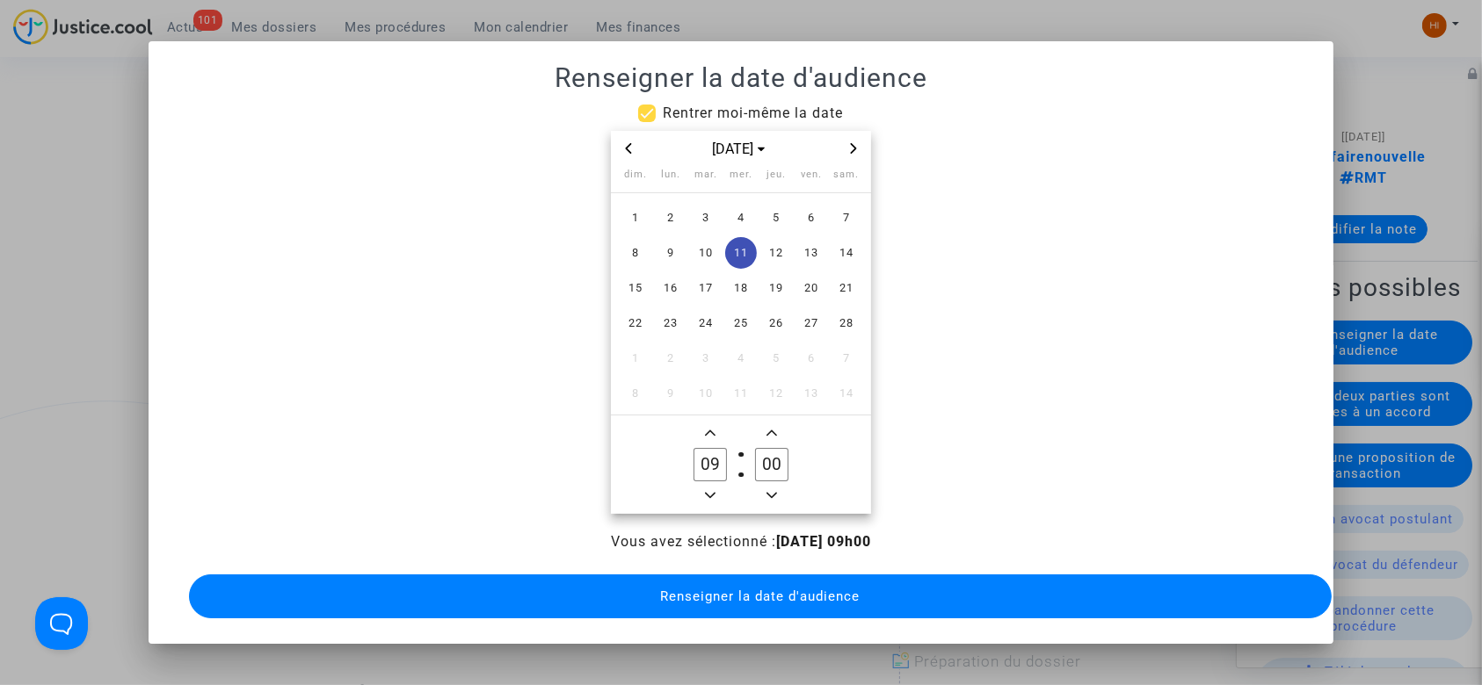
click at [768, 464] on input "00" at bounding box center [771, 464] width 33 height 33
drag, startPoint x: 768, startPoint y: 464, endPoint x: 758, endPoint y: 463, distance: 10.6
click at [758, 463] on input "00" at bounding box center [771, 464] width 33 height 33
type input "30"
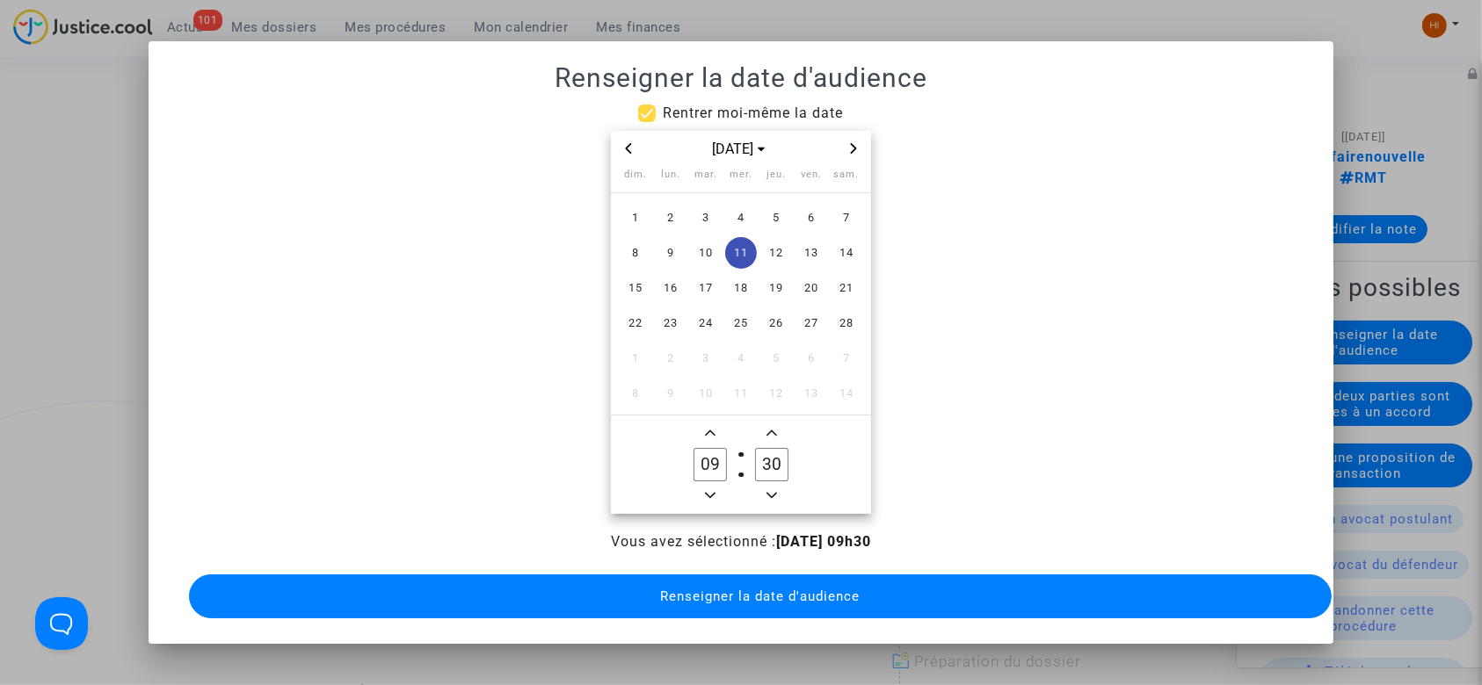
click at [722, 589] on span "Renseigner la date d'audience" at bounding box center [759, 597] width 199 height 16
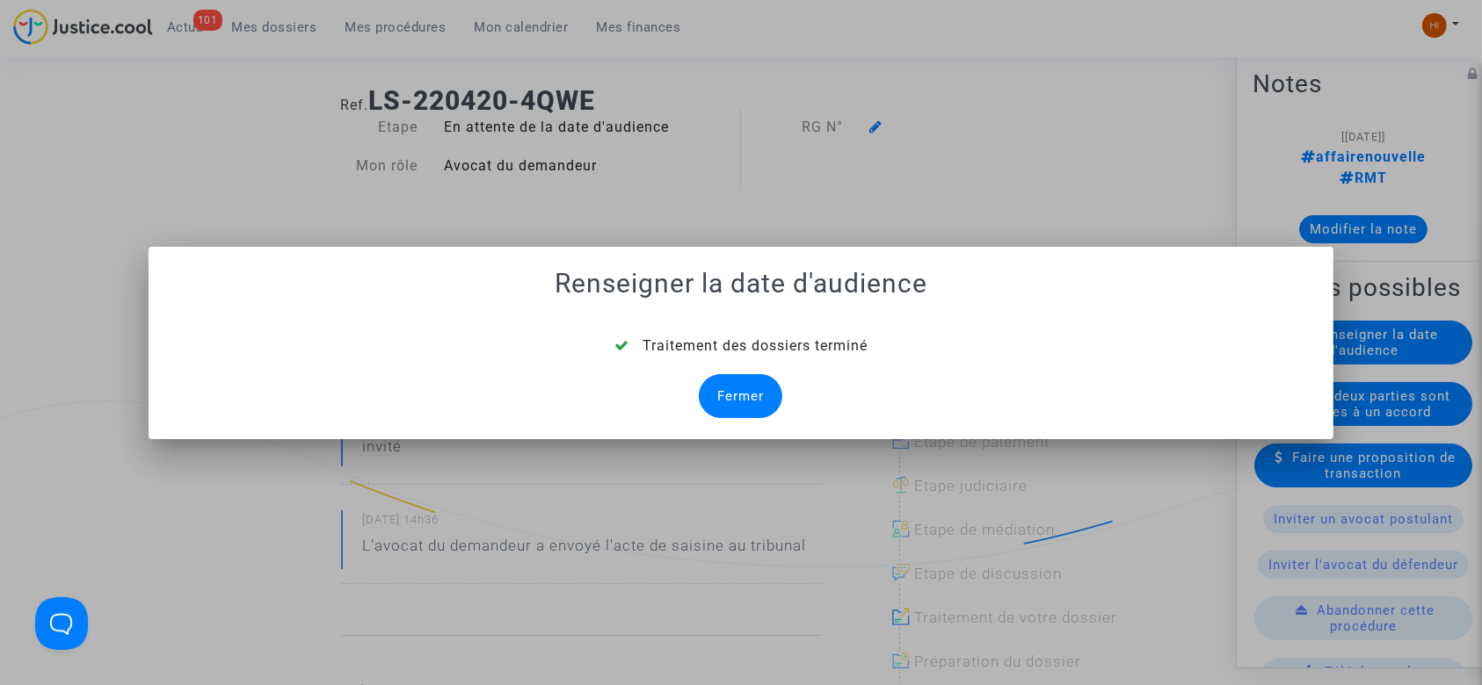
click at [751, 383] on div "Fermer" at bounding box center [740, 396] width 83 height 44
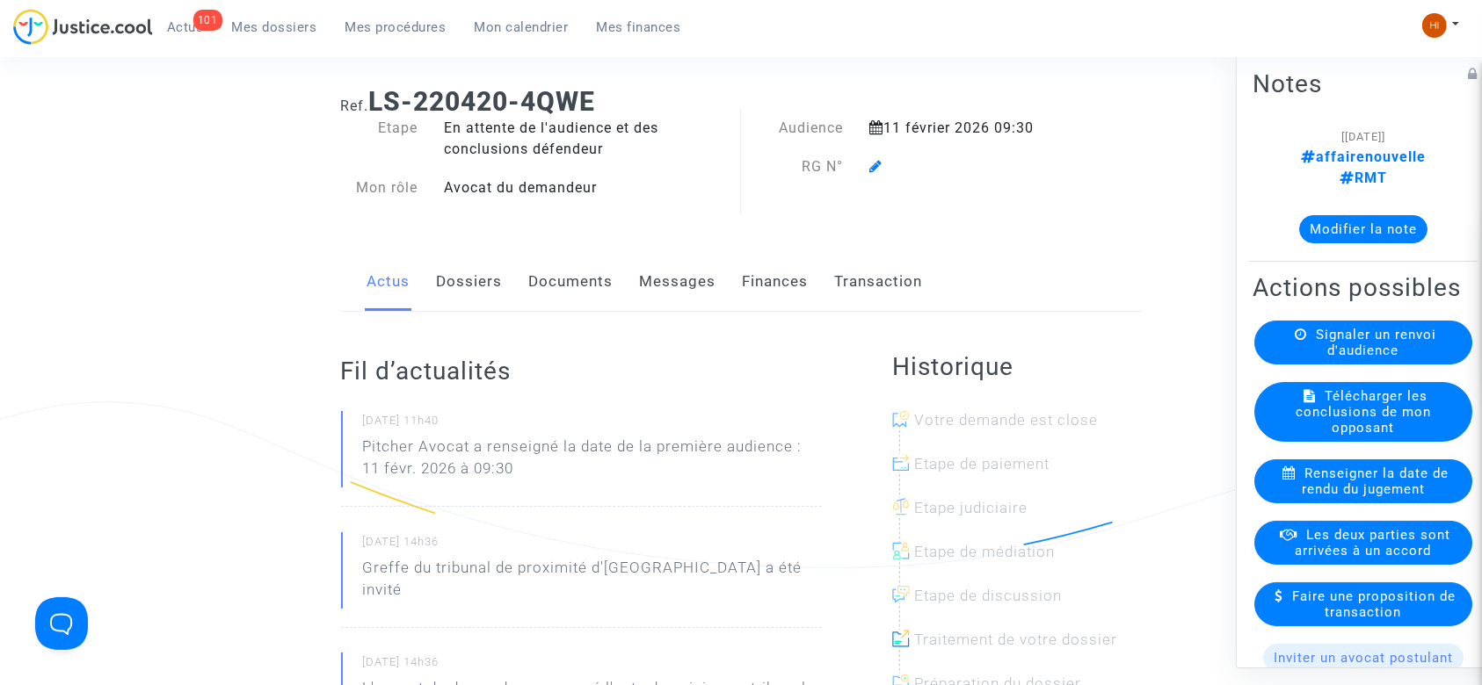
click at [874, 163] on icon at bounding box center [875, 166] width 13 height 14
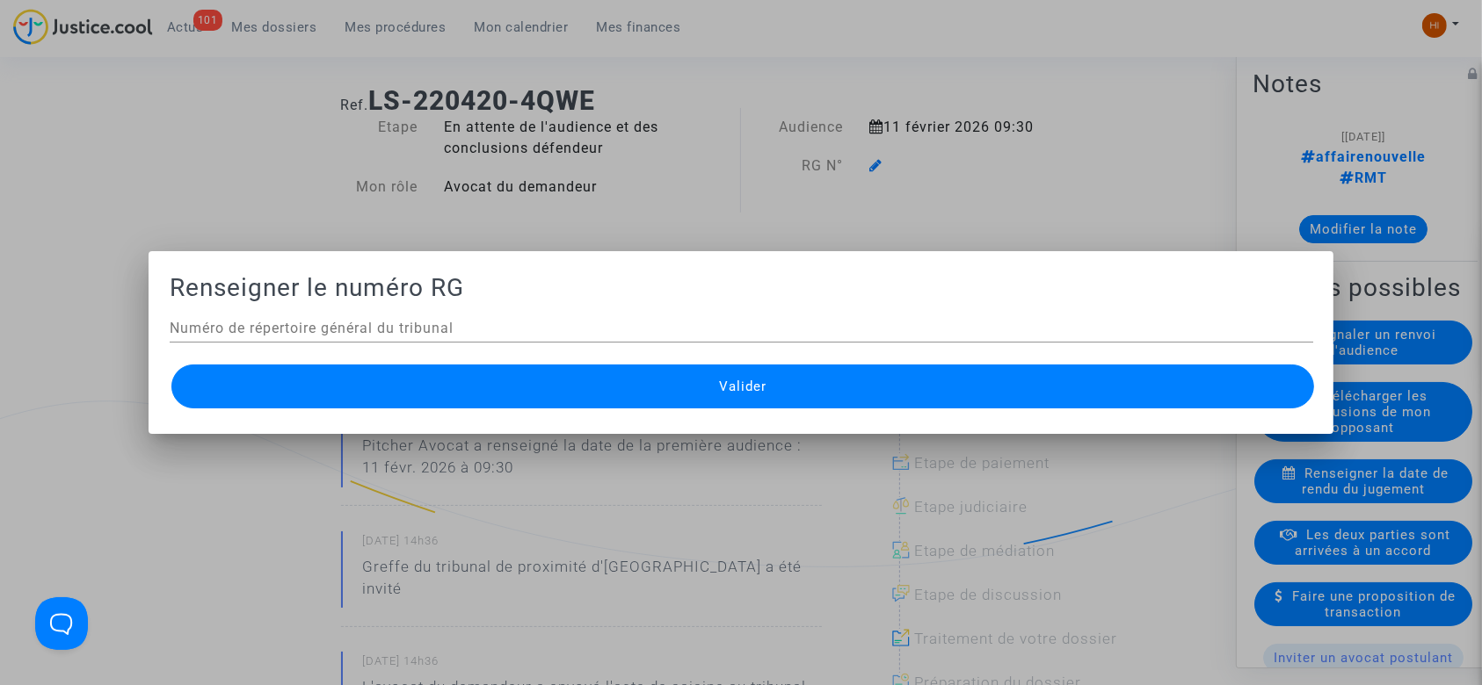
scroll to position [0, 0]
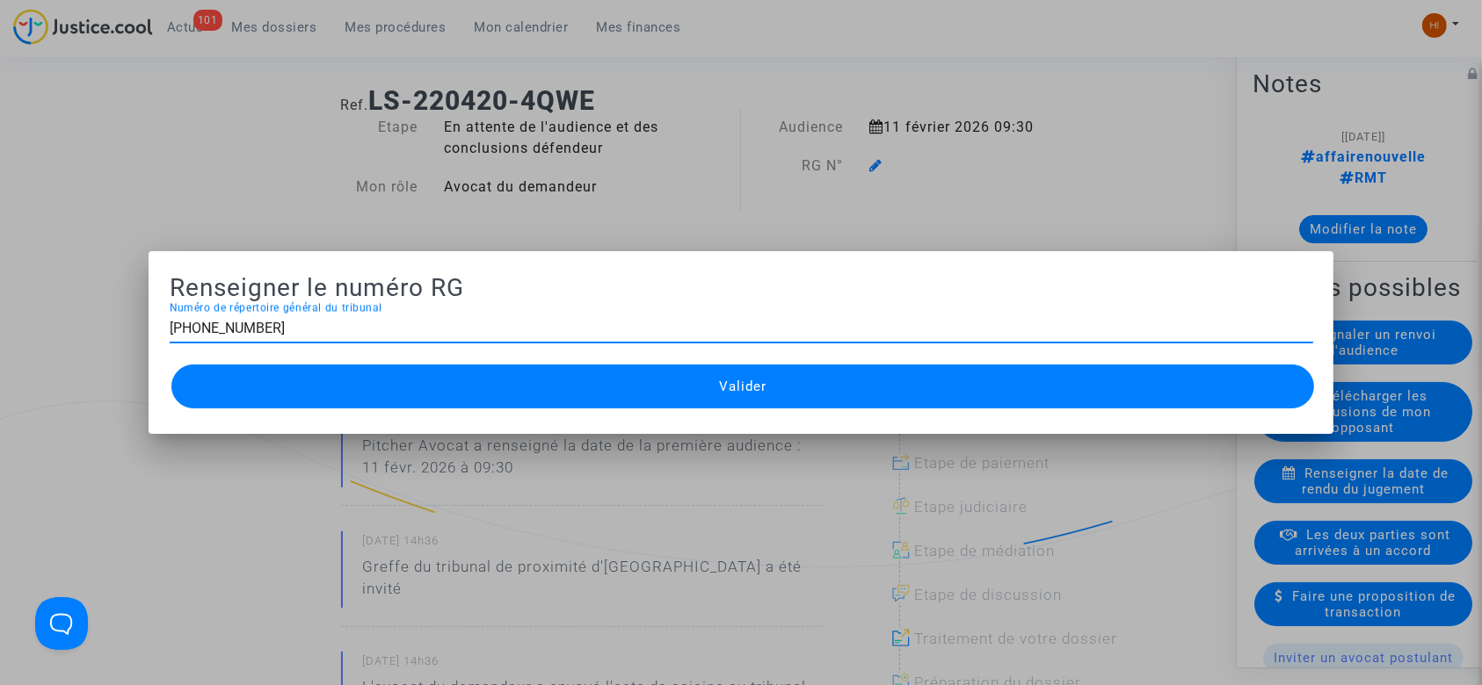
type input "11-22-001588"
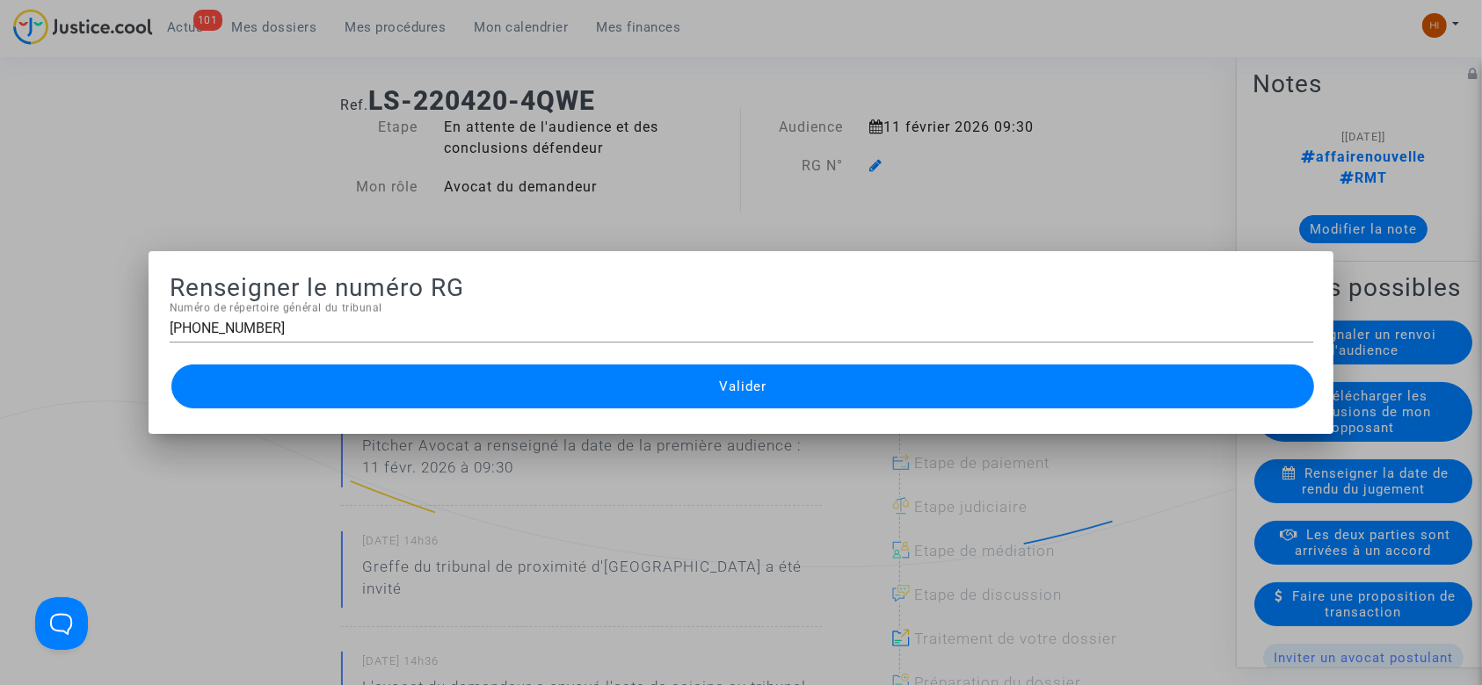
click at [735, 381] on span "Valider" at bounding box center [742, 387] width 47 height 16
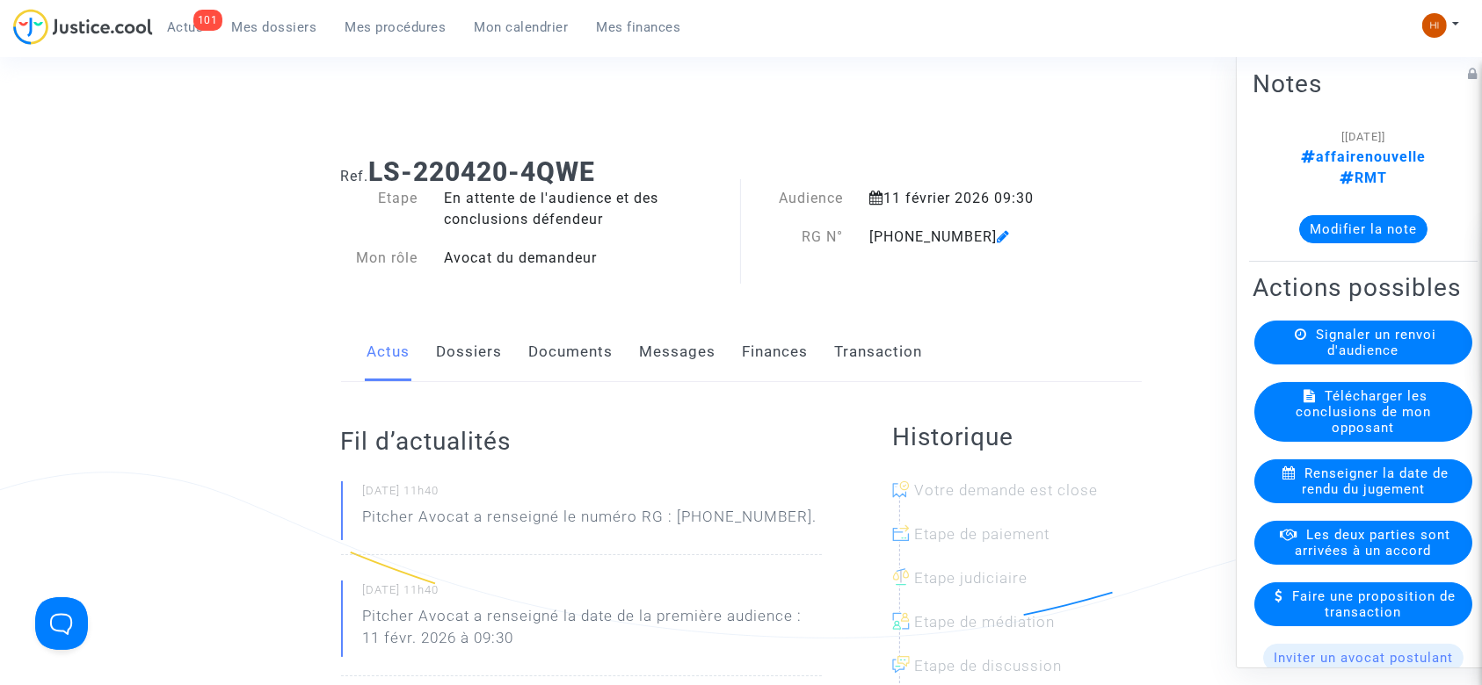
scroll to position [70, 0]
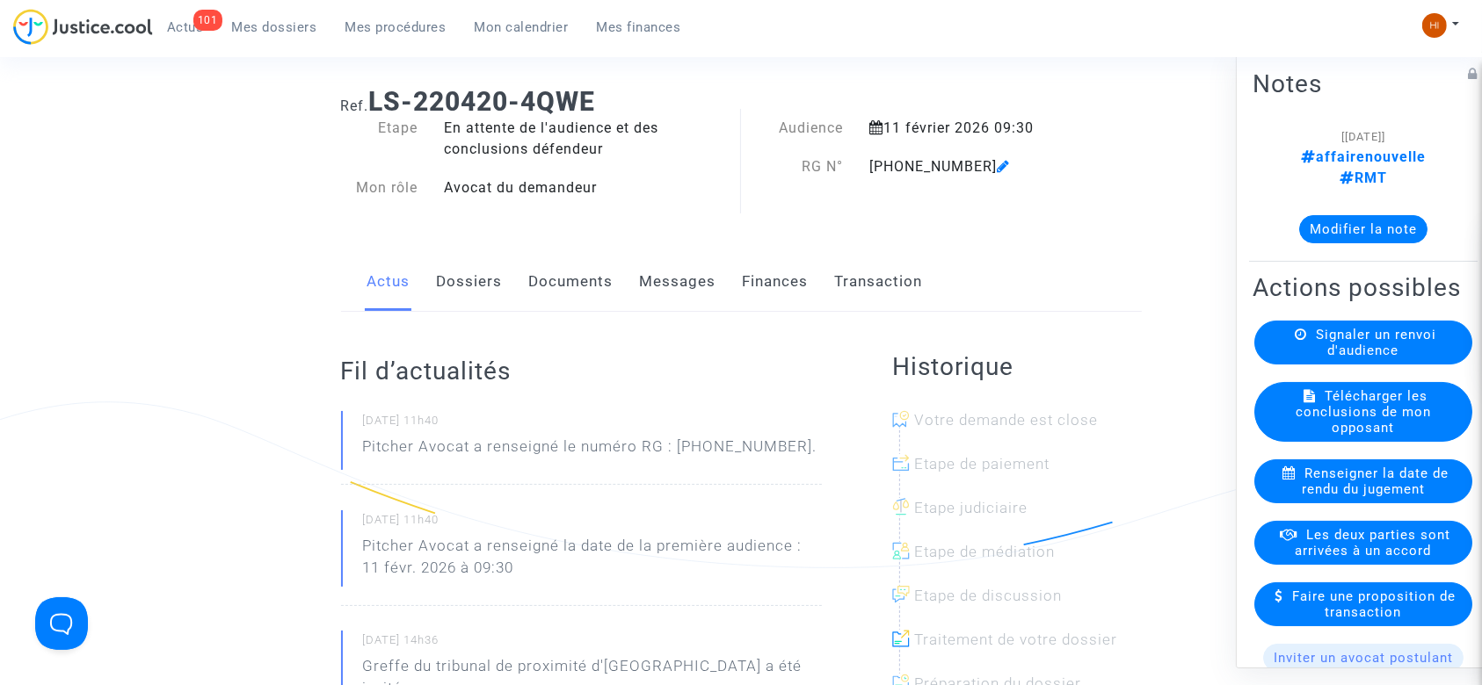
click at [574, 275] on link "Documents" at bounding box center [571, 282] width 84 height 58
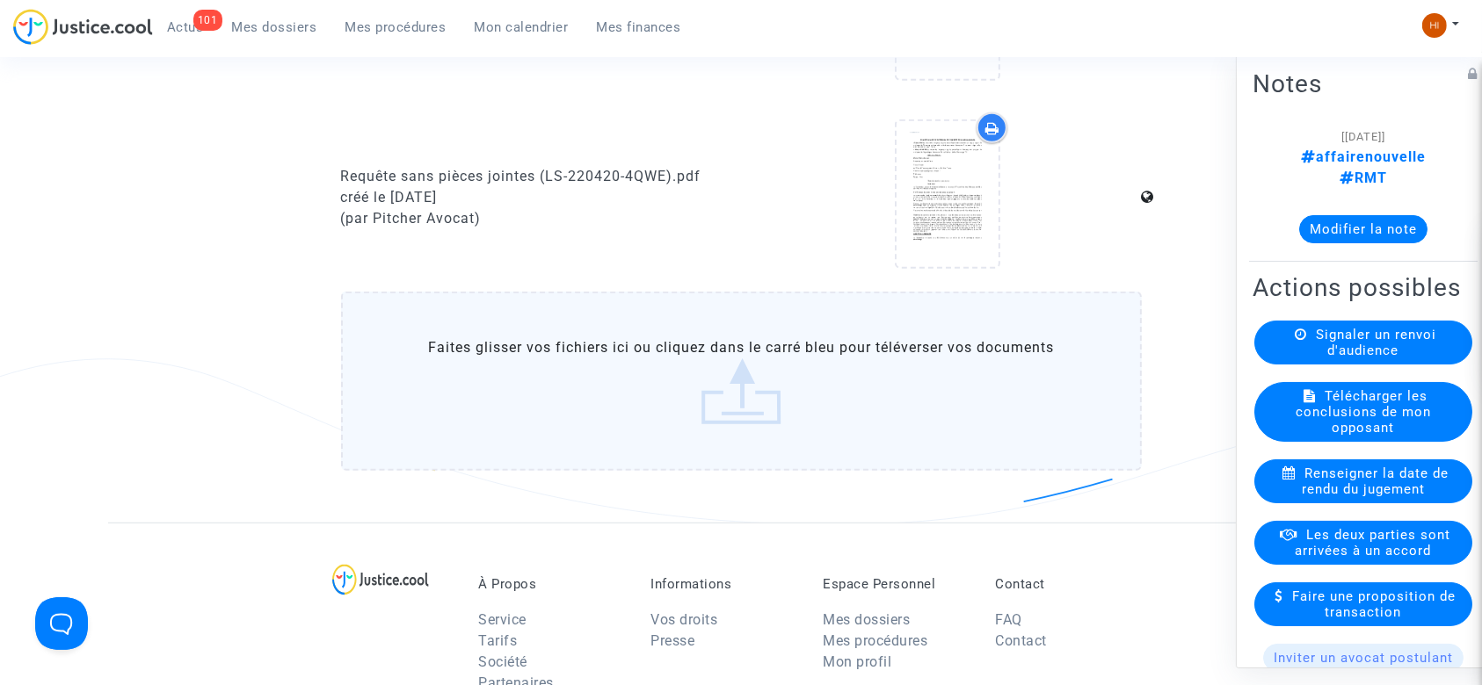
scroll to position [933, 0]
click at [712, 408] on label "Faites glisser vos fichiers ici ou cliquez dans le carré bleu pour téléverser v…" at bounding box center [741, 385] width 801 height 179
click at [0, 0] on input "Faites glisser vos fichiers ici ou cliquez dans le carré bleu pour téléverser v…" at bounding box center [0, 0] width 0 height 0
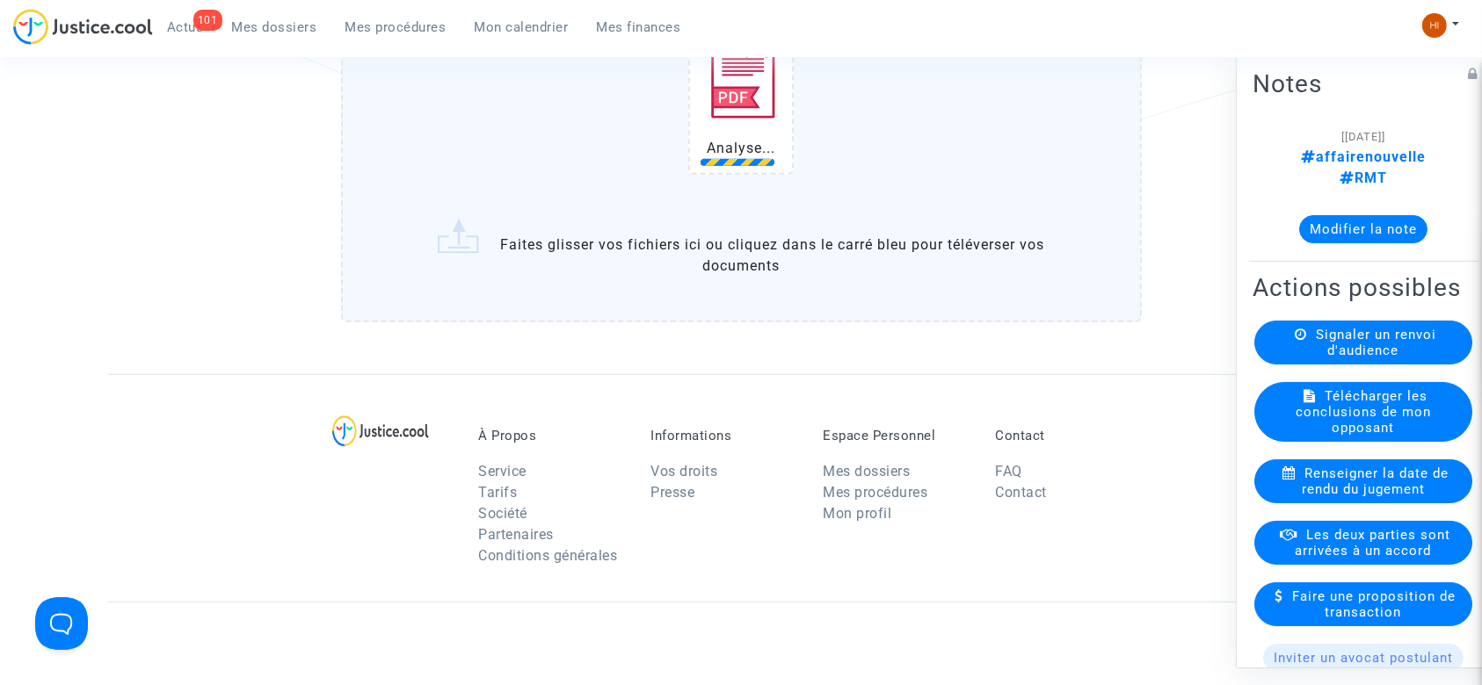
scroll to position [1351, 0]
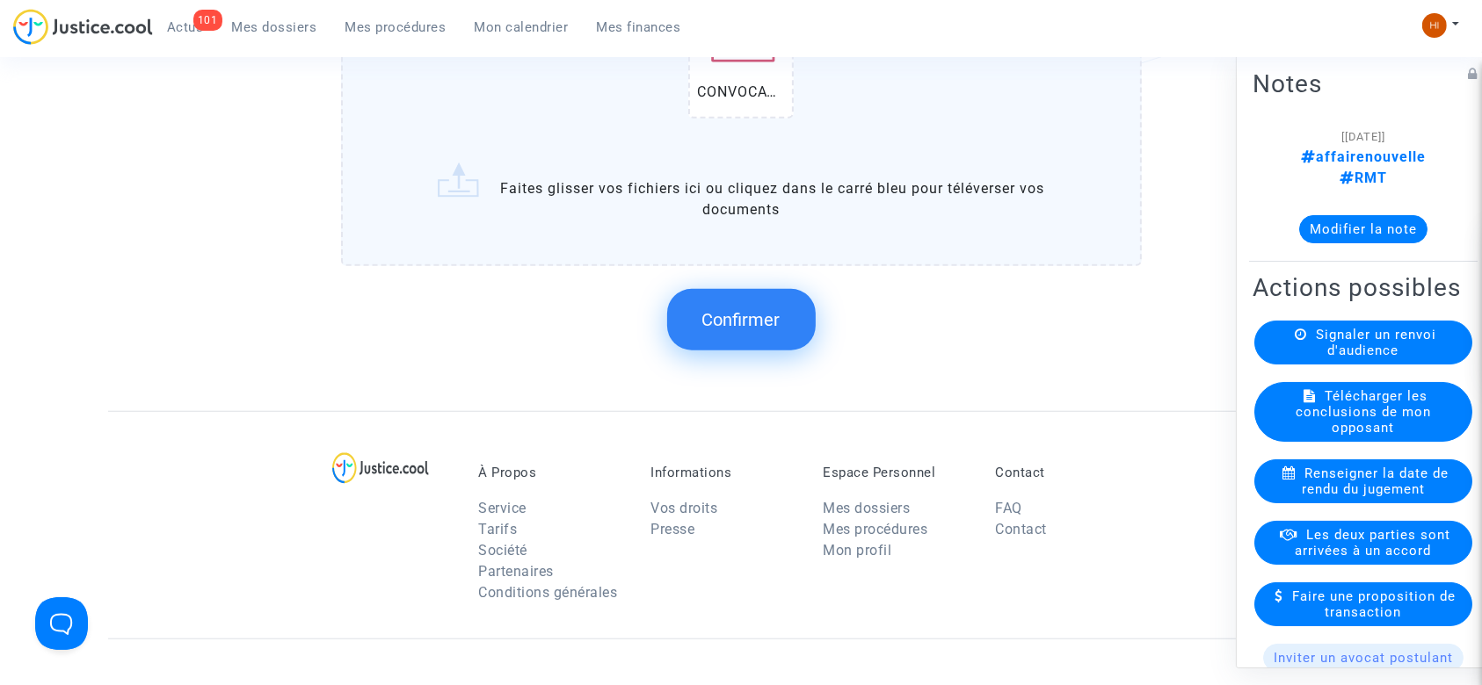
click at [752, 320] on span "Confirmer" at bounding box center [741, 319] width 78 height 21
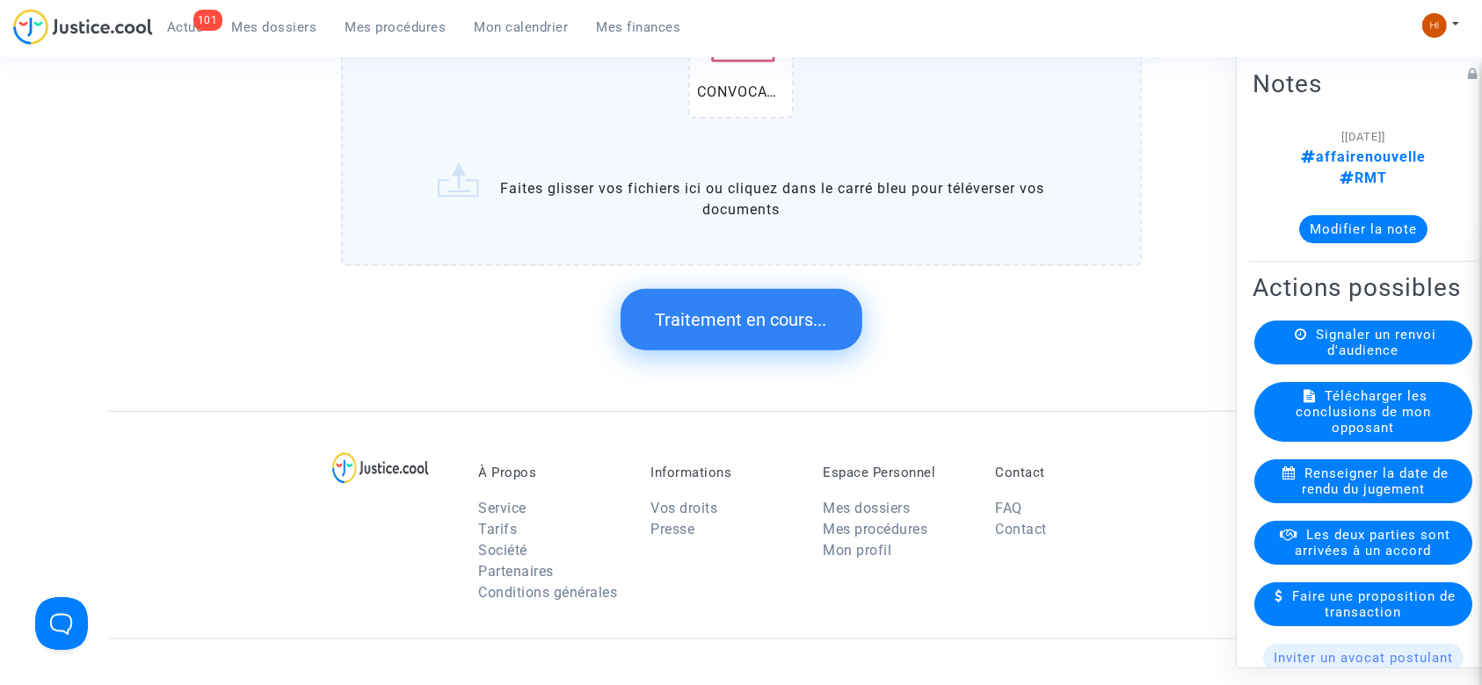
scroll to position [0, 0]
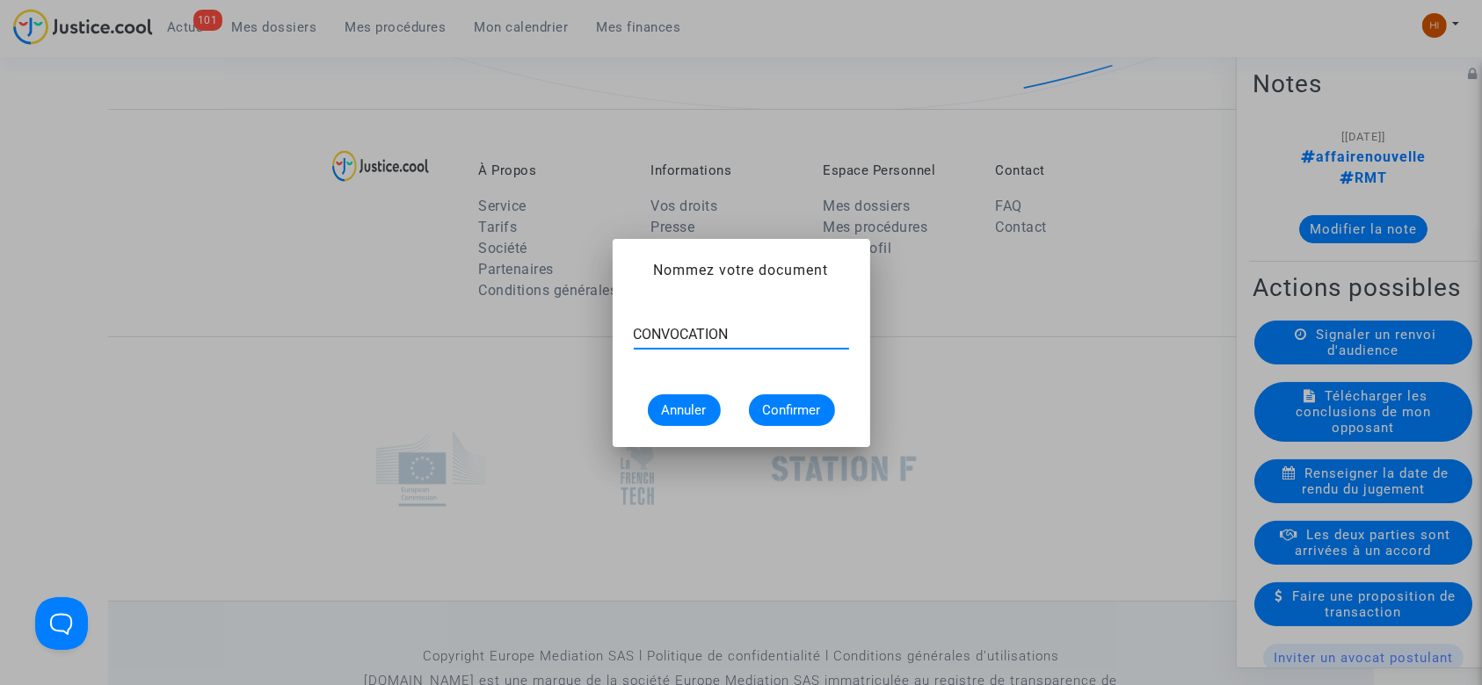
type input "CONVOCATION"
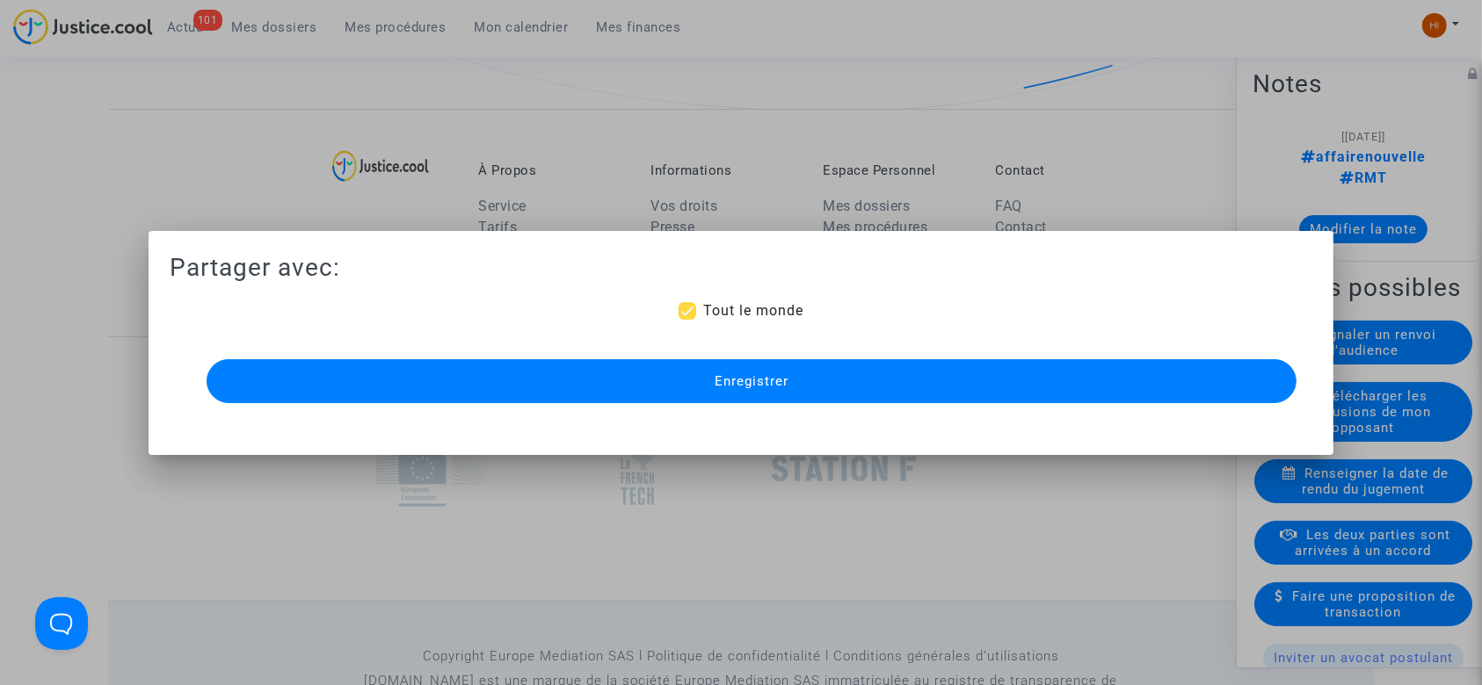
click at [715, 386] on span "Enregistrer" at bounding box center [751, 381] width 74 height 16
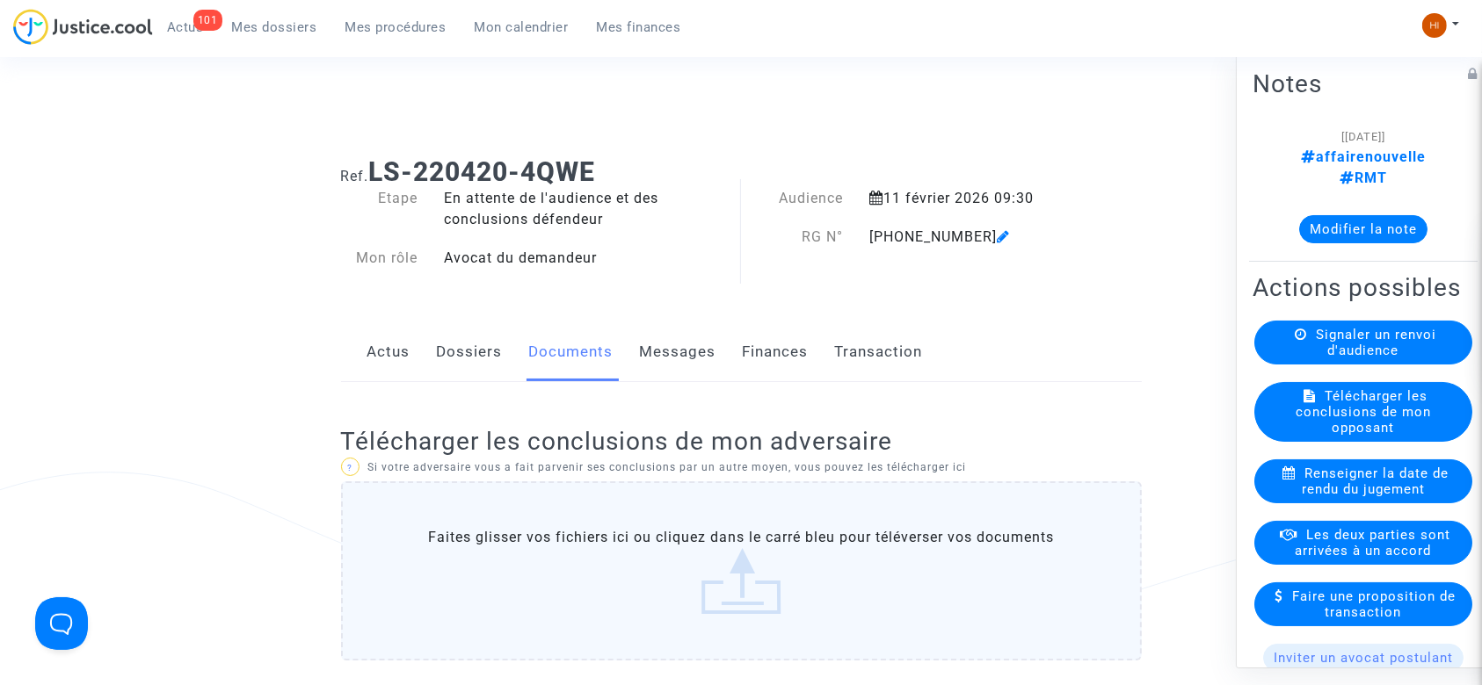
scroll to position [1351, 0]
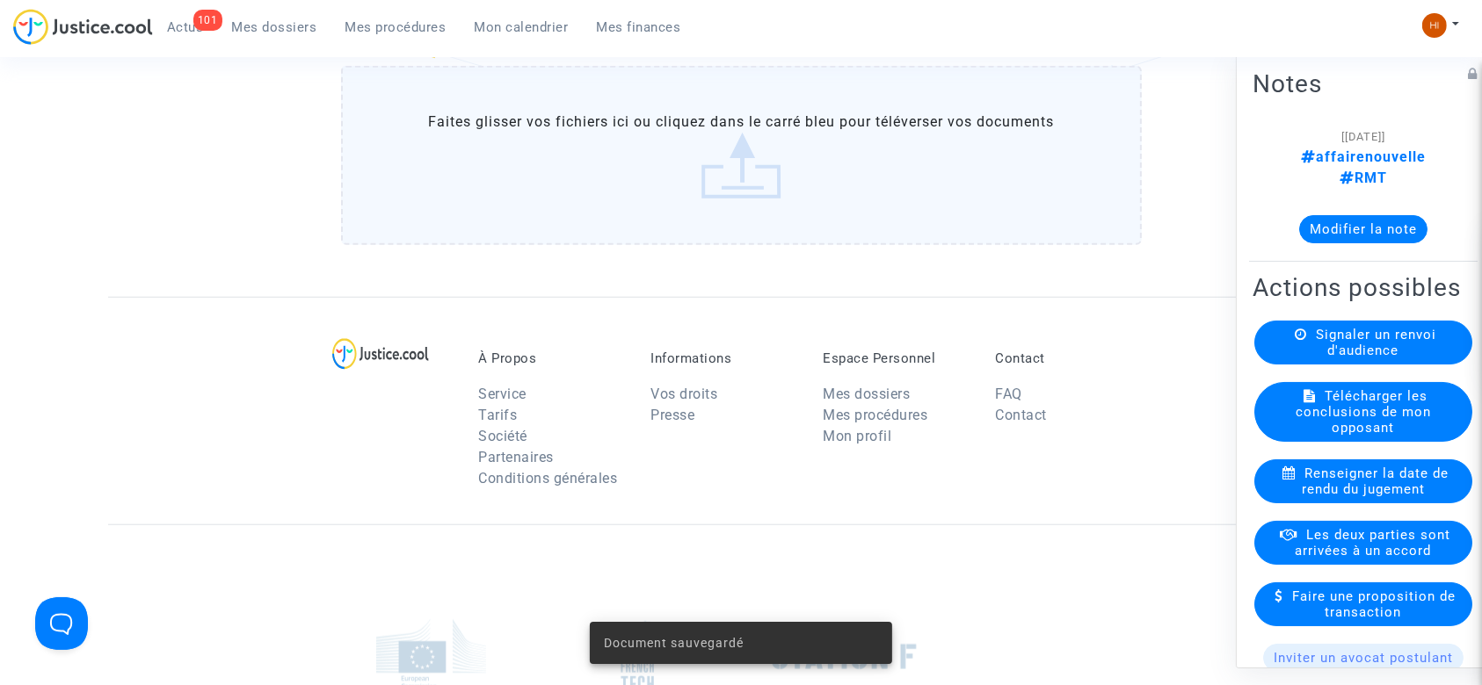
click at [376, 25] on span "Mes procédures" at bounding box center [395, 27] width 101 height 16
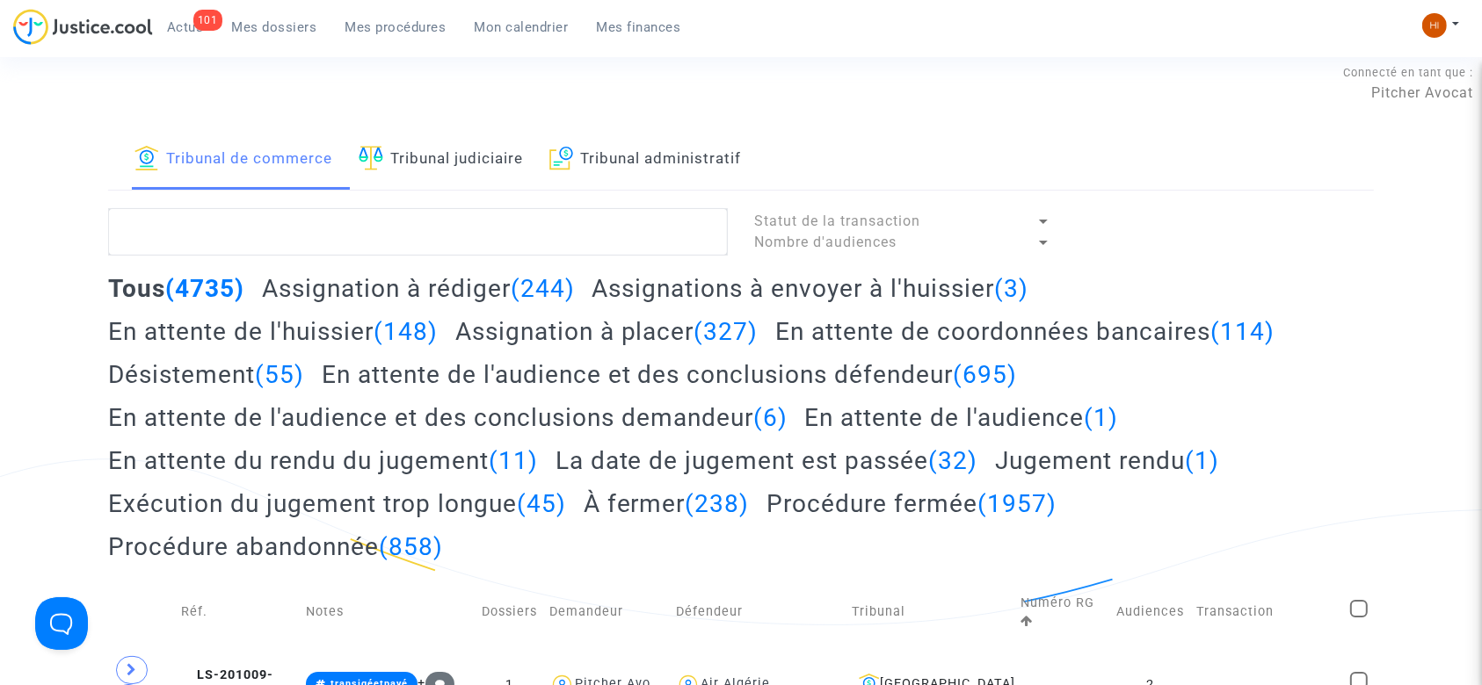
scroll to position [1, 0]
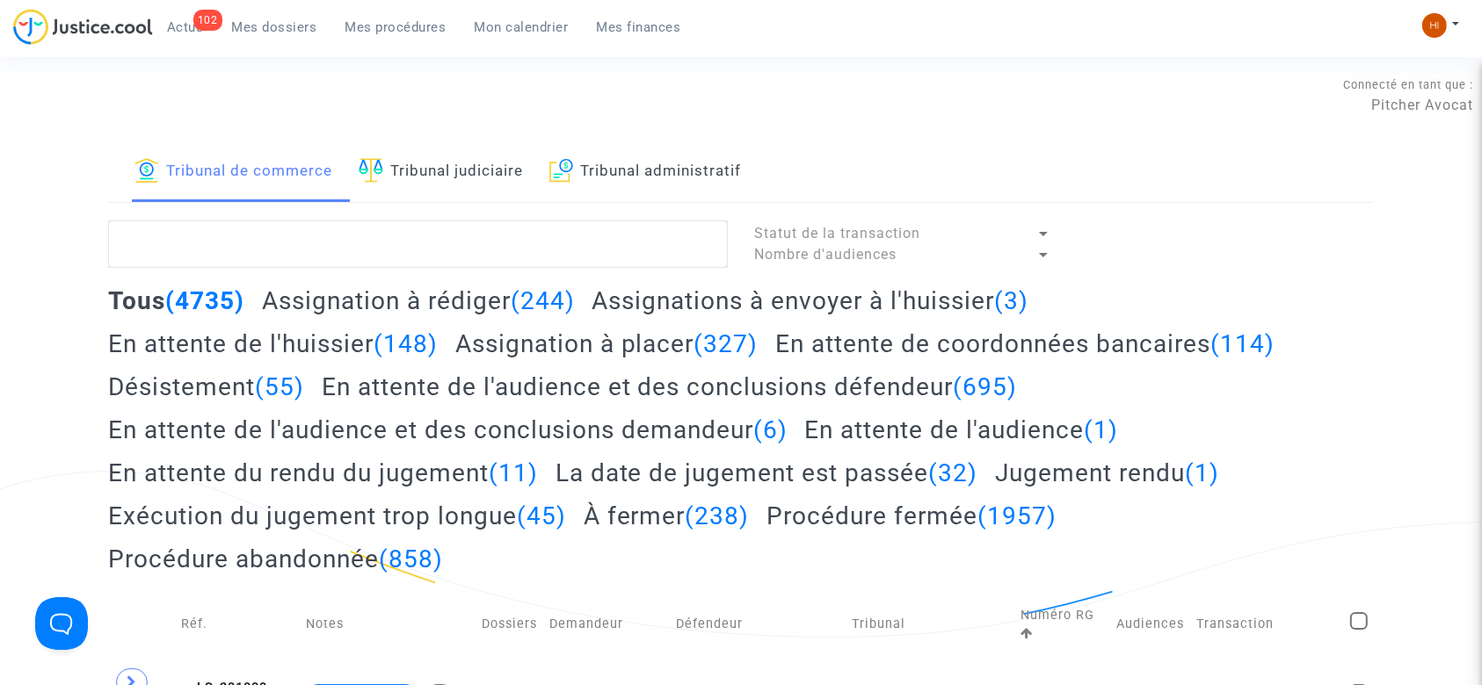
click at [422, 185] on link "Tribunal judiciaire" at bounding box center [441, 172] width 164 height 60
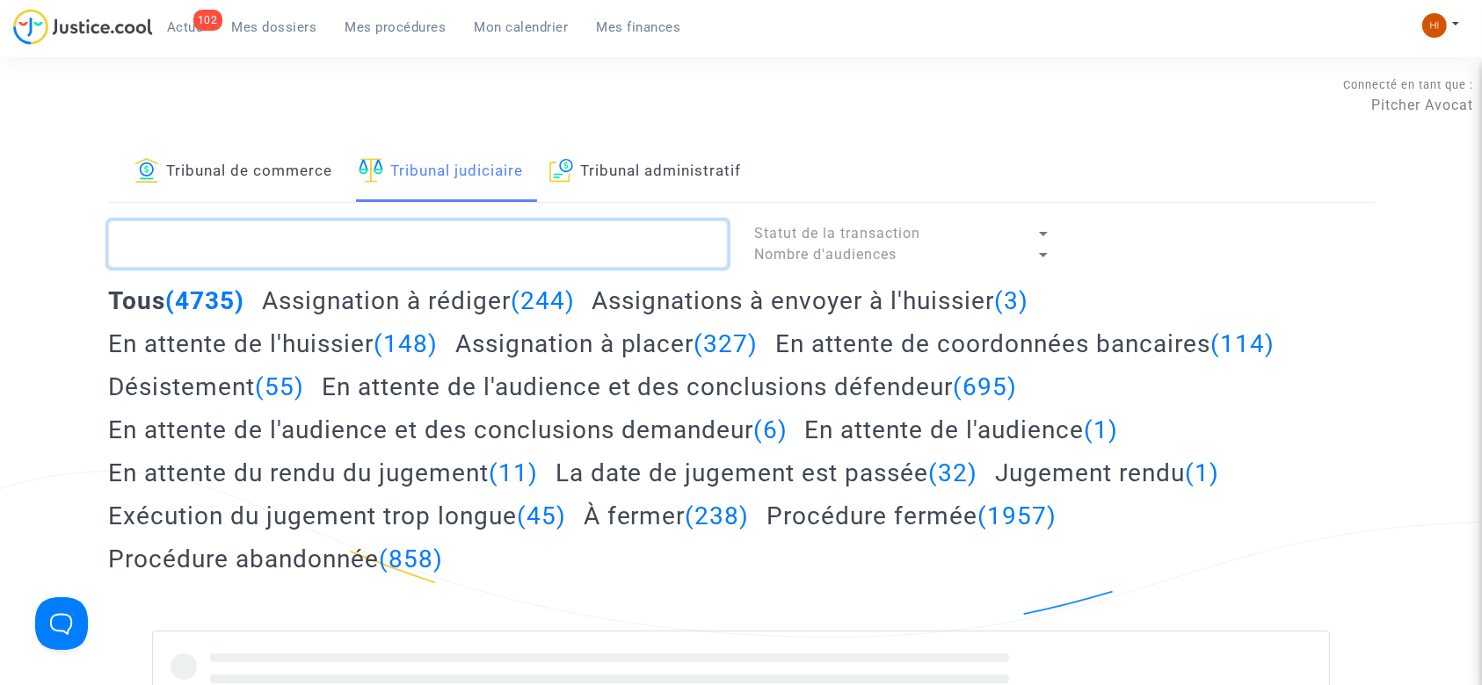
click at [401, 235] on textarea at bounding box center [418, 244] width 620 height 47
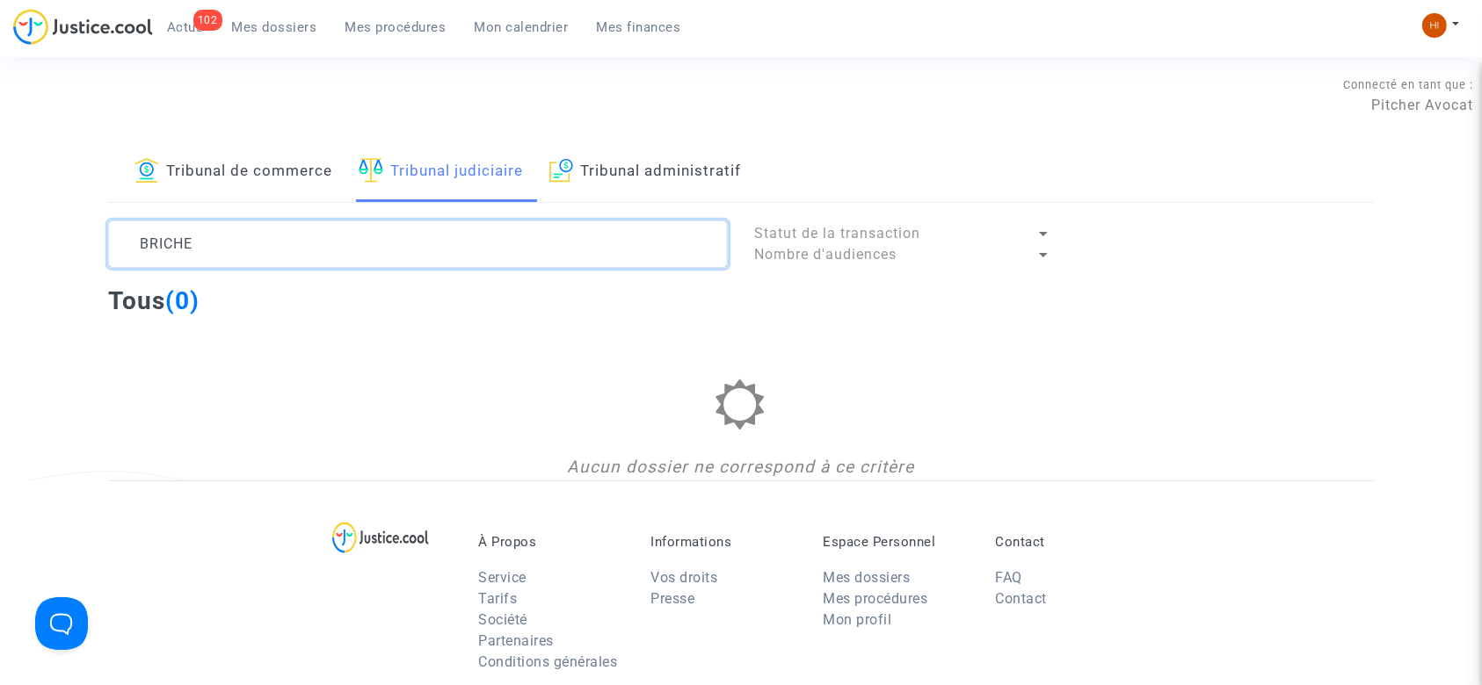
click at [161, 240] on textarea at bounding box center [418, 244] width 620 height 47
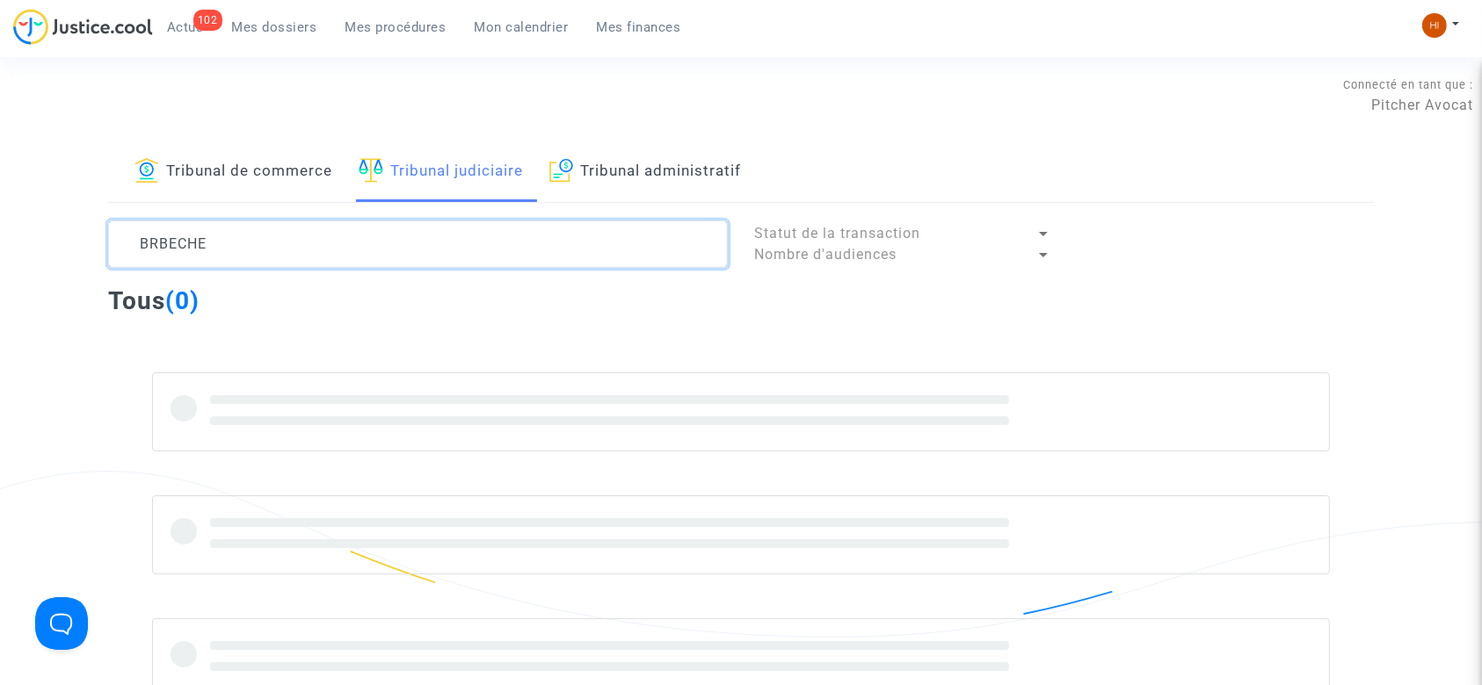
click at [156, 240] on textarea at bounding box center [418, 244] width 620 height 47
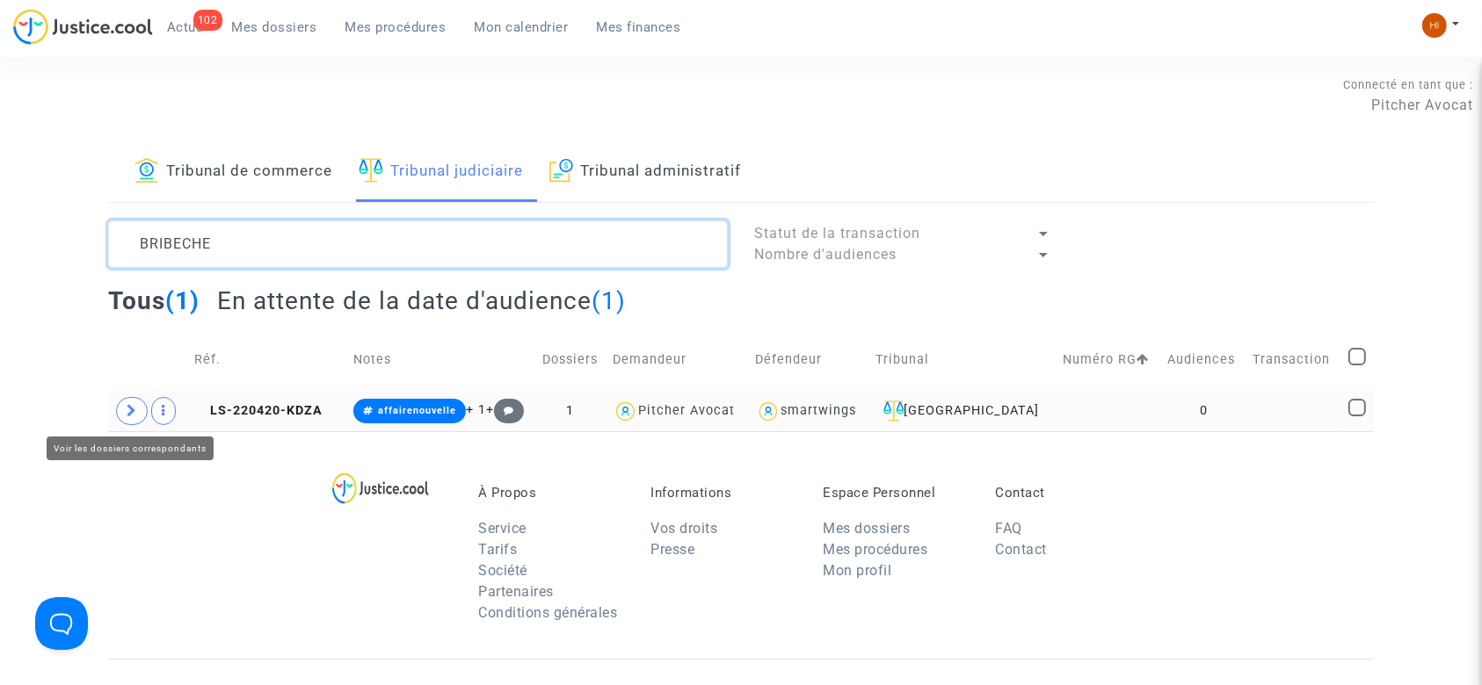
type textarea "BRIBECHE"
click at [135, 413] on icon at bounding box center [132, 410] width 11 height 13
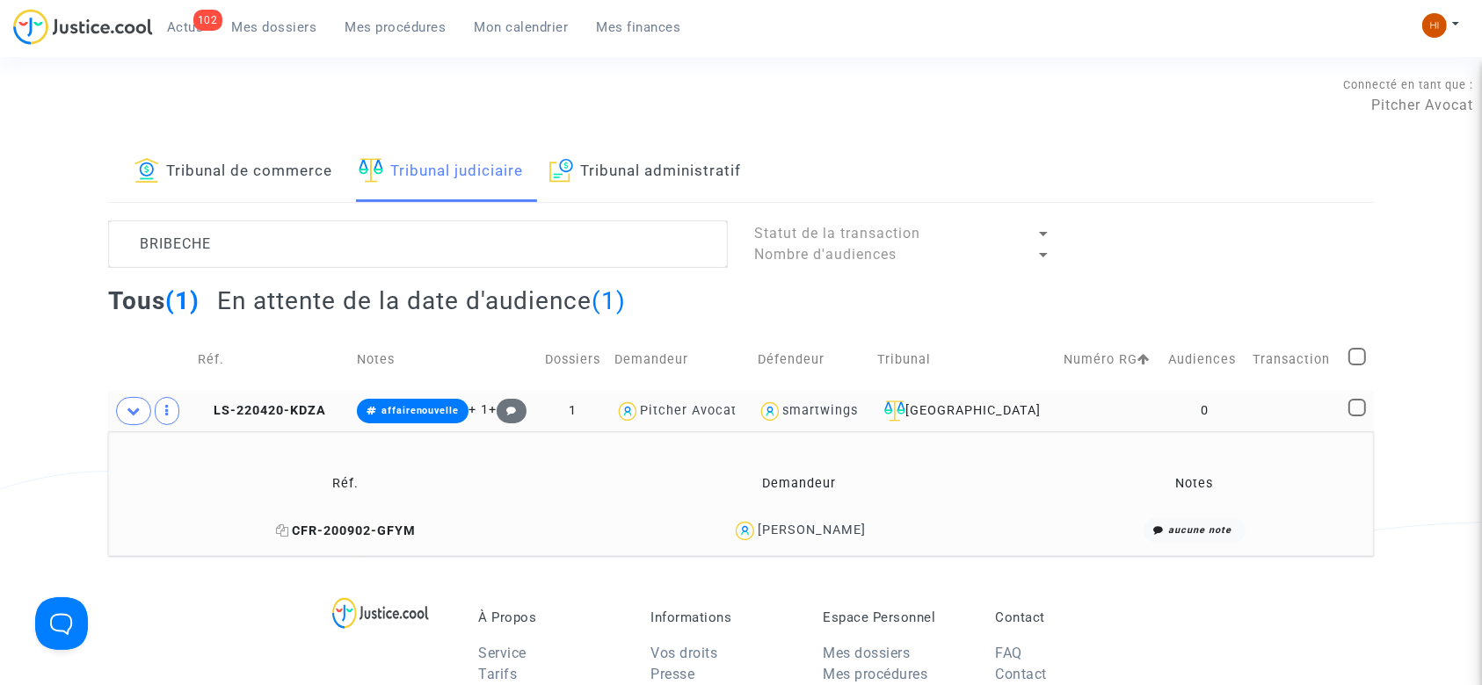
click at [276, 525] on icon at bounding box center [282, 531] width 13 height 12
click at [260, 401] on td "LS-220420-KDZA" at bounding box center [271, 411] width 158 height 40
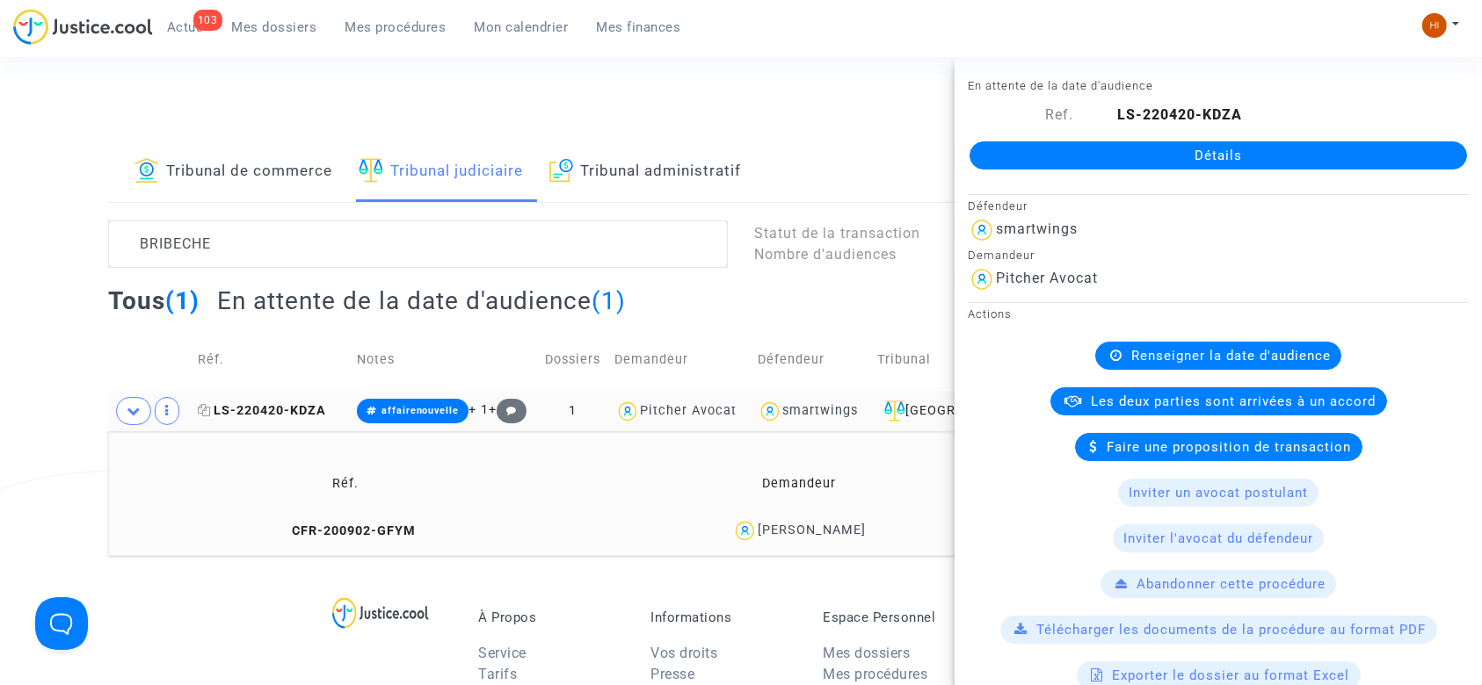
click at [204, 410] on icon at bounding box center [204, 410] width 13 height 12
click at [298, 403] on span "LS-220420-KDZA" at bounding box center [262, 410] width 128 height 15
click at [1055, 156] on link "Détails" at bounding box center [1217, 155] width 497 height 28
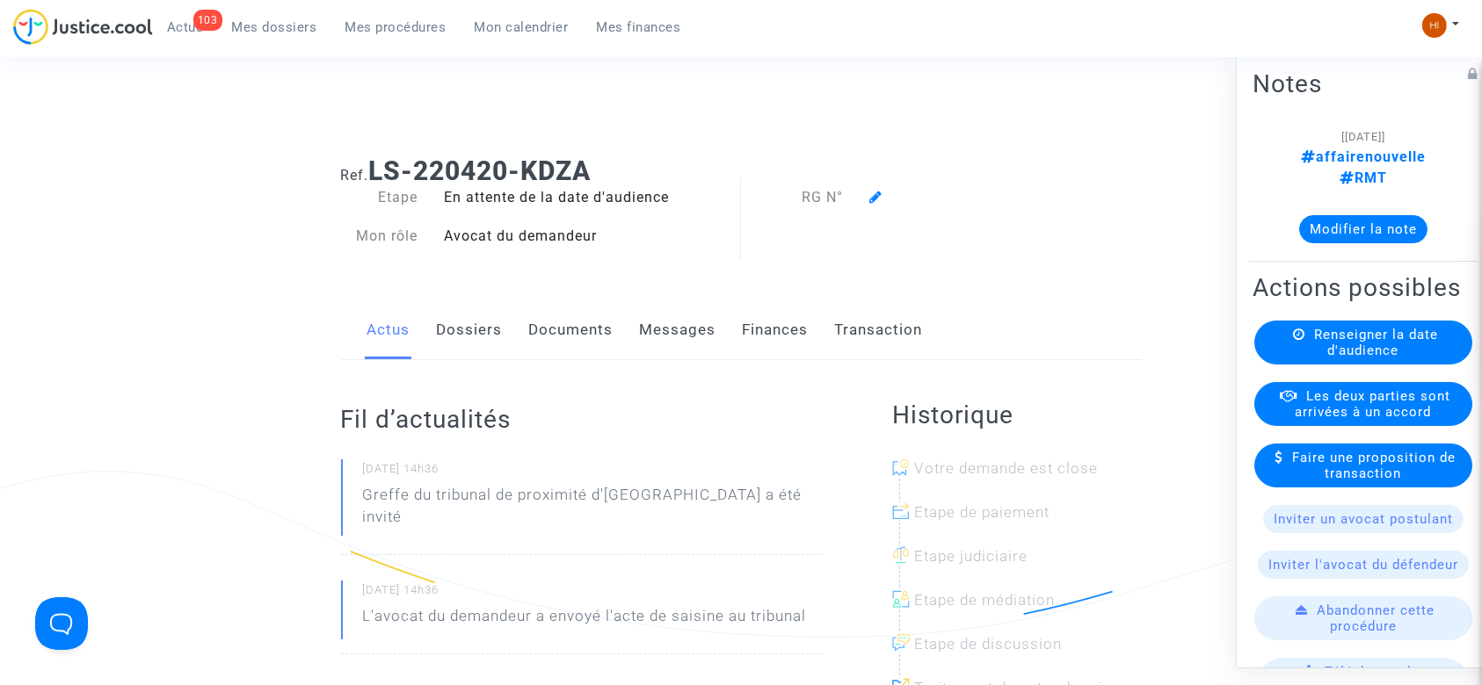
click at [1315, 350] on span "Renseigner la date d'audience" at bounding box center [1376, 343] width 124 height 32
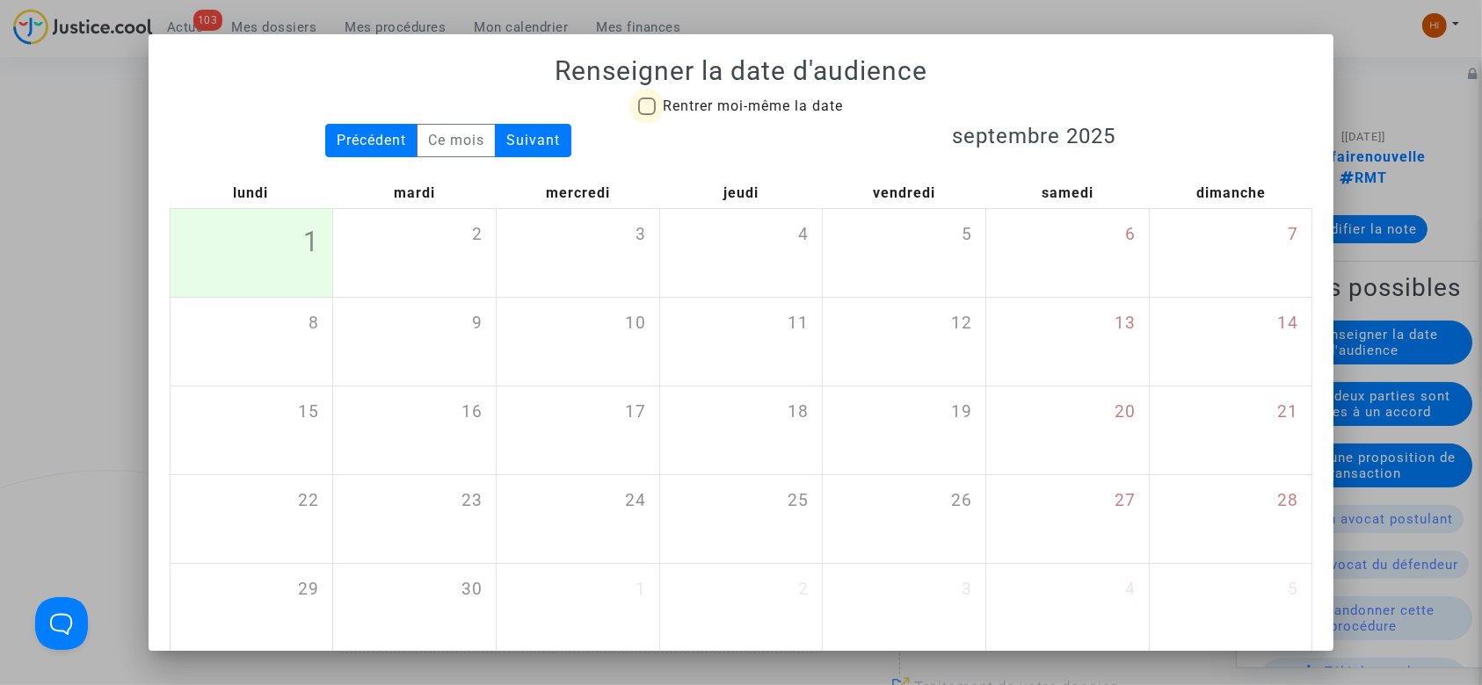
click at [745, 109] on span "Rentrer moi-même la date" at bounding box center [753, 106] width 180 height 17
click at [647, 115] on input "Rentrer moi-même la date" at bounding box center [646, 115] width 1 height 1
checkbox input "true"
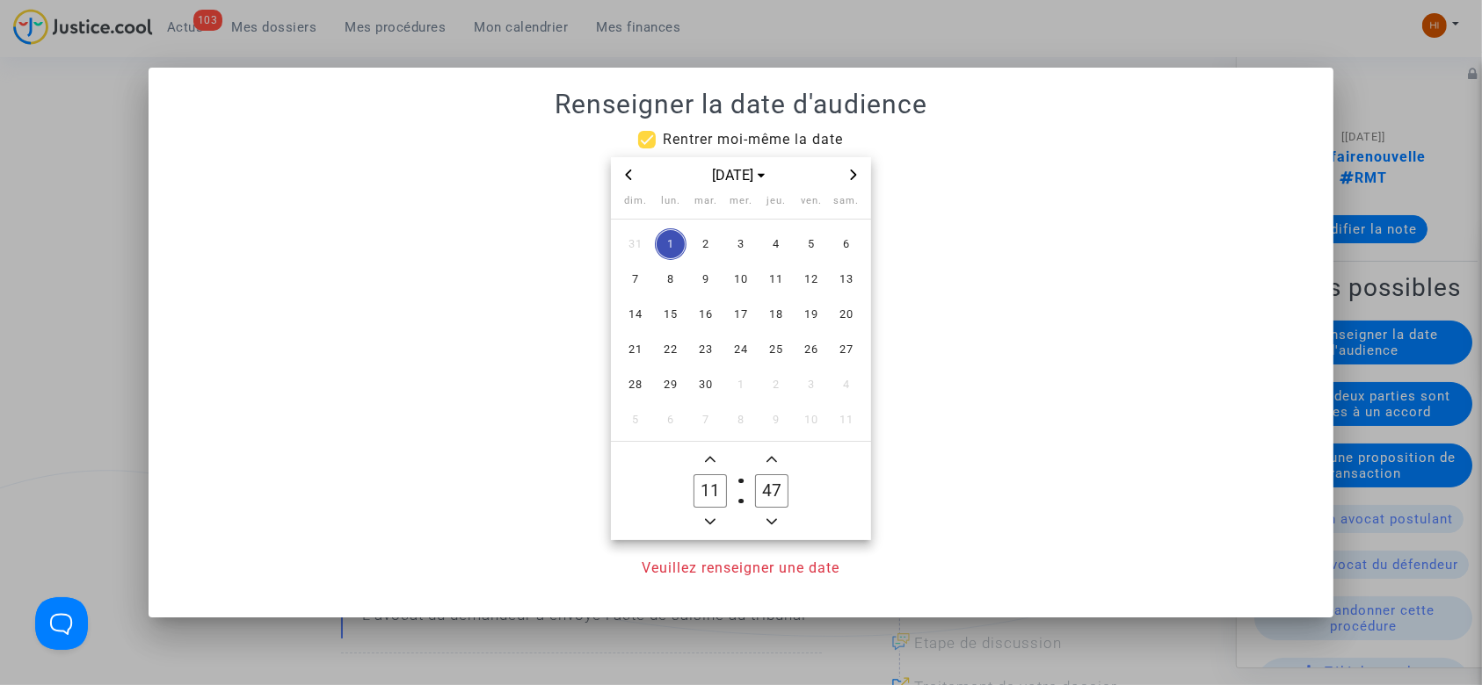
click at [857, 181] on span "Next month" at bounding box center [853, 174] width 21 height 21
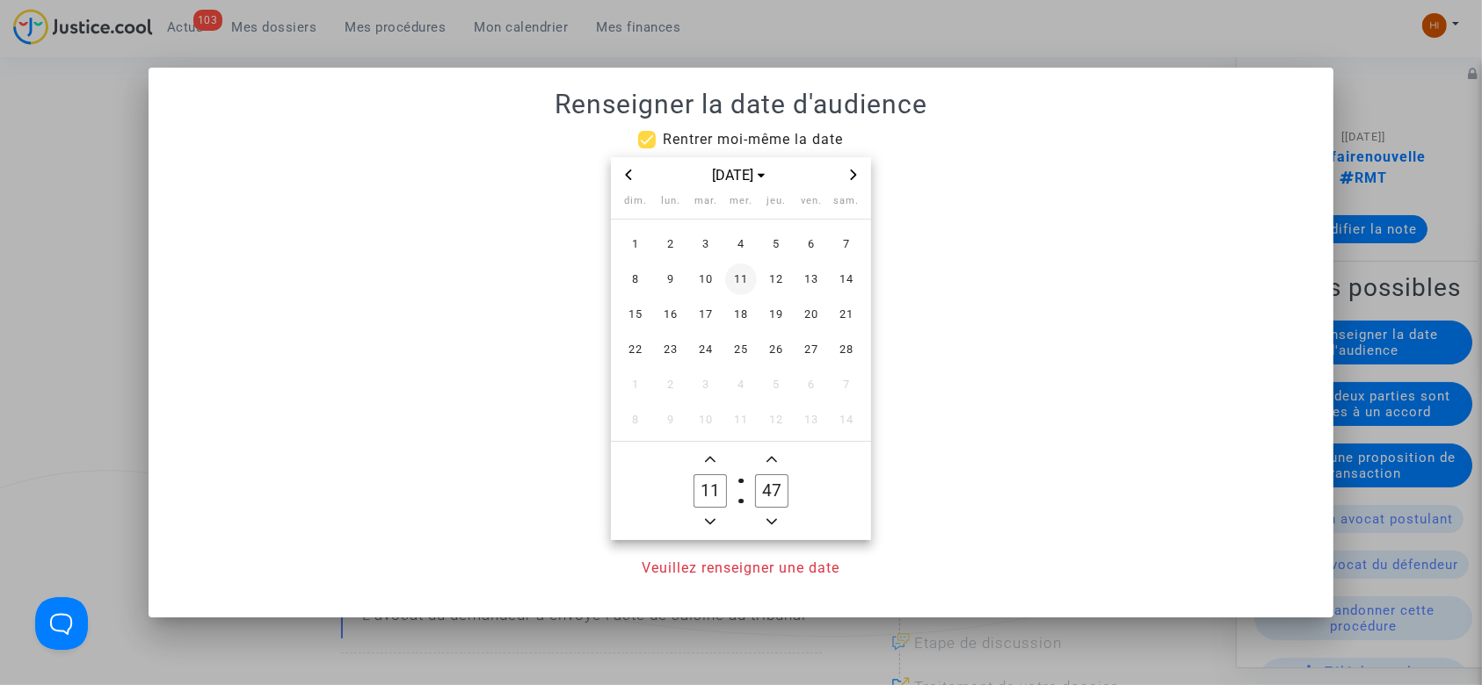
click at [745, 285] on span "11" at bounding box center [741, 280] width 32 height 32
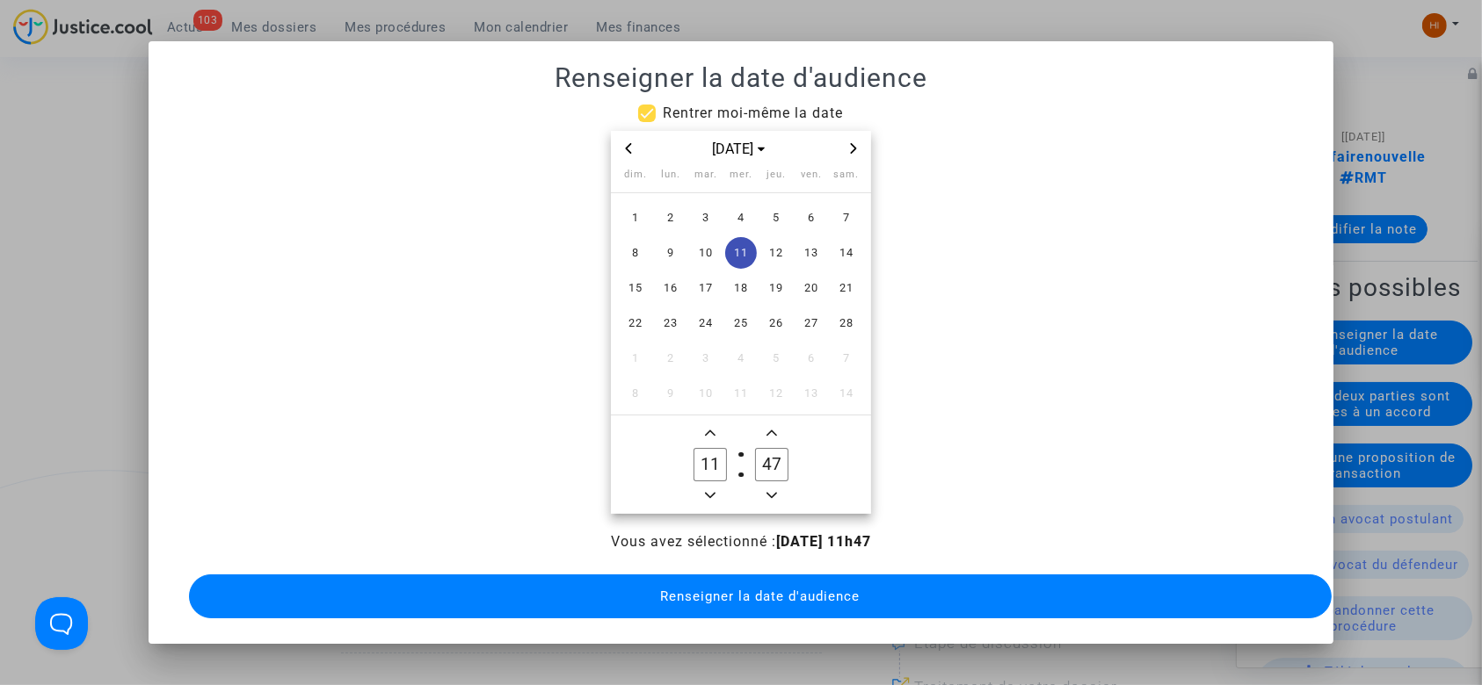
click at [707, 490] on icon "Minus a hour" at bounding box center [710, 495] width 11 height 11
click at [707, 486] on span "Minus a hour" at bounding box center [710, 495] width 21 height 21
click at [709, 423] on span "Add a hour" at bounding box center [710, 433] width 21 height 21
type input "09"
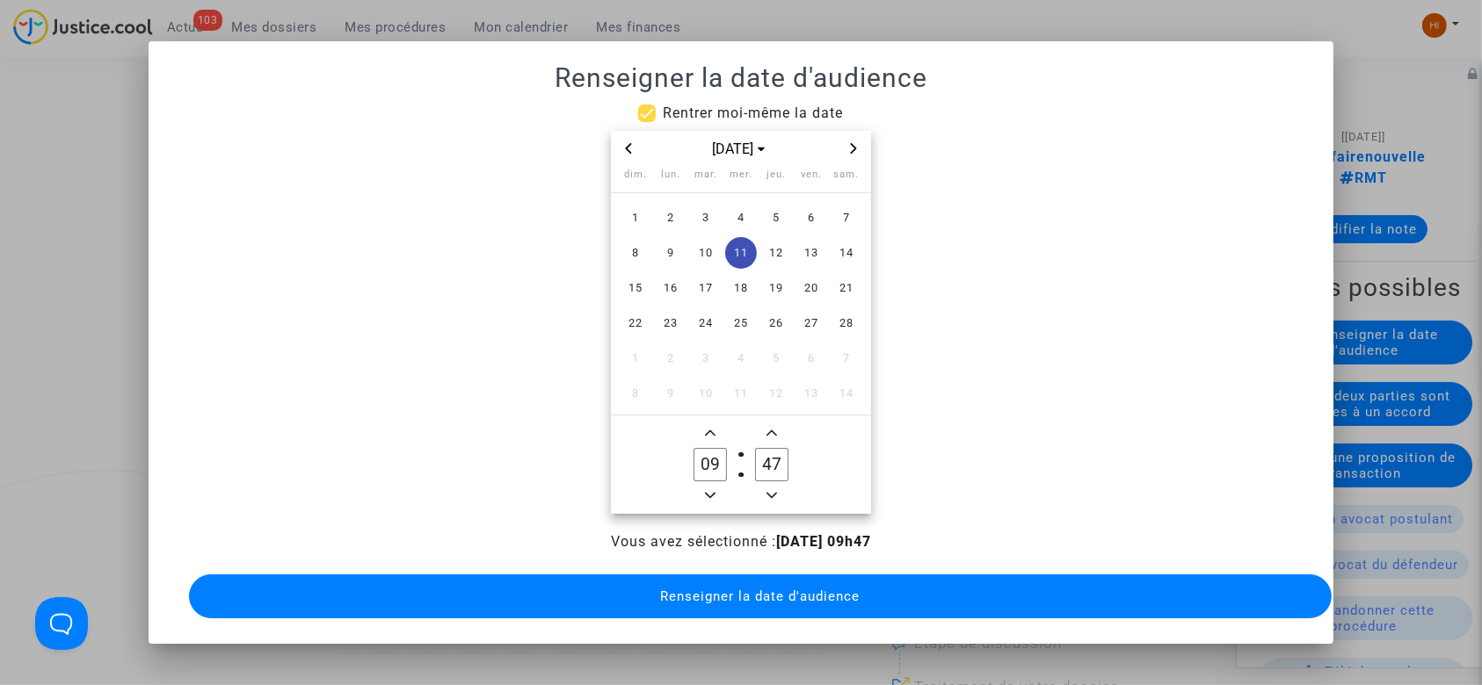
click at [763, 459] on input "47" at bounding box center [771, 464] width 33 height 33
drag, startPoint x: 763, startPoint y: 459, endPoint x: 752, endPoint y: 454, distance: 11.4
click at [755, 454] on input "47" at bounding box center [771, 464] width 33 height 33
click at [759, 456] on input "00" at bounding box center [771, 464] width 33 height 33
type input "30"
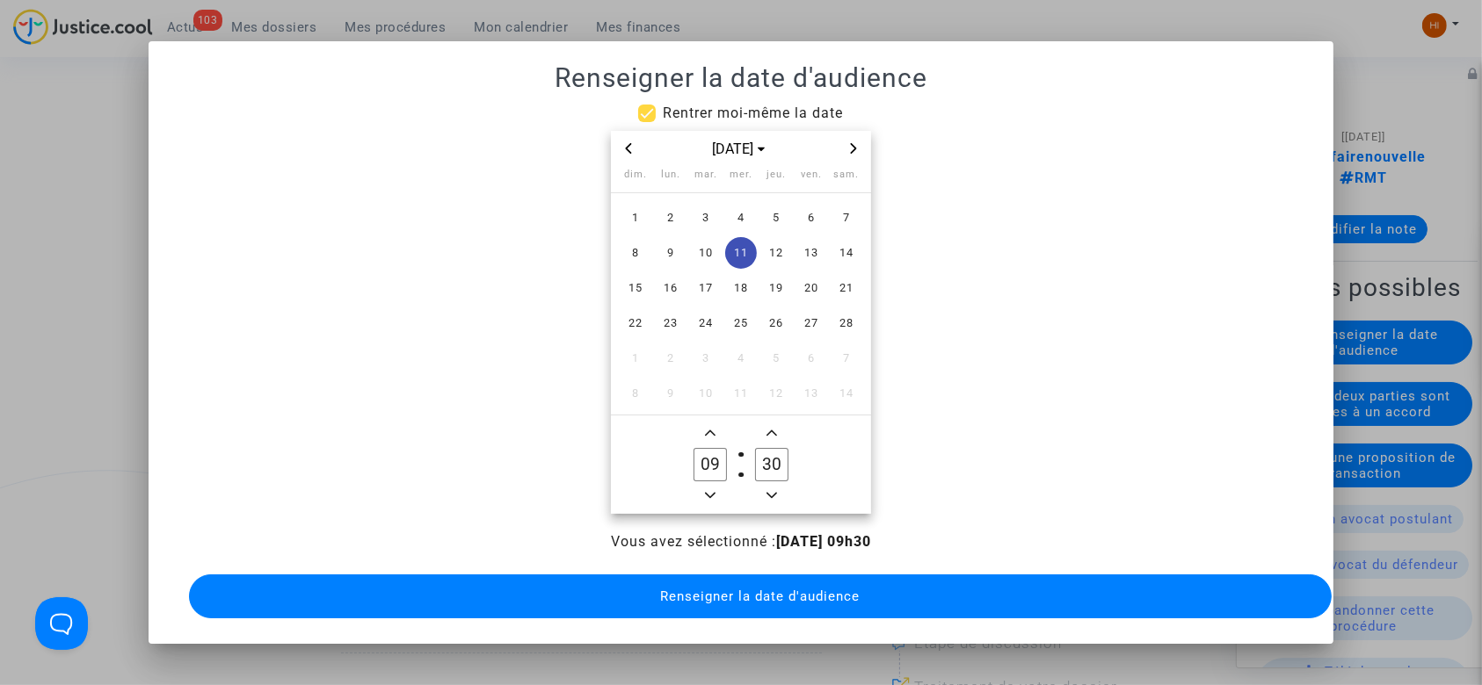
click at [758, 589] on span "Renseigner la date d'audience" at bounding box center [759, 597] width 199 height 16
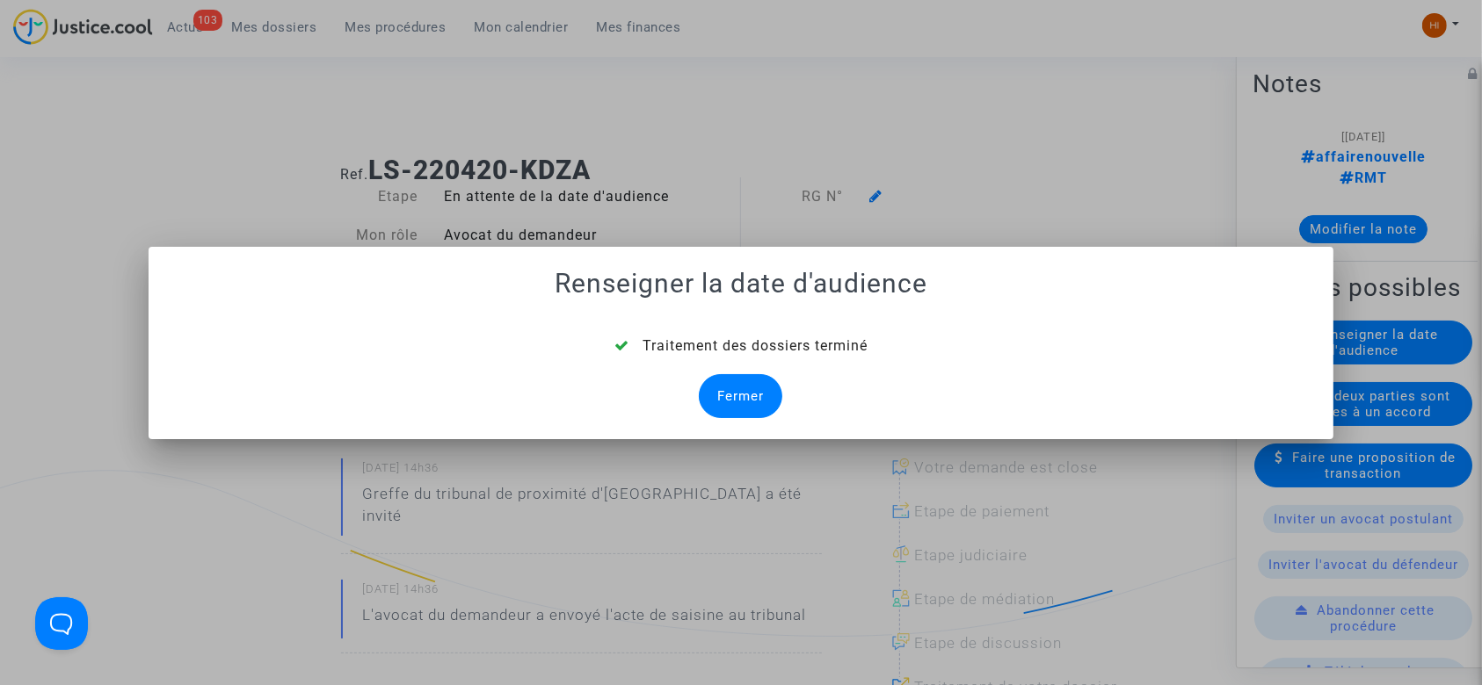
click at [714, 396] on div "Fermer" at bounding box center [740, 396] width 83 height 44
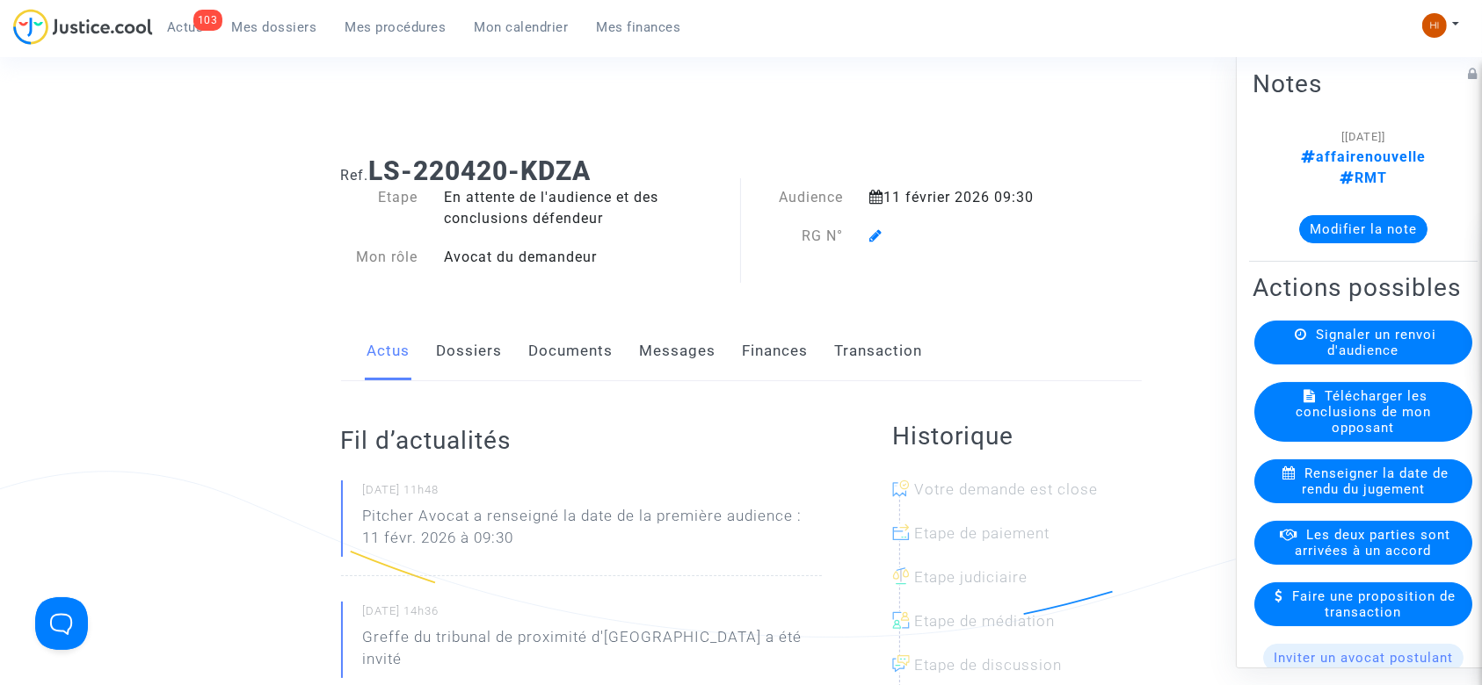
click at [871, 234] on icon at bounding box center [875, 235] width 13 height 14
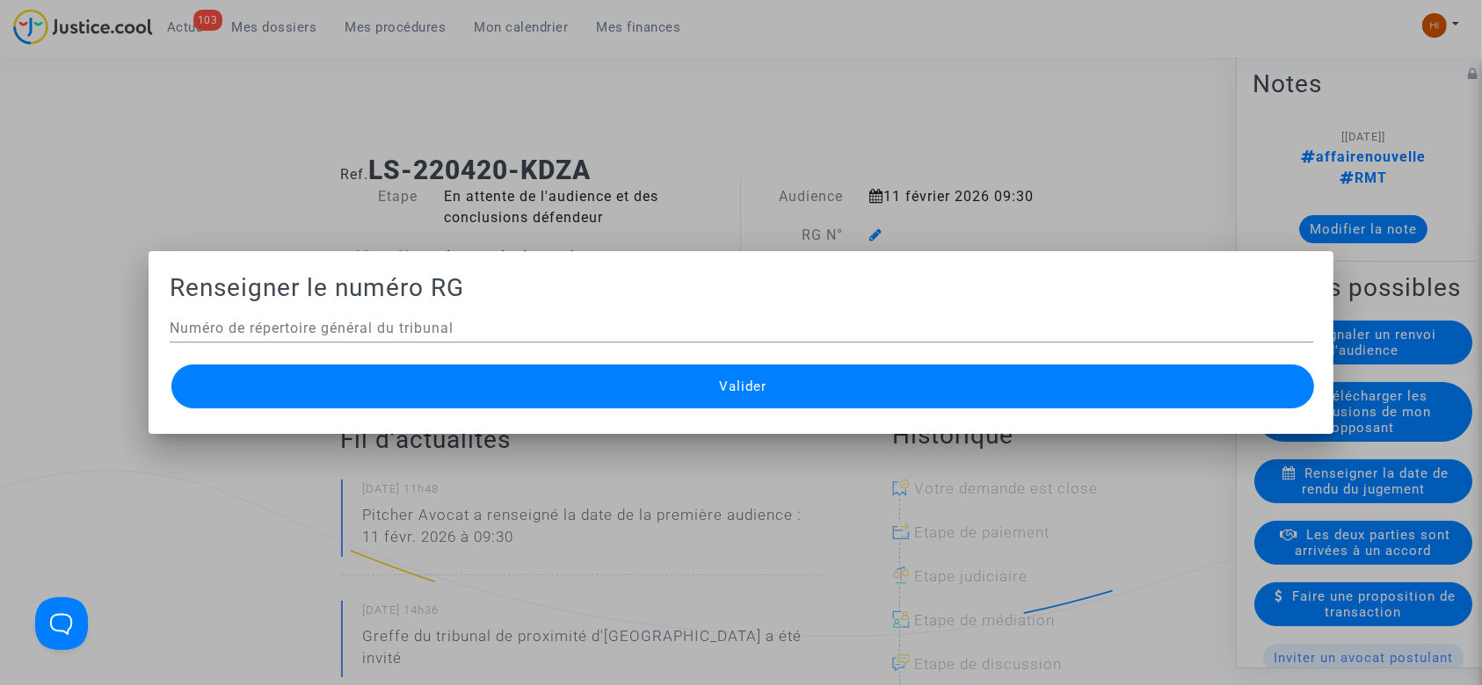
scroll to position [0, 0]
click at [142, 145] on div at bounding box center [741, 342] width 1482 height 685
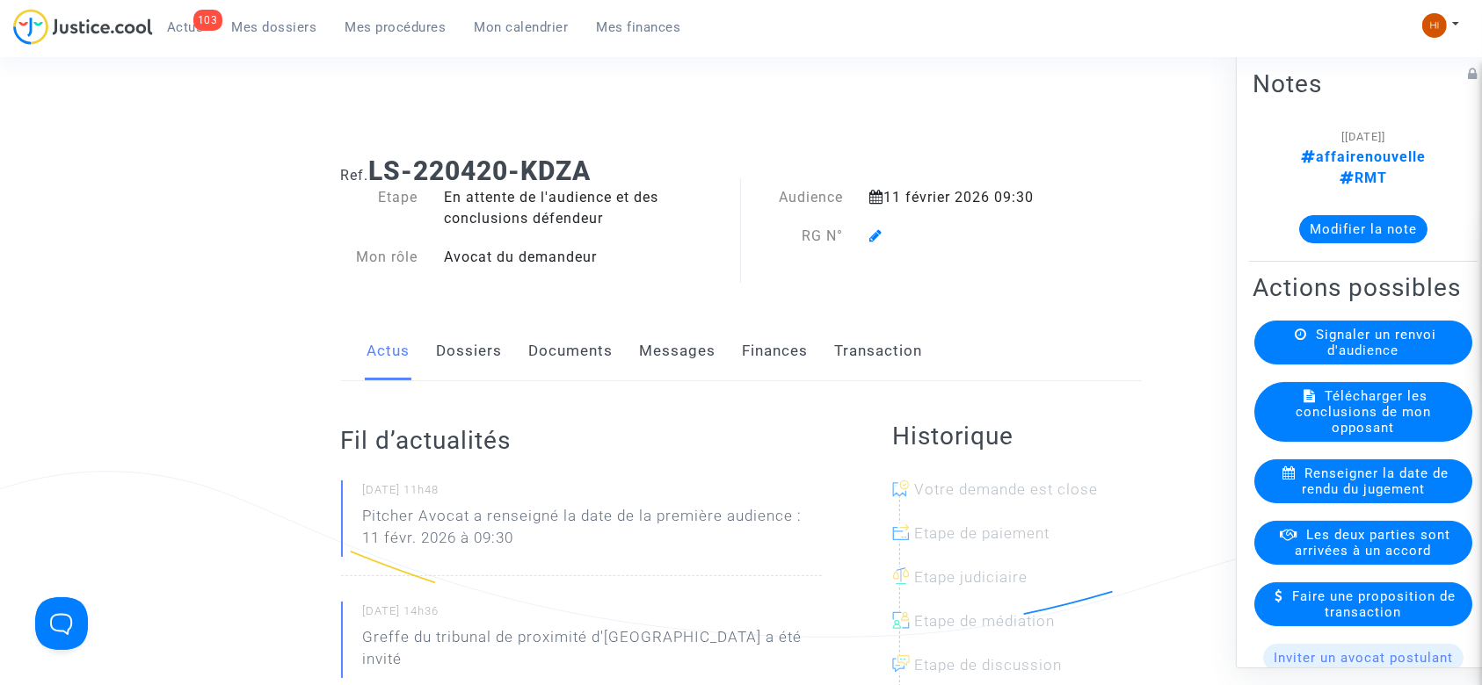
click at [874, 231] on icon at bounding box center [875, 235] width 13 height 14
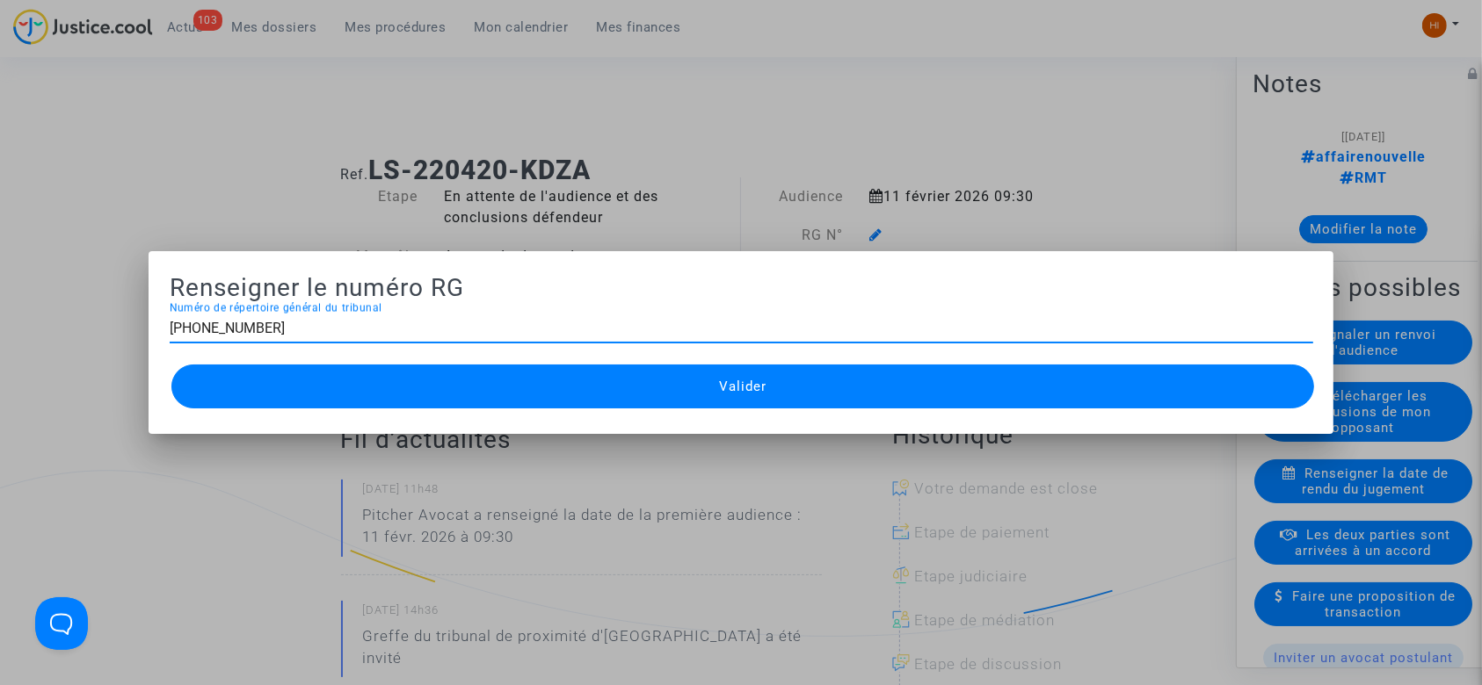
type input "11-22-001593"
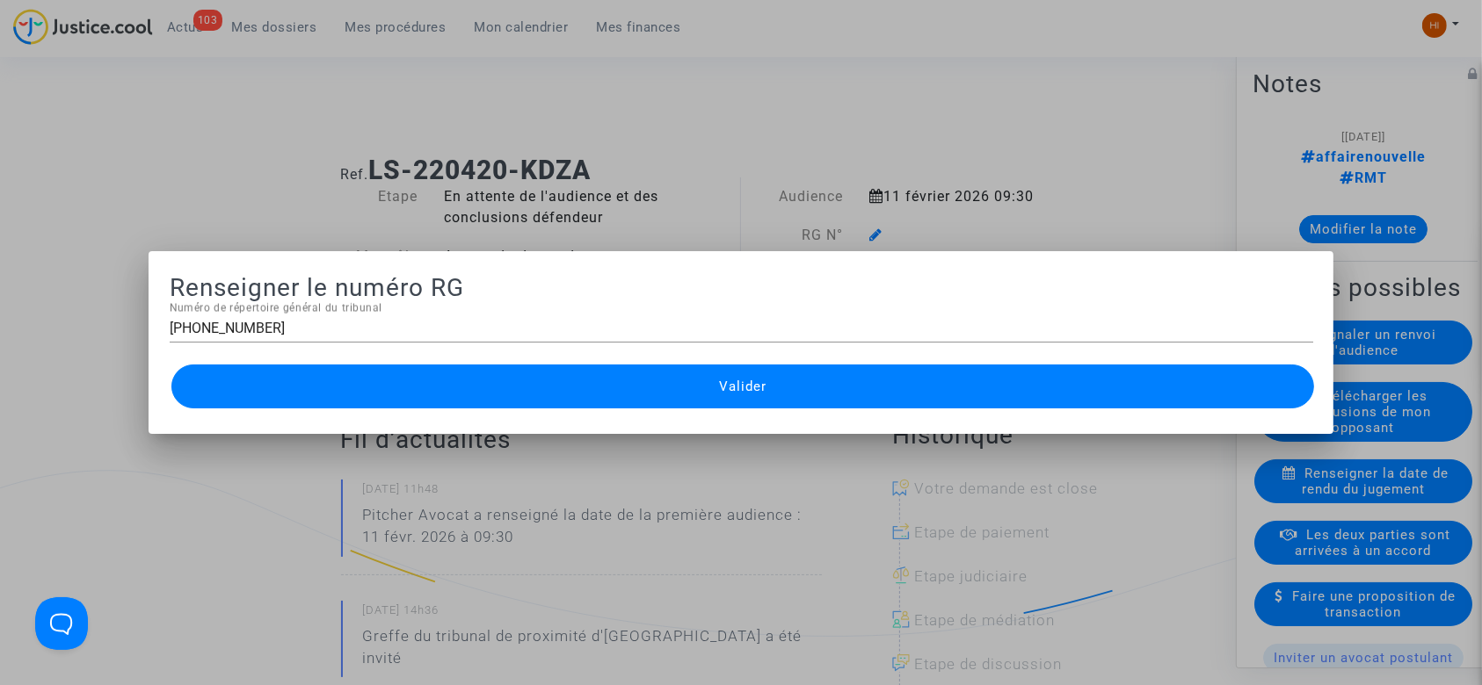
click at [724, 388] on span "Valider" at bounding box center [742, 387] width 47 height 16
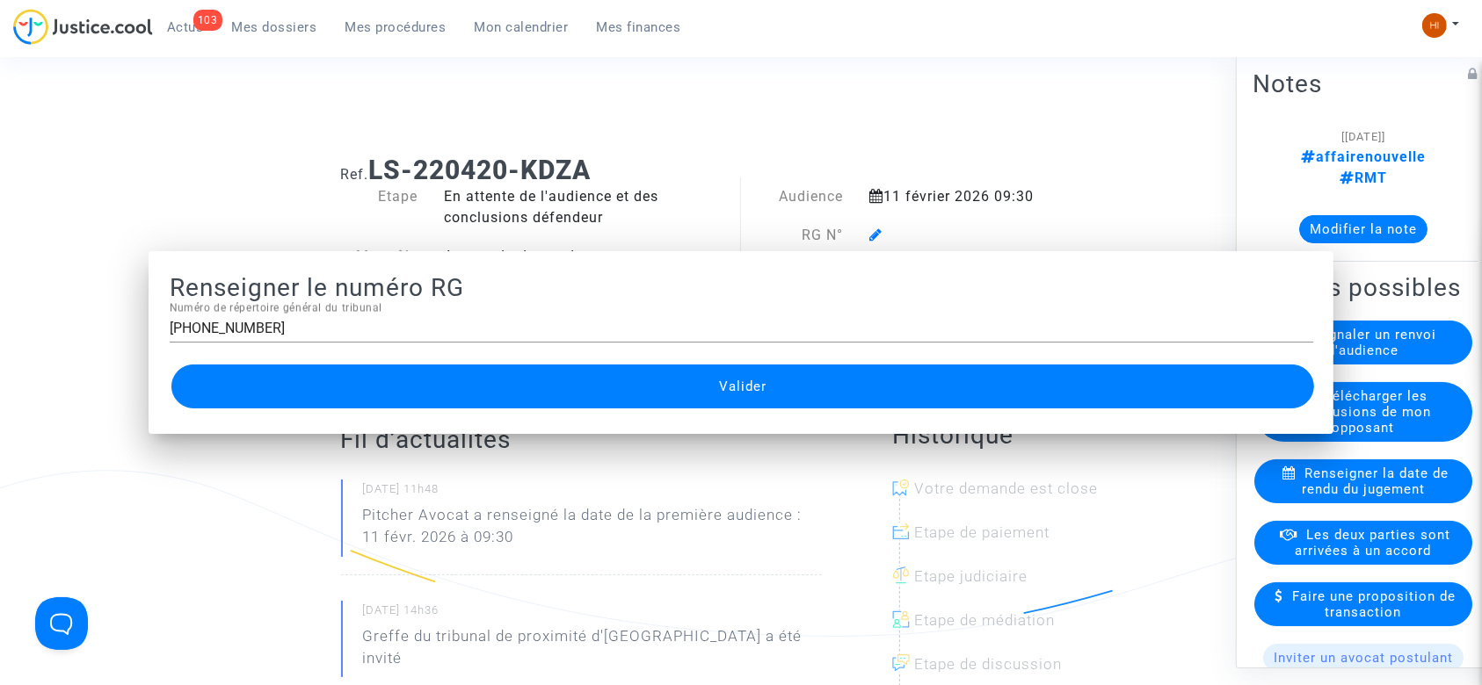
scroll to position [1, 0]
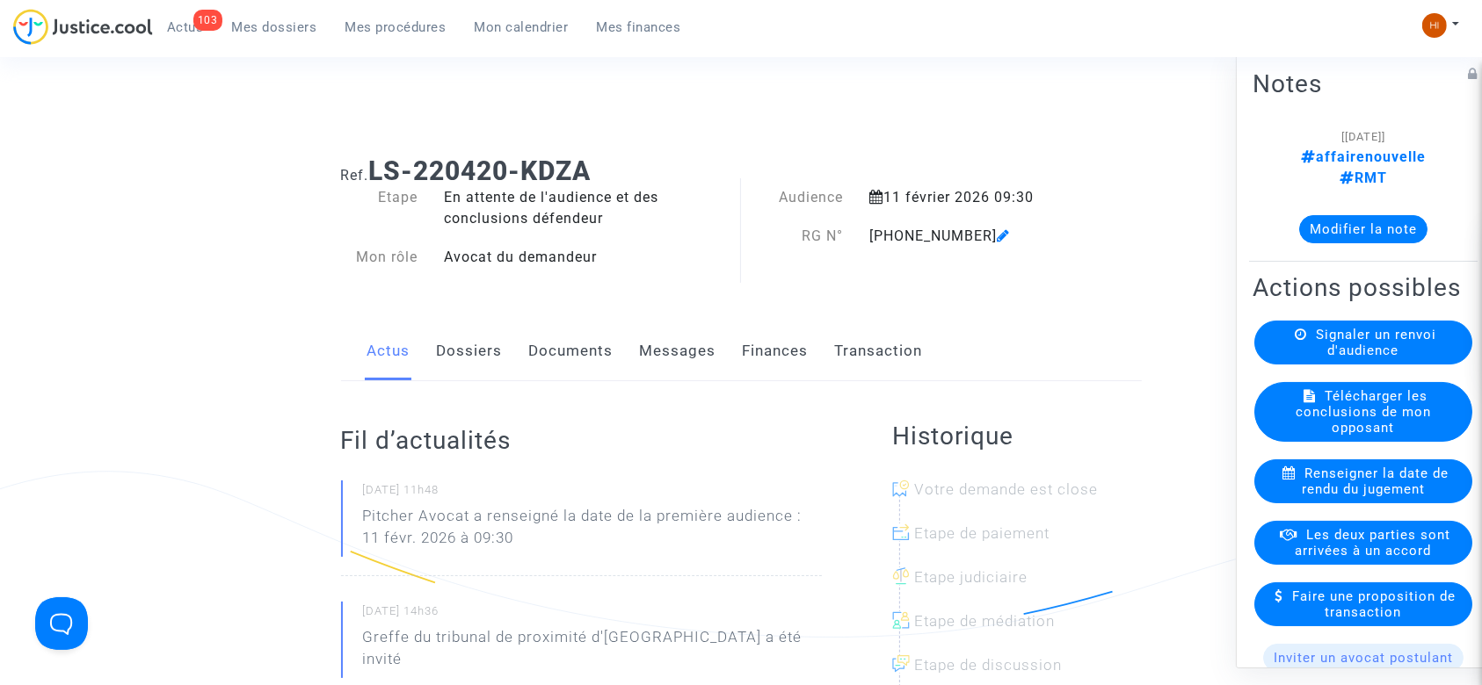
click at [562, 349] on link "Documents" at bounding box center [571, 352] width 84 height 58
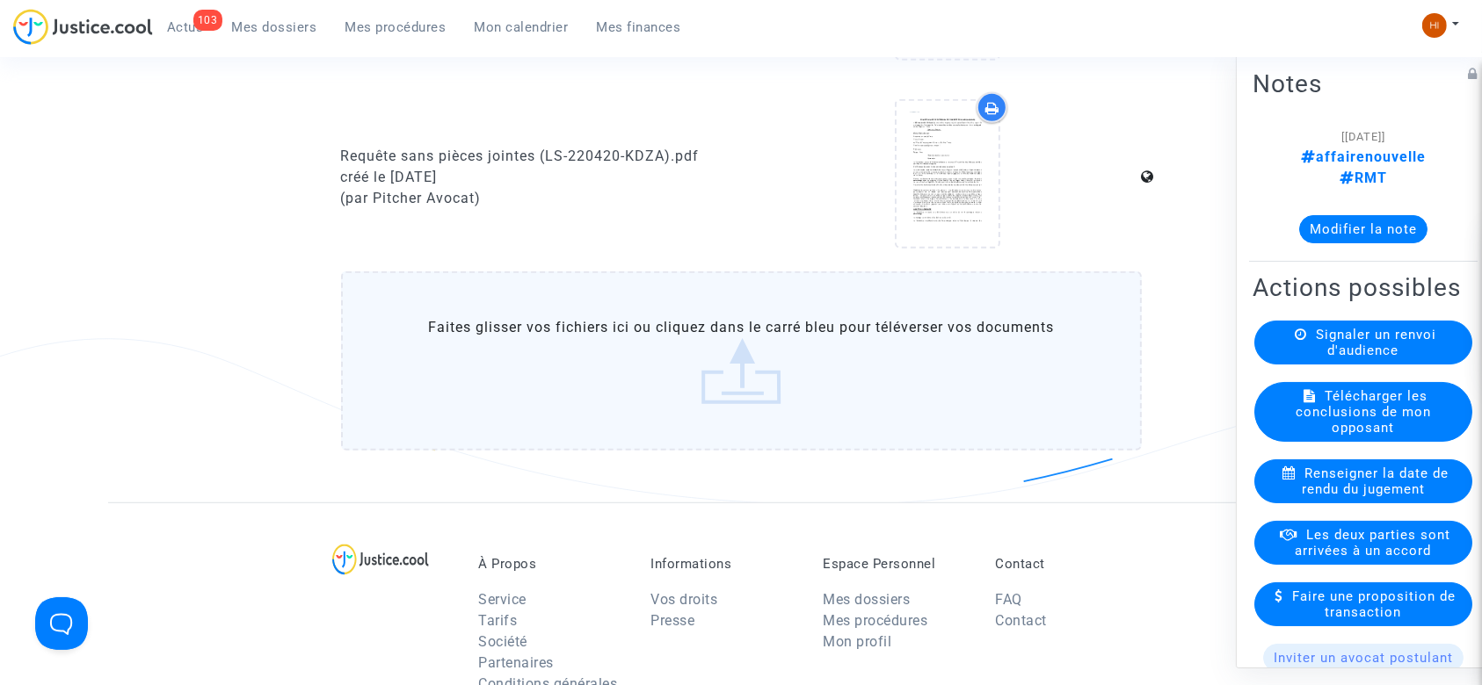
scroll to position [982, 0]
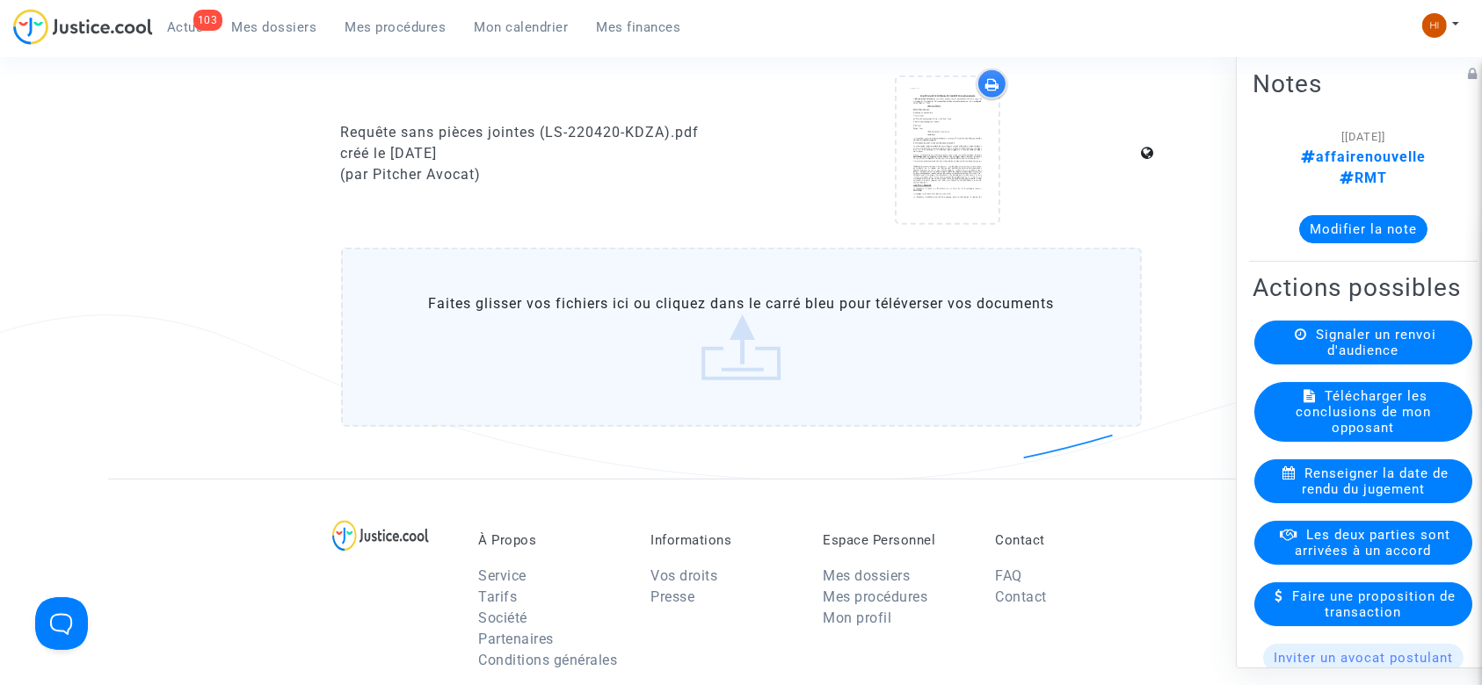
click at [812, 348] on label "Faites glisser vos fichiers ici ou cliquez dans le carré bleu pour téléverser v…" at bounding box center [741, 337] width 801 height 179
click at [0, 0] on input "Faites glisser vos fichiers ici ou cliquez dans le carré bleu pour téléverser v…" at bounding box center [0, 0] width 0 height 0
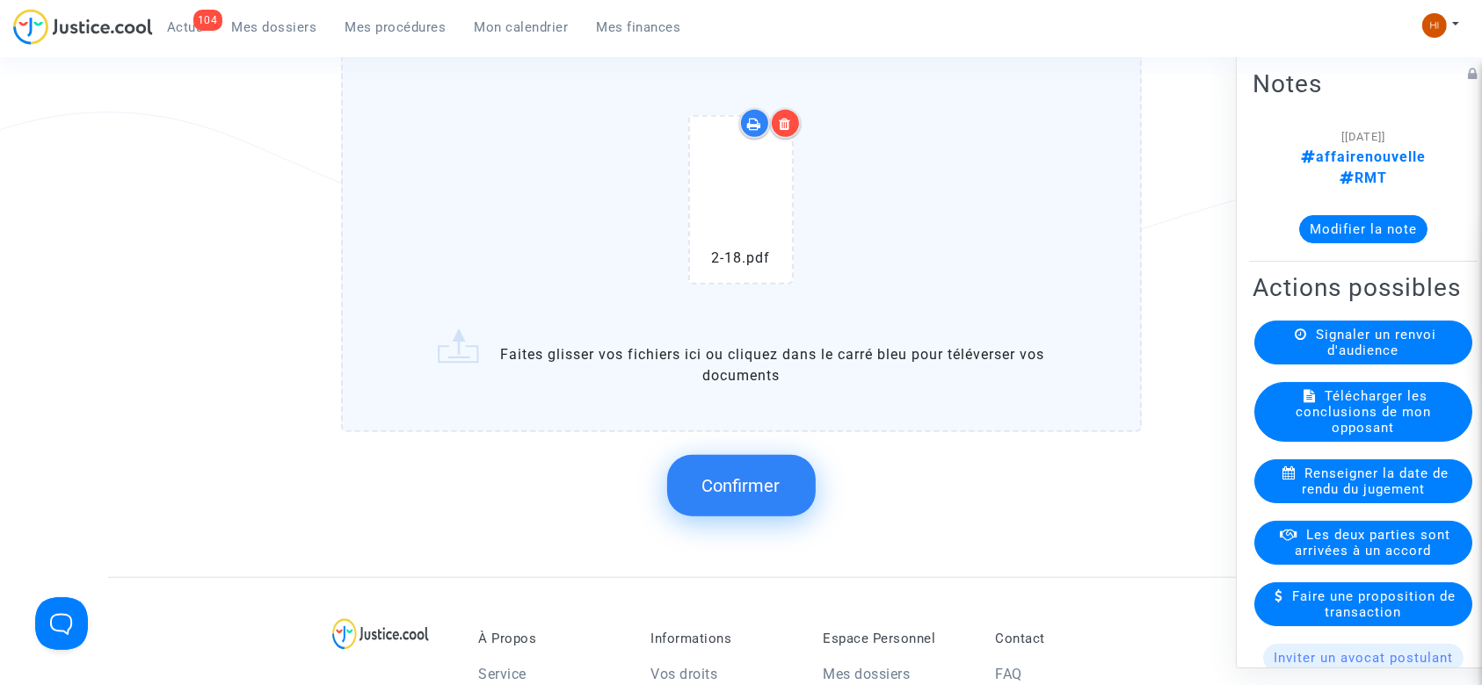
scroll to position [1179, 0]
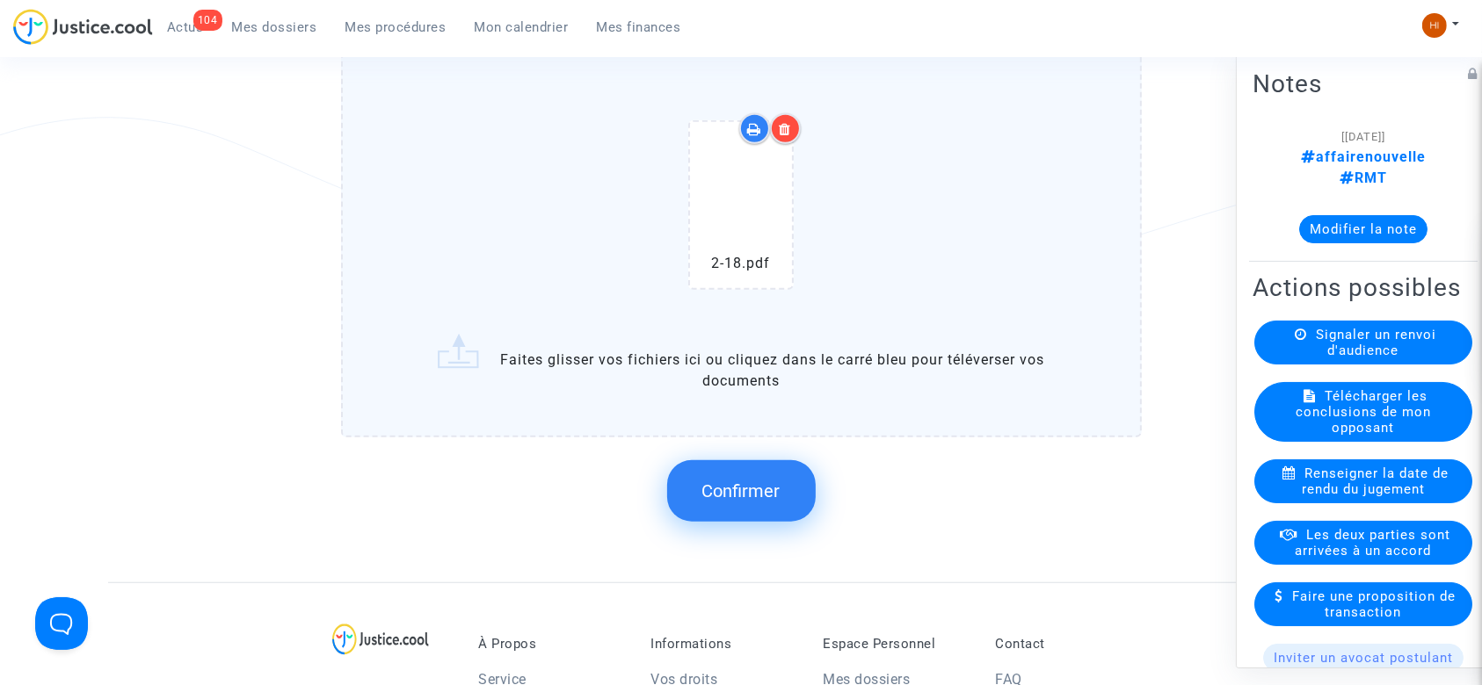
click at [782, 500] on button "Confirmer" at bounding box center [741, 491] width 149 height 62
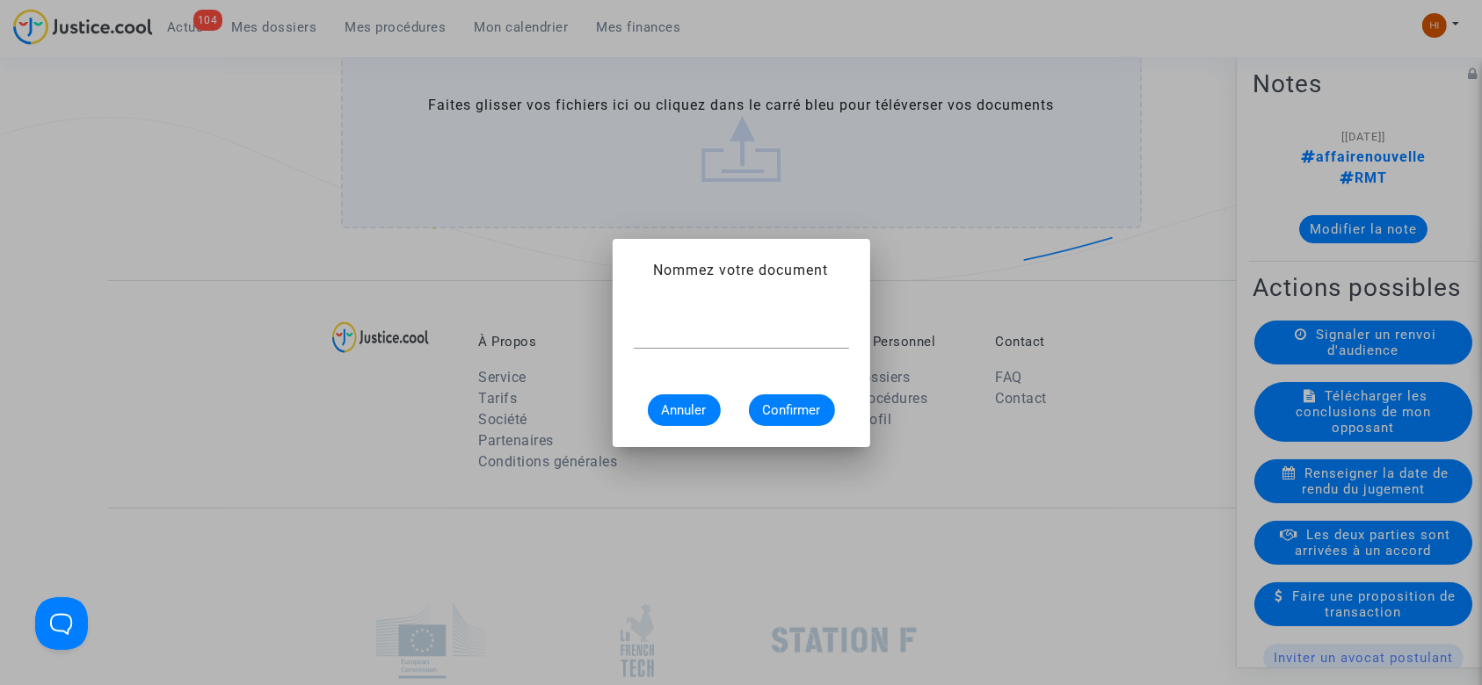
scroll to position [0, 0]
type input "CONVOCATION"
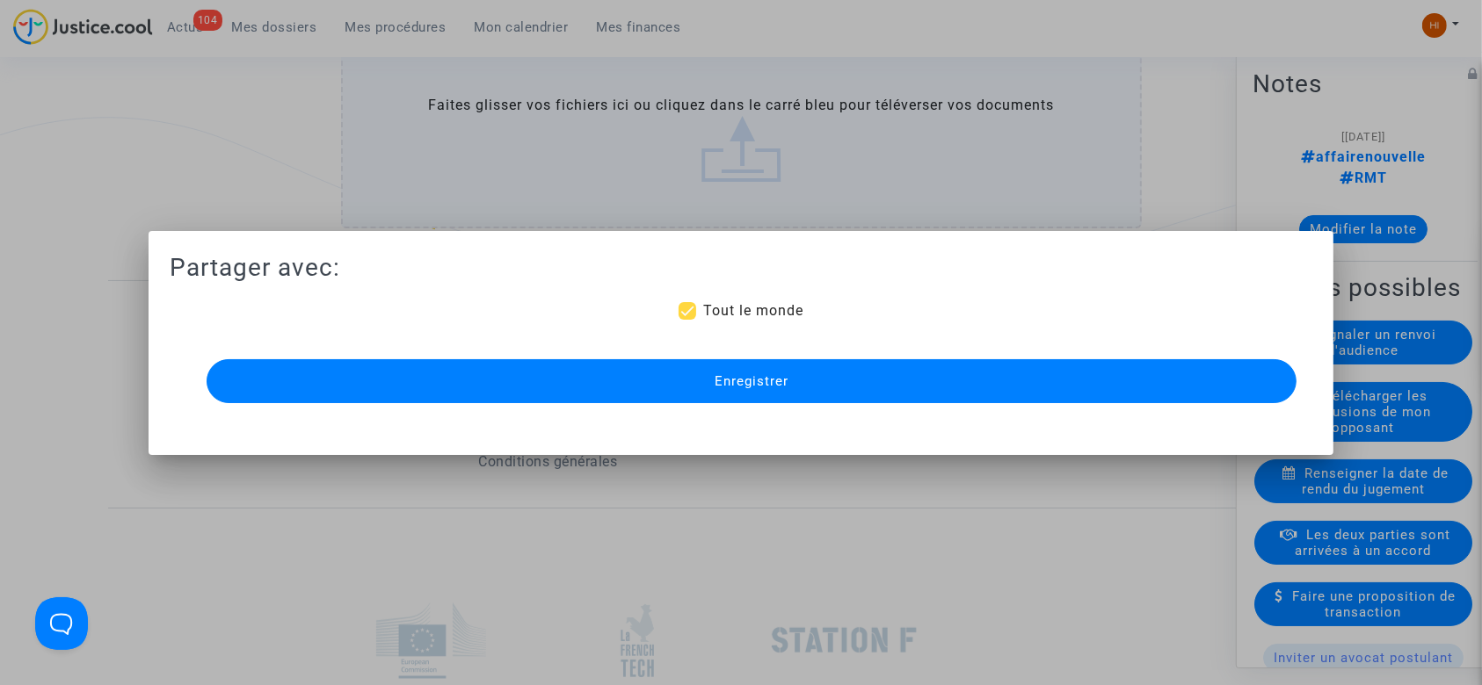
click at [714, 373] on button "Enregistrer" at bounding box center [752, 381] width 1091 height 44
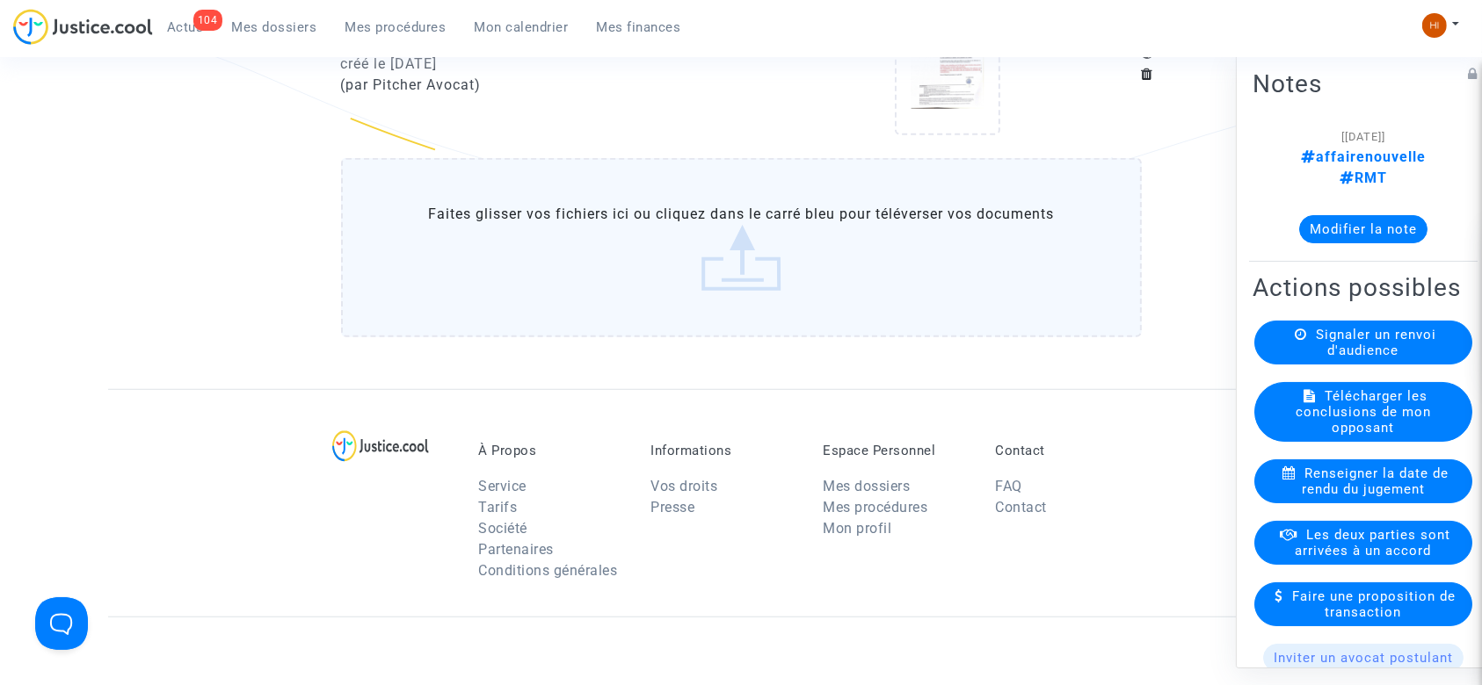
scroll to position [1206, 0]
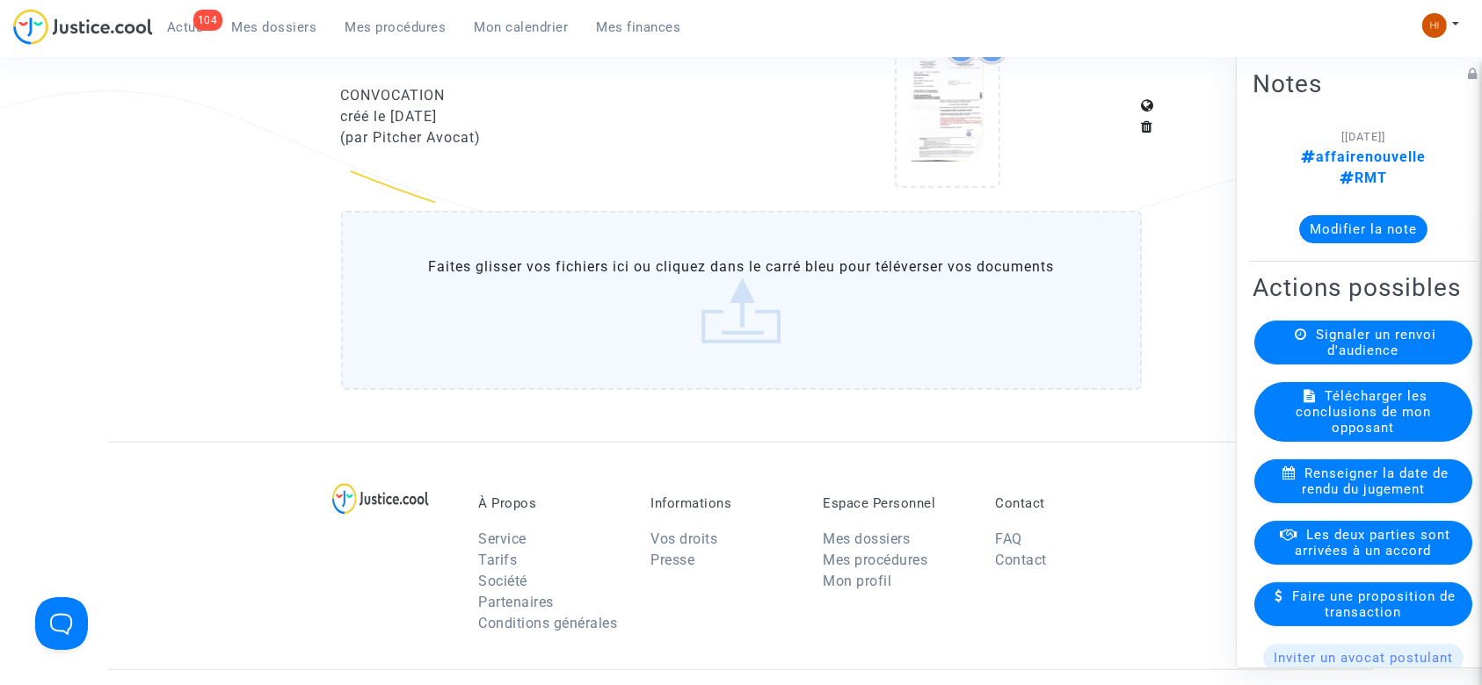
click at [384, 22] on span "Mes procédures" at bounding box center [395, 27] width 101 height 16
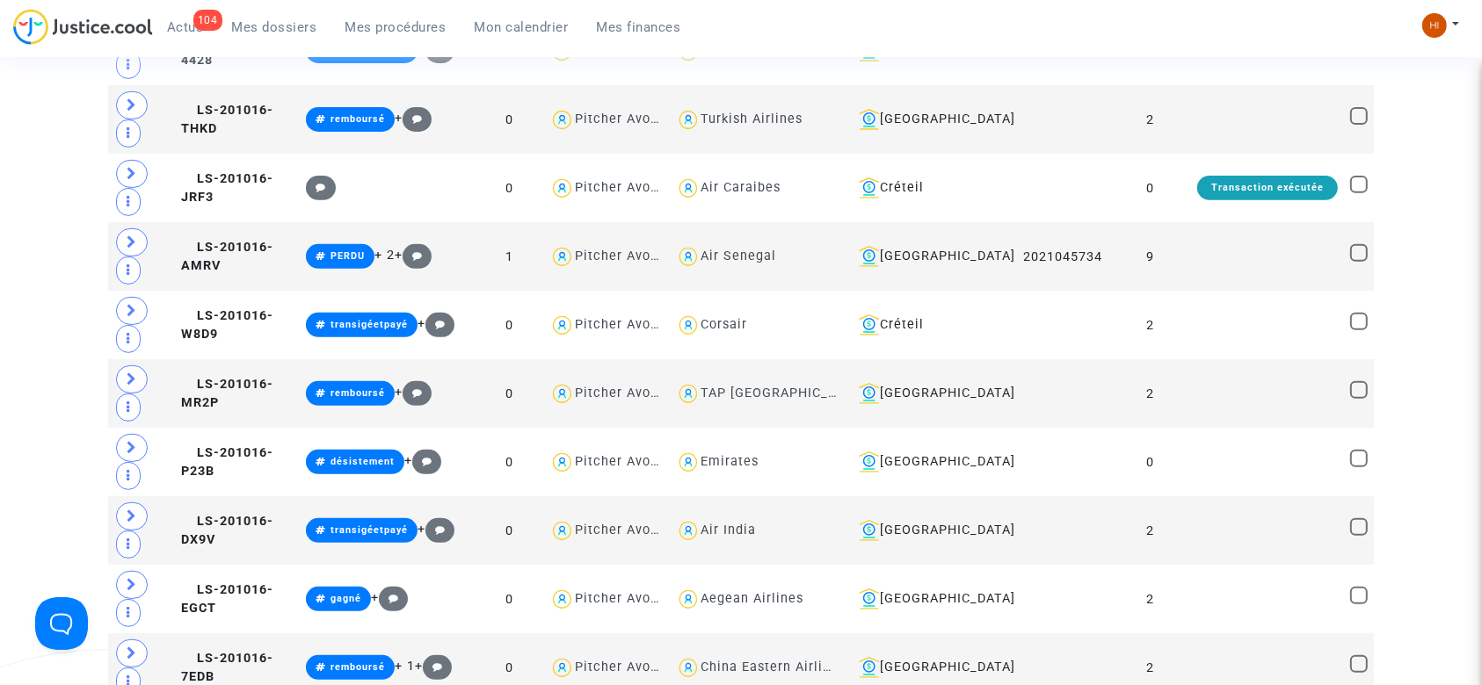
scroll to position [1206, 0]
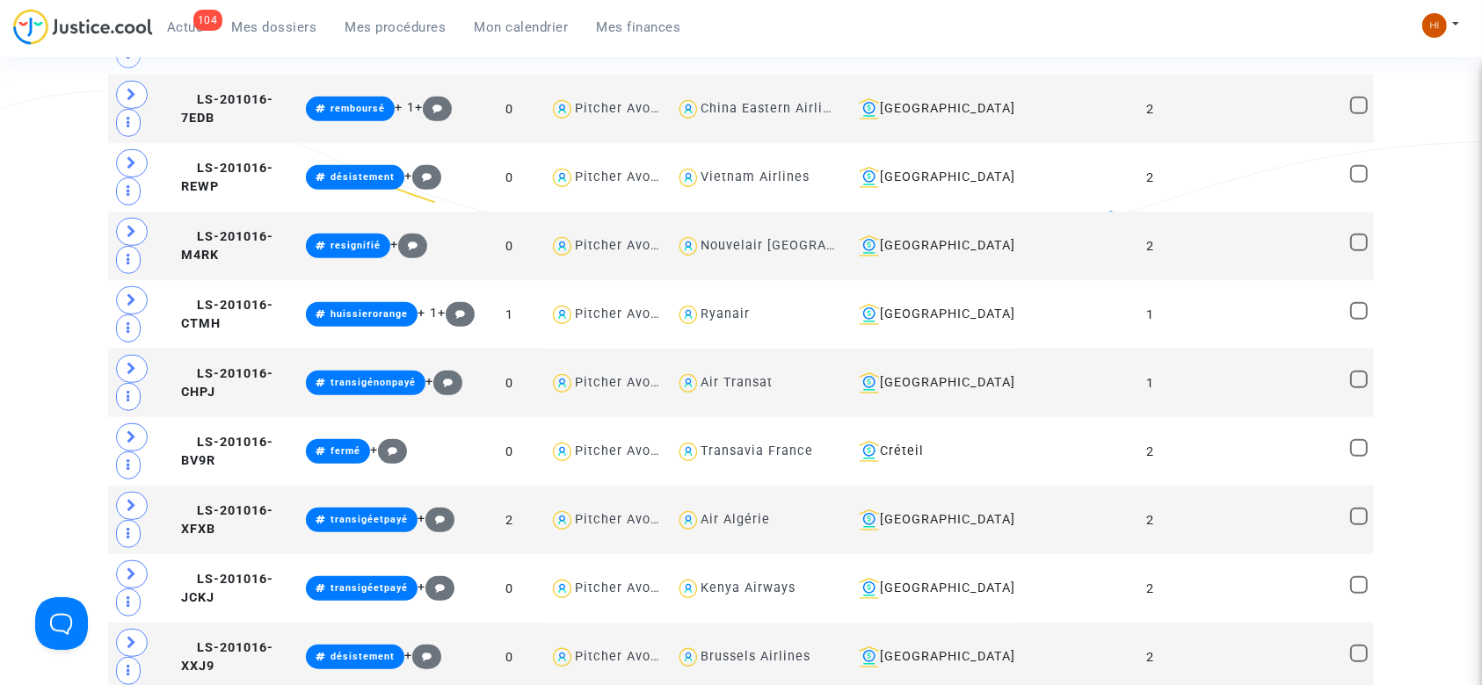
click at [410, 23] on span "Mes procédures" at bounding box center [395, 27] width 101 height 16
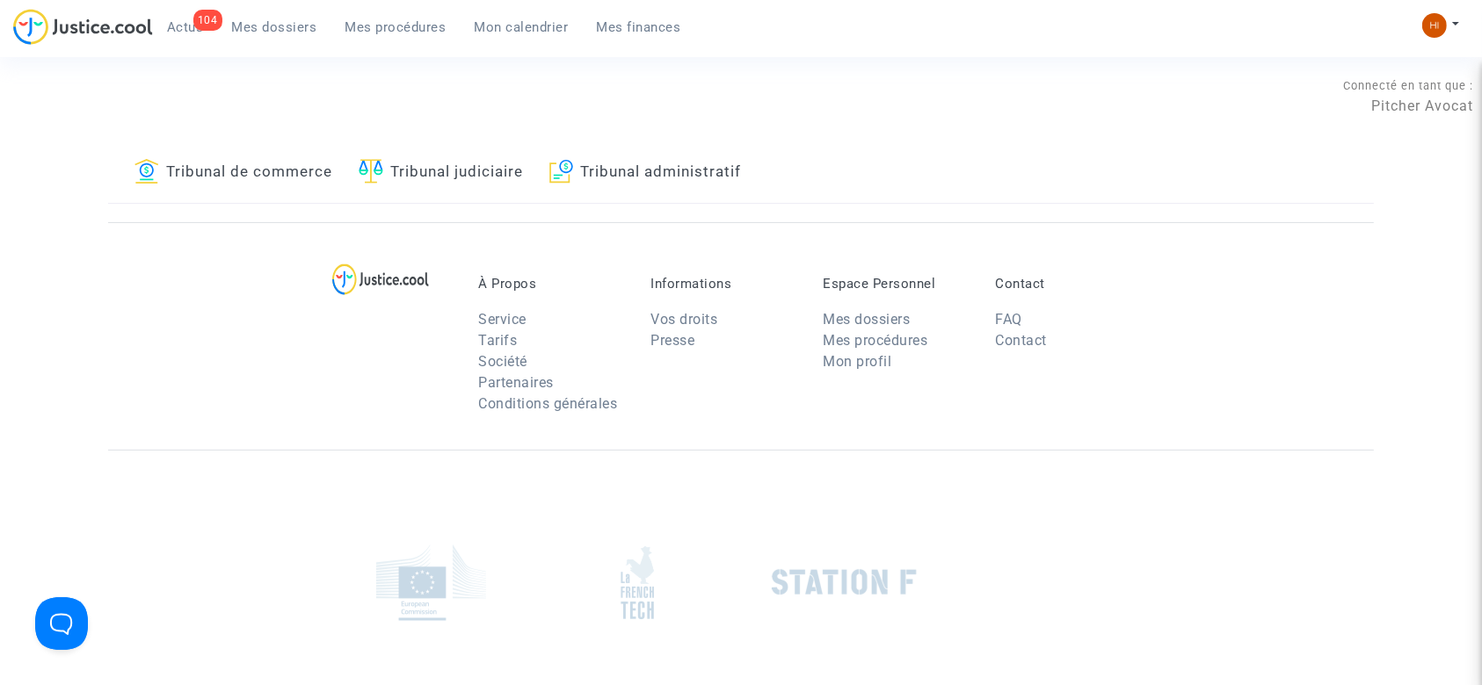
click at [498, 175] on link "Tribunal judiciaire" at bounding box center [441, 173] width 164 height 60
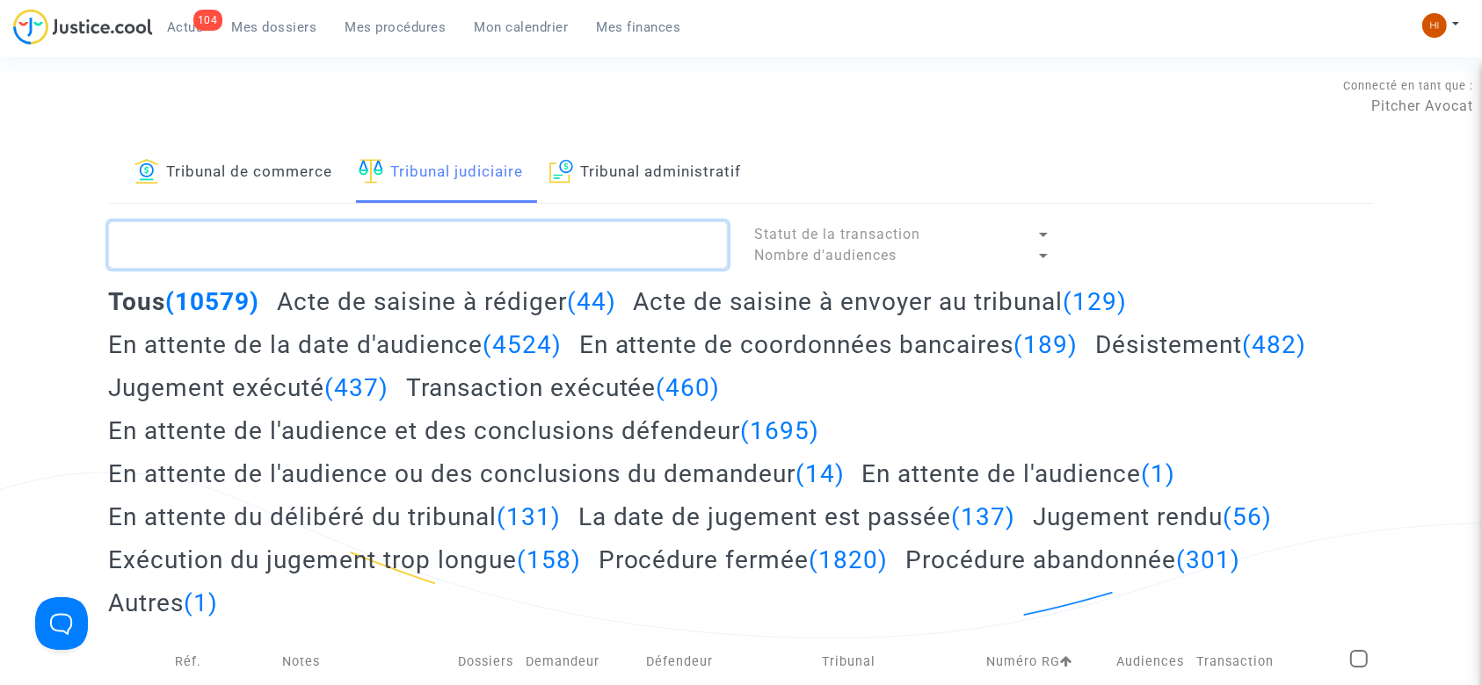
click at [437, 255] on textarea at bounding box center [418, 244] width 620 height 47
type textarea "loura"
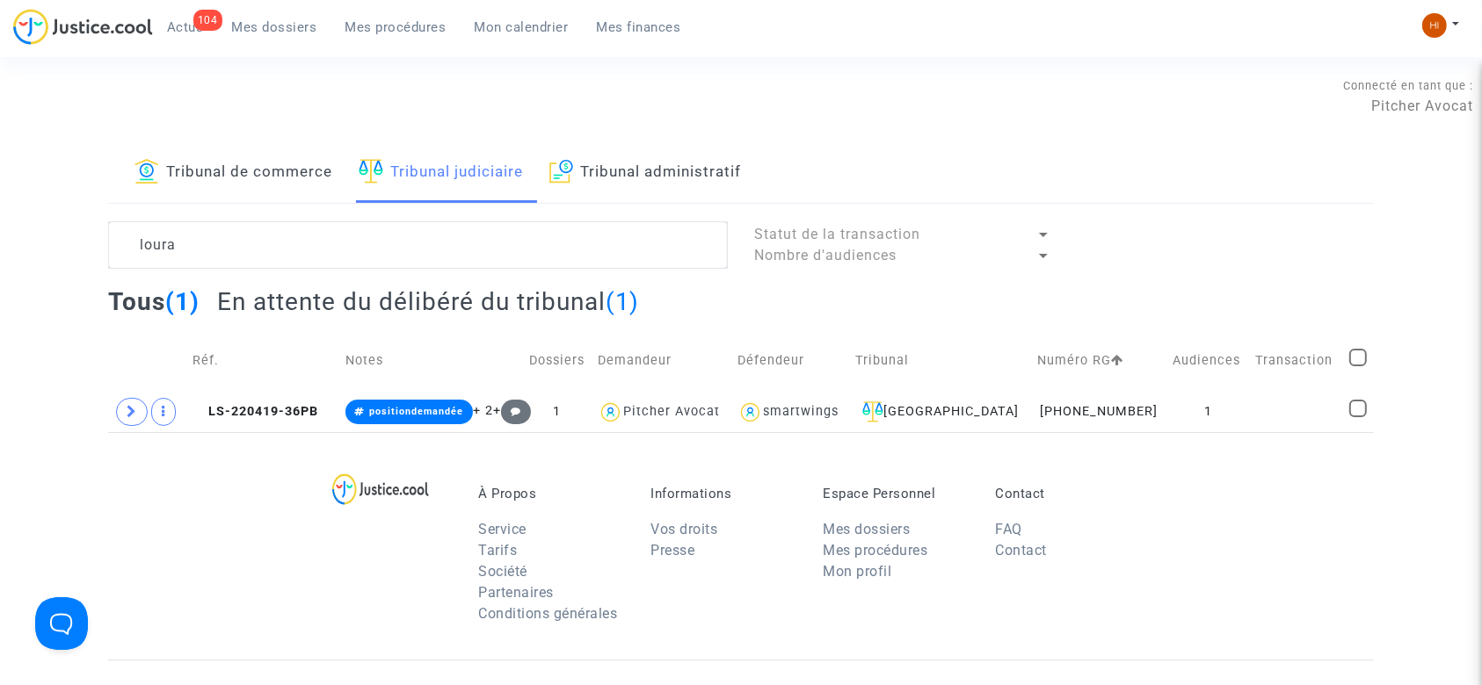
click at [10, 271] on div "Tribunal de commerce Tribunal judiciaire Tribunal administratif loura Statut de…" at bounding box center [741, 287] width 1482 height 289
click at [110, 584] on div "À Propos Service Tarifs Société Partenaires Conditions générales Informations V…" at bounding box center [740, 546] width 1265 height 228
click at [126, 416] on span at bounding box center [132, 412] width 32 height 28
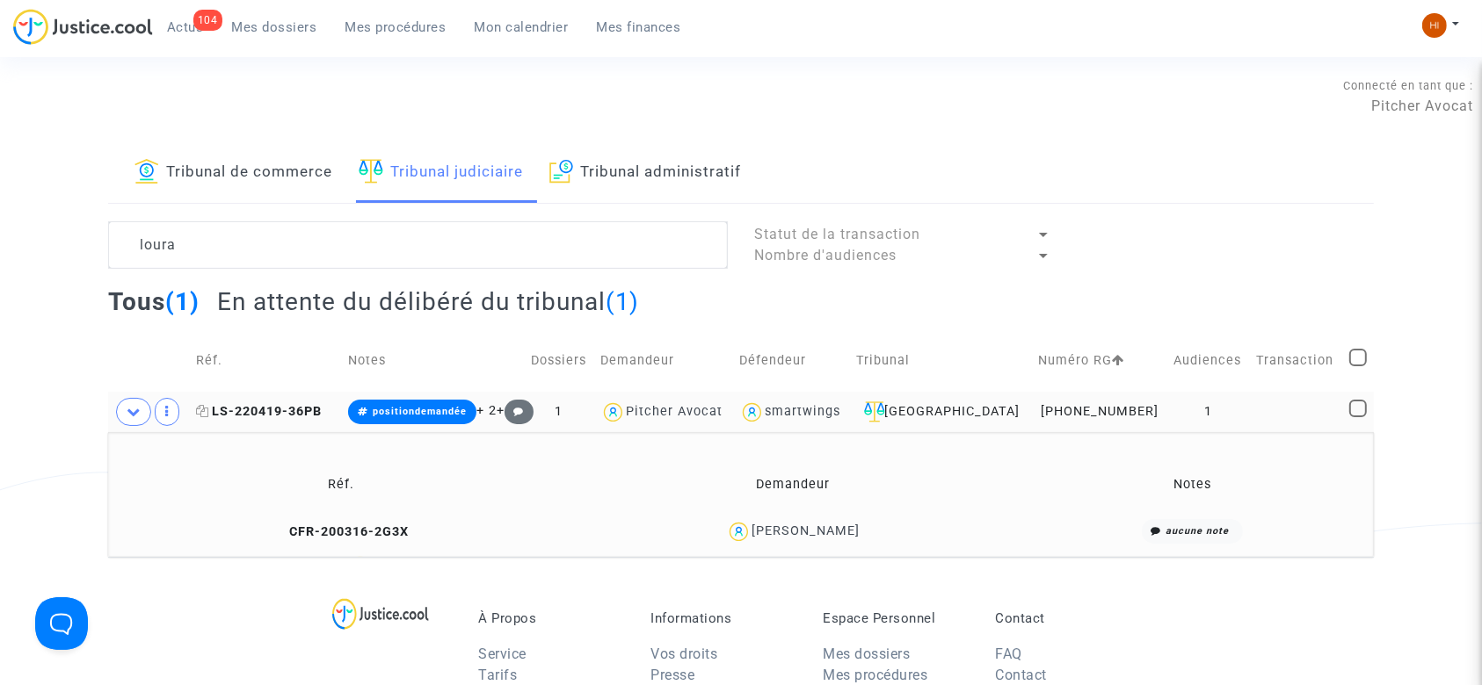
click at [316, 417] on span "LS-220419-36PB" at bounding box center [259, 411] width 126 height 15
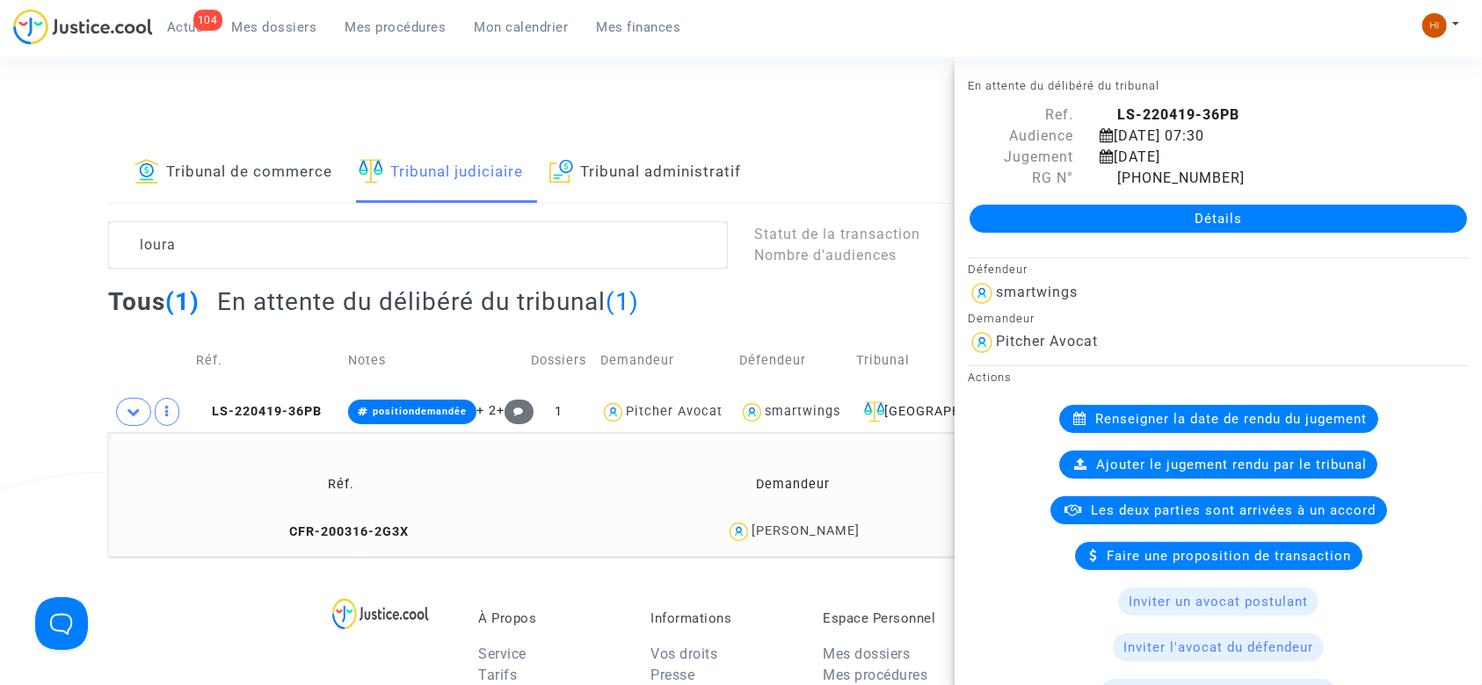
click at [20, 392] on div "Tribunal de commerce Tribunal judiciaire Tribunal administratif loura Statut de…" at bounding box center [741, 350] width 1482 height 414
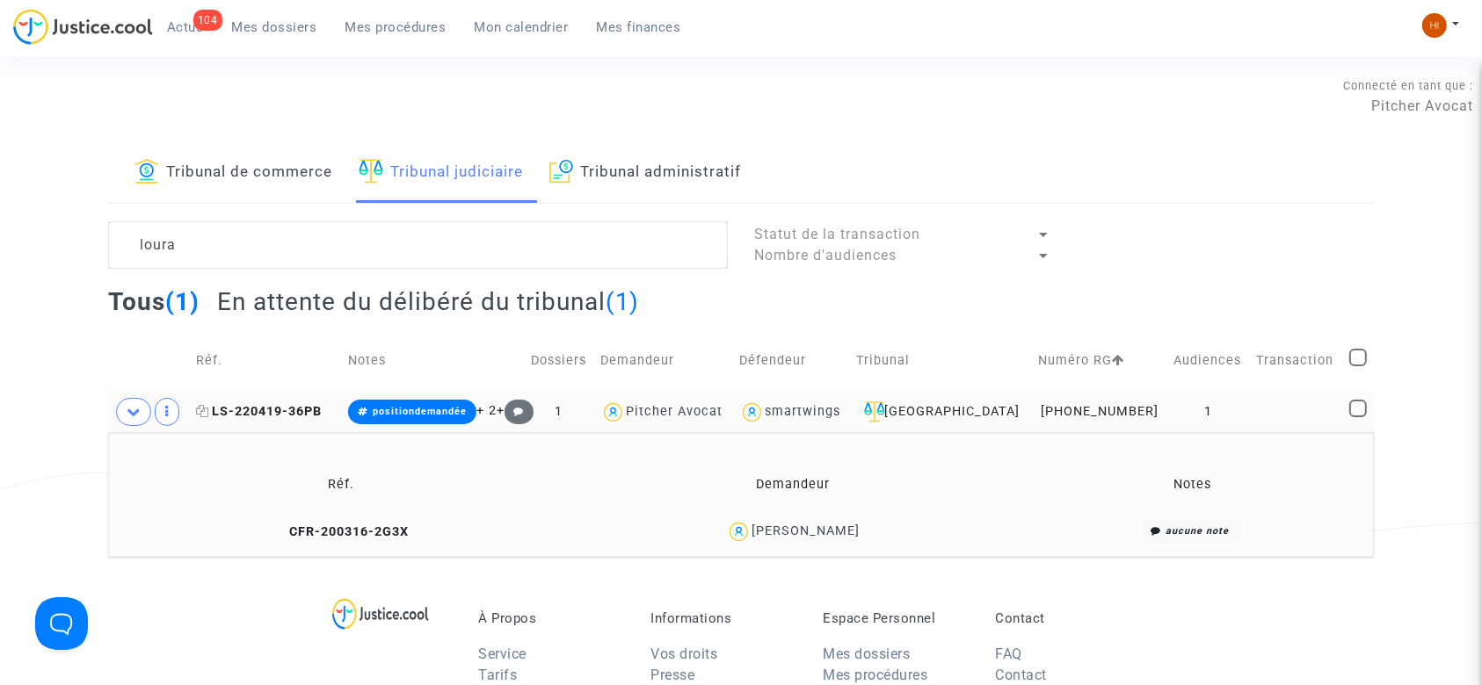
click at [246, 409] on span "LS-220419-36PB" at bounding box center [259, 411] width 126 height 15
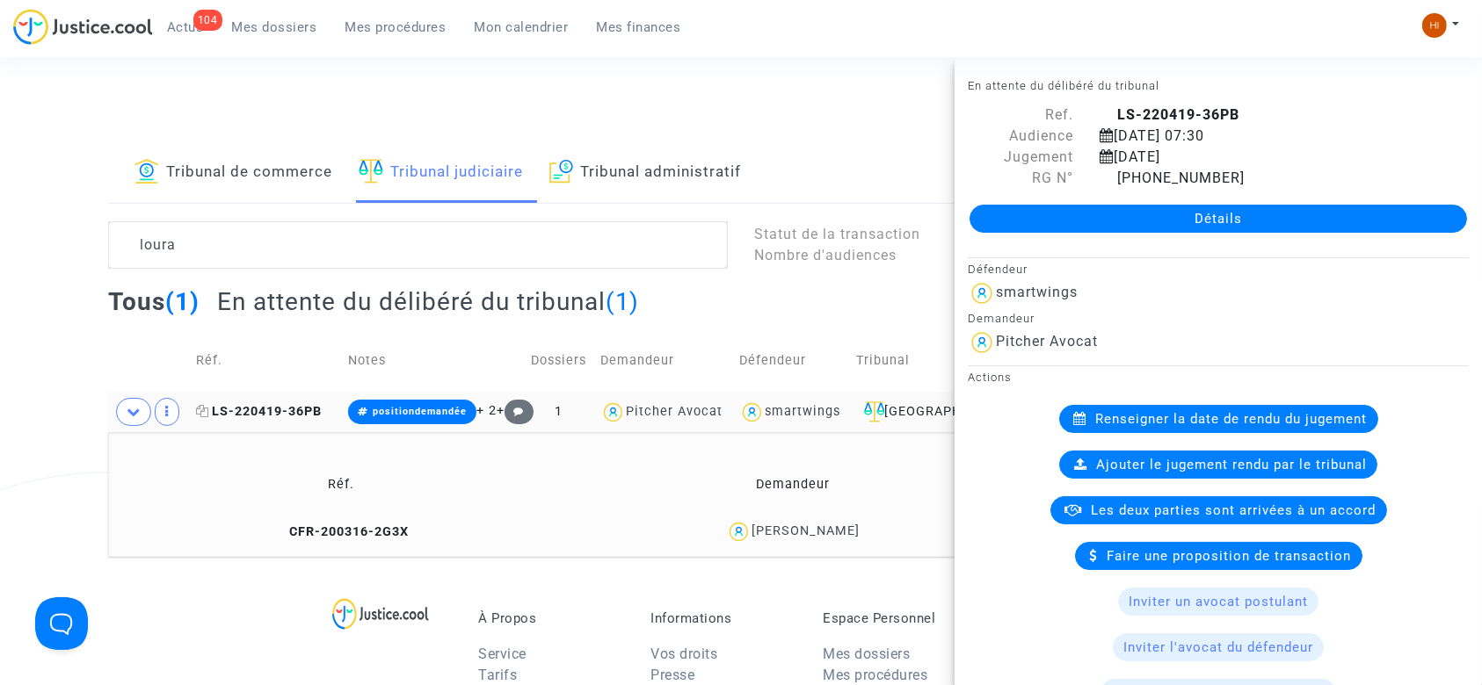
click at [206, 416] on icon at bounding box center [202, 411] width 13 height 12
click at [102, 264] on div "loura" at bounding box center [418, 244] width 646 height 47
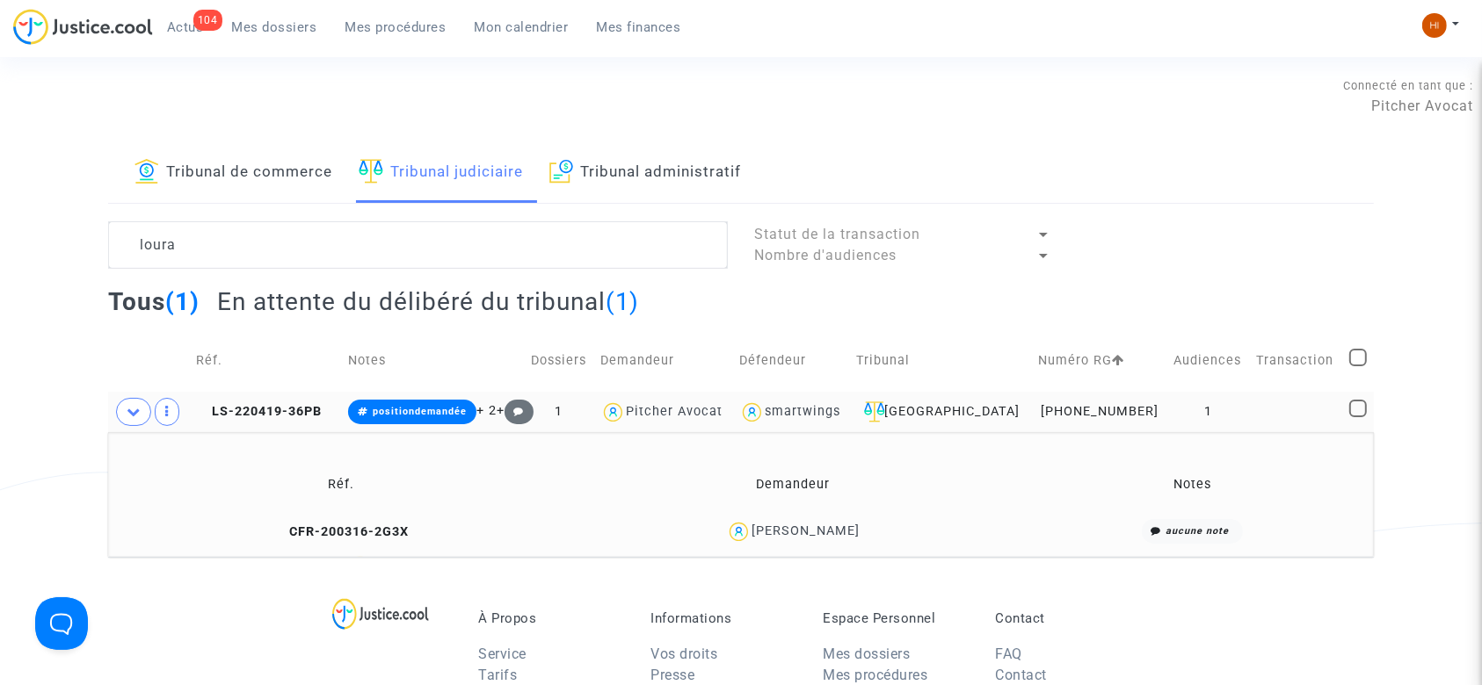
click at [290, 419] on td "LS-220419-36PB" at bounding box center [266, 412] width 152 height 40
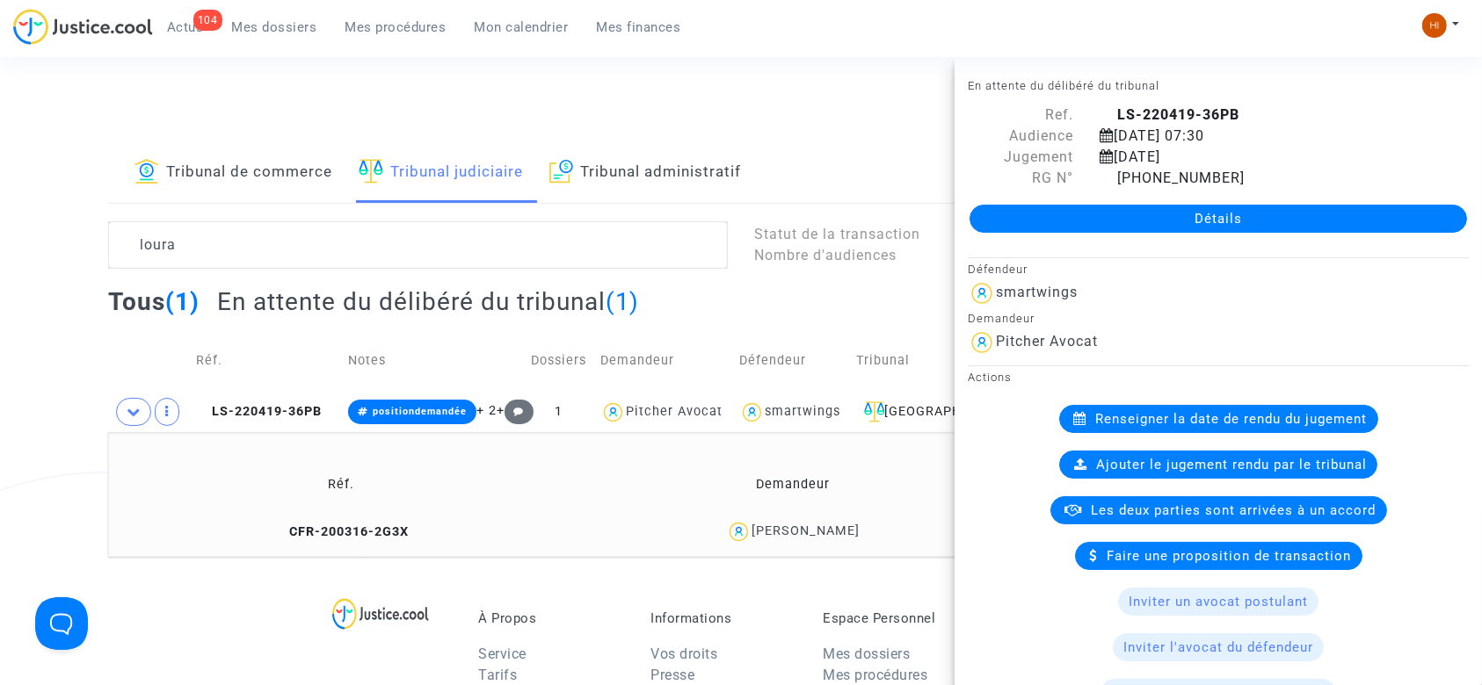
click at [1125, 223] on link "Détails" at bounding box center [1217, 219] width 497 height 28
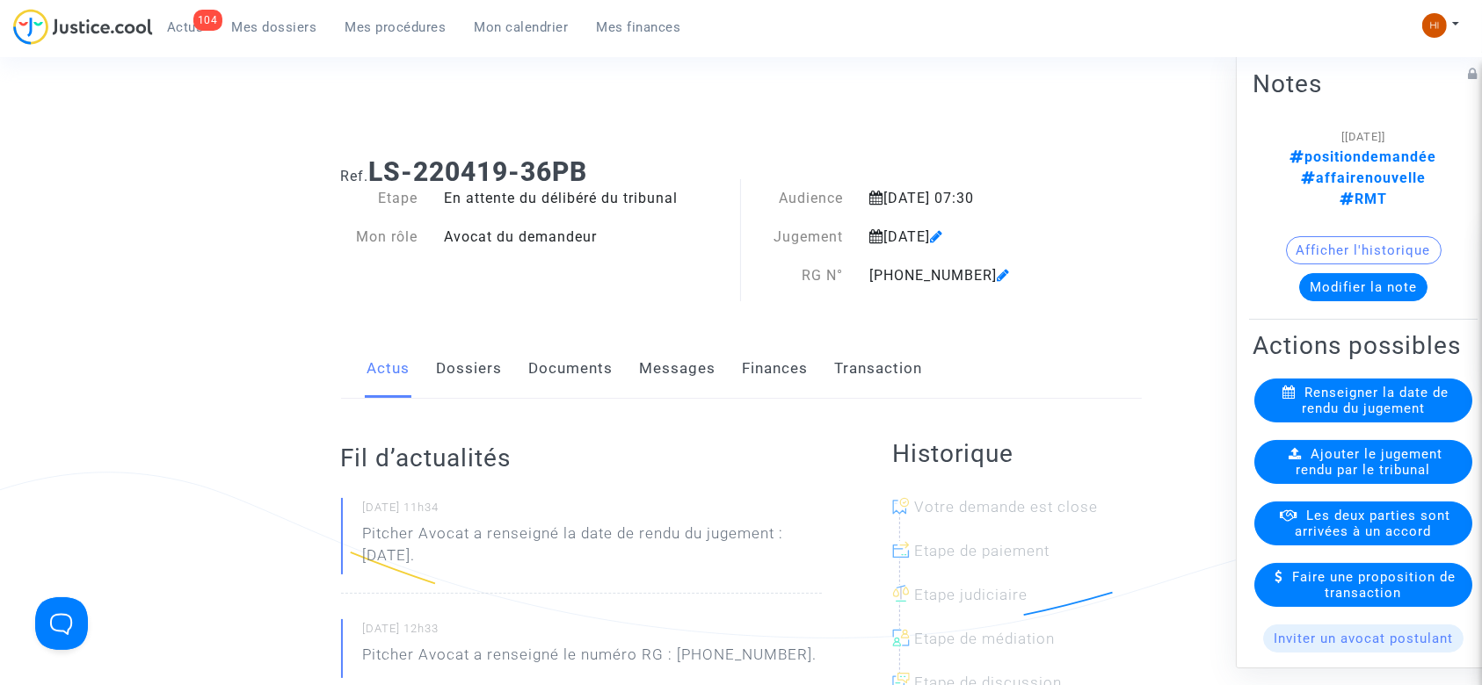
click at [1336, 236] on button "Afficher l'historique" at bounding box center [1364, 250] width 156 height 28
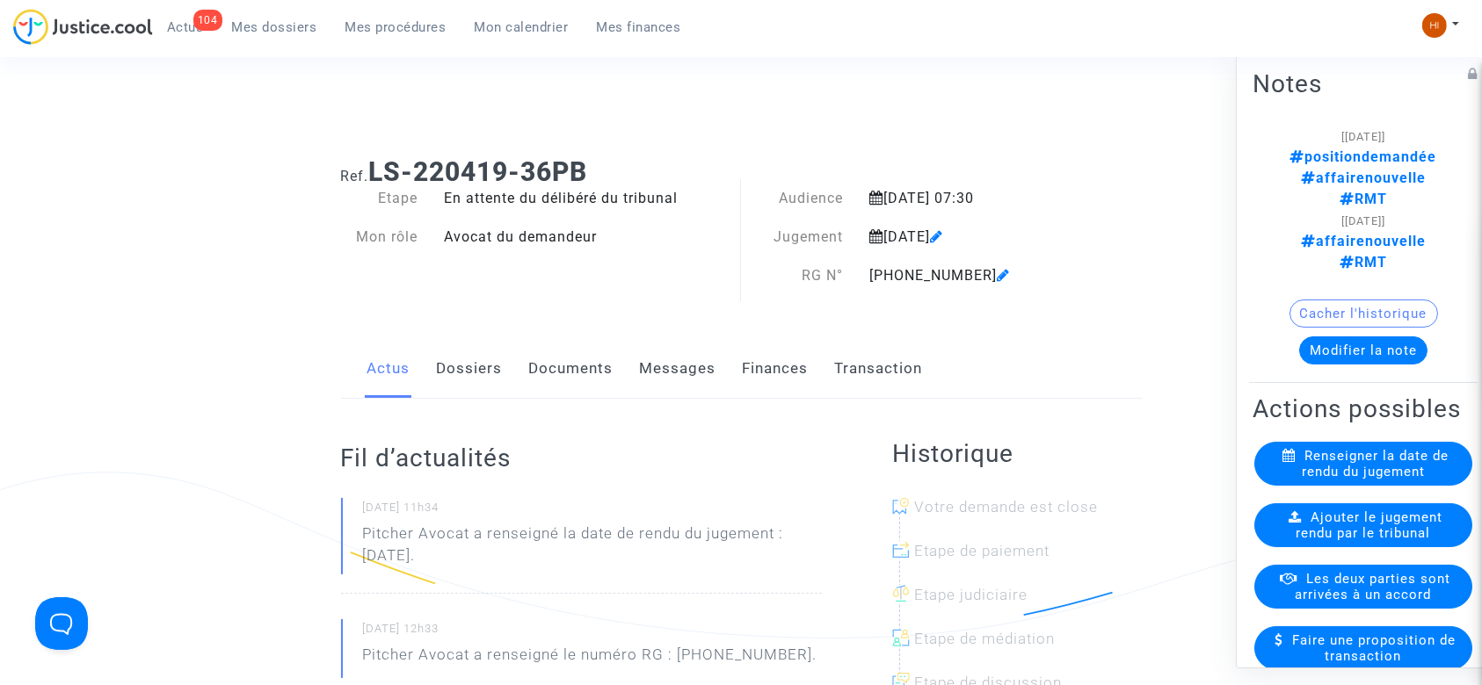
click at [480, 373] on link "Dossiers" at bounding box center [470, 369] width 66 height 58
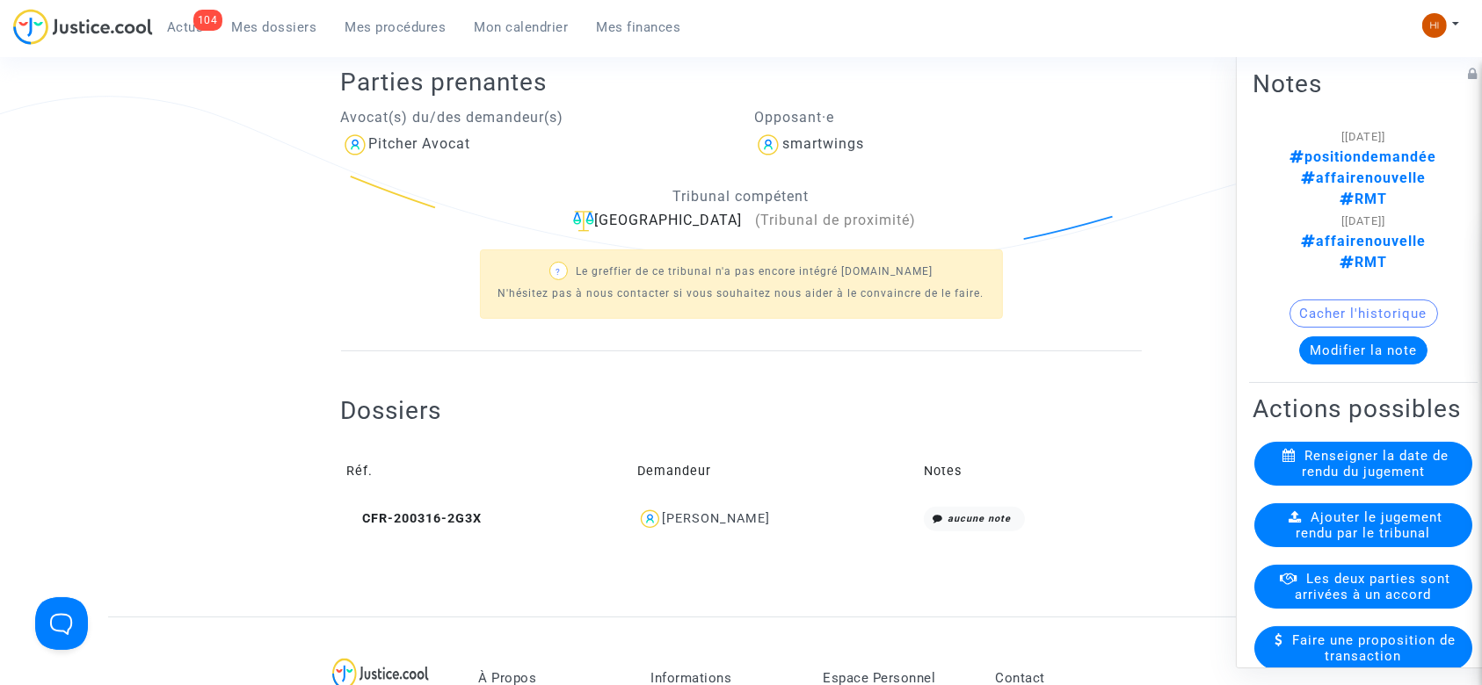
scroll to position [401, 0]
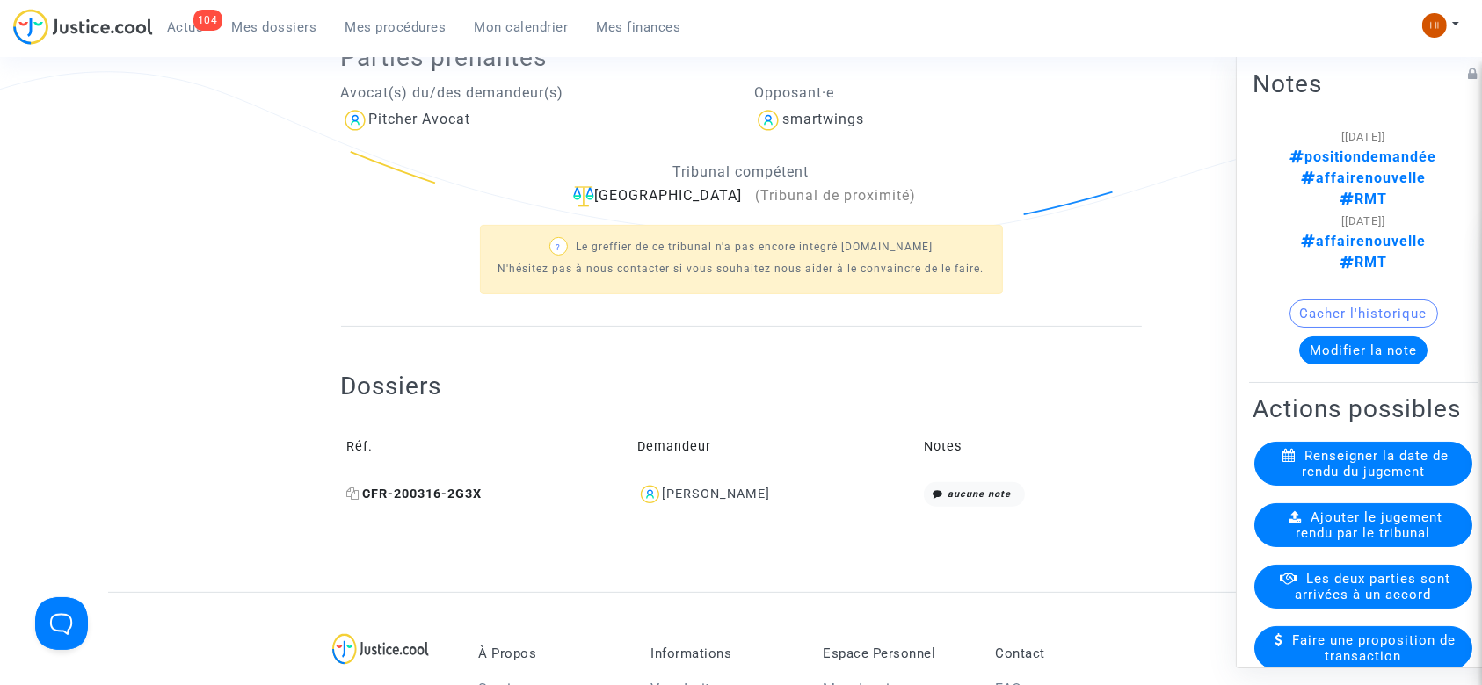
click at [352, 490] on icon at bounding box center [353, 494] width 13 height 12
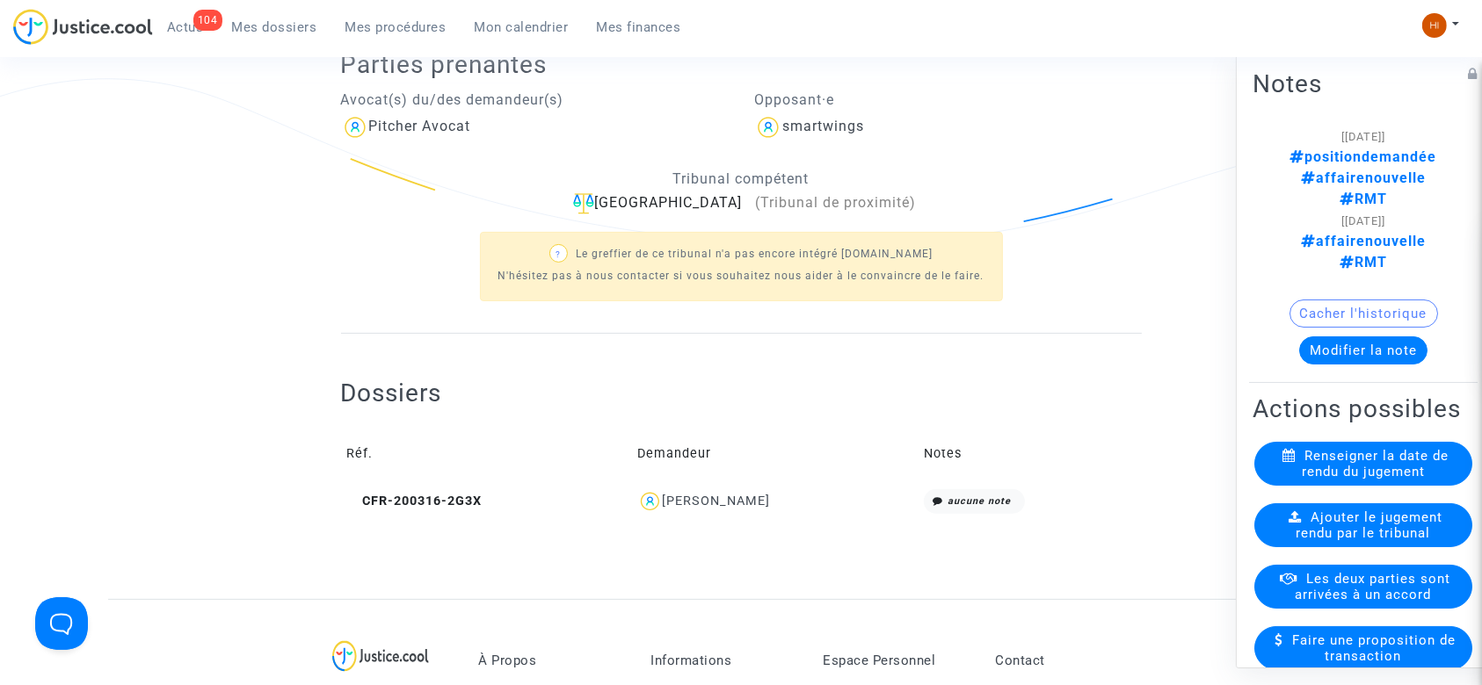
scroll to position [124, 0]
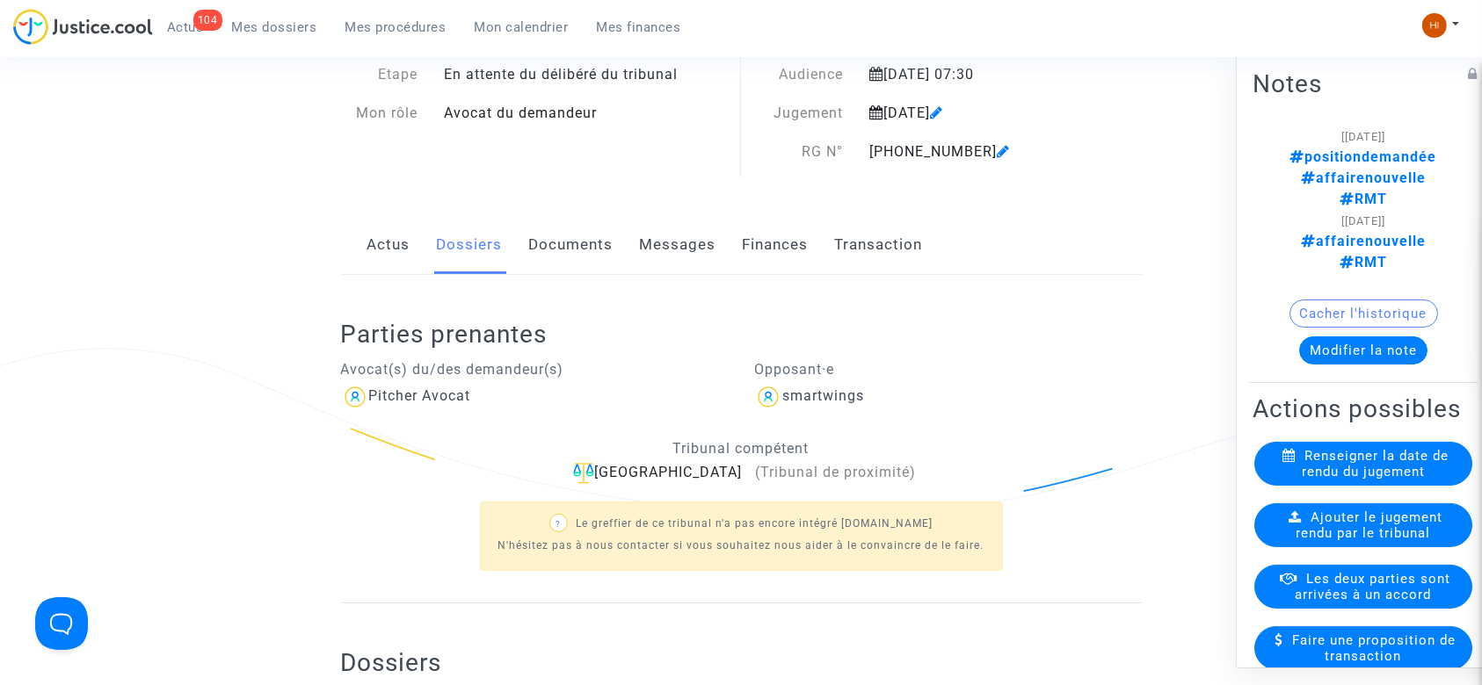
click at [579, 255] on link "Documents" at bounding box center [571, 245] width 84 height 58
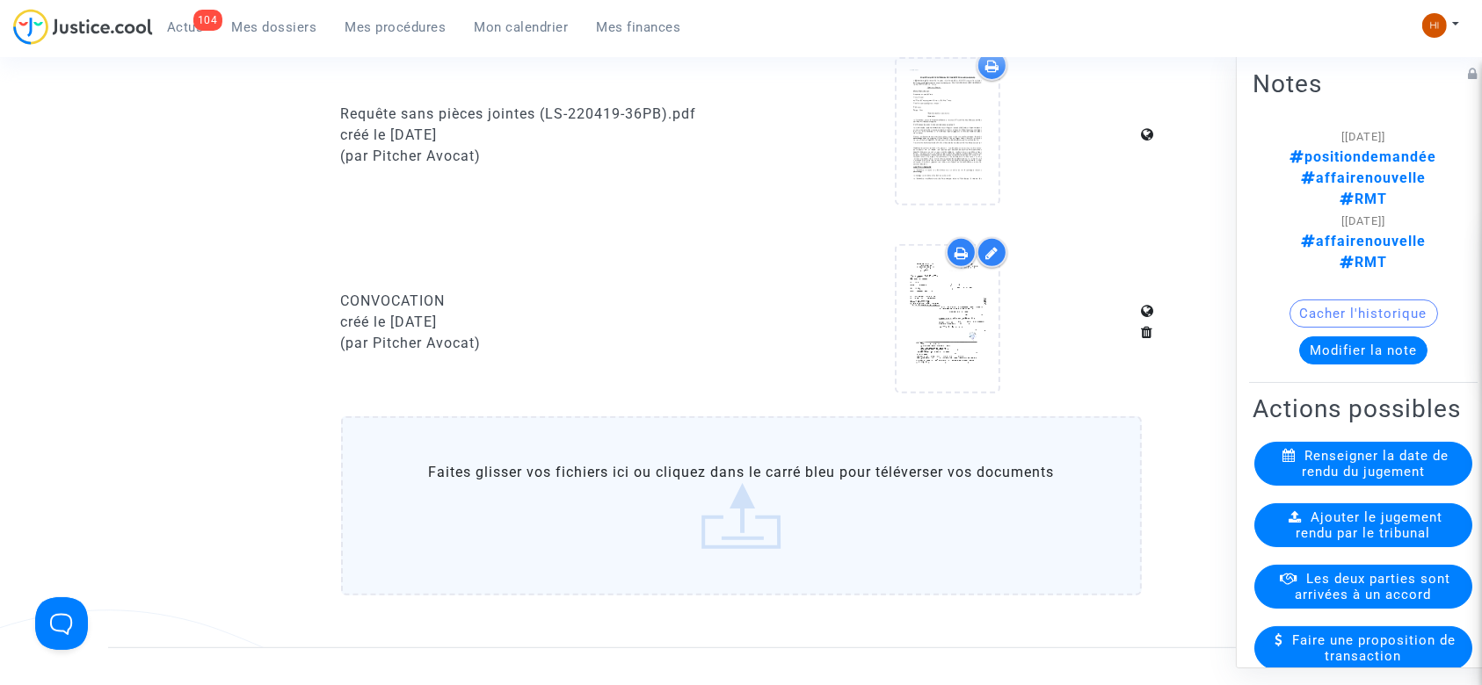
scroll to position [689, 0]
click at [772, 518] on label "Faites glisser vos fichiers ici ou cliquez dans le carré bleu pour téléverser v…" at bounding box center [741, 503] width 801 height 179
click at [0, 0] on input "Faites glisser vos fichiers ici ou cliquez dans le carré bleu pour téléverser v…" at bounding box center [0, 0] width 0 height 0
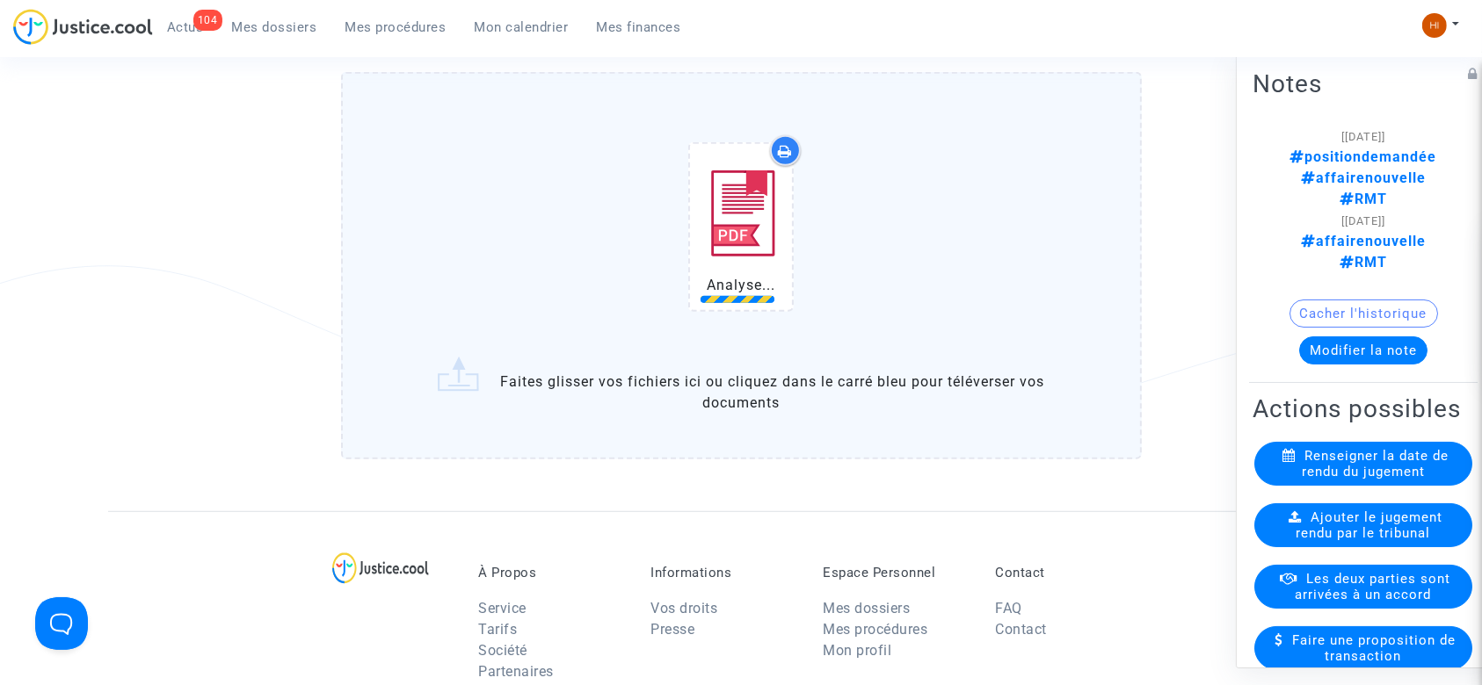
scroll to position [1031, 0]
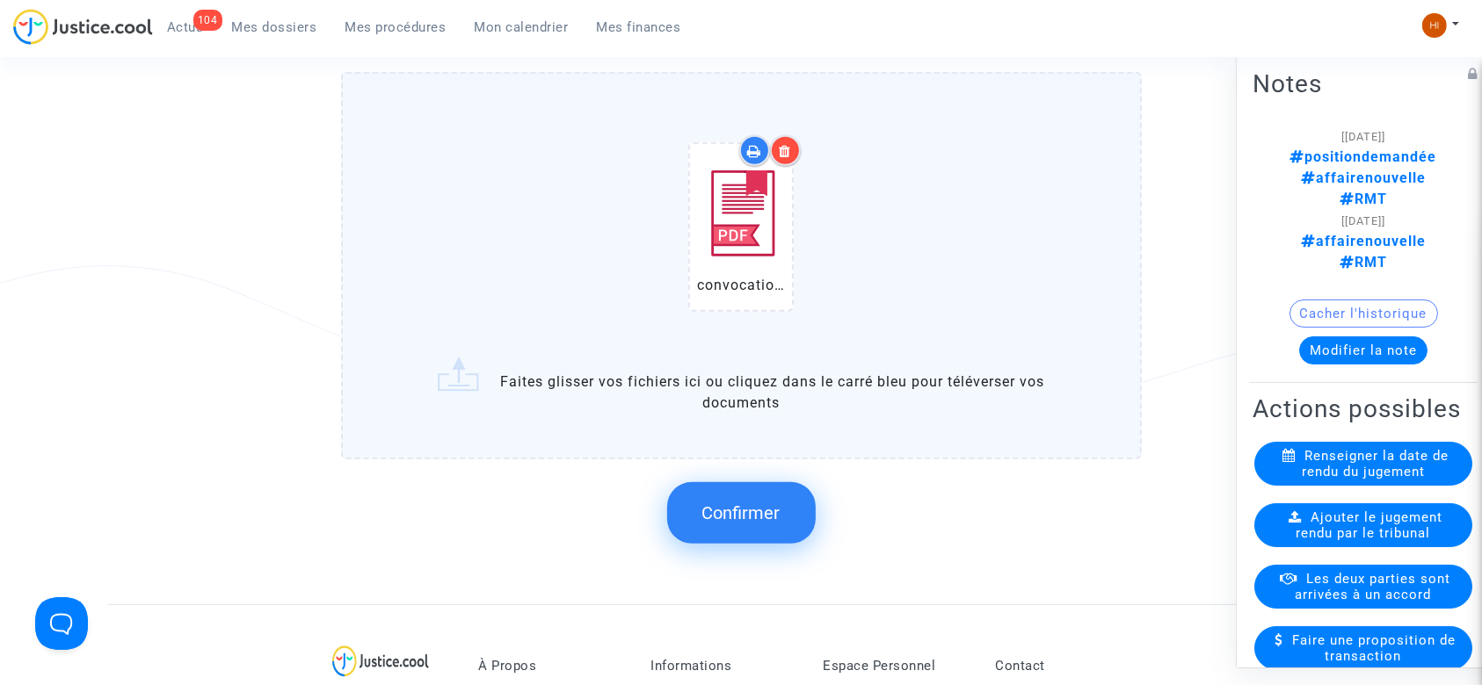
click at [742, 510] on span "Confirmer" at bounding box center [741, 513] width 78 height 21
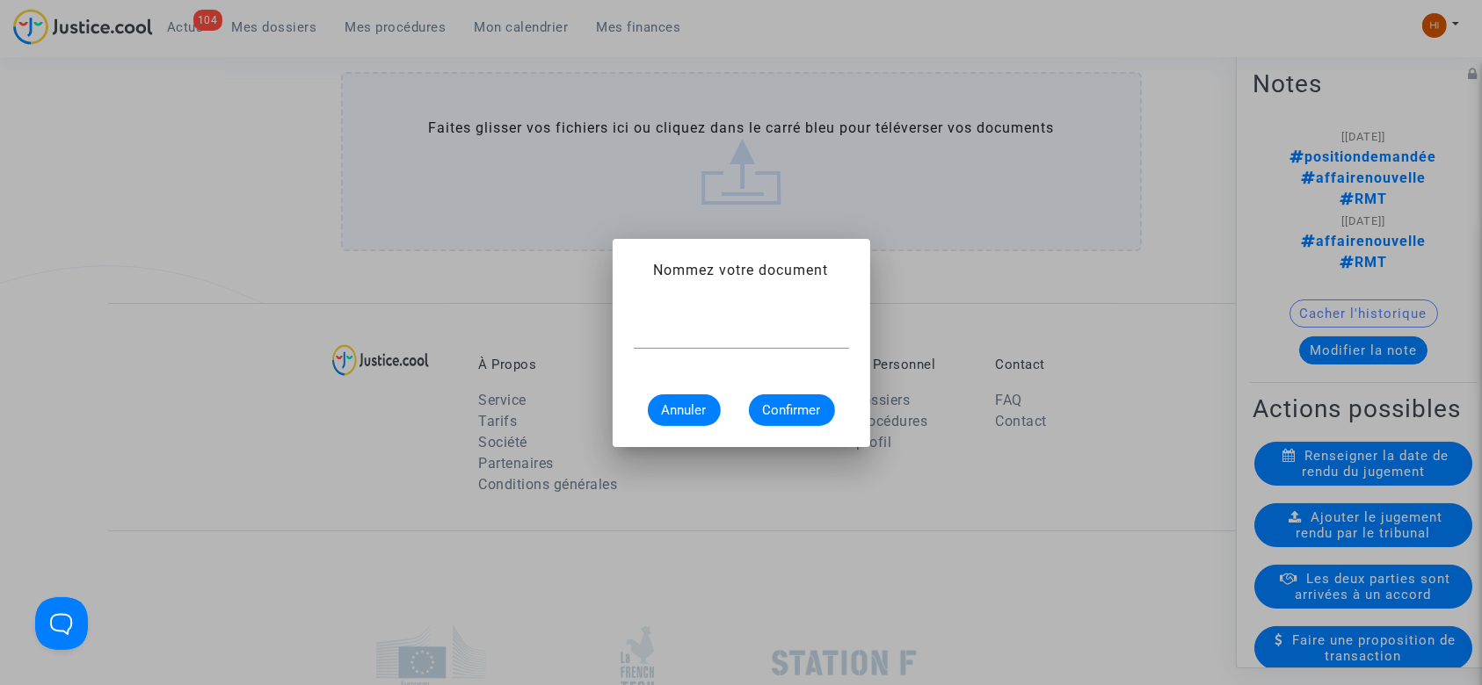
scroll to position [0, 0]
type input "convocation"
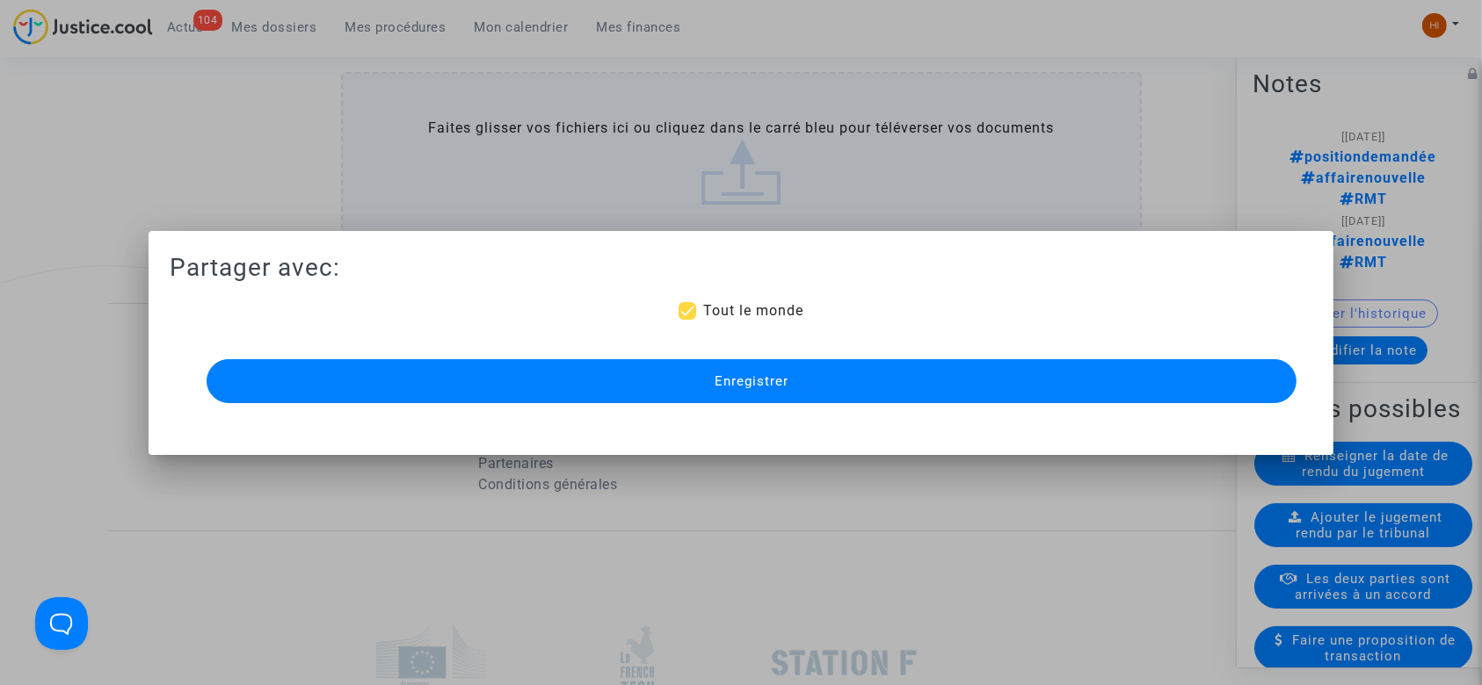
click at [519, 388] on button "Enregistrer" at bounding box center [752, 381] width 1091 height 44
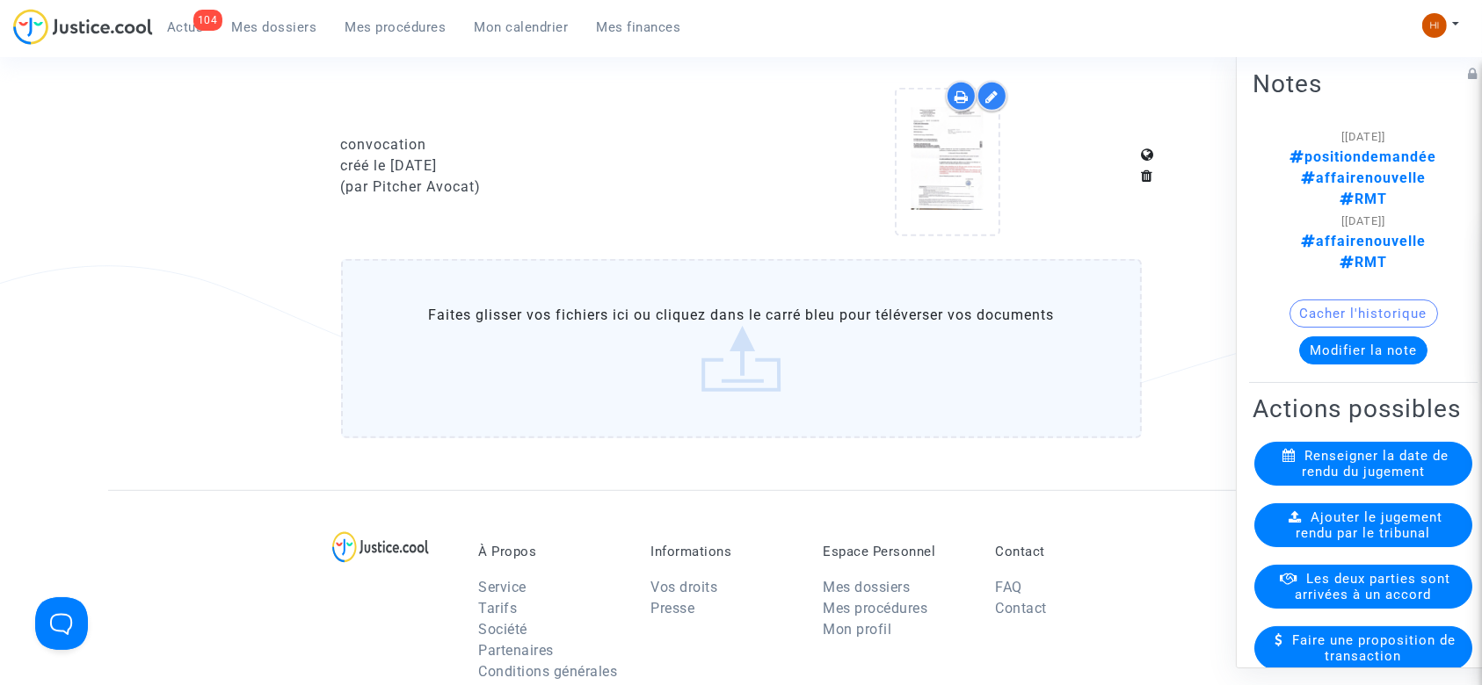
click at [401, 32] on span "Mes procédures" at bounding box center [395, 27] width 101 height 16
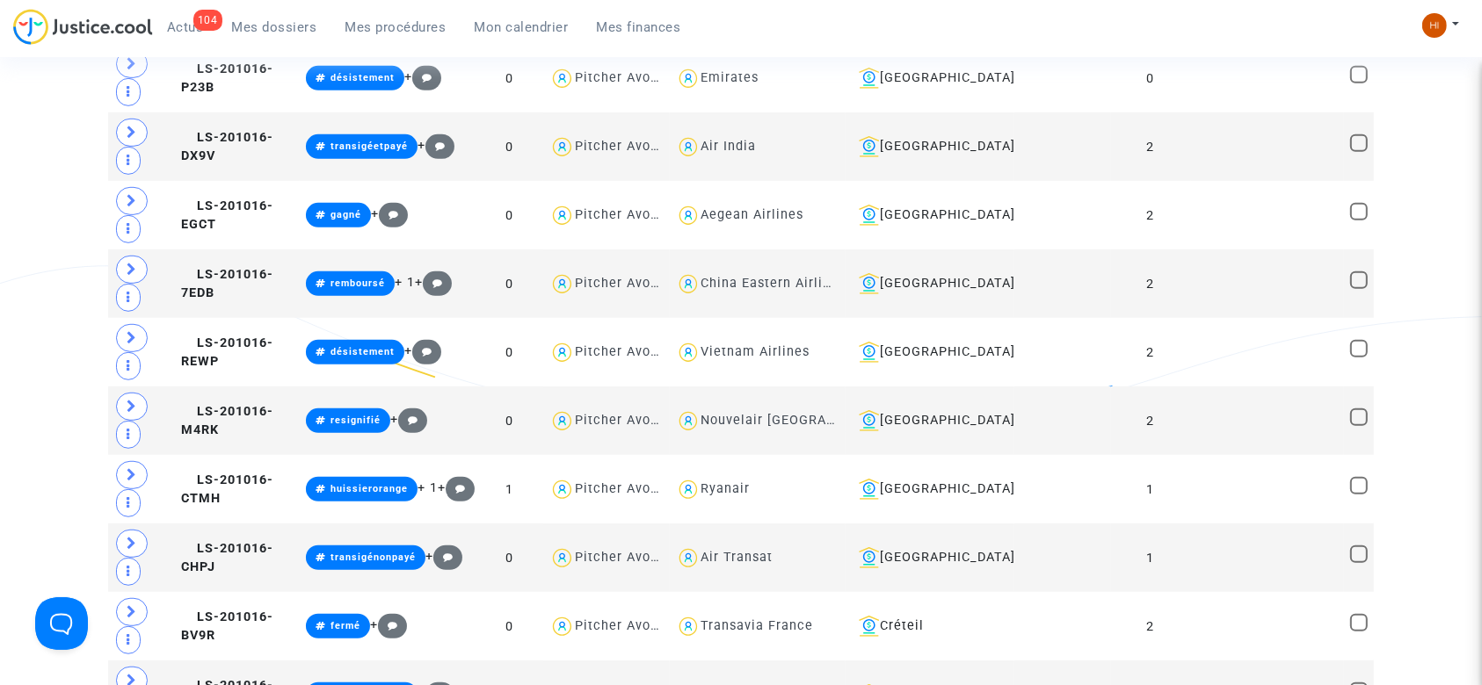
click at [392, 32] on span "Mes procédures" at bounding box center [395, 27] width 101 height 16
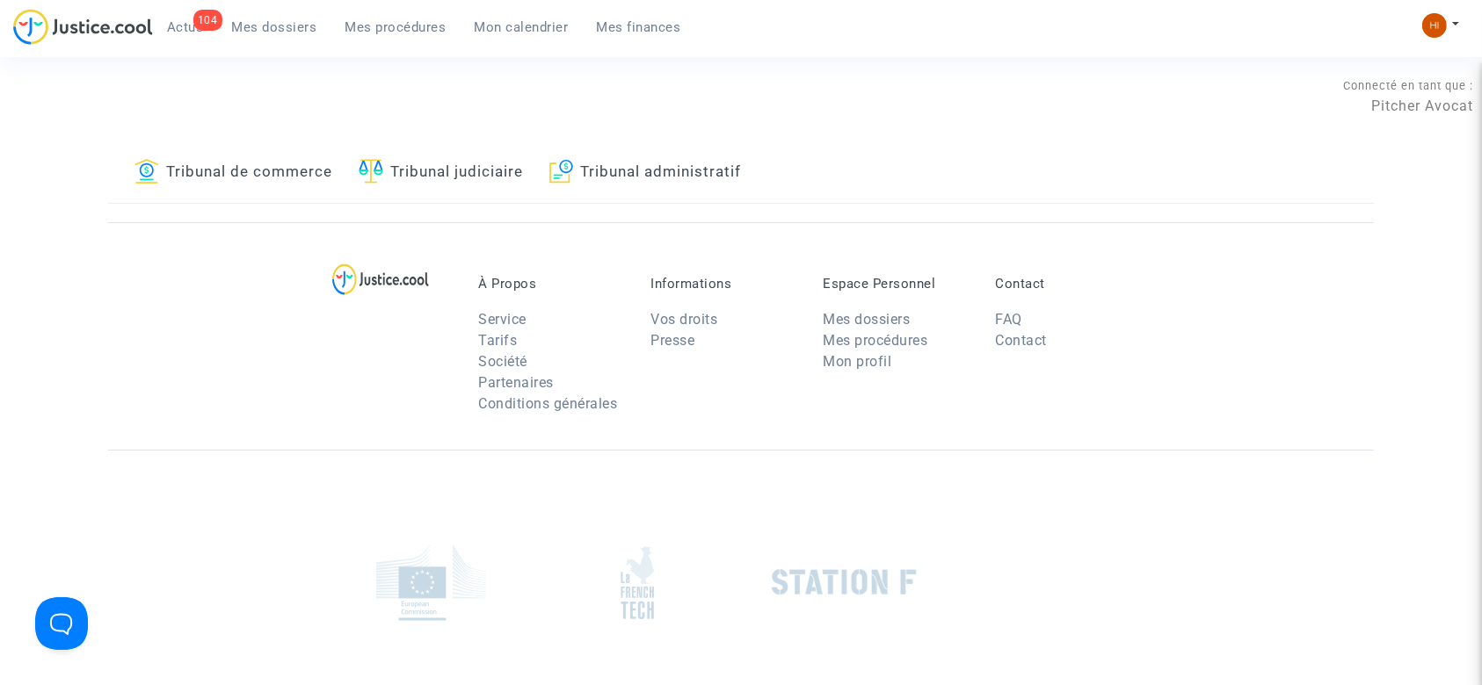
click at [492, 167] on link "Tribunal judiciaire" at bounding box center [441, 173] width 164 height 60
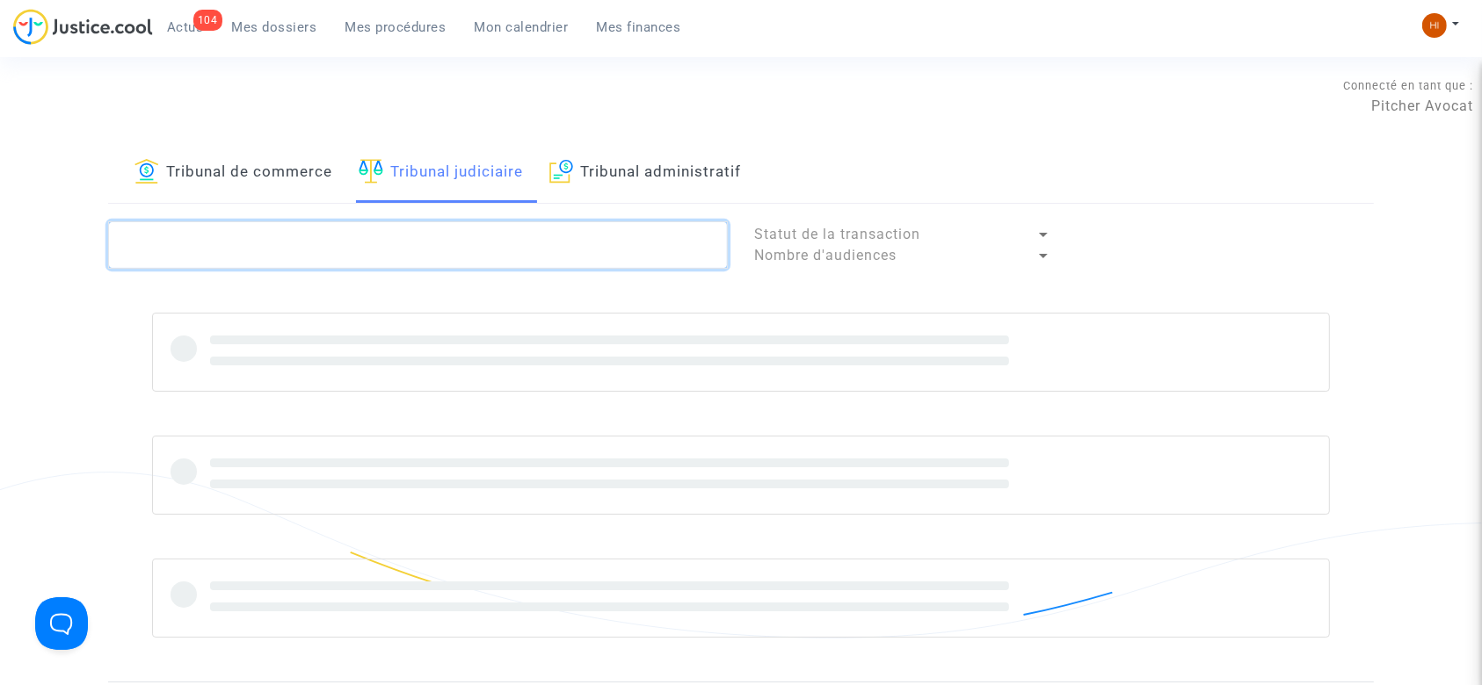
click at [457, 235] on textarea at bounding box center [418, 244] width 620 height 47
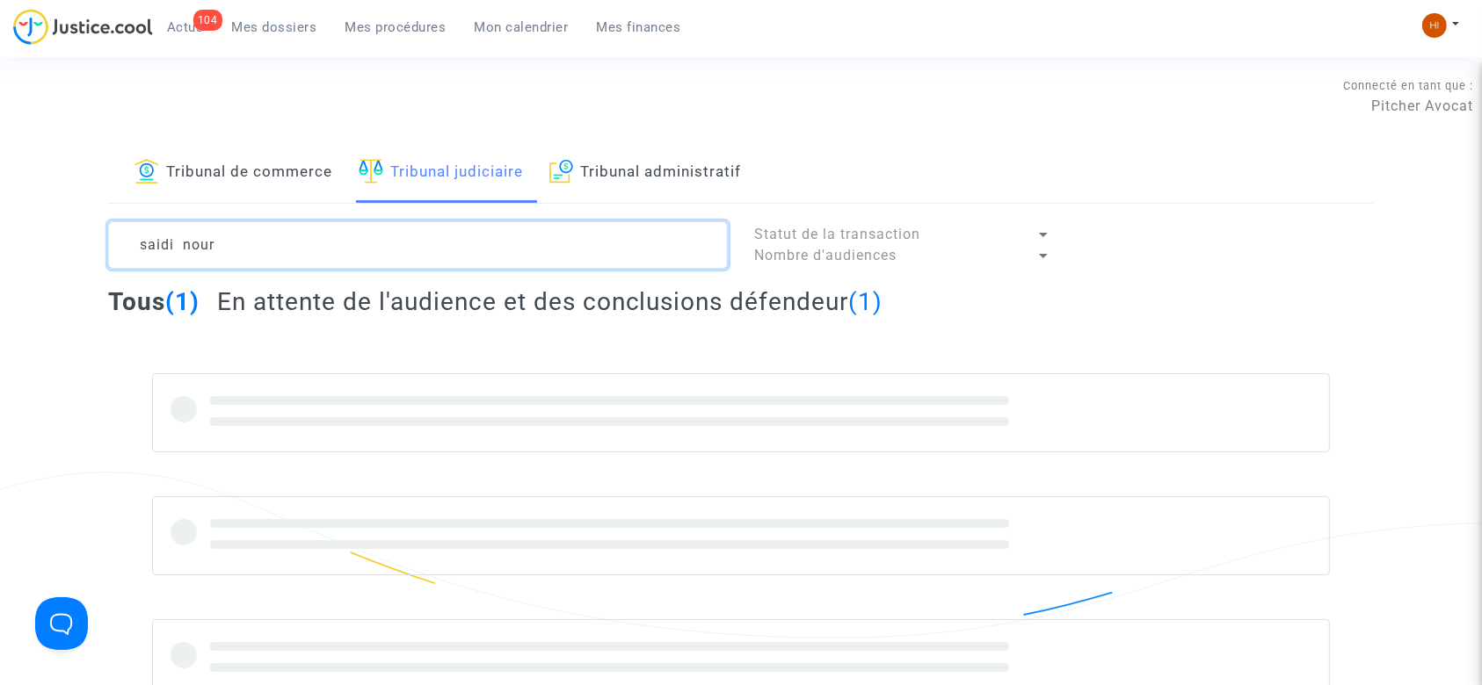
type textarea "saidi nour"
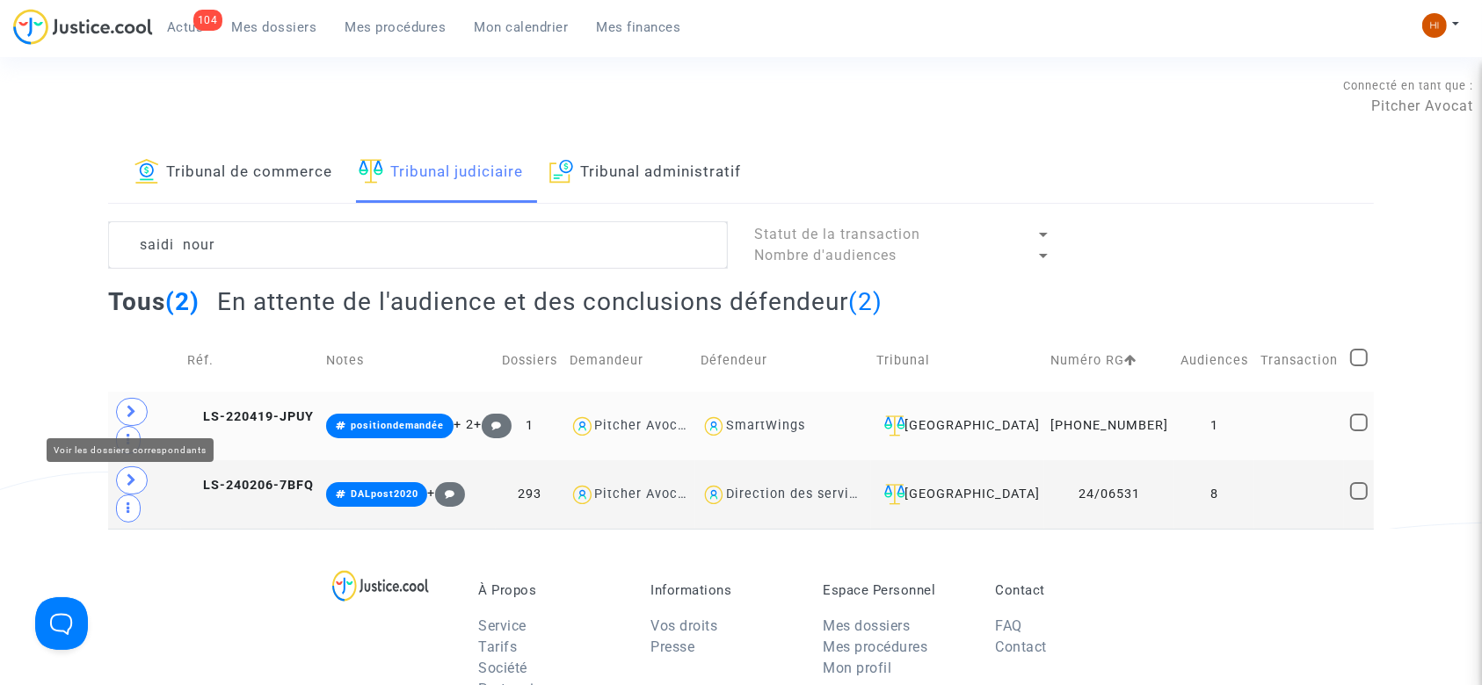
click at [140, 413] on span at bounding box center [132, 412] width 32 height 28
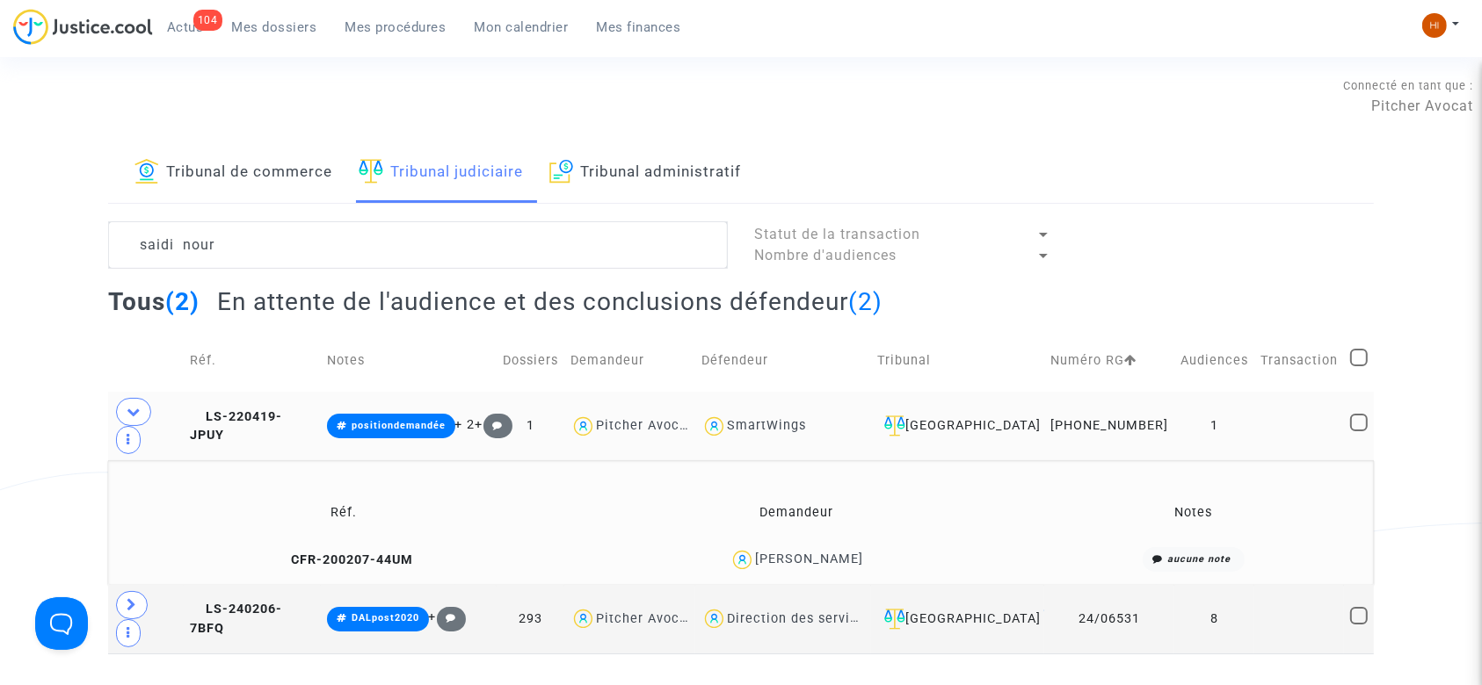
click at [1255, 409] on td at bounding box center [1299, 426] width 90 height 69
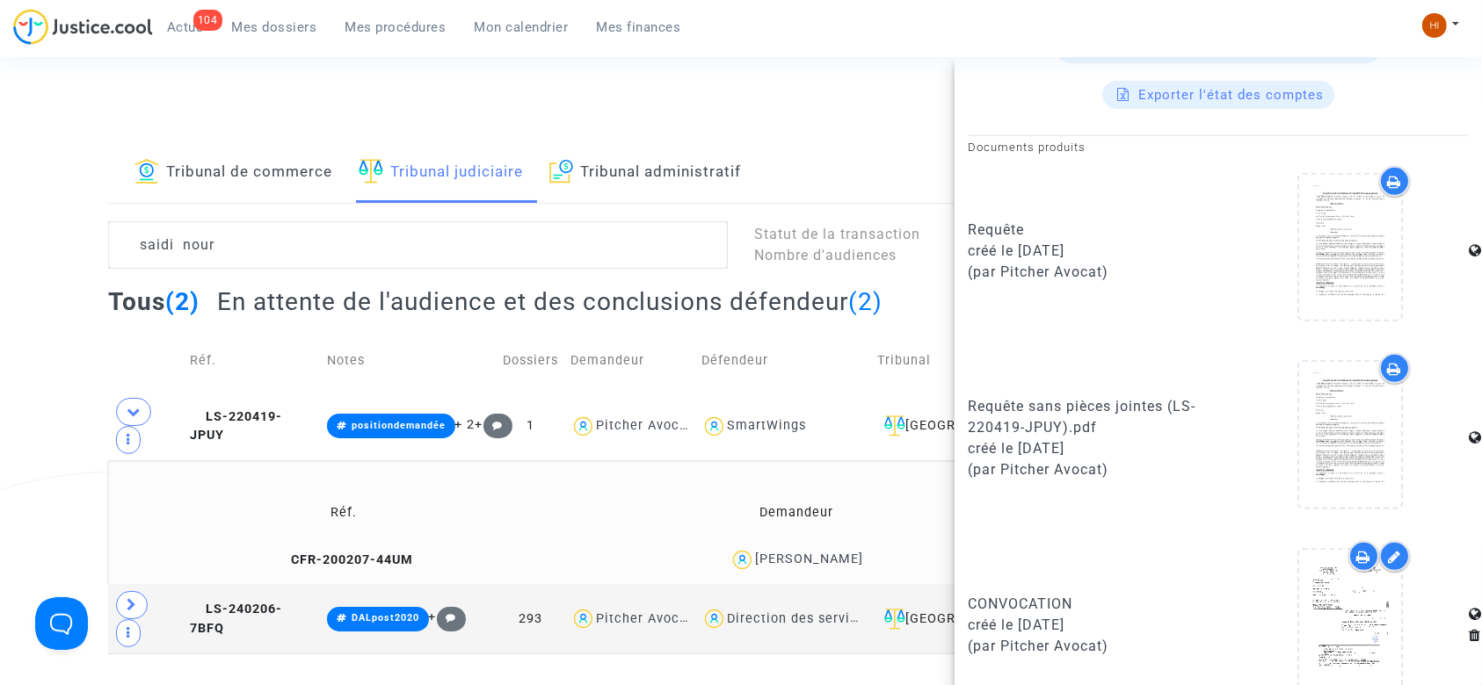
scroll to position [881, 0]
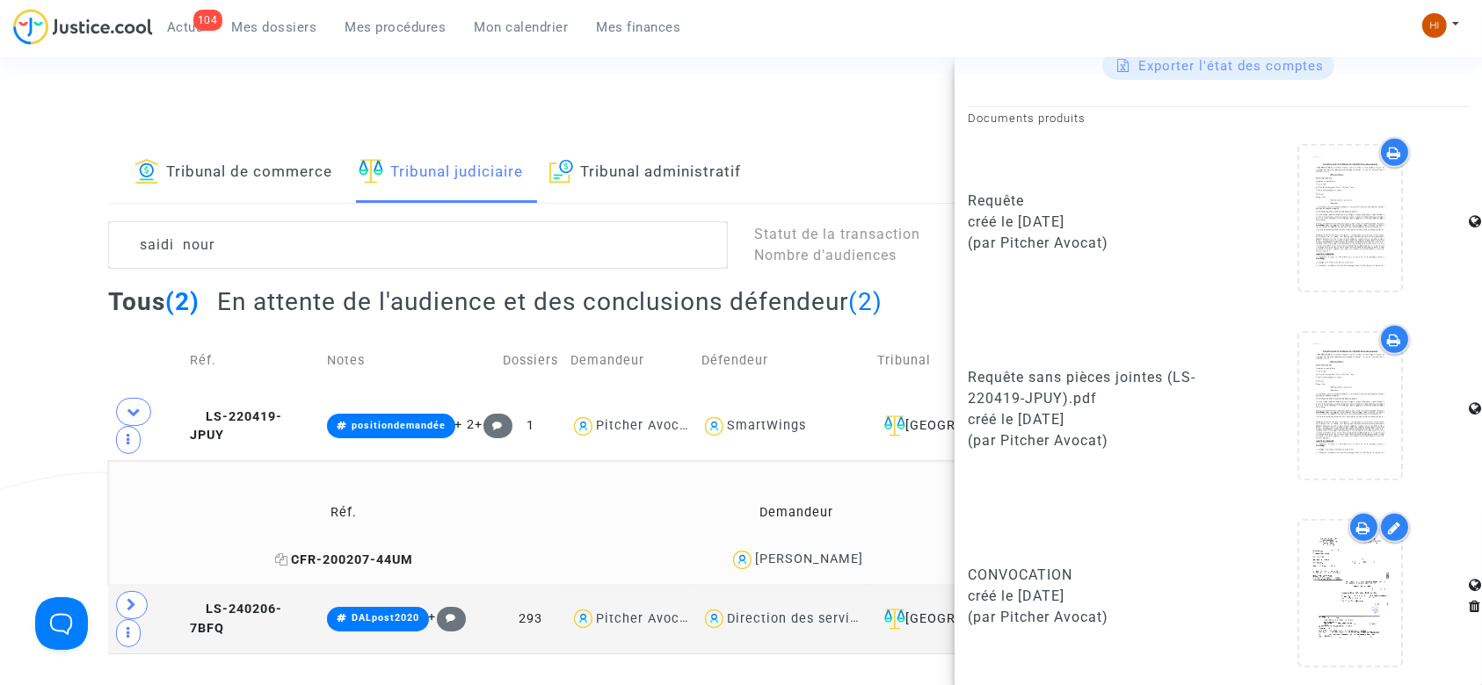
click at [275, 554] on icon at bounding box center [281, 560] width 13 height 12
click at [0, 236] on div "Tribunal de commerce Tribunal judiciaire Tribunal administratif saidi nour Stat…" at bounding box center [741, 398] width 1482 height 511
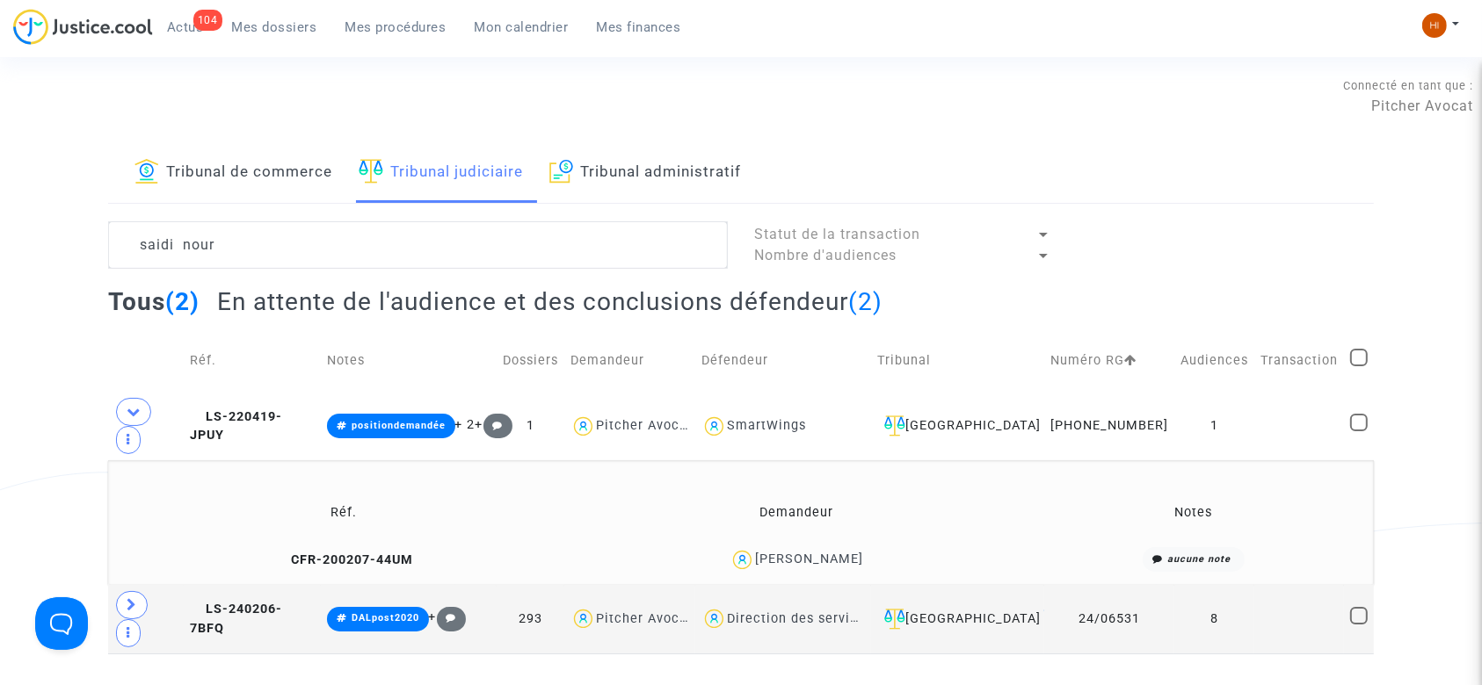
click at [50, 376] on div "Tribunal de commerce Tribunal judiciaire Tribunal administratif saidi nour Stat…" at bounding box center [741, 398] width 1482 height 511
click at [0, 286] on div "Tribunal de commerce Tribunal judiciaire Tribunal administratif saidi nour Stat…" at bounding box center [741, 398] width 1482 height 511
click at [267, 399] on td "LS-220419-JPUY" at bounding box center [252, 426] width 137 height 69
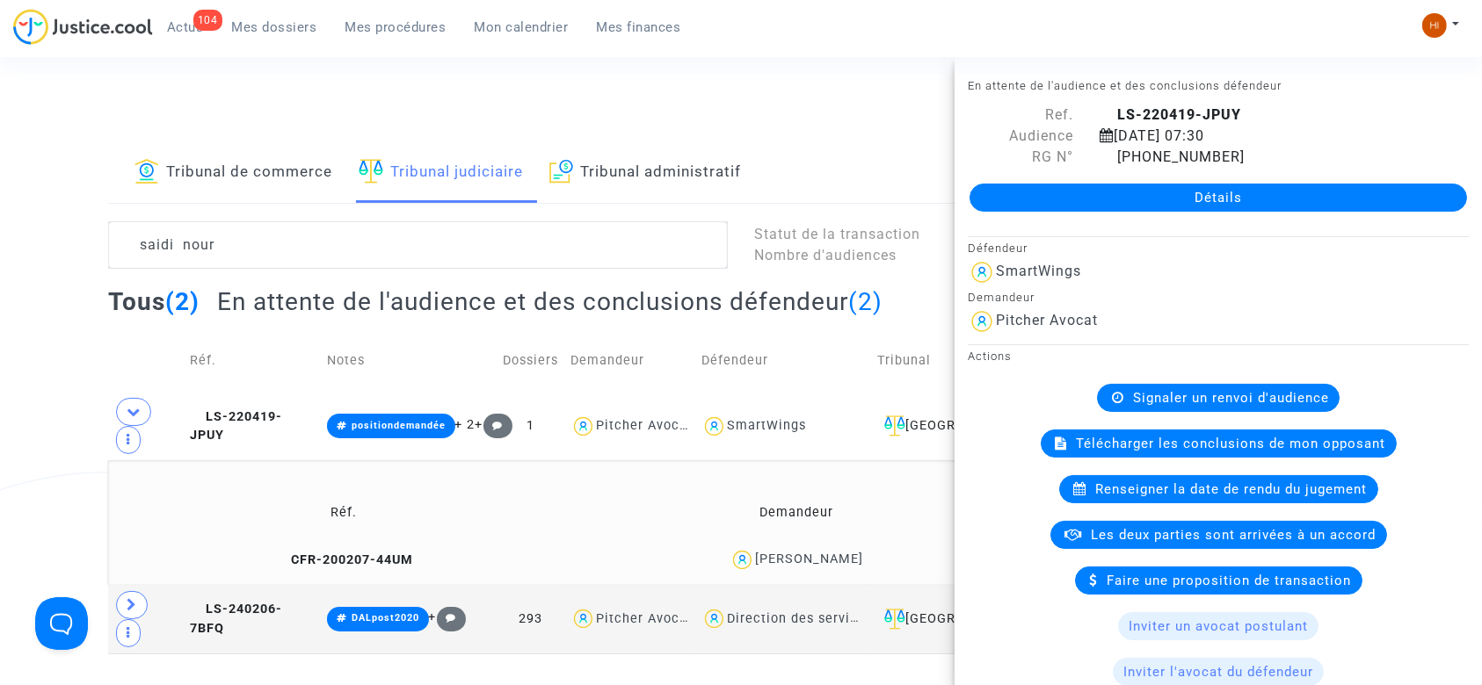
click at [1159, 483] on span "Renseigner la date de rendu du jugement" at bounding box center [1232, 490] width 272 height 16
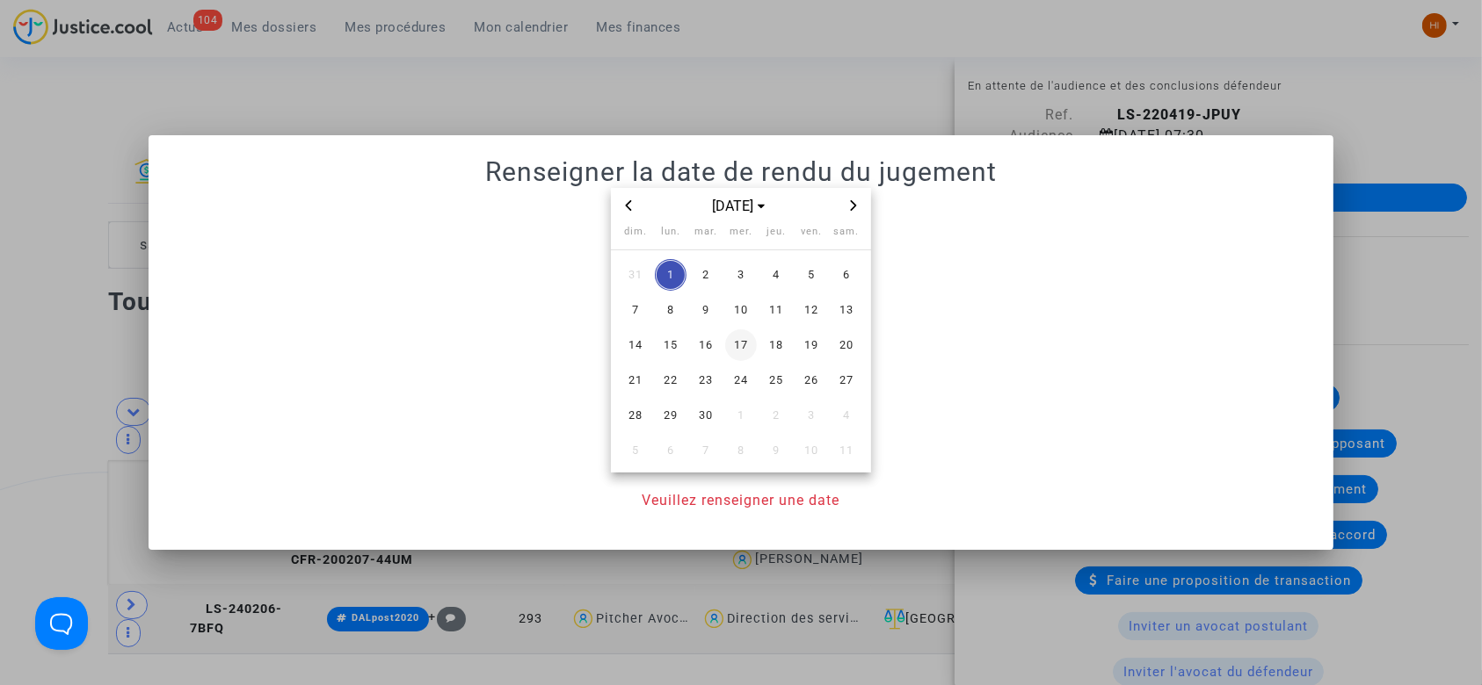
click at [743, 348] on span "17" at bounding box center [741, 346] width 32 height 32
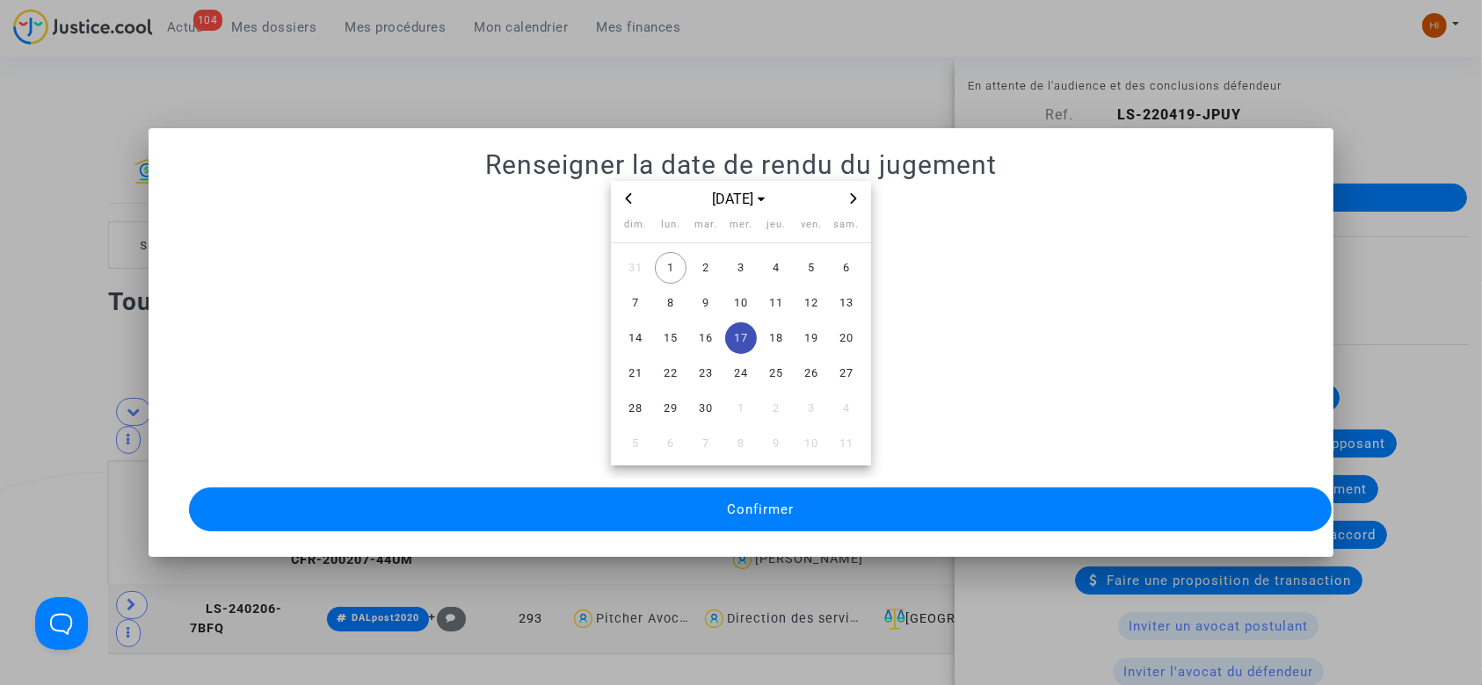
click at [758, 506] on span "Confirmer" at bounding box center [760, 510] width 67 height 16
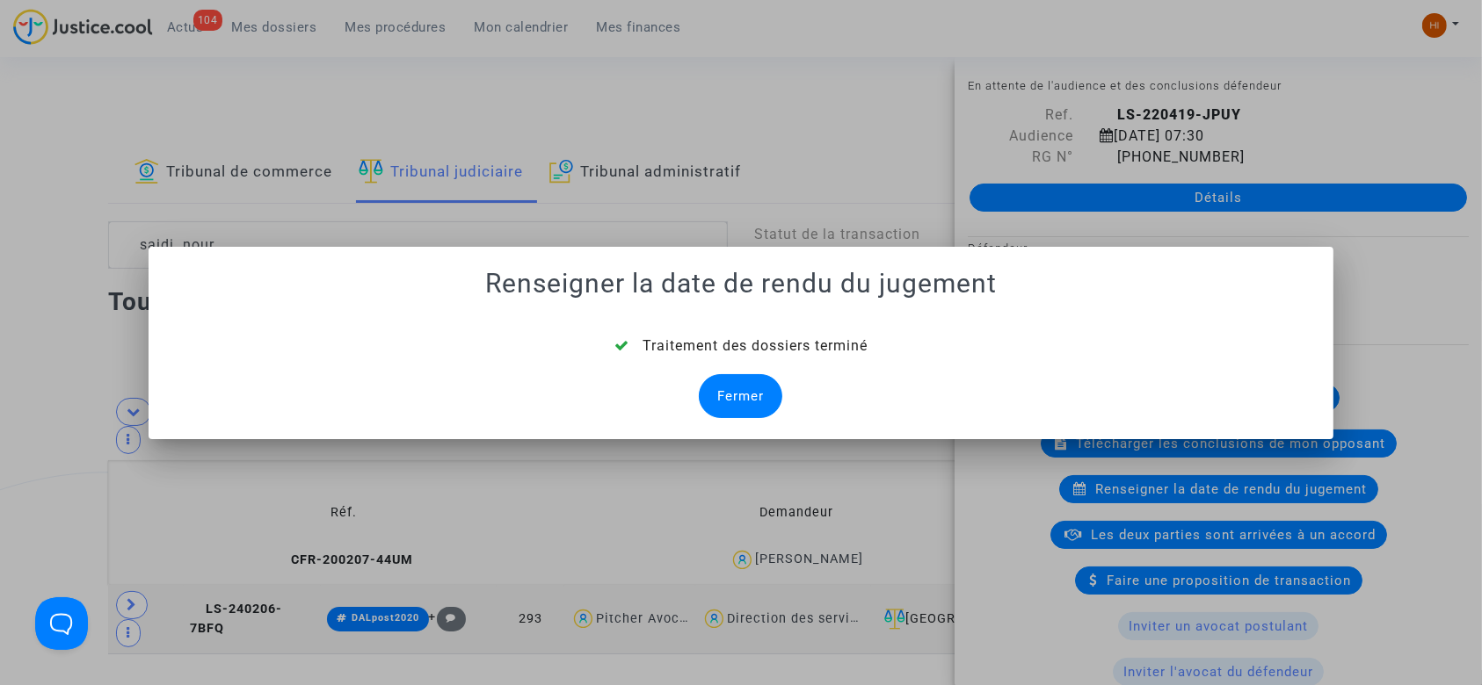
click at [723, 395] on div "Fermer" at bounding box center [740, 396] width 83 height 44
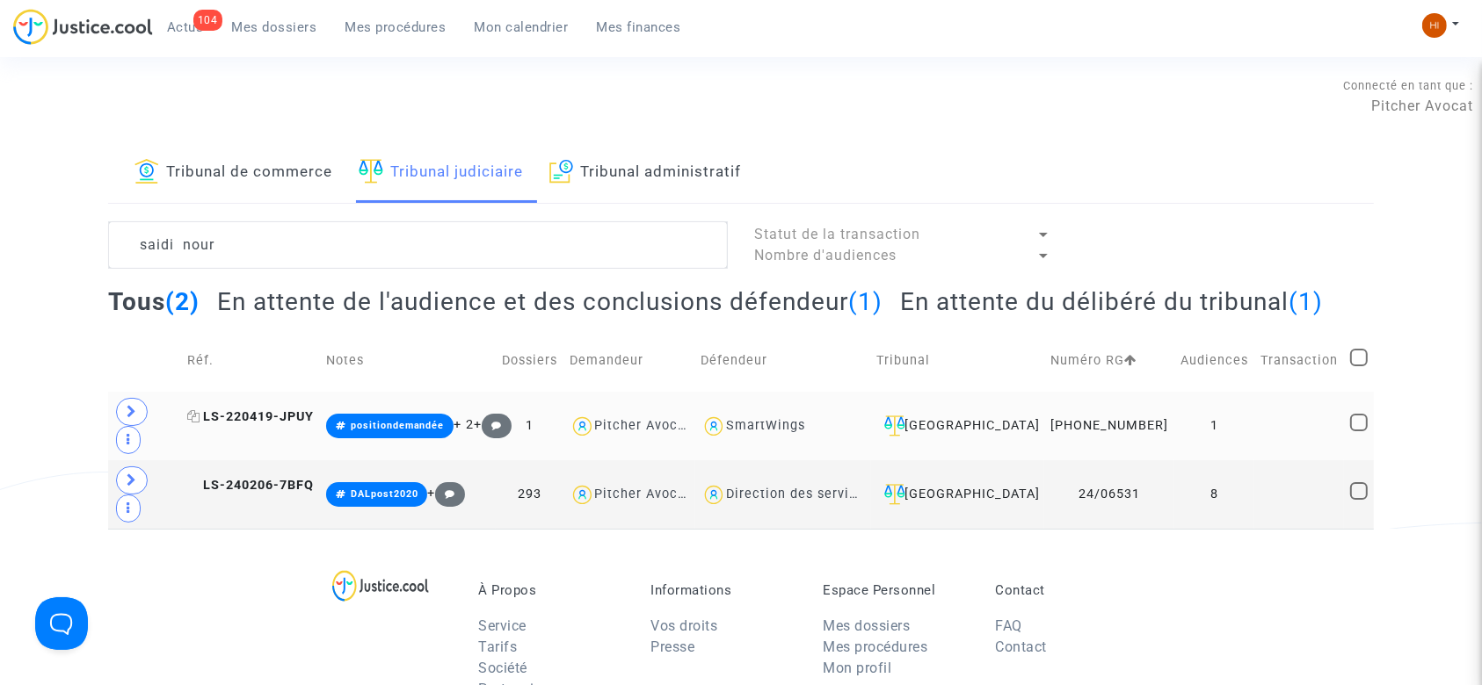
click at [199, 411] on icon at bounding box center [193, 416] width 13 height 12
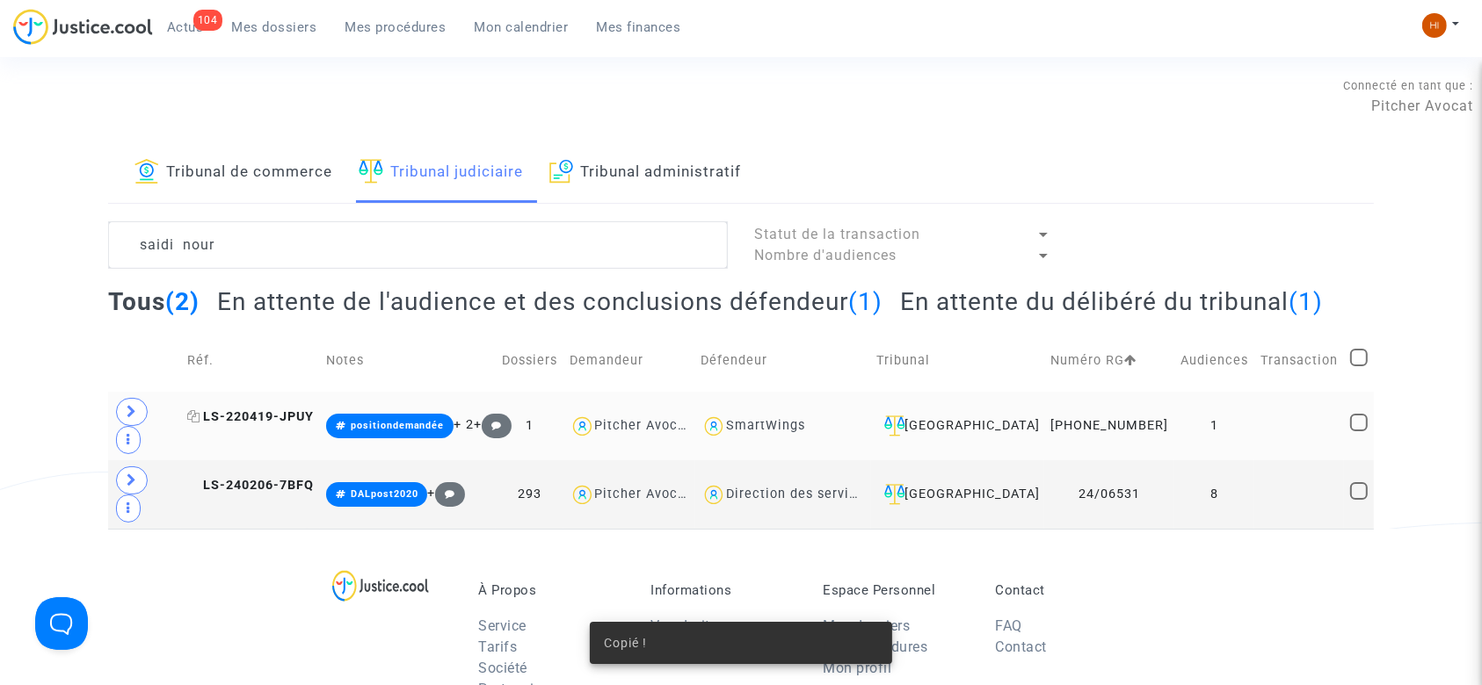
click at [304, 410] on span "LS-220419-JPUY" at bounding box center [250, 417] width 127 height 15
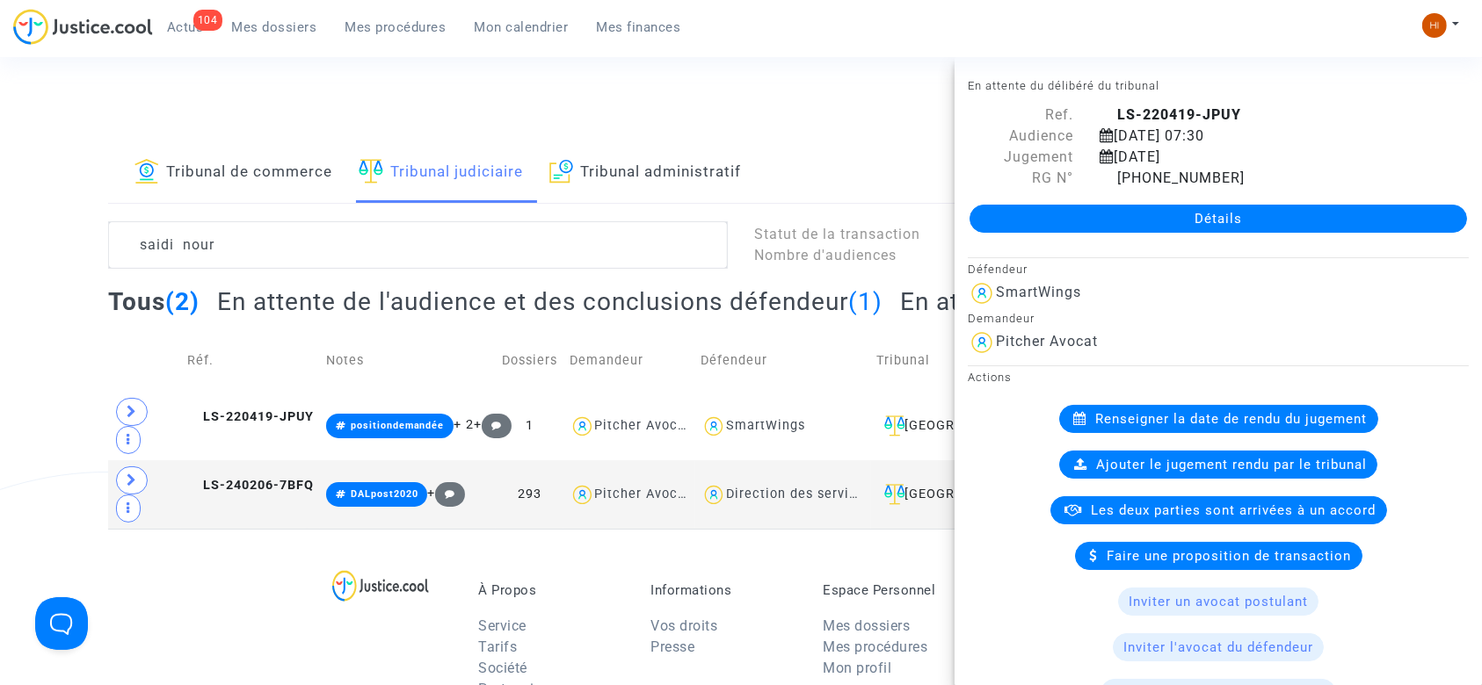
click at [1147, 219] on link "Détails" at bounding box center [1217, 219] width 497 height 28
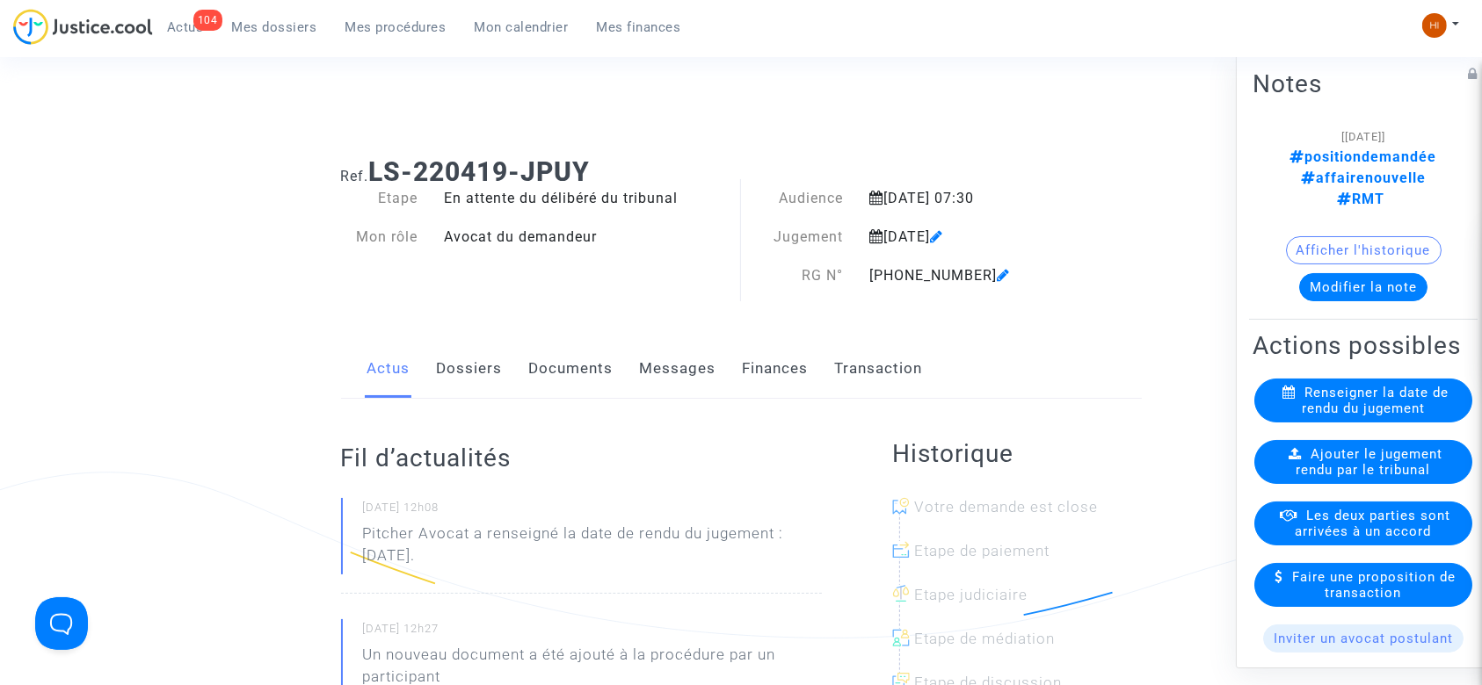
click at [573, 373] on link "Documents" at bounding box center [571, 369] width 84 height 58
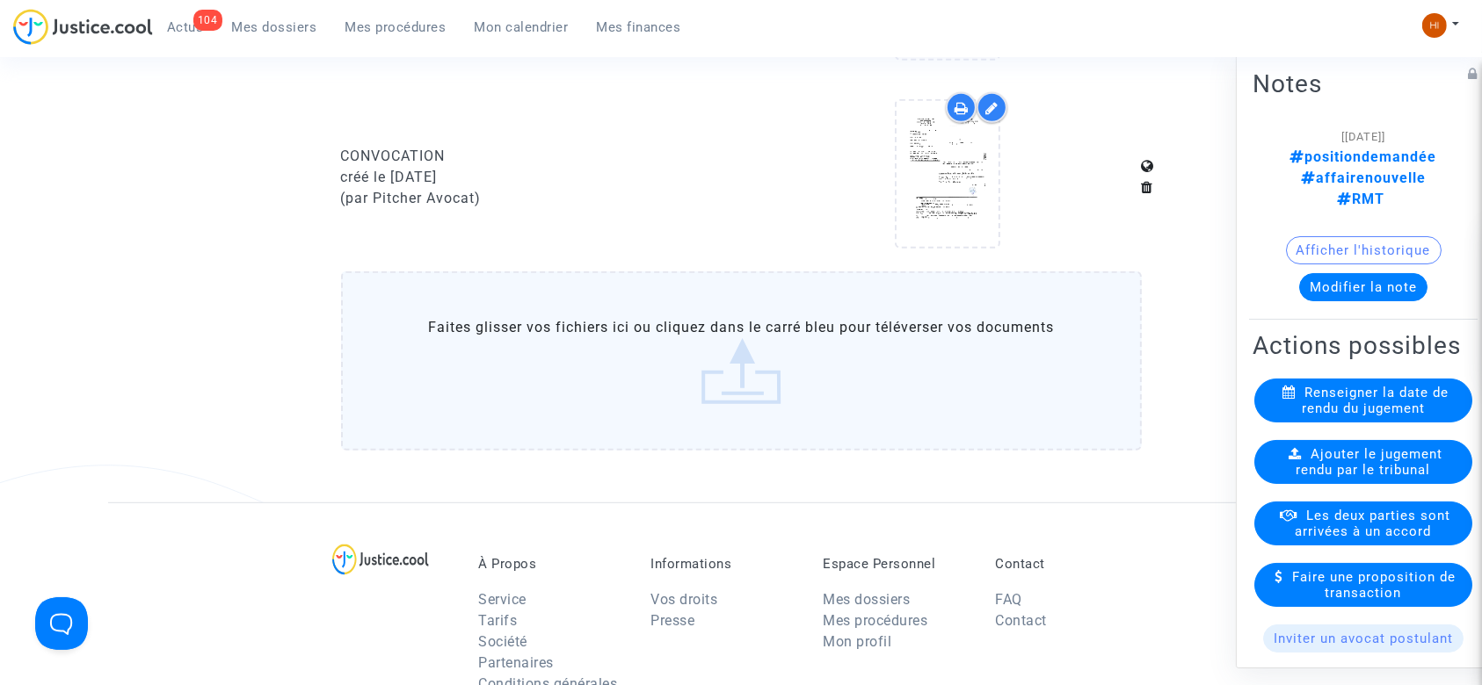
scroll to position [834, 0]
click at [698, 366] on label "Faites glisser vos fichiers ici ou cliquez dans le carré bleu pour téléverser v…" at bounding box center [741, 358] width 801 height 179
click at [0, 0] on input "Faites glisser vos fichiers ici ou cliquez dans le carré bleu pour téléverser v…" at bounding box center [0, 0] width 0 height 0
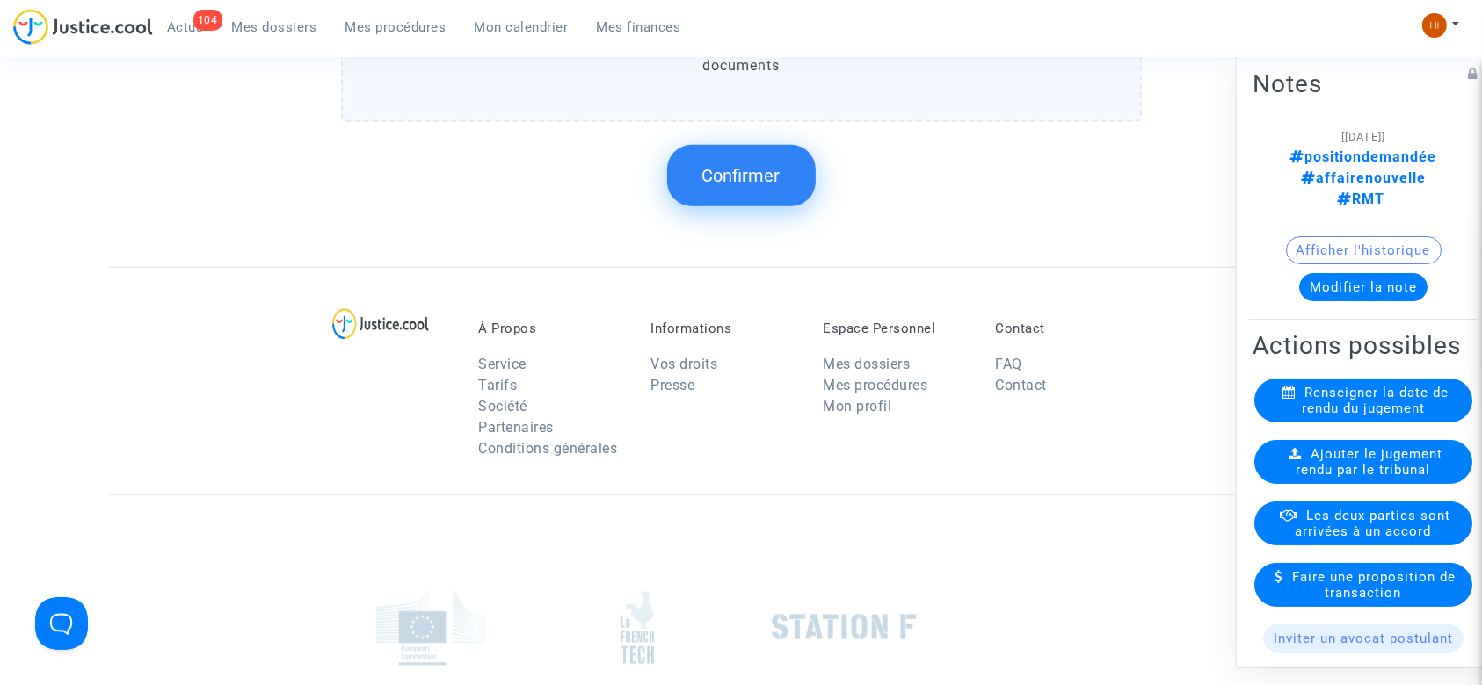
scroll to position [1354, 0]
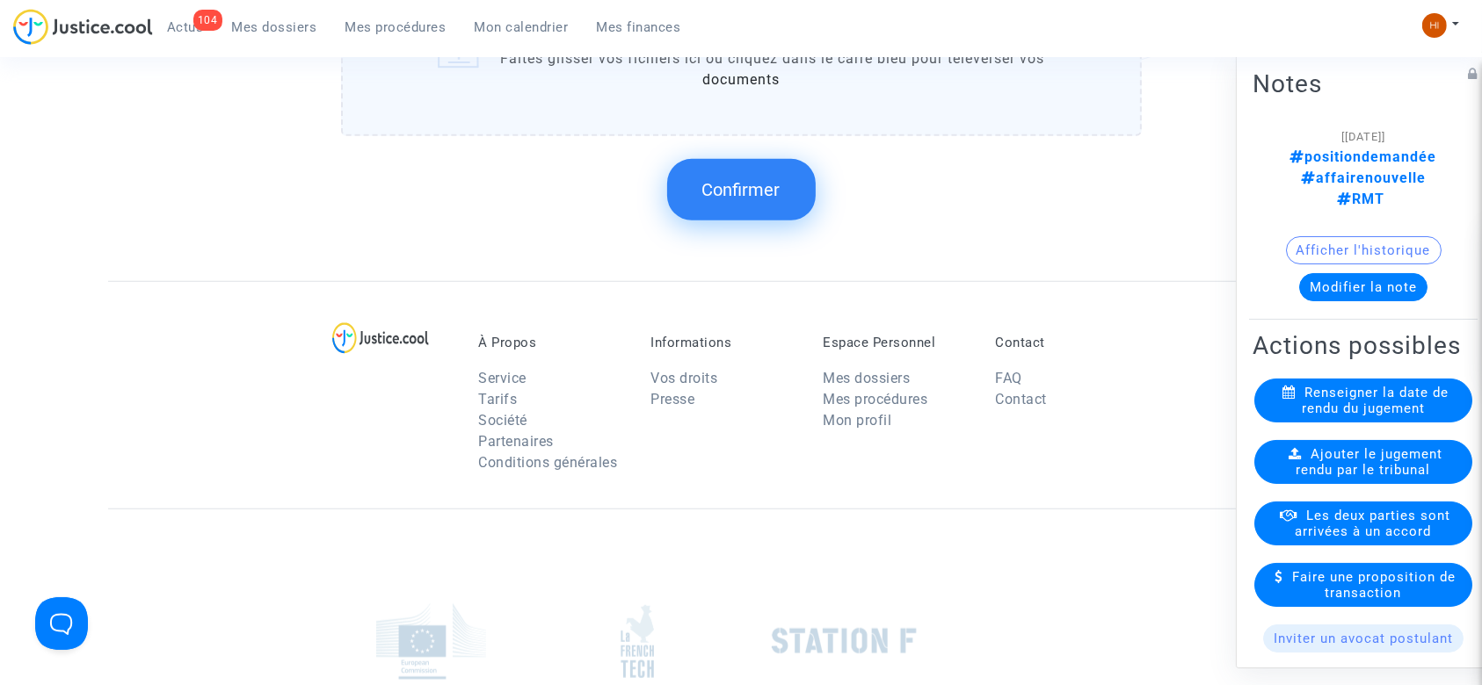
click at [736, 207] on button "Confirmer" at bounding box center [741, 190] width 149 height 62
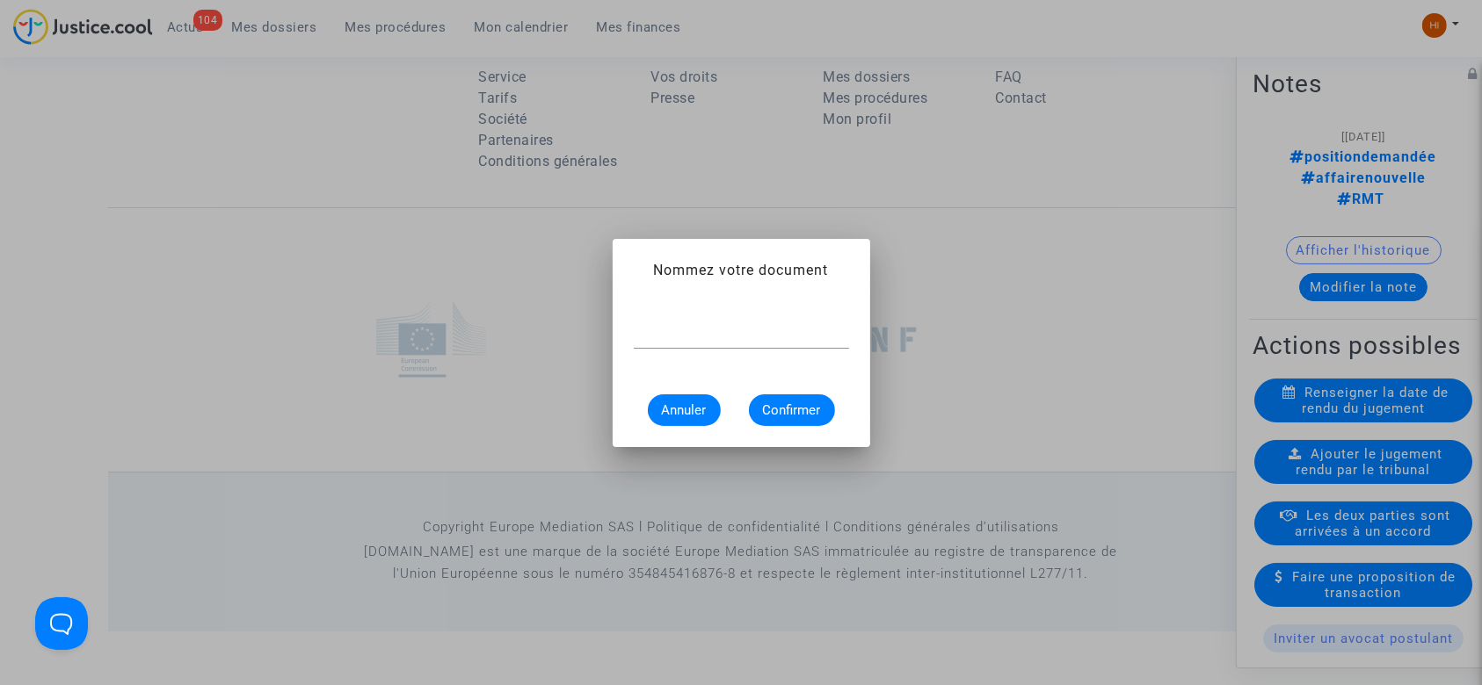
scroll to position [0, 0]
type input "convocation"
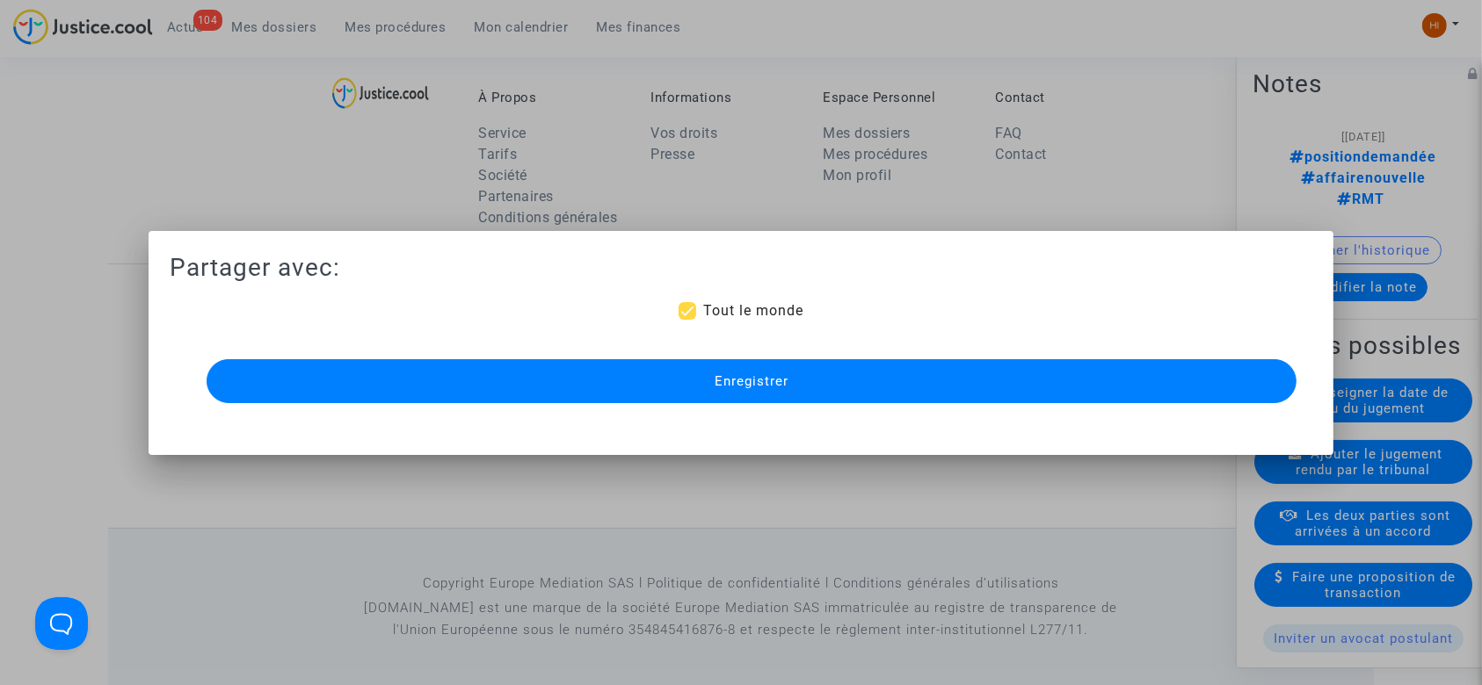
click at [541, 377] on button "Enregistrer" at bounding box center [752, 381] width 1091 height 44
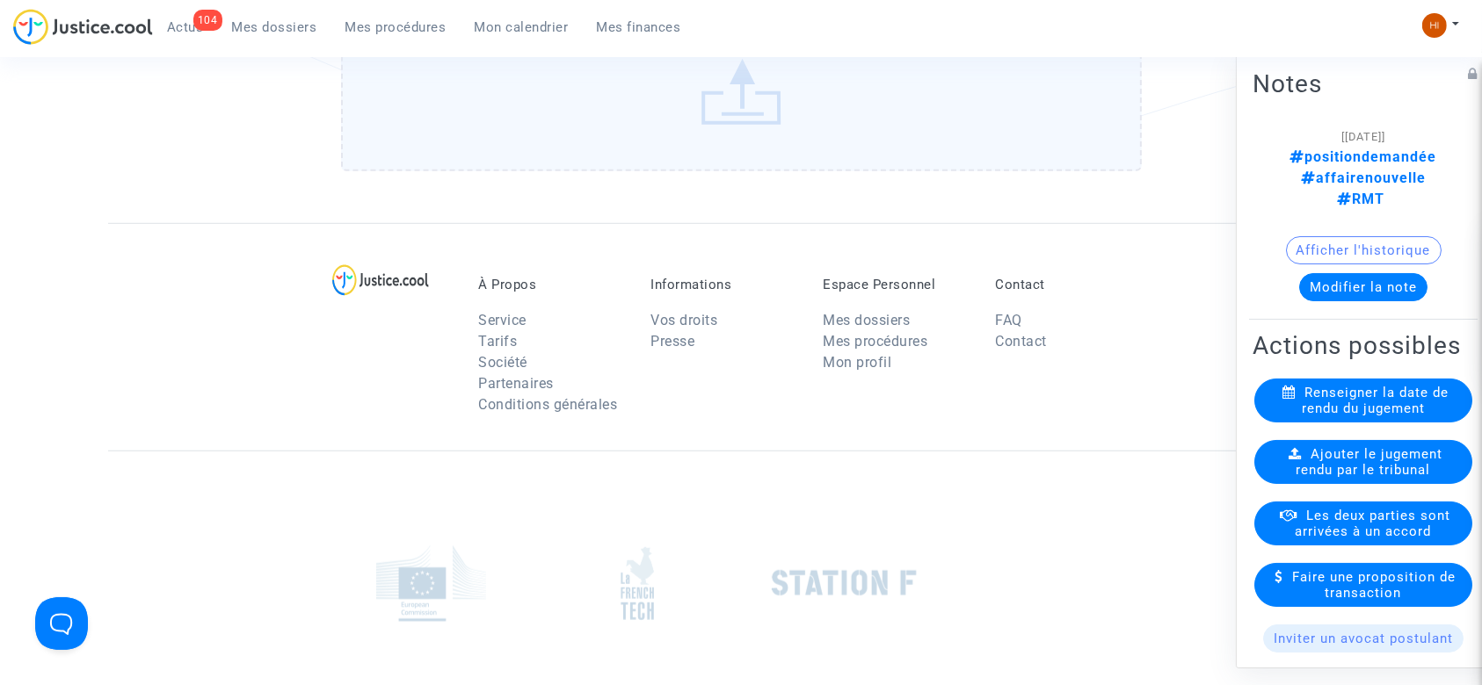
click at [387, 31] on span "Mes procédures" at bounding box center [395, 27] width 101 height 16
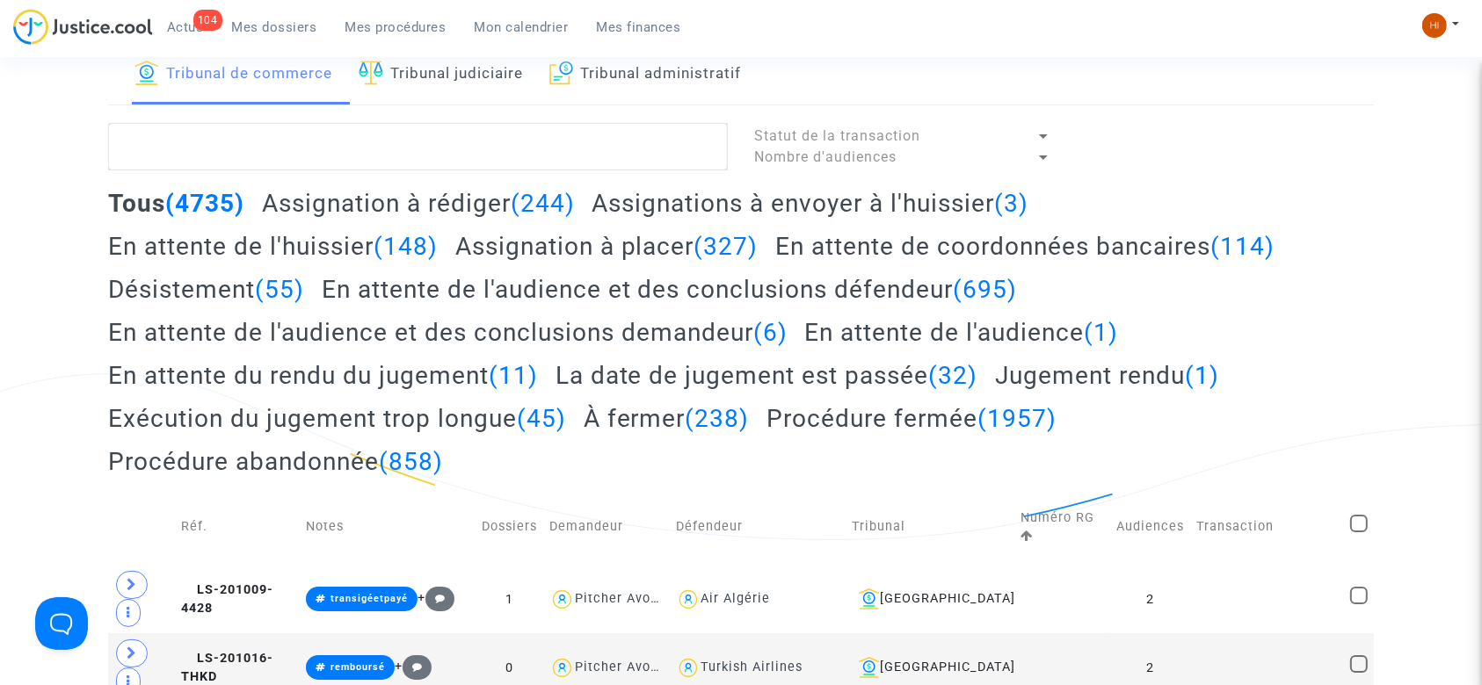
scroll to position [12, 0]
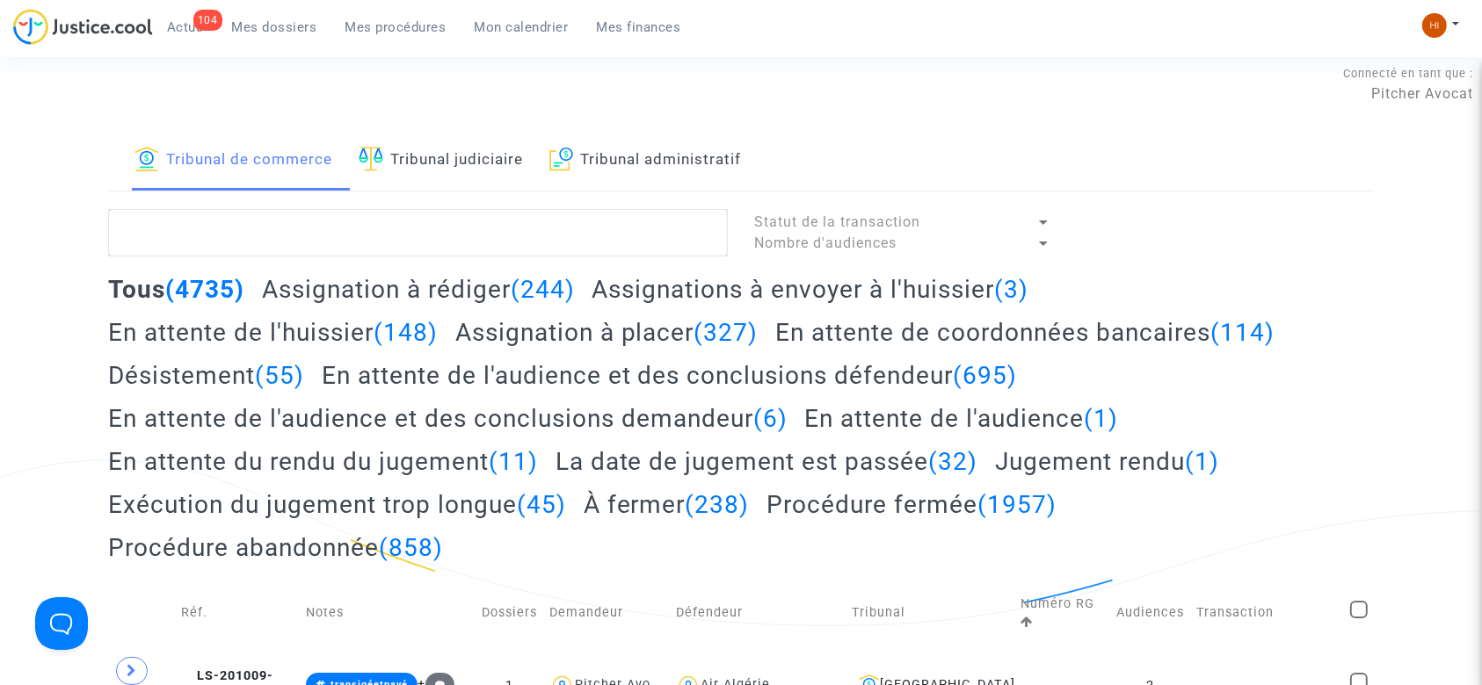
click at [485, 158] on link "Tribunal judiciaire" at bounding box center [441, 161] width 164 height 60
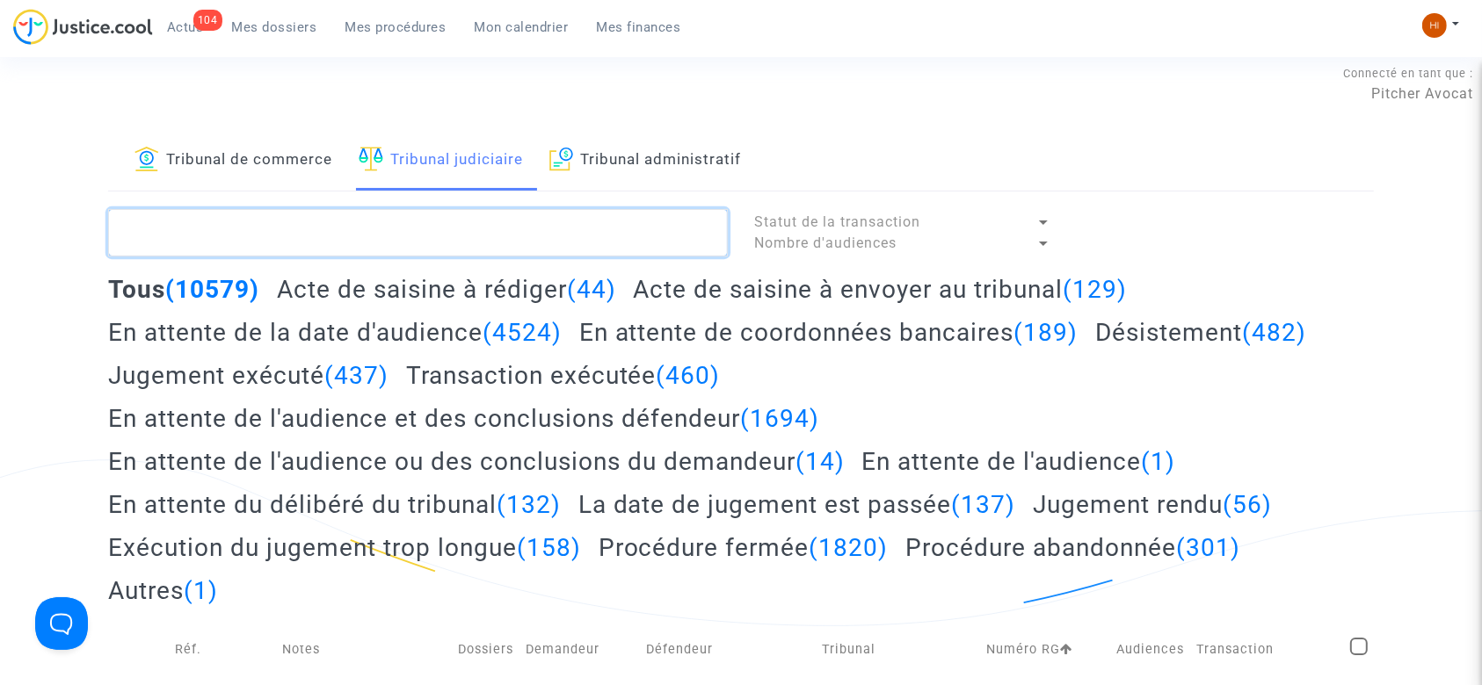
click at [410, 236] on textarea at bounding box center [418, 232] width 620 height 47
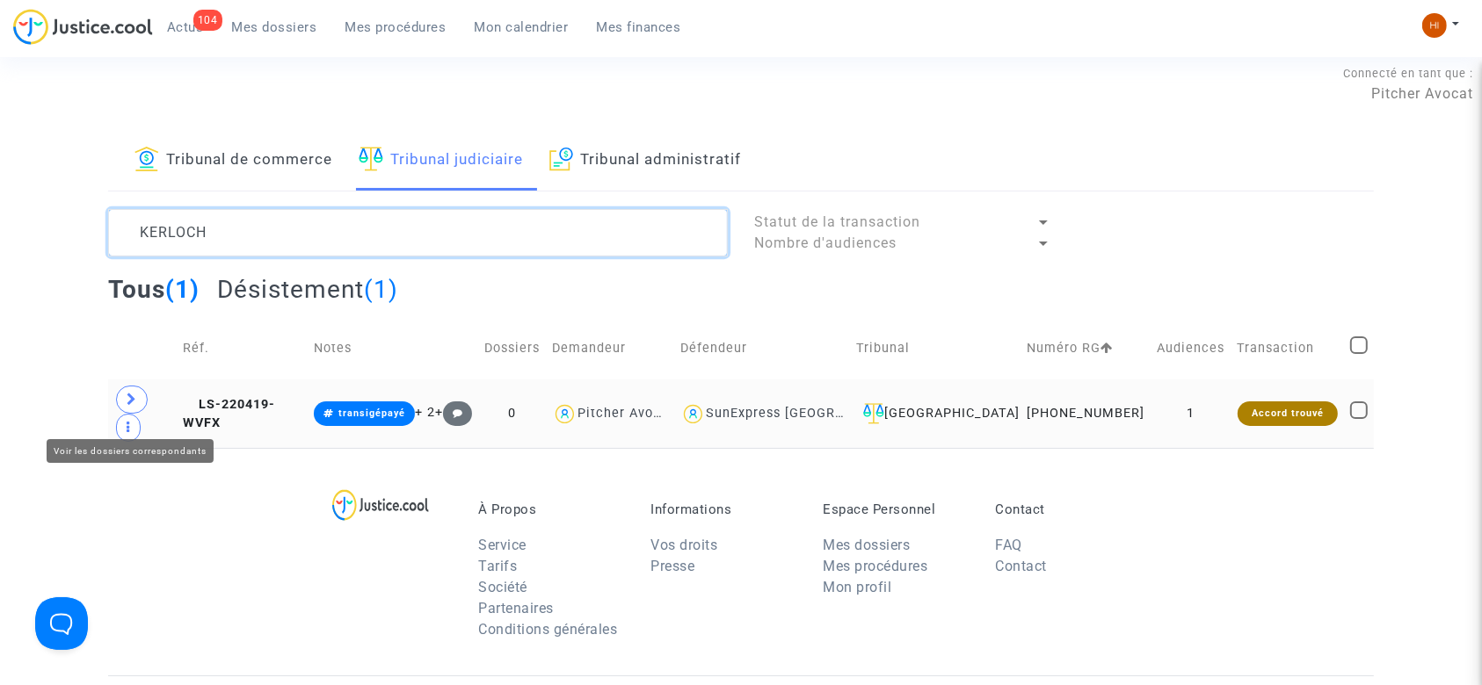
type textarea "KERLOCH"
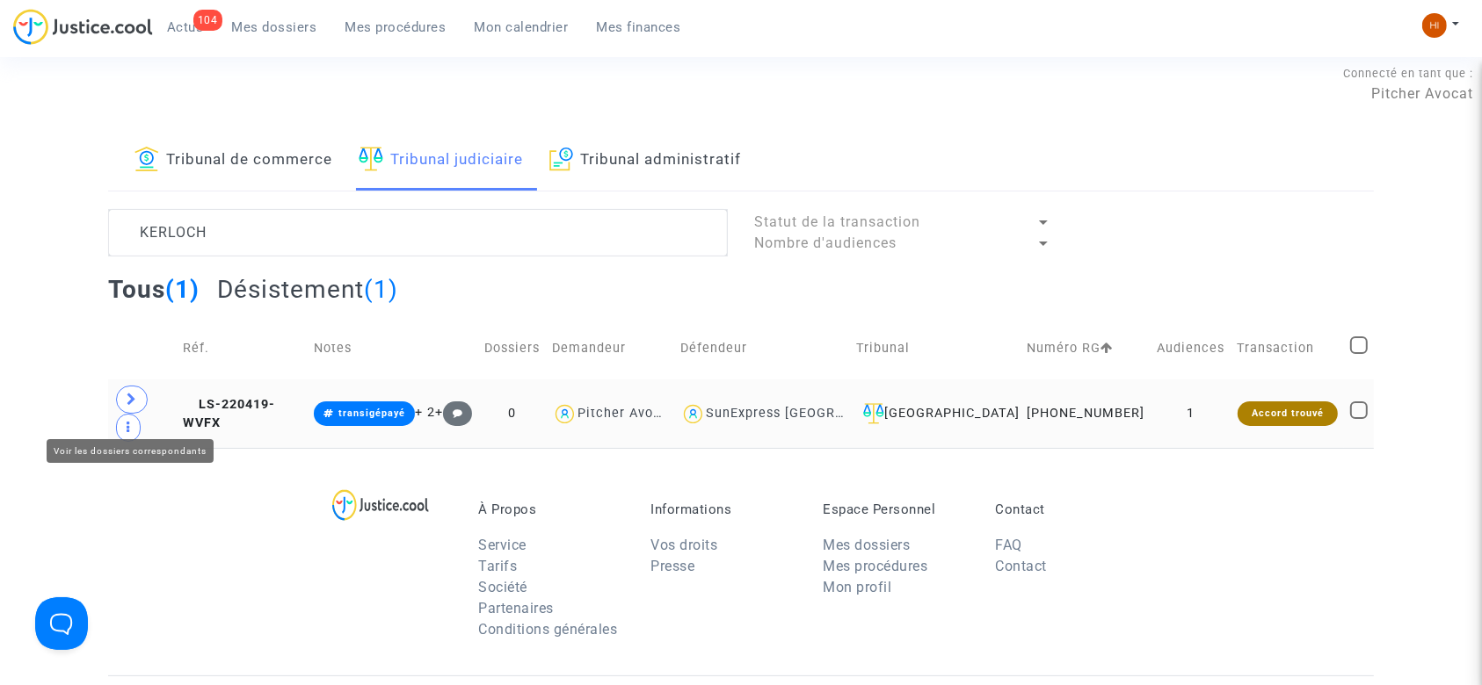
click at [127, 406] on icon at bounding box center [132, 399] width 11 height 13
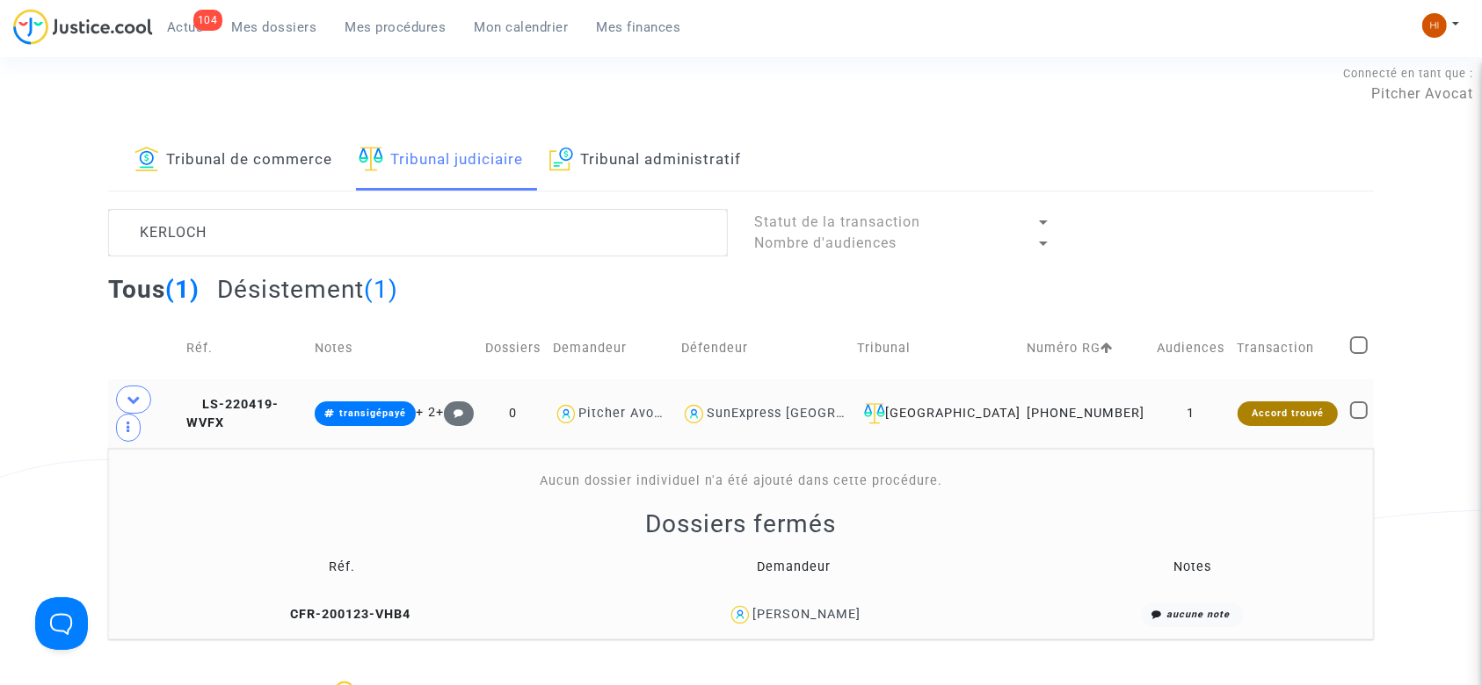
drag, startPoint x: 942, startPoint y: 621, endPoint x: 726, endPoint y: 633, distance: 216.5
click at [726, 628] on div "PIERRE-YVES KERLOCH" at bounding box center [794, 615] width 435 height 25
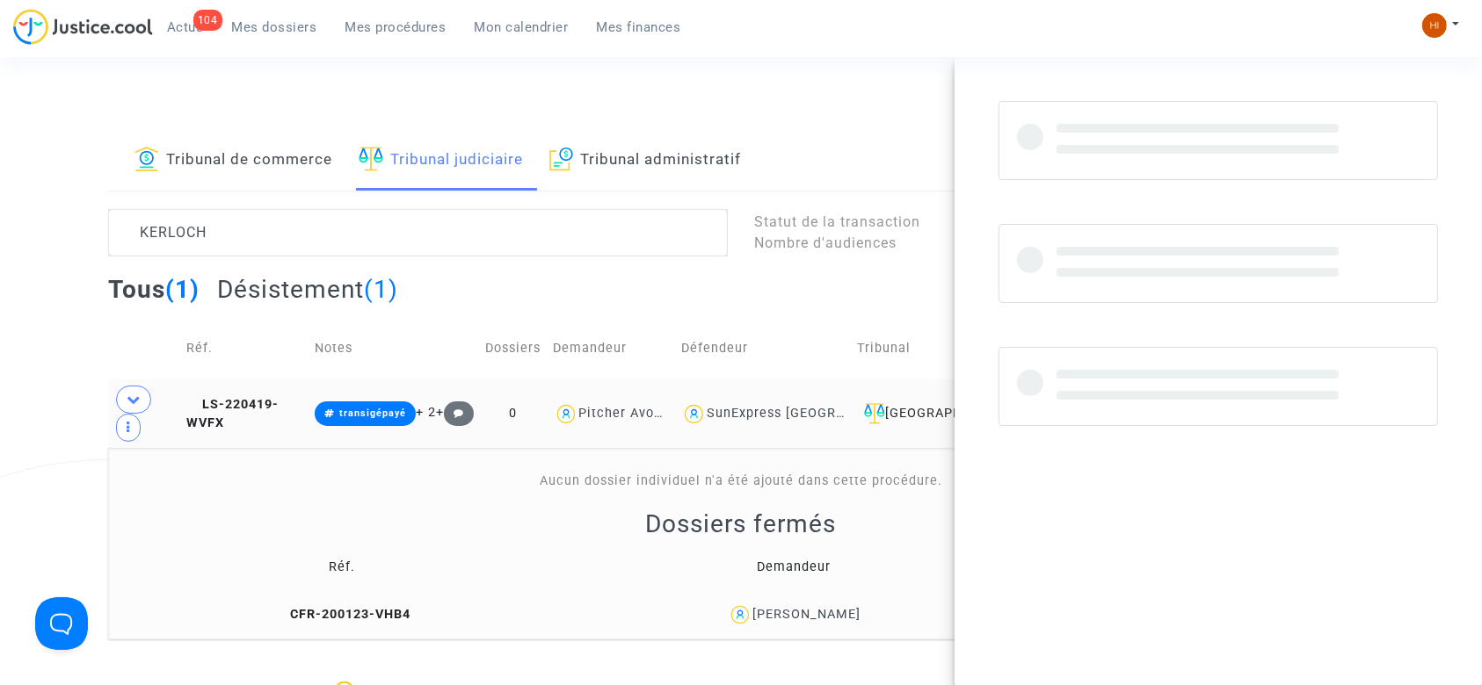
copy div "PIERRE-YVES KERLOCH"
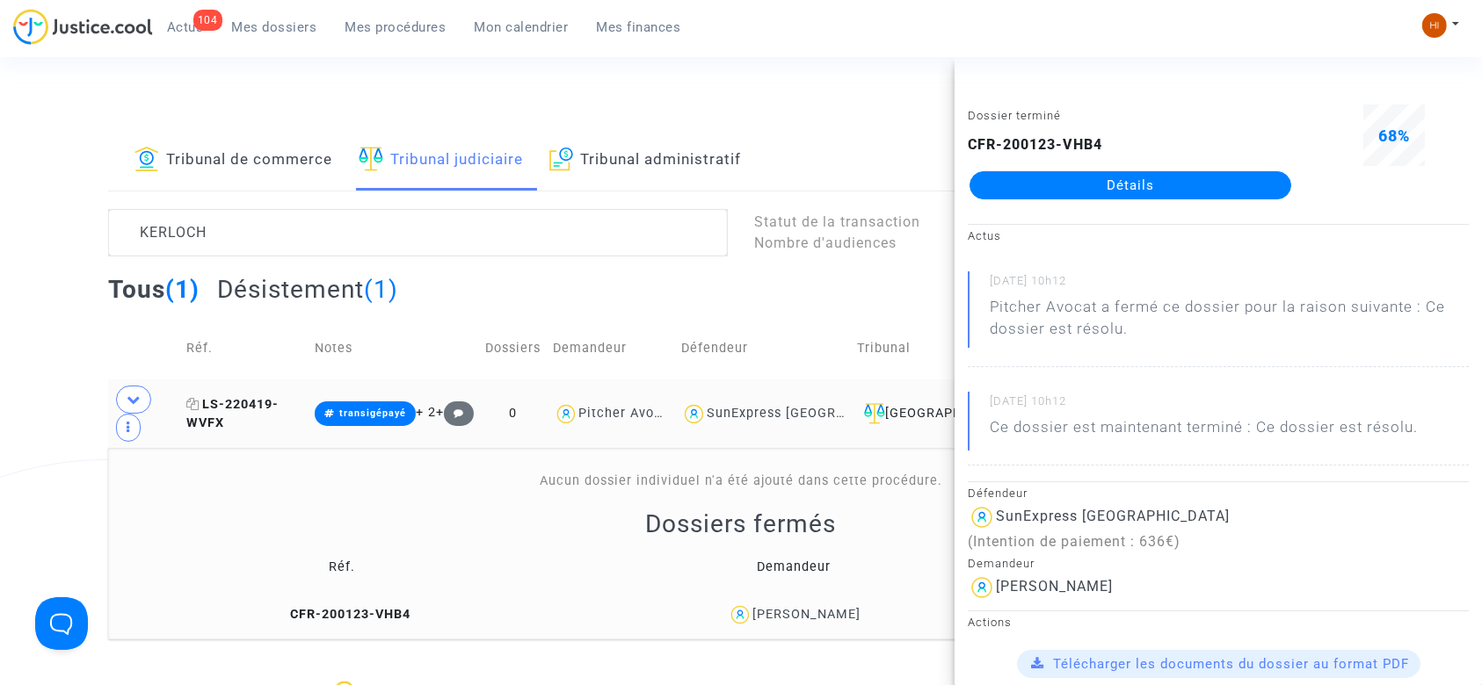
click at [193, 410] on icon at bounding box center [192, 404] width 13 height 12
click at [274, 620] on icon at bounding box center [280, 614] width 13 height 12
click at [250, 414] on span "LS-220419-WVFX" at bounding box center [232, 414] width 92 height 34
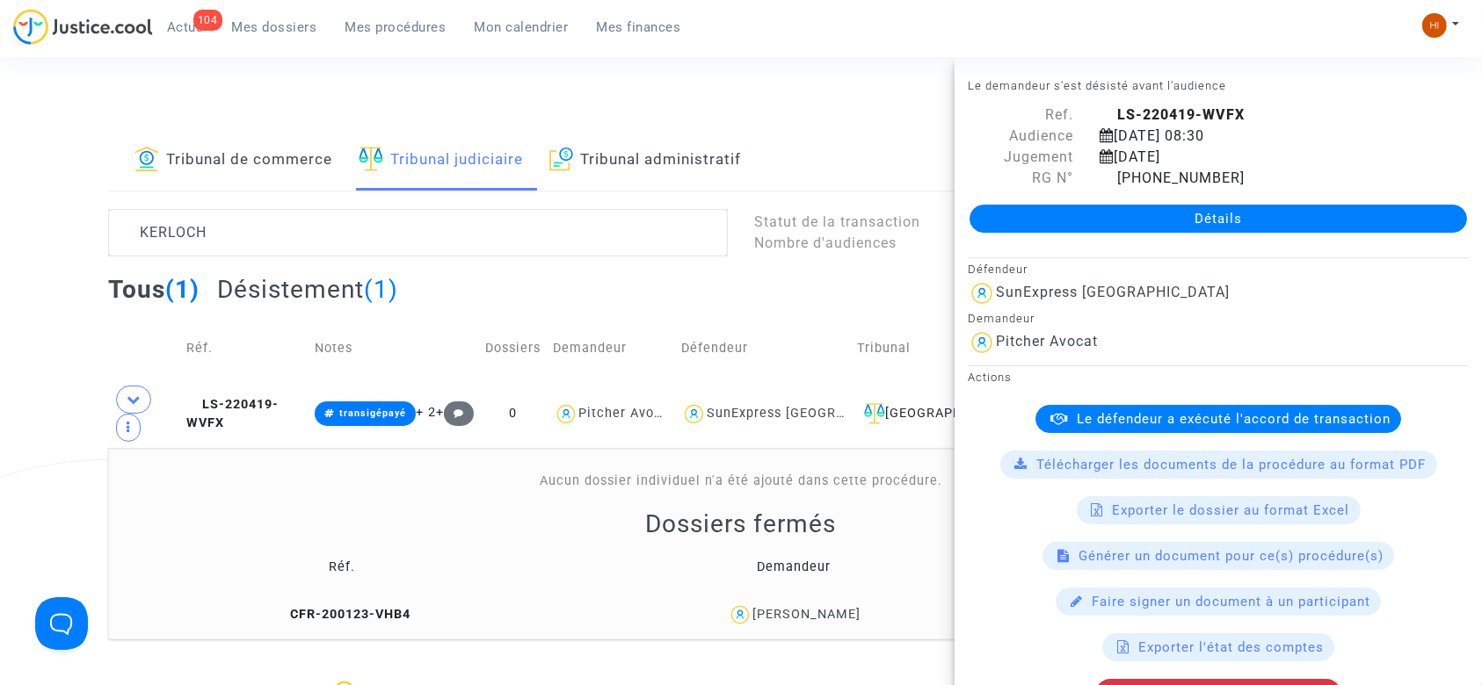
click at [1096, 220] on link "Détails" at bounding box center [1217, 219] width 497 height 28
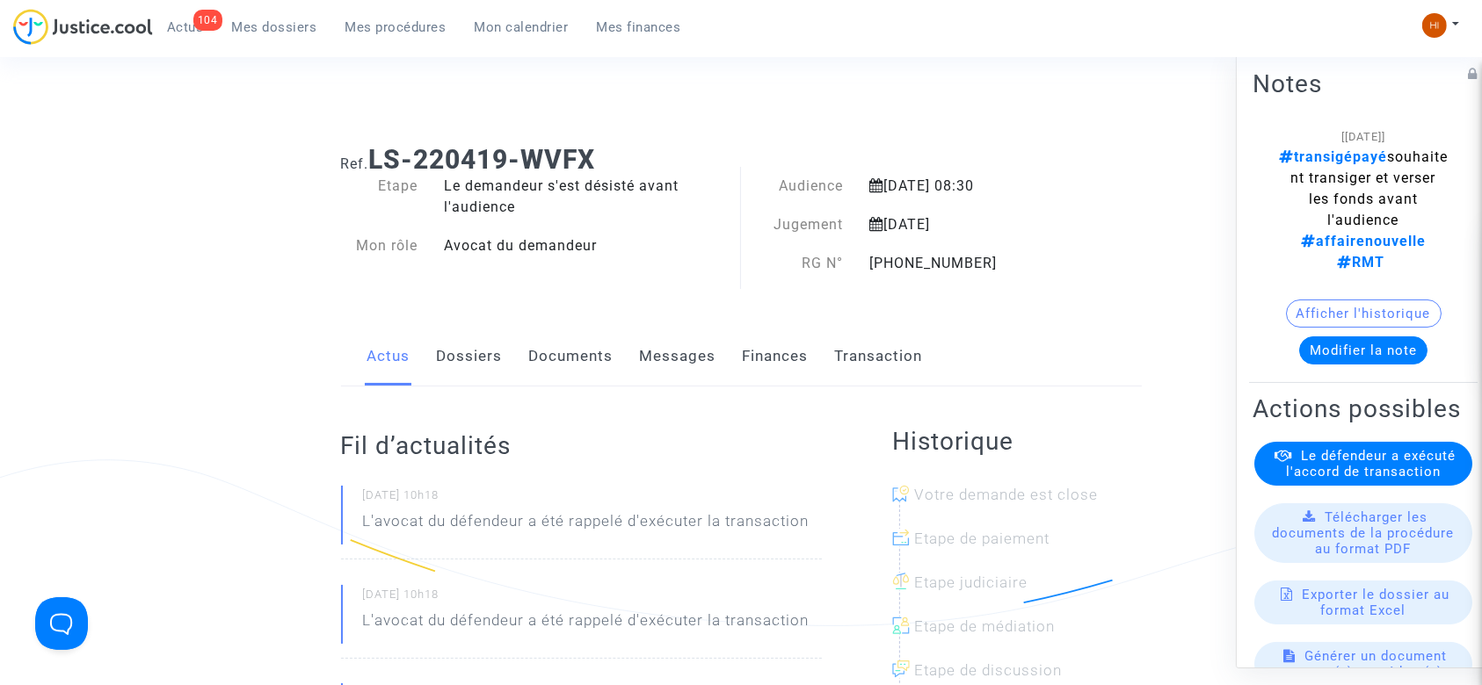
click at [555, 355] on link "Documents" at bounding box center [571, 357] width 84 height 58
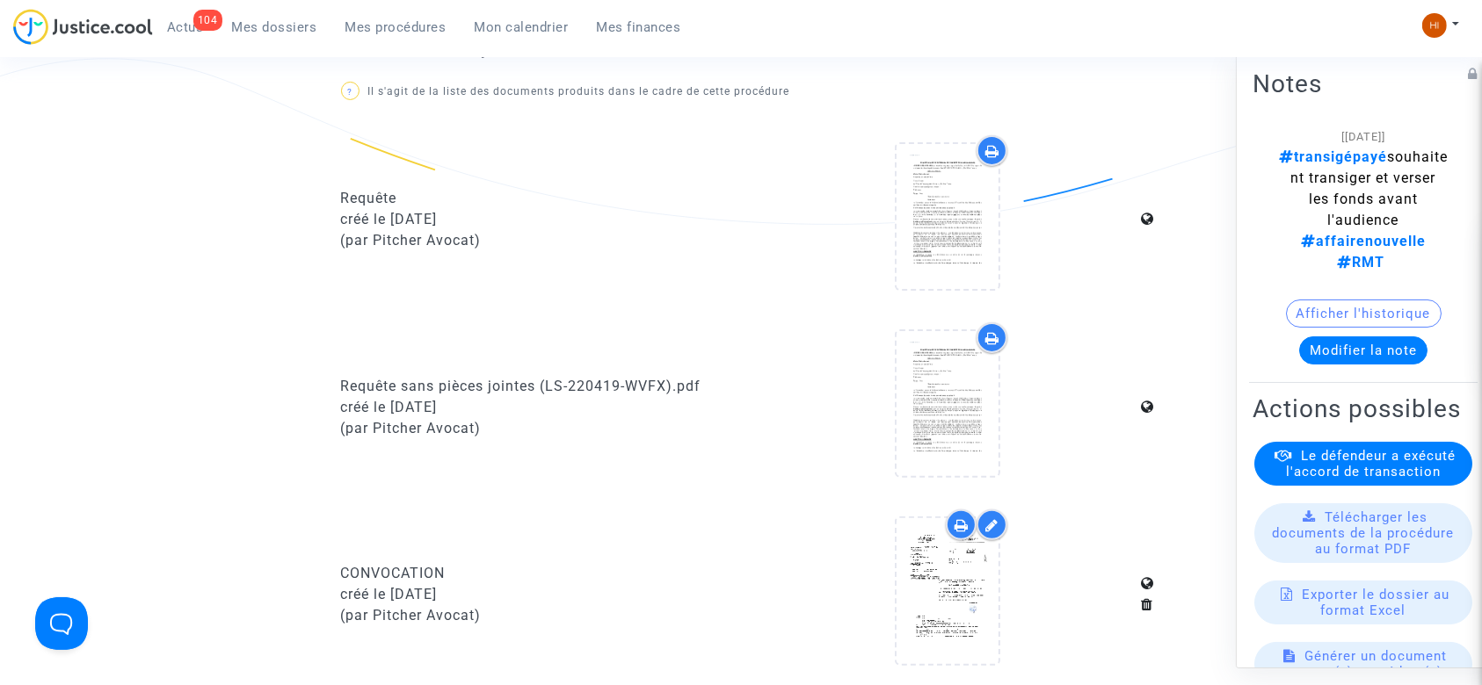
scroll to position [456, 0]
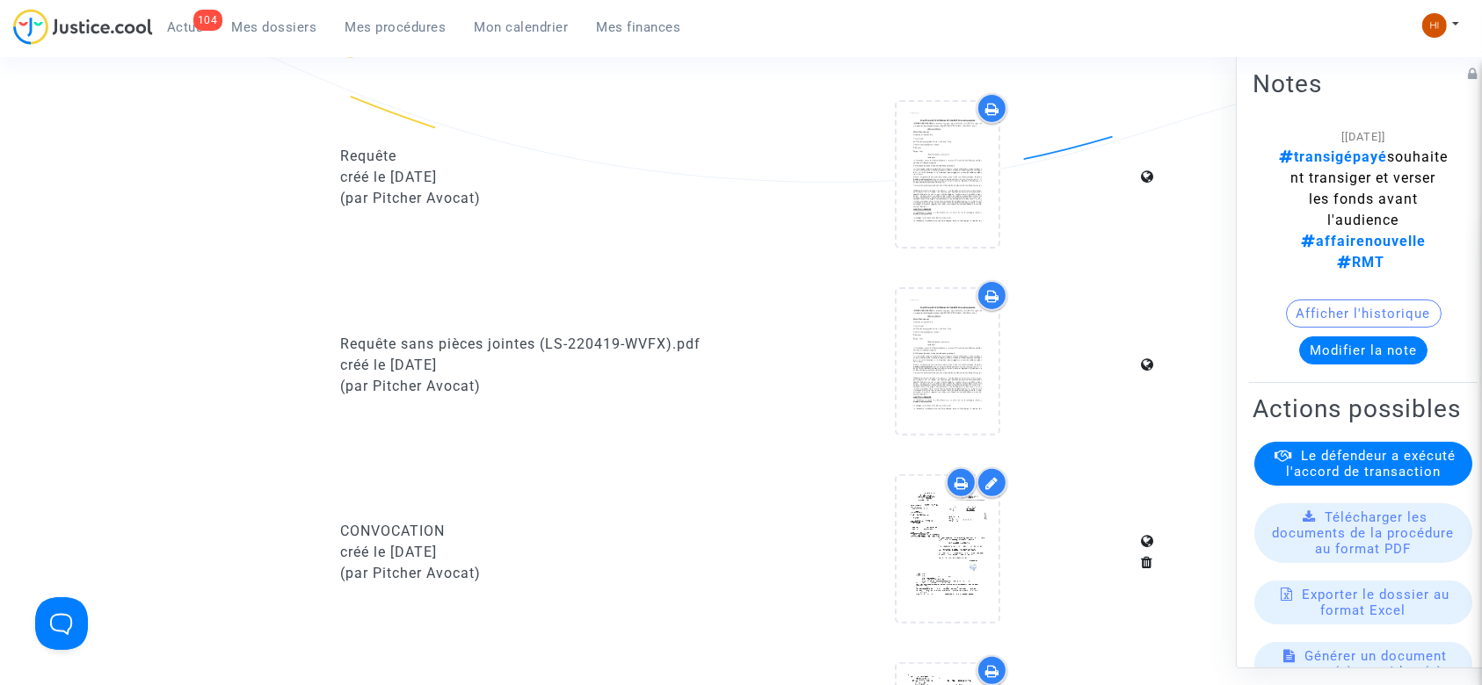
click at [1355, 342] on button "Modifier la note" at bounding box center [1363, 351] width 128 height 28
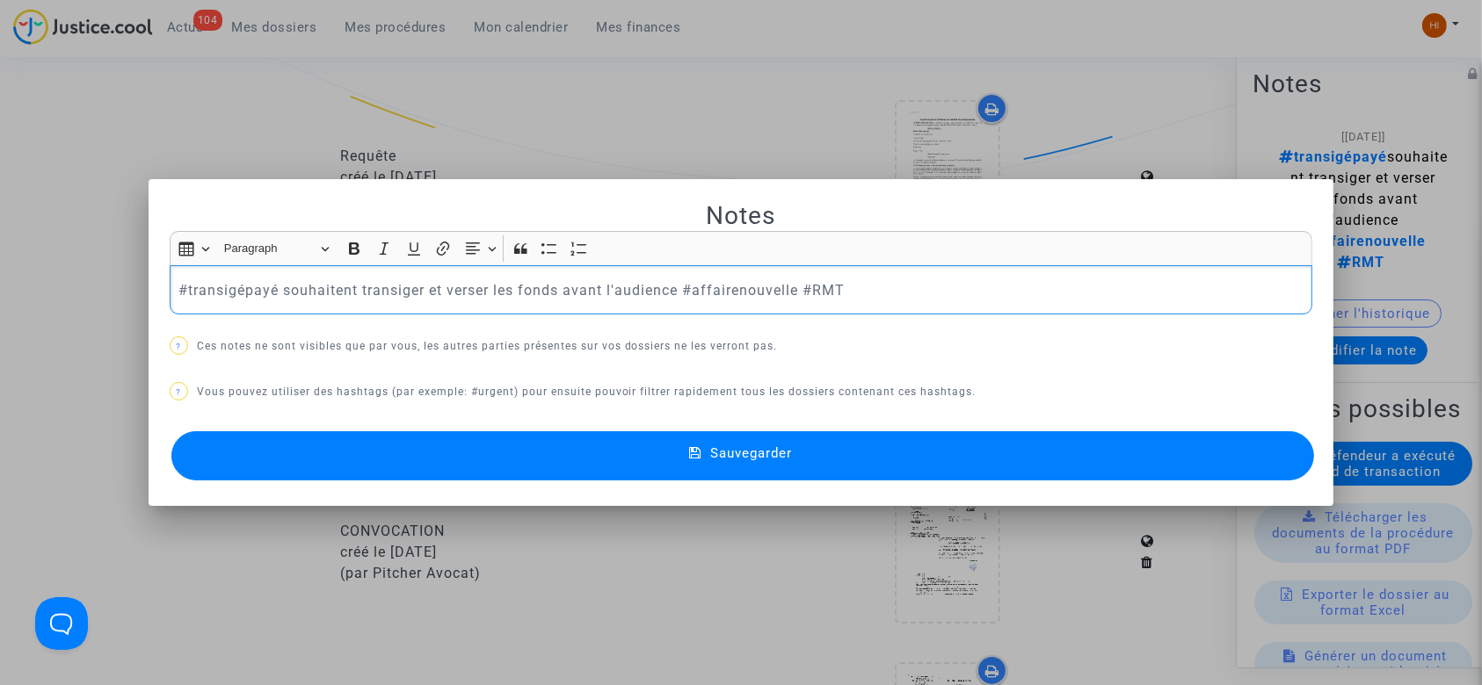
click at [274, 287] on p "#transigépayé souhaitent transiger et verser les fonds avant l'audience #affair…" at bounding box center [740, 290] width 1125 height 22
click at [660, 457] on button "Sauvegarder" at bounding box center [742, 455] width 1143 height 49
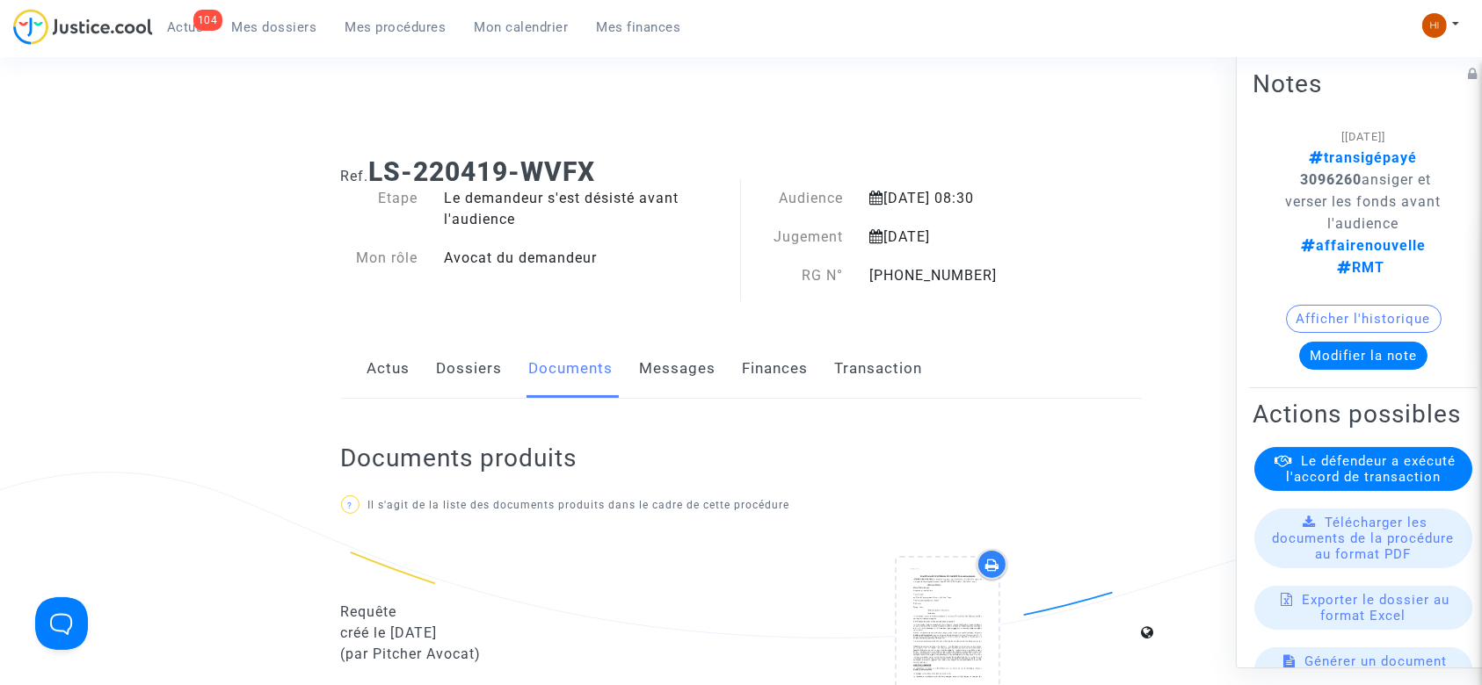
click at [456, 381] on link "Dossiers" at bounding box center [470, 369] width 66 height 58
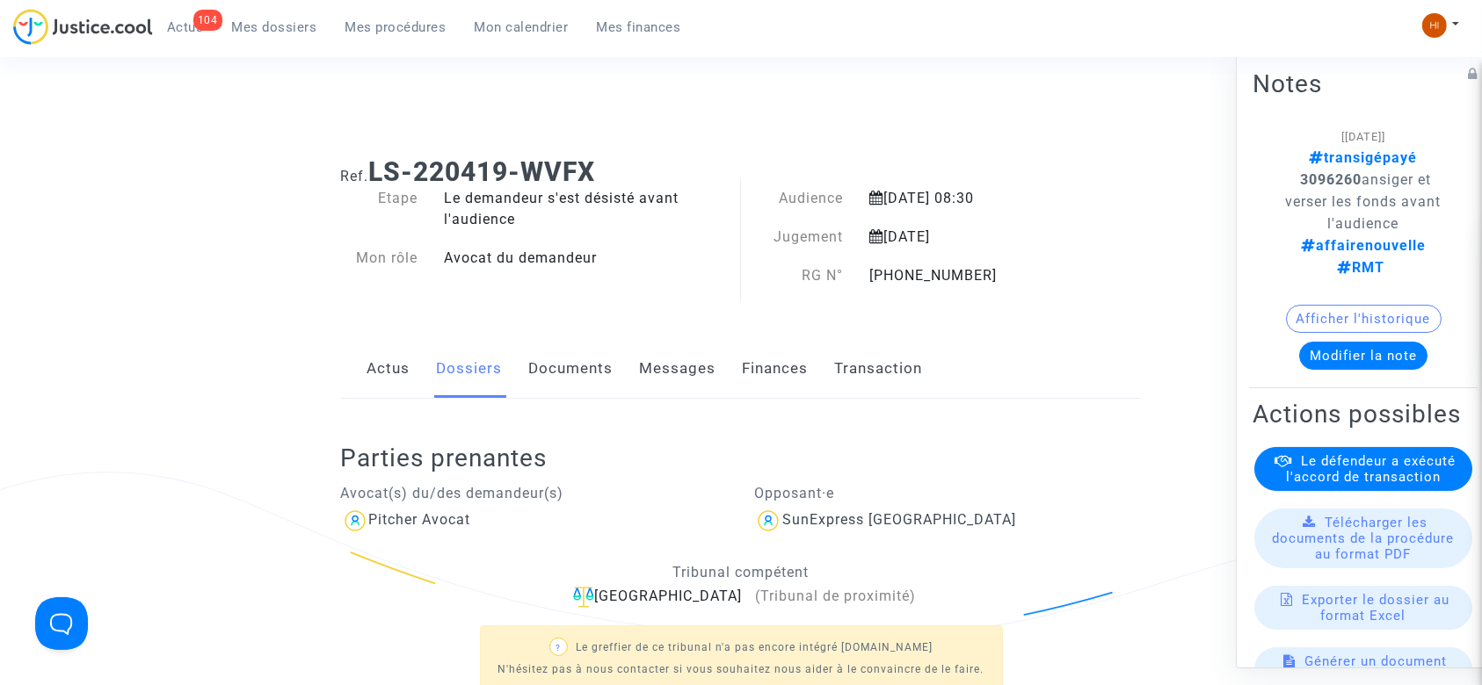
click at [562, 375] on link "Documents" at bounding box center [571, 369] width 84 height 58
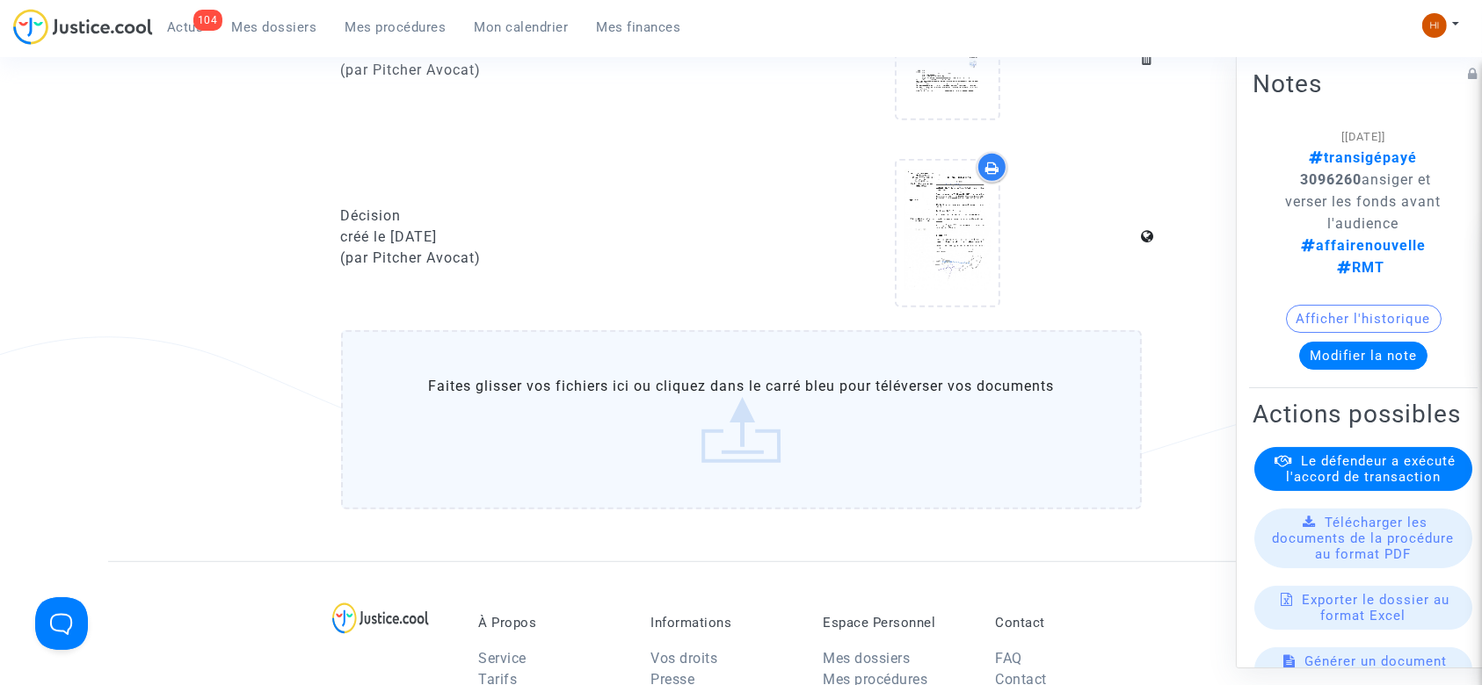
scroll to position [970, 0]
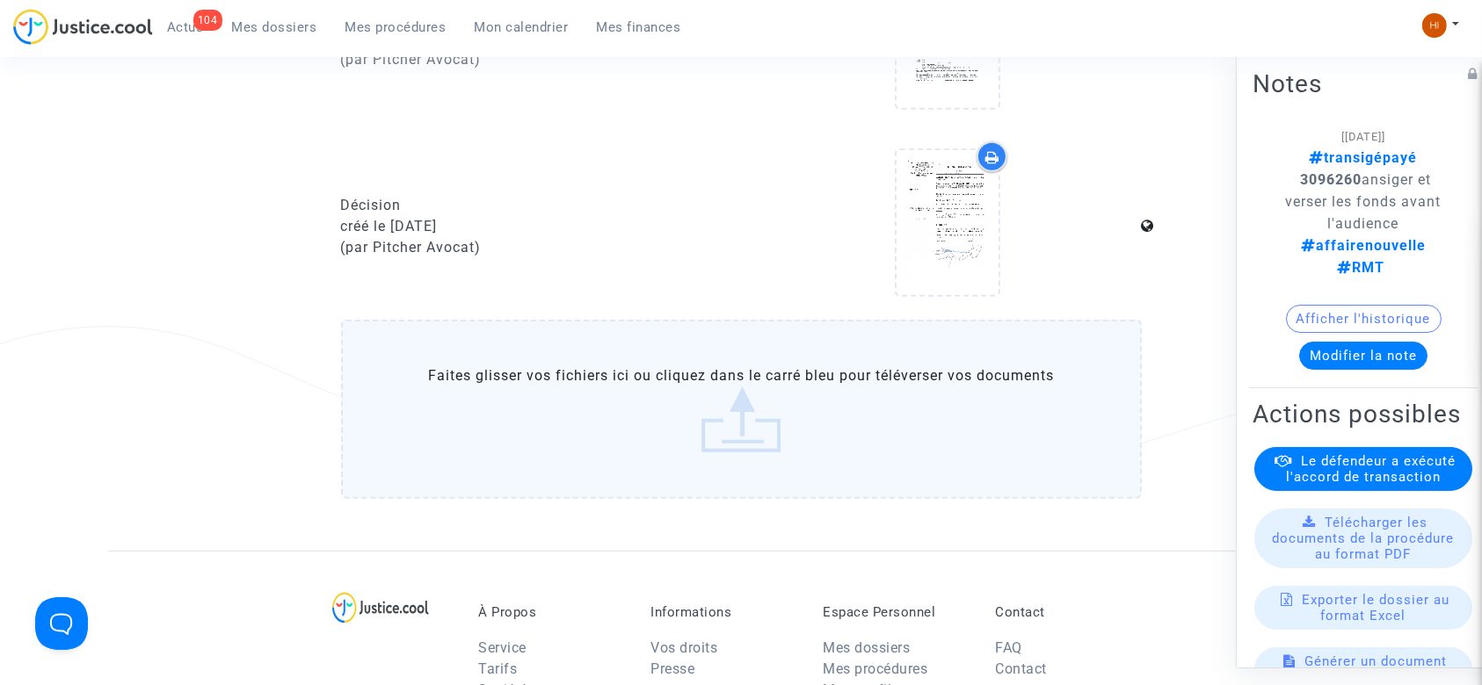
click at [776, 453] on label "Faites glisser vos fichiers ici ou cliquez dans le carré bleu pour téléverser v…" at bounding box center [741, 409] width 801 height 179
click at [0, 0] on input "Faites glisser vos fichiers ici ou cliquez dans le carré bleu pour téléverser v…" at bounding box center [0, 0] width 0 height 0
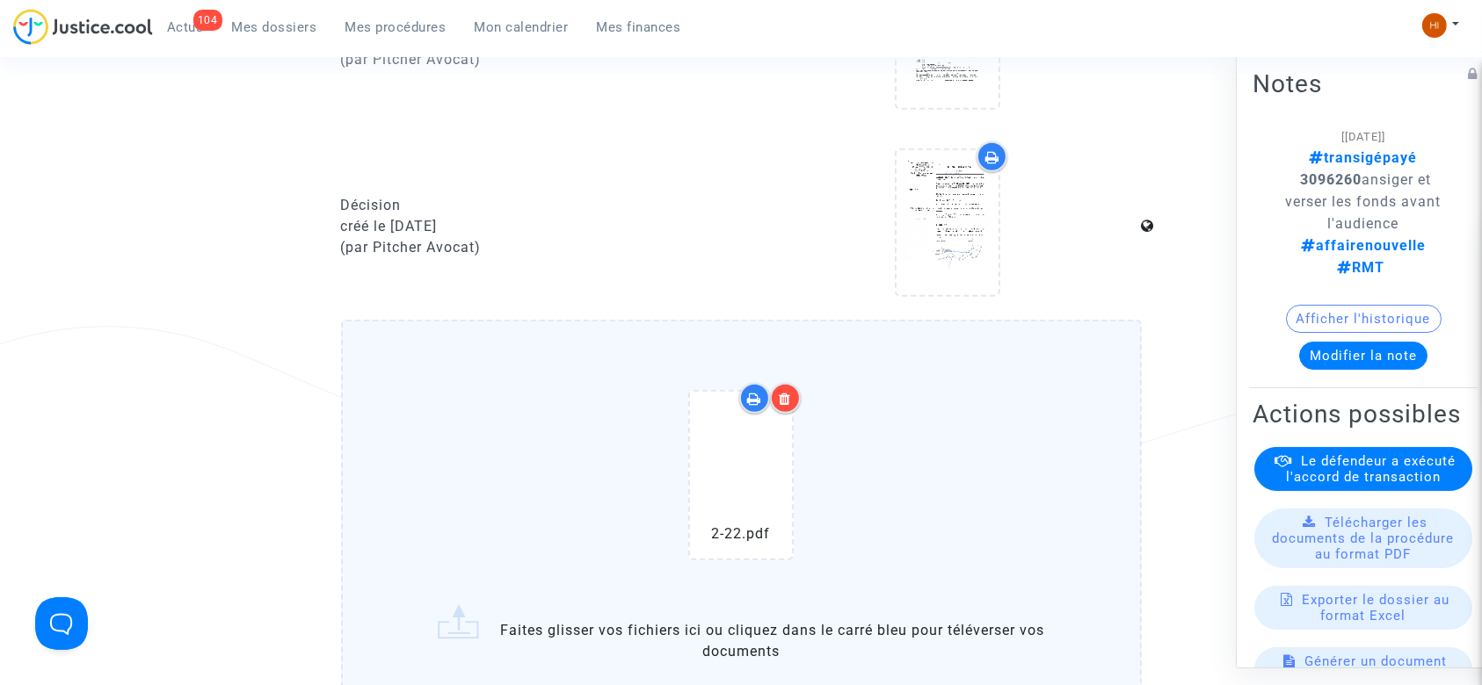
click at [785, 403] on div at bounding box center [785, 398] width 31 height 31
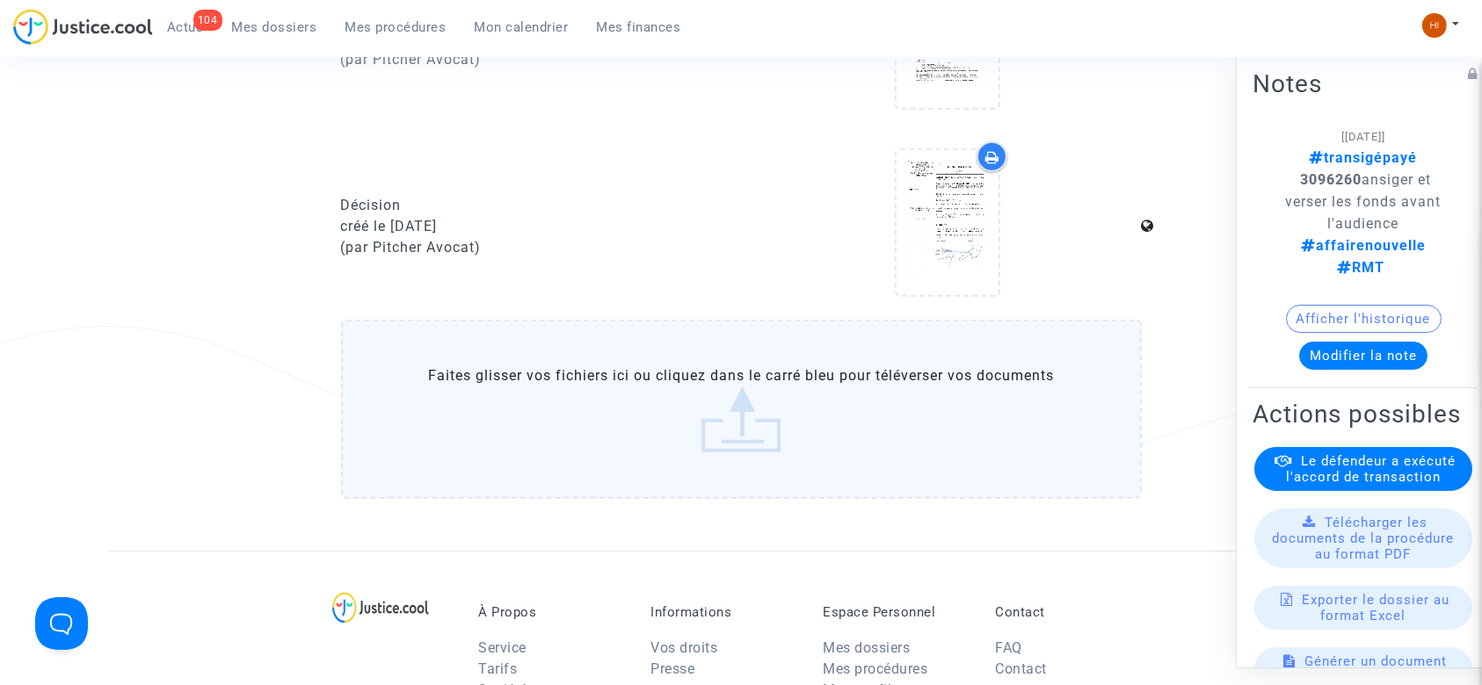
click at [757, 407] on label "Faites glisser vos fichiers ici ou cliquez dans le carré bleu pour téléverser v…" at bounding box center [741, 409] width 801 height 179
click at [0, 0] on input "Faites glisser vos fichiers ici ou cliquez dans le carré bleu pour téléverser v…" at bounding box center [0, 0] width 0 height 0
click at [573, 421] on label "Faites glisser vos fichiers ici ou cliquez dans le carré bleu pour téléverser v…" at bounding box center [741, 409] width 801 height 179
click at [0, 0] on input "Faites glisser vos fichiers ici ou cliquez dans le carré bleu pour téléverser v…" at bounding box center [0, 0] width 0 height 0
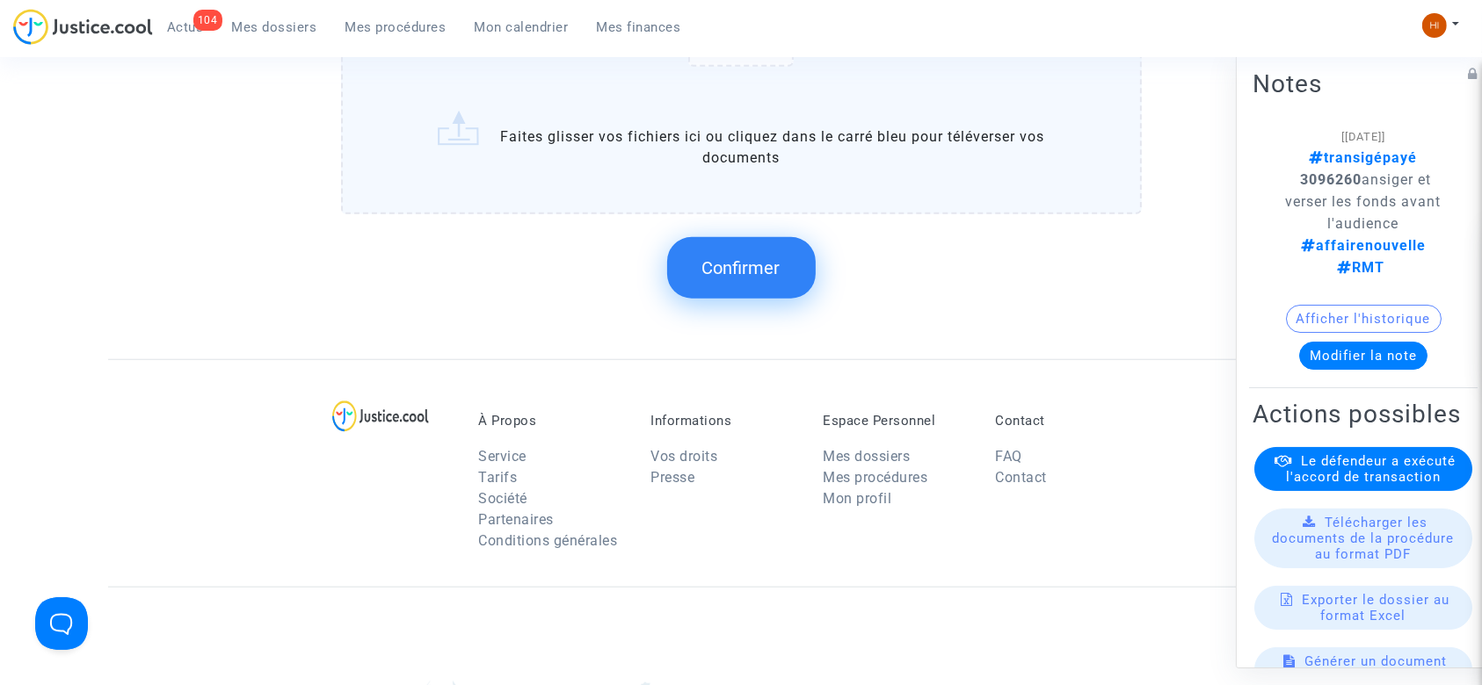
scroll to position [1461, 0]
click at [744, 271] on span "Confirmer" at bounding box center [741, 270] width 78 height 21
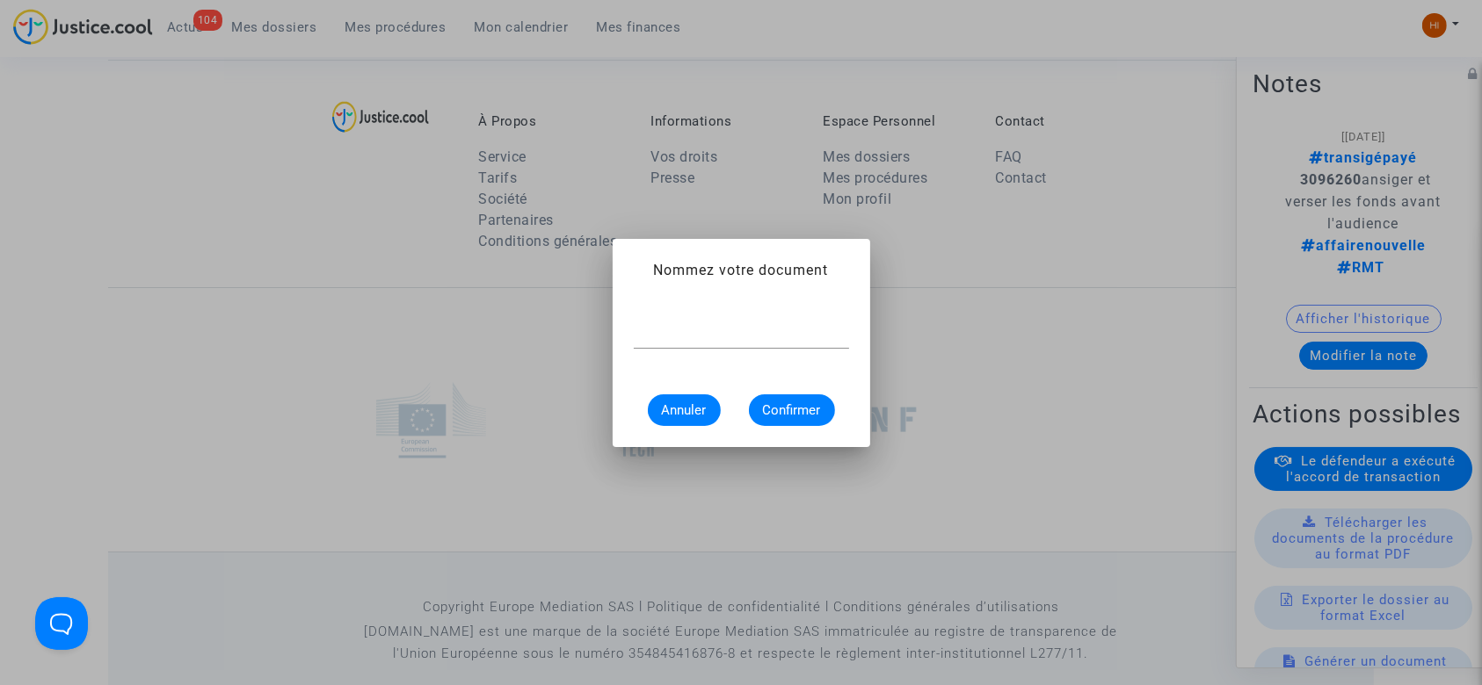
scroll to position [0, 0]
type input "convocation"
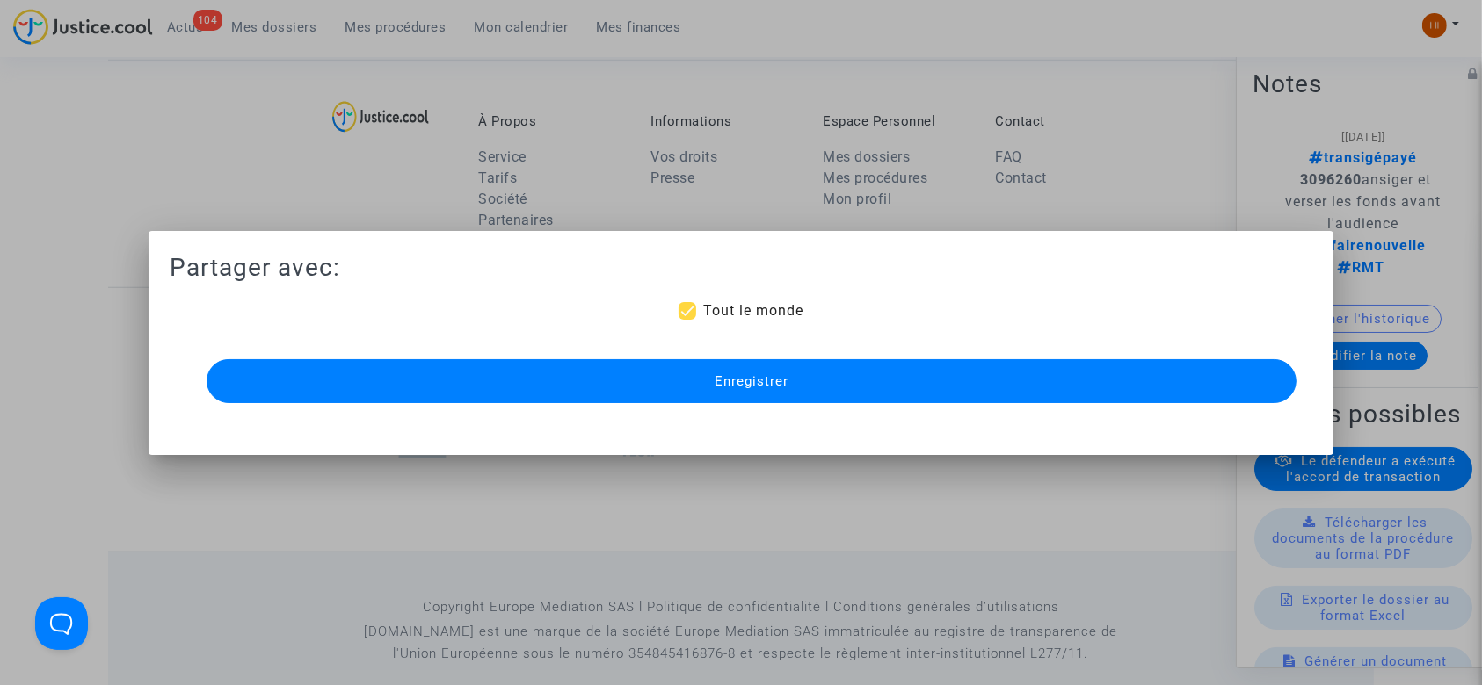
click at [687, 371] on button "Enregistrer" at bounding box center [752, 381] width 1091 height 44
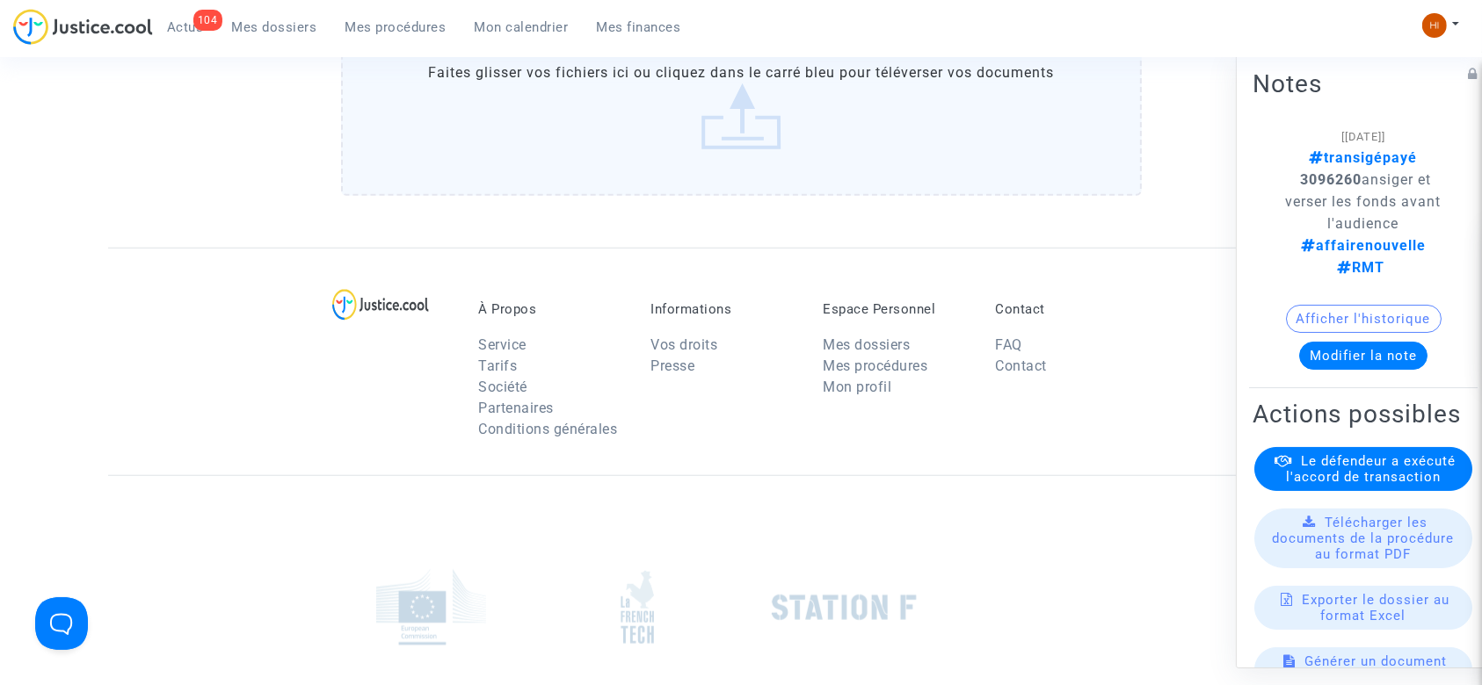
click at [395, 30] on span "Mes procédures" at bounding box center [395, 27] width 101 height 16
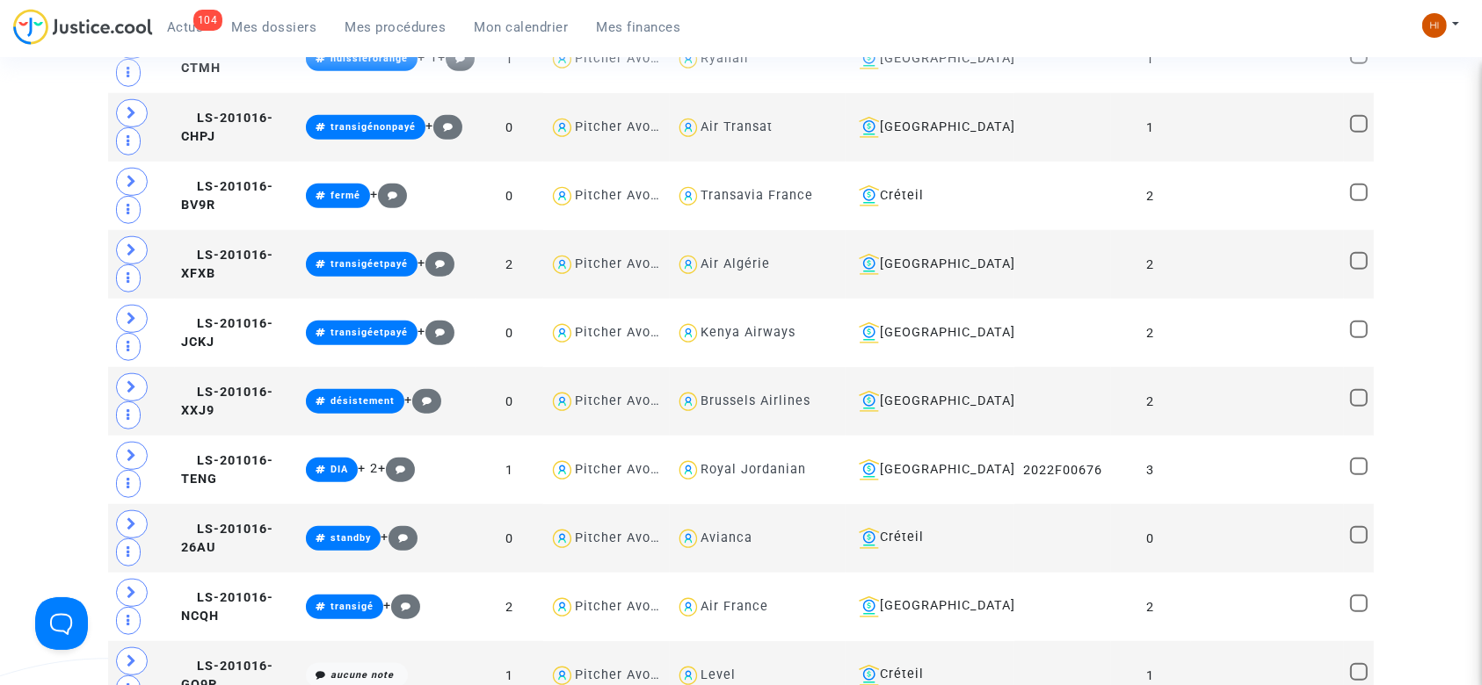
click at [383, 17] on link "Mes procédures" at bounding box center [395, 27] width 129 height 26
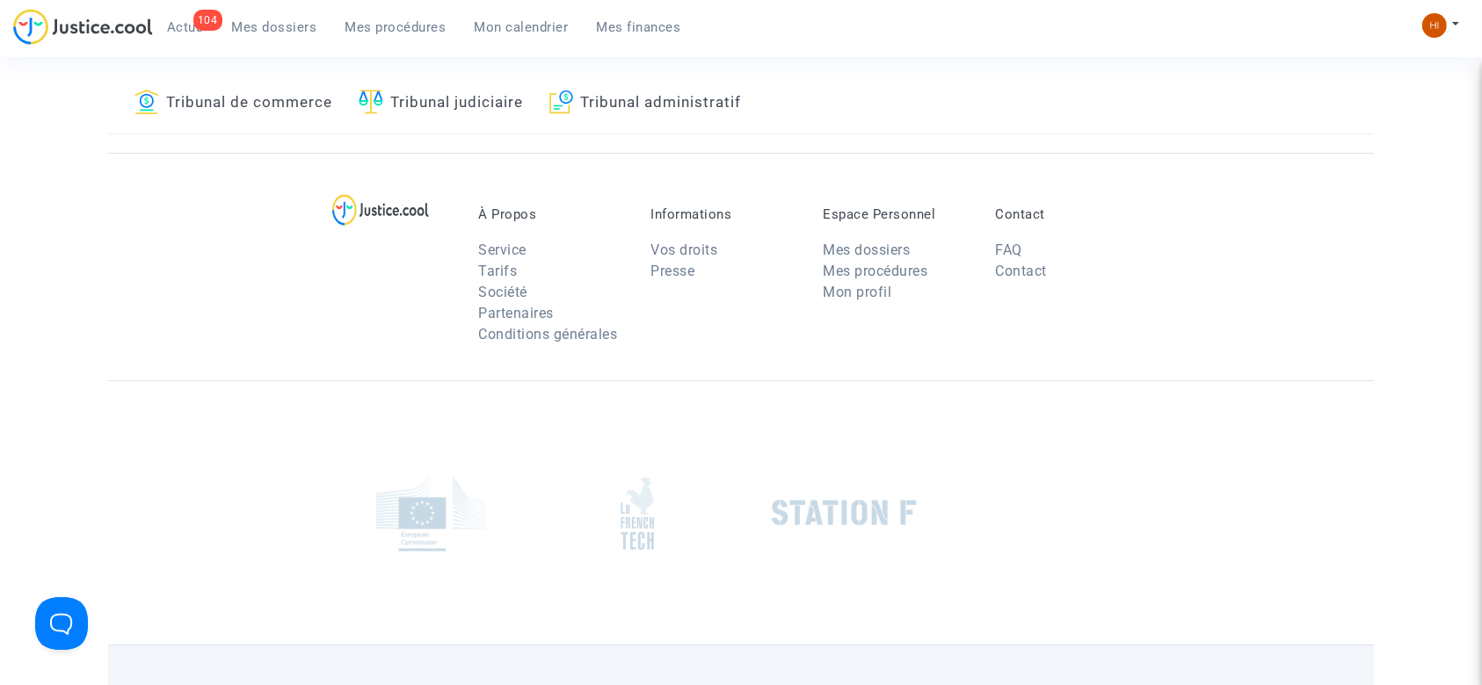
scroll to position [37, 0]
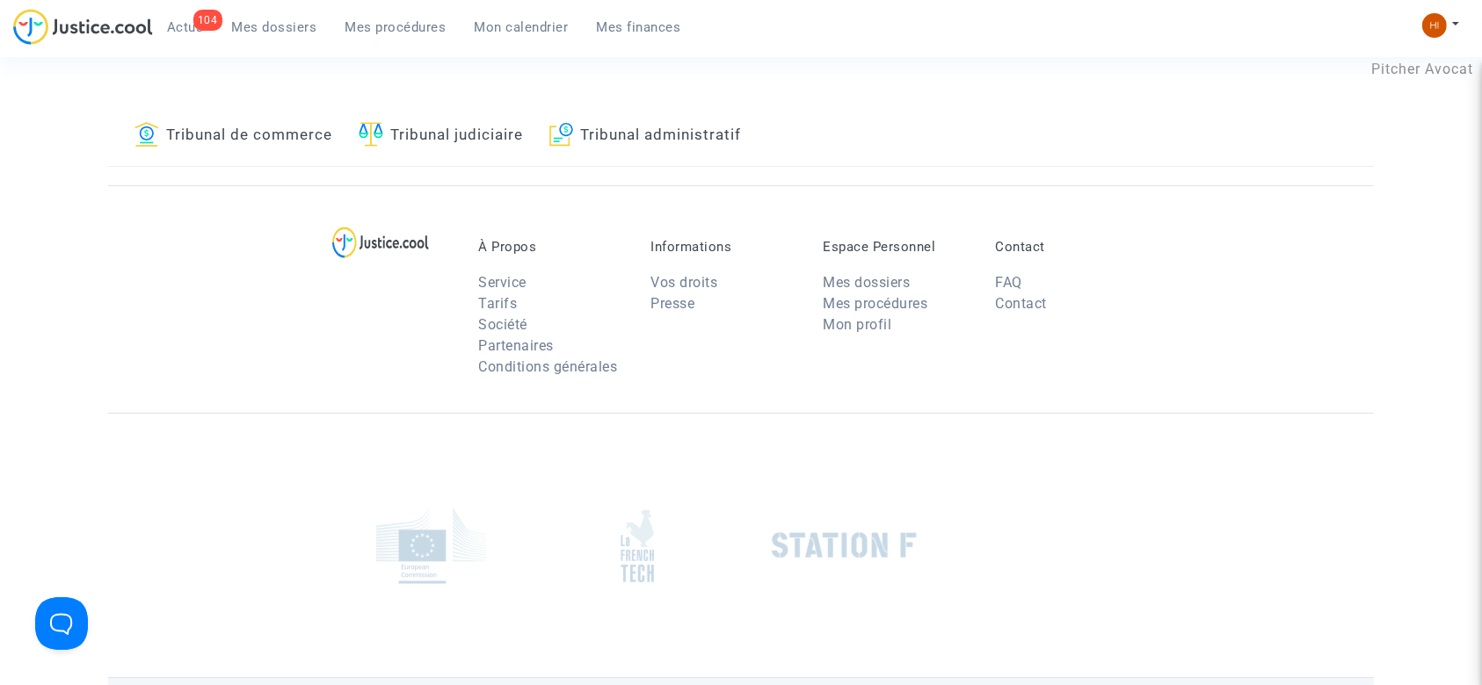
click at [417, 141] on link "Tribunal judiciaire" at bounding box center [441, 136] width 164 height 60
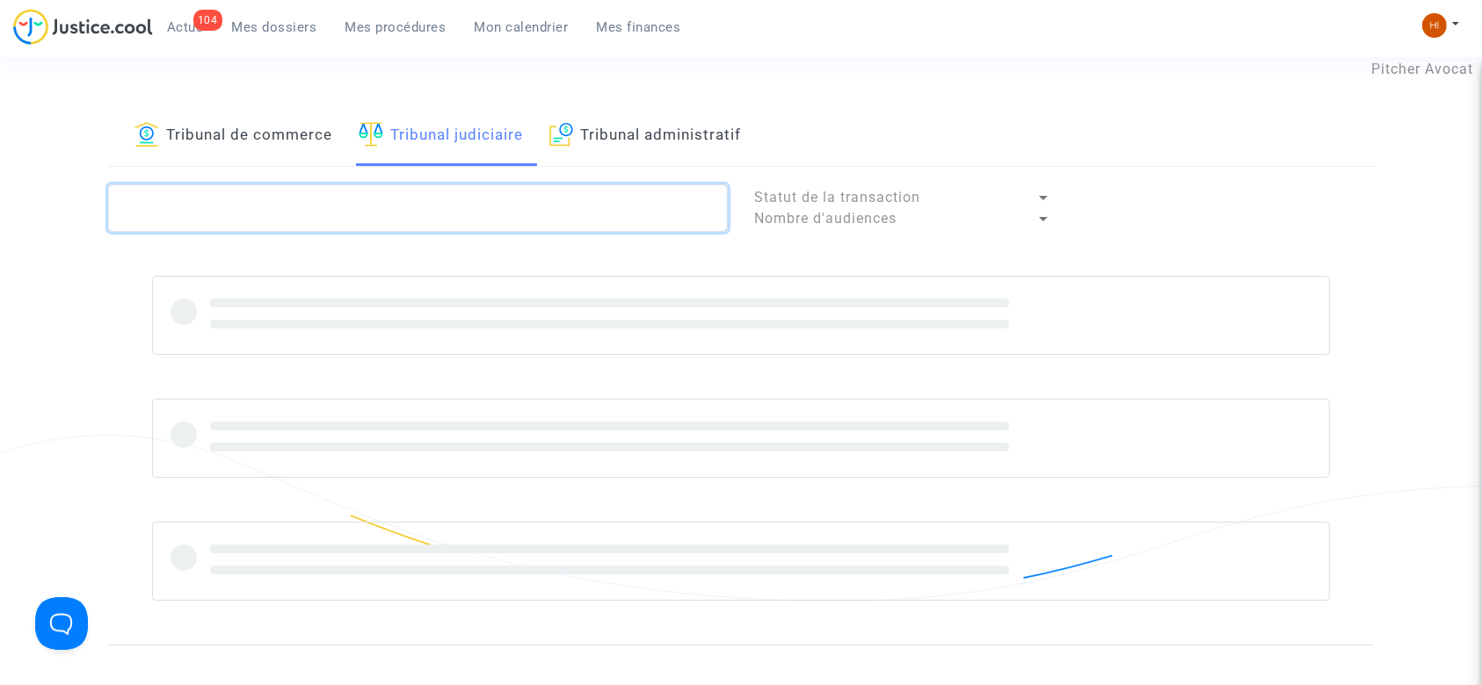
click at [394, 207] on textarea at bounding box center [418, 208] width 620 height 47
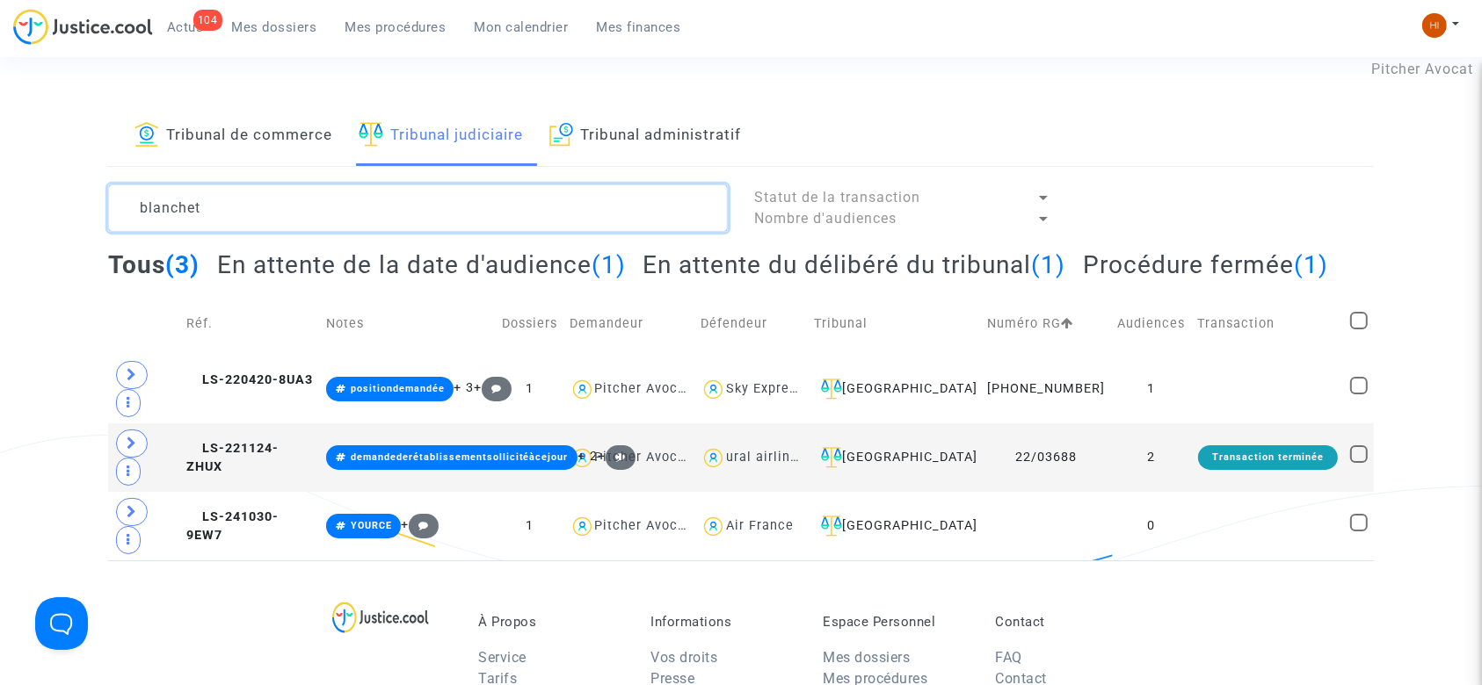
type textarea "blanchet"
click at [127, 375] on icon at bounding box center [132, 374] width 11 height 13
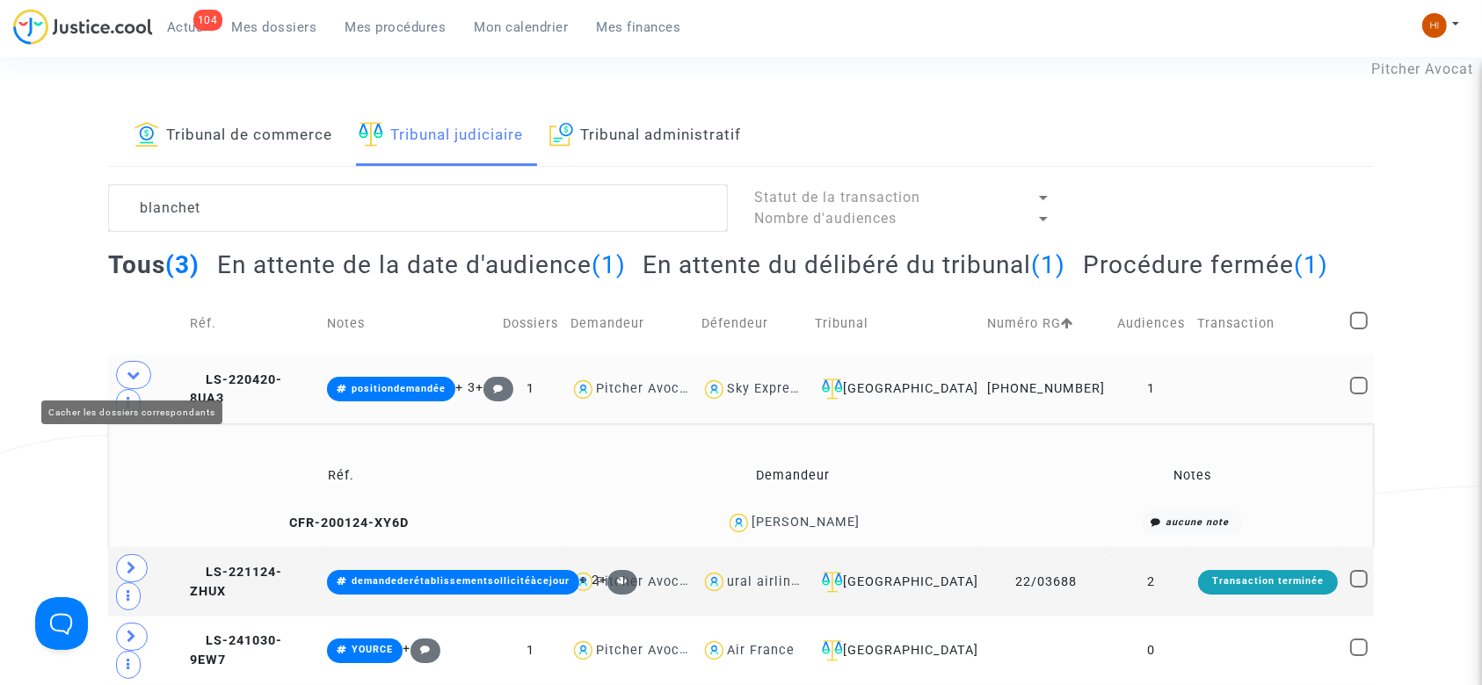
click at [127, 375] on icon at bounding box center [134, 374] width 14 height 13
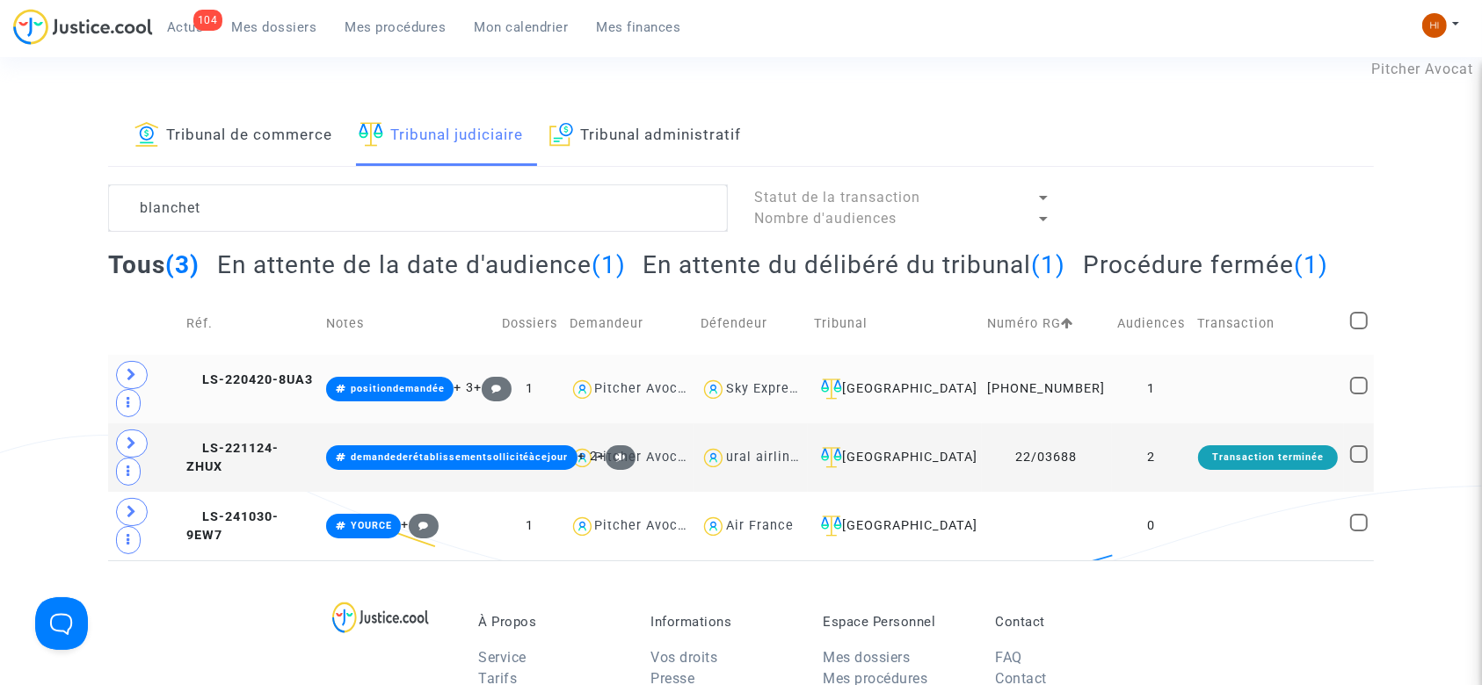
click at [1207, 366] on td at bounding box center [1268, 389] width 152 height 69
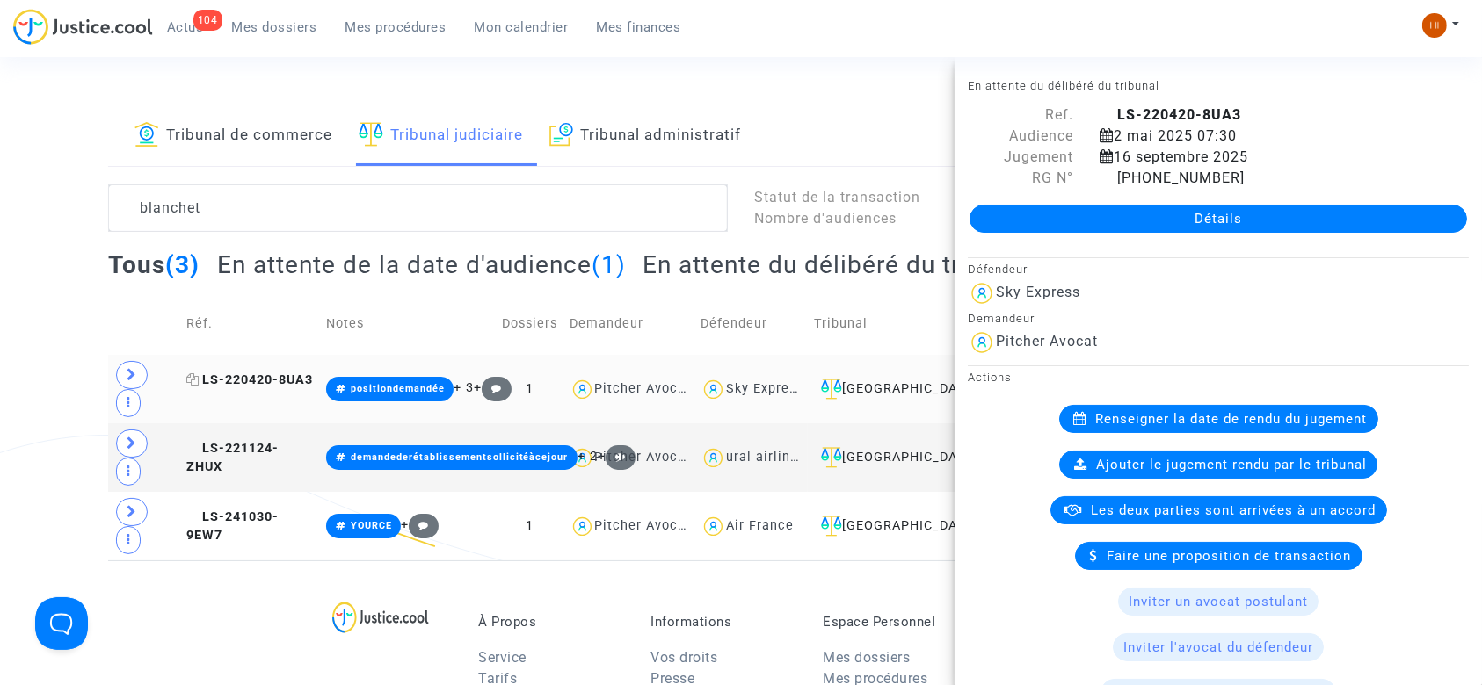
click at [267, 373] on span "LS-220420-8UA3" at bounding box center [249, 380] width 127 height 15
click at [1173, 209] on link "Détails" at bounding box center [1217, 219] width 497 height 28
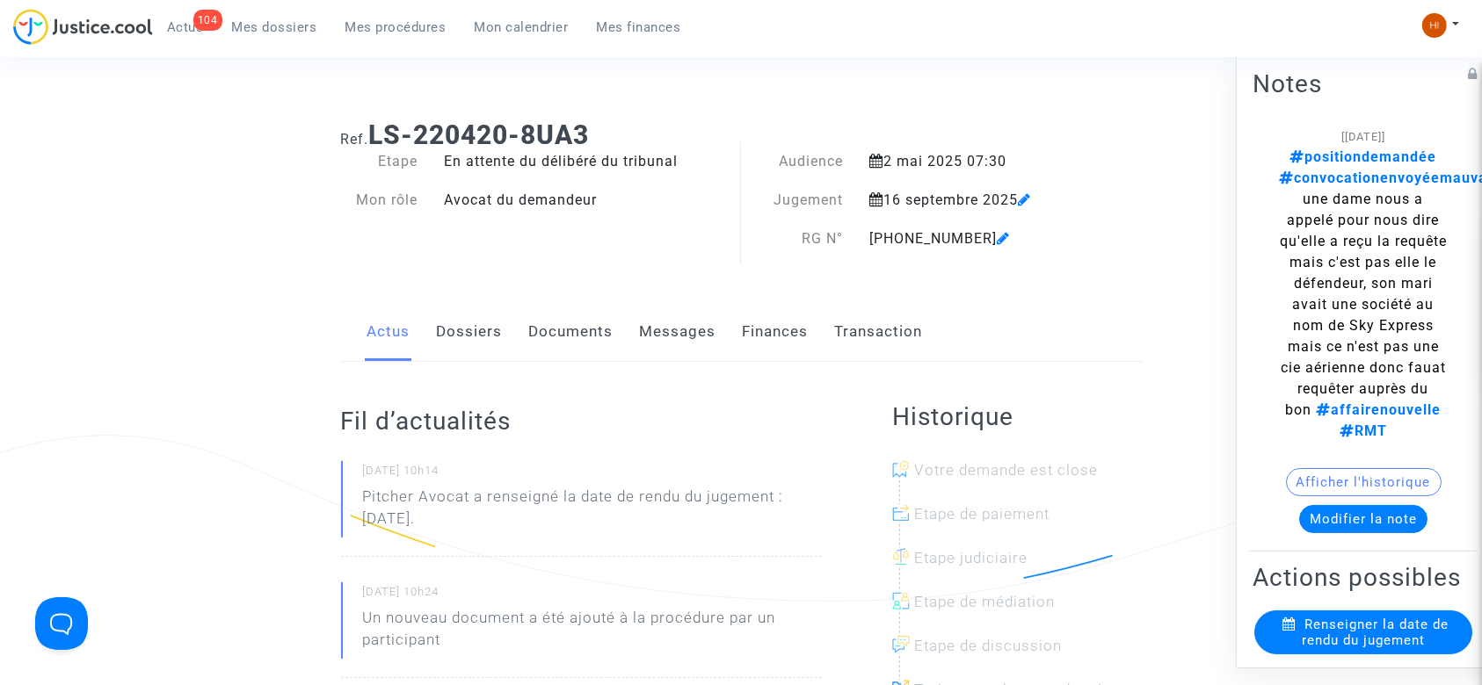
click at [464, 327] on link "Dossiers" at bounding box center [470, 332] width 66 height 58
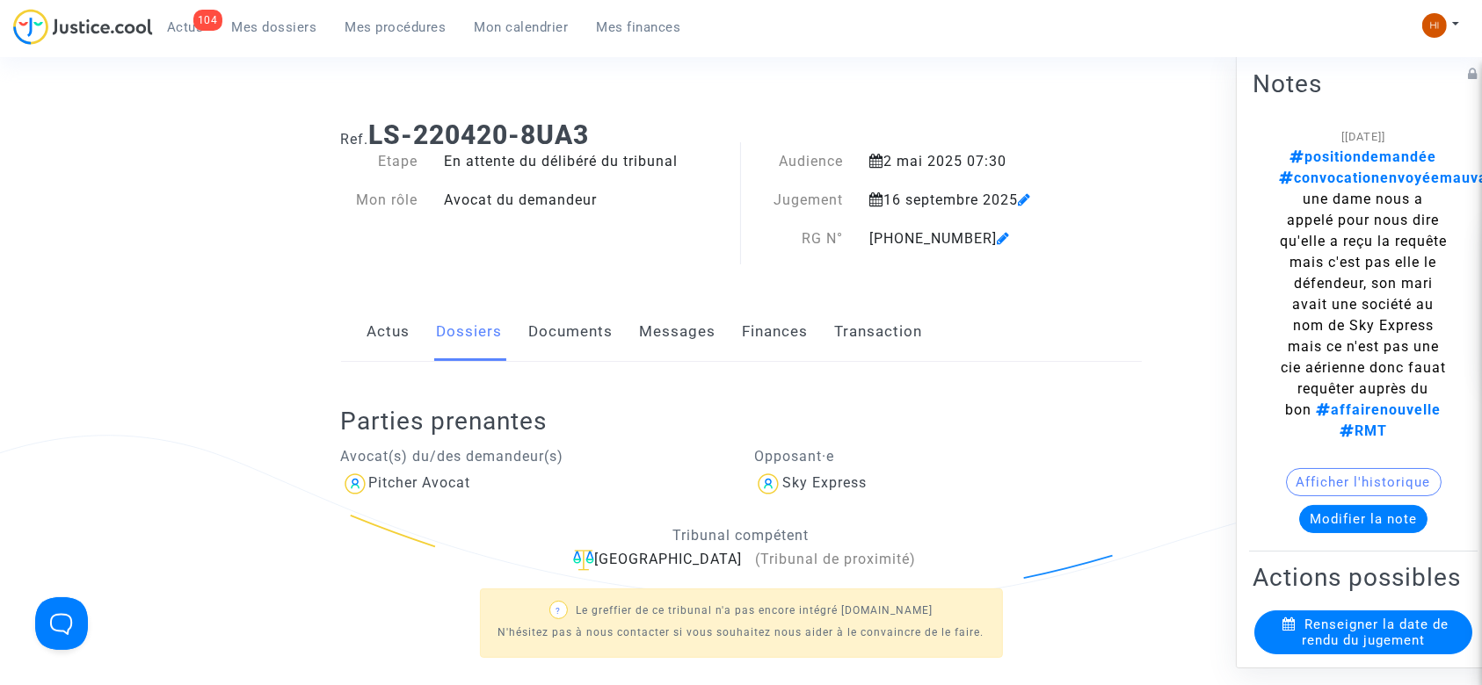
click at [583, 317] on link "Documents" at bounding box center [571, 332] width 84 height 58
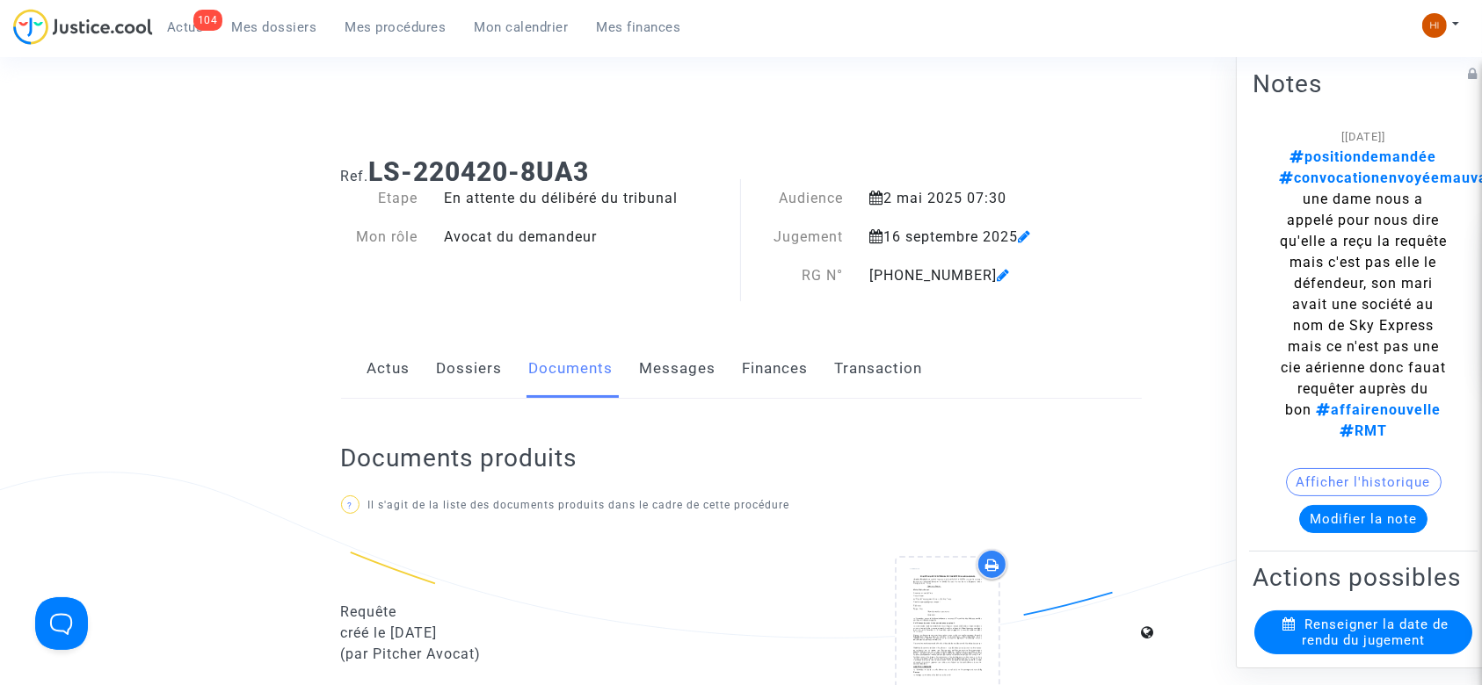
click at [457, 372] on link "Dossiers" at bounding box center [470, 369] width 66 height 58
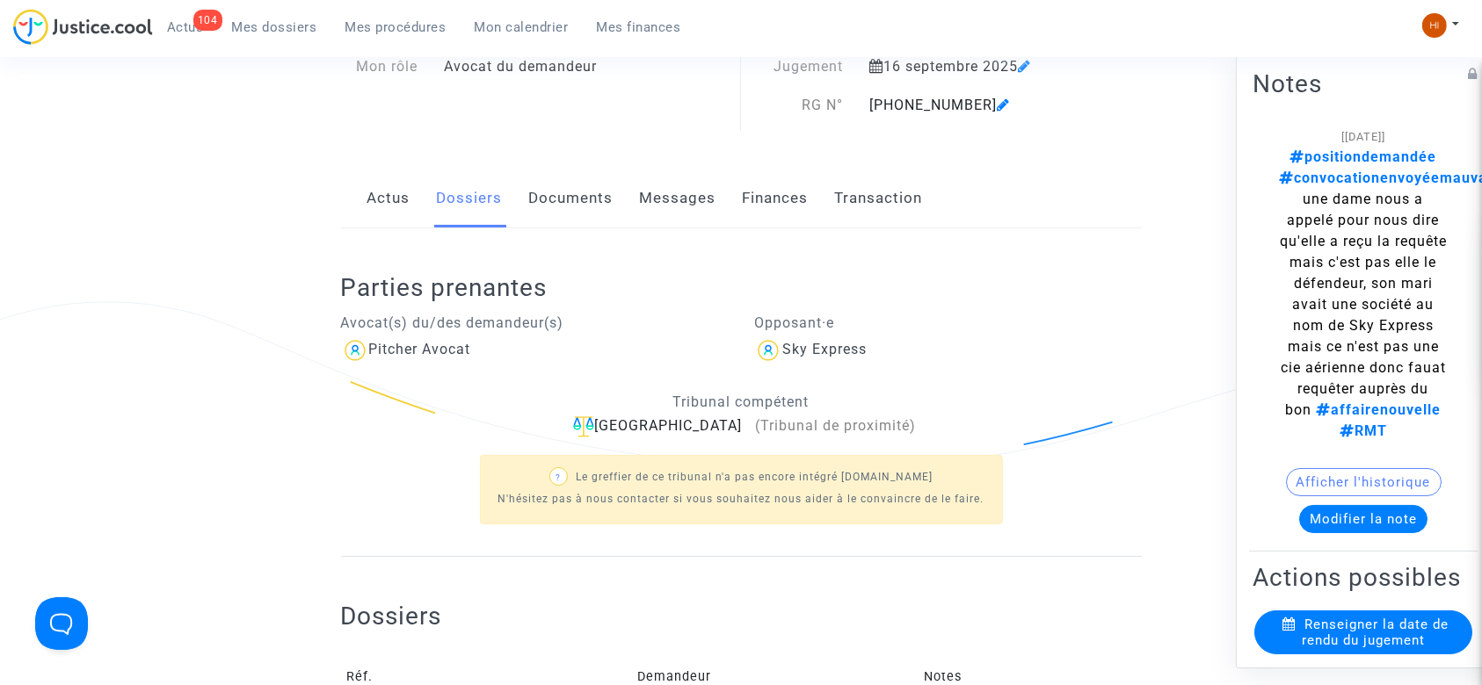
scroll to position [175, 0]
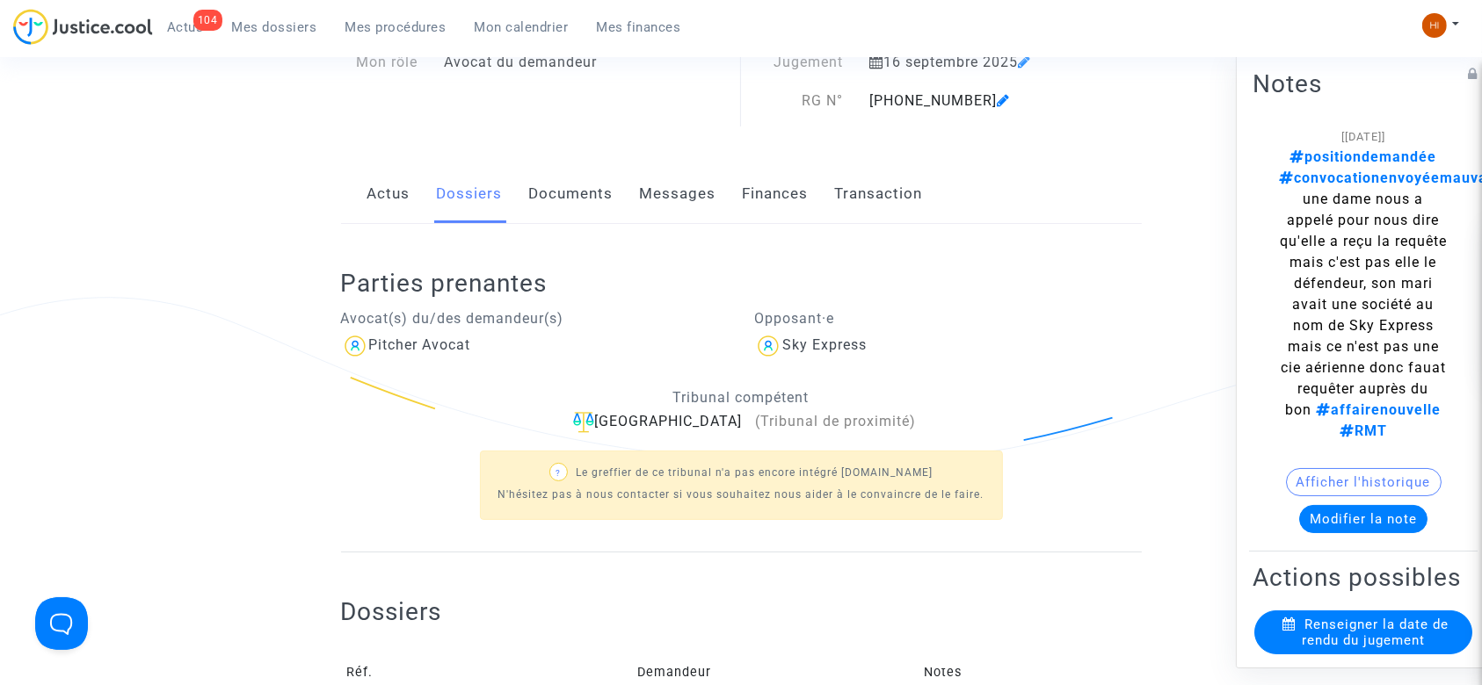
click at [170, 292] on ng-component "Ref. LS-220420-8UA3 Etape En attente du délibéré du tribunal Mon rôle Avocat du…" at bounding box center [740, 393] width 1265 height 850
click at [2, 301] on div "Ref. LS-220420-8UA3 Etape En attente du délibéré du tribunal Mon rôle Avocat du…" at bounding box center [741, 393] width 1482 height 850
click at [529, 178] on link "Documents" at bounding box center [571, 194] width 84 height 58
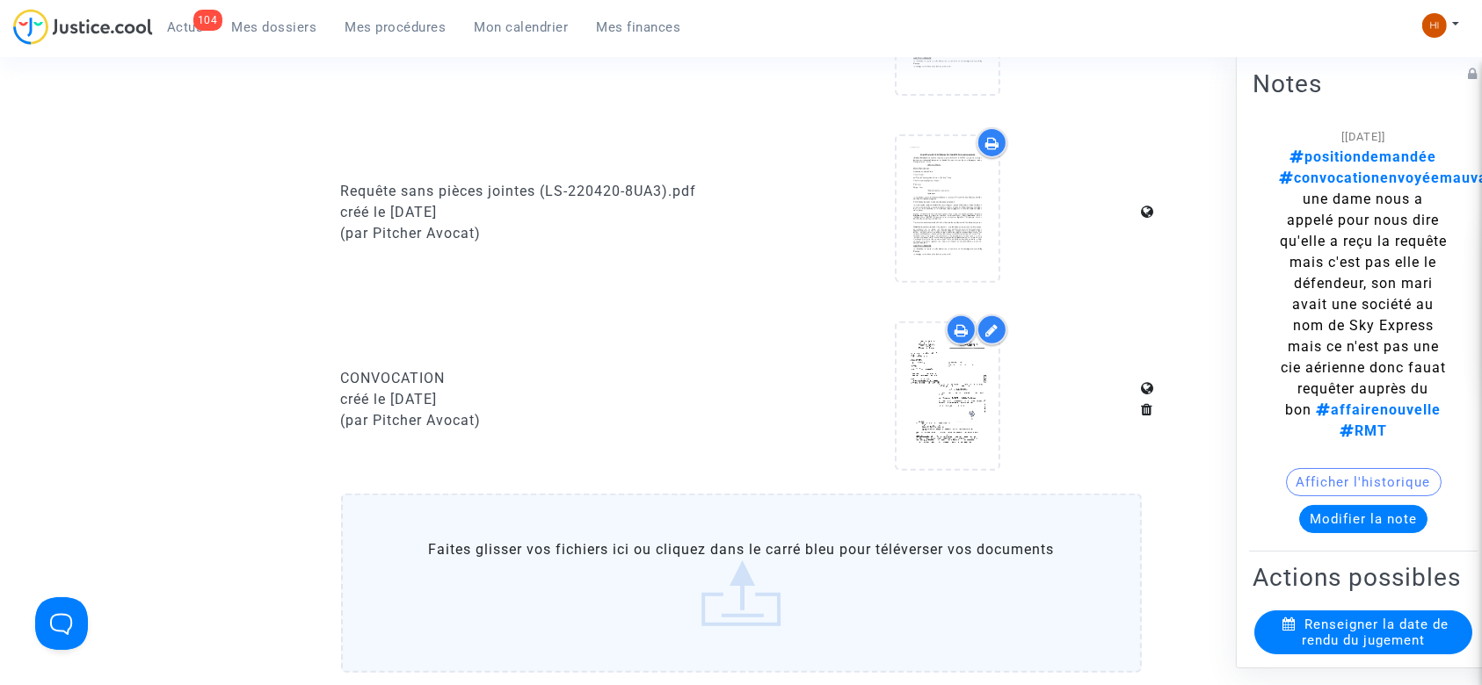
scroll to position [612, 0]
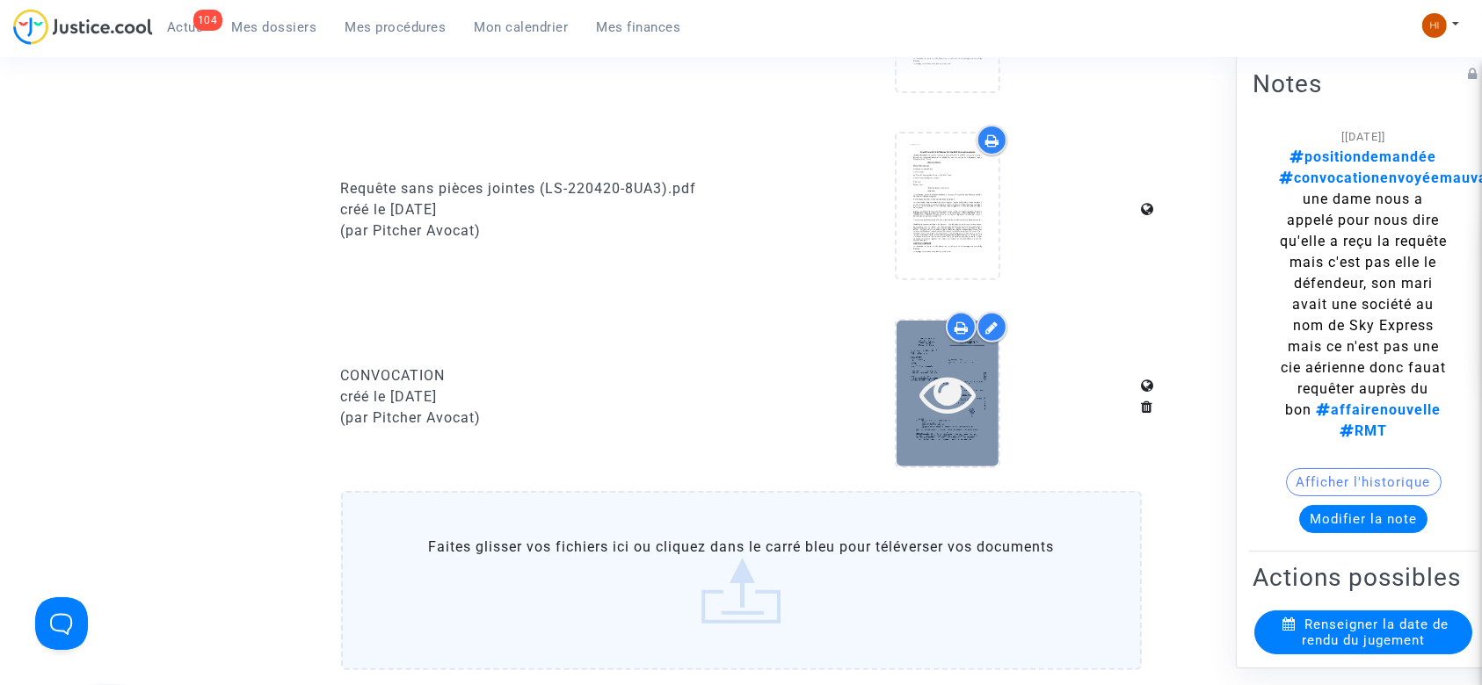
click at [974, 404] on icon at bounding box center [947, 394] width 57 height 56
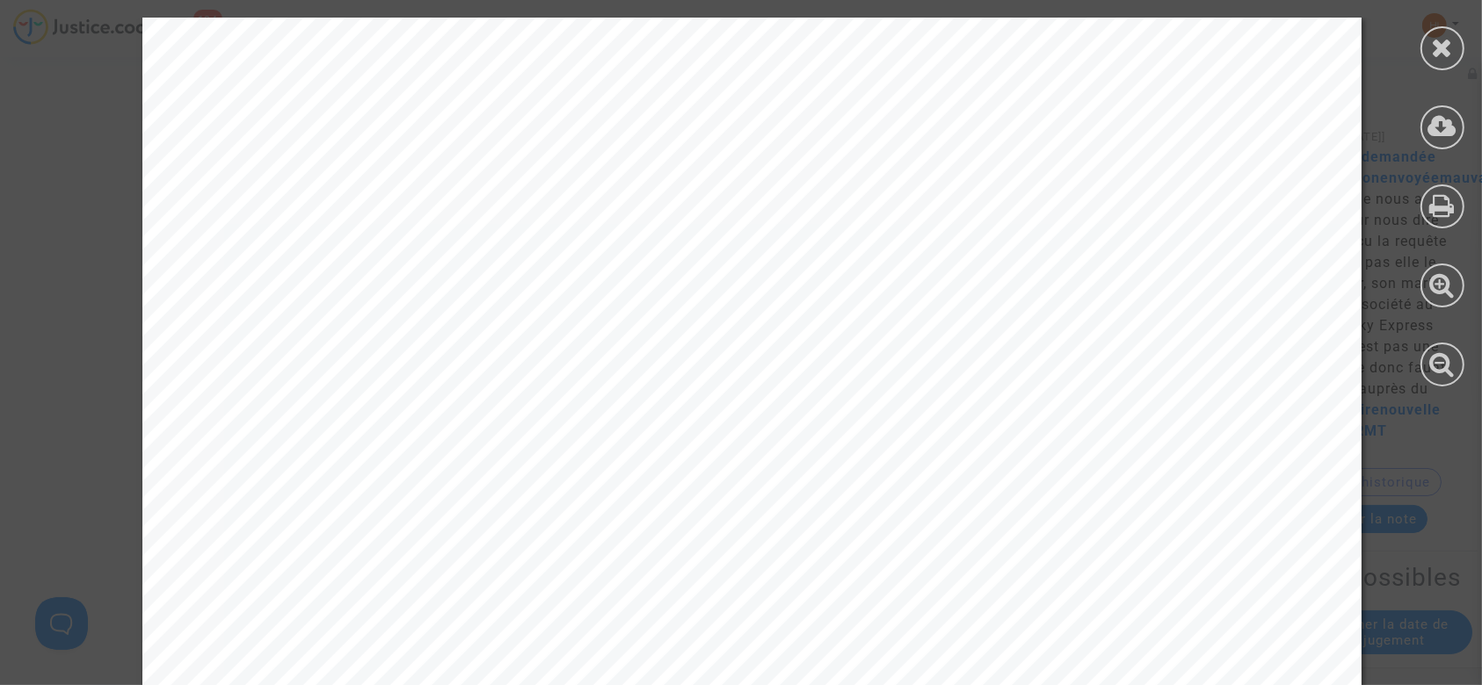
drag, startPoint x: 1477, startPoint y: 224, endPoint x: 1472, endPoint y: 389, distance: 165.3
click at [1472, 389] on div at bounding box center [1442, 202] width 79 height 404
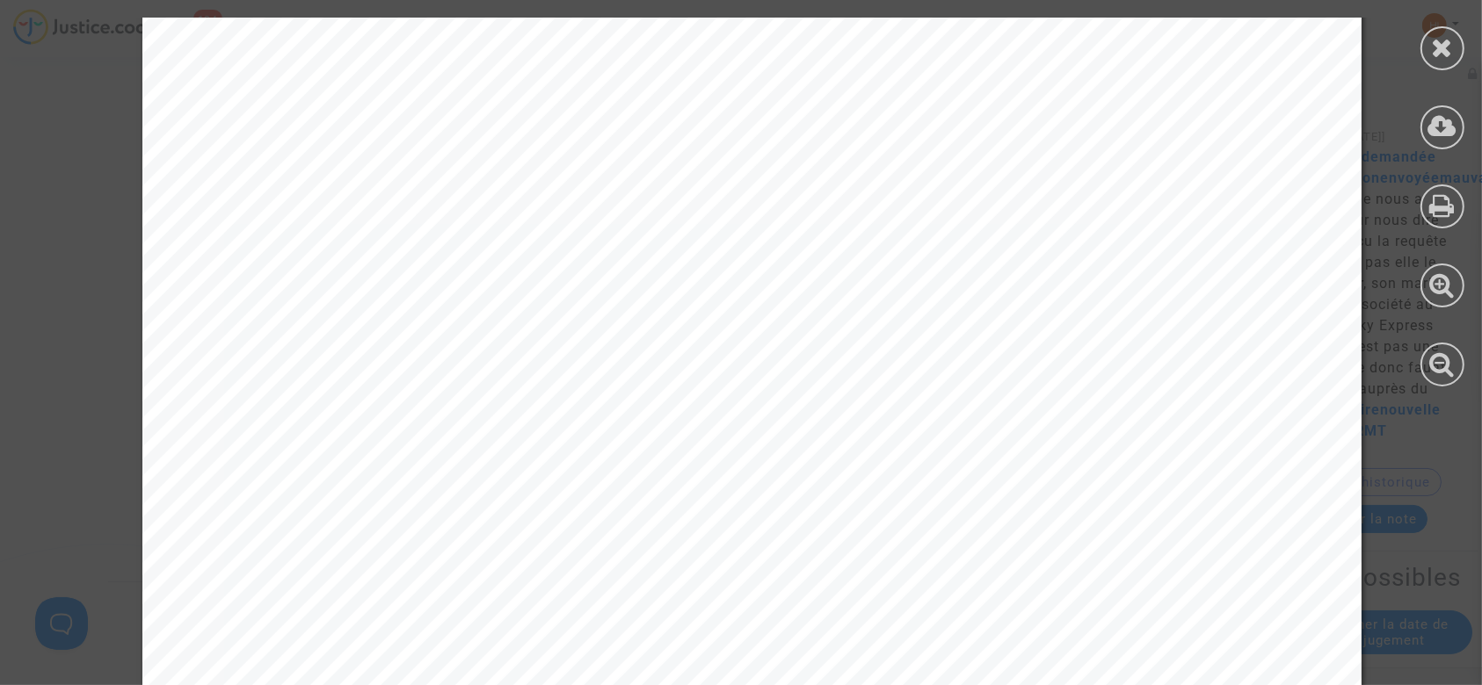
click at [1462, 38] on div at bounding box center [1442, 202] width 79 height 404
click at [1436, 48] on icon at bounding box center [1443, 47] width 22 height 26
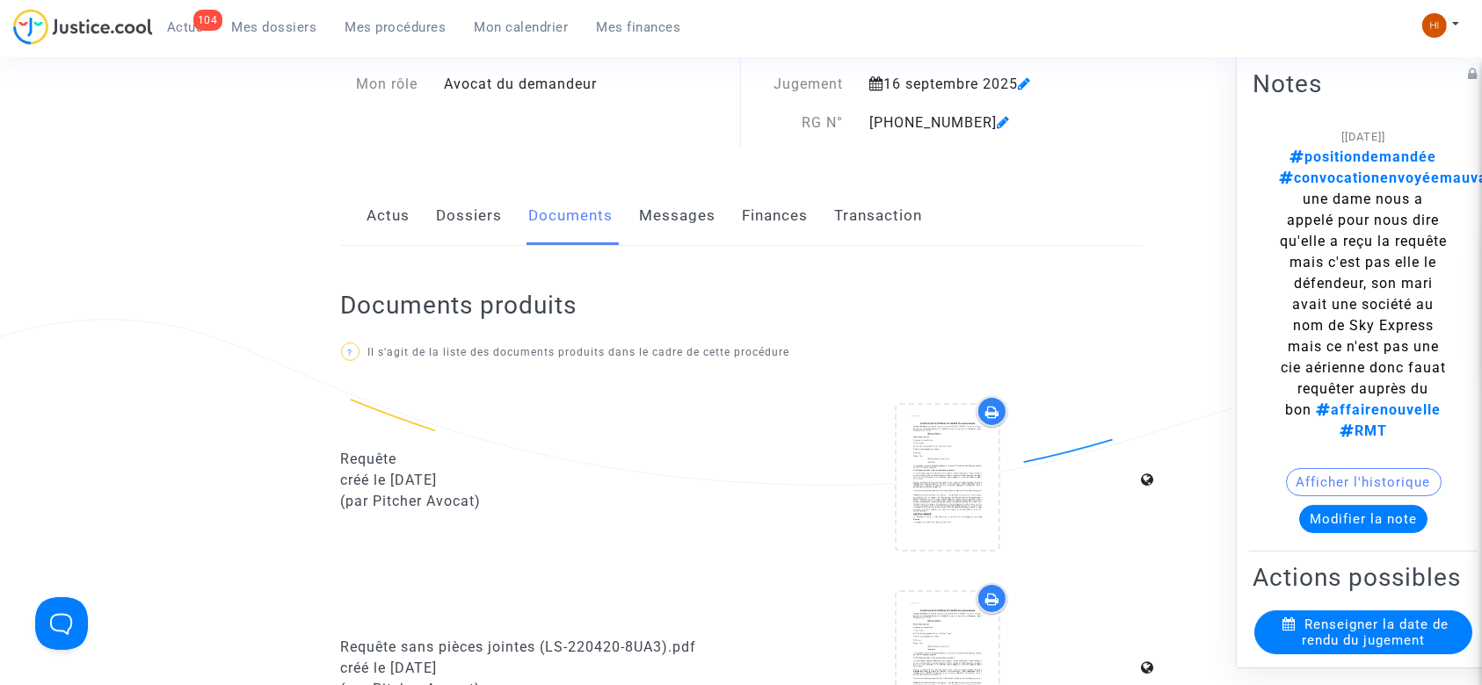
scroll to position [53, 0]
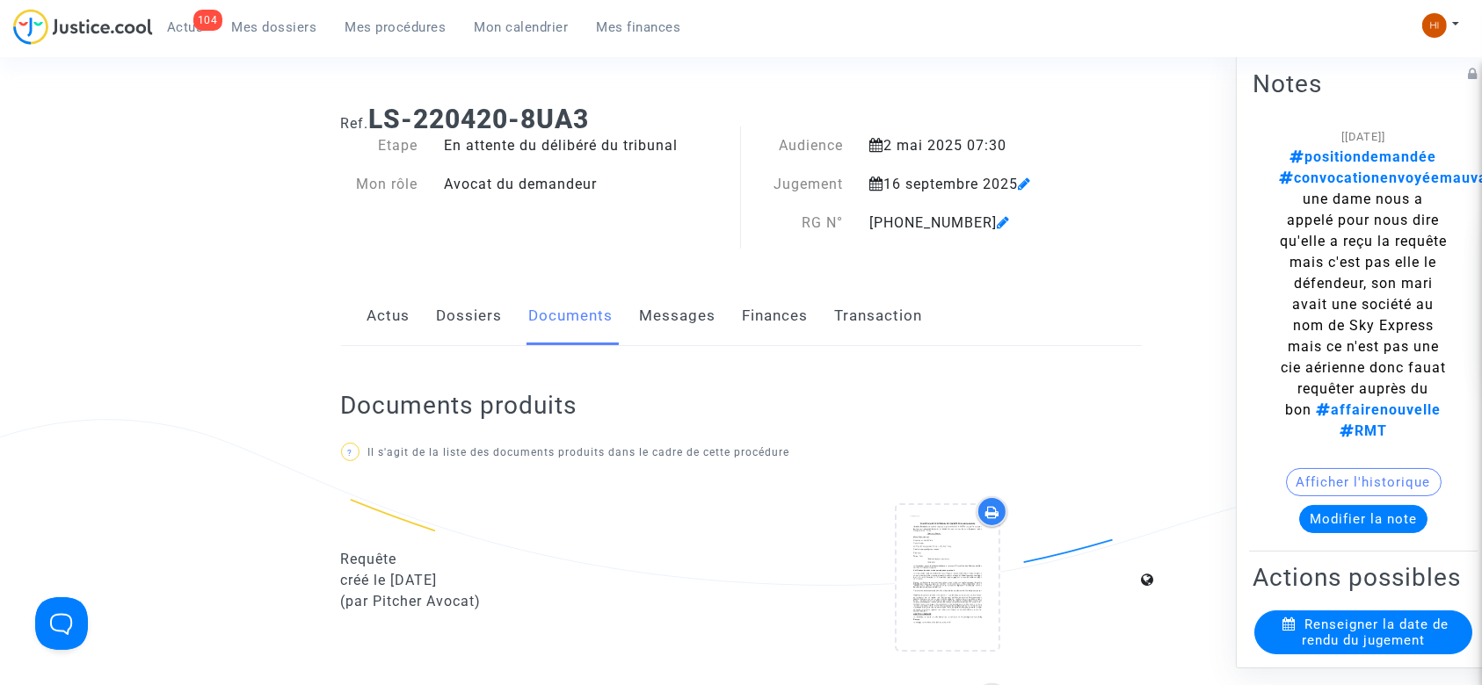
click at [446, 323] on link "Dossiers" at bounding box center [470, 316] width 66 height 58
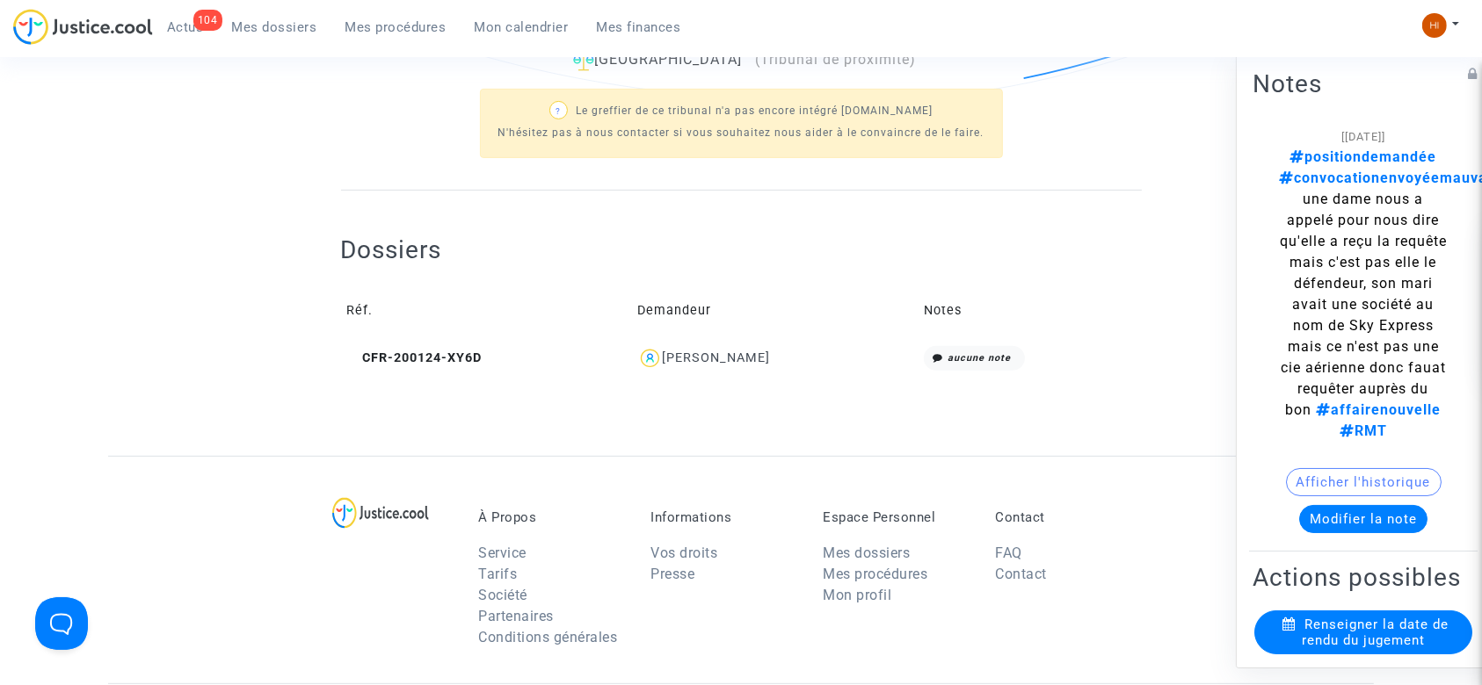
scroll to position [540, 0]
click at [354, 355] on icon at bounding box center [353, 355] width 13 height 12
click at [394, 195] on div "Dossiers Réf. Demandeur Notes CFR-200124-XY6D Sophie Blanchet aucune note" at bounding box center [741, 290] width 801 height 205
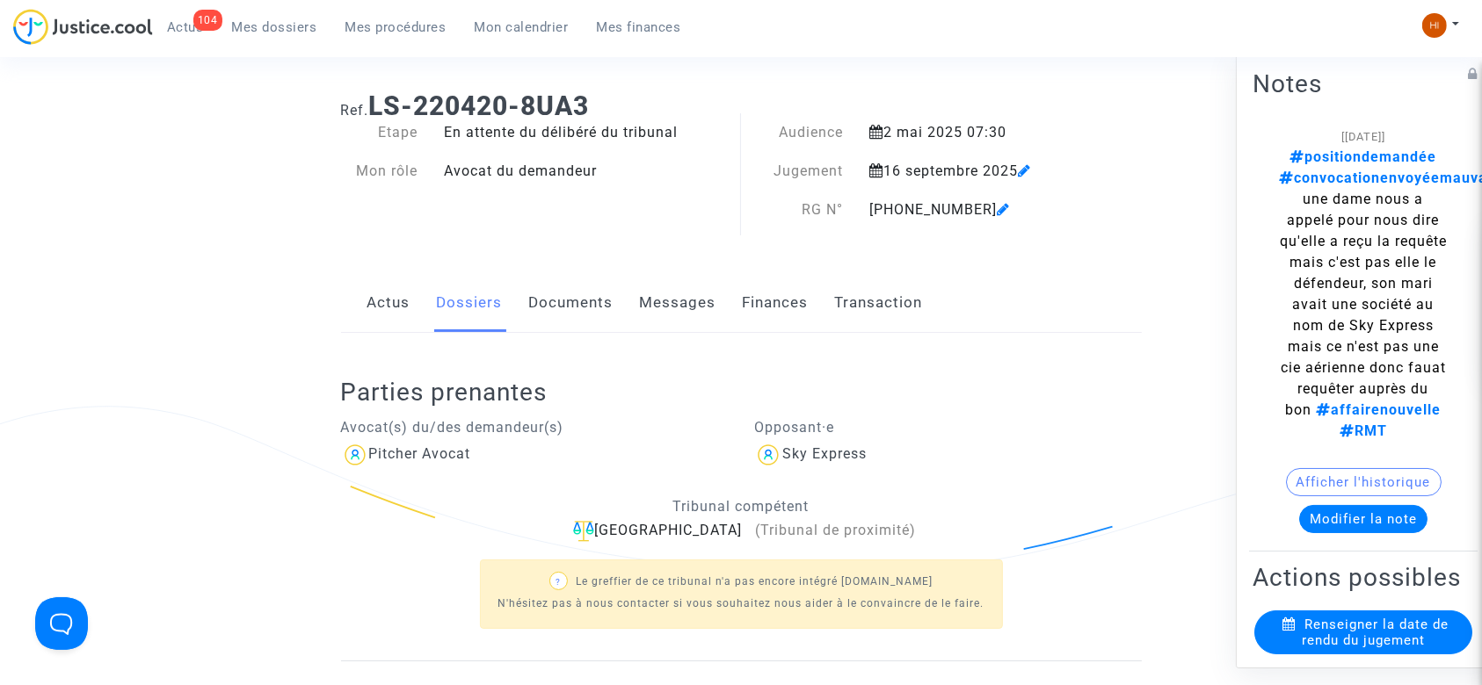
scroll to position [0, 0]
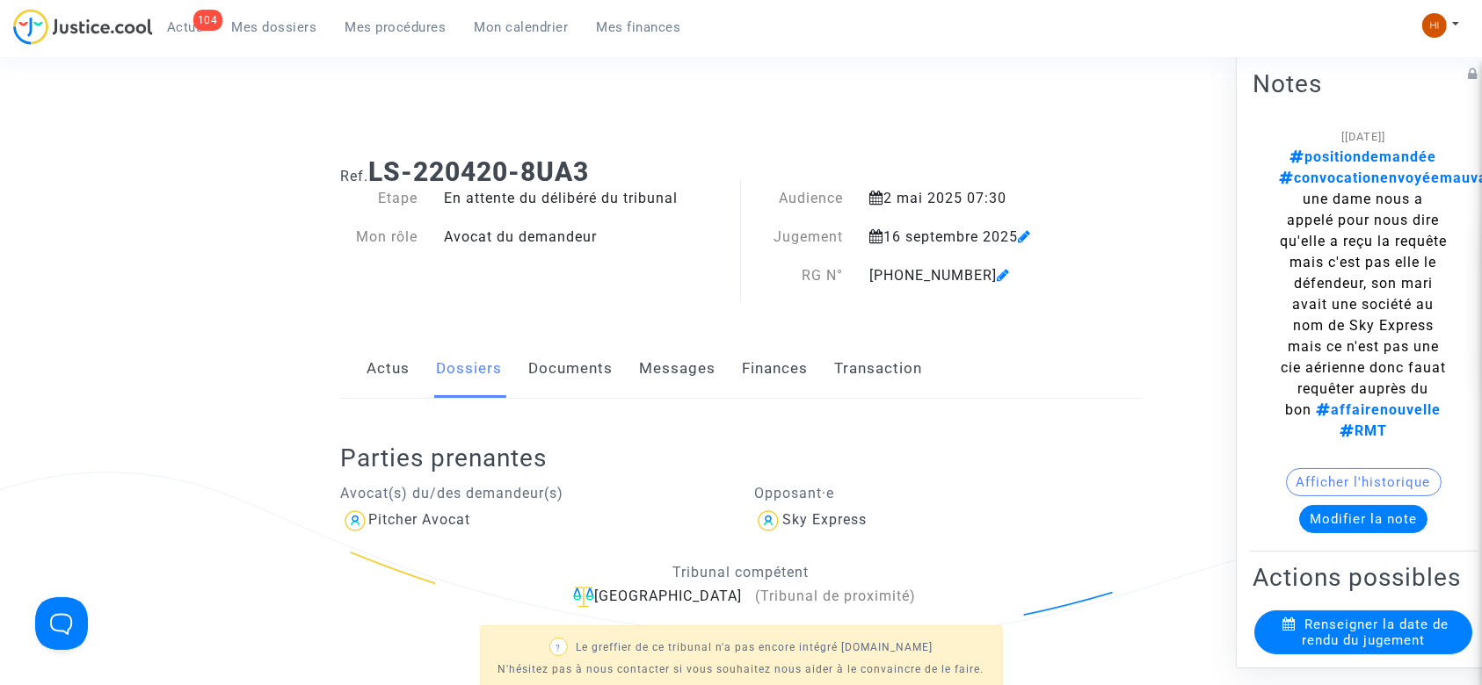
drag, startPoint x: 610, startPoint y: 163, endPoint x: 377, endPoint y: 170, distance: 233.0
click at [377, 170] on h1 "Ref. LS-220420-8UA3" at bounding box center [741, 172] width 801 height 32
copy b "LS-220420-8UA3"
click at [211, 146] on ng-component "Ref. LS-220420-8UA3 Etape En attente du délibéré du tribunal Mon rôle Avocat du…" at bounding box center [740, 568] width 1265 height 850
click at [566, 370] on link "Documents" at bounding box center [571, 369] width 84 height 58
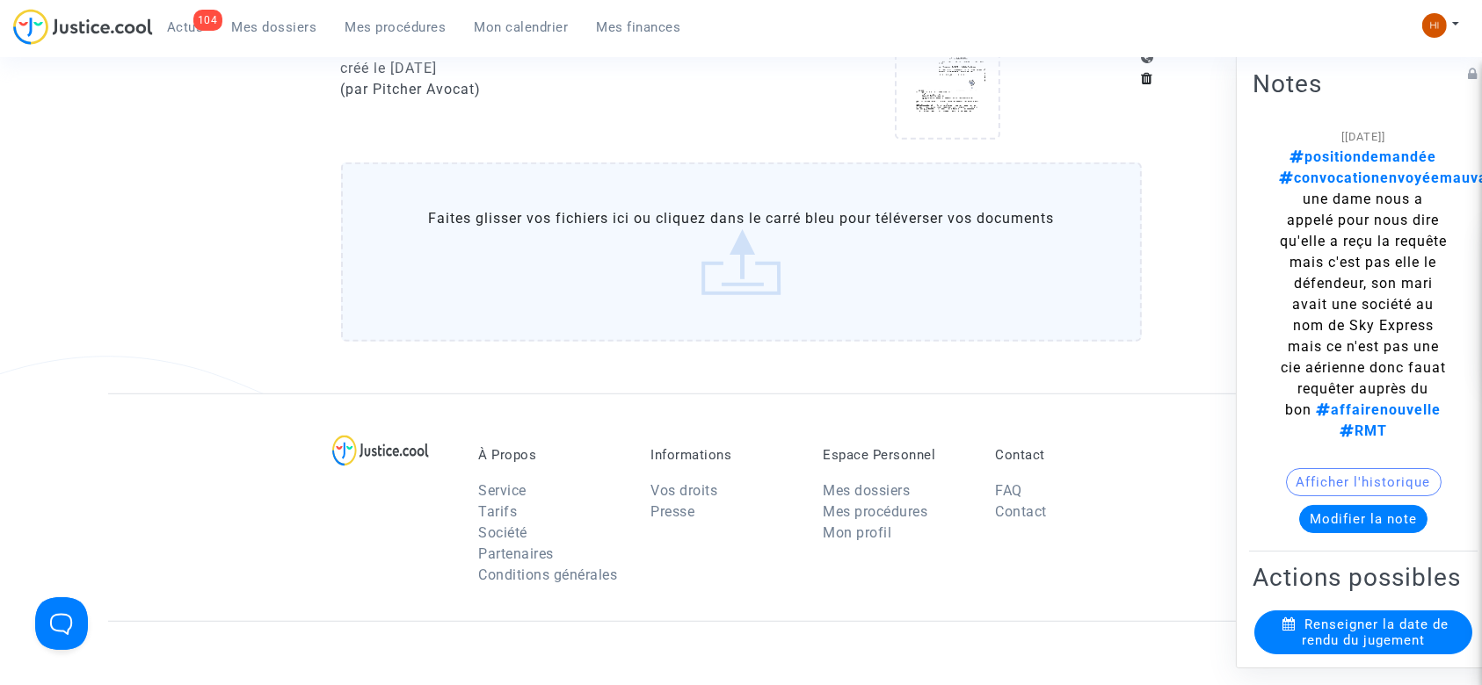
scroll to position [942, 0]
click at [765, 301] on label "Faites glisser vos fichiers ici ou cliquez dans le carré bleu pour téléverser v…" at bounding box center [741, 250] width 801 height 179
click at [0, 0] on input "Faites glisser vos fichiers ici ou cliquez dans le carré bleu pour téléverser v…" at bounding box center [0, 0] width 0 height 0
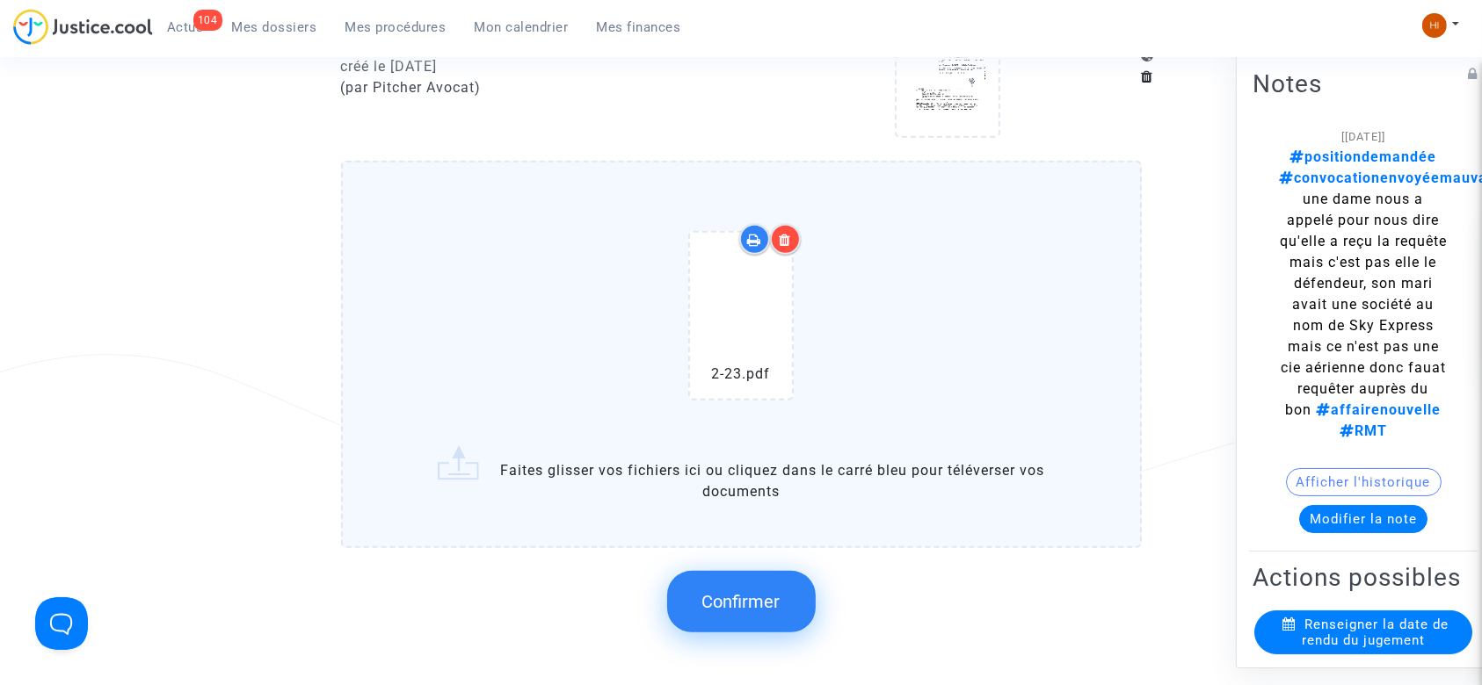
click at [744, 612] on button "Confirmer" at bounding box center [741, 602] width 149 height 62
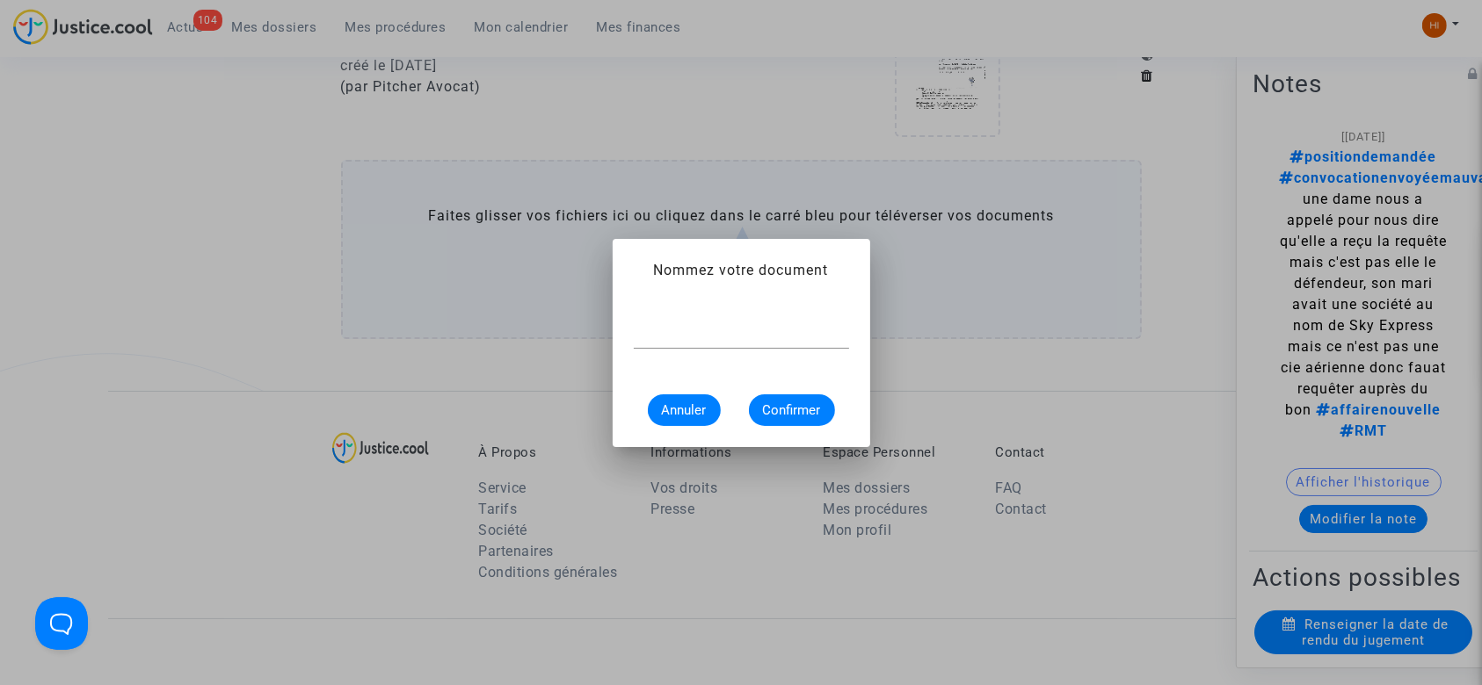
scroll to position [0, 0]
type input "convocation"
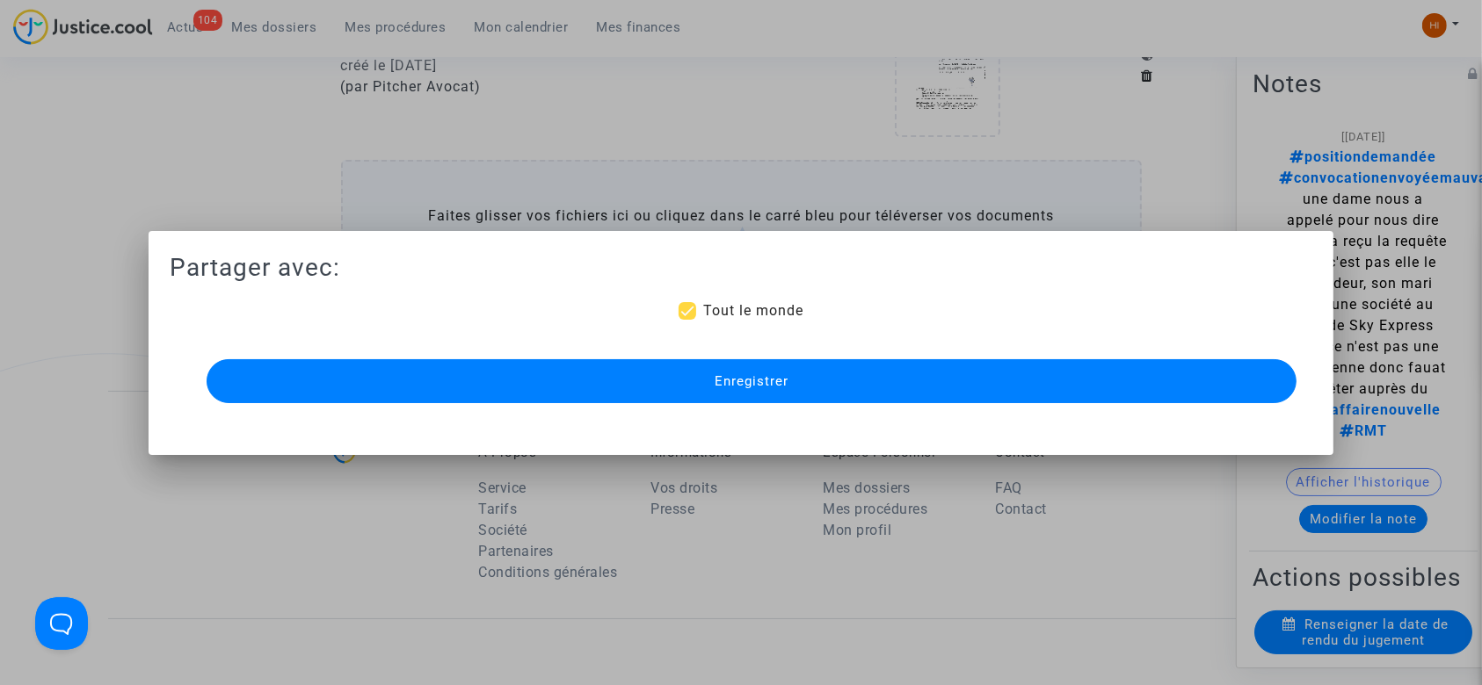
click at [598, 381] on button "Enregistrer" at bounding box center [752, 381] width 1091 height 44
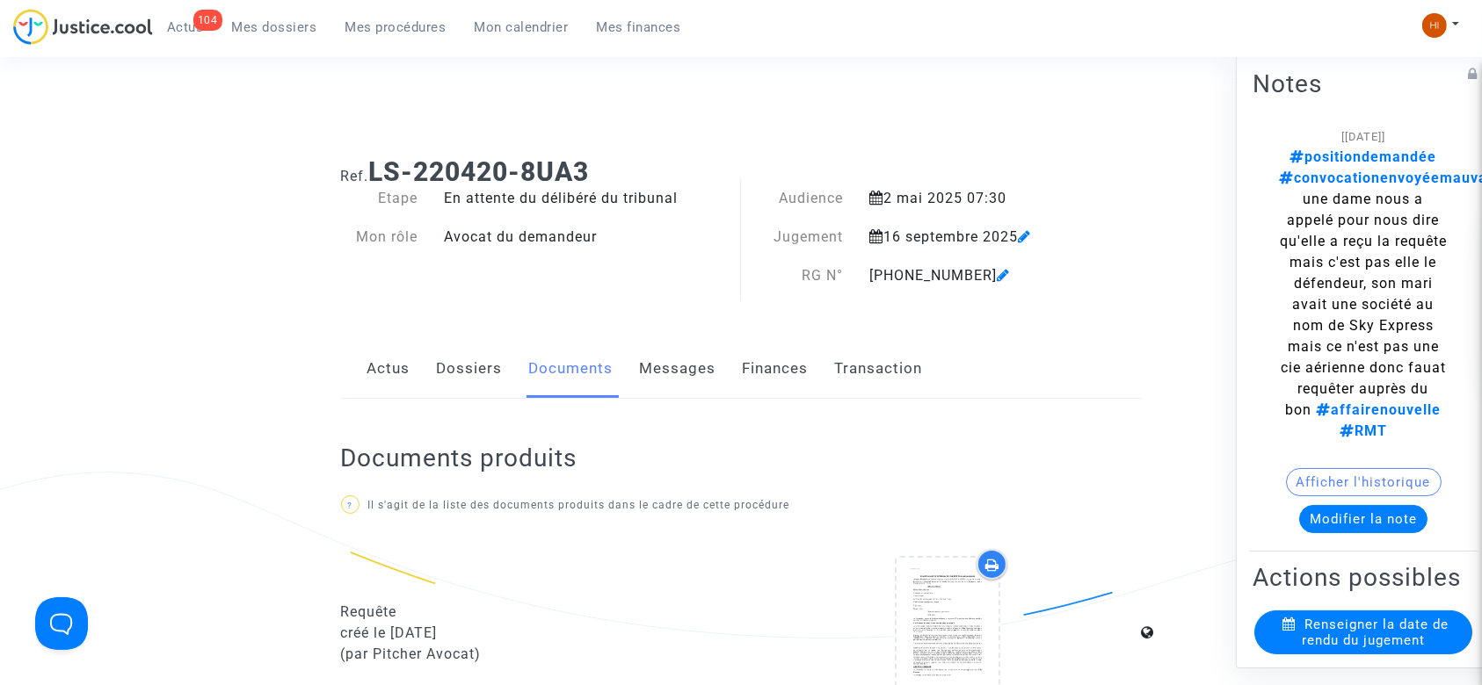
scroll to position [942, 0]
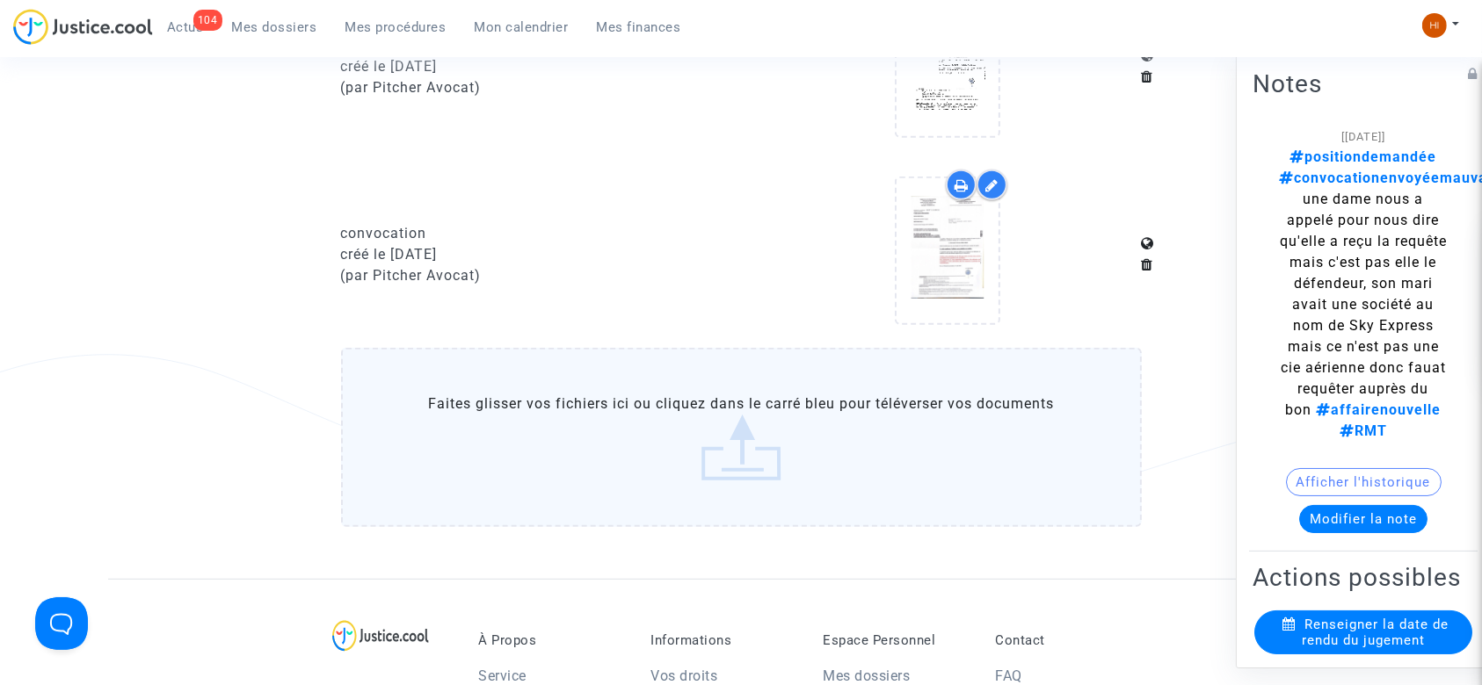
click at [407, 24] on span "Mes procédures" at bounding box center [395, 27] width 101 height 16
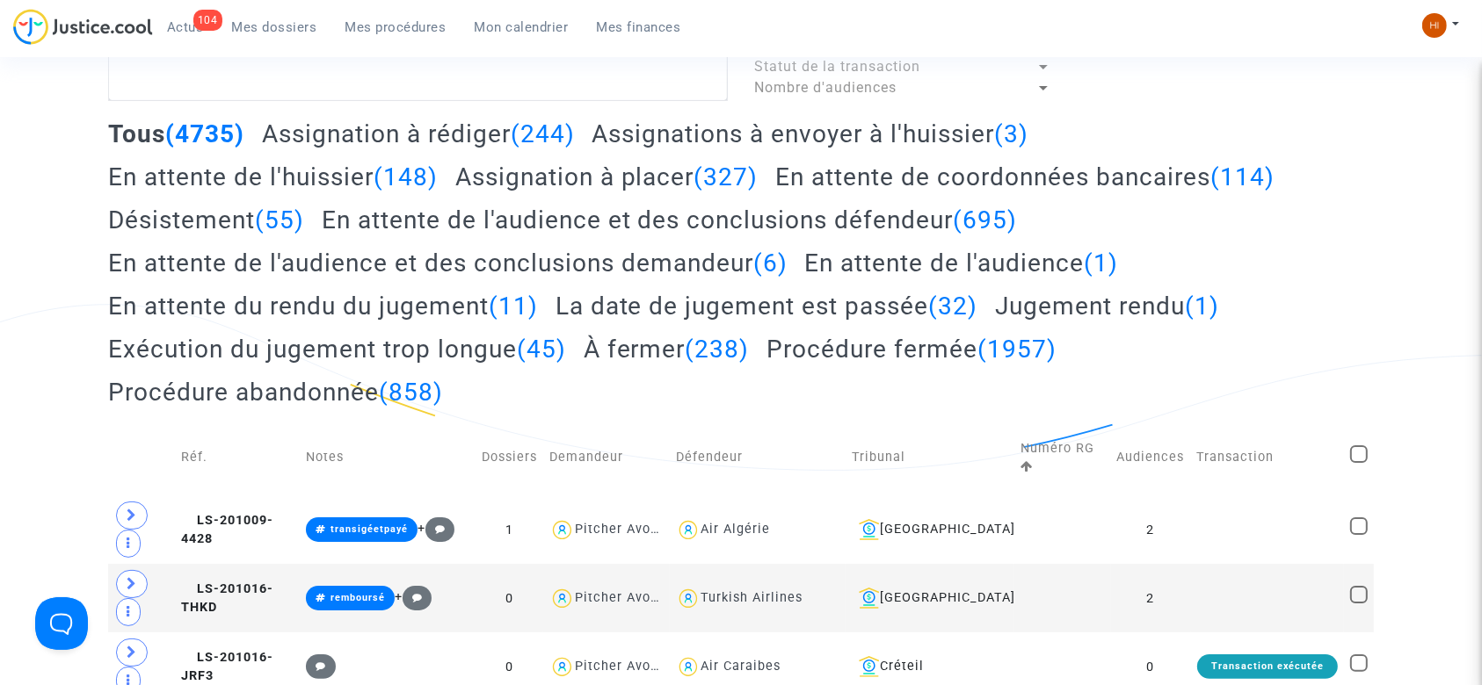
scroll to position [86, 0]
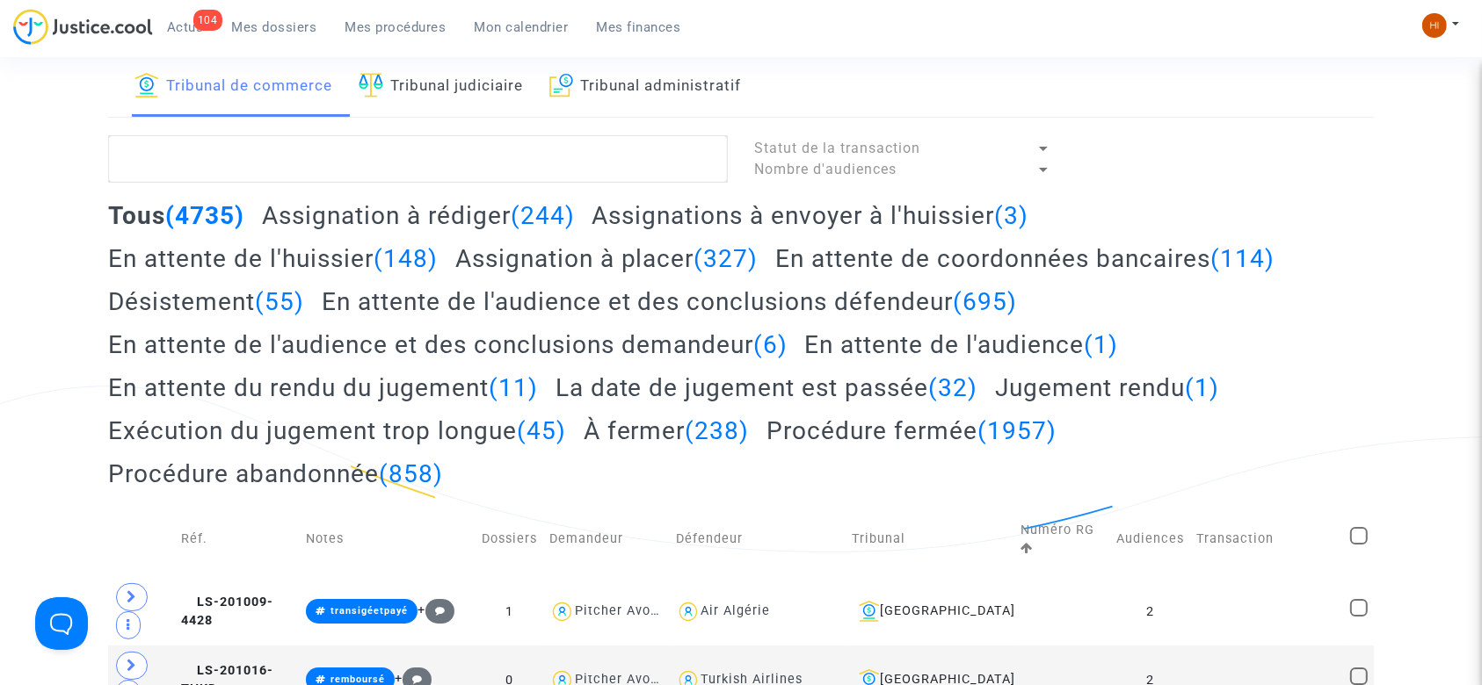
click at [443, 82] on link "Tribunal judiciaire" at bounding box center [441, 87] width 164 height 60
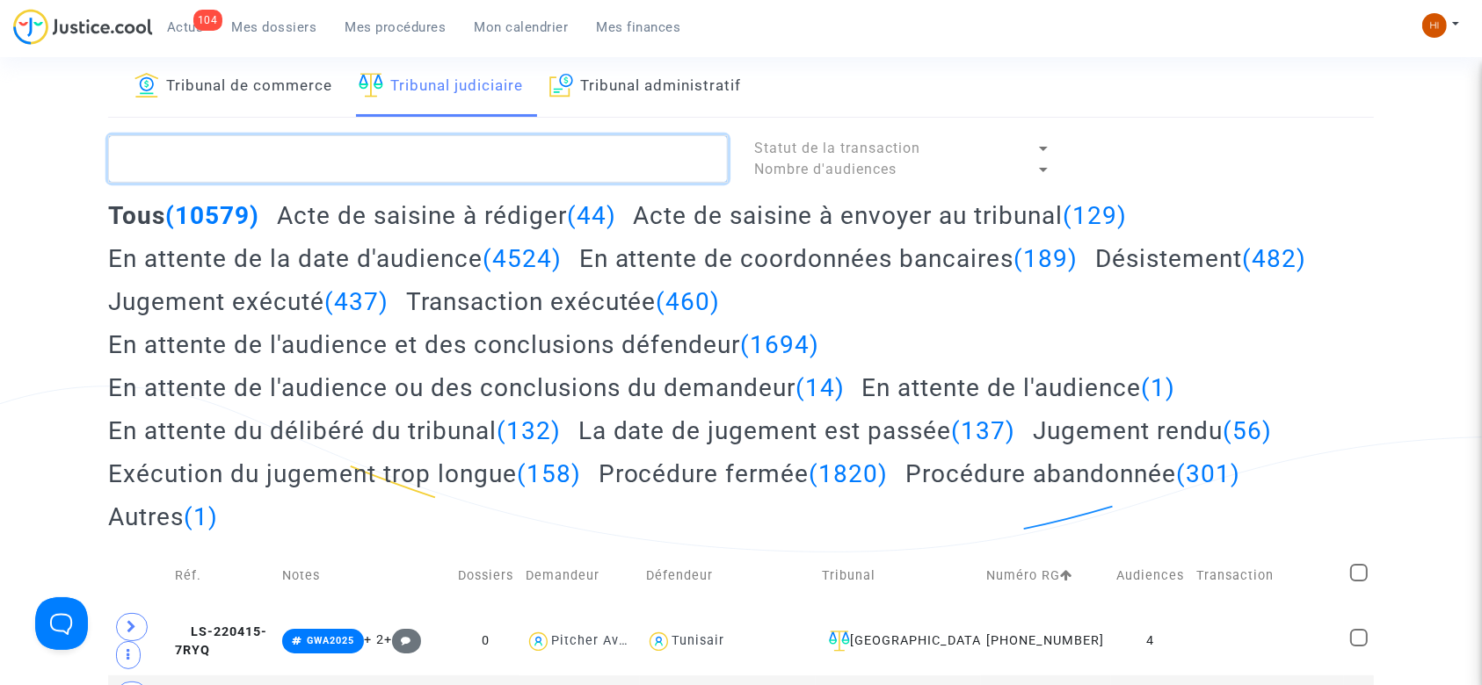
click at [434, 155] on textarea at bounding box center [418, 158] width 620 height 47
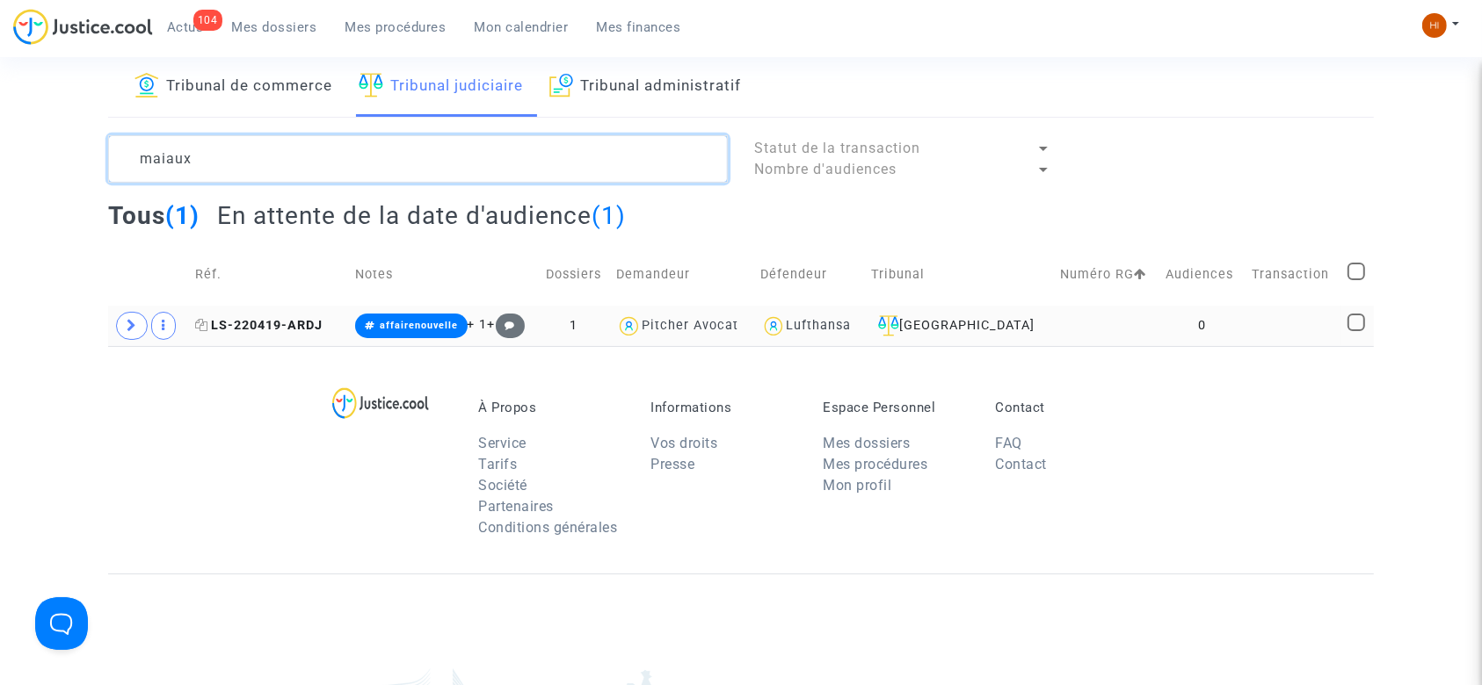
type textarea "maiaux"
click at [201, 323] on icon at bounding box center [201, 325] width 13 height 12
click at [294, 323] on span "LS-220419-ARDJ" at bounding box center [258, 325] width 127 height 15
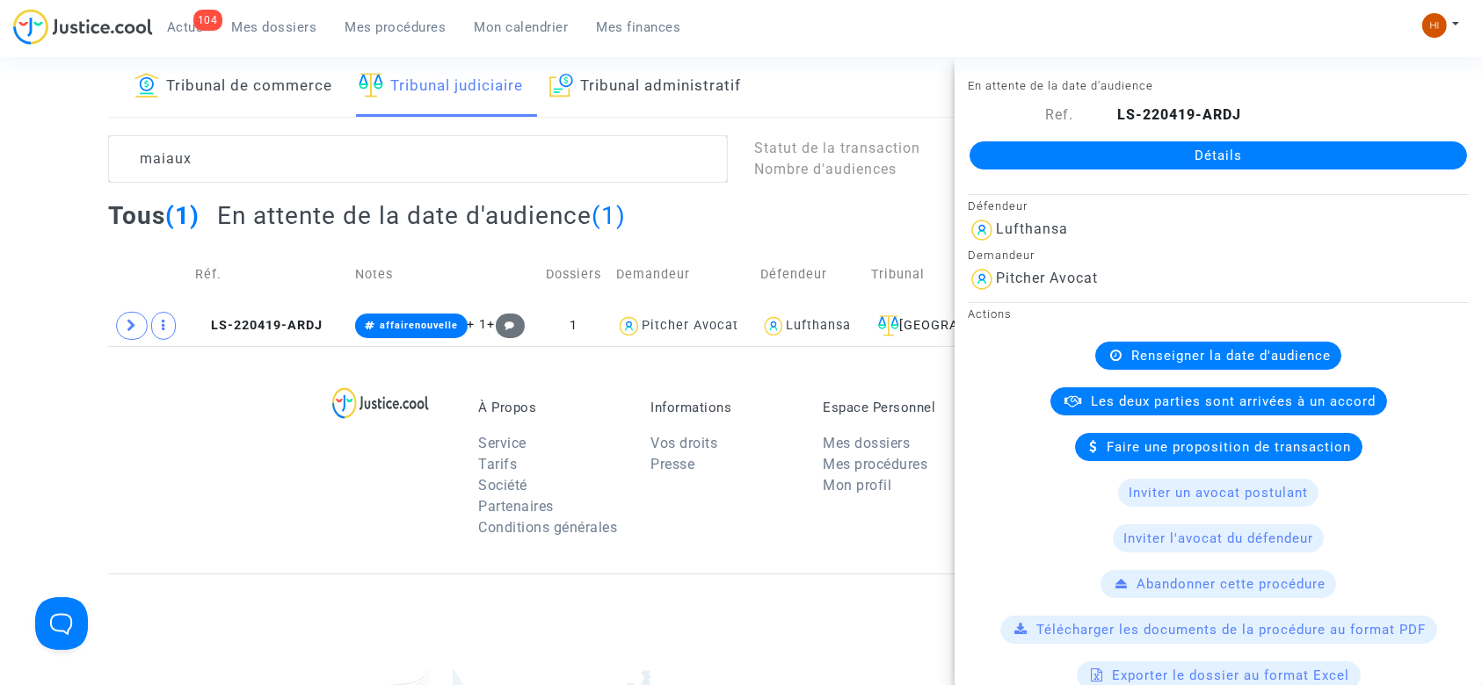
click at [1163, 149] on link "Détails" at bounding box center [1217, 155] width 497 height 28
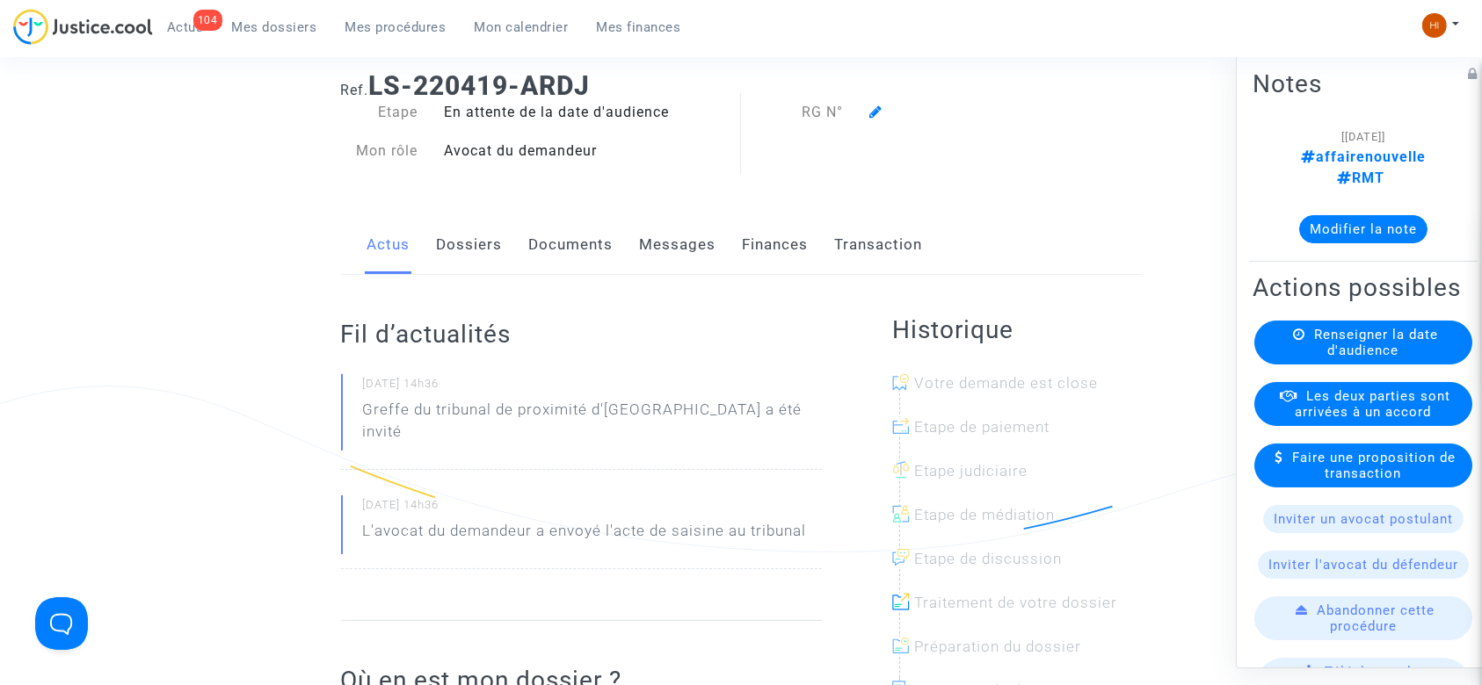
click at [471, 249] on link "Dossiers" at bounding box center [470, 245] width 66 height 58
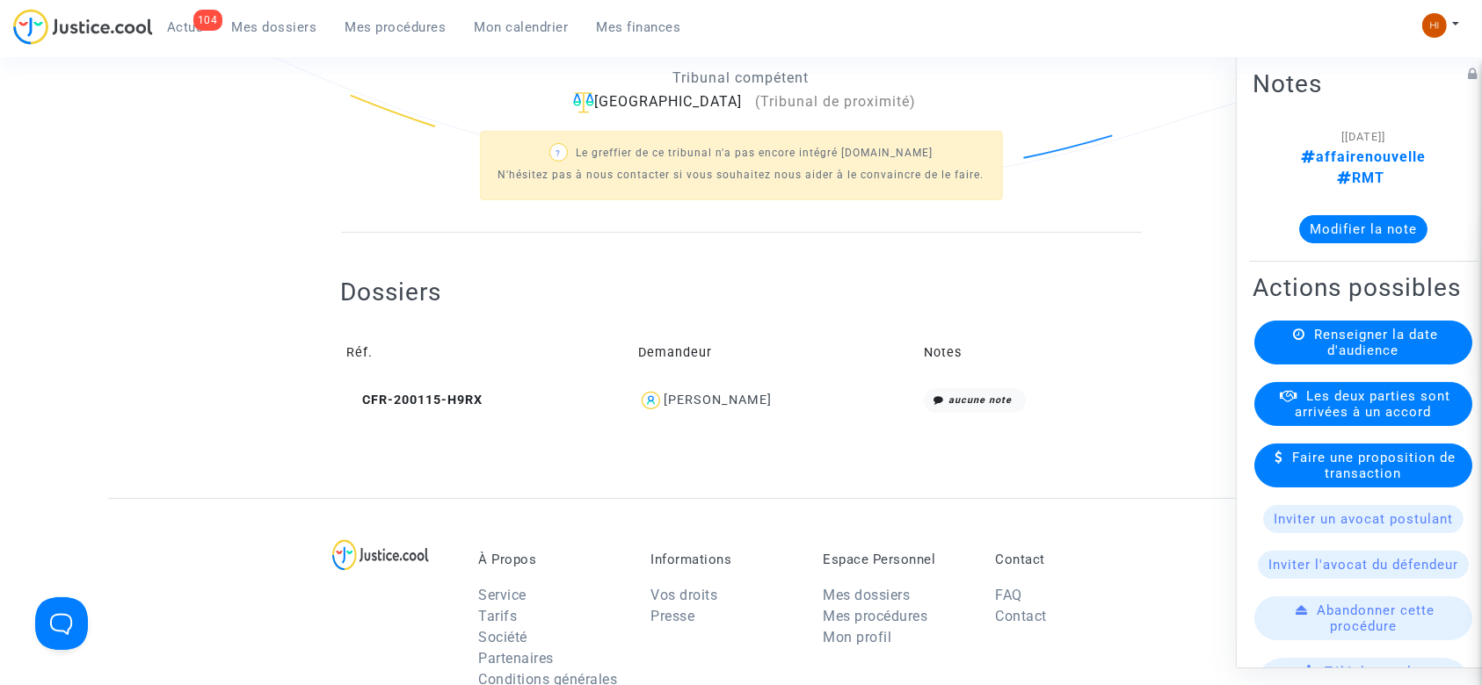
scroll to position [509, 0]
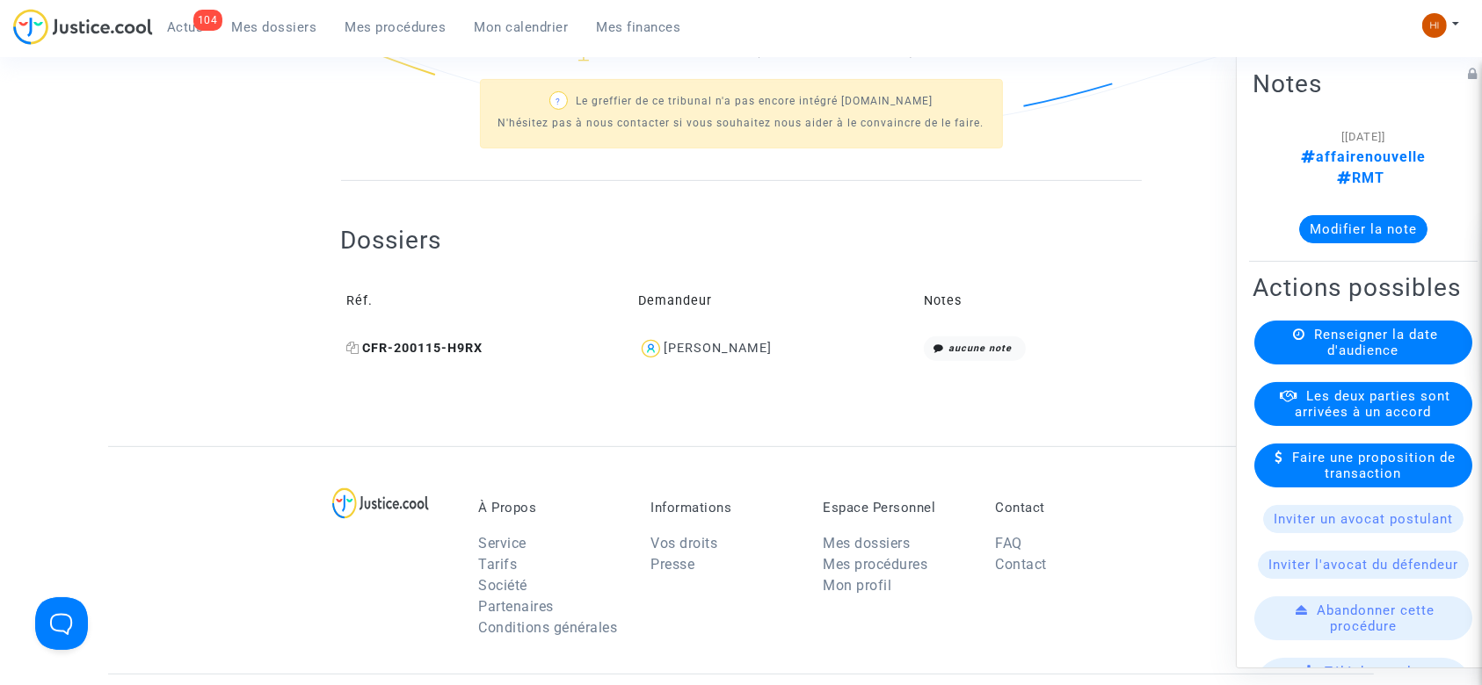
click at [358, 349] on icon at bounding box center [353, 348] width 13 height 12
click at [1345, 359] on span "Renseigner la date d'audience" at bounding box center [1376, 343] width 124 height 32
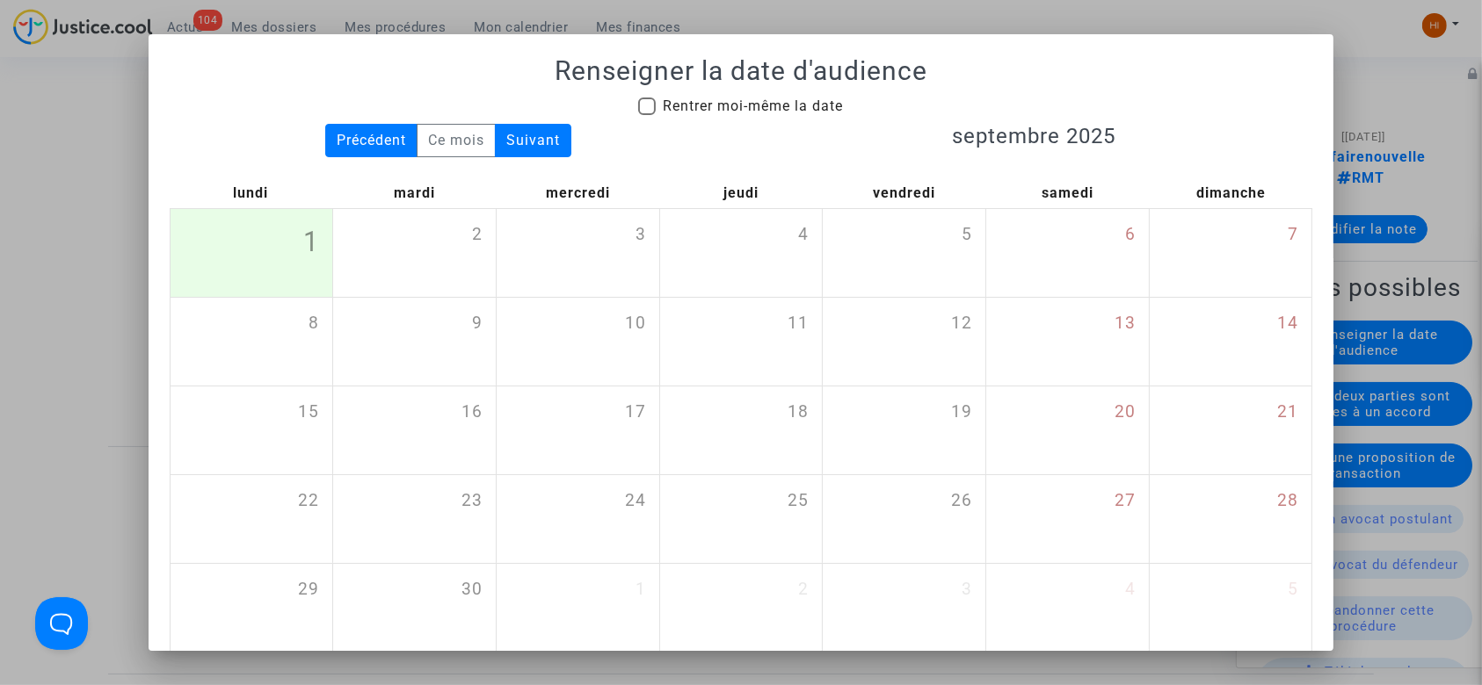
click at [184, 158] on div "Précédent Ce mois Suivant septembre 2025 lundi mardi mercredi jeudi vendredi sa…" at bounding box center [741, 388] width 1170 height 529
click at [780, 111] on span "Rentrer moi-même la date" at bounding box center [753, 106] width 180 height 17
click at [647, 115] on input "Rentrer moi-même la date" at bounding box center [646, 115] width 1 height 1
checkbox input "true"
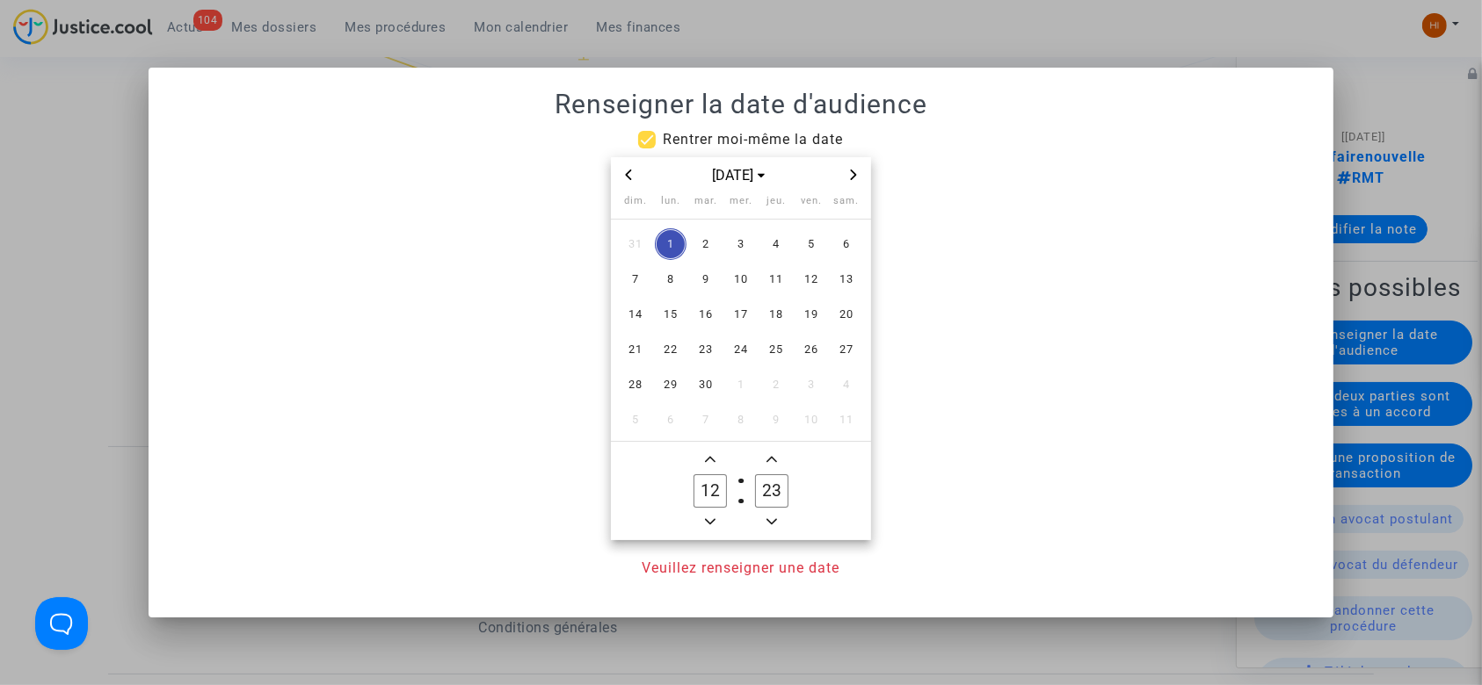
click at [857, 177] on icon "Next month" at bounding box center [853, 175] width 11 height 11
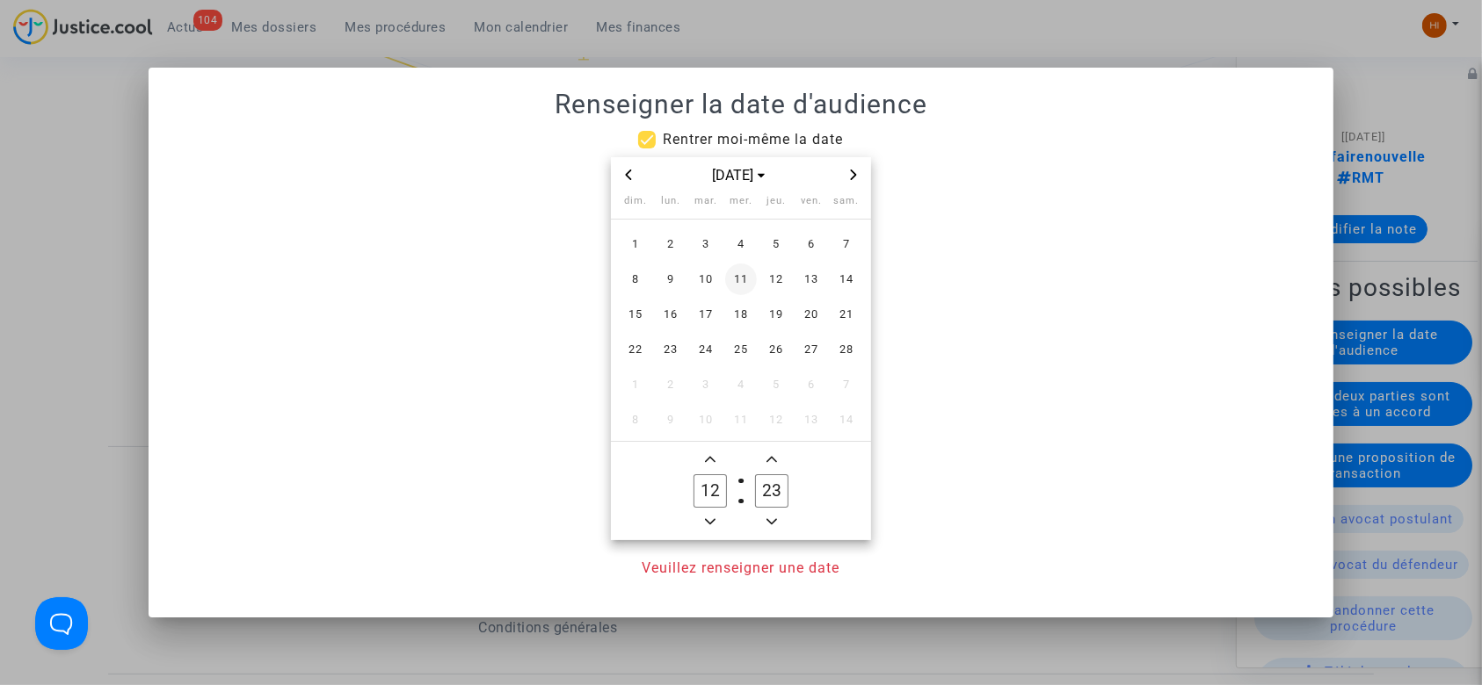
click at [747, 291] on span "11" at bounding box center [741, 280] width 32 height 32
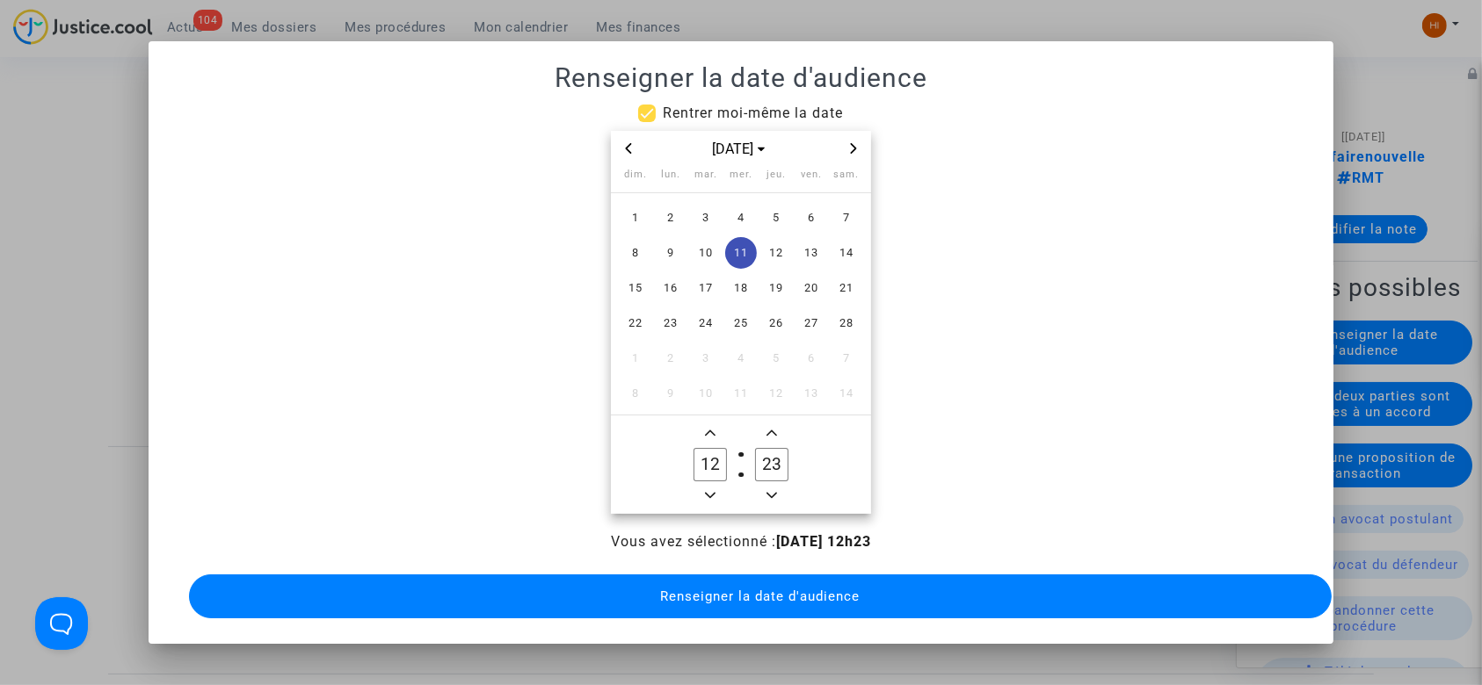
click at [710, 490] on icon "Minus a hour" at bounding box center [710, 495] width 11 height 11
click at [710, 486] on span "Minus a hour" at bounding box center [710, 495] width 21 height 21
type input "09"
click at [765, 458] on input "00" at bounding box center [771, 464] width 33 height 33
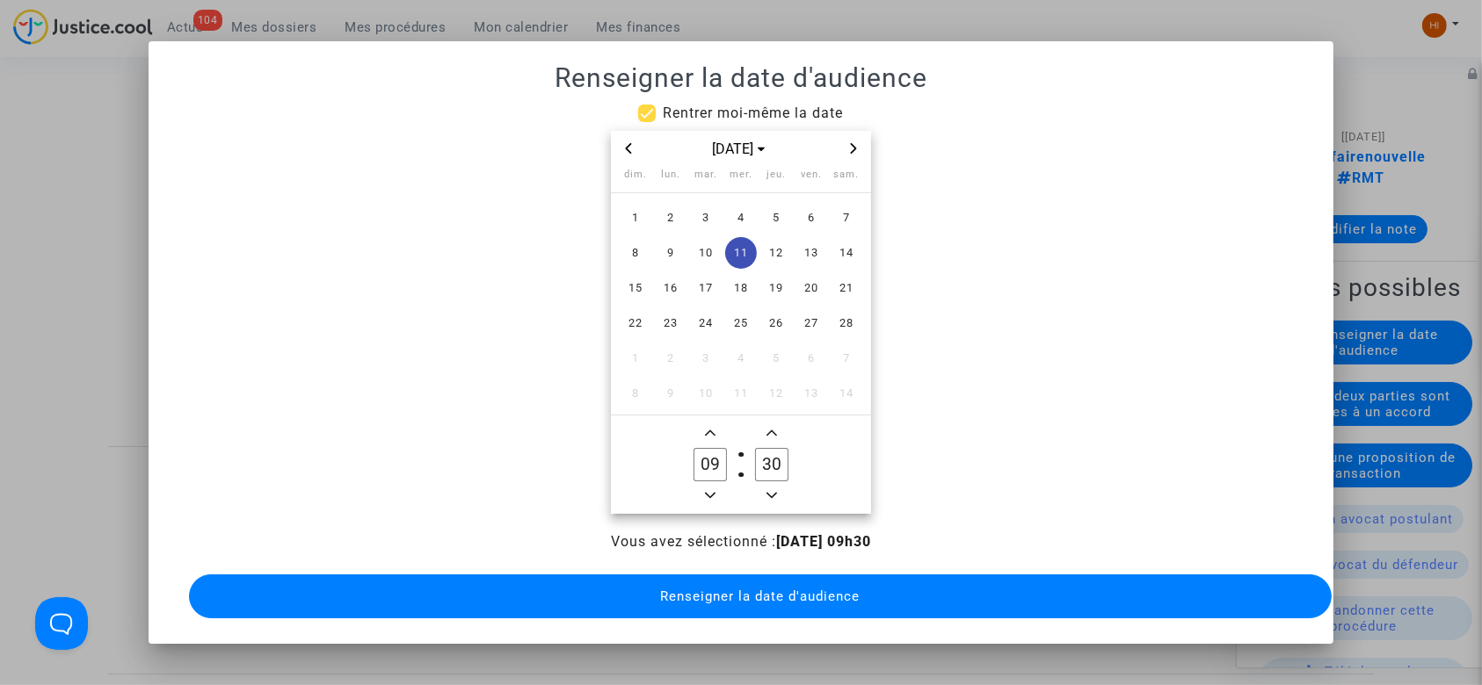
drag, startPoint x: 772, startPoint y: 459, endPoint x: 755, endPoint y: 457, distance: 17.7
click at [755, 457] on input "30" at bounding box center [771, 464] width 33 height 33
type input "30"
click at [714, 604] on span "Renseigner la date d'audience" at bounding box center [759, 597] width 199 height 16
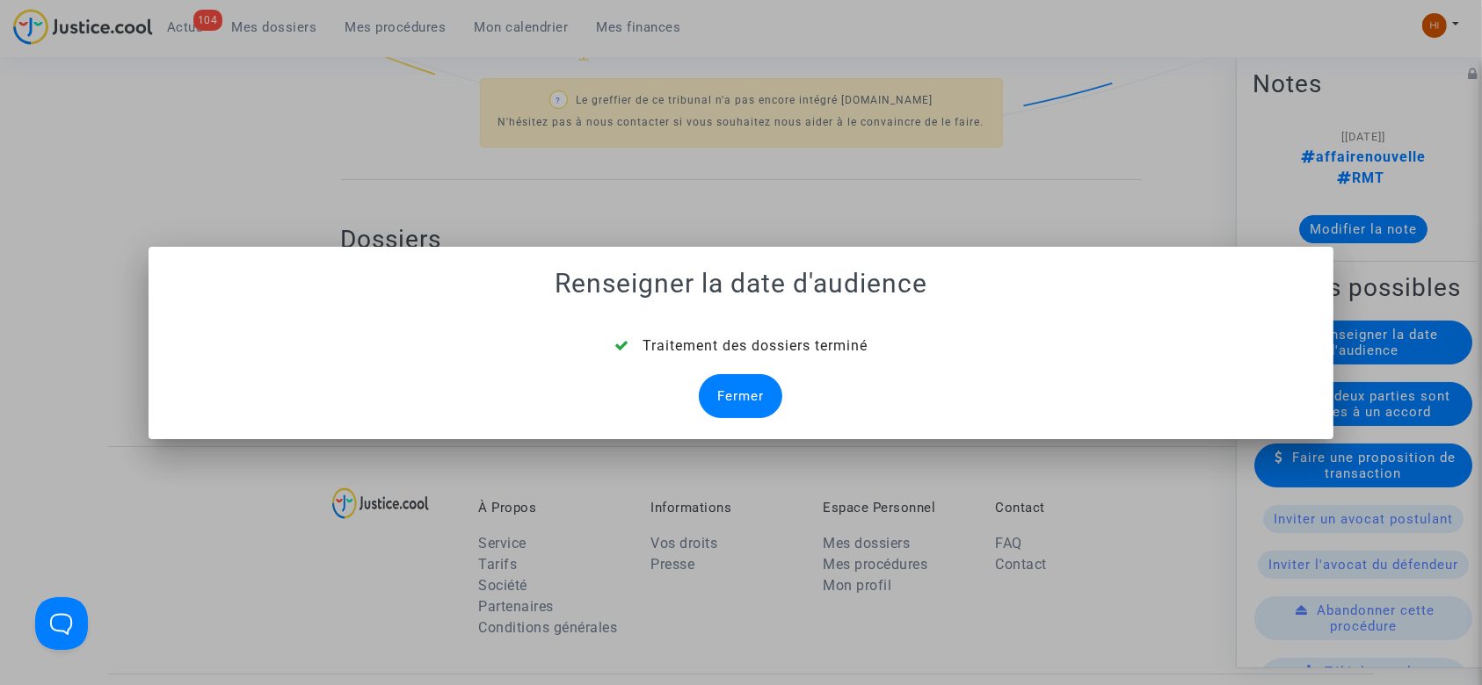
click at [736, 390] on div "Fermer" at bounding box center [740, 396] width 83 height 44
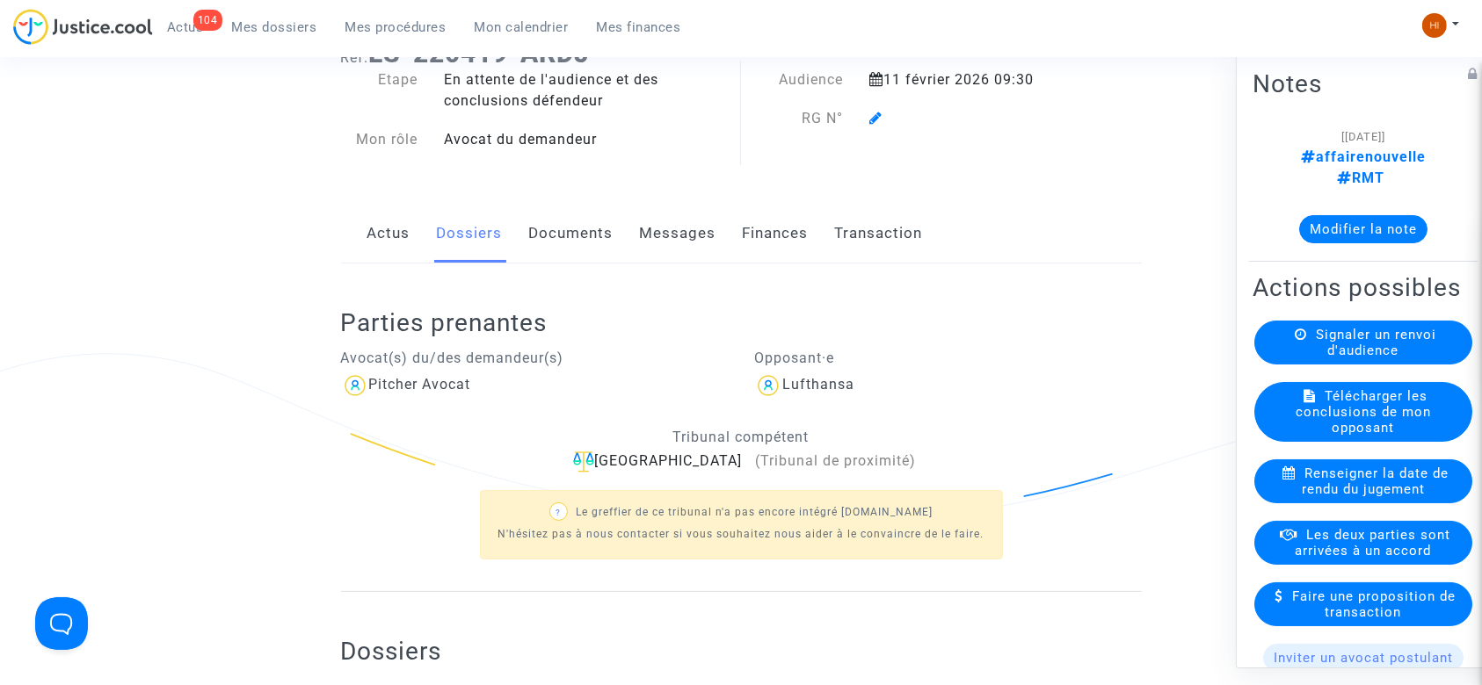
scroll to position [109, 0]
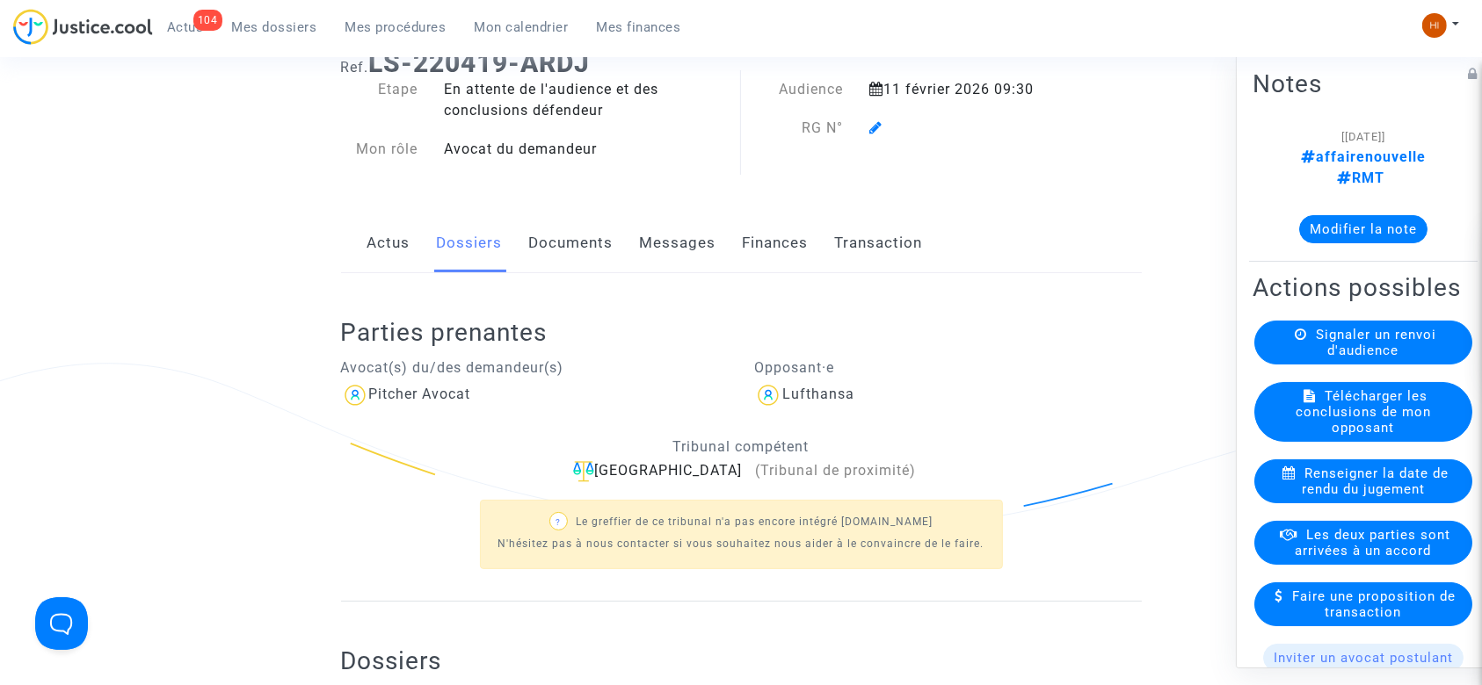
click at [874, 126] on icon at bounding box center [875, 127] width 13 height 14
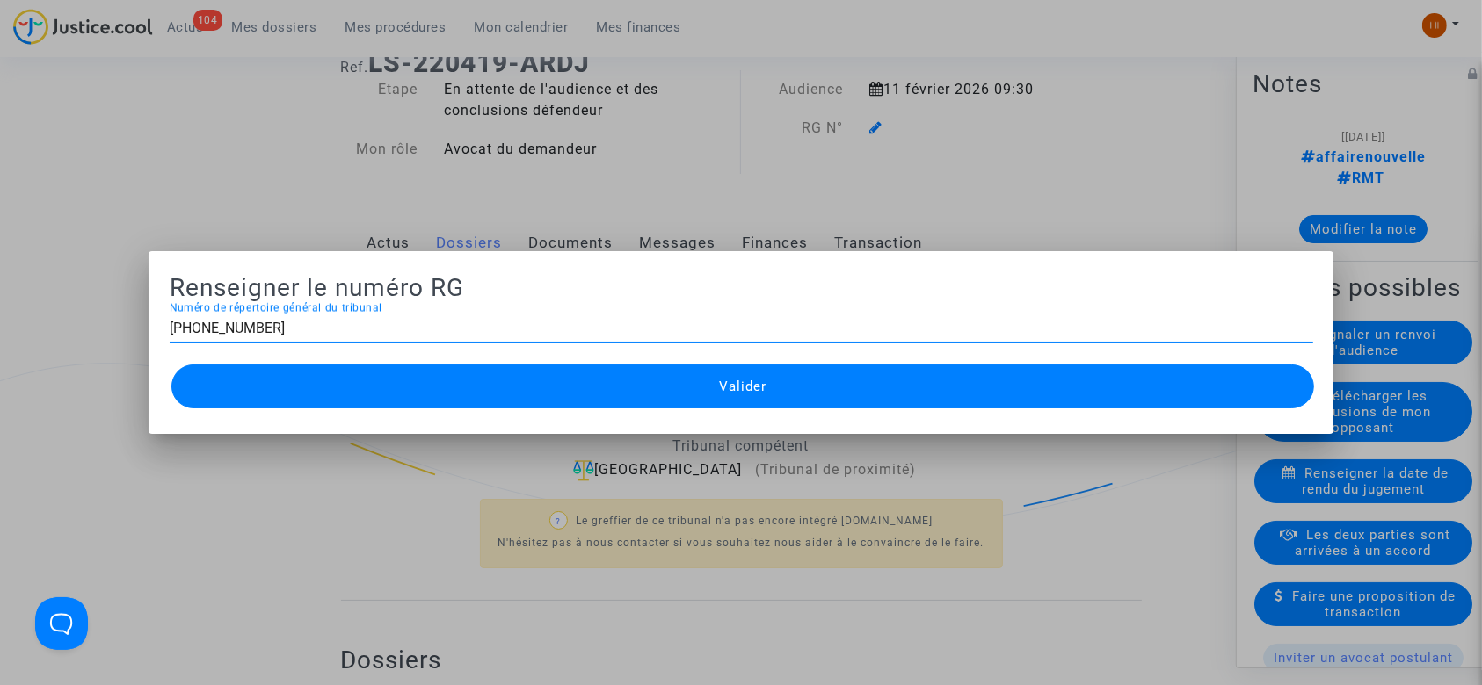
type input "11-22-001723"
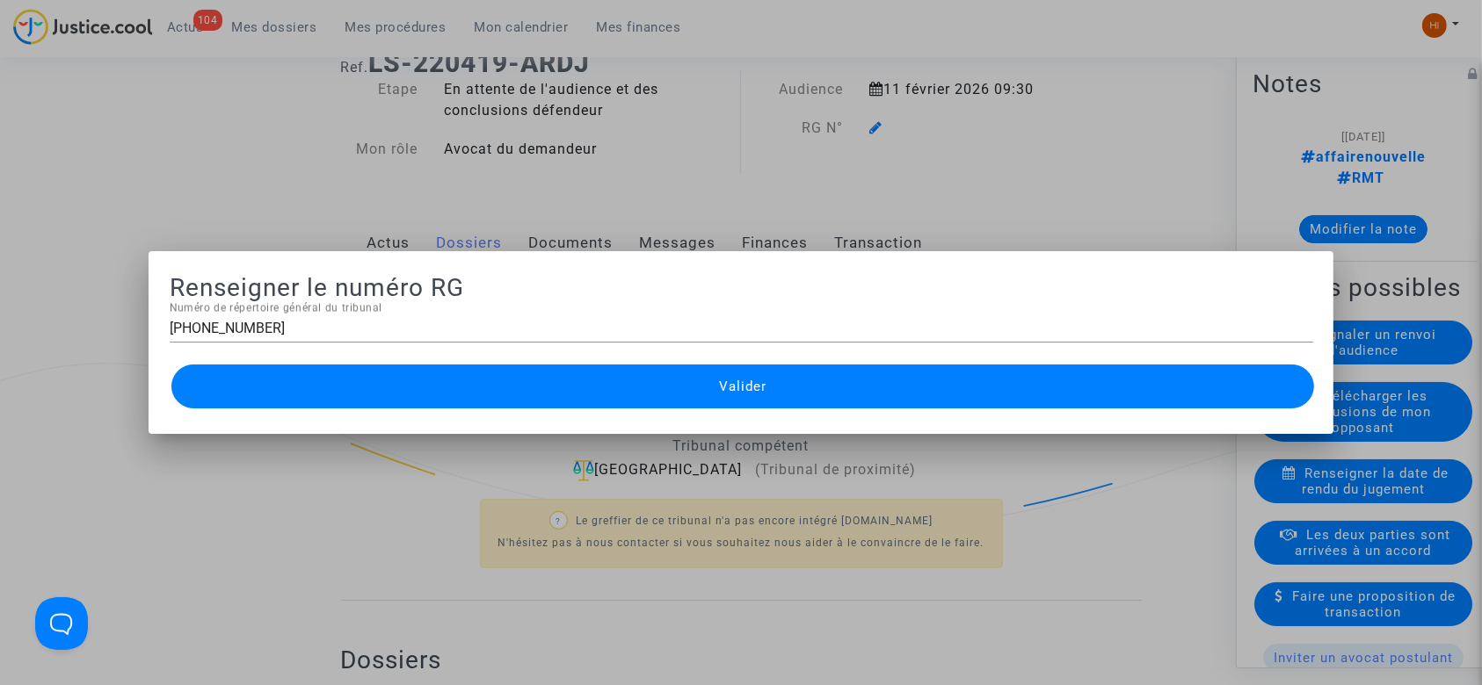
click at [652, 389] on button "Valider" at bounding box center [742, 387] width 1143 height 44
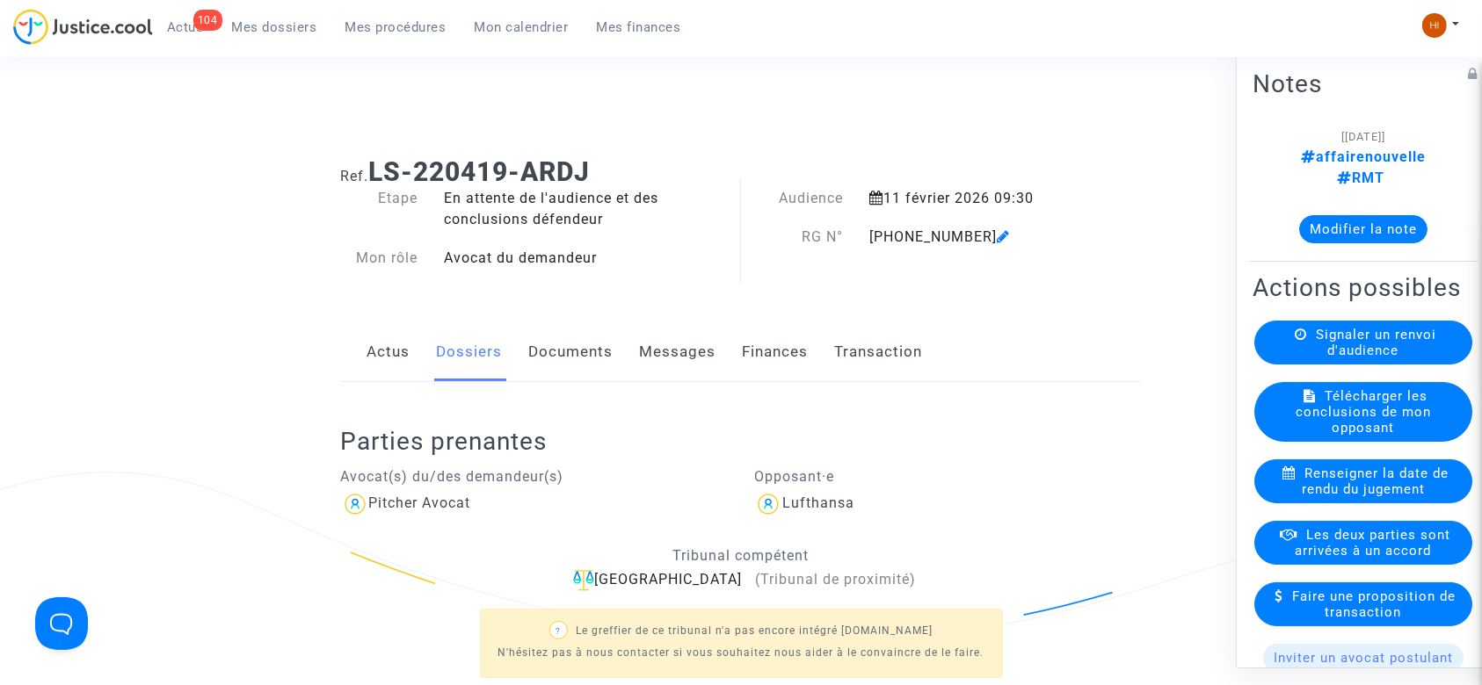
scroll to position [109, 0]
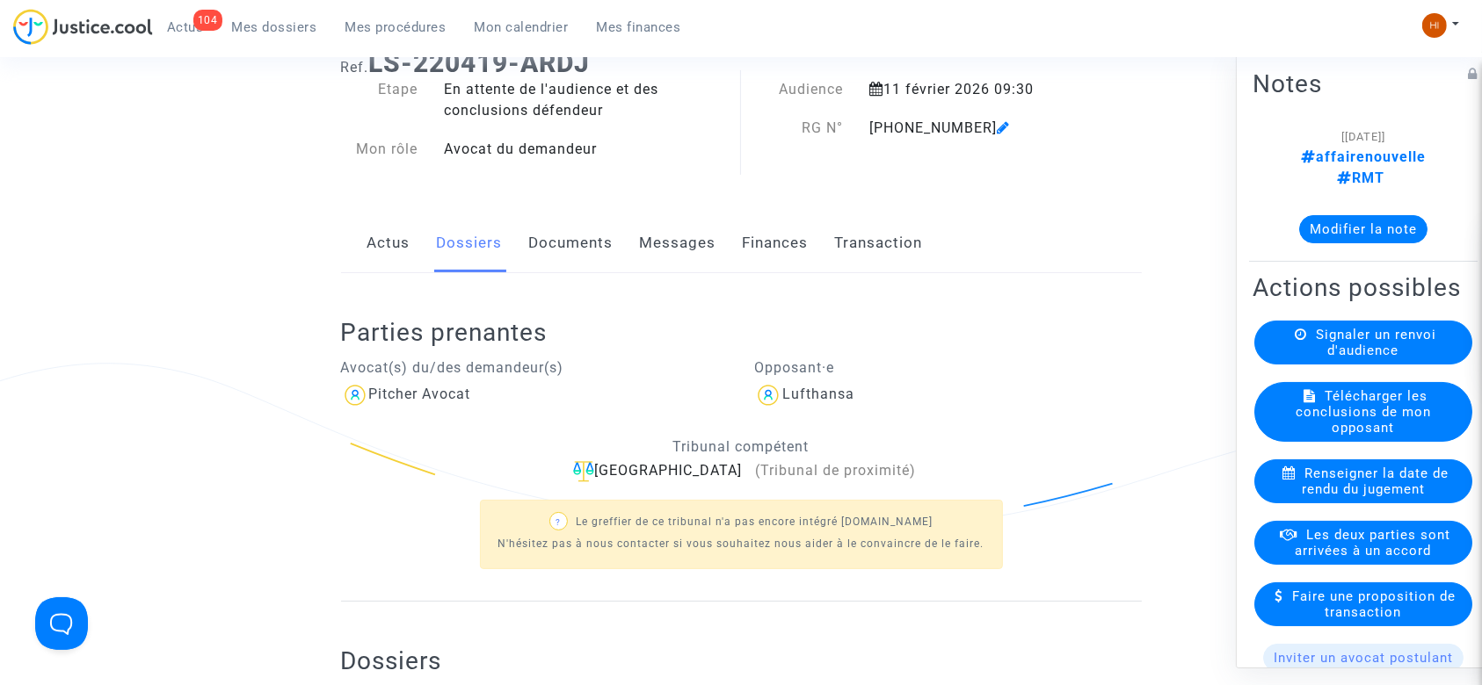
click at [577, 246] on link "Documents" at bounding box center [571, 243] width 84 height 58
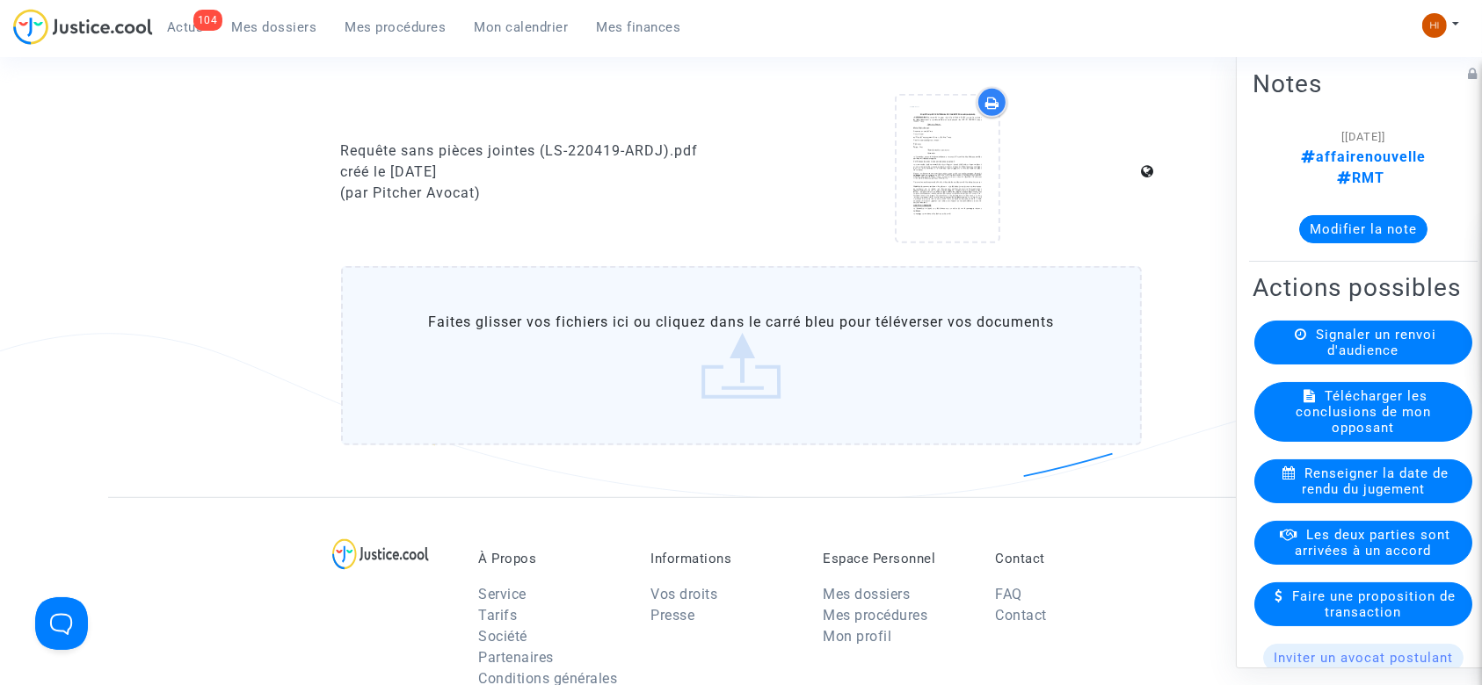
scroll to position [959, 0]
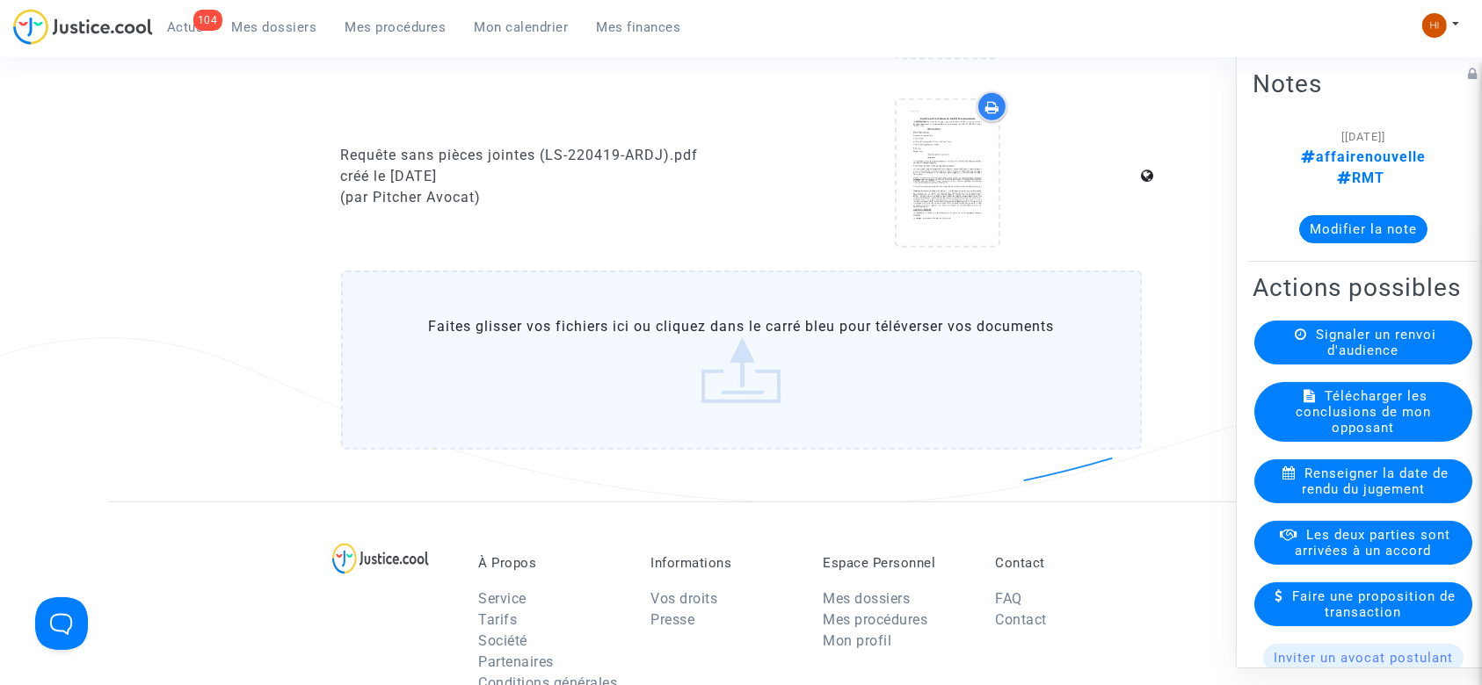
click at [772, 379] on label "Faites glisser vos fichiers ici ou cliquez dans le carré bleu pour téléverser v…" at bounding box center [741, 360] width 801 height 179
click at [0, 0] on input "Faites glisser vos fichiers ici ou cliquez dans le carré bleu pour téléverser v…" at bounding box center [0, 0] width 0 height 0
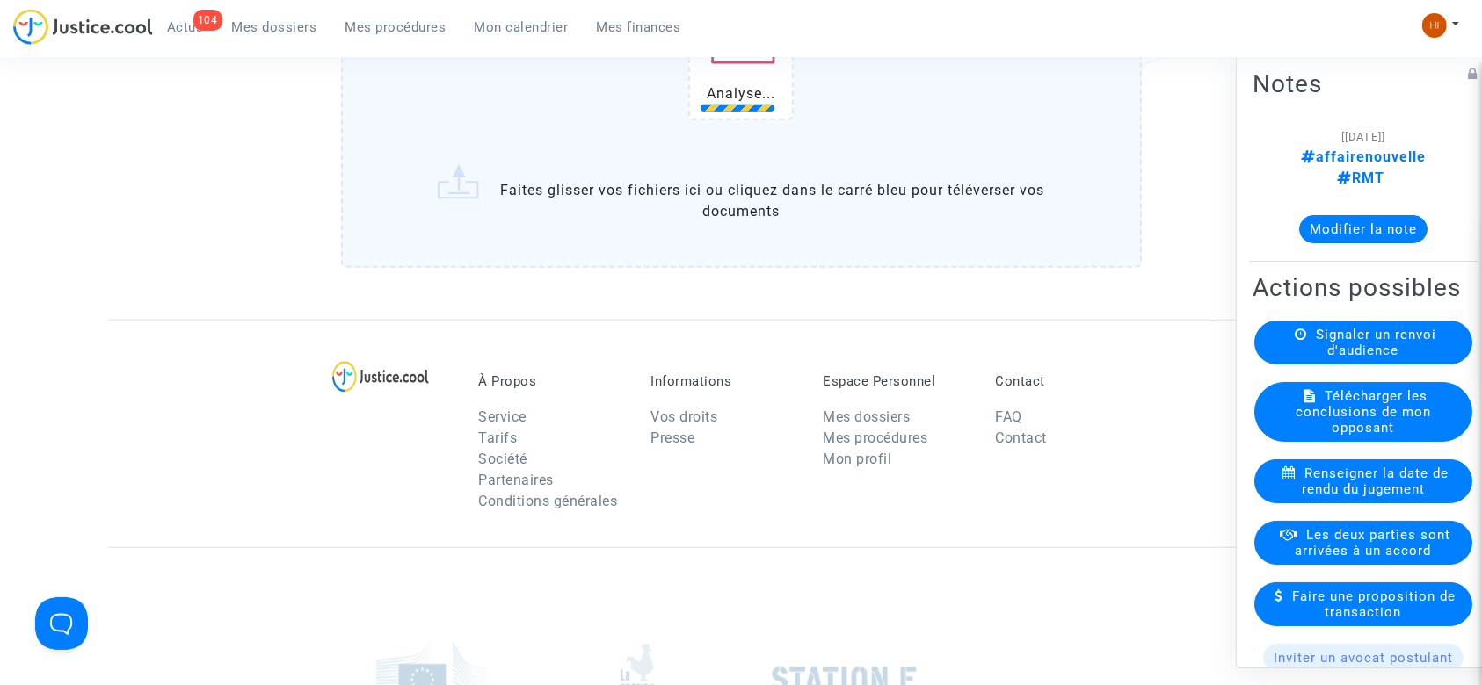
scroll to position [1337, 0]
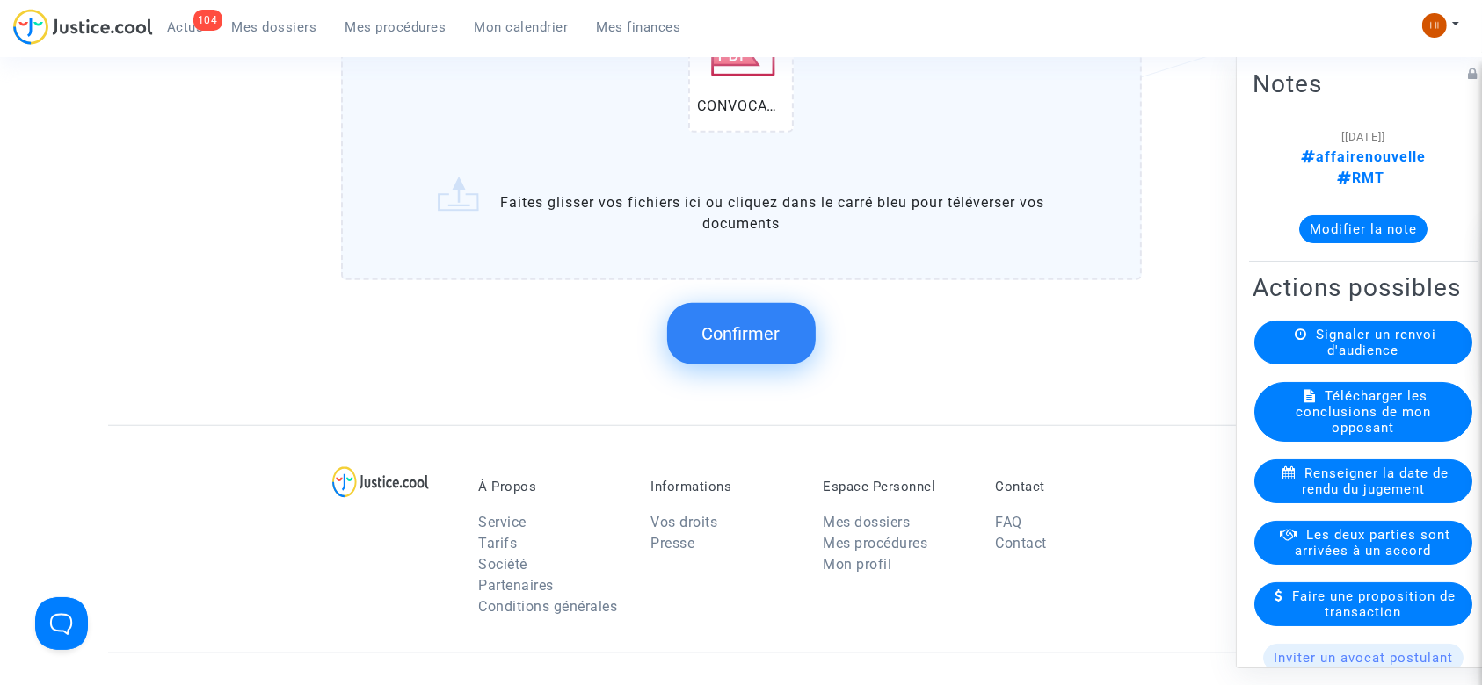
click at [747, 312] on button "Confirmer" at bounding box center [741, 334] width 149 height 62
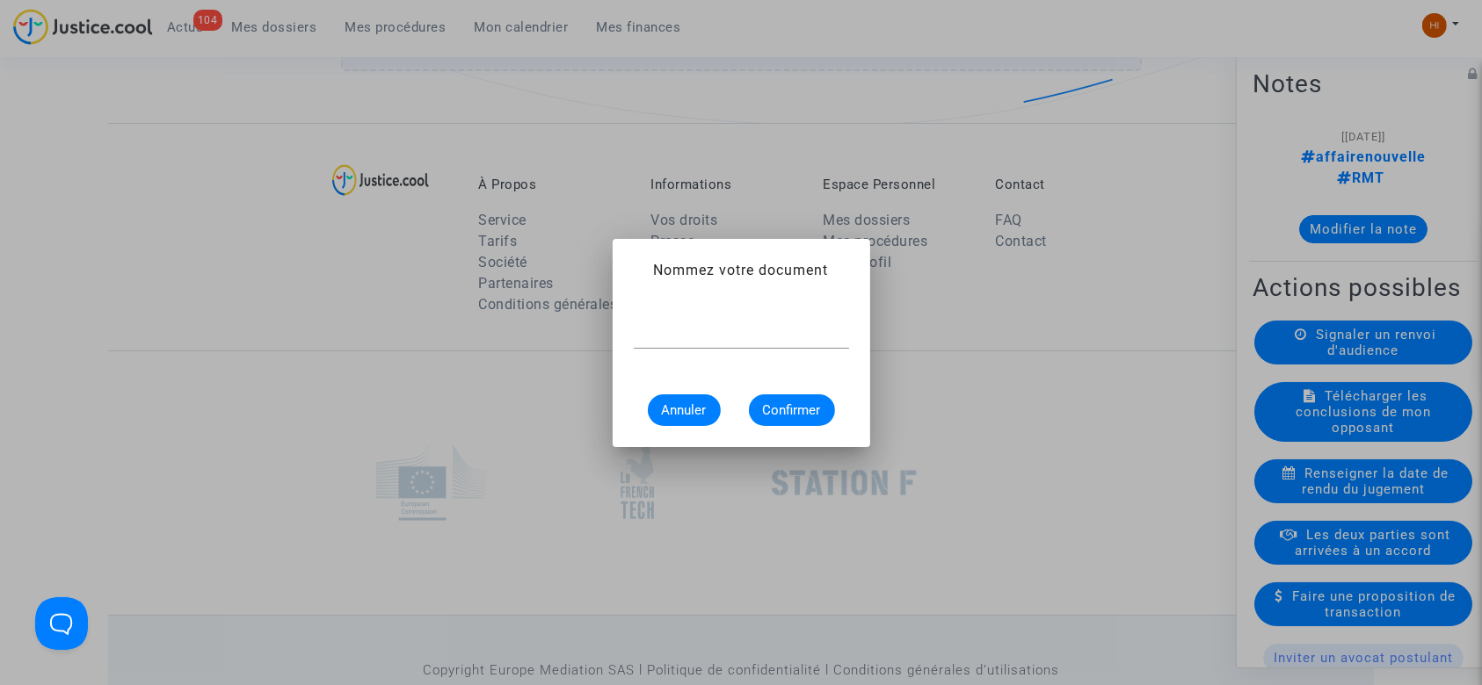
scroll to position [0, 0]
type input "CONVOCATION"
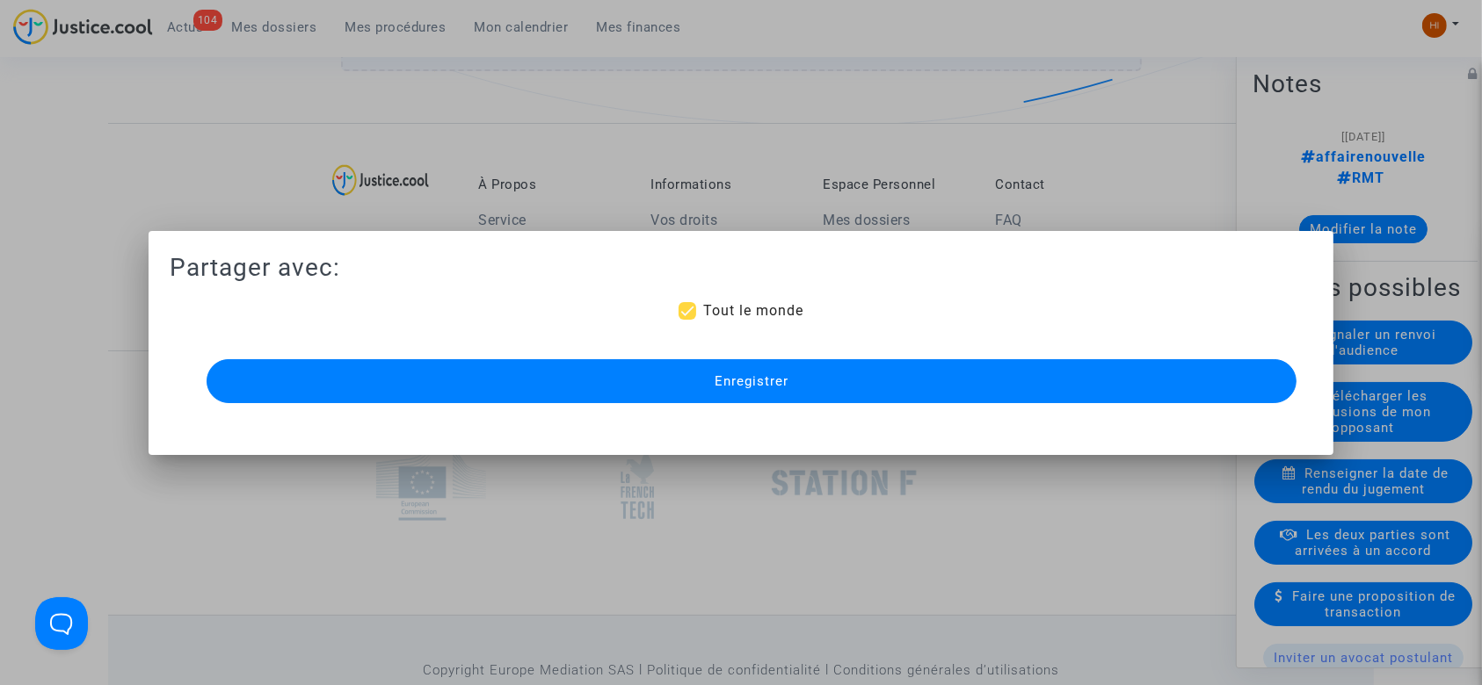
click at [722, 392] on button "Enregistrer" at bounding box center [752, 381] width 1091 height 44
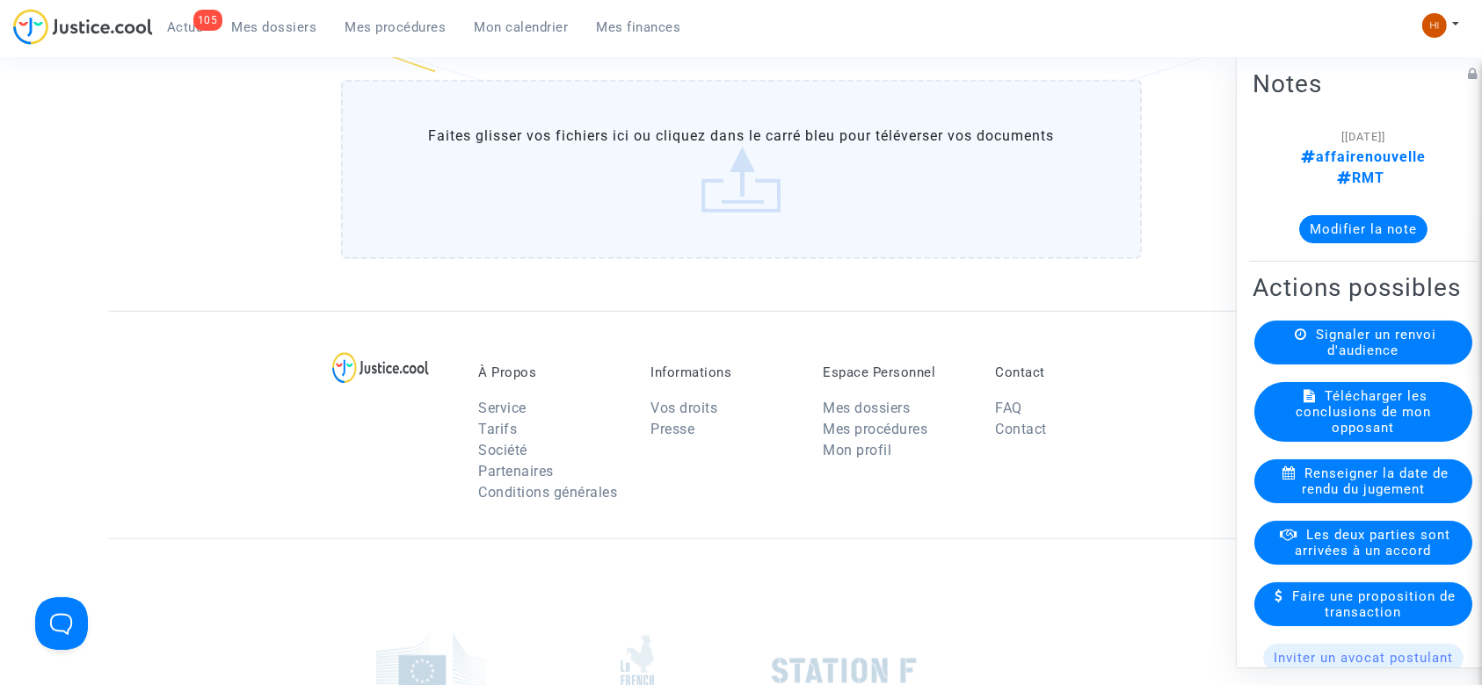
click at [256, 23] on span "Mes dossiers" at bounding box center [274, 27] width 85 height 16
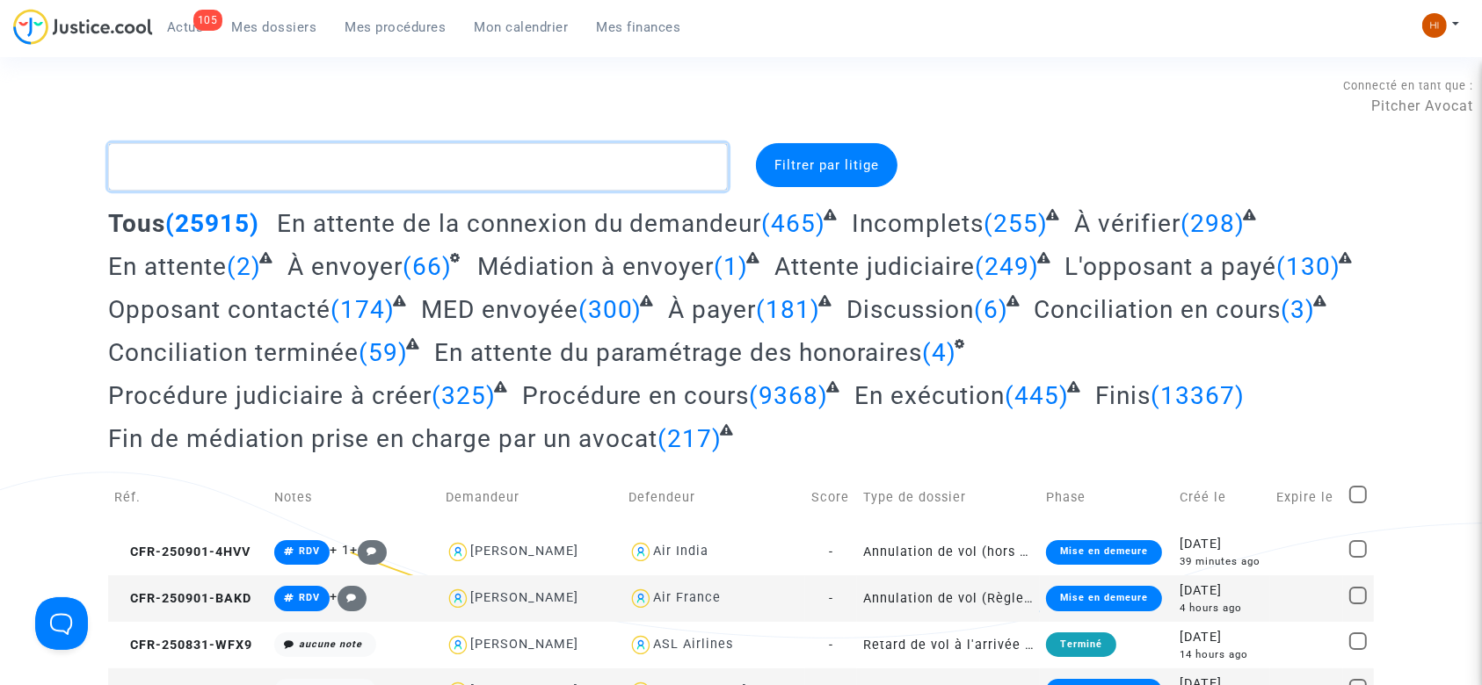
click at [571, 160] on textarea at bounding box center [418, 166] width 620 height 47
paste textarea "Ruga"
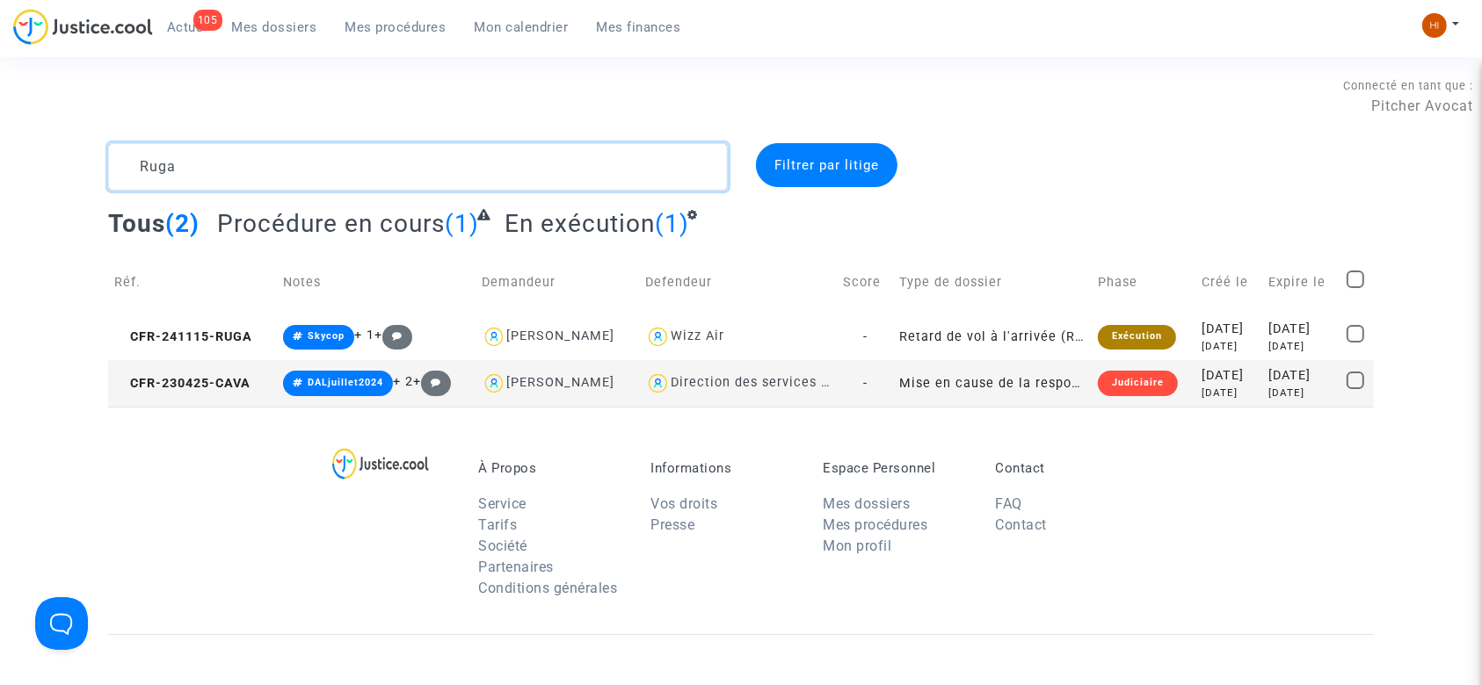
type textarea "Ruga"
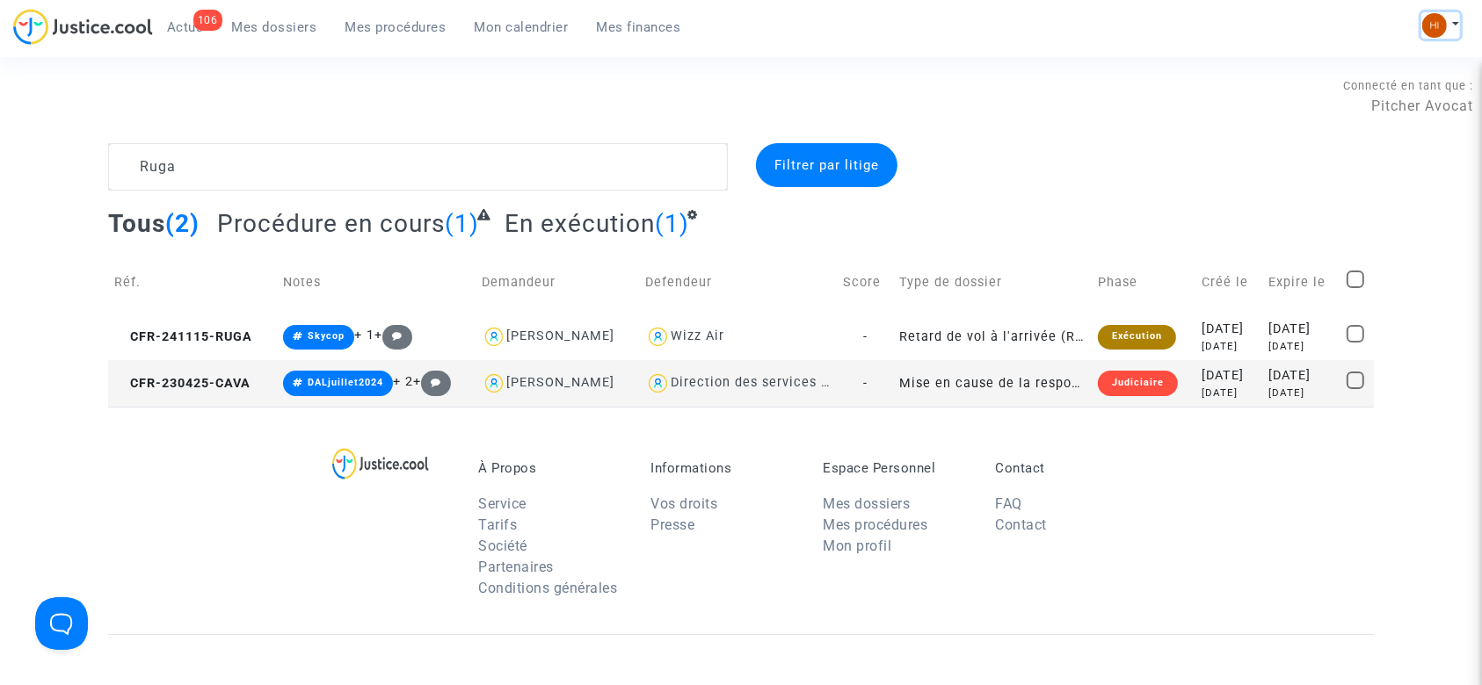
click at [1429, 37] on button at bounding box center [1440, 25] width 39 height 26
click at [1390, 83] on link "Changer de compte" at bounding box center [1370, 90] width 178 height 28
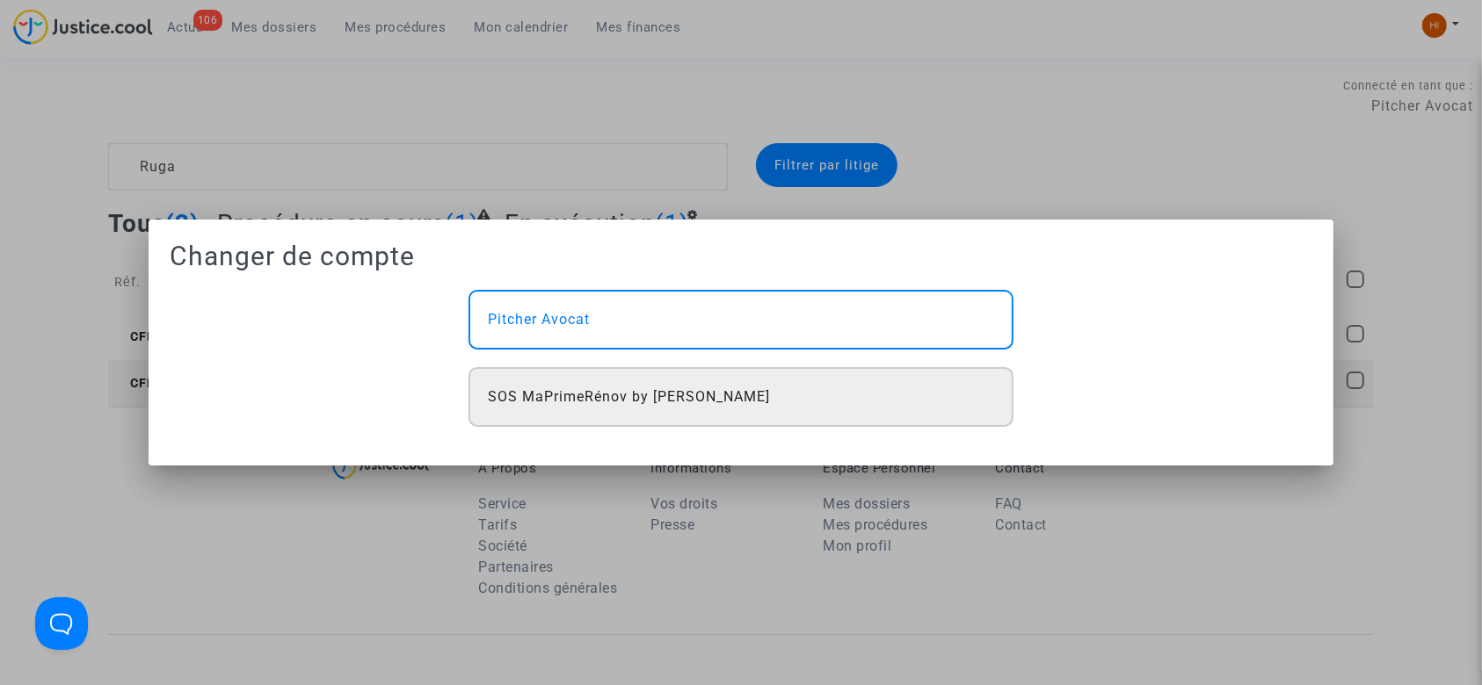
click at [934, 395] on div "SOS MaPrimeRénov by [PERSON_NAME]" at bounding box center [740, 397] width 545 height 60
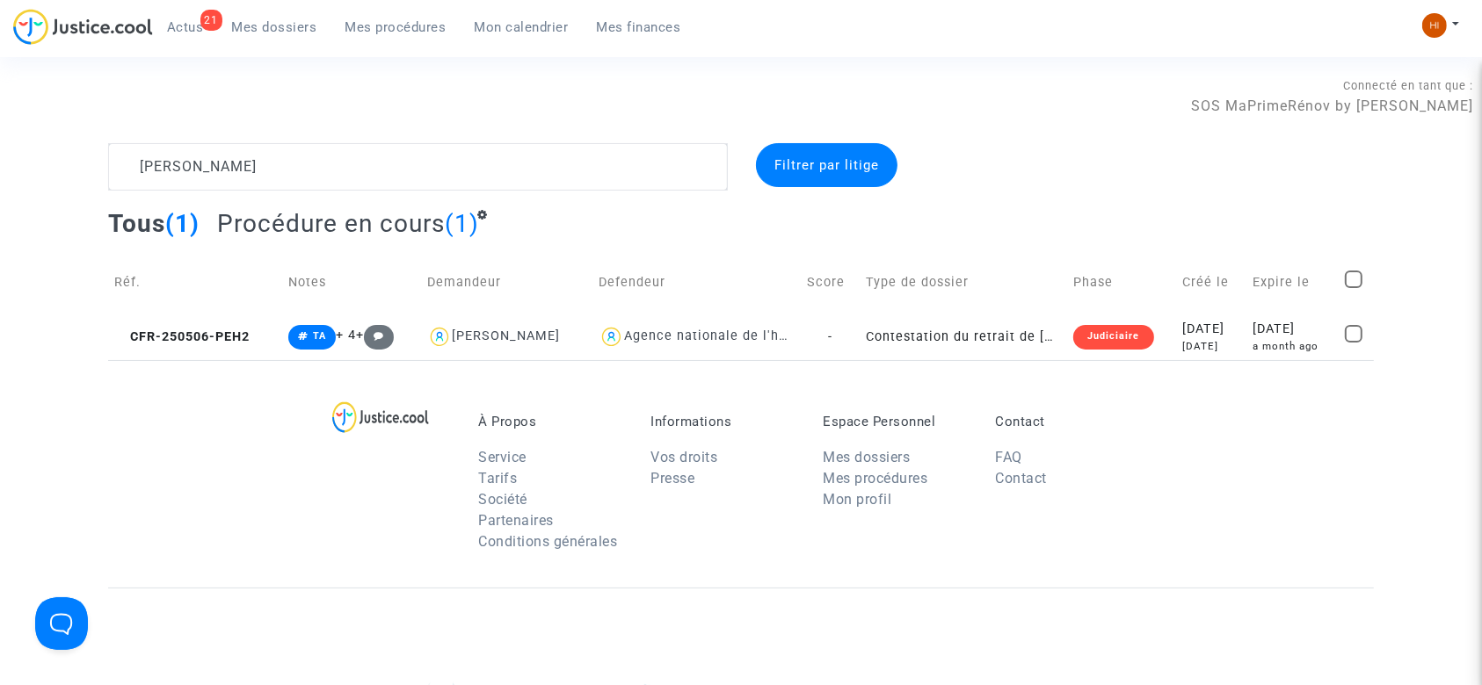
type textarea "[PERSON_NAME]"
